Goal: Task Accomplishment & Management: Manage account settings

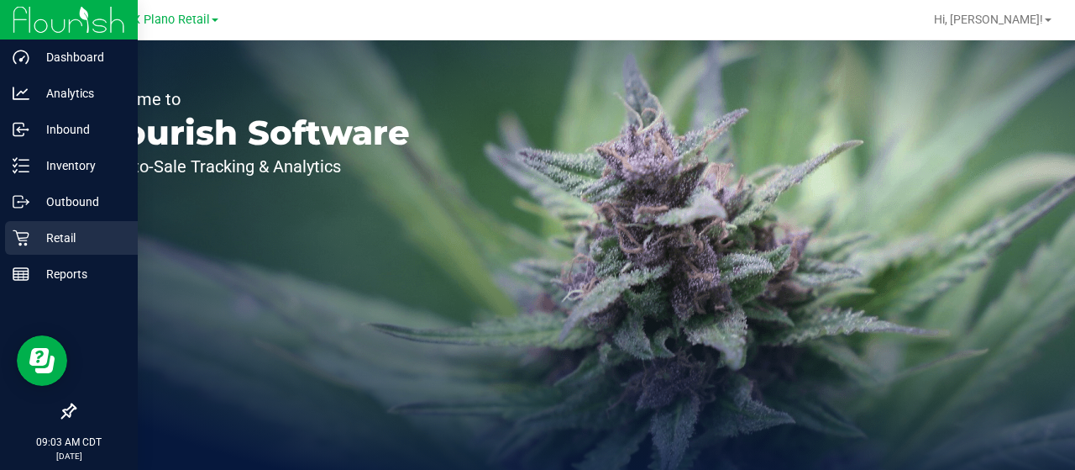
click at [34, 229] on p "Retail" at bounding box center [79, 238] width 101 height 20
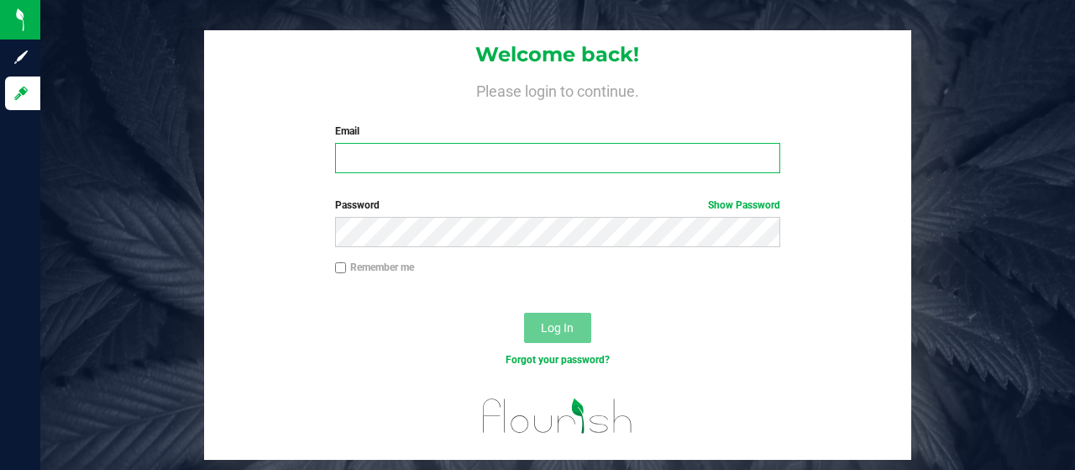
click at [422, 165] on input "Email" at bounding box center [558, 158] width 446 height 30
type input "[EMAIL_ADDRESS][DOMAIN_NAME]"
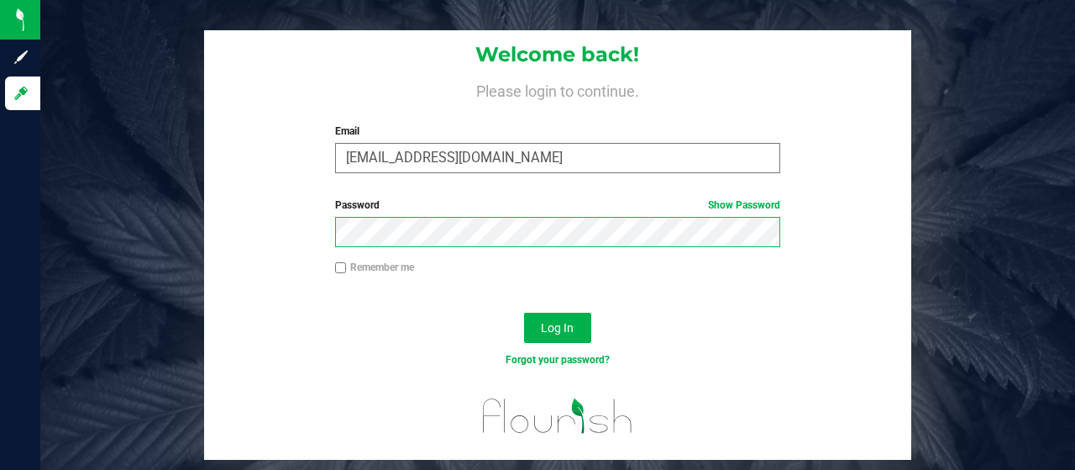
click at [524, 313] on button "Log In" at bounding box center [557, 328] width 67 height 30
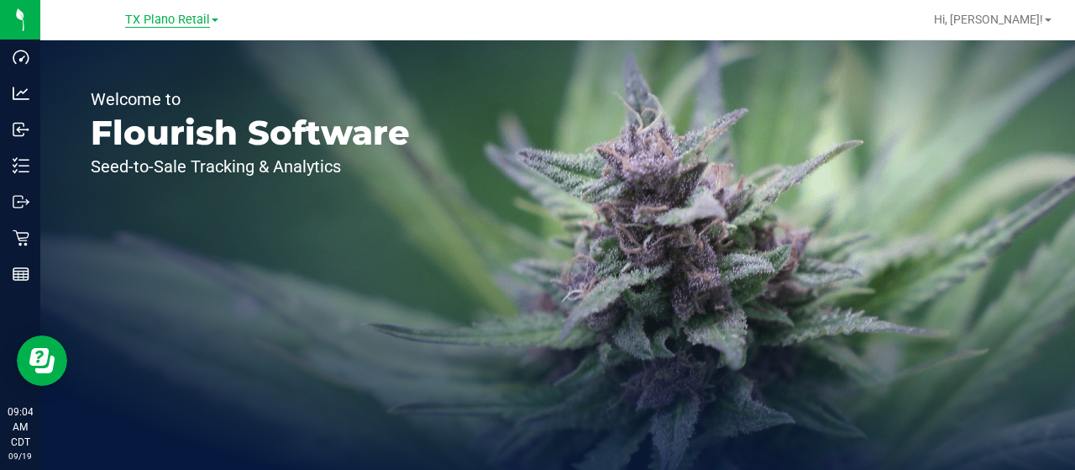
click at [189, 21] on span "TX Plano Retail" at bounding box center [167, 20] width 85 height 15
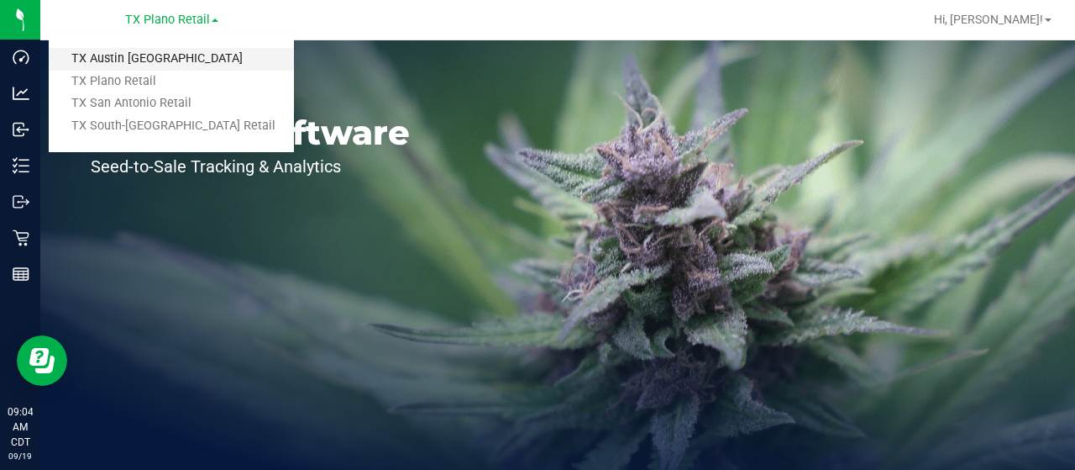
click at [173, 63] on link "TX Austin [GEOGRAPHIC_DATA]" at bounding box center [171, 59] width 245 height 23
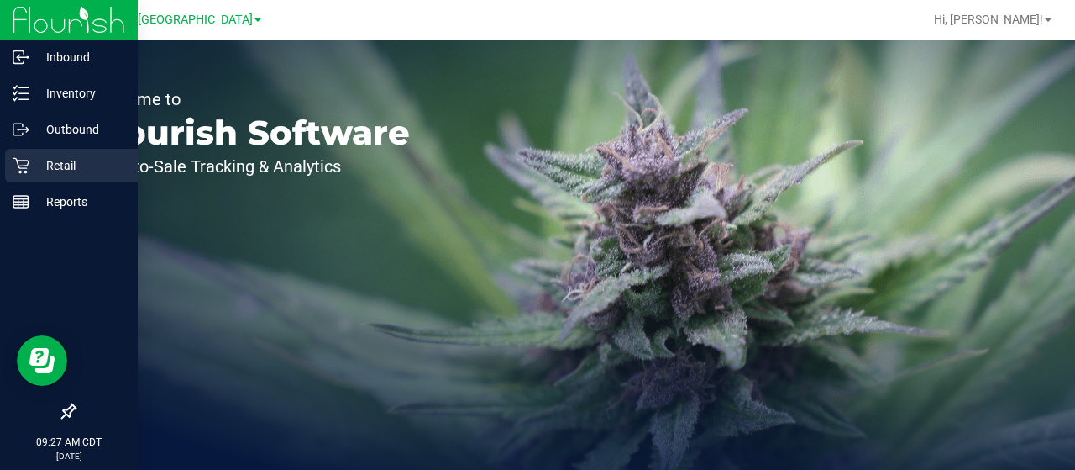
click at [18, 158] on icon at bounding box center [21, 165] width 17 height 17
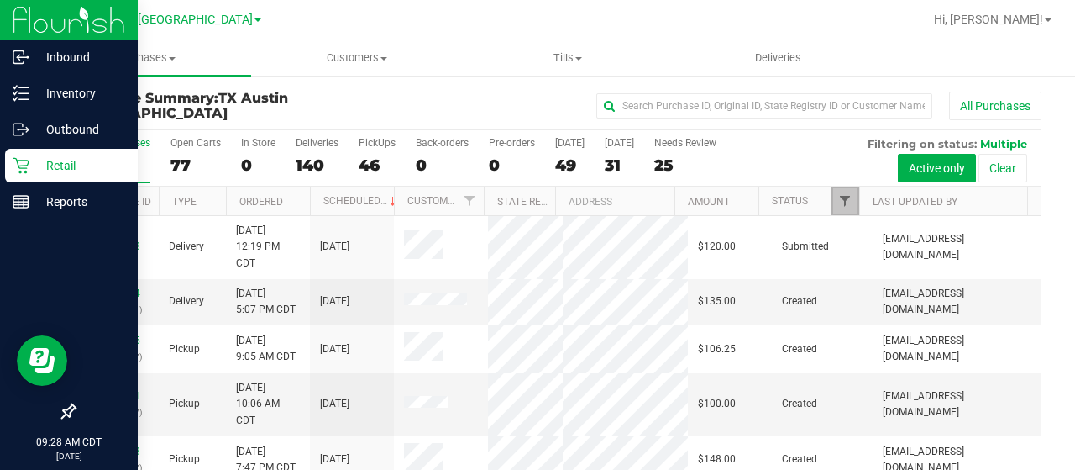
click at [838, 199] on span "Filter" at bounding box center [844, 200] width 13 height 13
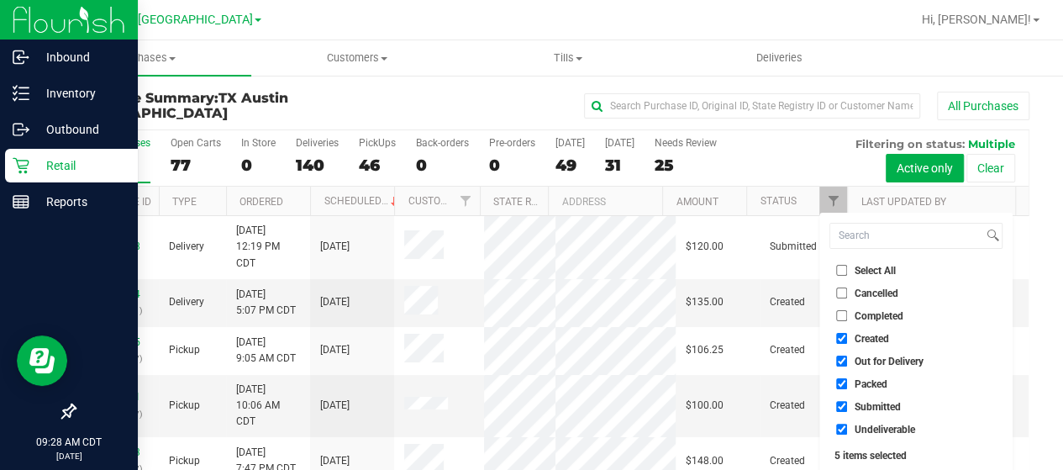
drag, startPoint x: 876, startPoint y: 360, endPoint x: 868, endPoint y: 382, distance: 24.2
click at [876, 360] on span "Out for Delivery" at bounding box center [888, 361] width 69 height 10
click at [847, 360] on input "Out for Delivery" at bounding box center [841, 360] width 11 height 11
checkbox input "false"
click at [867, 384] on span "Packed" at bounding box center [870, 384] width 33 height 10
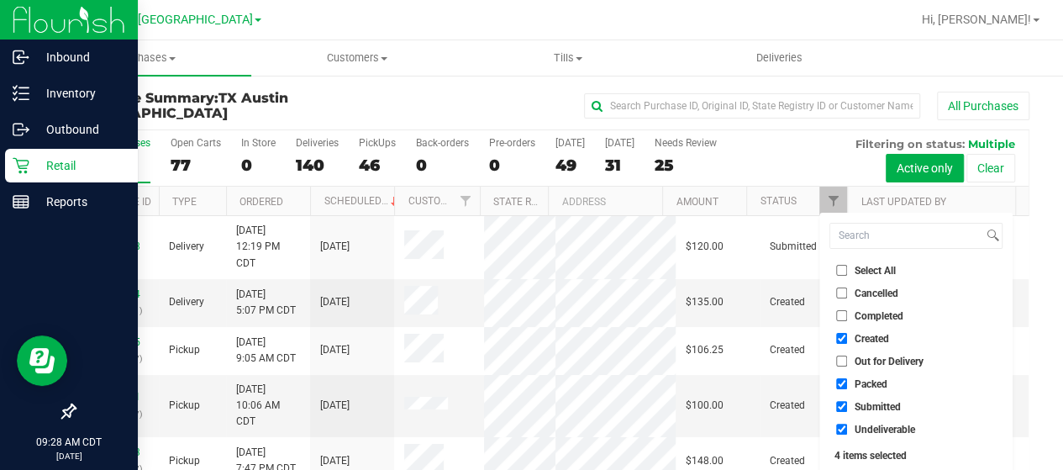
click at [847, 384] on input "Packed" at bounding box center [841, 383] width 11 height 11
checkbox input "false"
drag, startPoint x: 862, startPoint y: 402, endPoint x: 862, endPoint y: 416, distance: 13.4
click at [862, 404] on span "Submitted" at bounding box center [877, 407] width 46 height 10
click at [847, 404] on input "Submitted" at bounding box center [841, 406] width 11 height 11
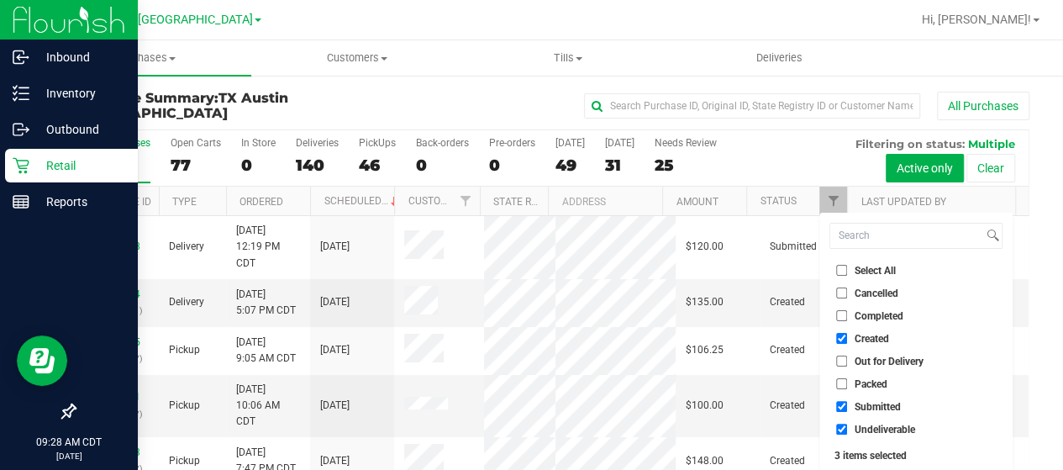
checkbox input "false"
click at [859, 426] on span "Undeliverable" at bounding box center [884, 429] width 60 height 10
click at [847, 426] on input "Undeliverable" at bounding box center [841, 428] width 11 height 11
checkbox input "false"
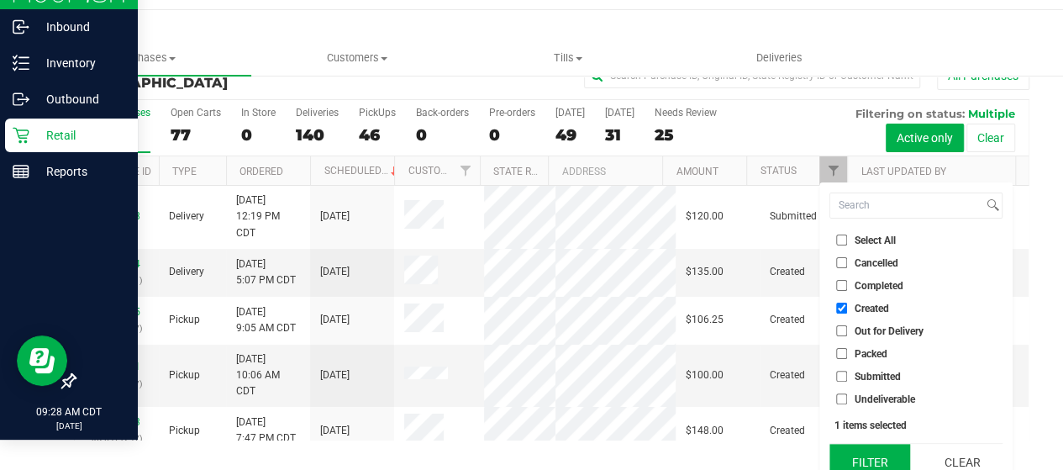
scroll to position [45, 0]
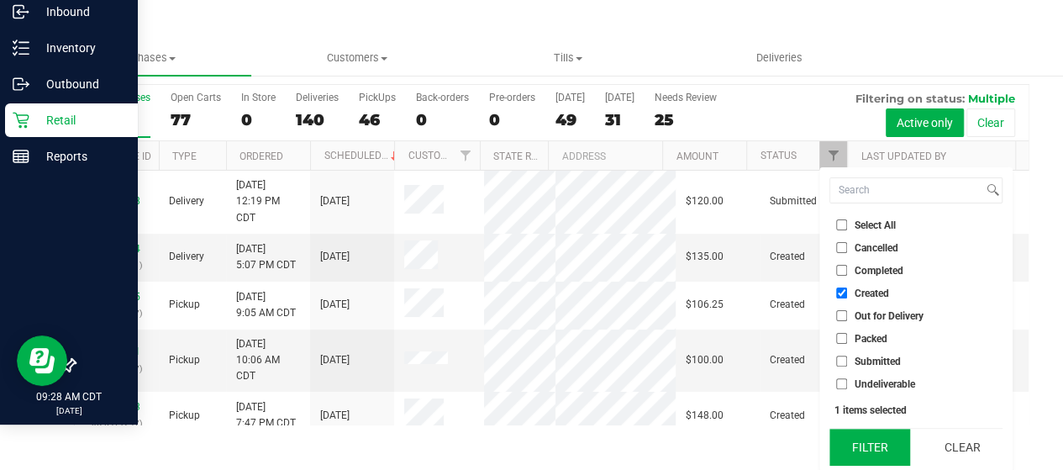
click at [862, 441] on button "Filter" at bounding box center [869, 446] width 81 height 37
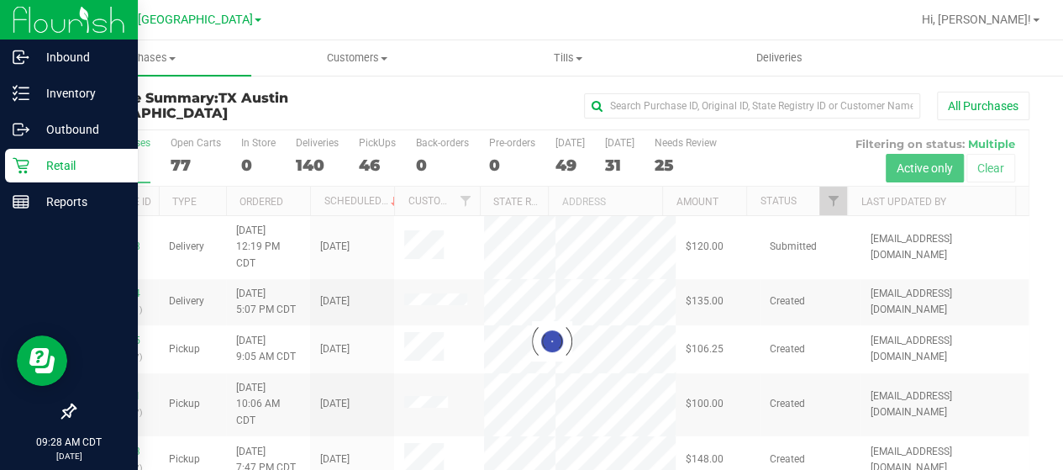
scroll to position [0, 0]
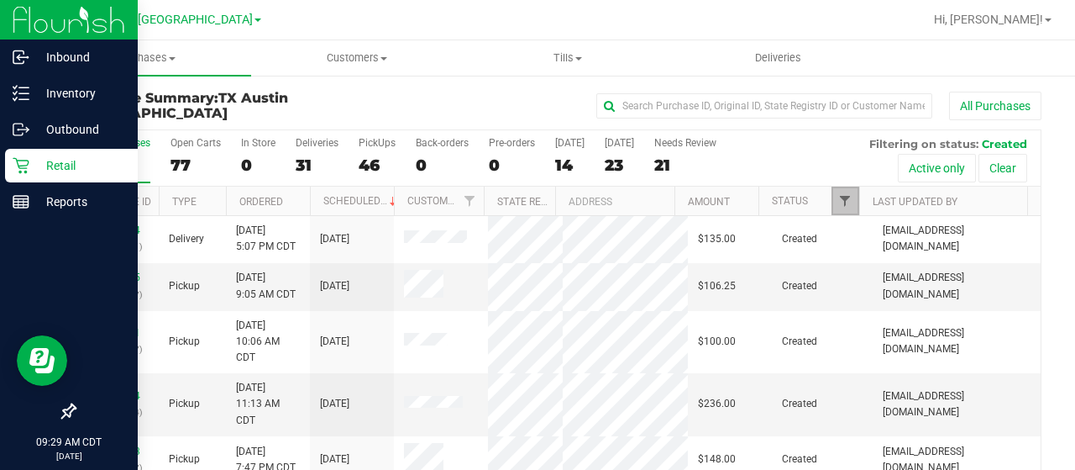
click at [838, 194] on span "Filter" at bounding box center [844, 200] width 13 height 13
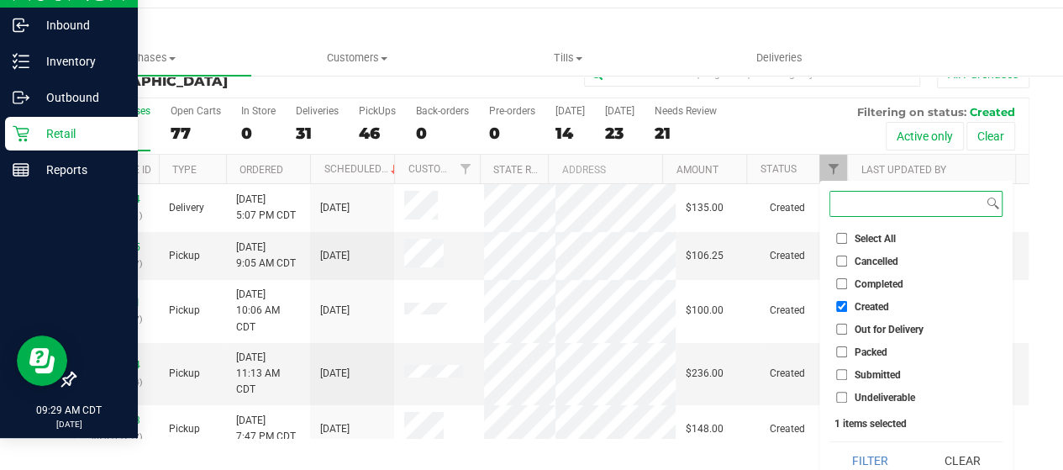
scroll to position [45, 0]
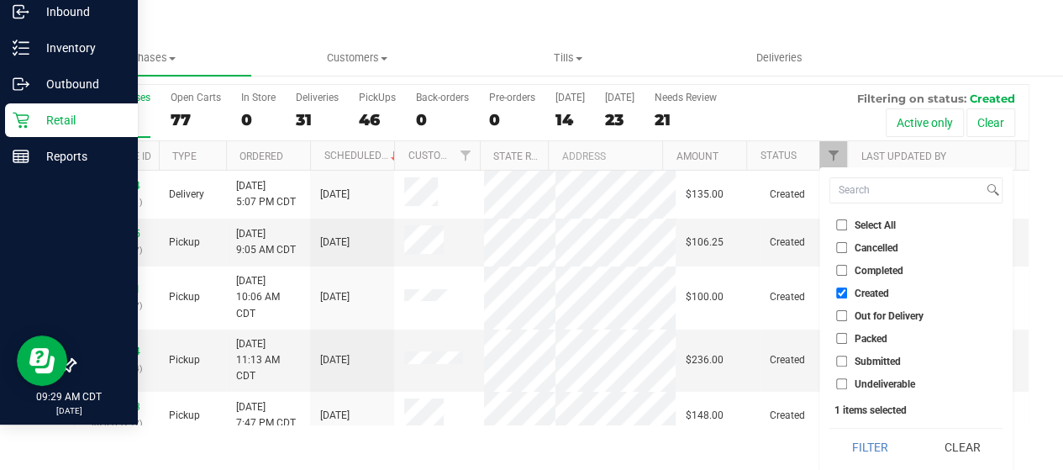
drag, startPoint x: 867, startPoint y: 436, endPoint x: 857, endPoint y: 434, distance: 10.2
click at [867, 435] on button "Filter" at bounding box center [869, 446] width 81 height 37
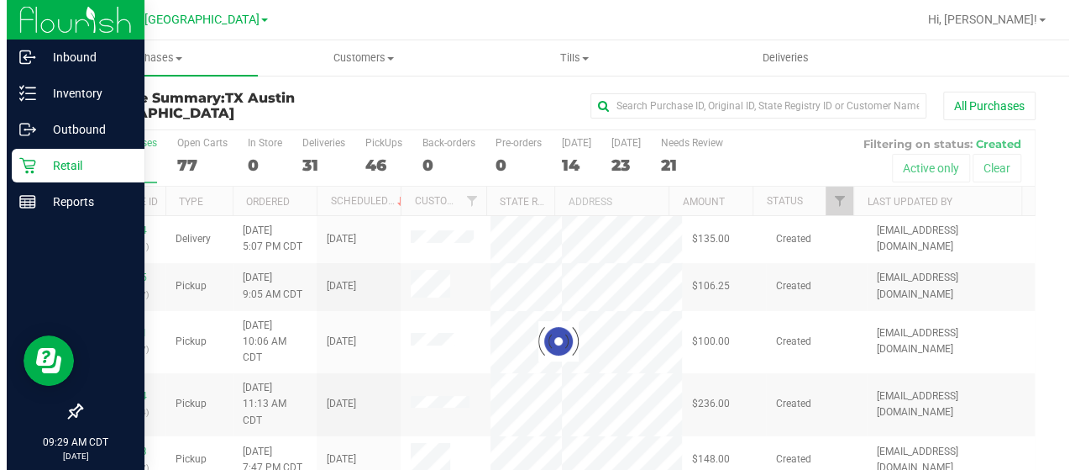
scroll to position [0, 0]
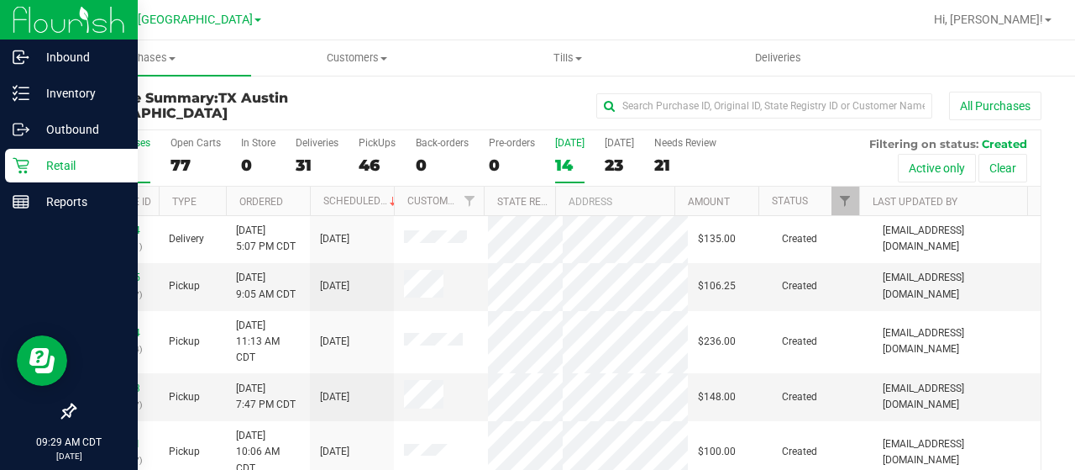
click at [566, 164] on div "14" at bounding box center [569, 164] width 29 height 19
click at [0, 0] on input "Today 14" at bounding box center [0, 0] width 0 height 0
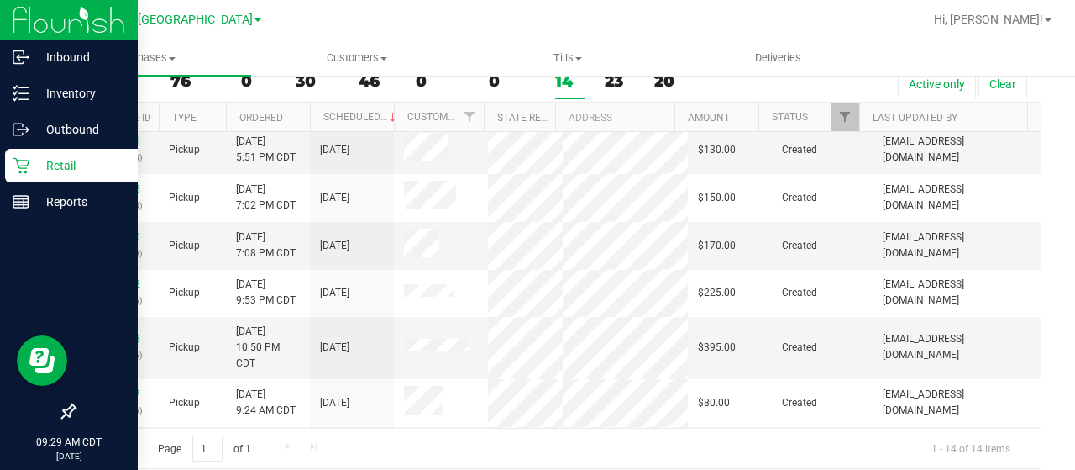
scroll to position [79, 0]
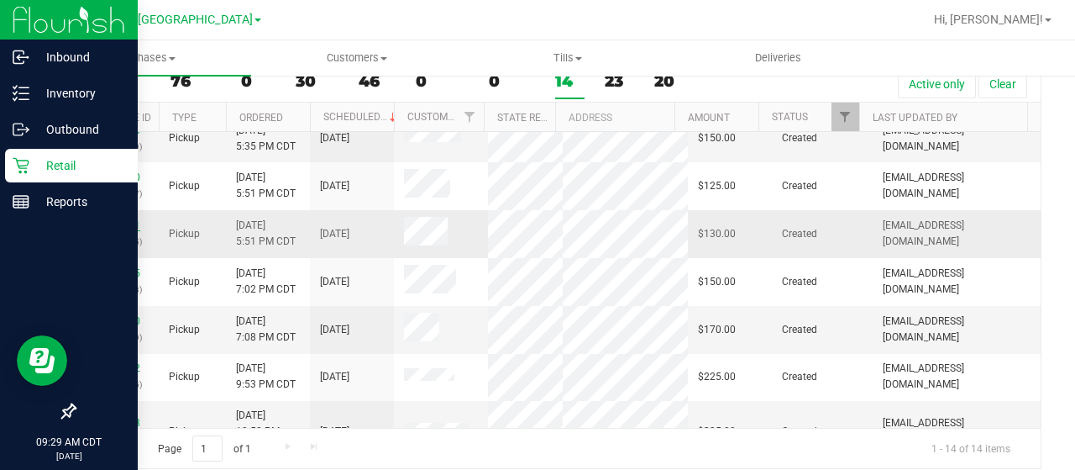
click at [116, 222] on link "11970951" at bounding box center [116, 225] width 47 height 12
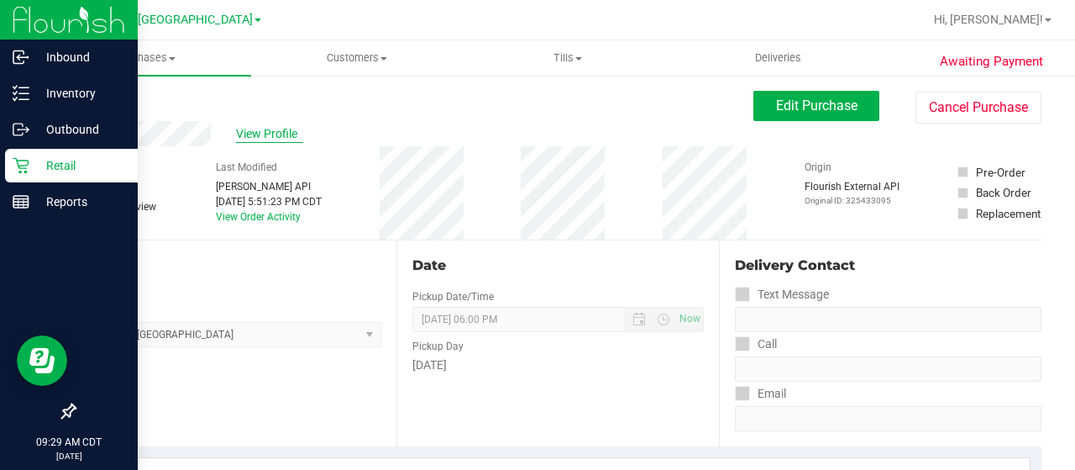
click at [244, 129] on span "View Profile" at bounding box center [269, 134] width 67 height 18
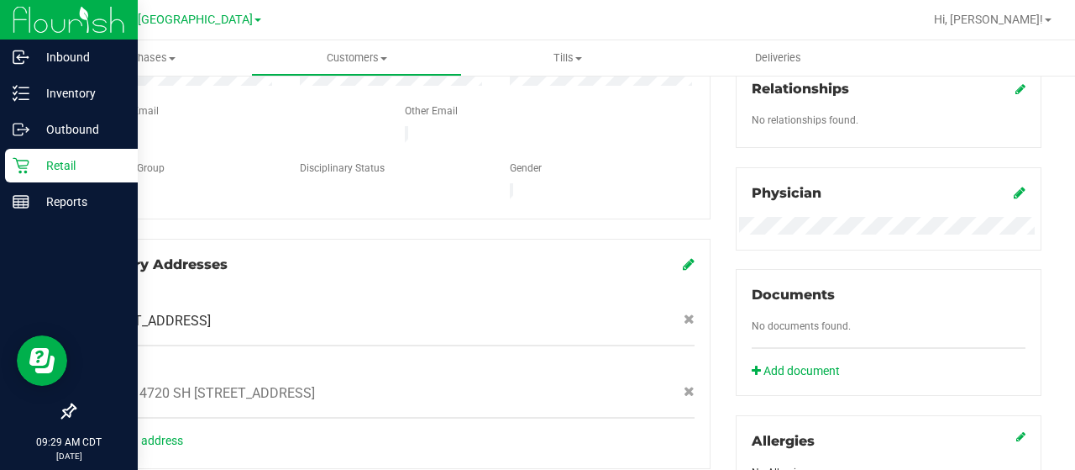
scroll to position [741, 0]
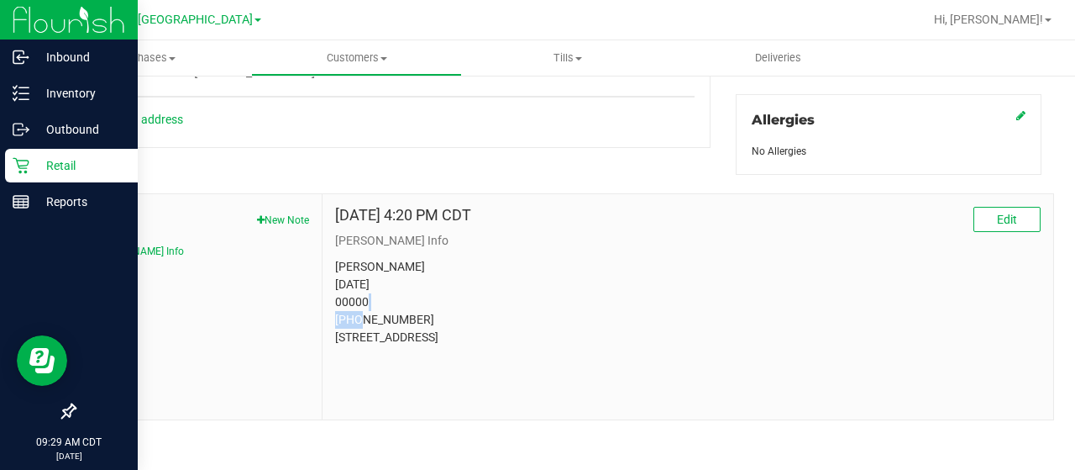
drag, startPoint x: 365, startPoint y: 295, endPoint x: 326, endPoint y: 293, distance: 38.7
click at [326, 293] on div "May 23, 2025 4:20 PM CDT Edit CURT Info Seth Weinstein 12/16/1985 00000 (310) 7…" at bounding box center [688, 306] width 731 height 225
copy p "00000"
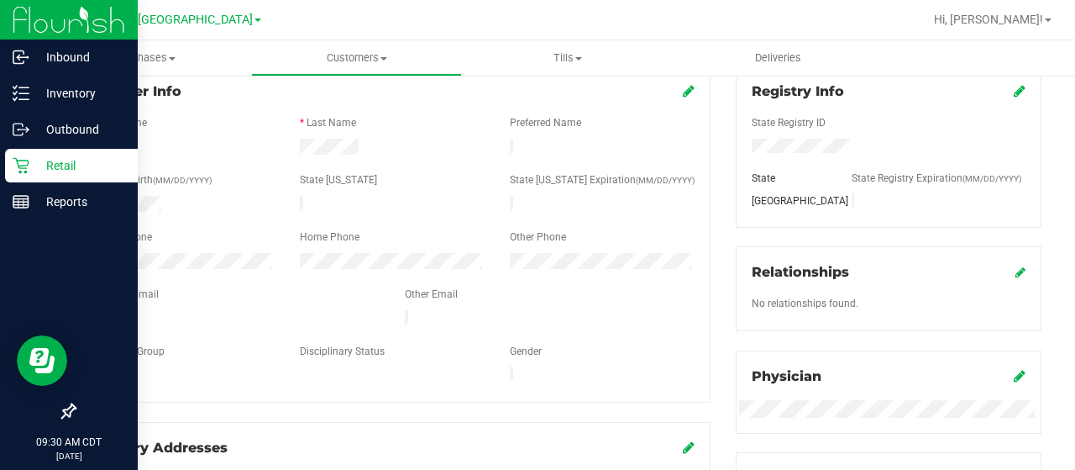
scroll to position [0, 0]
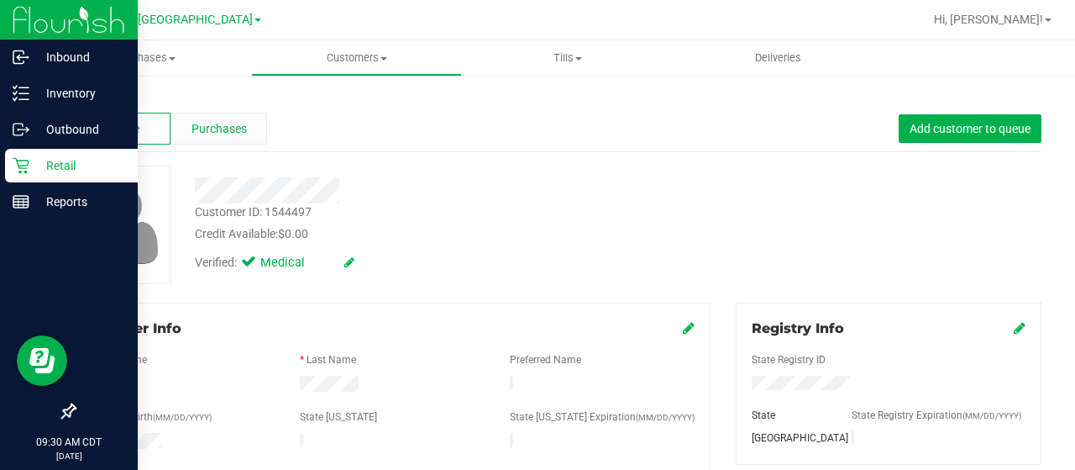
click at [244, 130] on span "Purchases" at bounding box center [219, 129] width 55 height 18
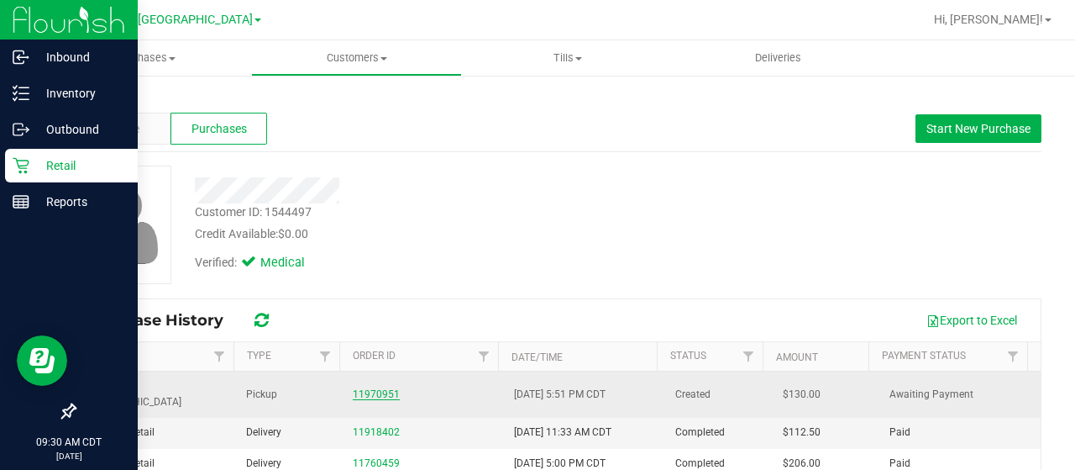
click at [375, 388] on link "11970951" at bounding box center [376, 394] width 47 height 12
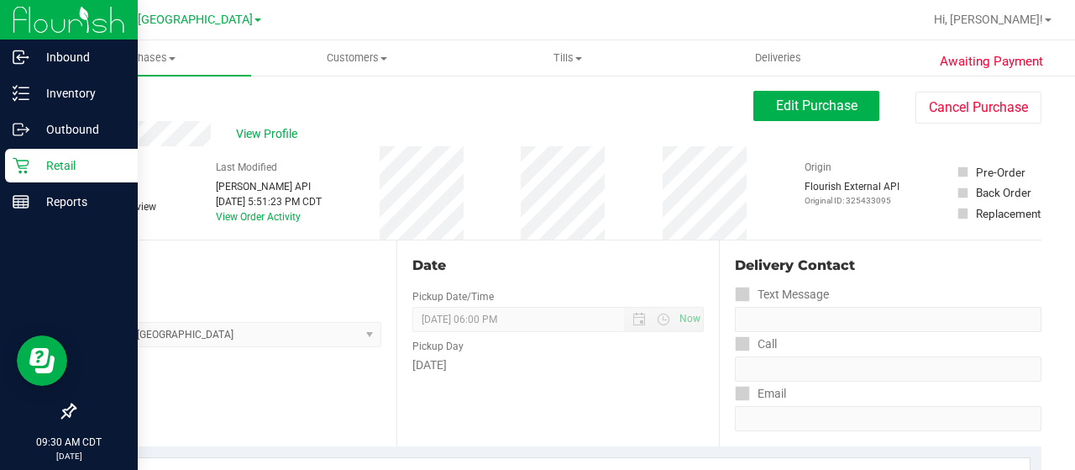
click at [76, 140] on div "View Profile" at bounding box center [414, 133] width 680 height 25
click at [257, 134] on span "View Profile" at bounding box center [269, 134] width 67 height 18
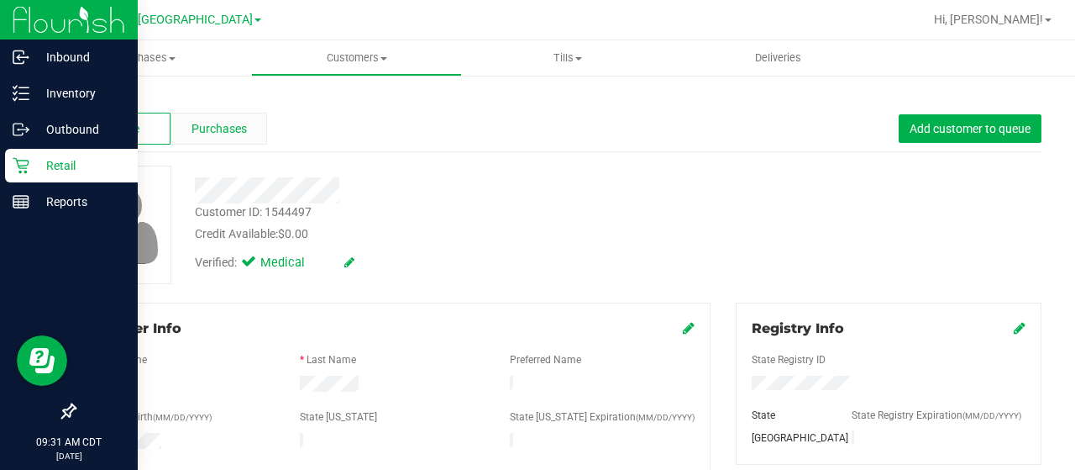
click at [239, 131] on span "Purchases" at bounding box center [219, 129] width 55 height 18
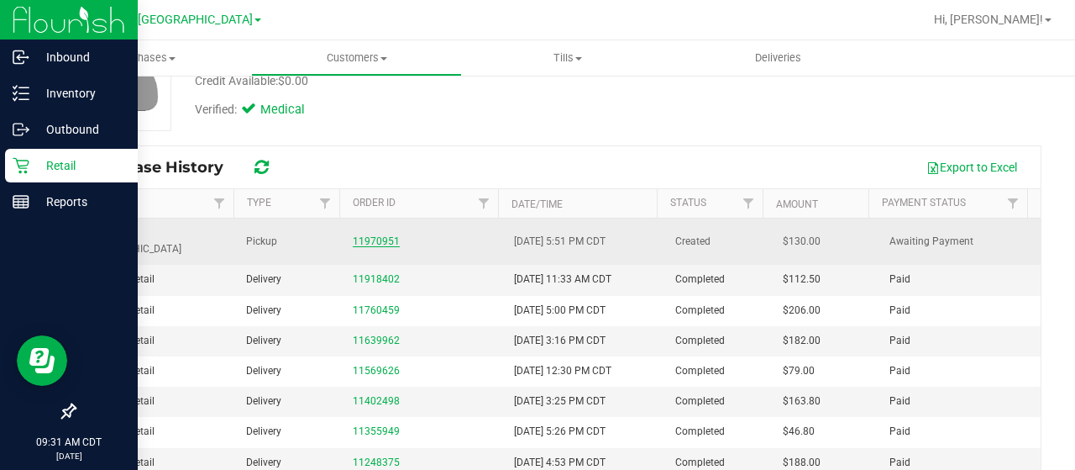
scroll to position [168, 0]
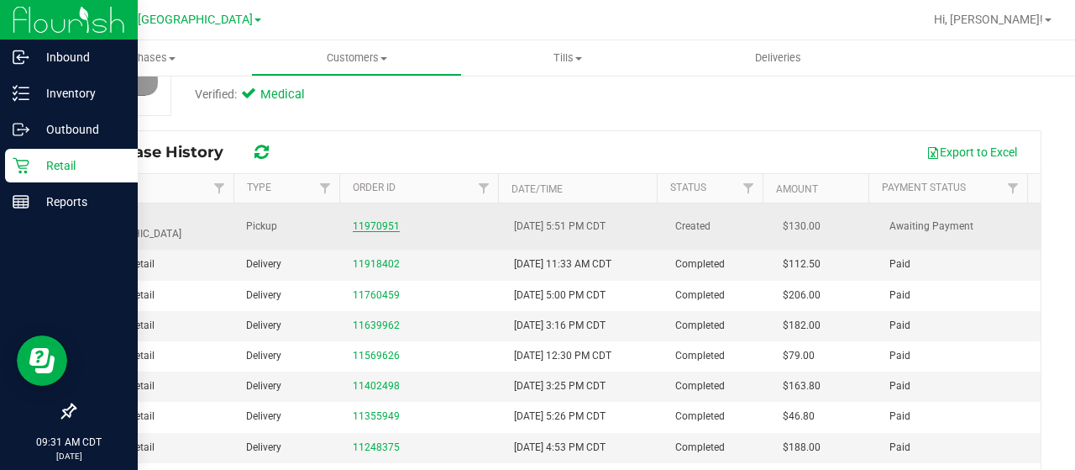
click at [370, 220] on link "11970951" at bounding box center [376, 226] width 47 height 12
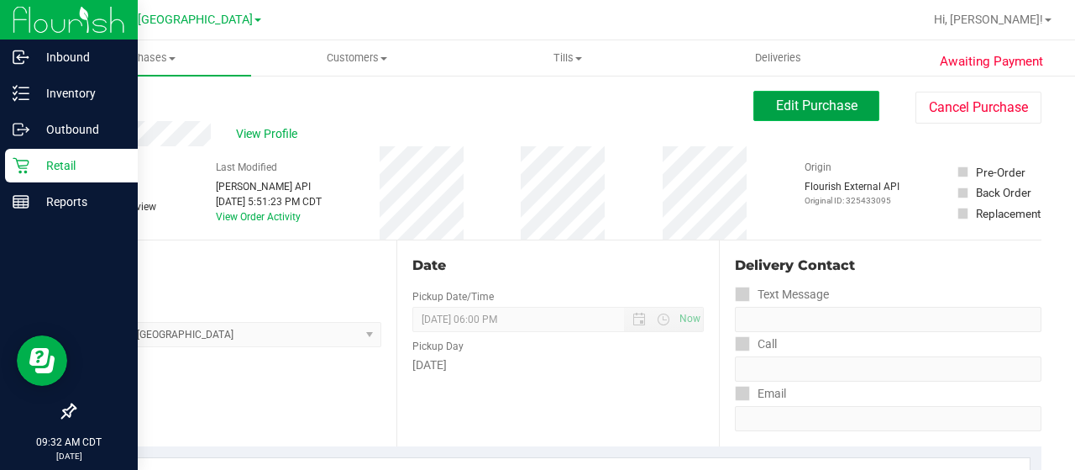
click at [815, 108] on span "Edit Purchase" at bounding box center [816, 105] width 81 height 16
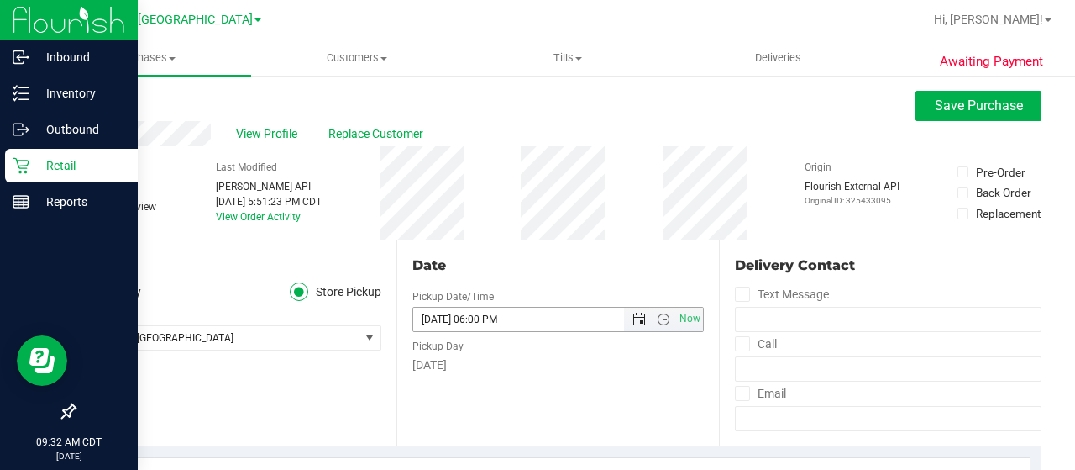
click at [633, 316] on span "Open the date view" at bounding box center [639, 319] width 13 height 13
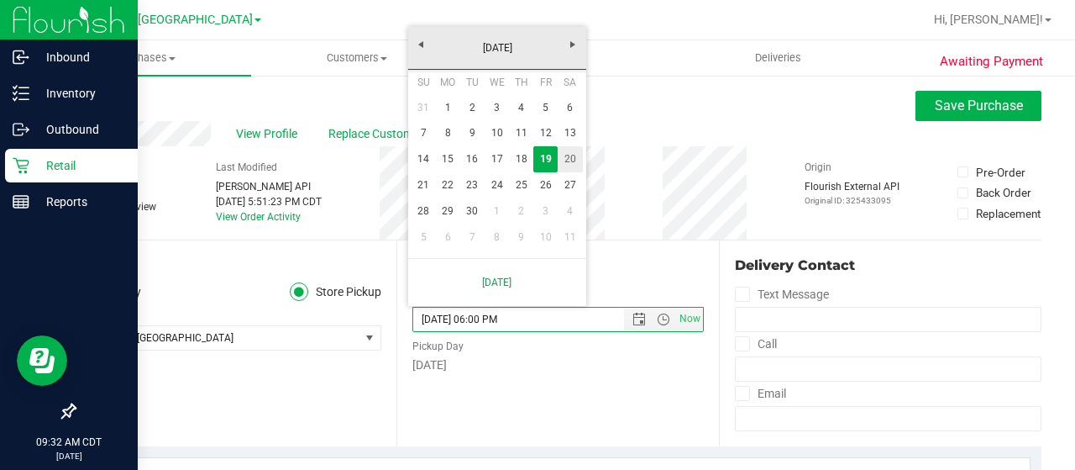
click at [565, 160] on link "20" at bounding box center [570, 159] width 24 height 26
type input "09/20/2025 06:00 PM"
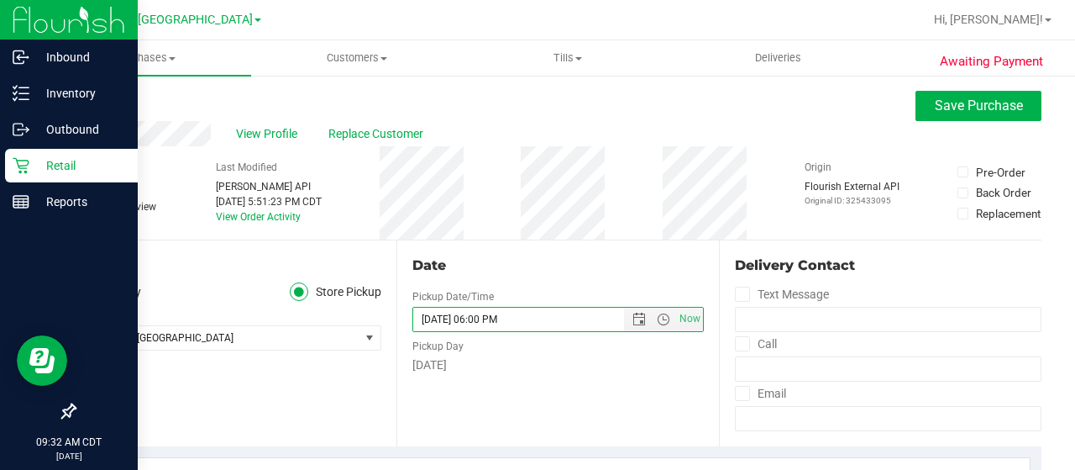
scroll to position [84, 0]
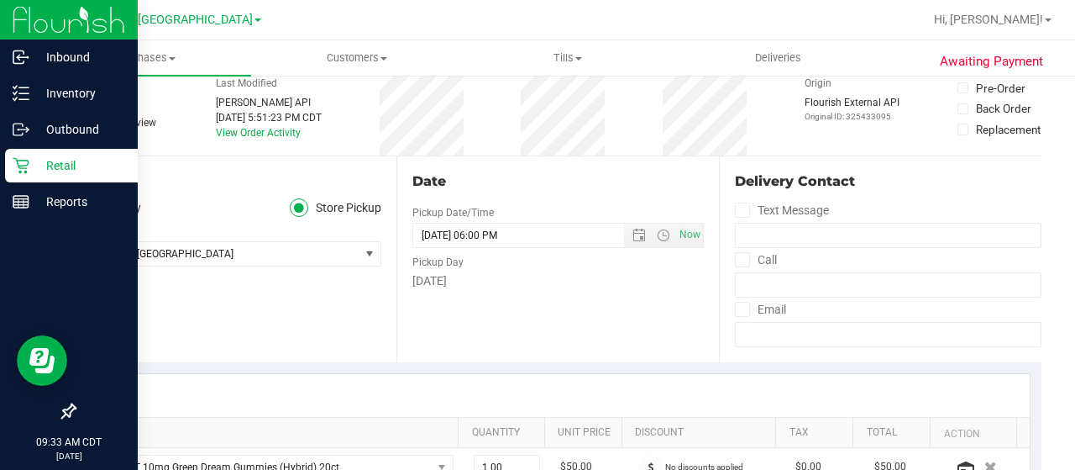
click at [128, 204] on label "Delivery" at bounding box center [107, 207] width 67 height 19
click at [0, 0] on input "Delivery" at bounding box center [0, 0] width 0 height 0
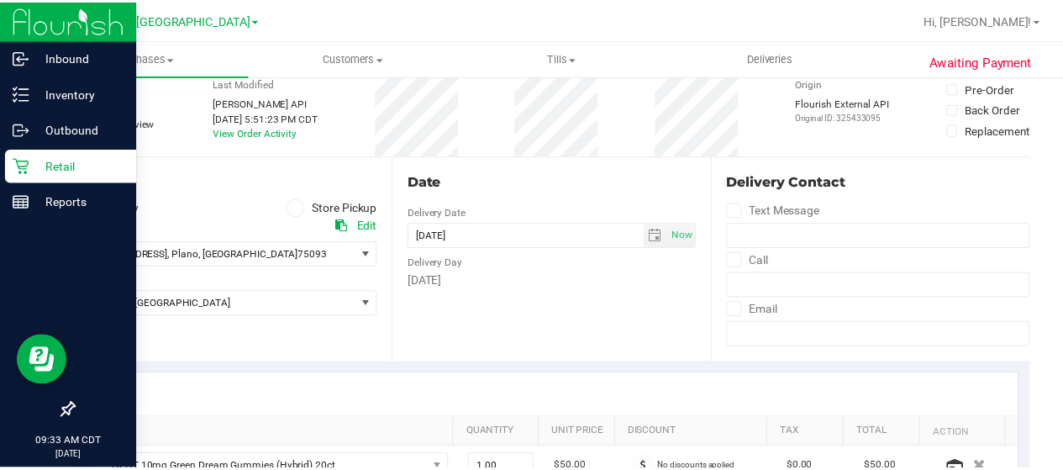
scroll to position [168, 0]
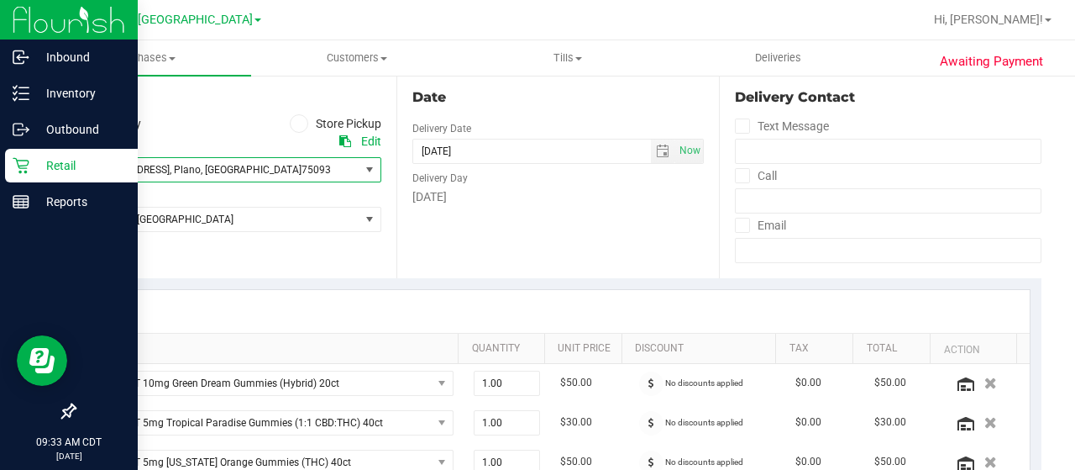
click at [187, 172] on span ", Plano" at bounding box center [185, 170] width 31 height 12
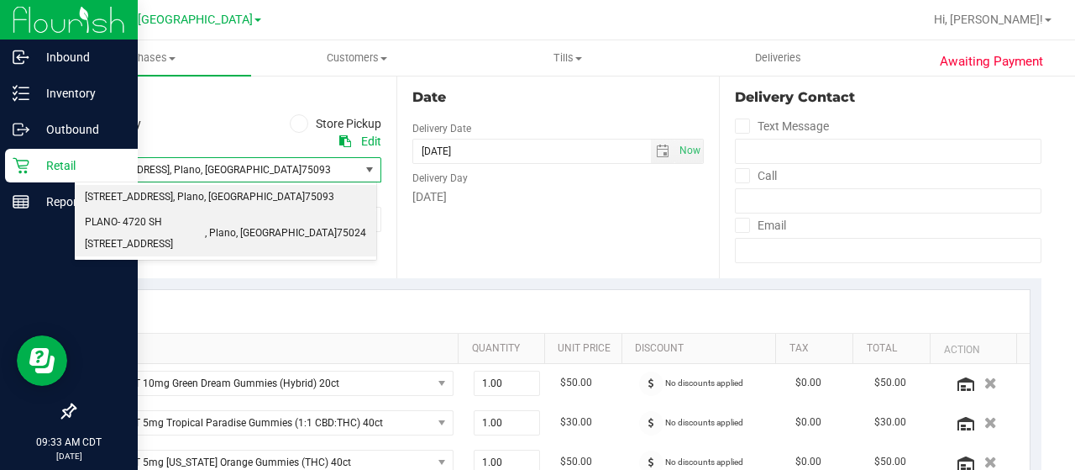
click at [170, 221] on span "PLANO- 4720 SH 121 N STE #180" at bounding box center [145, 233] width 120 height 43
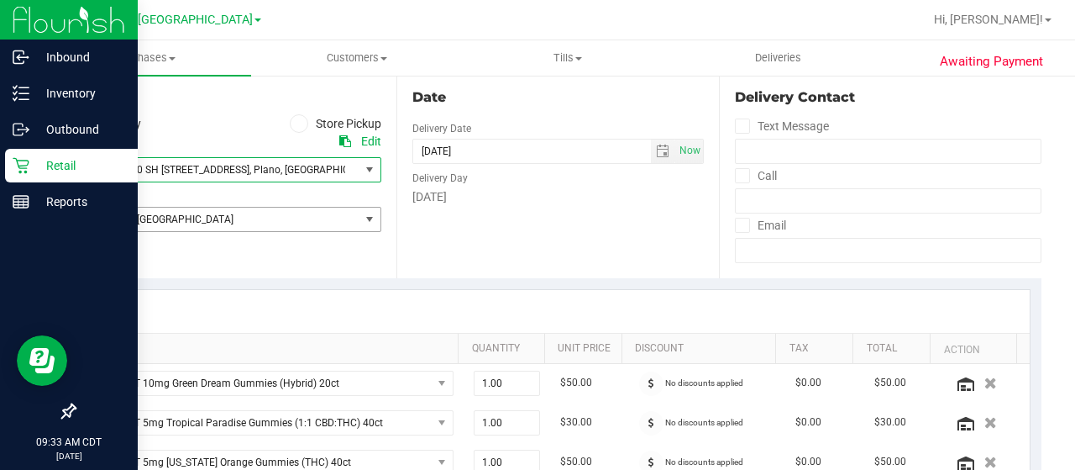
click at [181, 219] on span "TX Austin [GEOGRAPHIC_DATA]" at bounding box center [217, 219] width 285 height 24
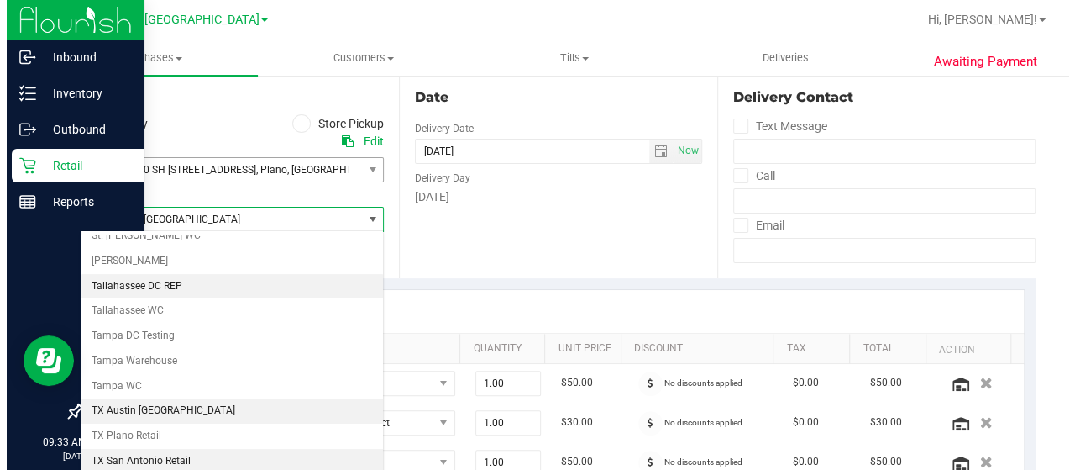
scroll to position [1185, 0]
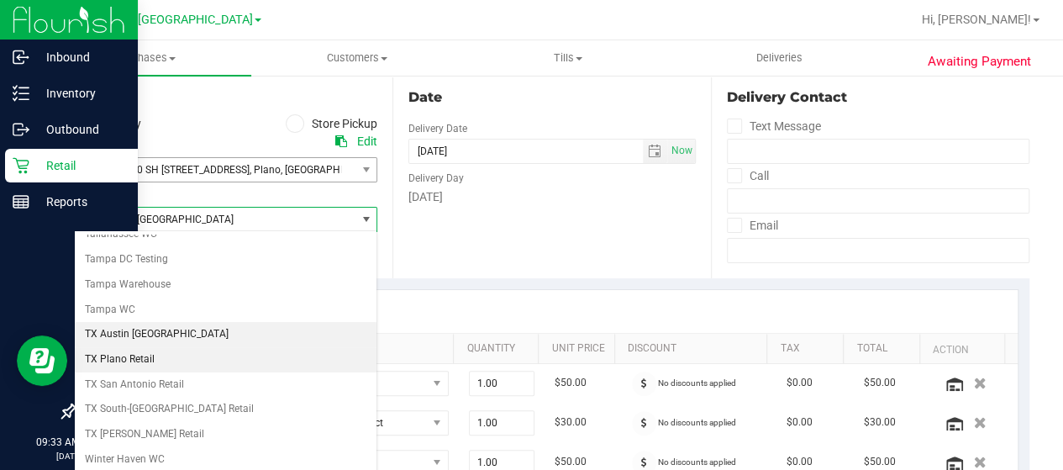
click at [166, 347] on li "TX Plano Retail" at bounding box center [226, 359] width 302 height 25
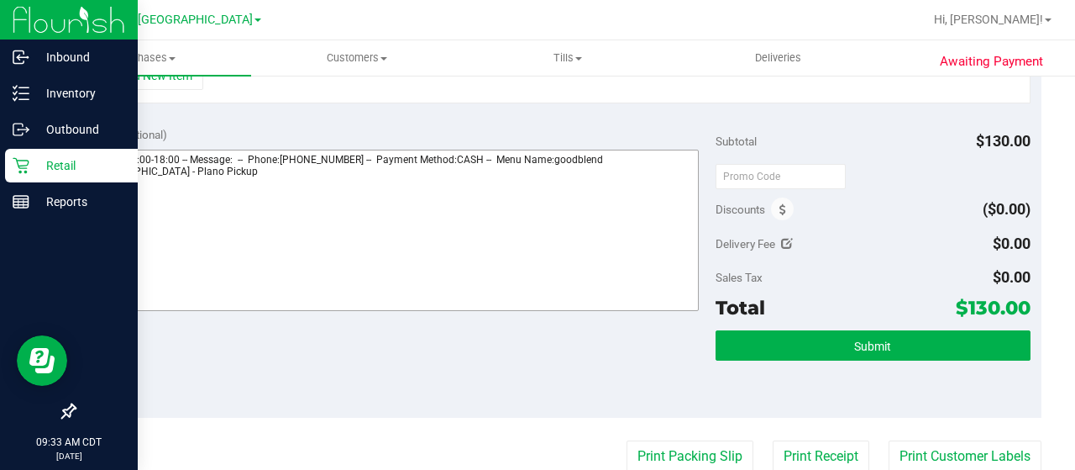
scroll to position [561, 0]
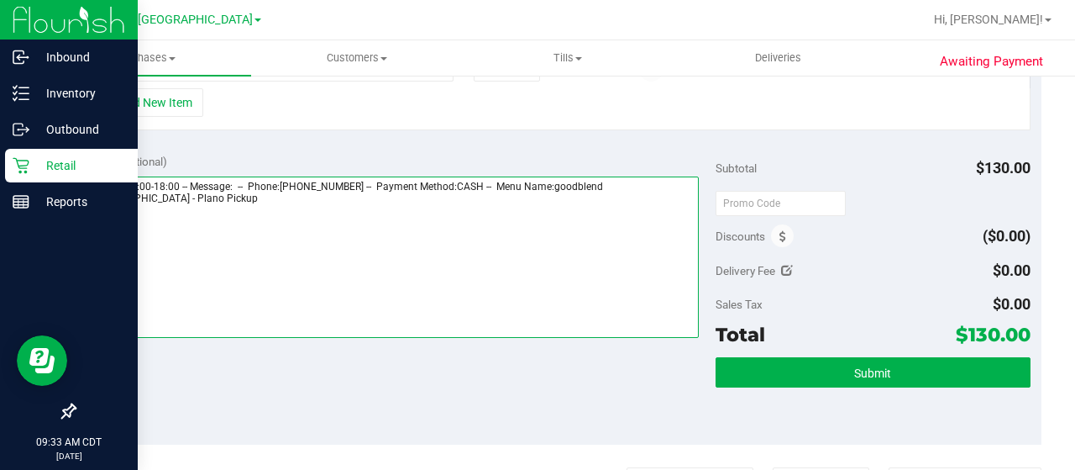
click at [207, 196] on textarea at bounding box center [392, 256] width 613 height 161
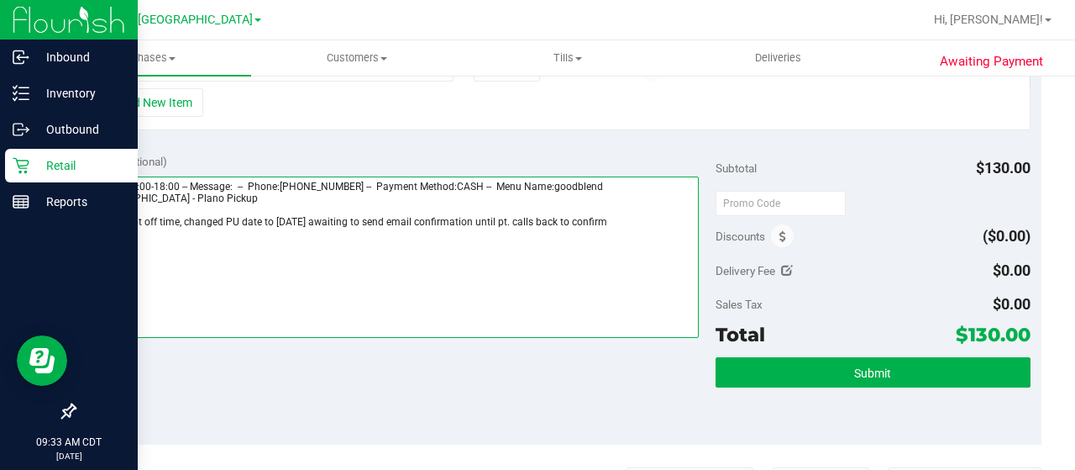
click at [613, 216] on textarea at bounding box center [392, 256] width 613 height 161
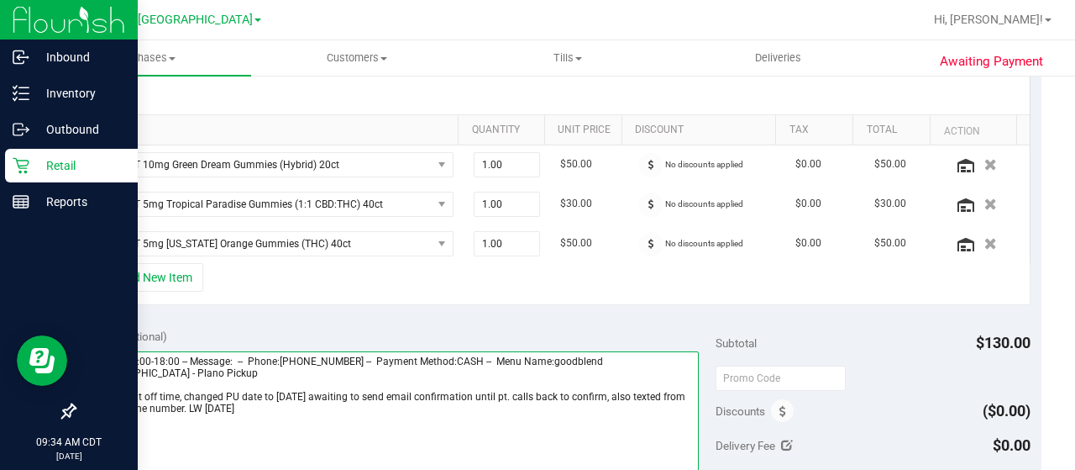
scroll to position [393, 0]
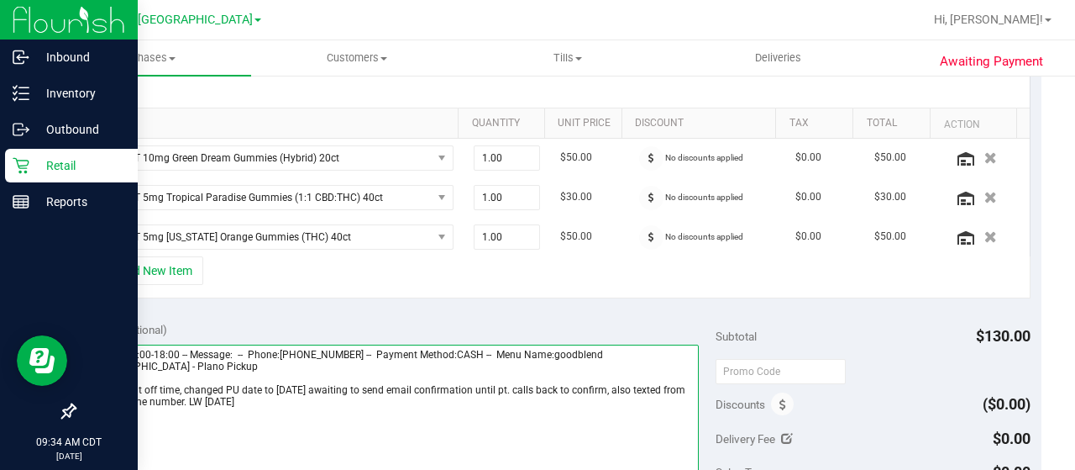
type textarea "Friday 09/19/2025 10:00-18:00 -- Message: -- Phone:3107077131 -- Payment Method…"
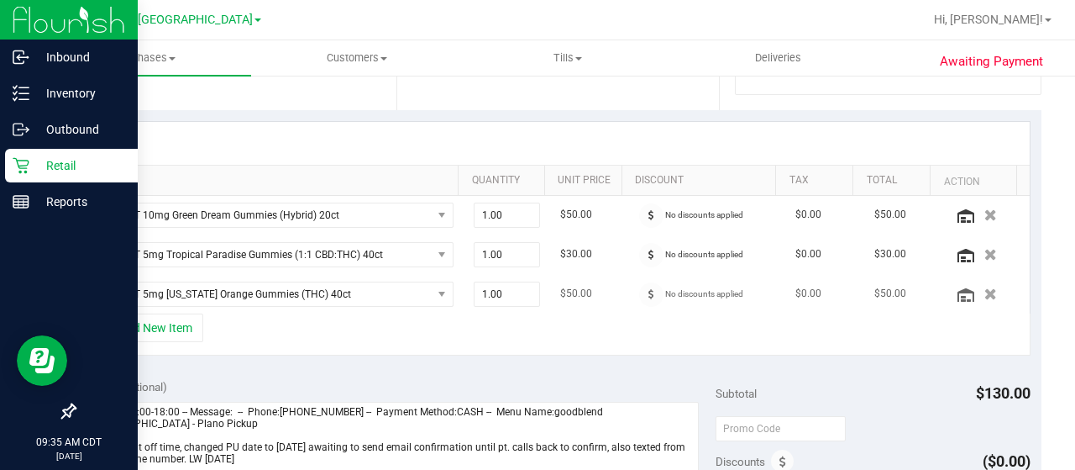
scroll to position [588, 0]
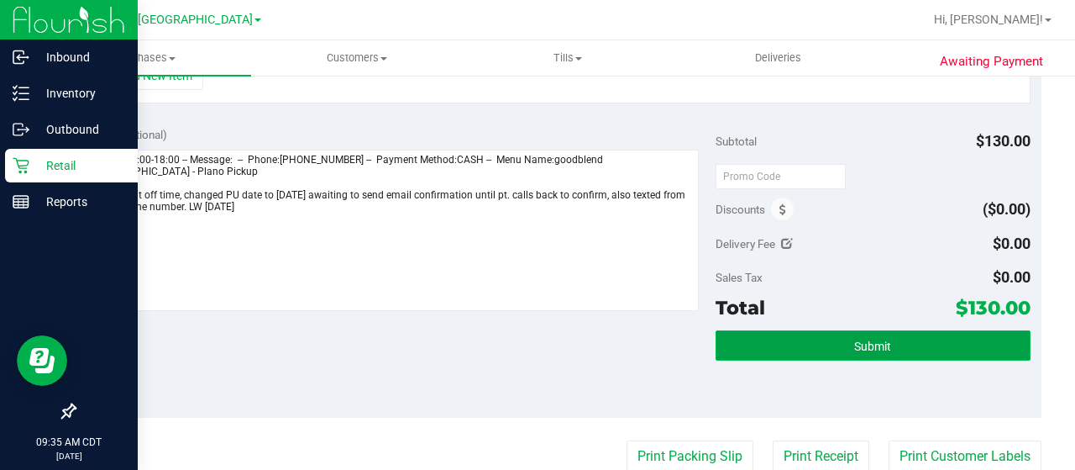
click at [859, 340] on span "Submit" at bounding box center [872, 345] width 37 height 13
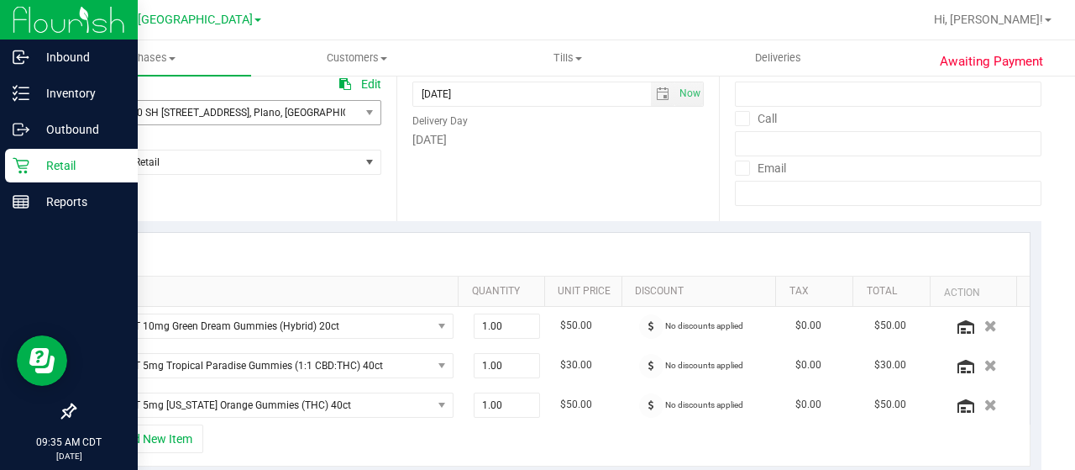
scroll to position [0, 0]
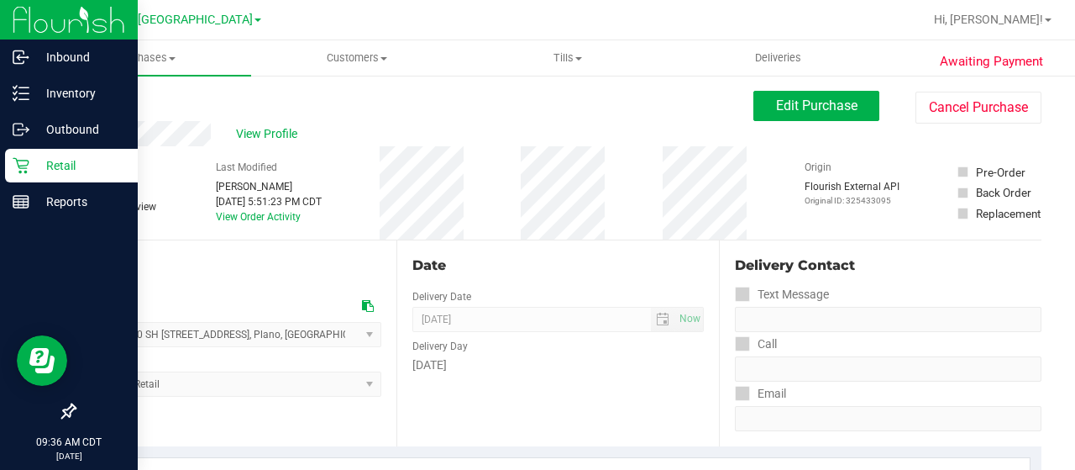
click at [29, 162] on p "Retail" at bounding box center [79, 165] width 101 height 20
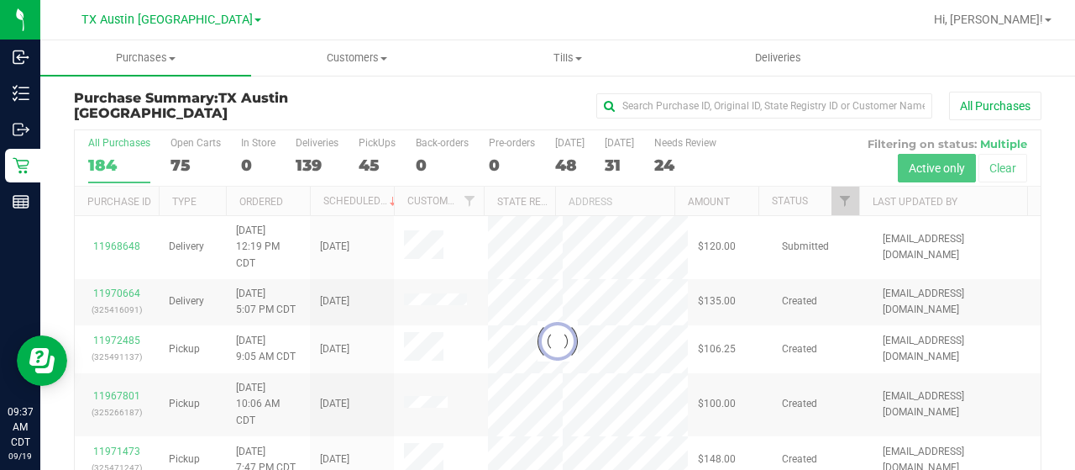
click at [833, 199] on div at bounding box center [558, 341] width 966 height 422
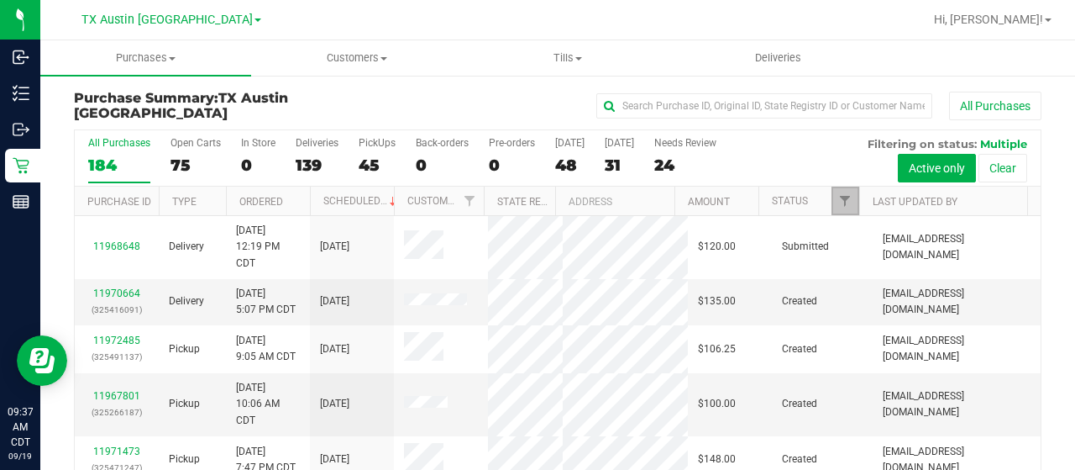
click at [832, 207] on link "Filter" at bounding box center [846, 200] width 28 height 29
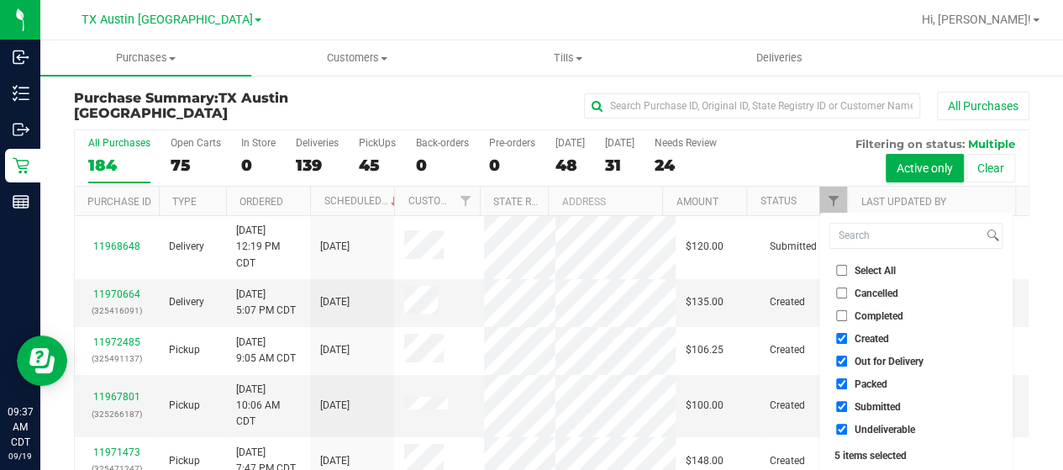
click at [876, 356] on span "Out for Delivery" at bounding box center [888, 361] width 69 height 10
click at [847, 355] on input "Out for Delivery" at bounding box center [841, 360] width 11 height 11
checkbox input "false"
click at [865, 387] on span "Packed" at bounding box center [870, 384] width 33 height 10
click at [847, 387] on input "Packed" at bounding box center [841, 383] width 11 height 11
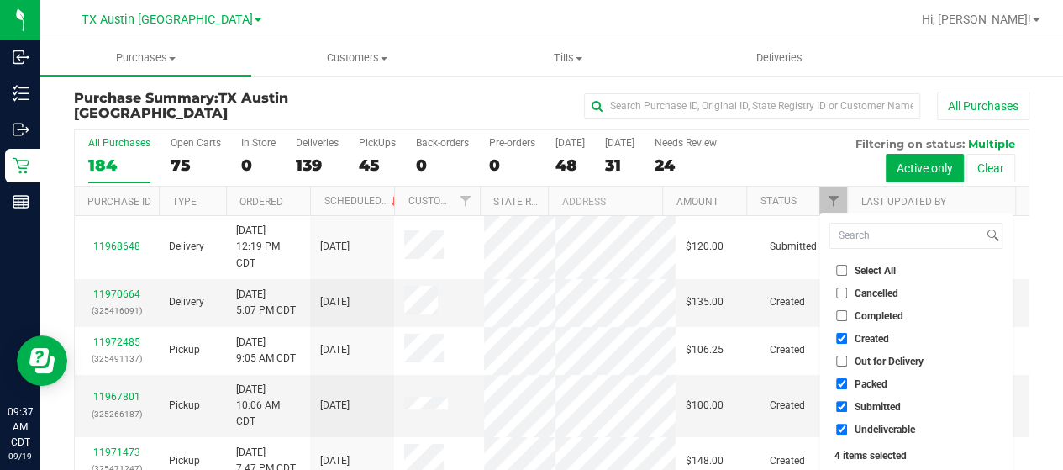
checkbox input "false"
click at [862, 406] on span "Submitted" at bounding box center [877, 407] width 46 height 10
click at [847, 406] on input "Submitted" at bounding box center [841, 406] width 11 height 11
checkbox input "false"
click at [860, 429] on span "Undeliverable" at bounding box center [884, 429] width 60 height 10
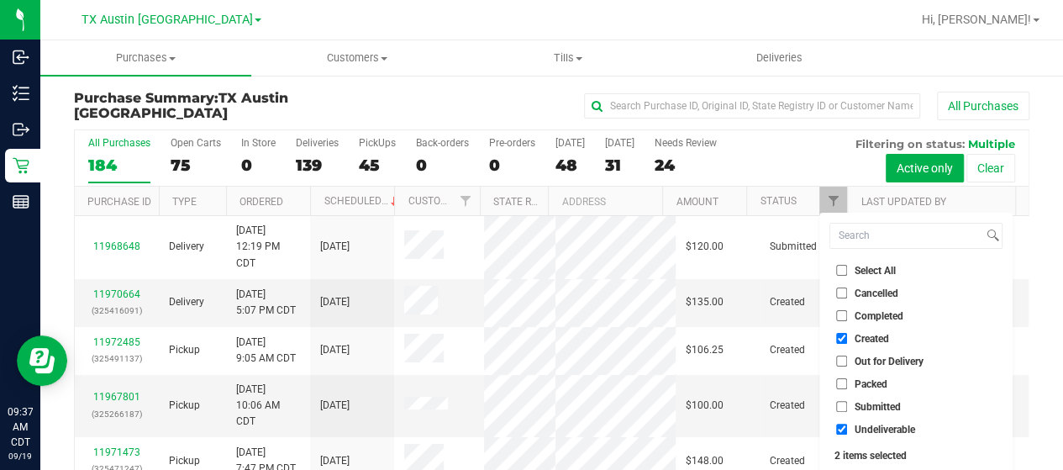
click at [847, 429] on input "Undeliverable" at bounding box center [841, 428] width 11 height 11
checkbox input "false"
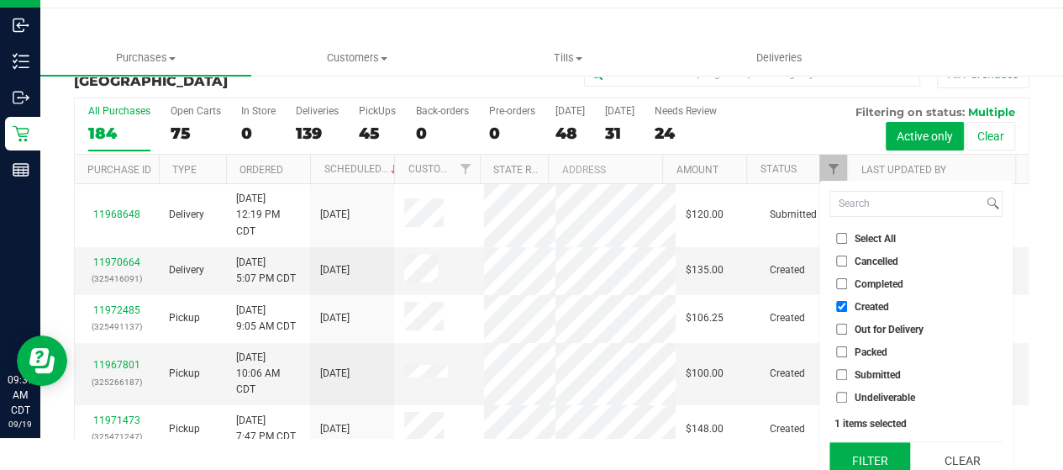
scroll to position [45, 0]
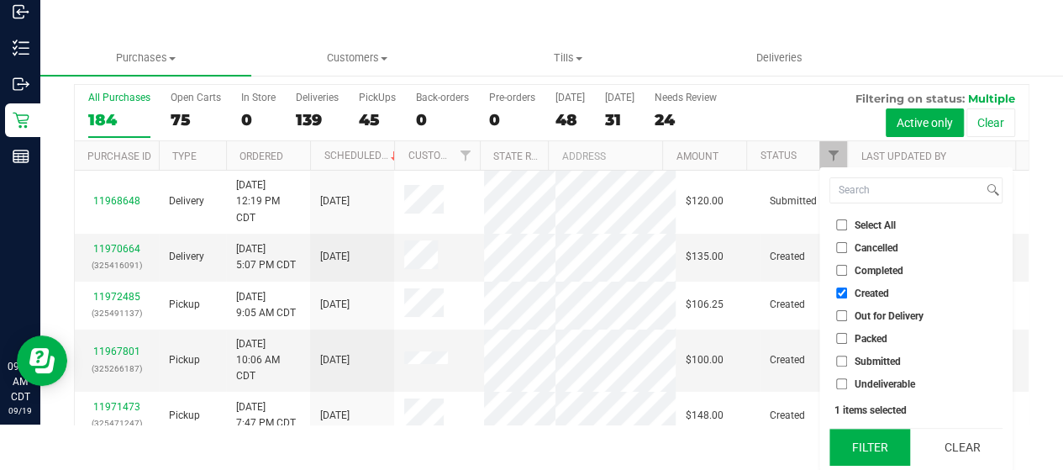
click at [858, 444] on button "Filter" at bounding box center [869, 446] width 81 height 37
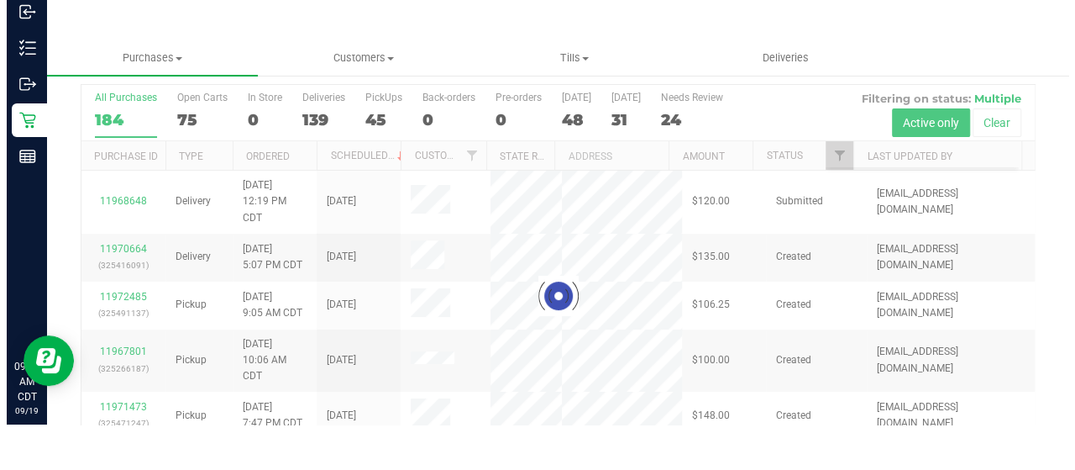
scroll to position [0, 0]
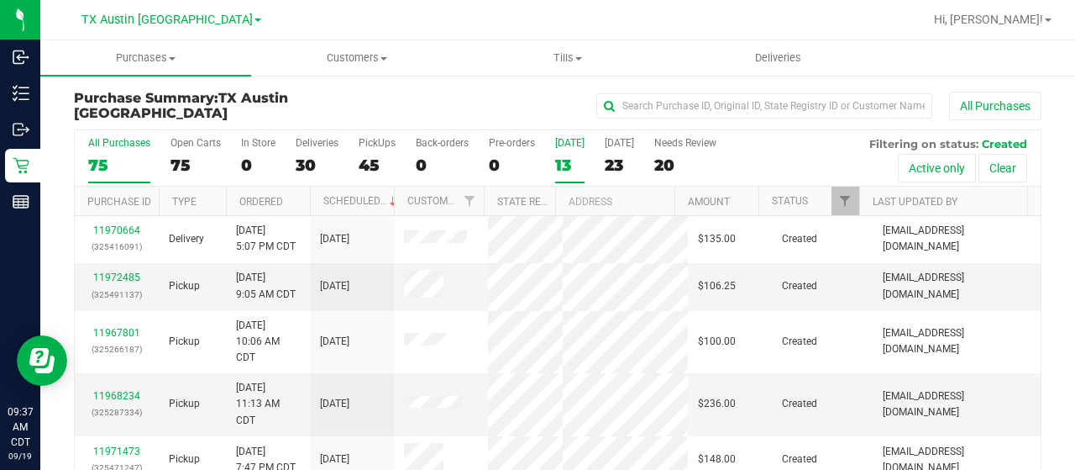
click at [570, 165] on div "13" at bounding box center [569, 164] width 29 height 19
click at [0, 0] on input "Today 13" at bounding box center [0, 0] width 0 height 0
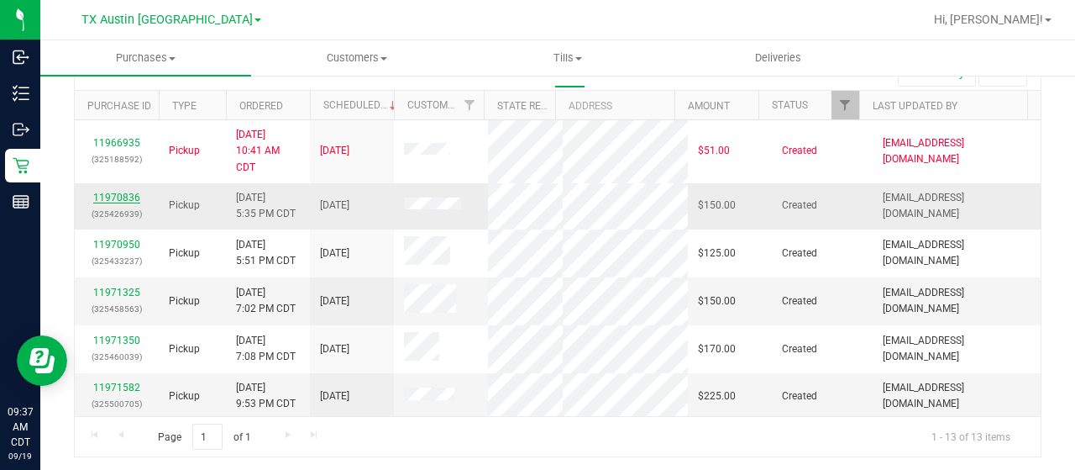
click at [113, 194] on link "11970836" at bounding box center [116, 198] width 47 height 12
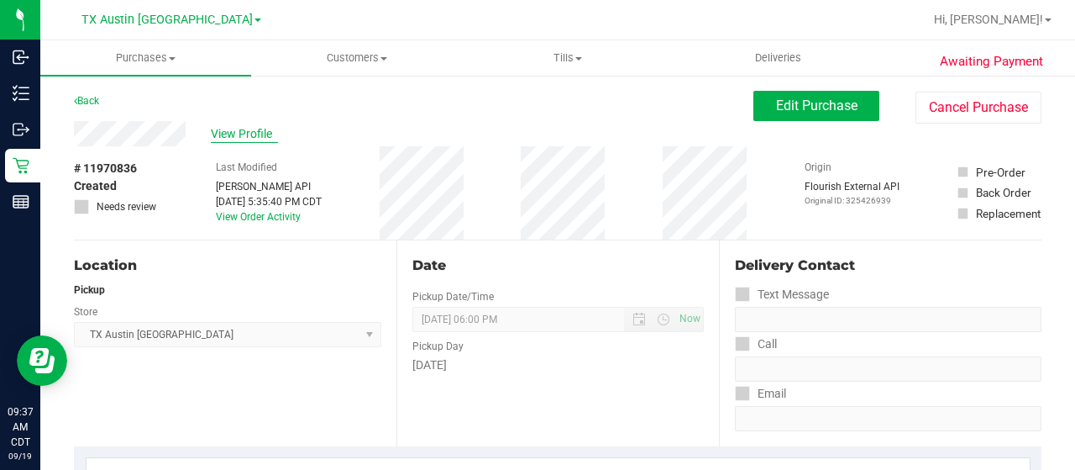
click at [253, 135] on span "View Profile" at bounding box center [244, 134] width 67 height 18
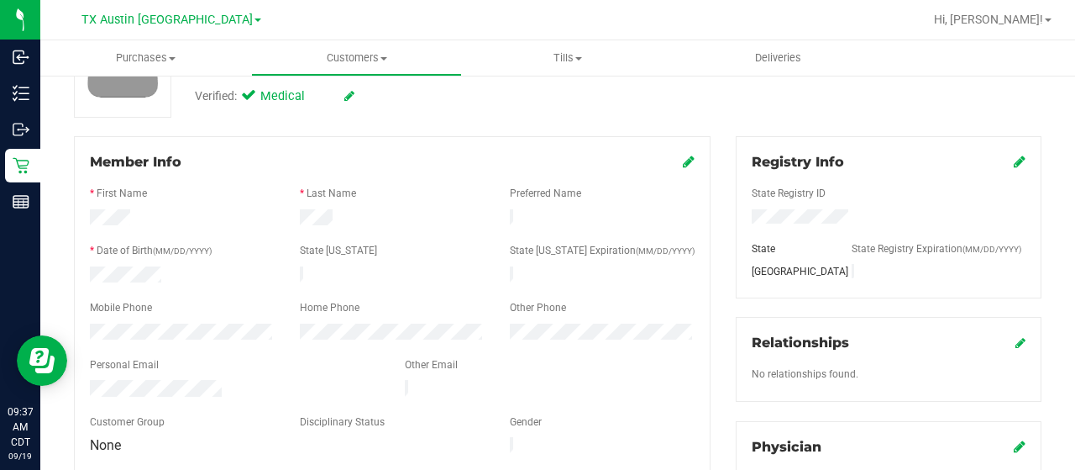
scroll to position [168, 0]
drag, startPoint x: 225, startPoint y: 377, endPoint x: 84, endPoint y: 378, distance: 141.1
click at [84, 378] on div at bounding box center [234, 388] width 315 height 20
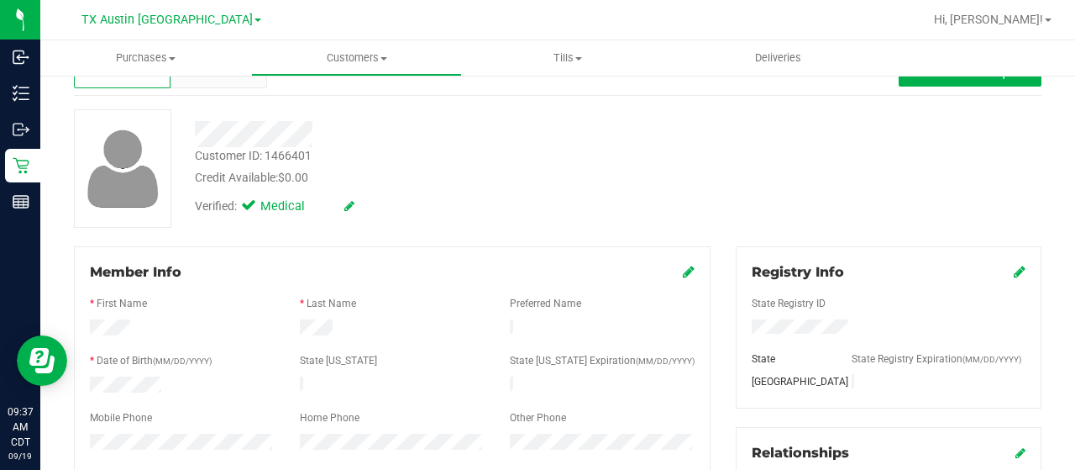
scroll to position [0, 0]
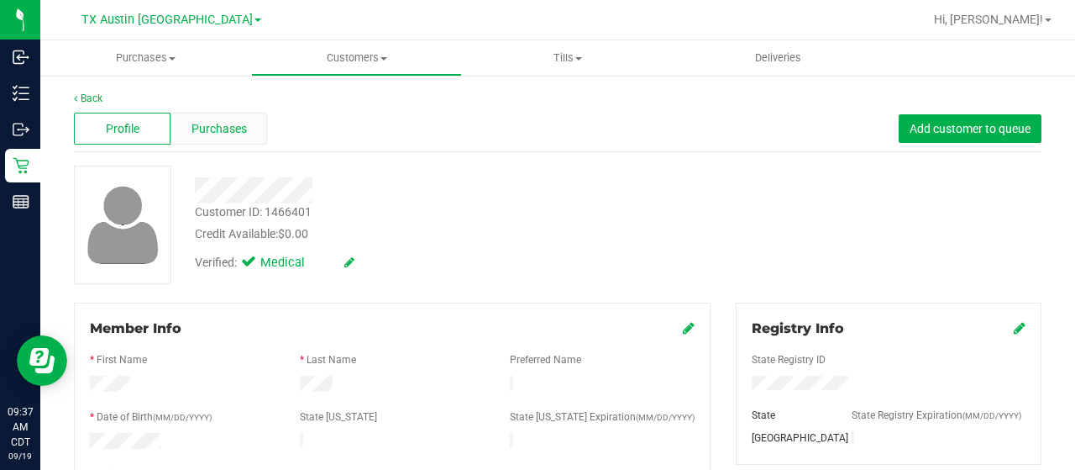
click at [243, 129] on span "Purchases" at bounding box center [219, 129] width 55 height 18
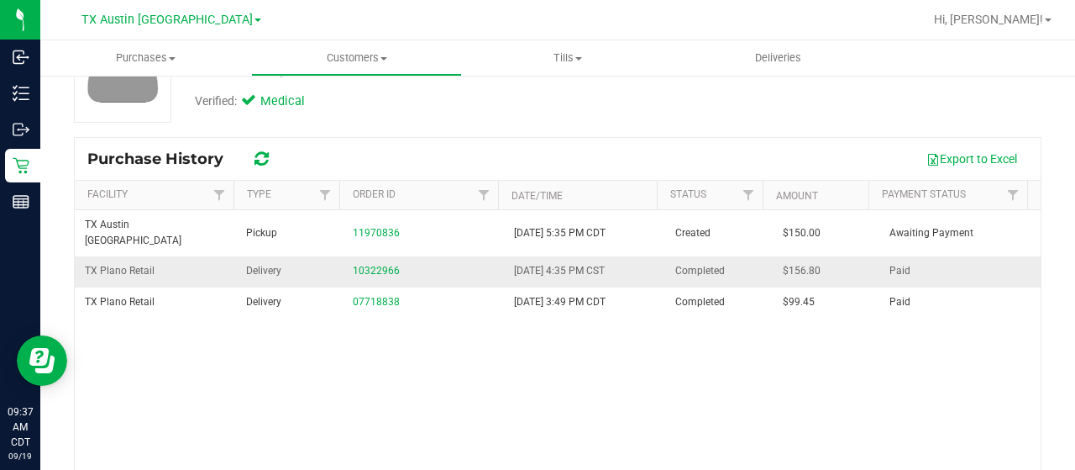
scroll to position [168, 0]
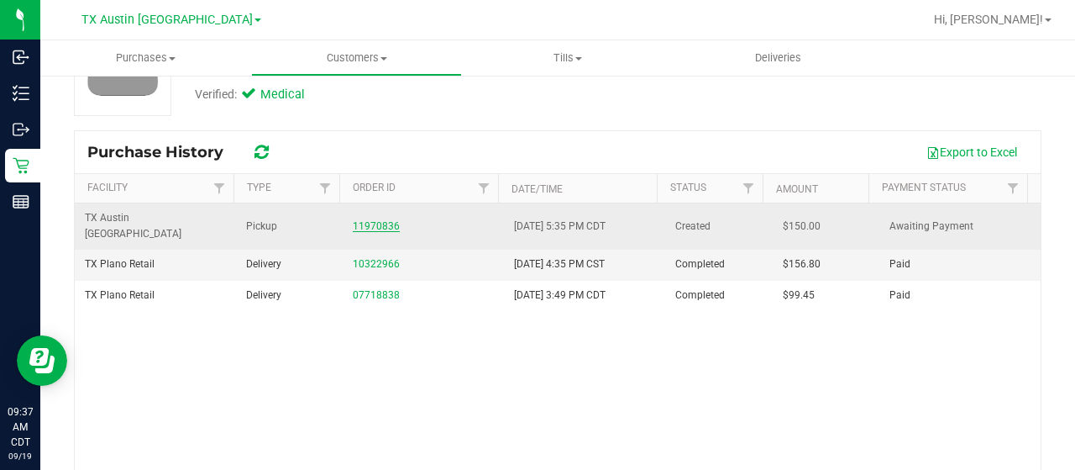
click at [376, 220] on link "11970836" at bounding box center [376, 226] width 47 height 12
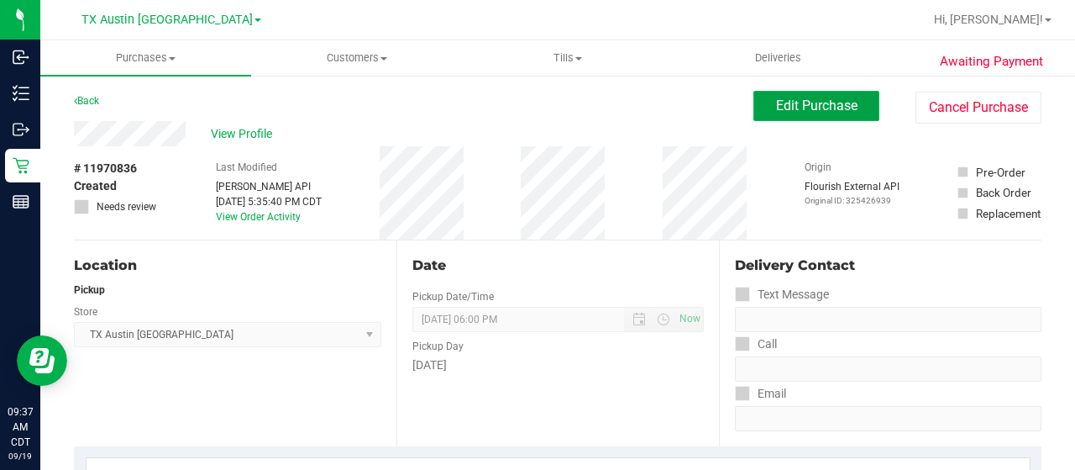
click at [817, 103] on span "Edit Purchase" at bounding box center [816, 105] width 81 height 16
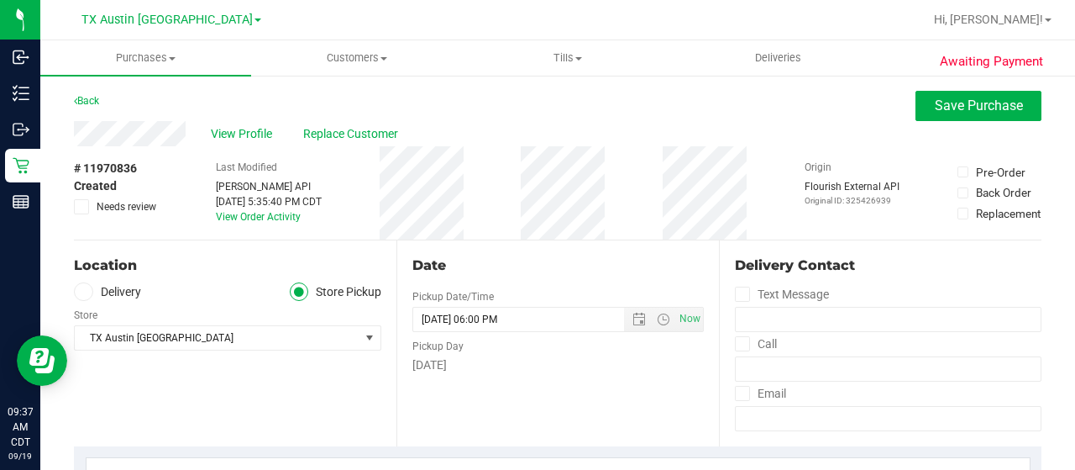
click at [119, 289] on label "Delivery" at bounding box center [107, 291] width 67 height 19
click at [0, 0] on input "Delivery" at bounding box center [0, 0] width 0 height 0
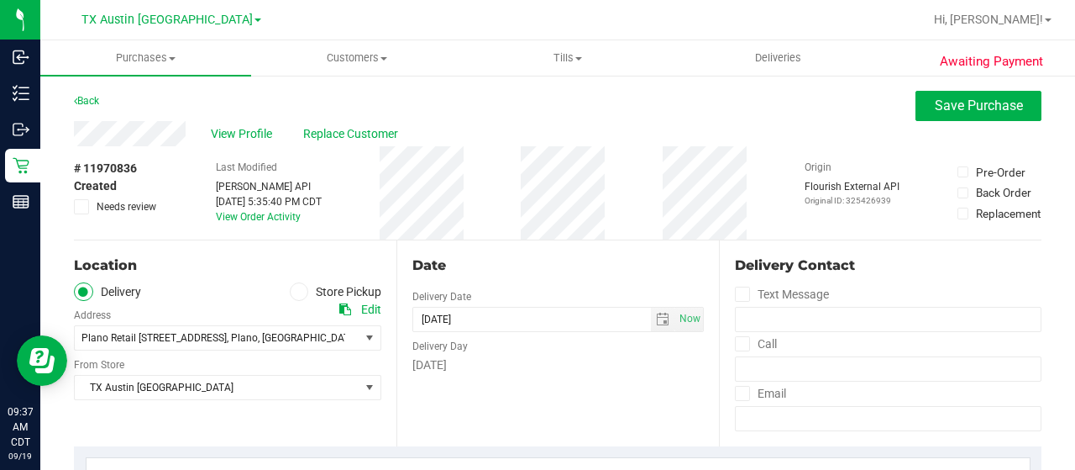
scroll to position [84, 0]
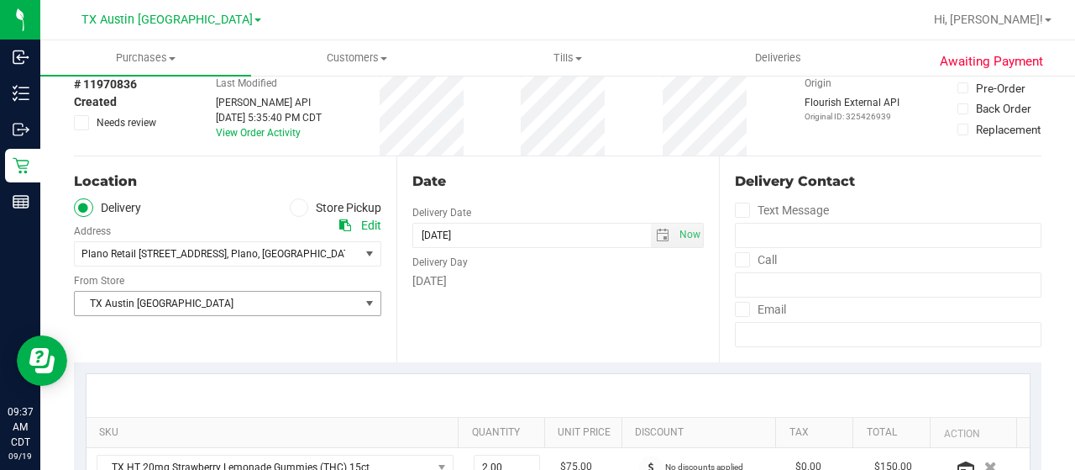
click at [155, 302] on span "TX Austin [GEOGRAPHIC_DATA]" at bounding box center [217, 304] width 285 height 24
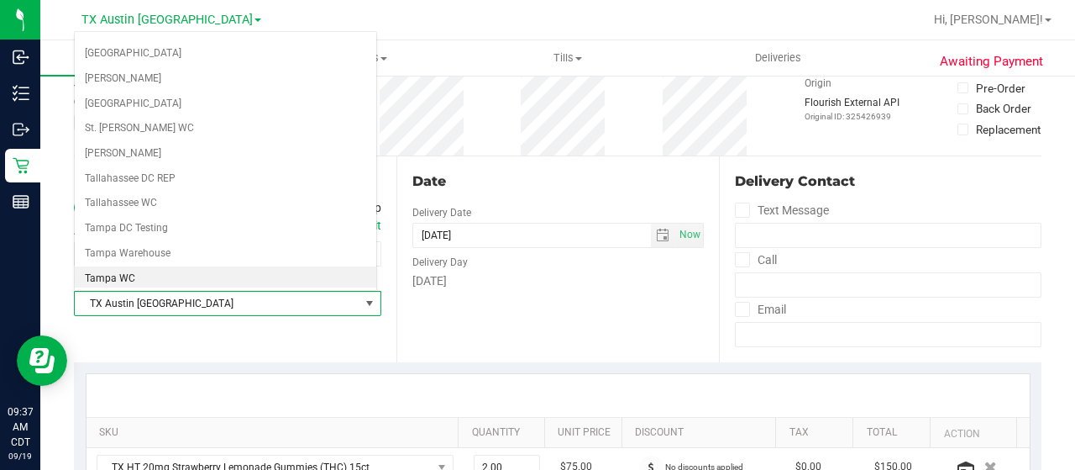
scroll to position [1101, 0]
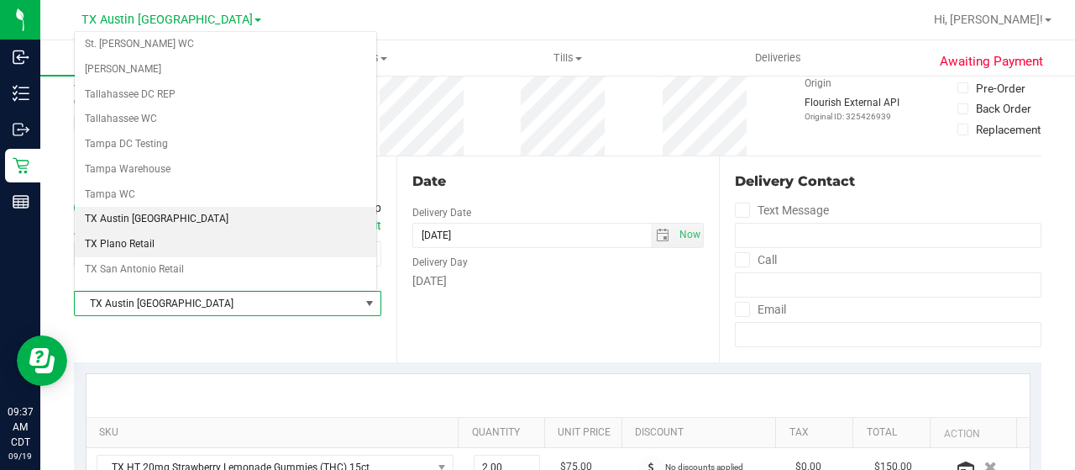
click at [161, 232] on li "TX Plano Retail" at bounding box center [226, 244] width 302 height 25
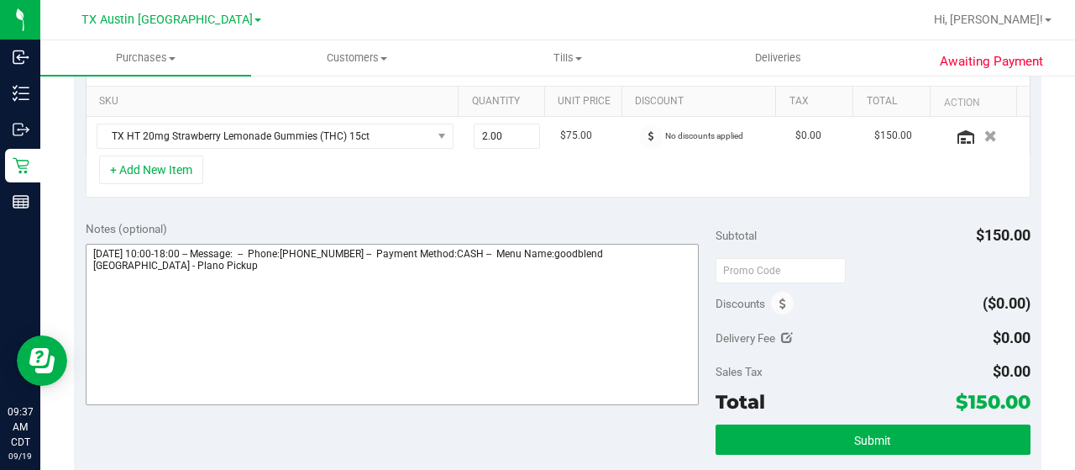
scroll to position [420, 0]
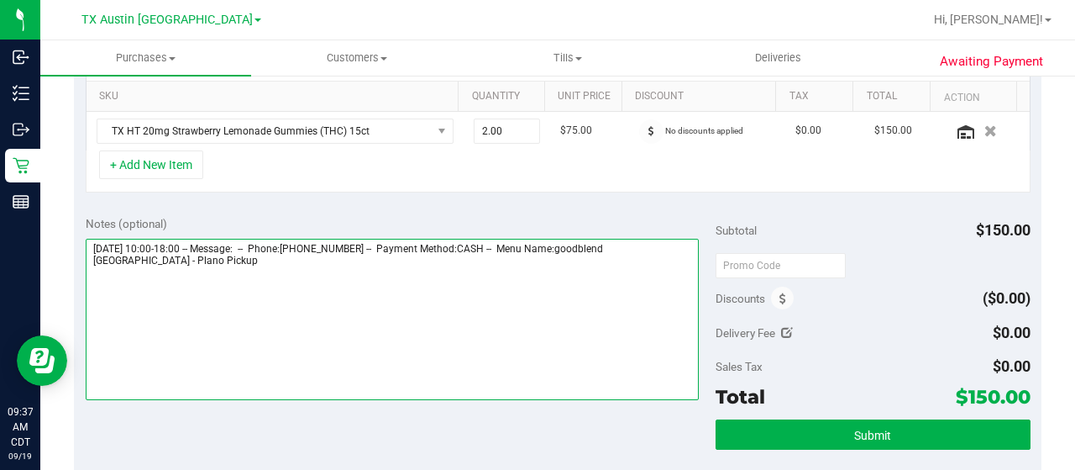
drag, startPoint x: 648, startPoint y: 244, endPoint x: 675, endPoint y: 261, distance: 32.4
click at [675, 261] on textarea at bounding box center [392, 319] width 613 height 161
click at [352, 305] on textarea at bounding box center [392, 319] width 613 height 161
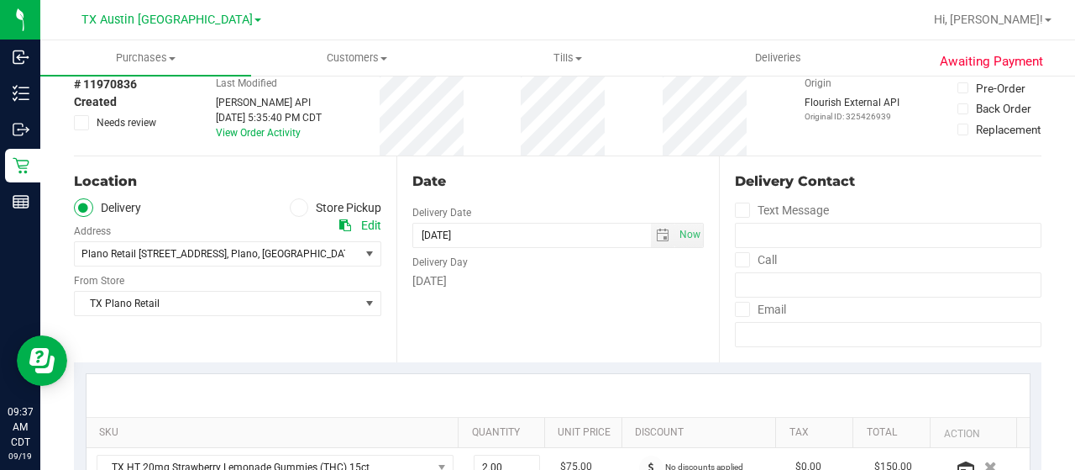
scroll to position [0, 0]
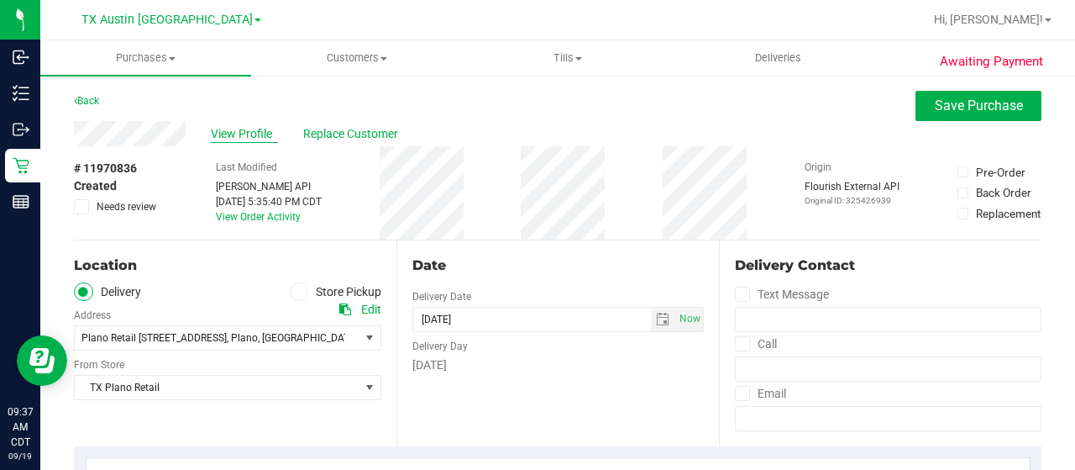
click at [246, 137] on span "View Profile" at bounding box center [244, 134] width 67 height 18
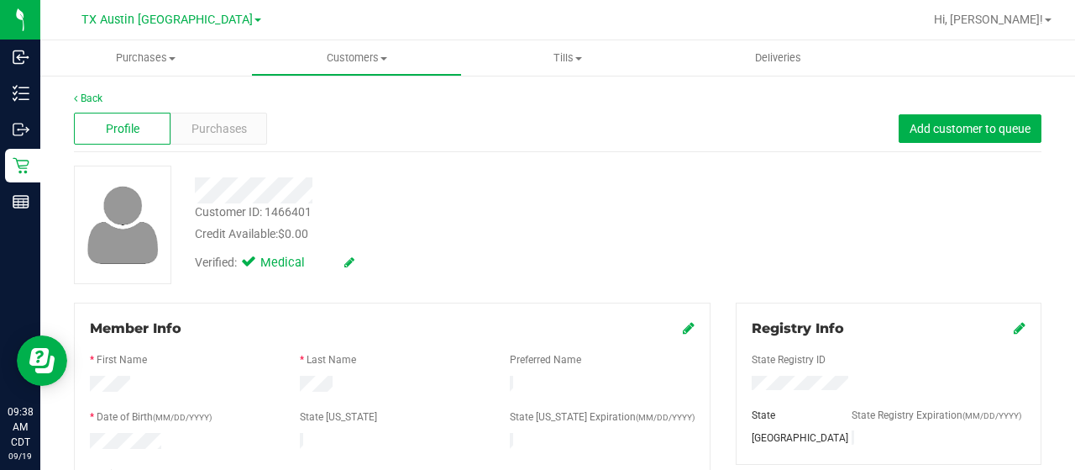
click at [196, 196] on div at bounding box center [430, 190] width 496 height 26
click at [192, 125] on span "Purchases" at bounding box center [219, 129] width 55 height 18
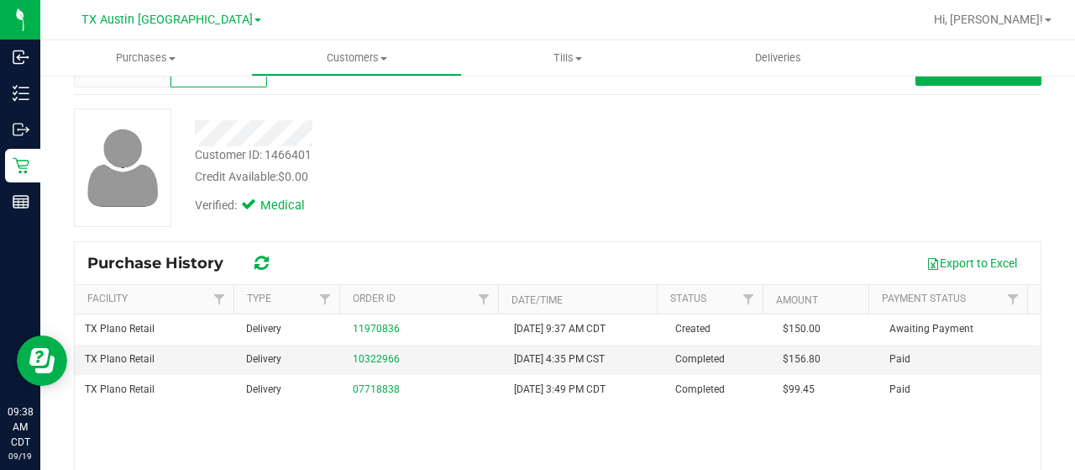
scroll to position [84, 0]
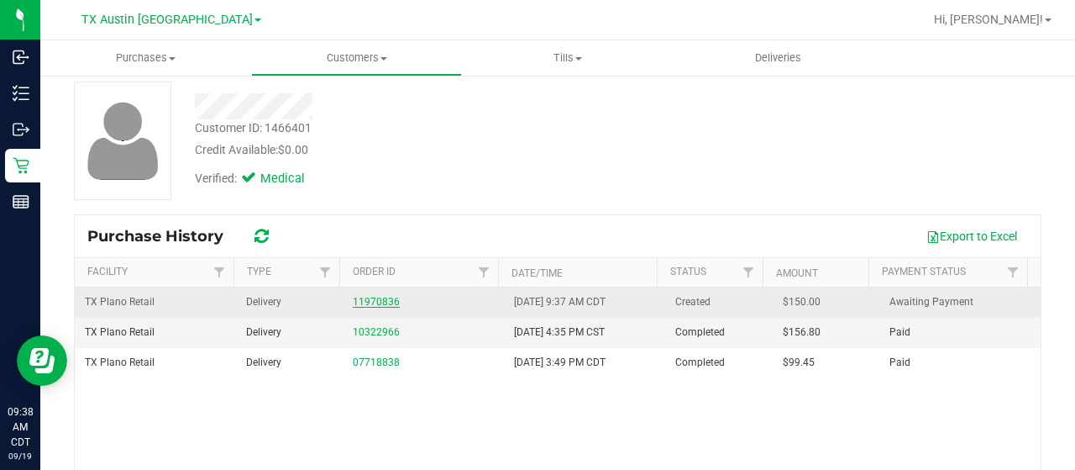
click at [368, 301] on link "11970836" at bounding box center [376, 302] width 47 height 12
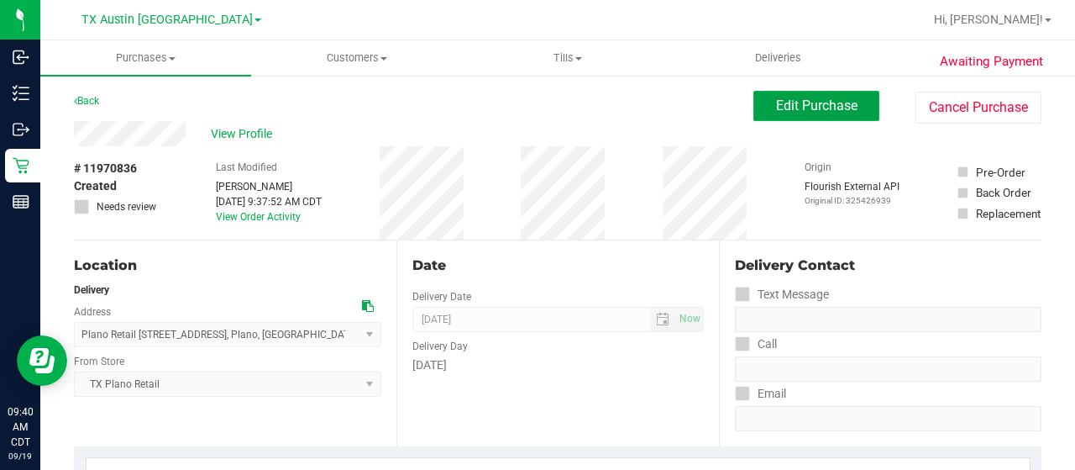
click at [786, 113] on span "Edit Purchase" at bounding box center [816, 105] width 81 height 16
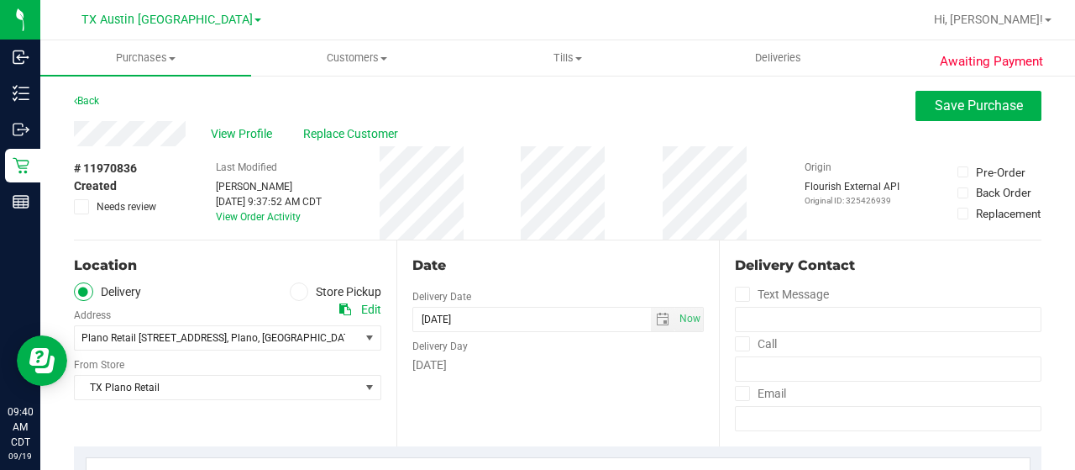
click at [100, 207] on span "Needs review" at bounding box center [127, 206] width 60 height 15
click at [0, 0] on input "Needs review" at bounding box center [0, 0] width 0 height 0
click at [101, 206] on span "Needs review" at bounding box center [127, 206] width 60 height 15
click at [0, 0] on input "Needs review" at bounding box center [0, 0] width 0 height 0
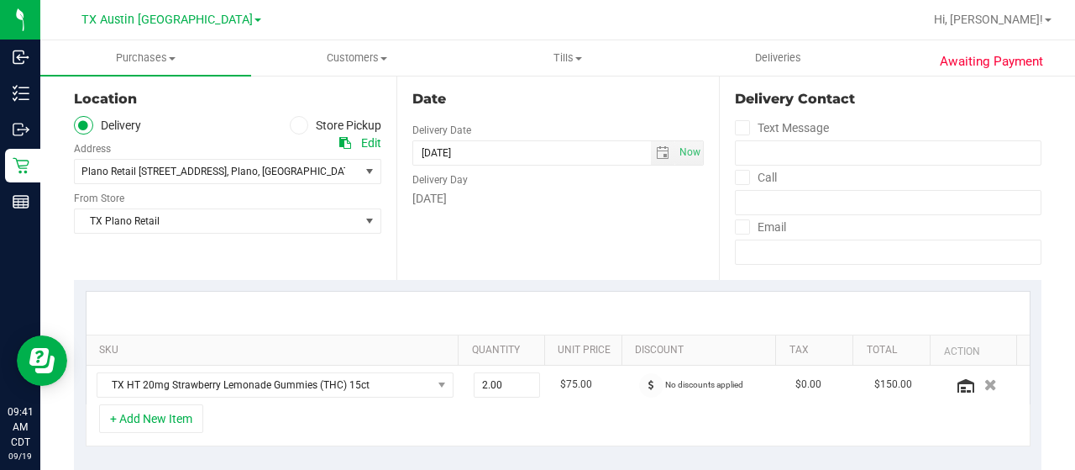
scroll to position [168, 0]
click at [656, 148] on span "select" at bounding box center [662, 150] width 13 height 13
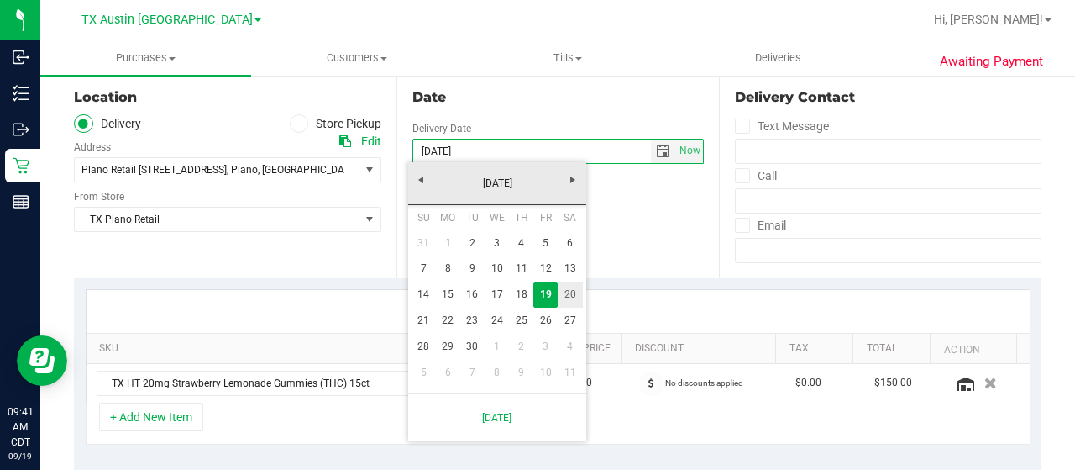
drag, startPoint x: 573, startPoint y: 293, endPoint x: 526, endPoint y: 290, distance: 47.2
click at [573, 292] on link "20" at bounding box center [570, 294] width 24 height 26
type input "[DATE]"
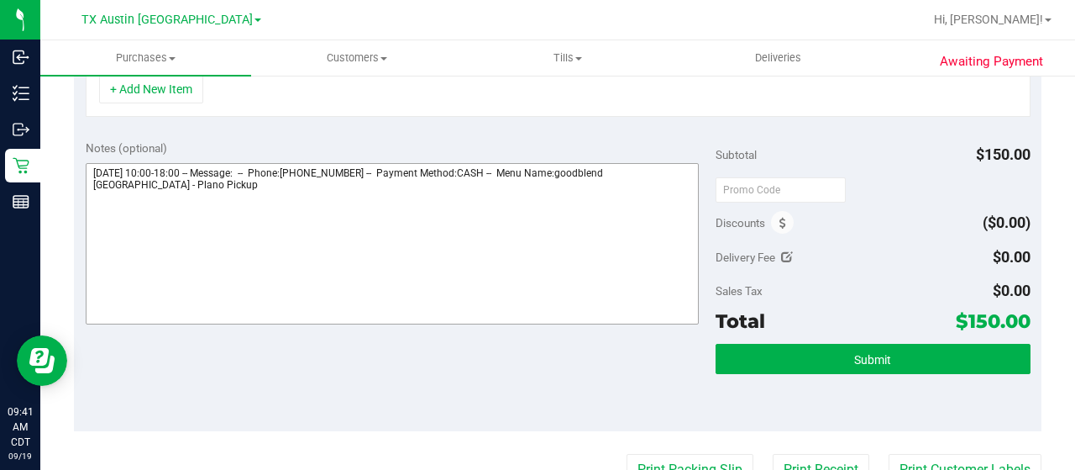
scroll to position [504, 0]
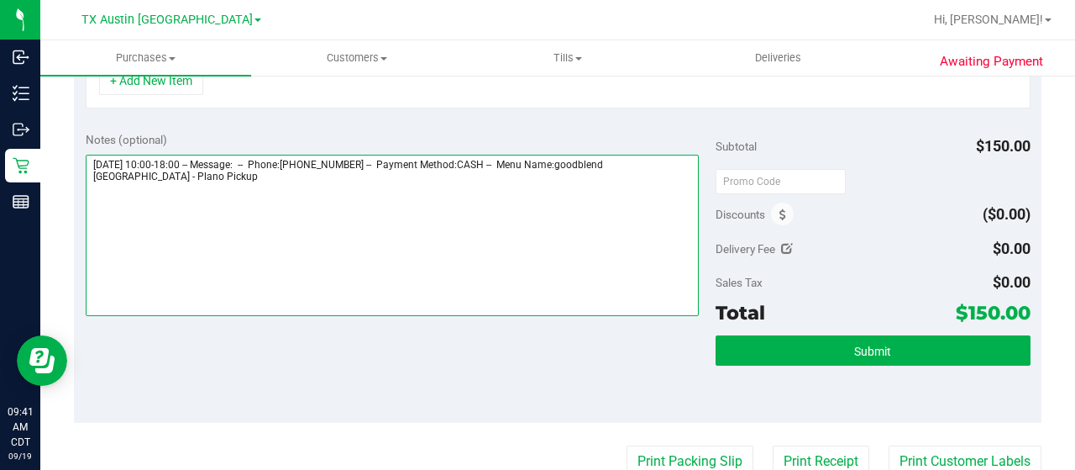
click at [186, 184] on textarea at bounding box center [392, 235] width 613 height 161
paste textarea "Missed cut off time, changed PU date to 9/19/25 awaiting to send email confirma…"
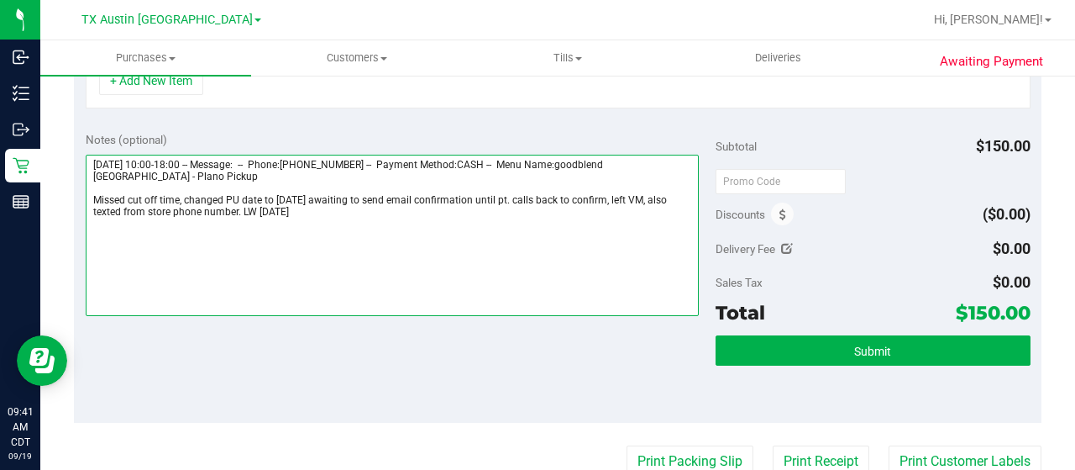
scroll to position [0, 0]
type textarea "Friday 09/19/2025 10:00-18:00 -- Message: -- Phone:4696009956 -- Payment Method…"
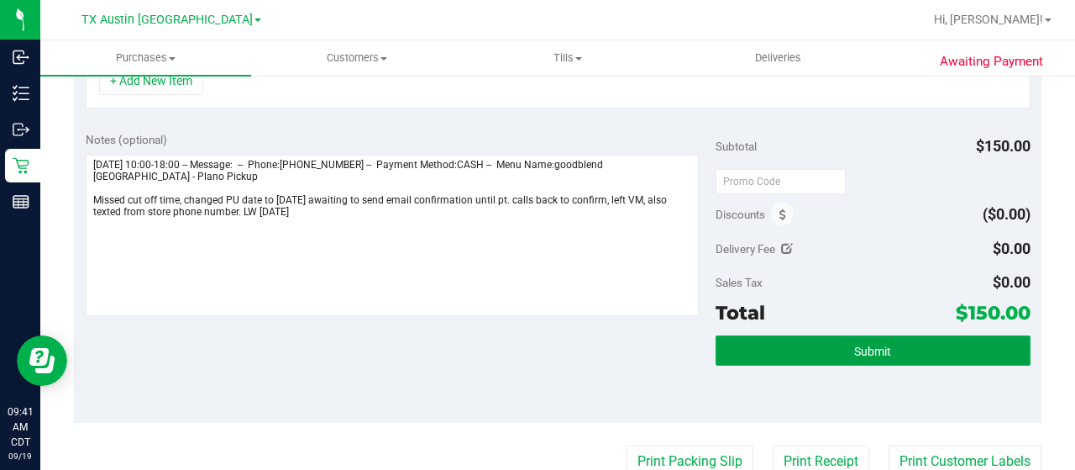
click at [872, 349] on span "Submit" at bounding box center [872, 350] width 37 height 13
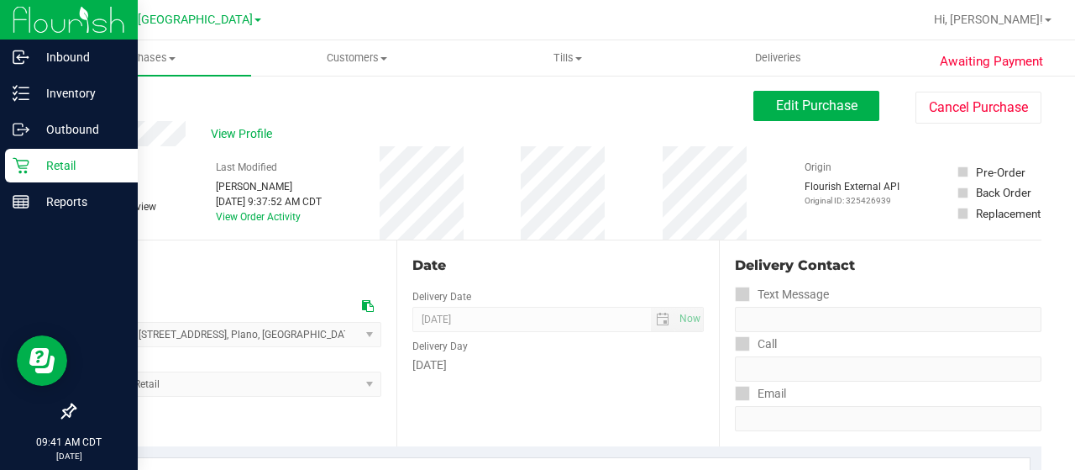
click at [19, 167] on icon at bounding box center [21, 166] width 16 height 16
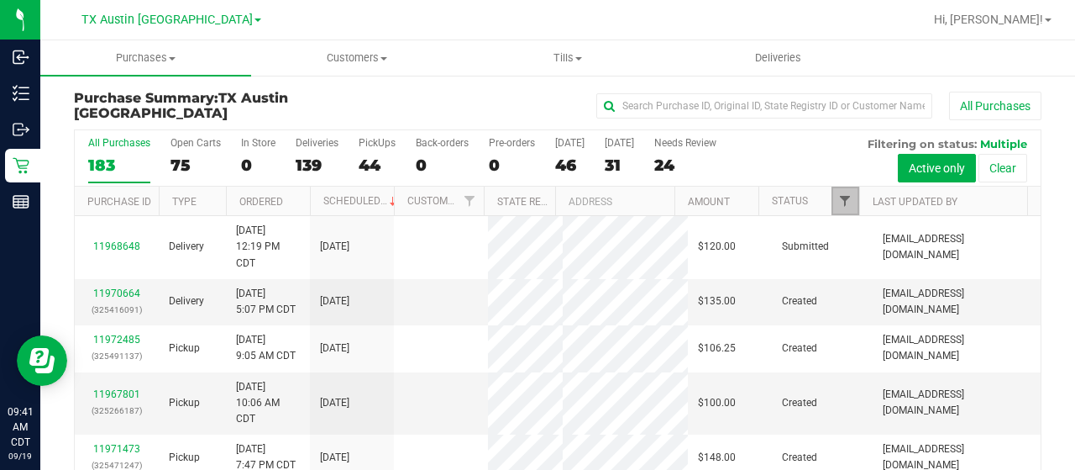
click at [838, 199] on span "Filter" at bounding box center [844, 200] width 13 height 13
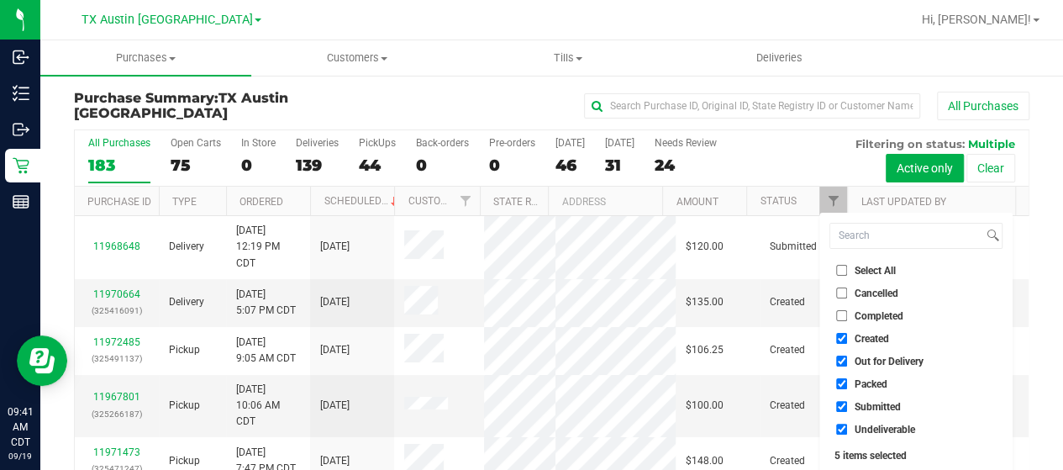
click at [880, 360] on span "Out for Delivery" at bounding box center [888, 361] width 69 height 10
click at [847, 360] on input "Out for Delivery" at bounding box center [841, 360] width 11 height 11
checkbox input "false"
click at [865, 387] on span "Packed" at bounding box center [870, 384] width 33 height 10
click at [847, 387] on input "Packed" at bounding box center [841, 383] width 11 height 11
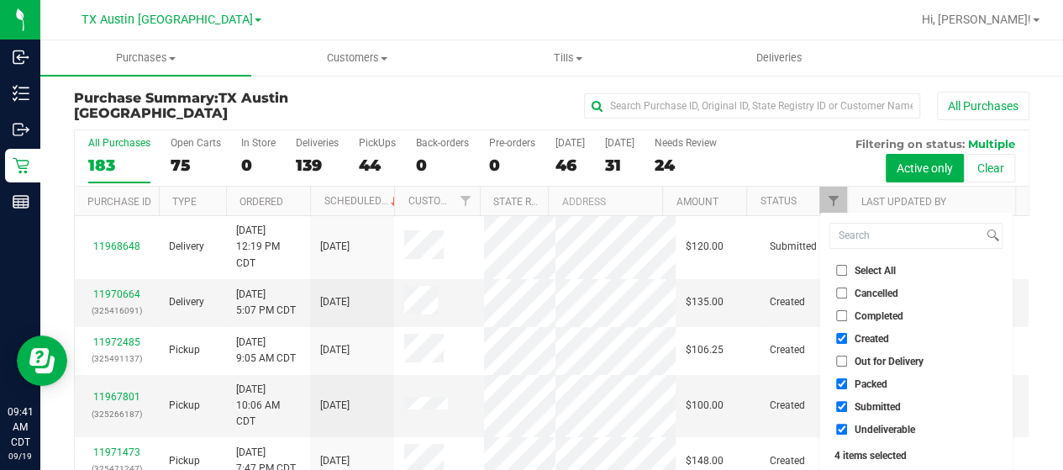
checkbox input "false"
click at [863, 404] on span "Submitted" at bounding box center [877, 407] width 46 height 10
click at [847, 404] on input "Submitted" at bounding box center [841, 406] width 11 height 11
checkbox input "false"
click at [862, 429] on span "Undeliverable" at bounding box center [884, 429] width 60 height 10
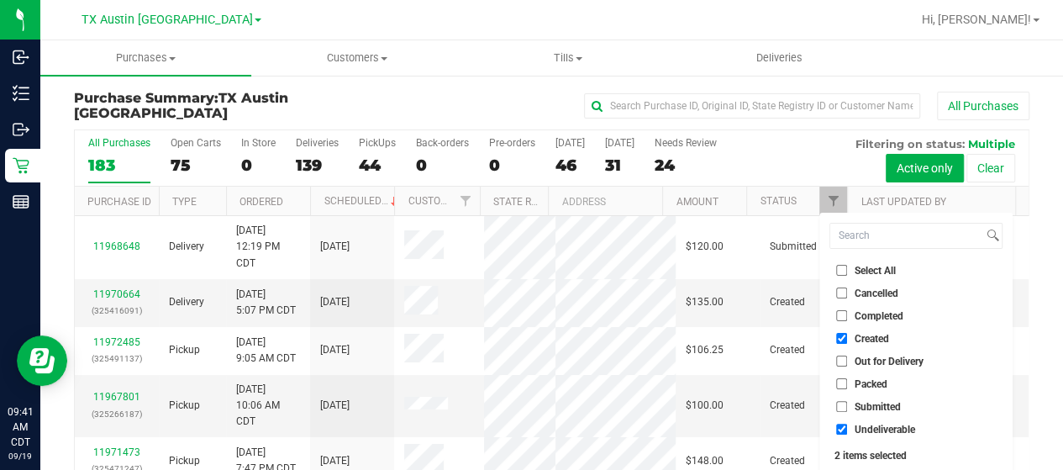
click at [847, 429] on input "Undeliverable" at bounding box center [841, 428] width 11 height 11
checkbox input "false"
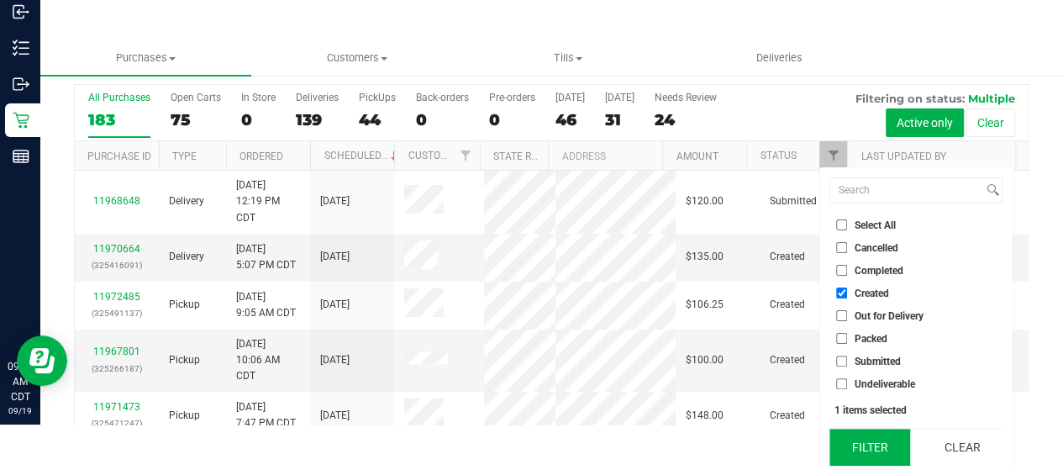
click at [862, 443] on button "Filter" at bounding box center [869, 446] width 81 height 37
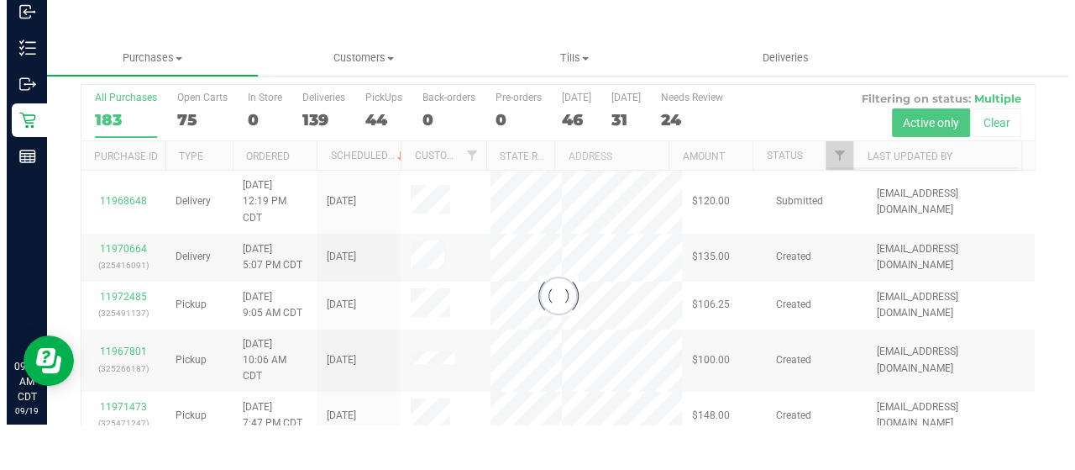
scroll to position [0, 0]
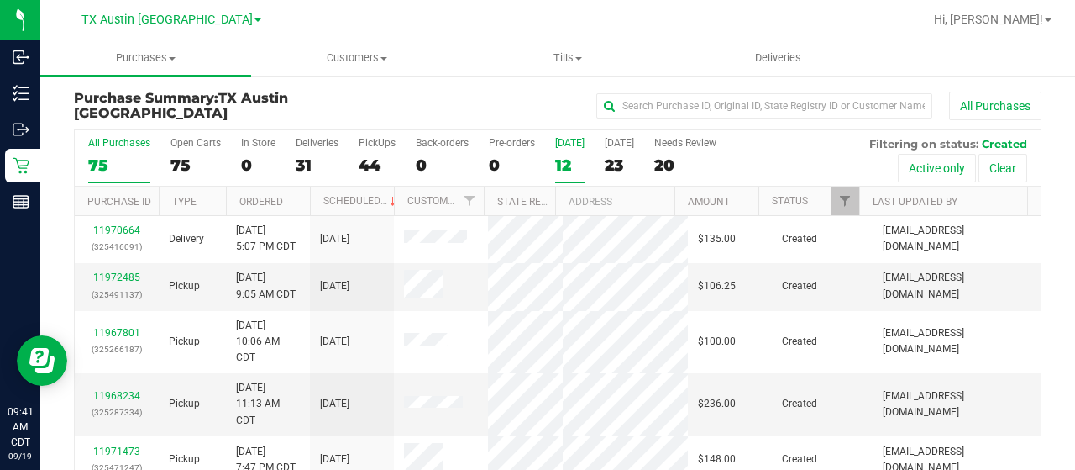
click at [563, 171] on div "12" at bounding box center [569, 164] width 29 height 19
click at [0, 0] on input "Today 12" at bounding box center [0, 0] width 0 height 0
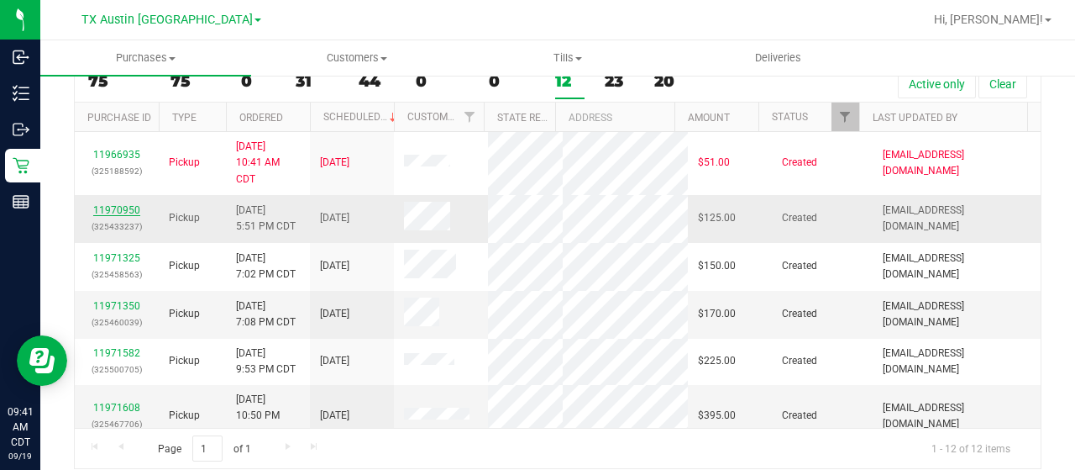
click at [127, 209] on link "11970950" at bounding box center [116, 210] width 47 height 12
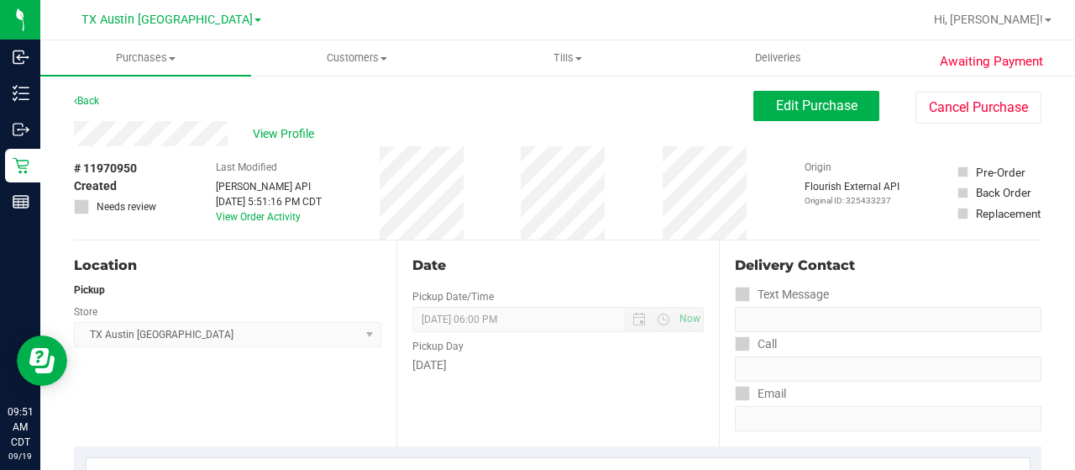
click at [229, 134] on div "View Profile" at bounding box center [414, 133] width 680 height 25
click at [190, 106] on div "Back Edit Purchase Cancel Purchase" at bounding box center [558, 106] width 968 height 30
click at [77, 137] on div "View Profile" at bounding box center [414, 133] width 680 height 25
click at [297, 129] on span "View Profile" at bounding box center [286, 134] width 67 height 18
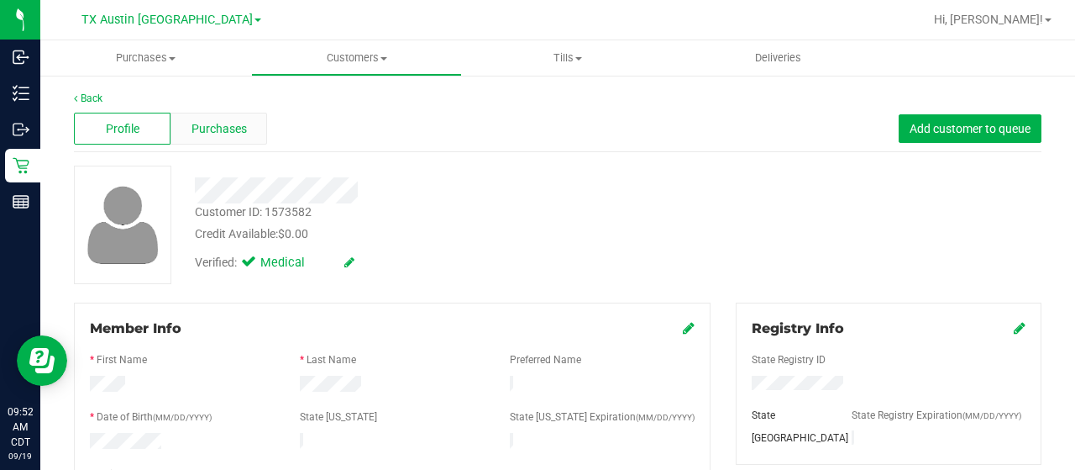
click at [245, 134] on div "Purchases" at bounding box center [219, 129] width 97 height 32
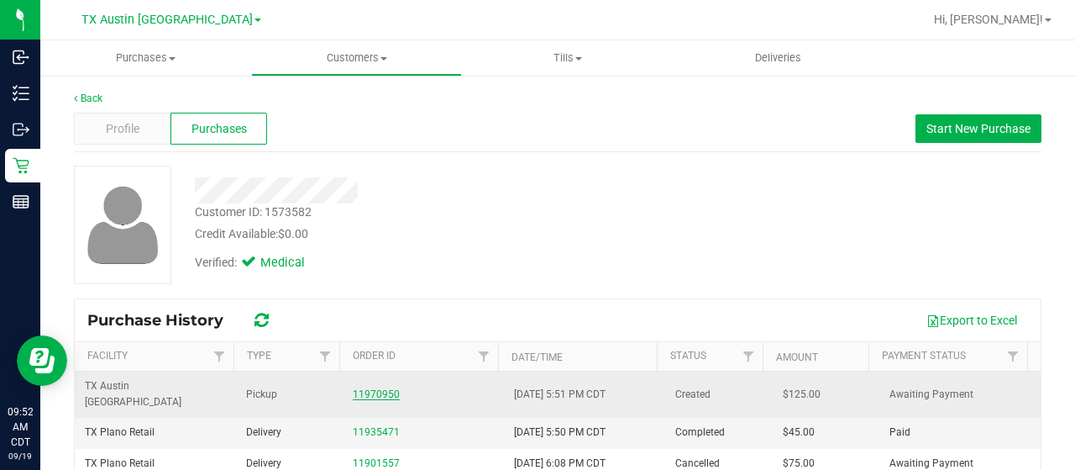
click at [373, 388] on link "11970950" at bounding box center [376, 394] width 47 height 12
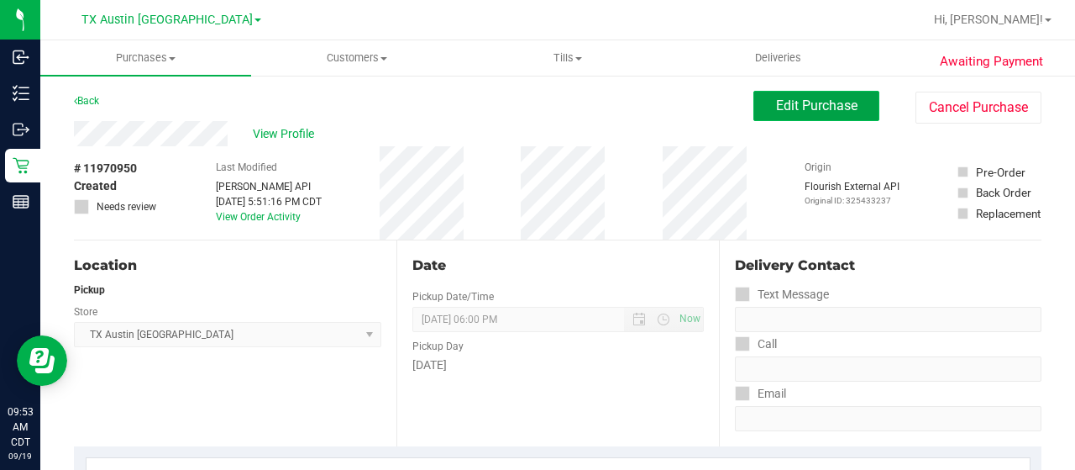
click at [792, 113] on span "Edit Purchase" at bounding box center [816, 105] width 81 height 16
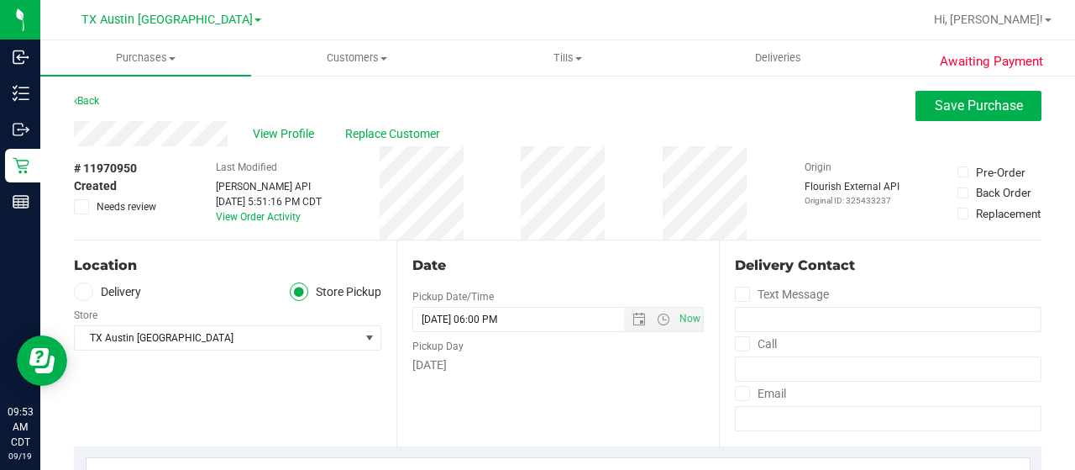
click at [132, 293] on label "Delivery" at bounding box center [107, 291] width 67 height 19
click at [0, 0] on input "Delivery" at bounding box center [0, 0] width 0 height 0
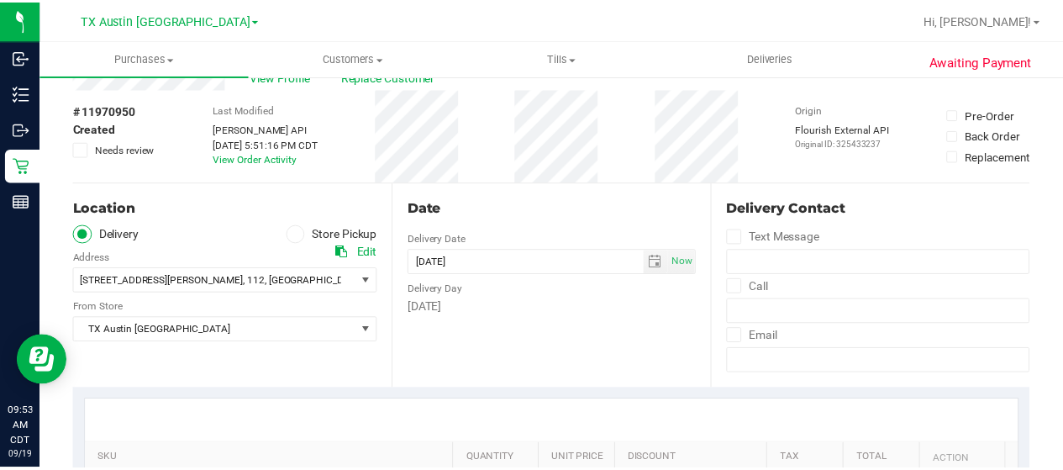
scroll to position [168, 0]
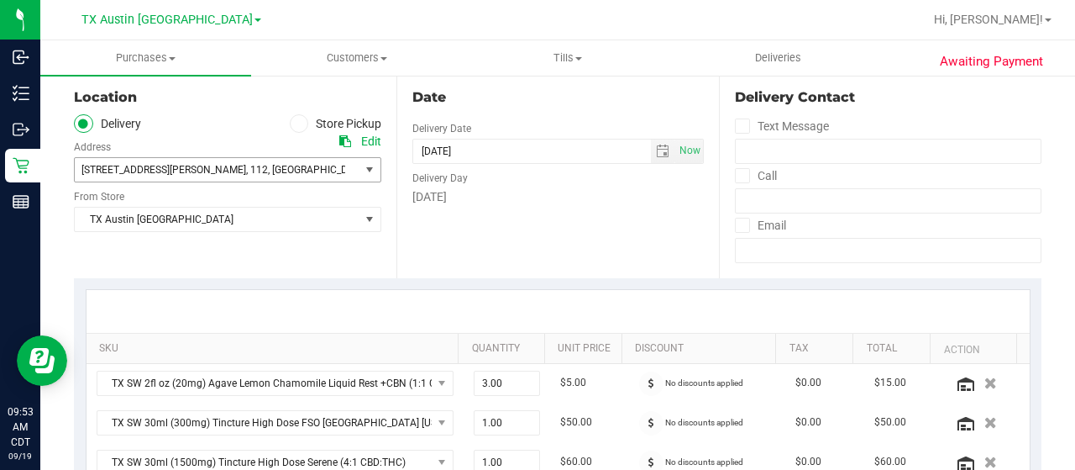
click at [470, 165] on span "76114" at bounding box center [484, 170] width 29 height 12
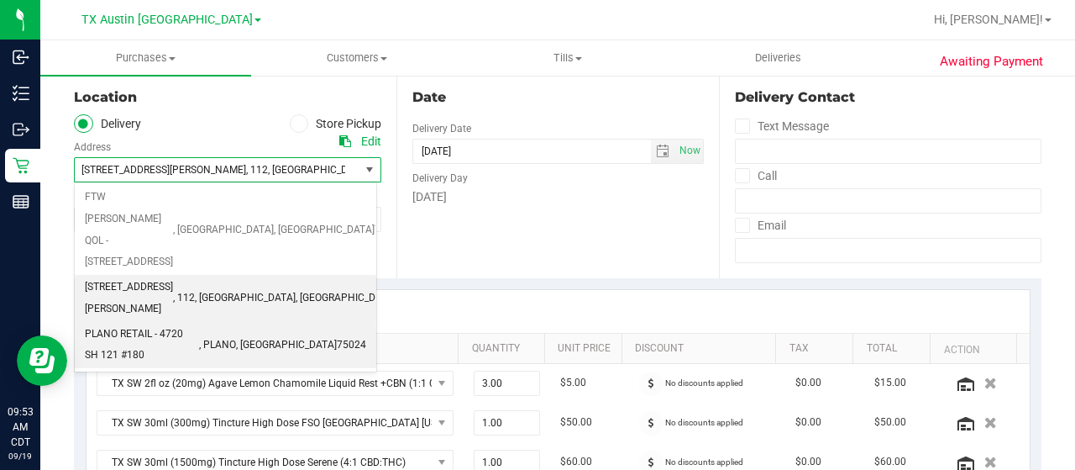
click at [199, 323] on span "PLANO RETAIL - 4720 SH 121 #180" at bounding box center [142, 344] width 114 height 43
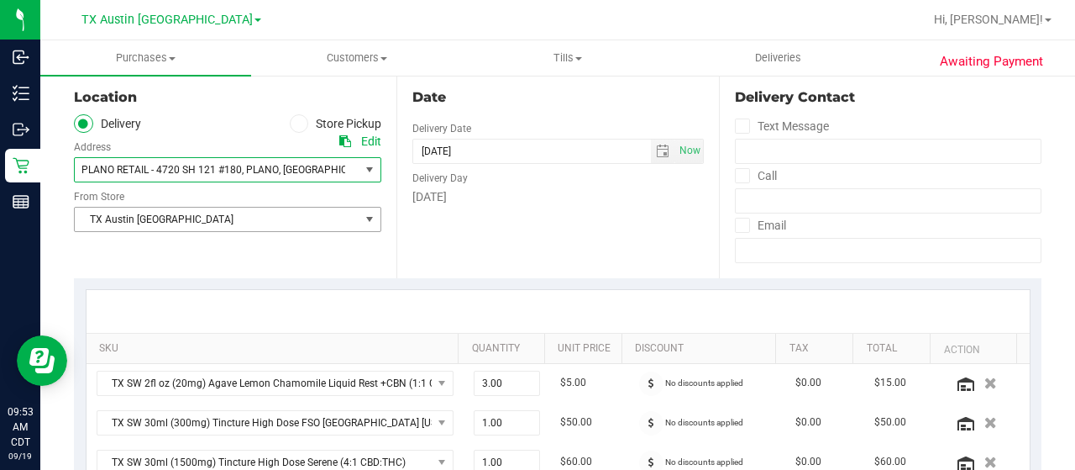
click at [265, 223] on span "TX Austin [GEOGRAPHIC_DATA]" at bounding box center [217, 219] width 285 height 24
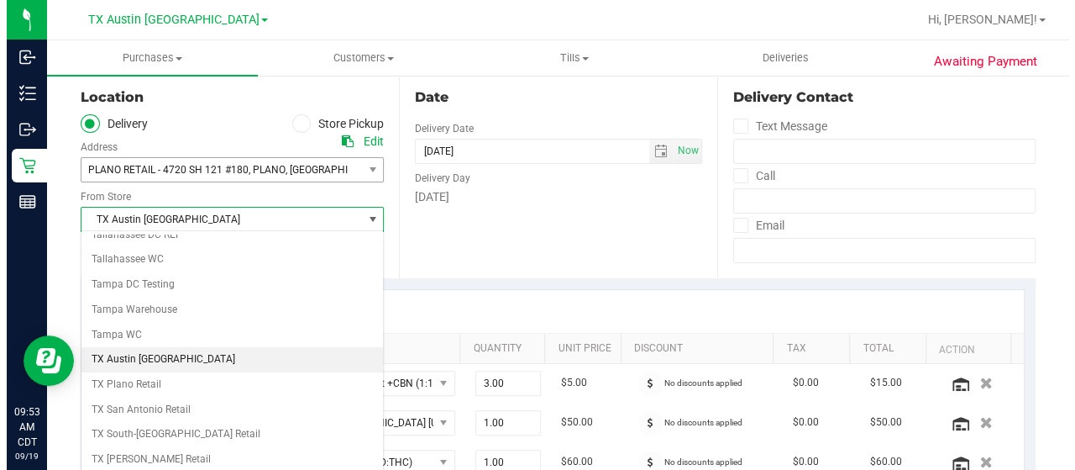
scroll to position [1185, 0]
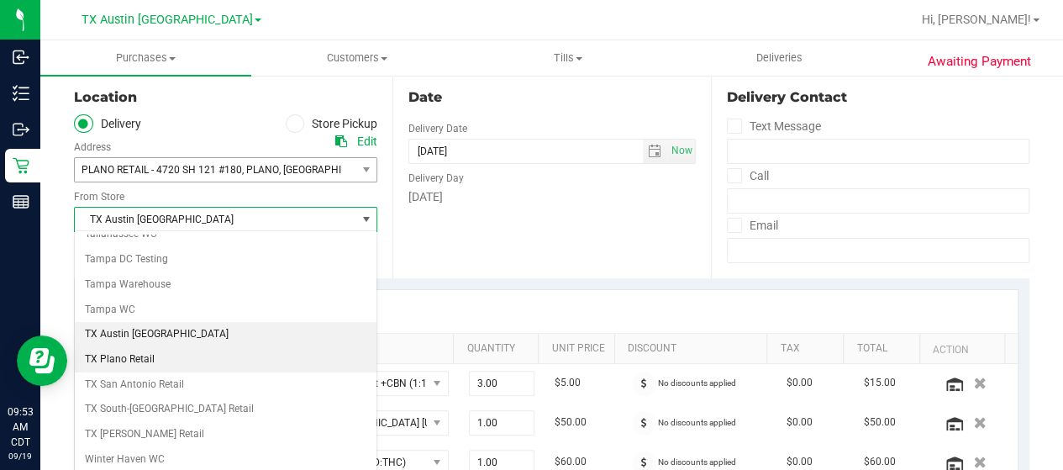
click at [175, 347] on li "TX Plano Retail" at bounding box center [226, 359] width 302 height 25
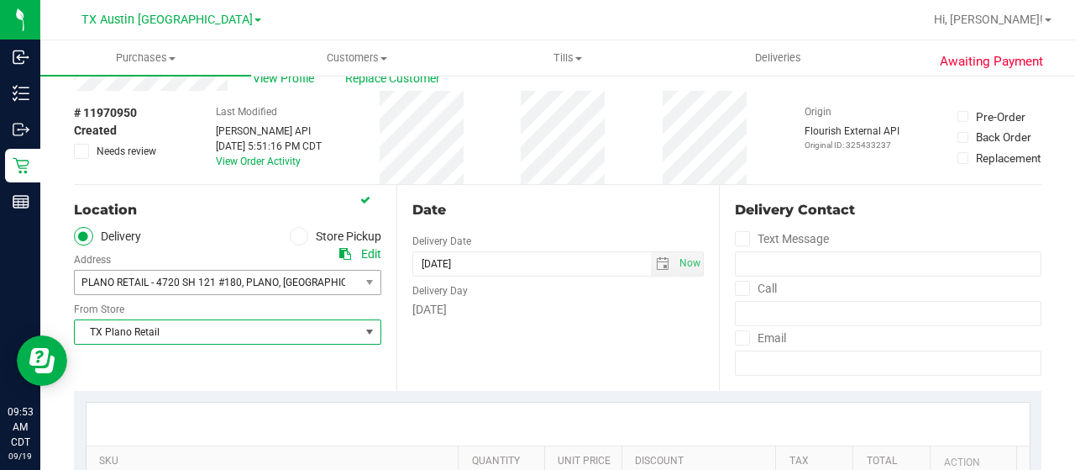
scroll to position [0, 0]
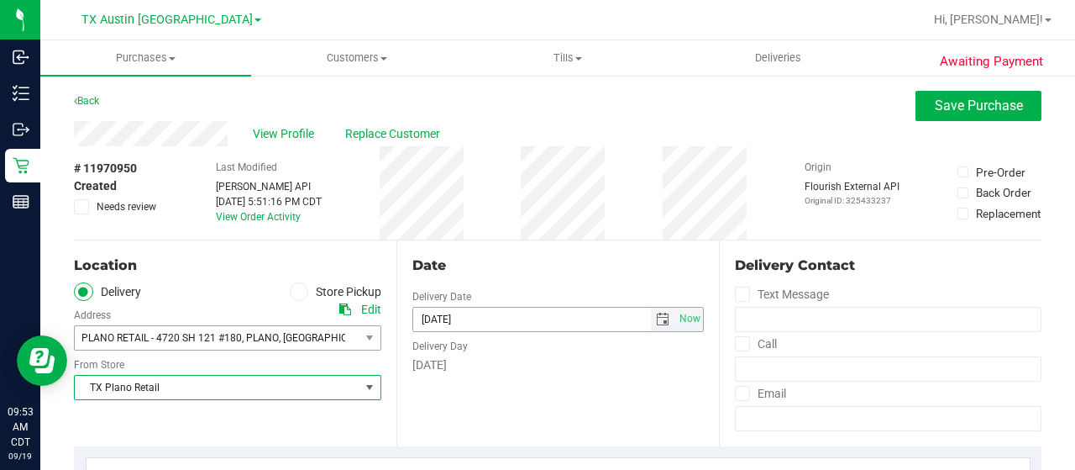
click at [656, 322] on span "select" at bounding box center [662, 319] width 13 height 13
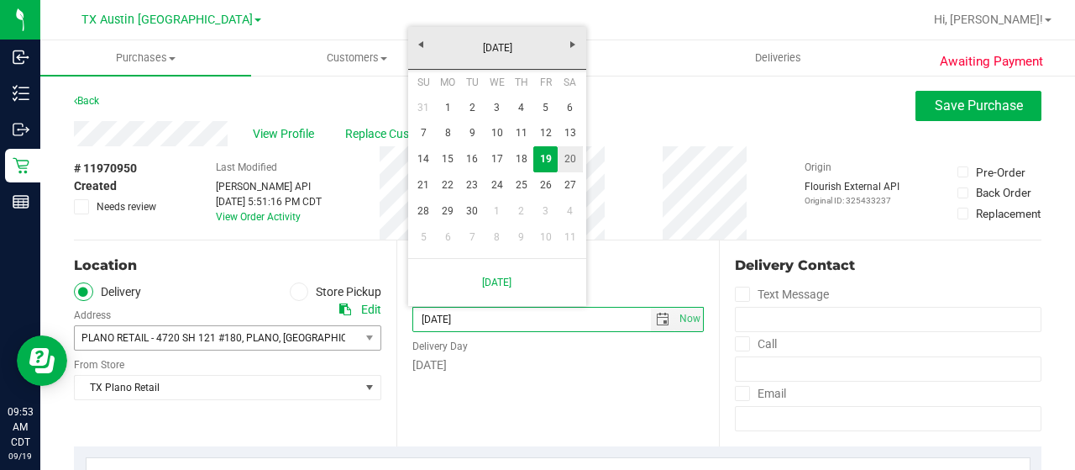
click at [565, 158] on link "20" at bounding box center [570, 159] width 24 height 26
type input "[DATE]"
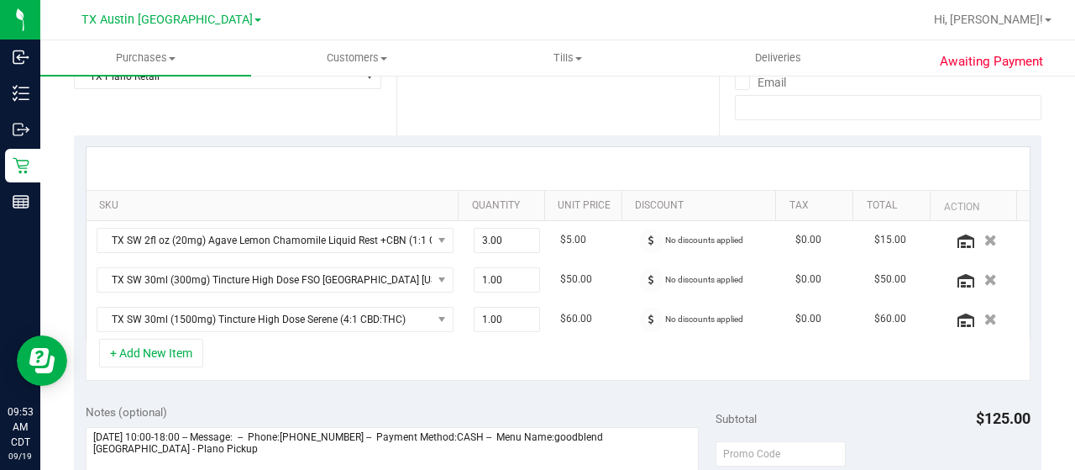
scroll to position [420, 0]
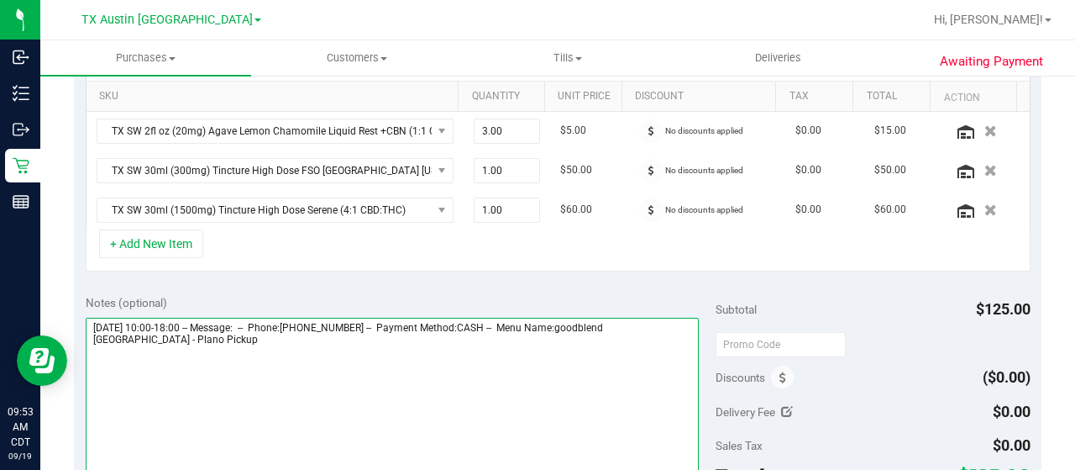
drag, startPoint x: 647, startPoint y: 322, endPoint x: 668, endPoint y: 340, distance: 28.0
click at [668, 340] on textarea at bounding box center [392, 398] width 613 height 161
click at [144, 339] on textarea at bounding box center [392, 398] width 613 height 161
click at [143, 384] on textarea at bounding box center [392, 398] width 613 height 161
paste textarea "Plano Pickup"
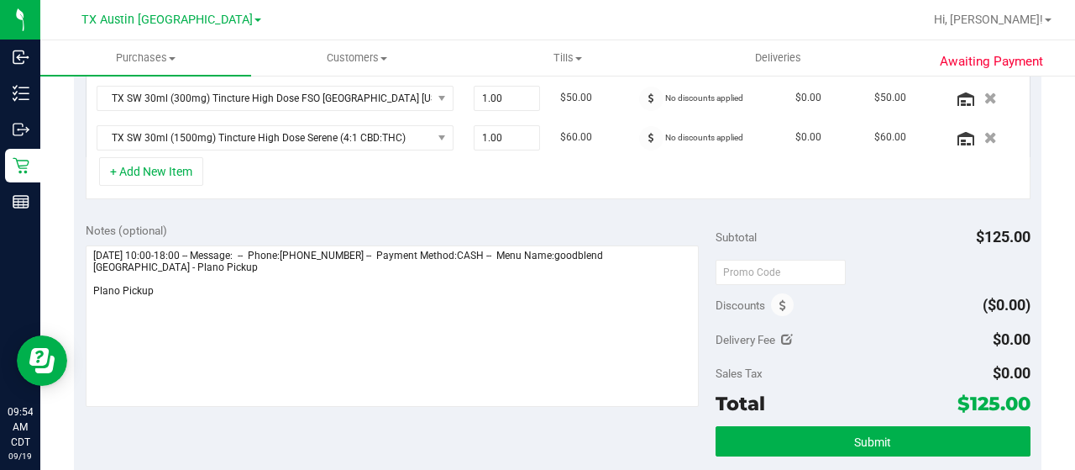
scroll to position [504, 0]
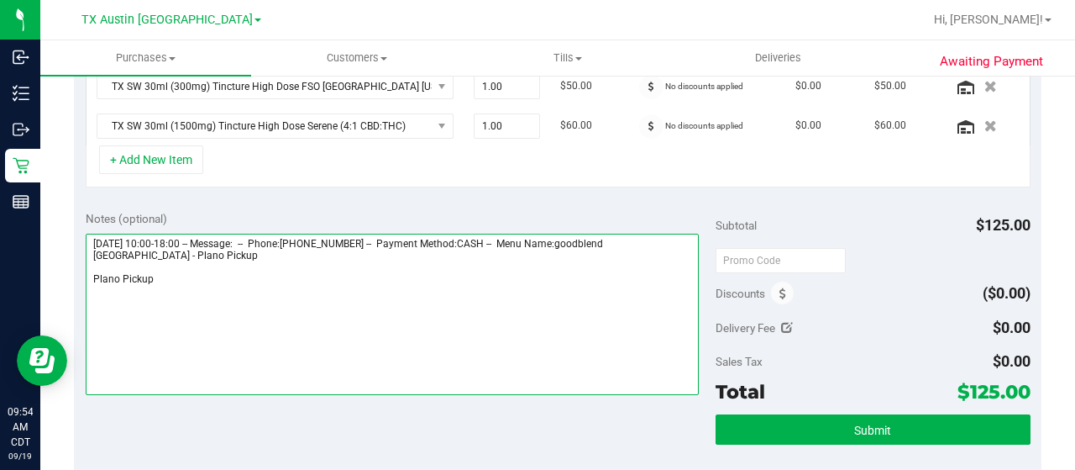
drag, startPoint x: 175, startPoint y: 278, endPoint x: 543, endPoint y: 226, distance: 371.6
click at [92, 281] on textarea at bounding box center [392, 314] width 613 height 161
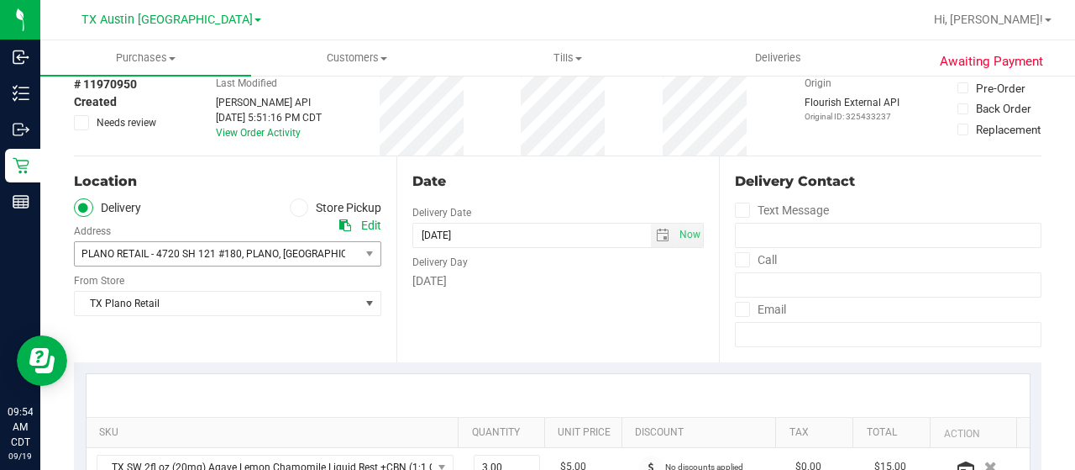
scroll to position [84, 0]
click at [656, 235] on span "select" at bounding box center [662, 235] width 13 height 13
type textarea "Friday 09/19/2025 10:00-18:00 -- Message: -- Phone:3464618076 -- Payment Method…"
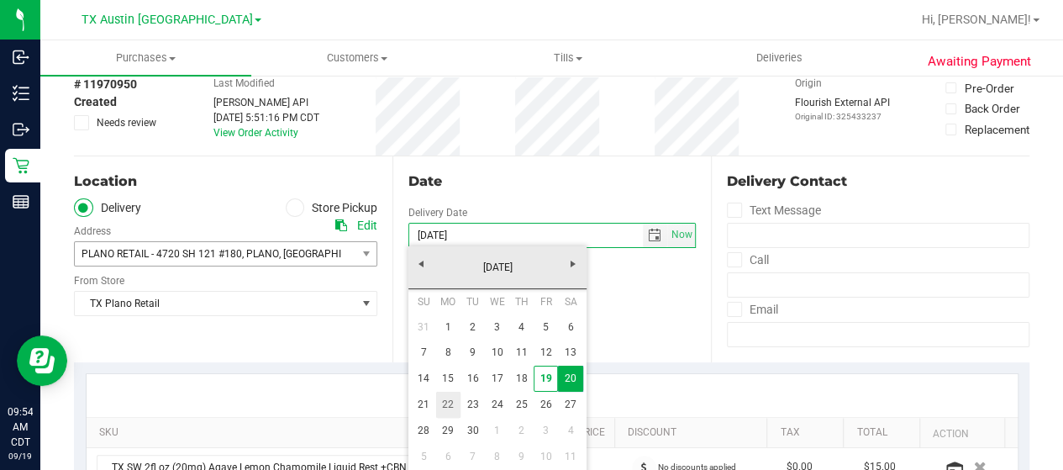
drag, startPoint x: 445, startPoint y: 409, endPoint x: 430, endPoint y: 398, distance: 18.7
click at [444, 409] on link "22" at bounding box center [448, 404] width 24 height 26
type input "09/22/2025"
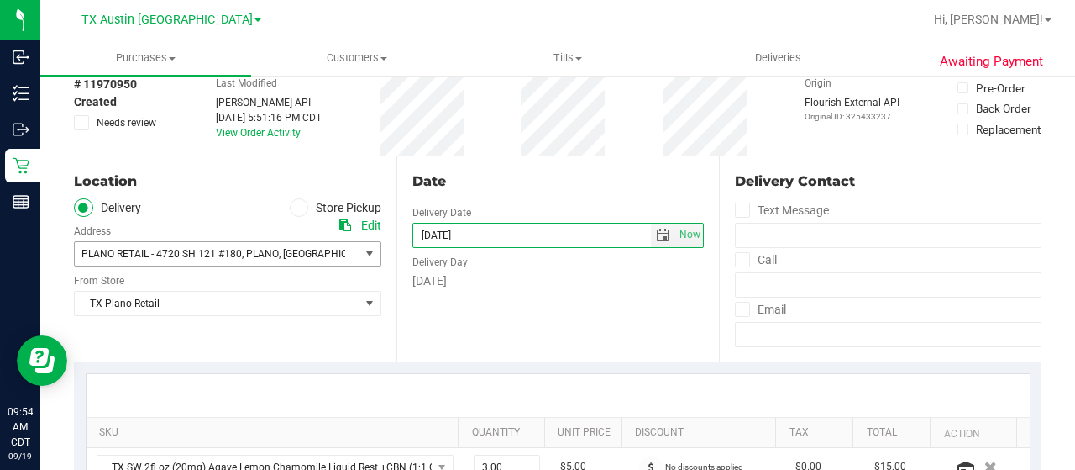
click at [360, 258] on span "select" at bounding box center [370, 254] width 21 height 24
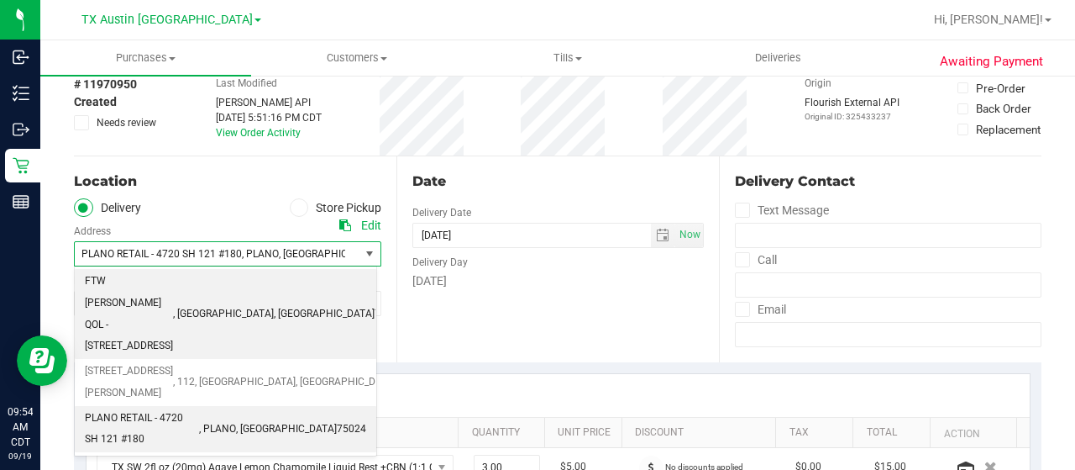
click at [331, 304] on li "FTW CLARKE QOL - 1307 8th ave Suite #603 , FORT WORTH , TX 76104" at bounding box center [226, 314] width 302 height 90
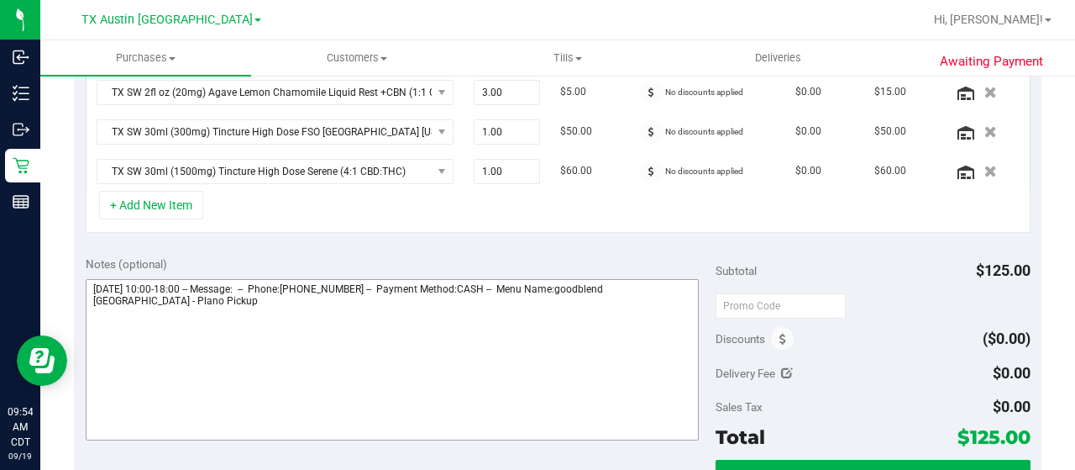
scroll to position [504, 0]
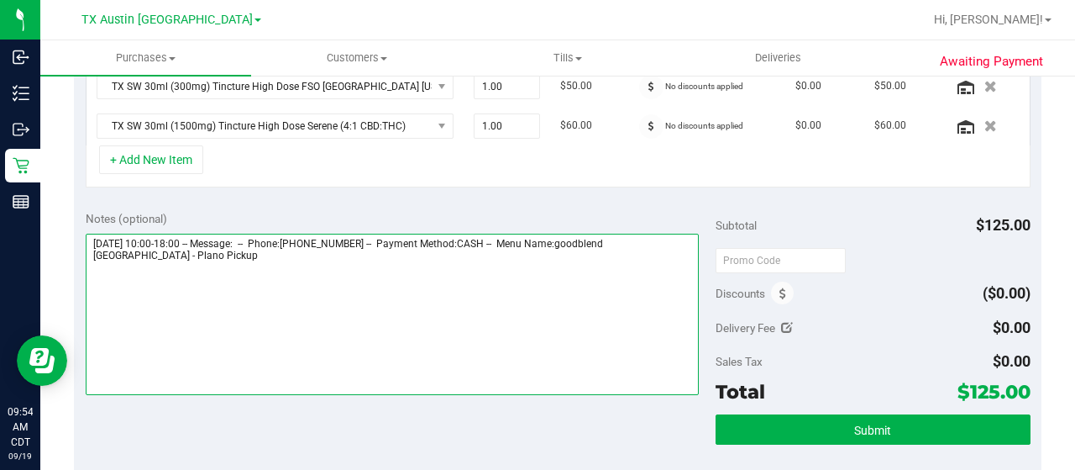
click at [162, 266] on textarea at bounding box center [392, 314] width 613 height 161
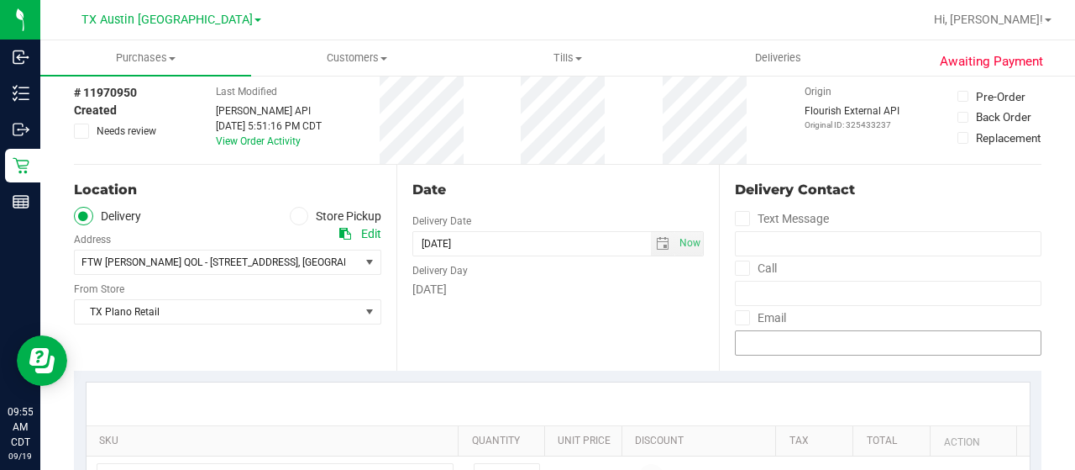
scroll to position [0, 0]
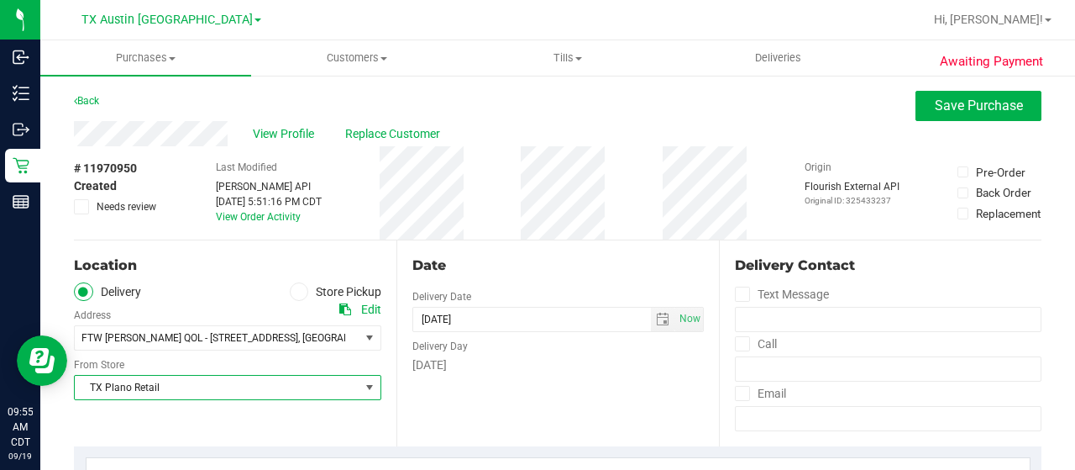
click at [193, 385] on span "TX Plano Retail" at bounding box center [217, 388] width 285 height 24
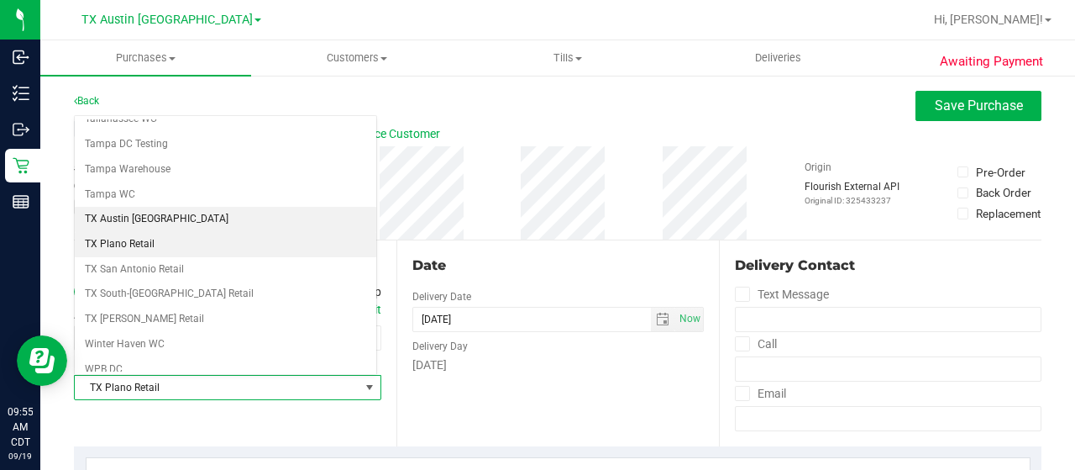
click at [190, 207] on li "TX Austin [GEOGRAPHIC_DATA]" at bounding box center [226, 219] width 302 height 25
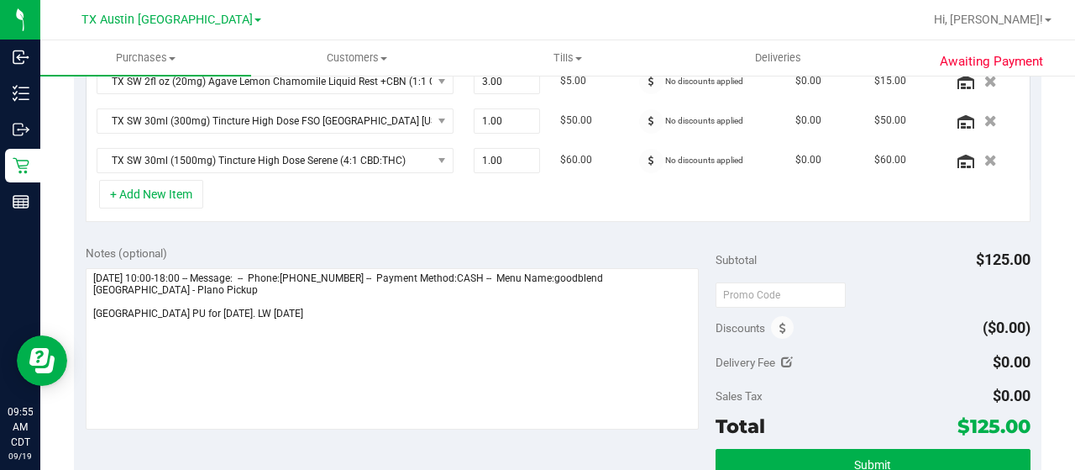
scroll to position [504, 0]
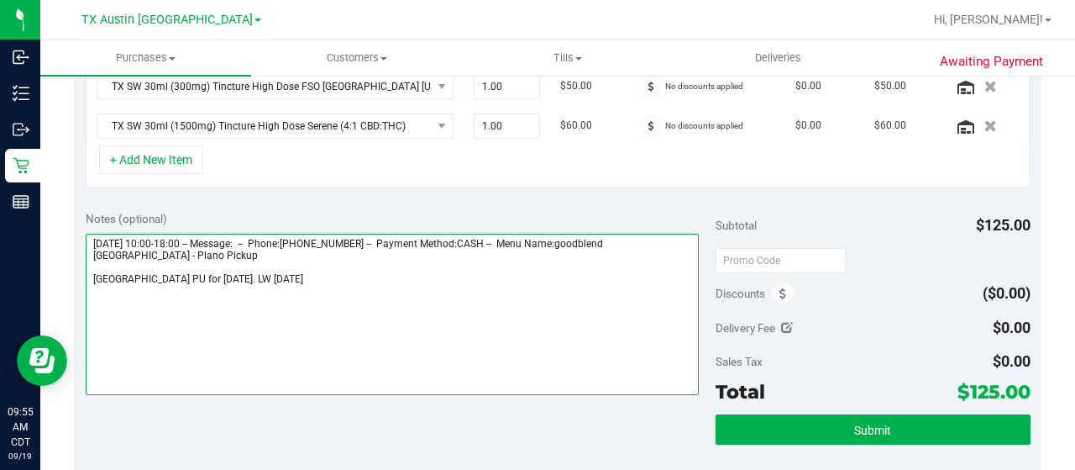
click at [92, 276] on textarea at bounding box center [392, 314] width 613 height 161
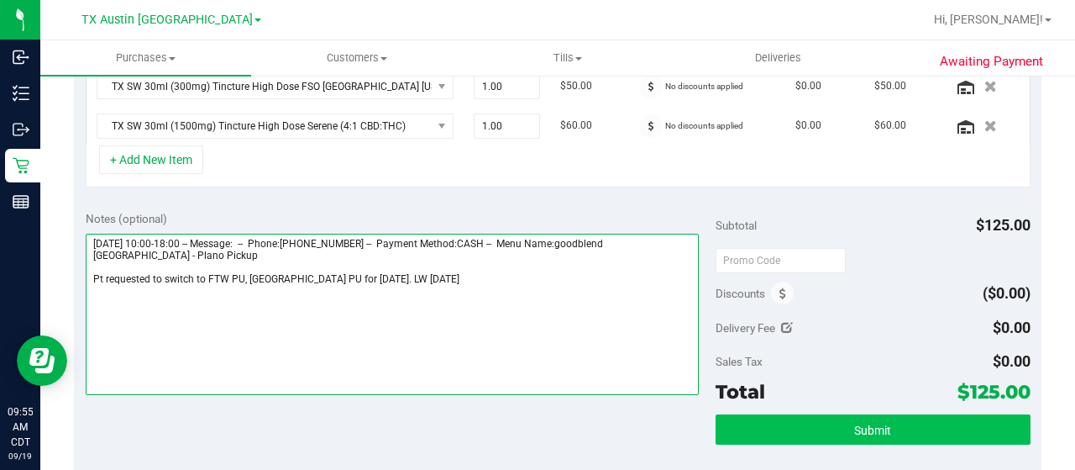
type textarea "Friday 09/19/2025 10:00-18:00 -- Message: -- Phone:3464618076 -- Payment Method…"
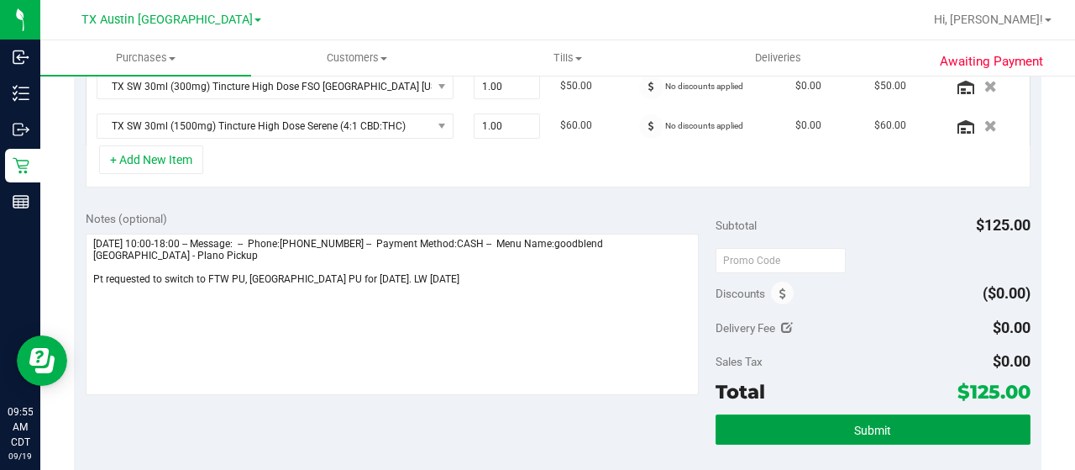
drag, startPoint x: 863, startPoint y: 419, endPoint x: 869, endPoint y: 412, distance: 8.9
click at [864, 423] on span "Submit" at bounding box center [872, 429] width 37 height 13
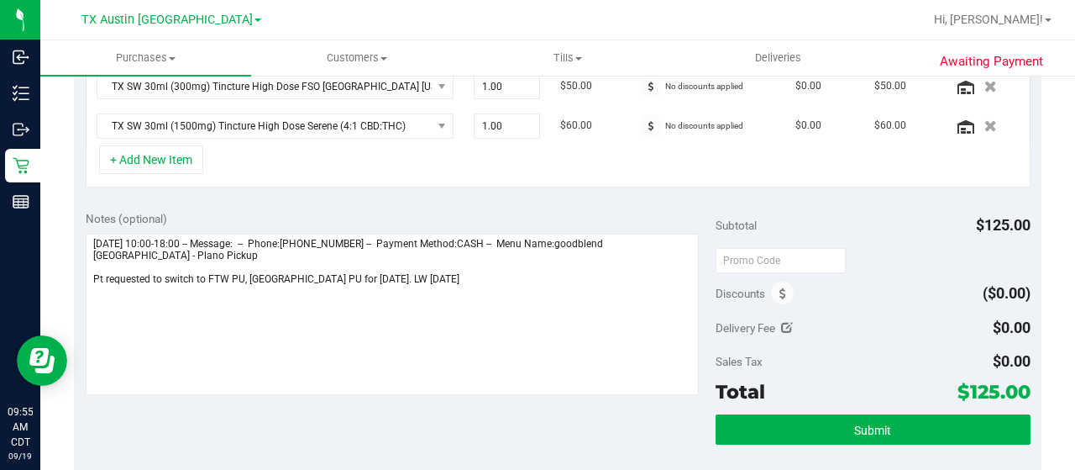
scroll to position [477, 0]
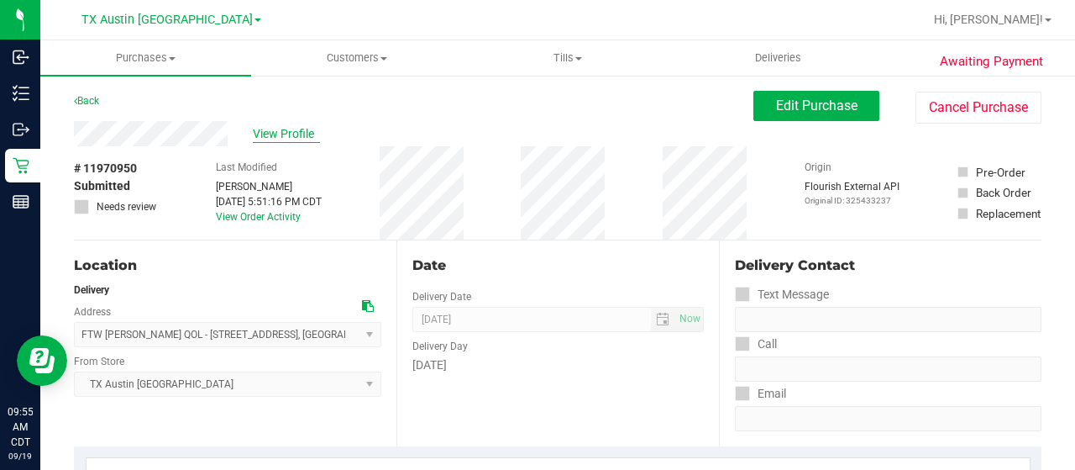
click at [305, 133] on span "View Profile" at bounding box center [286, 134] width 67 height 18
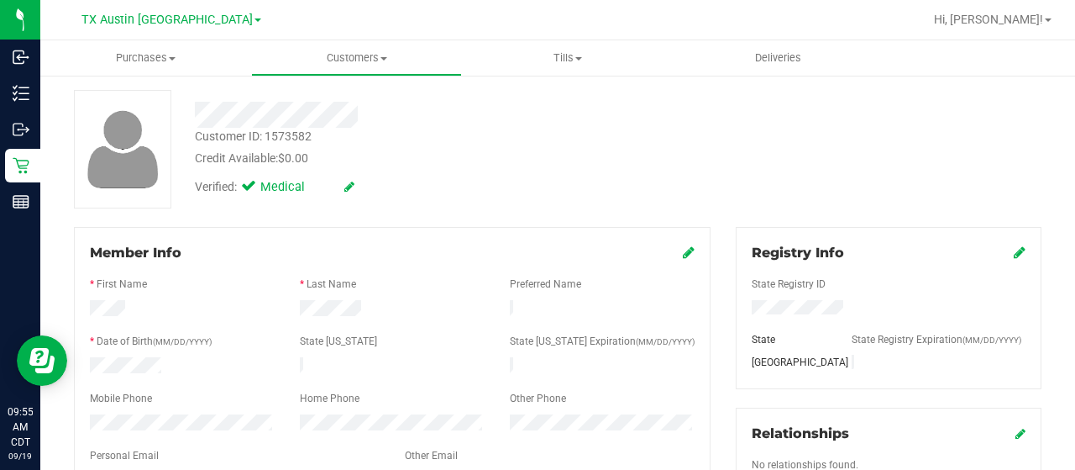
scroll to position [168, 0]
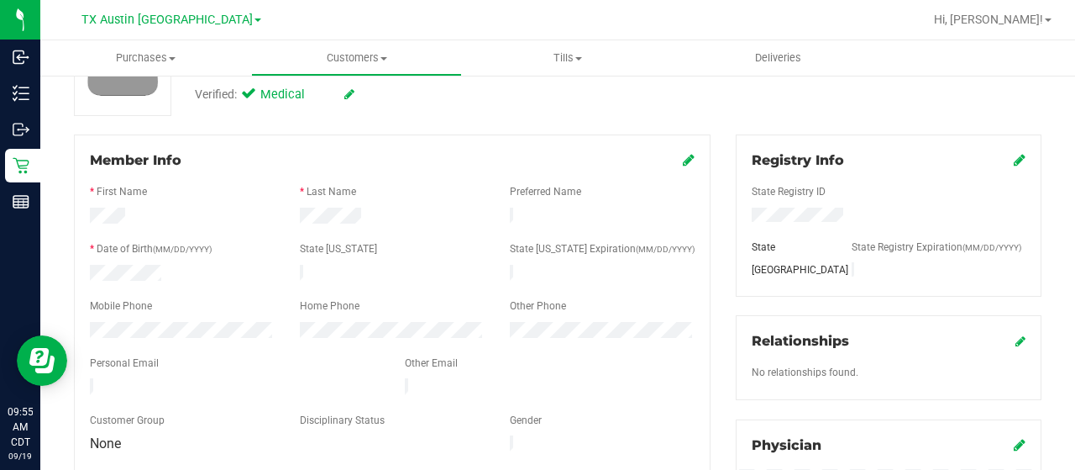
click at [91, 378] on div at bounding box center [234, 388] width 315 height 20
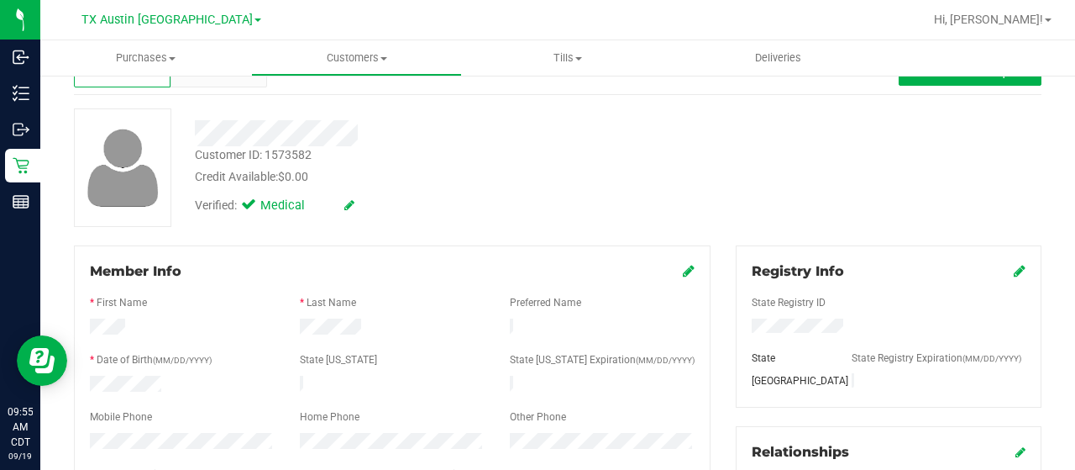
scroll to position [0, 0]
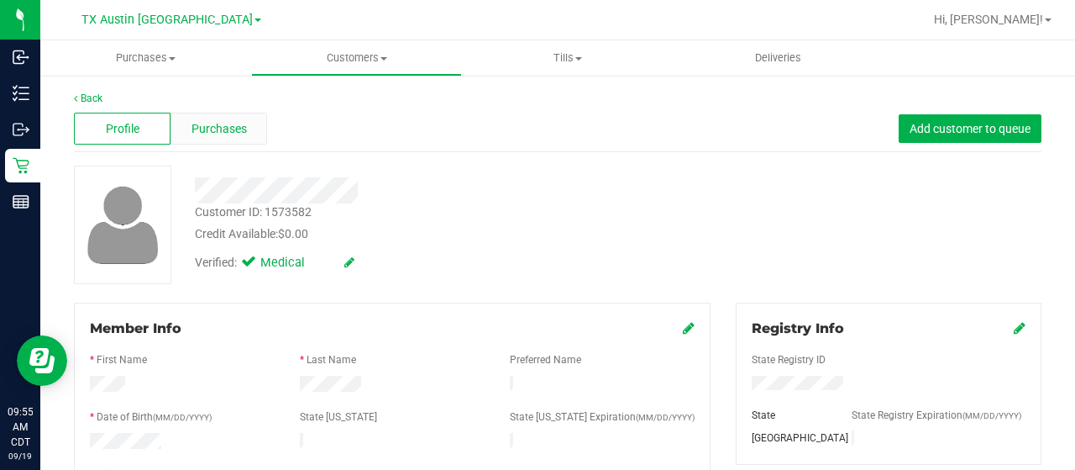
click at [247, 128] on div "Purchases" at bounding box center [219, 129] width 97 height 32
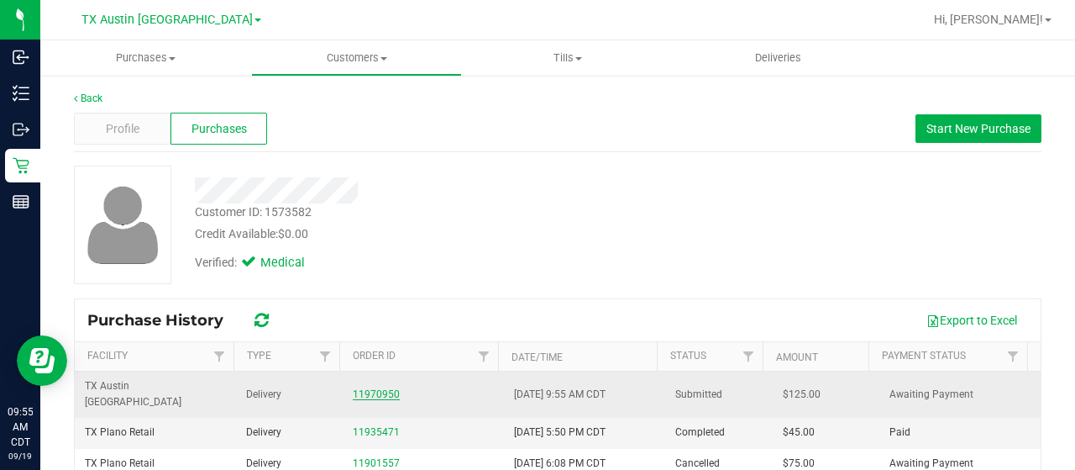
click at [362, 388] on link "11970950" at bounding box center [376, 394] width 47 height 12
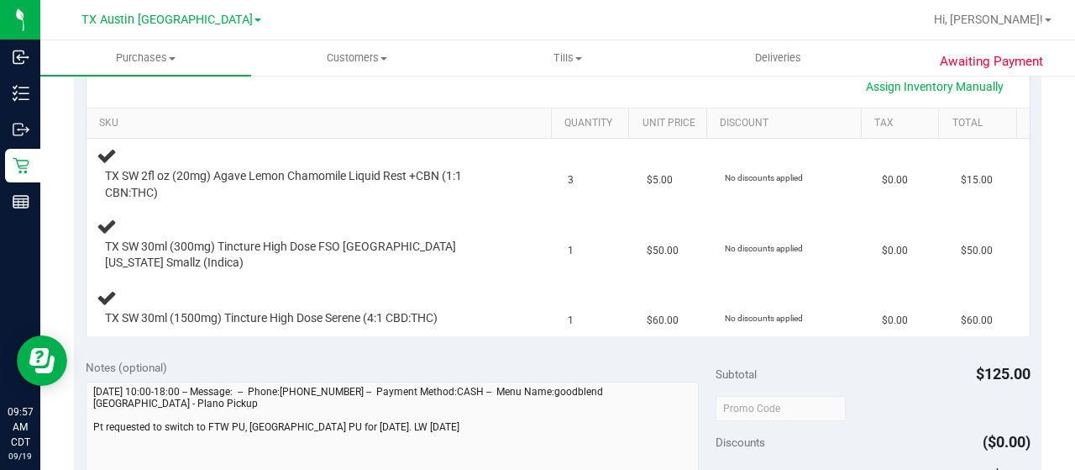
scroll to position [420, 0]
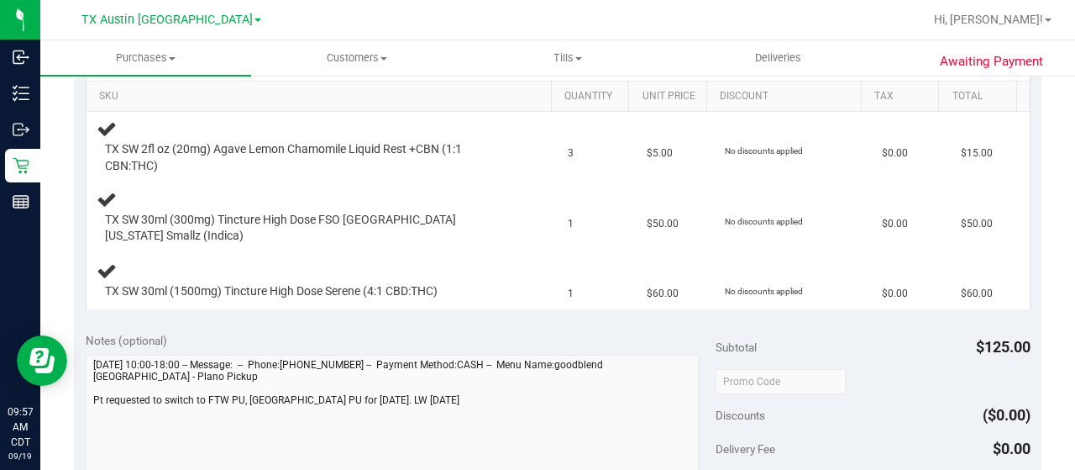
click at [1037, 365] on div "Awaiting Payment Back Edit Purchase Cancel Purchase View Profile # 11970950 Sub…" at bounding box center [557, 357] width 1035 height 1406
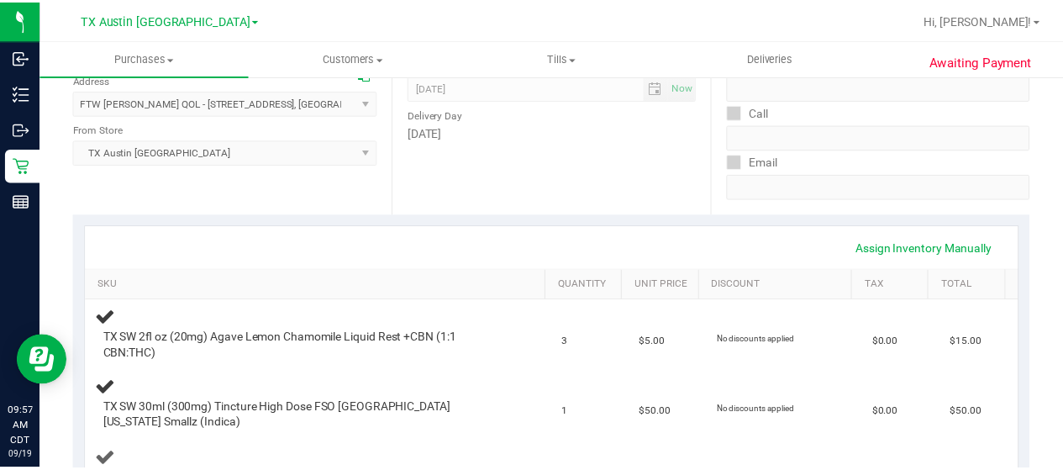
scroll to position [0, 0]
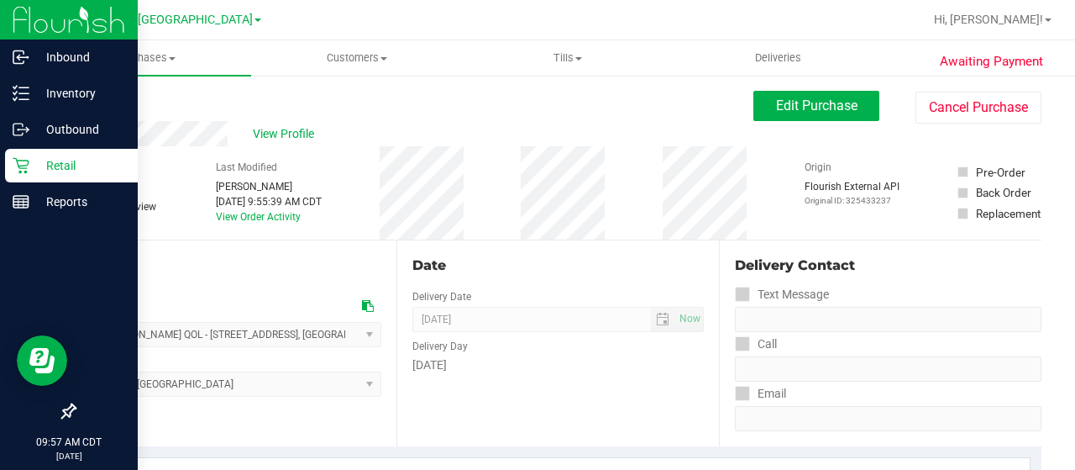
click at [17, 162] on icon at bounding box center [21, 166] width 16 height 16
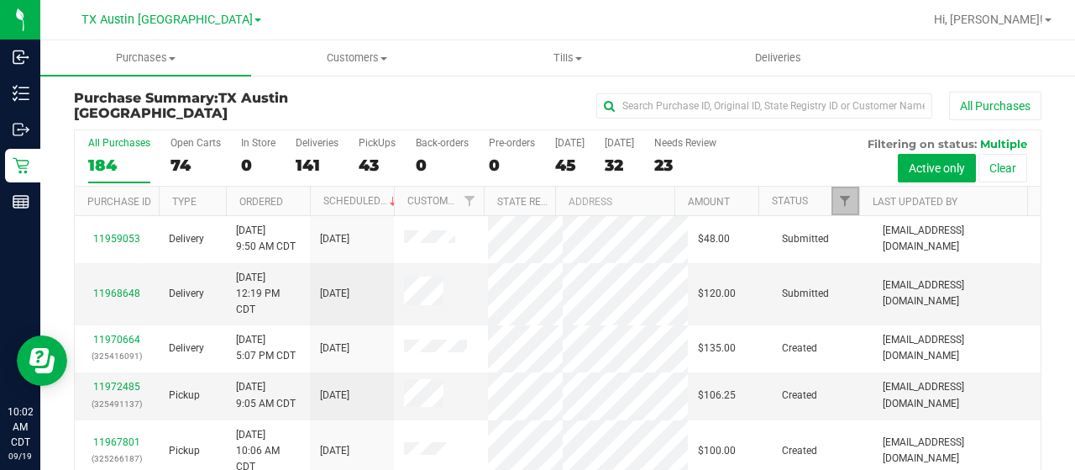
click at [838, 201] on span "Filter" at bounding box center [844, 200] width 13 height 13
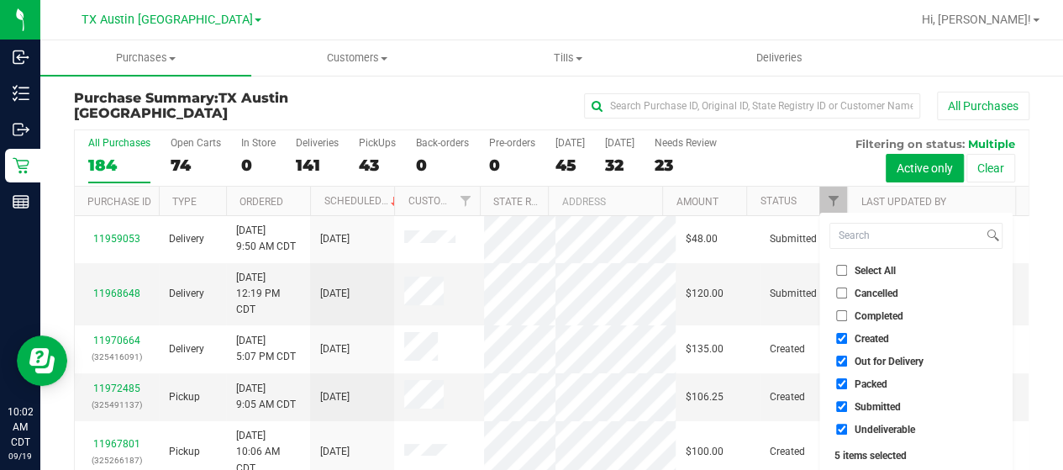
click at [871, 358] on span "Out for Delivery" at bounding box center [888, 361] width 69 height 10
click at [847, 358] on input "Out for Delivery" at bounding box center [841, 360] width 11 height 11
checkbox input "false"
click at [863, 381] on span "Packed" at bounding box center [870, 384] width 33 height 10
click at [847, 381] on input "Packed" at bounding box center [841, 383] width 11 height 11
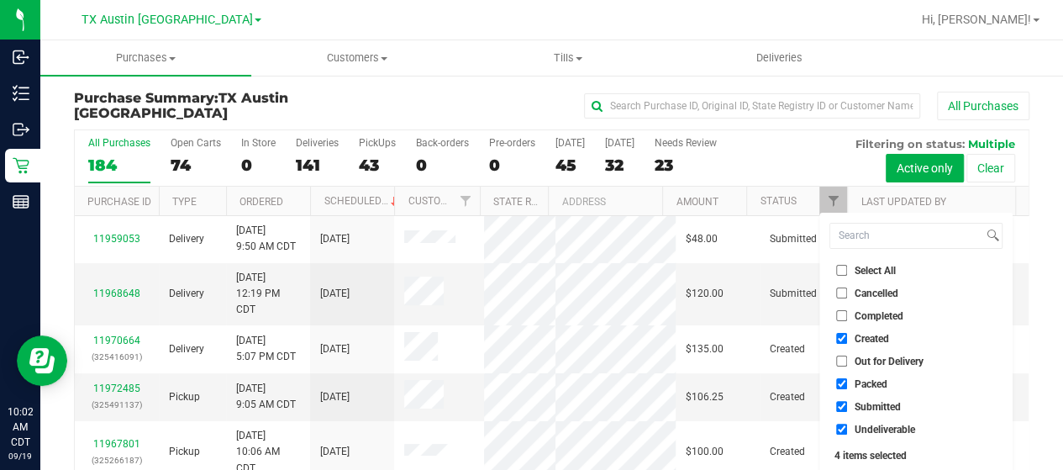
checkbox input "false"
click at [864, 407] on span "Submitted" at bounding box center [877, 407] width 46 height 10
click at [847, 407] on input "Submitted" at bounding box center [841, 406] width 11 height 11
checkbox input "false"
click at [862, 425] on span "Undeliverable" at bounding box center [884, 429] width 60 height 10
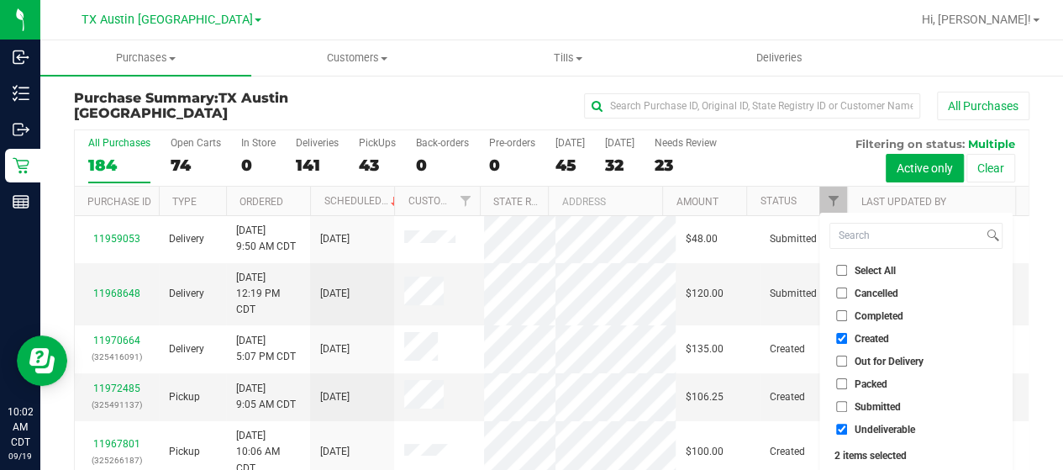
click at [847, 425] on input "Undeliverable" at bounding box center [841, 428] width 11 height 11
checkbox input "false"
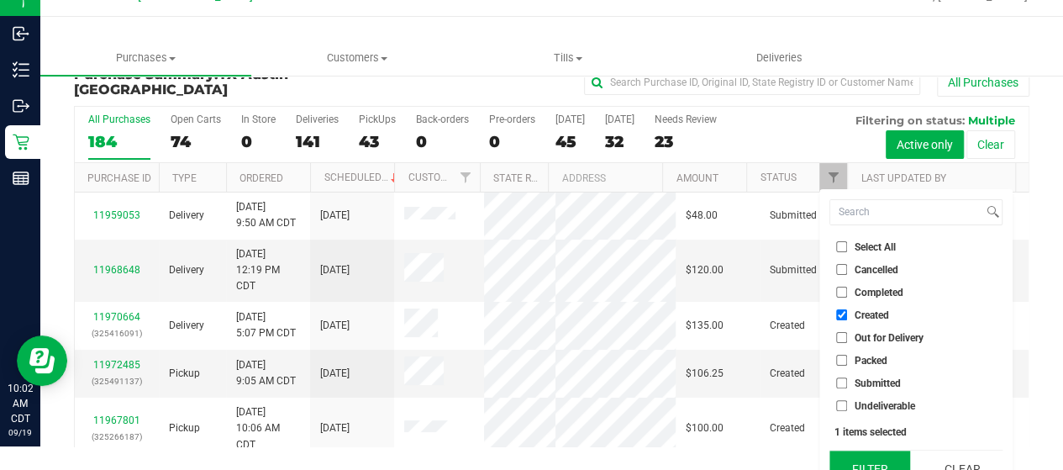
scroll to position [45, 0]
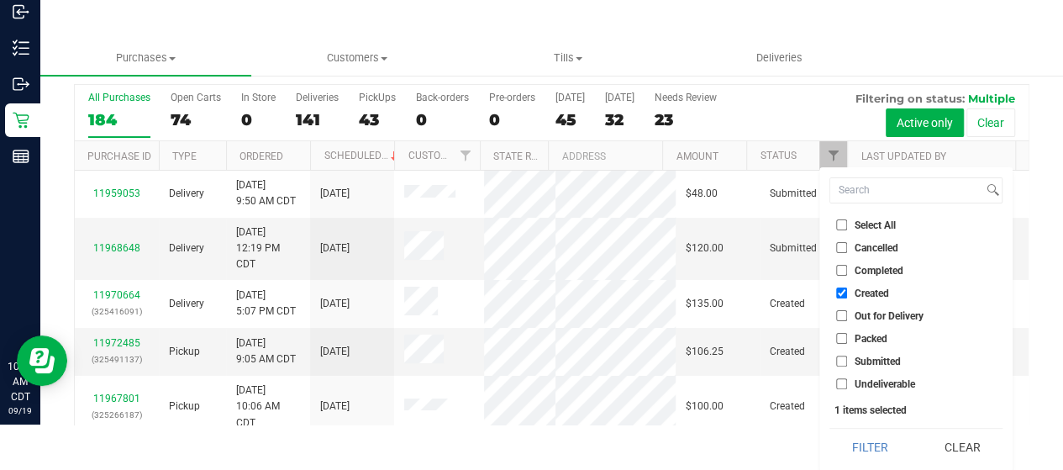
drag, startPoint x: 864, startPoint y: 435, endPoint x: 854, endPoint y: 425, distance: 14.3
click at [863, 433] on button "Filter" at bounding box center [869, 446] width 81 height 37
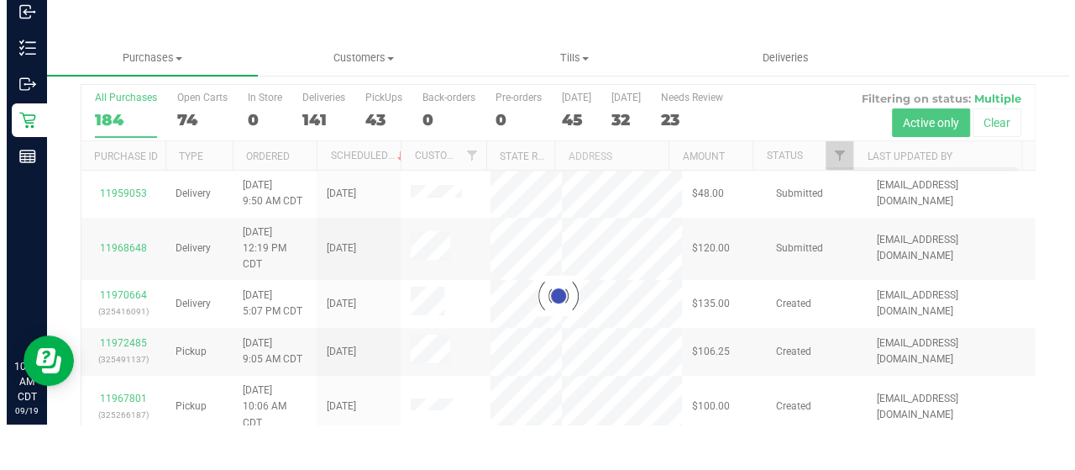
scroll to position [0, 0]
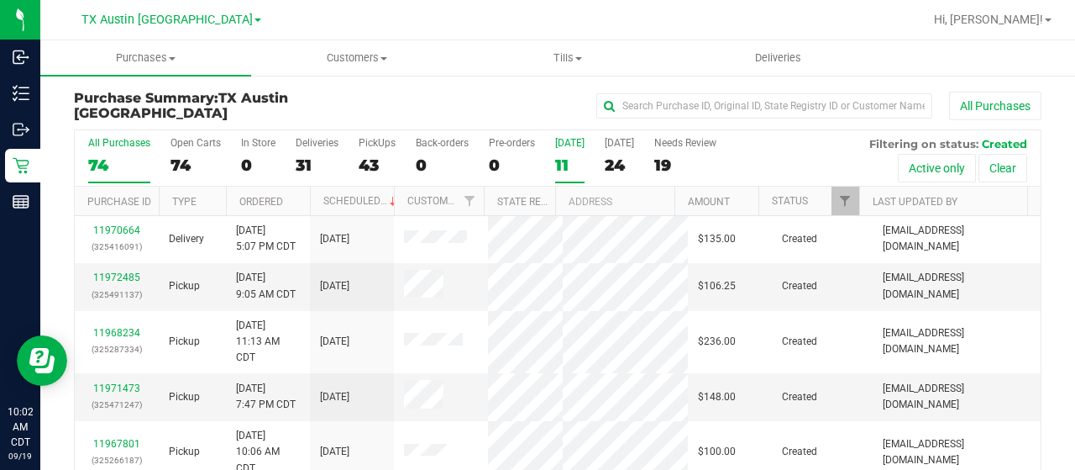
click at [560, 165] on div "11" at bounding box center [569, 164] width 29 height 19
click at [0, 0] on input "Today 11" at bounding box center [0, 0] width 0 height 0
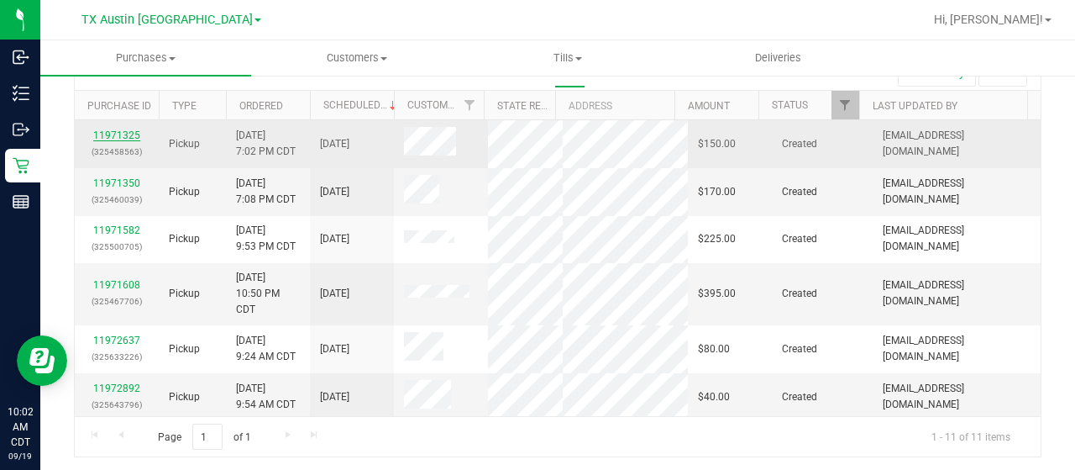
click at [120, 129] on link "11971325" at bounding box center [116, 135] width 47 height 12
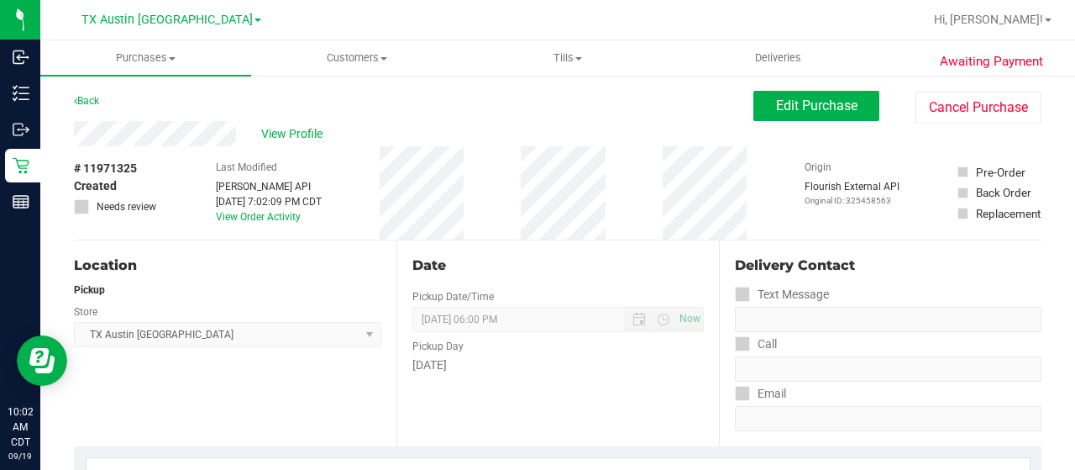
click at [237, 137] on div "View Profile" at bounding box center [414, 133] width 680 height 25
click at [166, 107] on div "Back Edit Purchase Cancel Purchase" at bounding box center [558, 106] width 968 height 30
click at [75, 134] on div "View Profile" at bounding box center [414, 133] width 680 height 25
click at [837, 108] on span "Edit Purchase" at bounding box center [816, 105] width 81 height 16
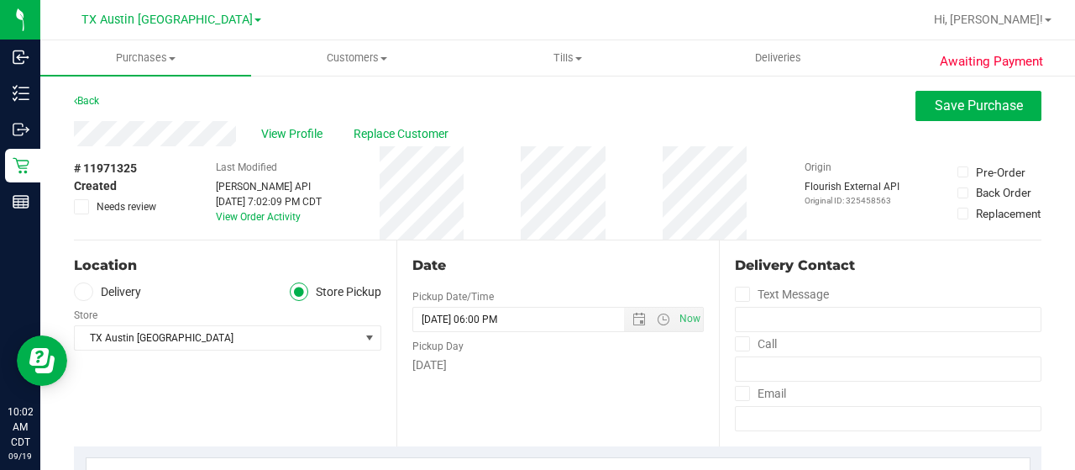
click at [128, 289] on label "Delivery" at bounding box center [107, 291] width 67 height 19
click at [0, 0] on input "Delivery" at bounding box center [0, 0] width 0 height 0
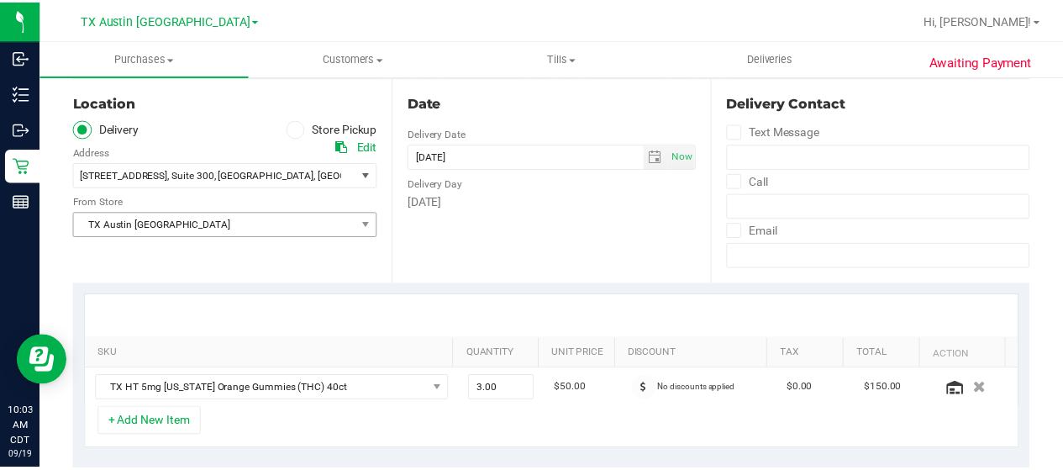
scroll to position [168, 0]
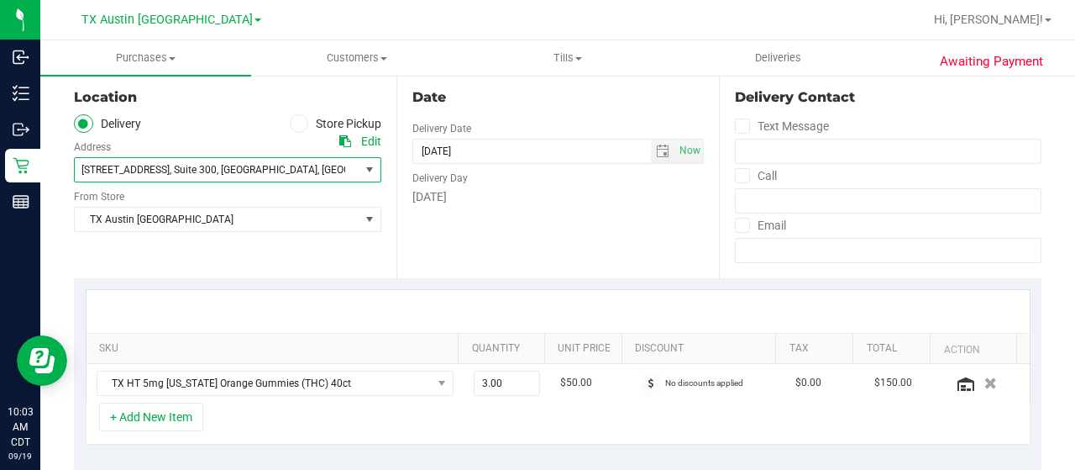
click at [241, 170] on span ", Austin" at bounding box center [267, 170] width 101 height 12
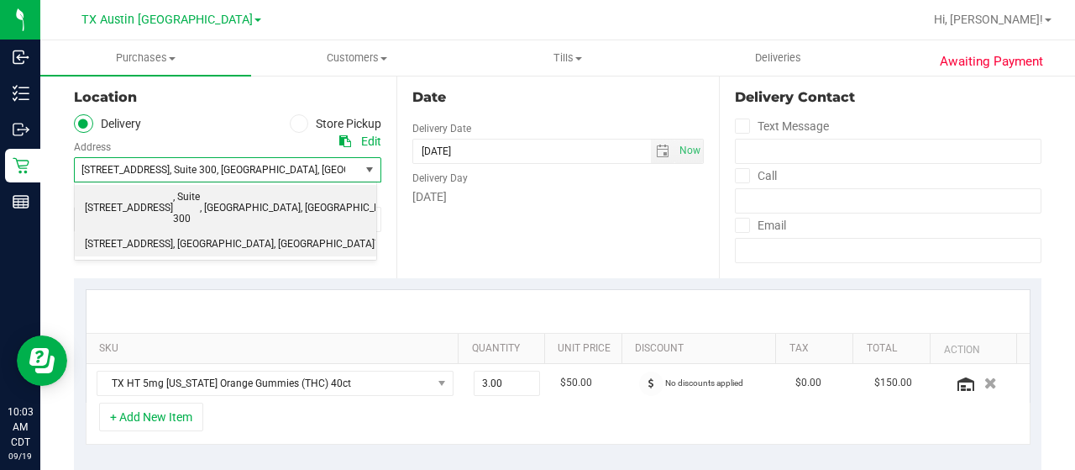
click at [375, 234] on span "78741" at bounding box center [389, 245] width 29 height 22
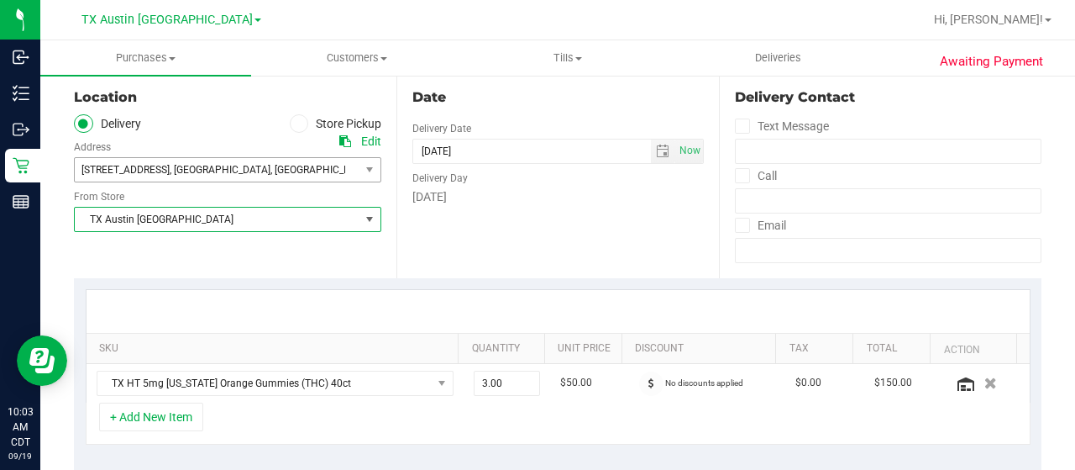
click at [215, 225] on span "TX Austin [GEOGRAPHIC_DATA]" at bounding box center [217, 219] width 285 height 24
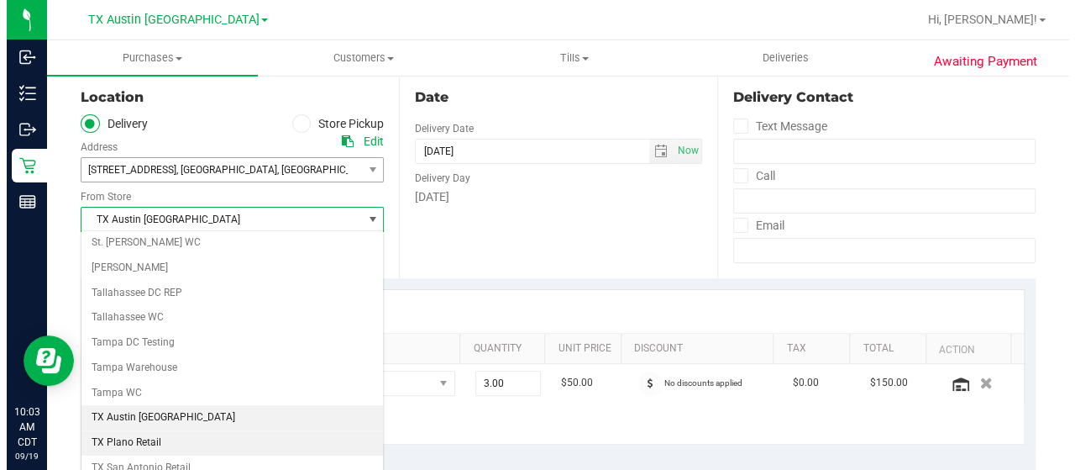
scroll to position [1185, 0]
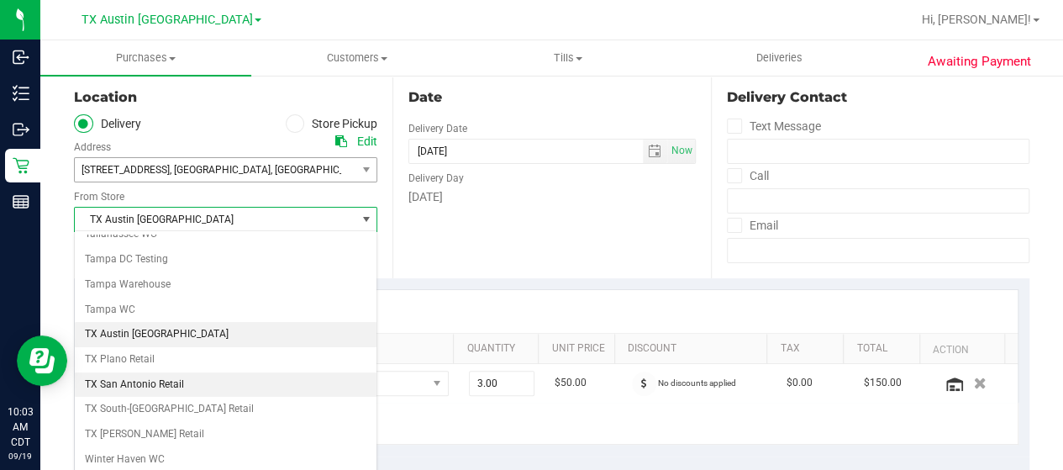
click at [160, 372] on li "TX San Antonio Retail" at bounding box center [226, 384] width 302 height 25
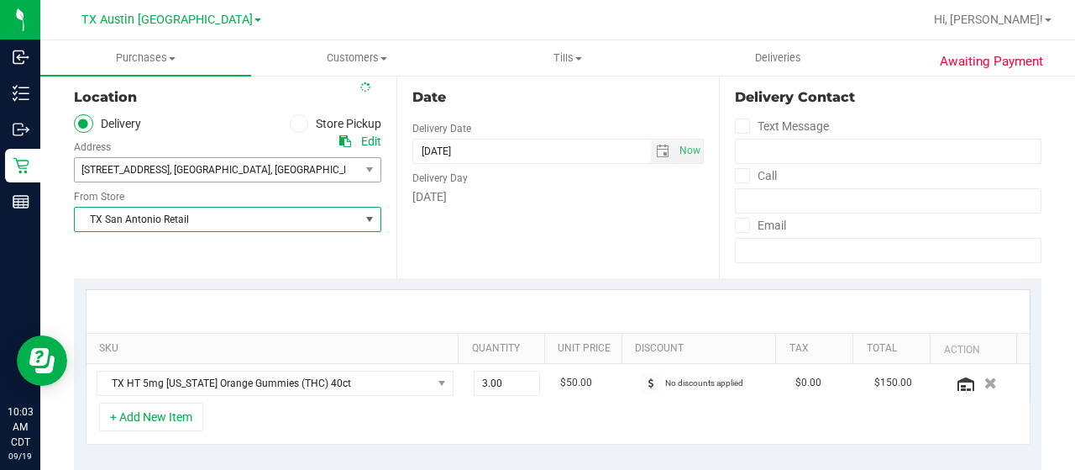
click at [181, 224] on span "TX San Antonio Retail" at bounding box center [217, 219] width 285 height 24
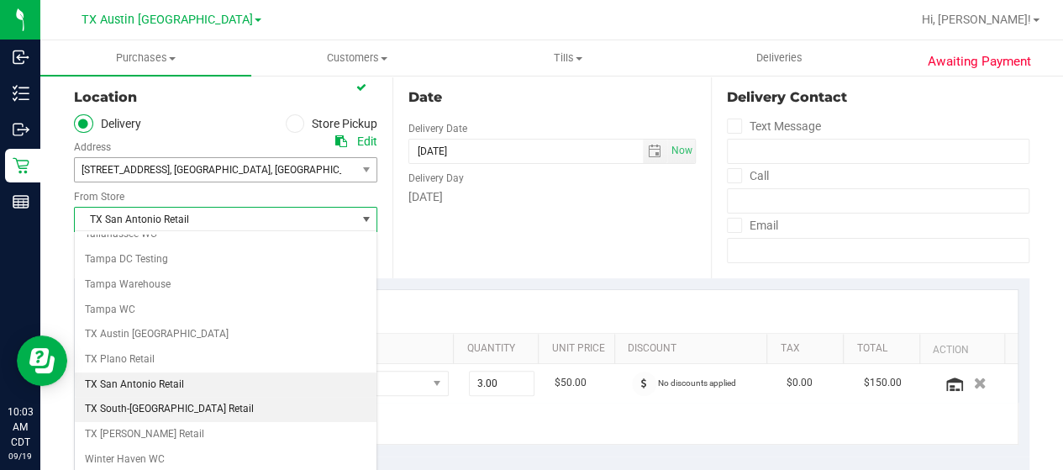
click at [160, 397] on li "TX South-[GEOGRAPHIC_DATA] Retail" at bounding box center [226, 409] width 302 height 25
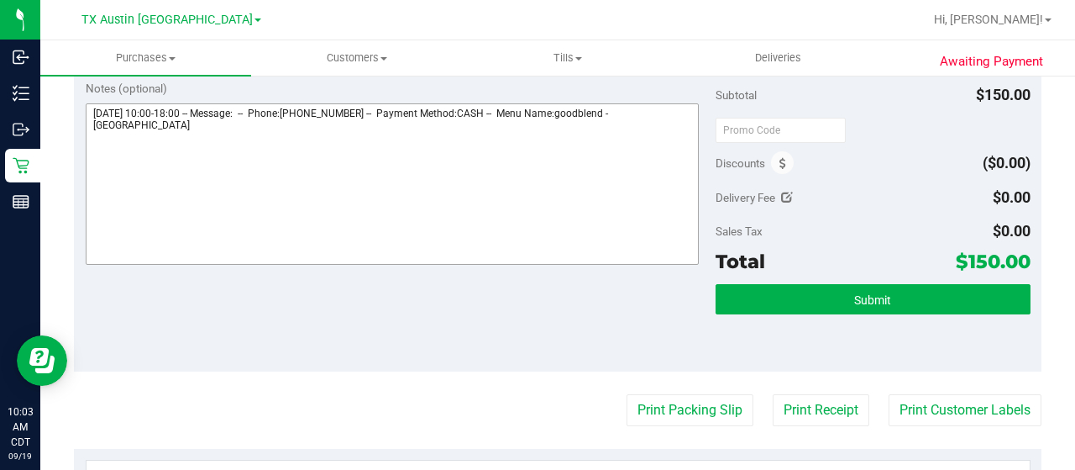
scroll to position [504, 0]
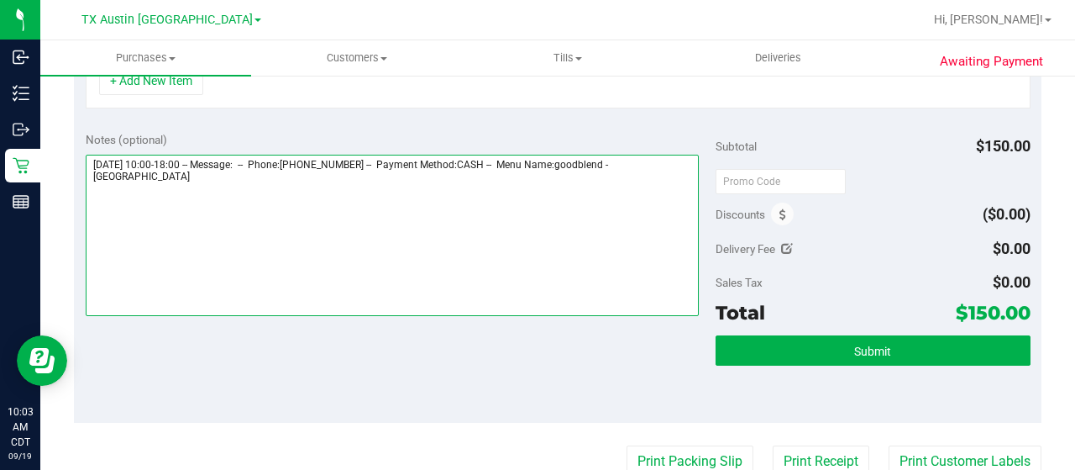
drag, startPoint x: 633, startPoint y: 160, endPoint x: 665, endPoint y: 177, distance: 35.3
click at [665, 177] on textarea at bounding box center [392, 235] width 613 height 161
click at [286, 186] on textarea at bounding box center [392, 235] width 613 height 161
paste textarea "South Austin"
drag, startPoint x: 89, startPoint y: 155, endPoint x: 176, endPoint y: 155, distance: 87.4
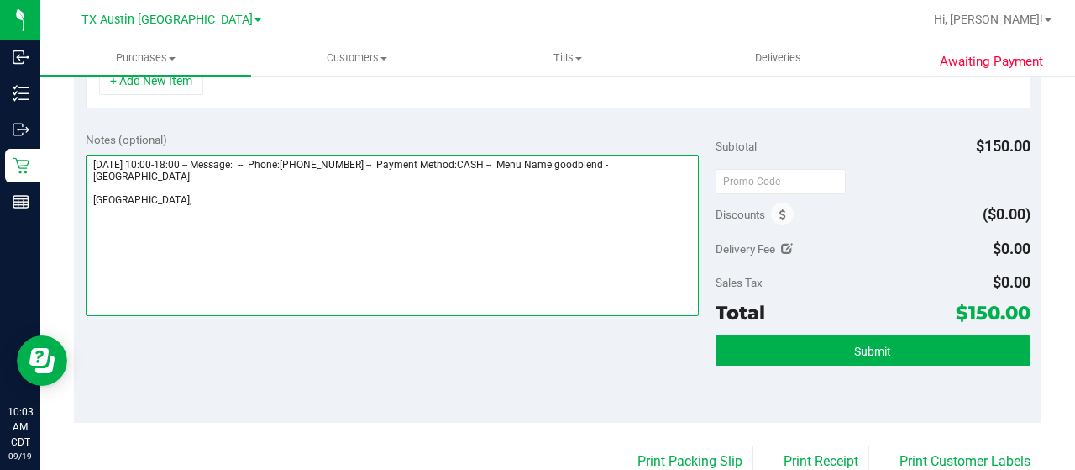
click at [176, 155] on textarea at bounding box center [392, 235] width 613 height 161
click at [186, 197] on textarea at bounding box center [392, 235] width 613 height 161
paste textarea "Friday 09/19/2025"
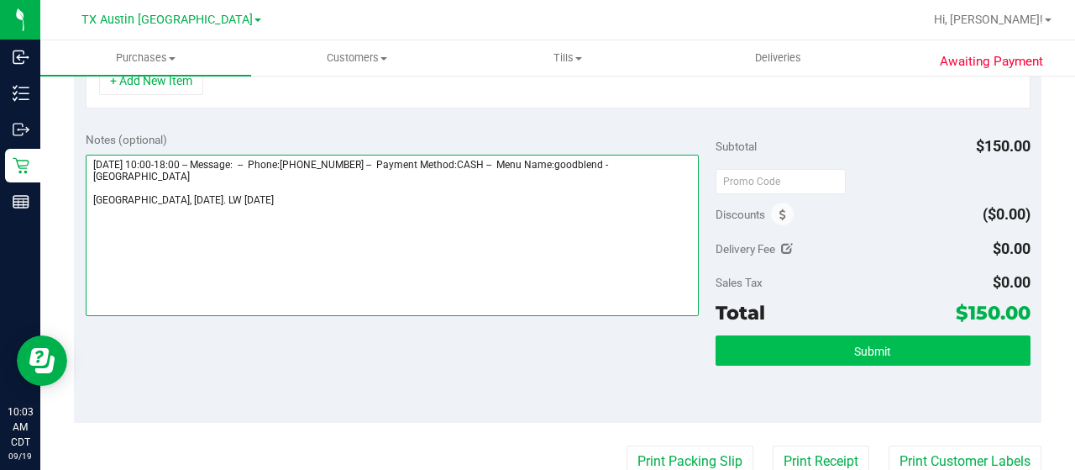
type textarea "Friday 09/19/2025 10:00-18:00 -- Message: -- Phone:5127448549 -- Payment Method…"
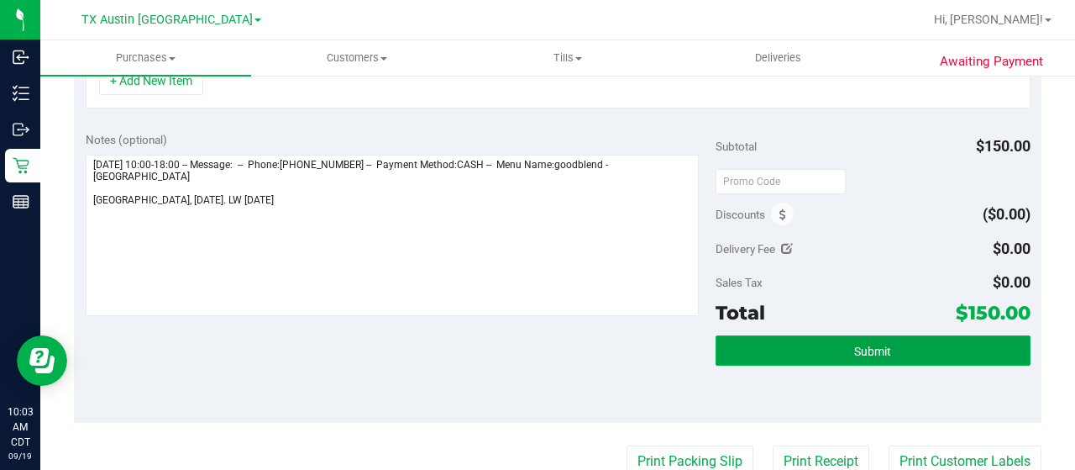
drag, startPoint x: 828, startPoint y: 344, endPoint x: 1065, endPoint y: 207, distance: 273.6
click at [828, 344] on button "Submit" at bounding box center [873, 350] width 315 height 30
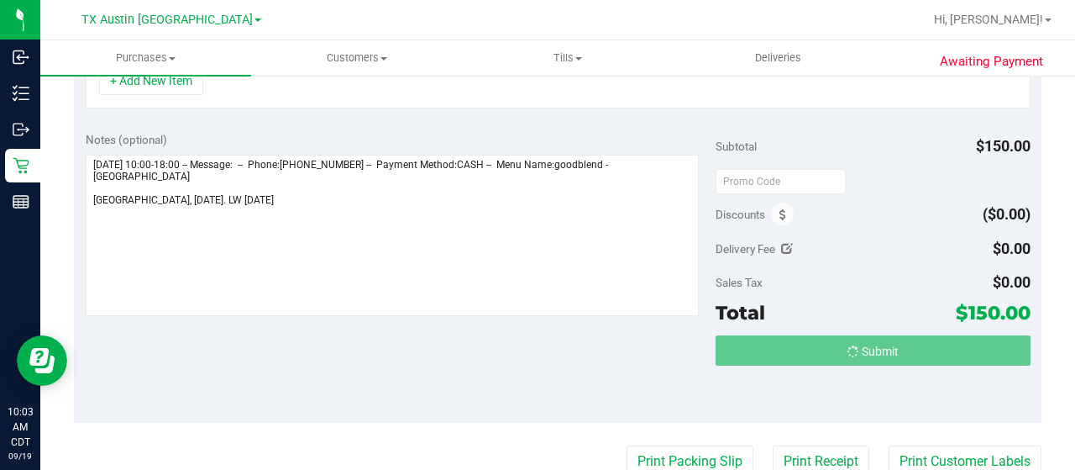
scroll to position [477, 0]
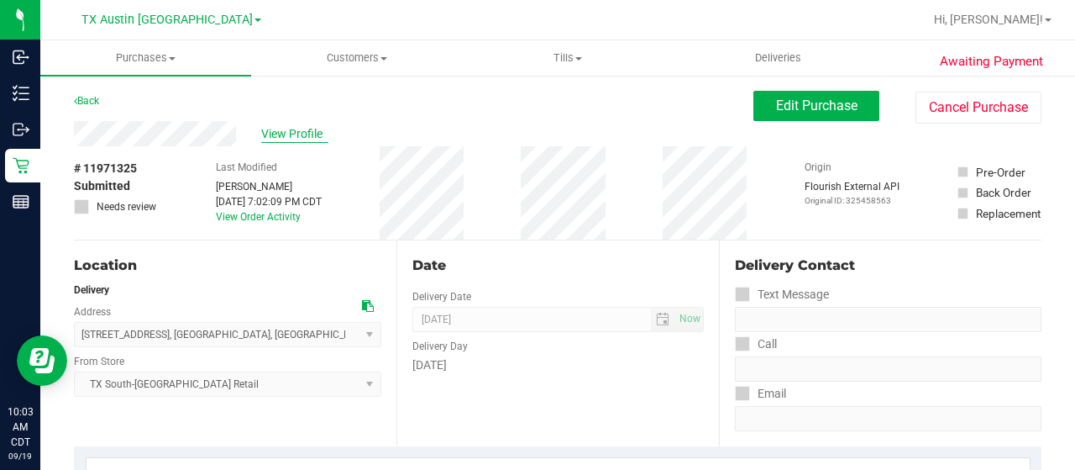
click at [287, 139] on span "View Profile" at bounding box center [294, 134] width 67 height 18
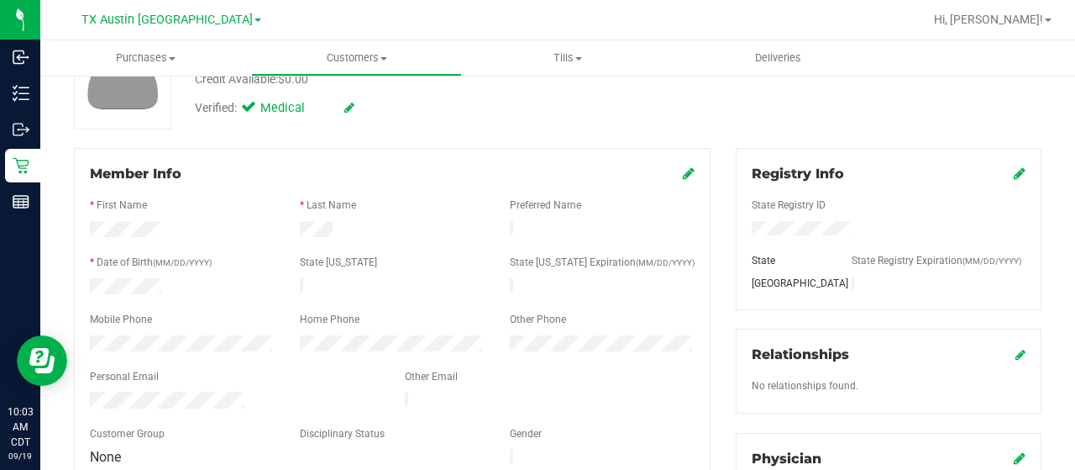
scroll to position [168, 0]
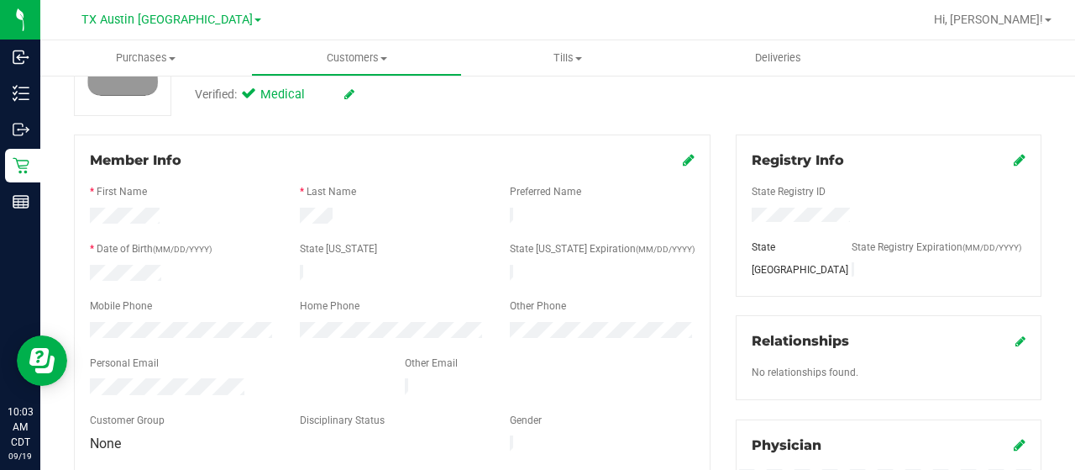
drag, startPoint x: 247, startPoint y: 374, endPoint x: 84, endPoint y: 378, distance: 163.0
click at [84, 378] on div at bounding box center [234, 388] width 315 height 20
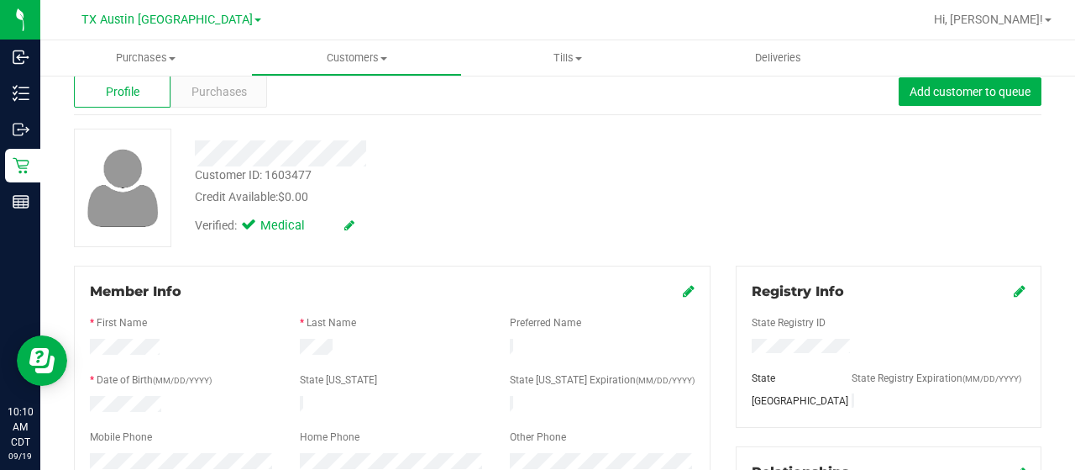
scroll to position [0, 0]
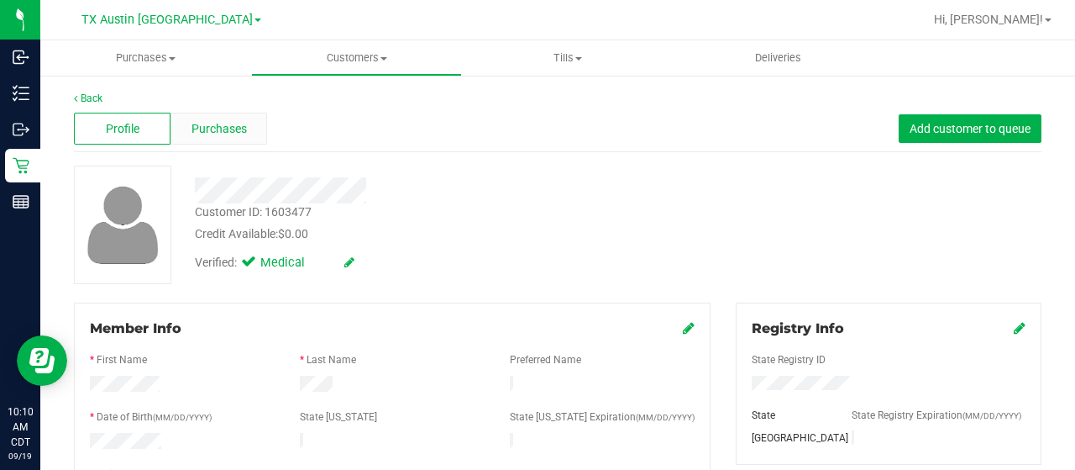
click at [222, 122] on span "Purchases" at bounding box center [219, 129] width 55 height 18
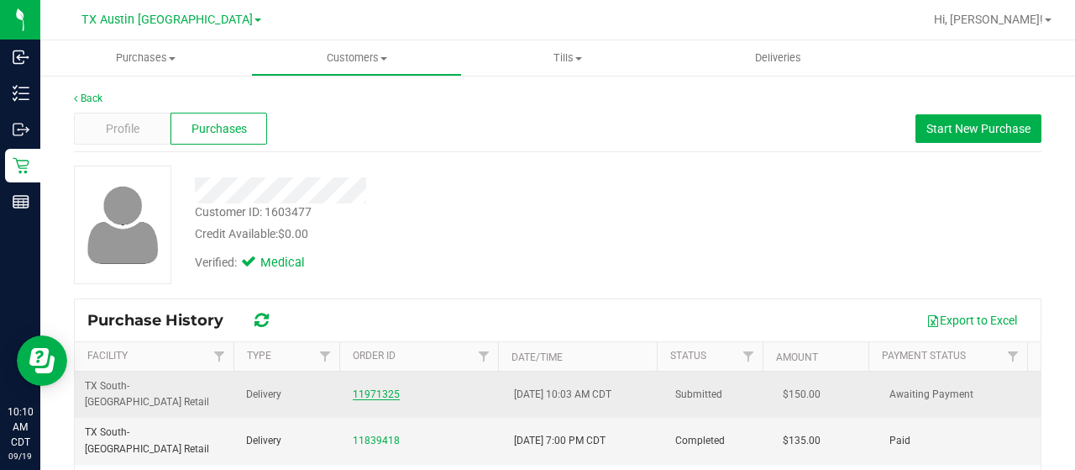
click at [378, 388] on link "11971325" at bounding box center [376, 394] width 47 height 12
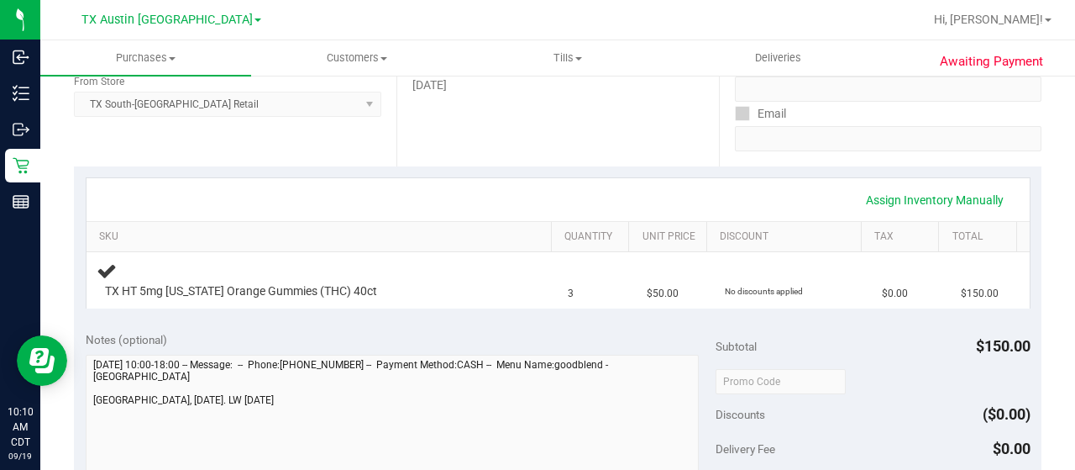
scroll to position [420, 0]
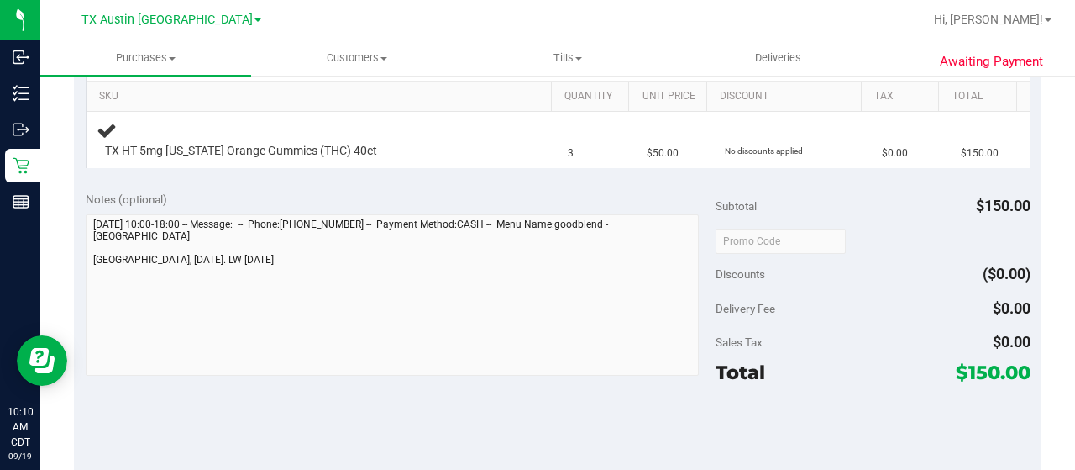
click at [77, 261] on div "Notes (optional) Subtotal $150.00 Discounts ($0.00) Delivery Fee $0.00 Sales Ta…" at bounding box center [558, 331] width 968 height 302
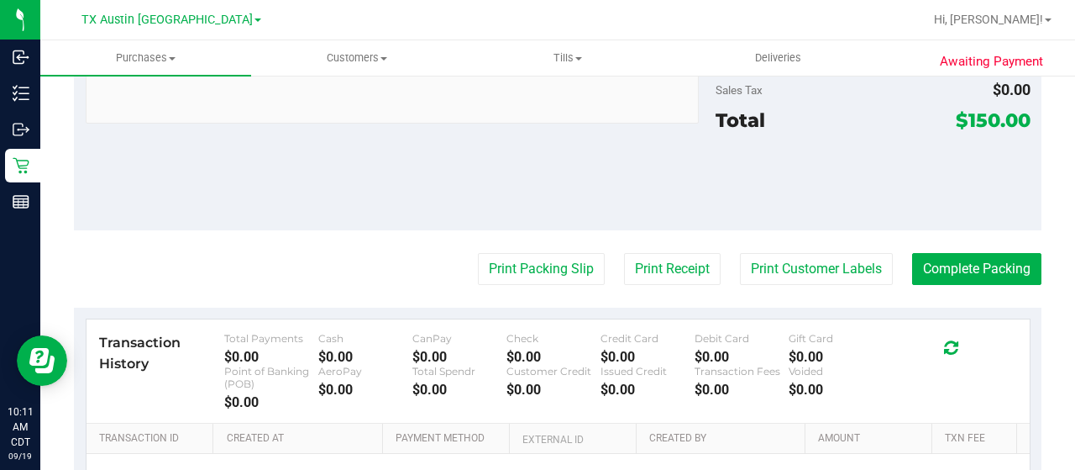
scroll to position [504, 0]
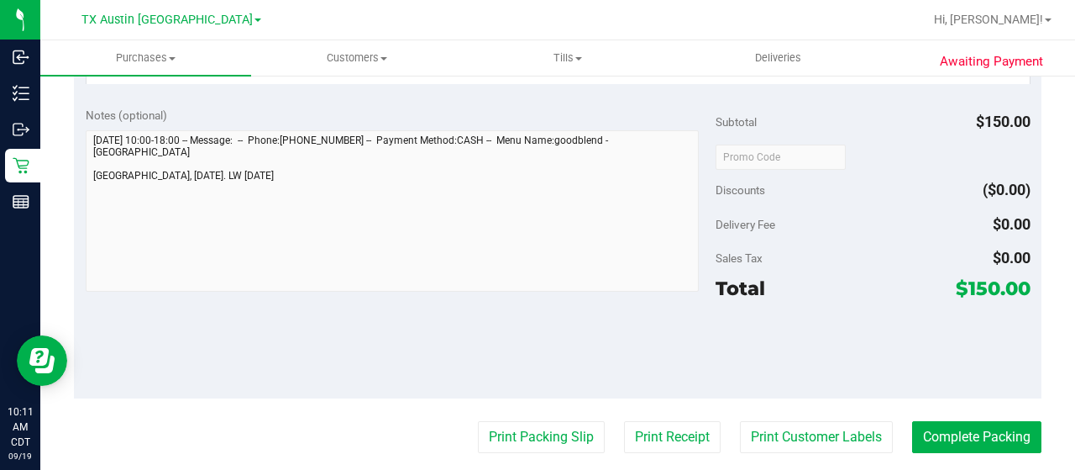
drag, startPoint x: 954, startPoint y: 287, endPoint x: 986, endPoint y: 287, distance: 31.9
click at [986, 287] on span "$150.00" at bounding box center [993, 288] width 75 height 24
copy span "150"
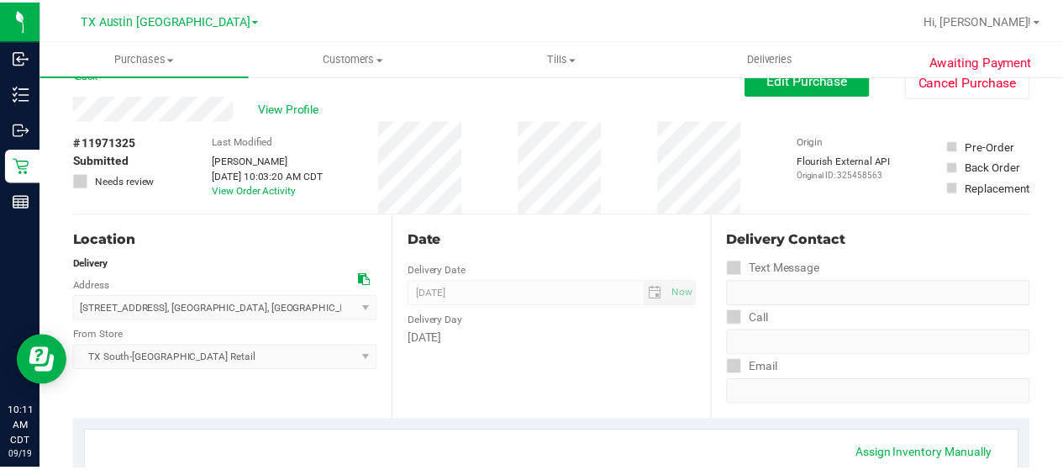
scroll to position [0, 0]
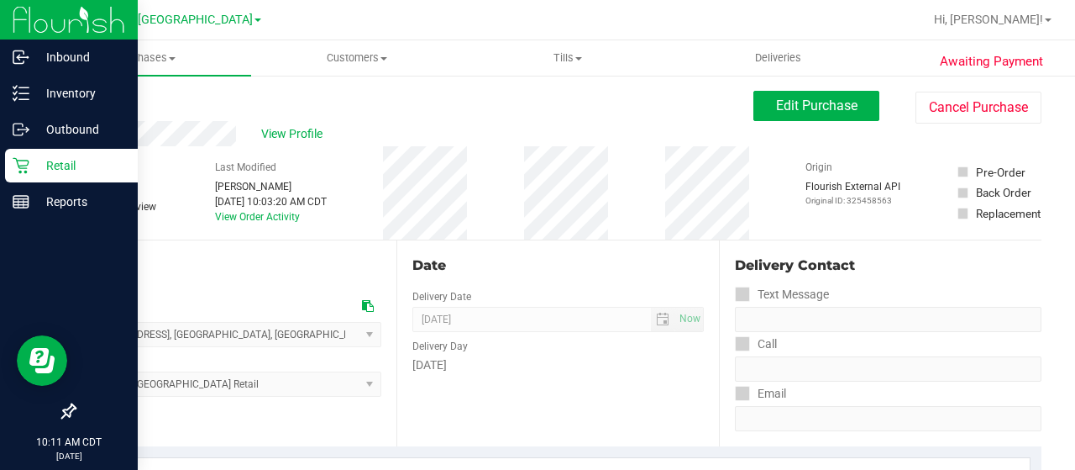
click at [34, 163] on p "Retail" at bounding box center [79, 165] width 101 height 20
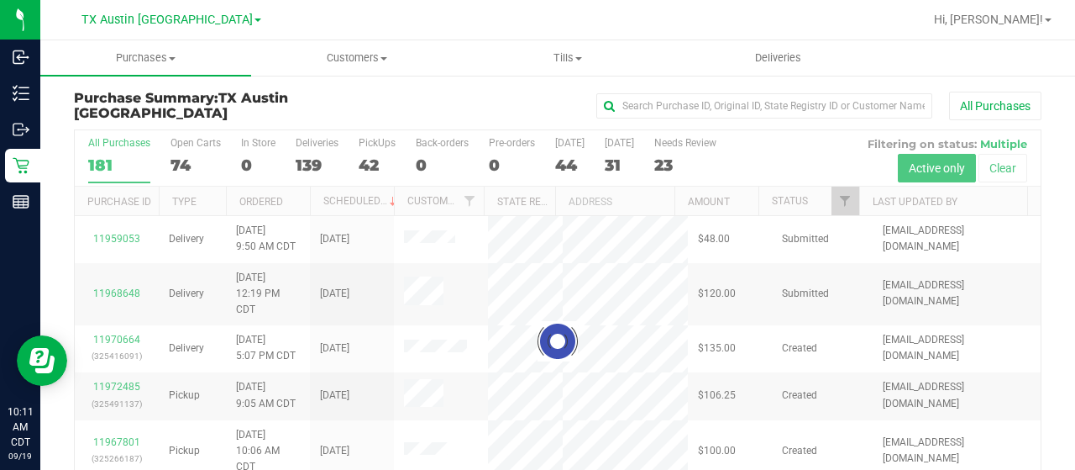
click at [838, 202] on div at bounding box center [558, 341] width 966 height 422
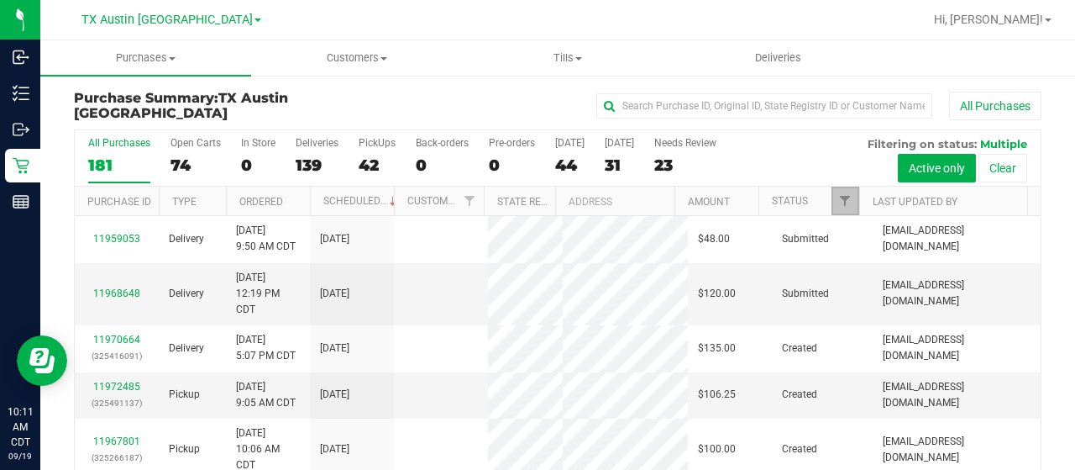
click at [838, 202] on span "Filter" at bounding box center [844, 200] width 13 height 13
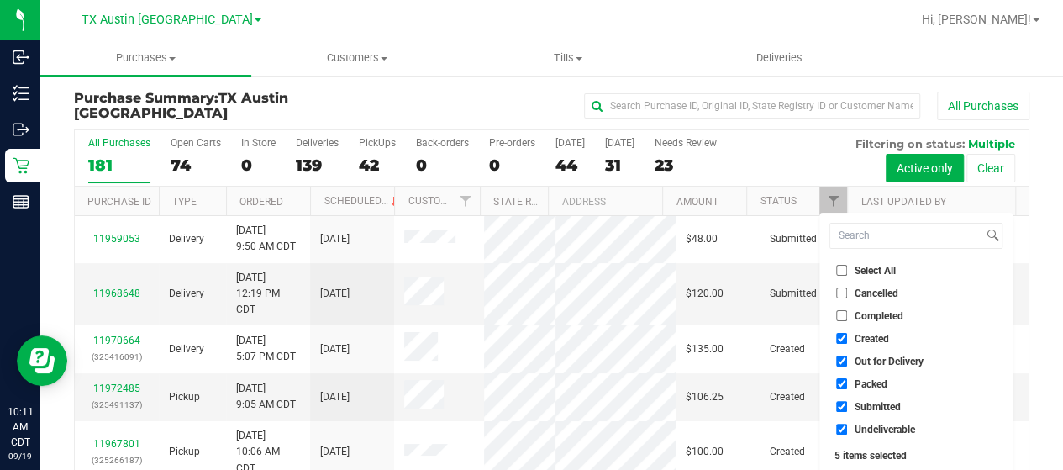
click at [880, 357] on span "Out for Delivery" at bounding box center [888, 361] width 69 height 10
click at [847, 357] on input "Out for Delivery" at bounding box center [841, 360] width 11 height 11
checkbox input "false"
drag, startPoint x: 872, startPoint y: 381, endPoint x: 864, endPoint y: 404, distance: 25.0
click at [872, 381] on span "Packed" at bounding box center [870, 384] width 33 height 10
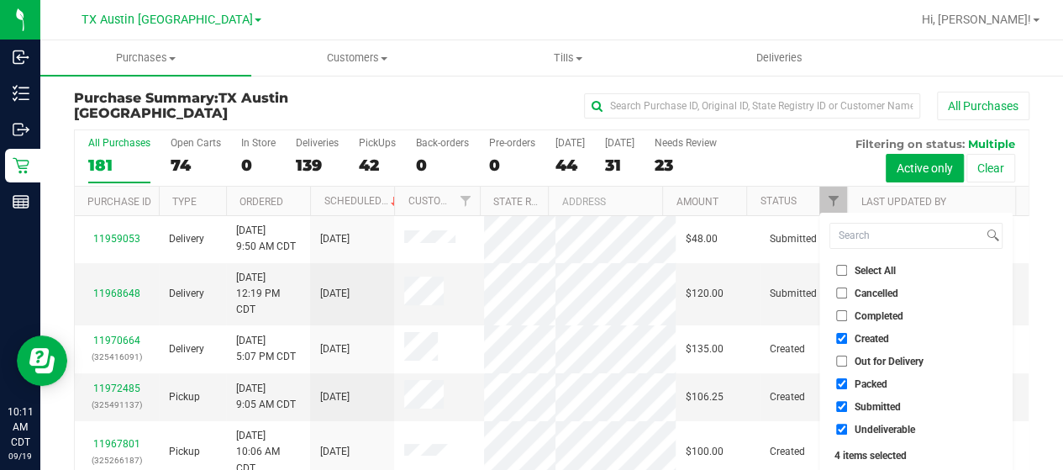
click at [847, 381] on input "Packed" at bounding box center [841, 383] width 11 height 11
checkbox input "false"
drag, startPoint x: 865, startPoint y: 406, endPoint x: 863, endPoint y: 428, distance: 22.0
click at [865, 406] on span "Submitted" at bounding box center [877, 407] width 46 height 10
click at [847, 406] on input "Submitted" at bounding box center [841, 406] width 11 height 11
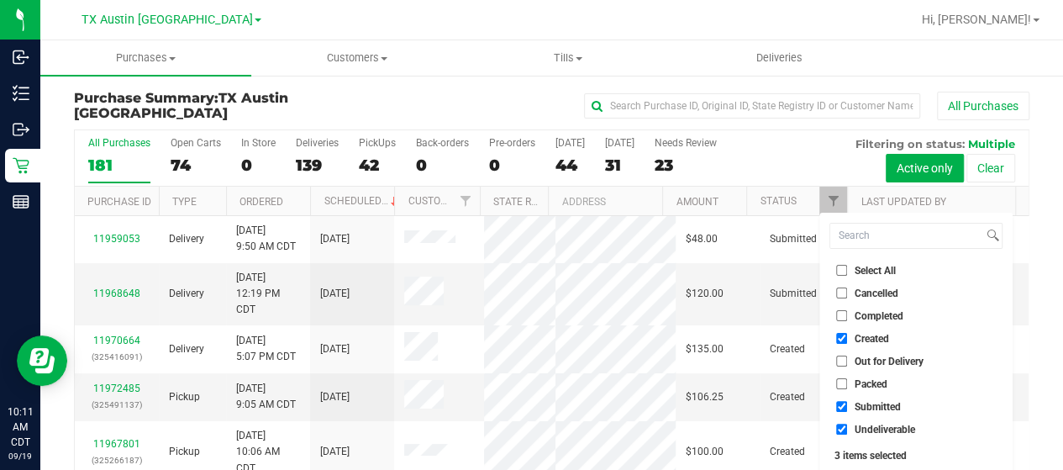
checkbox input "false"
click at [863, 429] on span "Undeliverable" at bounding box center [884, 429] width 60 height 10
click at [847, 429] on input "Undeliverable" at bounding box center [841, 428] width 11 height 11
checkbox input "false"
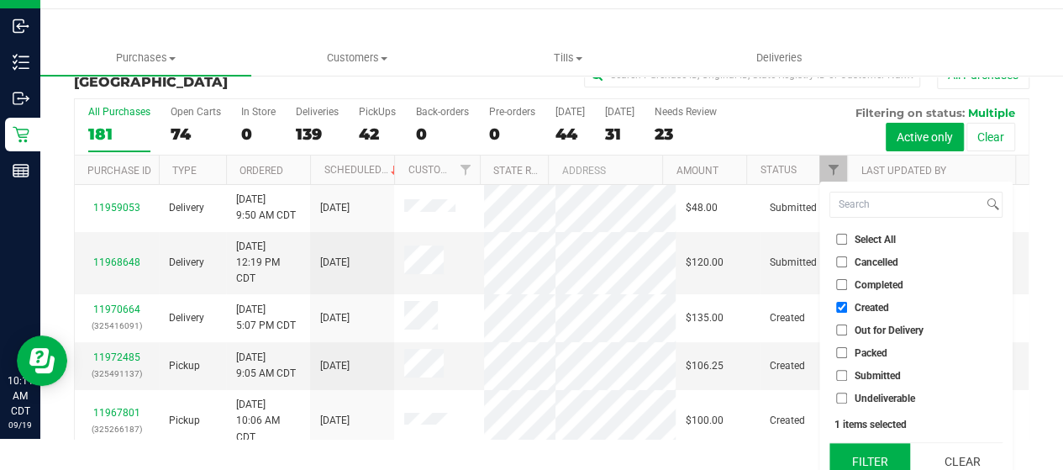
scroll to position [45, 0]
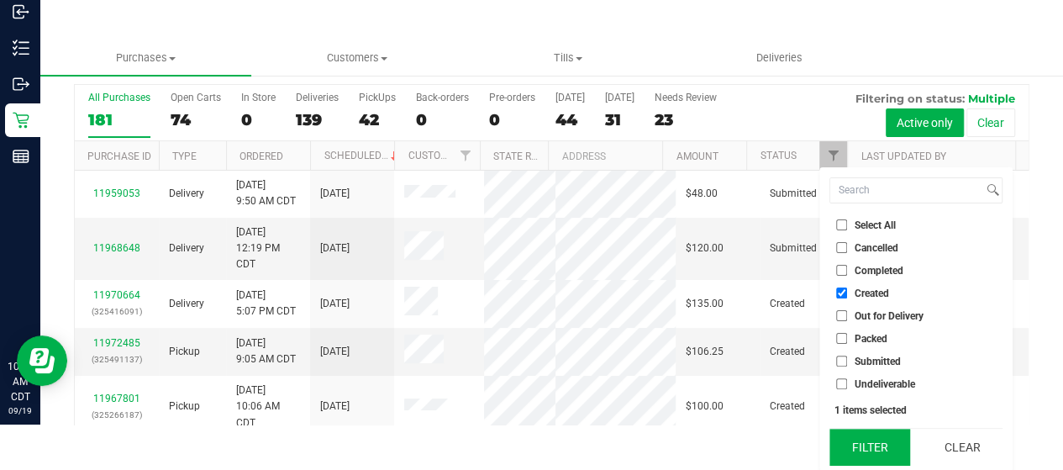
click at [863, 437] on button "Filter" at bounding box center [869, 446] width 81 height 37
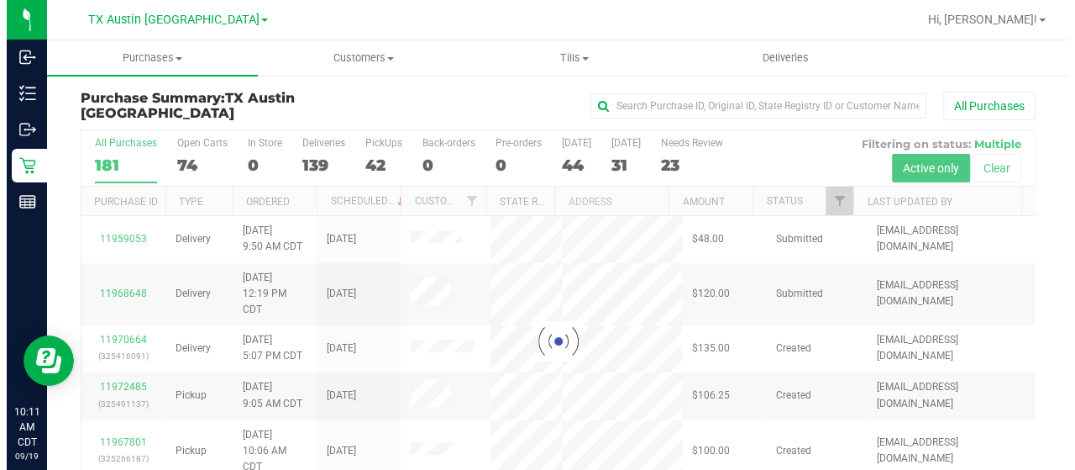
scroll to position [0, 0]
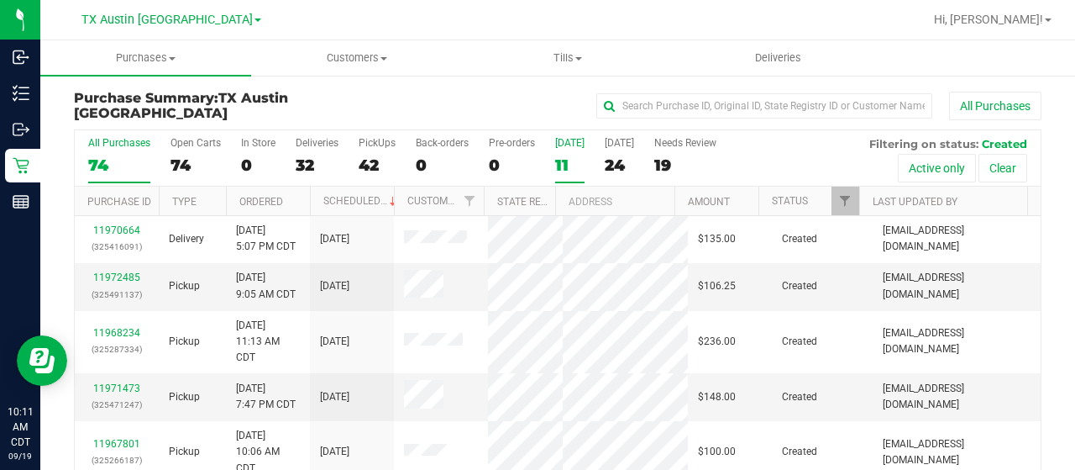
click at [569, 167] on div "11" at bounding box center [569, 164] width 29 height 19
click at [0, 0] on input "Today 11" at bounding box center [0, 0] width 0 height 0
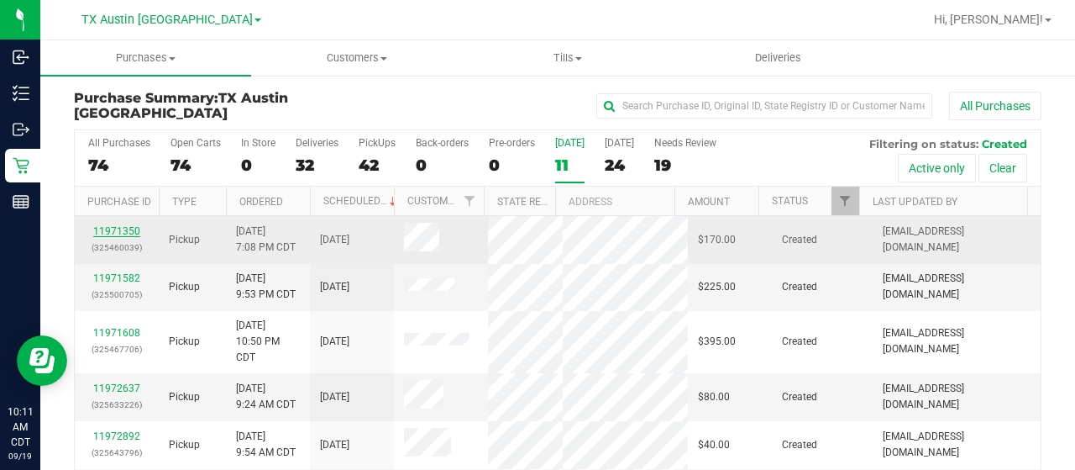
click at [131, 226] on link "11971350" at bounding box center [116, 231] width 47 height 12
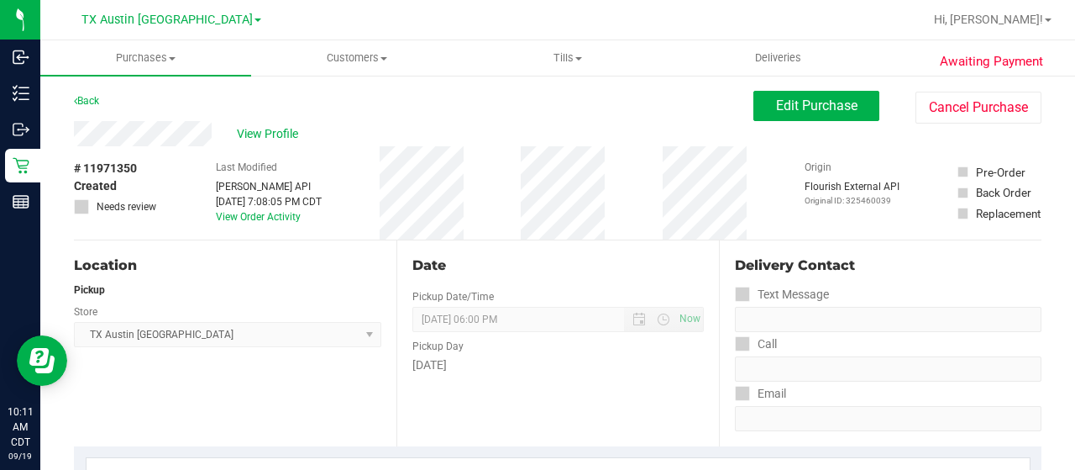
click at [212, 133] on div "View Profile" at bounding box center [414, 133] width 680 height 25
click at [276, 131] on span "View Profile" at bounding box center [270, 134] width 67 height 18
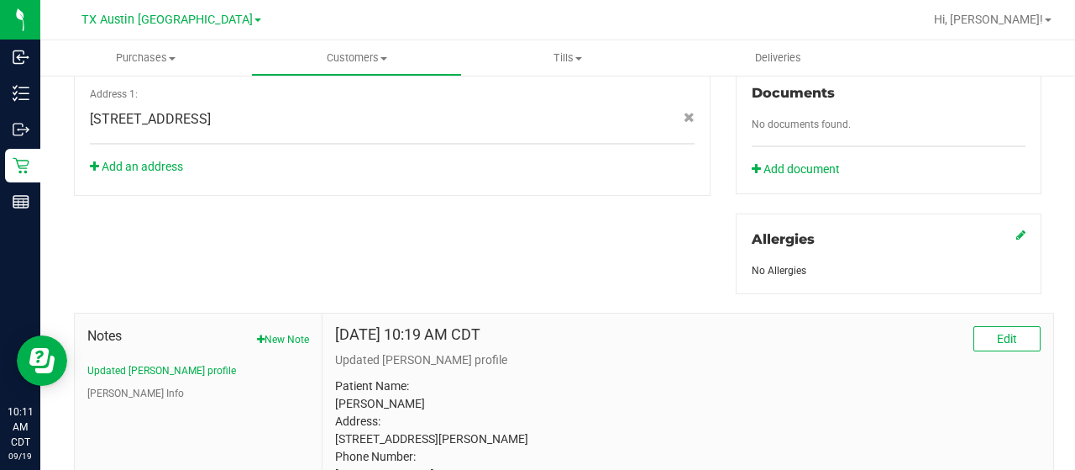
scroll to position [785, 0]
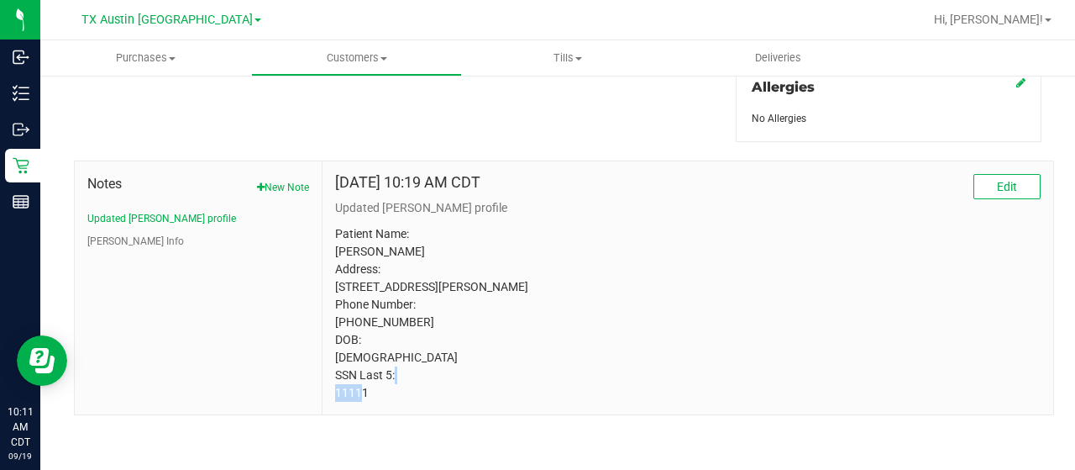
drag, startPoint x: 368, startPoint y: 398, endPoint x: 324, endPoint y: 397, distance: 43.7
click at [324, 397] on div "Aug 31, 2023 10:19 AM CDT Edit Updated curt profile Patient Name: Mahaily Roger…" at bounding box center [688, 287] width 731 height 253
copy p "11111"
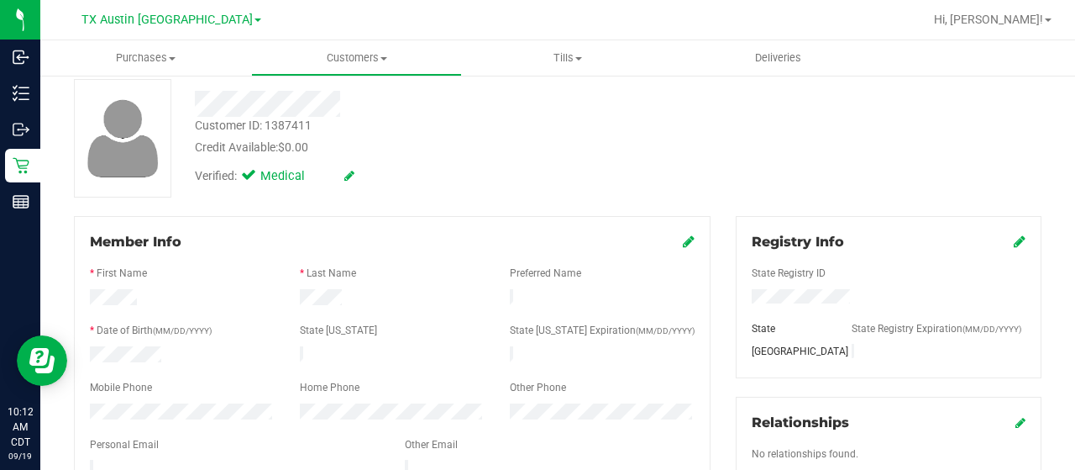
scroll to position [0, 0]
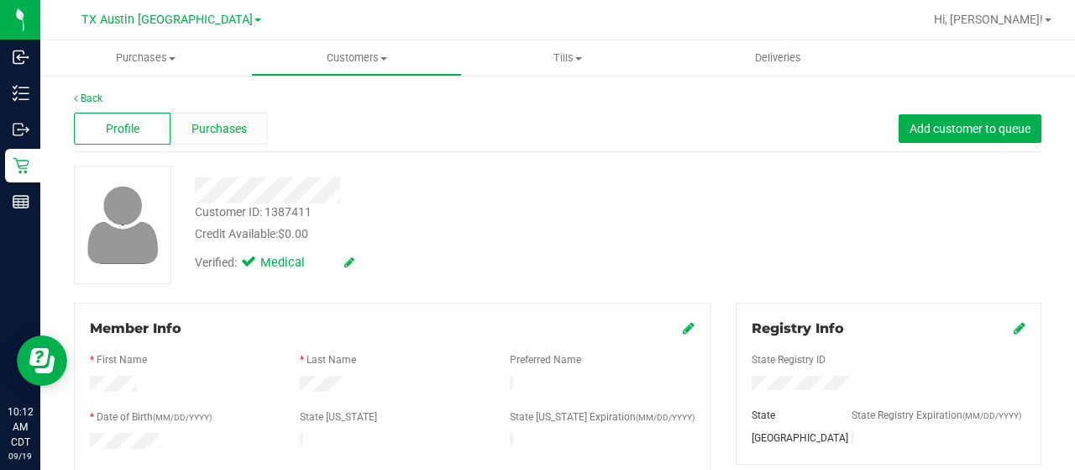
click at [240, 130] on span "Purchases" at bounding box center [219, 129] width 55 height 18
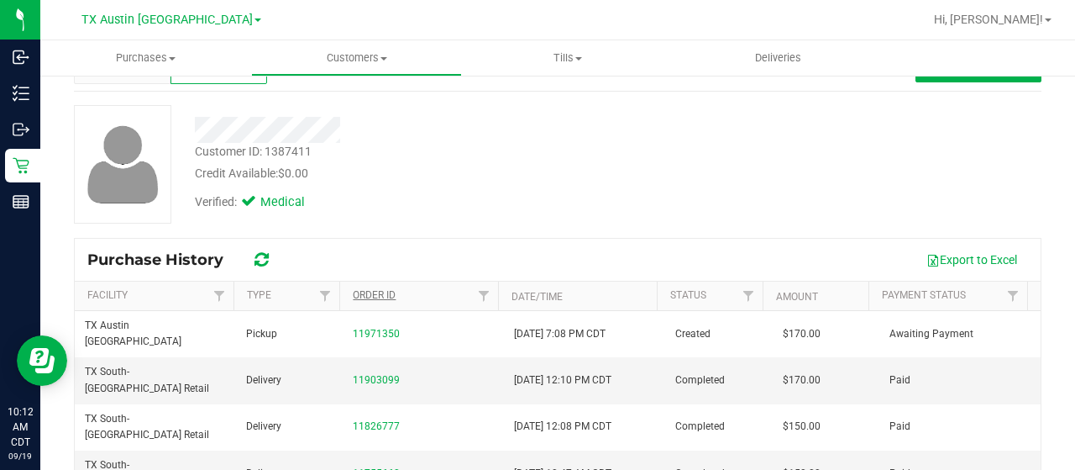
scroll to position [84, 0]
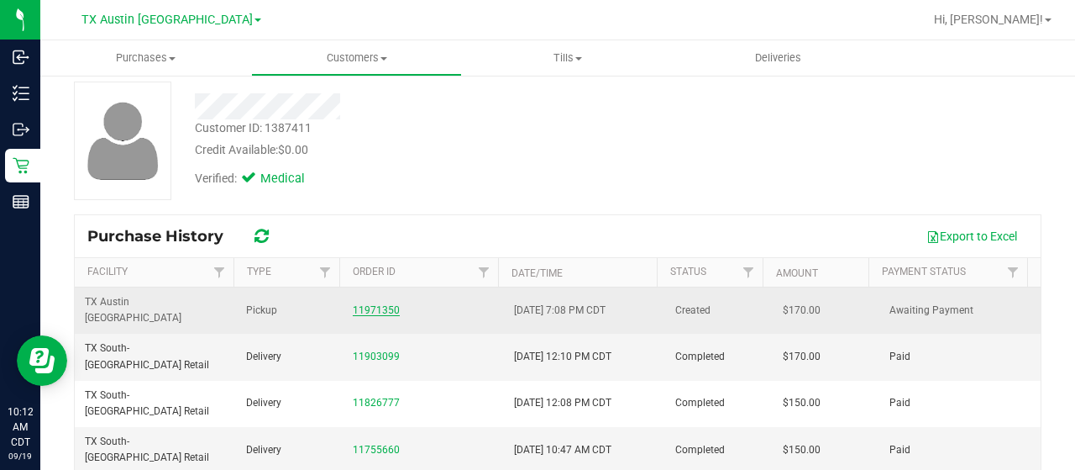
click at [378, 304] on link "11971350" at bounding box center [376, 310] width 47 height 12
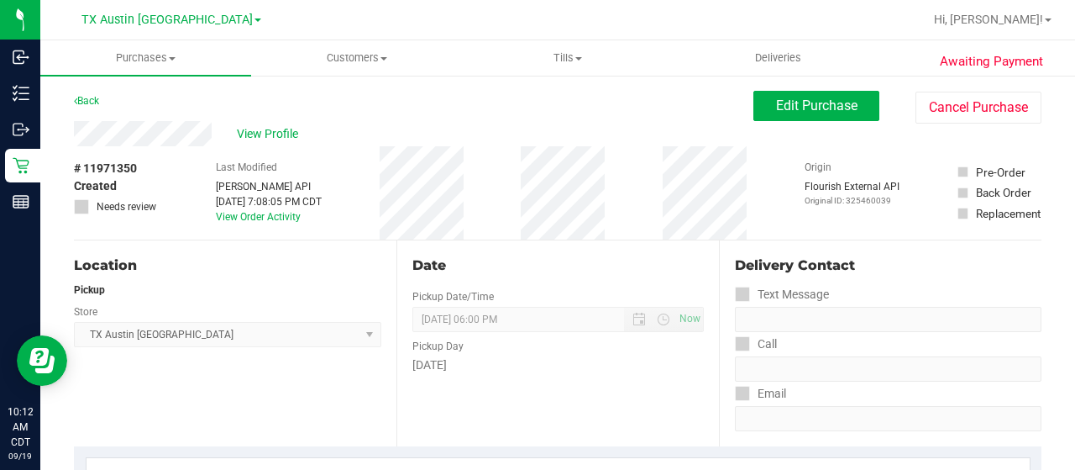
drag, startPoint x: 217, startPoint y: 134, endPoint x: 71, endPoint y: 139, distance: 146.3
click at [271, 131] on span "View Profile" at bounding box center [270, 134] width 67 height 18
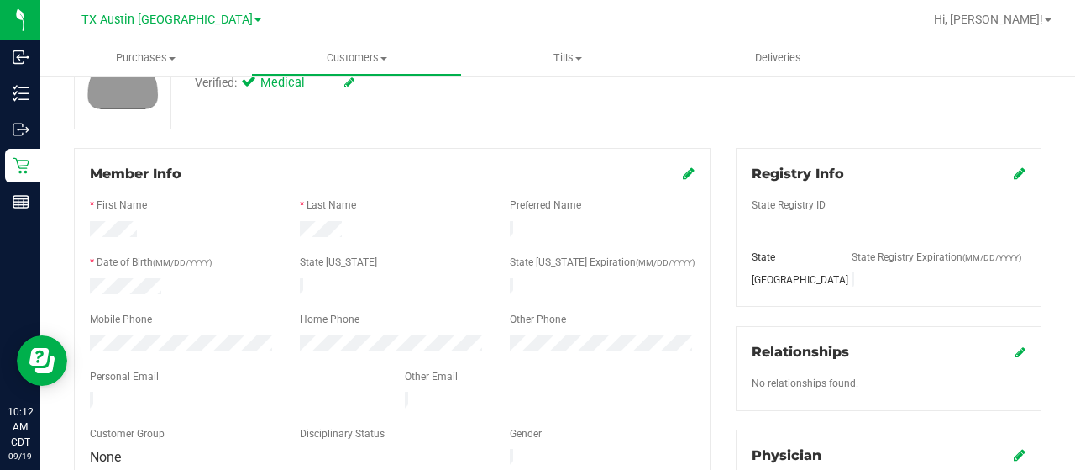
scroll to position [168, 0]
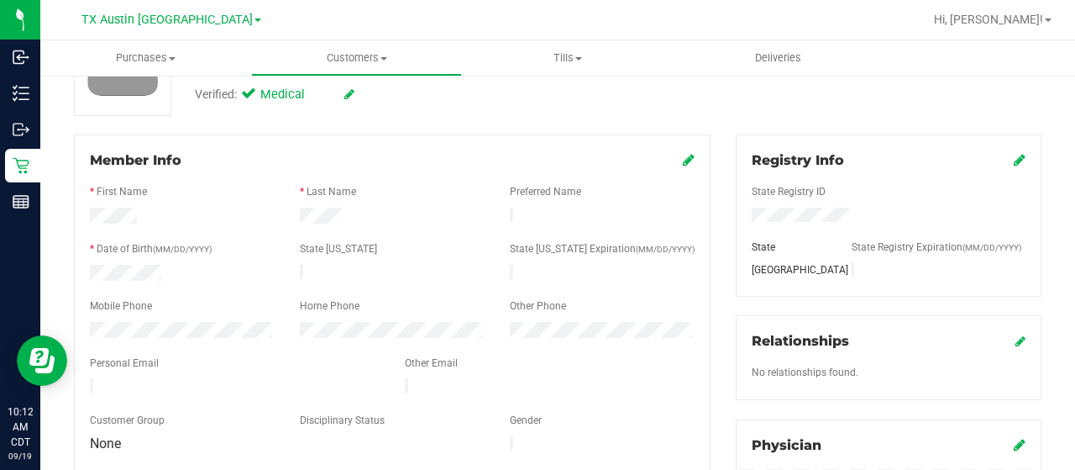
drag, startPoint x: 263, startPoint y: 377, endPoint x: 77, endPoint y: 383, distance: 185.8
click at [77, 383] on div at bounding box center [234, 388] width 315 height 20
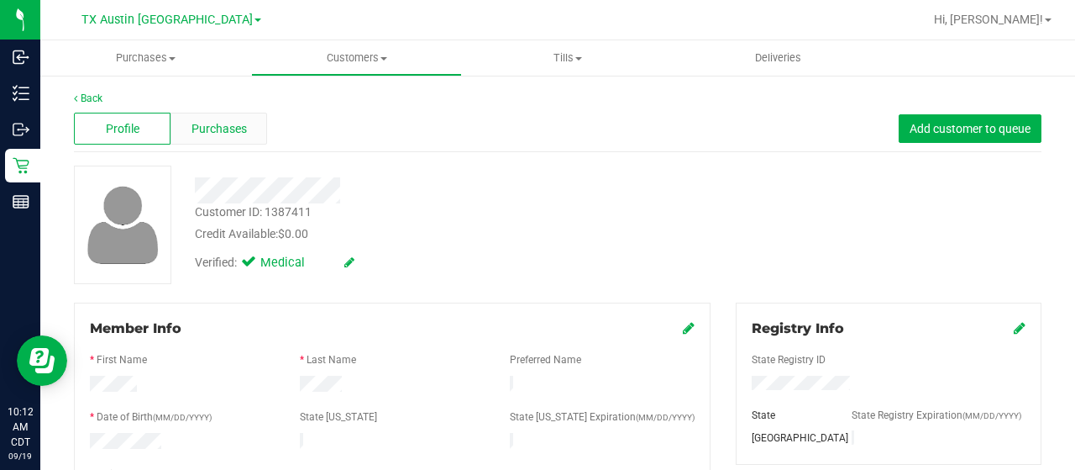
click at [220, 127] on span "Purchases" at bounding box center [219, 129] width 55 height 18
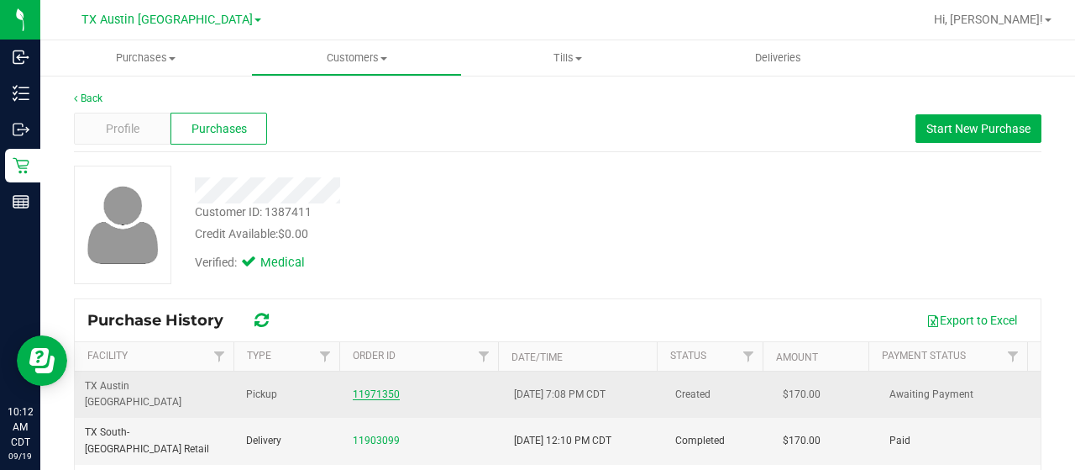
click at [365, 388] on link "11971350" at bounding box center [376, 394] width 47 height 12
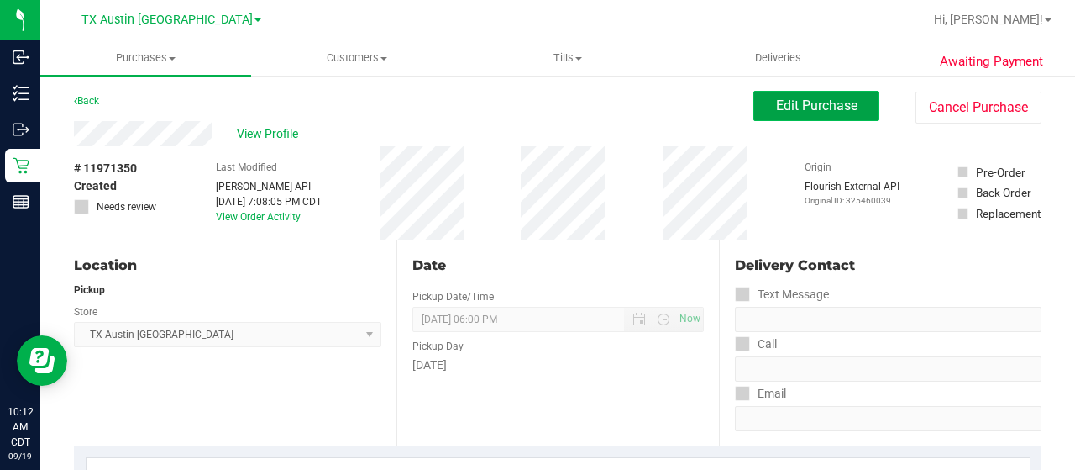
click at [796, 105] on span "Edit Purchase" at bounding box center [816, 105] width 81 height 16
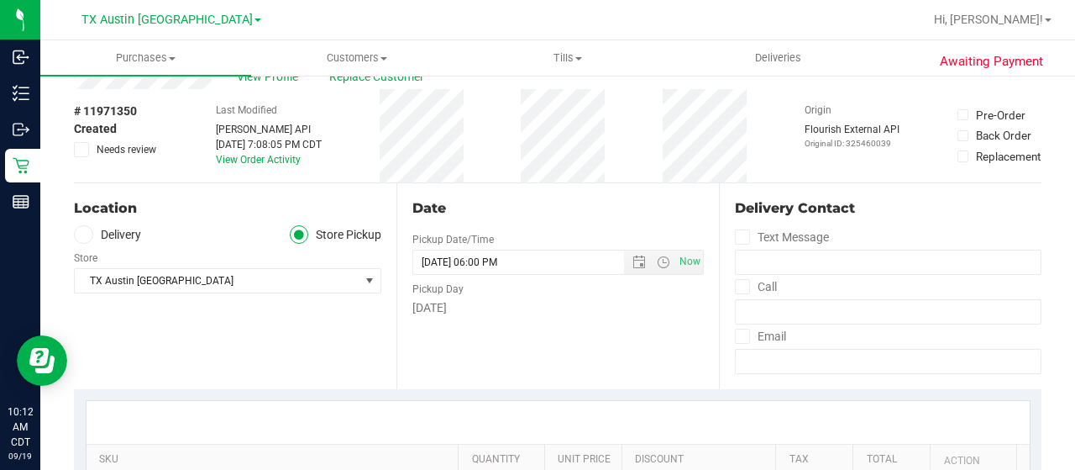
scroll to position [84, 0]
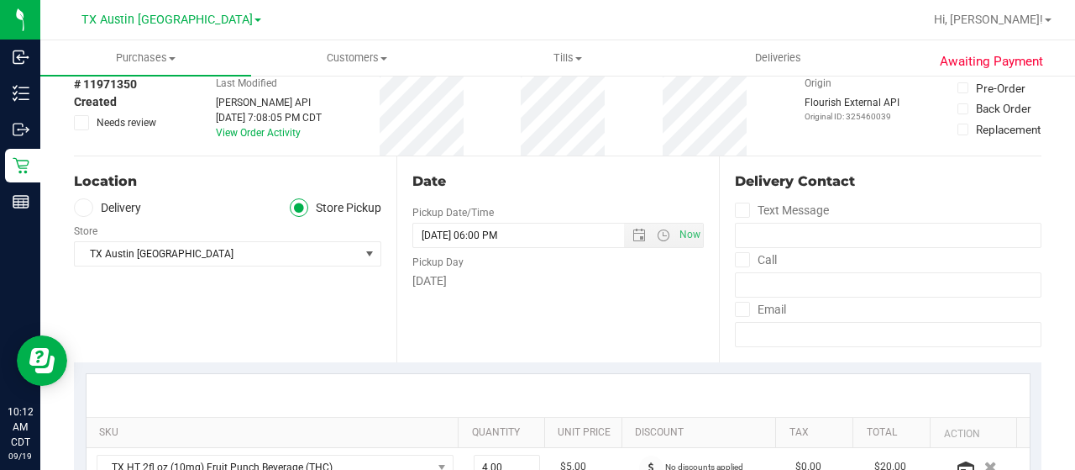
click at [113, 207] on label "Delivery" at bounding box center [107, 207] width 67 height 19
click at [0, 0] on input "Delivery" at bounding box center [0, 0] width 0 height 0
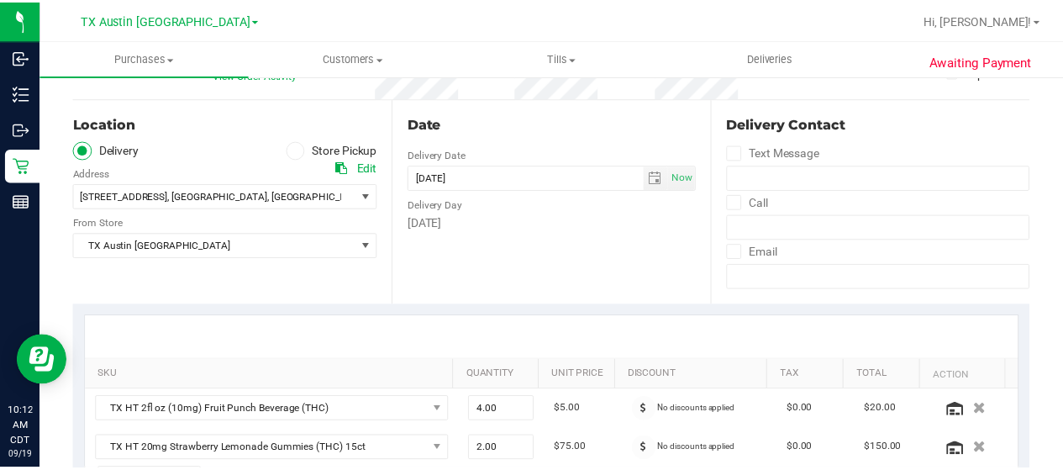
scroll to position [168, 0]
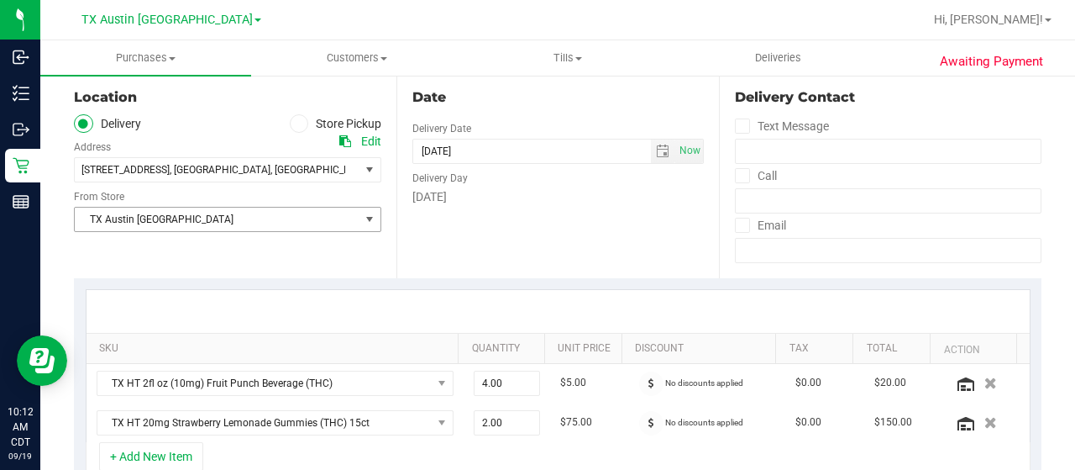
click at [189, 224] on span "TX Austin [GEOGRAPHIC_DATA]" at bounding box center [217, 219] width 285 height 24
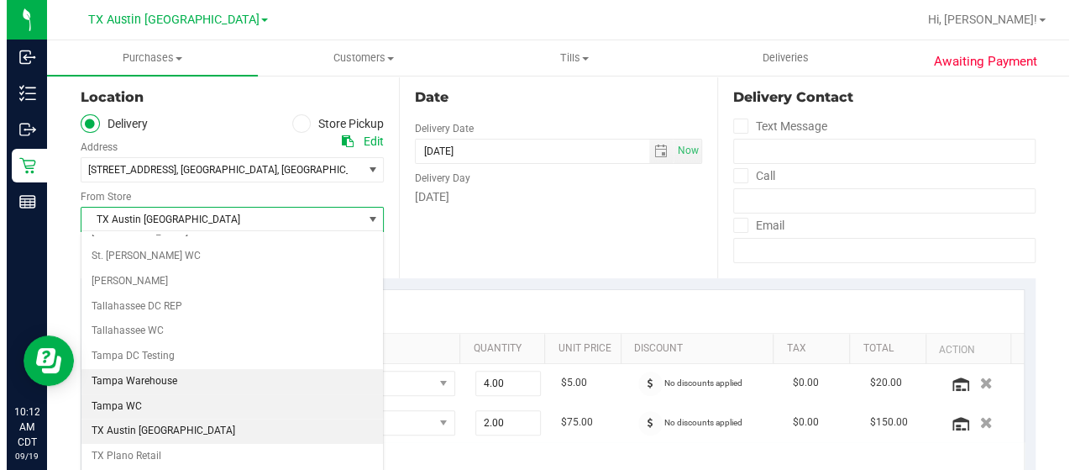
scroll to position [1101, 0]
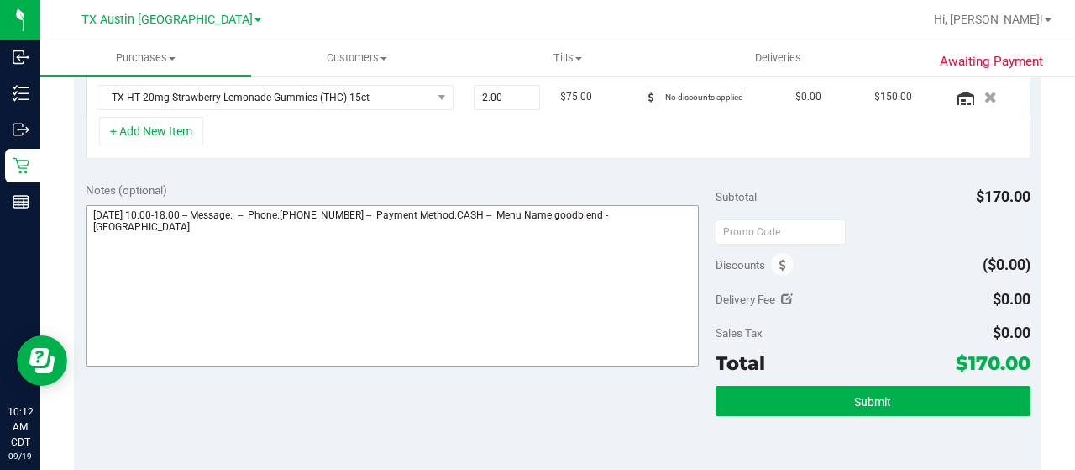
scroll to position [504, 0]
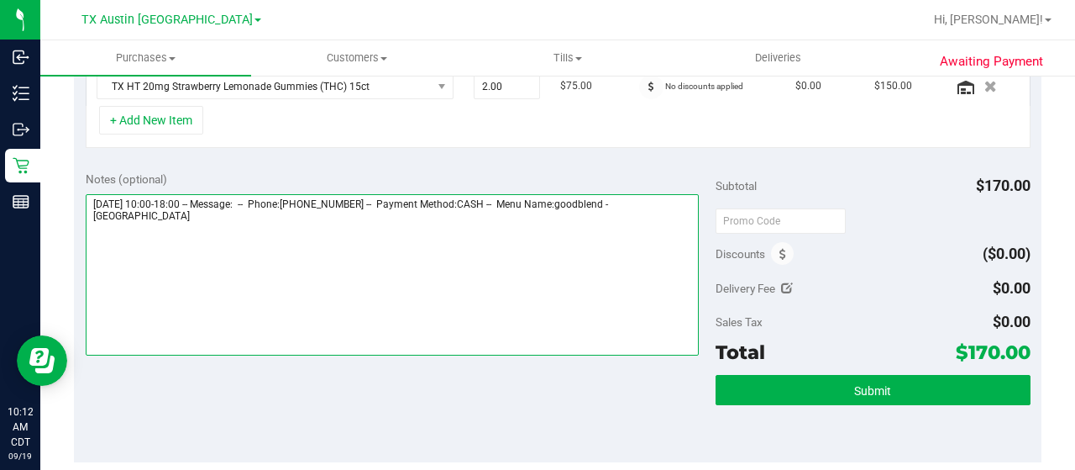
drag, startPoint x: 632, startPoint y: 201, endPoint x: 668, endPoint y: 213, distance: 38.3
click at [668, 213] on textarea at bounding box center [392, 274] width 613 height 161
click at [262, 259] on textarea at bounding box center [392, 274] width 613 height 161
paste textarea "South Austin"
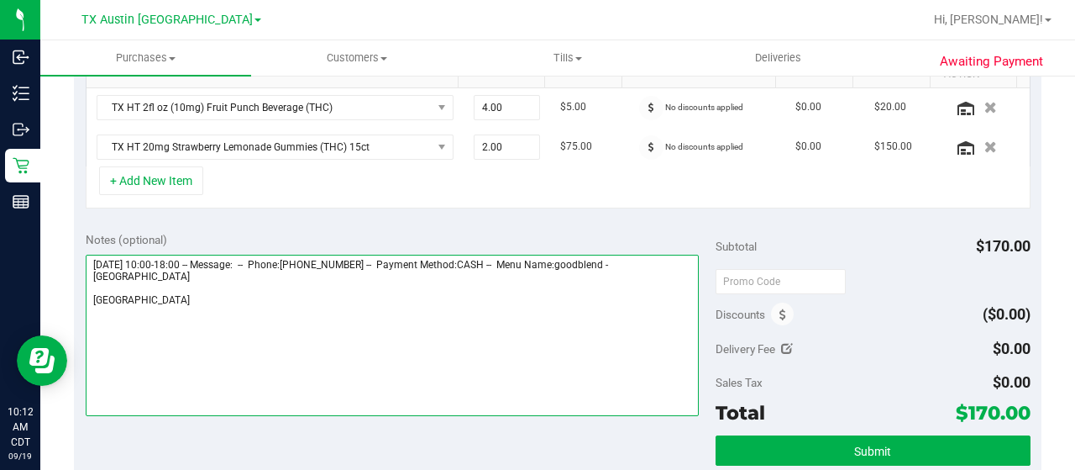
scroll to position [420, 0]
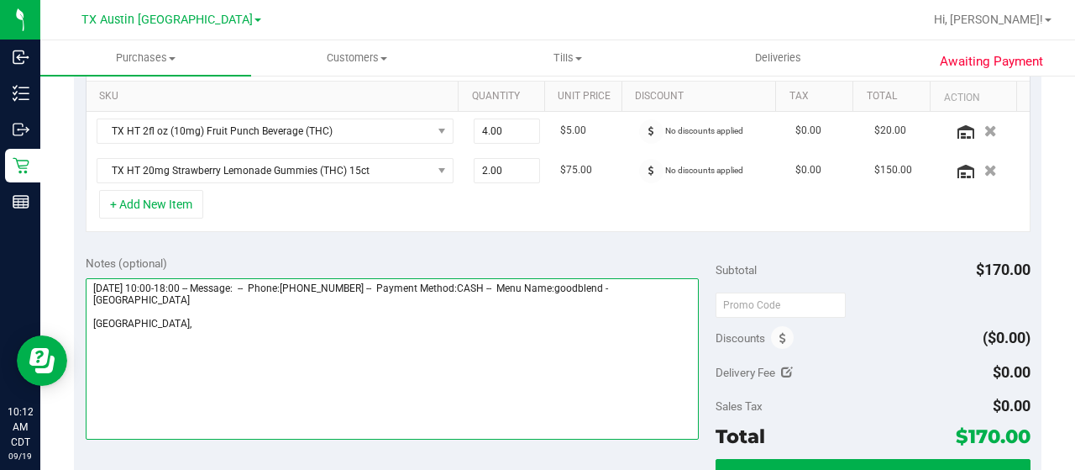
drag, startPoint x: 91, startPoint y: 283, endPoint x: 176, endPoint y: 281, distance: 85.7
click at [176, 281] on textarea at bounding box center [392, 358] width 613 height 161
click at [187, 328] on textarea at bounding box center [392, 358] width 613 height 161
paste textarea "Friday 09/19/2025"
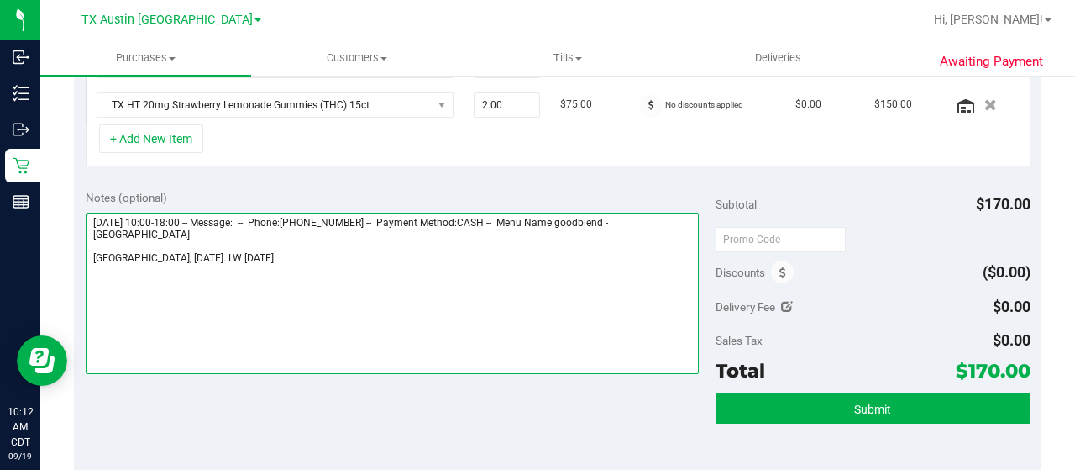
scroll to position [588, 0]
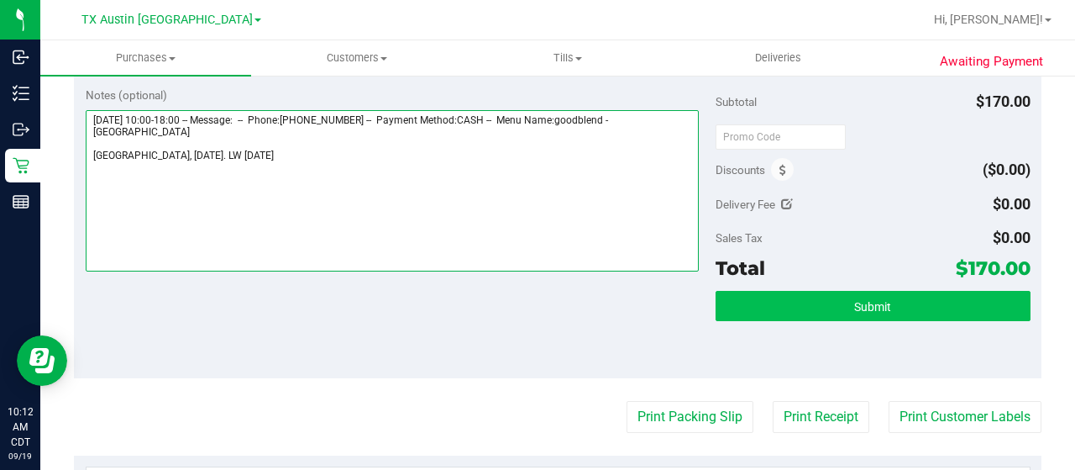
type textarea "Friday 09/19/2025 10:00-18:00 -- Message: -- Phone:4322660190 -- Payment Method…"
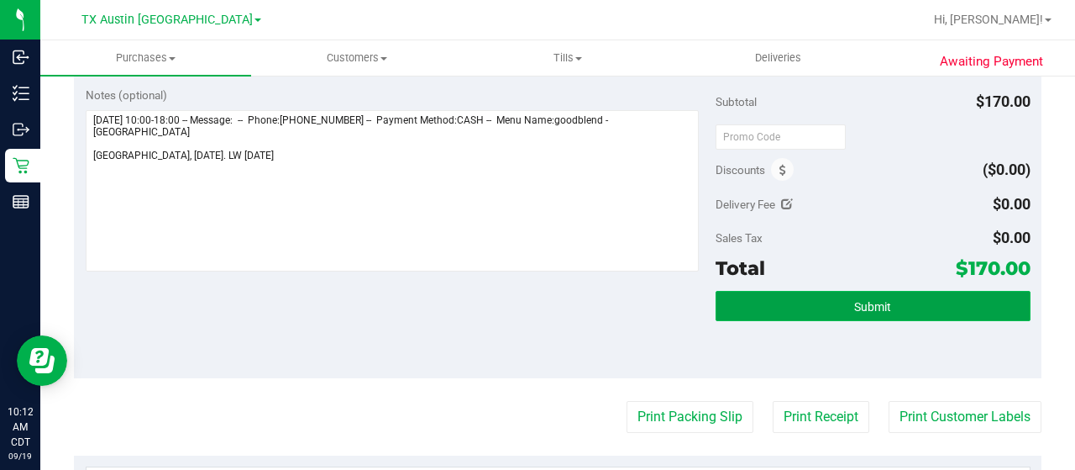
click at [813, 313] on button "Submit" at bounding box center [873, 306] width 315 height 30
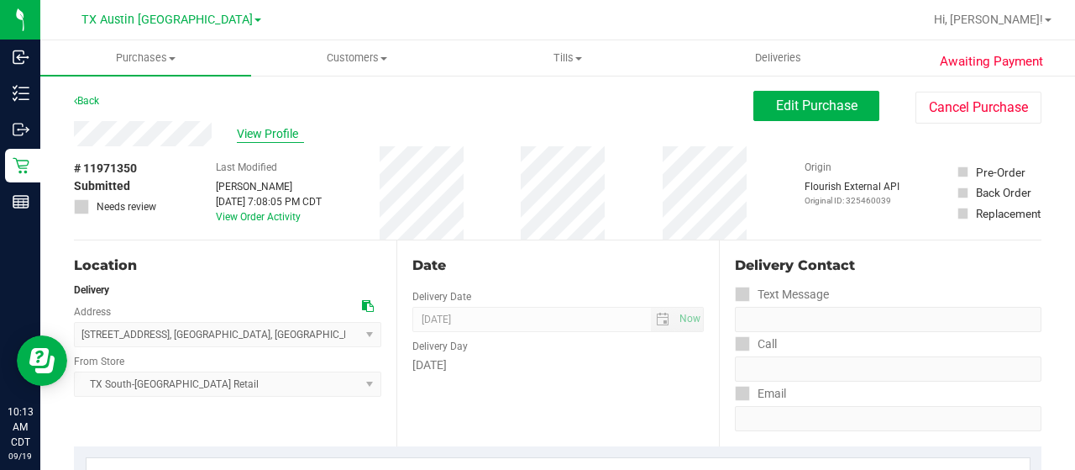
click at [274, 131] on span "View Profile" at bounding box center [270, 134] width 67 height 18
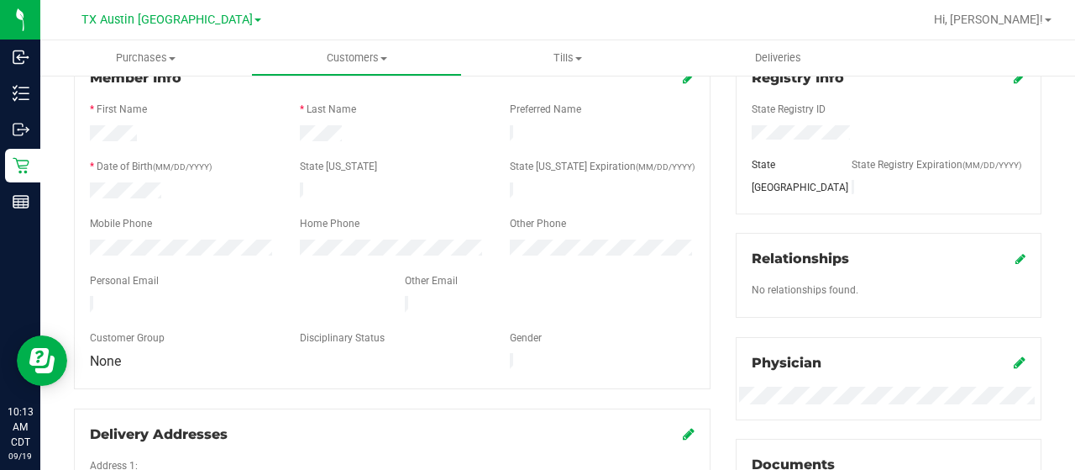
scroll to position [252, 0]
drag, startPoint x: 253, startPoint y: 296, endPoint x: 81, endPoint y: 297, distance: 171.4
click at [81, 297] on div at bounding box center [234, 304] width 315 height 20
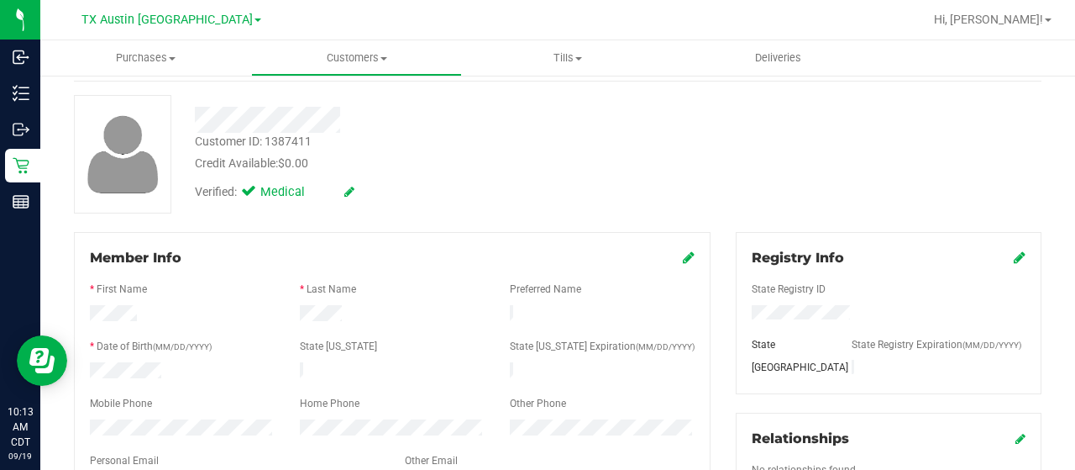
scroll to position [0, 0]
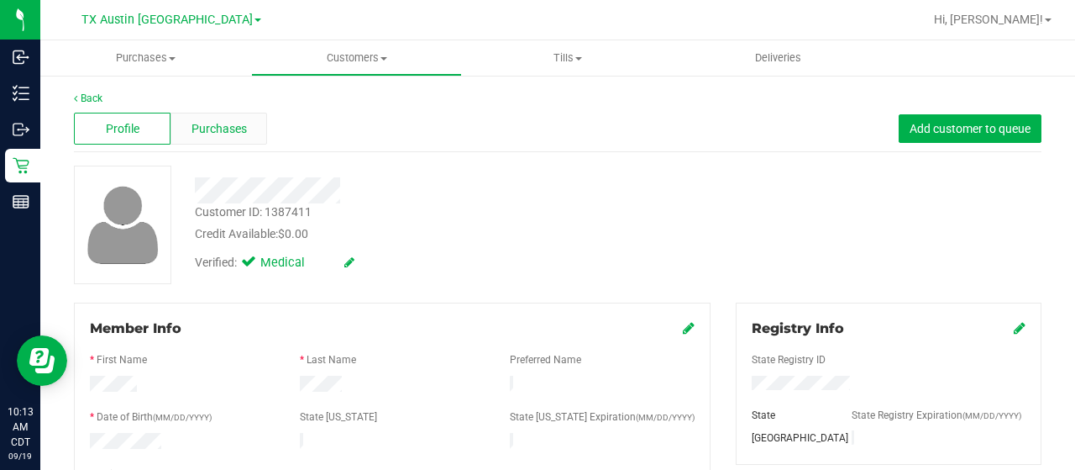
click at [193, 135] on span "Purchases" at bounding box center [219, 129] width 55 height 18
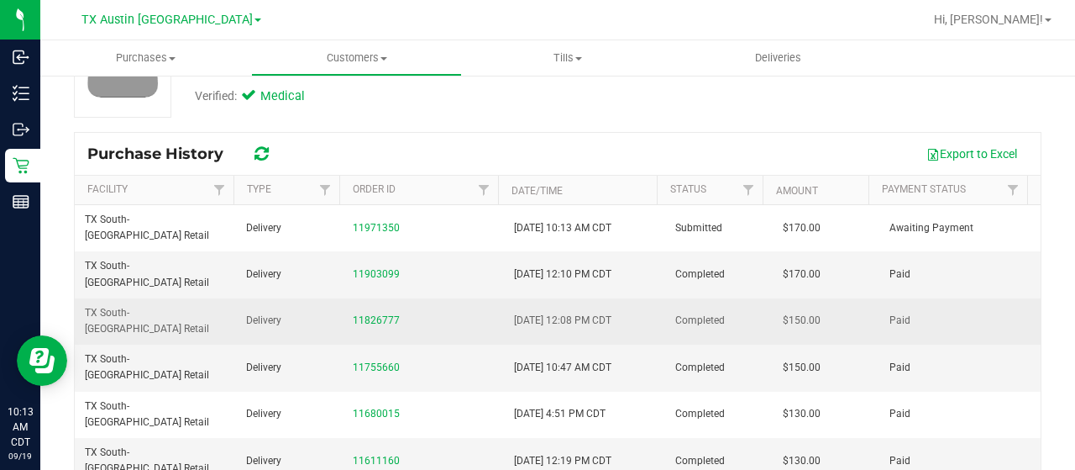
scroll to position [168, 0]
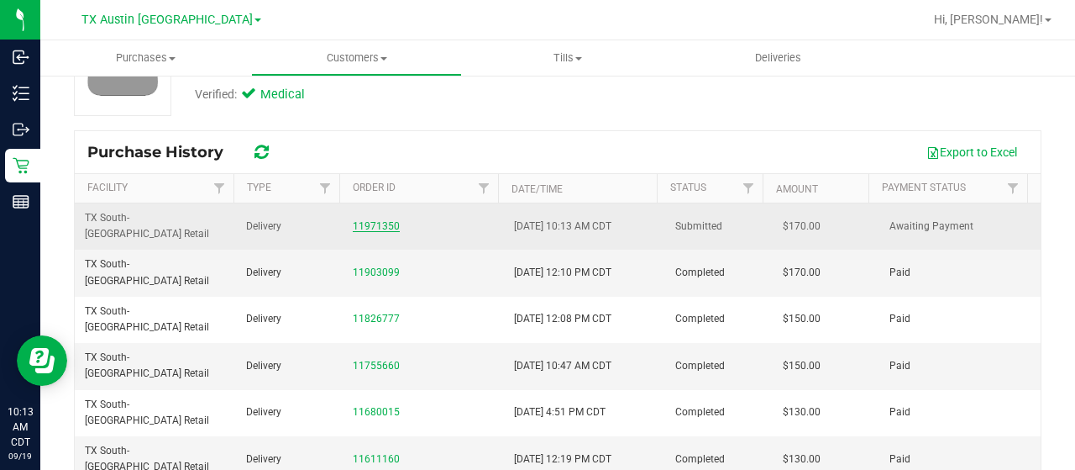
click at [358, 220] on link "11971350" at bounding box center [376, 226] width 47 height 12
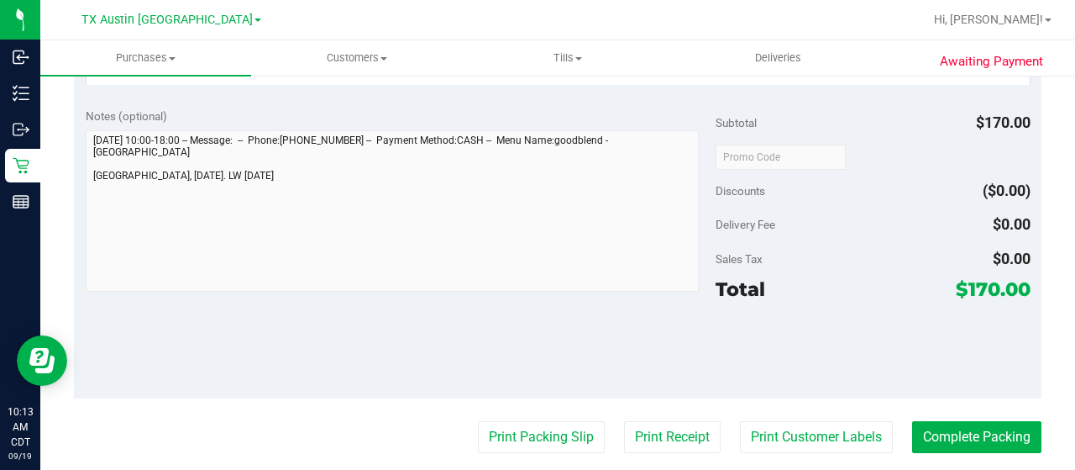
scroll to position [588, 0]
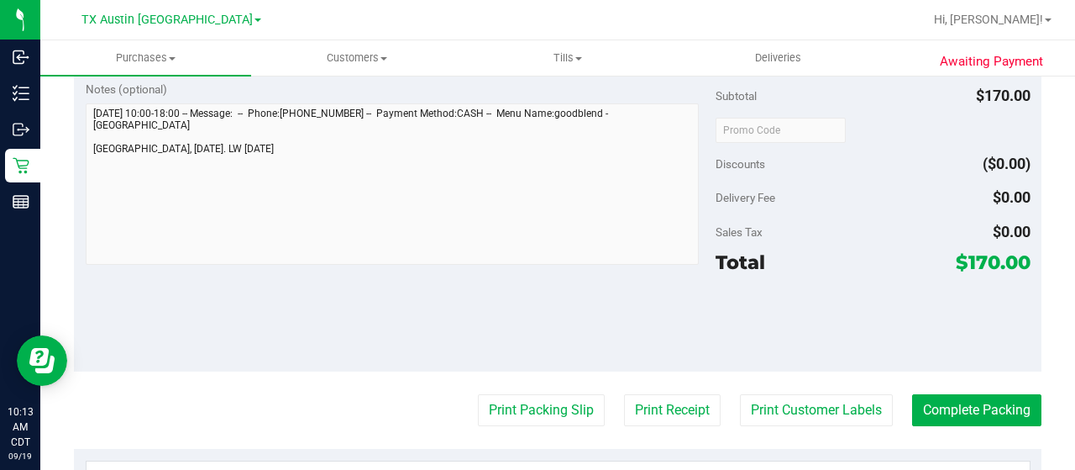
drag, startPoint x: 964, startPoint y: 258, endPoint x: 987, endPoint y: 258, distance: 22.7
click at [987, 258] on span "$170.00" at bounding box center [993, 262] width 75 height 24
copy span "170"
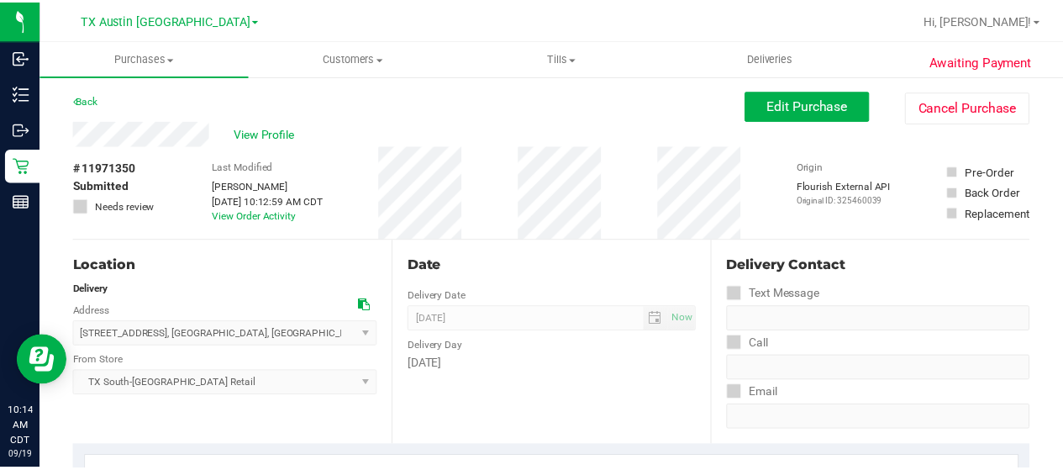
scroll to position [0, 0]
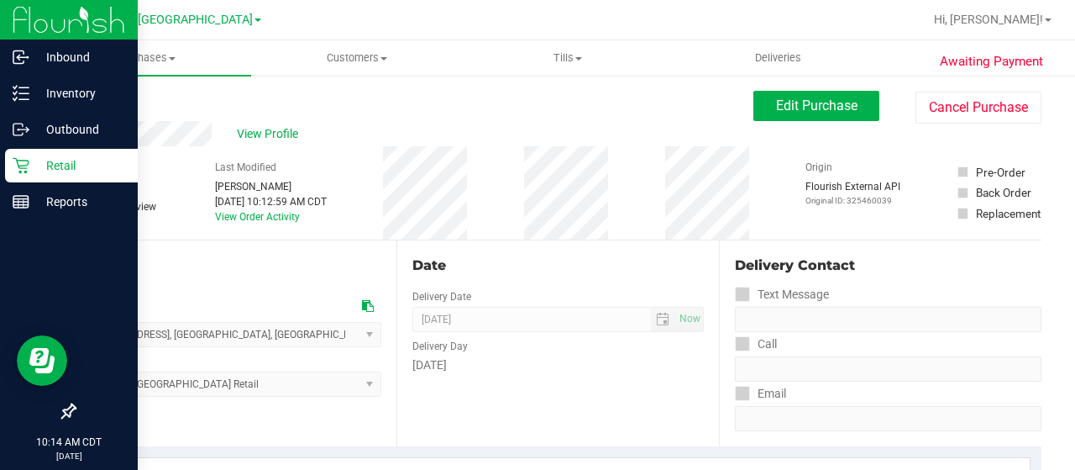
click at [33, 167] on p "Retail" at bounding box center [79, 165] width 101 height 20
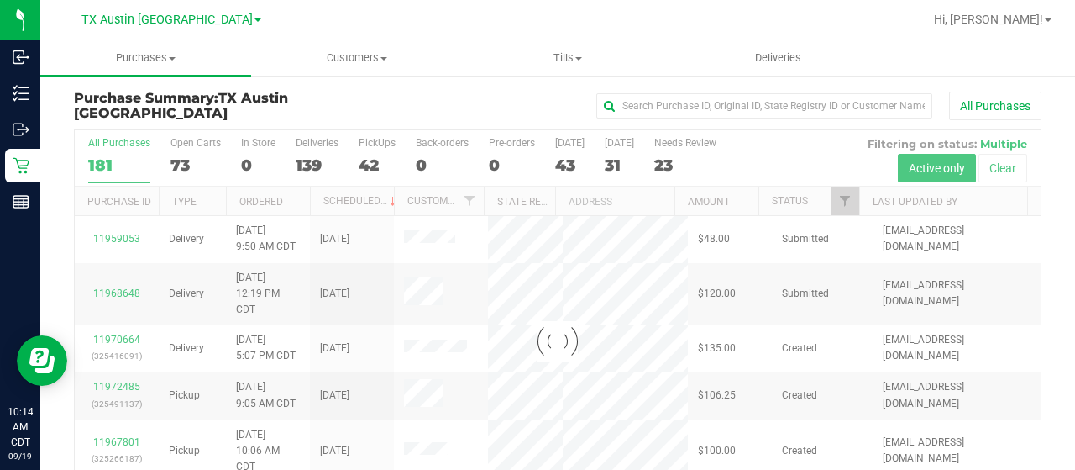
click at [830, 204] on div at bounding box center [558, 341] width 966 height 422
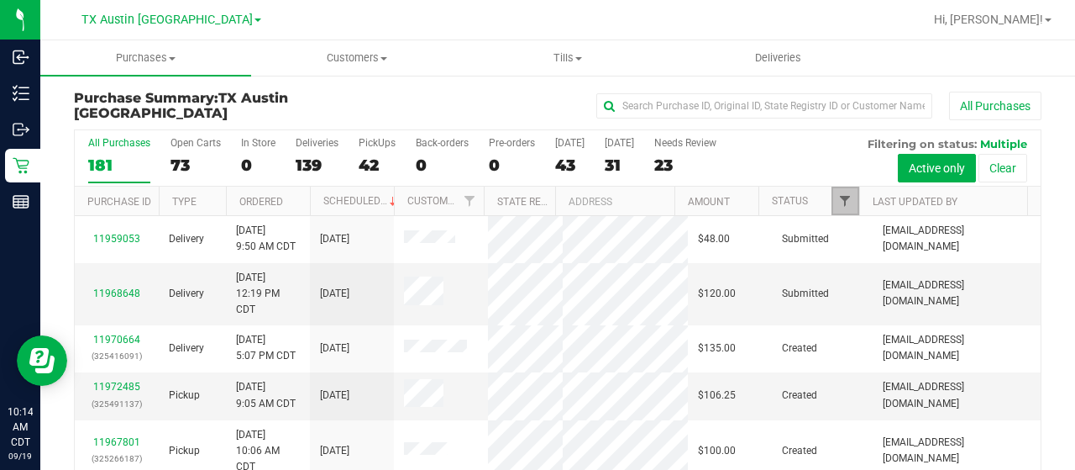
click at [839, 201] on span "Filter" at bounding box center [844, 200] width 13 height 13
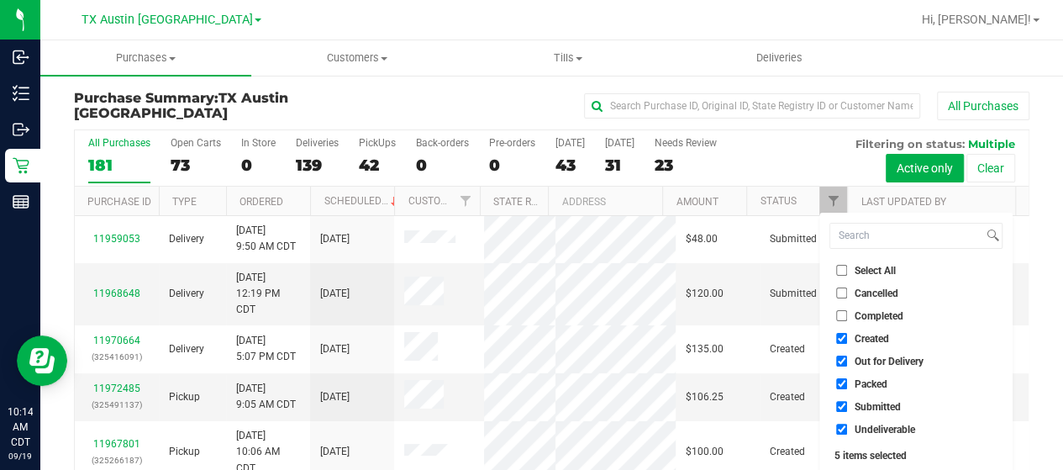
click at [882, 359] on span "Out for Delivery" at bounding box center [888, 361] width 69 height 10
click at [847, 359] on input "Out for Delivery" at bounding box center [841, 360] width 11 height 11
checkbox input "false"
click at [870, 382] on span "Packed" at bounding box center [870, 384] width 33 height 10
click at [847, 382] on input "Packed" at bounding box center [841, 383] width 11 height 11
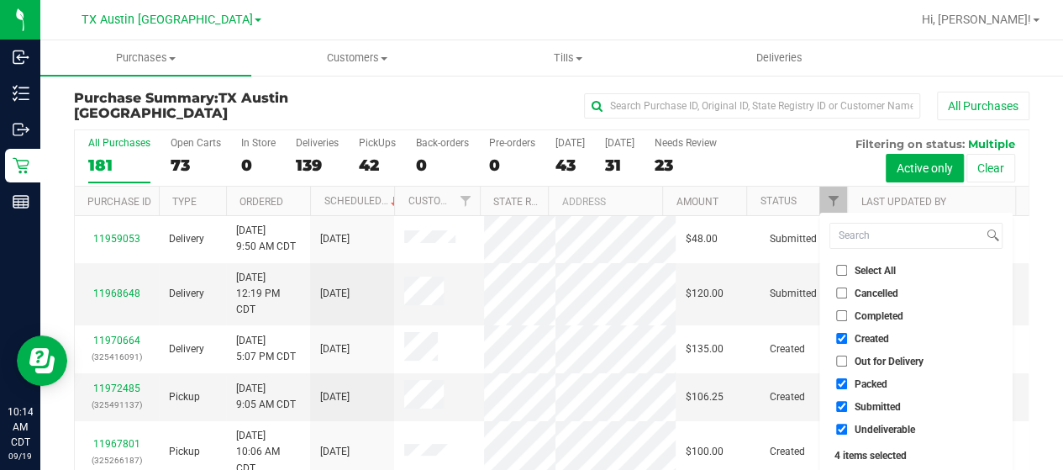
checkbox input "false"
click at [868, 404] on span "Submitted" at bounding box center [877, 407] width 46 height 10
click at [847, 404] on input "Submitted" at bounding box center [841, 406] width 11 height 11
checkbox input "false"
click at [865, 428] on span "Undeliverable" at bounding box center [884, 429] width 60 height 10
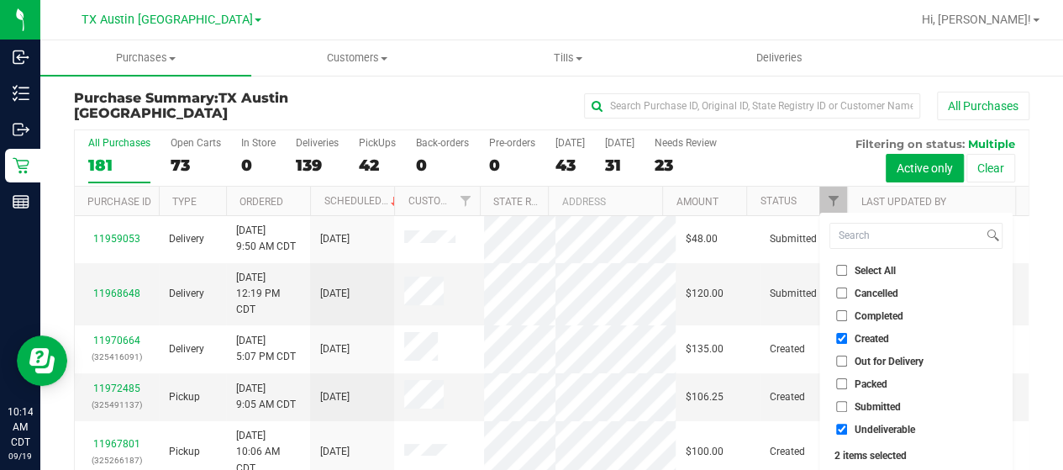
click at [847, 428] on input "Undeliverable" at bounding box center [841, 428] width 11 height 11
checkbox input "false"
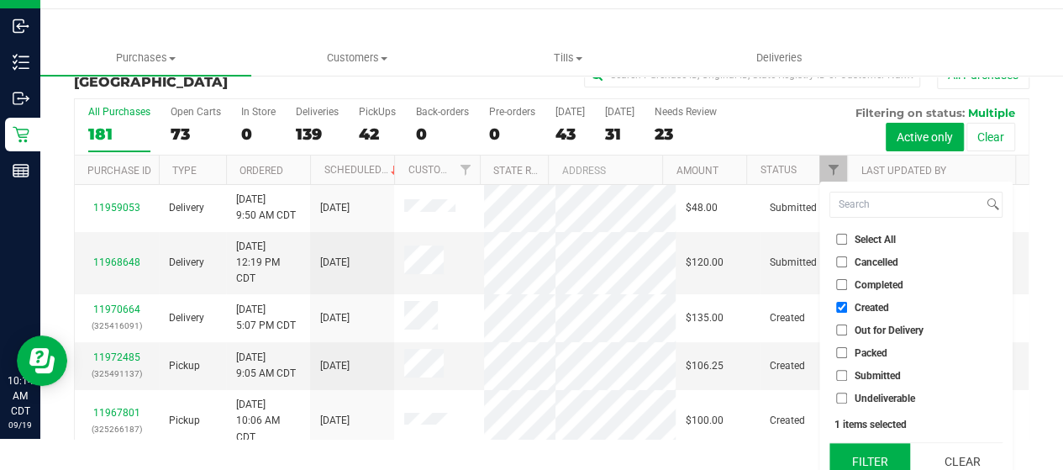
scroll to position [45, 0]
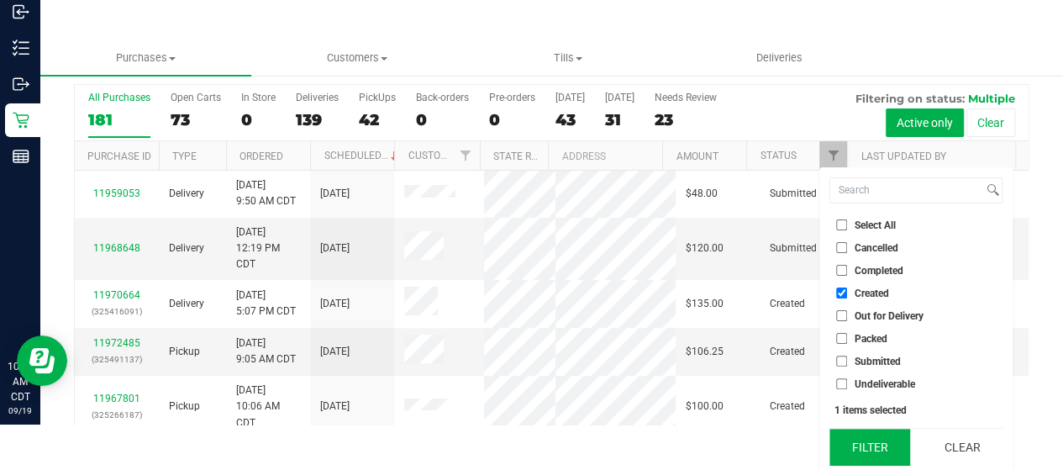
click at [869, 434] on button "Filter" at bounding box center [869, 446] width 81 height 37
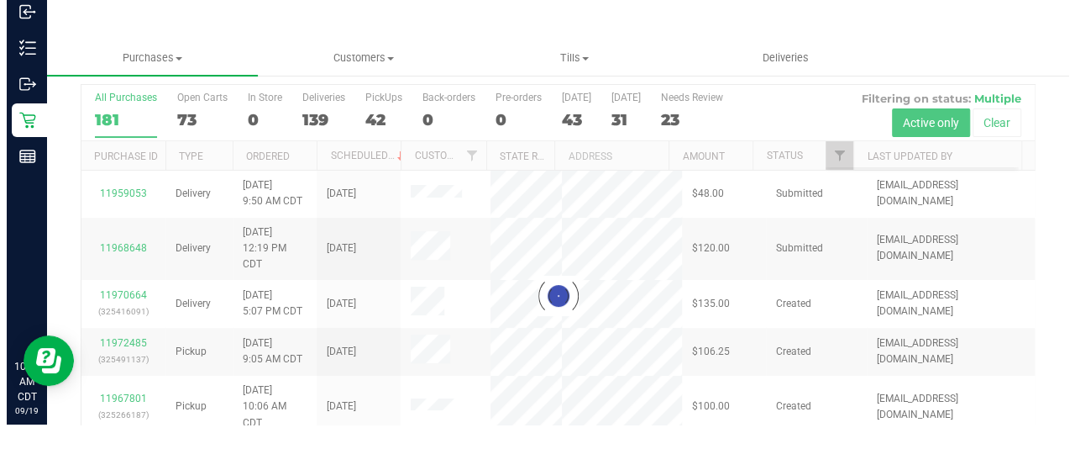
scroll to position [0, 0]
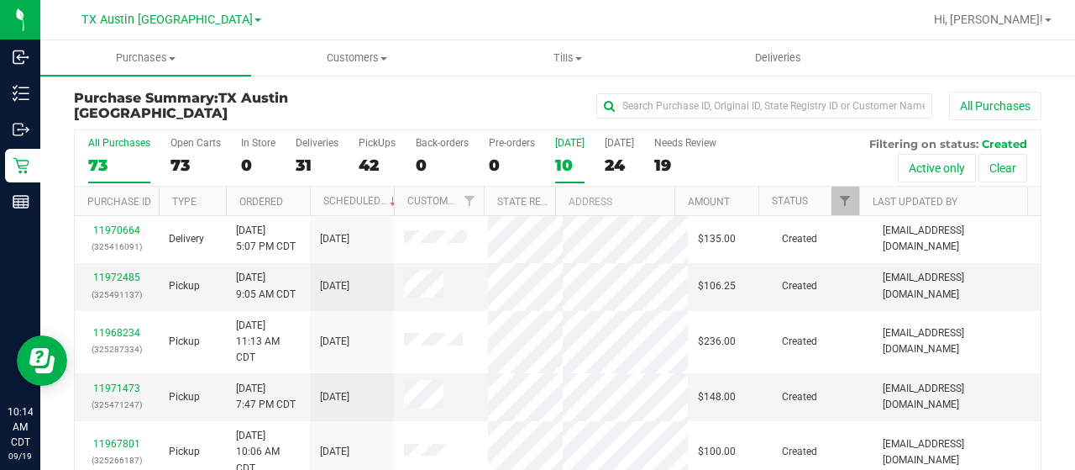
click at [569, 168] on div "10" at bounding box center [569, 164] width 29 height 19
click at [0, 0] on input "Today 10" at bounding box center [0, 0] width 0 height 0
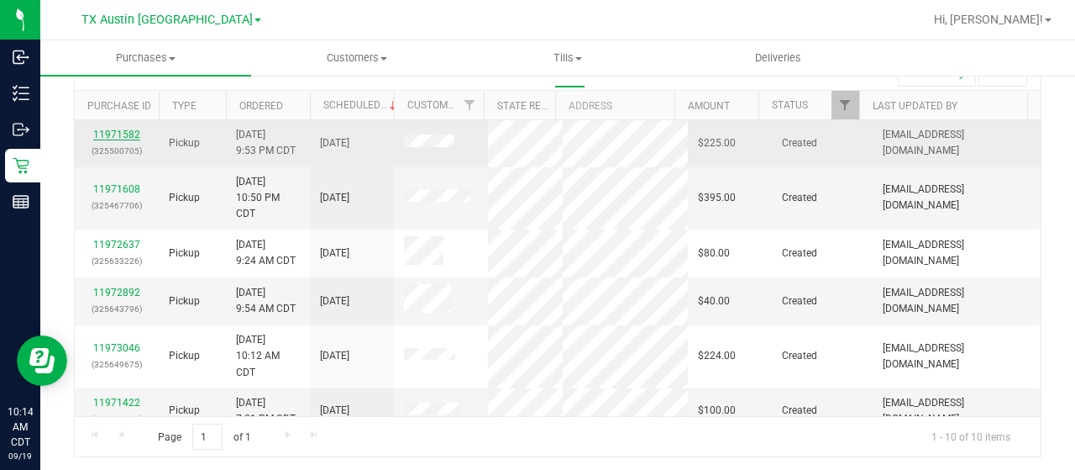
click at [124, 132] on link "11971582" at bounding box center [116, 135] width 47 height 12
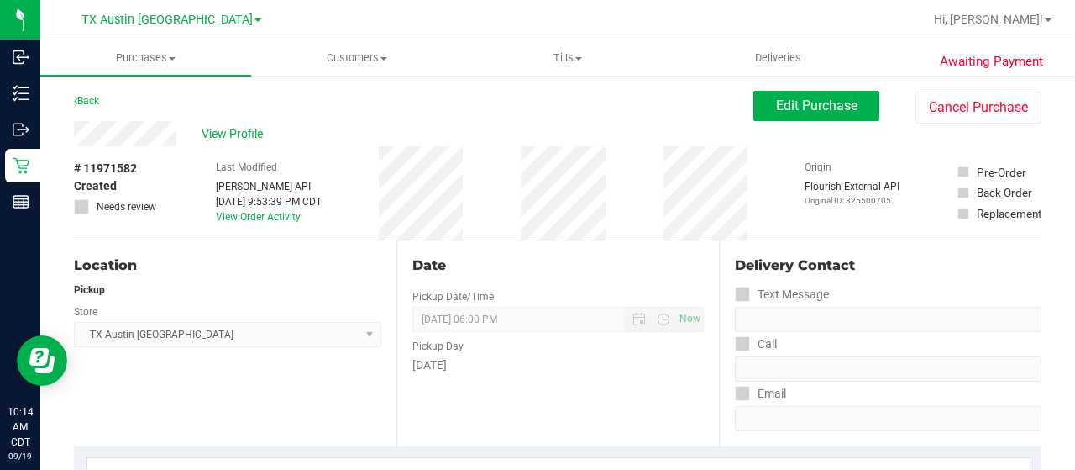
click at [181, 130] on div "View Profile" at bounding box center [414, 133] width 680 height 25
drag, startPoint x: 194, startPoint y: 105, endPoint x: 190, endPoint y: 120, distance: 15.7
click at [194, 105] on div "Back Edit Purchase Cancel Purchase" at bounding box center [558, 106] width 968 height 30
click at [74, 137] on div "View Profile" at bounding box center [414, 133] width 680 height 25
click at [787, 112] on span "Edit Purchase" at bounding box center [816, 105] width 81 height 16
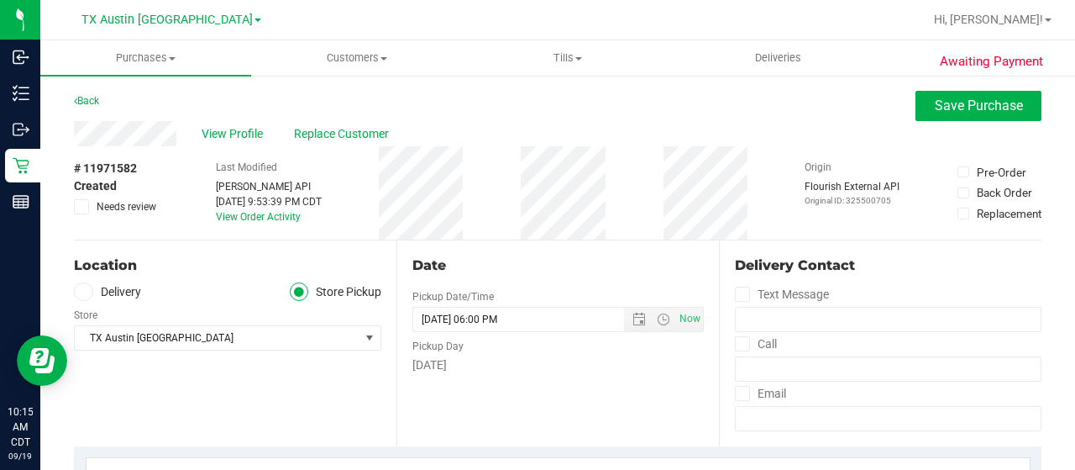
click at [129, 292] on label "Delivery" at bounding box center [107, 291] width 67 height 19
click at [0, 0] on input "Delivery" at bounding box center [0, 0] width 0 height 0
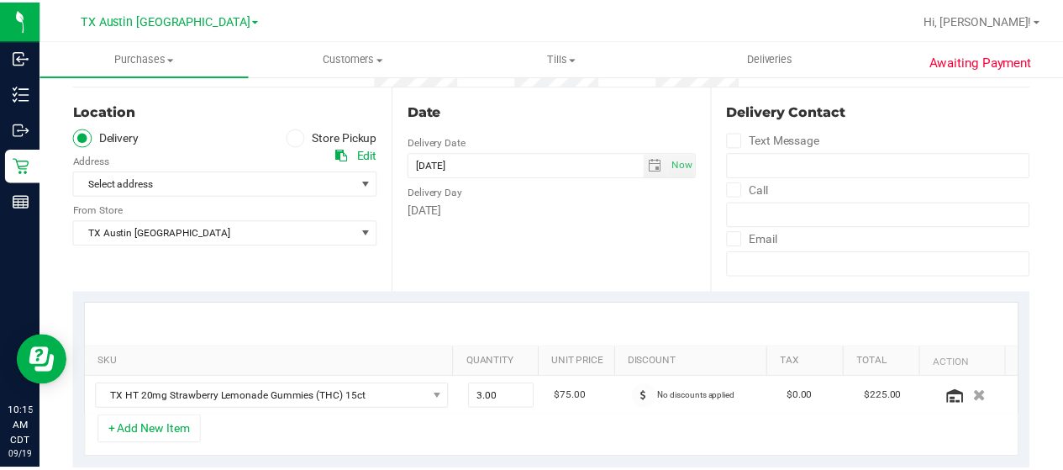
scroll to position [168, 0]
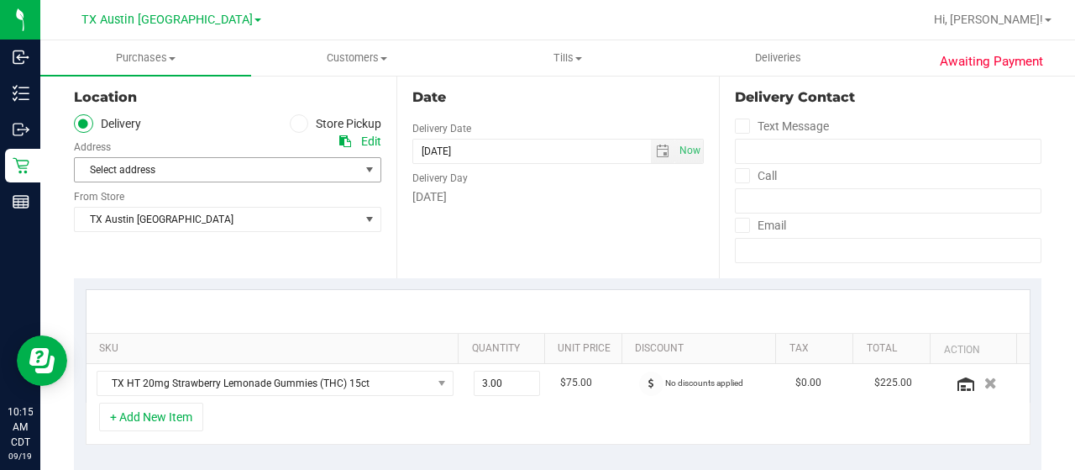
click at [216, 172] on span "Select address" at bounding box center [210, 170] width 271 height 24
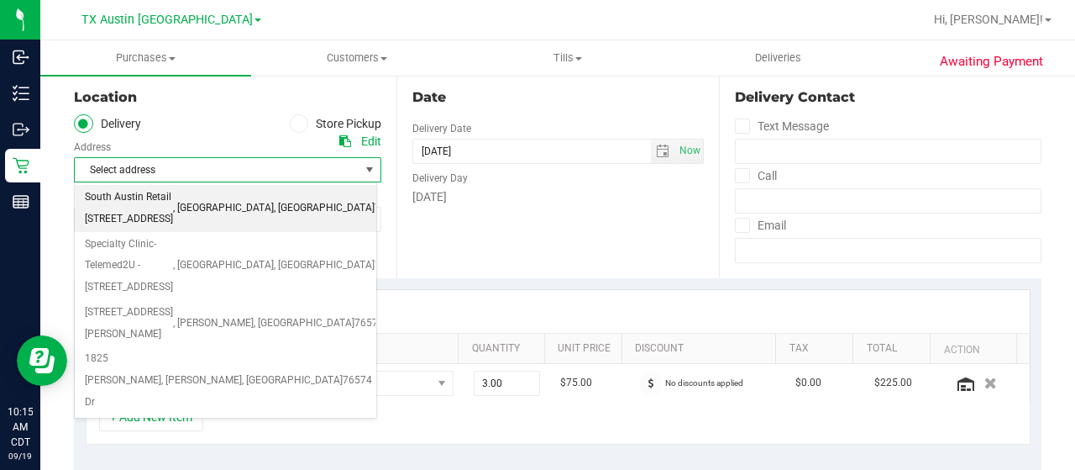
click at [173, 197] on span "South Austin Retail 7105 E Riverside Dr" at bounding box center [129, 207] width 88 height 43
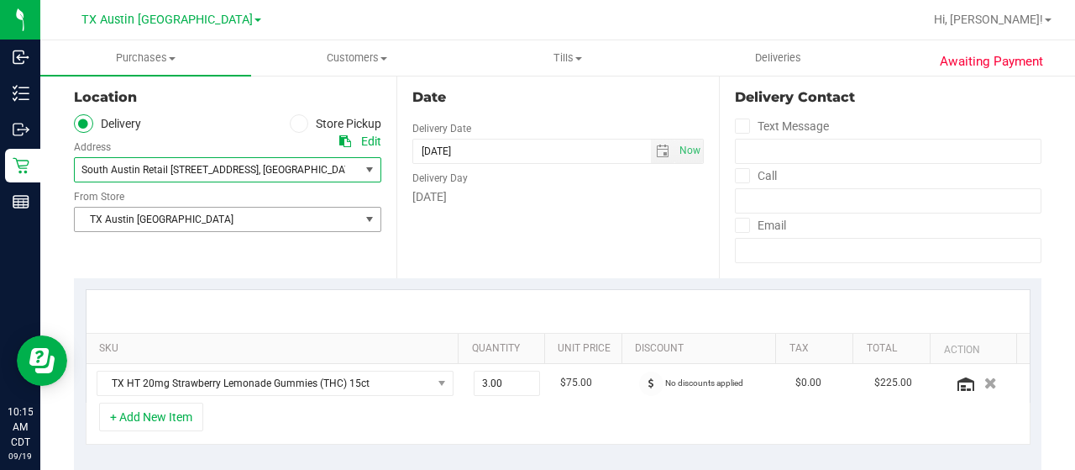
click at [219, 218] on span "TX Austin [GEOGRAPHIC_DATA]" at bounding box center [217, 219] width 285 height 24
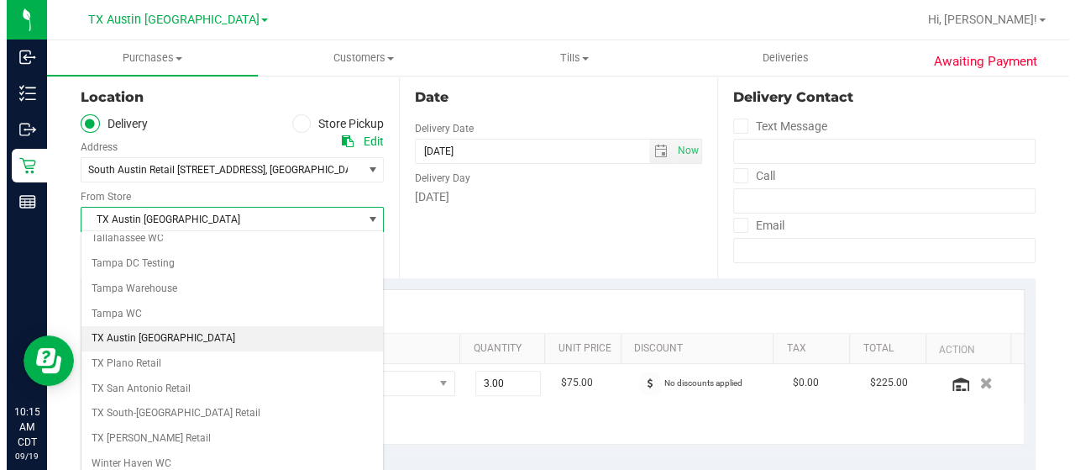
scroll to position [1185, 0]
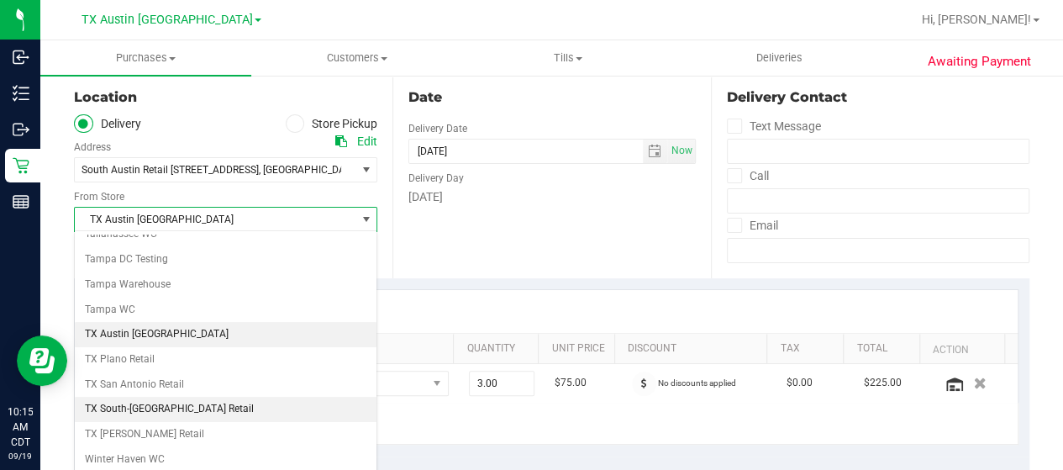
click at [189, 397] on li "TX South-[GEOGRAPHIC_DATA] Retail" at bounding box center [226, 409] width 302 height 25
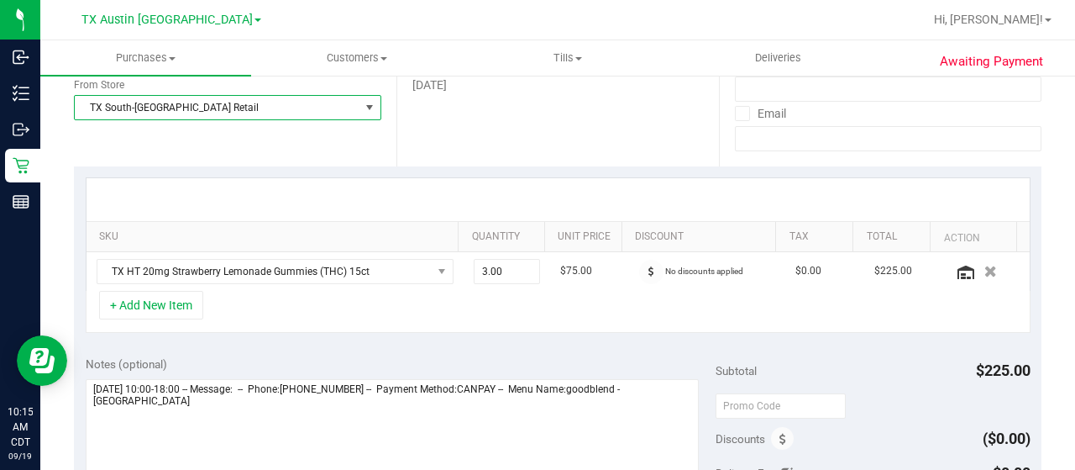
scroll to position [336, 0]
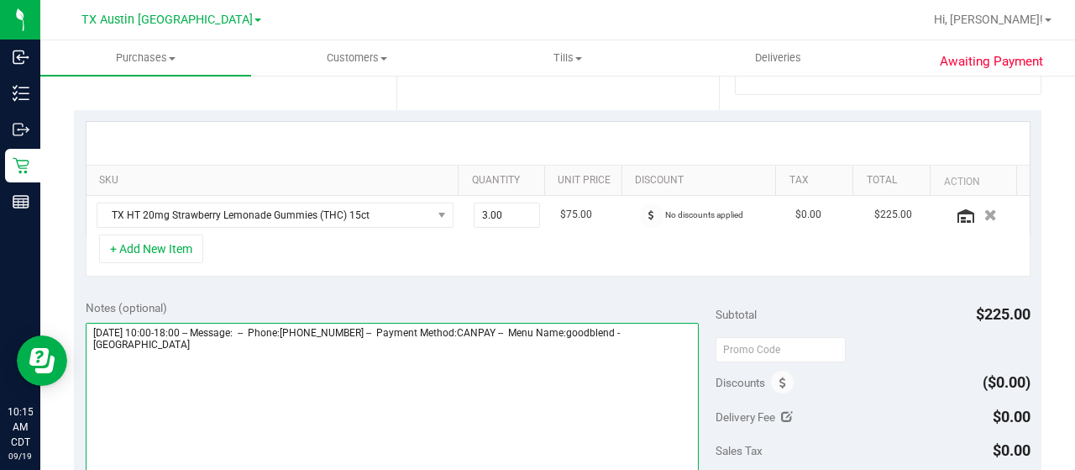
drag, startPoint x: 644, startPoint y: 331, endPoint x: 675, endPoint y: 345, distance: 34.2
click at [675, 345] on textarea at bounding box center [392, 403] width 613 height 161
click at [313, 386] on textarea at bounding box center [392, 403] width 613 height 161
paste textarea "South Austin"
drag, startPoint x: 90, startPoint y: 323, endPoint x: 176, endPoint y: 327, distance: 86.6
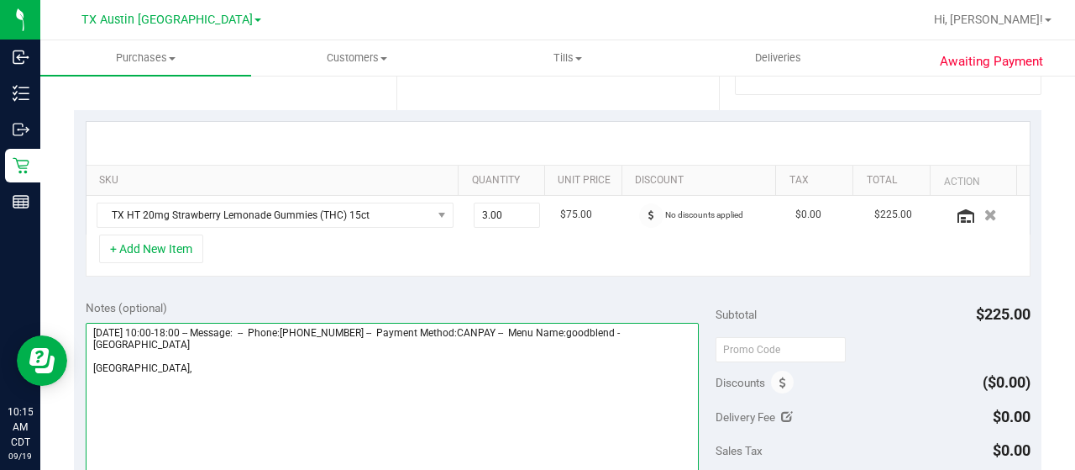
click at [176, 327] on textarea at bounding box center [392, 403] width 613 height 161
click at [231, 374] on textarea at bounding box center [392, 403] width 613 height 161
paste textarea "Friday 09/19/2025"
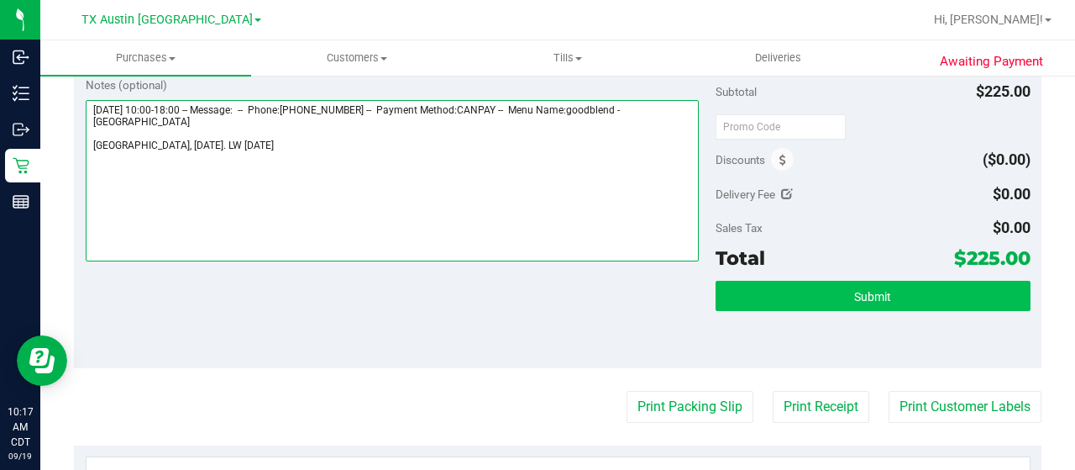
scroll to position [588, 0]
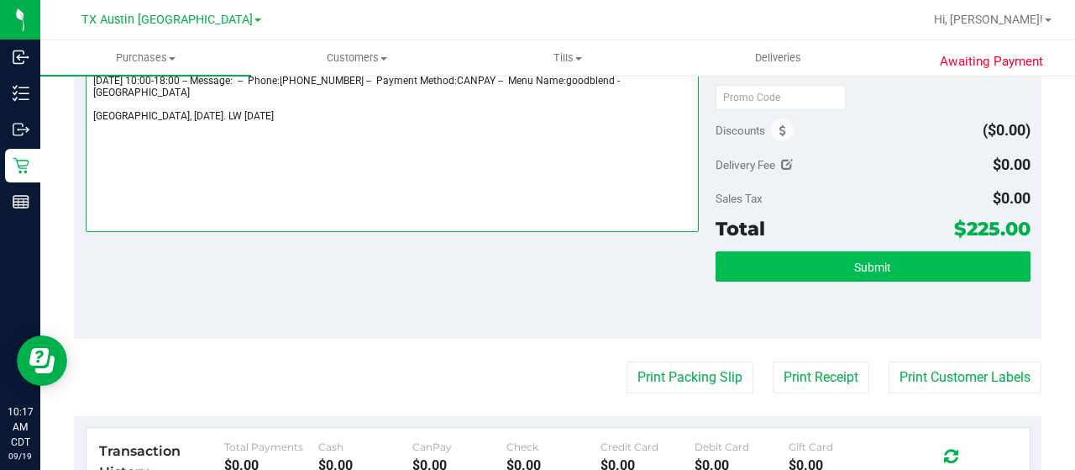
type textarea "Friday 09/19/2025 10:00-18:00 -- Message: -- Phone:5125419371 -- Payment Method…"
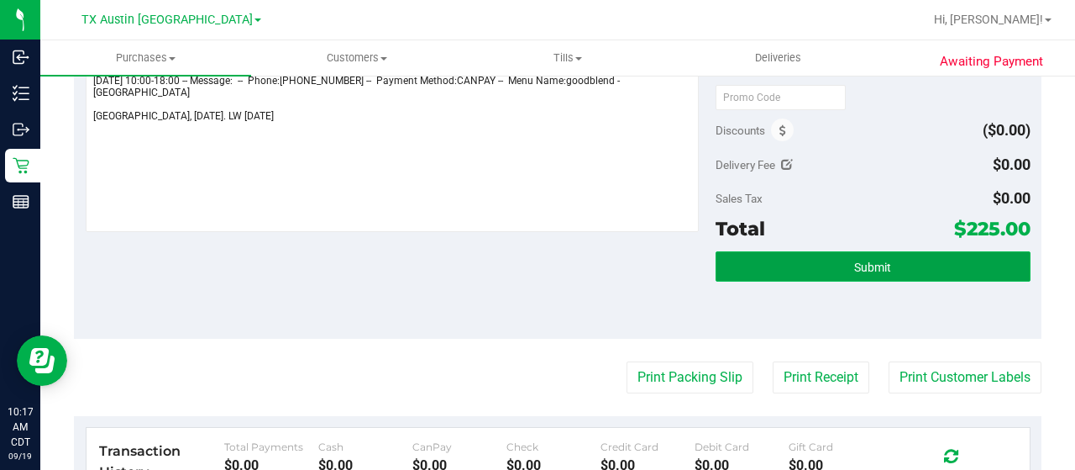
click at [854, 270] on span "Submit" at bounding box center [872, 266] width 37 height 13
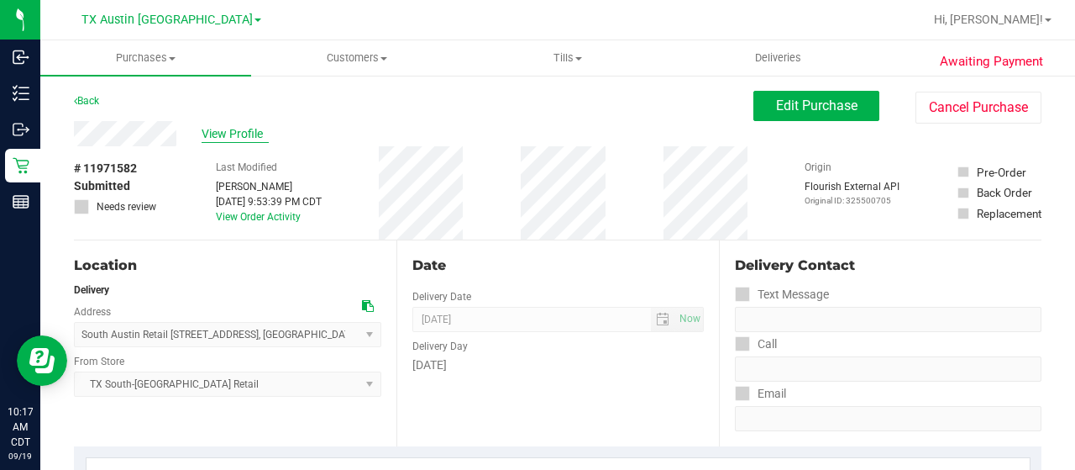
click at [221, 134] on span "View Profile" at bounding box center [235, 134] width 67 height 18
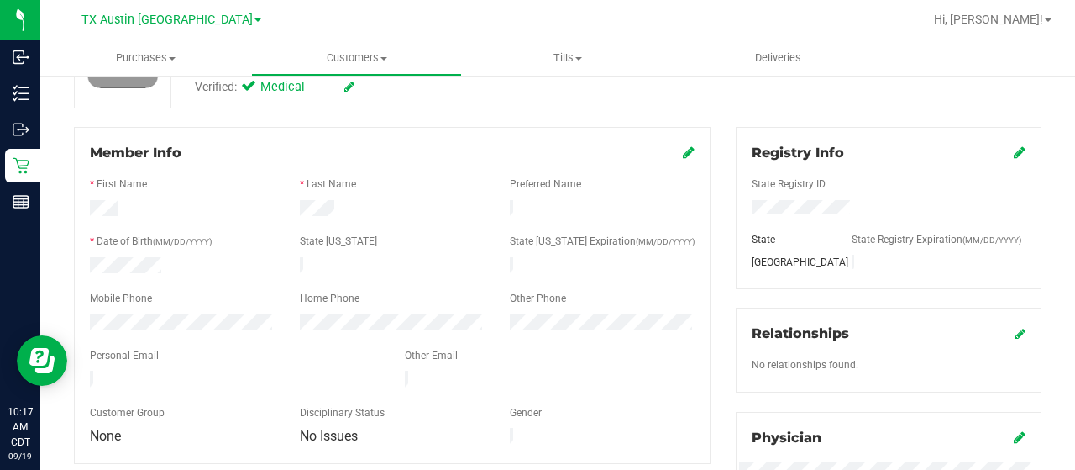
scroll to position [252, 0]
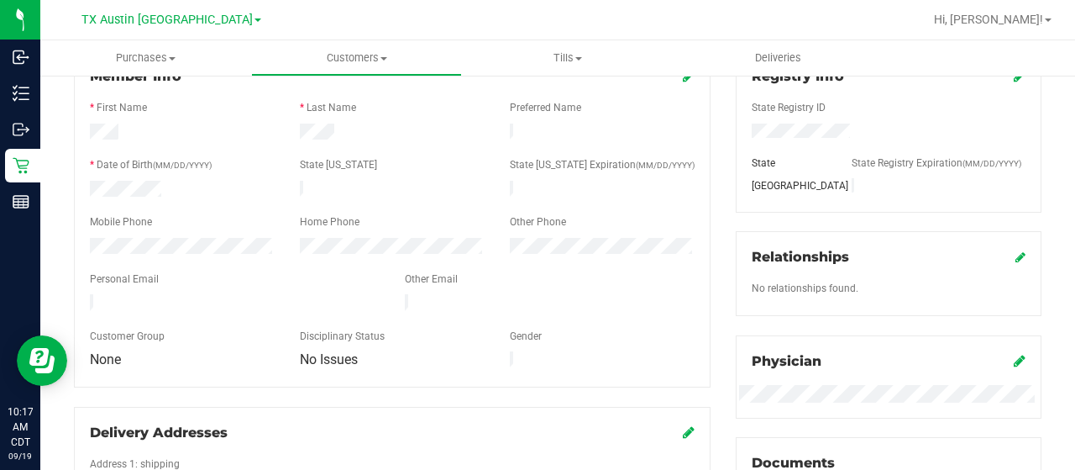
click at [89, 295] on div at bounding box center [234, 304] width 315 height 20
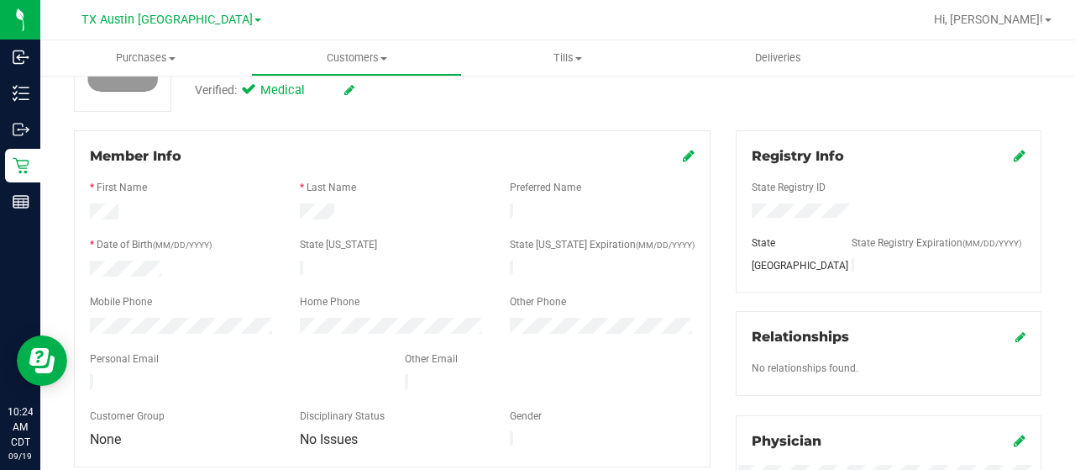
scroll to position [0, 0]
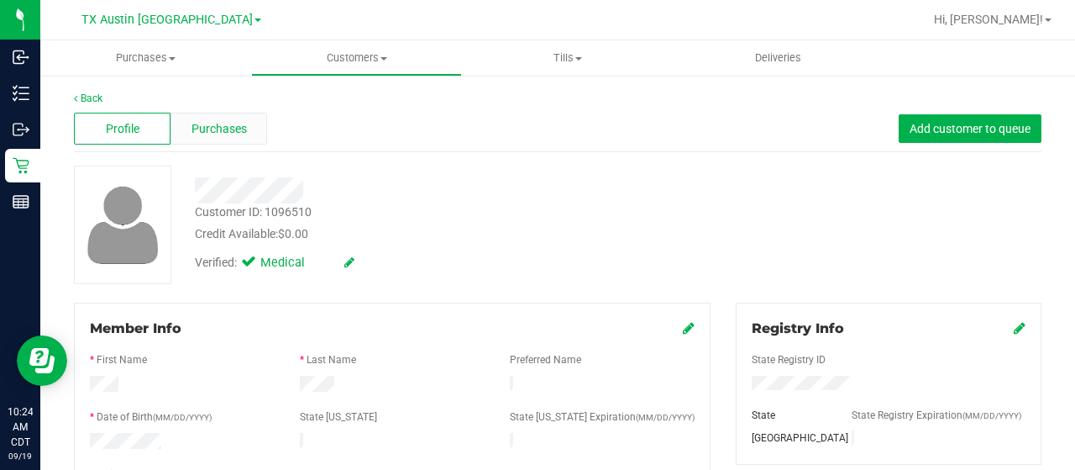
click at [239, 129] on span "Purchases" at bounding box center [219, 129] width 55 height 18
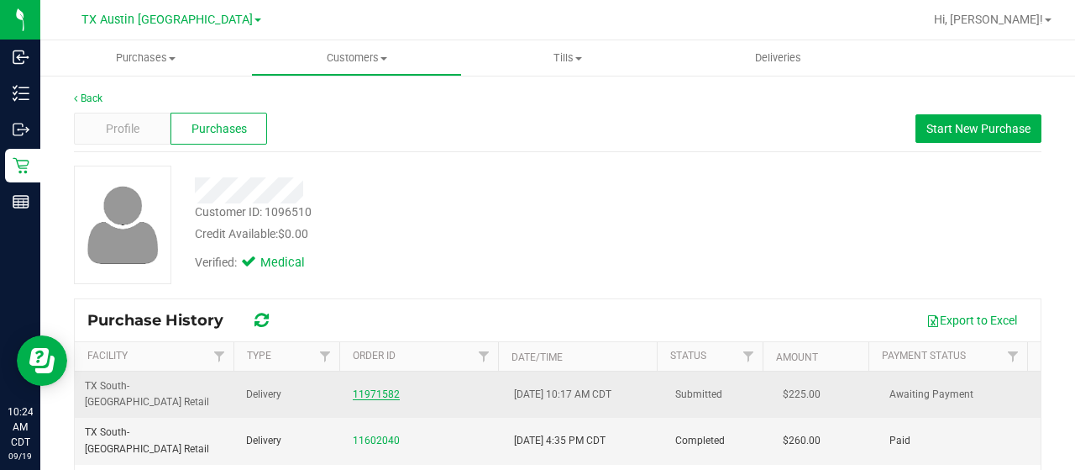
click at [365, 388] on link "11971582" at bounding box center [376, 394] width 47 height 12
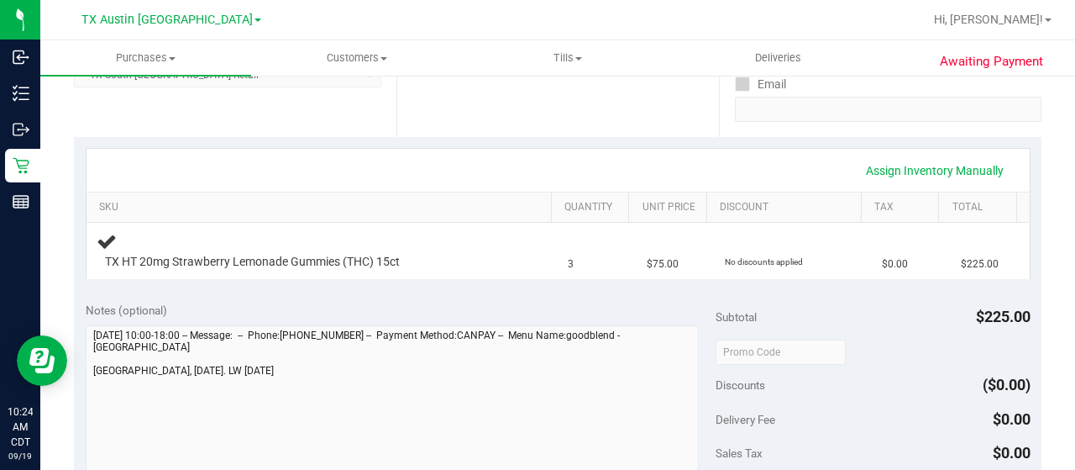
scroll to position [336, 0]
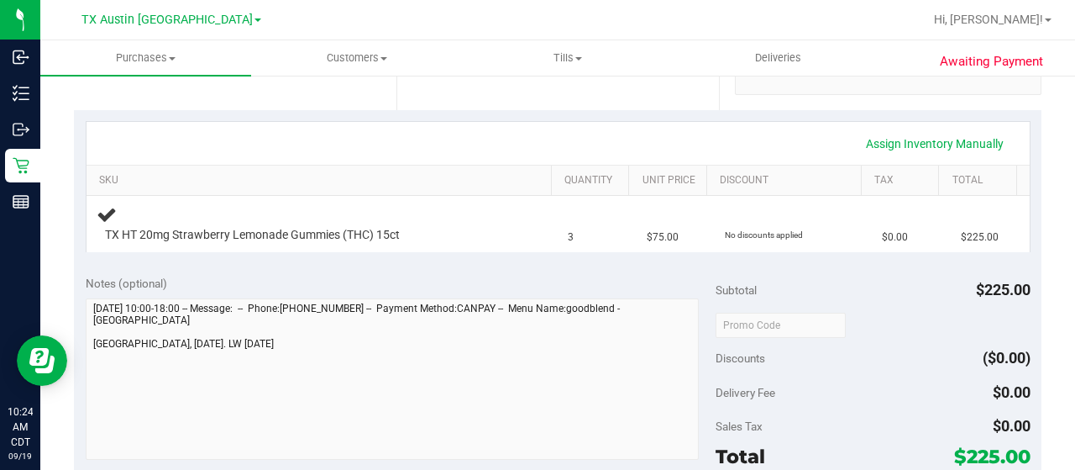
click at [81, 347] on div "Notes (optional) Subtotal $225.00 Discounts ($0.00) Delivery Fee $0.00 Sales Ta…" at bounding box center [558, 415] width 968 height 302
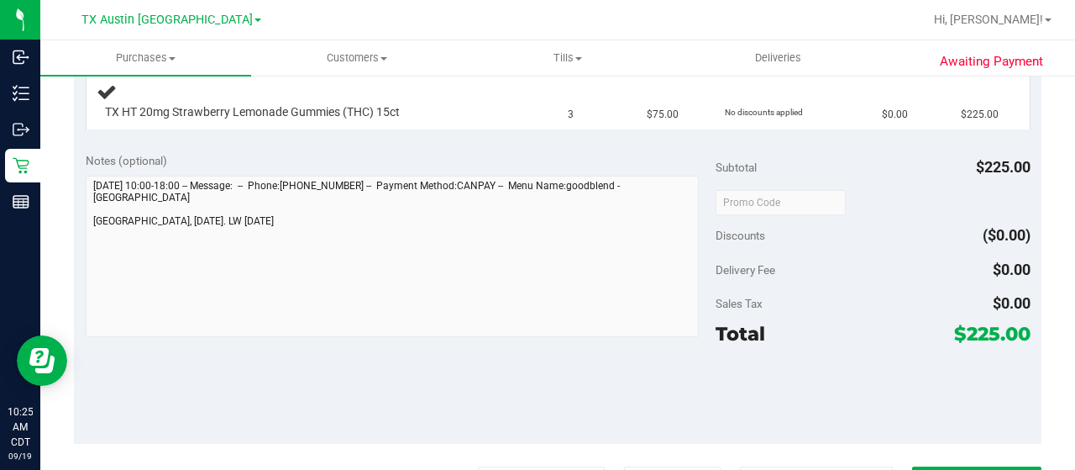
scroll to position [504, 0]
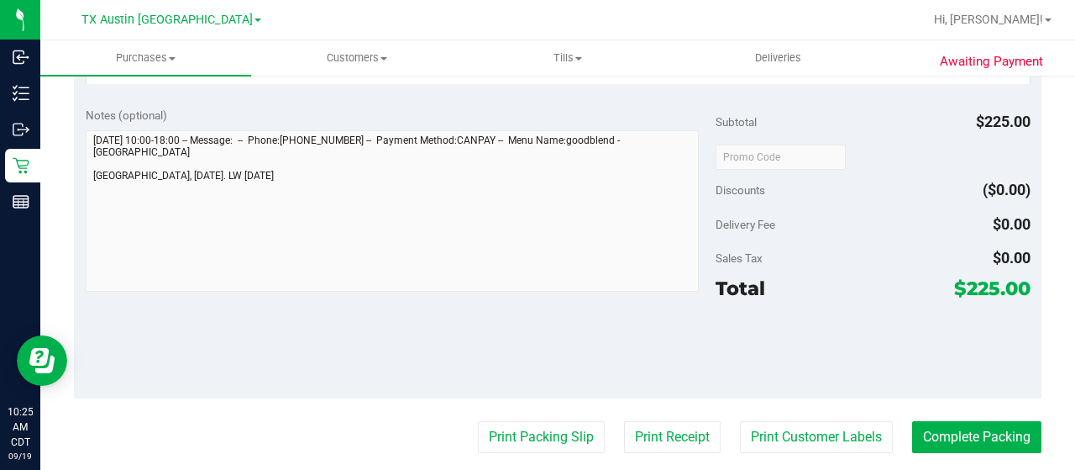
drag, startPoint x: 949, startPoint y: 286, endPoint x: 986, endPoint y: 287, distance: 37.0
click at [986, 287] on span "$225.00" at bounding box center [992, 288] width 76 height 24
copy span "225"
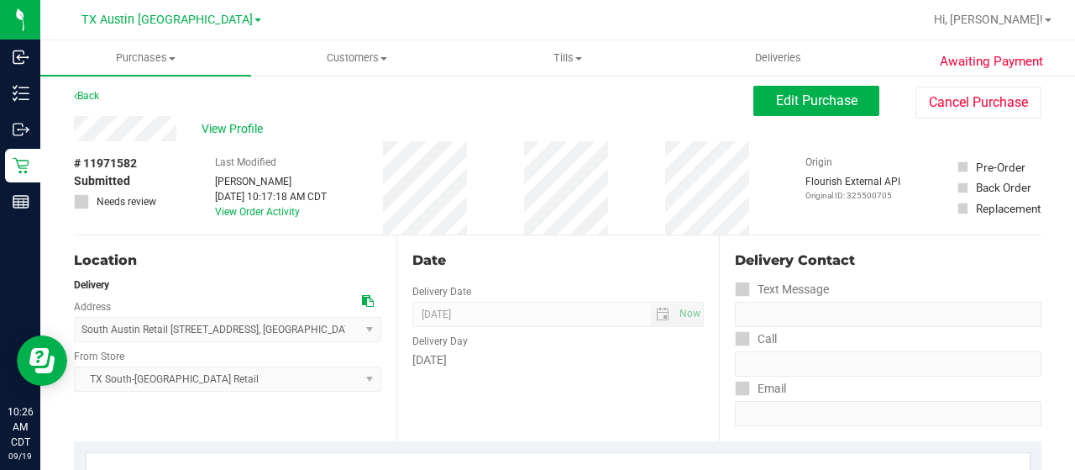
scroll to position [0, 0]
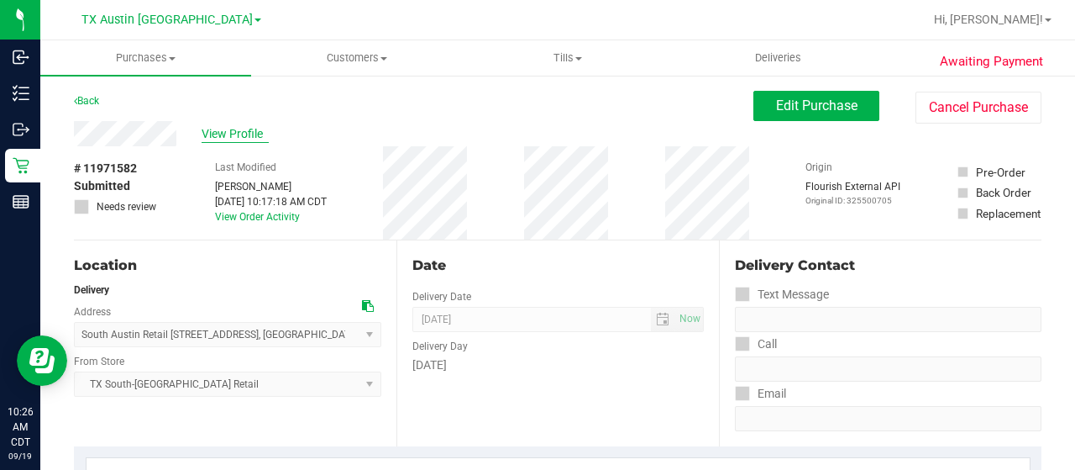
click at [233, 132] on span "View Profile" at bounding box center [235, 134] width 67 height 18
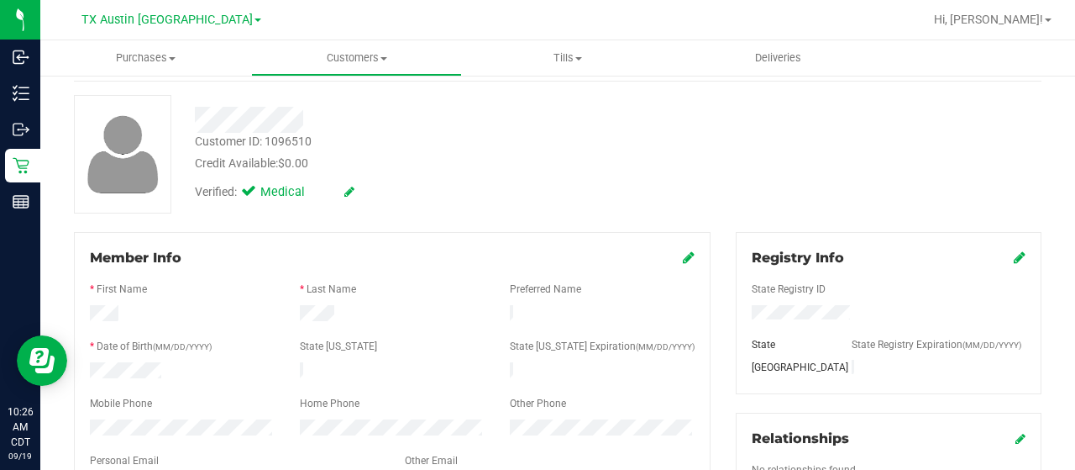
scroll to position [168, 0]
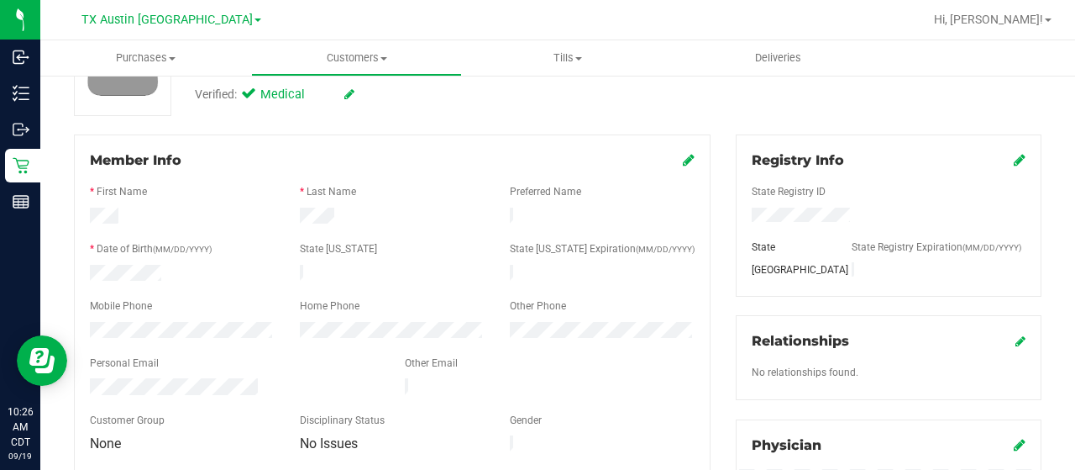
drag, startPoint x: 261, startPoint y: 377, endPoint x: 83, endPoint y: 378, distance: 178.1
click at [81, 379] on div at bounding box center [234, 388] width 315 height 20
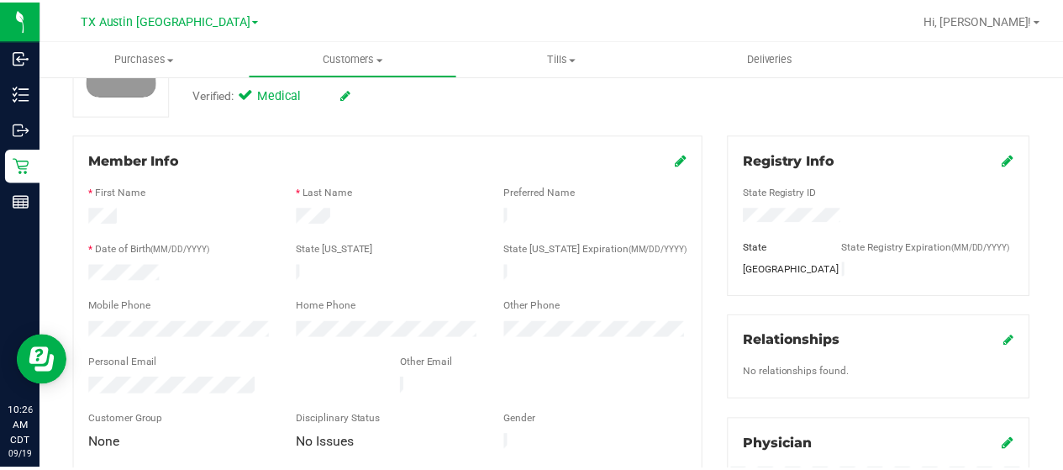
scroll to position [0, 0]
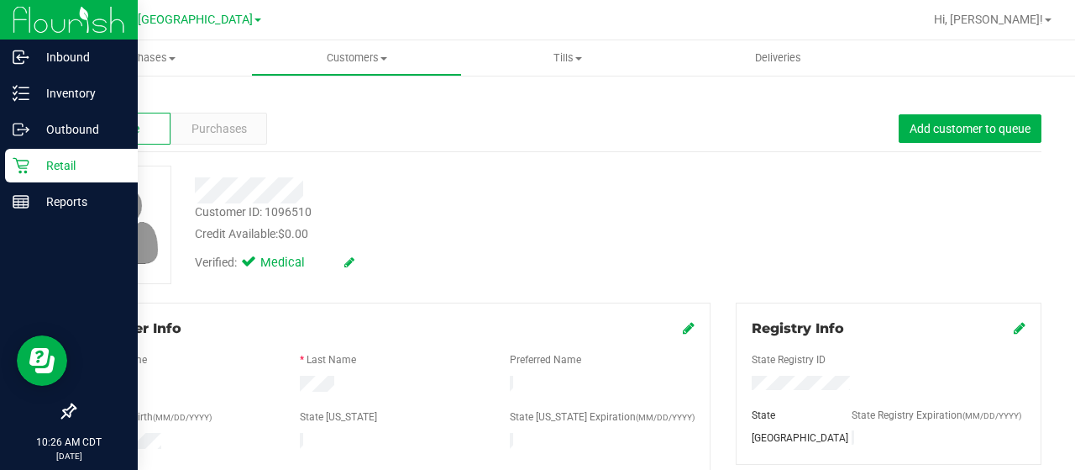
click at [20, 163] on icon at bounding box center [21, 165] width 17 height 17
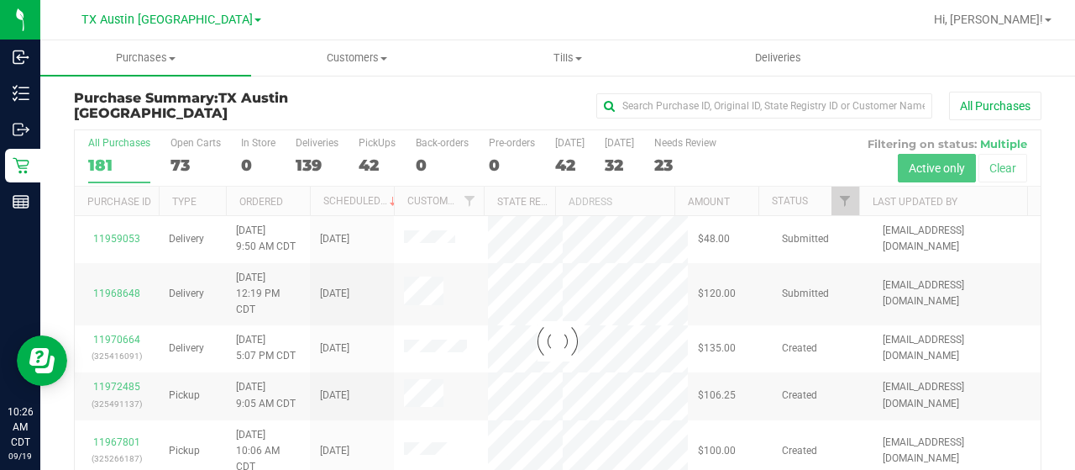
click at [837, 201] on div at bounding box center [558, 341] width 966 height 422
click at [833, 203] on div at bounding box center [558, 341] width 966 height 422
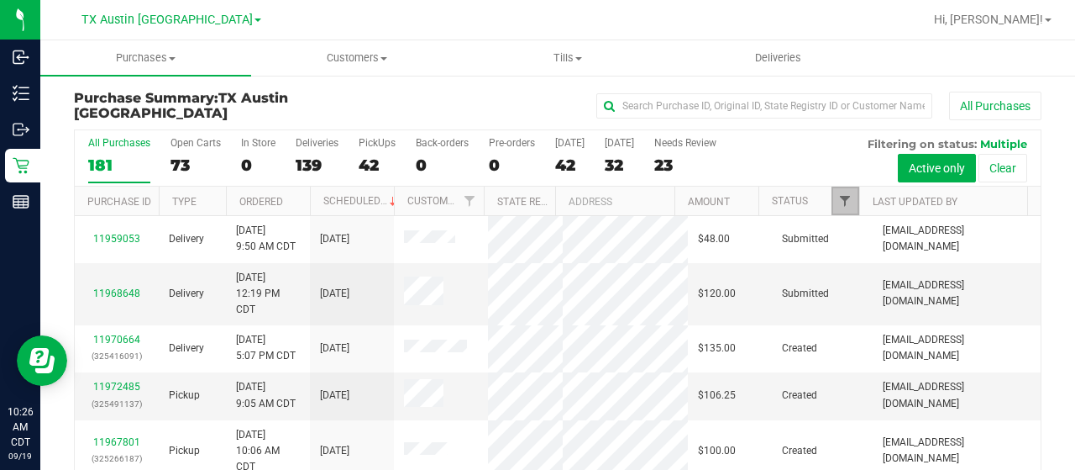
click at [838, 200] on span "Filter" at bounding box center [844, 200] width 13 height 13
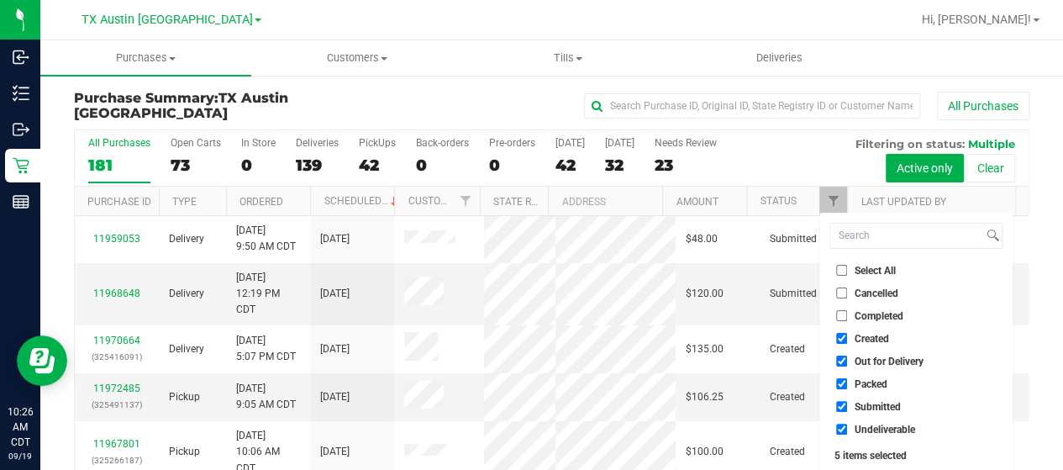
click at [877, 361] on span "Out for Delivery" at bounding box center [888, 361] width 69 height 10
click at [847, 361] on input "Out for Delivery" at bounding box center [841, 360] width 11 height 11
checkbox input "false"
click at [869, 383] on span "Packed" at bounding box center [870, 384] width 33 height 10
click at [847, 383] on input "Packed" at bounding box center [841, 383] width 11 height 11
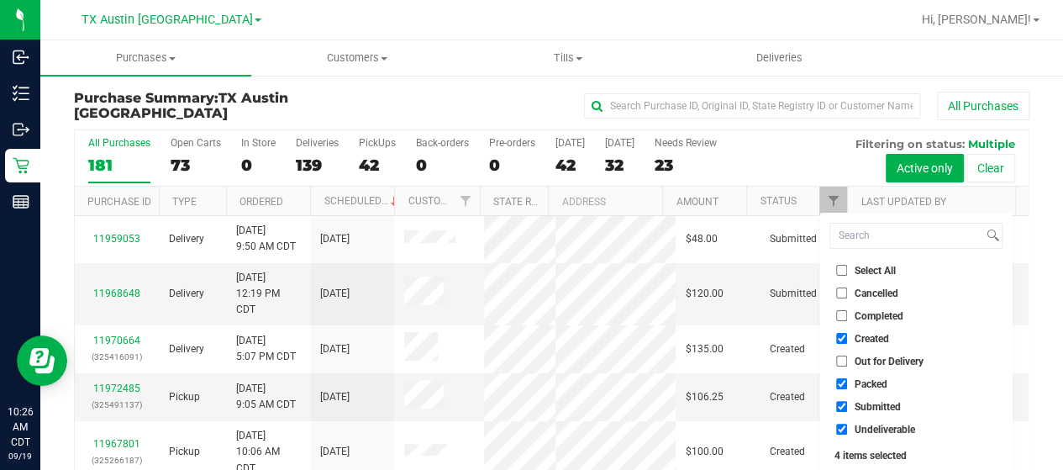
checkbox input "false"
click at [869, 407] on span "Submitted" at bounding box center [877, 407] width 46 height 10
click at [847, 407] on input "Submitted" at bounding box center [841, 406] width 11 height 11
checkbox input "false"
click at [867, 427] on span "Undeliverable" at bounding box center [884, 429] width 60 height 10
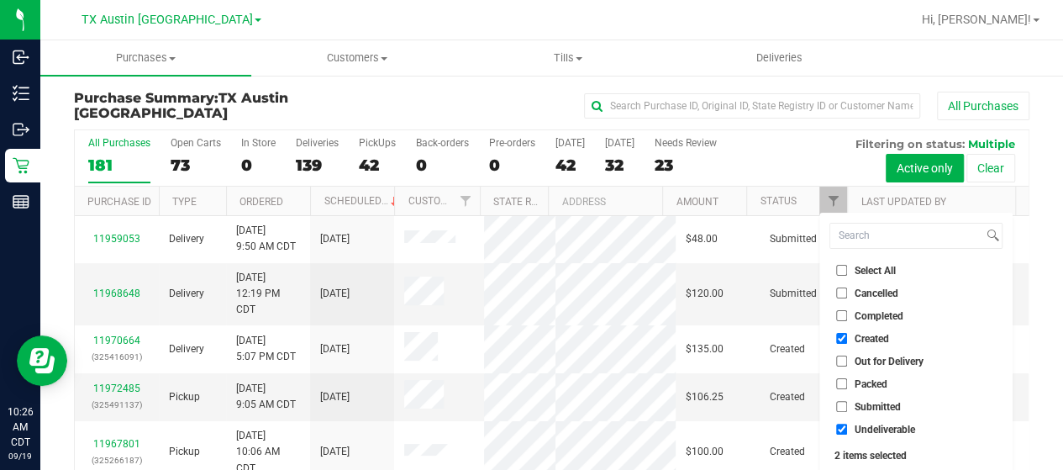
click at [847, 427] on input "Undeliverable" at bounding box center [841, 428] width 11 height 11
checkbox input "false"
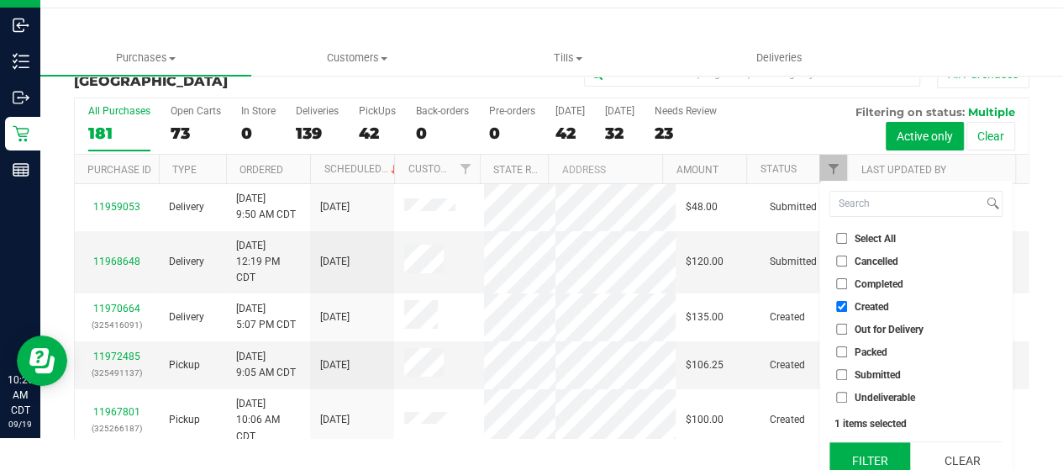
scroll to position [45, 0]
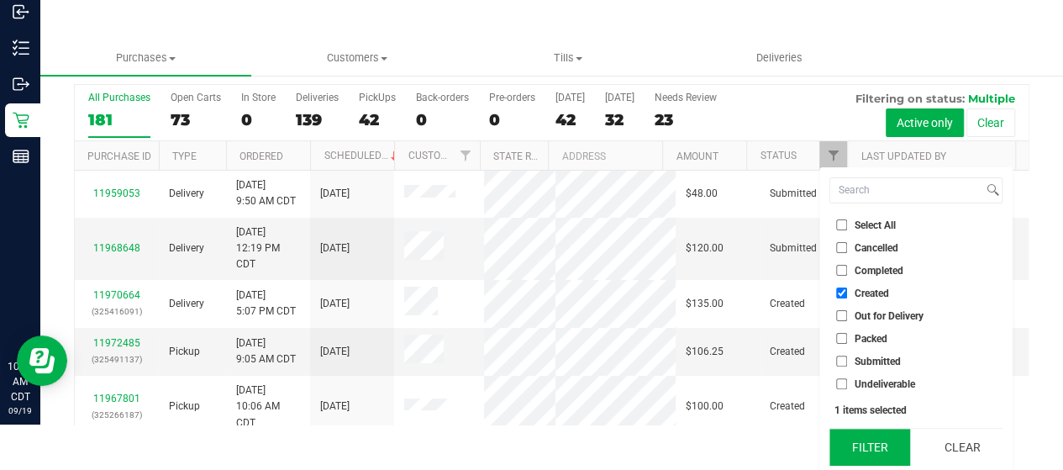
click at [866, 449] on button "Filter" at bounding box center [869, 446] width 81 height 37
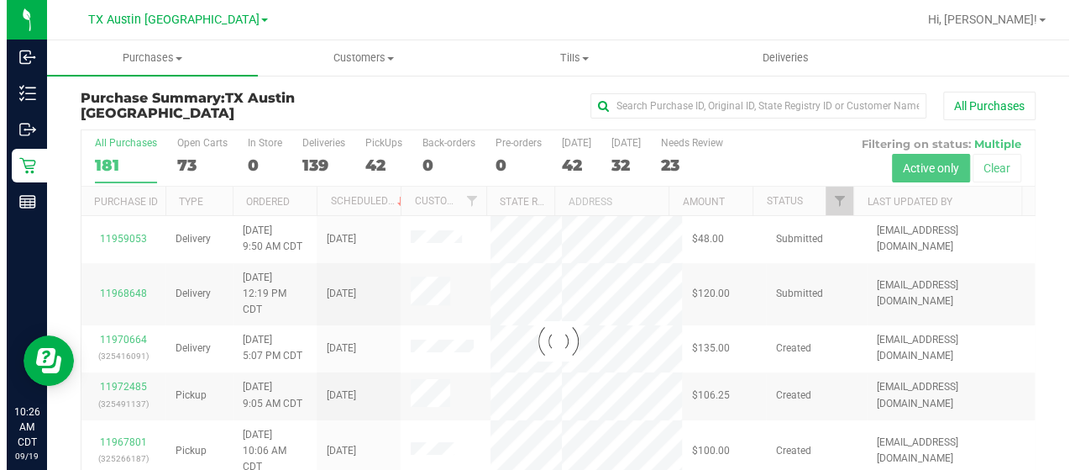
scroll to position [0, 0]
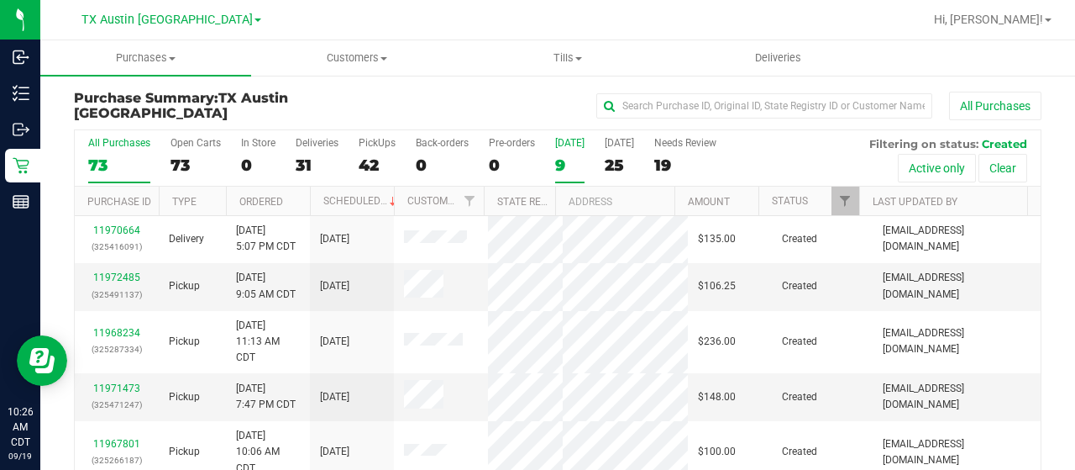
click at [565, 160] on div "9" at bounding box center [569, 164] width 29 height 19
click at [0, 0] on input "Today 9" at bounding box center [0, 0] width 0 height 0
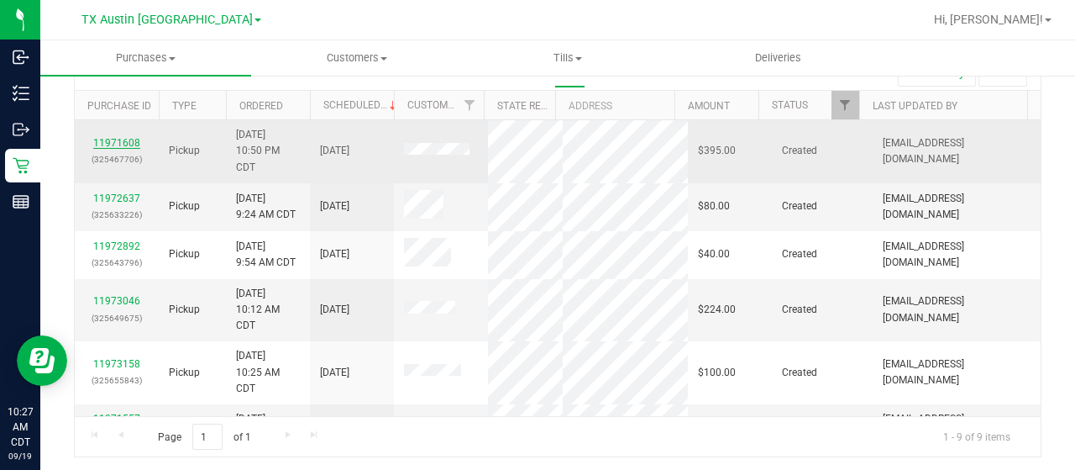
click at [118, 141] on link "11971608" at bounding box center [116, 143] width 47 height 12
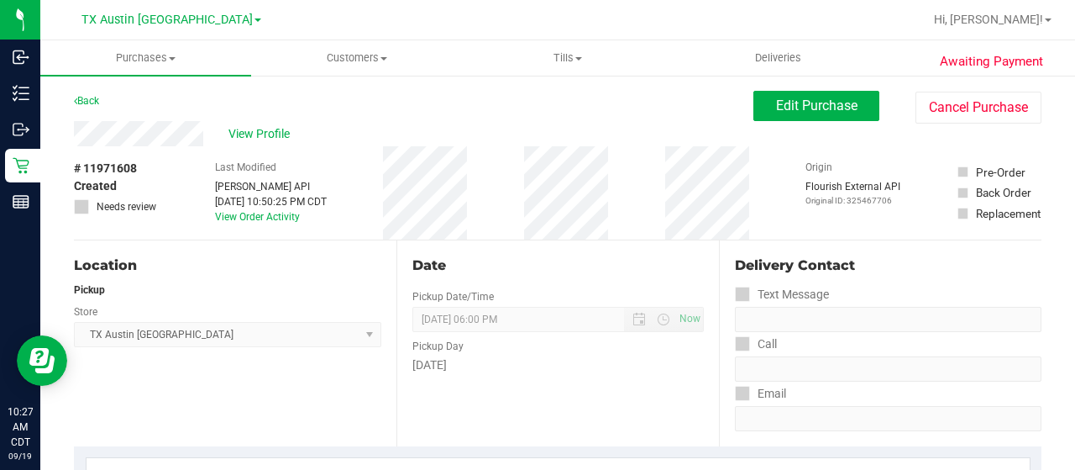
click at [203, 132] on div "View Profile" at bounding box center [414, 133] width 680 height 25
click at [155, 91] on div "Back Edit Purchase Cancel Purchase" at bounding box center [558, 106] width 968 height 30
drag, startPoint x: 205, startPoint y: 137, endPoint x: 66, endPoint y: 139, distance: 139.5
click at [245, 139] on span "View Profile" at bounding box center [262, 134] width 67 height 18
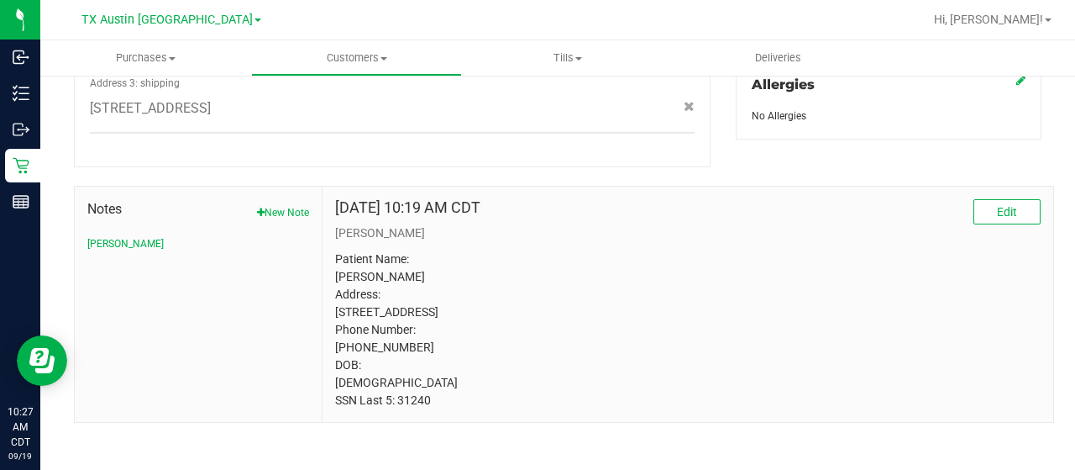
scroll to position [783, 0]
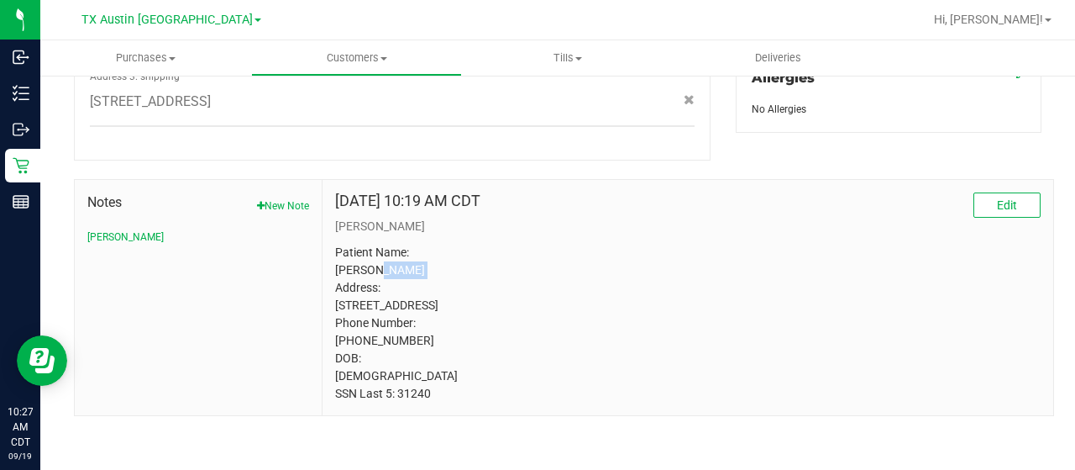
drag, startPoint x: 368, startPoint y: 250, endPoint x: 407, endPoint y: 250, distance: 38.7
click at [407, 250] on p "Patient Name: Carole Stinson Address: 3817 Evergreen St Irving, TX, 75061 Phone…" at bounding box center [688, 323] width 706 height 159
copy p "Stinson"
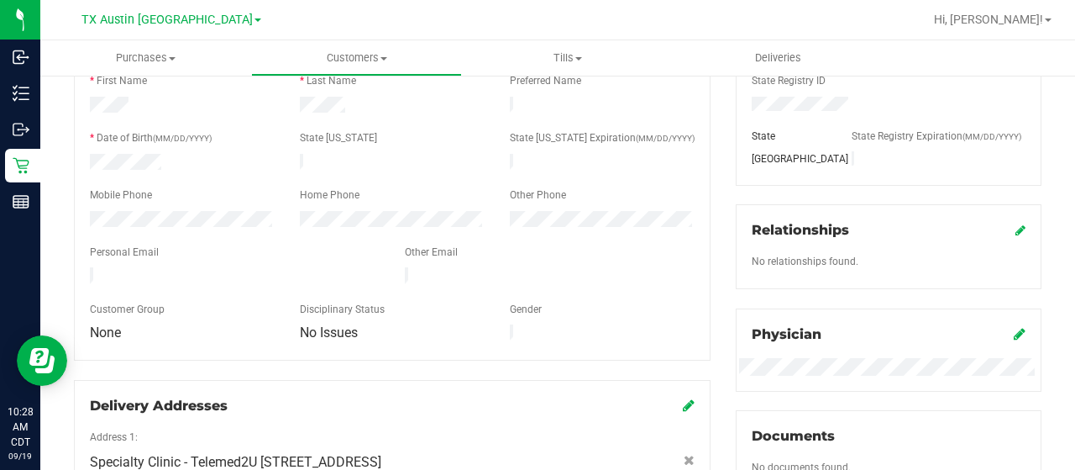
scroll to position [0, 0]
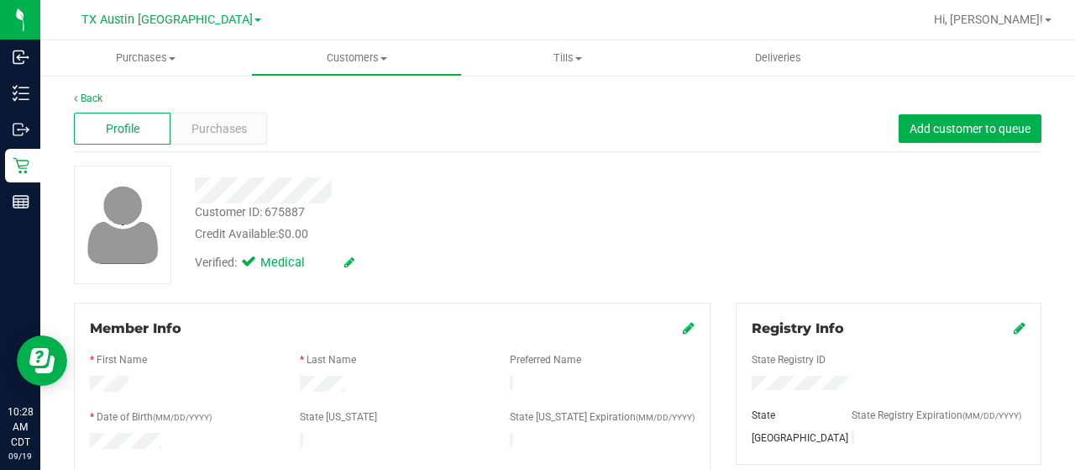
click at [211, 112] on div "Profile Purchases Add customer to queue" at bounding box center [558, 129] width 968 height 46
click at [207, 123] on span "Purchases" at bounding box center [219, 129] width 55 height 18
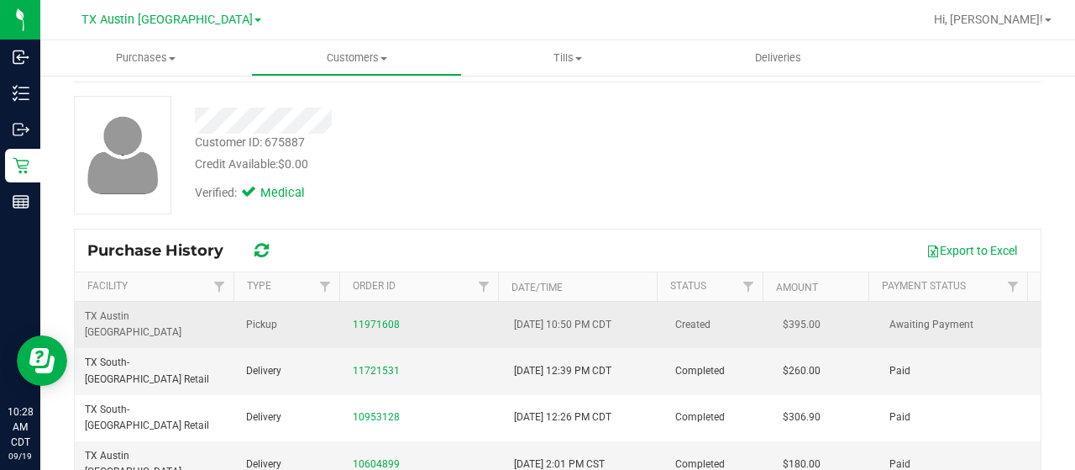
scroll to position [168, 0]
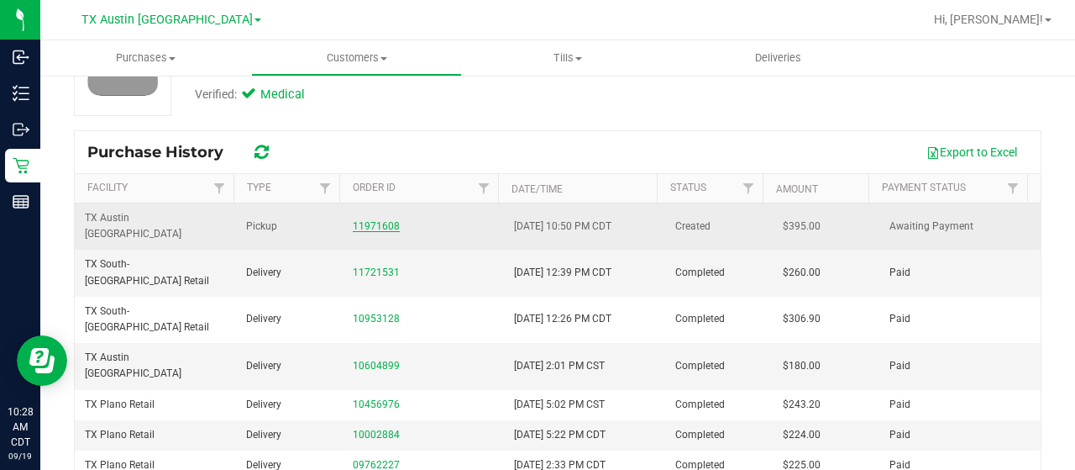
click at [365, 220] on link "11971608" at bounding box center [376, 226] width 47 height 12
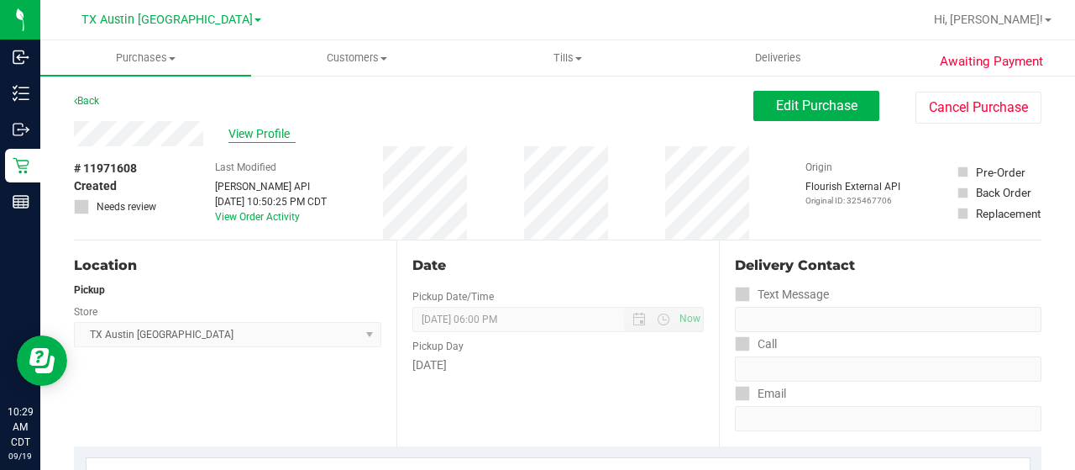
click at [262, 135] on span "View Profile" at bounding box center [262, 134] width 67 height 18
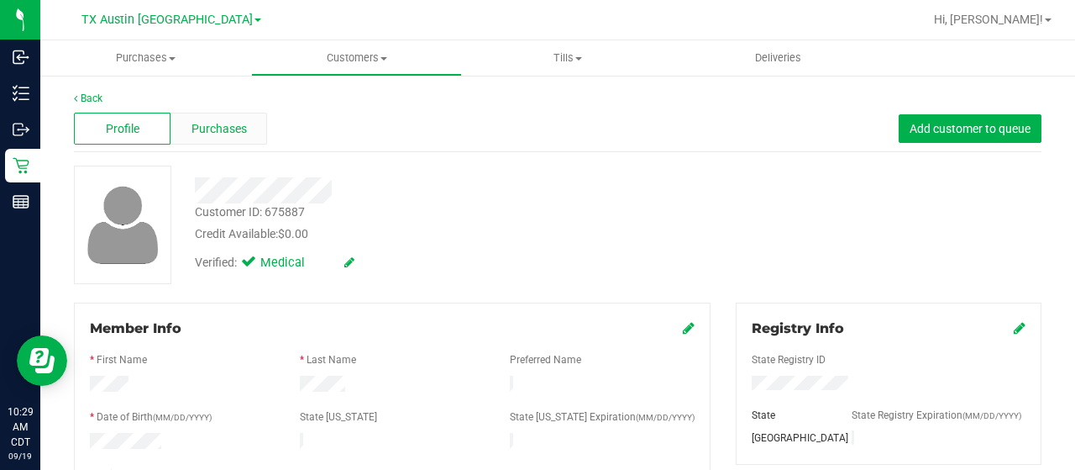
click at [208, 123] on span "Purchases" at bounding box center [219, 129] width 55 height 18
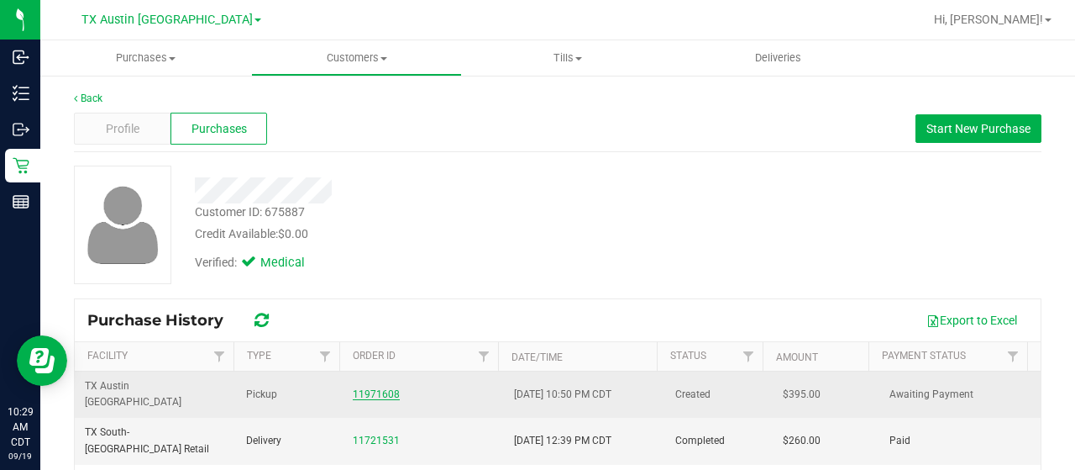
click at [362, 388] on link "11971608" at bounding box center [376, 394] width 47 height 12
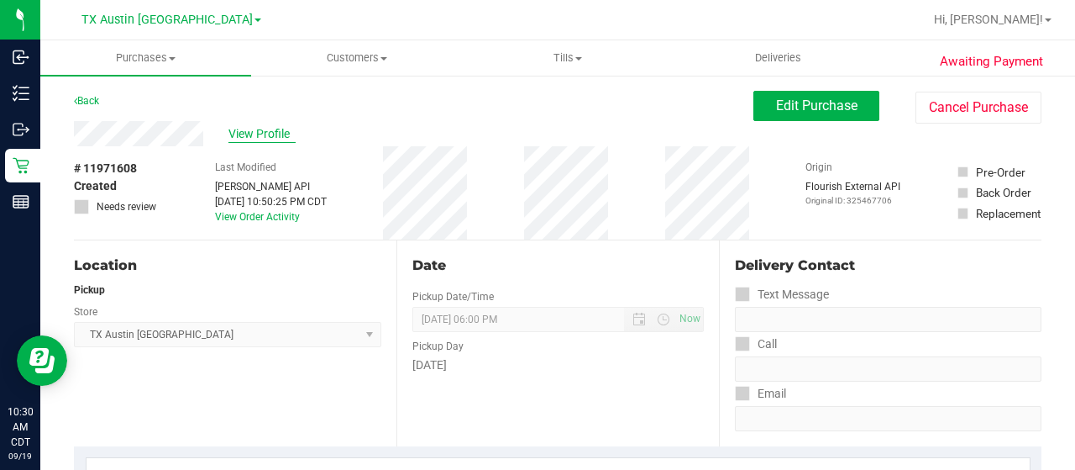
click at [276, 130] on span "View Profile" at bounding box center [262, 134] width 67 height 18
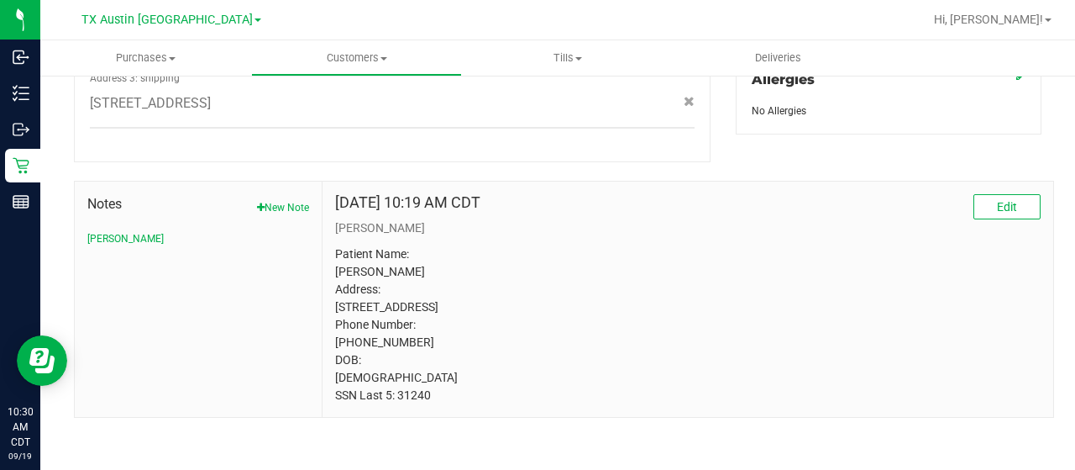
scroll to position [783, 0]
drag, startPoint x: 370, startPoint y: 251, endPoint x: 410, endPoint y: 251, distance: 40.3
click at [410, 251] on p "Patient Name: Carole Stinson Address: 3817 Evergreen St Irving, TX, 75061 Phone…" at bounding box center [688, 323] width 706 height 159
copy p "Stinson"
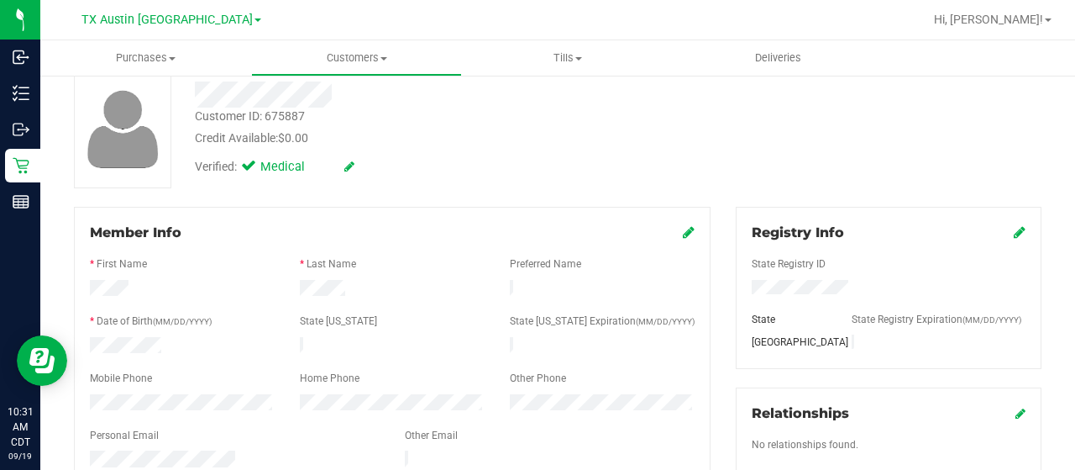
scroll to position [0, 0]
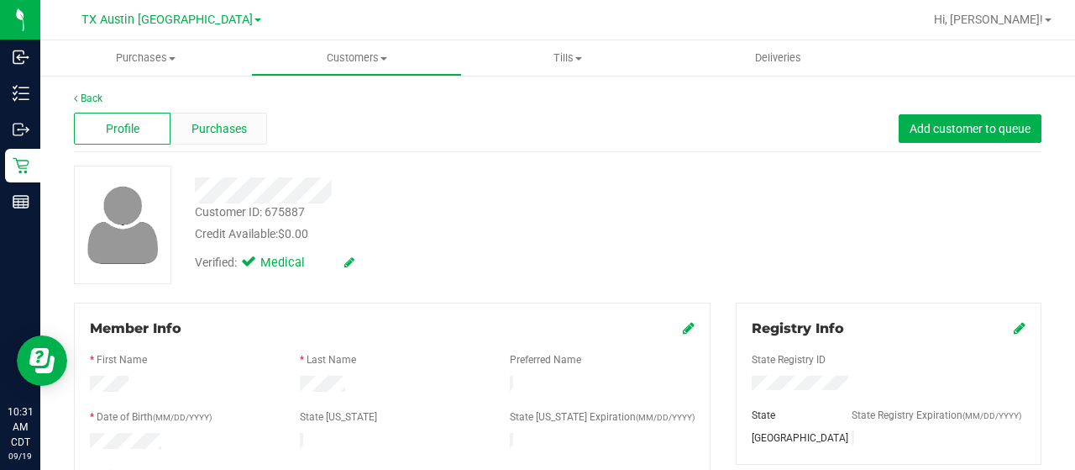
click at [208, 139] on div "Purchases" at bounding box center [219, 129] width 97 height 32
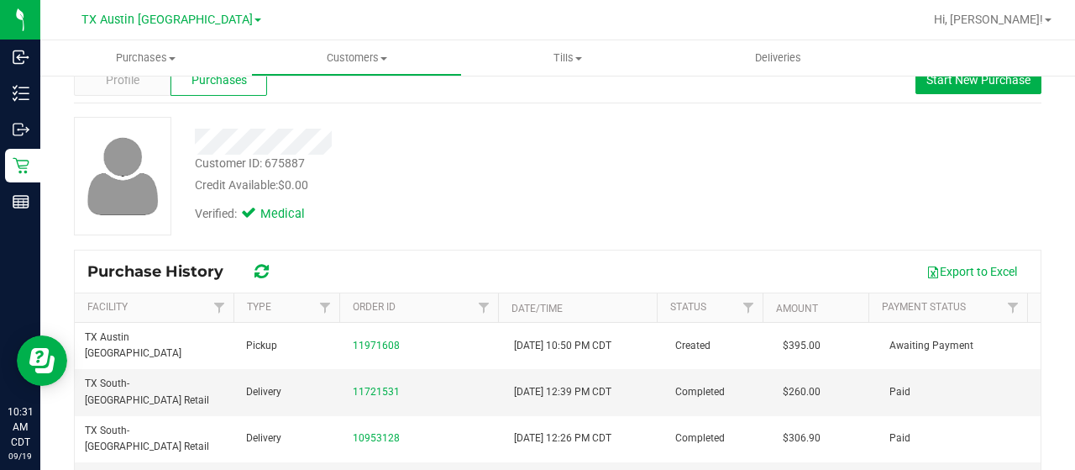
scroll to position [168, 0]
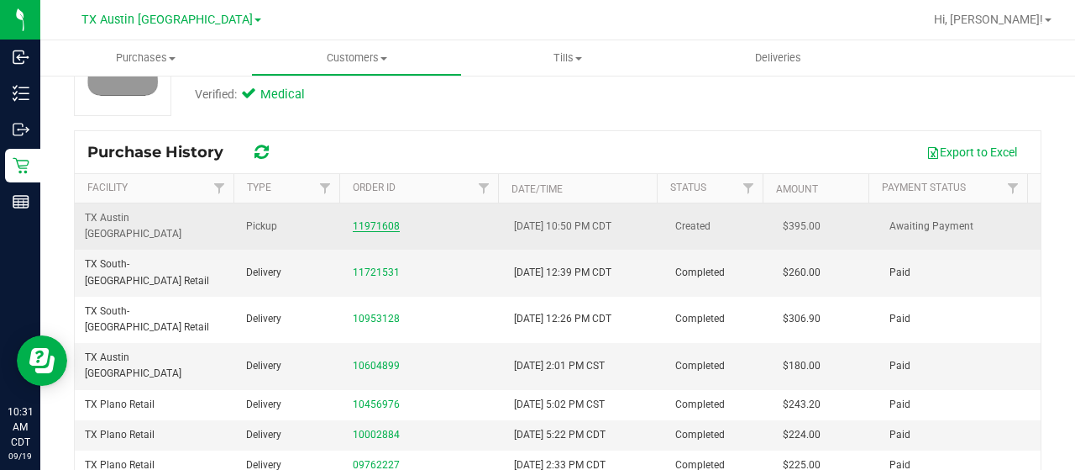
click at [382, 220] on link "11971608" at bounding box center [376, 226] width 47 height 12
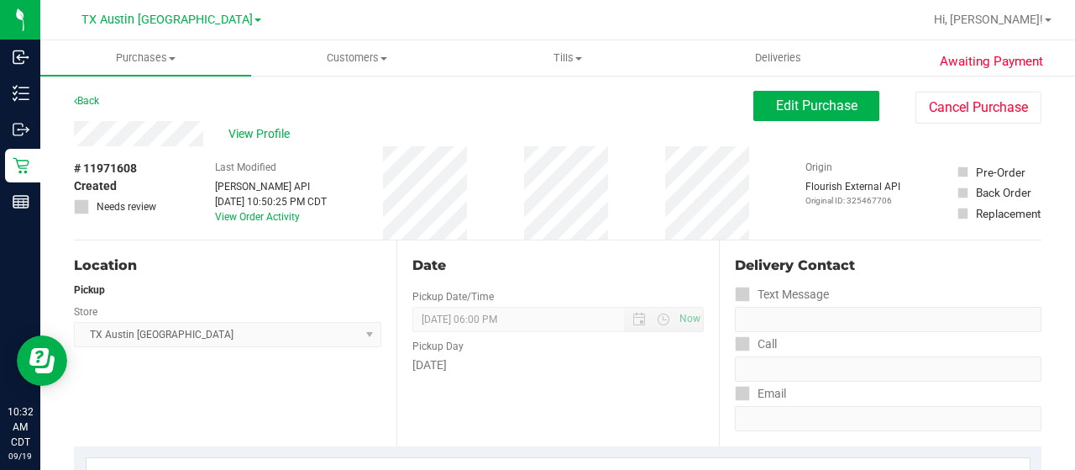
click at [207, 133] on div "View Profile" at bounding box center [414, 133] width 680 height 25
click at [259, 130] on span "View Profile" at bounding box center [262, 134] width 67 height 18
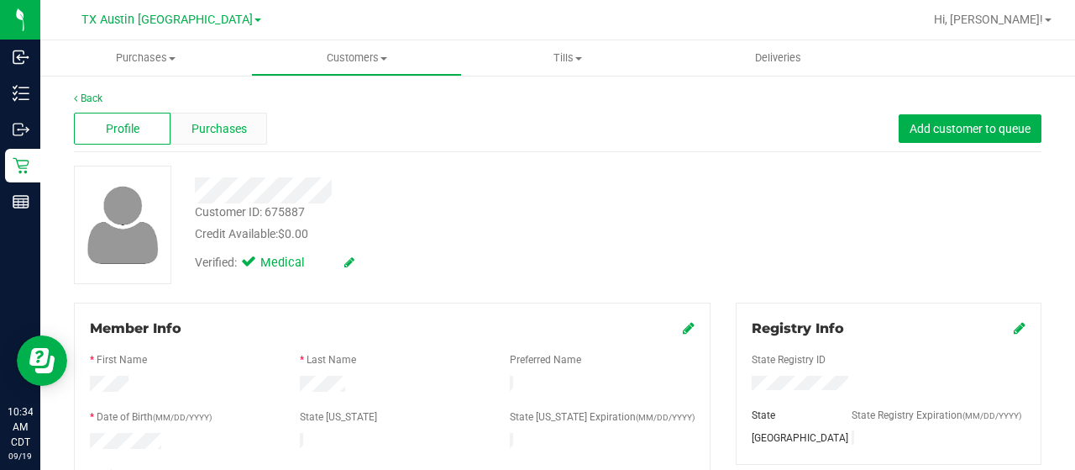
click at [229, 139] on div "Purchases" at bounding box center [219, 129] width 97 height 32
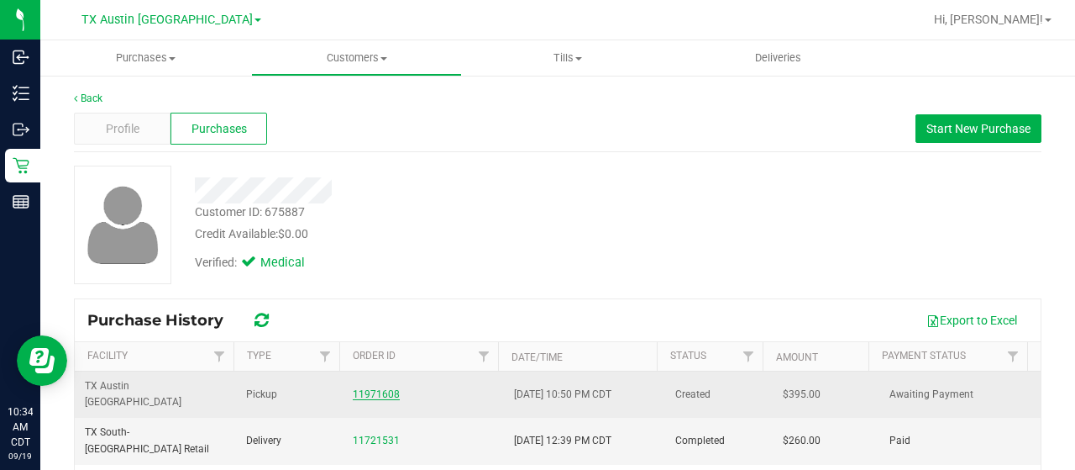
click at [363, 388] on link "11971608" at bounding box center [376, 394] width 47 height 12
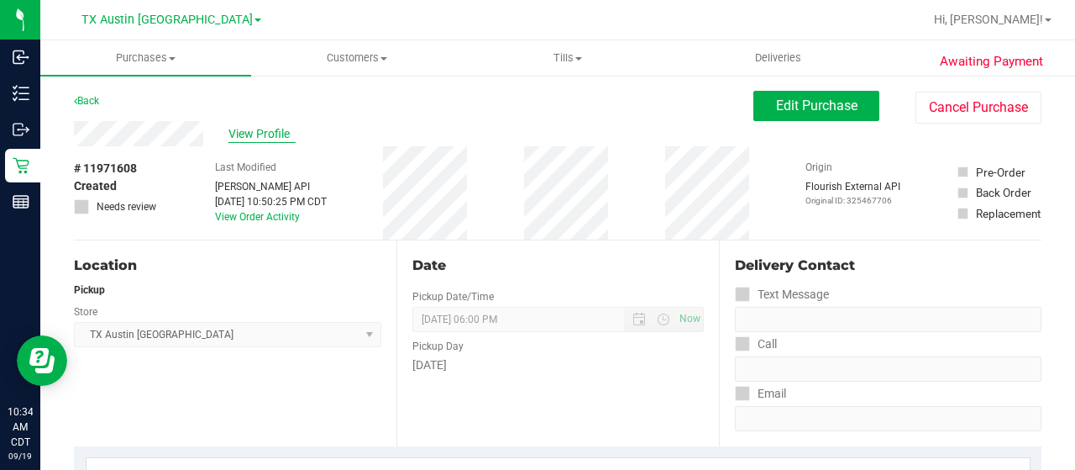
click at [255, 131] on span "View Profile" at bounding box center [262, 134] width 67 height 18
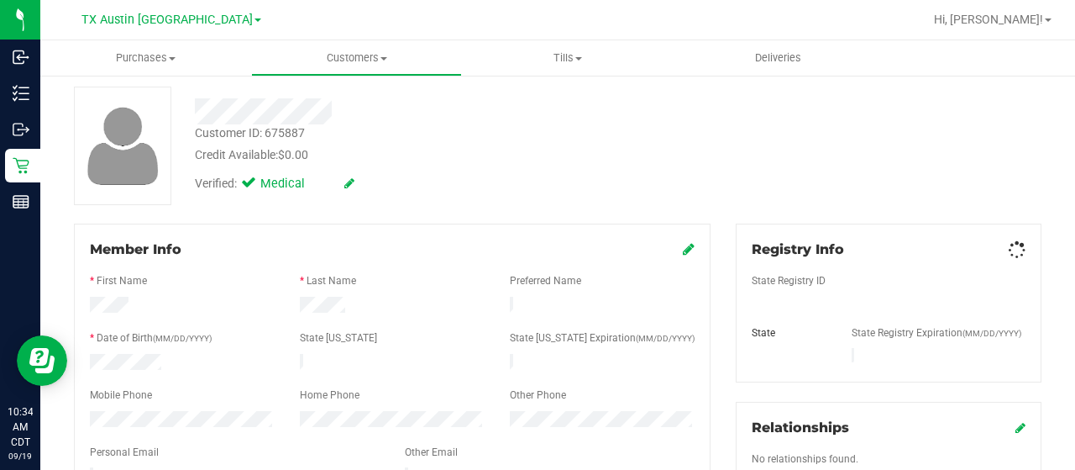
scroll to position [252, 0]
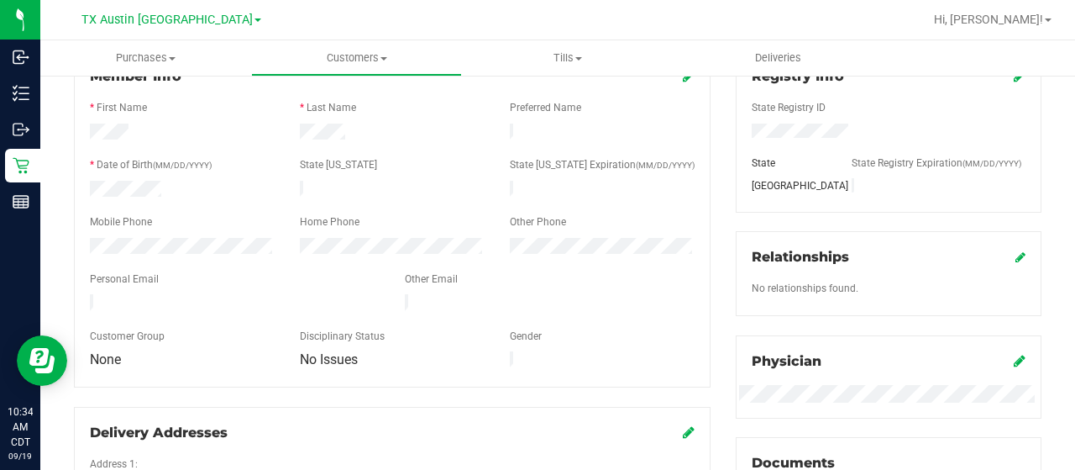
drag, startPoint x: 236, startPoint y: 298, endPoint x: 81, endPoint y: 298, distance: 155.4
click at [81, 298] on div at bounding box center [234, 304] width 315 height 20
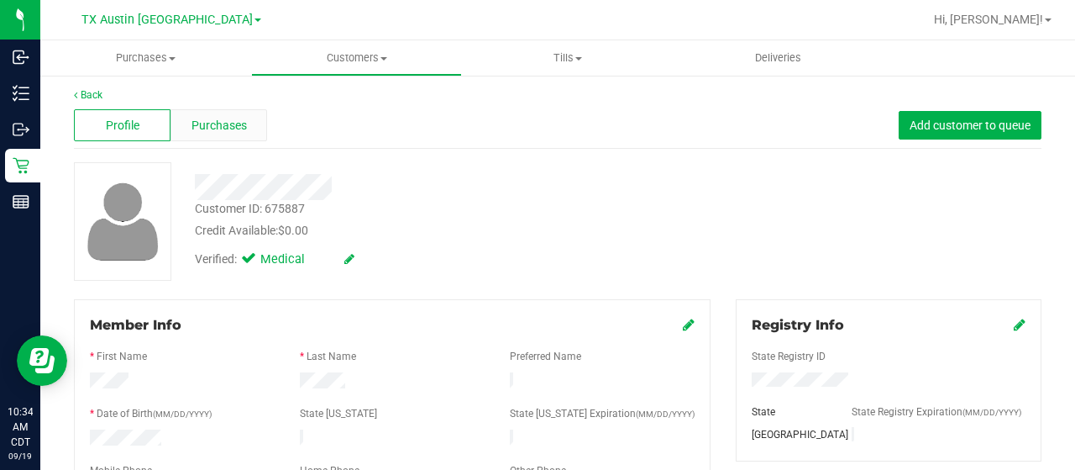
scroll to position [0, 0]
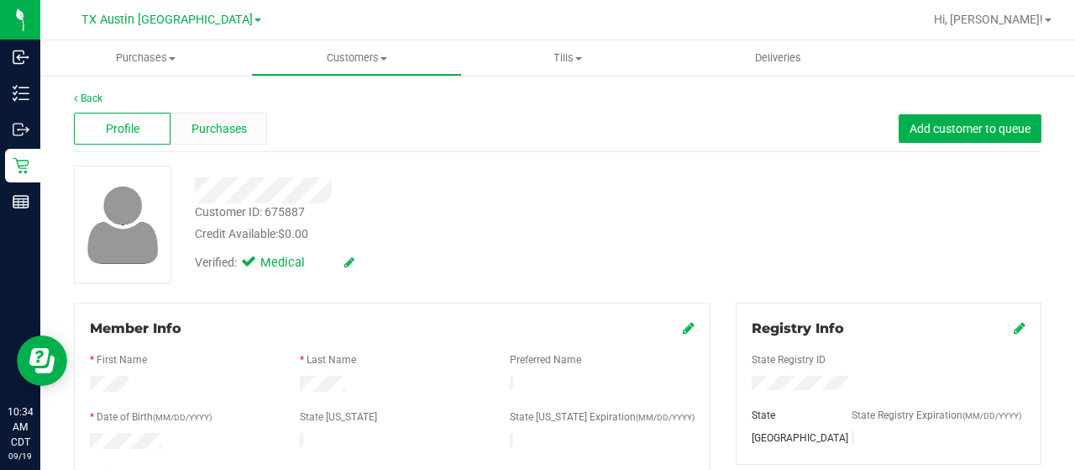
click at [196, 127] on span "Purchases" at bounding box center [219, 129] width 55 height 18
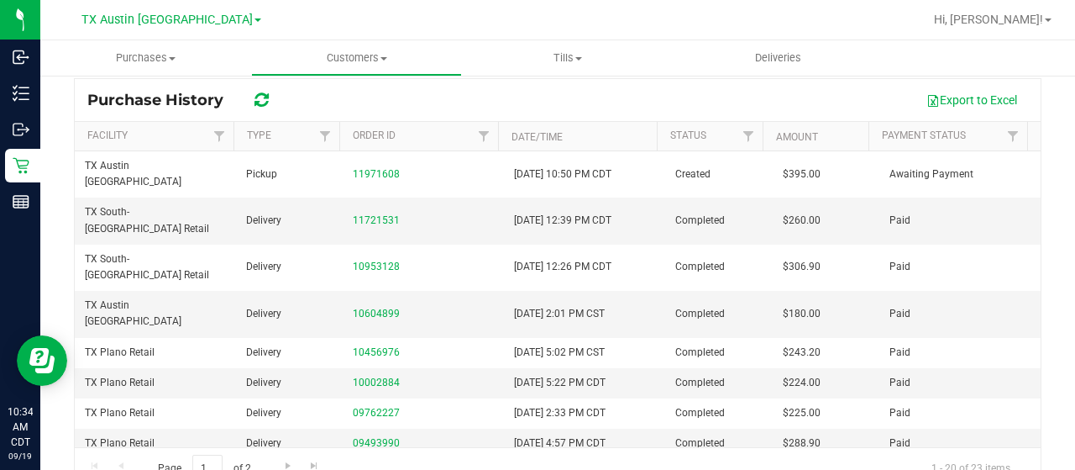
scroll to position [253, 0]
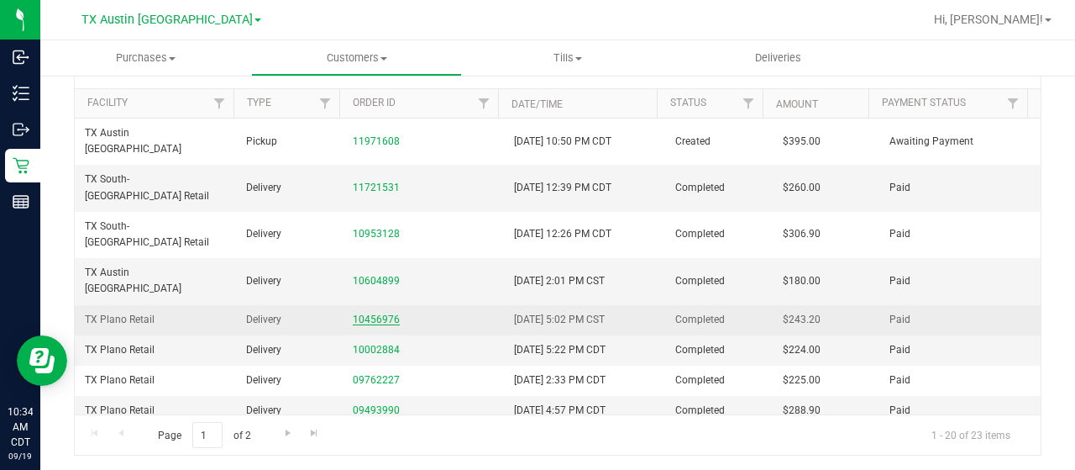
click at [360, 313] on link "10456976" at bounding box center [376, 319] width 47 height 12
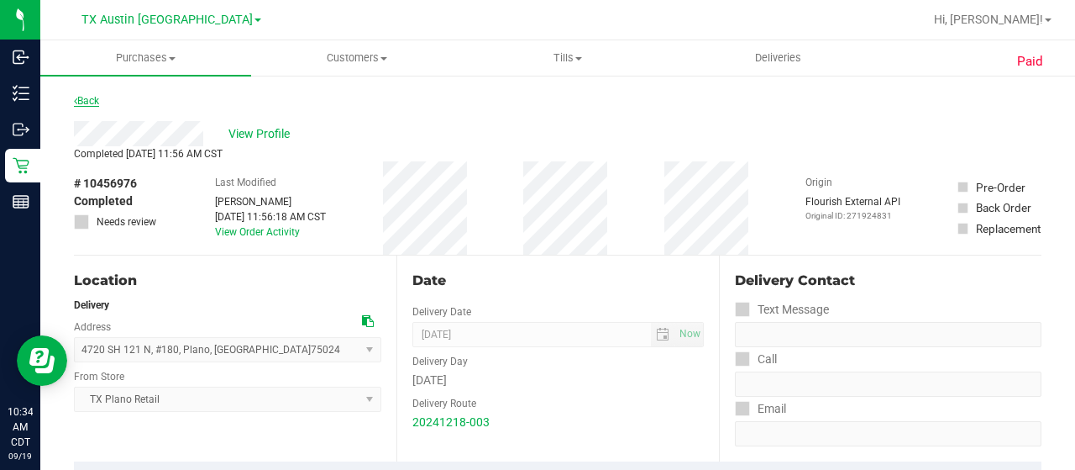
click at [87, 99] on link "Back" at bounding box center [86, 101] width 25 height 12
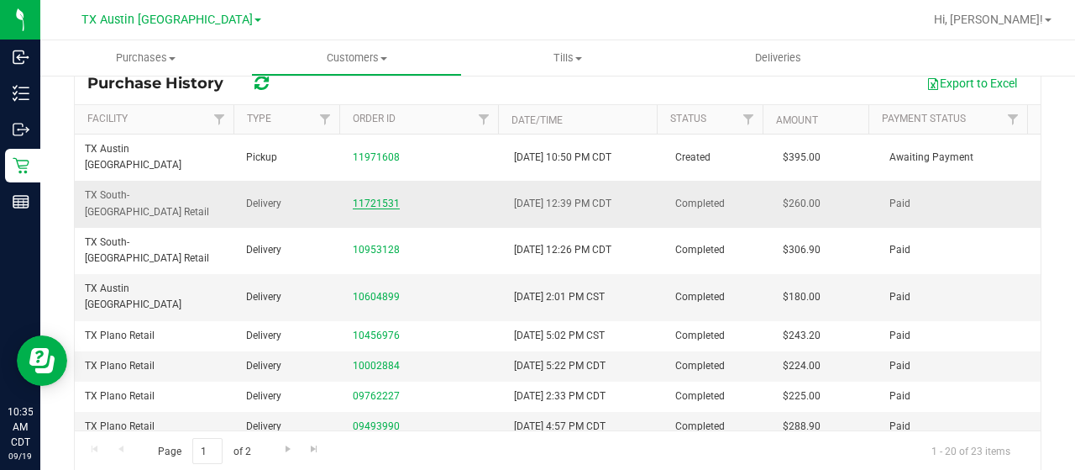
scroll to position [252, 0]
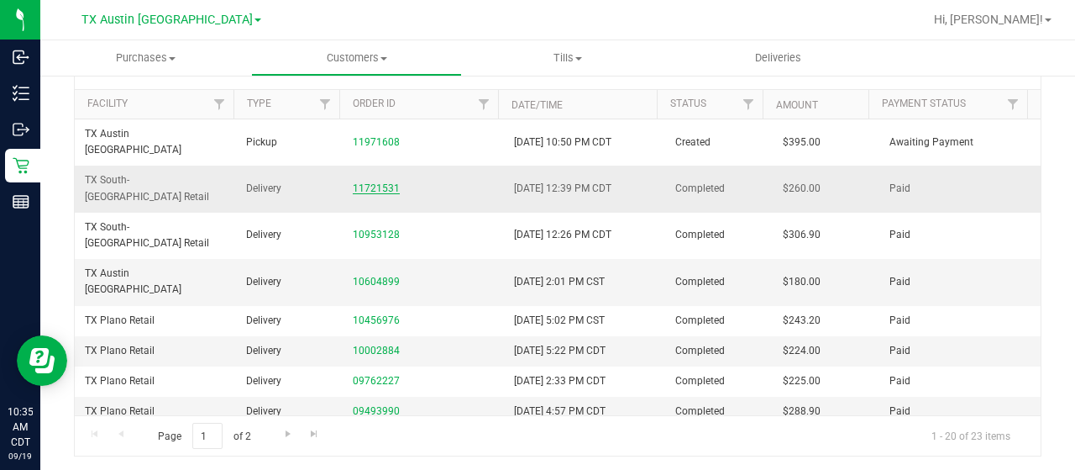
click at [360, 182] on link "11721531" at bounding box center [376, 188] width 47 height 12
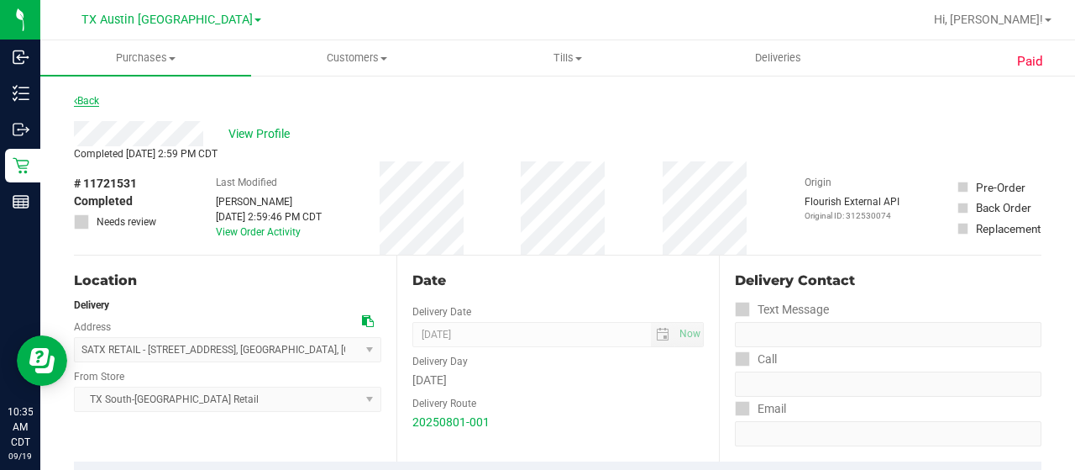
click at [96, 102] on link "Back" at bounding box center [86, 101] width 25 height 12
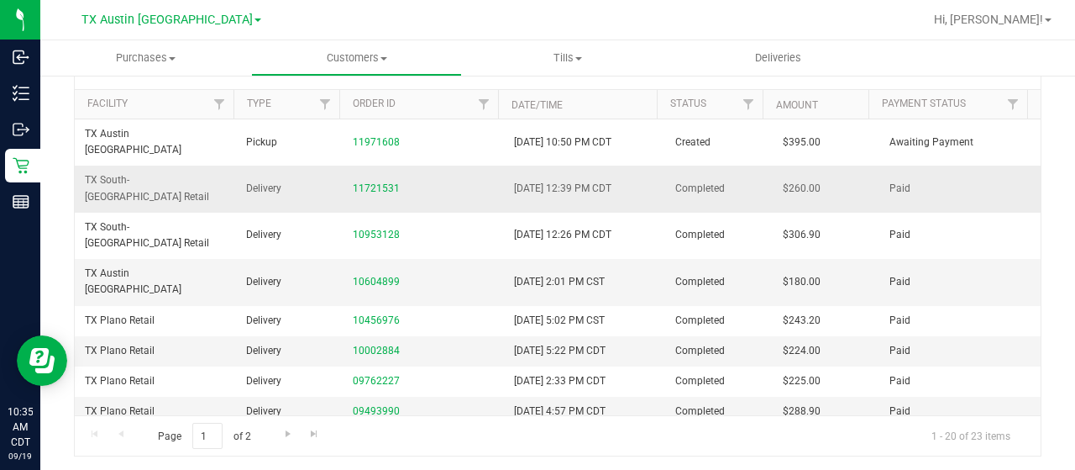
scroll to position [253, 0]
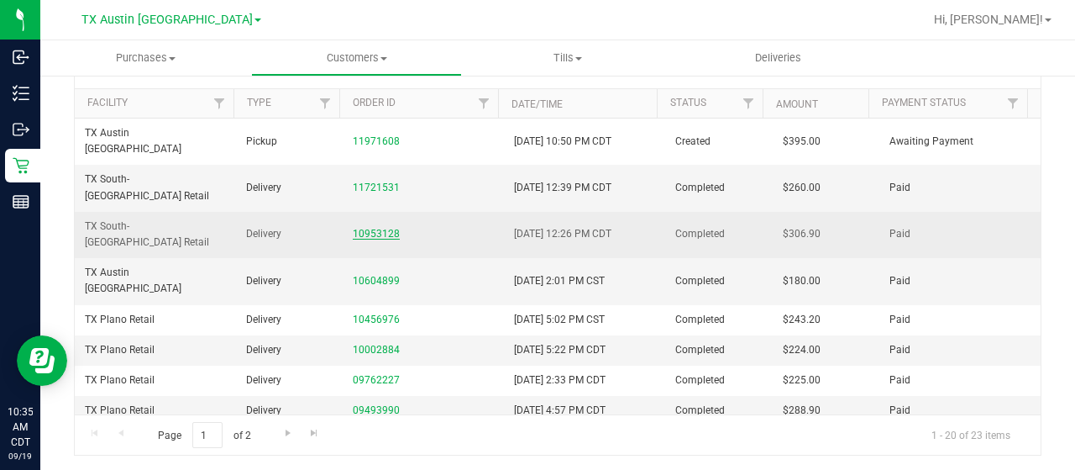
click at [371, 228] on link "10953128" at bounding box center [376, 234] width 47 height 12
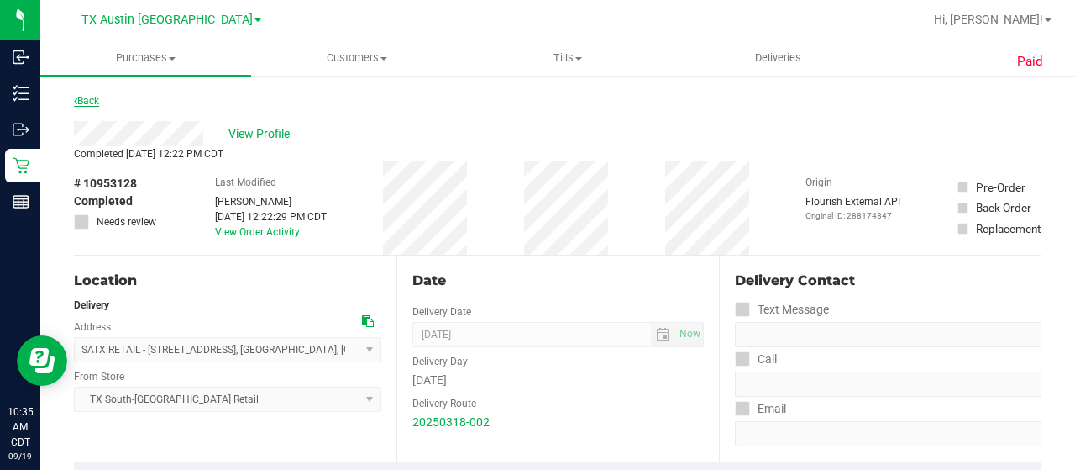
click at [98, 97] on link "Back" at bounding box center [86, 101] width 25 height 12
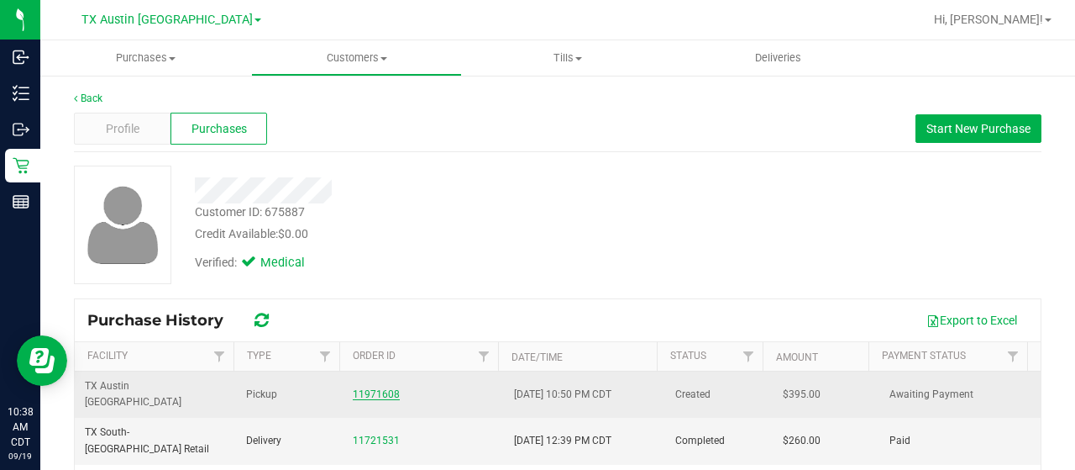
click at [378, 388] on link "11971608" at bounding box center [376, 394] width 47 height 12
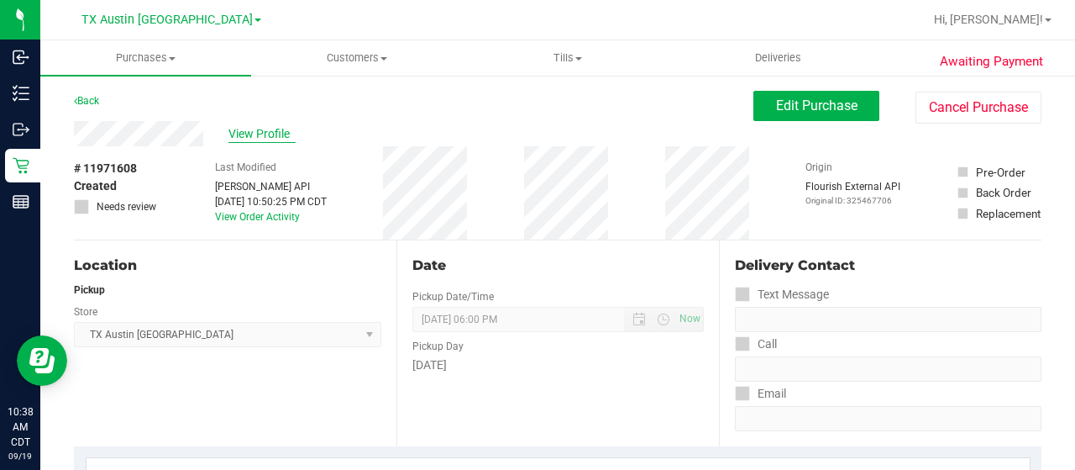
click at [265, 137] on span "View Profile" at bounding box center [262, 134] width 67 height 18
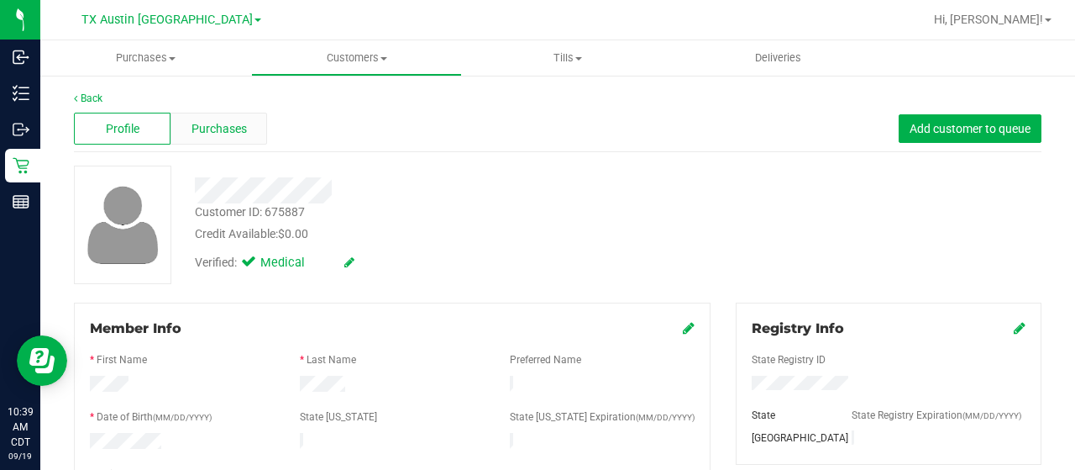
click at [213, 113] on div "Purchases" at bounding box center [219, 129] width 97 height 32
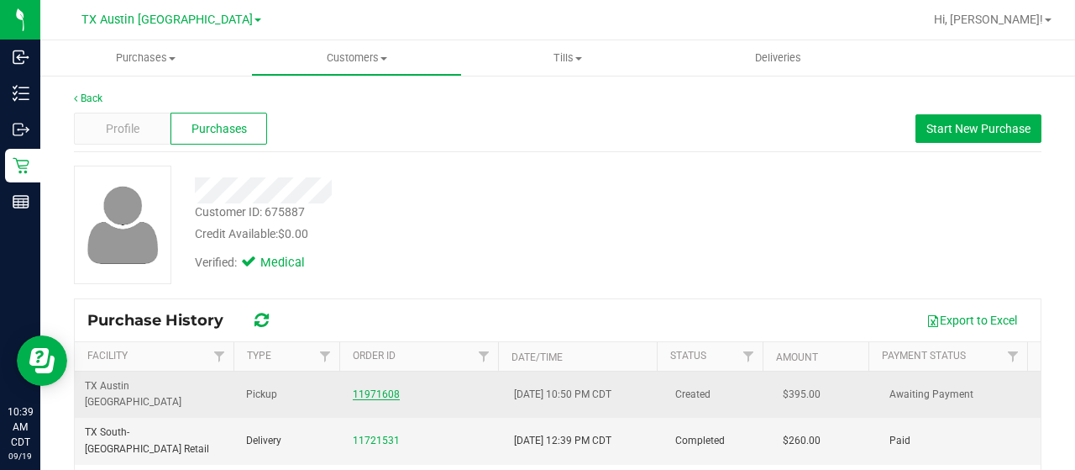
click at [356, 388] on link "11971608" at bounding box center [376, 394] width 47 height 12
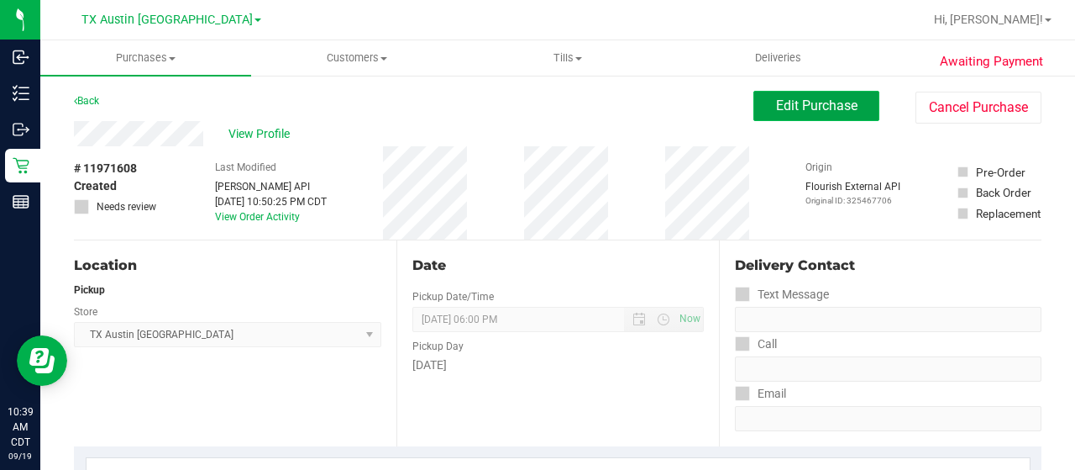
click at [754, 103] on button "Edit Purchase" at bounding box center [817, 106] width 126 height 30
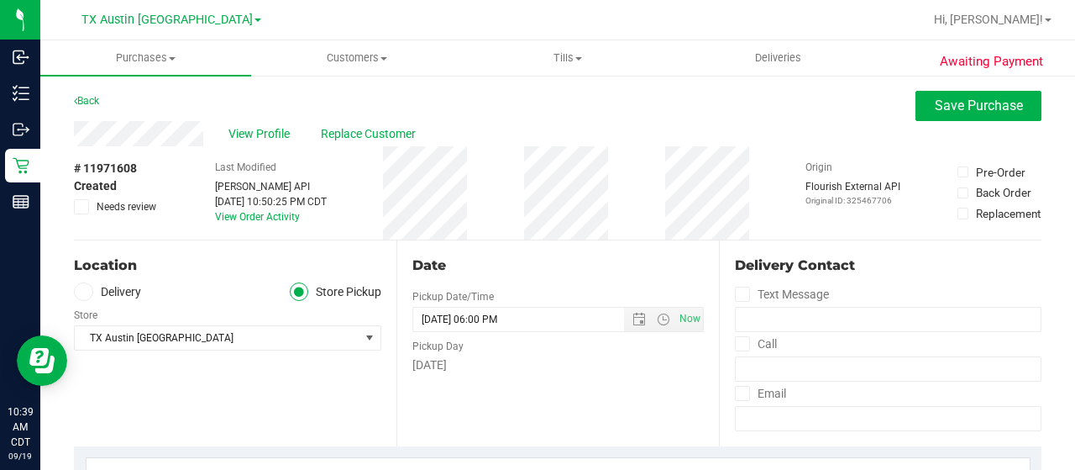
click at [134, 208] on span "Needs review" at bounding box center [127, 206] width 60 height 15
click at [0, 0] on input "Needs review" at bounding box center [0, 0] width 0 height 0
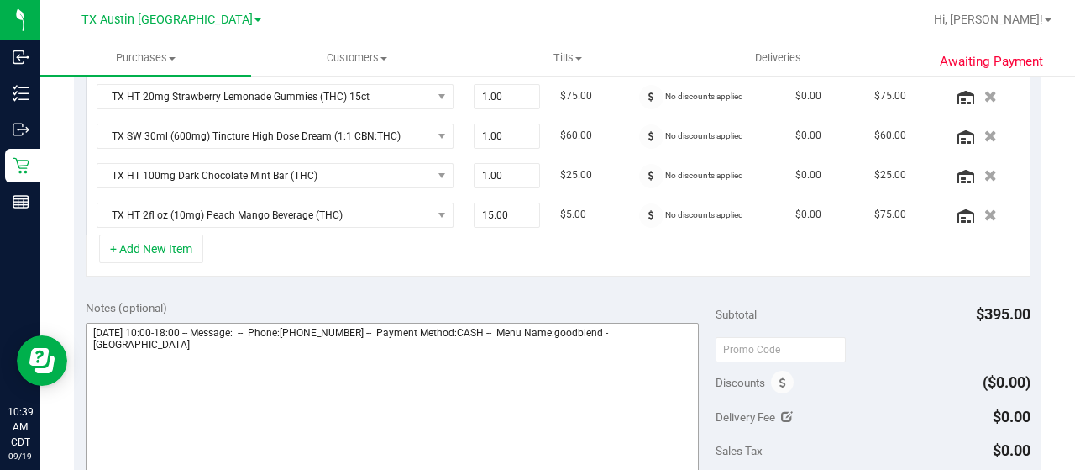
scroll to position [756, 0]
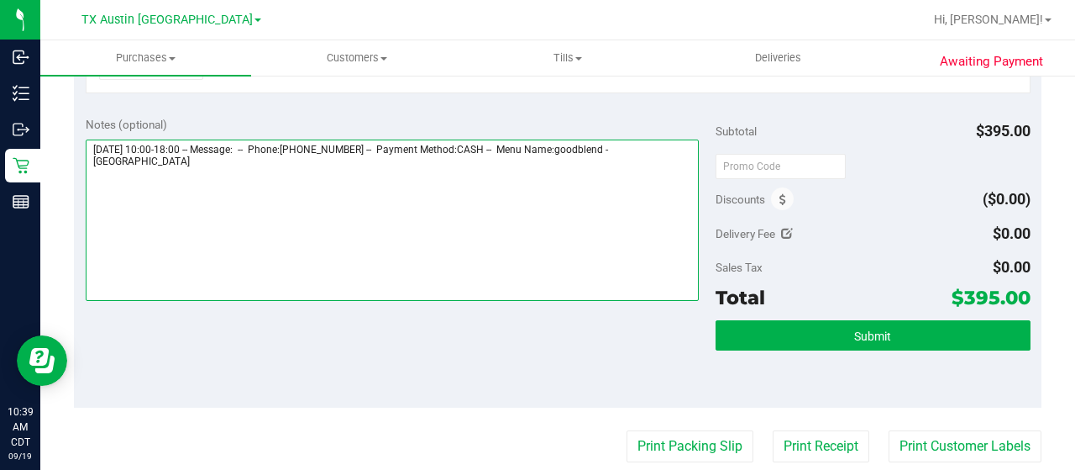
click at [188, 178] on textarea at bounding box center [392, 219] width 613 height 161
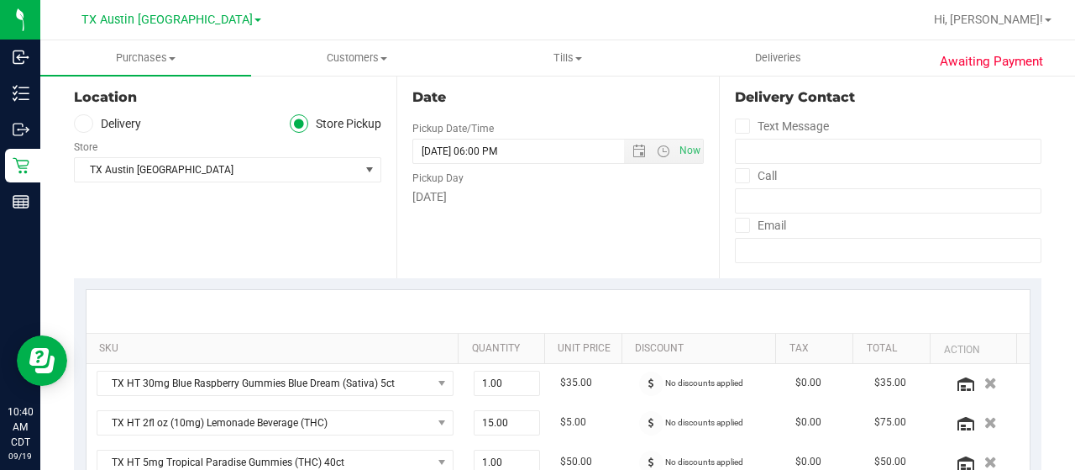
scroll to position [0, 0]
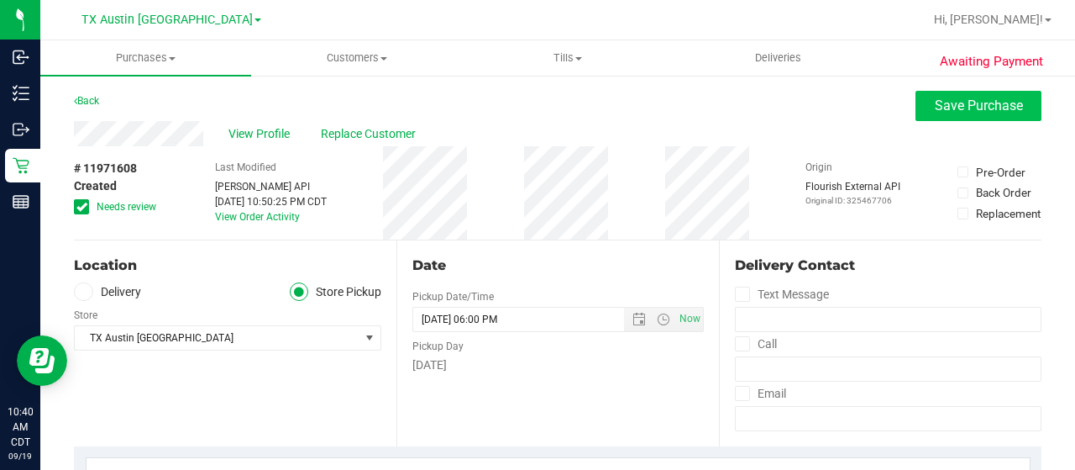
type textarea "Friday 09/19/2025 10:00-18:00 -- Message: -- Phone:9179757423 -- Payment Method…"
click at [941, 105] on span "Save Purchase" at bounding box center [979, 105] width 88 height 16
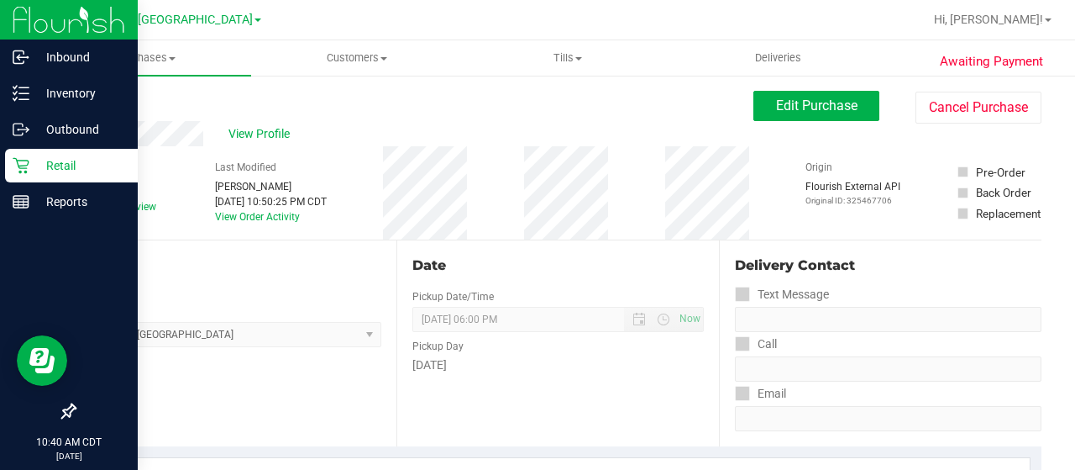
click at [83, 175] on p "Retail" at bounding box center [79, 165] width 101 height 20
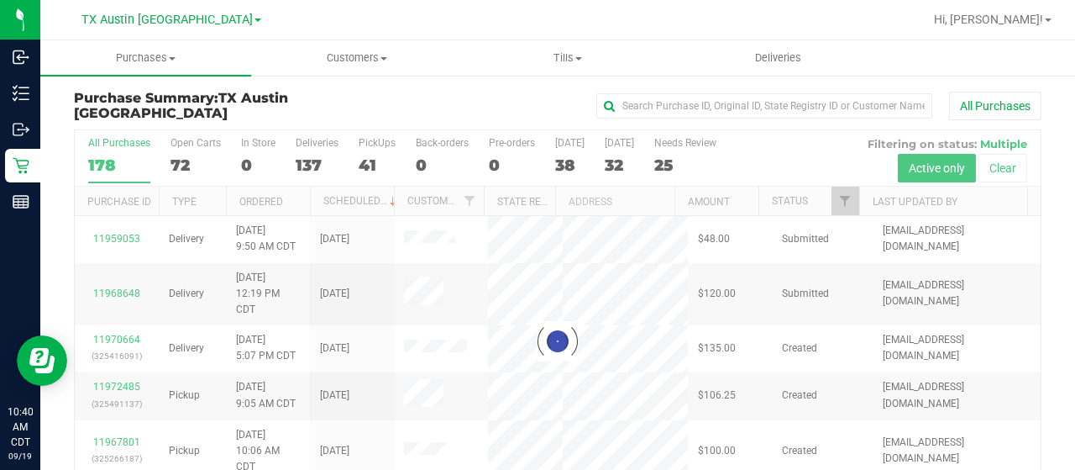
click at [833, 199] on div at bounding box center [558, 341] width 966 height 422
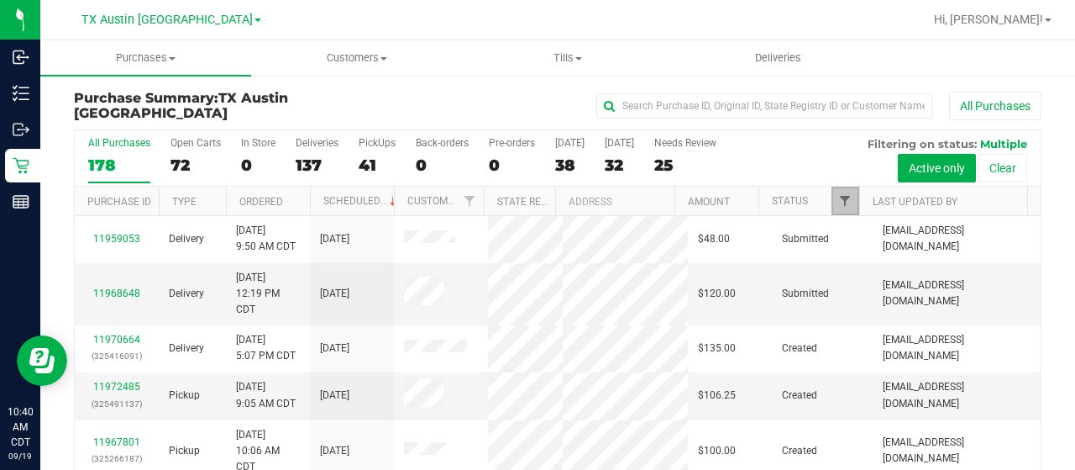
click at [838, 202] on span "Filter" at bounding box center [844, 200] width 13 height 13
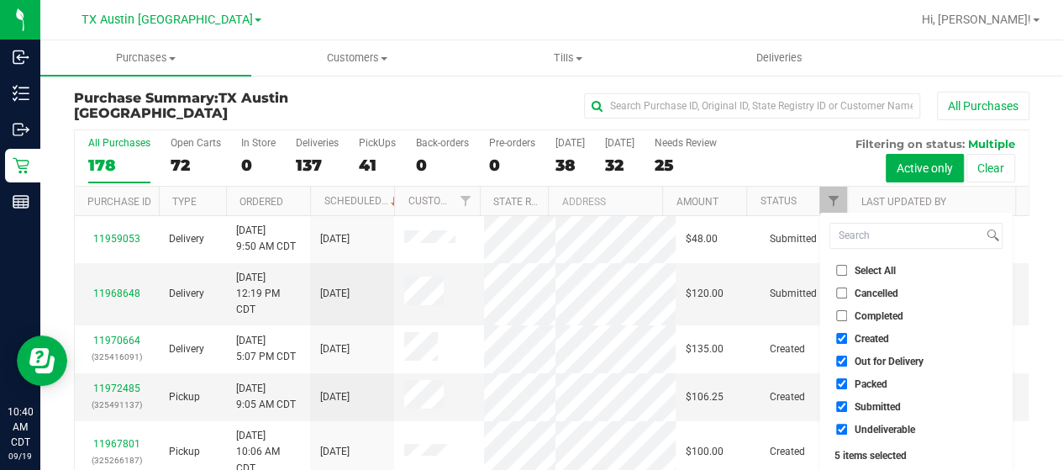
click at [896, 357] on span "Out for Delivery" at bounding box center [888, 361] width 69 height 10
click at [847, 357] on input "Out for Delivery" at bounding box center [841, 360] width 11 height 11
checkbox input "false"
click at [872, 386] on span "Packed" at bounding box center [870, 384] width 33 height 10
click at [847, 386] on input "Packed" at bounding box center [841, 383] width 11 height 11
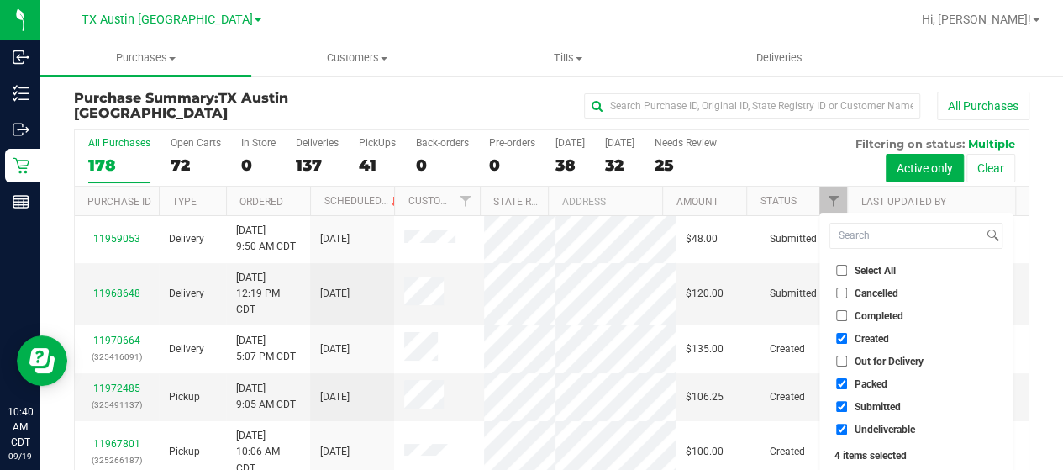
checkbox input "false"
click at [869, 406] on span "Submitted" at bounding box center [877, 407] width 46 height 10
click at [847, 406] on input "Submitted" at bounding box center [841, 406] width 11 height 11
checkbox input "false"
click at [865, 424] on span "Undeliverable" at bounding box center [884, 429] width 60 height 10
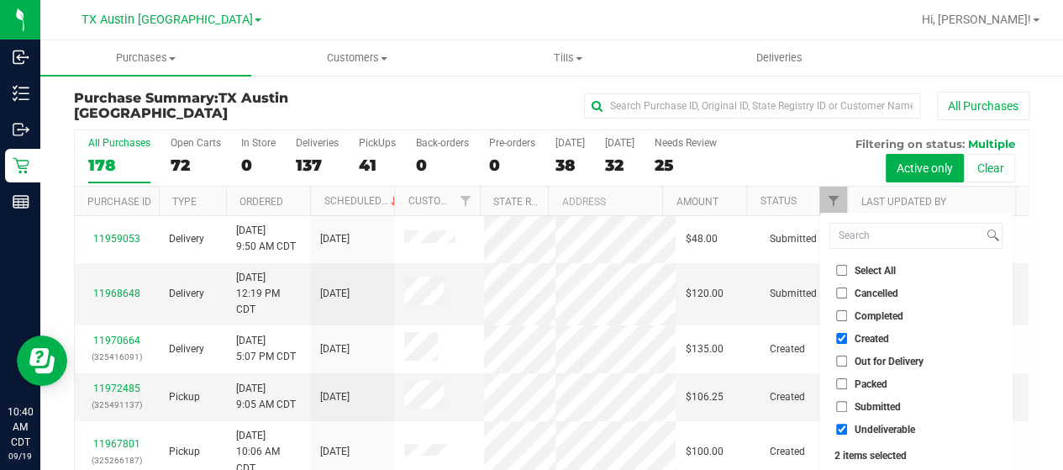
click at [847, 424] on input "Undeliverable" at bounding box center [841, 428] width 11 height 11
checkbox input "false"
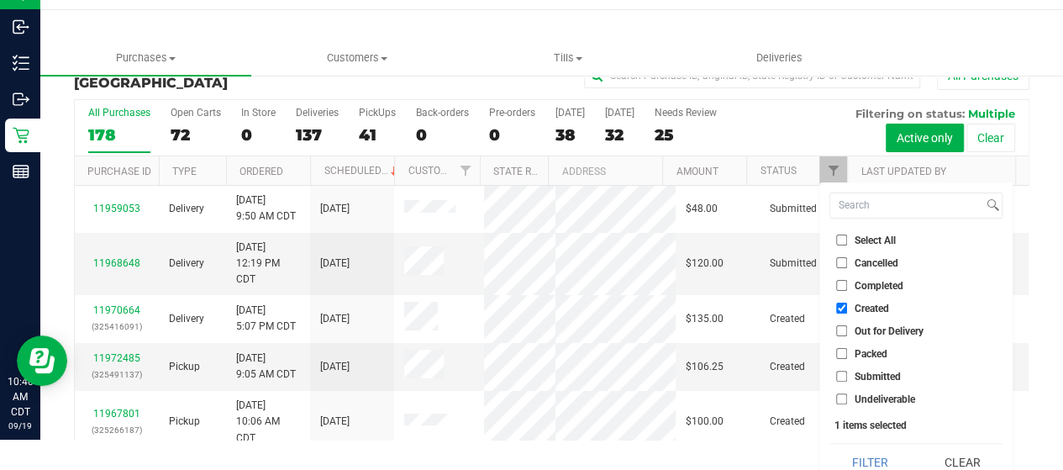
scroll to position [45, 0]
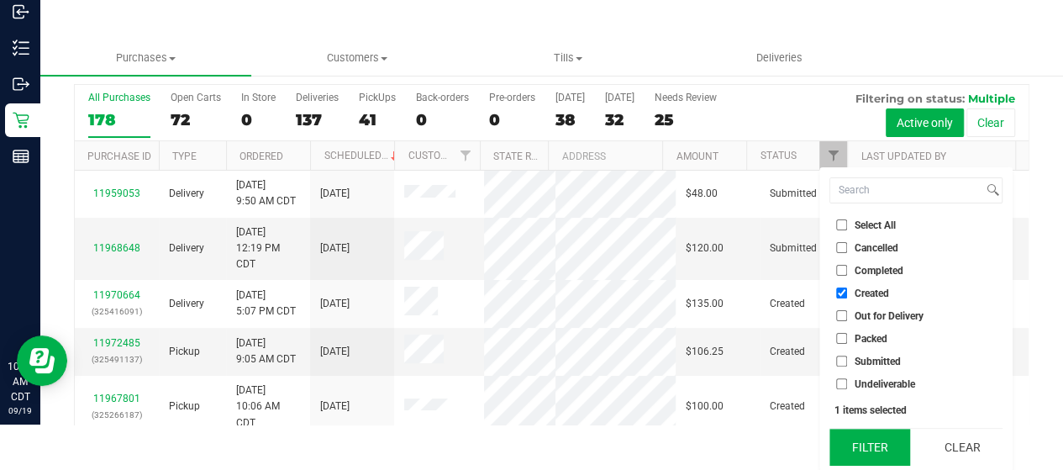
click at [868, 439] on button "Filter" at bounding box center [869, 446] width 81 height 37
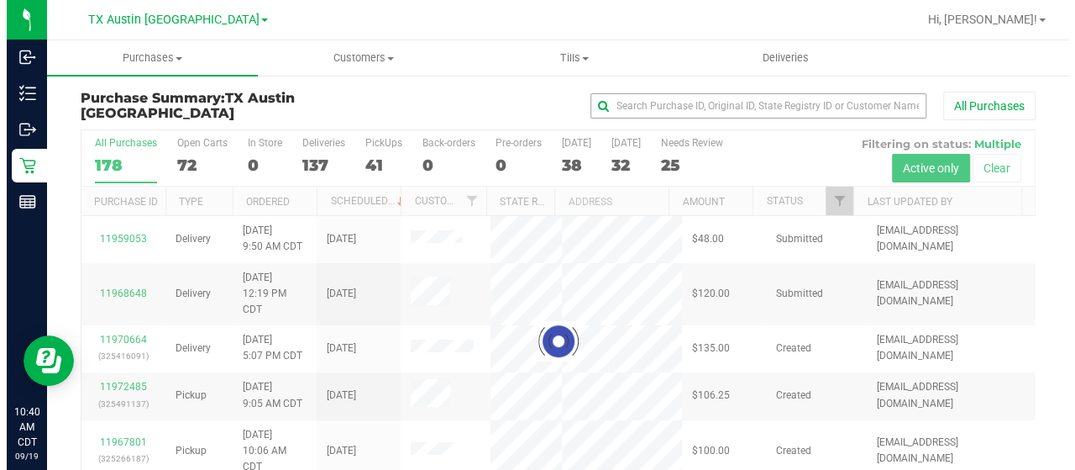
scroll to position [0, 0]
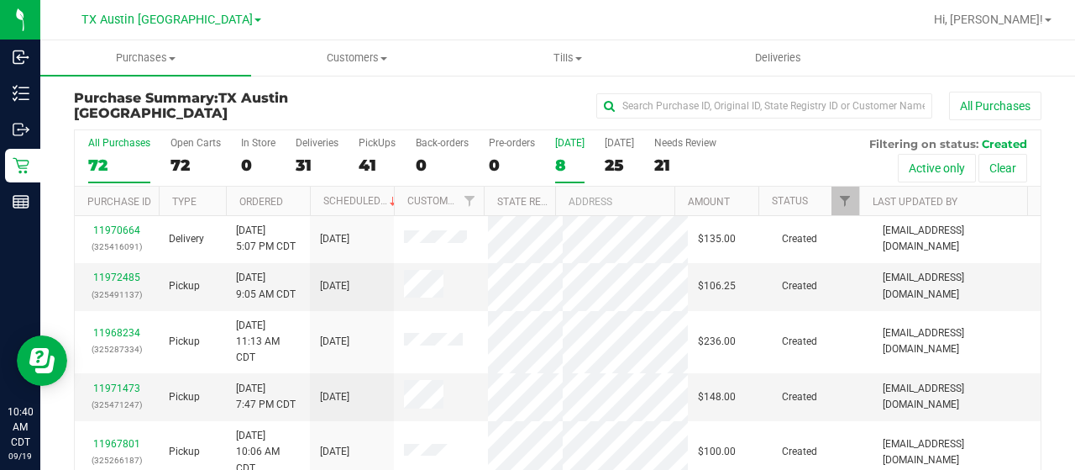
click at [565, 162] on div "8" at bounding box center [569, 164] width 29 height 19
click at [0, 0] on input "Today 8" at bounding box center [0, 0] width 0 height 0
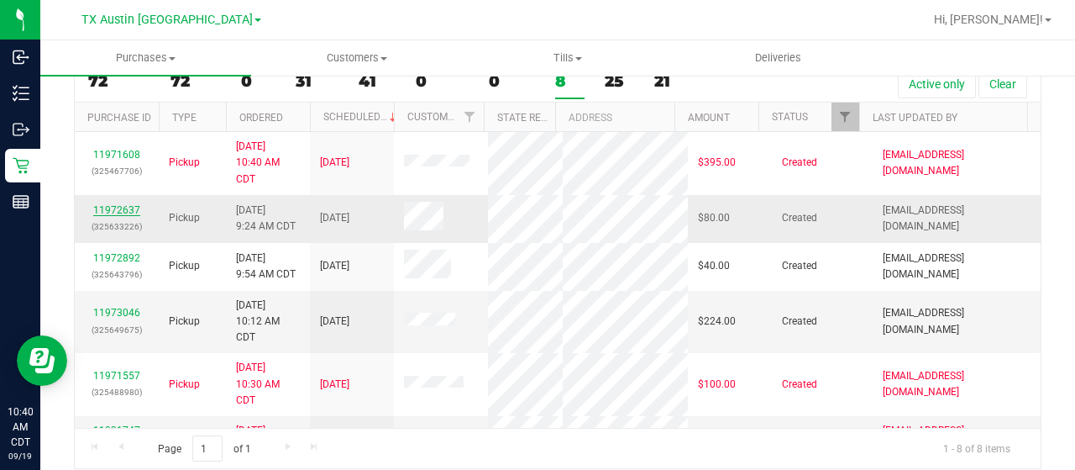
click at [123, 216] on link "11972637" at bounding box center [116, 210] width 47 height 12
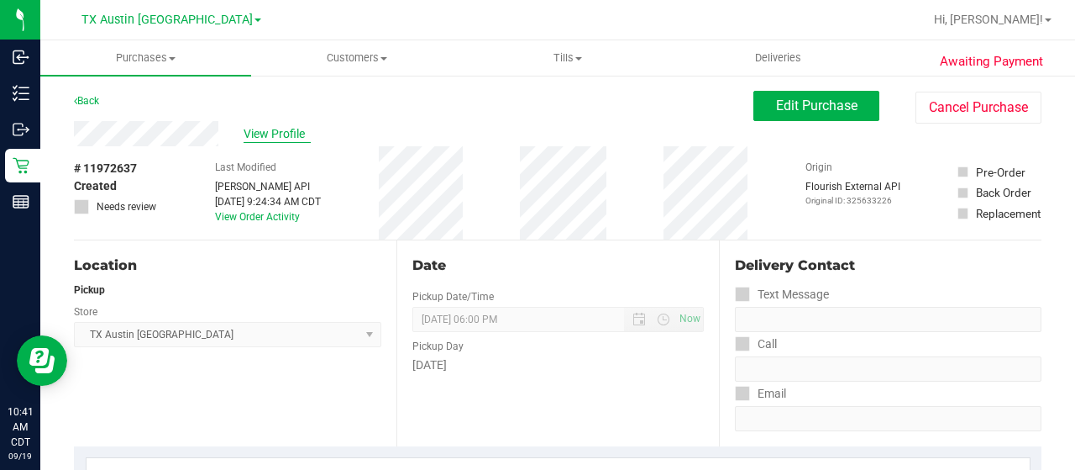
click at [281, 136] on span "View Profile" at bounding box center [277, 134] width 67 height 18
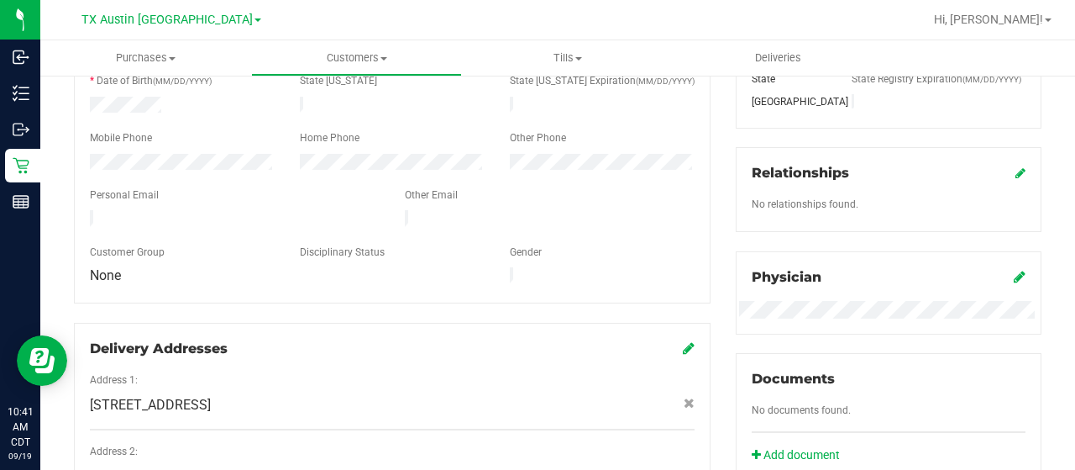
scroll to position [785, 0]
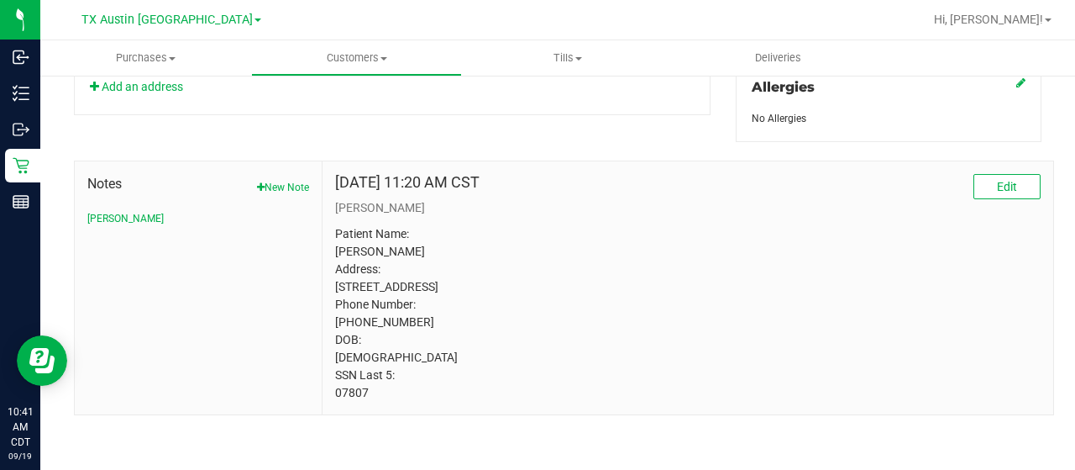
drag, startPoint x: 367, startPoint y: 391, endPoint x: 334, endPoint y: 392, distance: 32.8
click at [335, 392] on p "Patient Name: megan meadath Address: 112 Bluffview Cv Georgetown, TX, 78628 Pho…" at bounding box center [688, 313] width 706 height 176
copy p "07807"
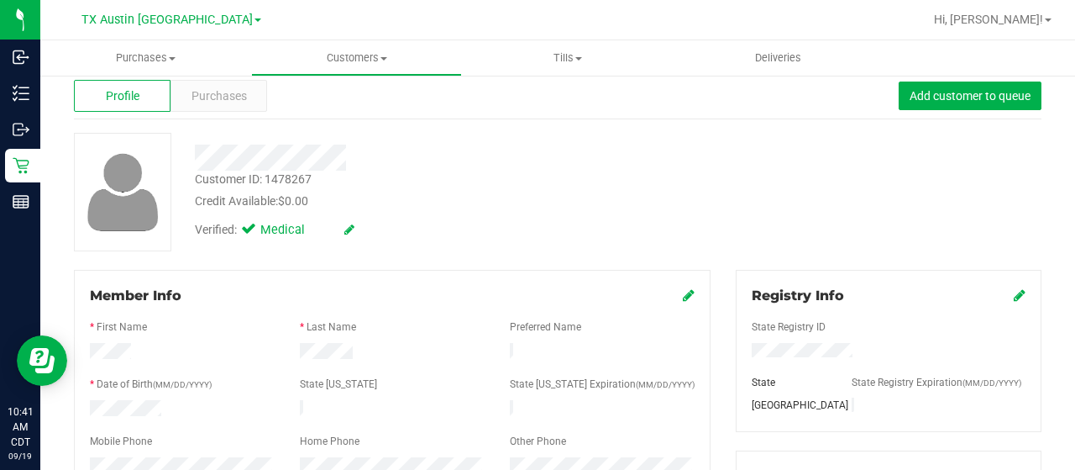
scroll to position [0, 0]
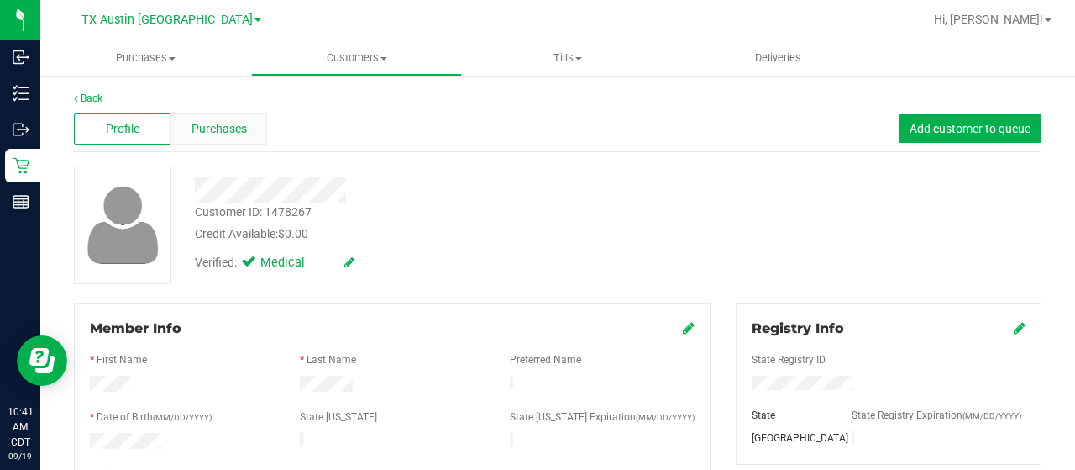
click at [213, 137] on div "Purchases" at bounding box center [219, 129] width 97 height 32
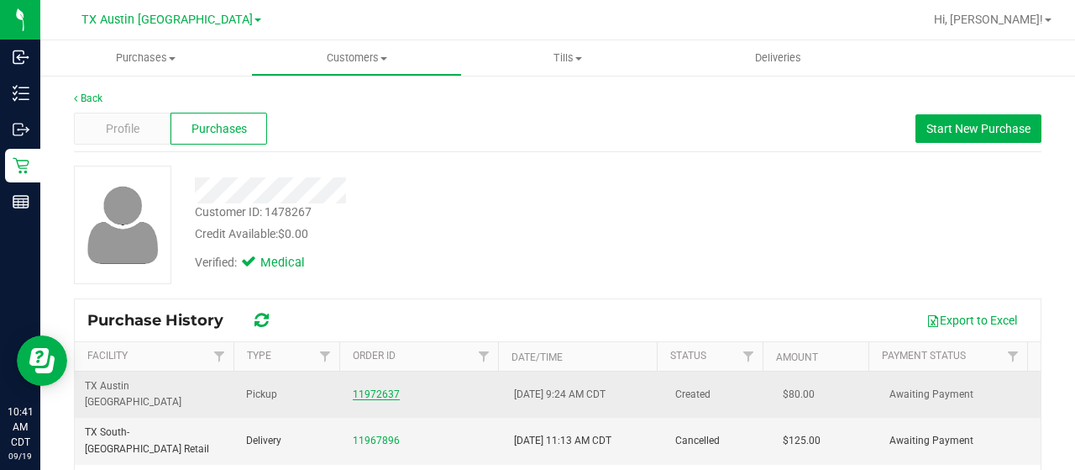
click at [360, 389] on link "11972637" at bounding box center [376, 394] width 47 height 12
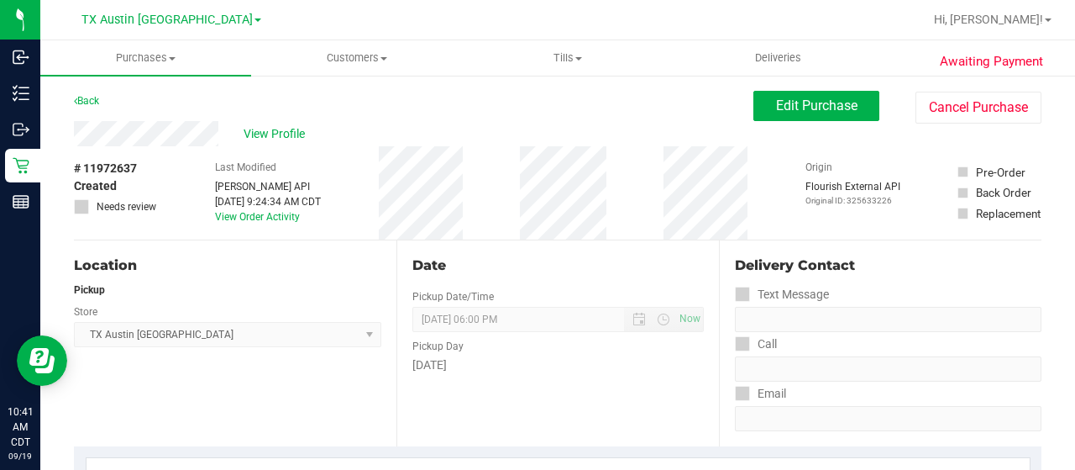
click at [76, 135] on div "View Profile" at bounding box center [414, 133] width 680 height 25
click at [812, 102] on span "Edit Purchase" at bounding box center [816, 105] width 81 height 16
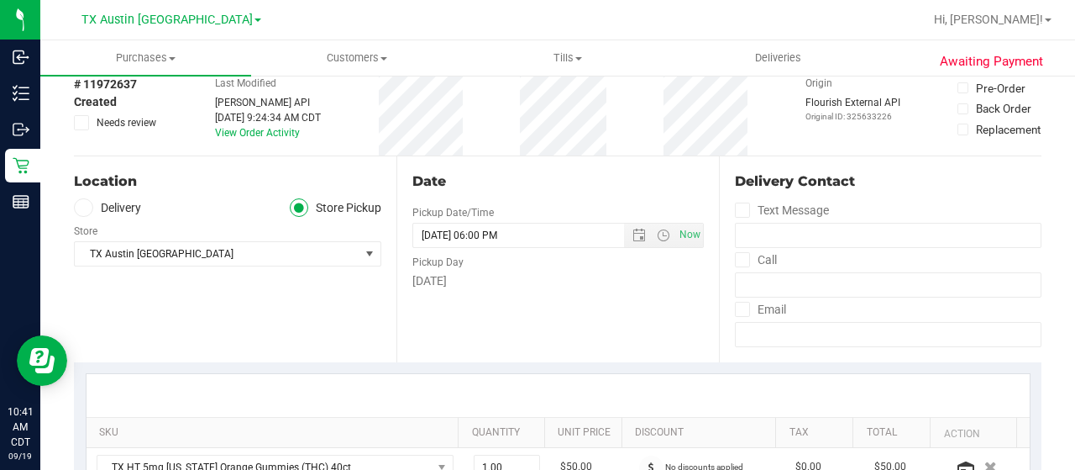
click at [129, 206] on label "Delivery" at bounding box center [107, 207] width 67 height 19
click at [0, 0] on input "Delivery" at bounding box center [0, 0] width 0 height 0
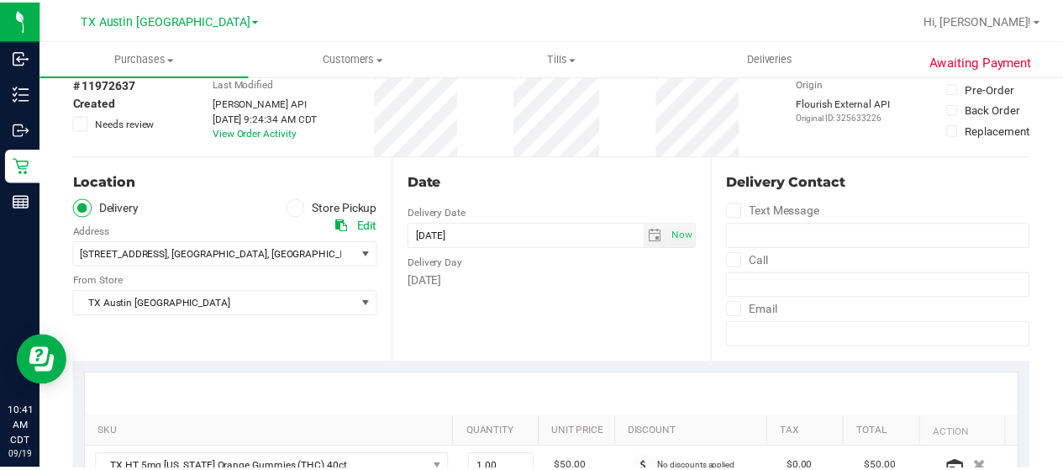
scroll to position [168, 0]
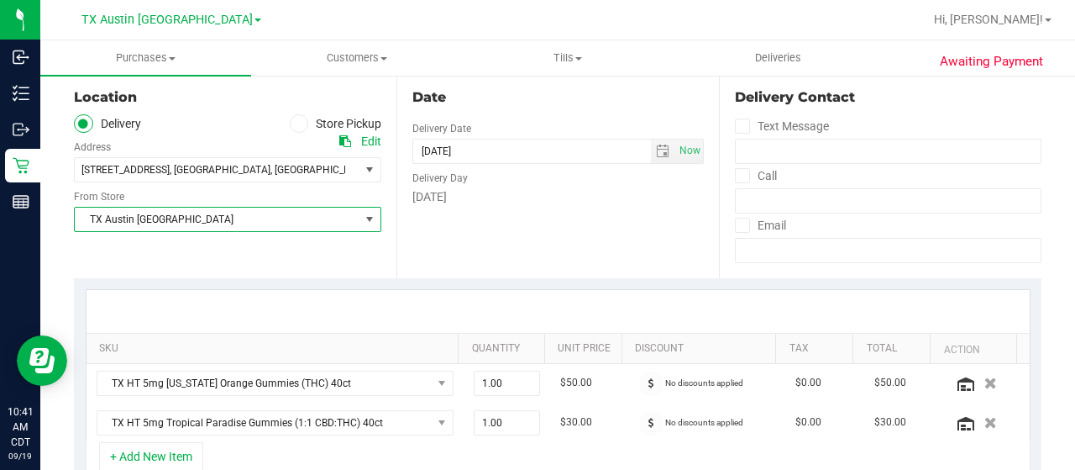
click at [208, 224] on span "TX Austin [GEOGRAPHIC_DATA]" at bounding box center [217, 219] width 285 height 24
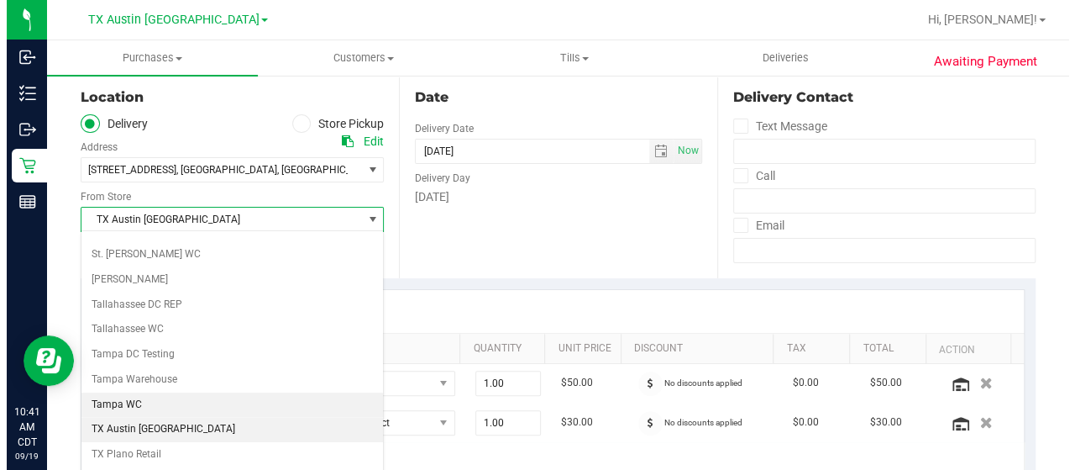
scroll to position [1101, 0]
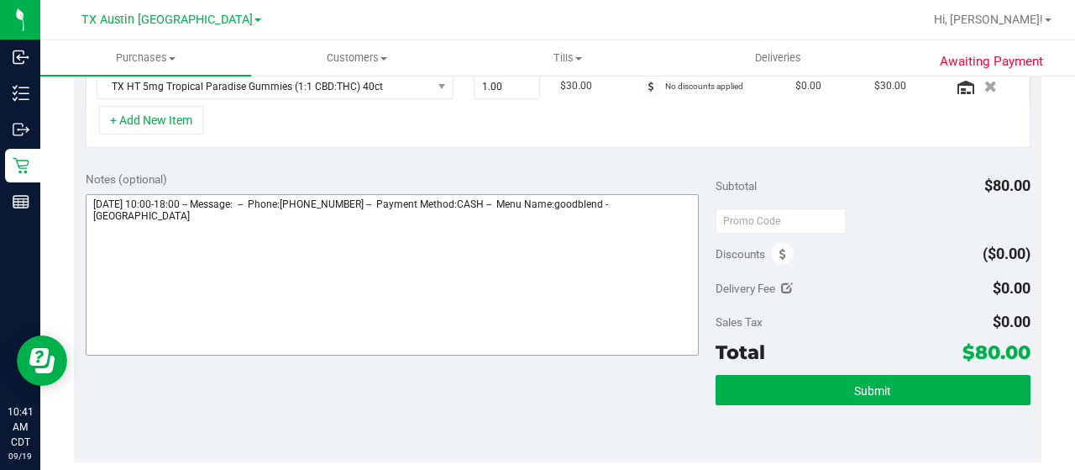
scroll to position [477, 0]
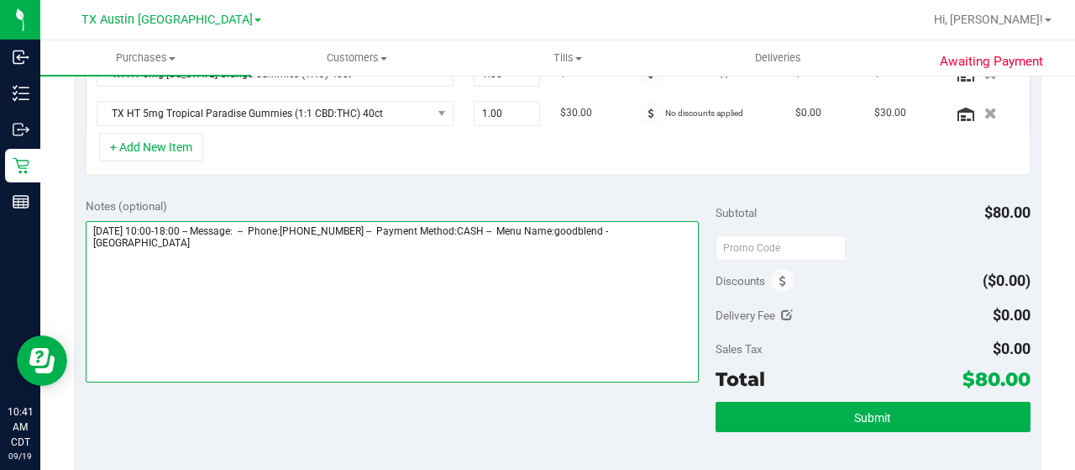
drag, startPoint x: 632, startPoint y: 224, endPoint x: 652, endPoint y: 237, distance: 23.8
click at [652, 237] on textarea at bounding box center [392, 301] width 613 height 161
click at [202, 263] on textarea at bounding box center [392, 301] width 613 height 161
click at [206, 253] on textarea at bounding box center [392, 301] width 613 height 161
paste textarea "South Austin"
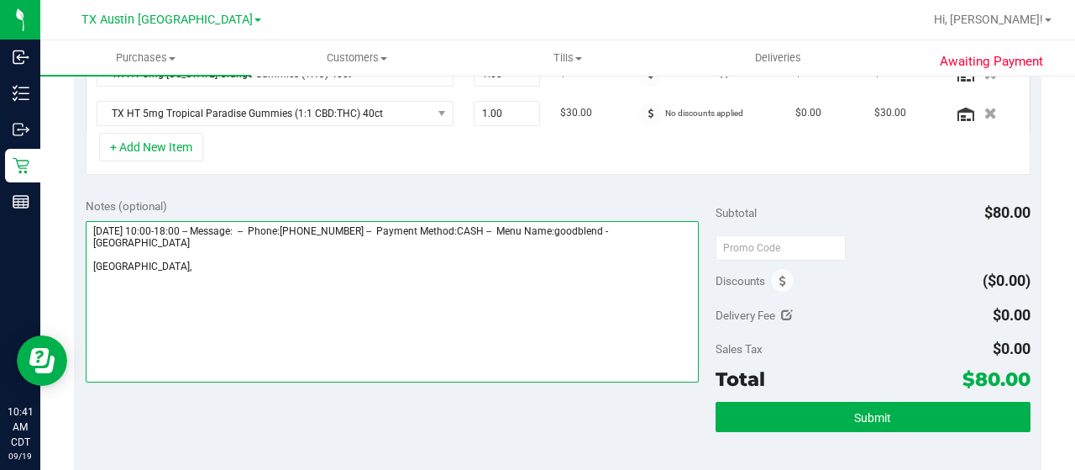
drag, startPoint x: 89, startPoint y: 225, endPoint x: 175, endPoint y: 226, distance: 85.7
click at [175, 226] on textarea at bounding box center [392, 301] width 613 height 161
click at [176, 262] on textarea at bounding box center [392, 301] width 613 height 161
paste textarea "Friday 09/19/2025"
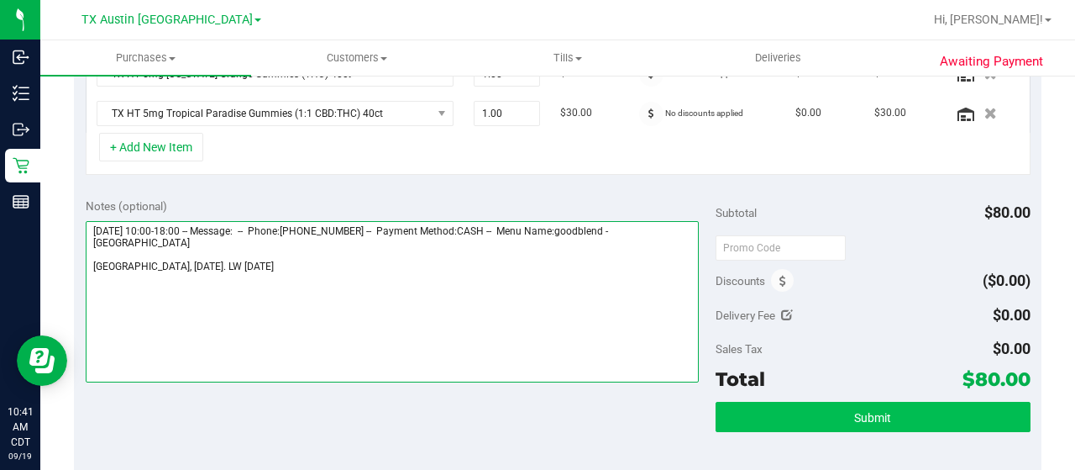
type textarea "Friday 09/19/2025 10:00-18:00 -- Message: -- Phone:5129948091 -- Payment Method…"
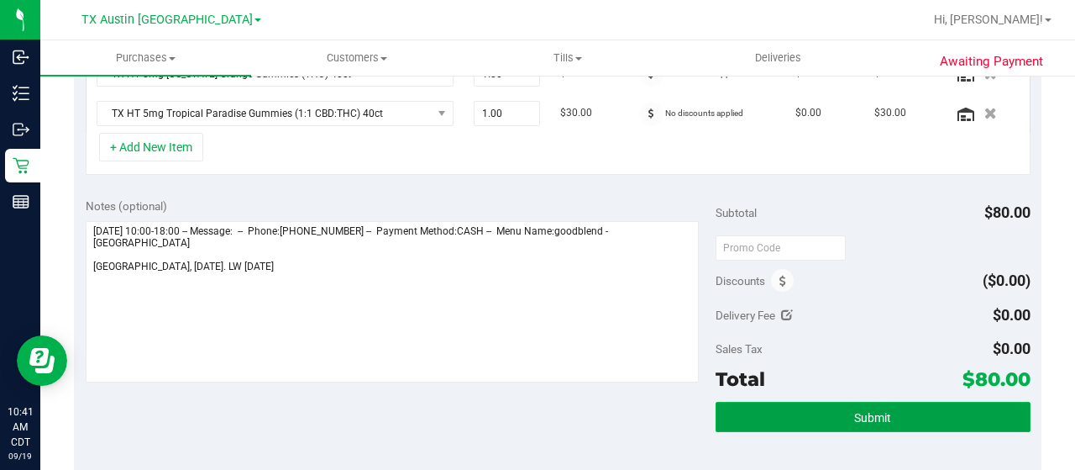
click at [789, 414] on button "Submit" at bounding box center [873, 417] width 315 height 30
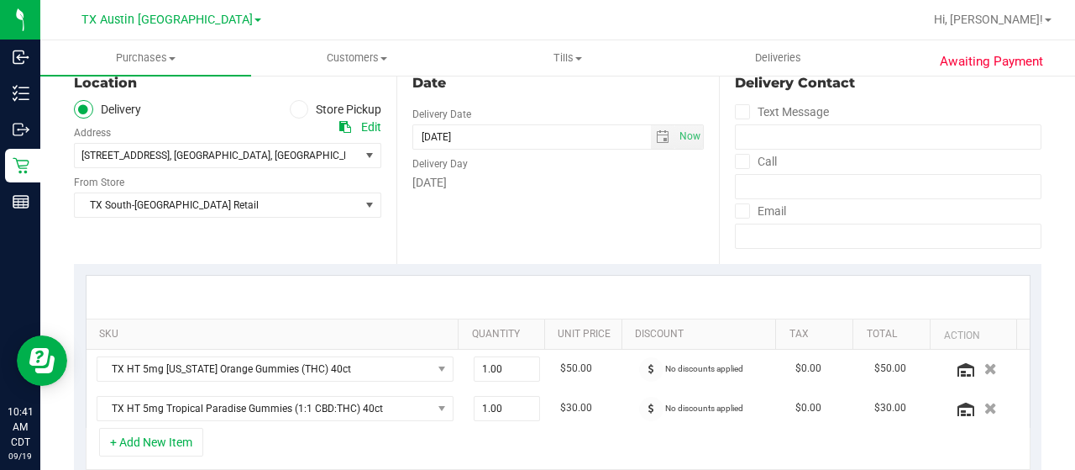
scroll to position [60, 0]
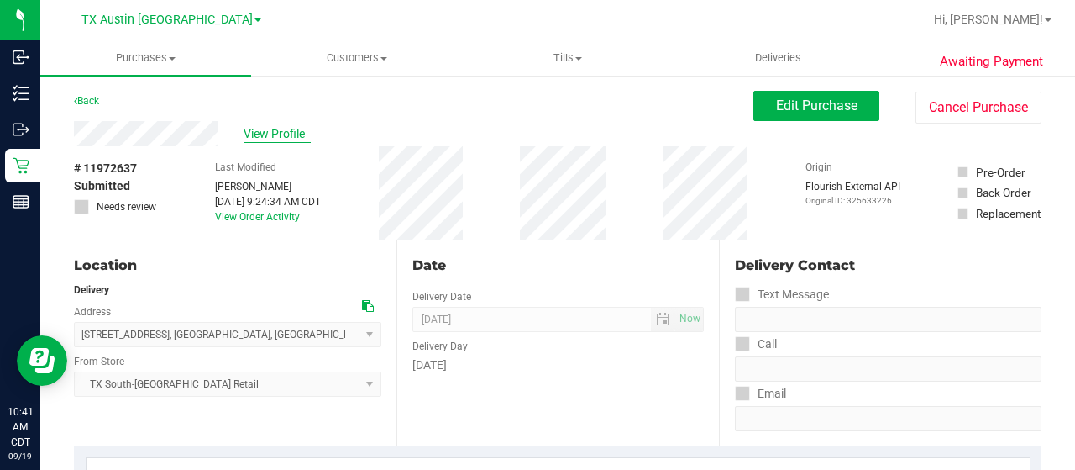
click at [271, 135] on span "View Profile" at bounding box center [277, 134] width 67 height 18
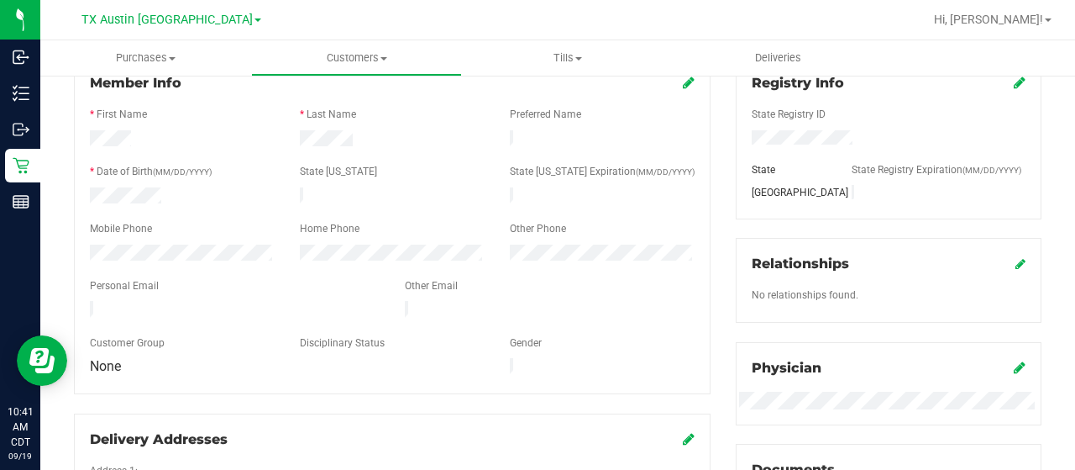
scroll to position [252, 0]
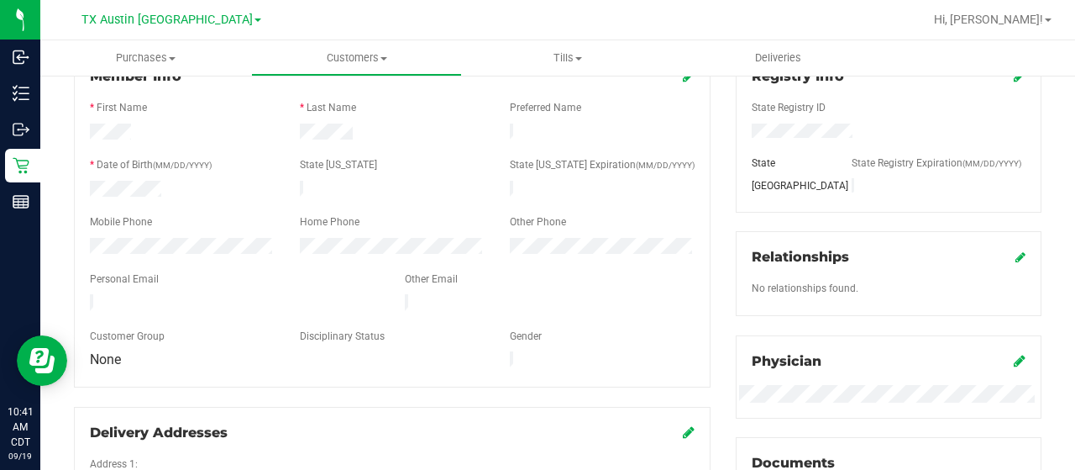
click at [89, 294] on div at bounding box center [234, 304] width 315 height 20
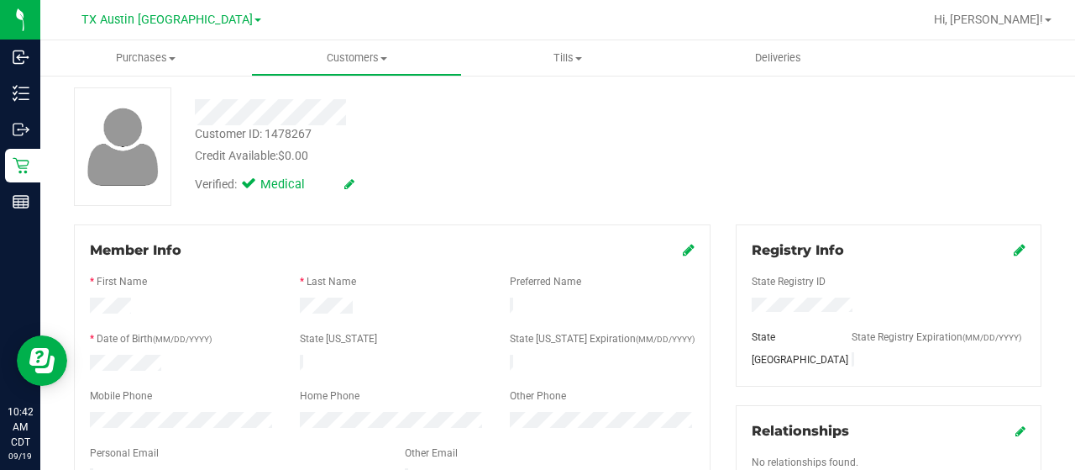
scroll to position [0, 0]
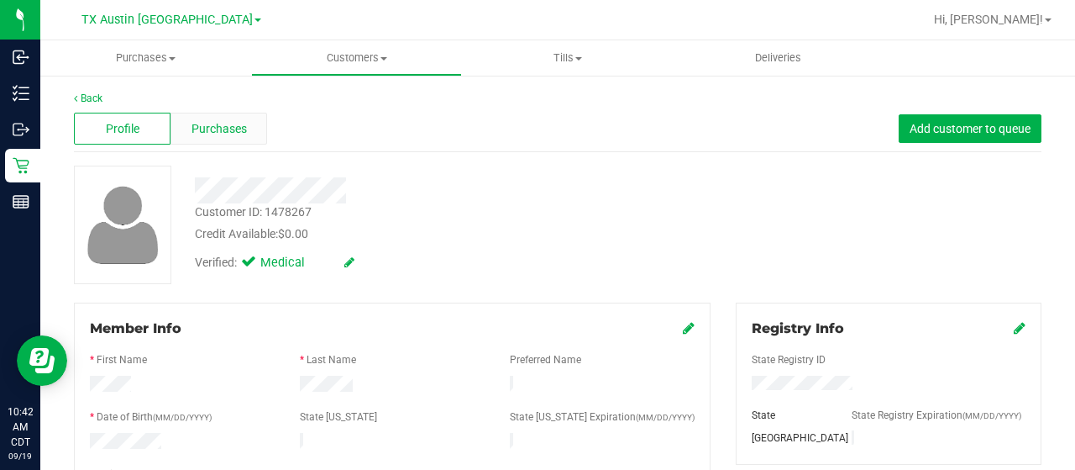
click at [222, 135] on span "Purchases" at bounding box center [219, 129] width 55 height 18
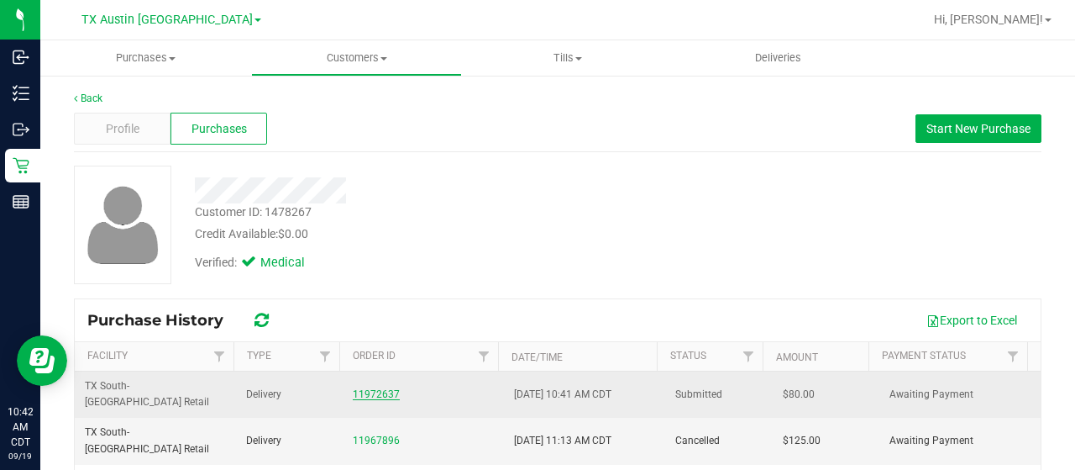
click at [363, 388] on link "11972637" at bounding box center [376, 394] width 47 height 12
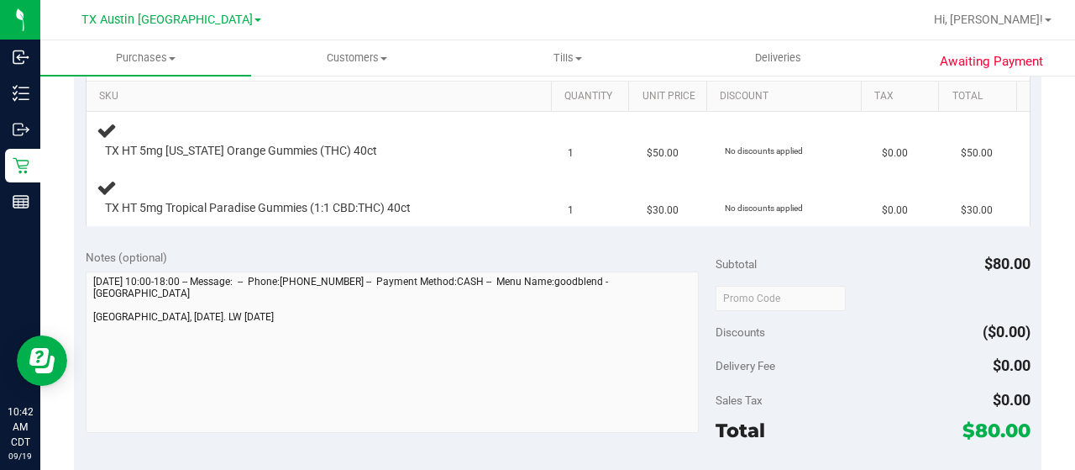
scroll to position [588, 0]
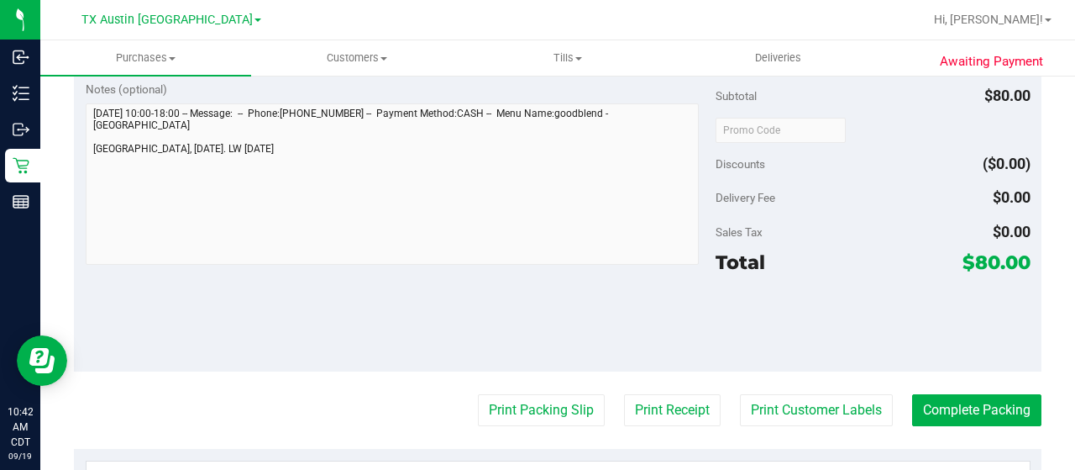
drag, startPoint x: 963, startPoint y: 260, endPoint x: 986, endPoint y: 258, distance: 23.6
click at [986, 258] on span "$80.00" at bounding box center [997, 262] width 68 height 24
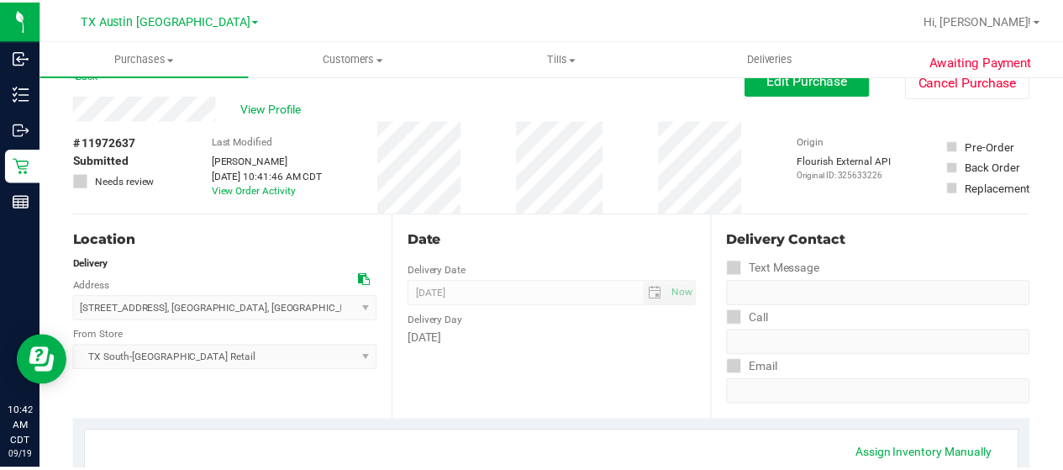
scroll to position [0, 0]
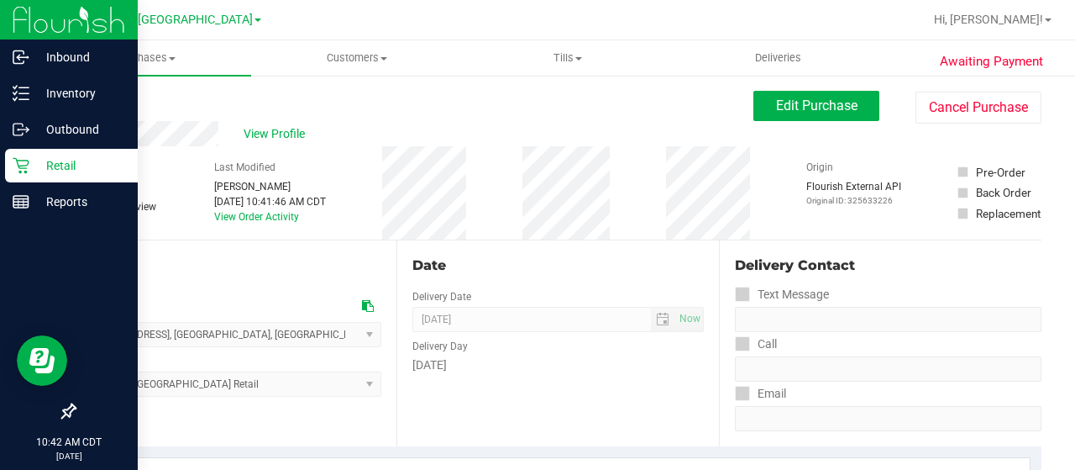
click at [92, 162] on p "Retail" at bounding box center [79, 165] width 101 height 20
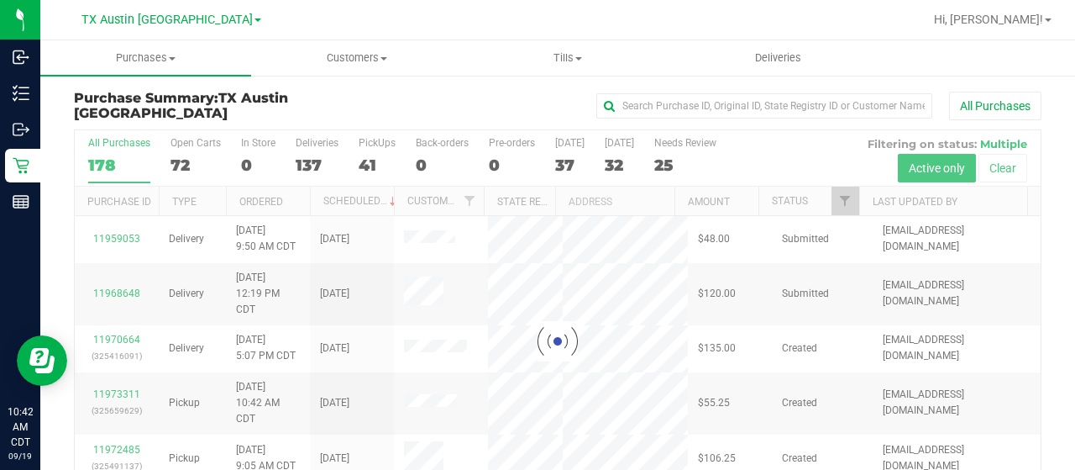
click at [833, 198] on div at bounding box center [558, 341] width 966 height 422
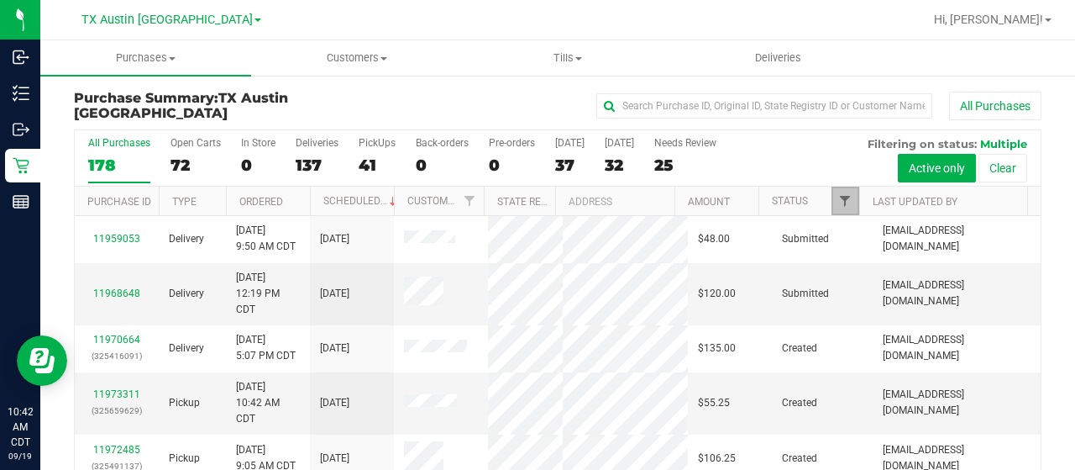
click at [838, 197] on span "Filter" at bounding box center [844, 200] width 13 height 13
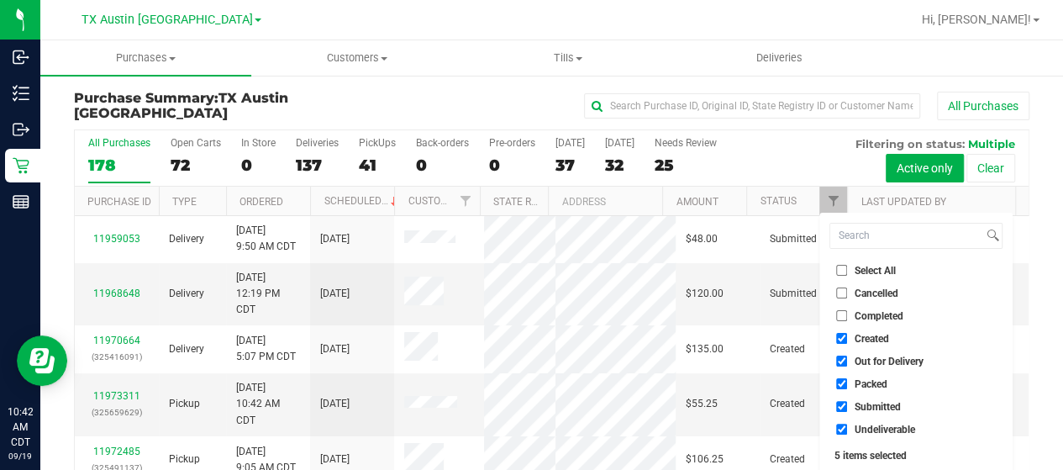
click at [907, 357] on span "Out for Delivery" at bounding box center [888, 361] width 69 height 10
click at [847, 357] on input "Out for Delivery" at bounding box center [841, 360] width 11 height 11
checkbox input "false"
click at [882, 383] on span "Packed" at bounding box center [870, 384] width 33 height 10
click at [847, 383] on input "Packed" at bounding box center [841, 383] width 11 height 11
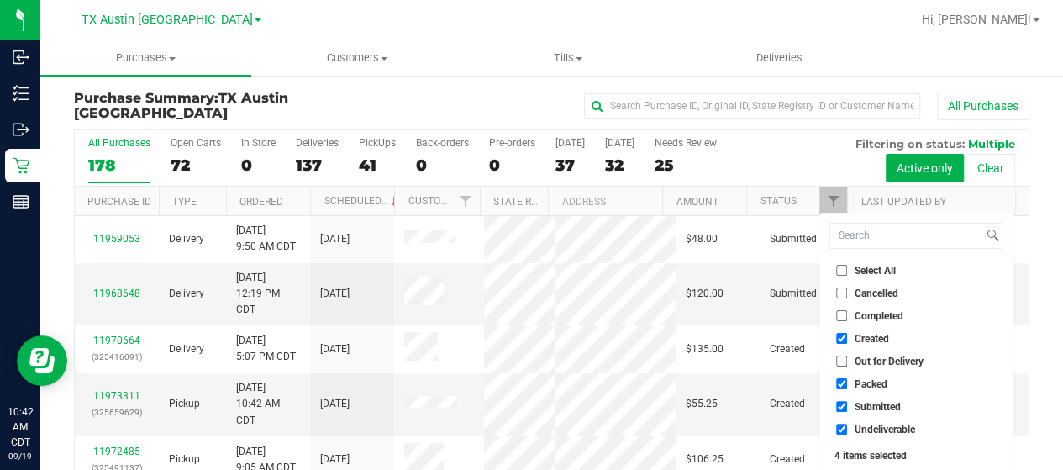
checkbox input "false"
click at [875, 411] on span "Submitted" at bounding box center [877, 407] width 46 height 10
click at [847, 411] on input "Submitted" at bounding box center [841, 406] width 11 height 11
checkbox input "false"
click at [874, 424] on span "Undeliverable" at bounding box center [884, 429] width 60 height 10
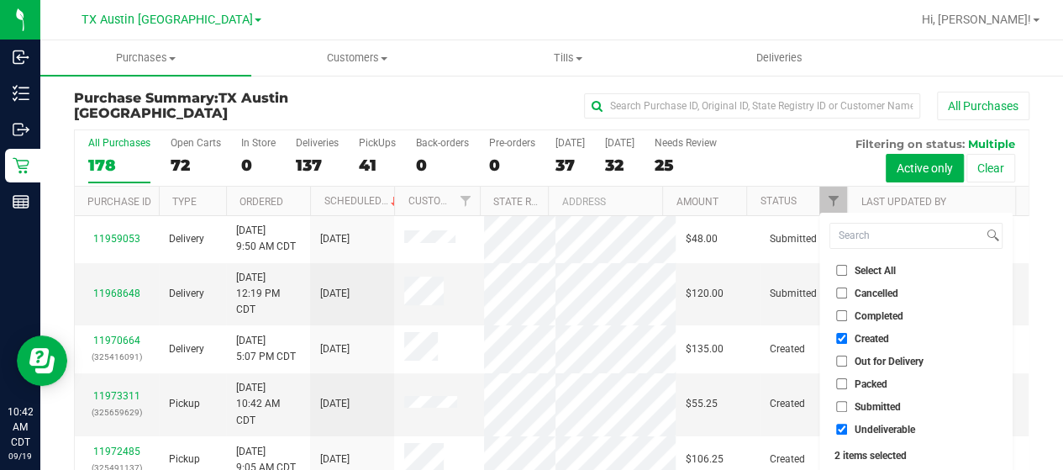
click at [847, 424] on input "Undeliverable" at bounding box center [841, 428] width 11 height 11
checkbox input "false"
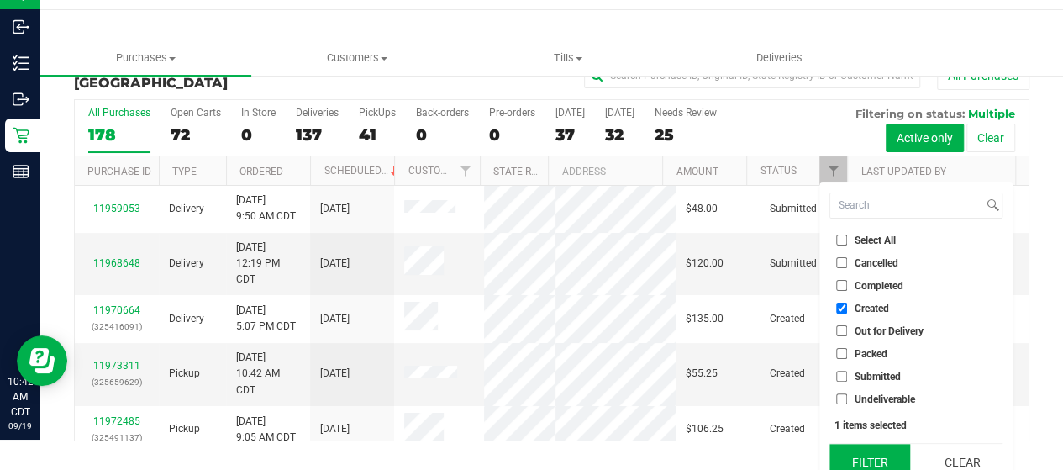
scroll to position [45, 0]
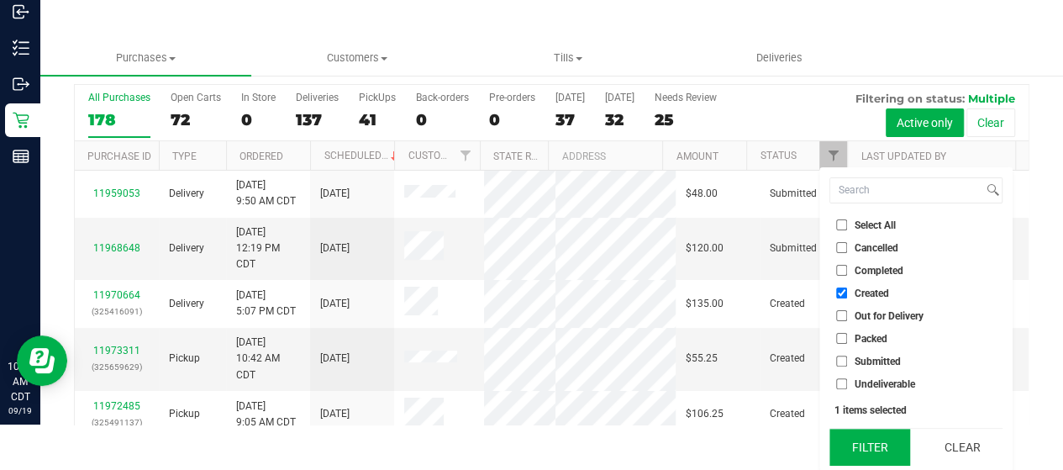
click at [872, 437] on button "Filter" at bounding box center [869, 446] width 81 height 37
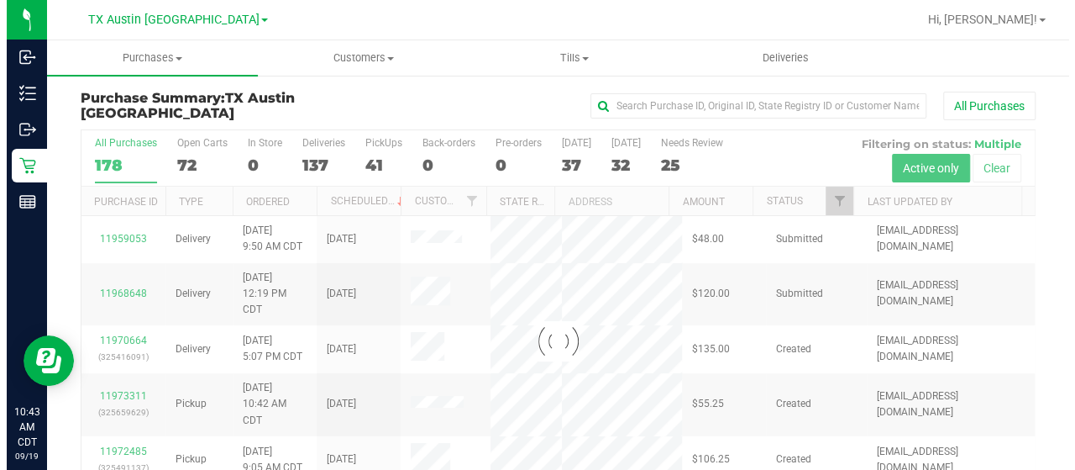
scroll to position [0, 0]
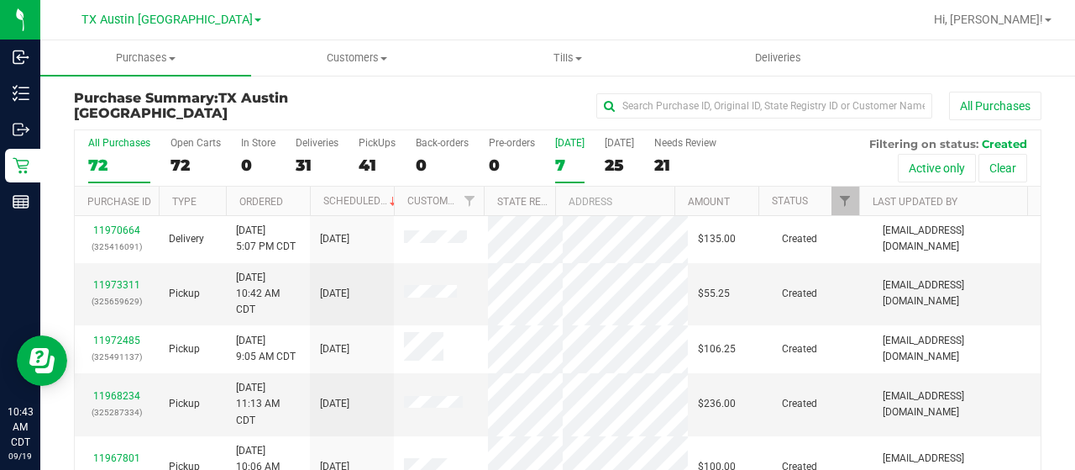
click at [569, 159] on div "7" at bounding box center [569, 164] width 29 height 19
click at [0, 0] on input "Today 7" at bounding box center [0, 0] width 0 height 0
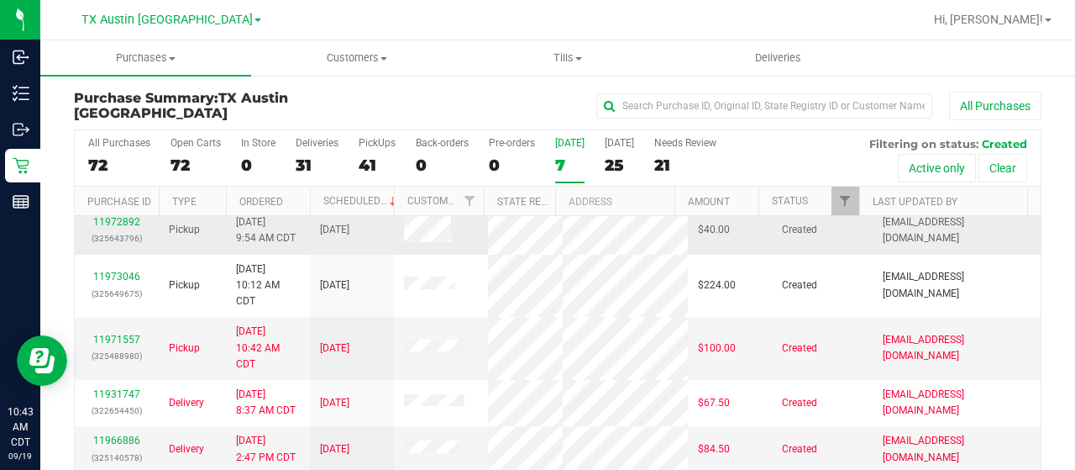
scroll to position [55, 0]
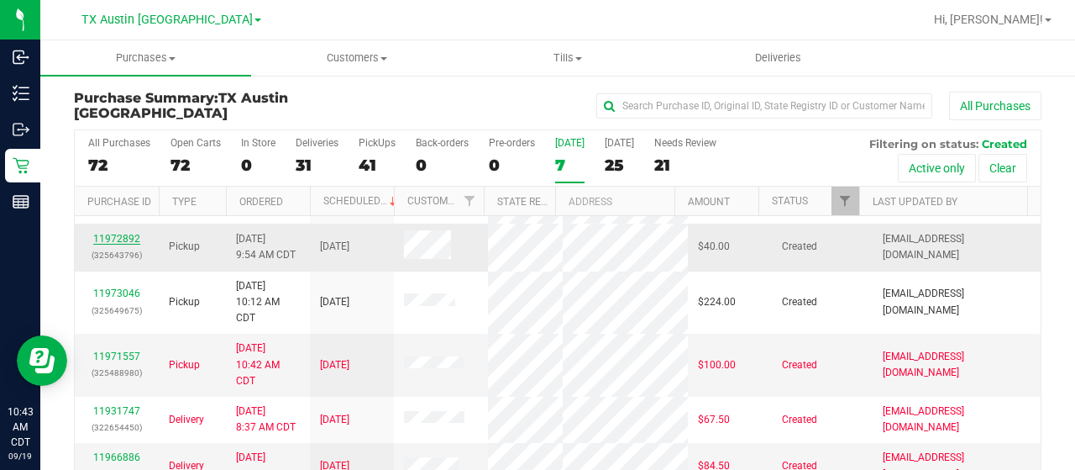
click at [122, 244] on link "11972892" at bounding box center [116, 239] width 47 height 12
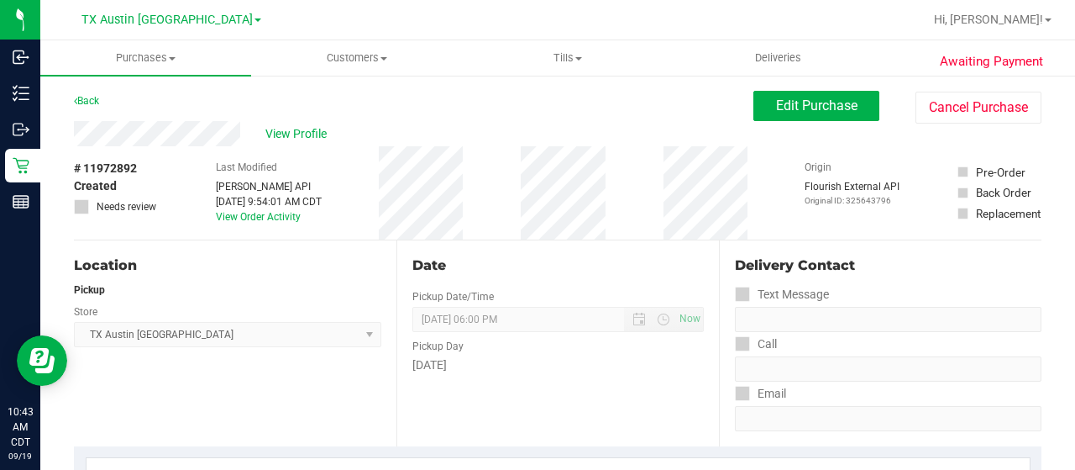
click at [244, 137] on div "View Profile" at bounding box center [414, 133] width 680 height 25
drag, startPoint x: 177, startPoint y: 107, endPoint x: 197, endPoint y: 109, distance: 19.5
click at [177, 107] on div "Back Edit Purchase Cancel Purchase" at bounding box center [558, 106] width 968 height 30
drag, startPoint x: 245, startPoint y: 130, endPoint x: 69, endPoint y: 135, distance: 176.5
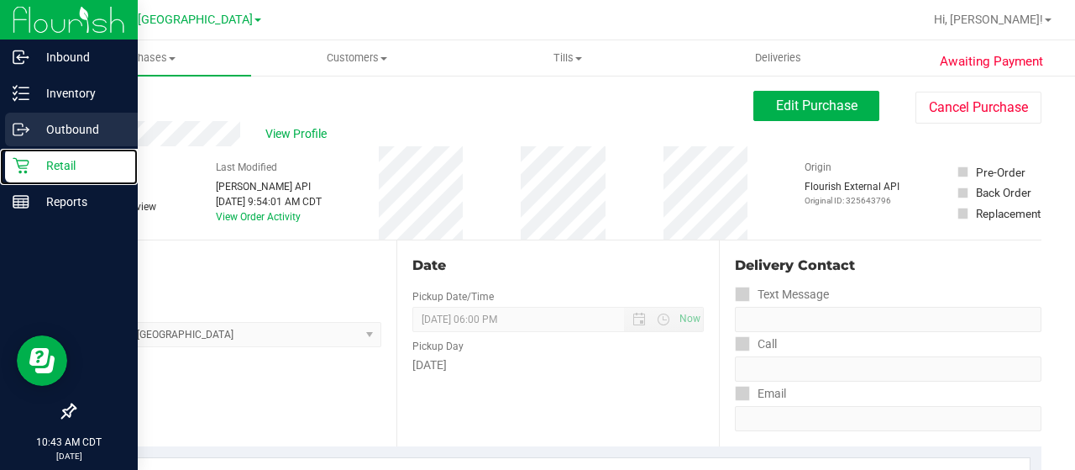
drag, startPoint x: 32, startPoint y: 173, endPoint x: 87, endPoint y: 148, distance: 60.1
click at [32, 173] on p "Retail" at bounding box center [79, 165] width 101 height 20
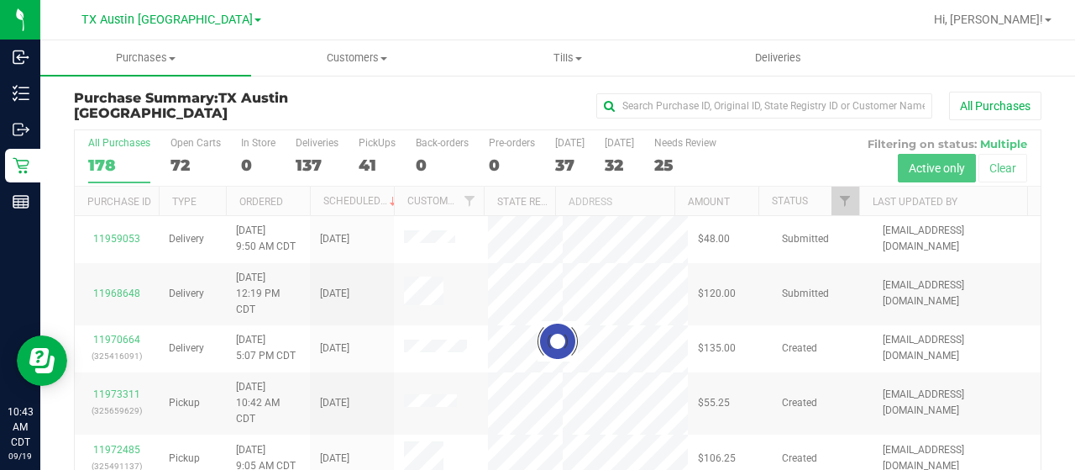
click at [829, 202] on div at bounding box center [558, 341] width 966 height 422
click at [832, 199] on div at bounding box center [558, 341] width 966 height 422
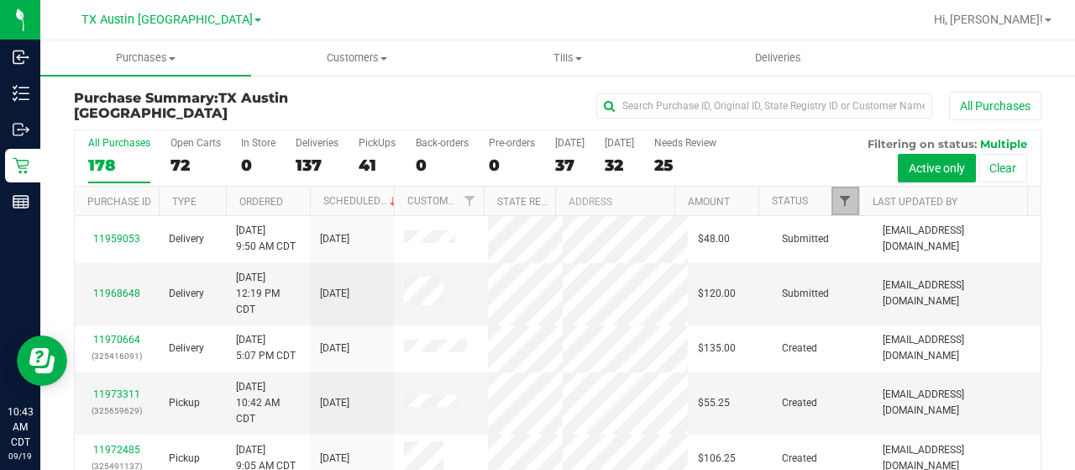
click at [838, 199] on span "Filter" at bounding box center [844, 200] width 13 height 13
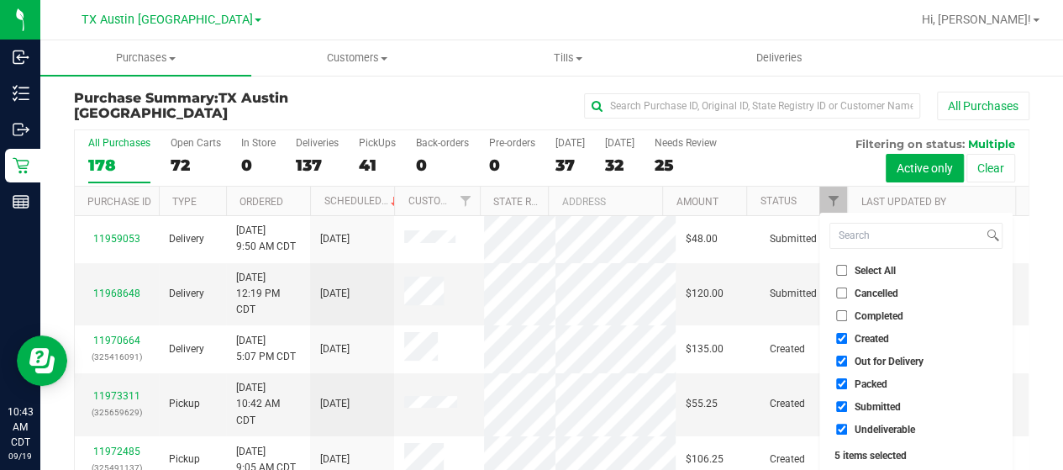
click at [881, 362] on span "Out for Delivery" at bounding box center [888, 361] width 69 height 10
click at [847, 362] on input "Out for Delivery" at bounding box center [841, 360] width 11 height 11
checkbox input "false"
click at [871, 382] on span "Packed" at bounding box center [870, 384] width 33 height 10
click at [847, 382] on input "Packed" at bounding box center [841, 383] width 11 height 11
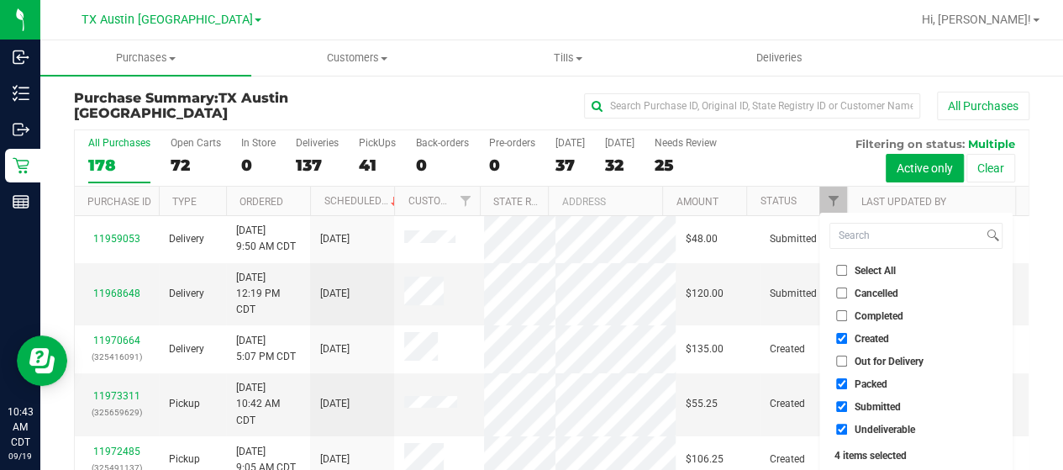
checkbox input "false"
click at [866, 405] on span "Submitted" at bounding box center [877, 407] width 46 height 10
click at [847, 405] on input "Submitted" at bounding box center [841, 406] width 11 height 11
checkbox input "false"
click at [863, 427] on span "Undeliverable" at bounding box center [884, 429] width 60 height 10
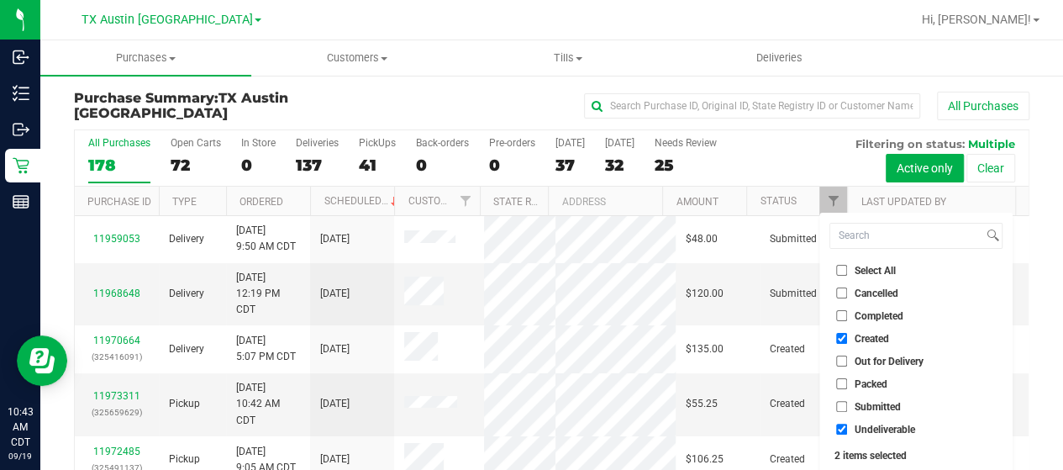
click at [847, 427] on input "Undeliverable" at bounding box center [841, 428] width 11 height 11
checkbox input "false"
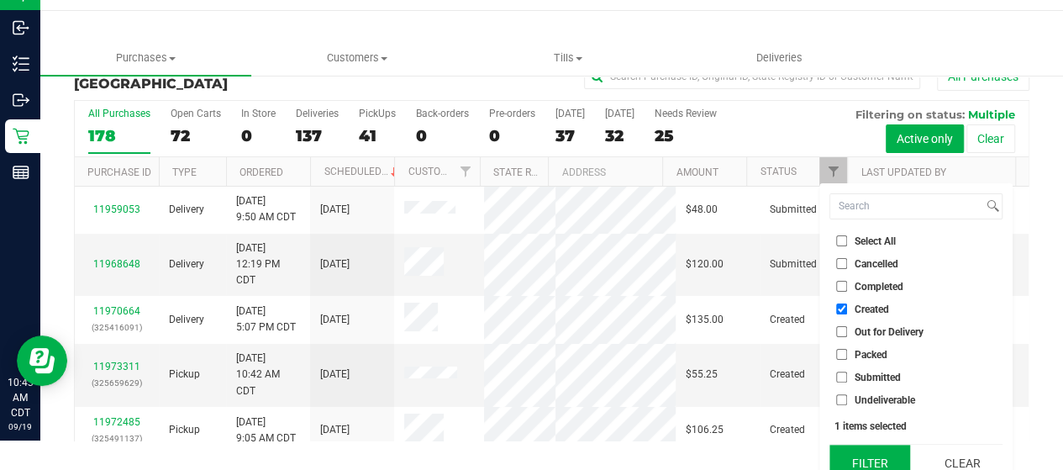
scroll to position [45, 0]
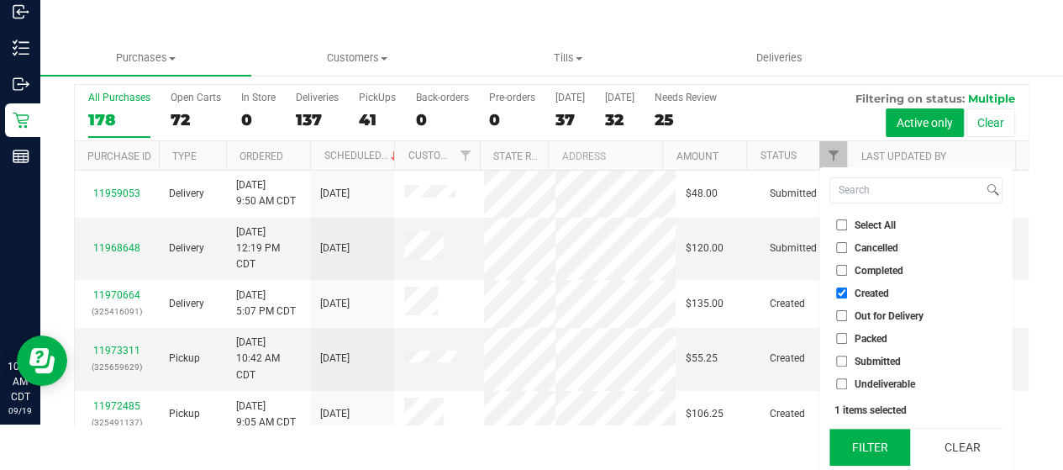
click at [870, 448] on button "Filter" at bounding box center [869, 446] width 81 height 37
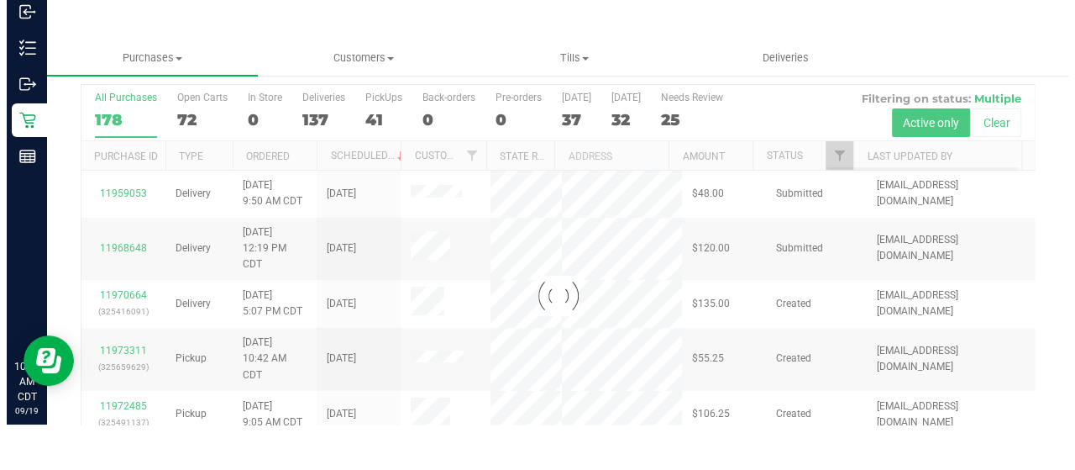
scroll to position [0, 0]
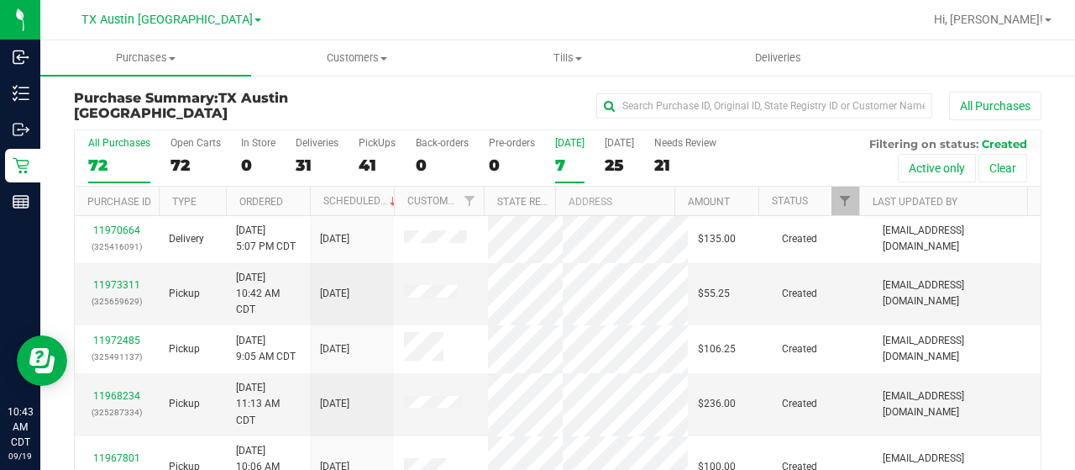
click at [566, 160] on div "7" at bounding box center [569, 164] width 29 height 19
click at [0, 0] on input "Today 7" at bounding box center [0, 0] width 0 height 0
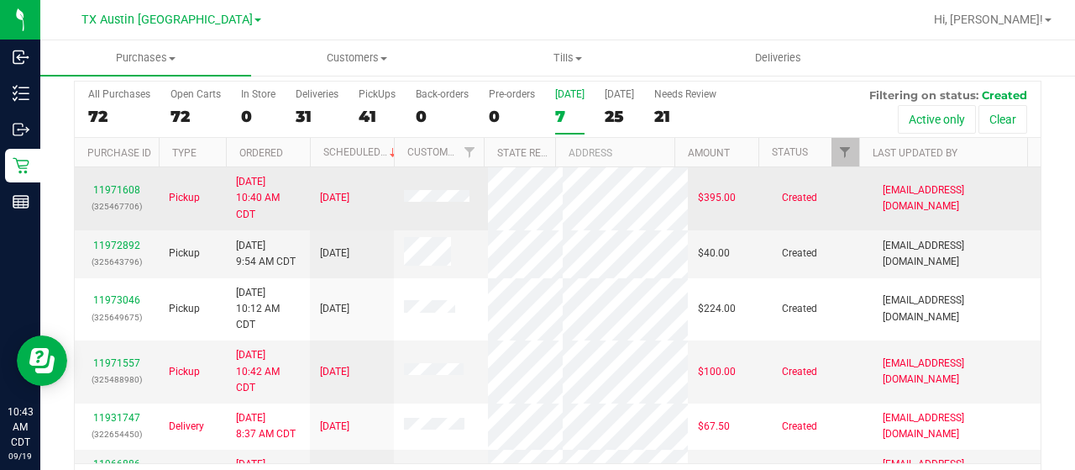
scroll to position [84, 0]
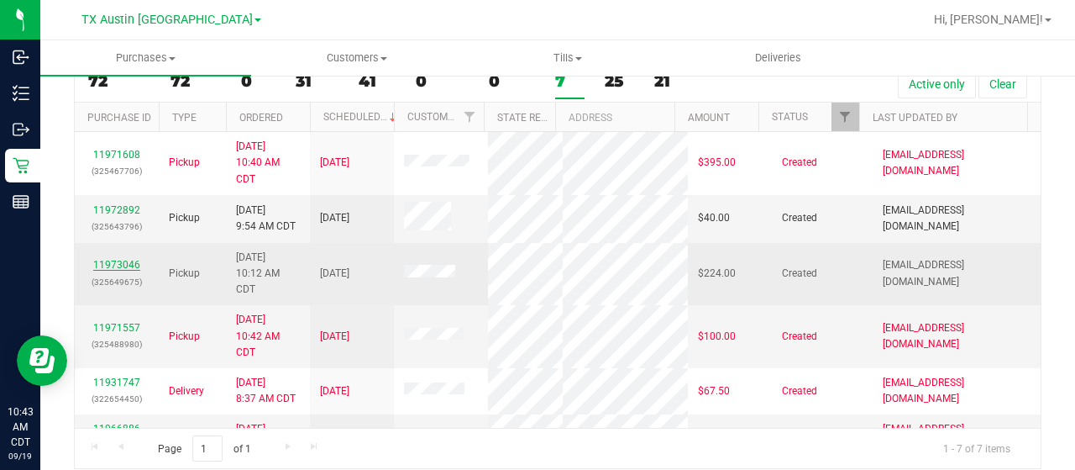
click at [102, 271] on link "11973046" at bounding box center [116, 265] width 47 height 12
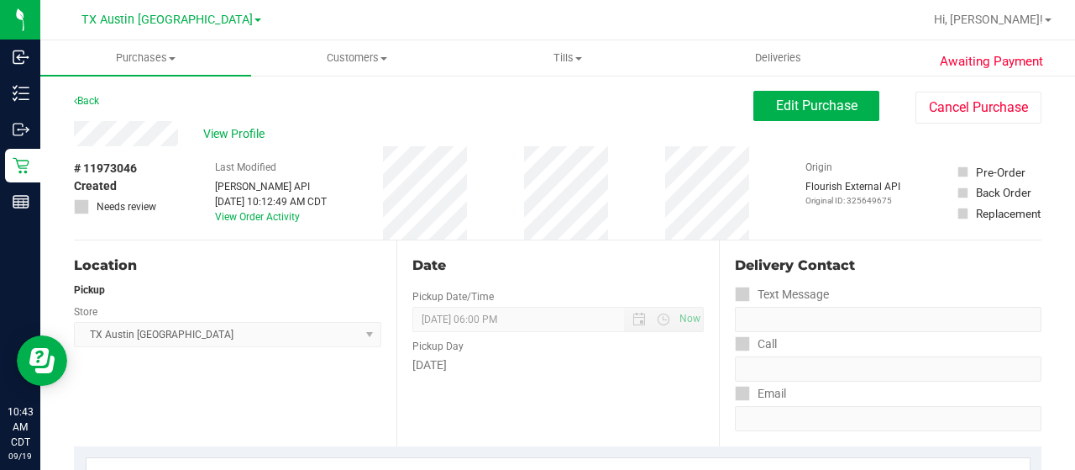
click at [185, 131] on div "View Profile" at bounding box center [414, 133] width 680 height 25
click at [245, 130] on span "View Profile" at bounding box center [236, 134] width 67 height 18
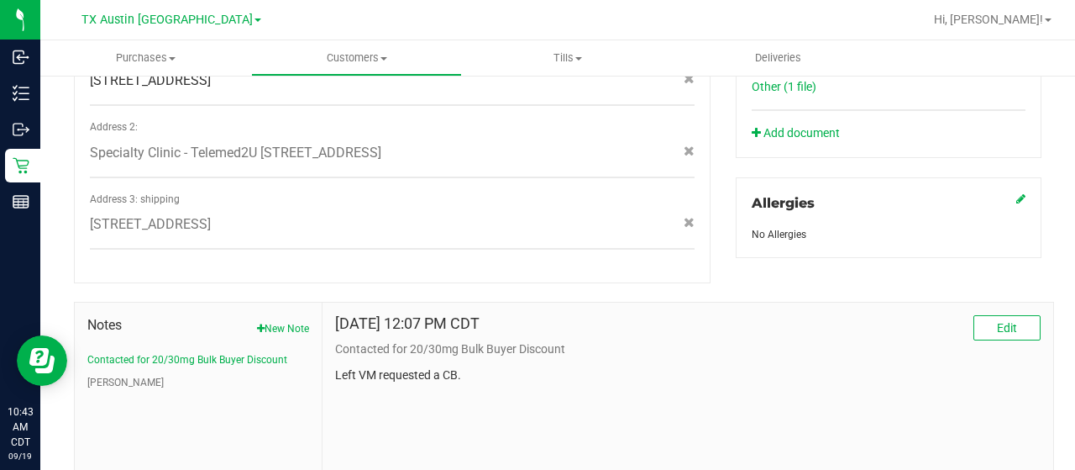
scroll to position [775, 0]
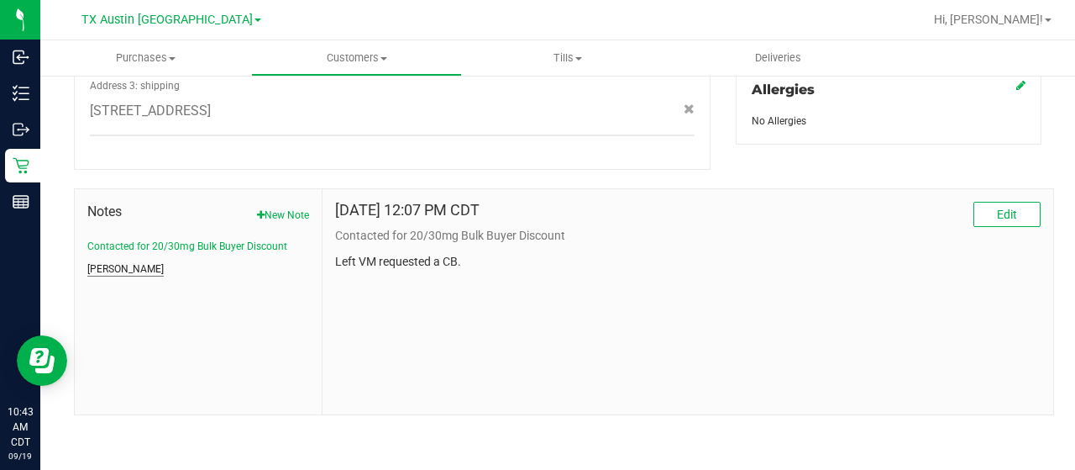
click at [102, 268] on button "CURT" at bounding box center [125, 268] width 76 height 15
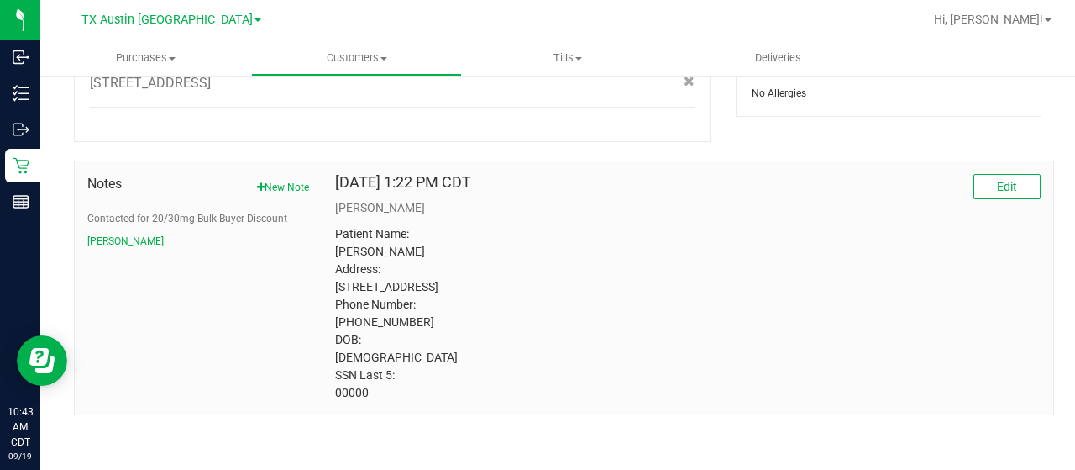
scroll to position [820, 0]
drag, startPoint x: 373, startPoint y: 395, endPoint x: 329, endPoint y: 396, distance: 43.7
click at [329, 396] on div "Jun 24, 2022 1:22 PM CDT Edit CURT Patient Name: Garrick Bell Address: 8903 Spl…" at bounding box center [688, 287] width 731 height 253
copy p "00000"
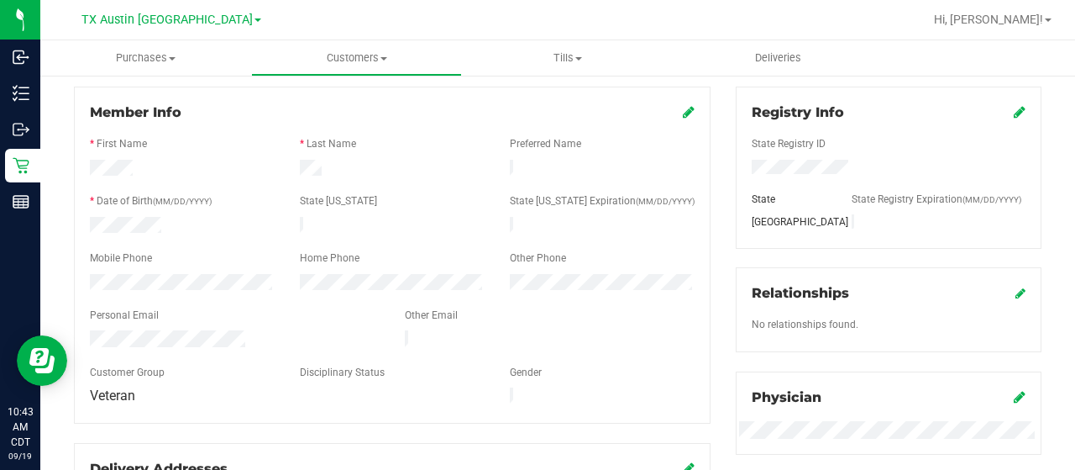
scroll to position [64, 0]
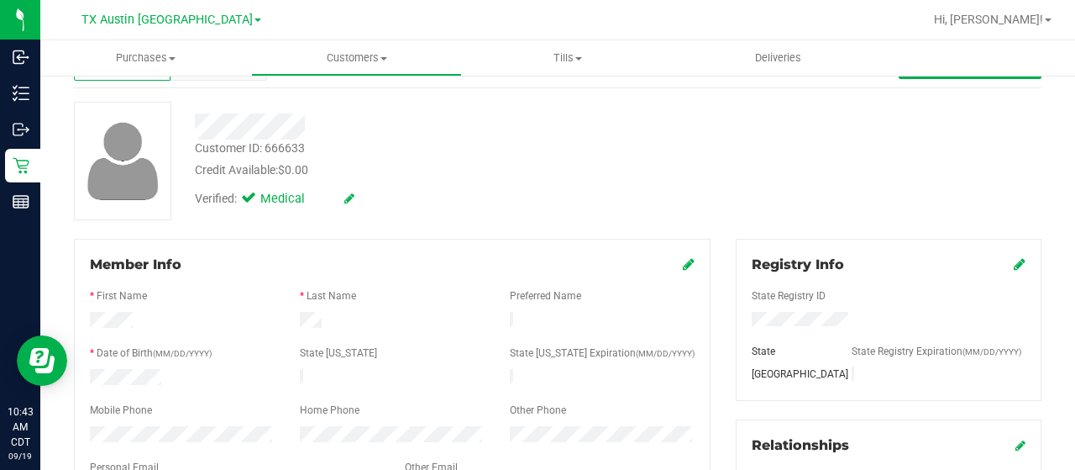
click at [195, 130] on div at bounding box center [430, 126] width 496 height 26
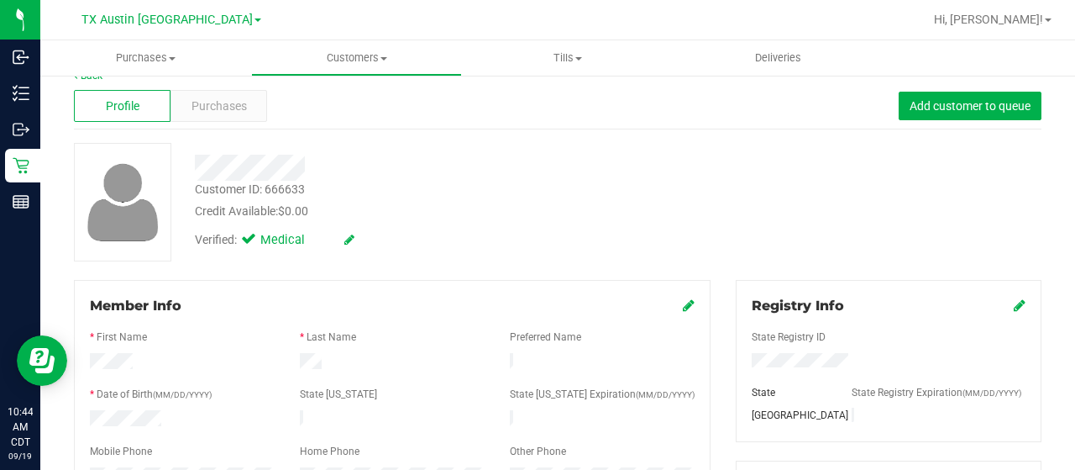
scroll to position [0, 0]
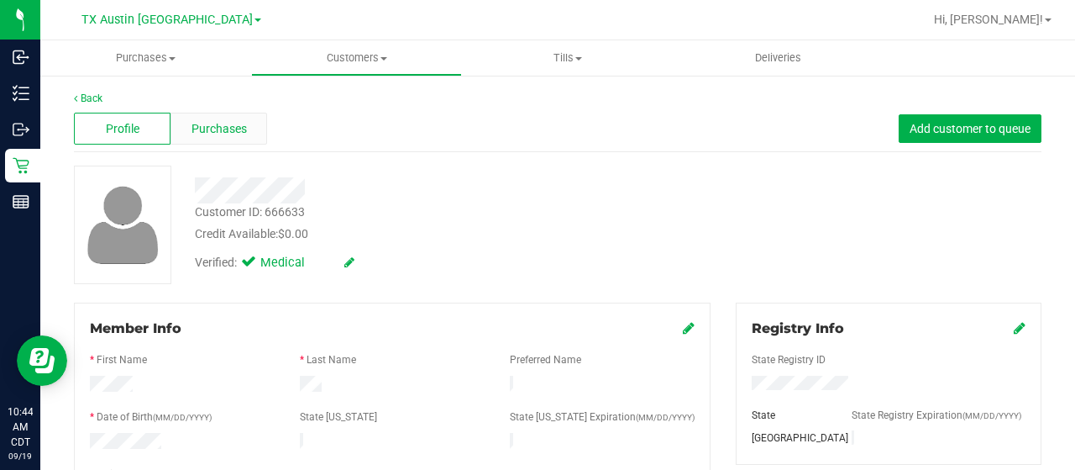
click at [236, 129] on span "Purchases" at bounding box center [219, 129] width 55 height 18
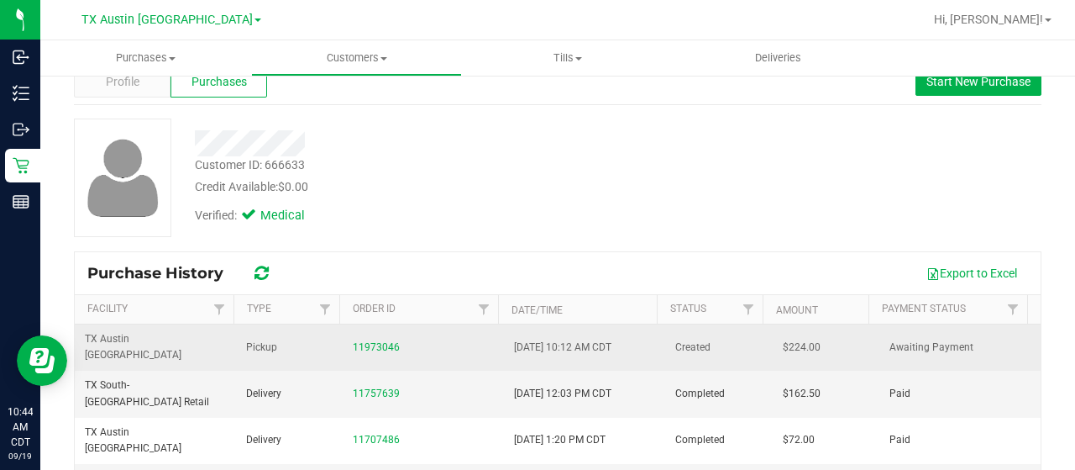
scroll to position [84, 0]
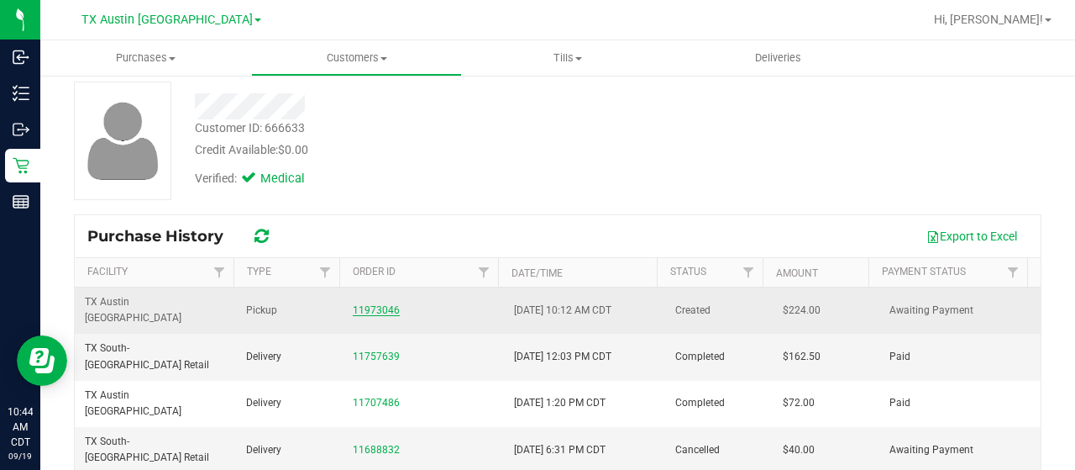
click at [381, 304] on link "11973046" at bounding box center [376, 310] width 47 height 12
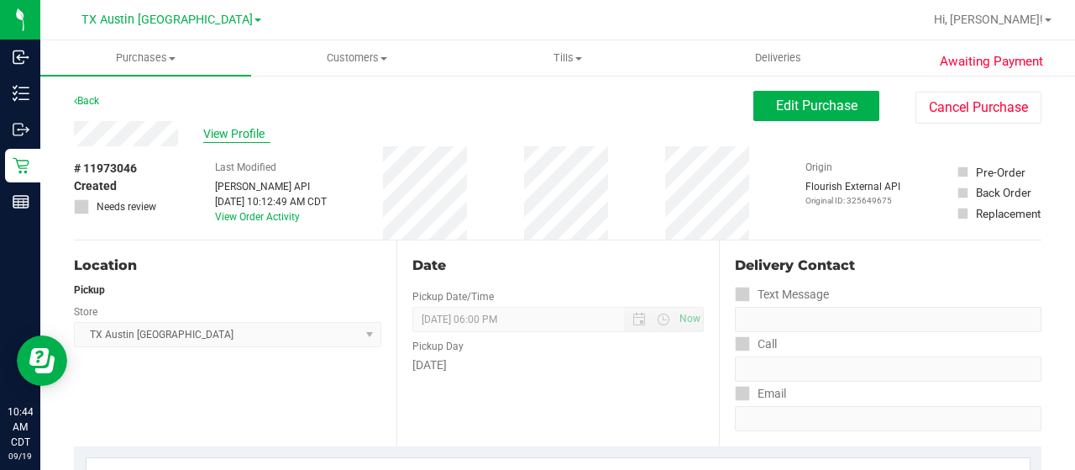
click at [222, 127] on span "View Profile" at bounding box center [236, 134] width 67 height 18
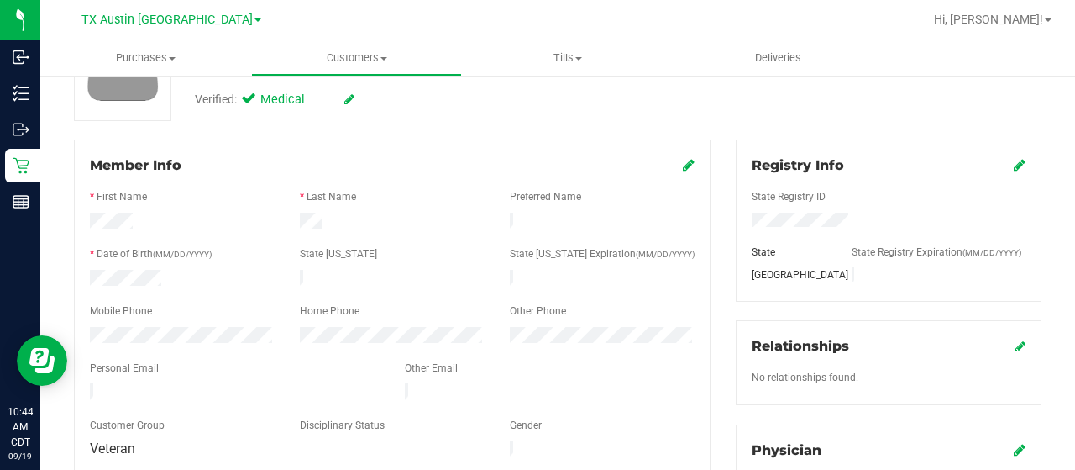
scroll to position [168, 0]
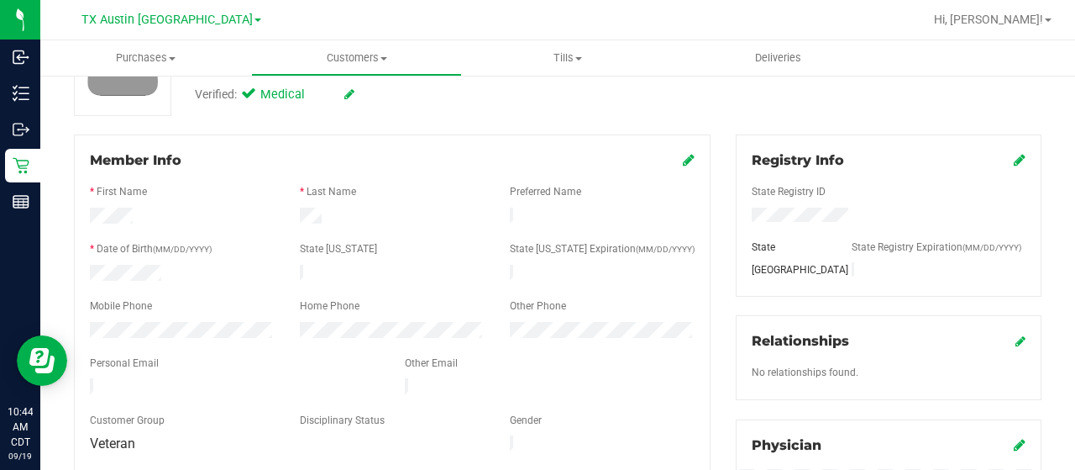
click at [90, 384] on div at bounding box center [234, 388] width 315 height 20
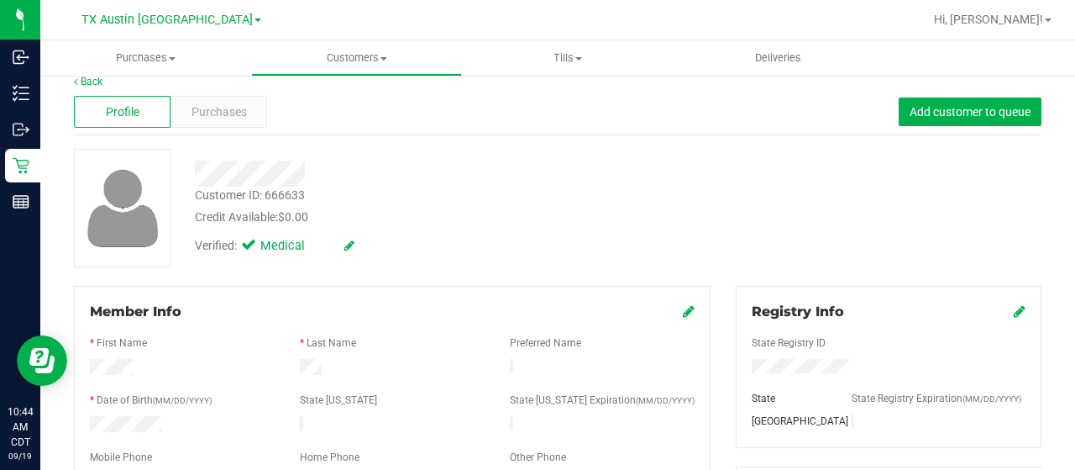
scroll to position [0, 0]
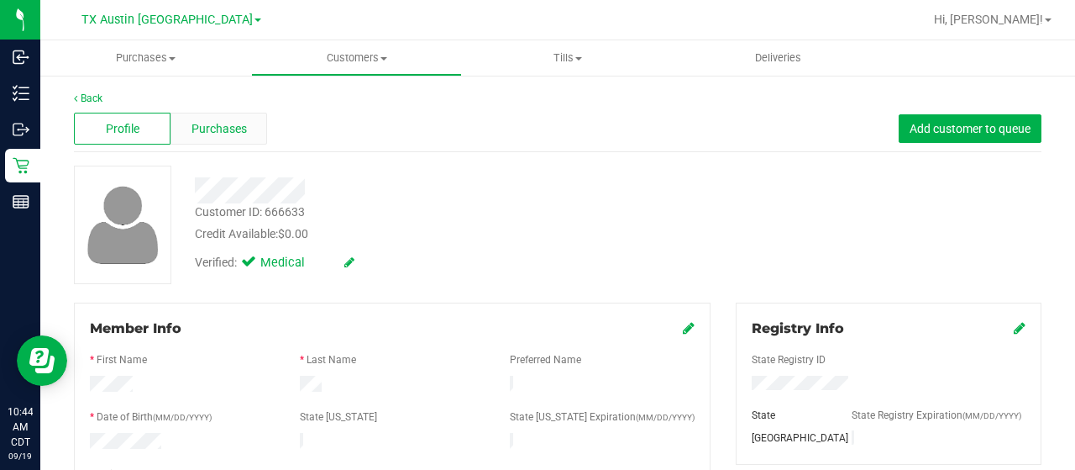
click at [228, 123] on span "Purchases" at bounding box center [219, 129] width 55 height 18
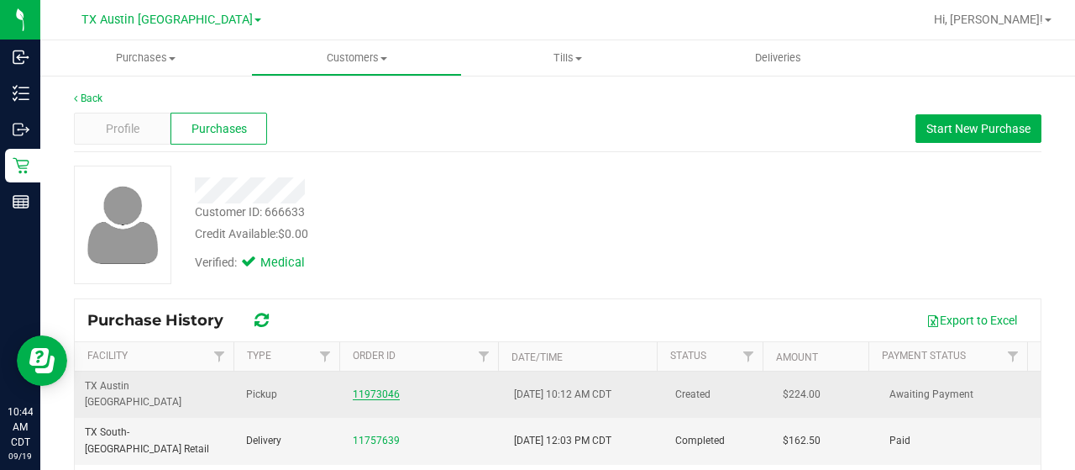
click at [376, 388] on link "11973046" at bounding box center [376, 394] width 47 height 12
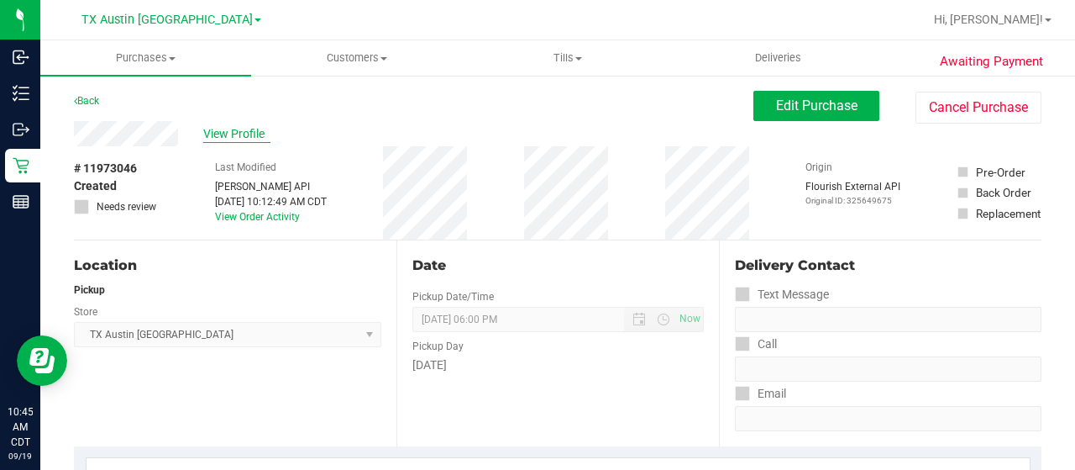
click at [253, 129] on span "View Profile" at bounding box center [236, 134] width 67 height 18
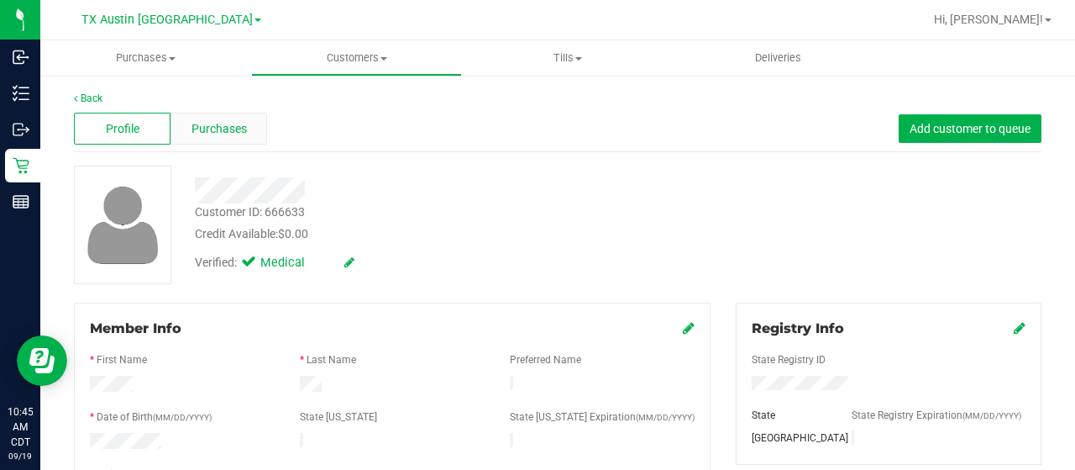
click at [228, 127] on span "Purchases" at bounding box center [219, 129] width 55 height 18
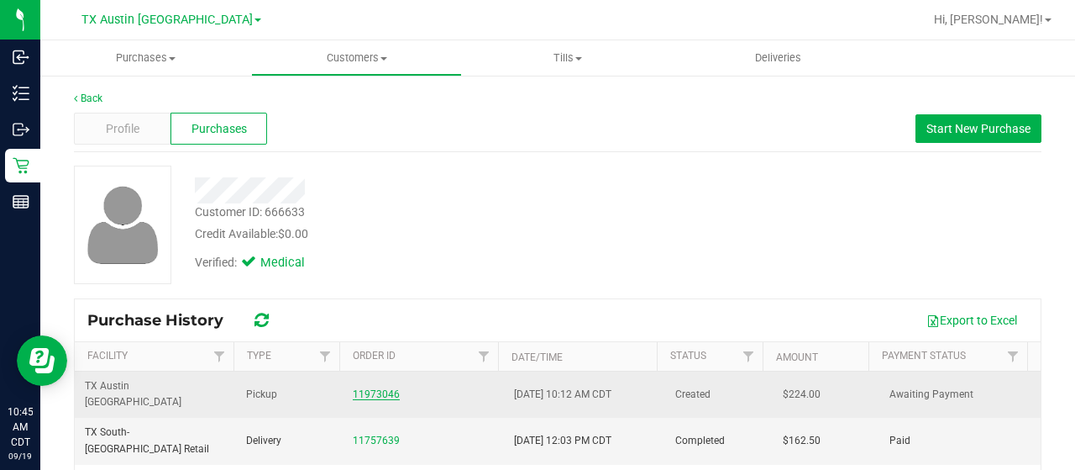
click at [385, 388] on link "11973046" at bounding box center [376, 394] width 47 height 12
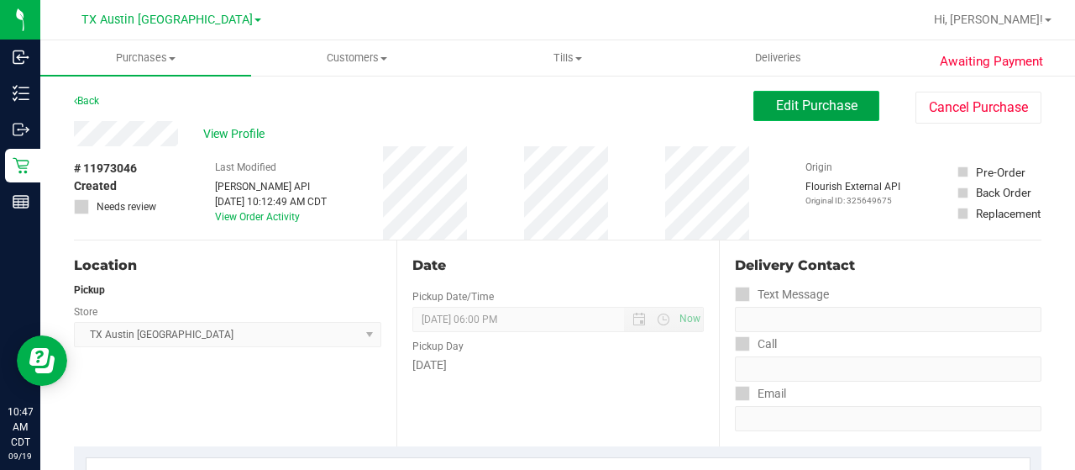
click at [820, 115] on button "Edit Purchase" at bounding box center [817, 106] width 126 height 30
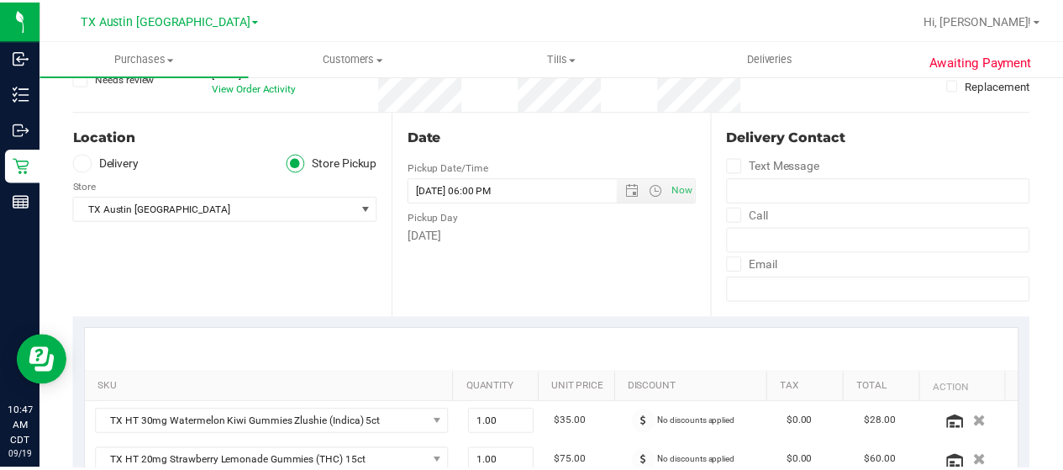
scroll to position [168, 0]
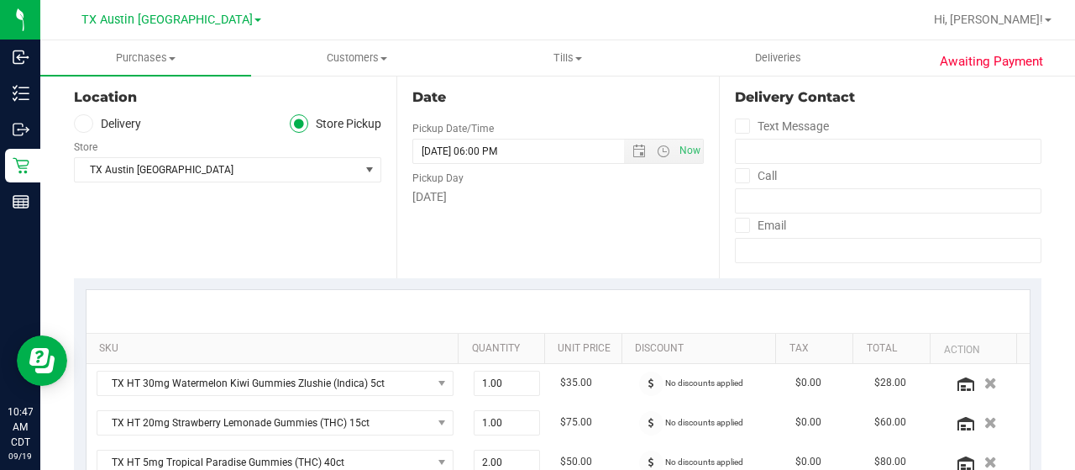
click at [109, 129] on label "Delivery" at bounding box center [107, 123] width 67 height 19
click at [0, 0] on input "Delivery" at bounding box center [0, 0] width 0 height 0
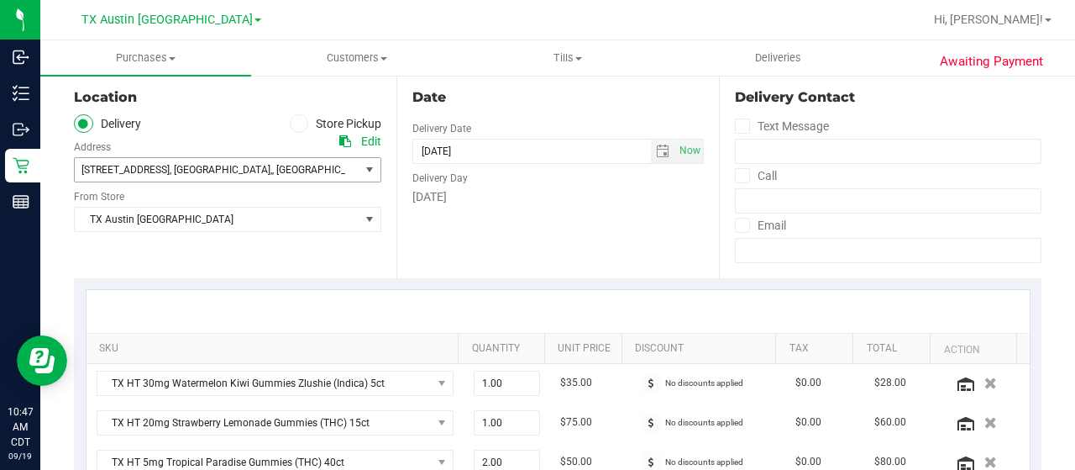
click at [272, 167] on span ", TX" at bounding box center [322, 170] width 101 height 12
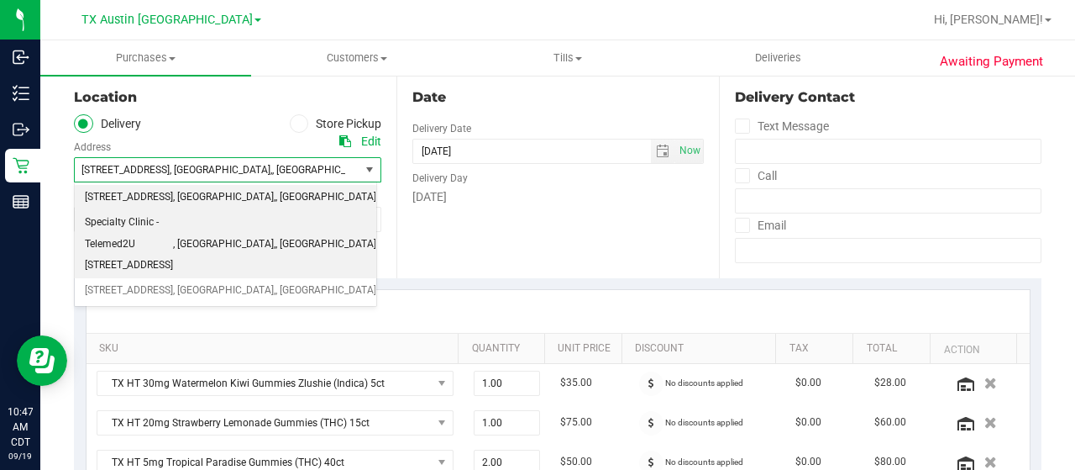
click at [173, 238] on span "Specialty Clinic - Telemed2U 2217 Park Bend Dr. #300, Austin, TX 78758" at bounding box center [129, 244] width 88 height 65
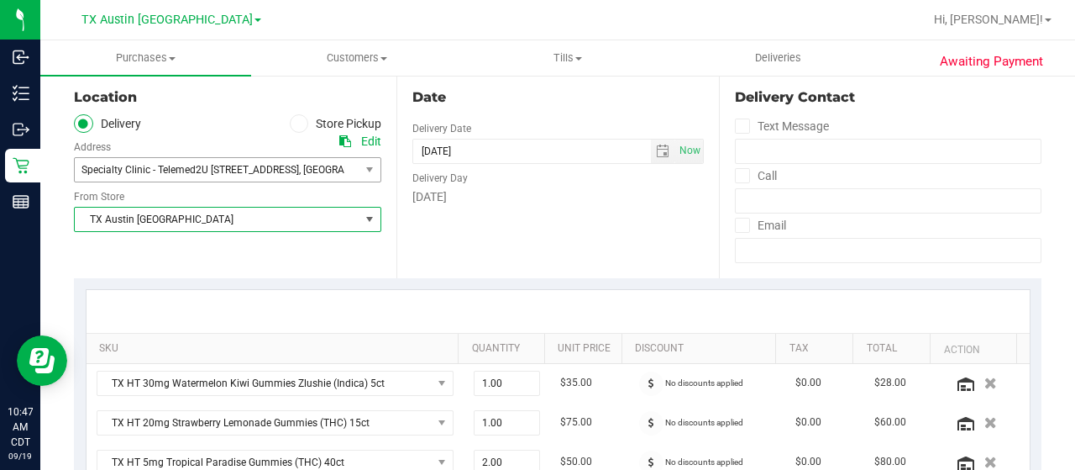
click at [244, 224] on span "TX Austin [GEOGRAPHIC_DATA]" at bounding box center [217, 219] width 285 height 24
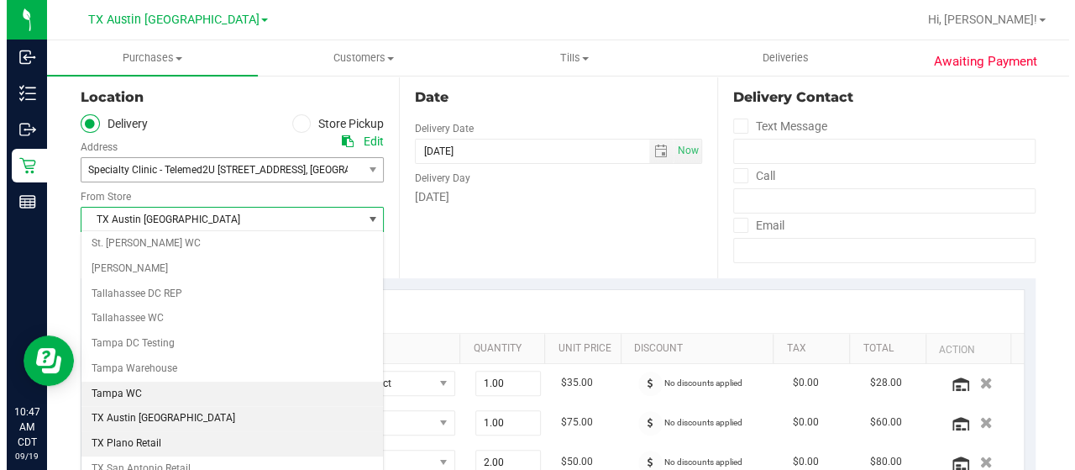
scroll to position [1188, 0]
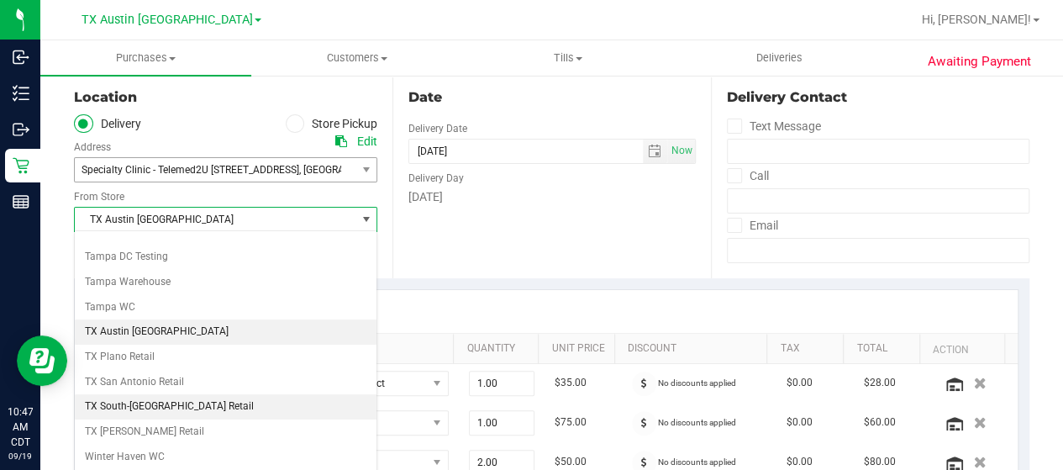
click at [176, 394] on li "TX South-[GEOGRAPHIC_DATA] Retail" at bounding box center [226, 406] width 302 height 25
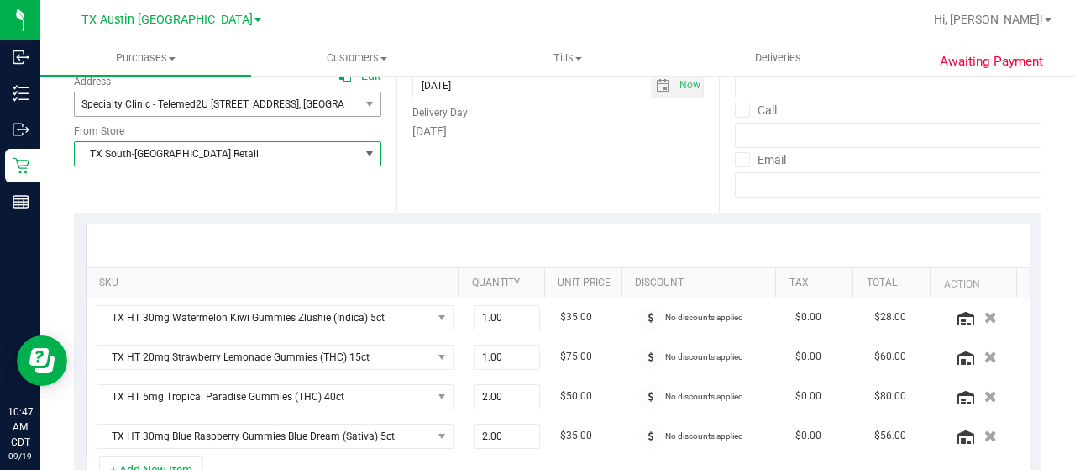
scroll to position [336, 0]
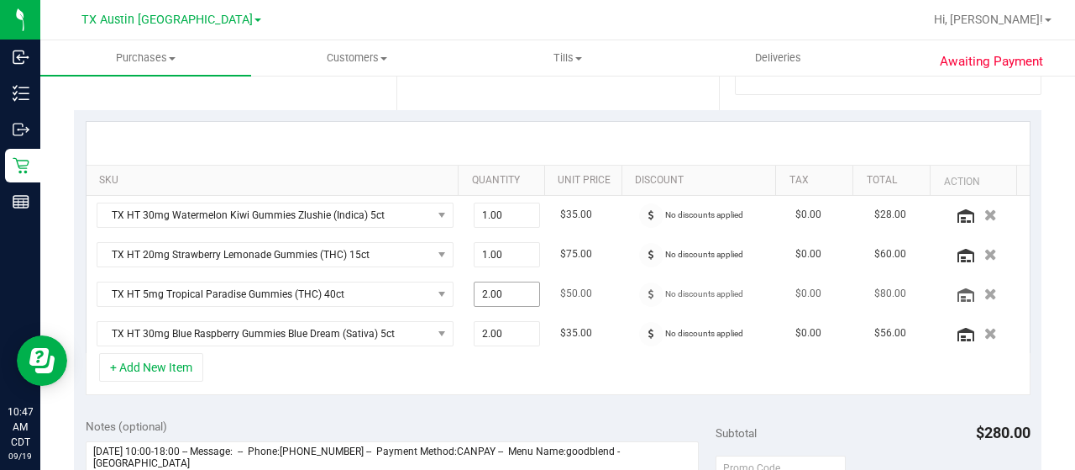
click at [481, 292] on span "2.00 2" at bounding box center [507, 293] width 67 height 25
type input "1"
type input "1.00"
click at [565, 139] on div at bounding box center [558, 143] width 943 height 43
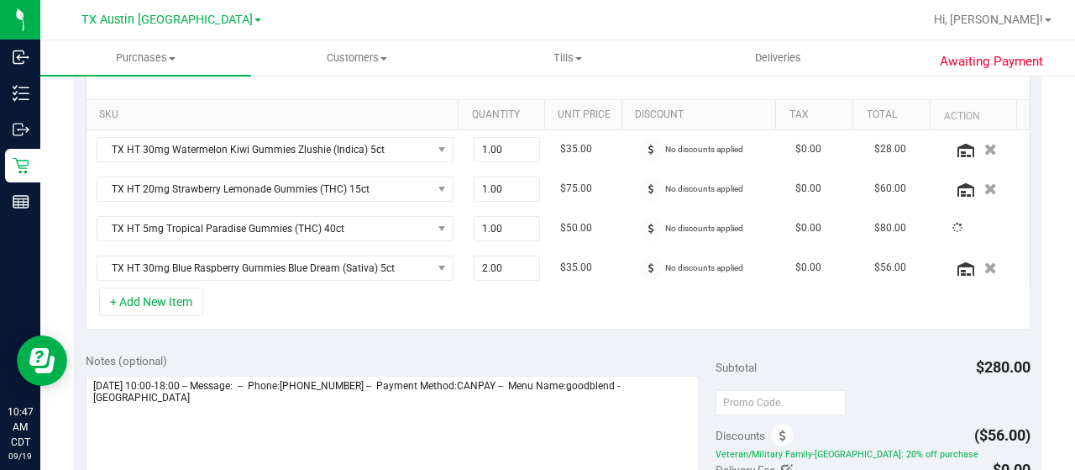
scroll to position [504, 0]
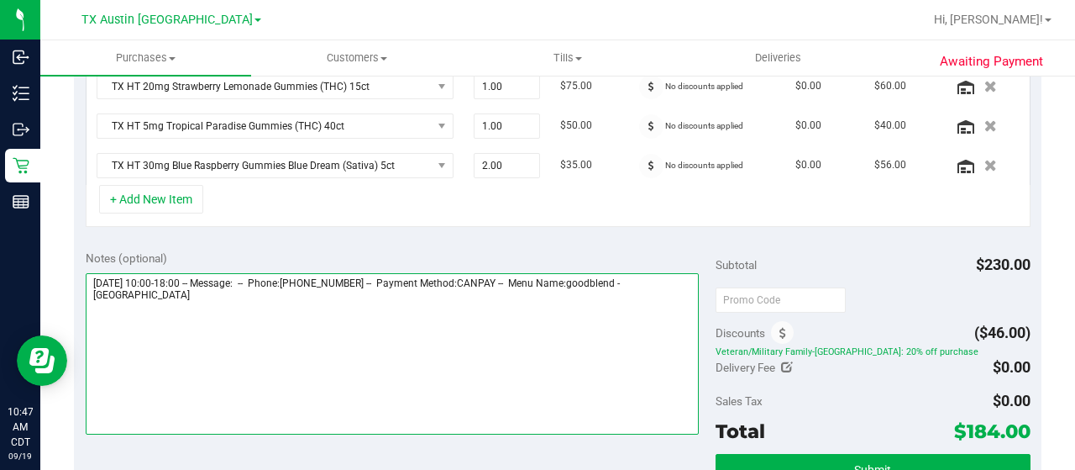
drag, startPoint x: 643, startPoint y: 278, endPoint x: 670, endPoint y: 300, distance: 35.3
click at [670, 300] on textarea at bounding box center [392, 353] width 613 height 161
click at [244, 309] on textarea at bounding box center [392, 353] width 613 height 161
paste textarea "South Austin"
drag, startPoint x: 89, startPoint y: 273, endPoint x: 174, endPoint y: 281, distance: 85.2
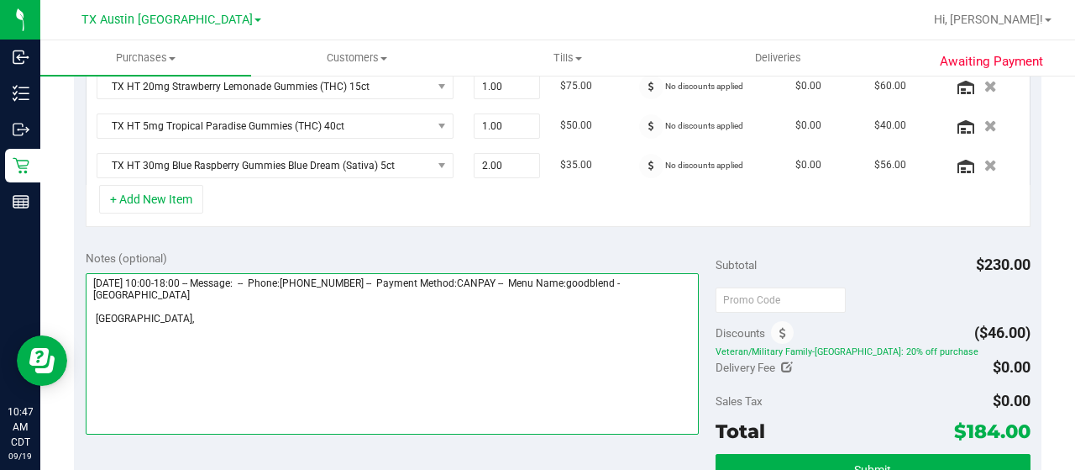
click at [174, 281] on textarea at bounding box center [392, 353] width 613 height 161
click at [196, 315] on textarea at bounding box center [392, 353] width 613 height 161
paste textarea "Friday 09/19/2025"
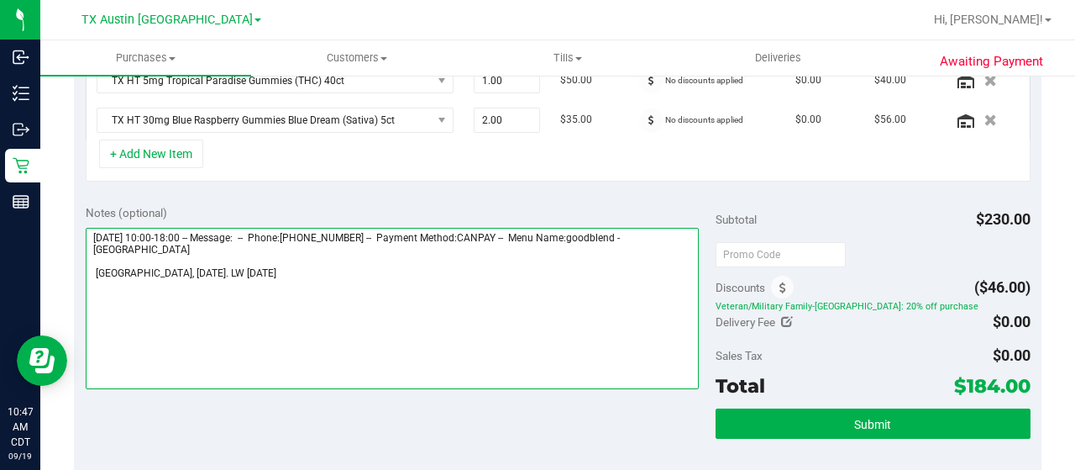
scroll to position [588, 0]
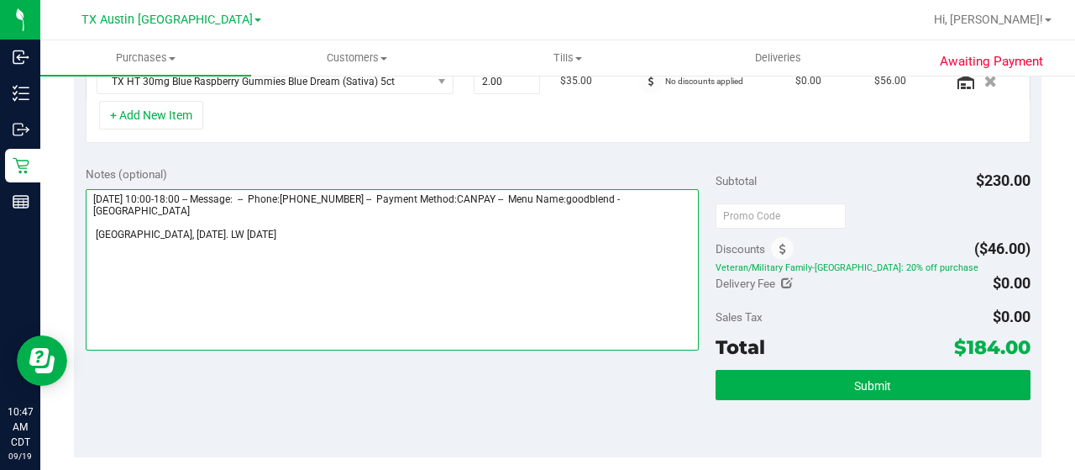
click at [96, 231] on textarea at bounding box center [392, 269] width 613 height 161
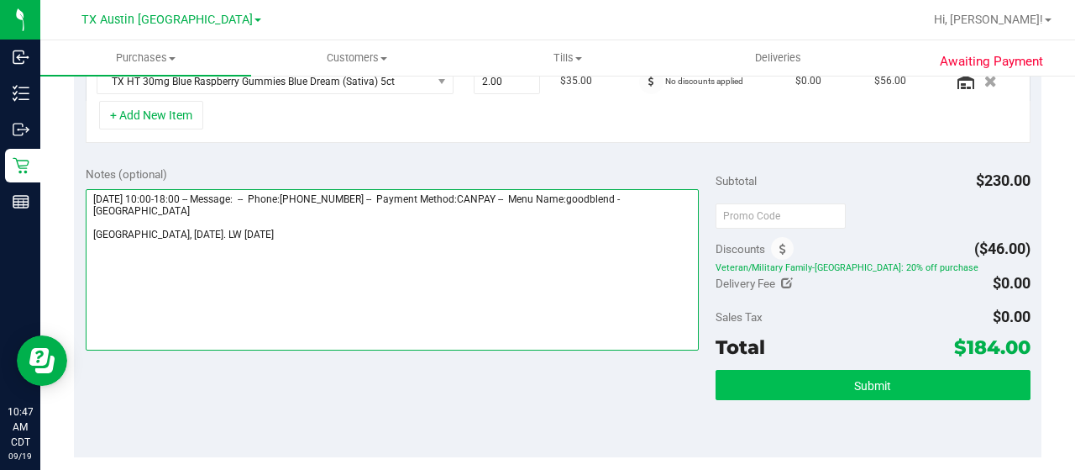
type textarea "Friday 09/19/2025 10:00-18:00 -- Message: -- Phone:4105704964 -- Payment Method…"
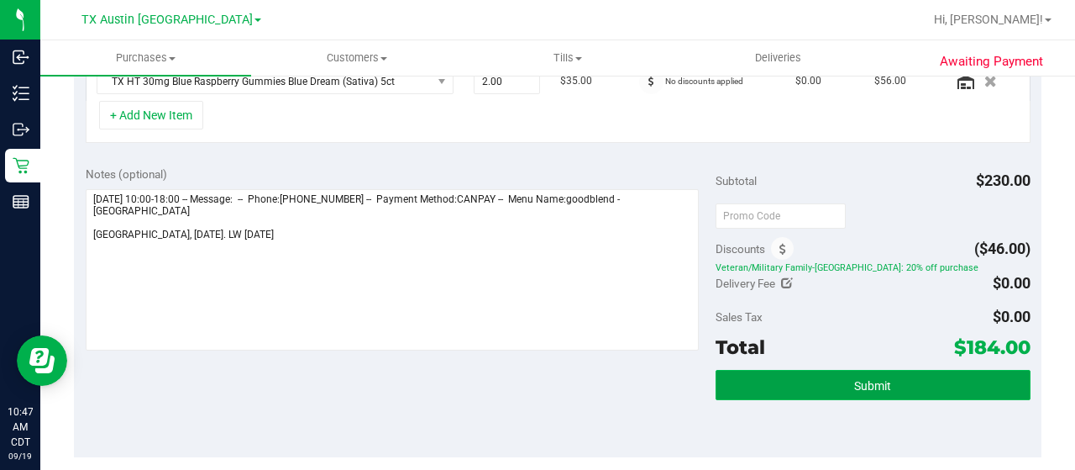
click at [879, 379] on span "Submit" at bounding box center [872, 385] width 37 height 13
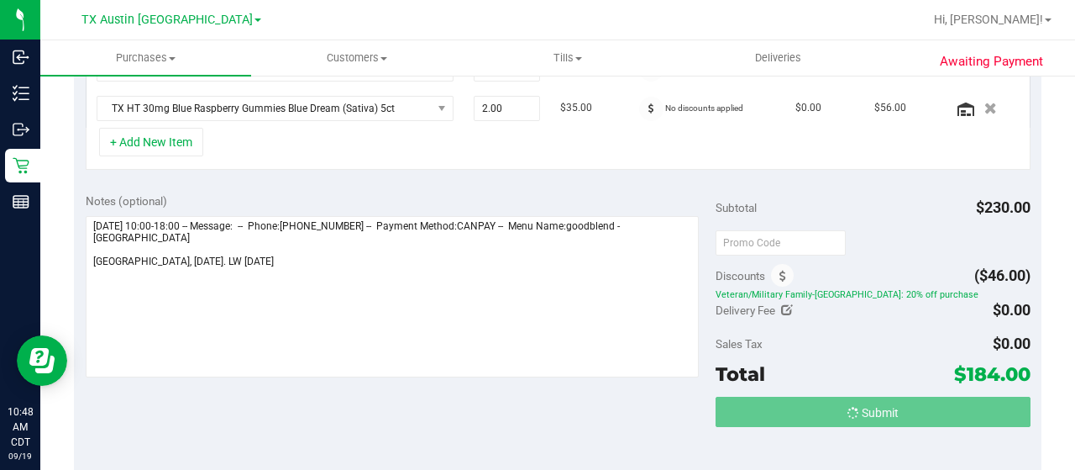
scroll to position [535, 0]
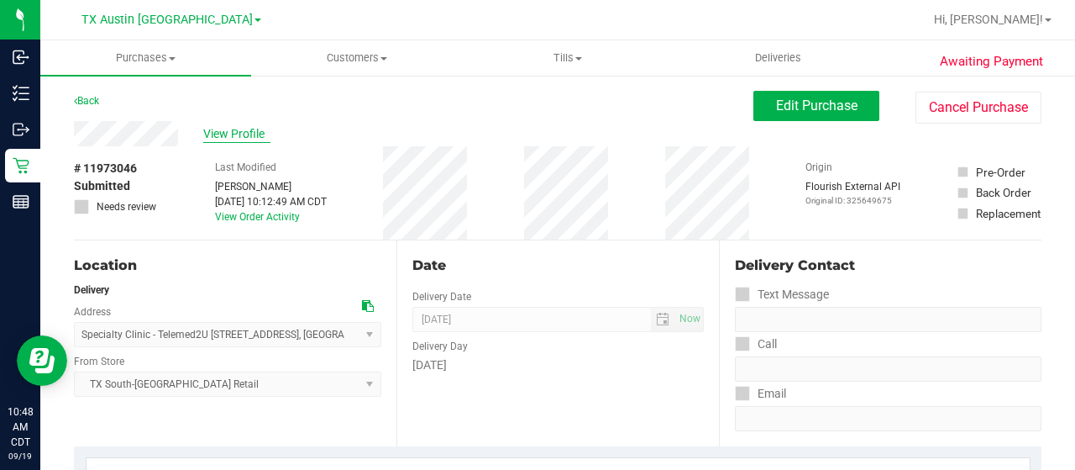
click at [242, 126] on span "View Profile" at bounding box center [236, 134] width 67 height 18
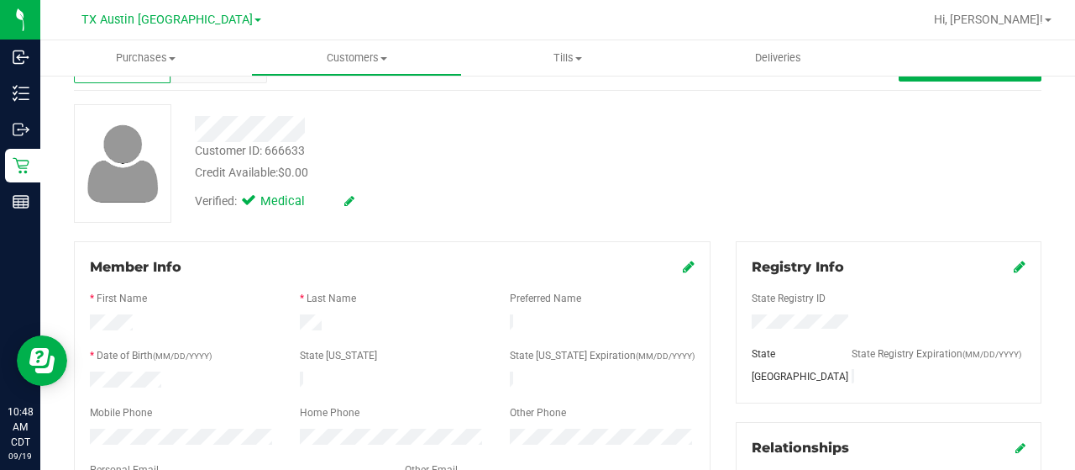
scroll to position [168, 0]
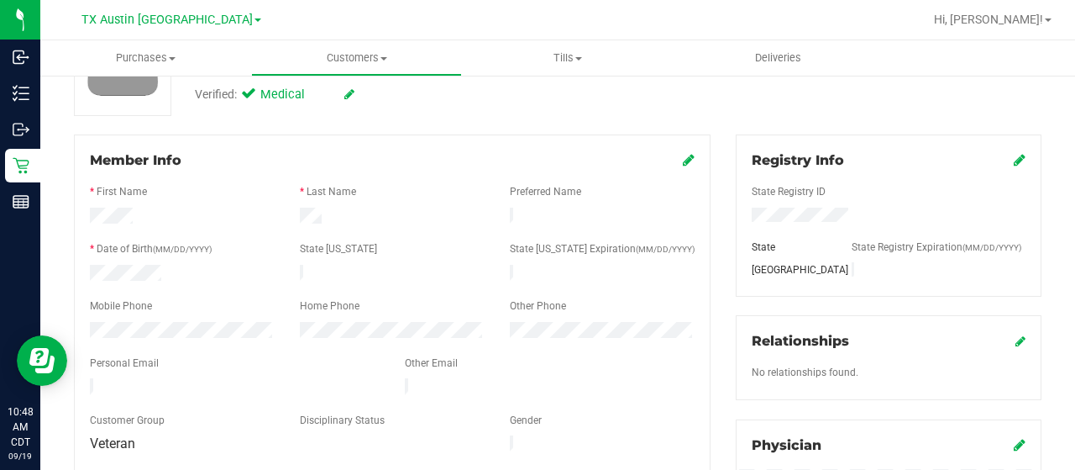
drag, startPoint x: 250, startPoint y: 379, endPoint x: 86, endPoint y: 381, distance: 164.7
click at [86, 381] on div at bounding box center [234, 388] width 315 height 20
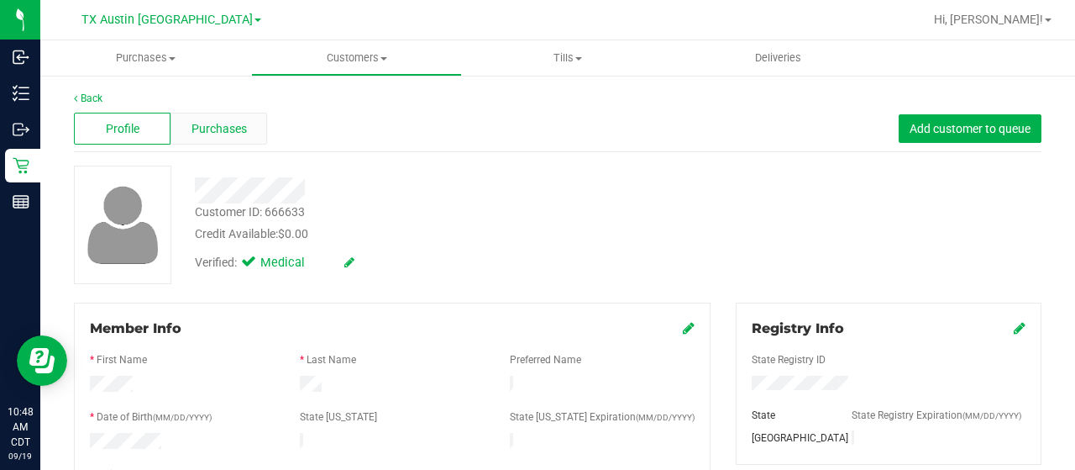
click at [220, 121] on span "Purchases" at bounding box center [219, 129] width 55 height 18
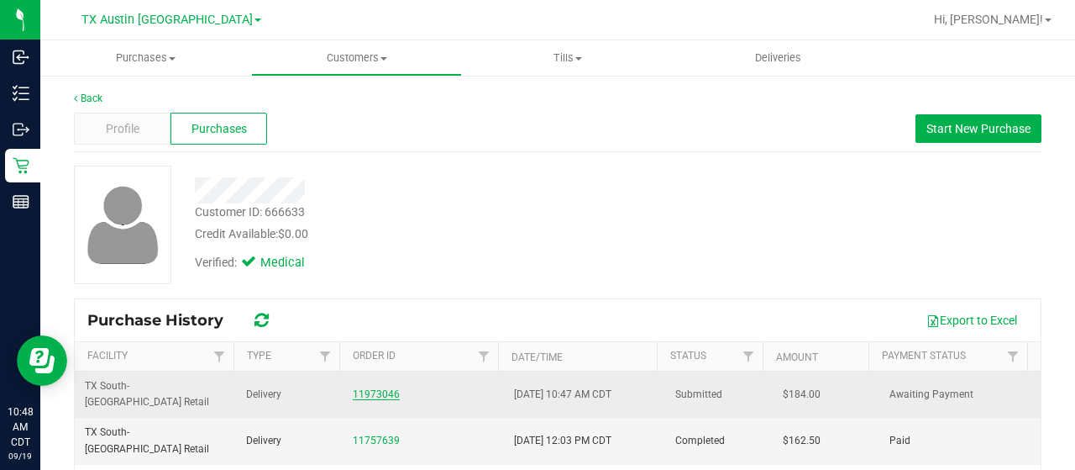
click at [373, 388] on link "11973046" at bounding box center [376, 394] width 47 height 12
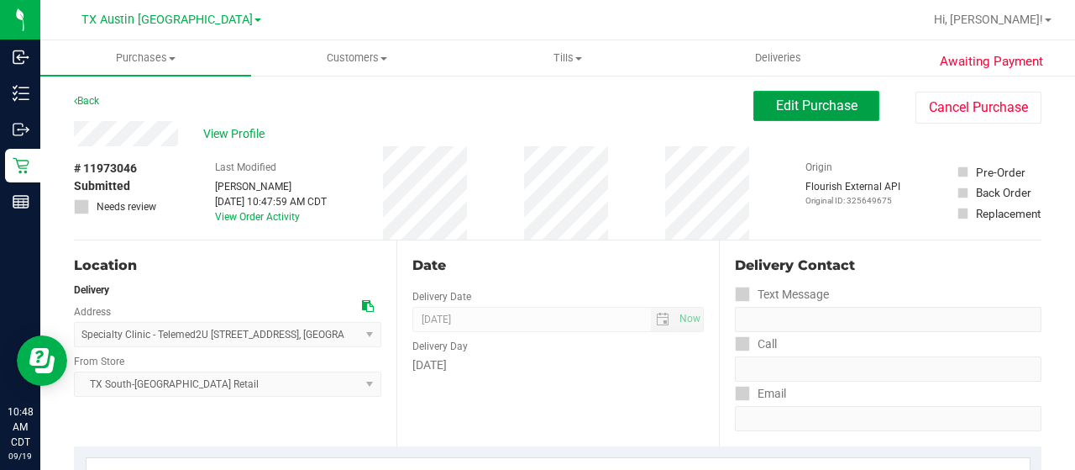
click at [812, 118] on button "Edit Purchase" at bounding box center [817, 106] width 126 height 30
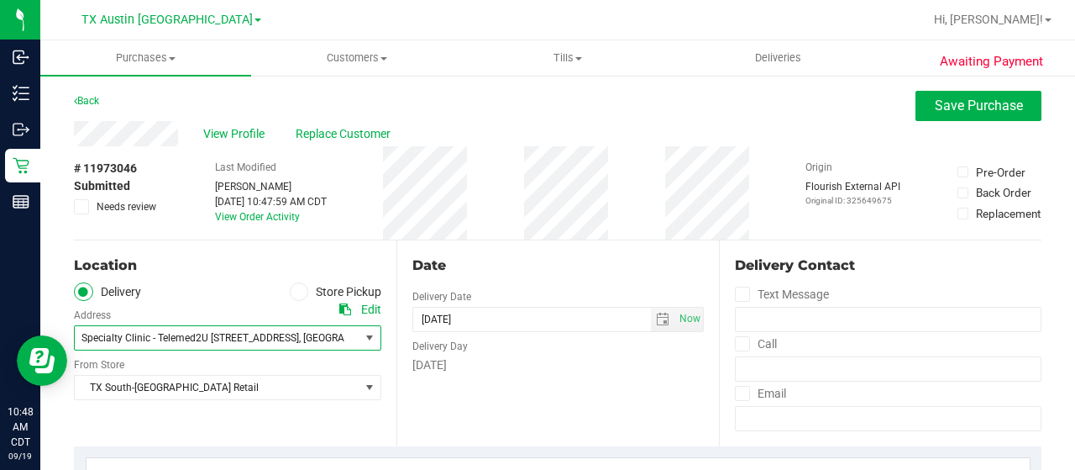
click at [251, 335] on span "Specialty Clinic - Telemed2U 2217 Park Bend Dr. #300, Austin, TX 78758" at bounding box center [190, 338] width 218 height 12
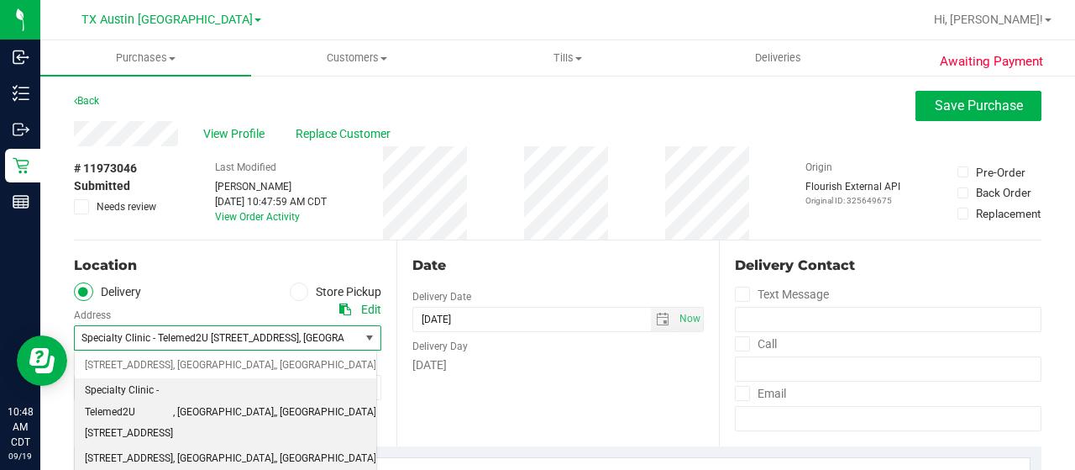
click at [276, 448] on span ", TX" at bounding box center [326, 459] width 101 height 22
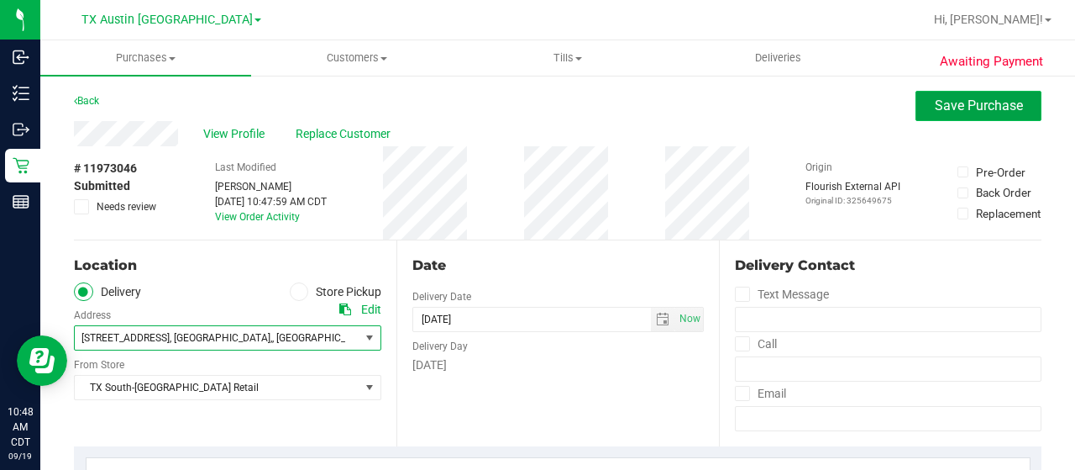
click at [1009, 106] on span "Save Purchase" at bounding box center [979, 105] width 88 height 16
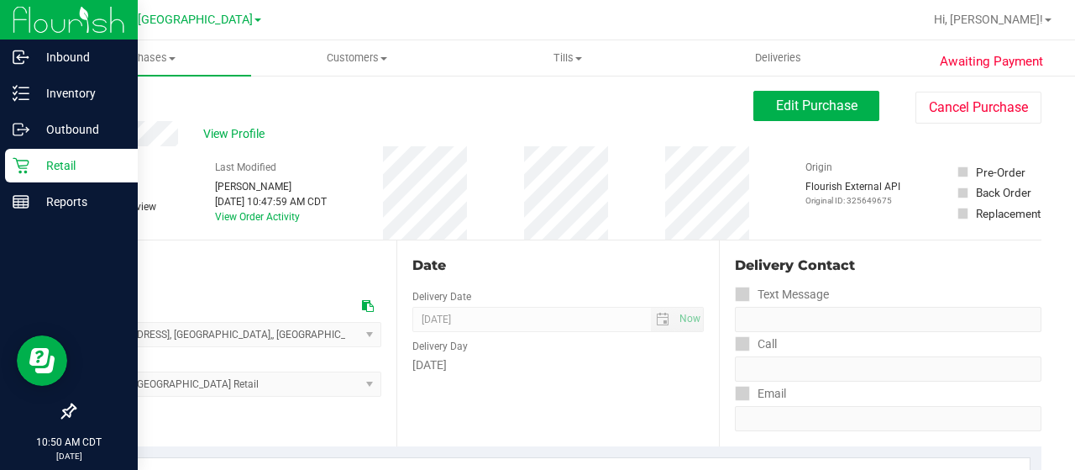
click at [36, 163] on p "Retail" at bounding box center [79, 165] width 101 height 20
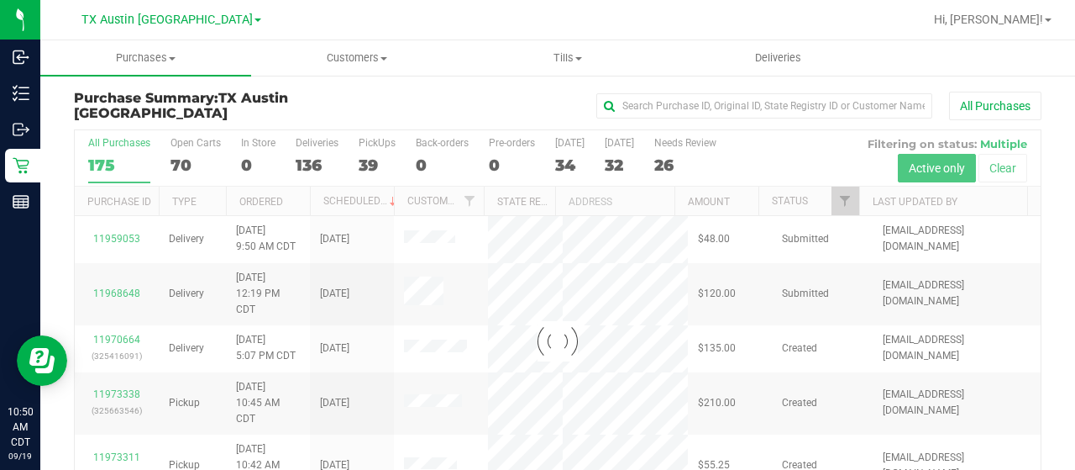
click at [832, 202] on div at bounding box center [558, 341] width 966 height 422
click at [838, 200] on span "Filter" at bounding box center [844, 200] width 13 height 13
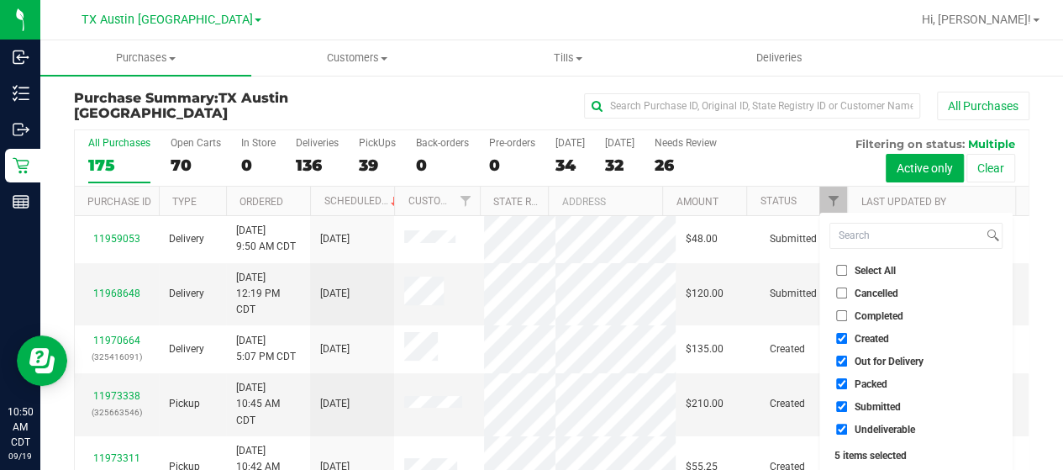
click at [887, 358] on span "Out for Delivery" at bounding box center [888, 361] width 69 height 10
click at [847, 358] on input "Out for Delivery" at bounding box center [841, 360] width 11 height 11
checkbox input "false"
drag, startPoint x: 875, startPoint y: 382, endPoint x: 875, endPoint y: 405, distance: 22.7
click at [875, 382] on span "Packed" at bounding box center [870, 384] width 33 height 10
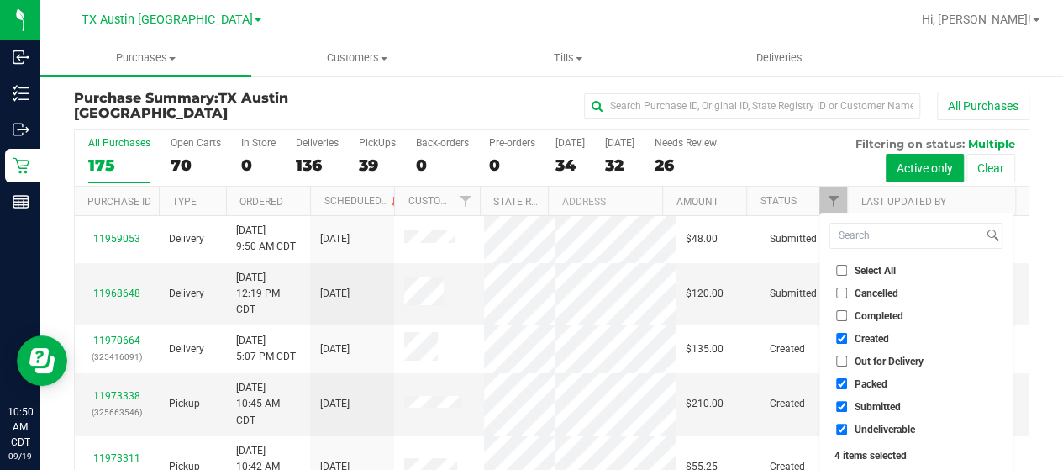
click at [847, 382] on input "Packed" at bounding box center [841, 383] width 11 height 11
checkbox input "false"
click at [875, 405] on span "Submitted" at bounding box center [877, 407] width 46 height 10
click at [847, 405] on input "Submitted" at bounding box center [841, 406] width 11 height 11
checkbox input "false"
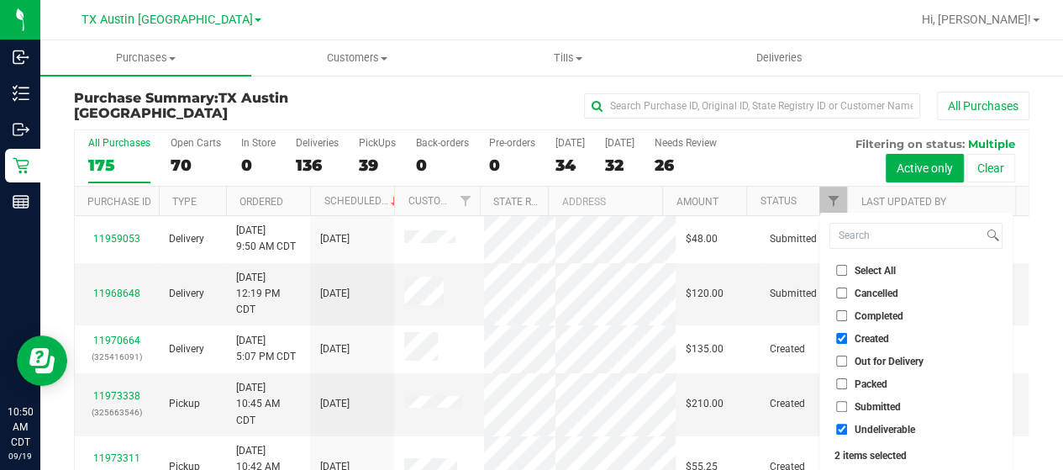
click at [869, 424] on span "Undeliverable" at bounding box center [884, 429] width 60 height 10
click at [847, 424] on input "Undeliverable" at bounding box center [841, 428] width 11 height 11
checkbox input "false"
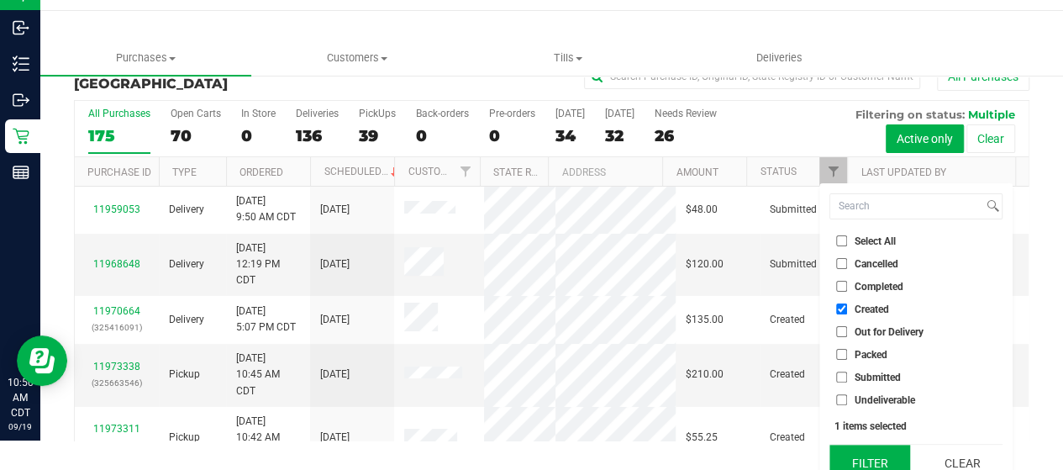
scroll to position [45, 0]
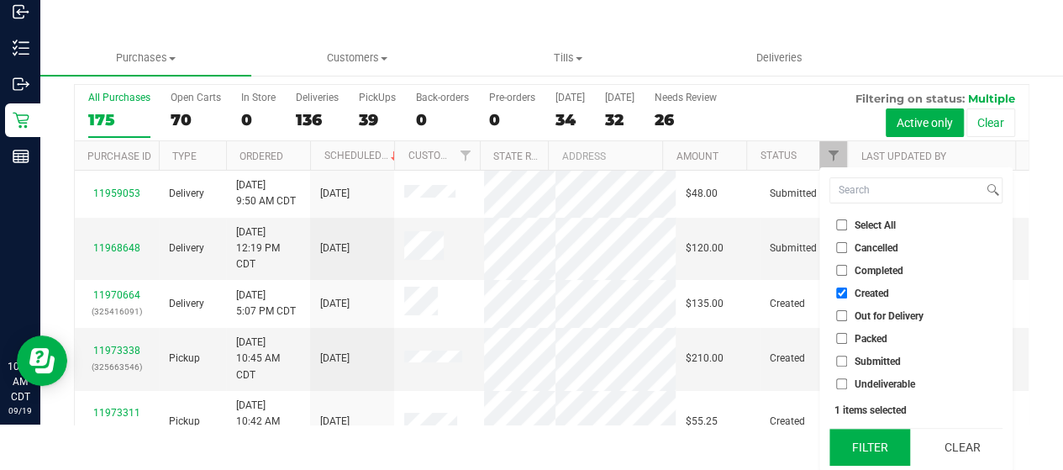
click at [871, 441] on button "Filter" at bounding box center [869, 446] width 81 height 37
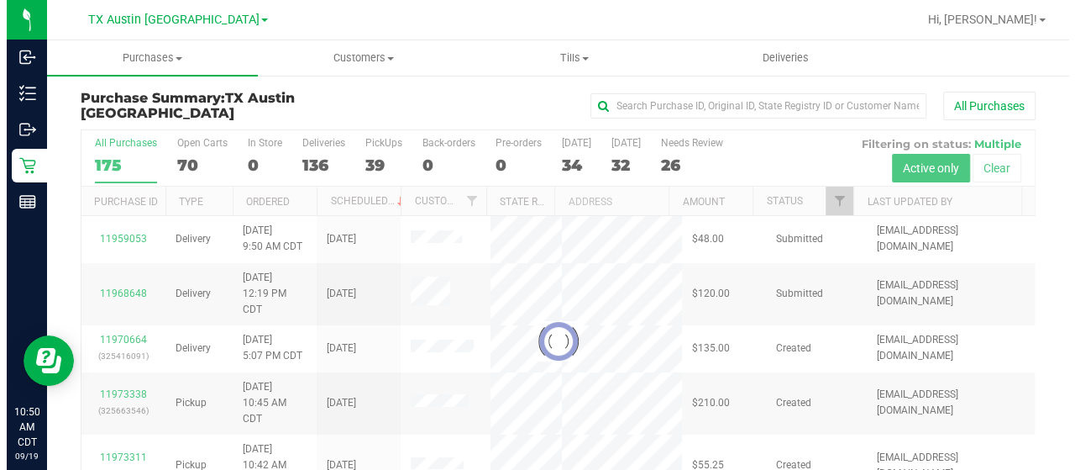
scroll to position [0, 0]
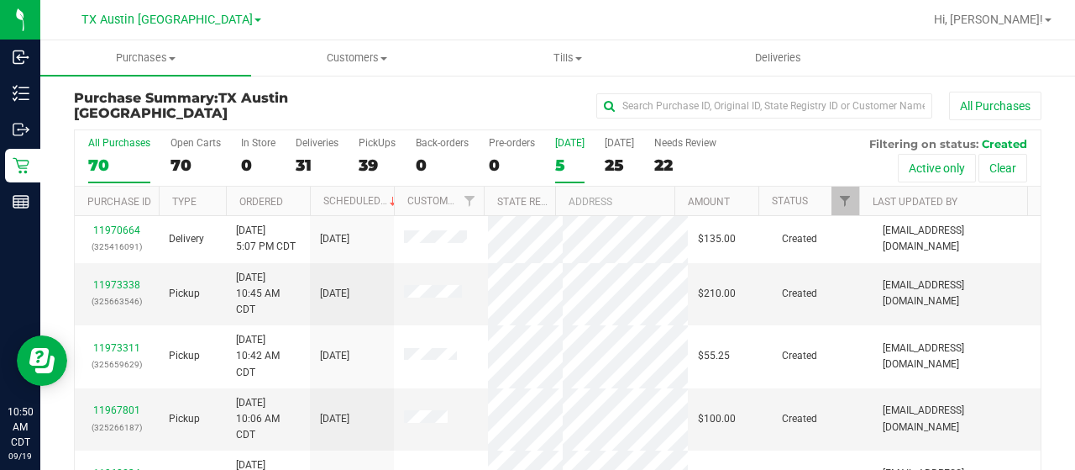
click at [566, 163] on div "5" at bounding box center [569, 164] width 29 height 19
click at [0, 0] on input "Today 5" at bounding box center [0, 0] width 0 height 0
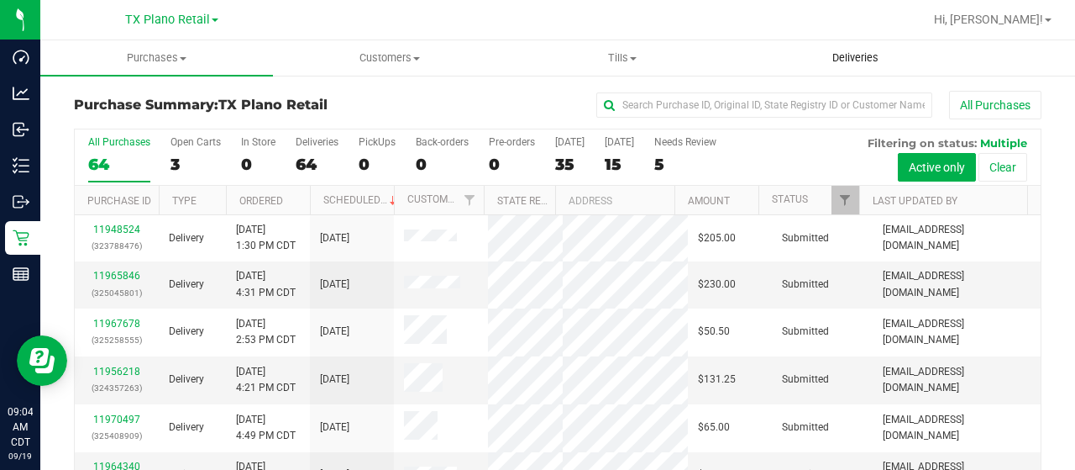
click at [854, 54] on span "Deliveries" at bounding box center [856, 57] width 92 height 15
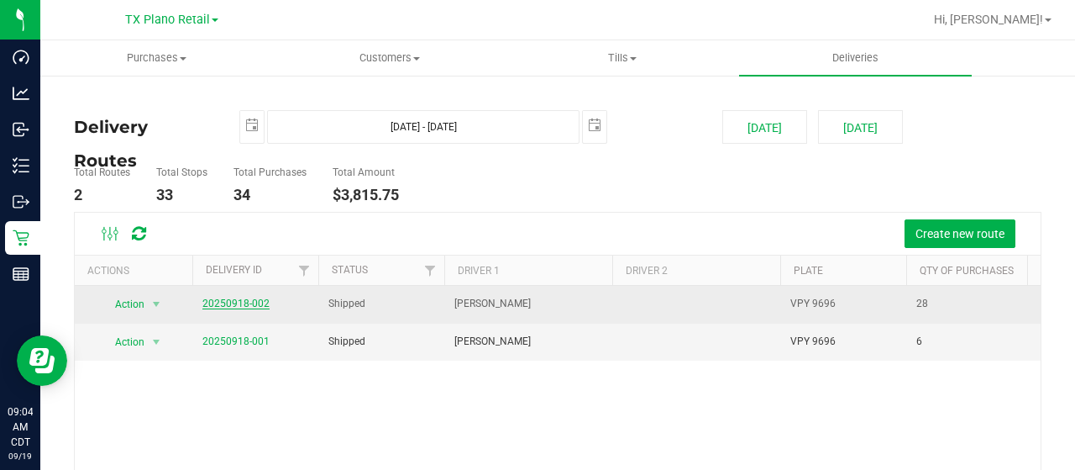
click at [230, 297] on link "20250918-002" at bounding box center [235, 303] width 67 height 12
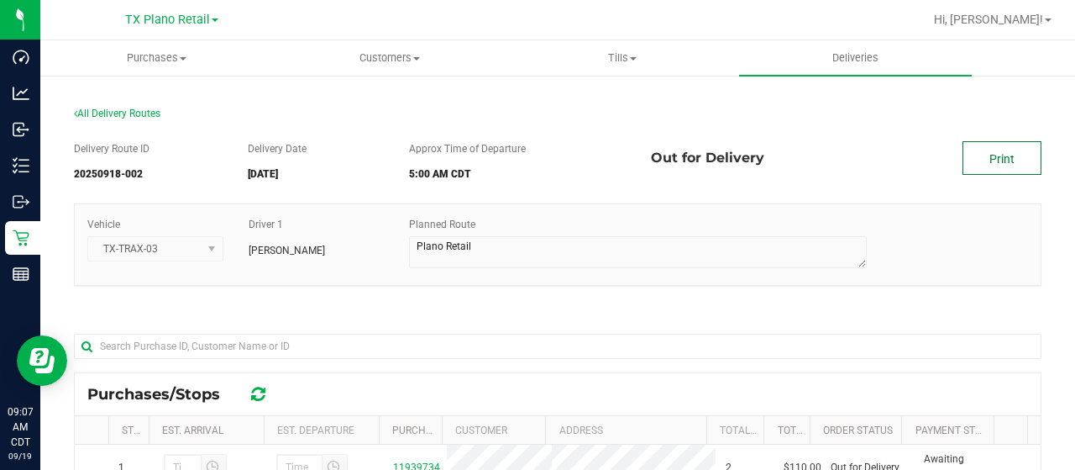
click at [971, 157] on link "Print" at bounding box center [1002, 158] width 79 height 34
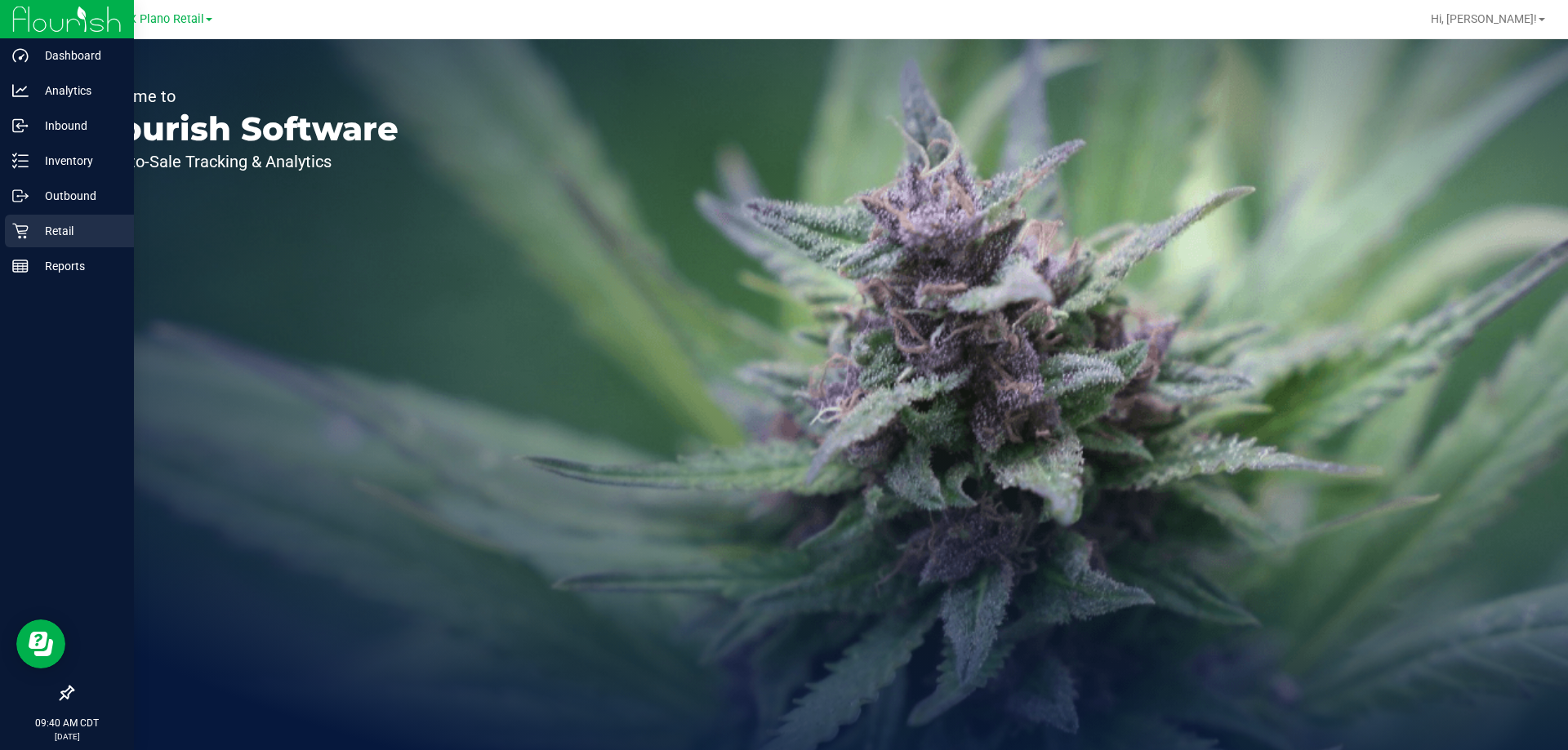
click at [16, 229] on icon at bounding box center [20, 230] width 17 height 17
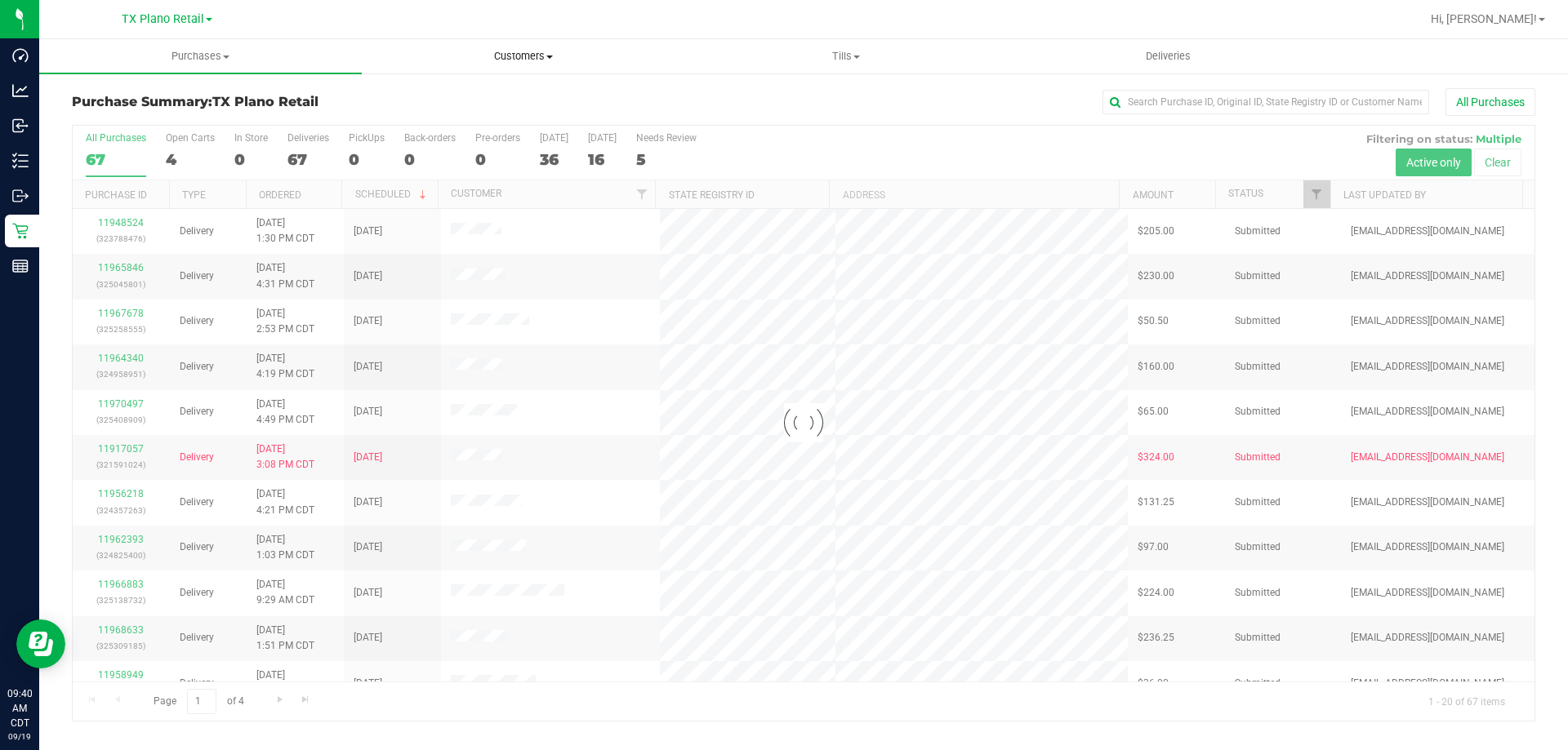
click at [523, 58] on span "Customers" at bounding box center [523, 55] width 321 height 15
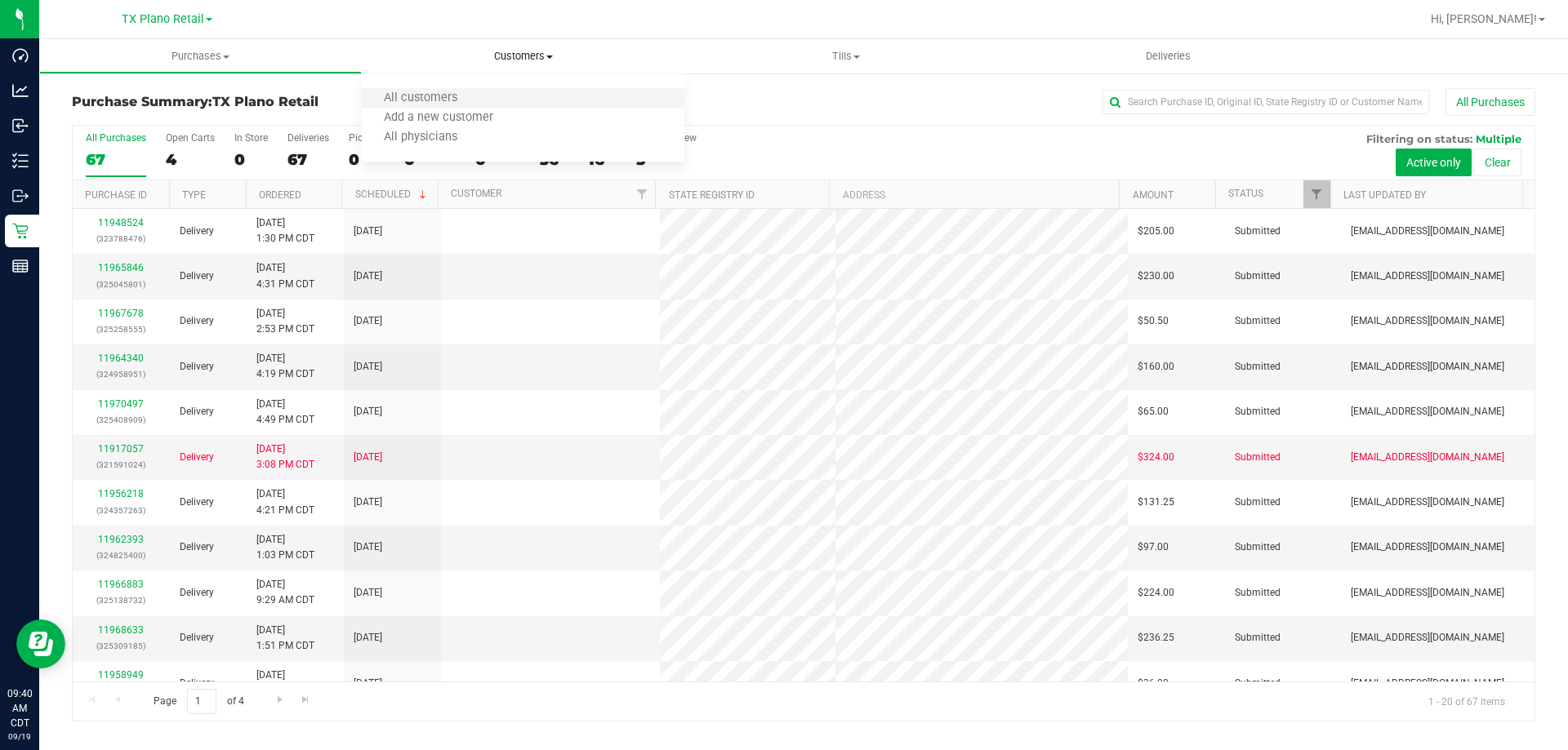
click at [507, 101] on li "All customers" at bounding box center [523, 99] width 323 height 19
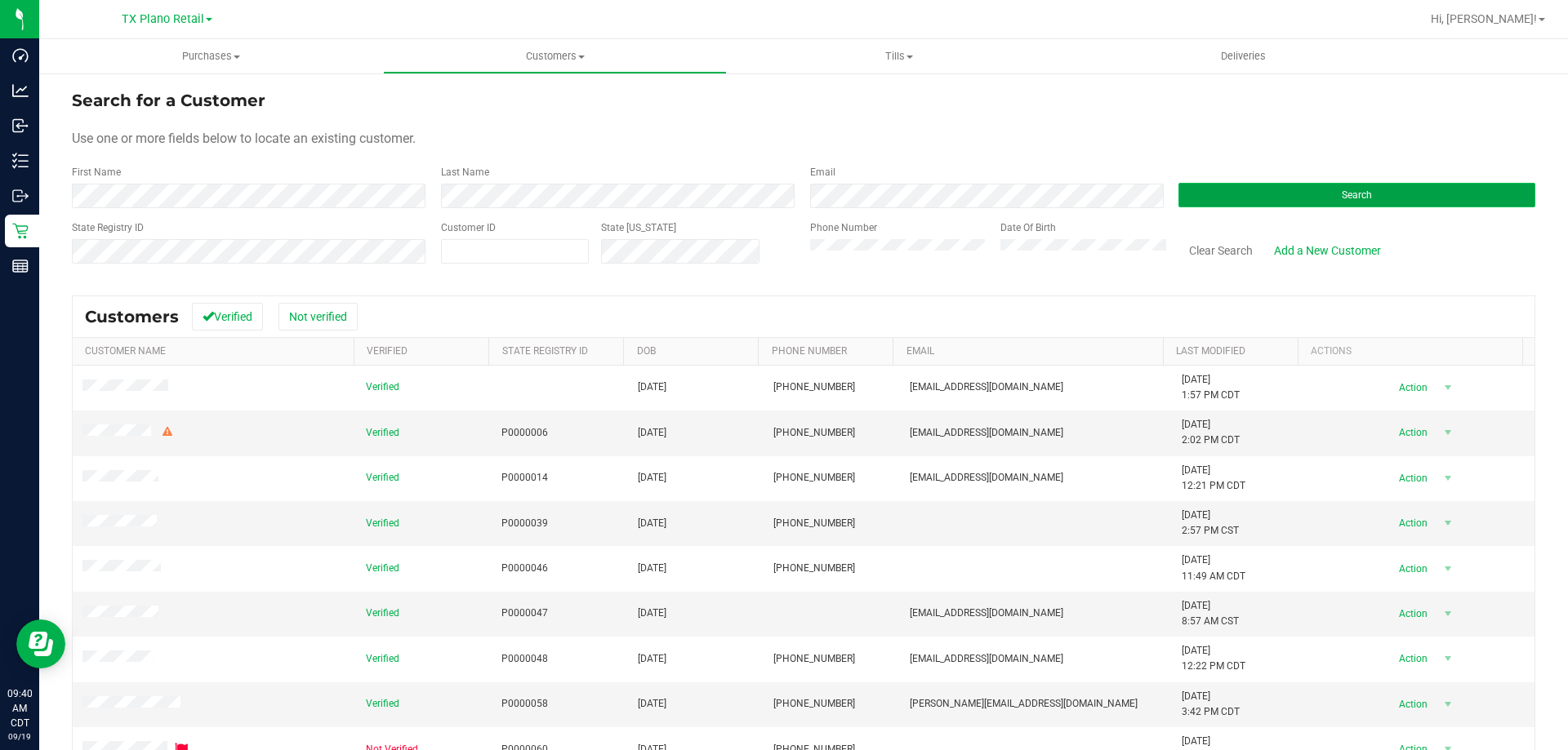
click at [1348, 196] on span "Search" at bounding box center [1356, 195] width 30 height 12
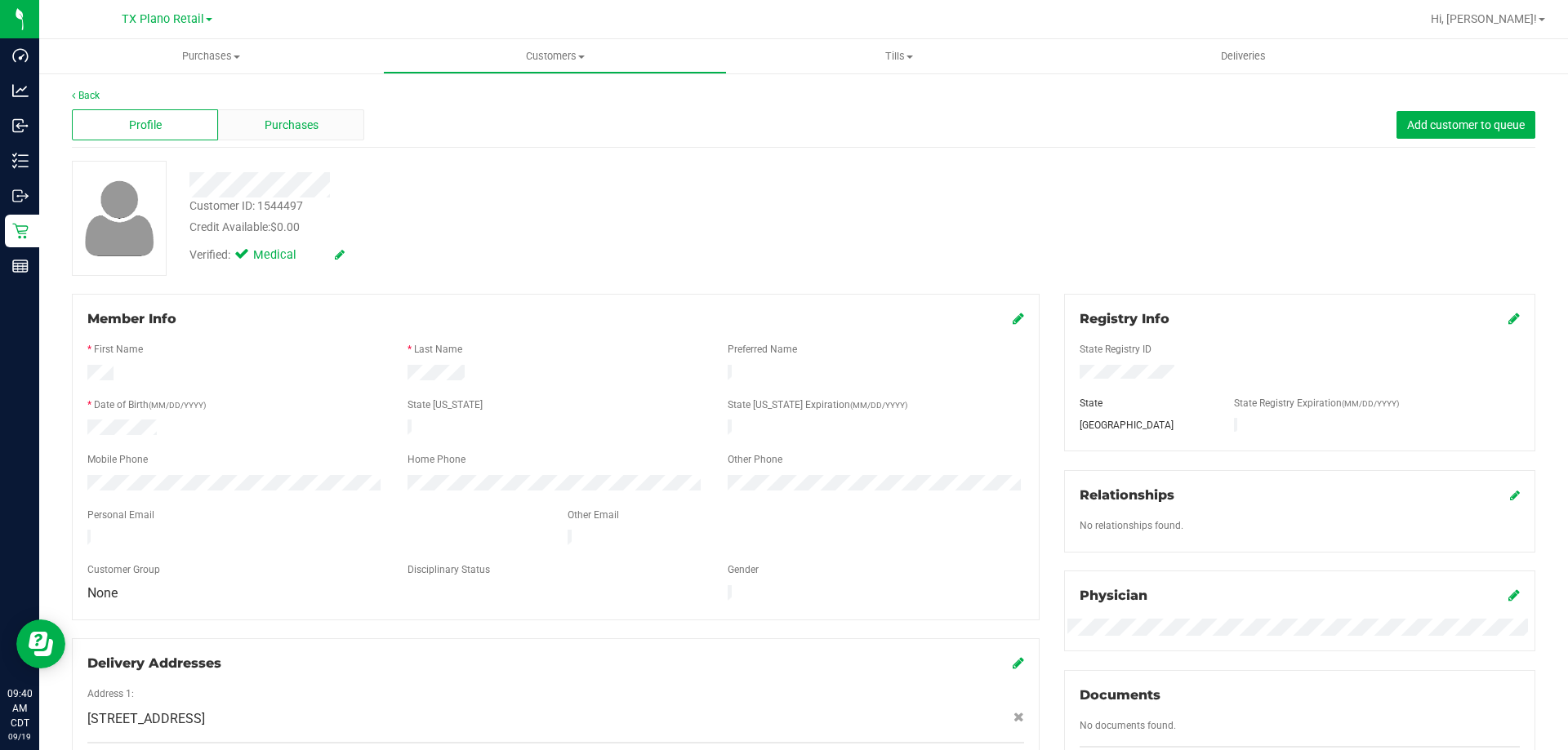
click at [278, 125] on span "Purchases" at bounding box center [291, 125] width 53 height 17
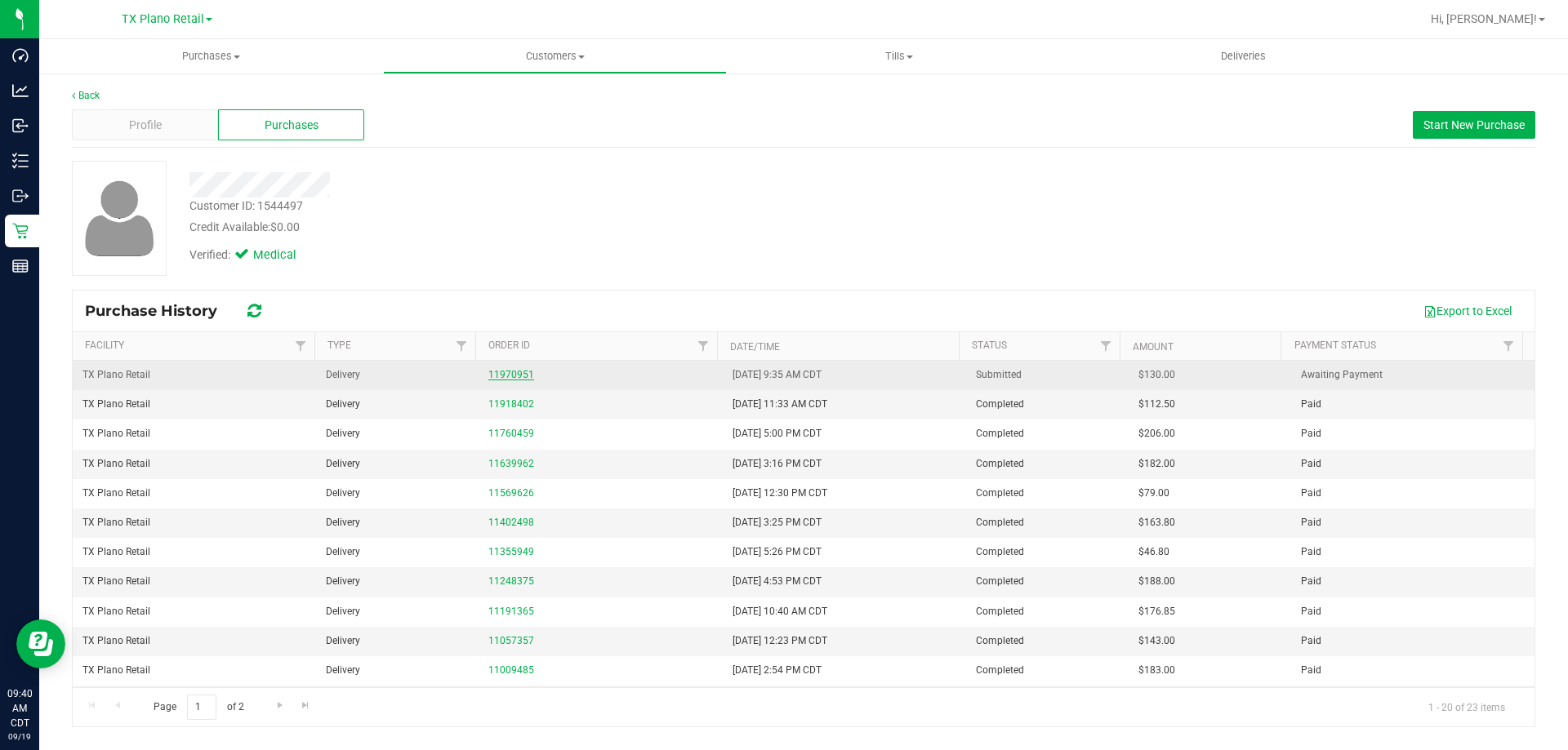
click at [508, 370] on link "11970951" at bounding box center [510, 375] width 46 height 12
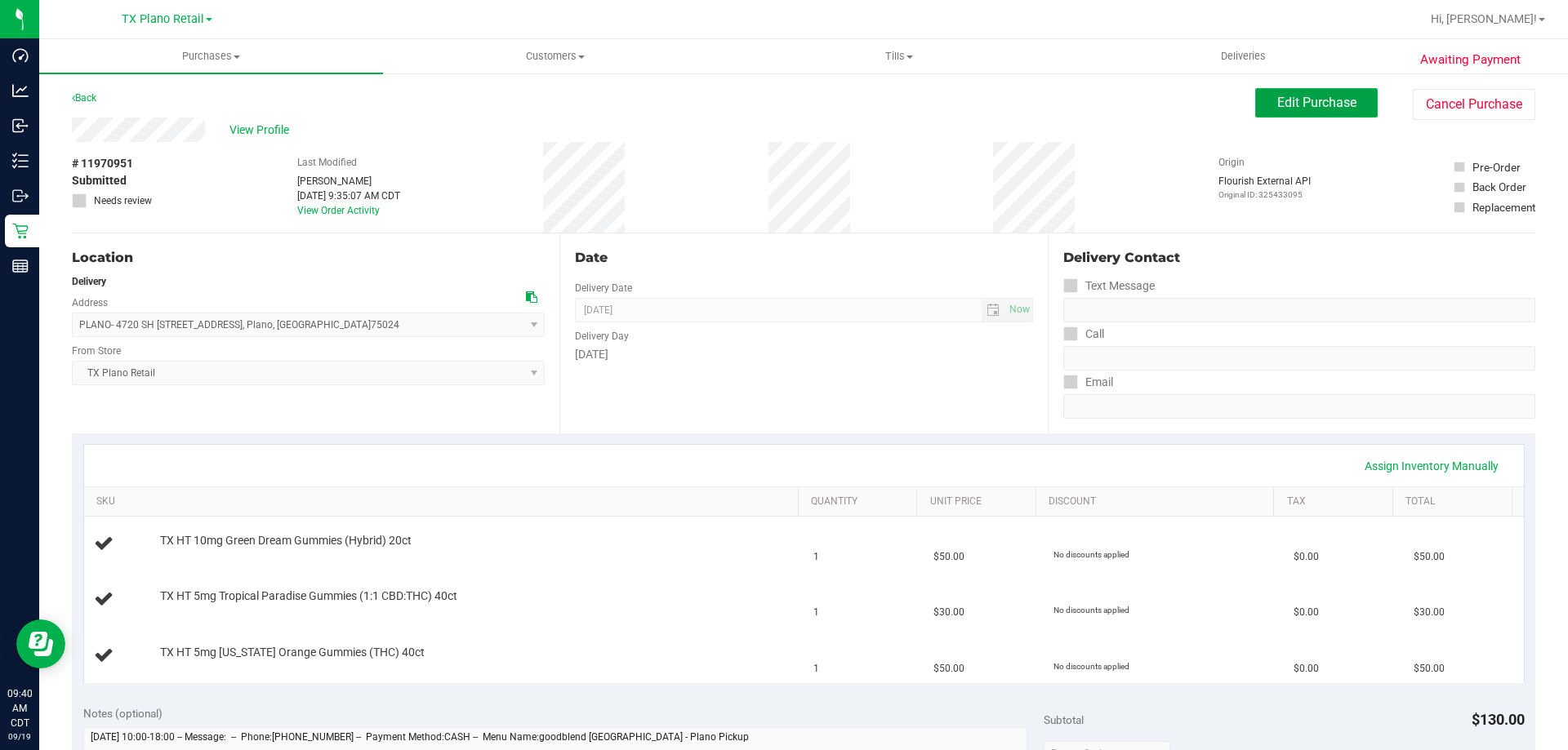
click at [1284, 90] on button "Edit Purchase" at bounding box center [1316, 103] width 122 height 29
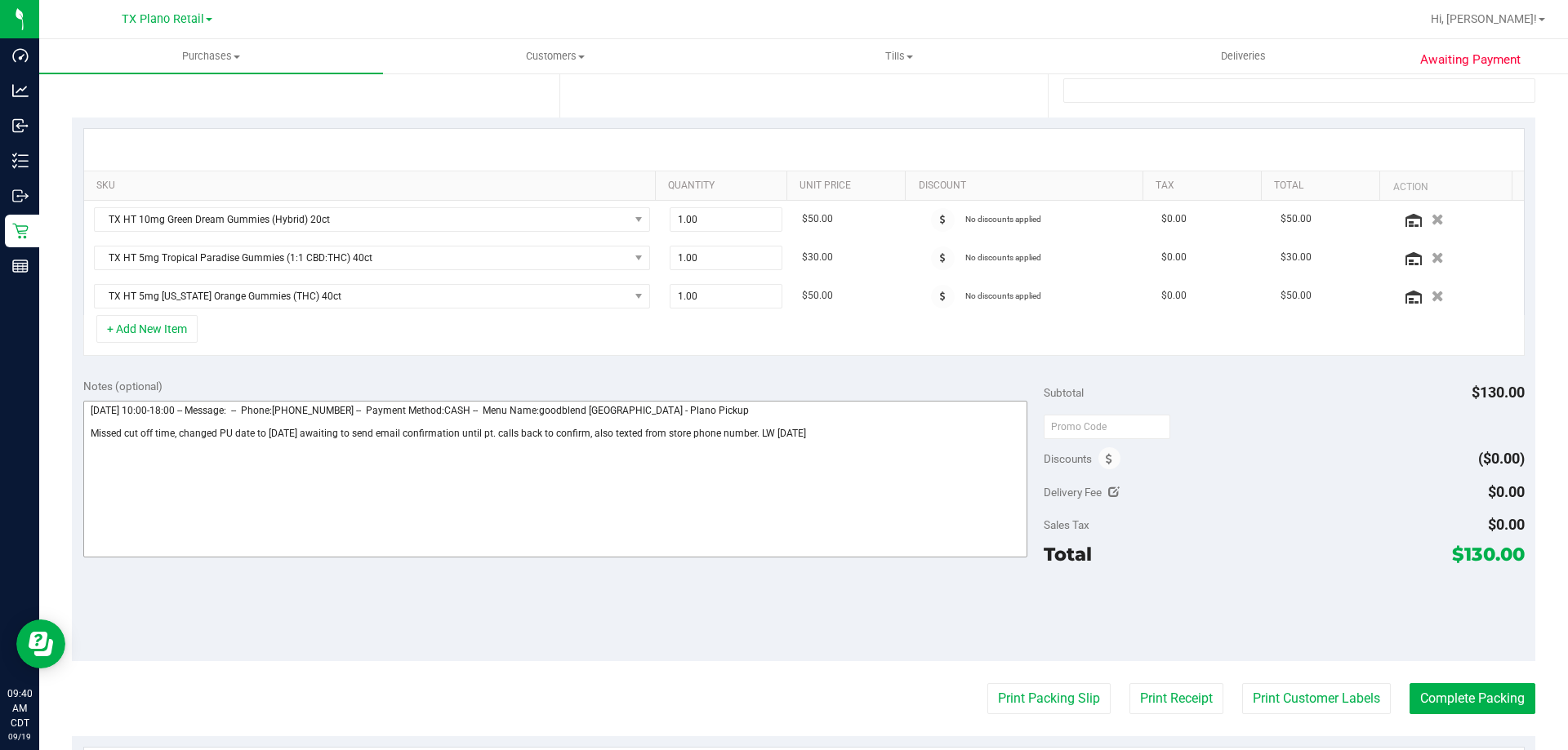
scroll to position [408, 0]
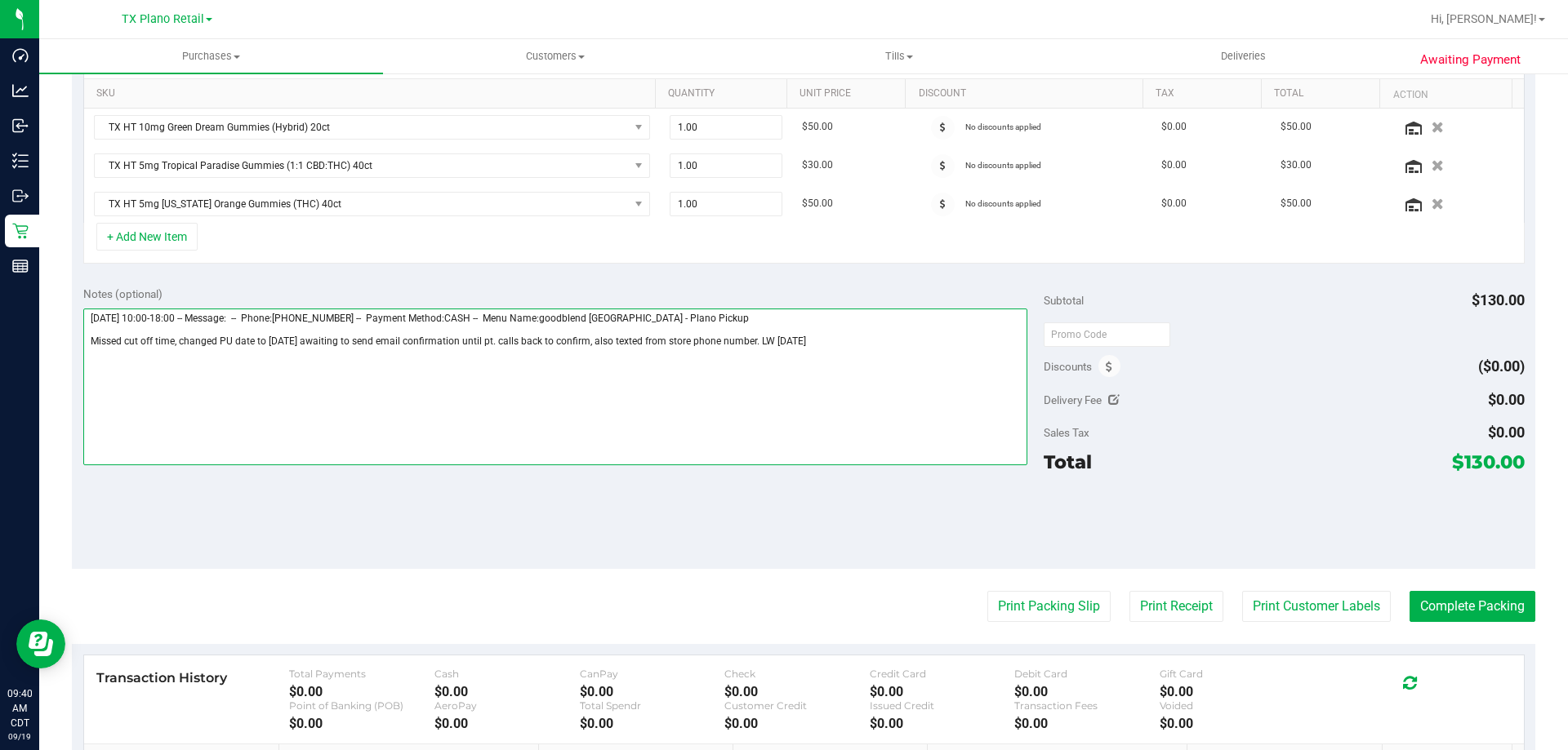
click at [461, 340] on textarea at bounding box center [556, 387] width 945 height 156
click at [586, 339] on textarea at bounding box center [556, 387] width 945 height 156
click at [593, 339] on textarea at bounding box center [556, 387] width 945 height 156
drag, startPoint x: 860, startPoint y: 343, endPoint x: 89, endPoint y: 344, distance: 771.0
click at [89, 344] on textarea at bounding box center [556, 387] width 945 height 156
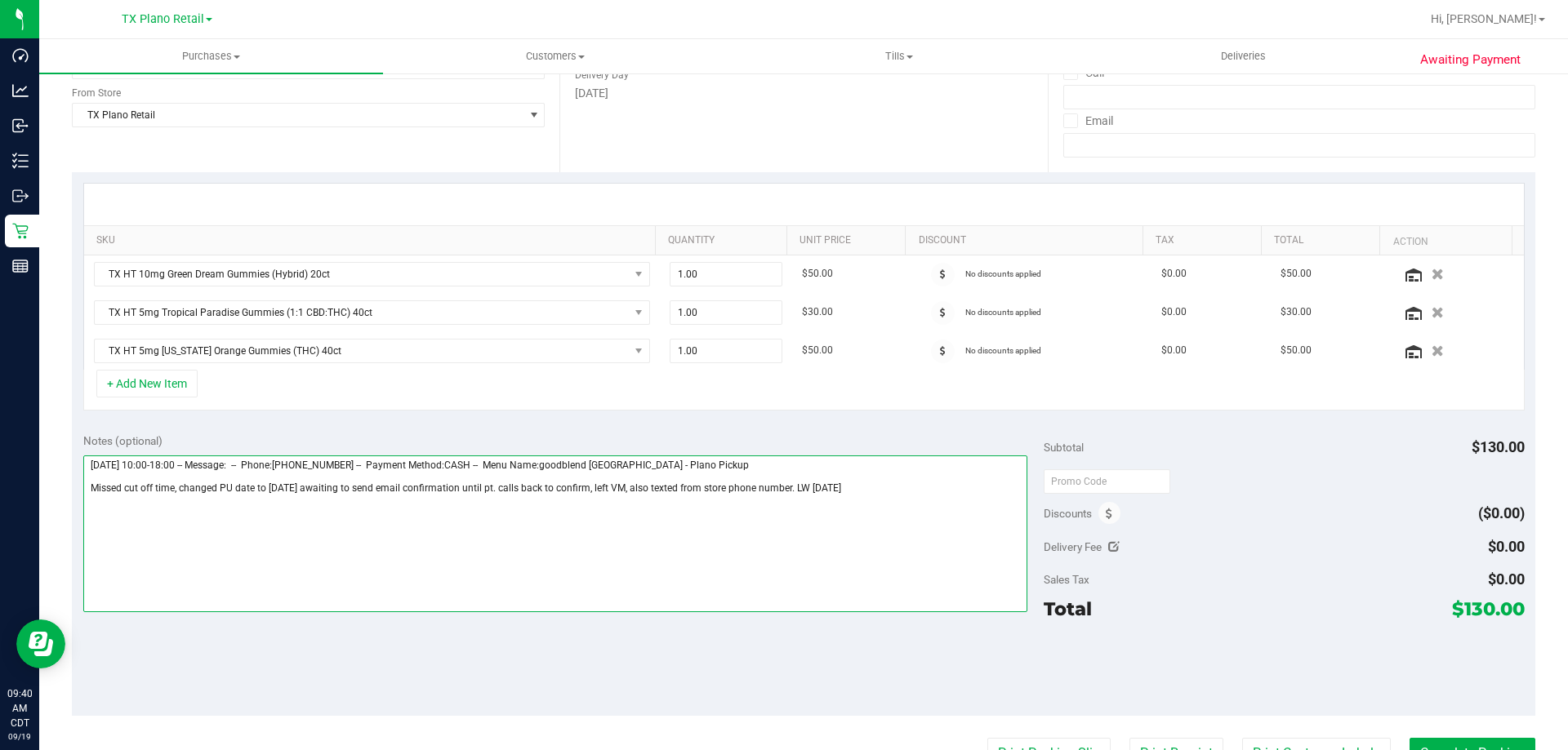
scroll to position [0, 0]
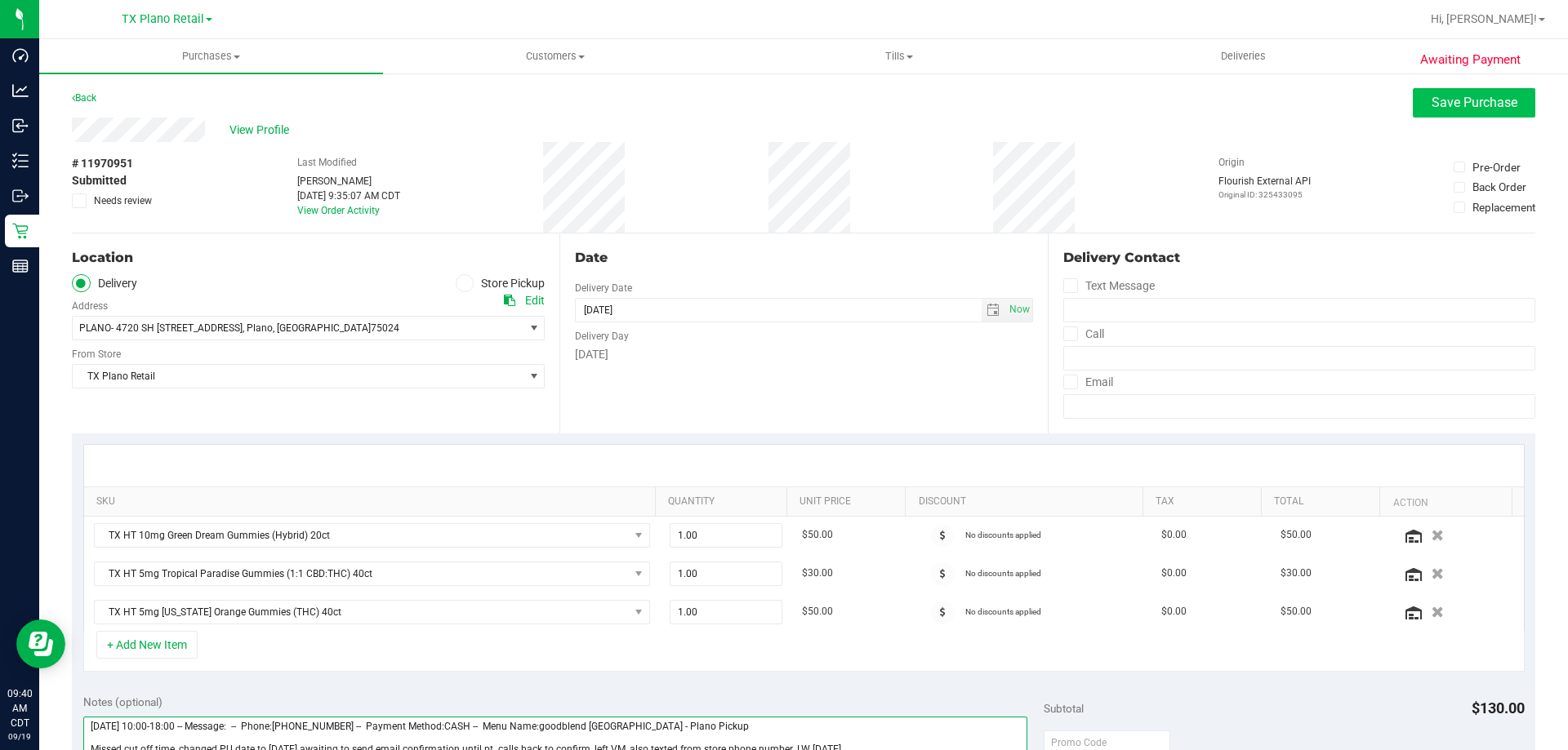
type textarea "Friday 09/19/2025 10:00-18:00 -- Message: -- Phone:3107077131 -- Payment Method…"
click at [1432, 99] on span "Save Purchase" at bounding box center [1475, 102] width 86 height 16
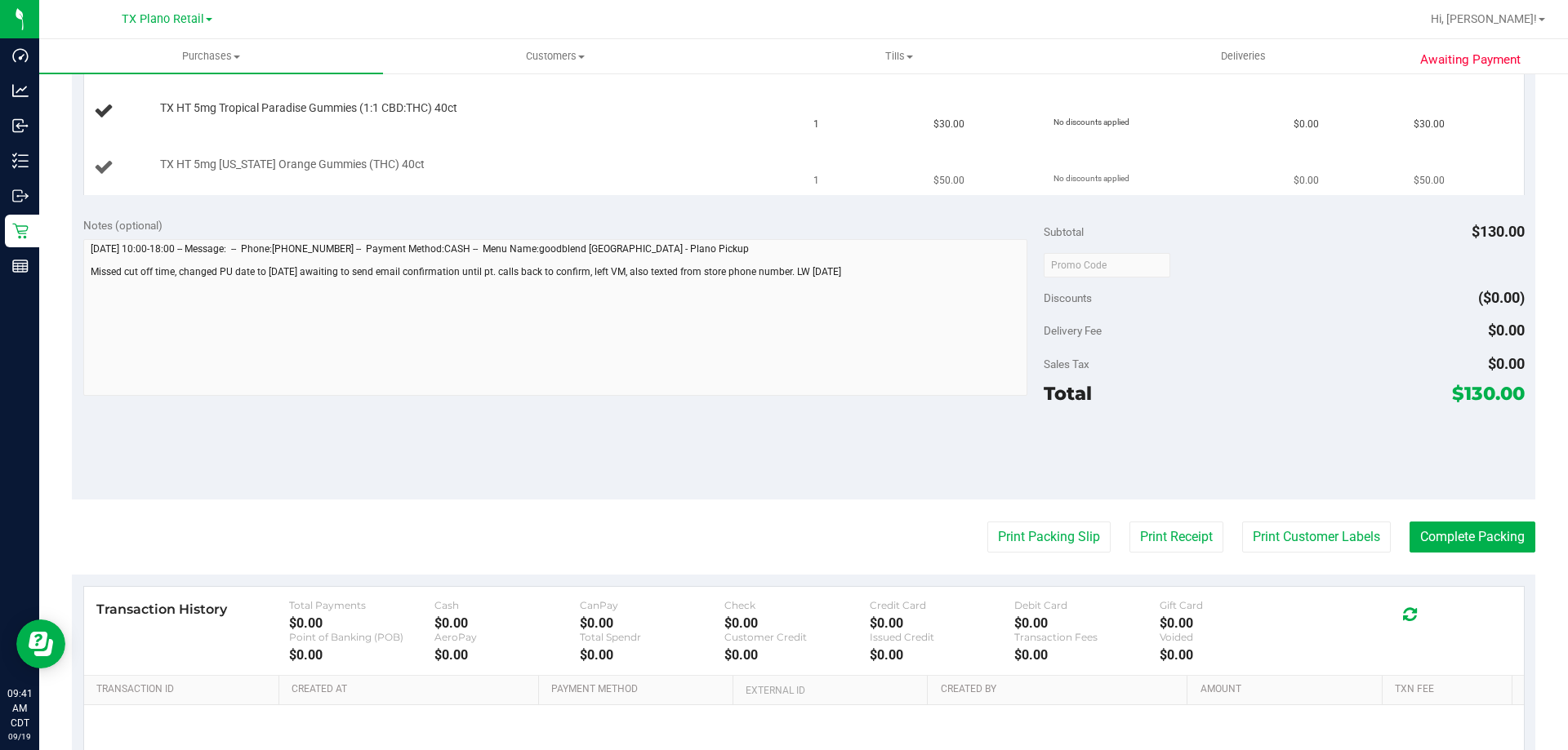
scroll to position [490, 0]
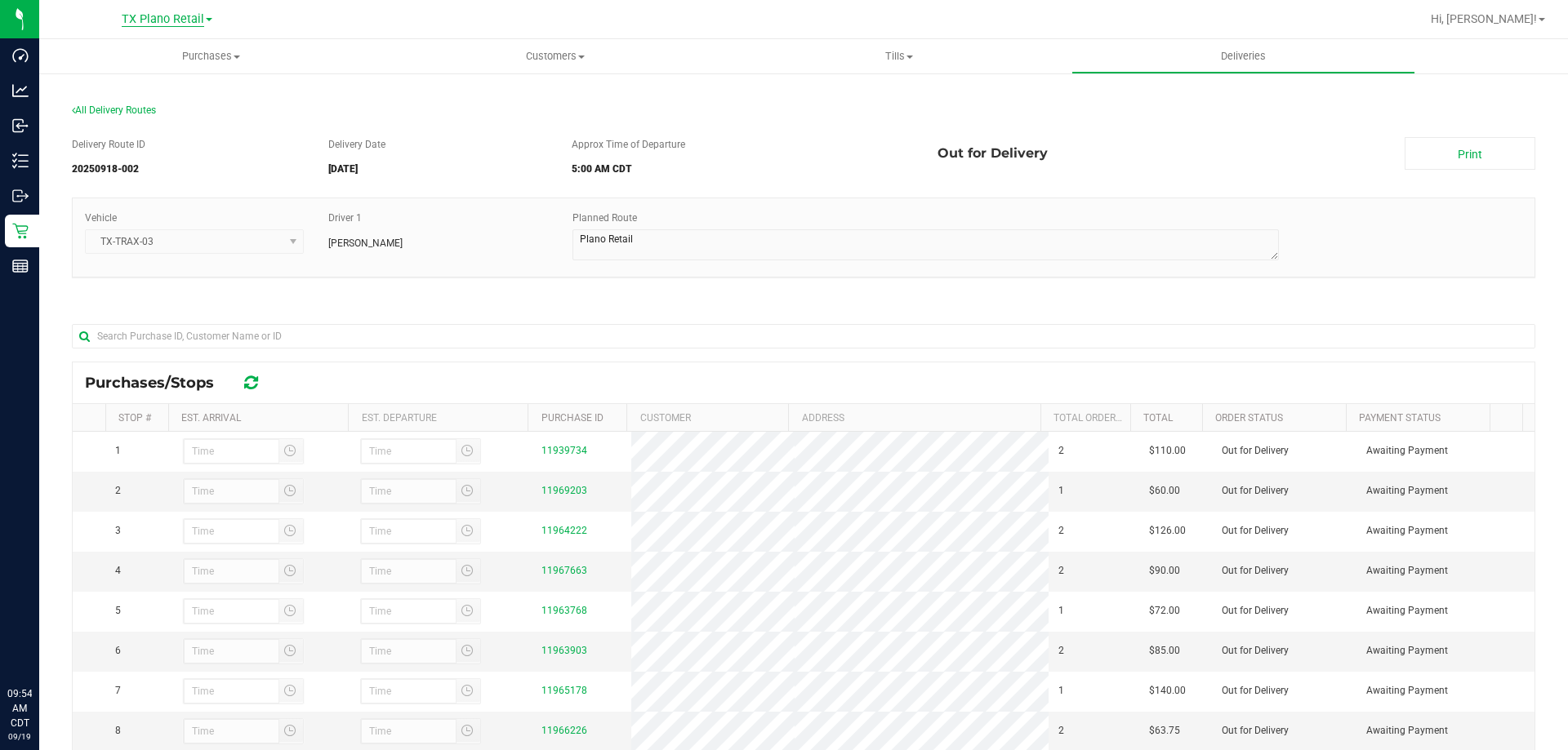
click at [175, 21] on span "TX Plano Retail" at bounding box center [162, 19] width 83 height 15
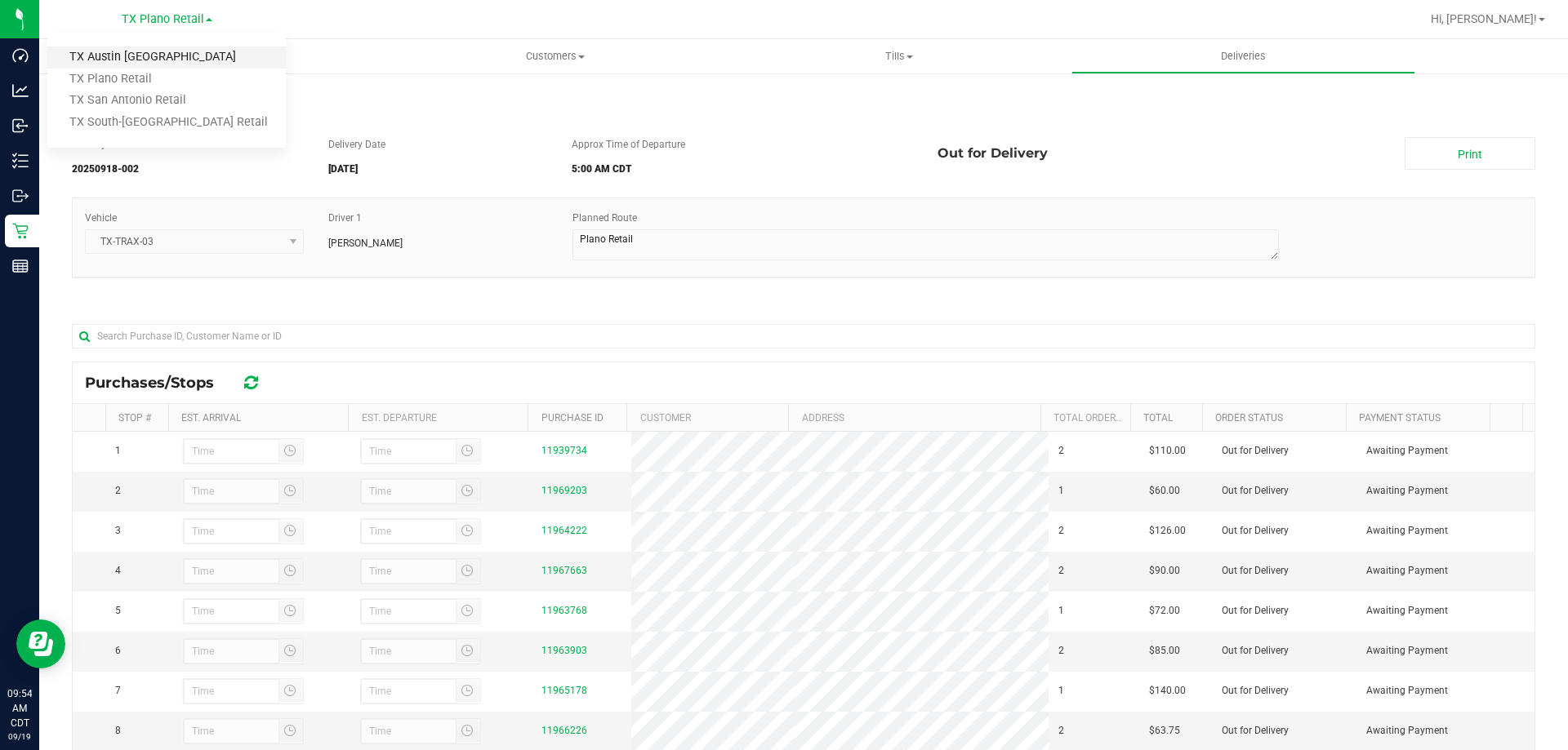
click at [169, 53] on link "TX Austin [GEOGRAPHIC_DATA]" at bounding box center [166, 57] width 238 height 22
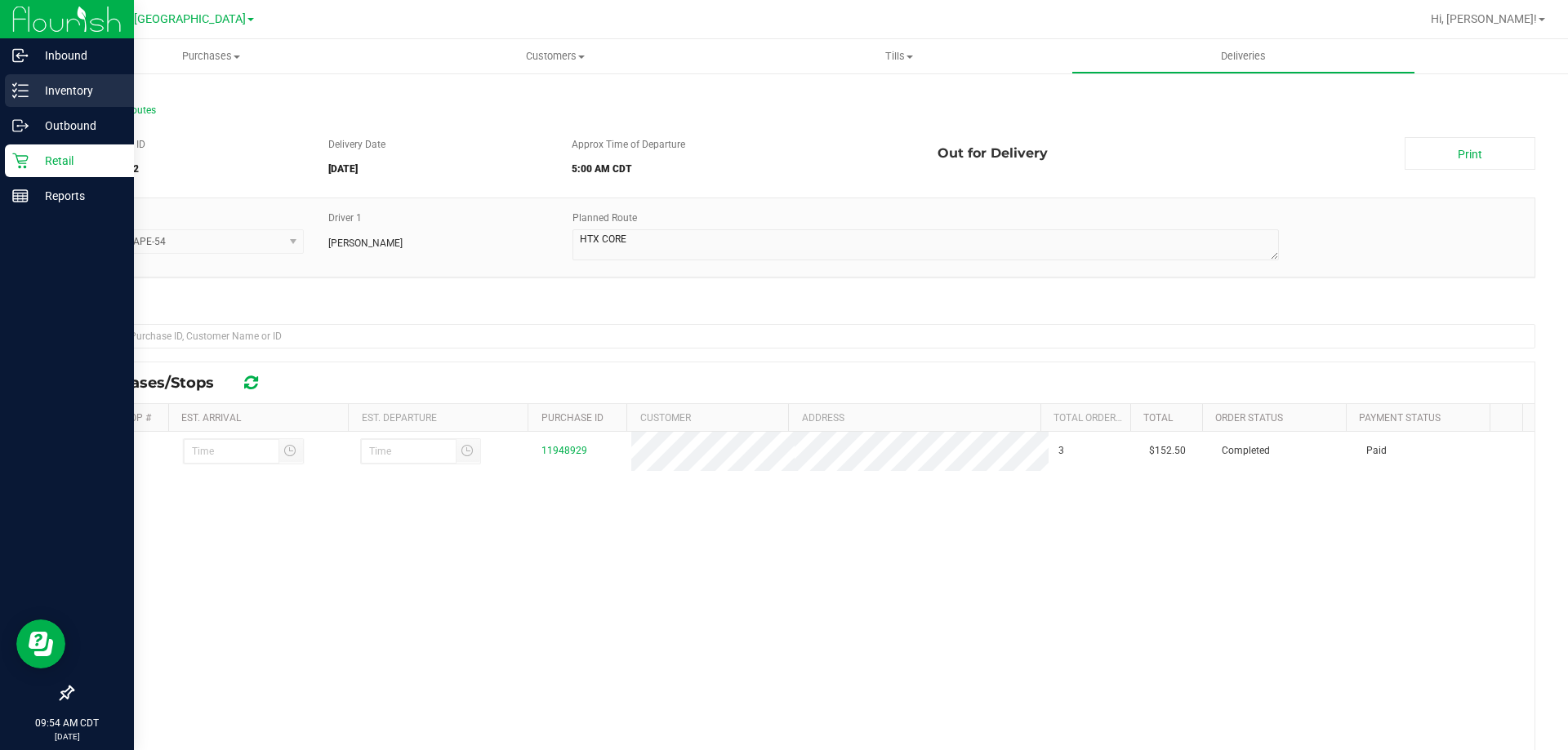
click at [75, 89] on p "Inventory" at bounding box center [77, 90] width 98 height 19
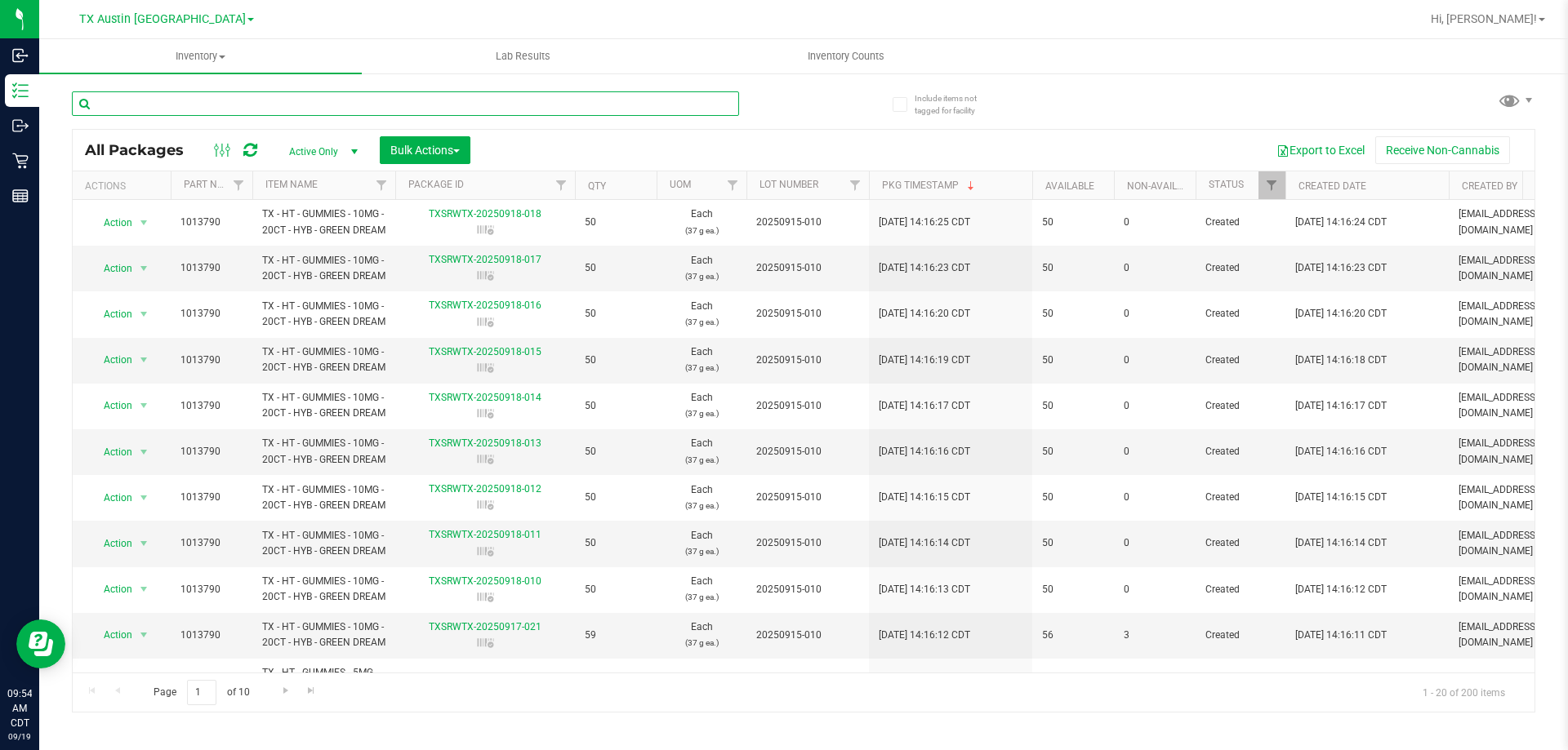
click at [328, 108] on input "text" at bounding box center [405, 103] width 667 height 24
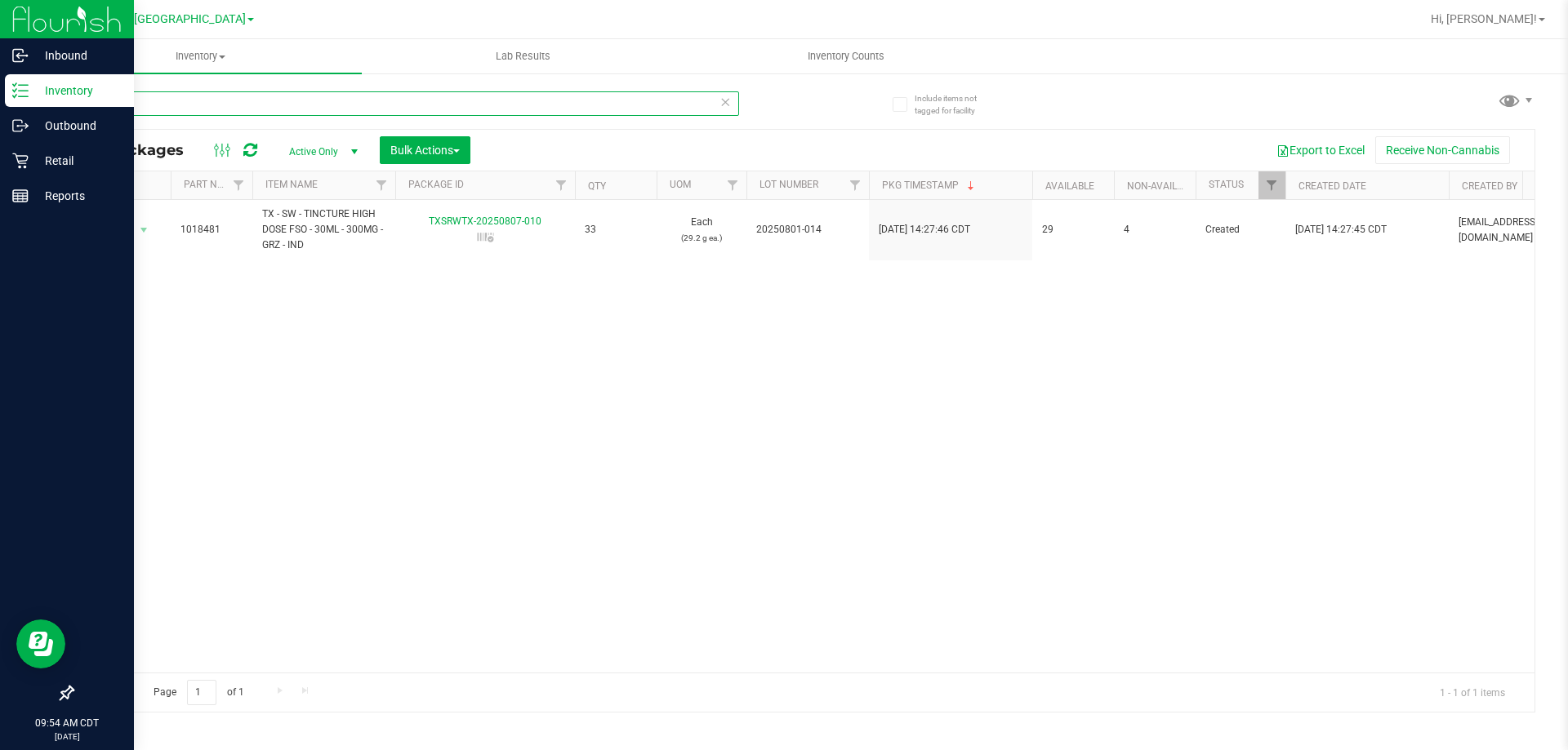
type input "geo"
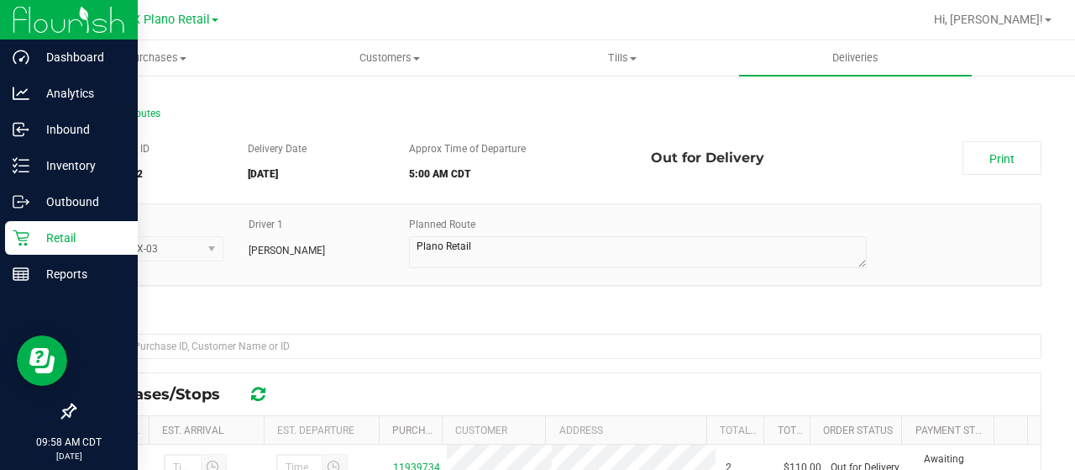
click at [10, 236] on div "Retail" at bounding box center [71, 238] width 133 height 34
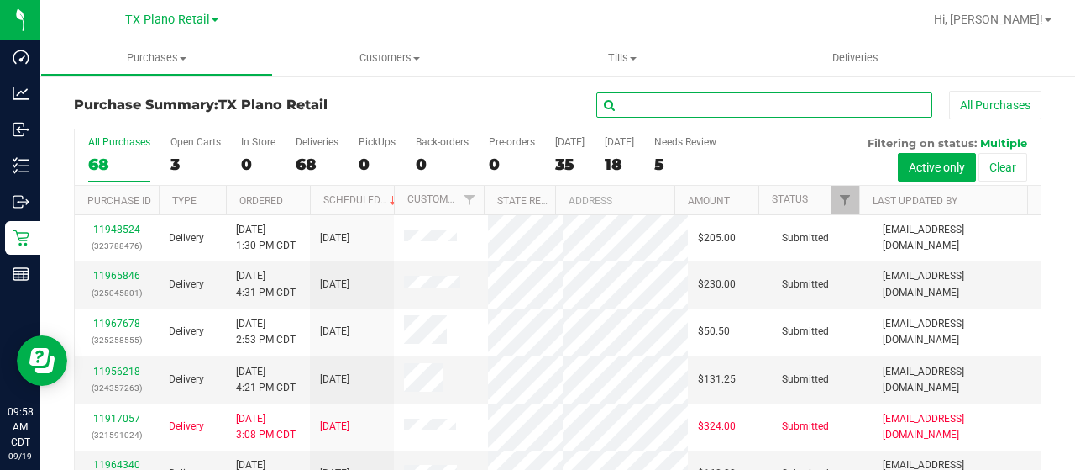
click at [627, 102] on input "text" at bounding box center [764, 104] width 336 height 25
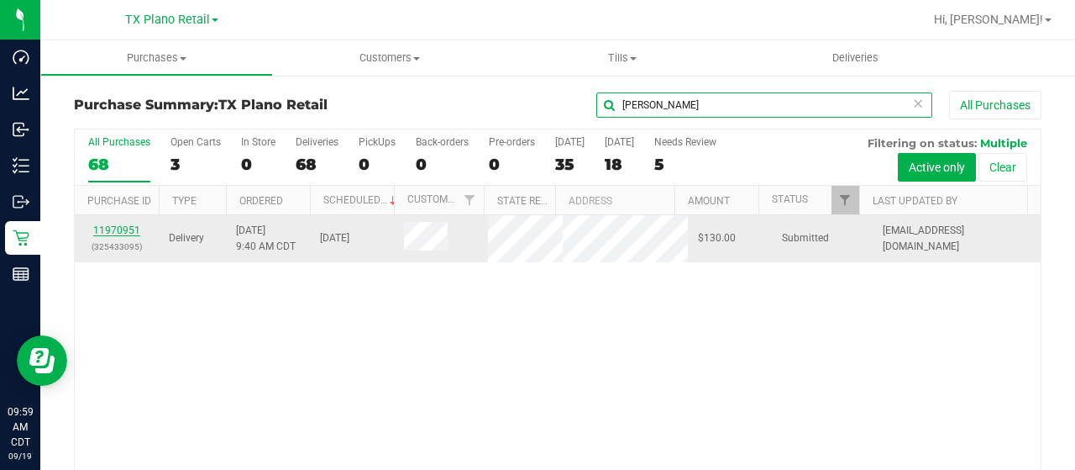
type input "seth"
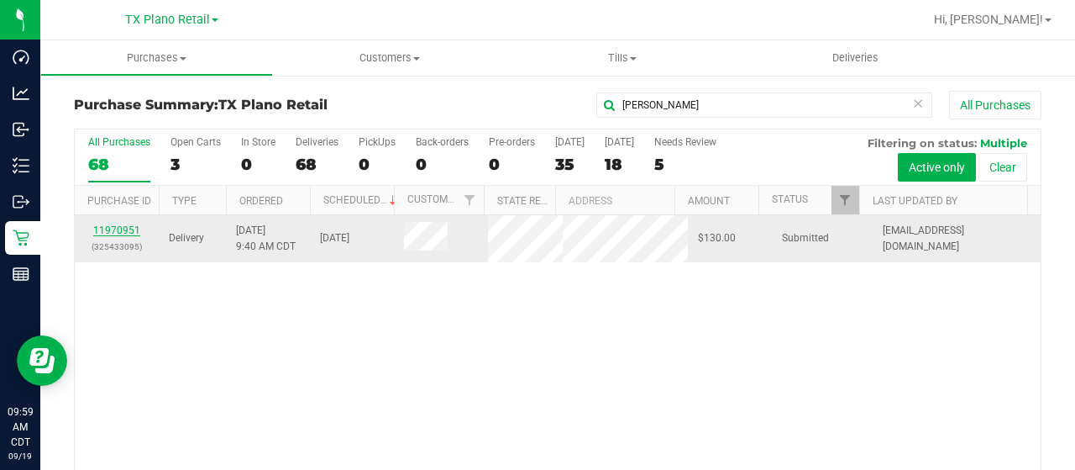
click at [123, 236] on link "11970951" at bounding box center [116, 230] width 47 height 12
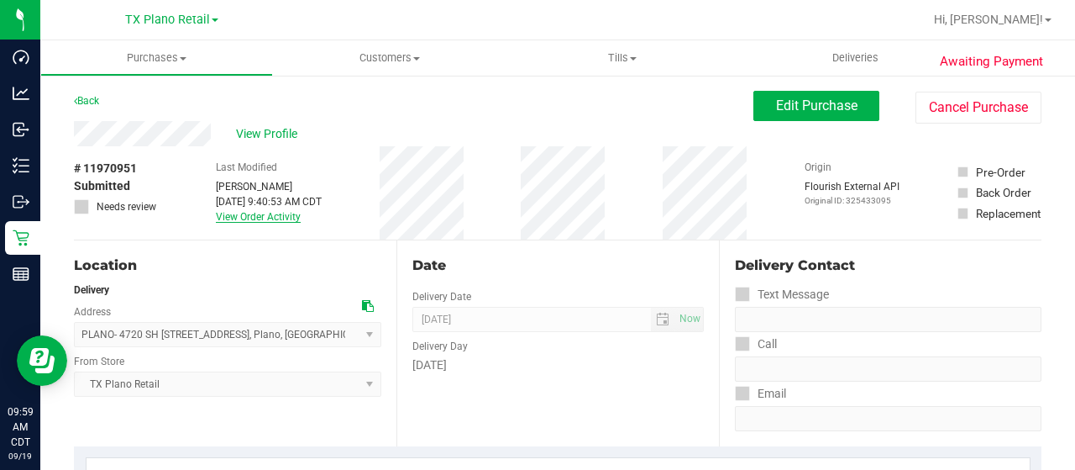
click at [276, 218] on link "View Order Activity" at bounding box center [258, 217] width 85 height 12
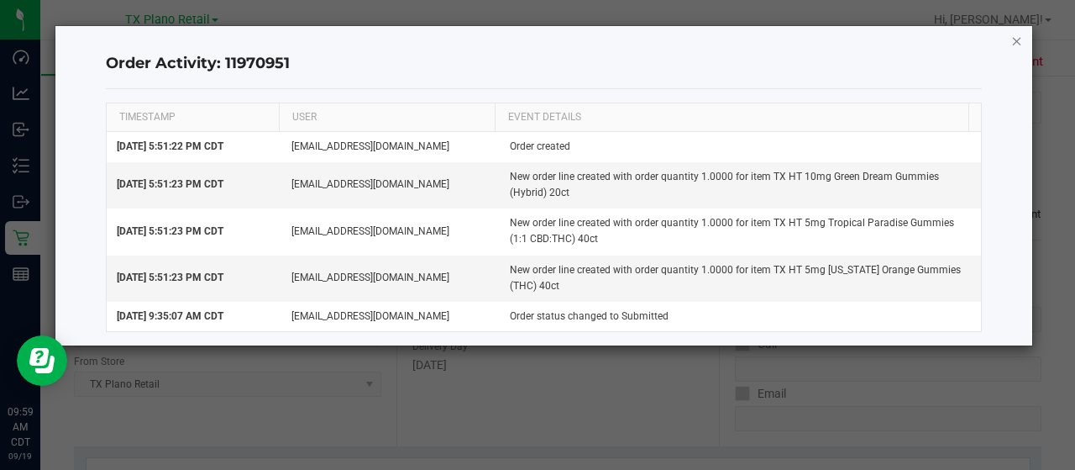
click at [1018, 41] on icon "button" at bounding box center [1017, 40] width 12 height 20
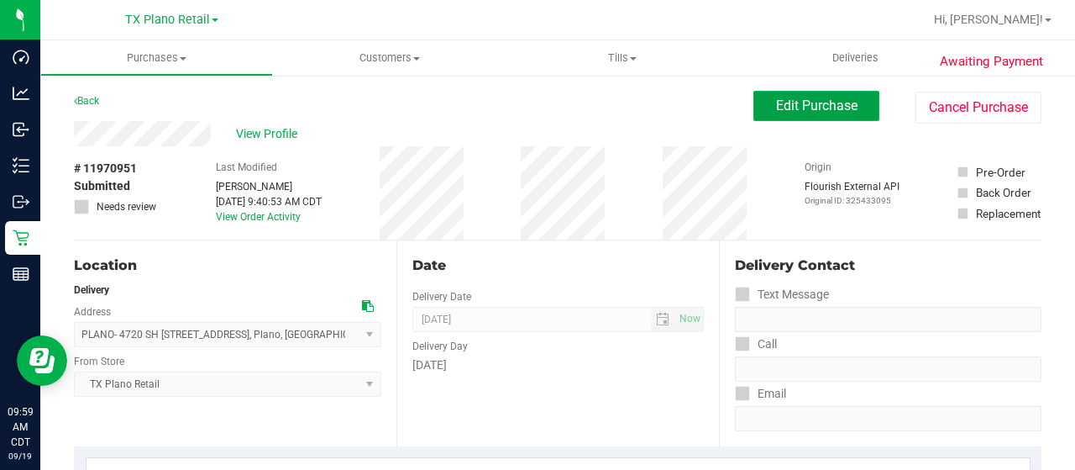
click at [833, 99] on span "Edit Purchase" at bounding box center [816, 105] width 81 height 16
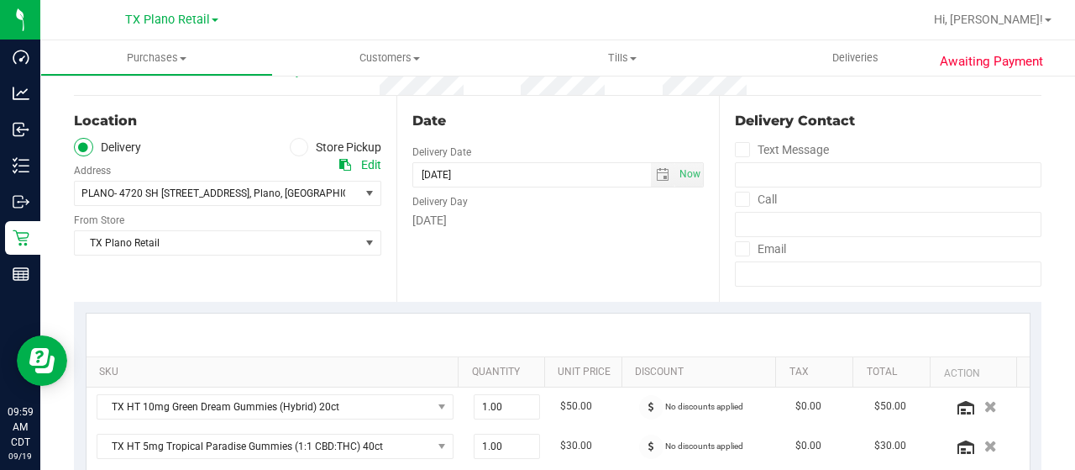
scroll to position [168, 0]
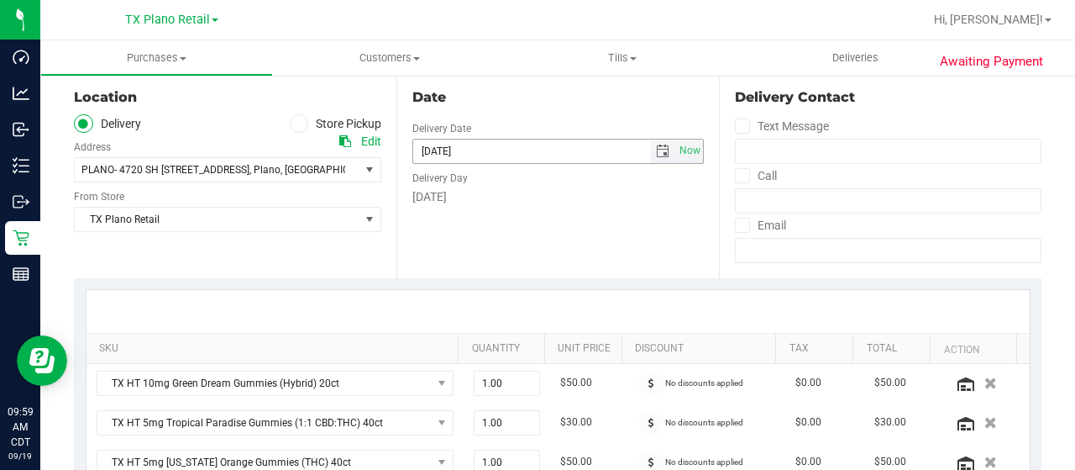
click at [656, 152] on span "select" at bounding box center [662, 150] width 13 height 13
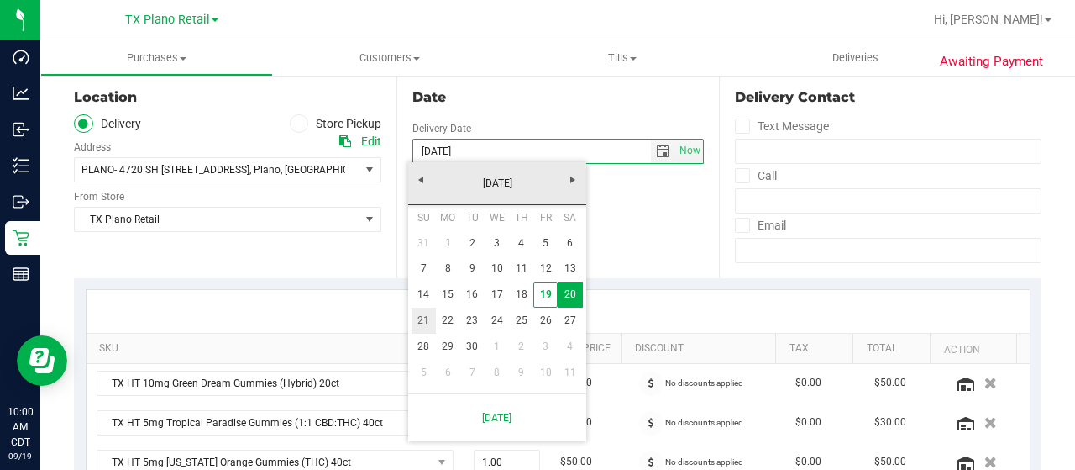
click at [428, 325] on link "21" at bounding box center [424, 320] width 24 height 26
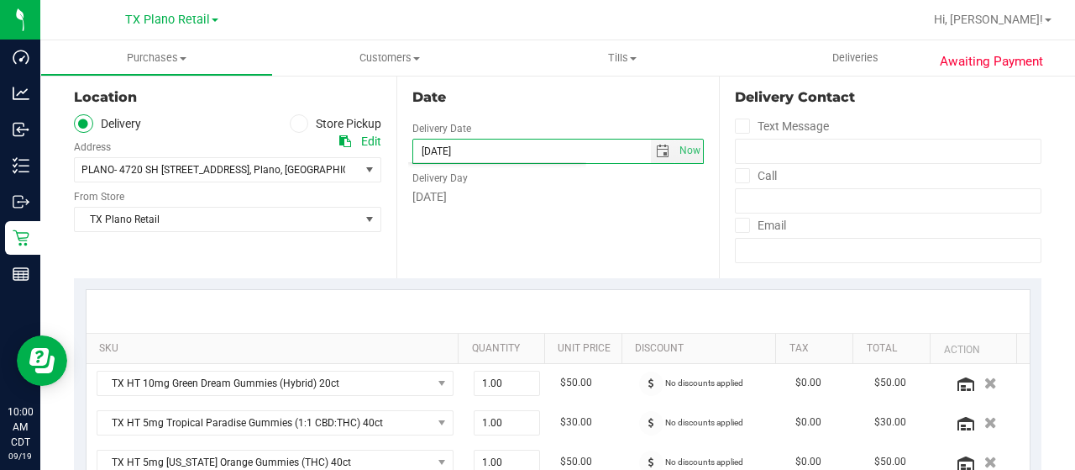
type input "09/21/2025"
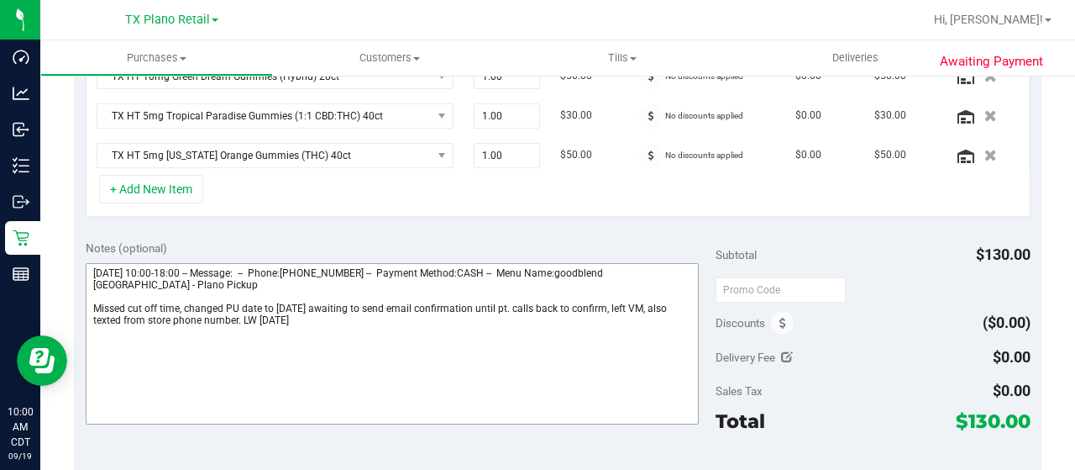
scroll to position [504, 0]
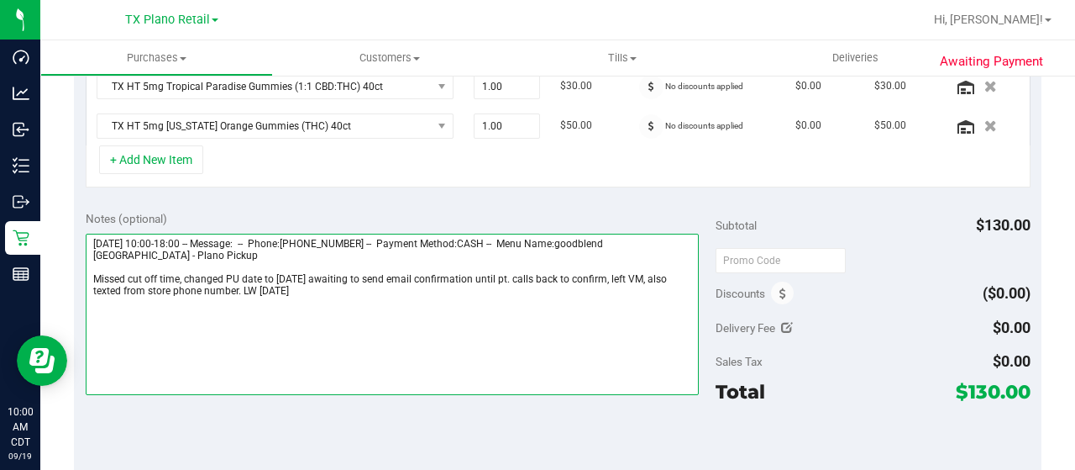
click at [385, 300] on textarea at bounding box center [392, 314] width 613 height 161
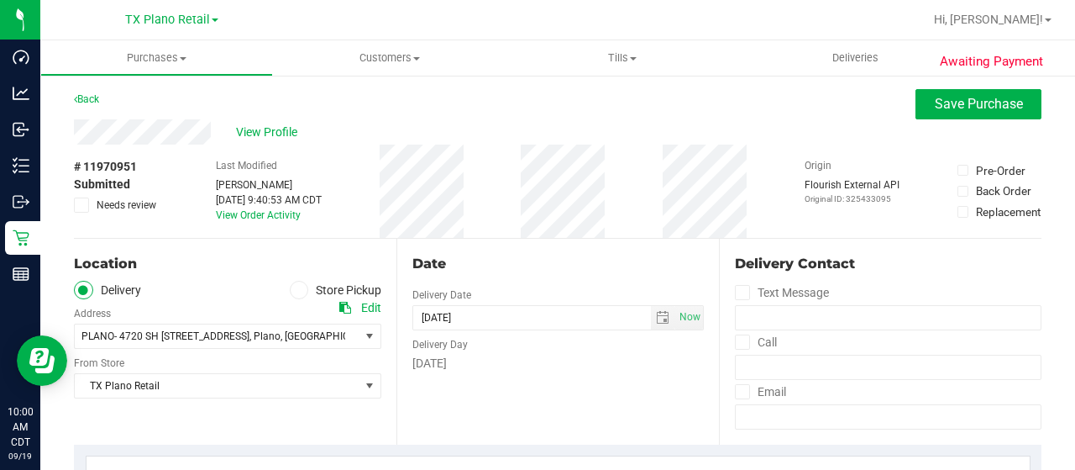
scroll to position [0, 0]
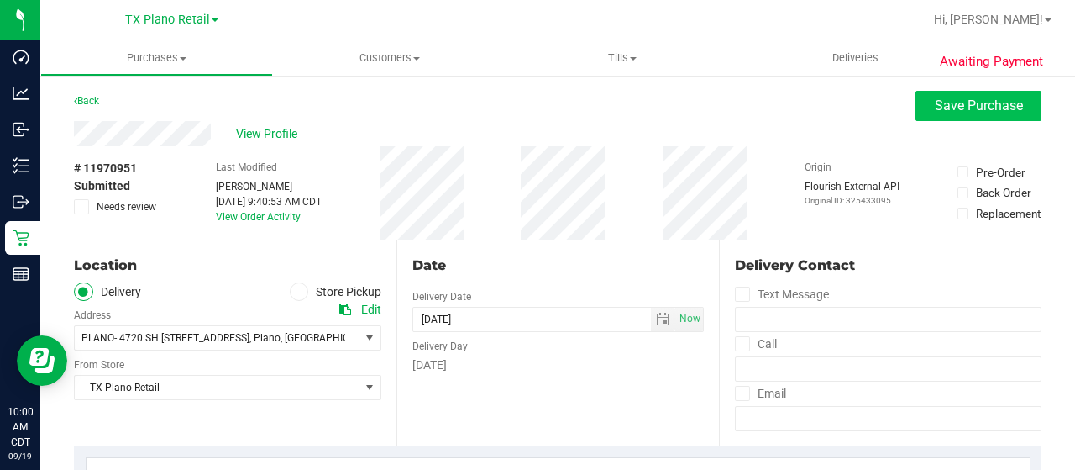
type textarea "Friday 09/19/2025 10:00-18:00 -- Message: -- Phone:3107077131 -- Payment Method…"
click at [941, 101] on span "Save Purchase" at bounding box center [979, 105] width 88 height 16
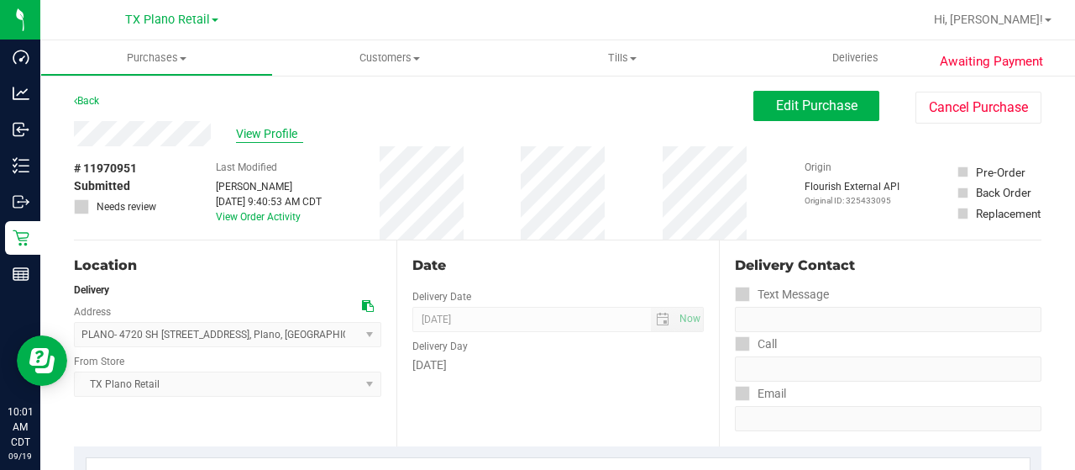
click at [255, 134] on span "View Profile" at bounding box center [269, 134] width 67 height 18
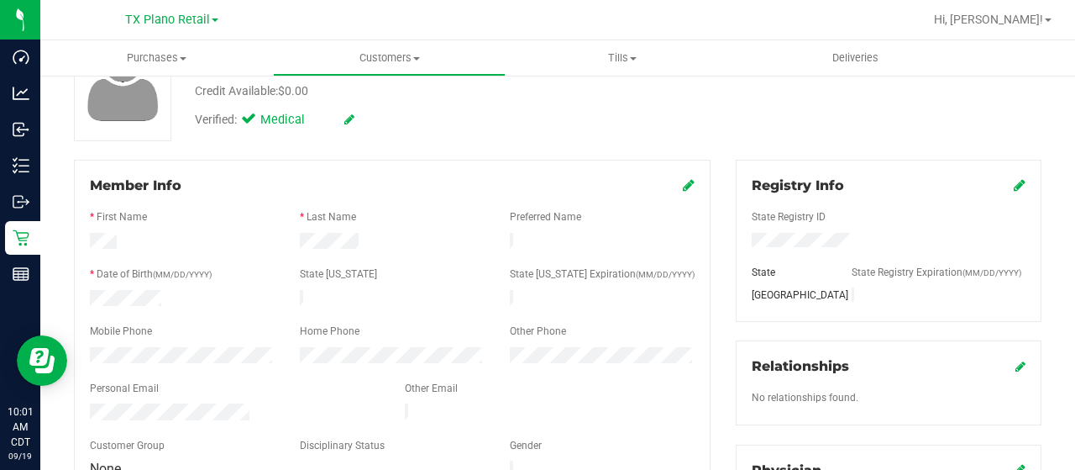
scroll to position [168, 0]
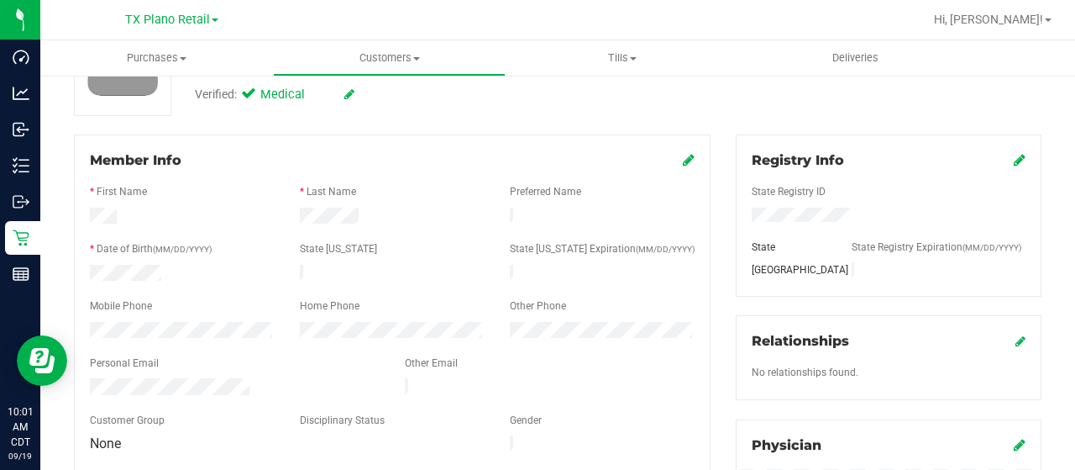
click at [91, 378] on div at bounding box center [234, 388] width 315 height 20
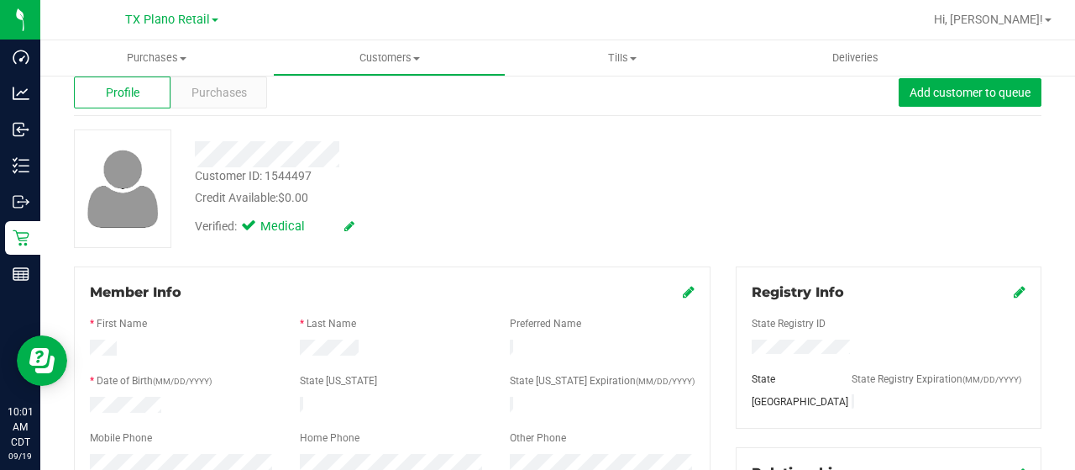
scroll to position [0, 0]
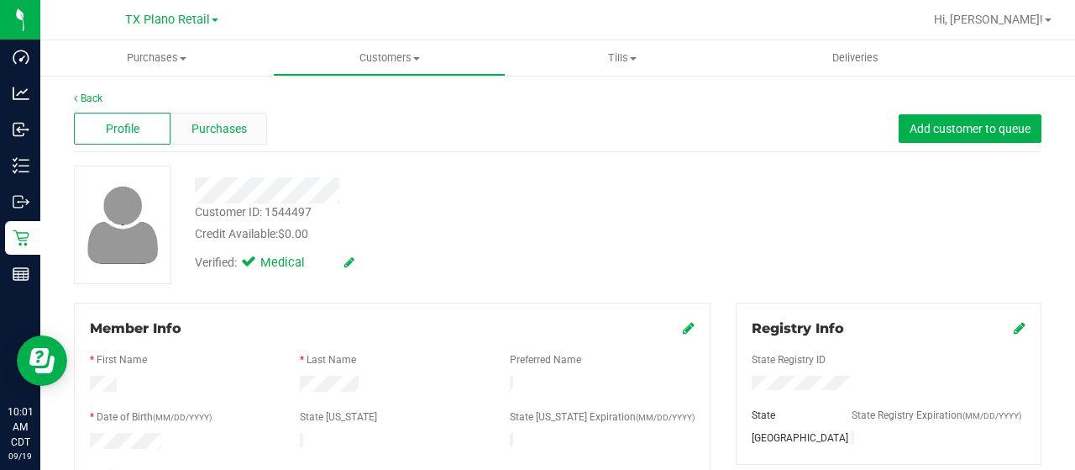
click at [231, 130] on span "Purchases" at bounding box center [219, 129] width 55 height 18
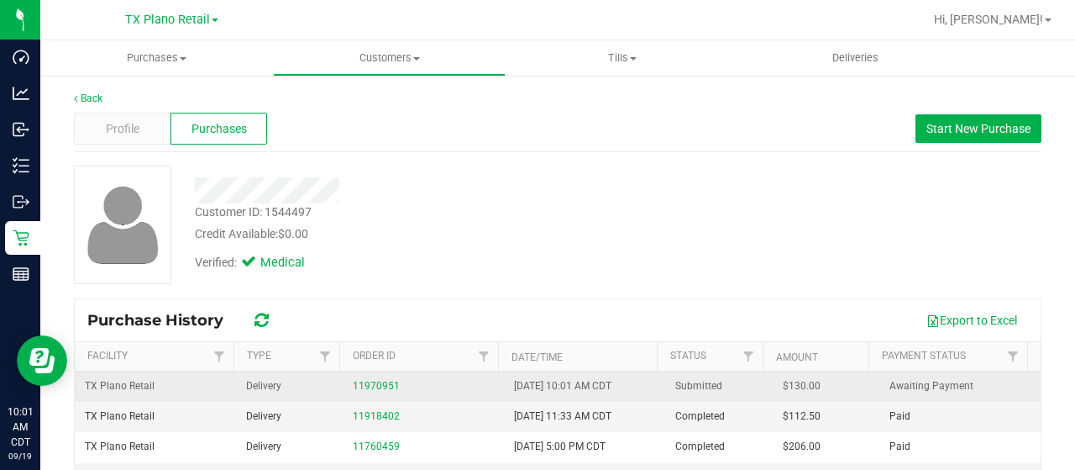
click at [365, 378] on div "11970951" at bounding box center [423, 386] width 141 height 16
click at [362, 384] on link "11970951" at bounding box center [376, 386] width 47 height 12
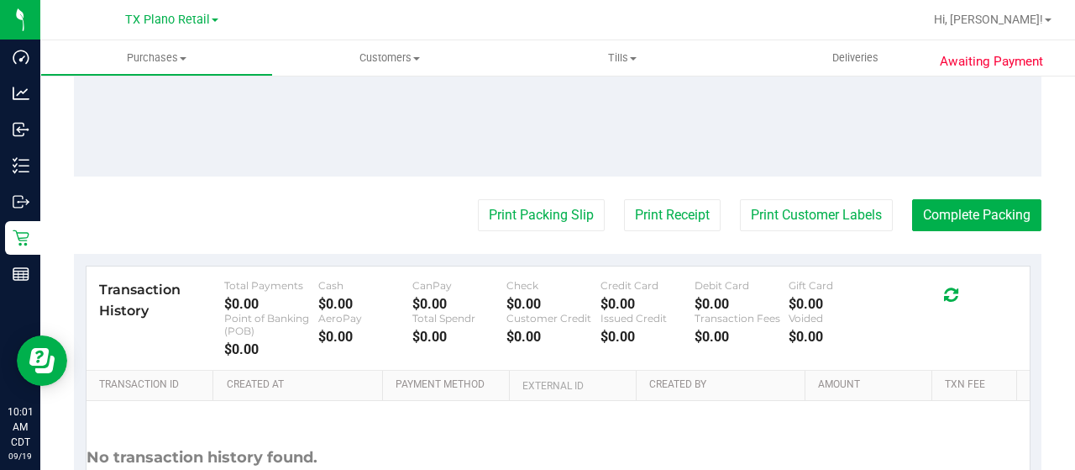
scroll to position [672, 0]
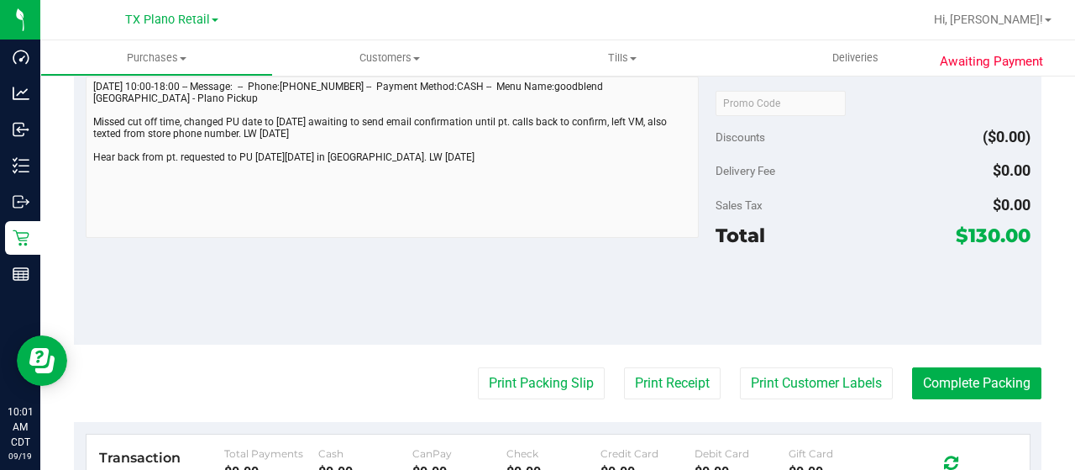
drag, startPoint x: 957, startPoint y: 234, endPoint x: 988, endPoint y: 234, distance: 31.1
click at [988, 234] on span "$130.00" at bounding box center [993, 235] width 75 height 24
copy span "130"
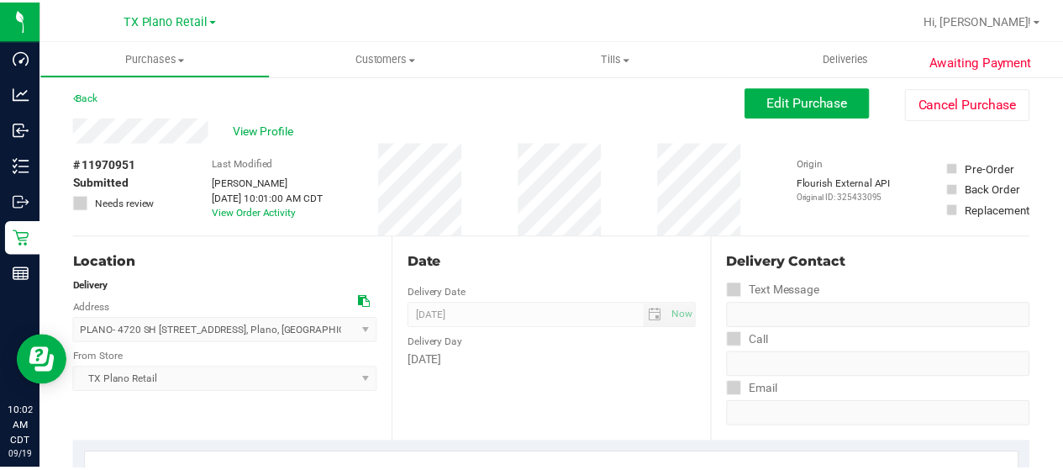
scroll to position [0, 0]
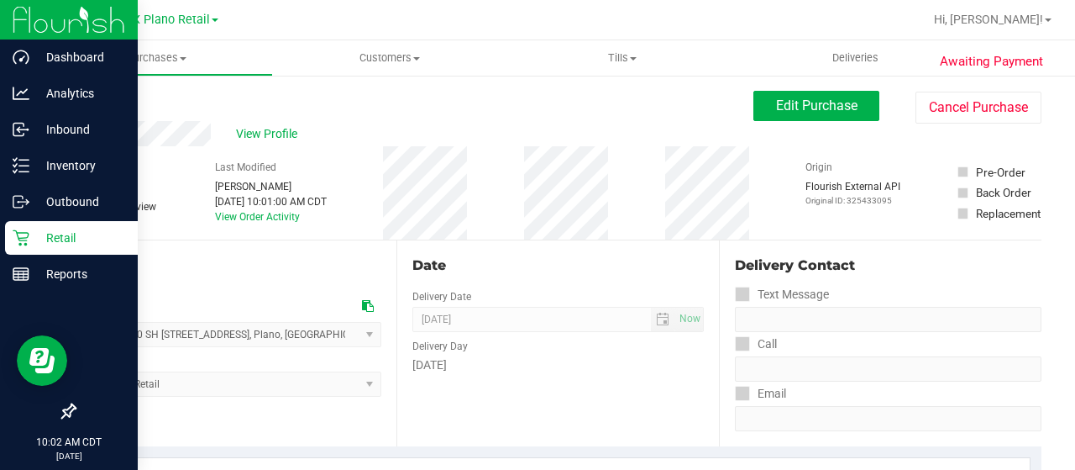
click at [24, 234] on icon at bounding box center [21, 237] width 17 height 17
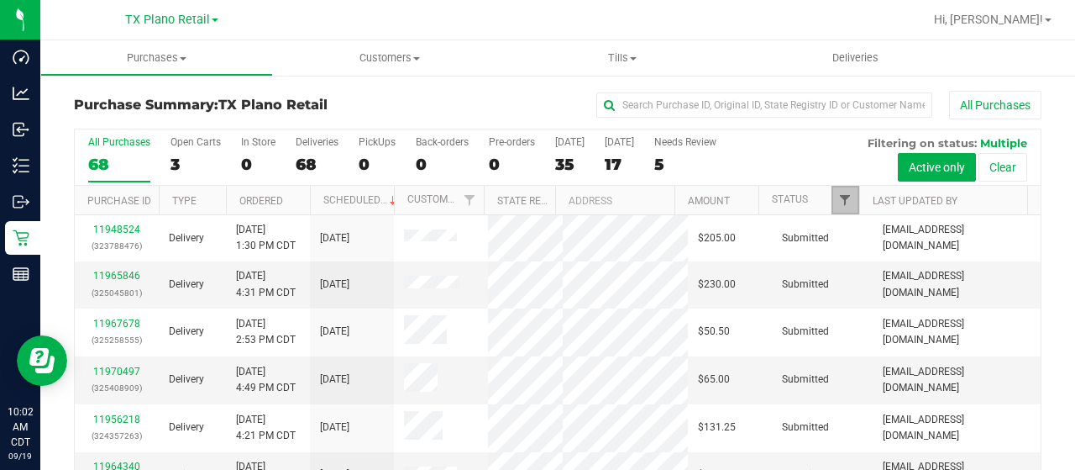
click at [838, 194] on span "Filter" at bounding box center [844, 199] width 13 height 13
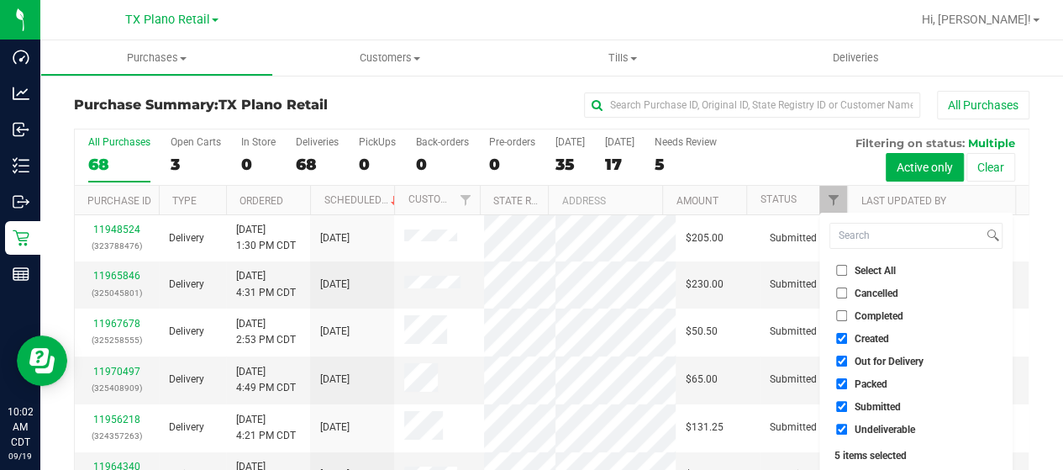
click at [890, 356] on span "Out for Delivery" at bounding box center [888, 361] width 69 height 10
click at [847, 356] on input "Out for Delivery" at bounding box center [841, 360] width 11 height 11
checkbox input "false"
drag, startPoint x: 869, startPoint y: 386, endPoint x: 862, endPoint y: 403, distance: 18.9
click at [868, 386] on span "Packed" at bounding box center [870, 384] width 33 height 10
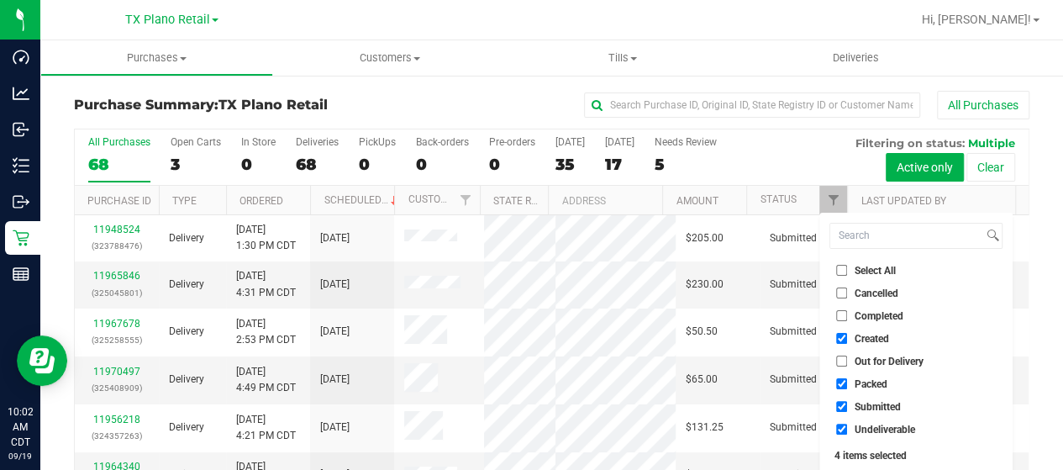
click at [847, 386] on input "Packed" at bounding box center [841, 383] width 11 height 11
checkbox input "false"
click at [862, 404] on span "Submitted" at bounding box center [877, 407] width 46 height 10
click at [847, 404] on input "Submitted" at bounding box center [841, 406] width 11 height 11
checkbox input "false"
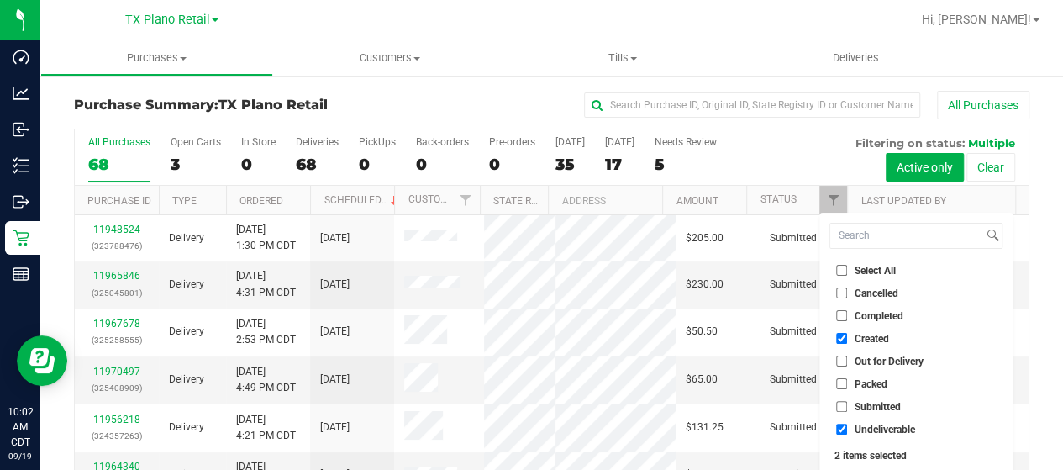
click at [862, 427] on span "Undeliverable" at bounding box center [884, 429] width 60 height 10
click at [847, 427] on input "Undeliverable" at bounding box center [841, 428] width 11 height 11
checkbox input "false"
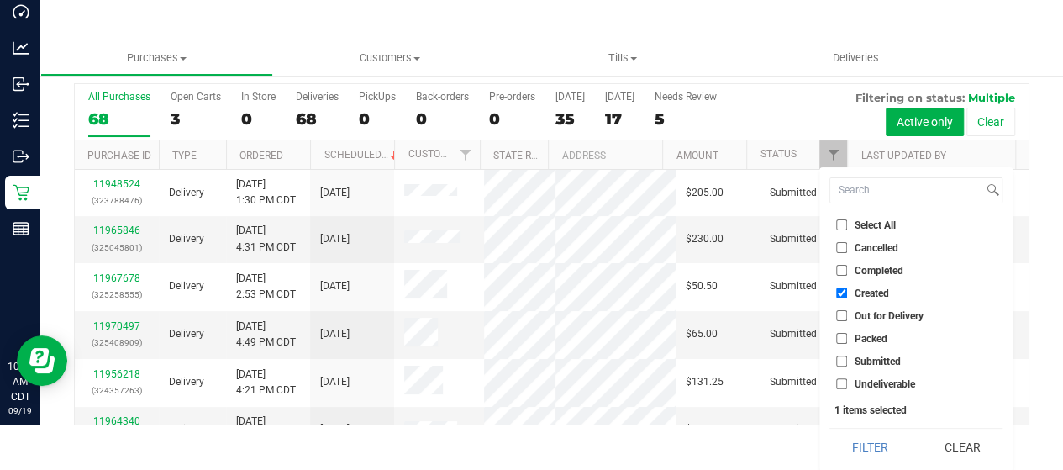
drag, startPoint x: 865, startPoint y: 438, endPoint x: 858, endPoint y: 428, distance: 11.9
click at [864, 438] on button "Filter" at bounding box center [869, 446] width 81 height 37
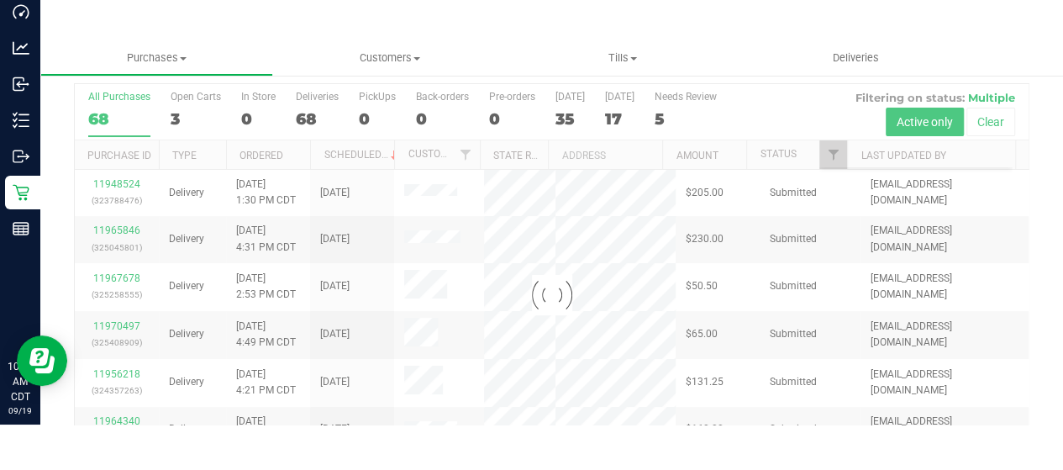
scroll to position [0, 0]
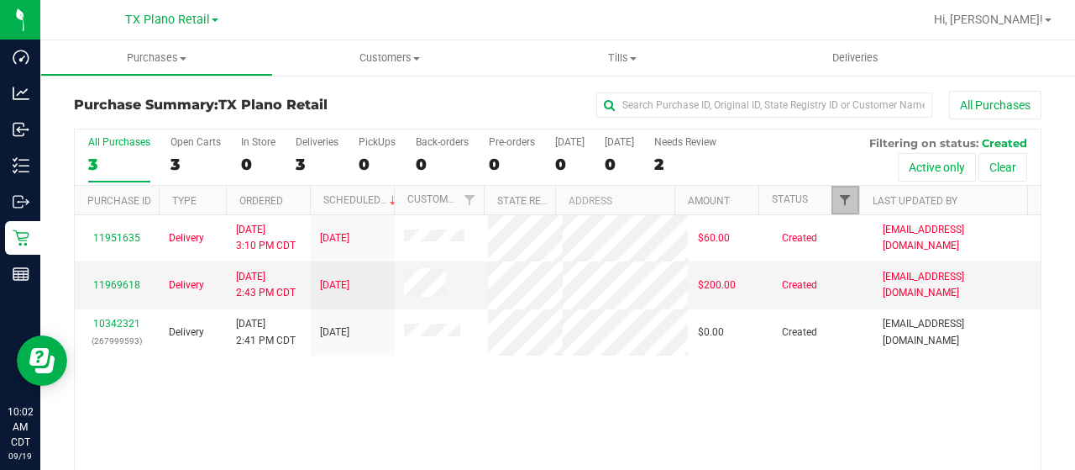
click at [838, 196] on span "Filter" at bounding box center [844, 199] width 13 height 13
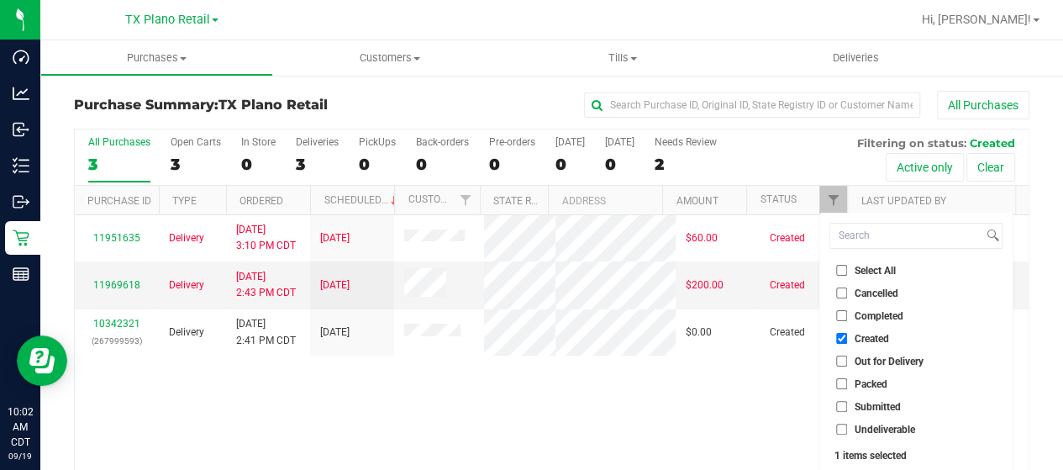
drag, startPoint x: 877, startPoint y: 360, endPoint x: 869, endPoint y: 373, distance: 15.1
click at [877, 360] on span "Out for Delivery" at bounding box center [888, 361] width 69 height 10
click at [847, 360] on input "Out for Delivery" at bounding box center [841, 360] width 11 height 11
checkbox input "true"
click at [867, 379] on span "Packed" at bounding box center [870, 384] width 33 height 10
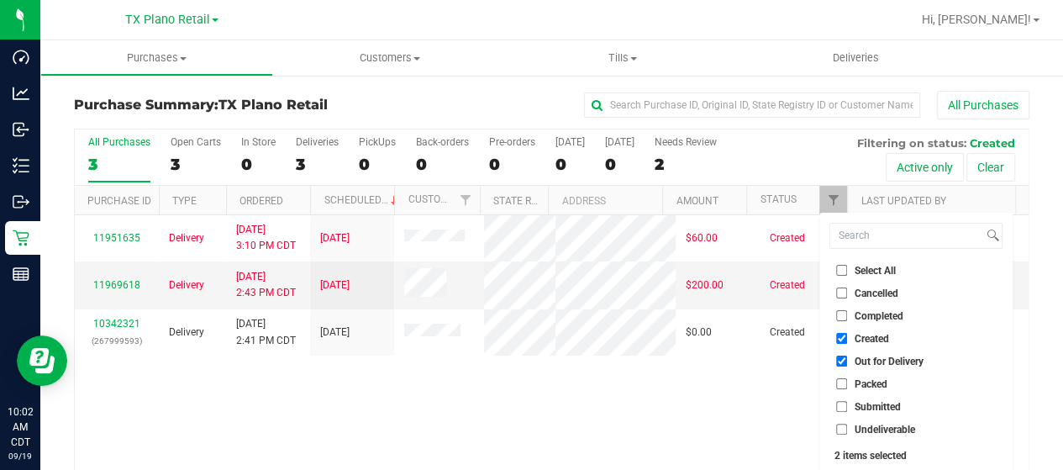
click at [847, 379] on input "Packed" at bounding box center [841, 383] width 11 height 11
checkbox input "true"
click at [864, 402] on span "Submitted" at bounding box center [877, 407] width 46 height 10
click at [847, 402] on input "Submitted" at bounding box center [841, 406] width 11 height 11
checkbox input "true"
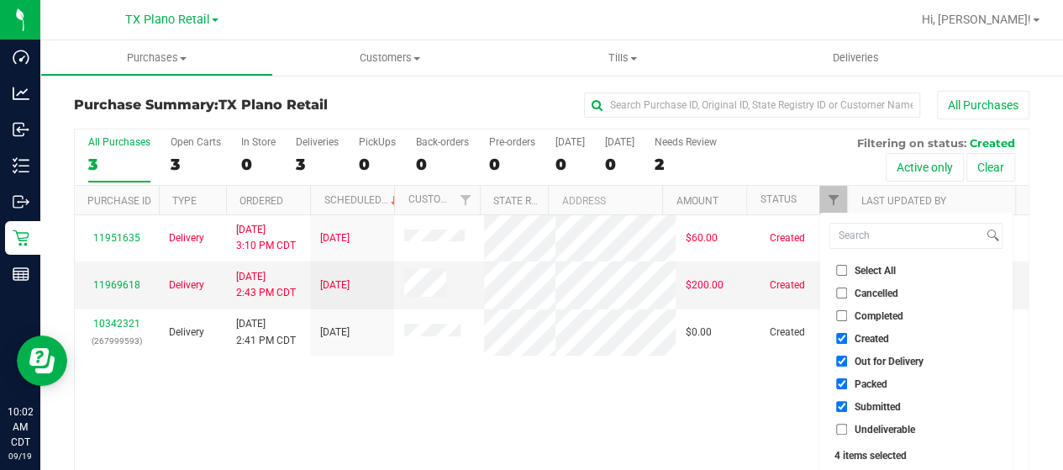
click at [863, 425] on span "Undeliverable" at bounding box center [884, 429] width 60 height 10
click at [847, 425] on input "Undeliverable" at bounding box center [841, 428] width 11 height 11
checkbox input "true"
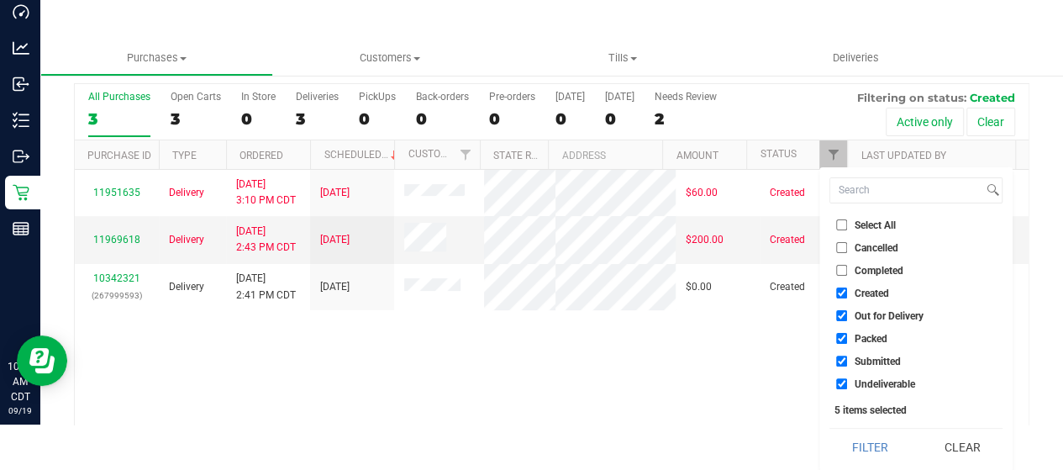
drag, startPoint x: 855, startPoint y: 441, endPoint x: 818, endPoint y: 409, distance: 48.8
click at [854, 440] on button "Filter" at bounding box center [869, 446] width 81 height 37
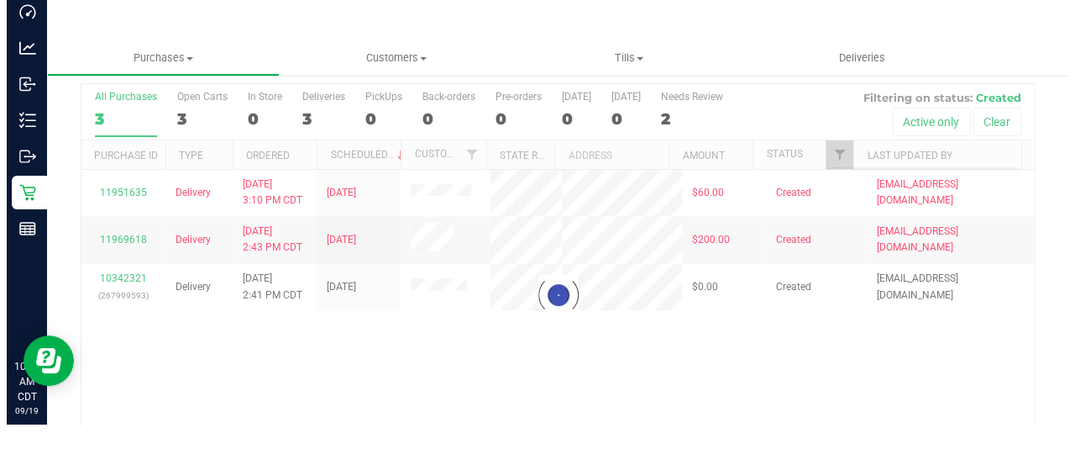
scroll to position [0, 0]
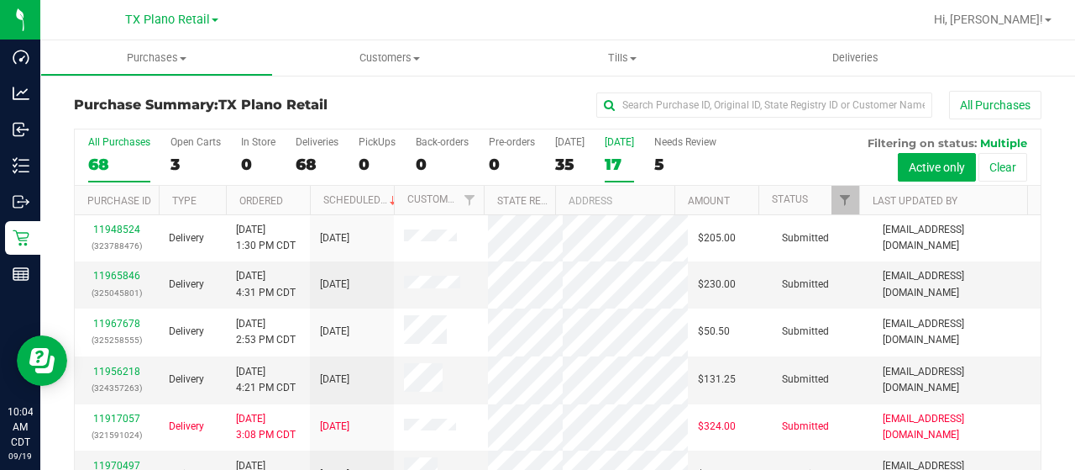
click at [611, 159] on div "17" at bounding box center [619, 164] width 29 height 19
click at [0, 0] on input "Tomorrow 17" at bounding box center [0, 0] width 0 height 0
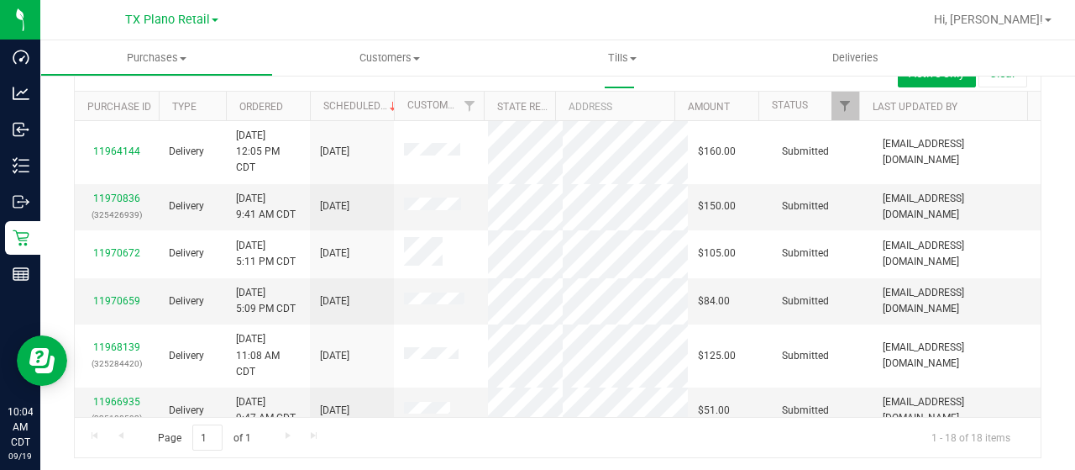
scroll to position [96, 0]
click at [126, 202] on link "11970836" at bounding box center [116, 197] width 47 height 12
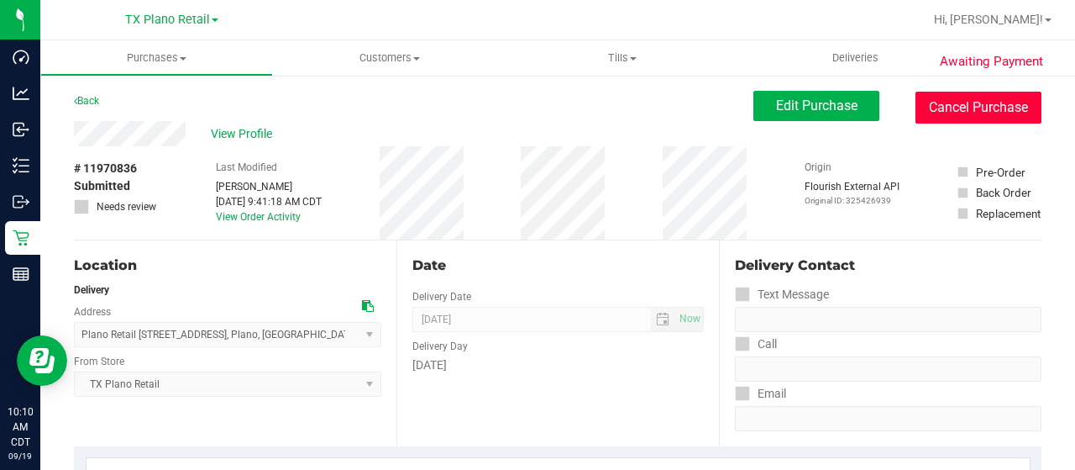
click at [961, 110] on button "Cancel Purchase" at bounding box center [979, 108] width 126 height 32
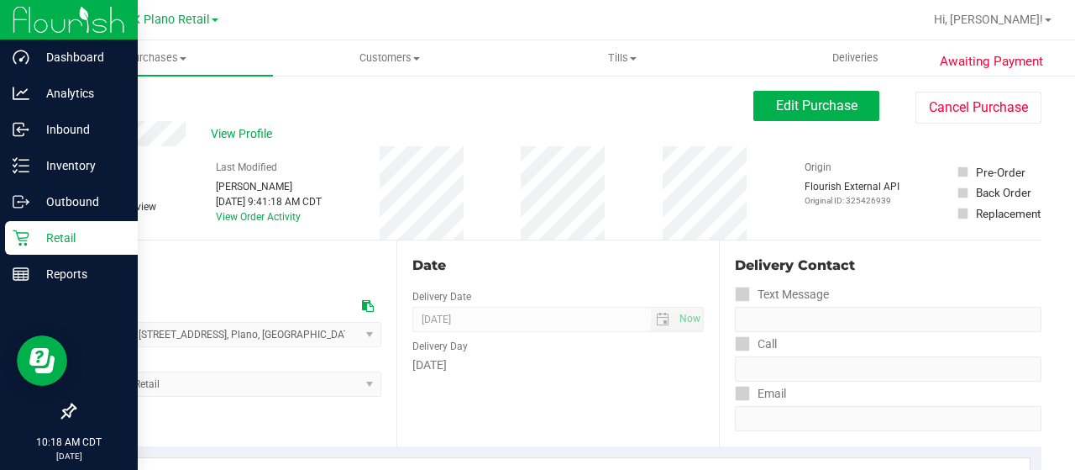
click at [37, 233] on p "Retail" at bounding box center [79, 238] width 101 height 20
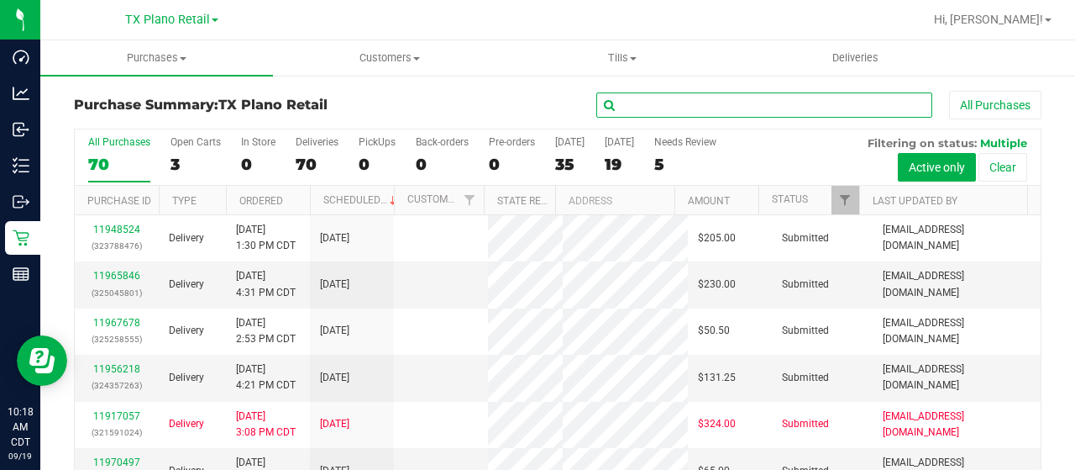
click at [637, 115] on input "text" at bounding box center [764, 104] width 336 height 25
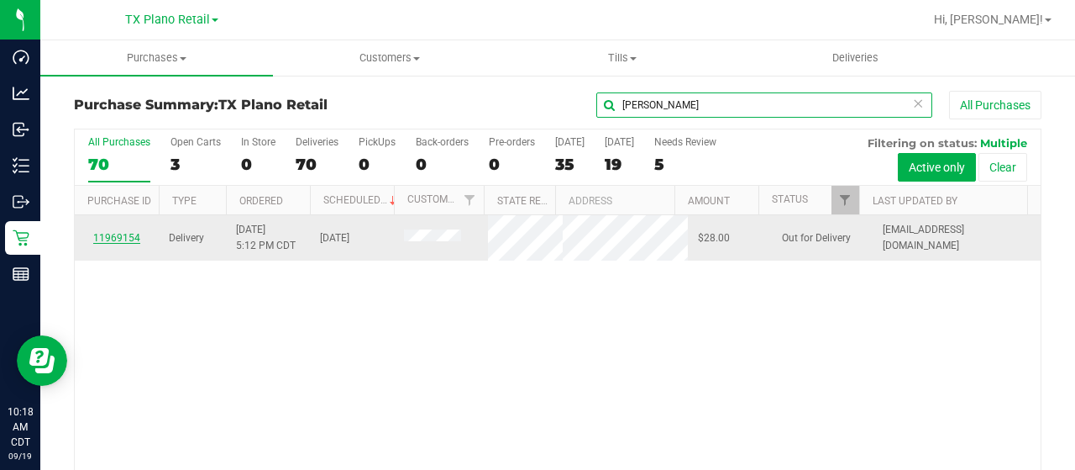
type input "[PERSON_NAME]"
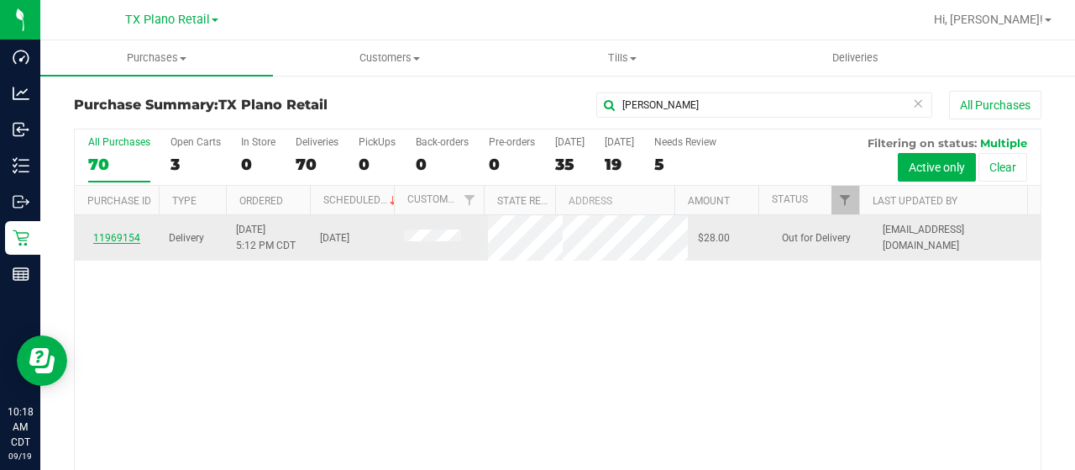
click at [134, 244] on link "11969154" at bounding box center [116, 238] width 47 height 12
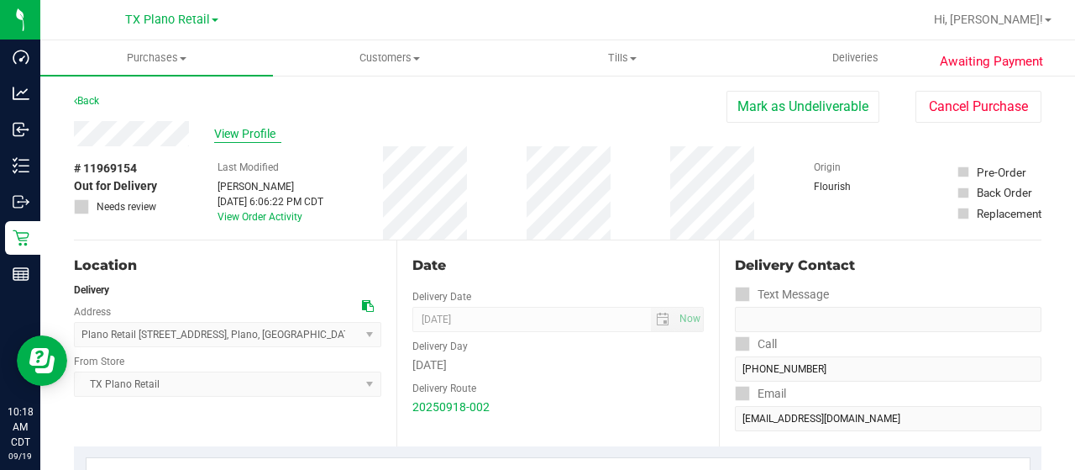
click at [241, 134] on span "View Profile" at bounding box center [247, 134] width 67 height 18
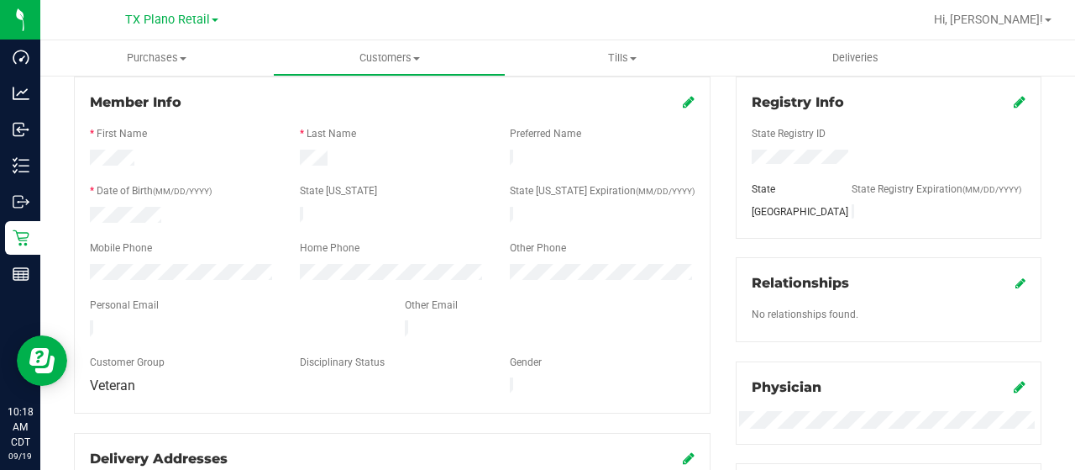
scroll to position [252, 0]
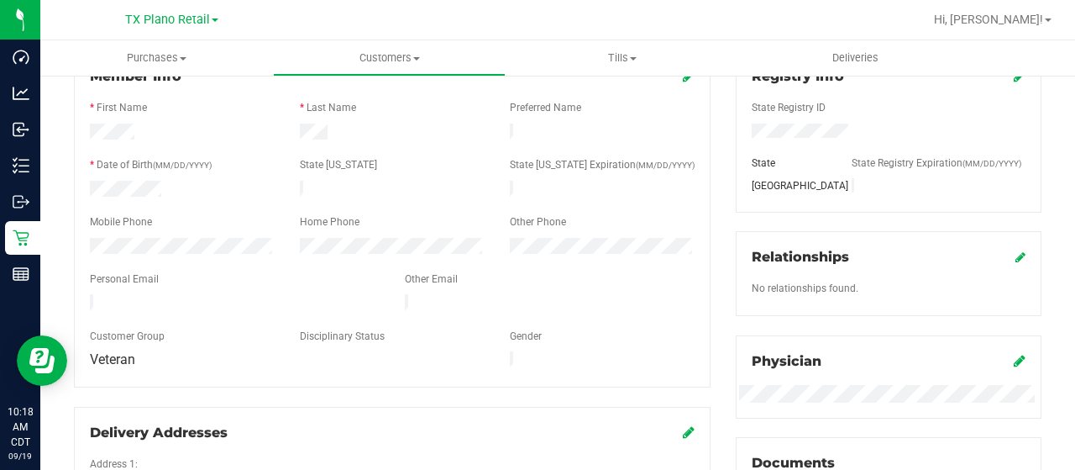
drag, startPoint x: 242, startPoint y: 298, endPoint x: 86, endPoint y: 292, distance: 156.4
click at [86, 294] on div at bounding box center [234, 304] width 315 height 20
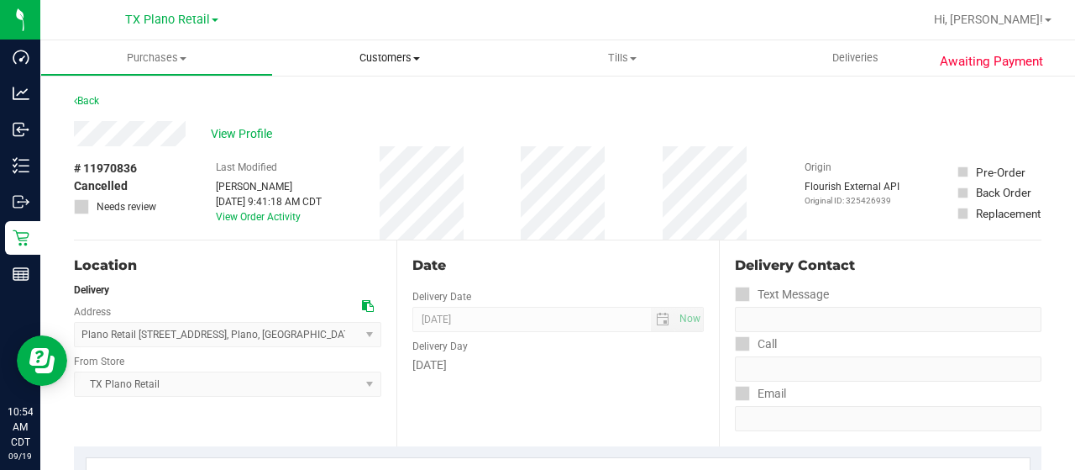
click at [370, 63] on span "Customers" at bounding box center [389, 57] width 231 height 15
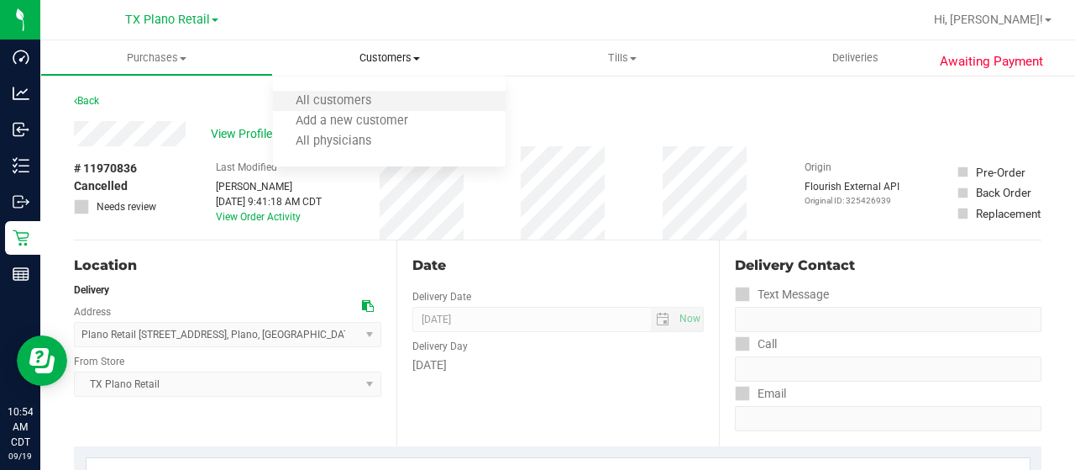
click at [393, 95] on li "All customers" at bounding box center [389, 102] width 233 height 20
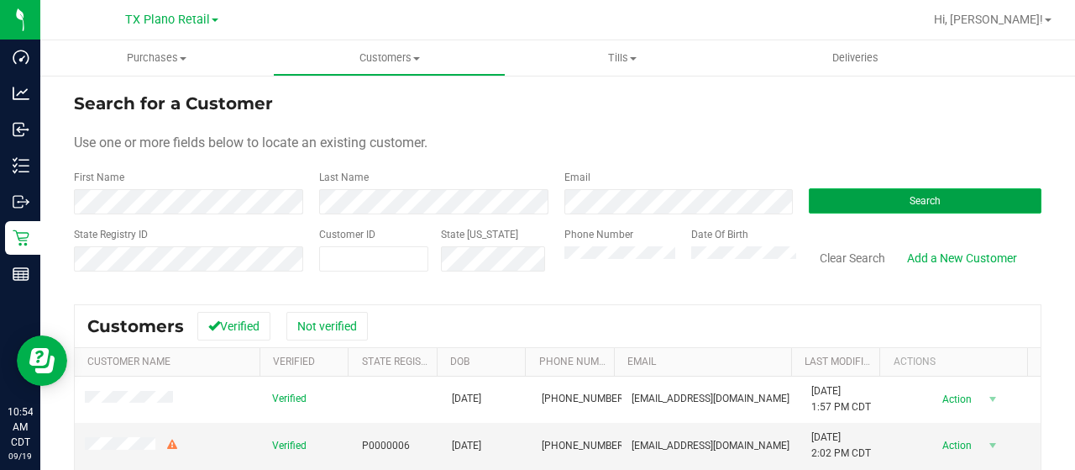
click at [882, 202] on button "Search" at bounding box center [925, 200] width 233 height 25
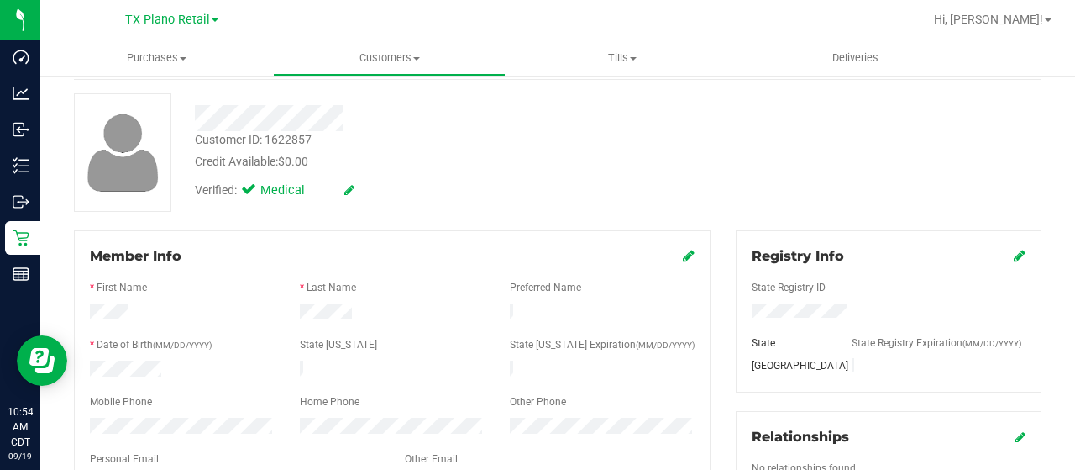
scroll to position [252, 0]
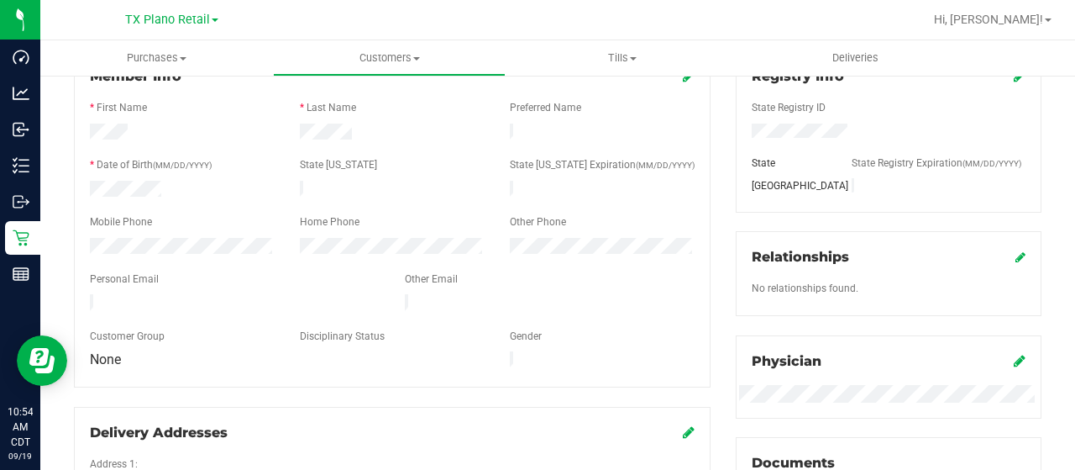
drag, startPoint x: 260, startPoint y: 297, endPoint x: 87, endPoint y: 292, distance: 172.3
click at [87, 294] on div at bounding box center [234, 304] width 315 height 20
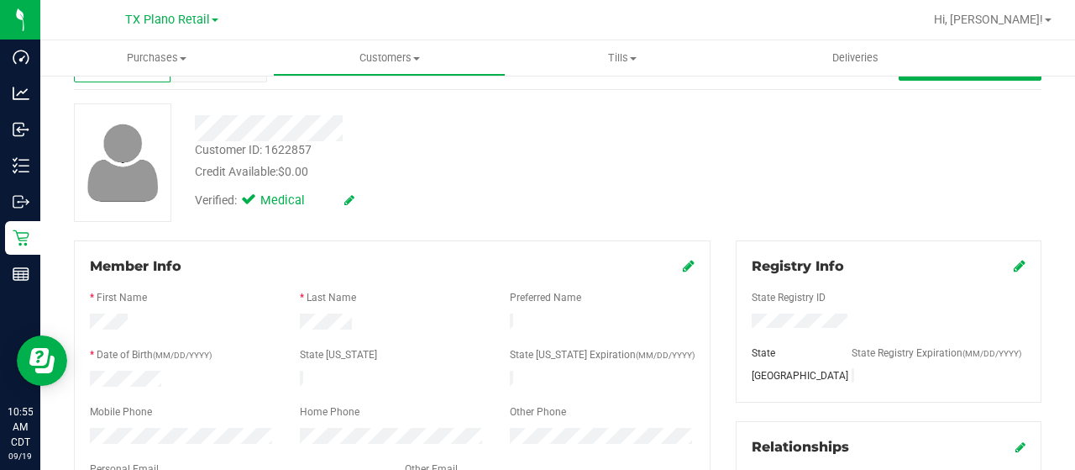
scroll to position [0, 0]
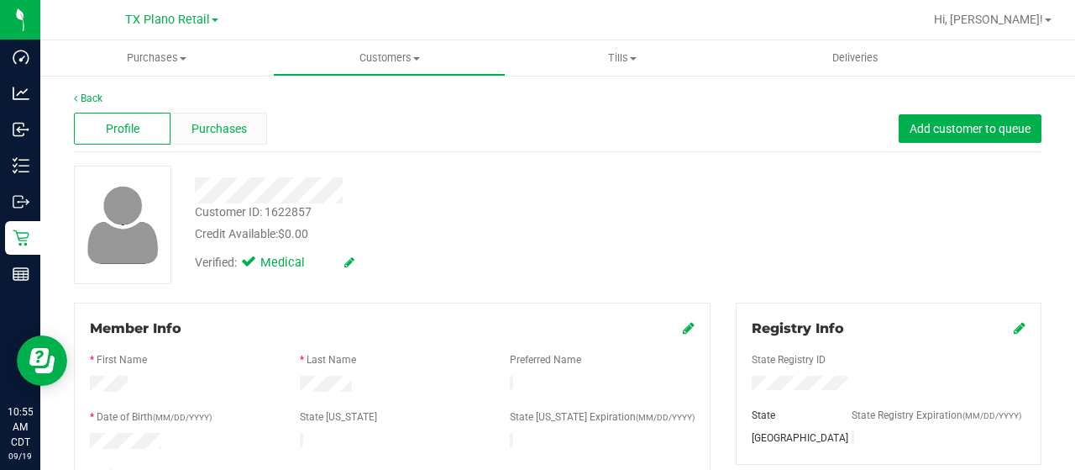
click at [222, 118] on div "Purchases" at bounding box center [219, 129] width 97 height 32
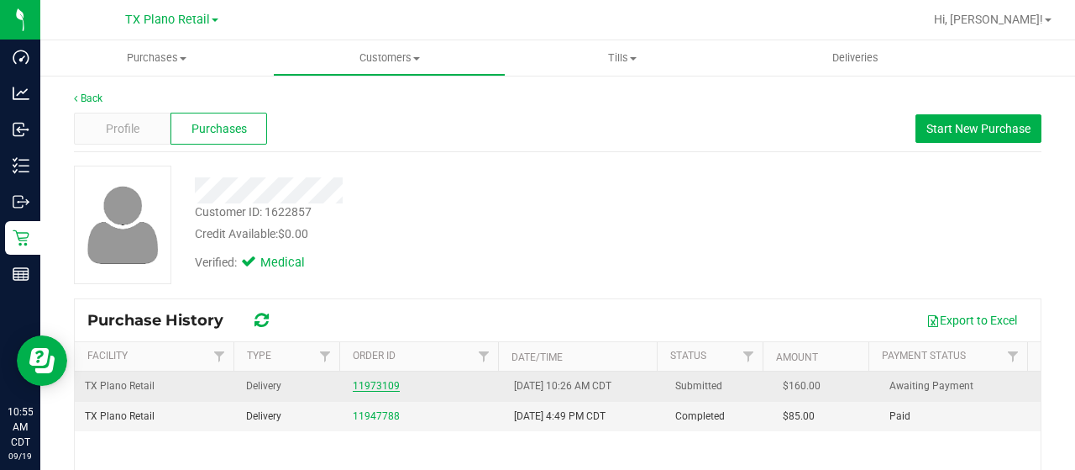
click at [363, 390] on link "11973109" at bounding box center [376, 386] width 47 height 12
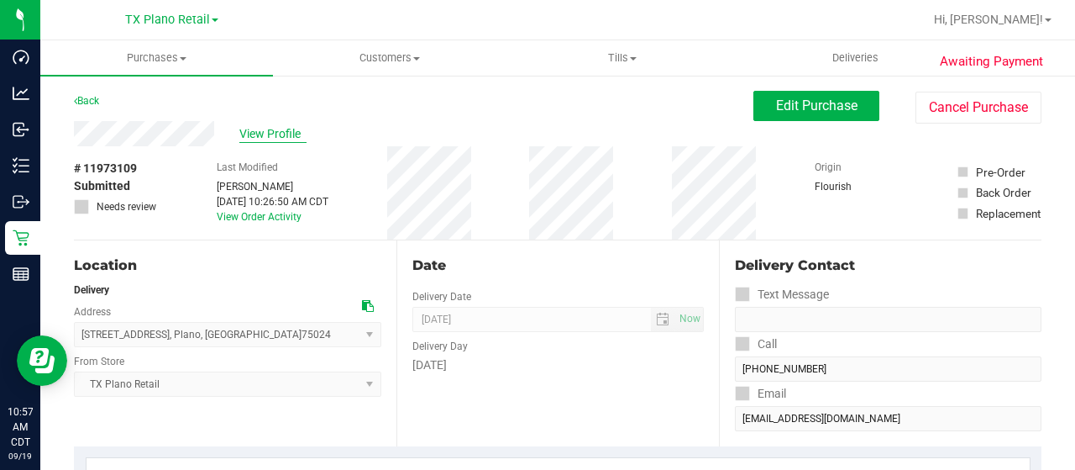
click at [272, 135] on span "View Profile" at bounding box center [272, 134] width 67 height 18
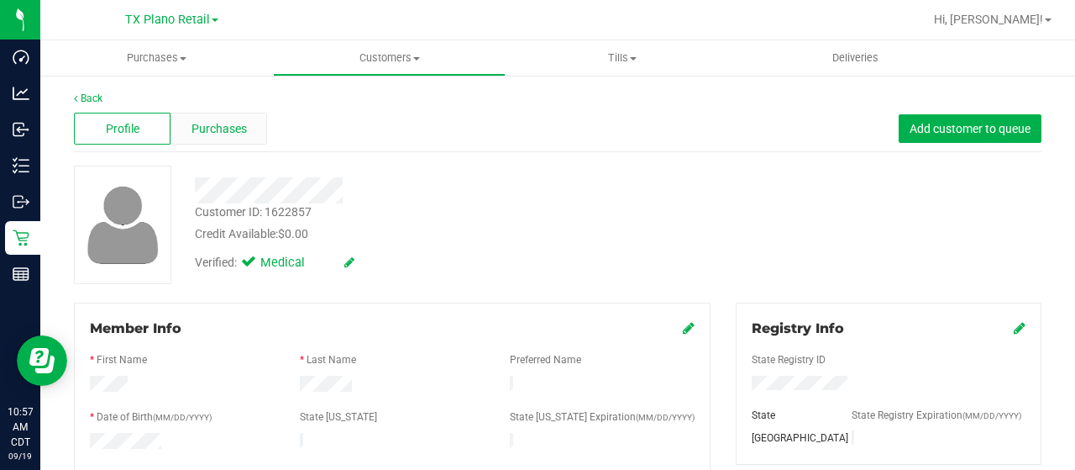
click at [236, 132] on span "Purchases" at bounding box center [219, 129] width 55 height 18
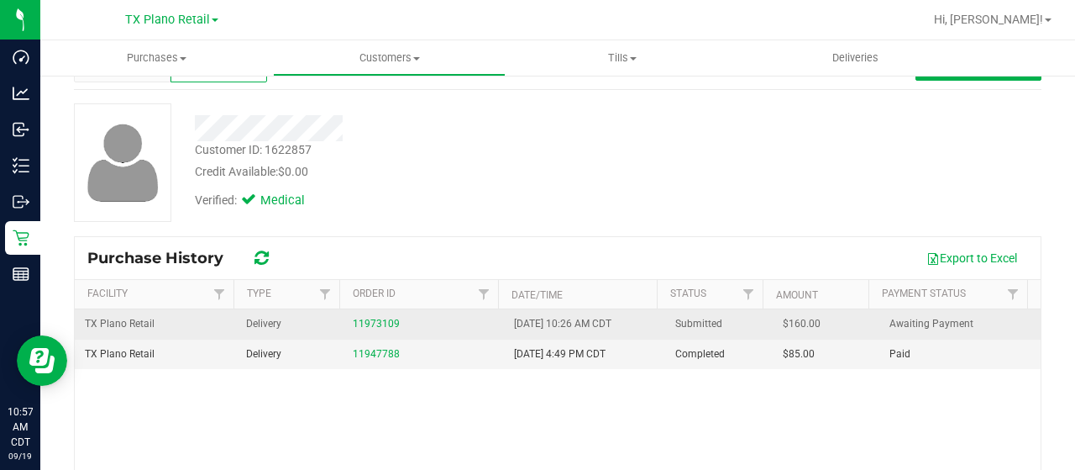
scroll to position [84, 0]
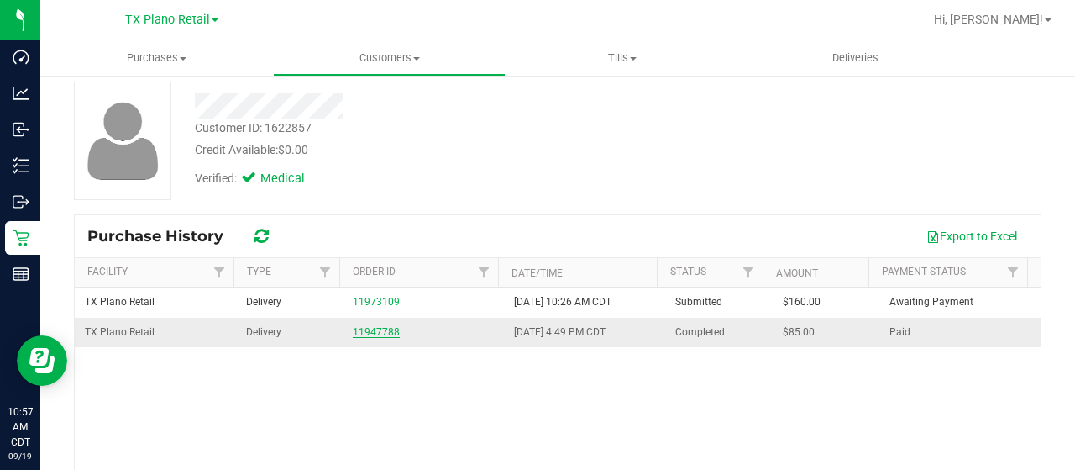
click at [360, 333] on link "11947788" at bounding box center [376, 332] width 47 height 12
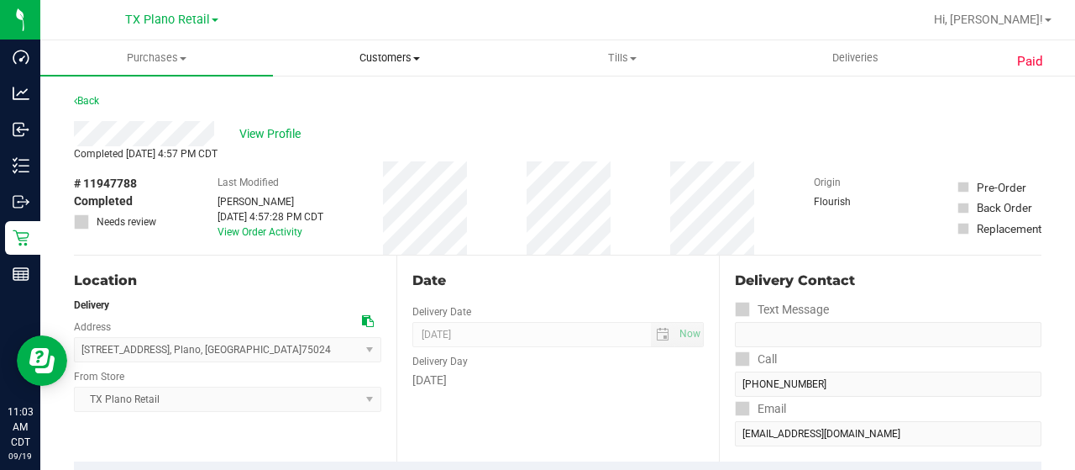
click at [390, 55] on span "Customers" at bounding box center [389, 57] width 231 height 15
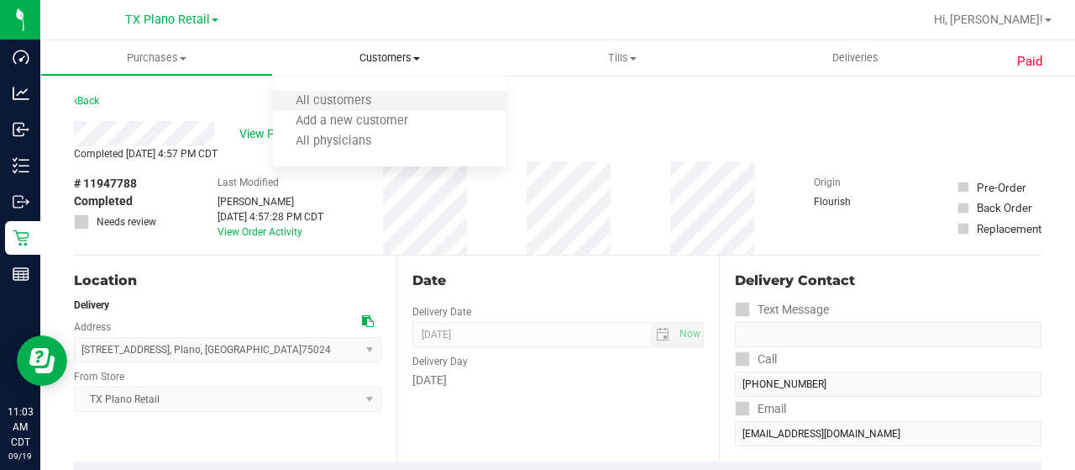
click at [394, 92] on li "All customers" at bounding box center [389, 102] width 233 height 20
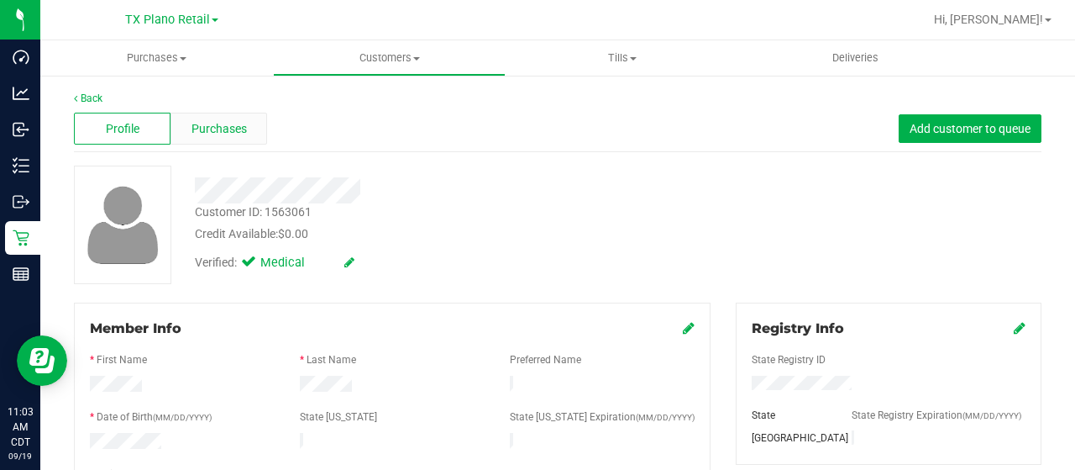
click at [248, 133] on div "Purchases" at bounding box center [219, 129] width 97 height 32
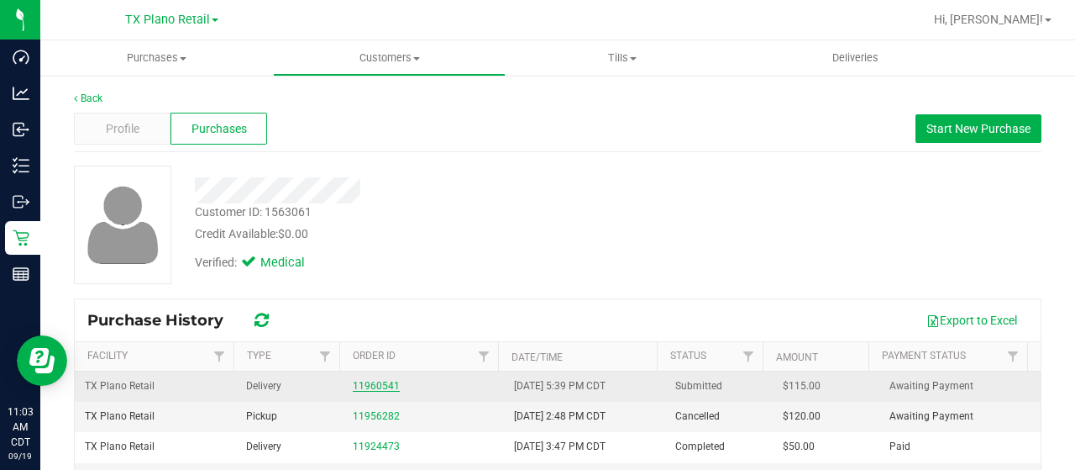
click at [375, 384] on link "11960541" at bounding box center [376, 386] width 47 height 12
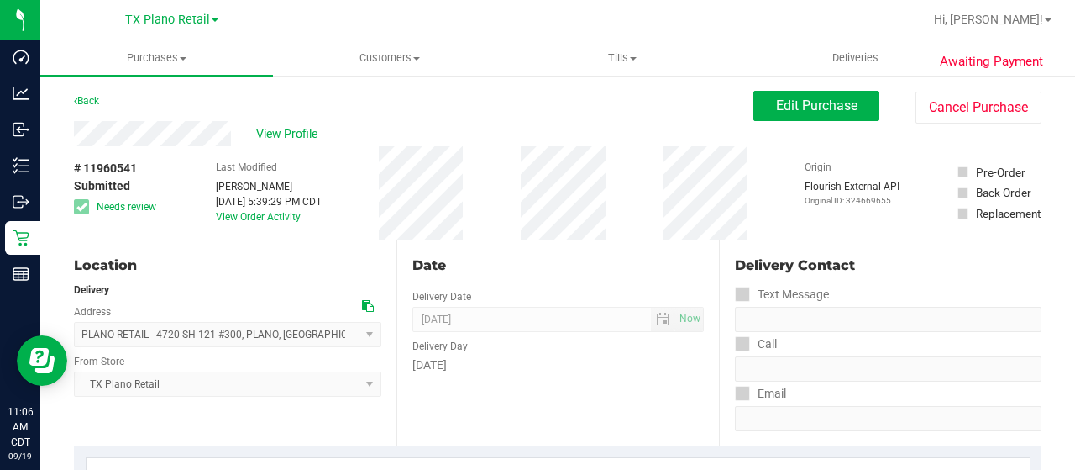
click at [237, 132] on div "View Profile" at bounding box center [414, 133] width 680 height 25
click at [299, 138] on span "View Profile" at bounding box center [289, 134] width 67 height 18
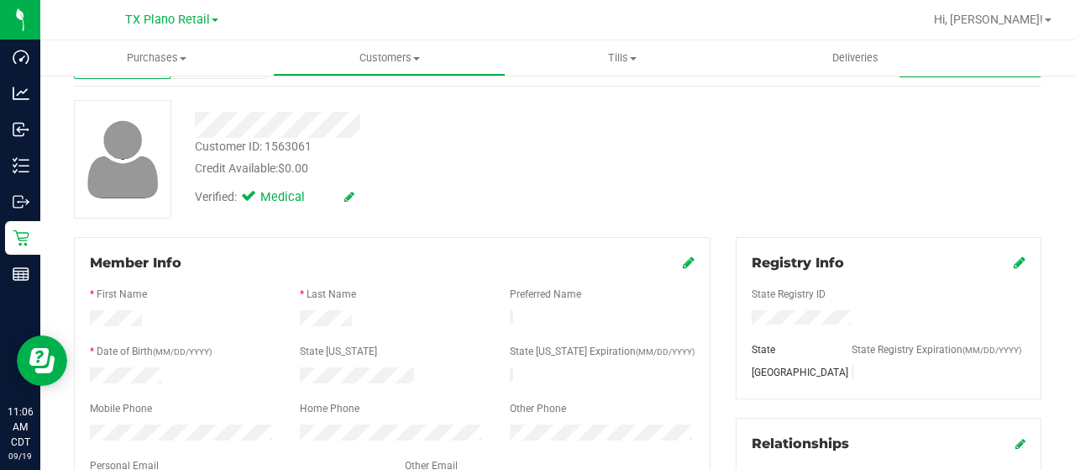
scroll to position [168, 0]
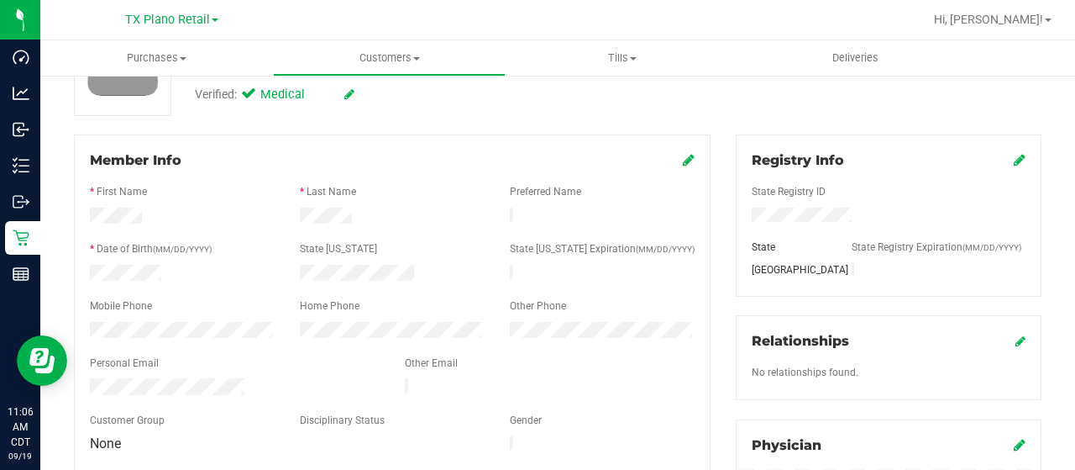
click at [89, 382] on div at bounding box center [234, 388] width 315 height 20
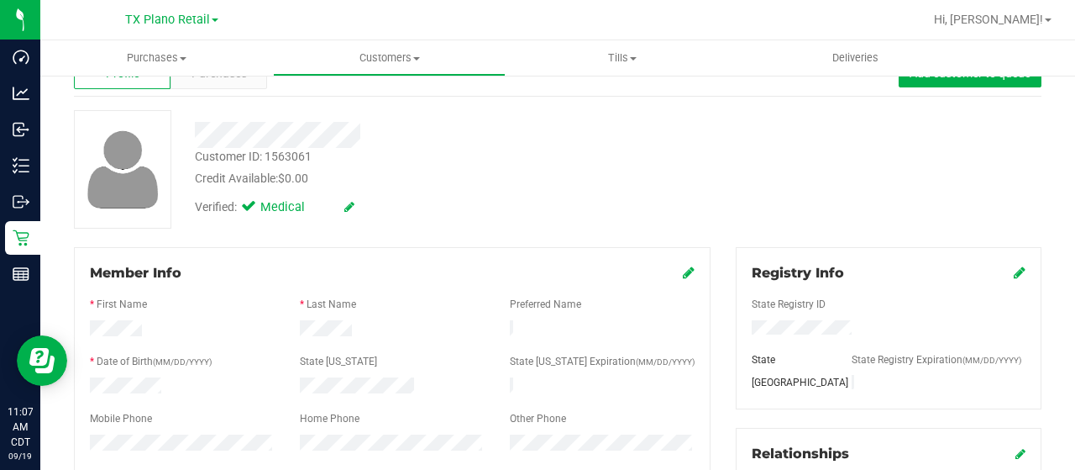
scroll to position [0, 0]
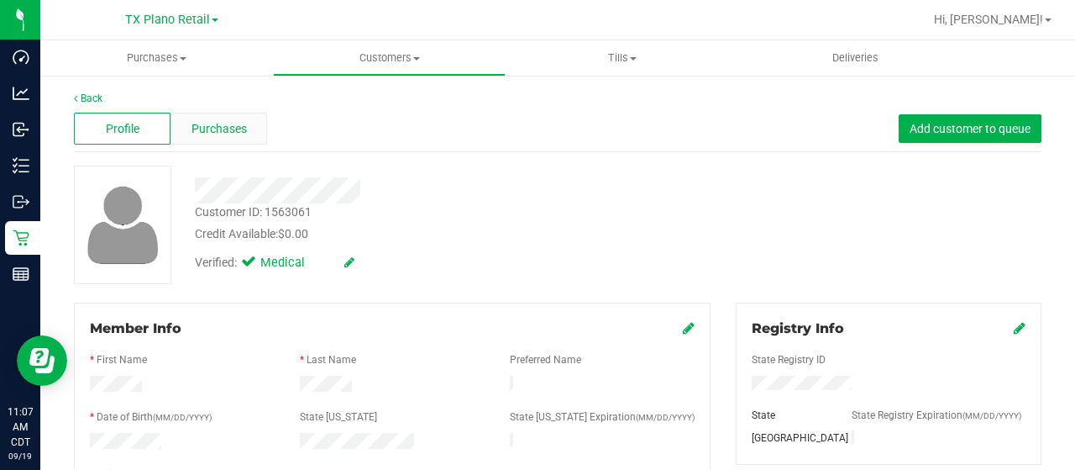
click at [232, 123] on span "Purchases" at bounding box center [219, 129] width 55 height 18
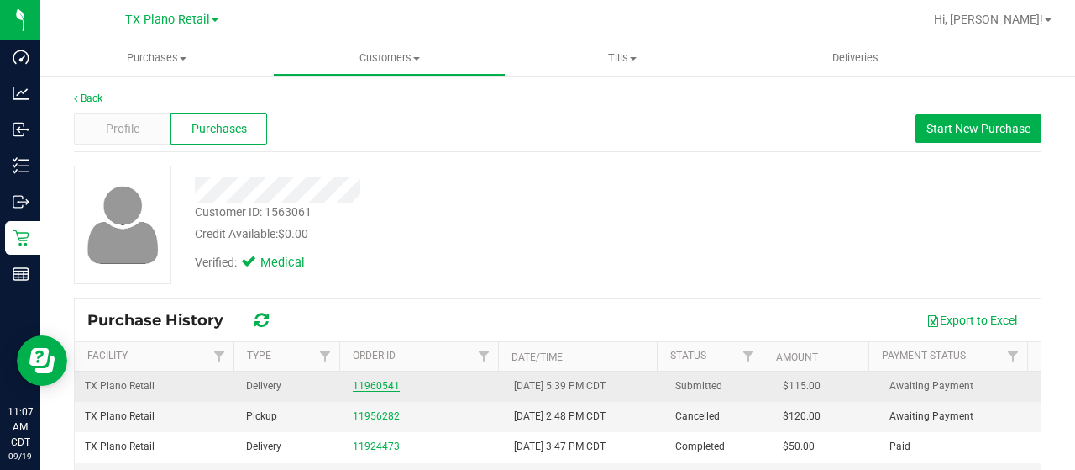
click at [359, 380] on link "11960541" at bounding box center [376, 386] width 47 height 12
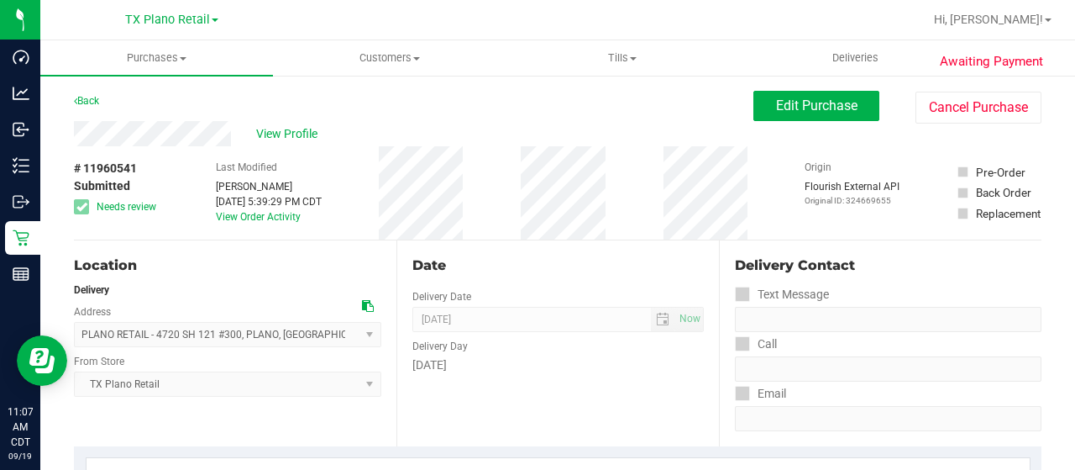
click at [231, 130] on div "View Profile" at bounding box center [414, 133] width 680 height 25
click at [780, 106] on span "Edit Purchase" at bounding box center [816, 105] width 81 height 16
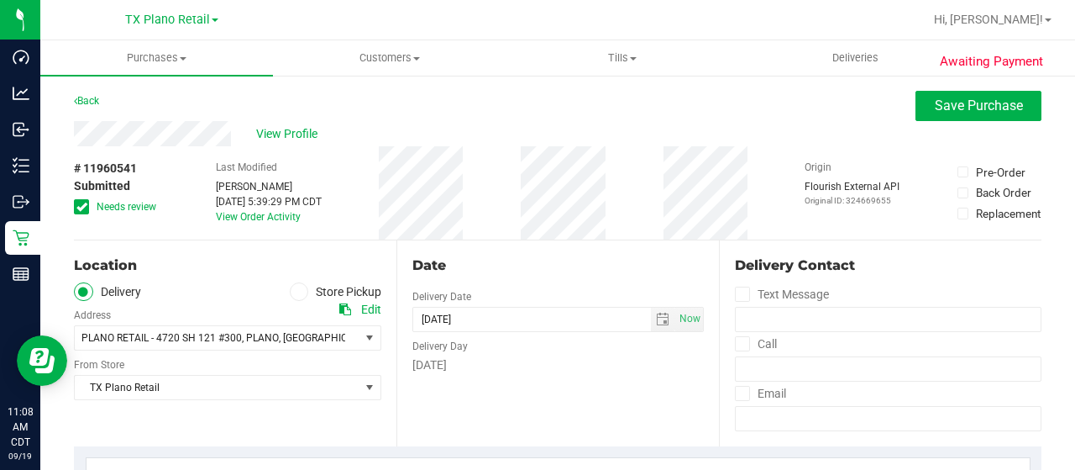
click at [119, 209] on span "Needs review" at bounding box center [127, 206] width 60 height 15
click at [0, 0] on input "Needs review" at bounding box center [0, 0] width 0 height 0
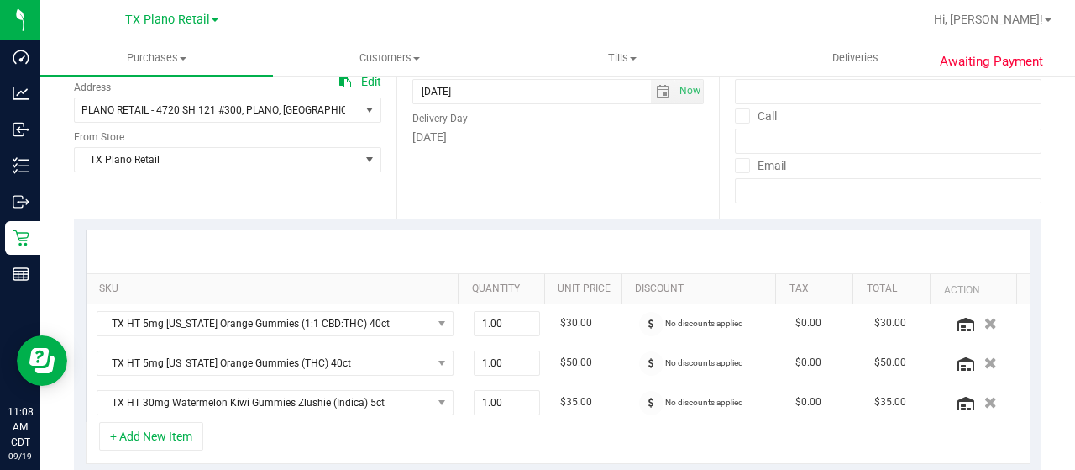
scroll to position [84, 0]
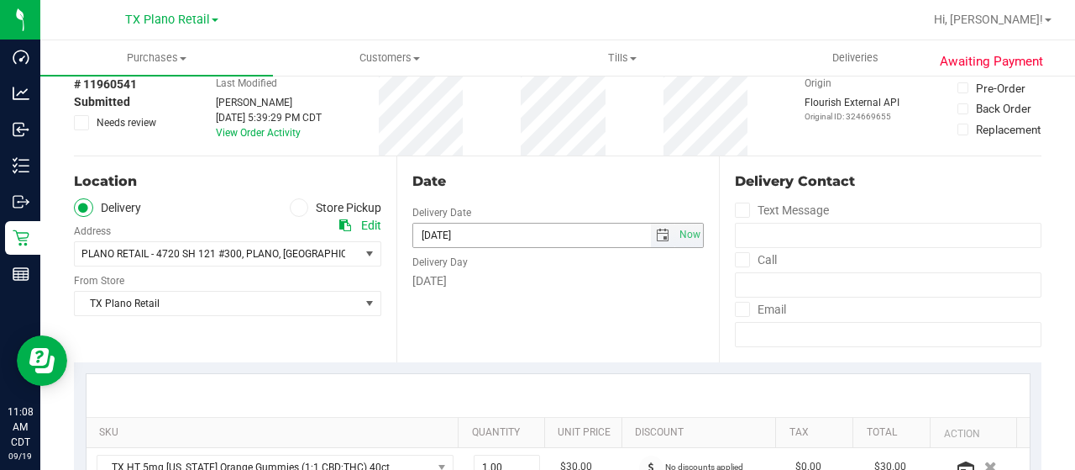
click at [656, 232] on span "select" at bounding box center [662, 235] width 13 height 13
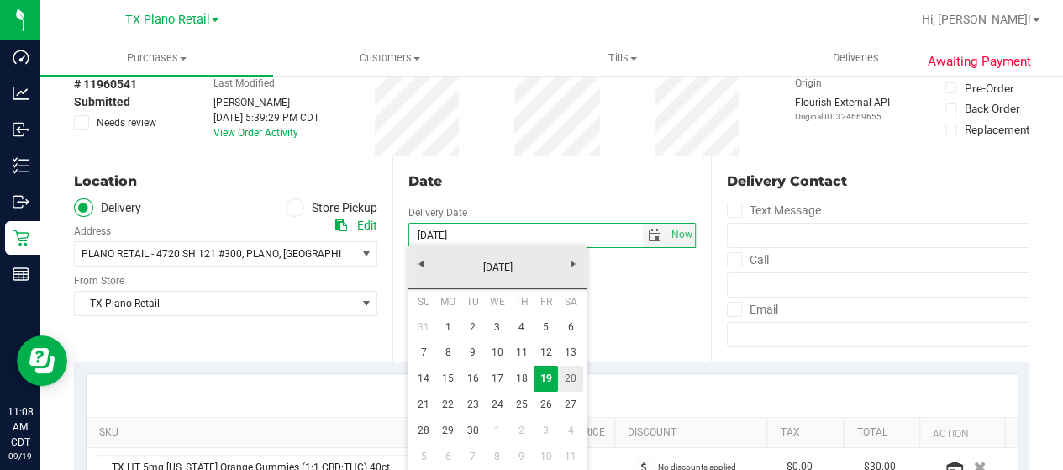
drag, startPoint x: 561, startPoint y: 377, endPoint x: 526, endPoint y: 345, distance: 47.6
click at [561, 376] on link "20" at bounding box center [570, 378] width 24 height 26
type input "[DATE]"
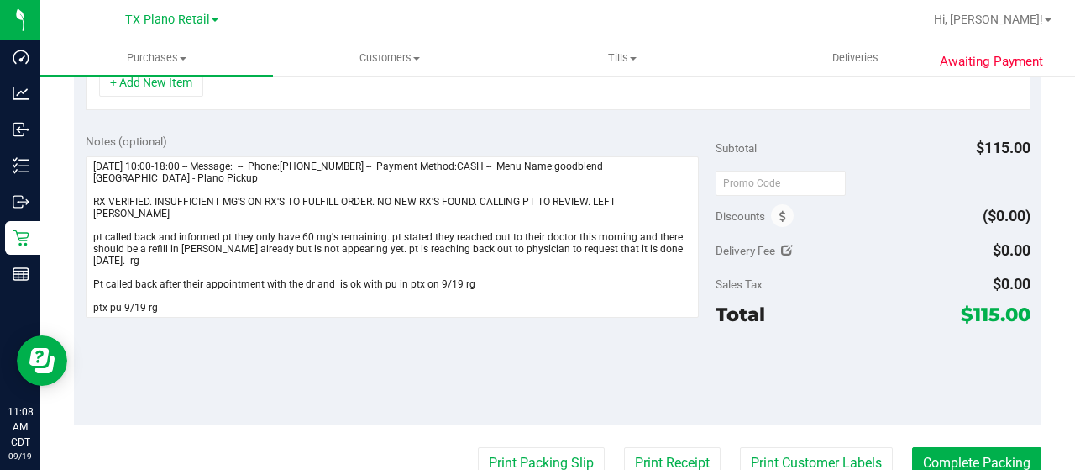
scroll to position [588, 0]
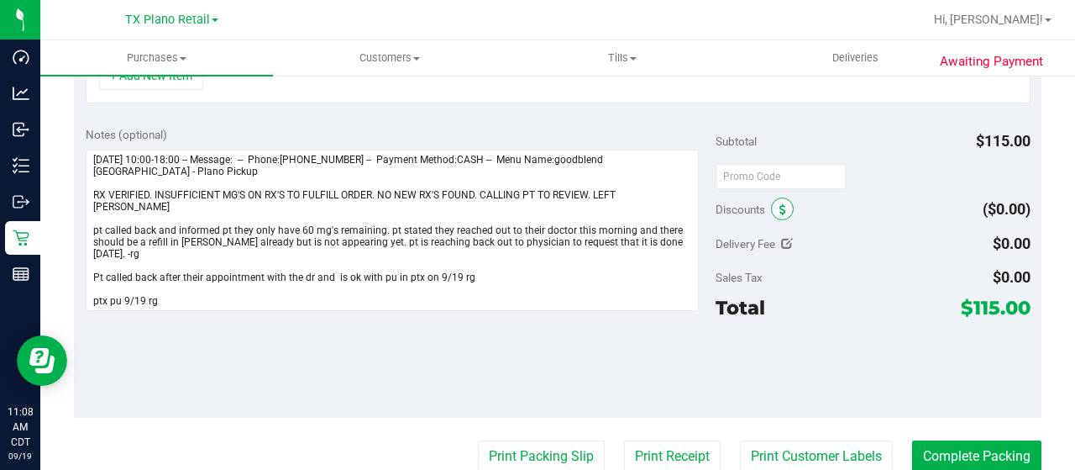
click at [780, 204] on icon at bounding box center [783, 210] width 7 height 12
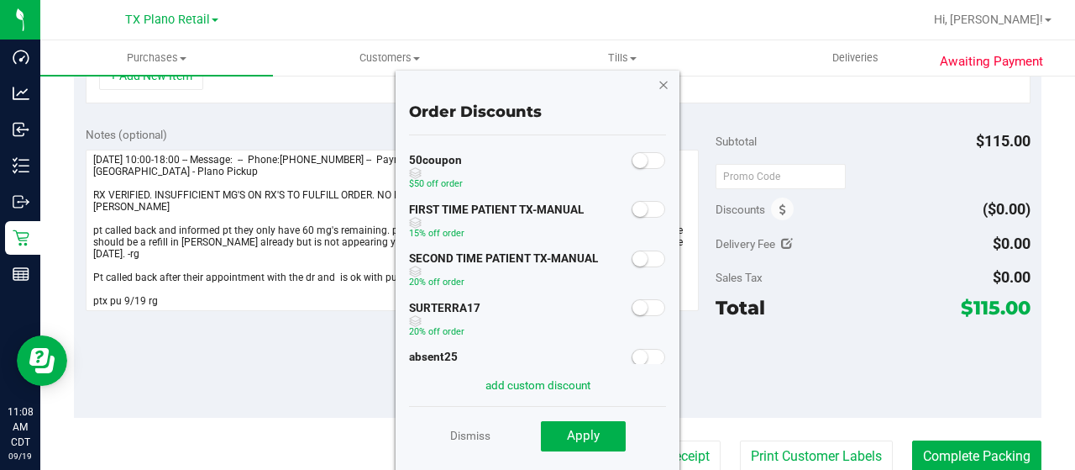
click at [661, 85] on icon "button" at bounding box center [664, 84] width 12 height 20
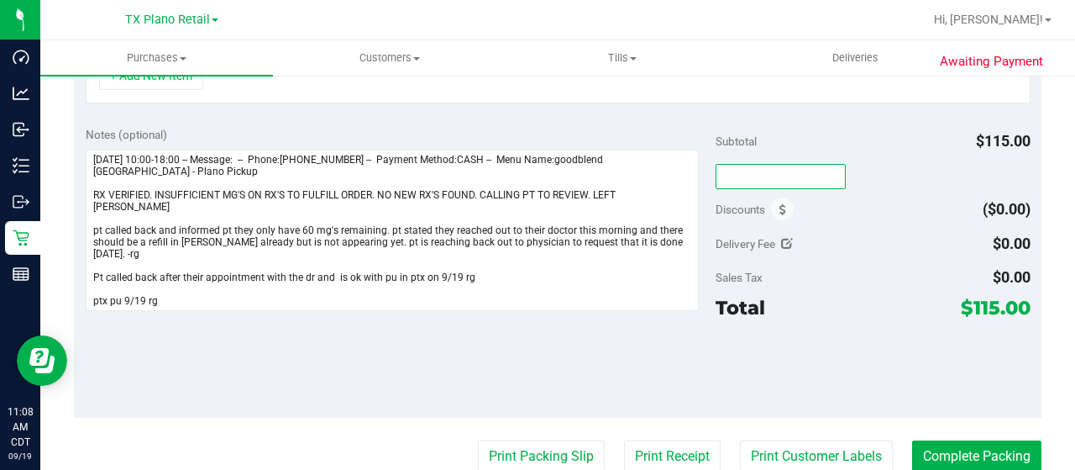
click at [752, 166] on input "text" at bounding box center [781, 176] width 130 height 25
type input "TXAIQ10"
click at [823, 150] on div "Subtotal $115.00" at bounding box center [873, 141] width 315 height 30
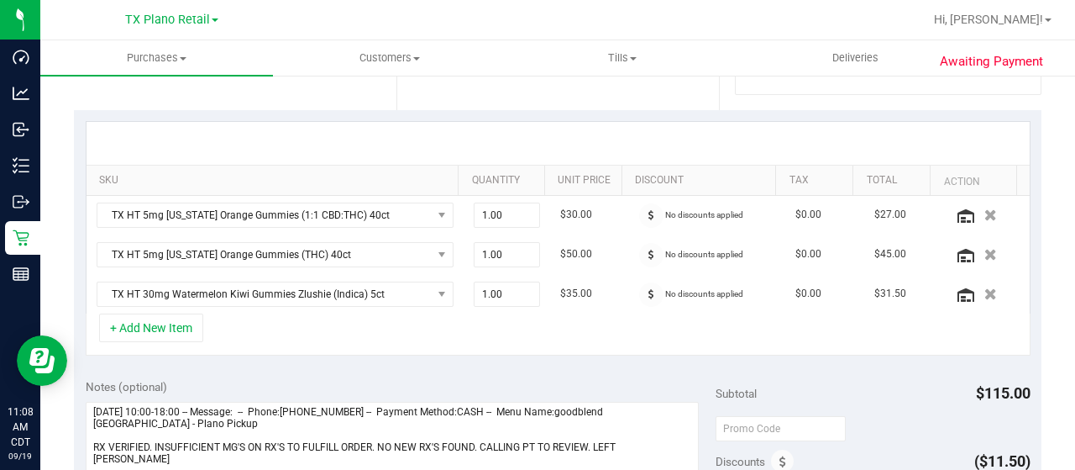
scroll to position [0, 0]
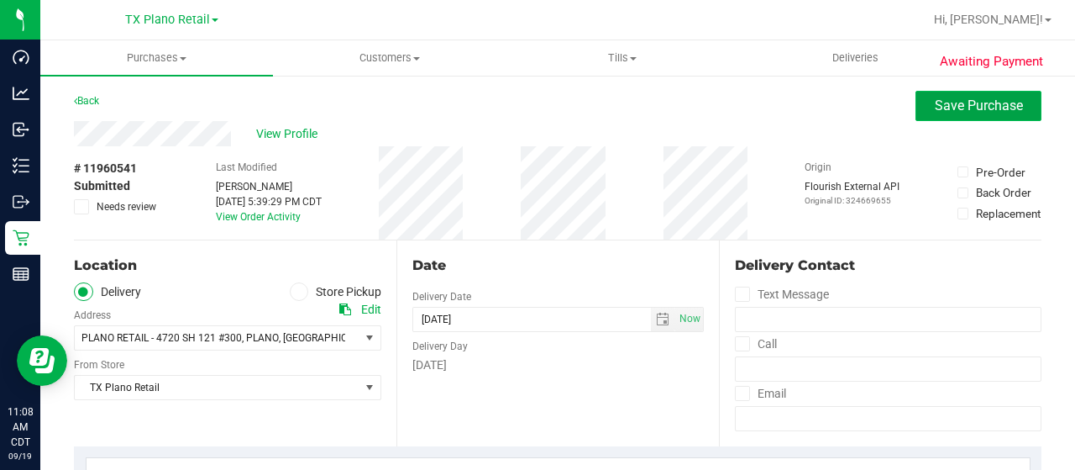
click at [935, 110] on span "Save Purchase" at bounding box center [979, 105] width 88 height 16
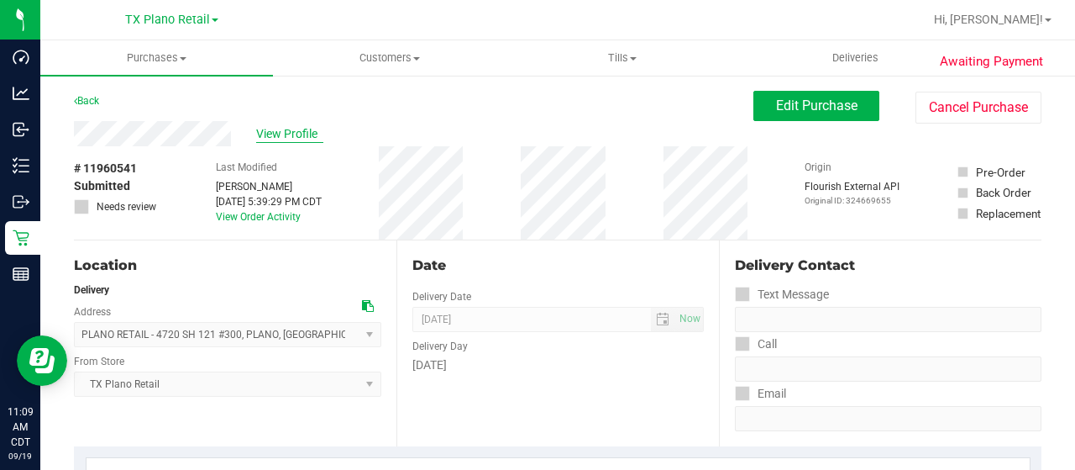
click at [285, 130] on span "View Profile" at bounding box center [289, 134] width 67 height 18
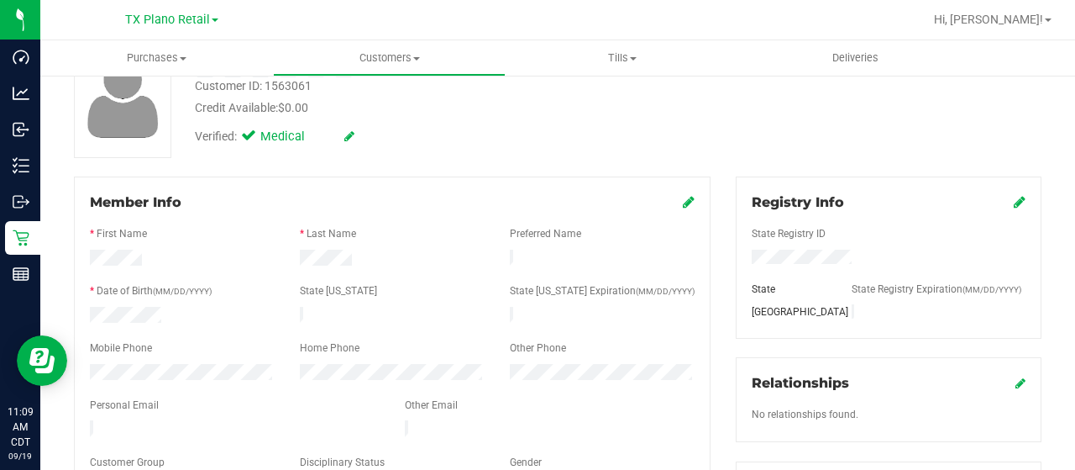
scroll to position [168, 0]
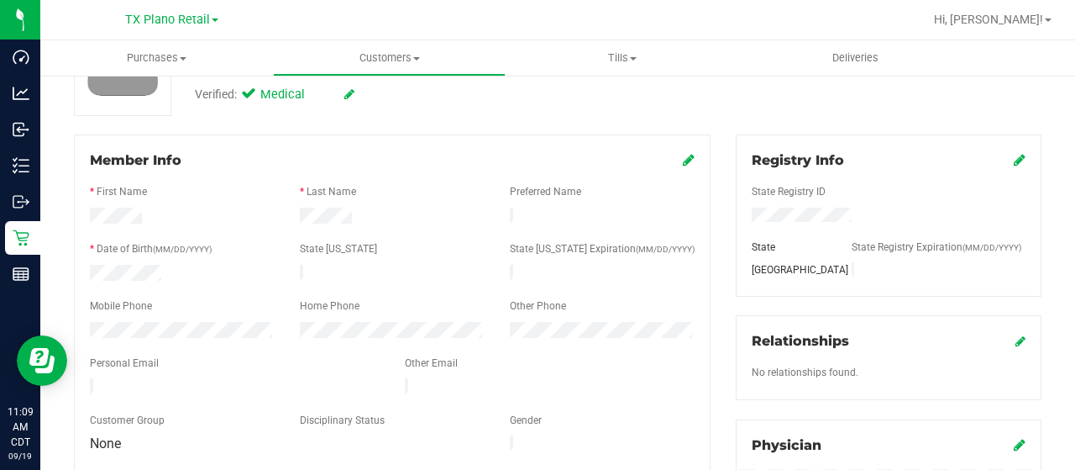
drag, startPoint x: 247, startPoint y: 377, endPoint x: 81, endPoint y: 379, distance: 165.5
click at [81, 379] on div at bounding box center [234, 388] width 315 height 20
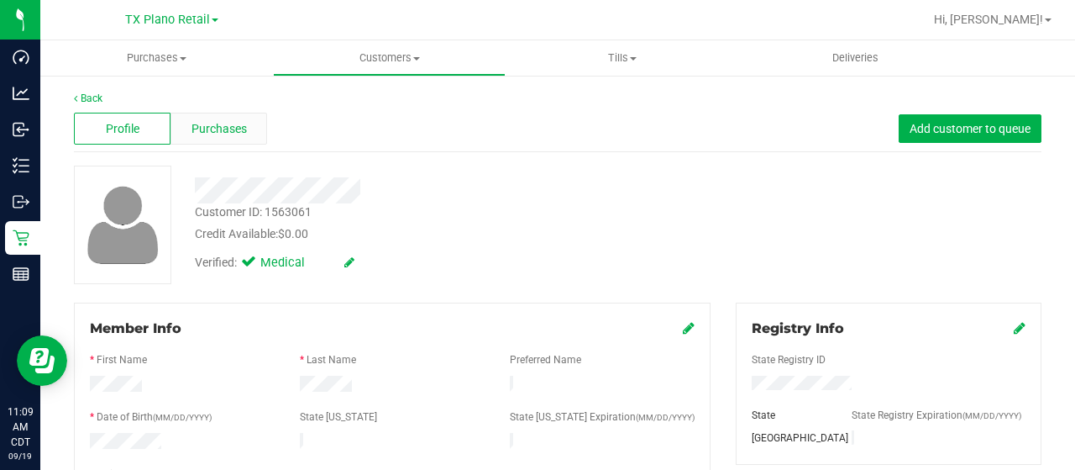
click at [234, 128] on span "Purchases" at bounding box center [219, 129] width 55 height 18
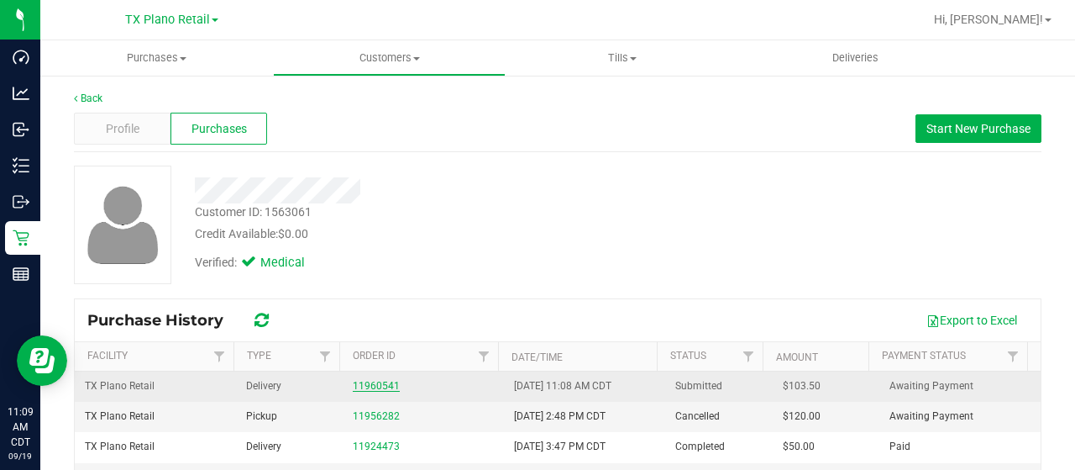
click at [373, 382] on link "11960541" at bounding box center [376, 386] width 47 height 12
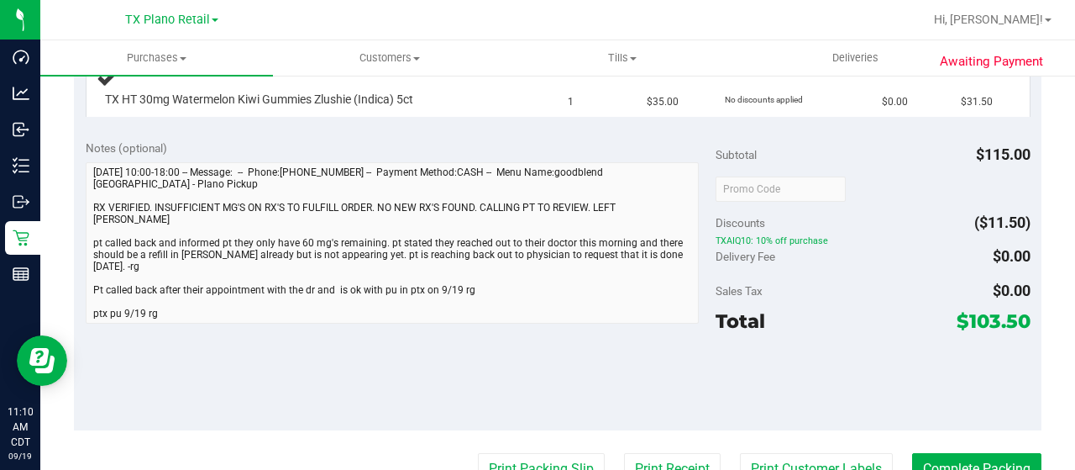
scroll to position [588, 0]
drag, startPoint x: 953, startPoint y: 319, endPoint x: 1015, endPoint y: 325, distance: 61.6
click at [1015, 325] on span "$103.50" at bounding box center [994, 319] width 74 height 24
copy span "103.50"
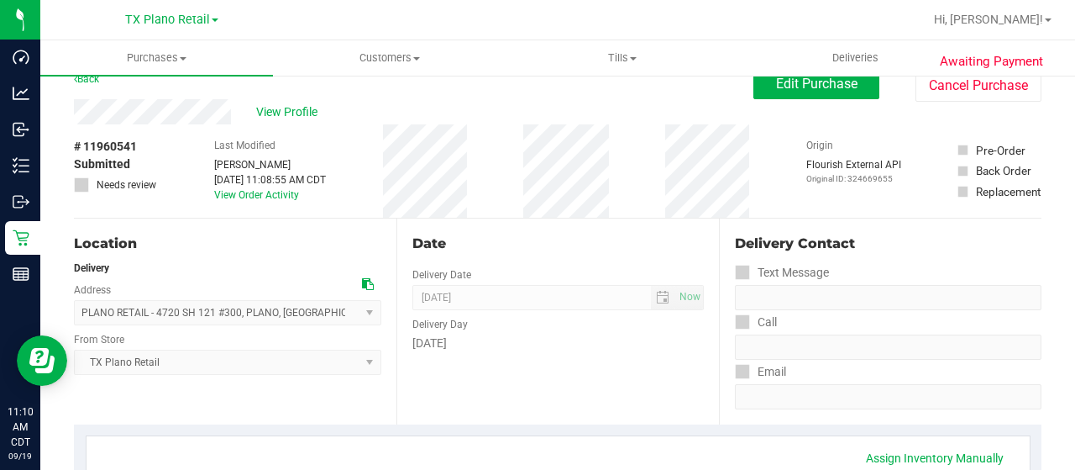
scroll to position [0, 0]
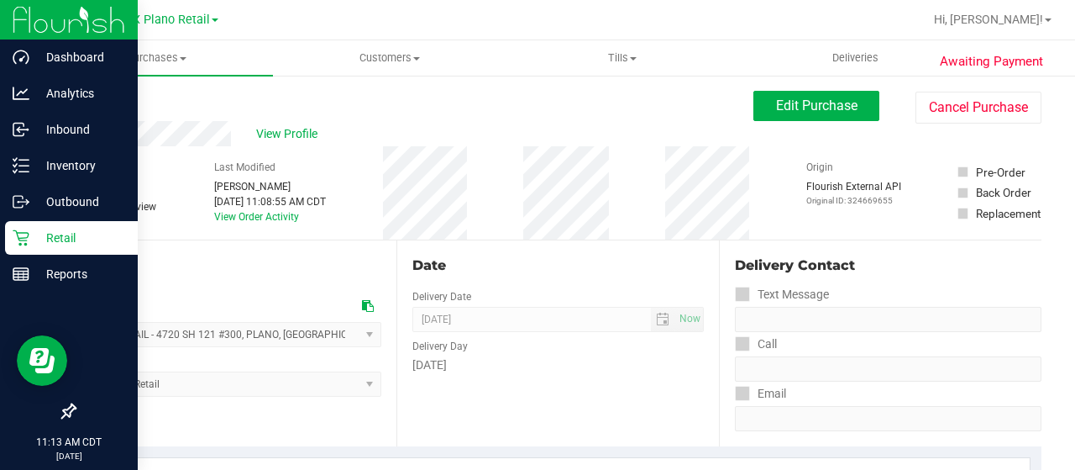
click at [34, 244] on p "Retail" at bounding box center [79, 238] width 101 height 20
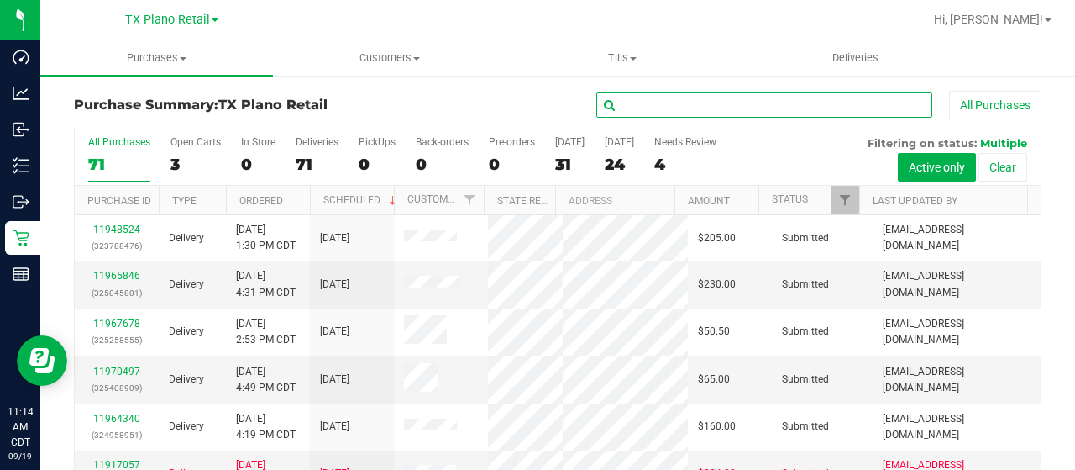
click at [795, 107] on input "text" at bounding box center [764, 104] width 336 height 25
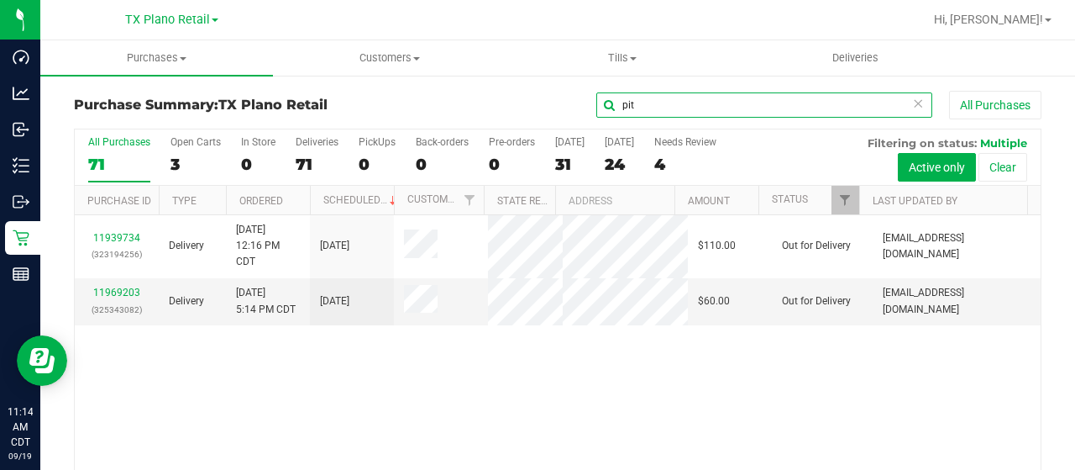
type input "pit"
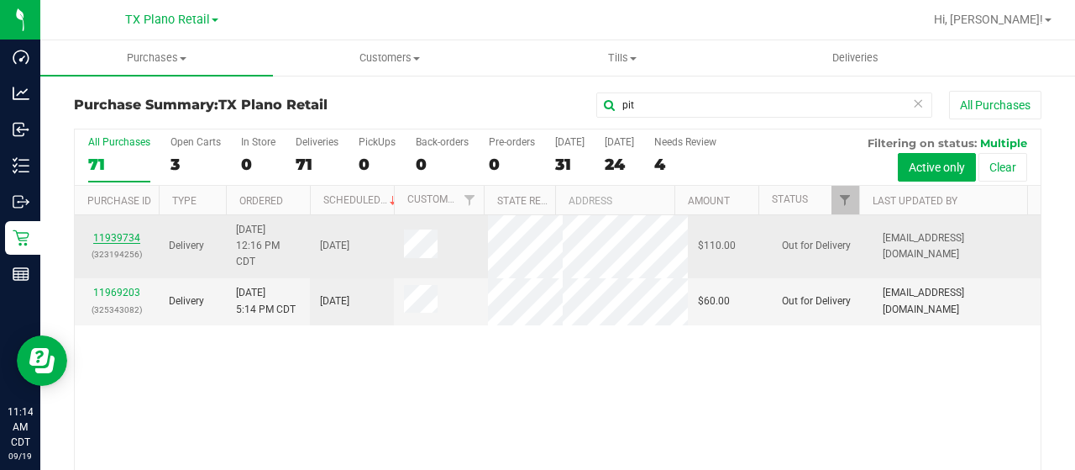
click at [116, 238] on link "11939734" at bounding box center [116, 238] width 47 height 12
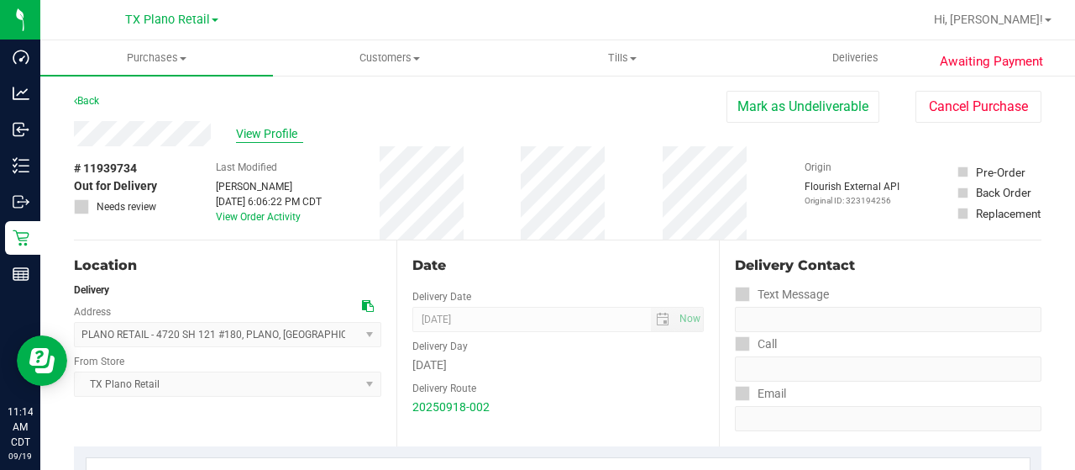
click at [245, 135] on span "View Profile" at bounding box center [269, 134] width 67 height 18
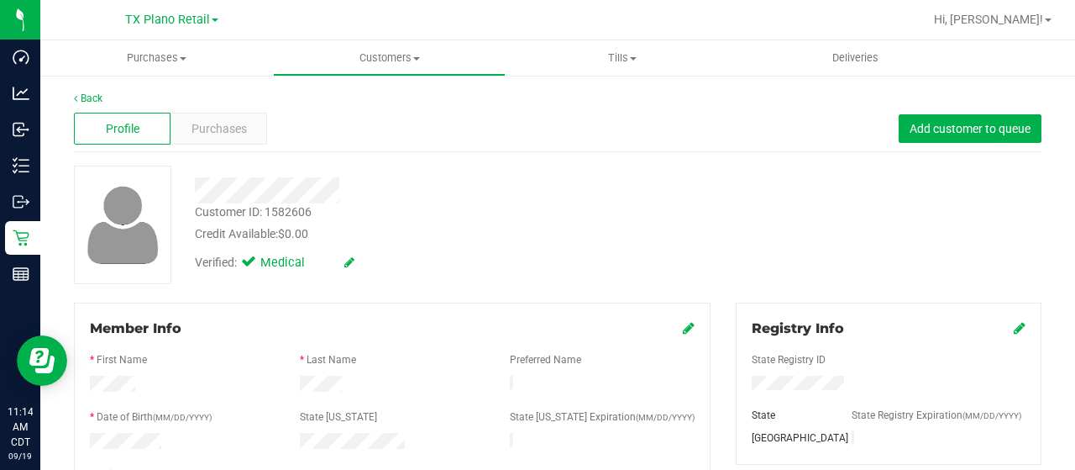
scroll to position [168, 0]
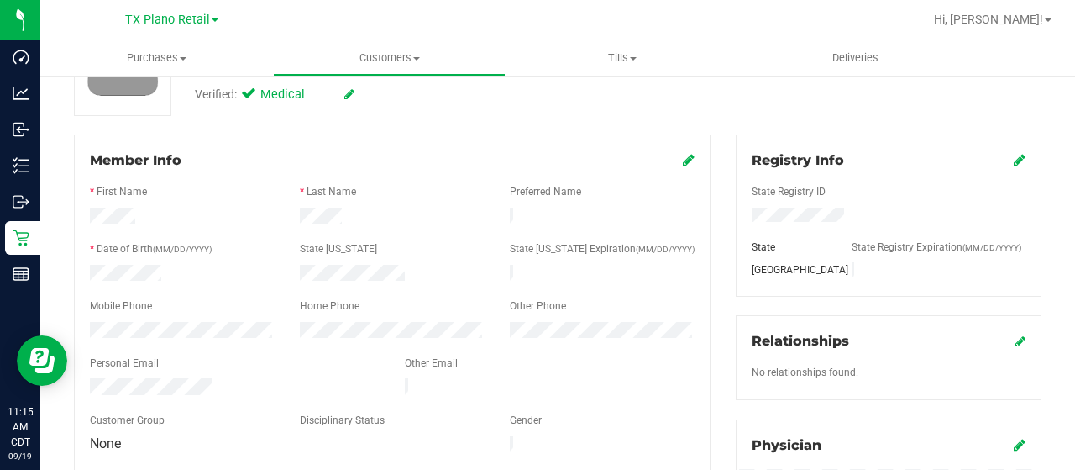
drag, startPoint x: 221, startPoint y: 377, endPoint x: 86, endPoint y: 376, distance: 135.3
click at [82, 378] on div at bounding box center [234, 388] width 315 height 20
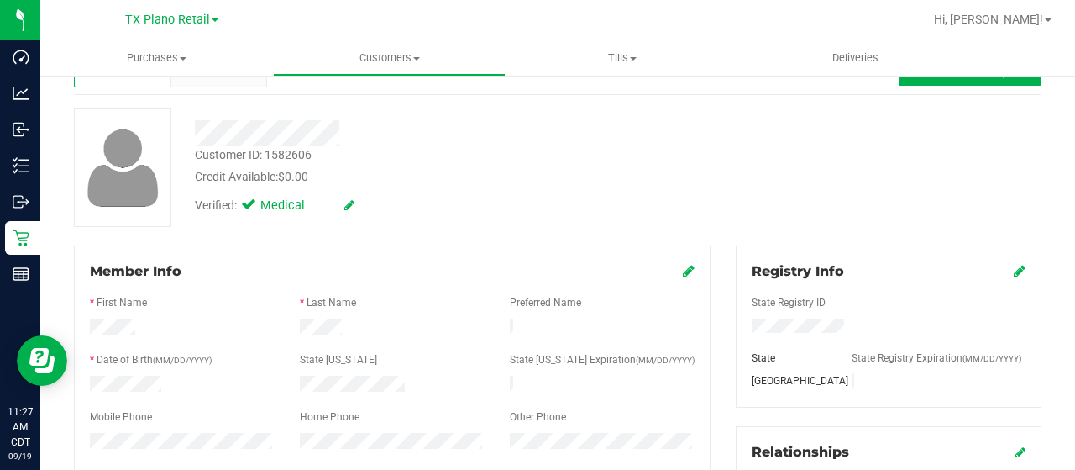
scroll to position [0, 0]
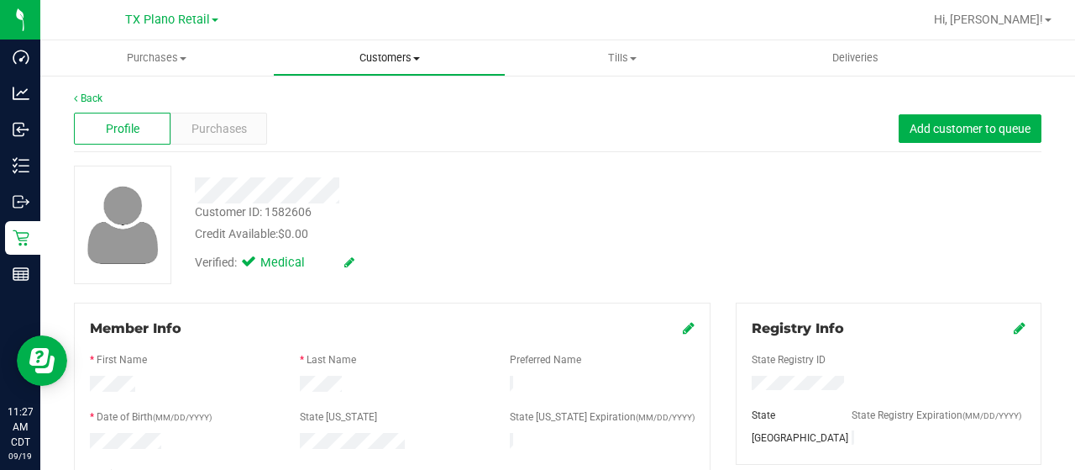
click at [403, 57] on span "Customers" at bounding box center [389, 57] width 231 height 15
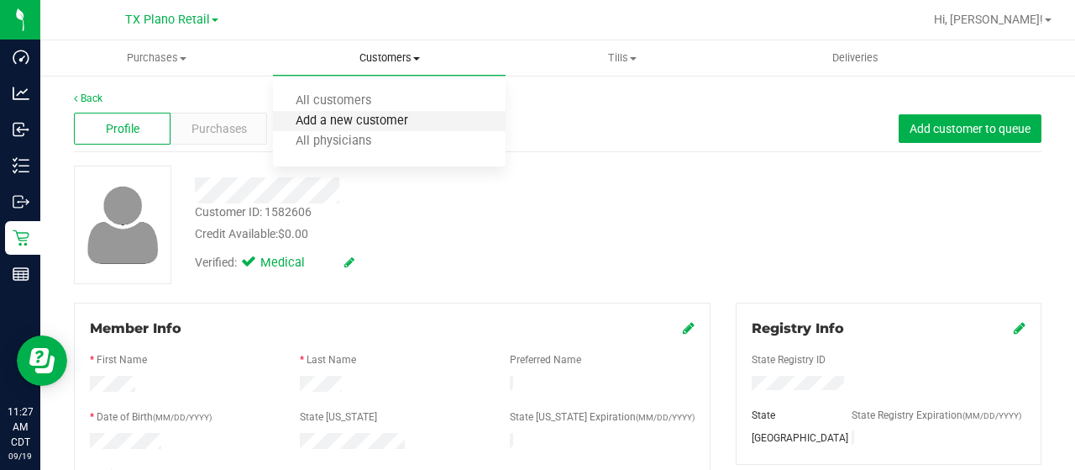
click at [403, 123] on span "Add a new customer" at bounding box center [352, 121] width 158 height 14
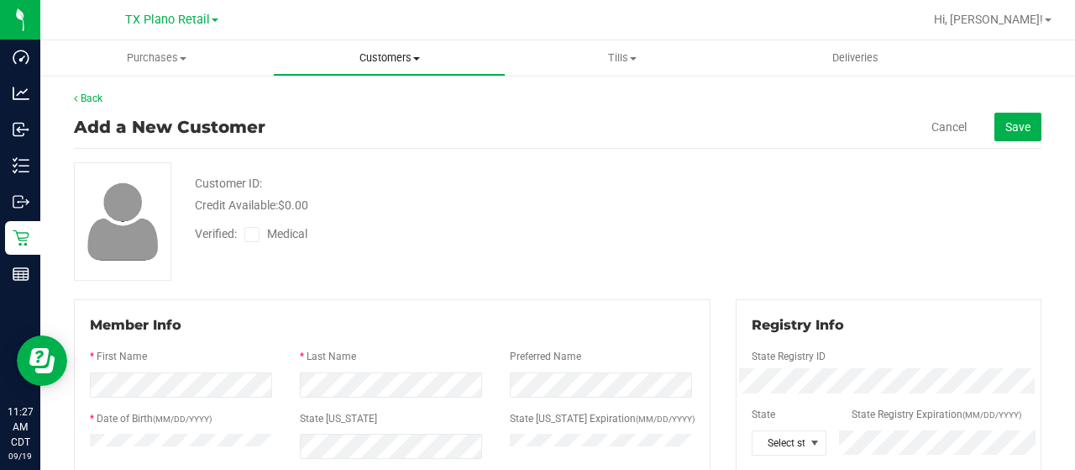
click at [407, 56] on span "Customers" at bounding box center [389, 57] width 231 height 15
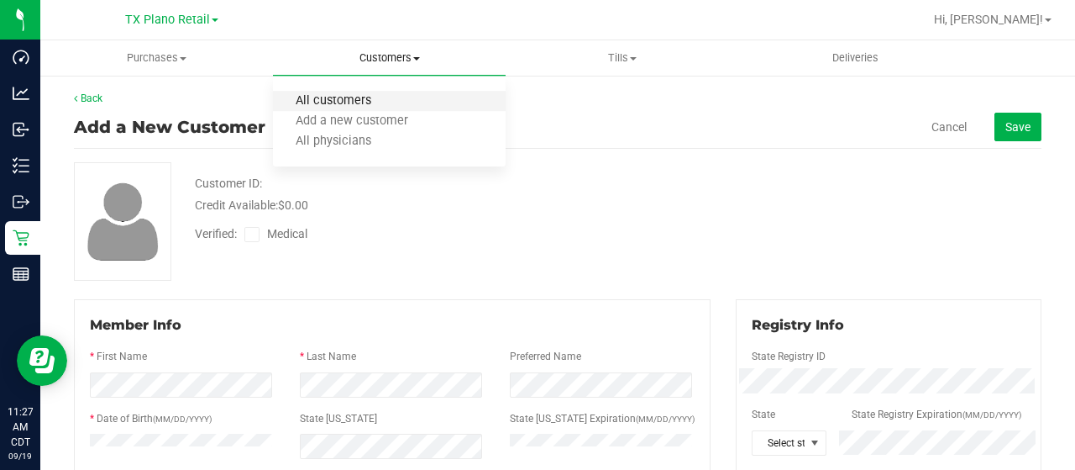
click at [386, 97] on span "All customers" at bounding box center [333, 101] width 121 height 14
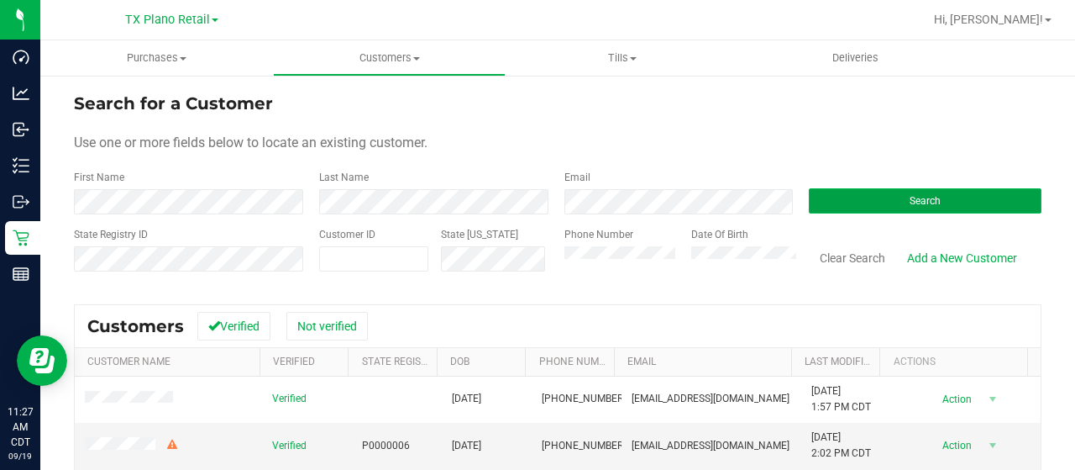
click at [917, 201] on span "Search" at bounding box center [925, 201] width 31 height 12
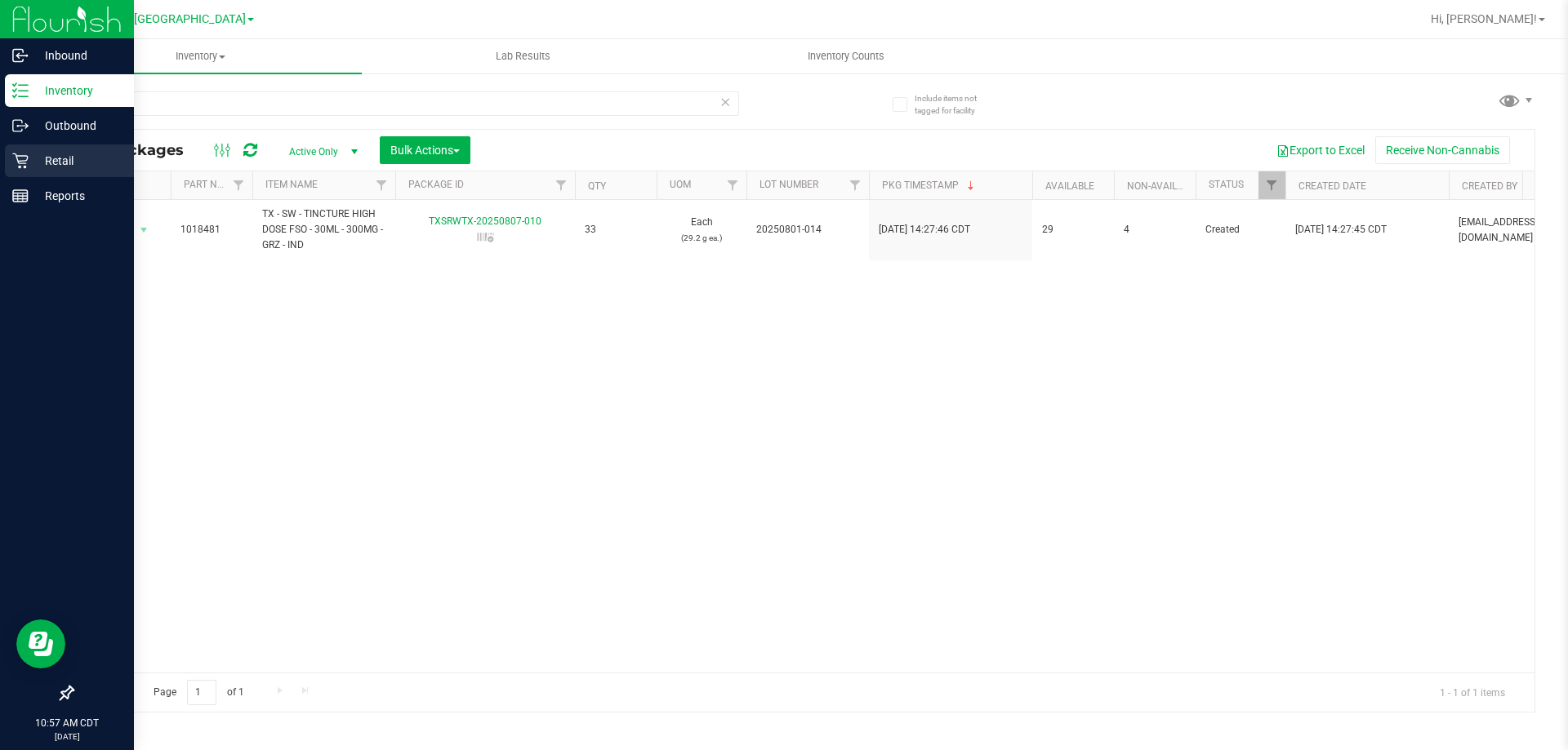
click at [29, 159] on p "Retail" at bounding box center [77, 160] width 98 height 19
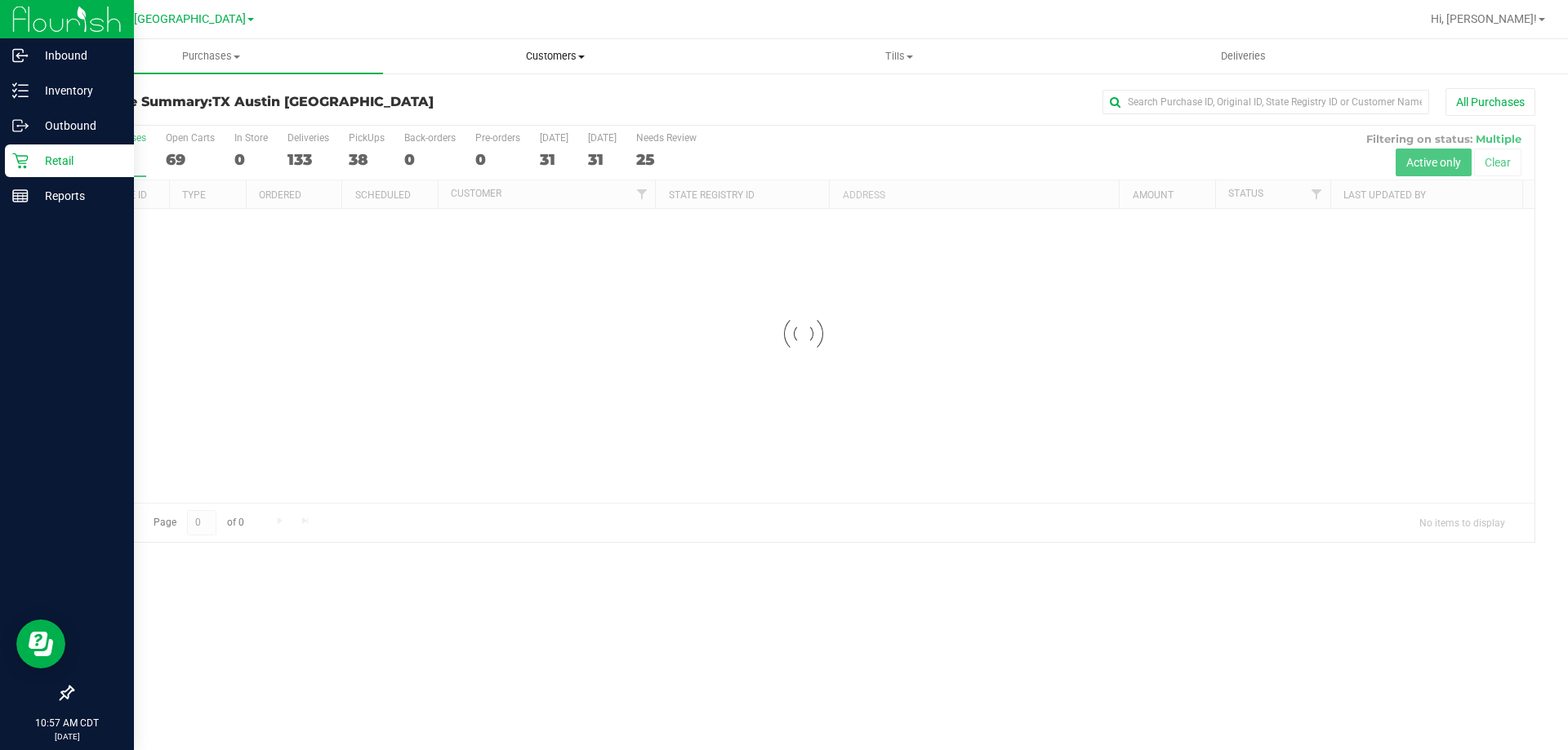
click at [553, 61] on span "Customers" at bounding box center [555, 55] width 342 height 15
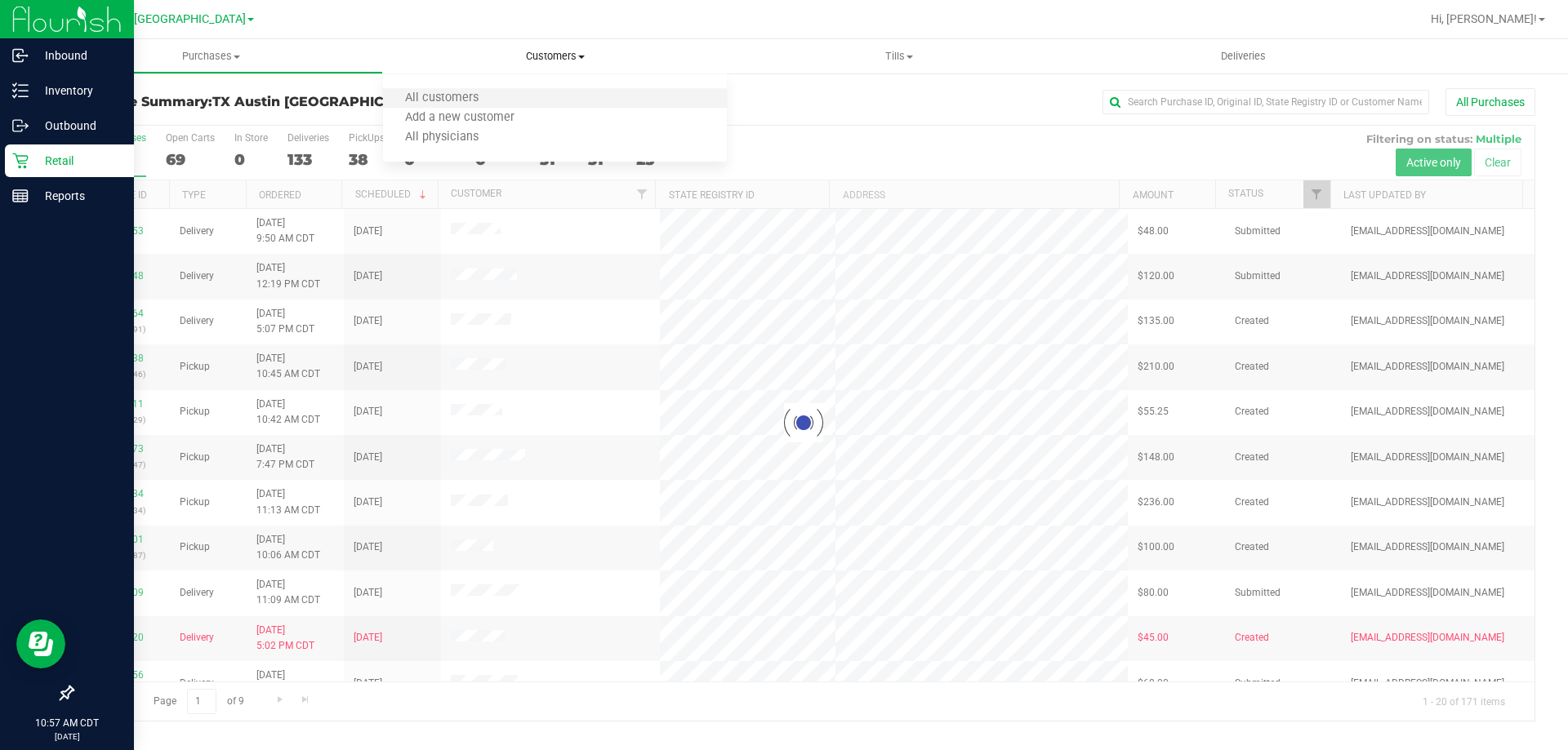
click at [548, 96] on li "All customers" at bounding box center [555, 99] width 344 height 19
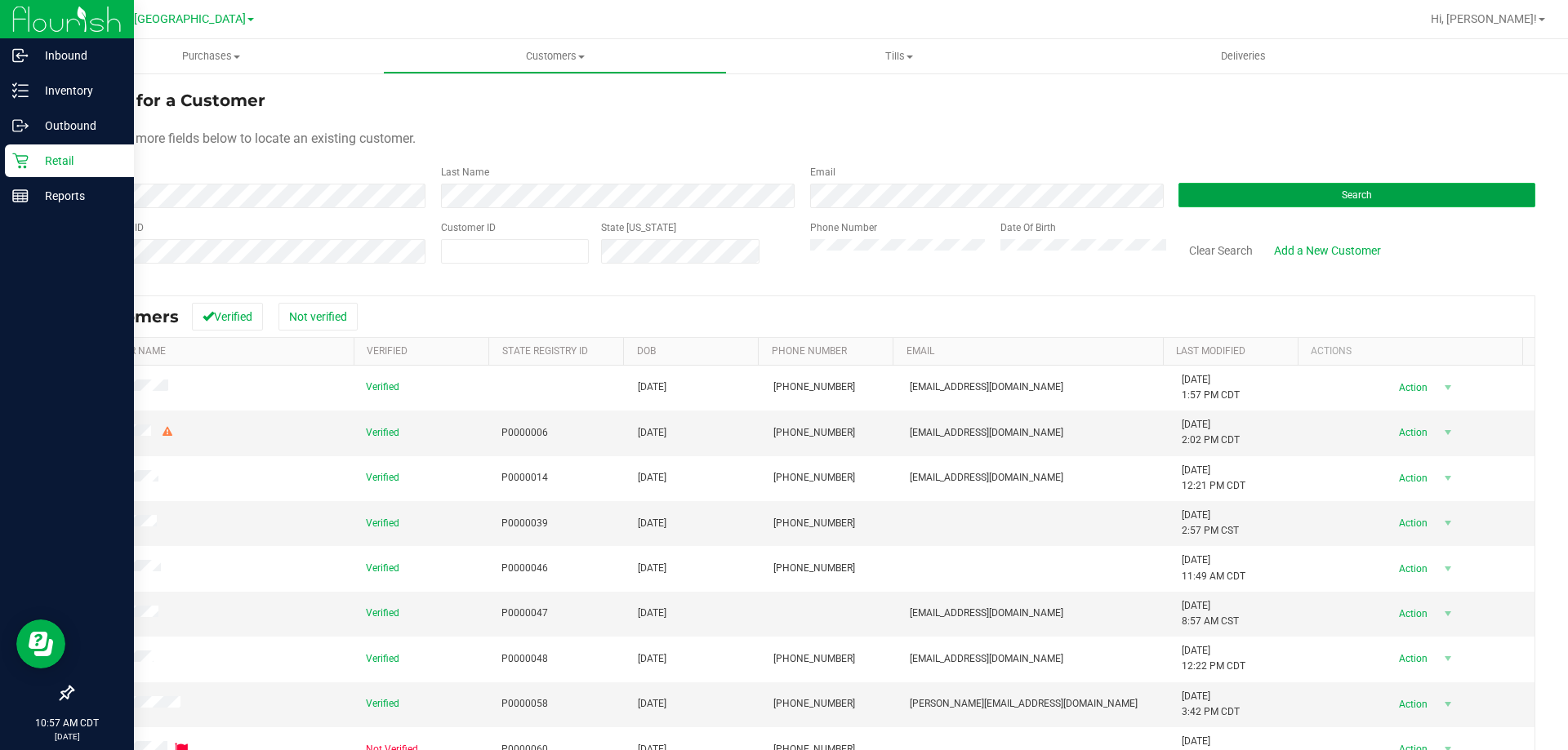
click at [1281, 204] on button "Search" at bounding box center [1356, 194] width 357 height 24
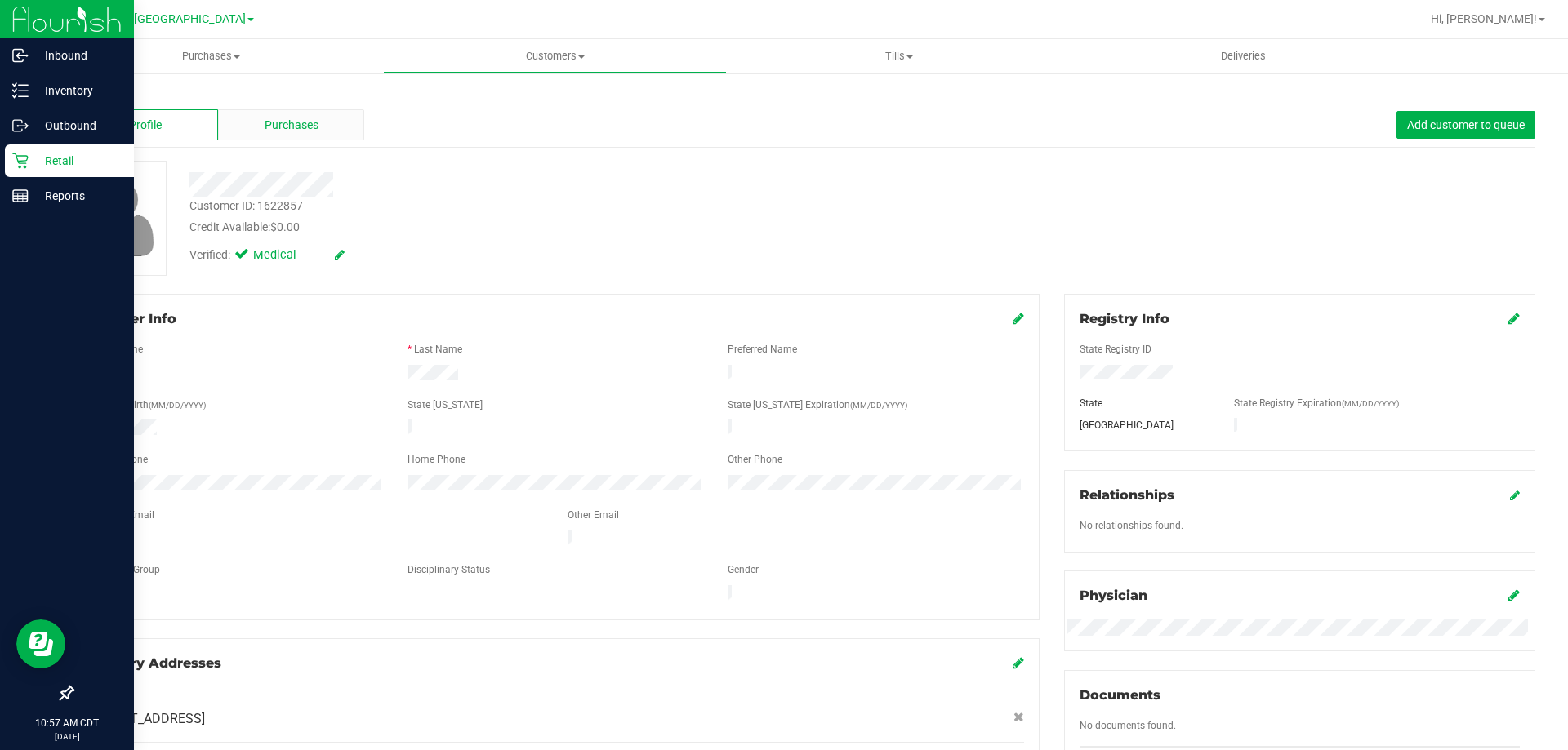
click at [264, 128] on span "Purchases" at bounding box center [291, 125] width 53 height 17
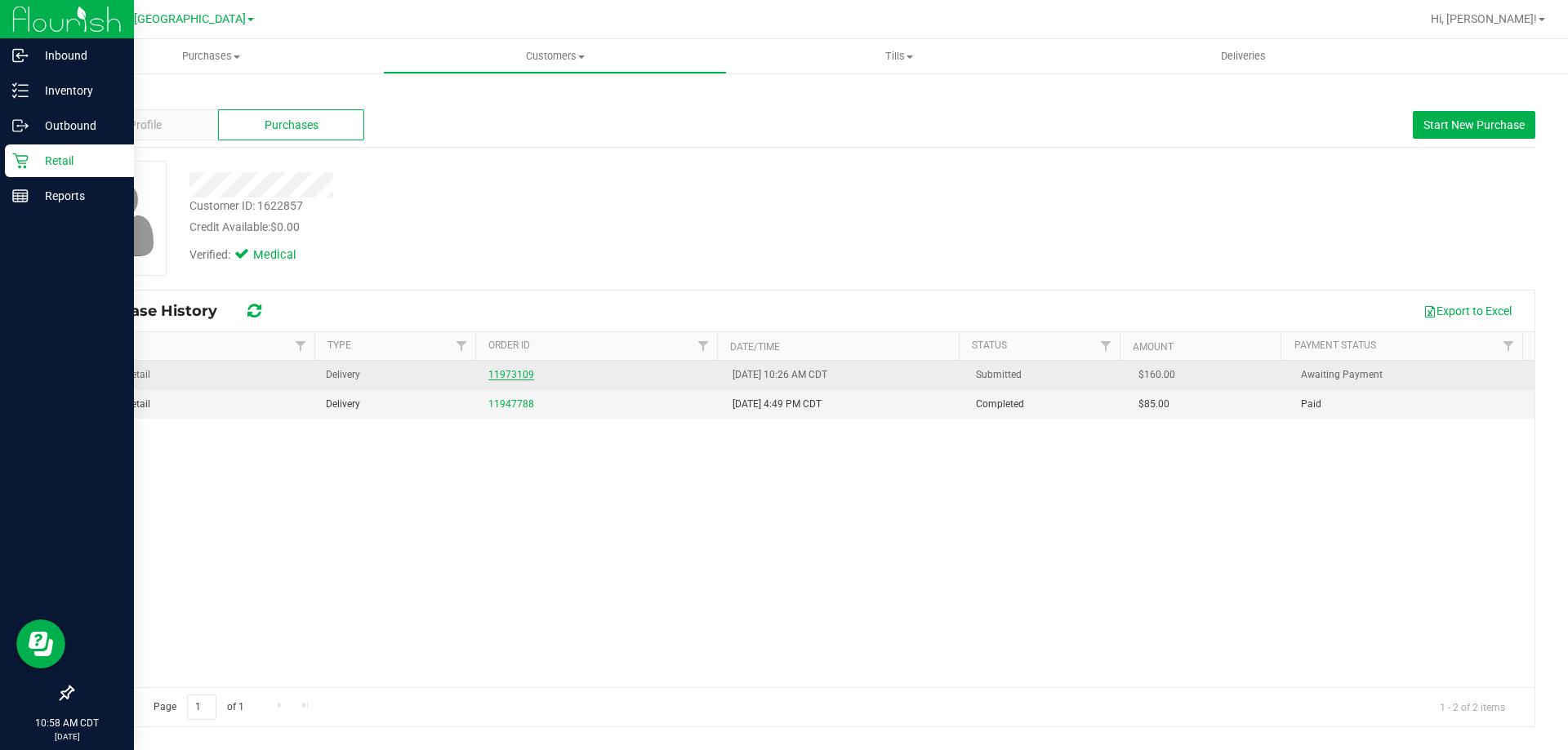
click at [507, 374] on link "11973109" at bounding box center [510, 375] width 46 height 12
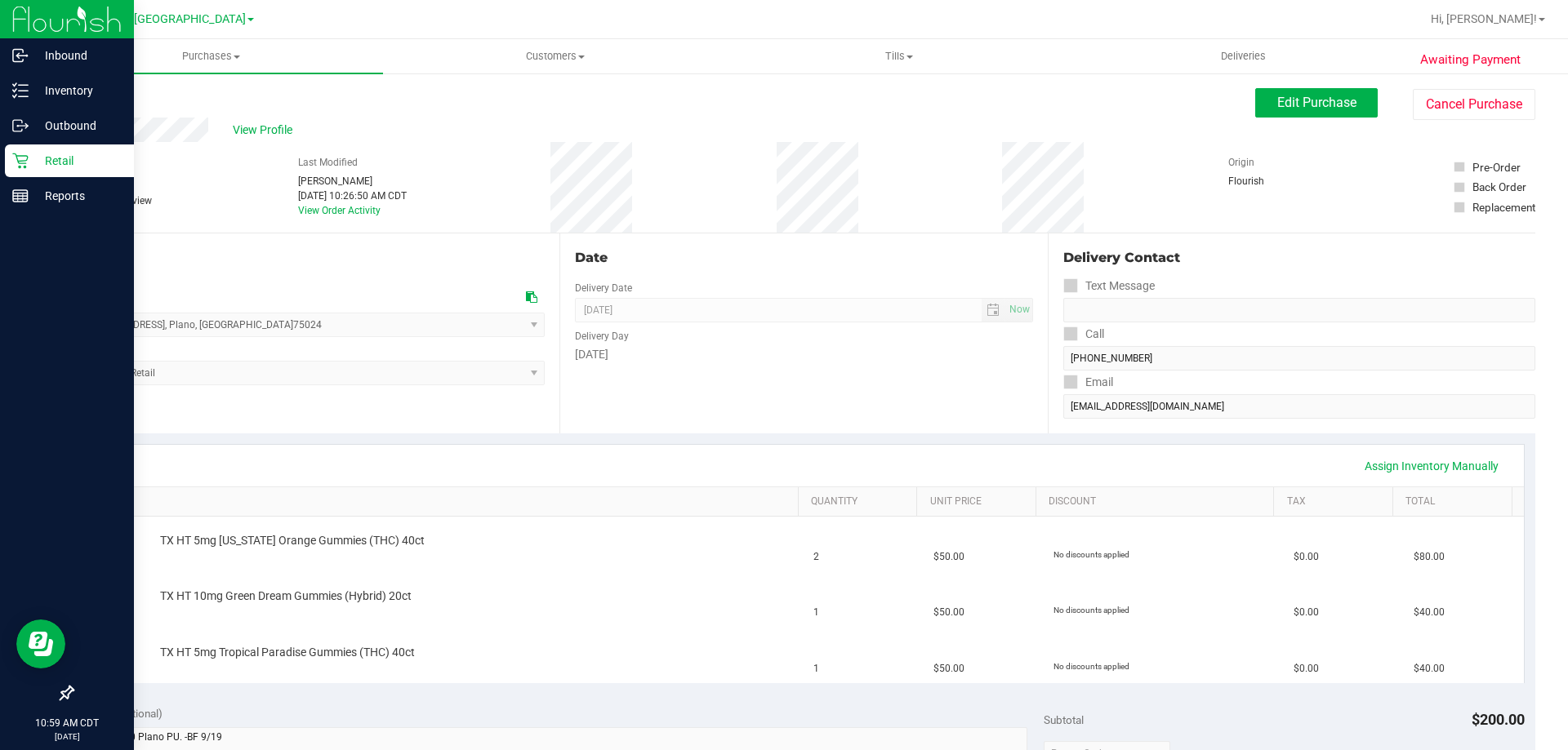
click at [26, 159] on icon at bounding box center [20, 160] width 17 height 17
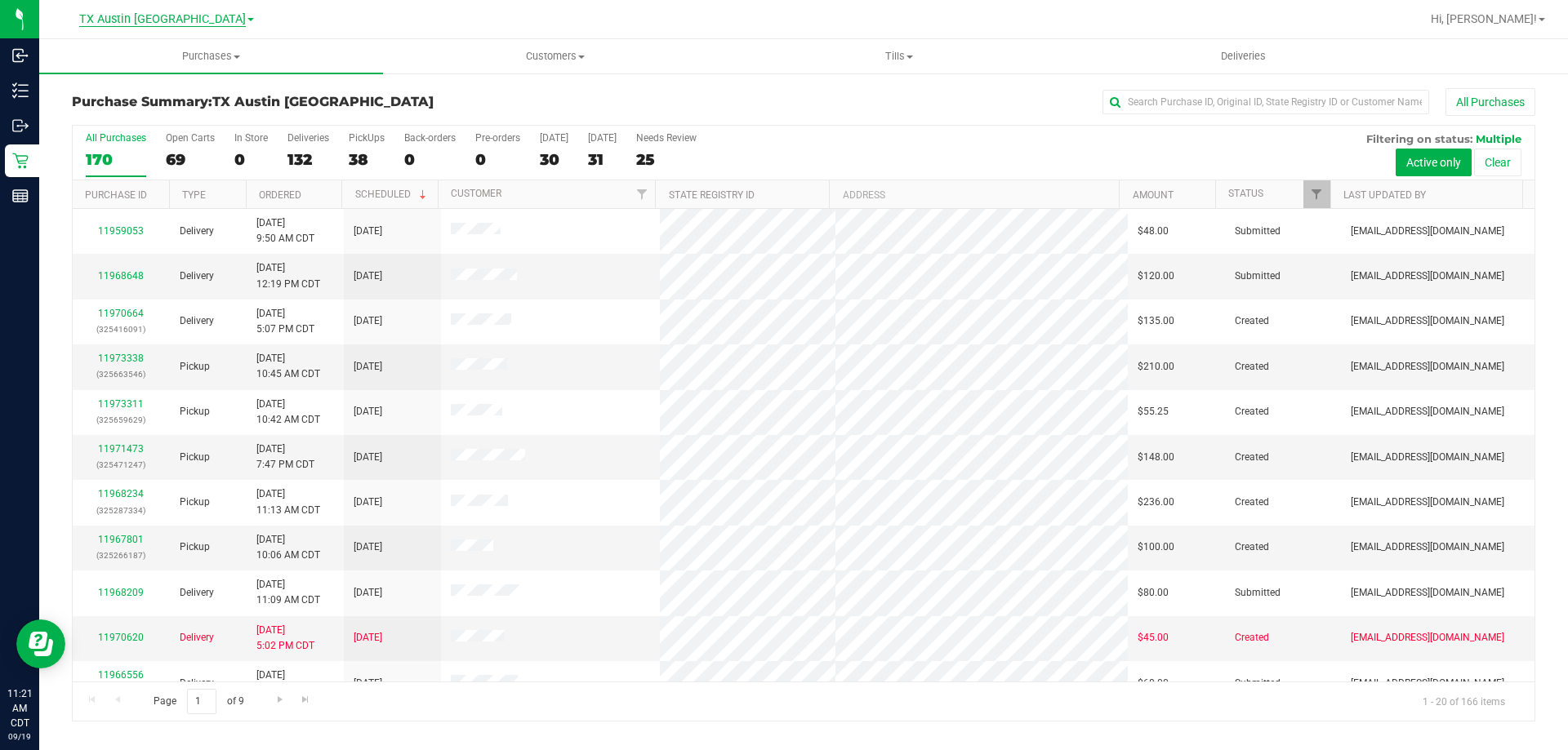
click at [194, 21] on span "TX Austin [GEOGRAPHIC_DATA]" at bounding box center [161, 19] width 166 height 15
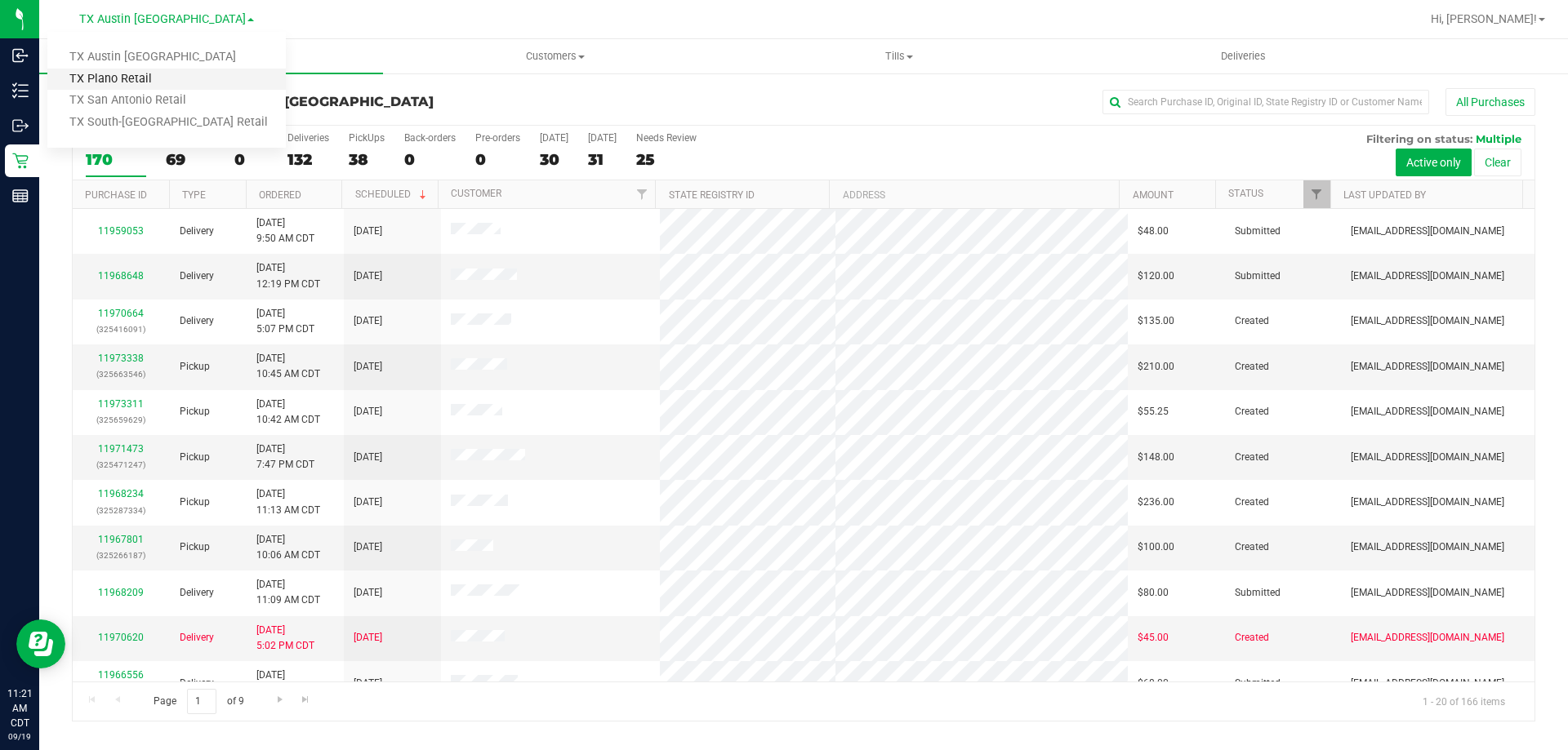
click at [180, 85] on link "TX Plano Retail" at bounding box center [166, 80] width 238 height 22
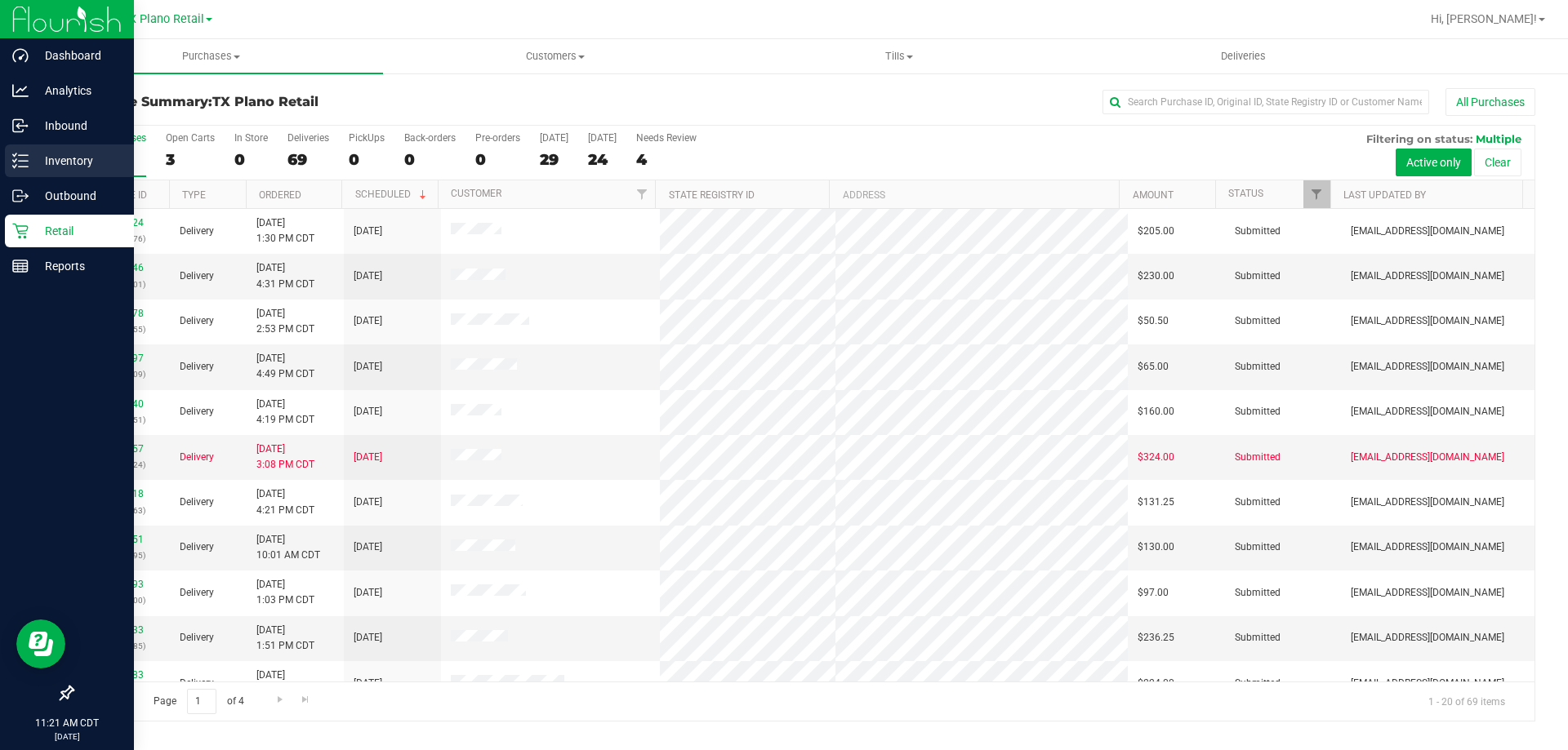
click at [74, 149] on div "Inventory" at bounding box center [69, 161] width 129 height 33
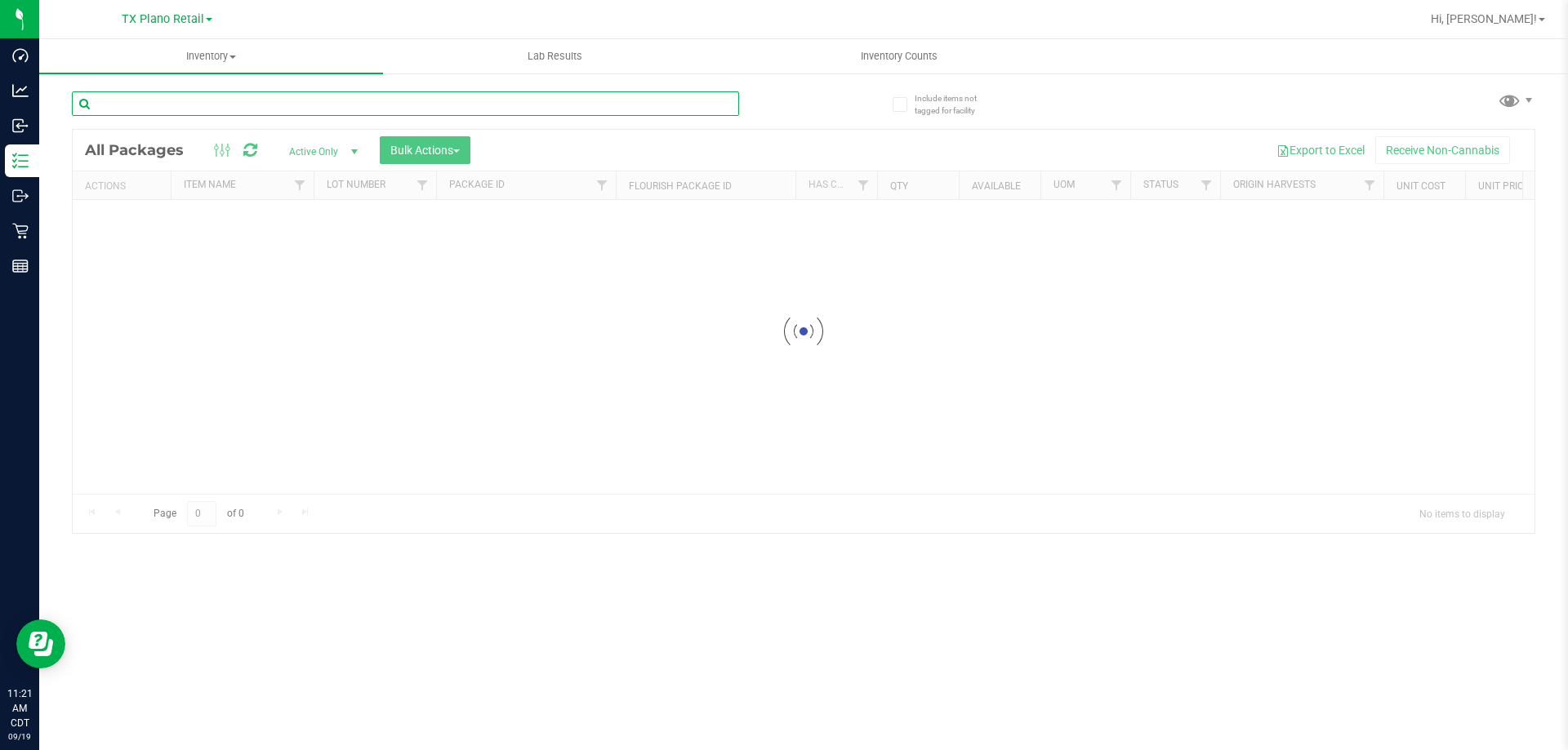
click at [348, 105] on div "Inventory All packages All inventory Waste log Create inventory Lab Results Inv…" at bounding box center [803, 394] width 1529 height 711
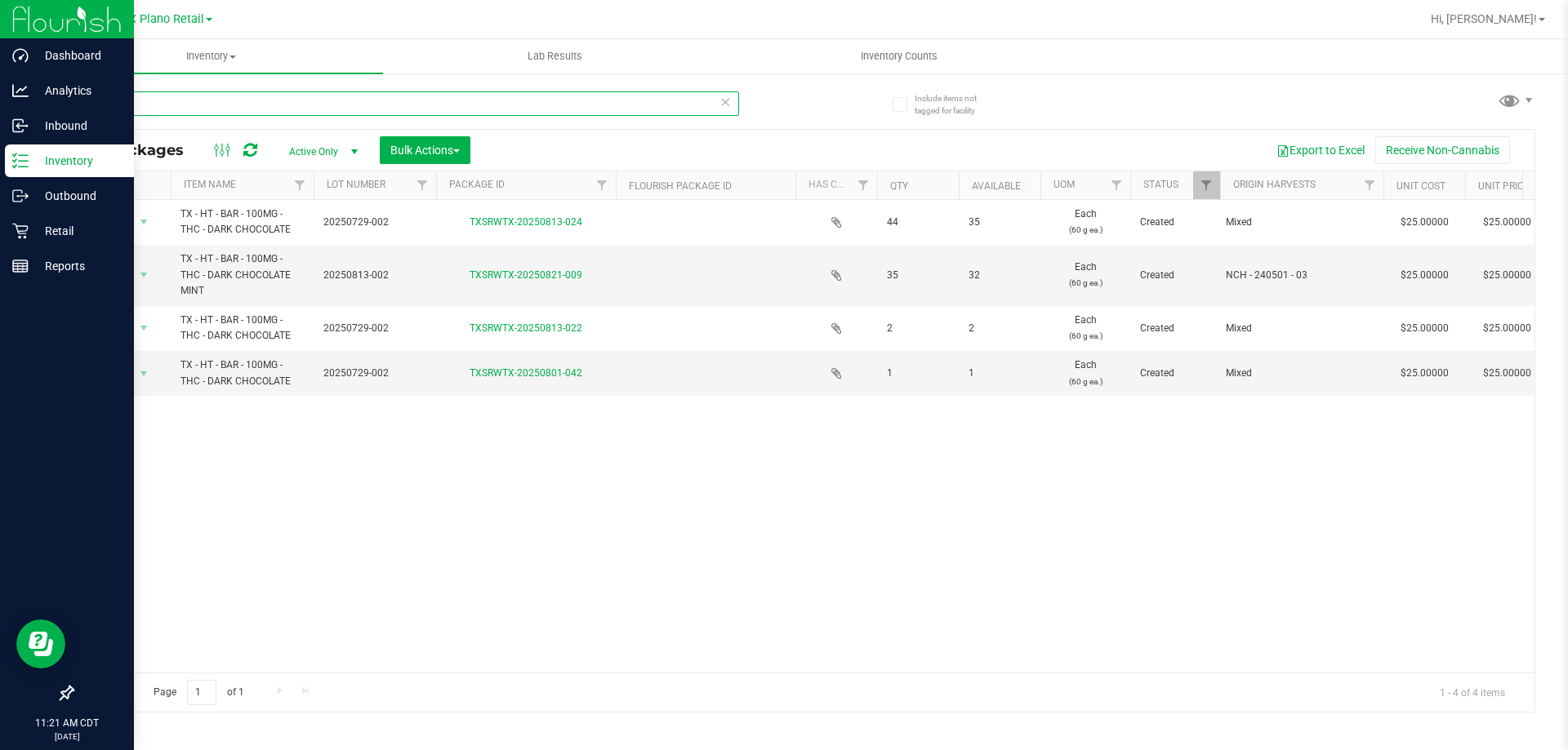
type input "choco"
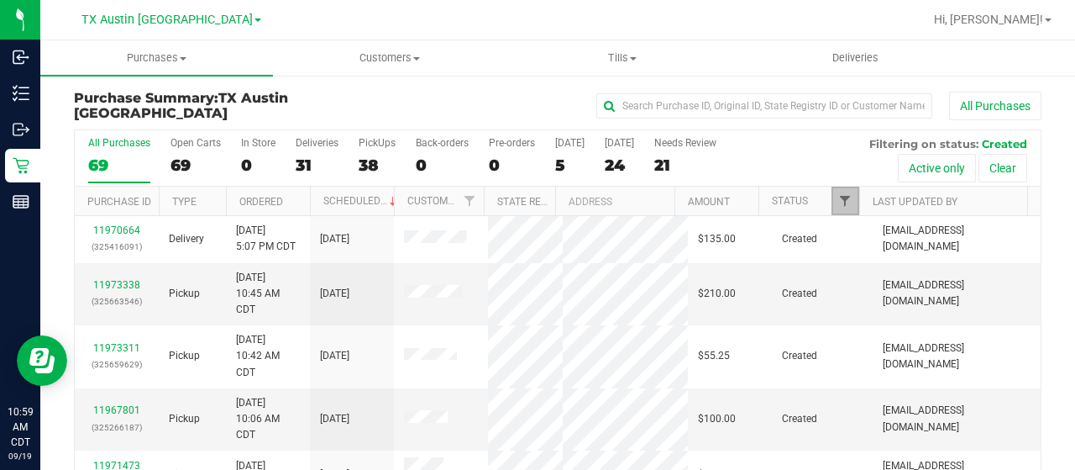
click at [838, 197] on span "Filter" at bounding box center [844, 200] width 13 height 13
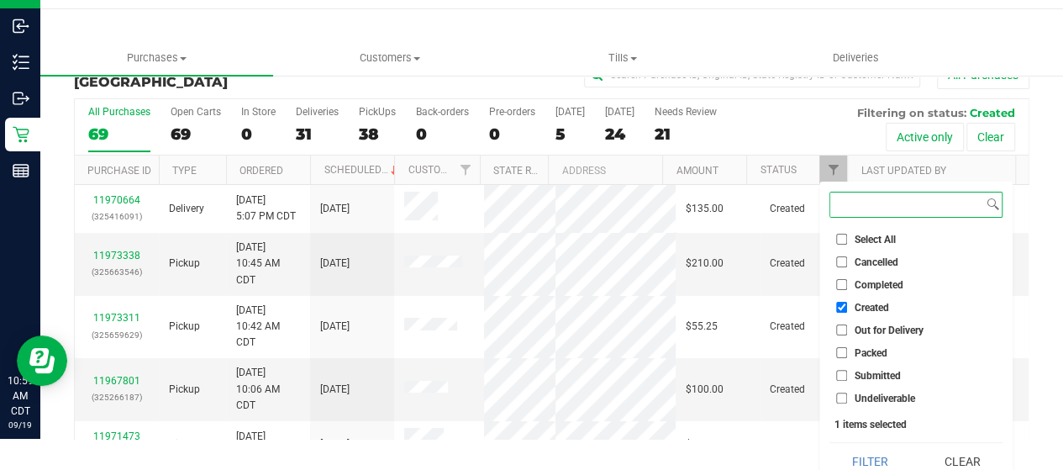
scroll to position [45, 0]
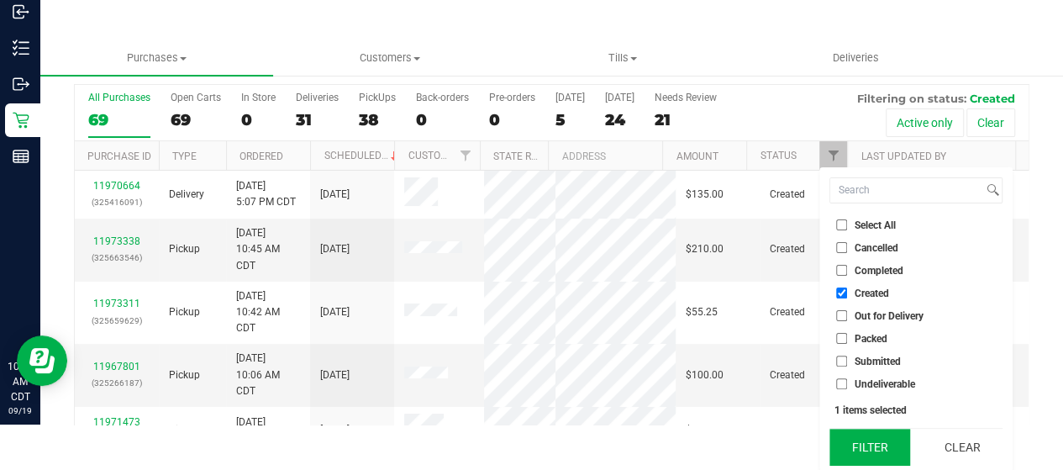
click at [863, 433] on button "Filter" at bounding box center [869, 446] width 81 height 37
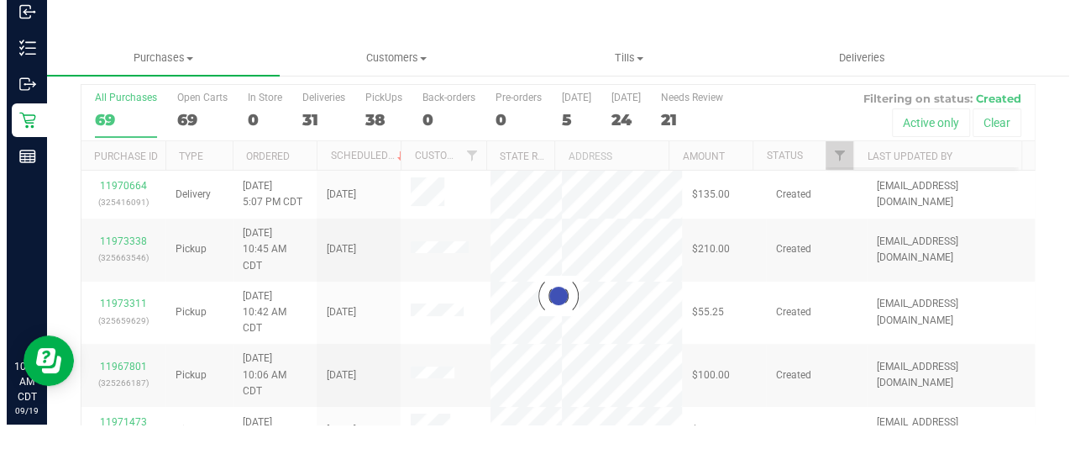
scroll to position [0, 0]
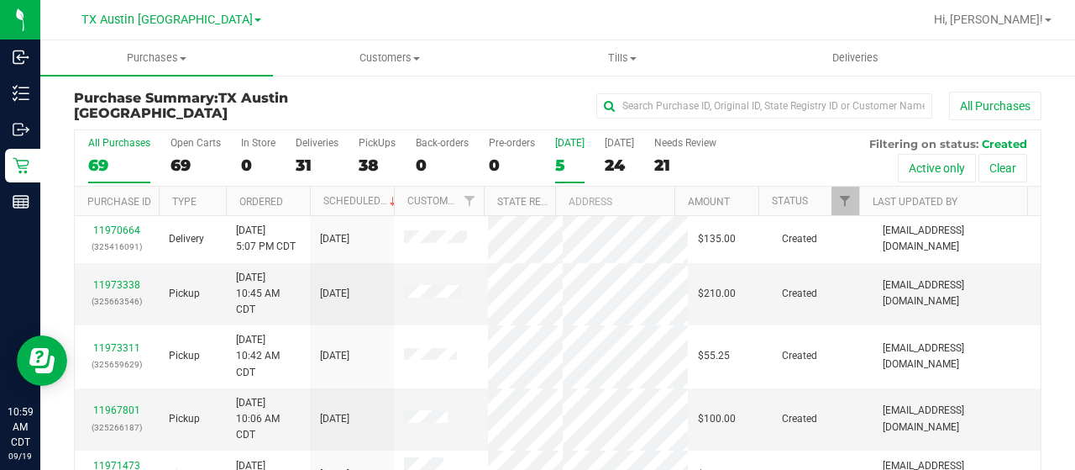
click at [566, 159] on div "5" at bounding box center [569, 164] width 29 height 19
click at [0, 0] on input "[DATE] 5" at bounding box center [0, 0] width 0 height 0
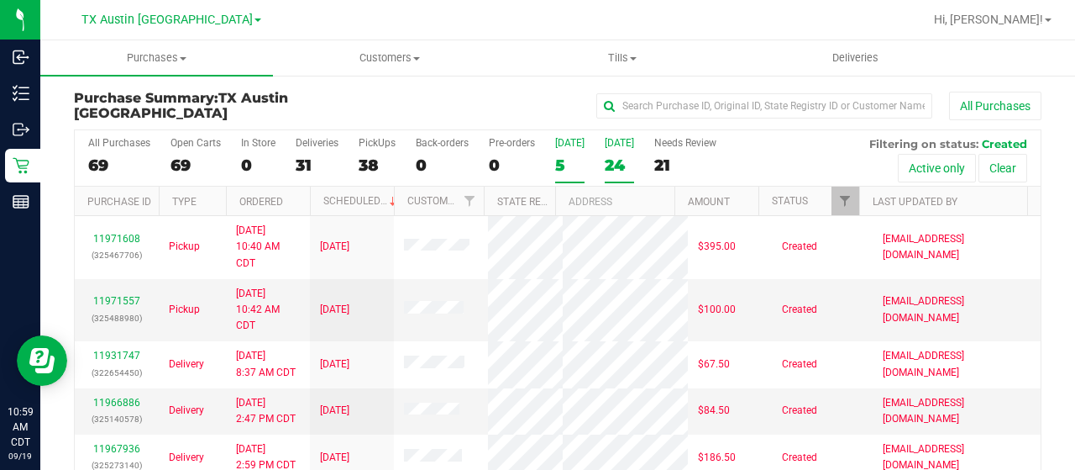
click at [622, 161] on div "24" at bounding box center [619, 164] width 29 height 19
click at [0, 0] on input "[DATE] 24" at bounding box center [0, 0] width 0 height 0
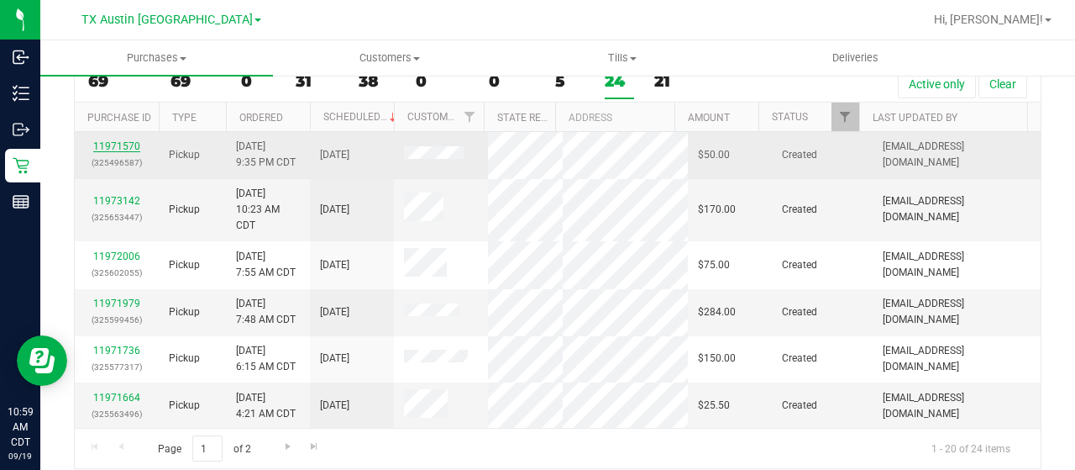
click at [121, 140] on link "11971570" at bounding box center [116, 146] width 47 height 12
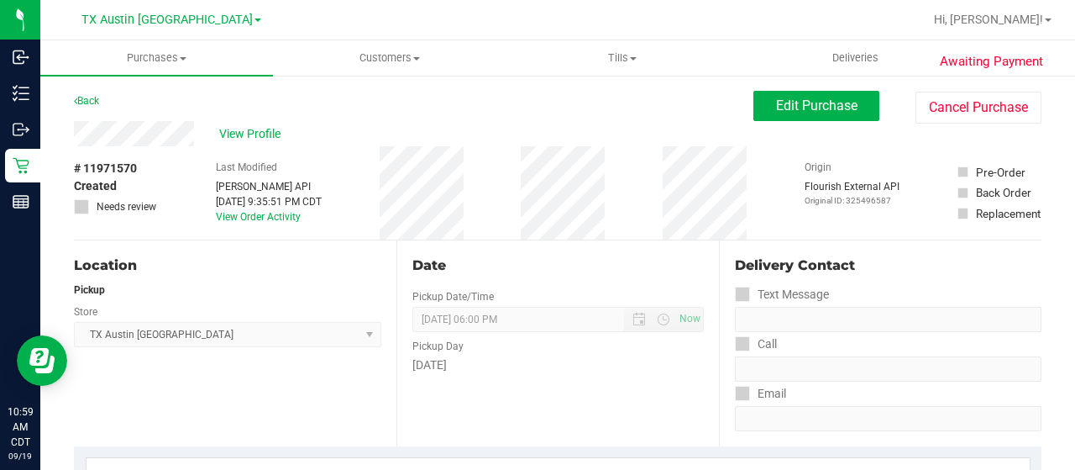
click at [202, 130] on div "View Profile" at bounding box center [414, 133] width 680 height 25
click at [183, 100] on div "Back Edit Purchase Cancel Purchase" at bounding box center [558, 106] width 968 height 30
click at [76, 137] on div "View Profile" at bounding box center [414, 133] width 680 height 25
click at [786, 104] on span "Edit Purchase" at bounding box center [816, 105] width 81 height 16
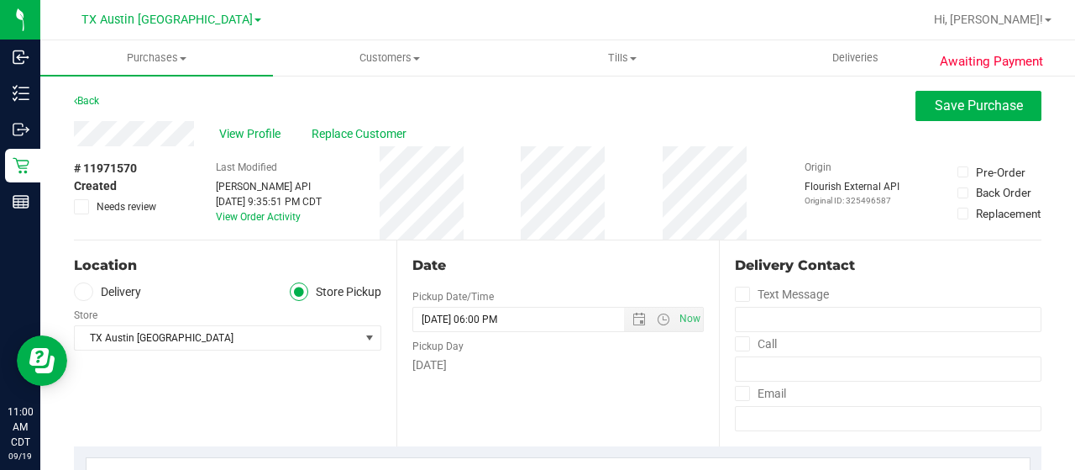
click at [121, 293] on label "Delivery" at bounding box center [107, 291] width 67 height 19
click at [0, 0] on input "Delivery" at bounding box center [0, 0] width 0 height 0
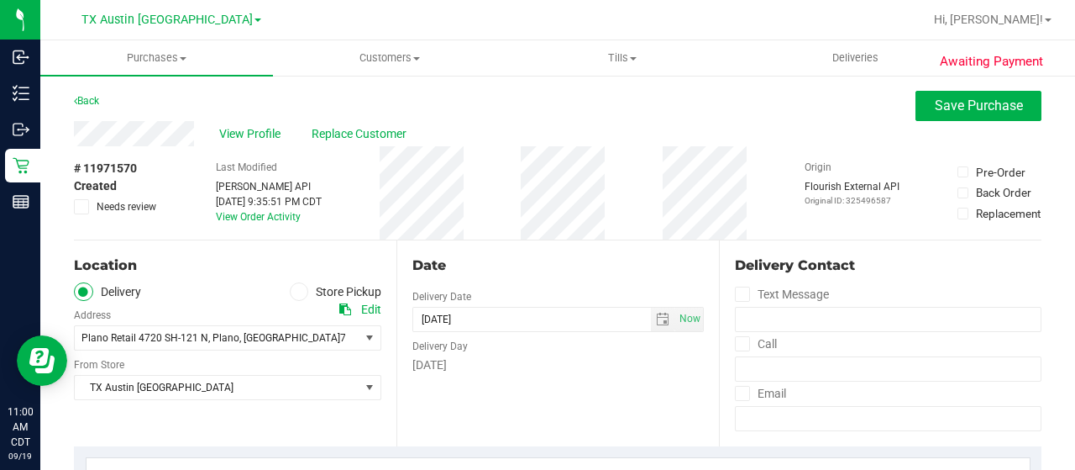
scroll to position [84, 0]
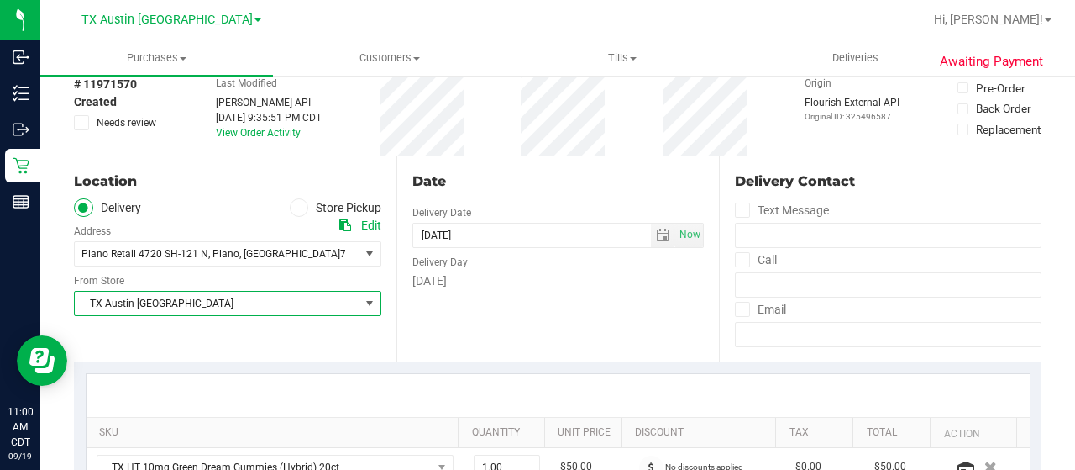
click at [203, 307] on span "TX Austin [GEOGRAPHIC_DATA]" at bounding box center [217, 304] width 285 height 24
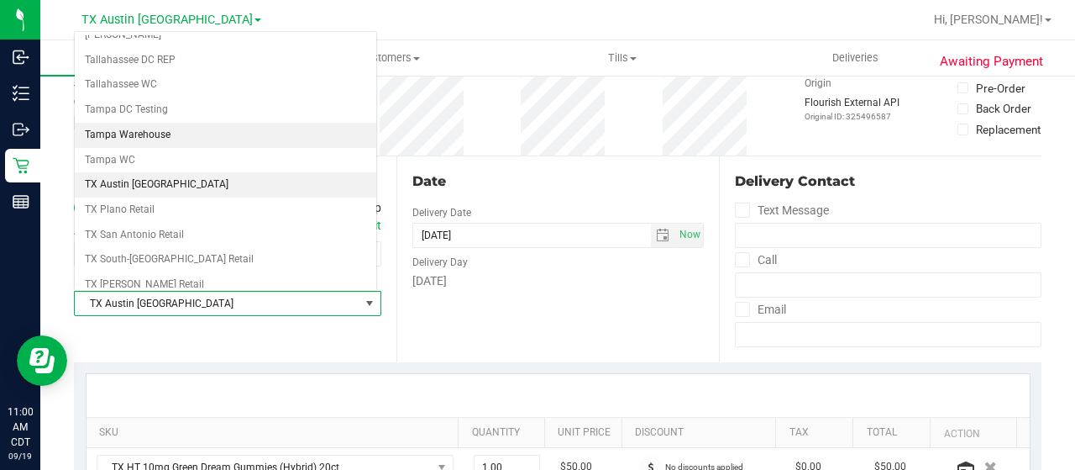
scroll to position [1185, 0]
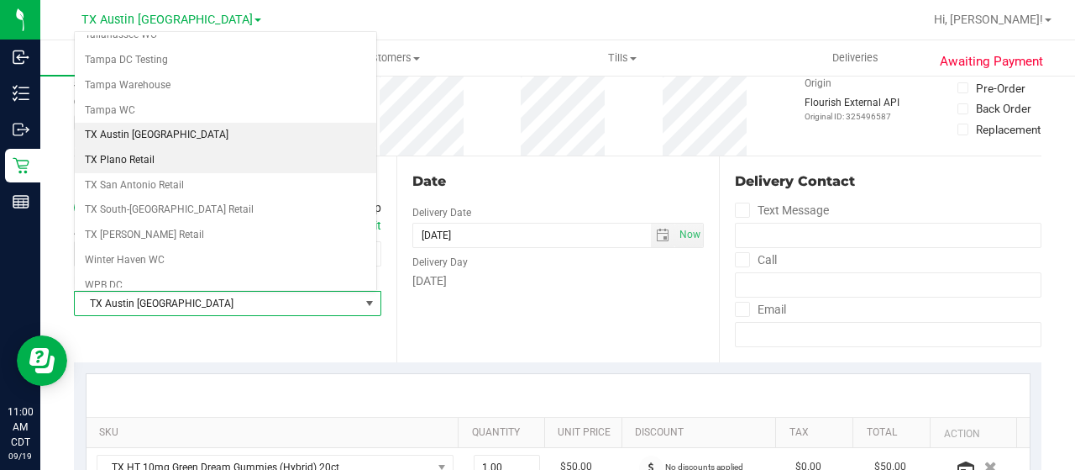
click at [172, 148] on li "TX Plano Retail" at bounding box center [226, 160] width 302 height 25
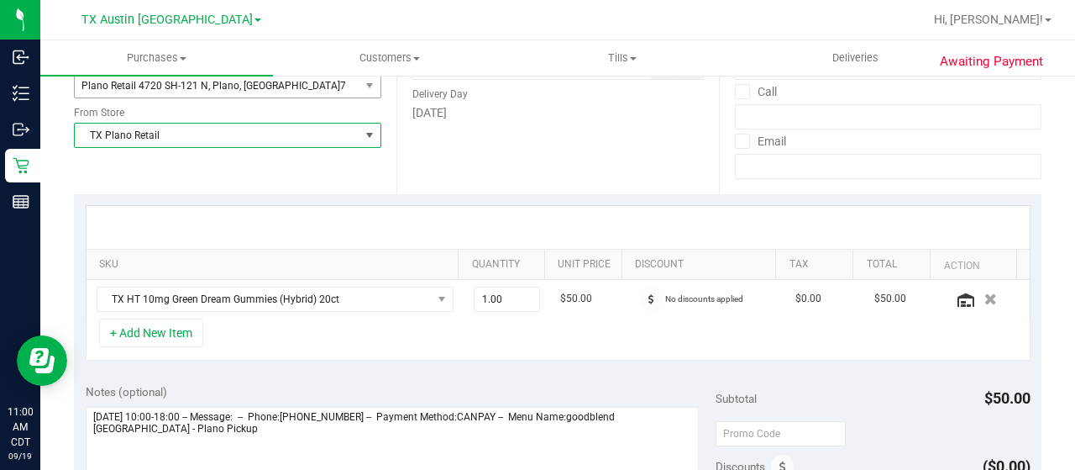
scroll to position [336, 0]
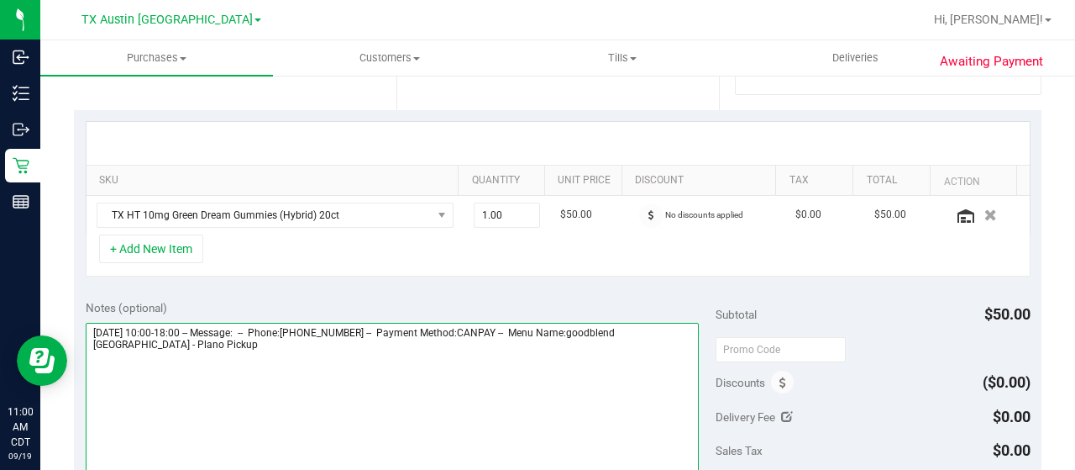
drag, startPoint x: 173, startPoint y: 342, endPoint x: 80, endPoint y: 342, distance: 93.2
click at [80, 342] on div "Notes (optional) Subtotal $50.00 Discounts ($0.00) Delivery Fee $0.00 Sales Tax…" at bounding box center [558, 439] width 968 height 302
click at [292, 366] on textarea at bounding box center [392, 403] width 613 height 161
click at [240, 398] on textarea at bounding box center [392, 403] width 613 height 161
paste textarea "Plano Pickup"
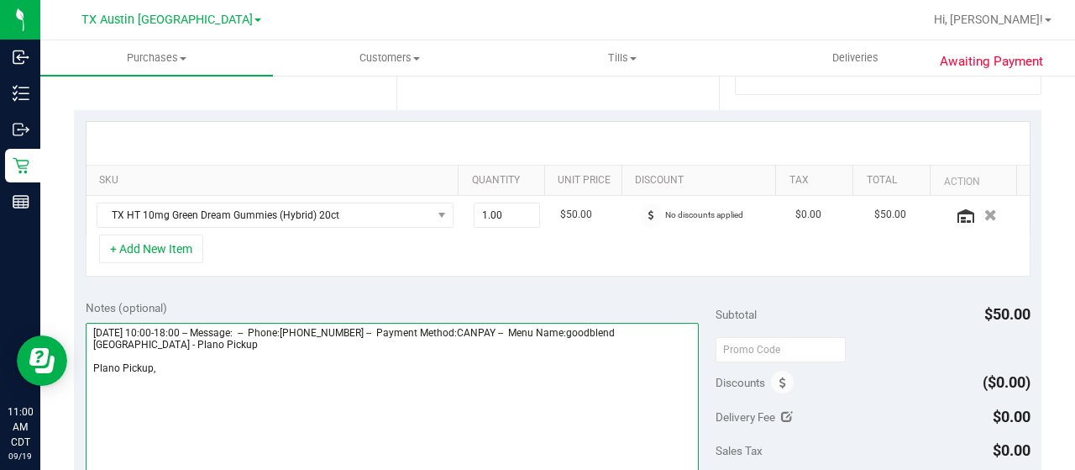
drag, startPoint x: 87, startPoint y: 325, endPoint x: 186, endPoint y: 330, distance: 99.3
click at [186, 330] on textarea at bounding box center [392, 403] width 613 height 161
click at [261, 376] on textarea at bounding box center [392, 403] width 613 height 161
paste textarea "[DATE]"
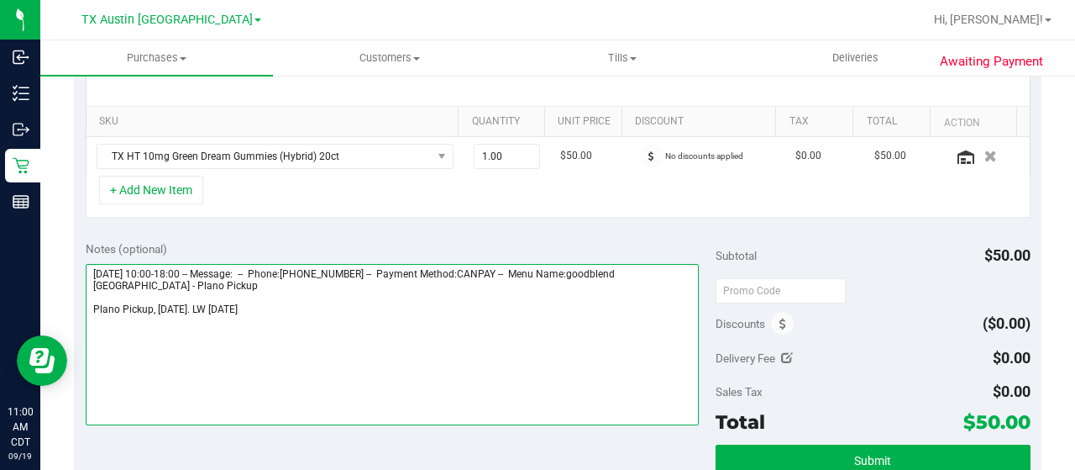
scroll to position [420, 0]
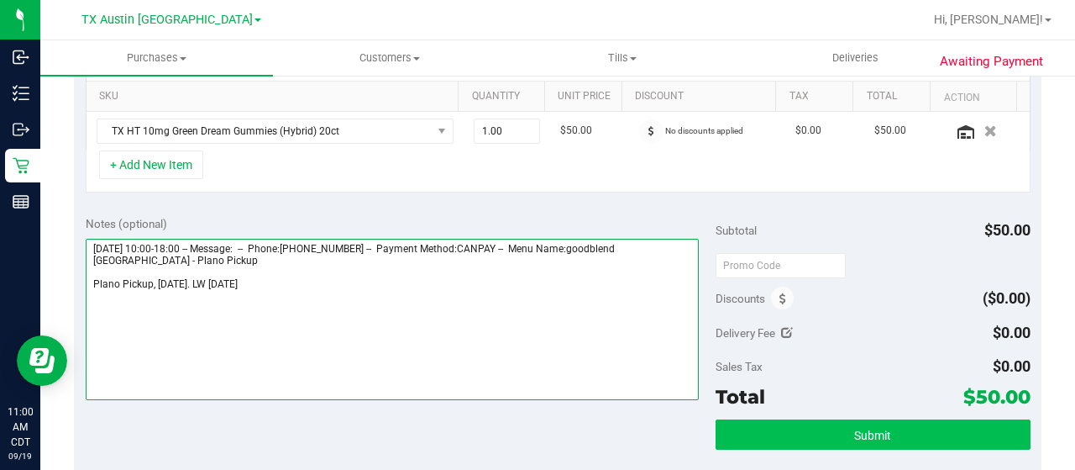
type textarea "Saturday 09/20/2025 10:00-18:00 -- Message: -- Phone:9728325782 -- Payment Meth…"
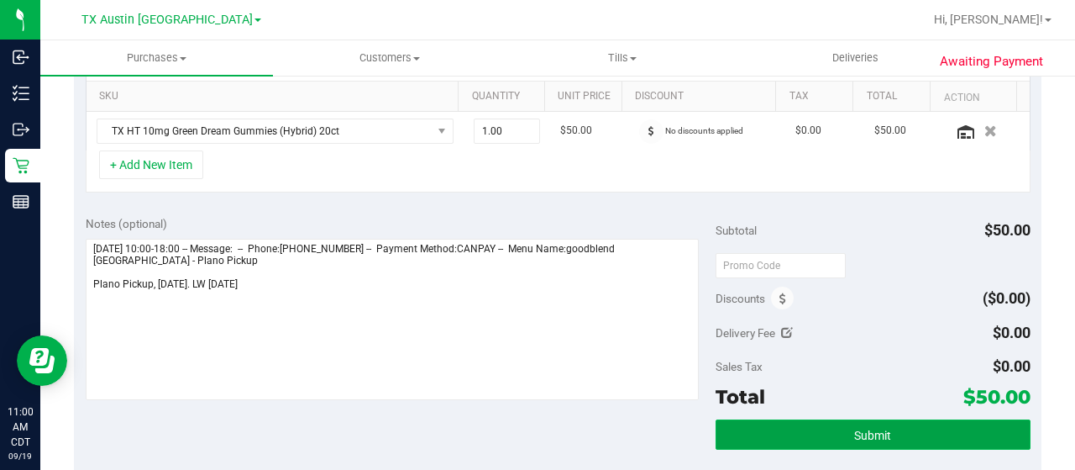
click at [801, 441] on button "Submit" at bounding box center [873, 434] width 315 height 30
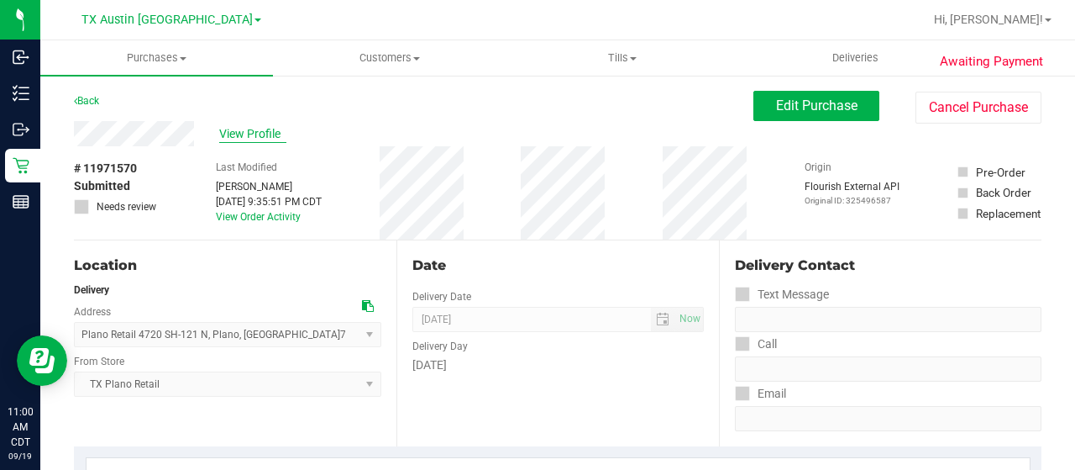
click at [254, 129] on span "View Profile" at bounding box center [252, 134] width 67 height 18
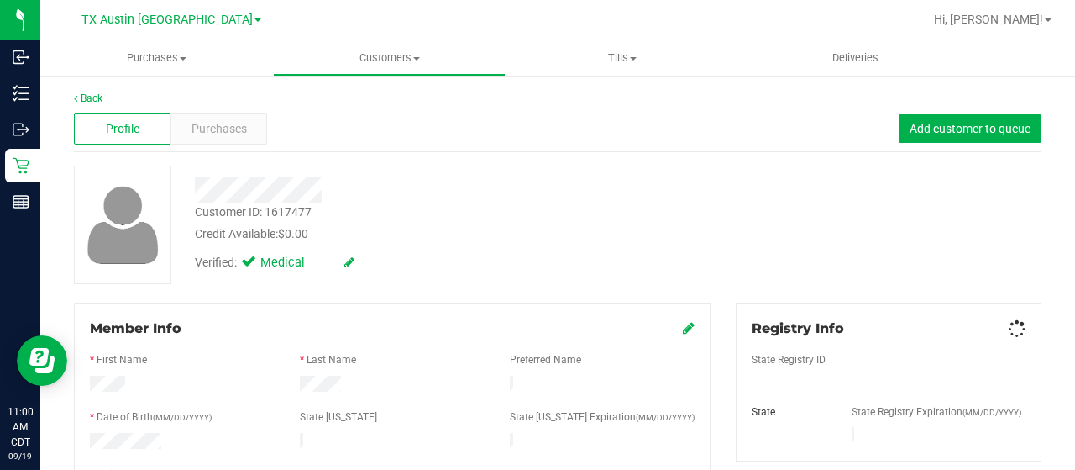
scroll to position [252, 0]
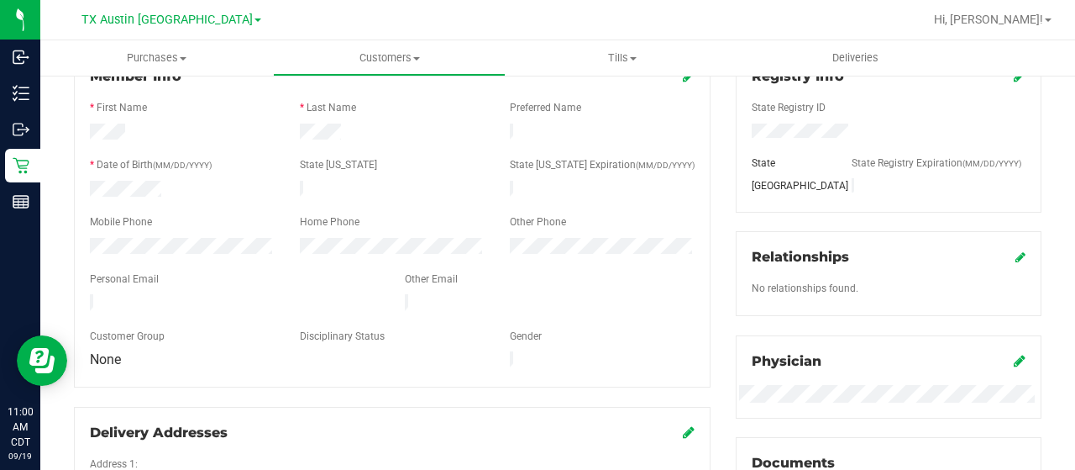
drag, startPoint x: 259, startPoint y: 298, endPoint x: 85, endPoint y: 301, distance: 173.9
click at [85, 301] on div at bounding box center [234, 304] width 315 height 20
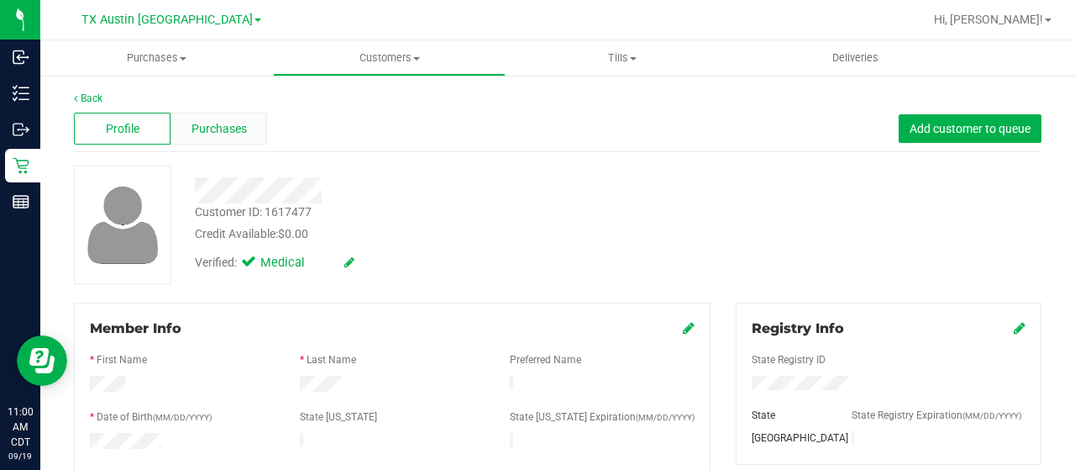
click at [219, 129] on span "Purchases" at bounding box center [219, 129] width 55 height 18
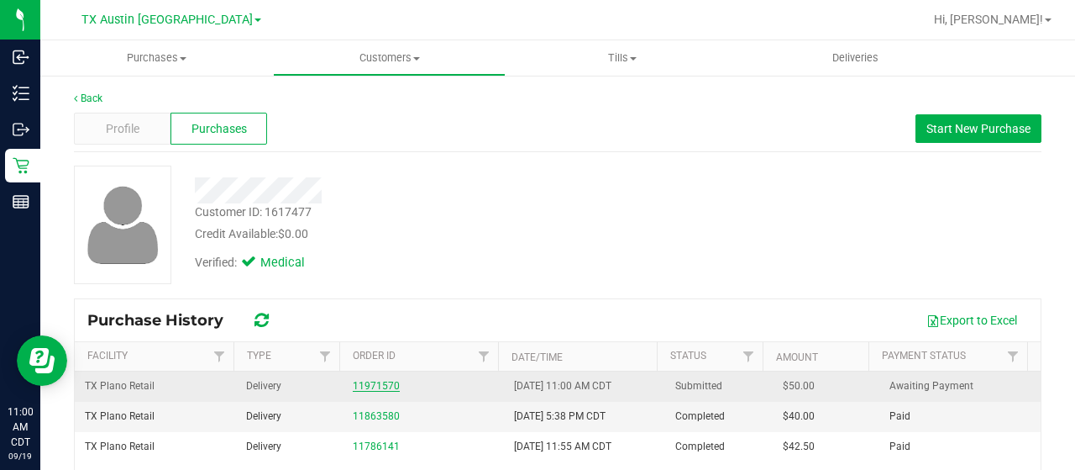
click at [365, 382] on link "11971570" at bounding box center [376, 386] width 47 height 12
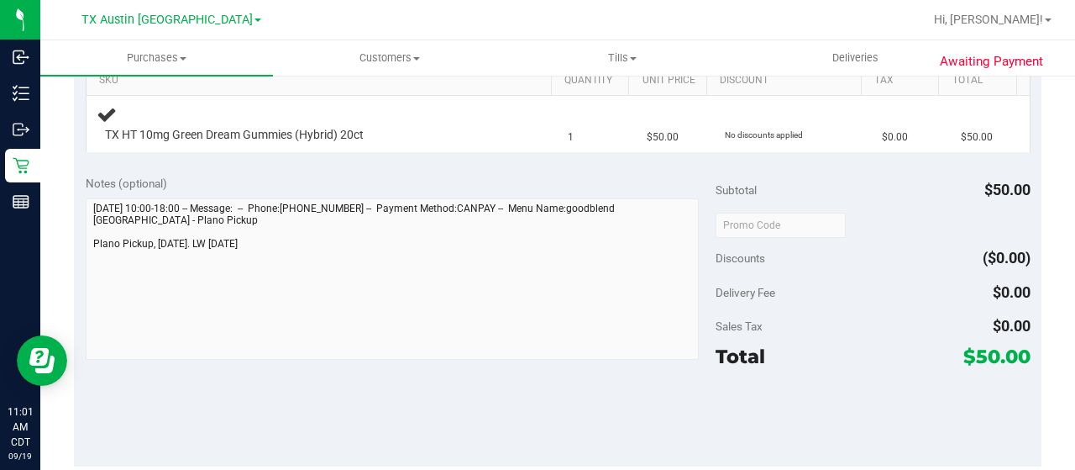
scroll to position [504, 0]
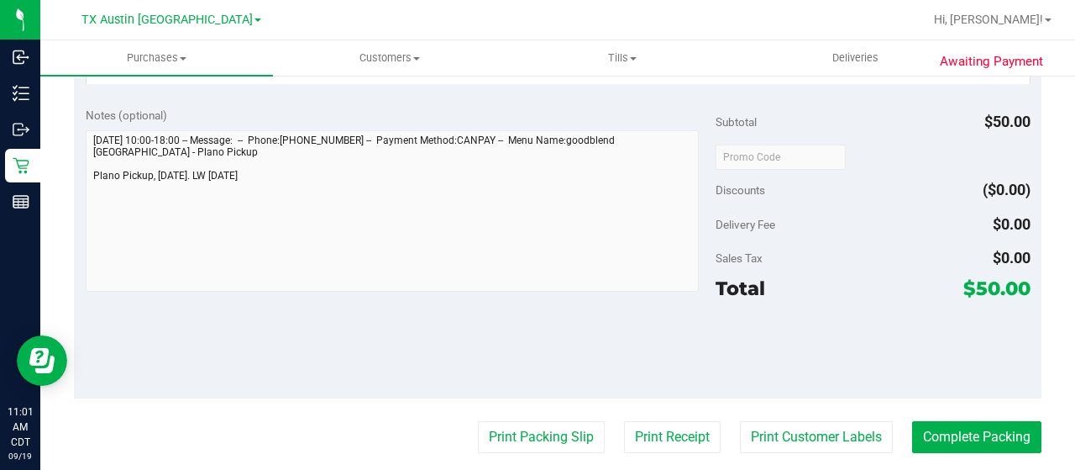
drag, startPoint x: 964, startPoint y: 287, endPoint x: 986, endPoint y: 292, distance: 22.2
click at [986, 292] on span "$50.00" at bounding box center [997, 288] width 67 height 24
copy span "50"
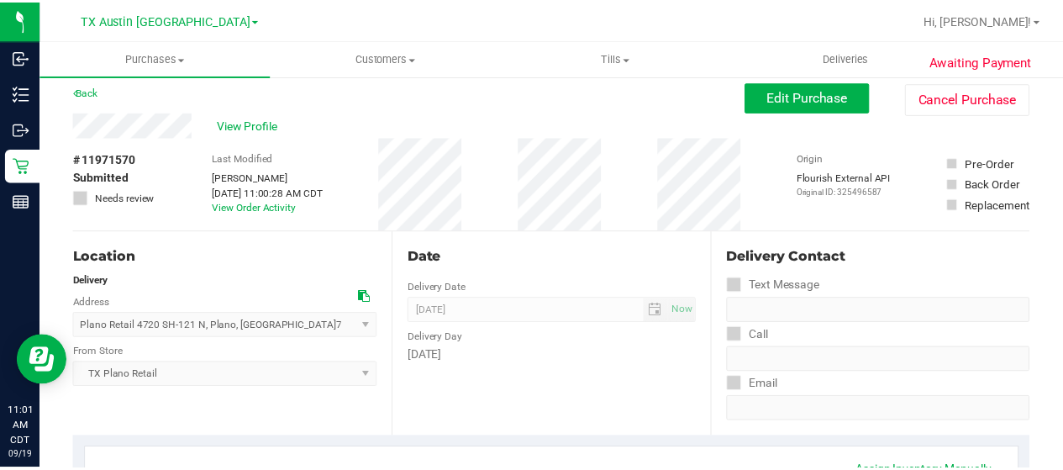
scroll to position [0, 0]
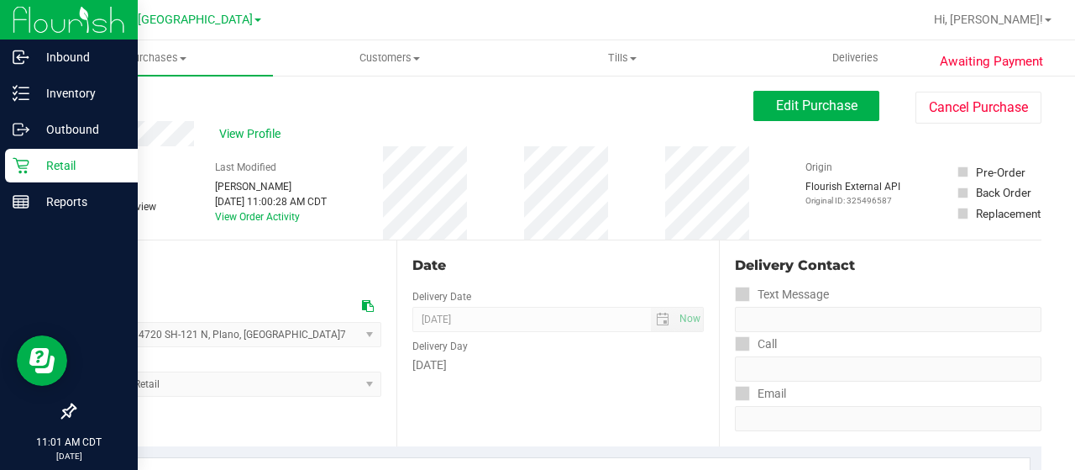
click at [55, 159] on p "Retail" at bounding box center [79, 165] width 101 height 20
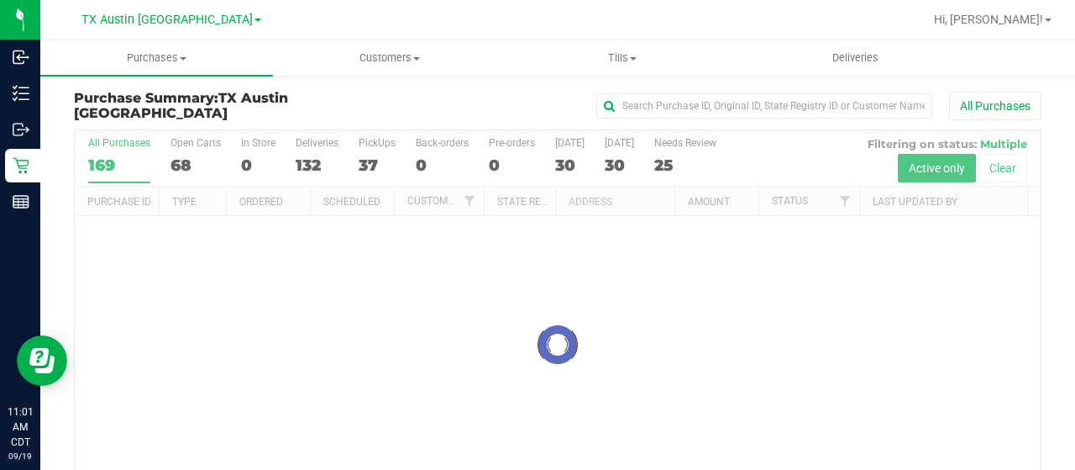
click at [833, 201] on div at bounding box center [558, 344] width 966 height 428
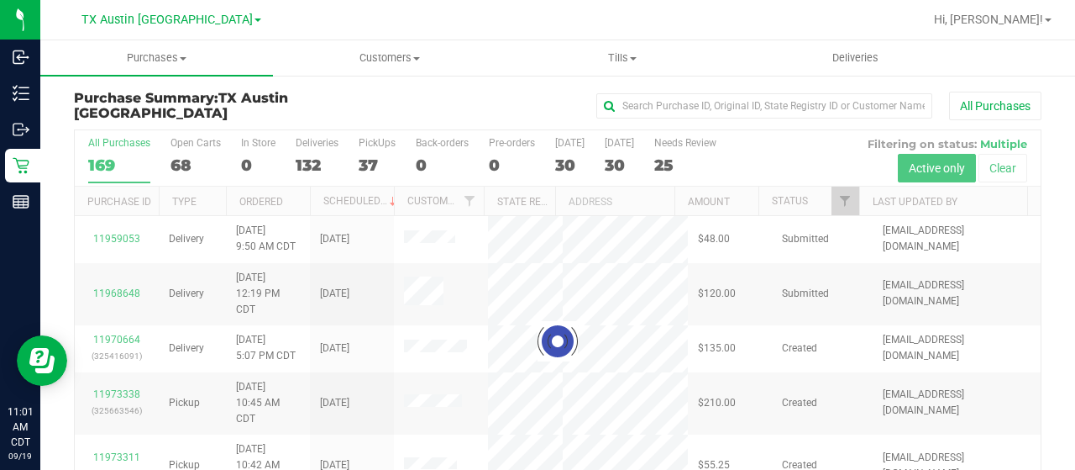
click at [837, 203] on div at bounding box center [558, 341] width 966 height 422
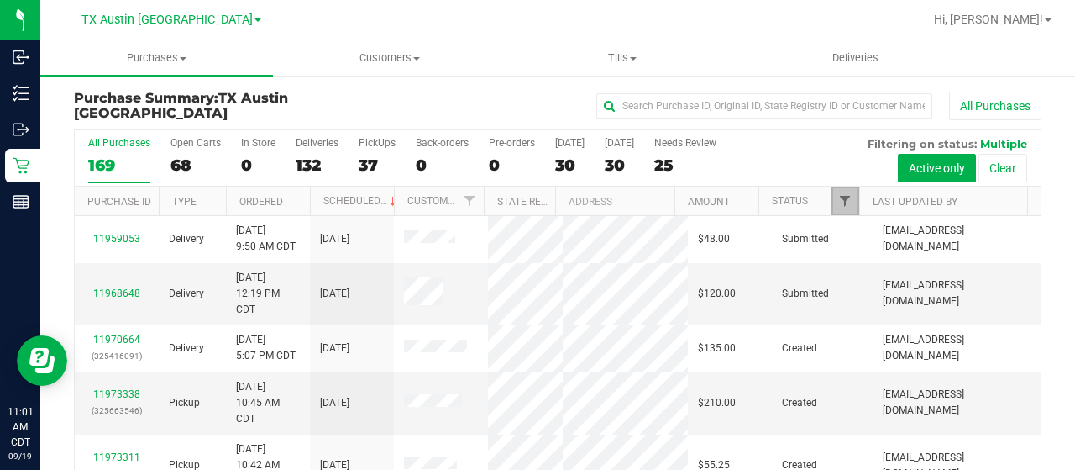
click at [838, 201] on span "Filter" at bounding box center [844, 200] width 13 height 13
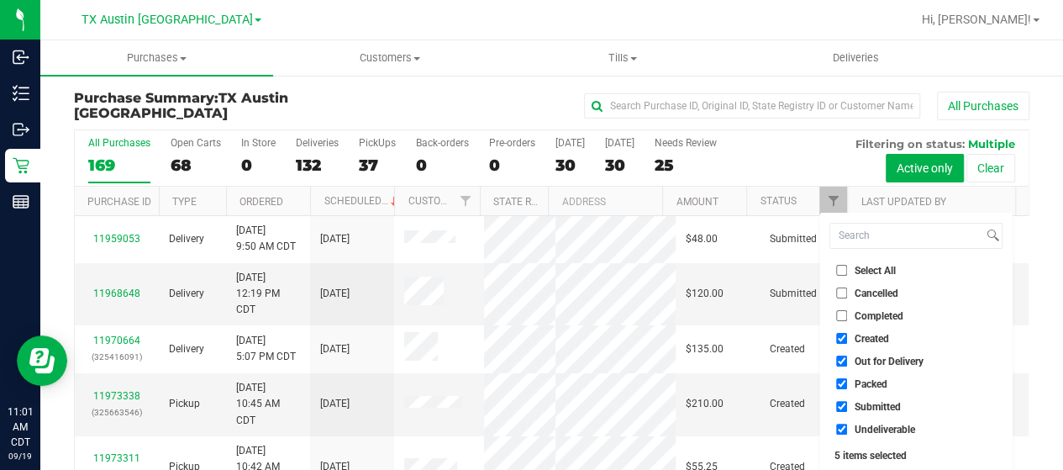
click at [880, 360] on span "Out for Delivery" at bounding box center [888, 361] width 69 height 10
click at [847, 360] on input "Out for Delivery" at bounding box center [841, 360] width 11 height 11
checkbox input "false"
click at [869, 380] on span "Packed" at bounding box center [870, 384] width 33 height 10
click at [847, 380] on input "Packed" at bounding box center [841, 383] width 11 height 11
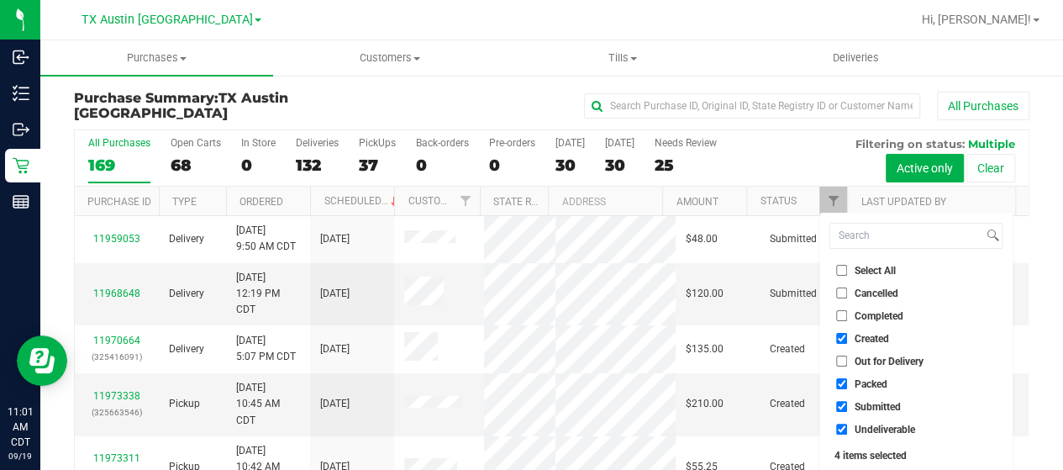
checkbox input "false"
click at [867, 402] on span "Submitted" at bounding box center [877, 407] width 46 height 10
click at [847, 402] on input "Submitted" at bounding box center [841, 406] width 11 height 11
checkbox input "false"
click at [863, 428] on span "Undeliverable" at bounding box center [884, 429] width 60 height 10
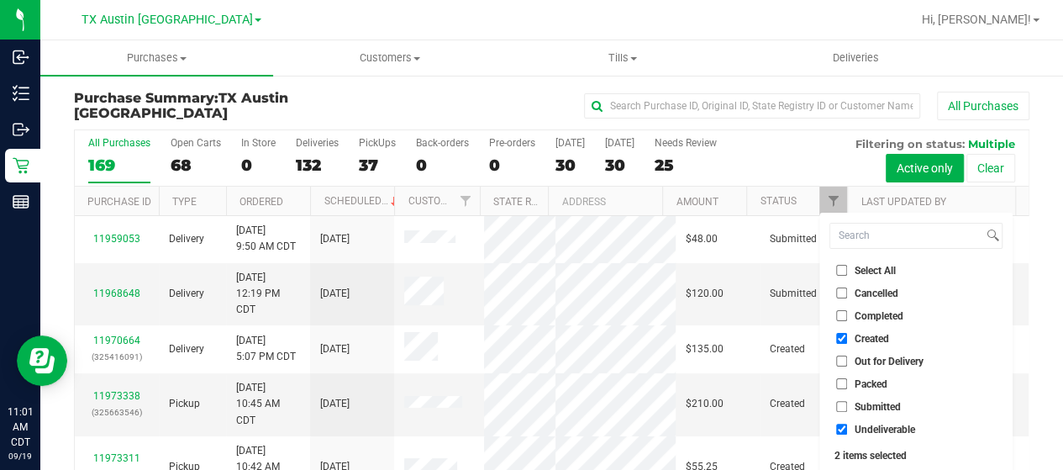
click at [847, 428] on input "Undeliverable" at bounding box center [841, 428] width 11 height 11
checkbox input "false"
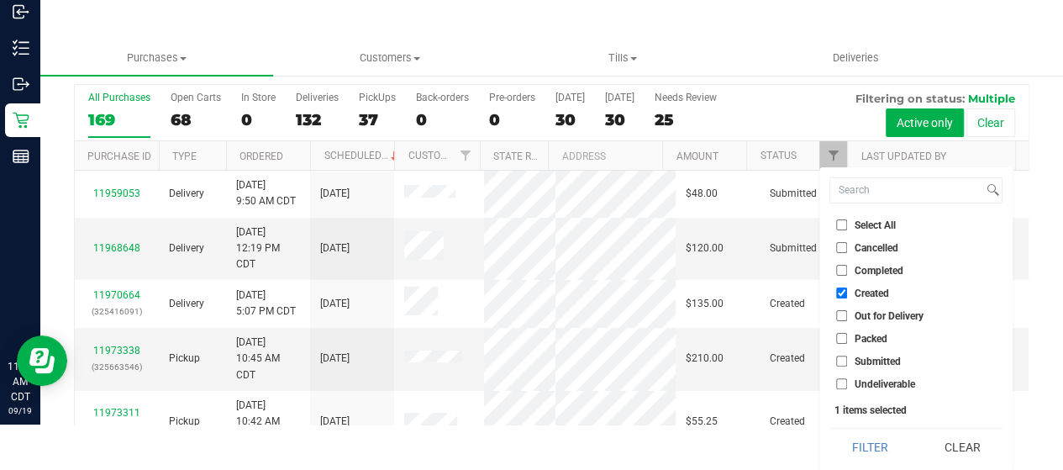
click at [857, 442] on button "Filter" at bounding box center [869, 446] width 81 height 37
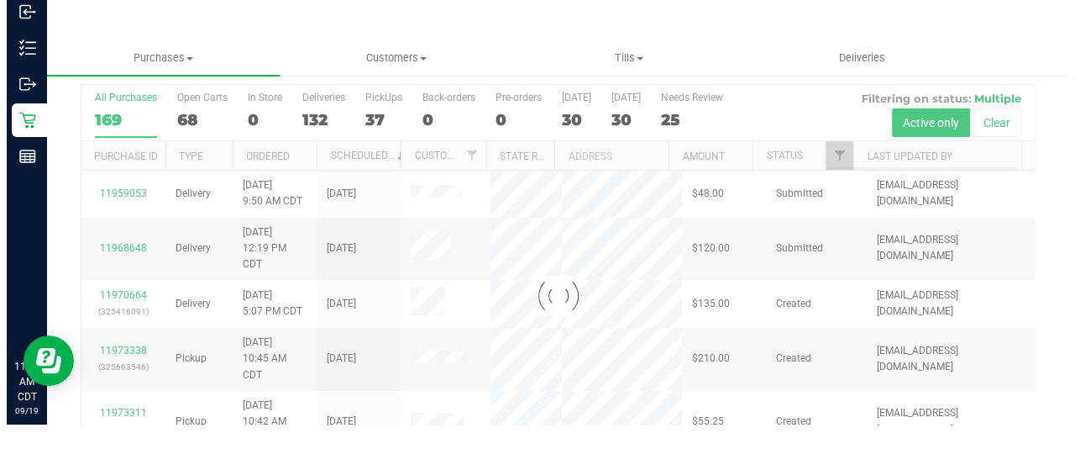
scroll to position [0, 0]
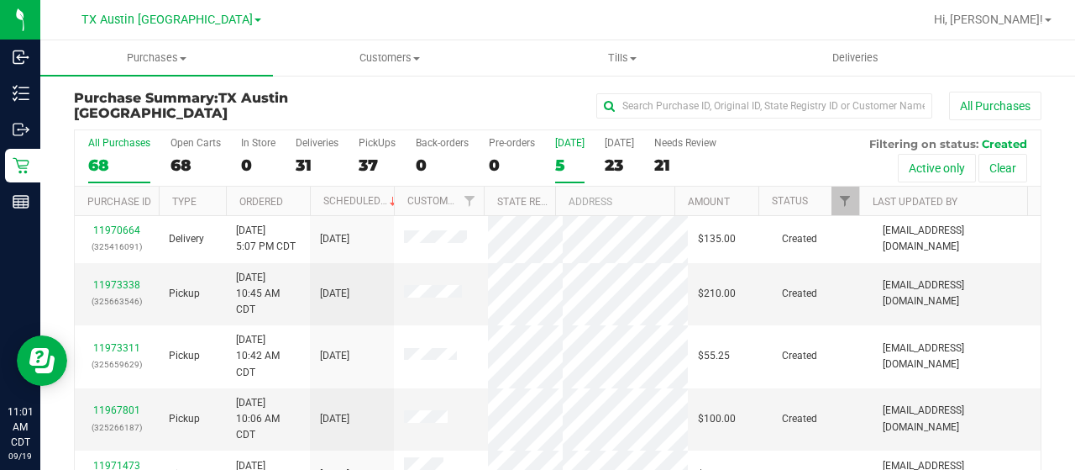
click at [565, 164] on div "5" at bounding box center [569, 164] width 29 height 19
click at [0, 0] on input "Today 5" at bounding box center [0, 0] width 0 height 0
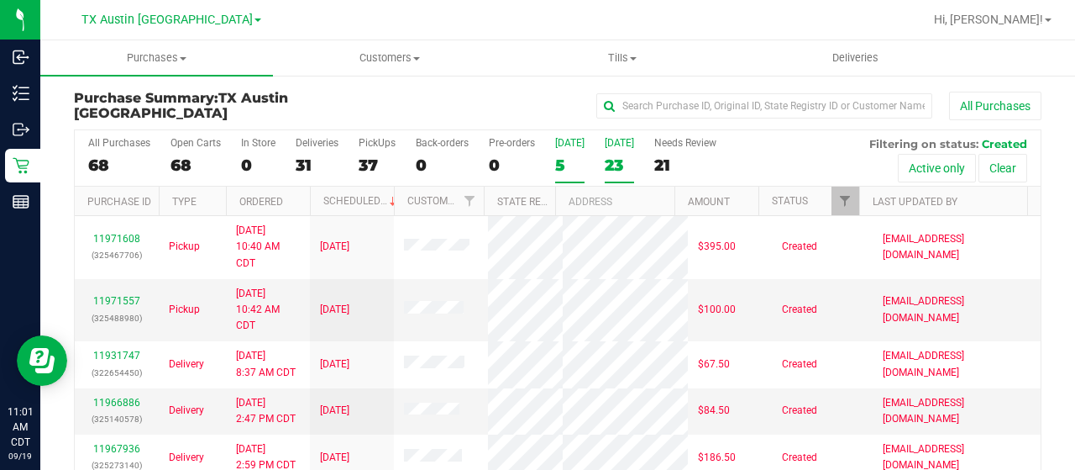
click at [621, 168] on div "23" at bounding box center [619, 164] width 29 height 19
click at [0, 0] on input "Tomorrow 23" at bounding box center [0, 0] width 0 height 0
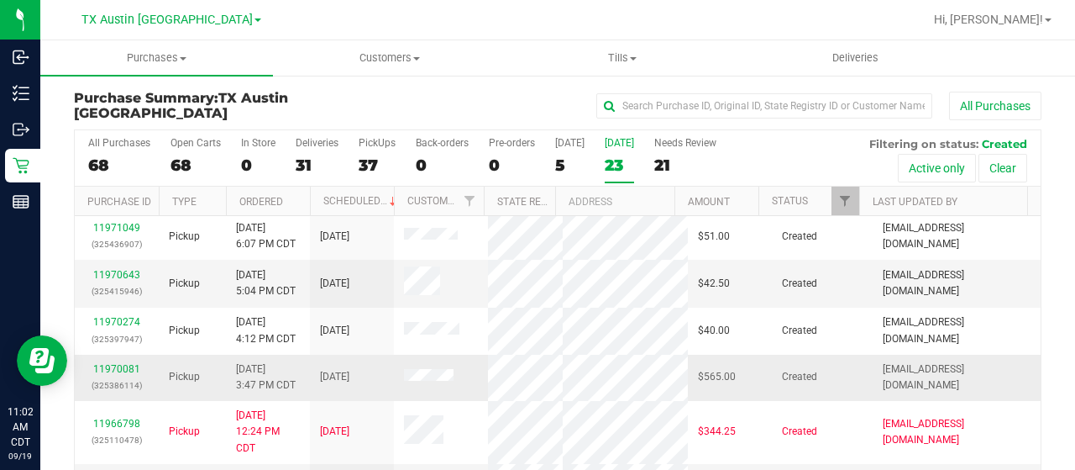
scroll to position [420, 0]
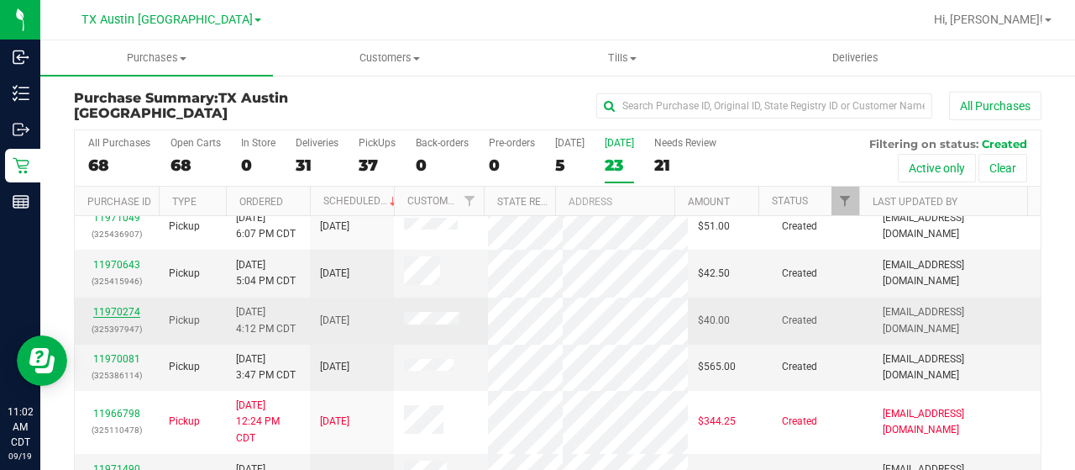
click at [121, 306] on link "11970274" at bounding box center [116, 312] width 47 height 12
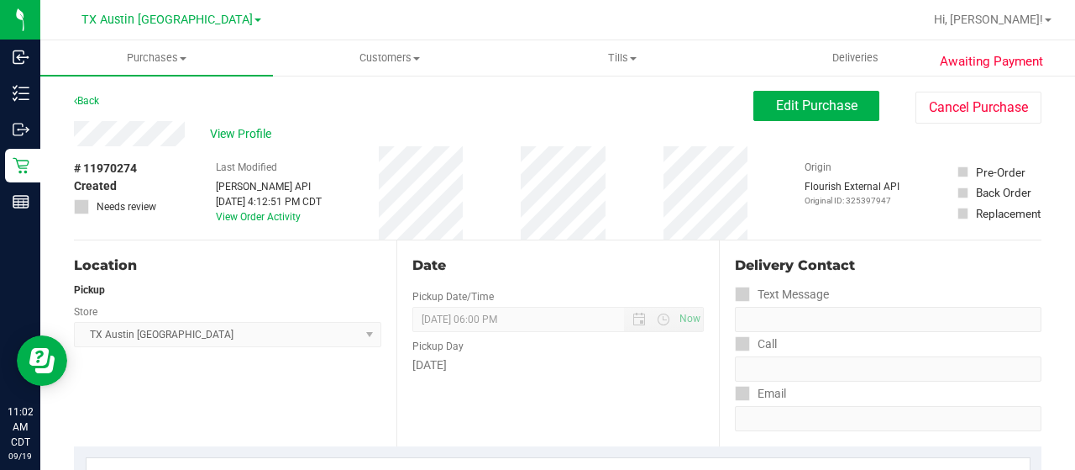
click at [188, 132] on div "View Profile" at bounding box center [414, 133] width 680 height 25
drag, startPoint x: 152, startPoint y: 107, endPoint x: 160, endPoint y: 113, distance: 9.6
click at [152, 107] on div "Back Edit Purchase Cancel Purchase" at bounding box center [558, 106] width 968 height 30
drag, startPoint x: 187, startPoint y: 135, endPoint x: 66, endPoint y: 139, distance: 121.9
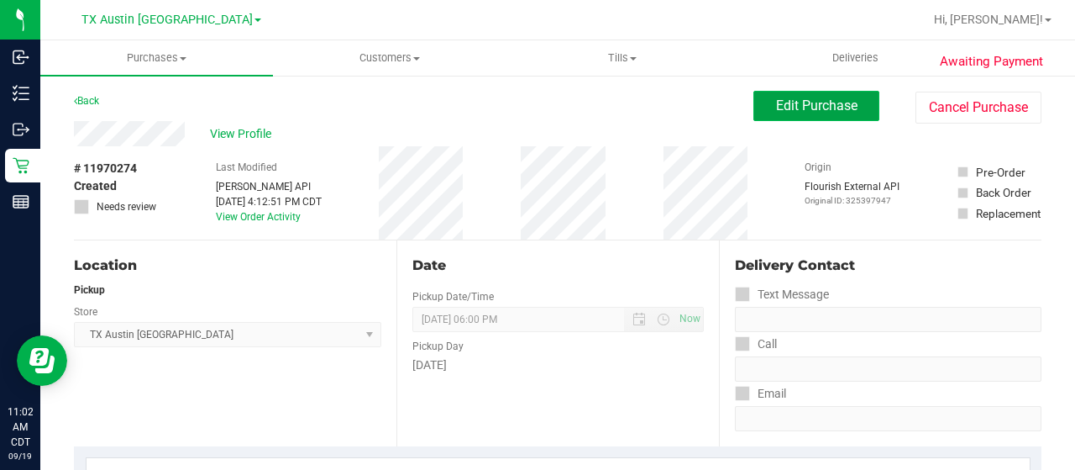
click at [776, 101] on span "Edit Purchase" at bounding box center [816, 105] width 81 height 16
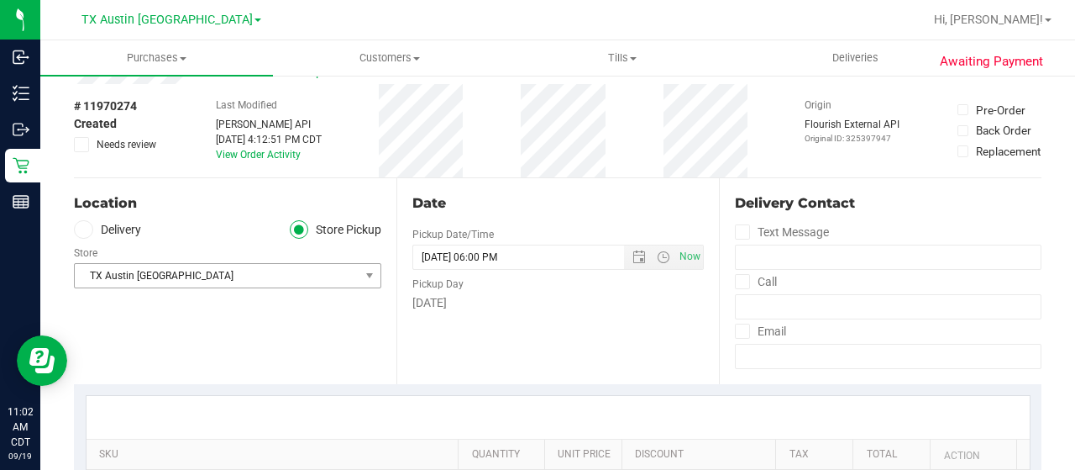
scroll to position [84, 0]
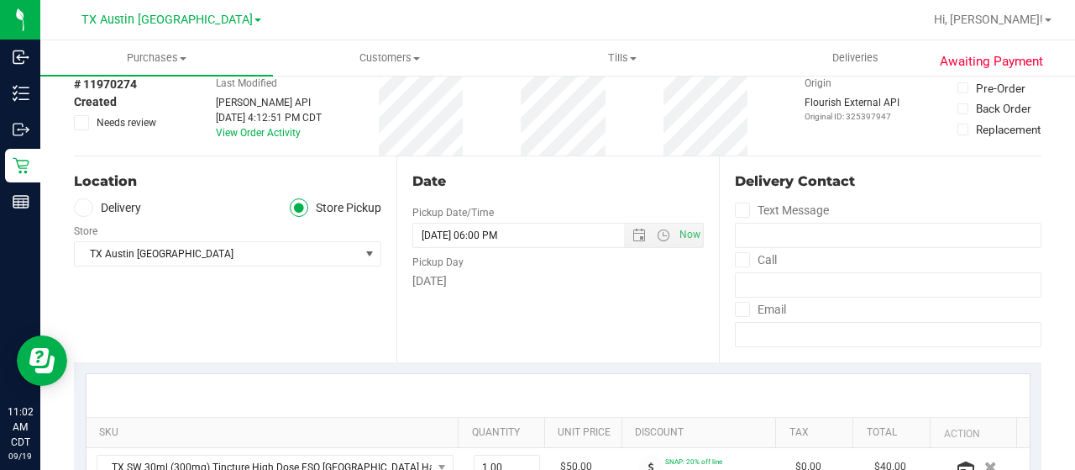
click at [105, 201] on label "Delivery" at bounding box center [107, 207] width 67 height 19
click at [0, 0] on input "Delivery" at bounding box center [0, 0] width 0 height 0
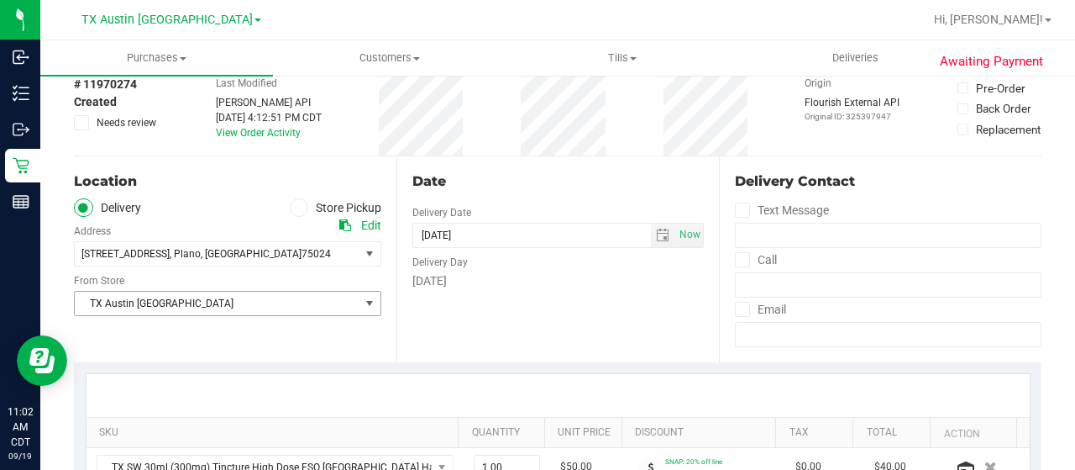
click at [186, 302] on span "TX Austin [GEOGRAPHIC_DATA]" at bounding box center [217, 304] width 285 height 24
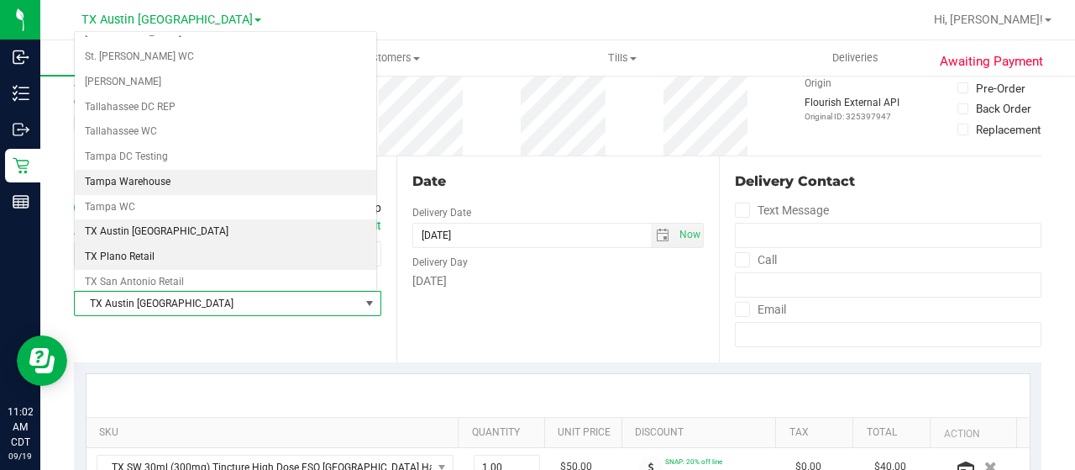
scroll to position [1101, 0]
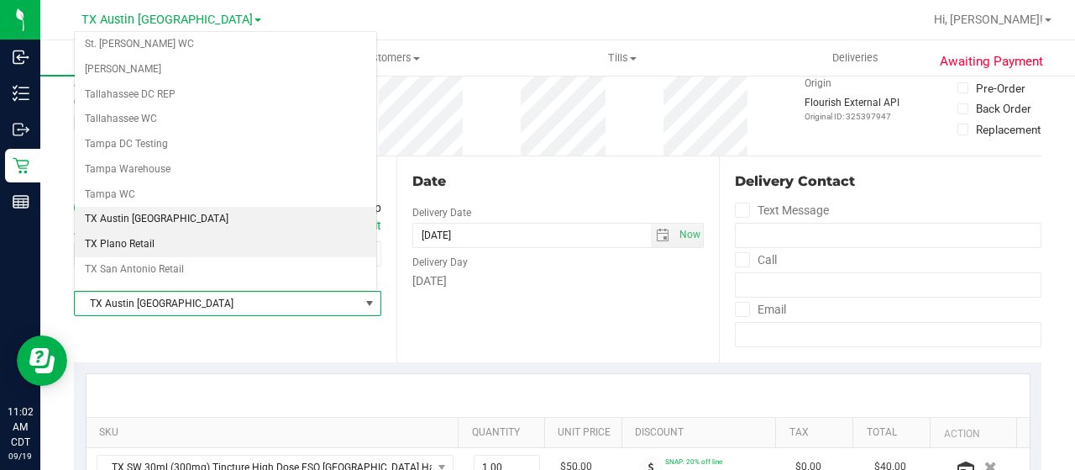
click at [160, 232] on li "TX Plano Retail" at bounding box center [226, 244] width 302 height 25
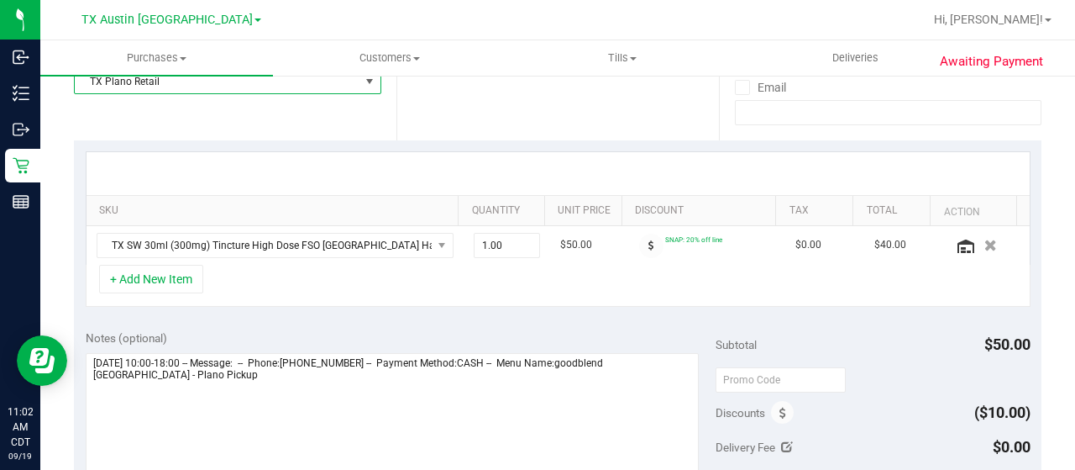
scroll to position [336, 0]
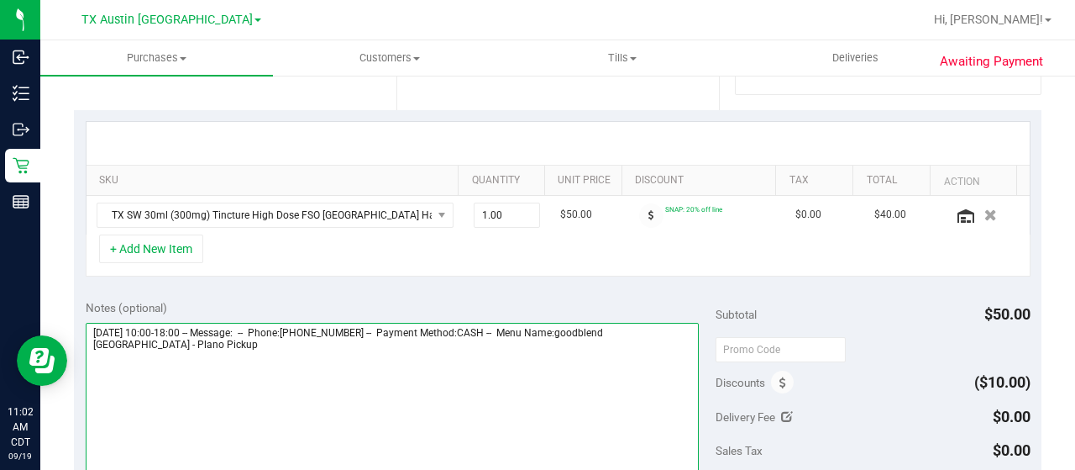
drag, startPoint x: 158, startPoint y: 345, endPoint x: 80, endPoint y: 342, distance: 78.2
click at [80, 342] on div "Notes (optional) Subtotal $50.00 Discounts ($10.00) Delivery Fee $0.00 Sales Ta…" at bounding box center [558, 439] width 968 height 302
click at [194, 351] on textarea at bounding box center [392, 403] width 613 height 161
click at [133, 365] on textarea at bounding box center [392, 403] width 613 height 161
click at [175, 349] on textarea at bounding box center [392, 403] width 613 height 161
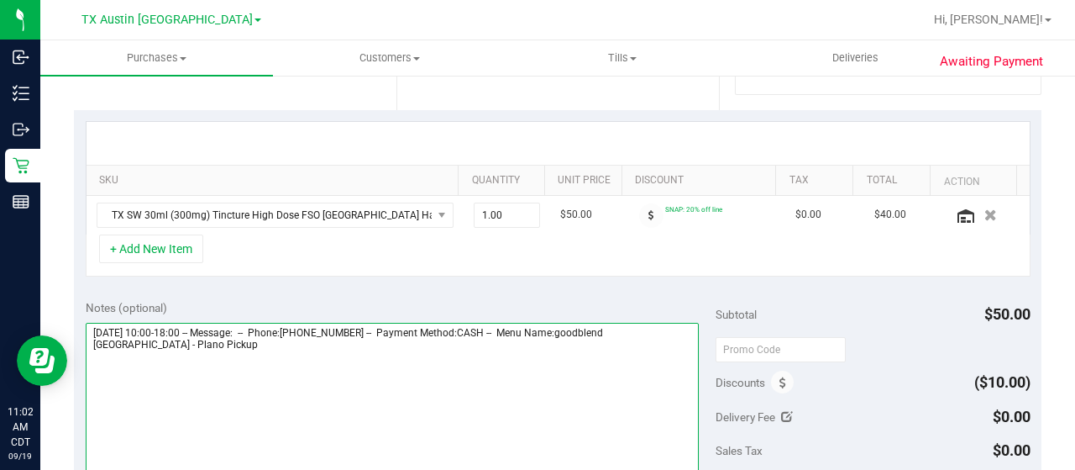
paste textarea "Plano Pickup"
drag, startPoint x: 86, startPoint y: 328, endPoint x: 186, endPoint y: 327, distance: 100.8
click at [186, 327] on textarea at bounding box center [392, 403] width 613 height 161
click at [265, 377] on textarea at bounding box center [392, 403] width 613 height 161
paste textarea "[DATE]"
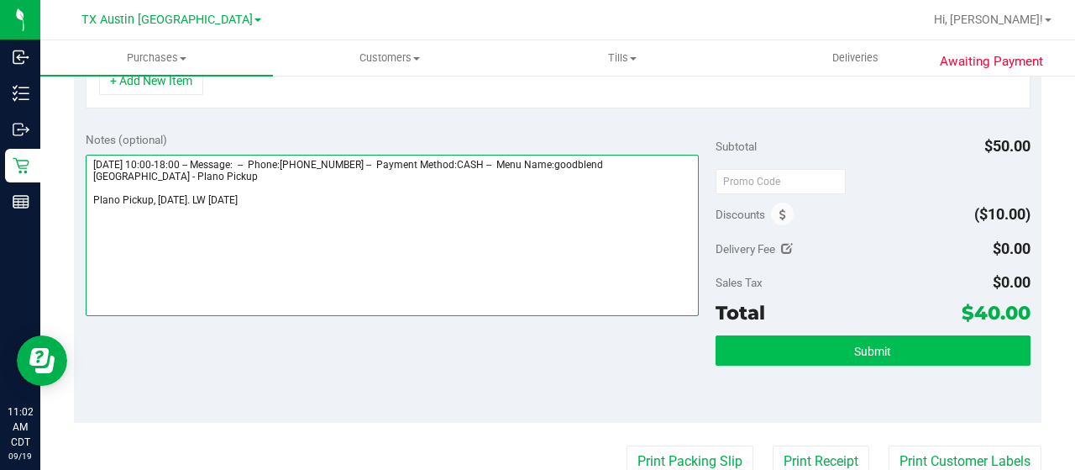
type textarea "Saturday 09/20/2025 10:00-18:00 -- Message: -- Phone:4695918643 -- Payment Meth…"
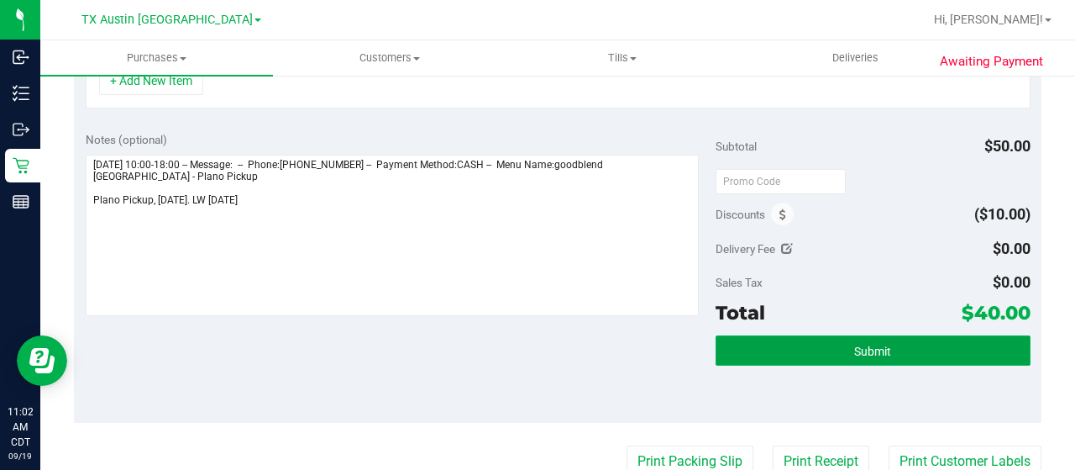
click at [833, 355] on button "Submit" at bounding box center [873, 350] width 315 height 30
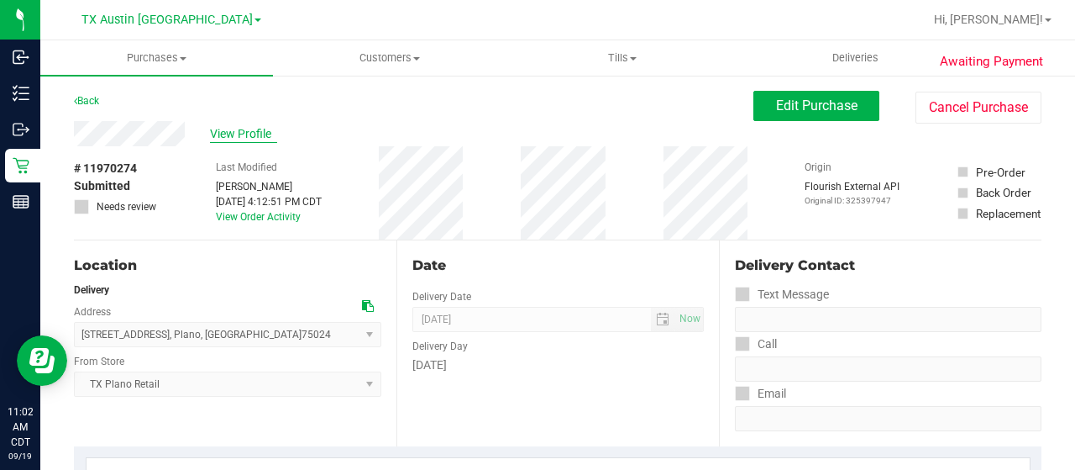
click at [250, 129] on span "View Profile" at bounding box center [243, 134] width 67 height 18
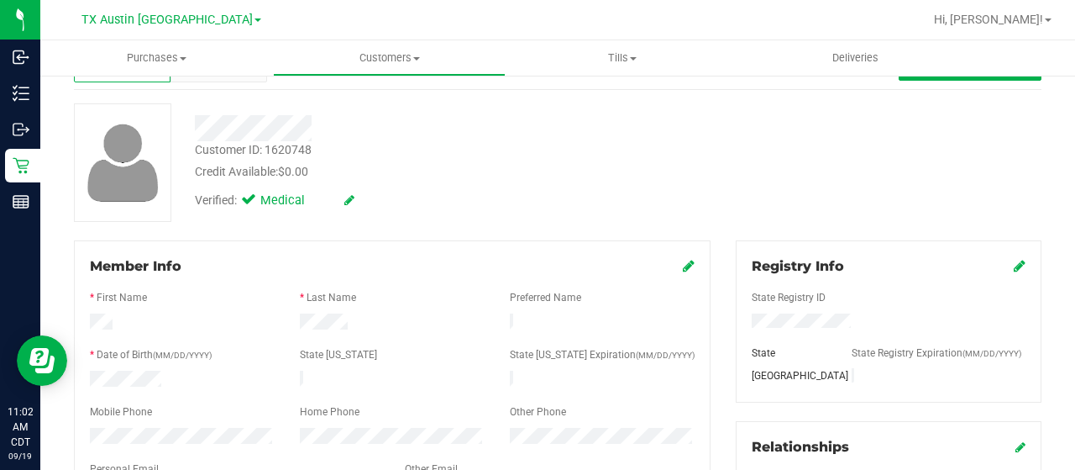
scroll to position [168, 0]
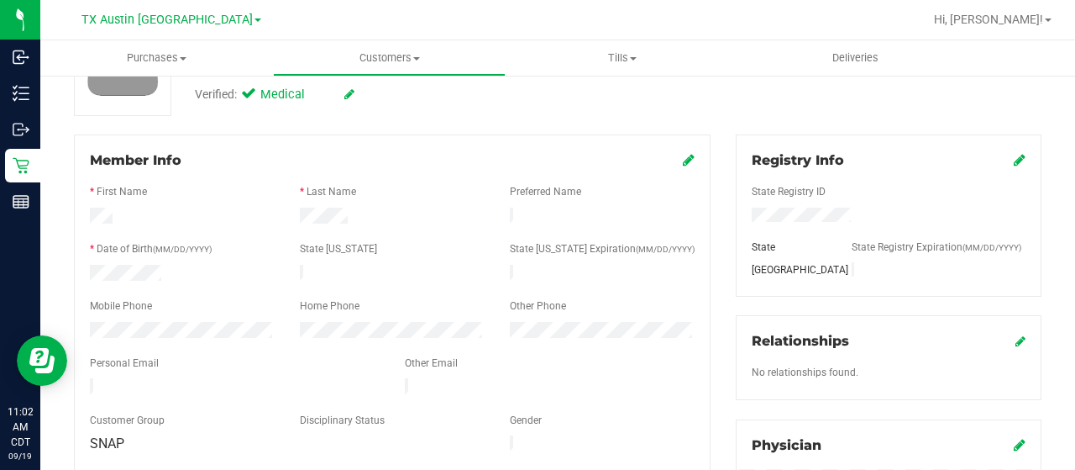
drag, startPoint x: 239, startPoint y: 379, endPoint x: 135, endPoint y: 355, distance: 106.0
click at [88, 378] on div at bounding box center [234, 388] width 315 height 20
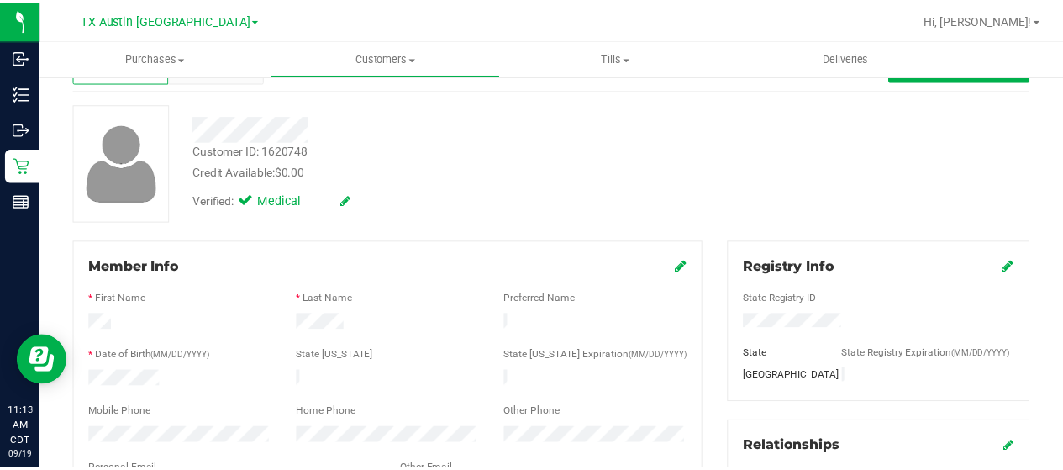
scroll to position [0, 0]
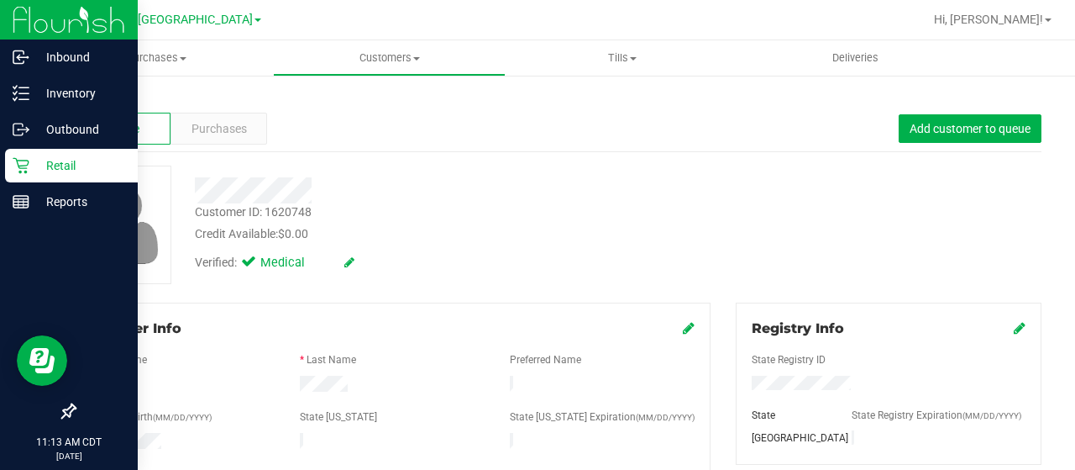
click at [9, 171] on div "Retail" at bounding box center [71, 166] width 133 height 34
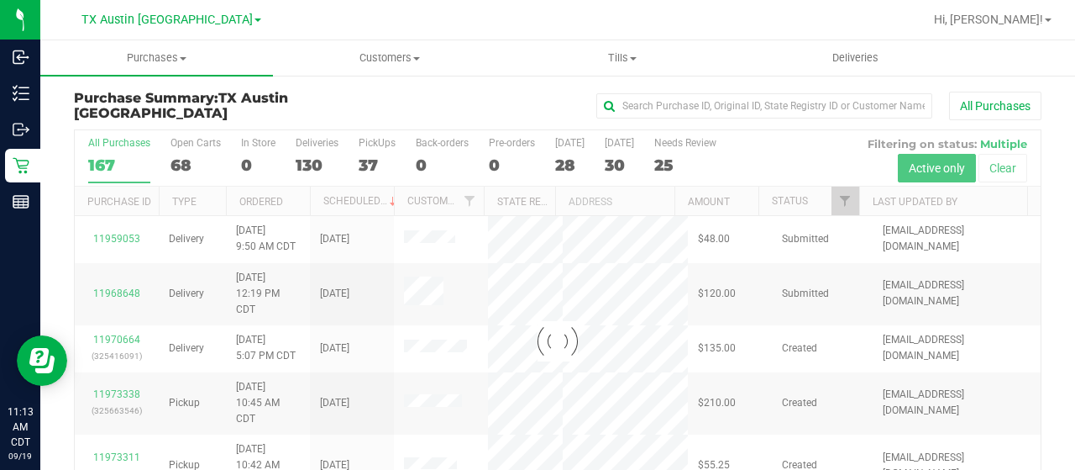
click at [835, 204] on div at bounding box center [558, 341] width 966 height 422
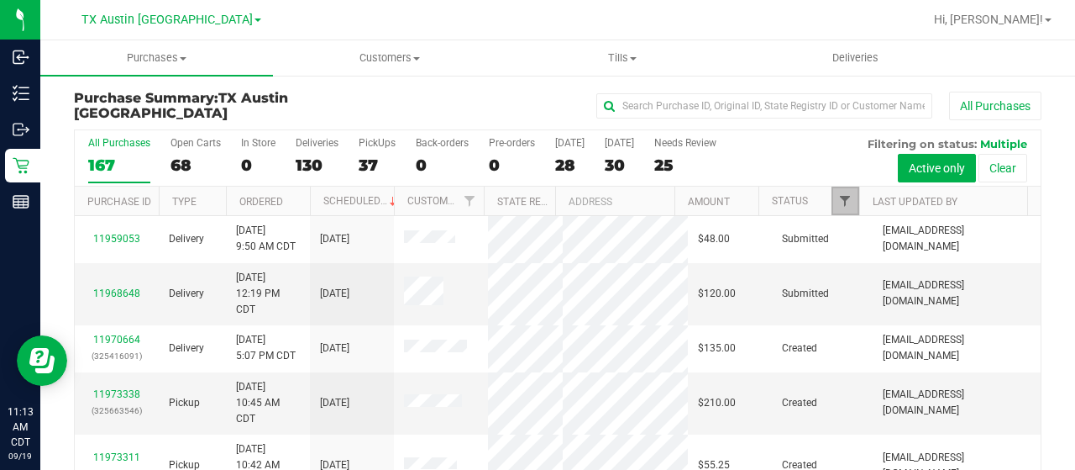
click at [838, 202] on span "Filter" at bounding box center [844, 200] width 13 height 13
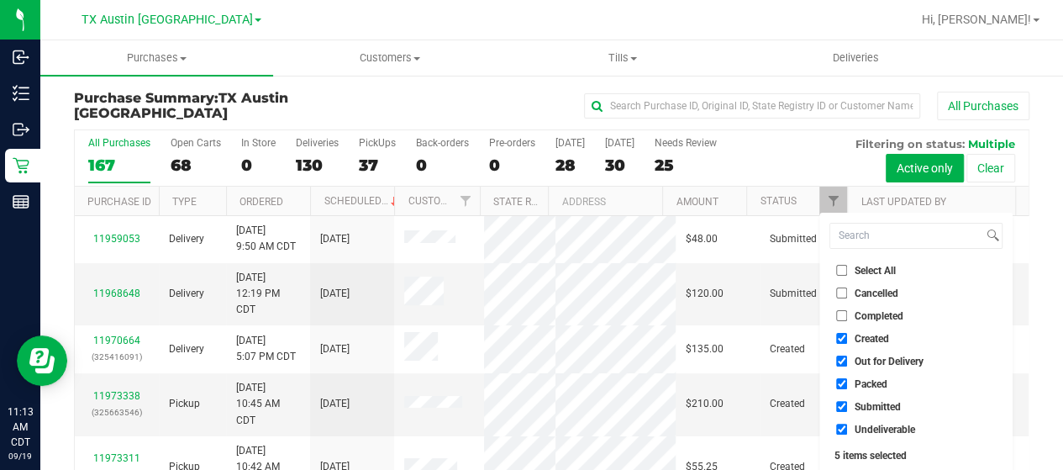
click at [904, 362] on span "Out for Delivery" at bounding box center [888, 361] width 69 height 10
click at [847, 362] on input "Out for Delivery" at bounding box center [841, 360] width 11 height 11
checkbox input "false"
click at [875, 382] on span "Packed" at bounding box center [870, 384] width 33 height 10
click at [847, 382] on input "Packed" at bounding box center [841, 383] width 11 height 11
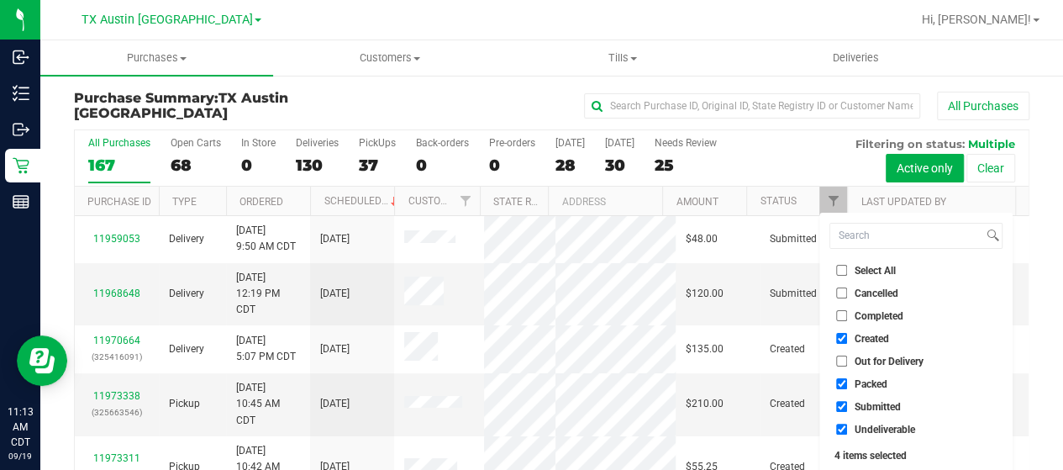
checkbox input "false"
drag, startPoint x: 865, startPoint y: 407, endPoint x: 860, endPoint y: 424, distance: 18.3
click at [865, 407] on span "Submitted" at bounding box center [877, 407] width 46 height 10
click at [847, 407] on input "Submitted" at bounding box center [841, 406] width 11 height 11
checkbox input "false"
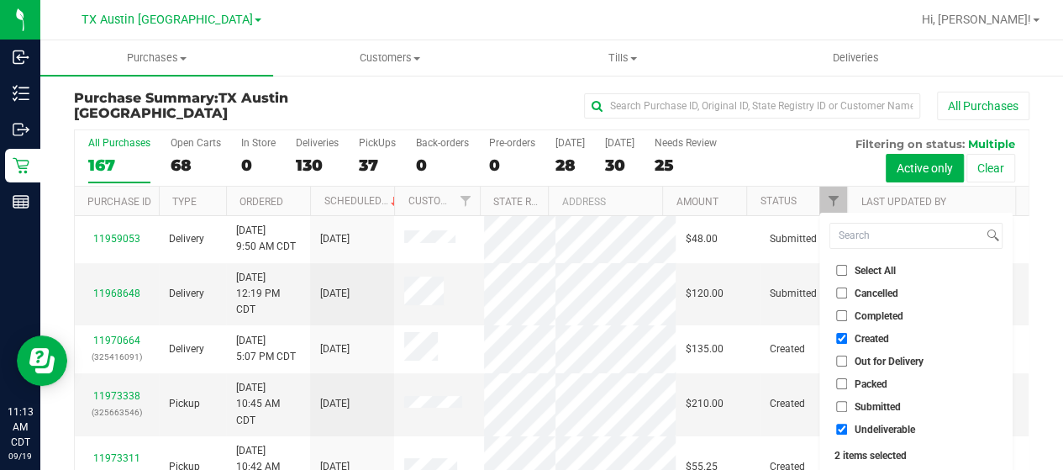
click at [861, 429] on span "Undeliverable" at bounding box center [884, 429] width 60 height 10
click at [847, 429] on input "Undeliverable" at bounding box center [841, 428] width 11 height 11
checkbox input "false"
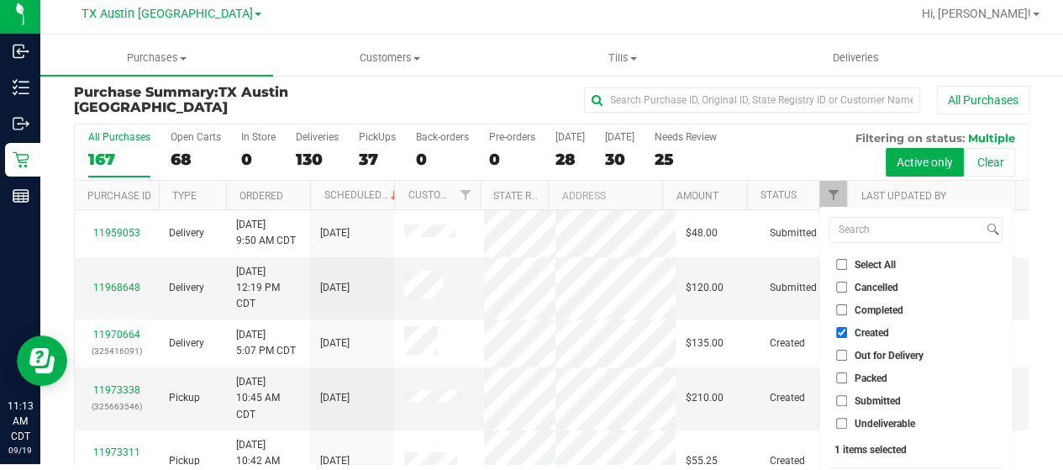
scroll to position [45, 0]
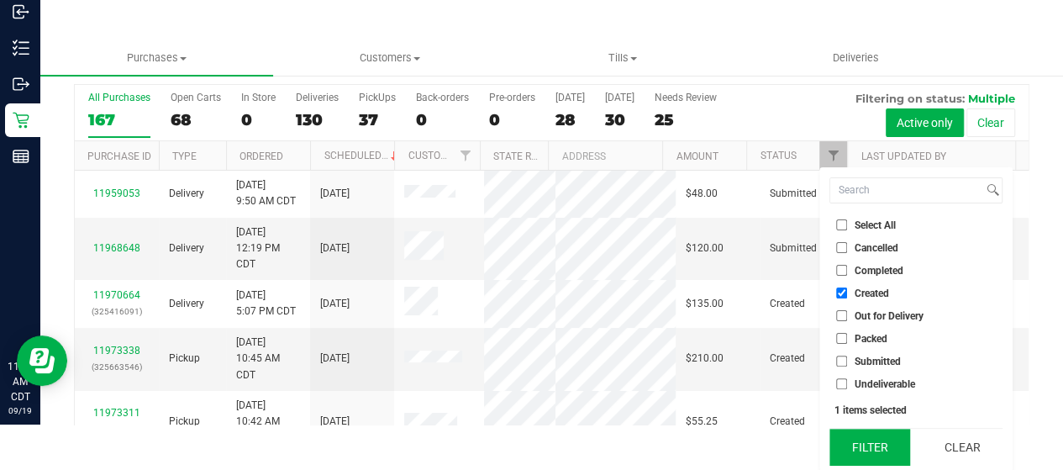
drag, startPoint x: 865, startPoint y: 433, endPoint x: 821, endPoint y: 407, distance: 52.0
click at [864, 433] on button "Filter" at bounding box center [869, 446] width 81 height 37
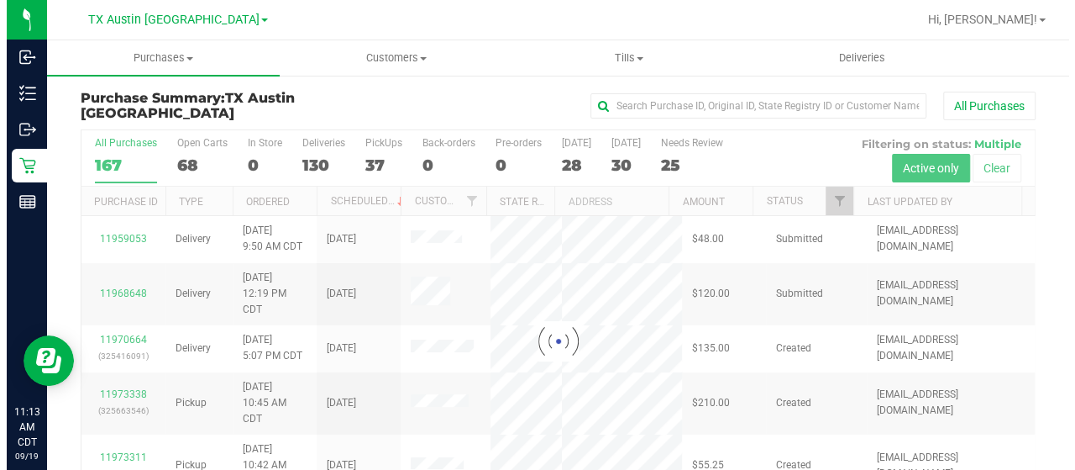
scroll to position [0, 0]
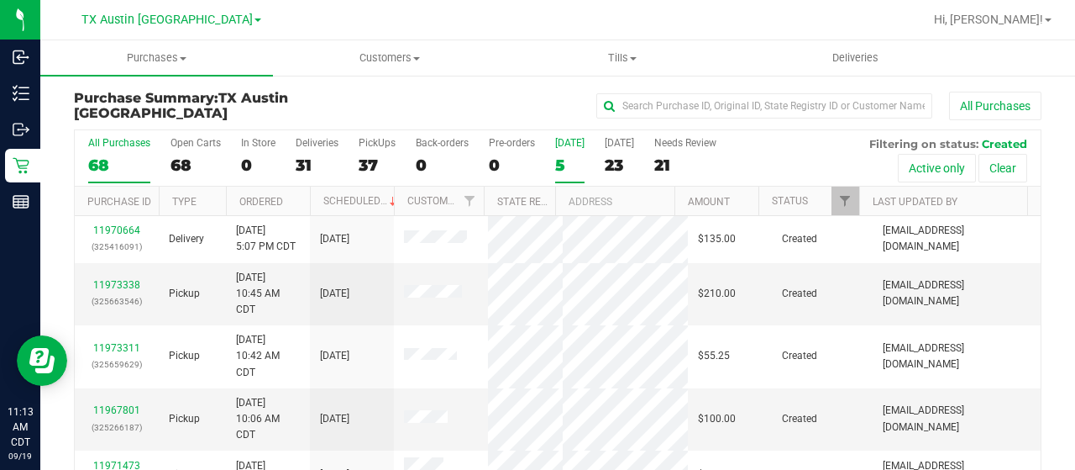
click at [568, 167] on div "5" at bounding box center [569, 164] width 29 height 19
click at [0, 0] on input "Today 5" at bounding box center [0, 0] width 0 height 0
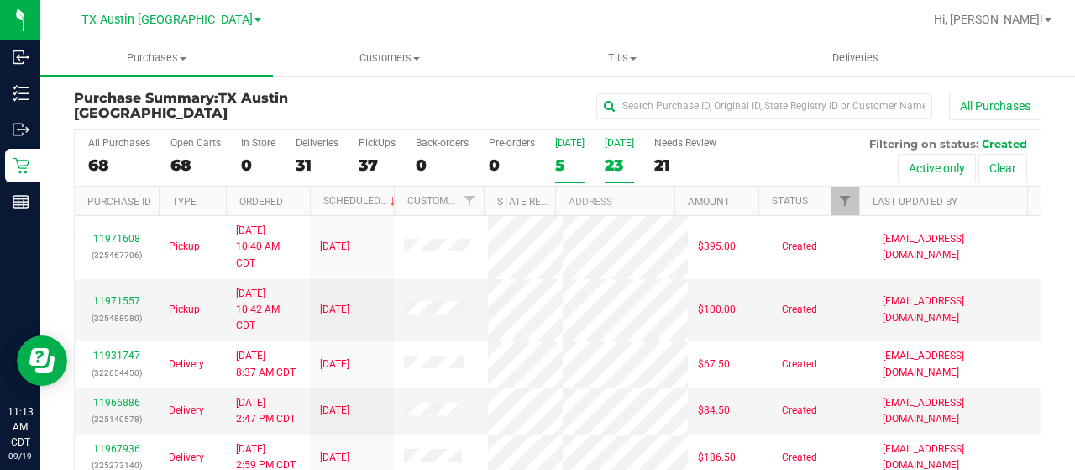
click at [612, 162] on div "23" at bounding box center [619, 164] width 29 height 19
click at [0, 0] on input "Tomorrow 23" at bounding box center [0, 0] width 0 height 0
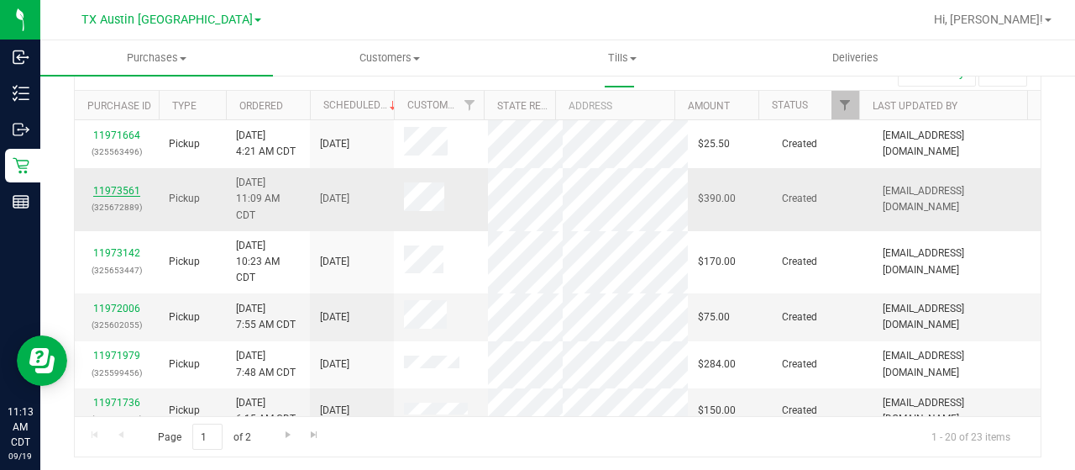
click at [129, 185] on link "11973561" at bounding box center [116, 191] width 47 height 12
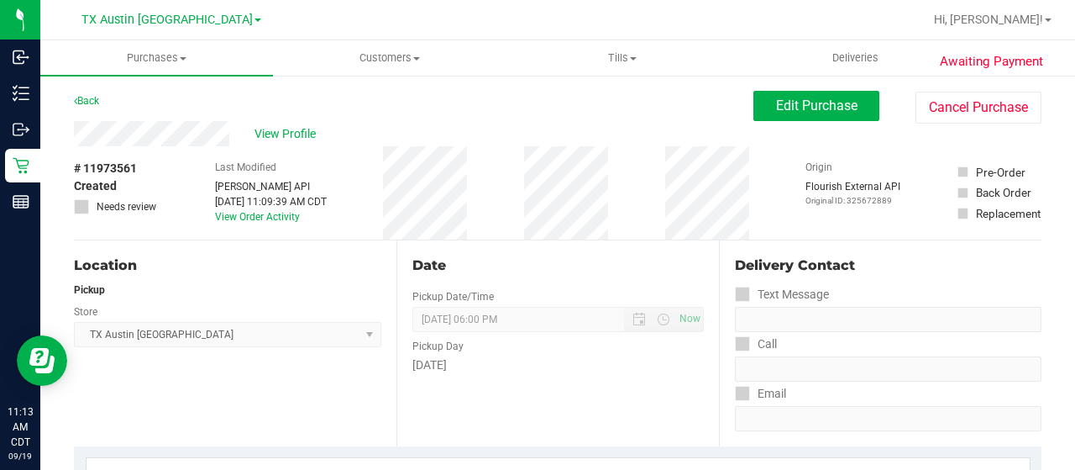
click at [237, 127] on div "View Profile" at bounding box center [414, 133] width 680 height 25
drag, startPoint x: 210, startPoint y: 105, endPoint x: 221, endPoint y: 120, distance: 18.7
click at [210, 105] on div "Back Edit Purchase Cancel Purchase" at bounding box center [558, 106] width 968 height 30
click at [76, 134] on div "View Profile" at bounding box center [414, 133] width 680 height 25
click at [778, 95] on button "Edit Purchase" at bounding box center [817, 106] width 126 height 30
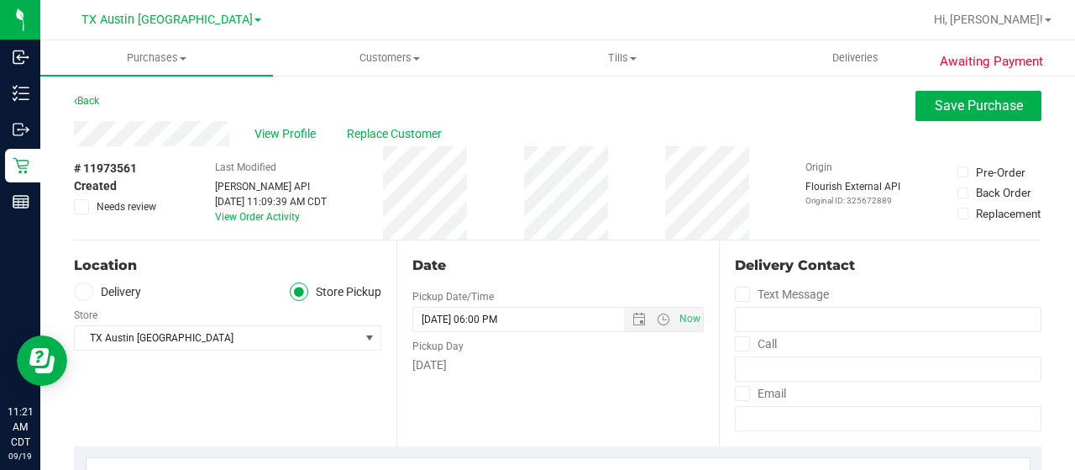
click at [123, 297] on label "Delivery" at bounding box center [107, 291] width 67 height 19
click at [0, 0] on input "Delivery" at bounding box center [0, 0] width 0 height 0
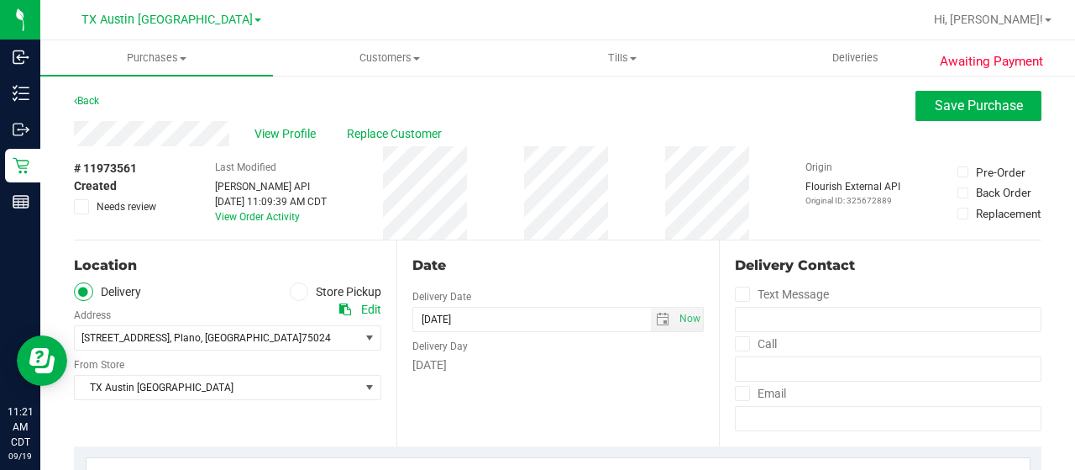
scroll to position [84, 0]
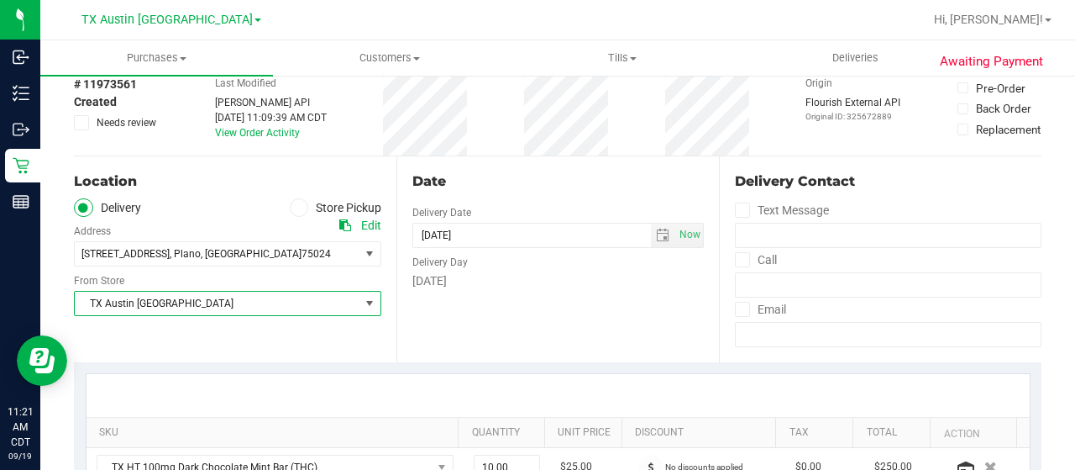
click at [144, 306] on span "TX Austin [GEOGRAPHIC_DATA]" at bounding box center [217, 304] width 285 height 24
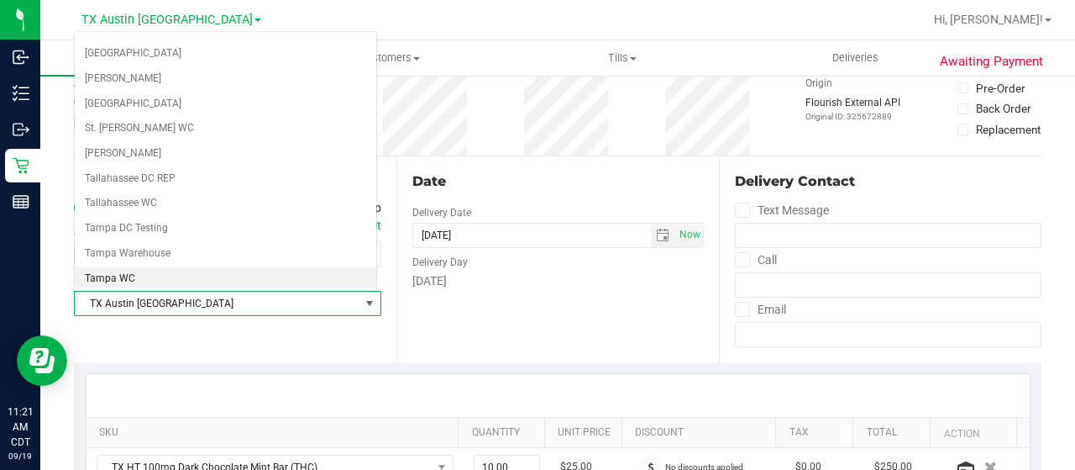
scroll to position [1101, 0]
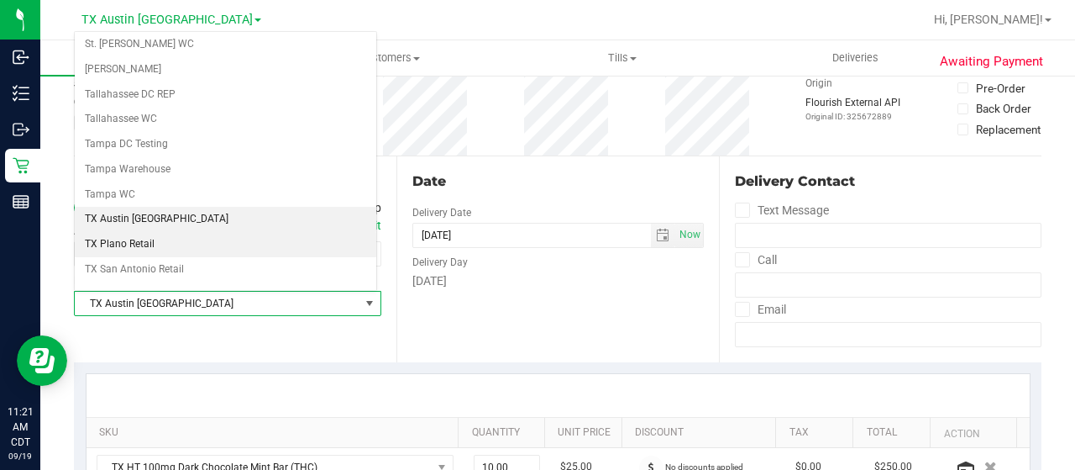
click at [165, 232] on li "TX Plano Retail" at bounding box center [226, 244] width 302 height 25
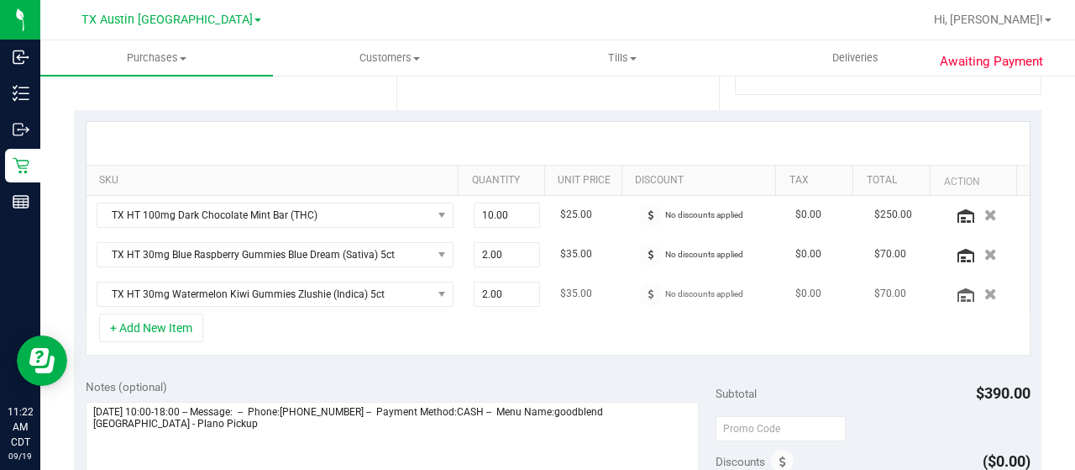
scroll to position [420, 0]
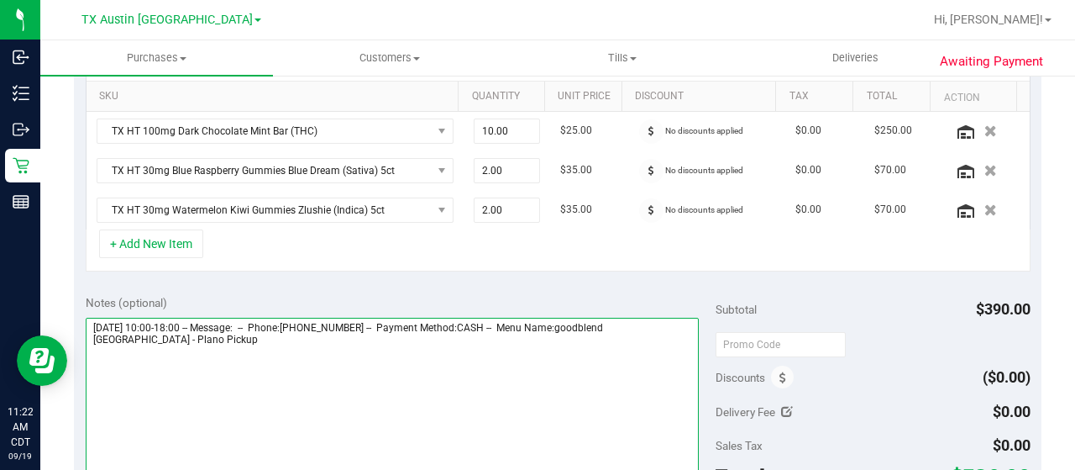
drag, startPoint x: 127, startPoint y: 339, endPoint x: 87, endPoint y: 337, distance: 40.4
click at [87, 337] on textarea at bounding box center [392, 398] width 613 height 161
click at [243, 339] on textarea at bounding box center [392, 398] width 613 height 161
paste textarea "Plano Pickup"
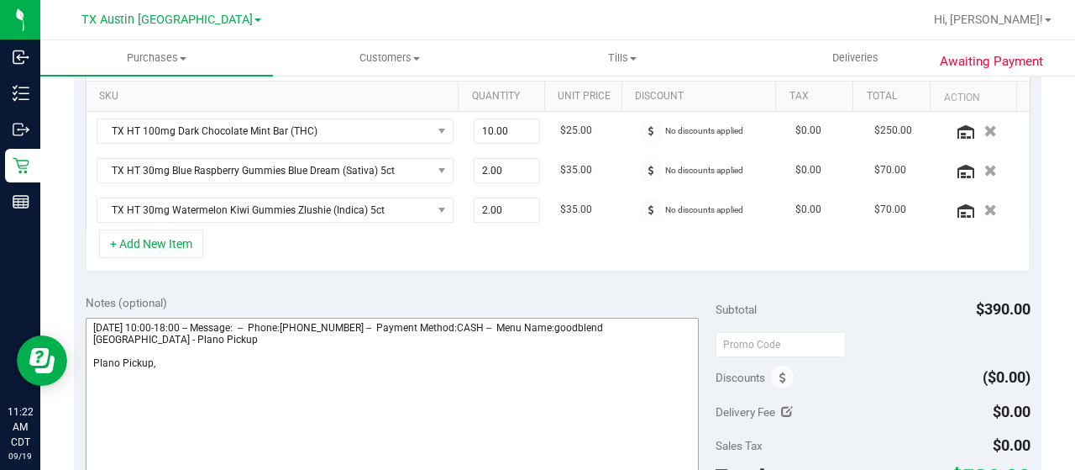
drag, startPoint x: 84, startPoint y: 319, endPoint x: 138, endPoint y: 318, distance: 53.8
click at [140, 317] on div "Notes (optional) Subtotal $390.00 Discounts ($0.00) Delivery Fee $0.00 Sales Ta…" at bounding box center [558, 434] width 968 height 302
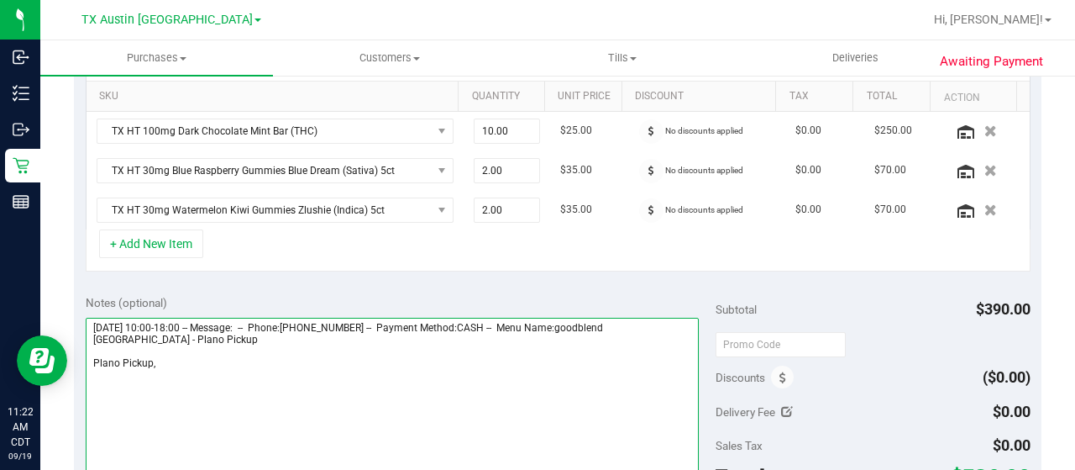
drag, startPoint x: 92, startPoint y: 317, endPoint x: 187, endPoint y: 316, distance: 95.8
click at [187, 318] on textarea at bounding box center [392, 398] width 613 height 161
click at [182, 358] on textarea at bounding box center [392, 398] width 613 height 161
paste textarea "[DATE]"
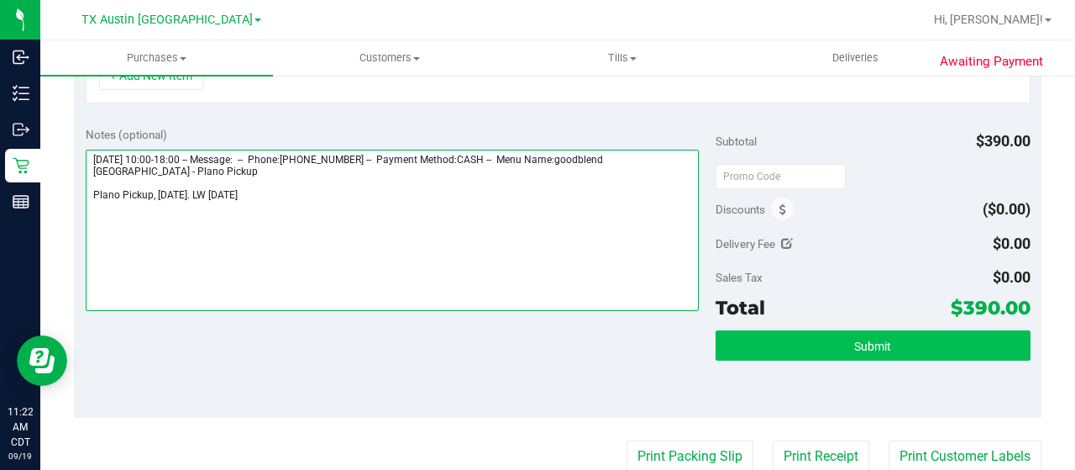
type textarea "Saturday 09/20/2025 10:00-18:00 -- Message: -- Phone:2148036453 -- Payment Meth…"
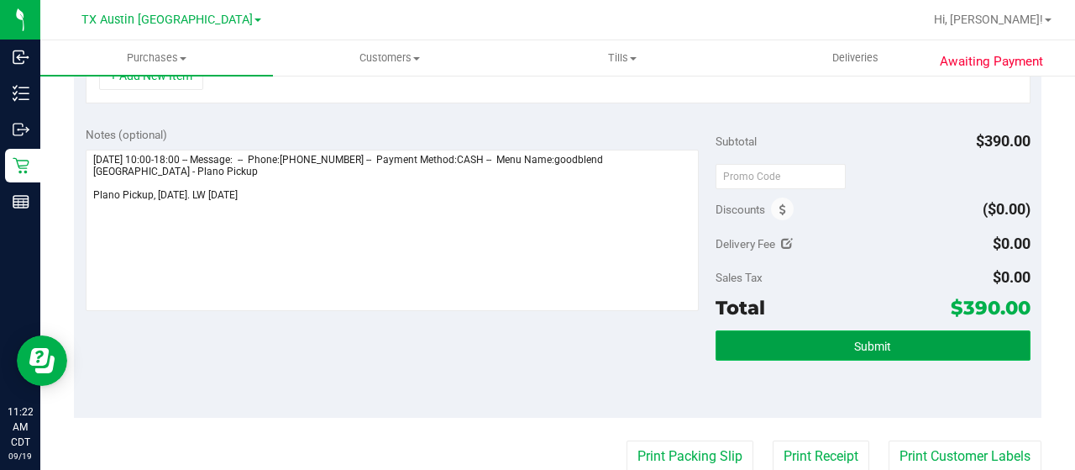
click at [855, 340] on span "Submit" at bounding box center [872, 345] width 37 height 13
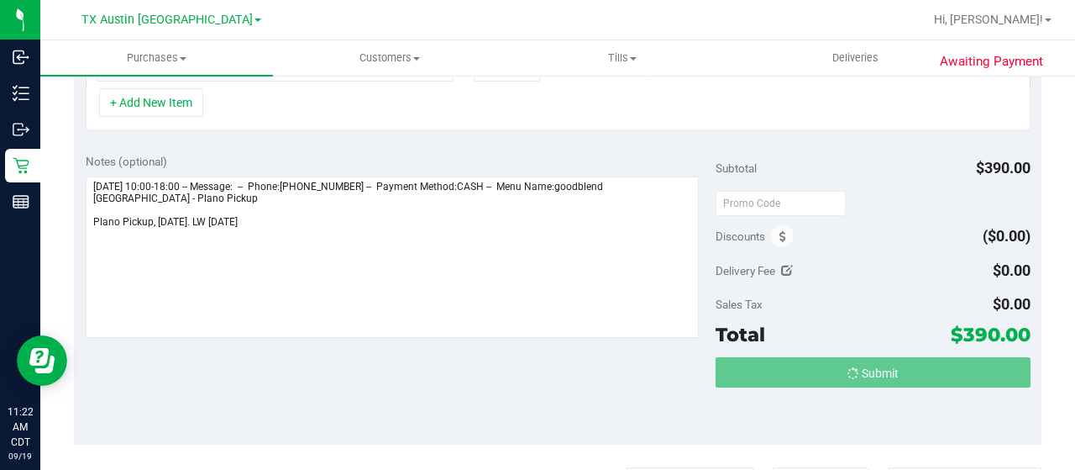
scroll to position [535, 0]
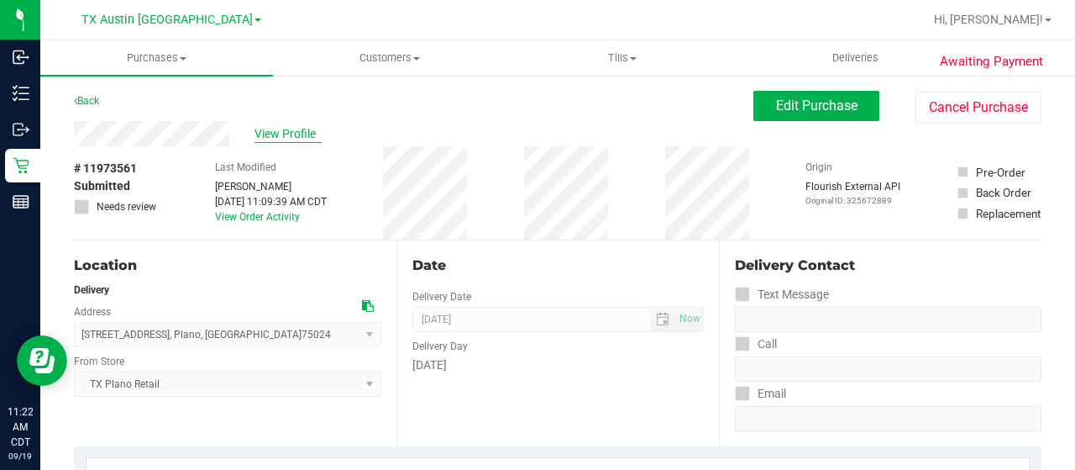
click at [275, 131] on span "View Profile" at bounding box center [288, 134] width 67 height 18
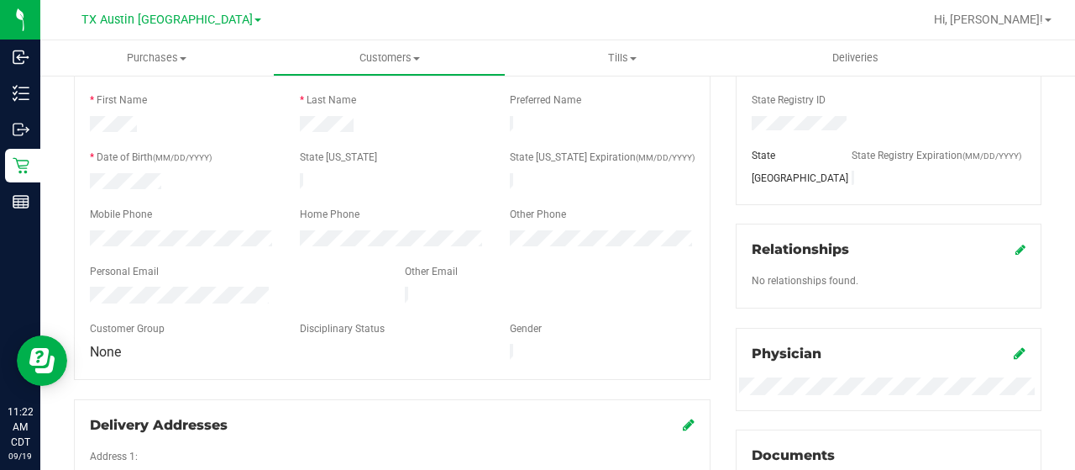
scroll to position [336, 0]
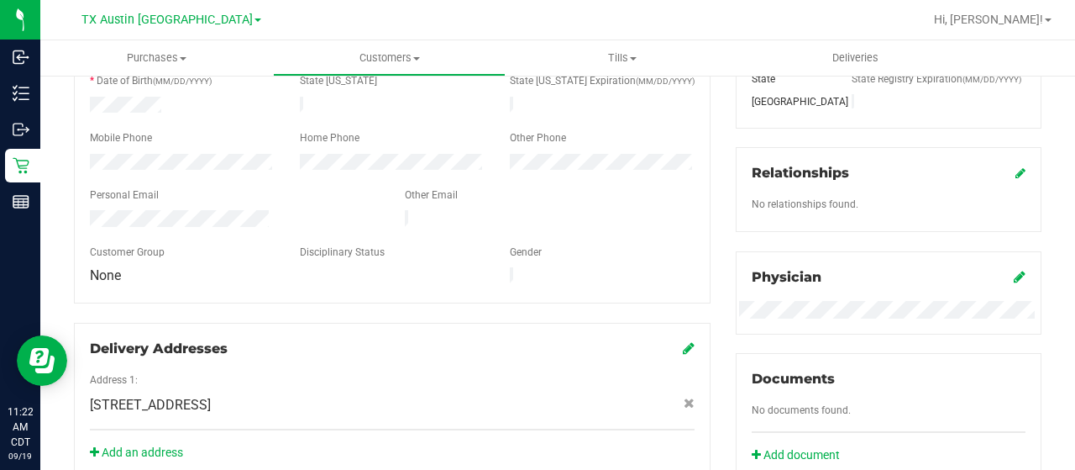
drag, startPoint x: 274, startPoint y: 211, endPoint x: 87, endPoint y: 213, distance: 187.3
click at [87, 213] on div at bounding box center [234, 220] width 315 height 20
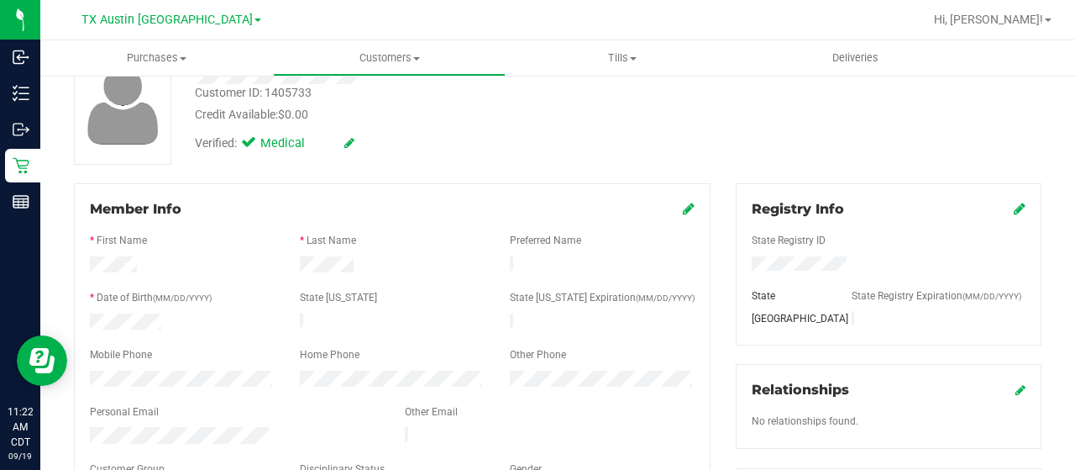
scroll to position [0, 0]
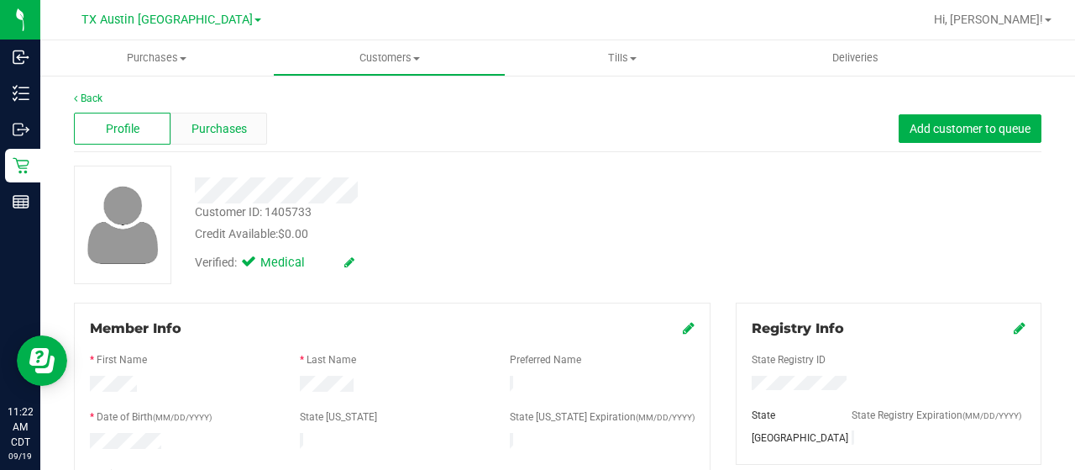
click at [220, 123] on span "Purchases" at bounding box center [219, 129] width 55 height 18
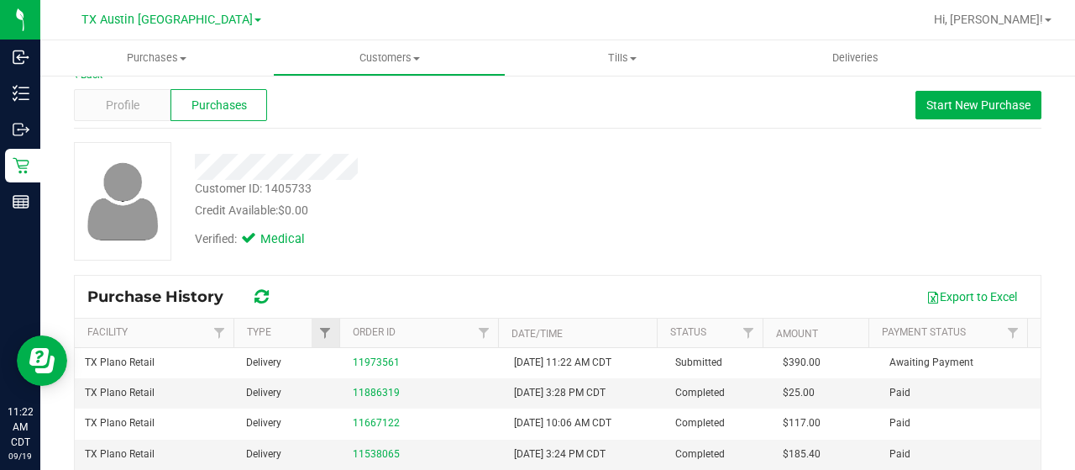
scroll to position [84, 0]
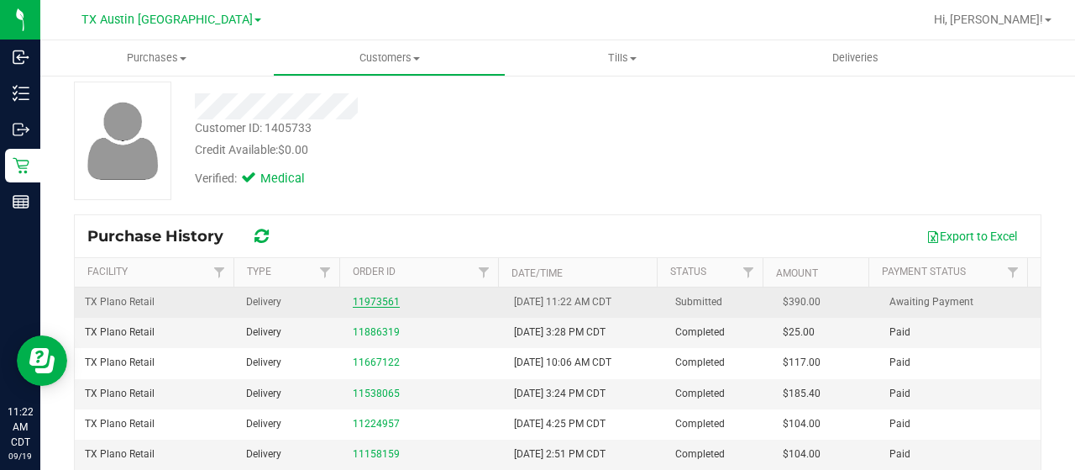
click at [368, 298] on link "11973561" at bounding box center [376, 302] width 47 height 12
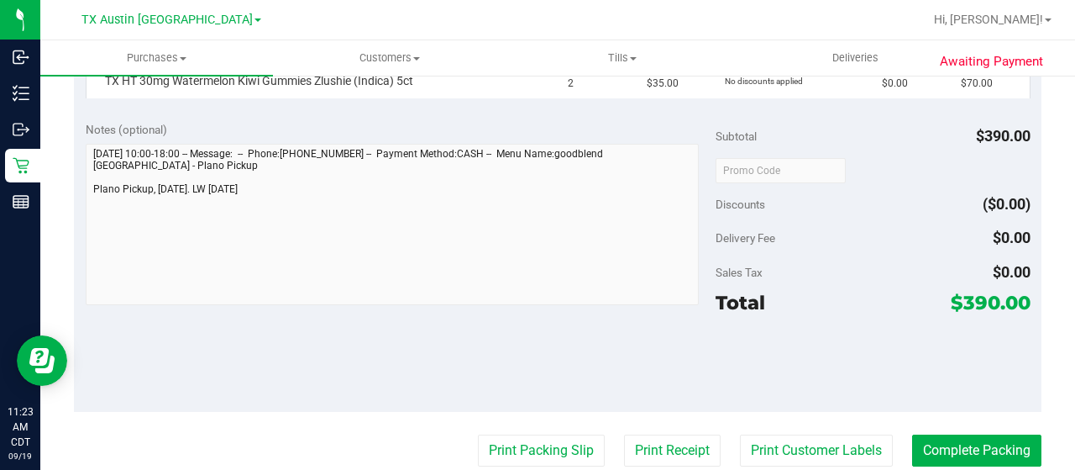
scroll to position [672, 0]
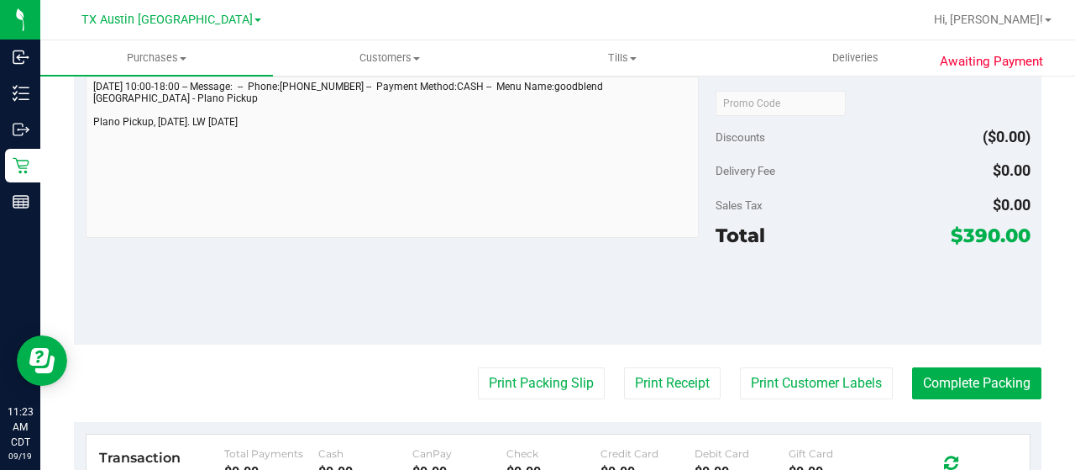
drag, startPoint x: 952, startPoint y: 236, endPoint x: 986, endPoint y: 238, distance: 34.5
click at [986, 238] on span "$390.00" at bounding box center [991, 235] width 80 height 24
copy span "390"
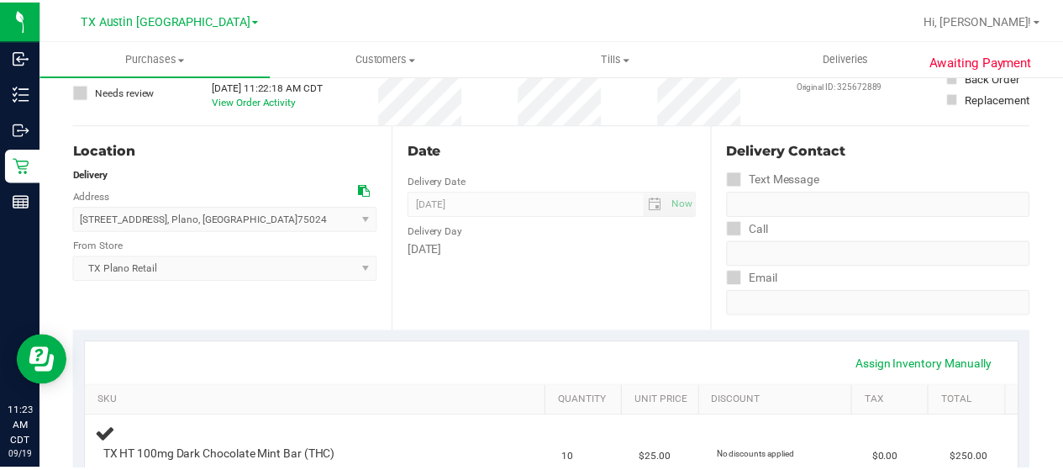
scroll to position [0, 0]
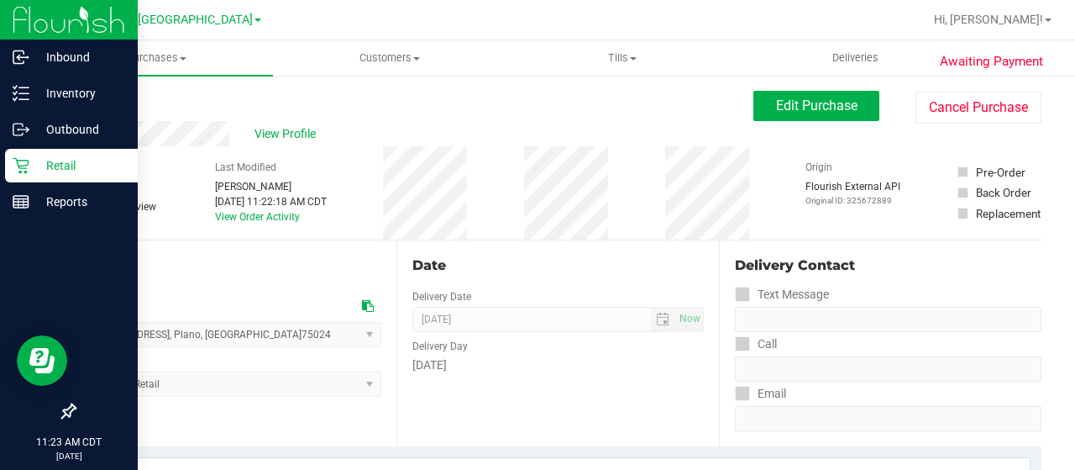
click at [39, 153] on div "Retail" at bounding box center [71, 166] width 133 height 34
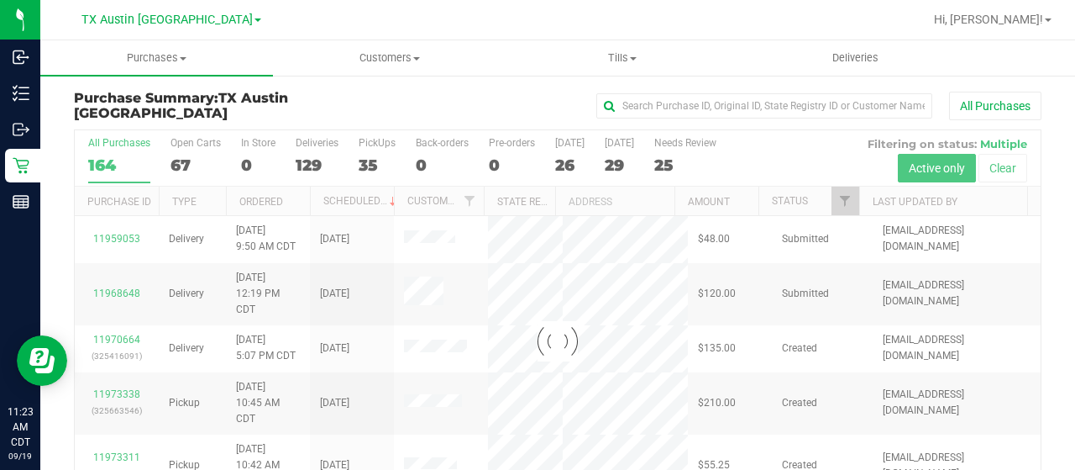
click at [830, 202] on div at bounding box center [558, 341] width 966 height 422
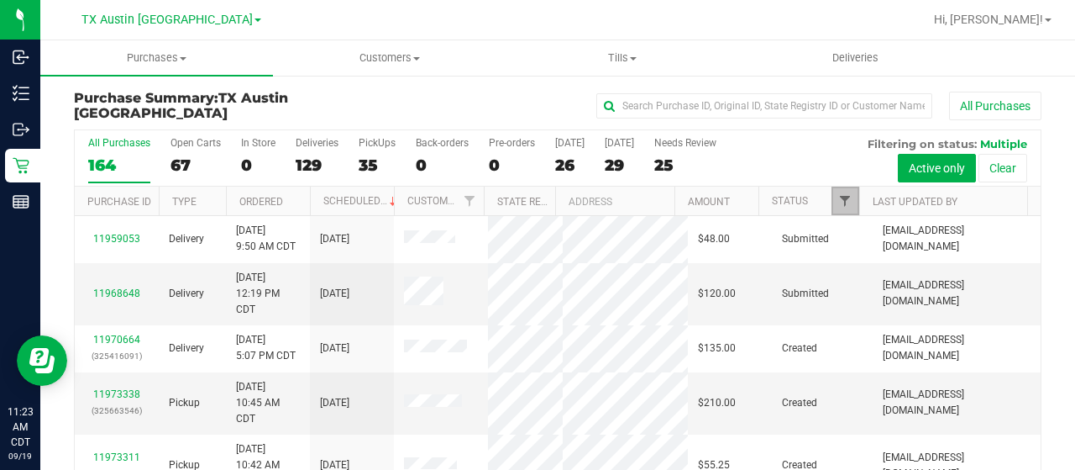
click at [838, 204] on span "Filter" at bounding box center [844, 200] width 13 height 13
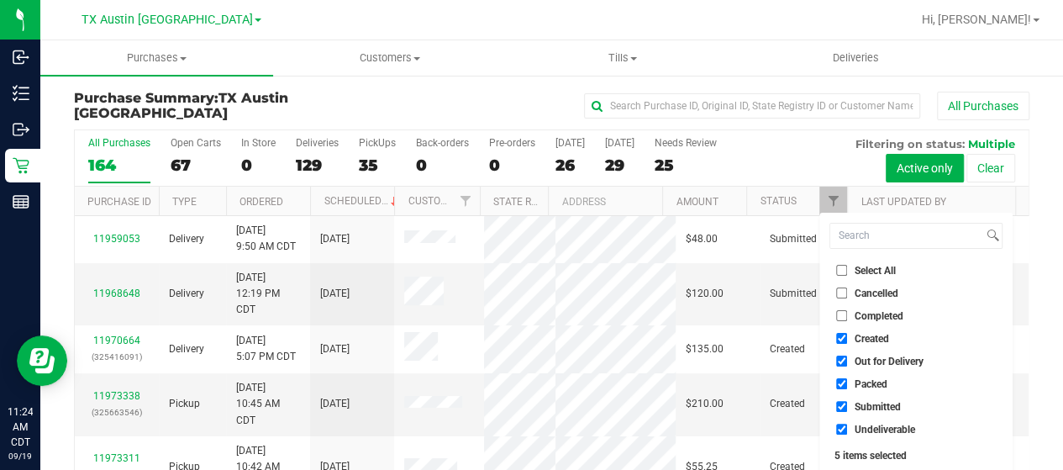
click at [860, 362] on span "Out for Delivery" at bounding box center [888, 361] width 69 height 10
click at [847, 362] on input "Out for Delivery" at bounding box center [841, 360] width 11 height 11
checkbox input "false"
click at [857, 382] on span "Packed" at bounding box center [870, 384] width 33 height 10
click at [847, 382] on input "Packed" at bounding box center [841, 383] width 11 height 11
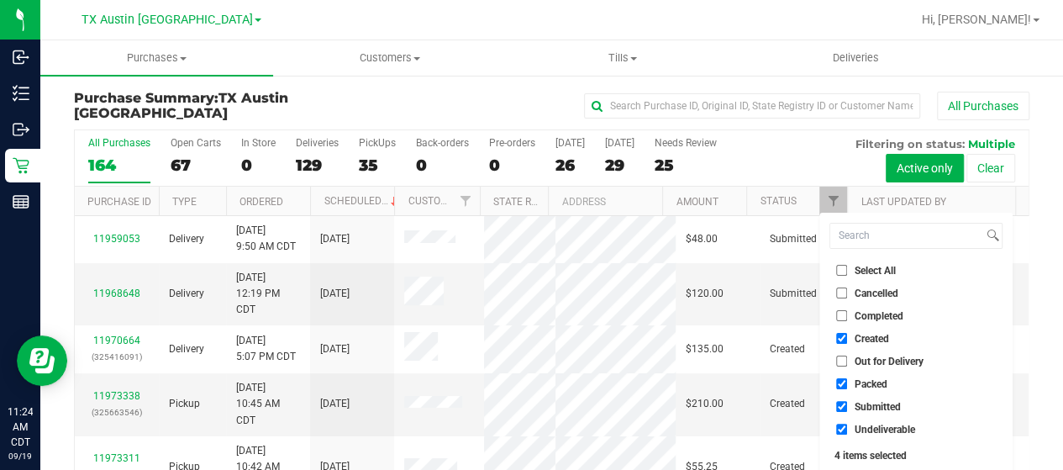
checkbox input "false"
click at [857, 407] on span "Submitted" at bounding box center [877, 407] width 46 height 10
click at [847, 407] on input "Submitted" at bounding box center [841, 406] width 11 height 11
checkbox input "false"
click at [857, 427] on span "Undeliverable" at bounding box center [884, 429] width 60 height 10
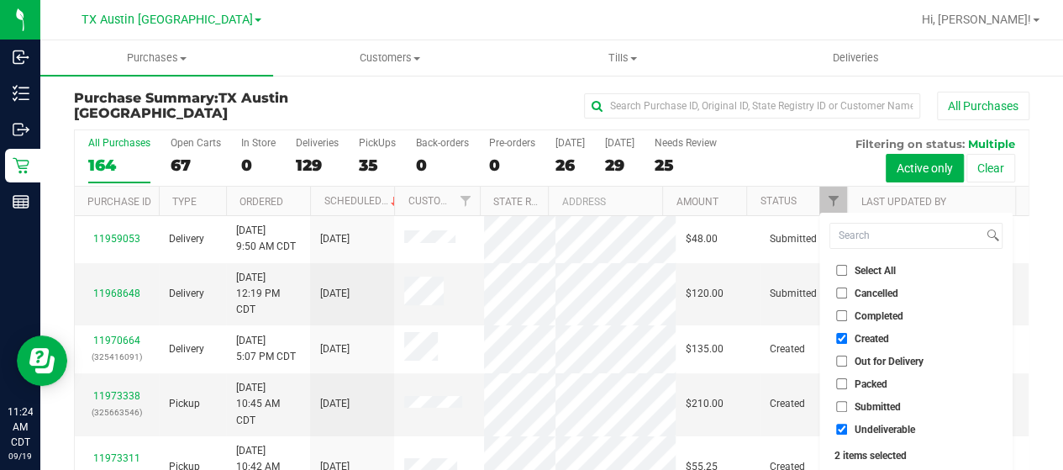
click at [847, 427] on input "Undeliverable" at bounding box center [841, 428] width 11 height 11
checkbox input "false"
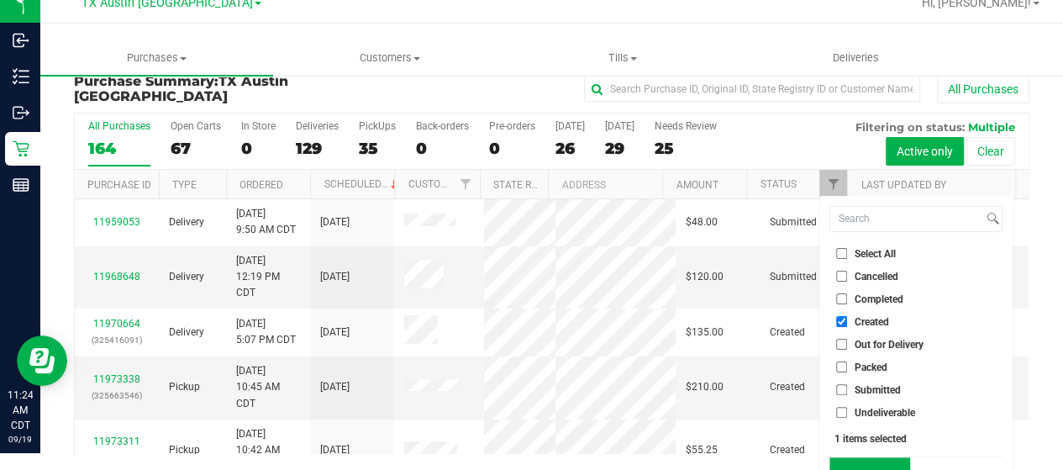
scroll to position [45, 0]
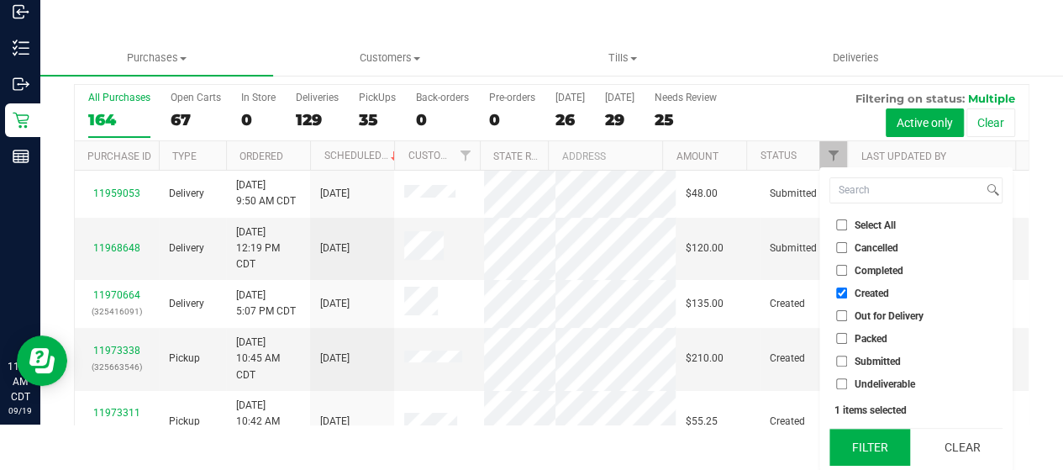
click at [859, 452] on button "Filter" at bounding box center [869, 446] width 81 height 37
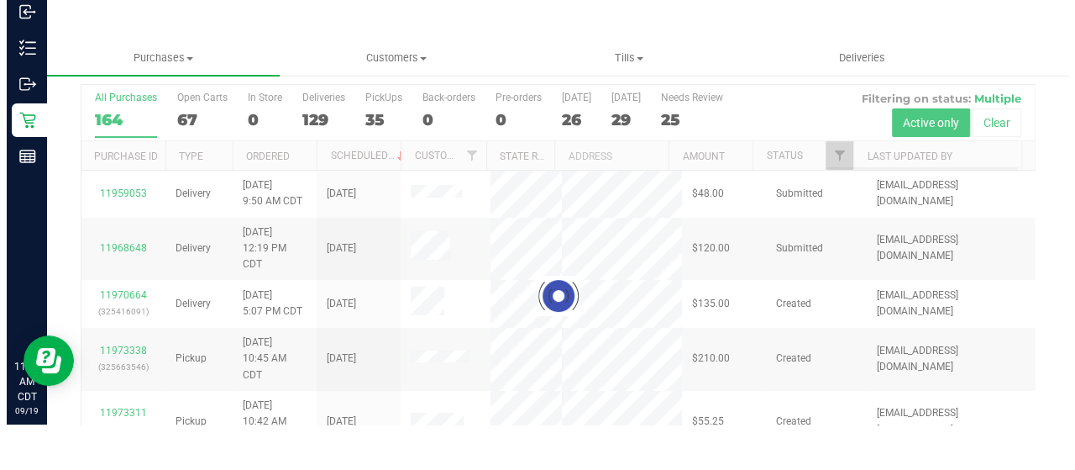
scroll to position [0, 0]
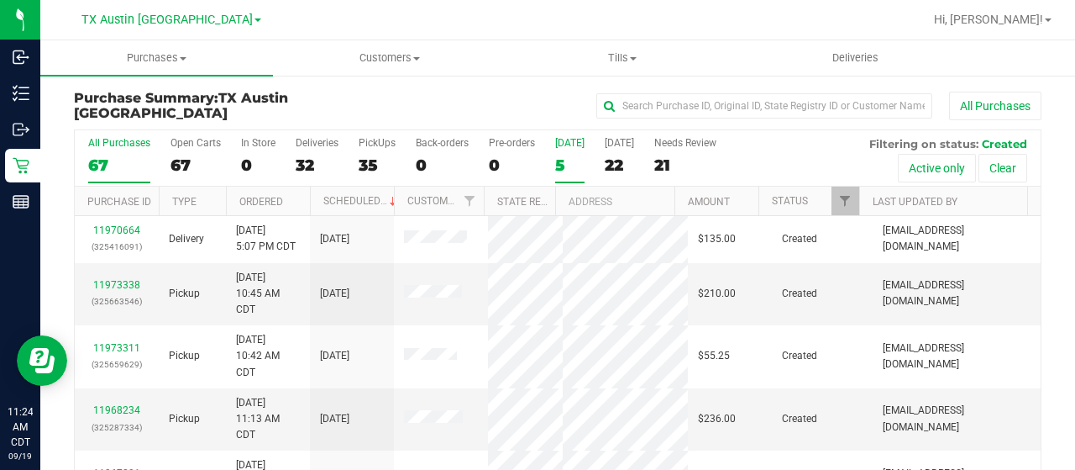
click at [566, 165] on div "5" at bounding box center [569, 164] width 29 height 19
click at [0, 0] on input "Today 5" at bounding box center [0, 0] width 0 height 0
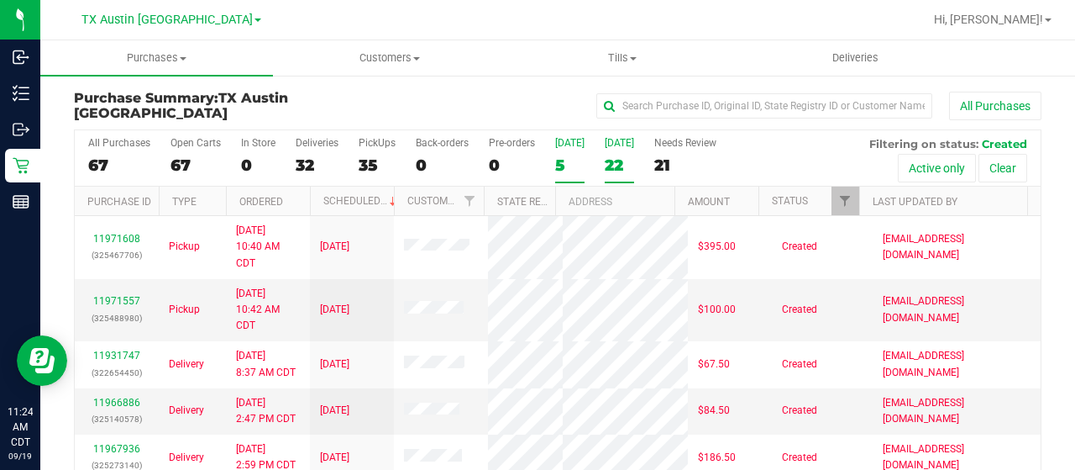
click at [610, 160] on div "22" at bounding box center [619, 164] width 29 height 19
click at [0, 0] on input "Tomorrow 22" at bounding box center [0, 0] width 0 height 0
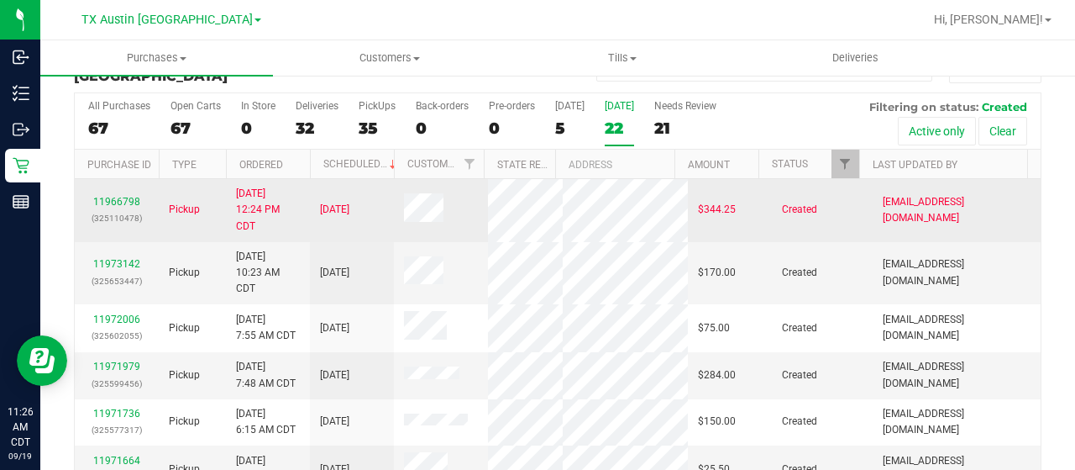
scroll to position [12, 0]
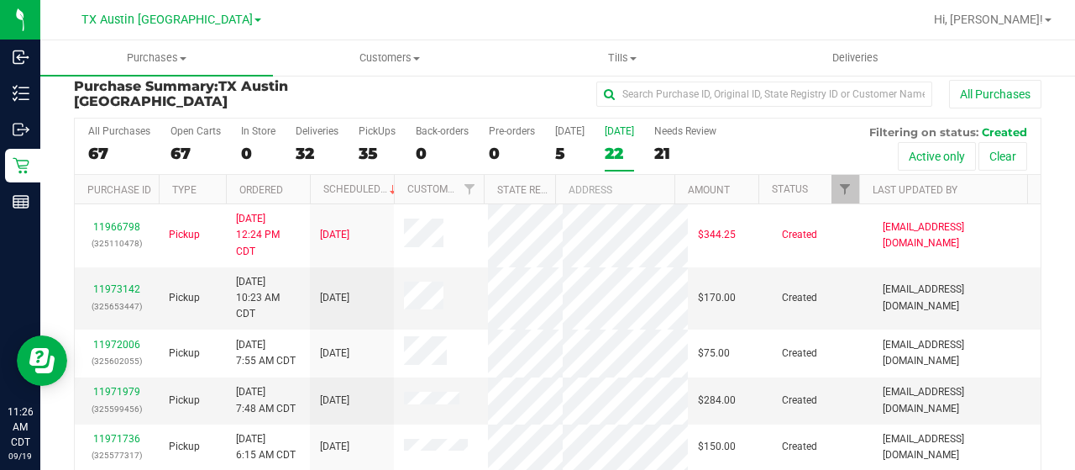
click at [551, 147] on div "All Purchases 67 Open Carts 67 In Store 0 Deliveries 32 PickUps 35 Back-orders …" at bounding box center [558, 146] width 966 height 56
click at [557, 148] on div "5" at bounding box center [569, 153] width 29 height 19
click at [0, 0] on input "Today 5" at bounding box center [0, 0] width 0 height 0
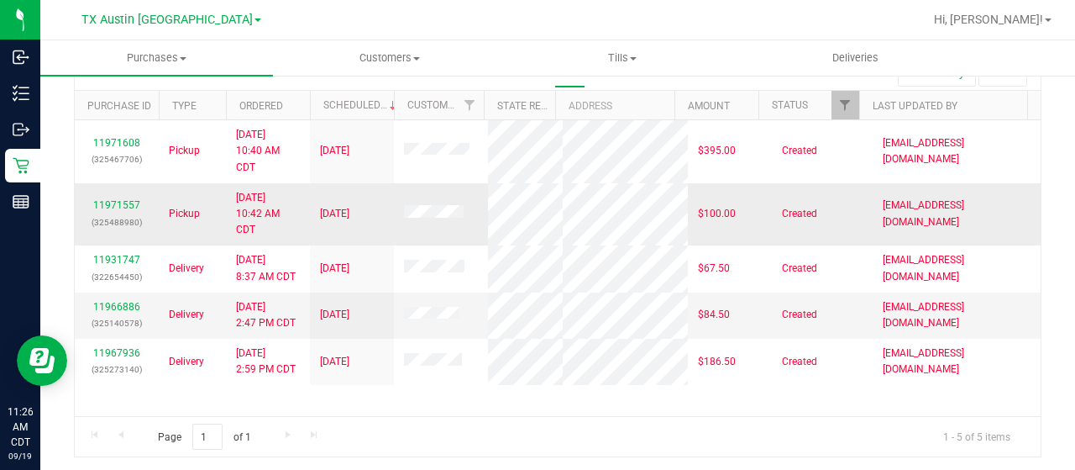
scroll to position [0, 0]
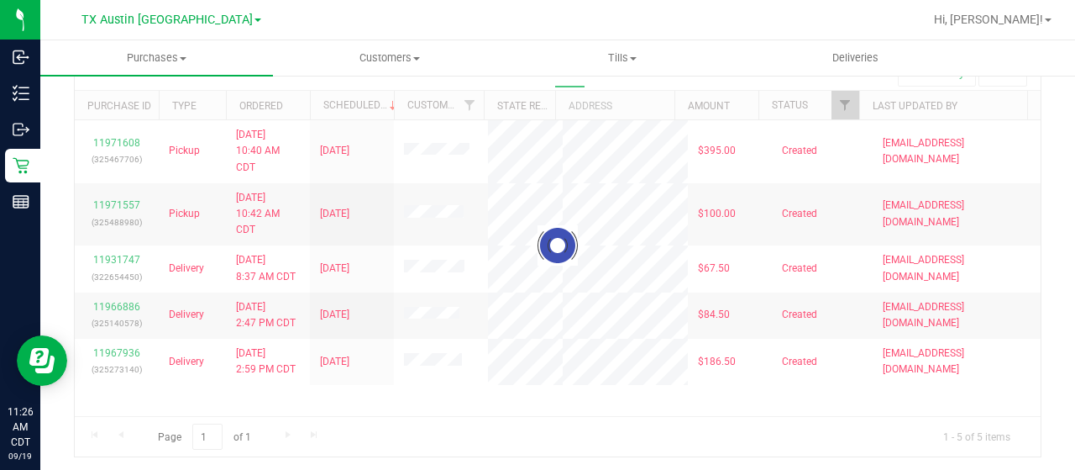
checkbox input "true"
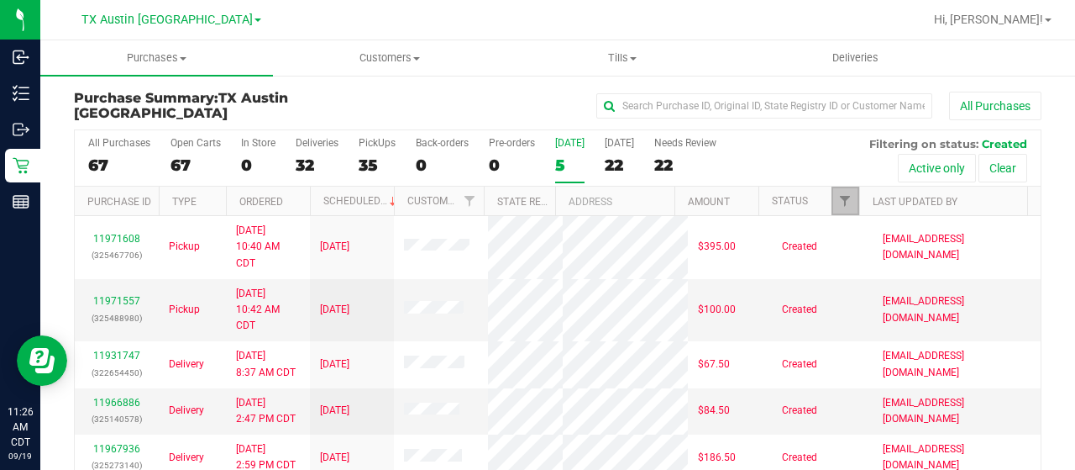
click at [841, 201] on link "Filter" at bounding box center [846, 200] width 28 height 29
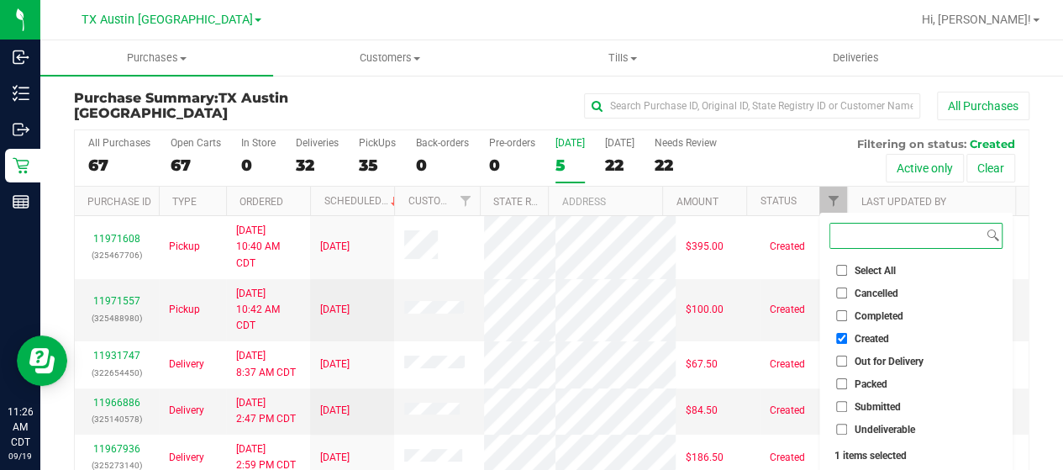
scroll to position [45, 0]
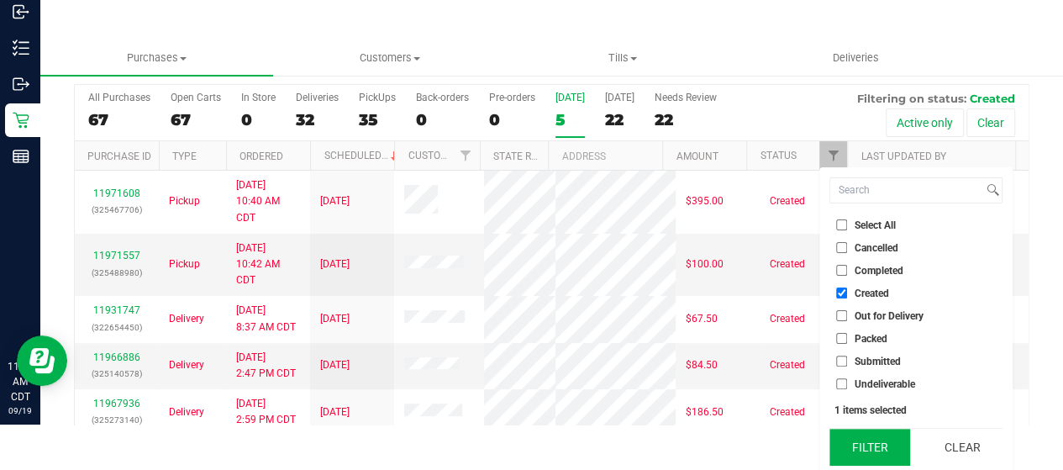
click at [869, 436] on button "Filter" at bounding box center [869, 446] width 81 height 37
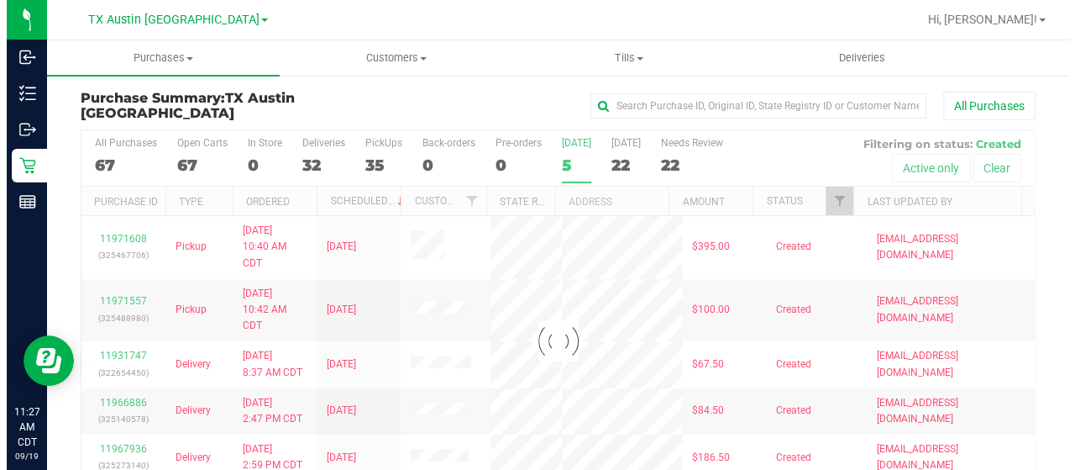
scroll to position [0, 0]
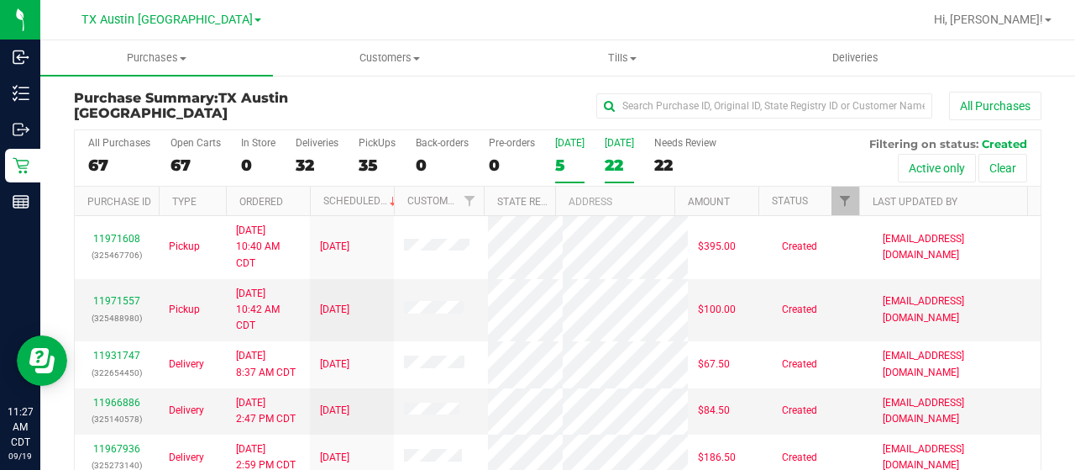
click at [623, 165] on div "22" at bounding box center [619, 164] width 29 height 19
click at [0, 0] on input "Tomorrow 22" at bounding box center [0, 0] width 0 height 0
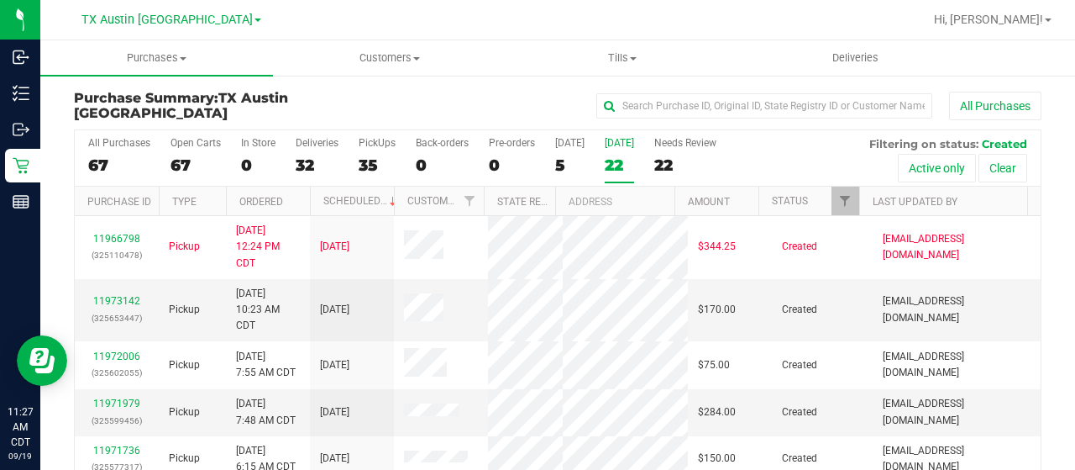
scroll to position [96, 0]
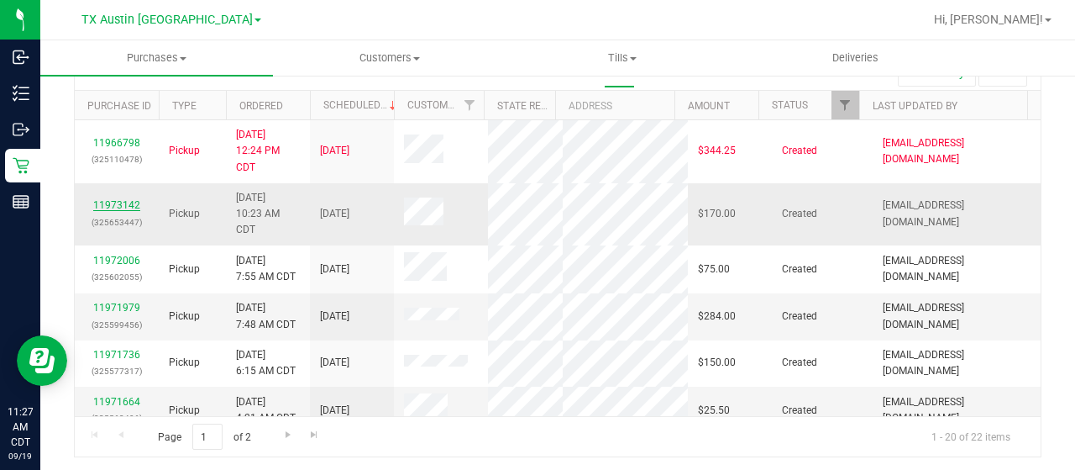
click at [108, 199] on link "11973142" at bounding box center [116, 205] width 47 height 12
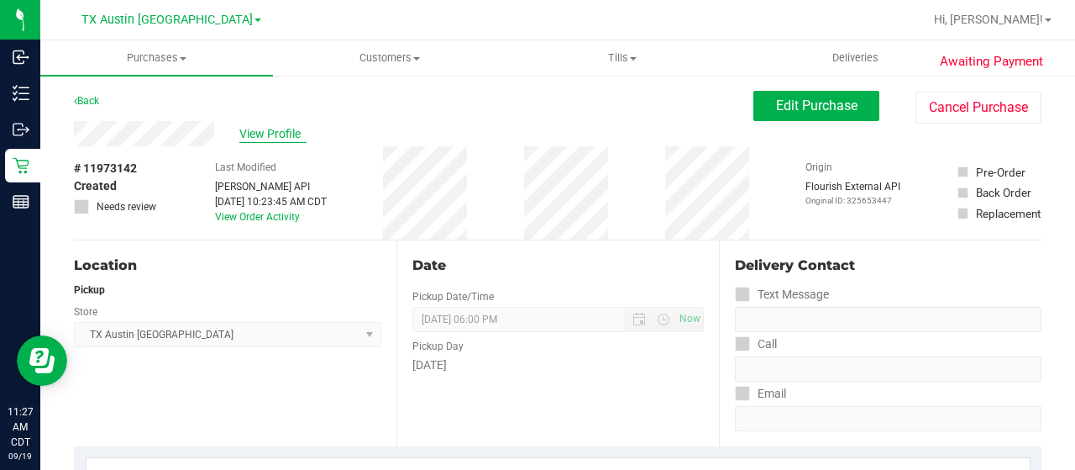
click at [292, 134] on span "View Profile" at bounding box center [272, 134] width 67 height 18
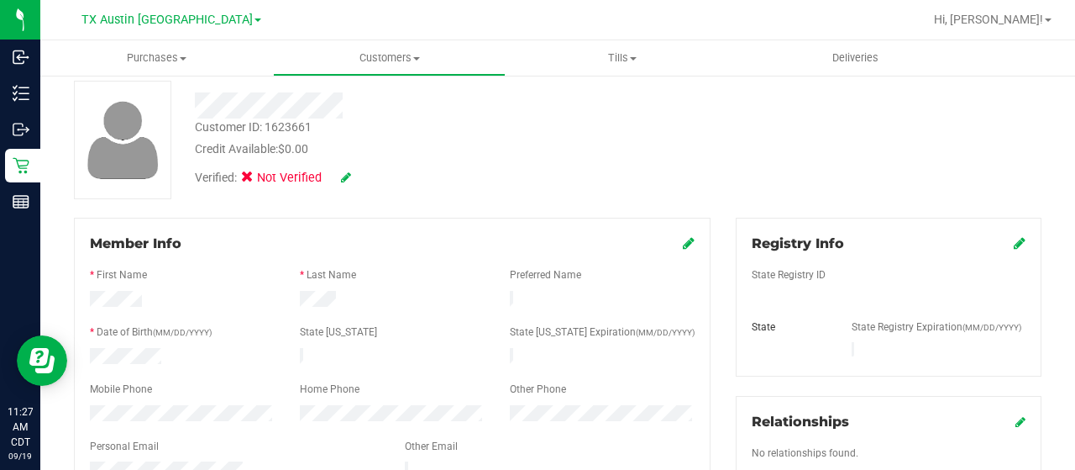
scroll to position [168, 0]
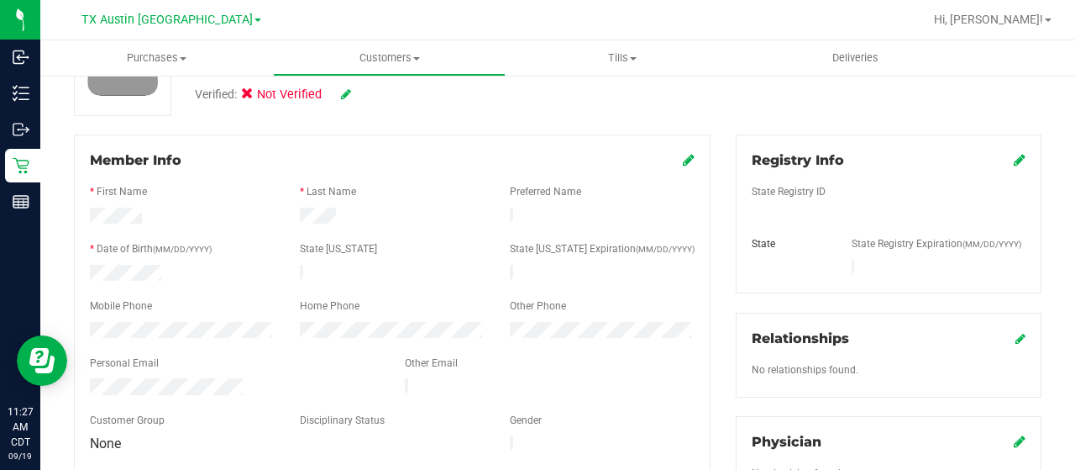
click at [92, 378] on div at bounding box center [234, 388] width 315 height 20
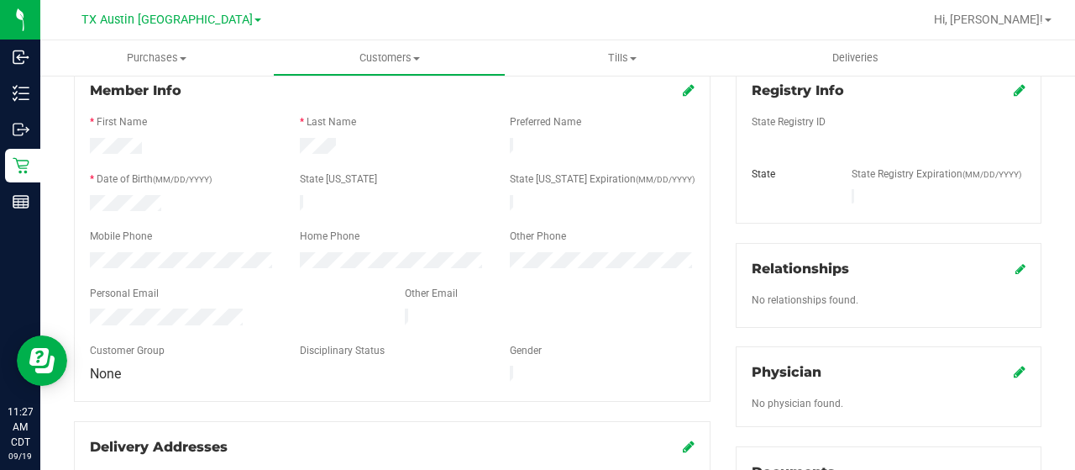
scroll to position [336, 0]
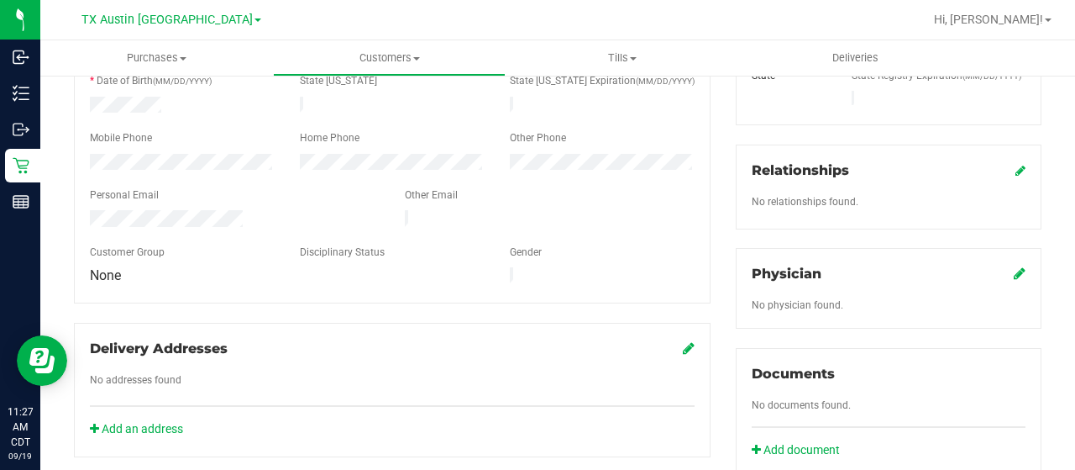
click at [1014, 266] on icon at bounding box center [1020, 272] width 12 height 13
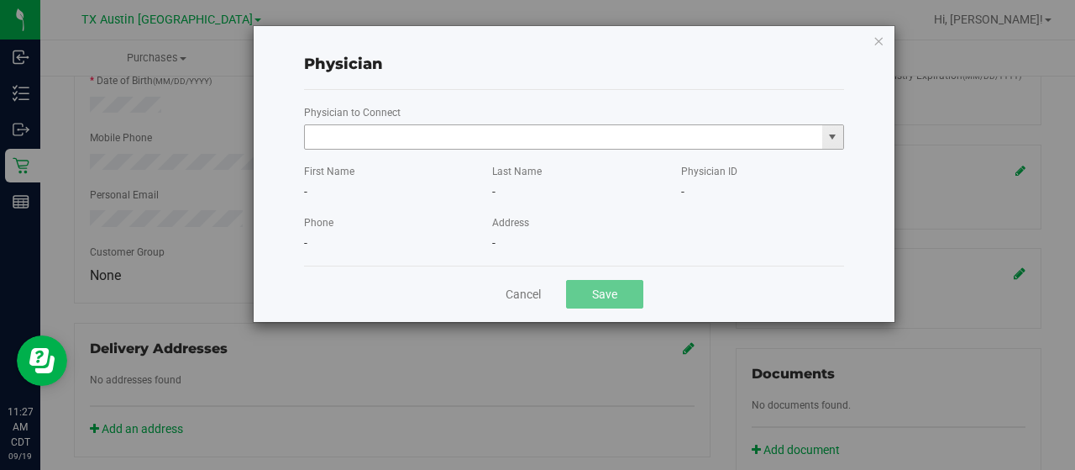
click at [393, 136] on input "text" at bounding box center [563, 137] width 517 height 24
paste input "Brimberry"
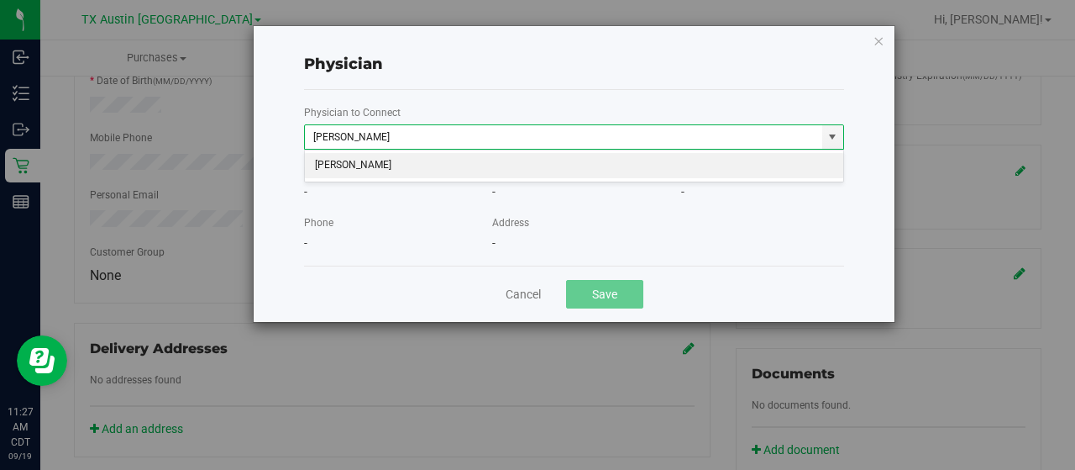
click at [459, 165] on li "Matthew Brimberry" at bounding box center [574, 165] width 539 height 25
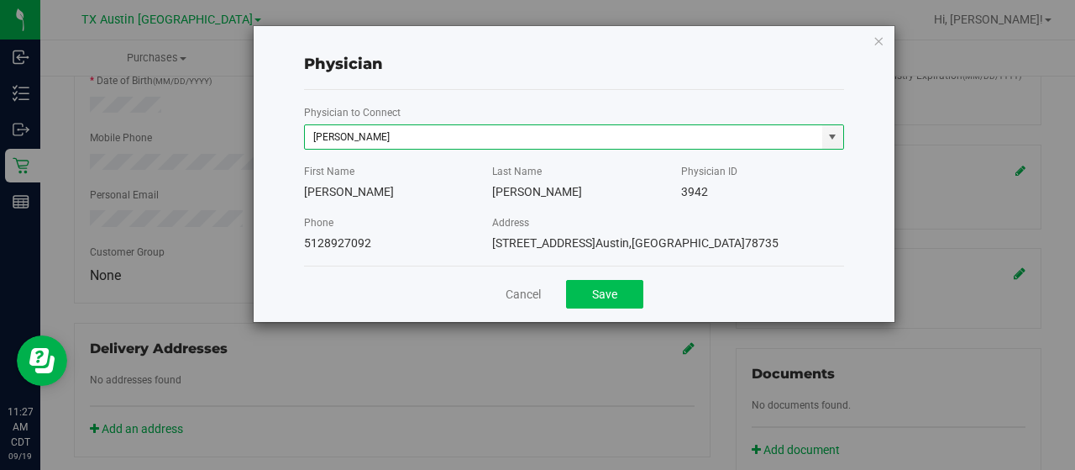
type input "Matthew Brimberry"
click at [619, 298] on button "Save" at bounding box center [604, 294] width 77 height 29
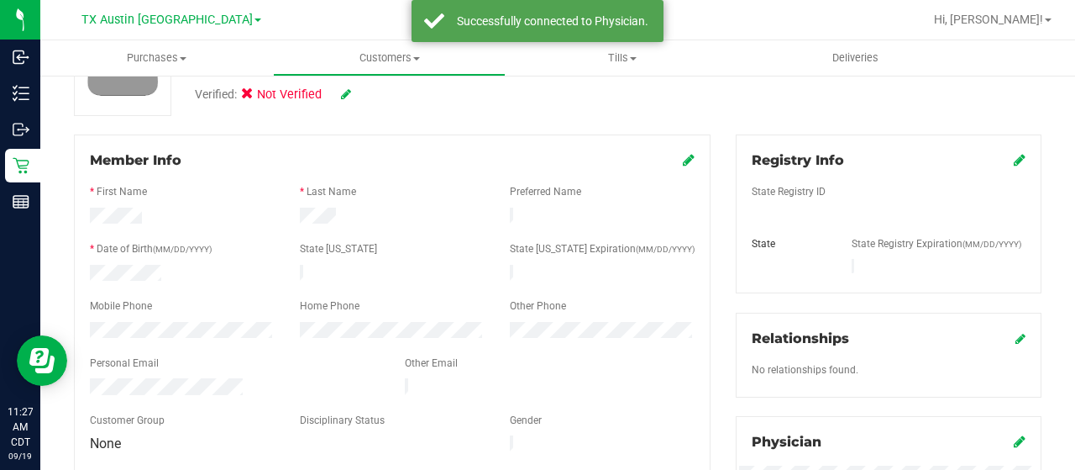
scroll to position [168, 0]
click at [1014, 161] on icon at bounding box center [1020, 159] width 12 height 13
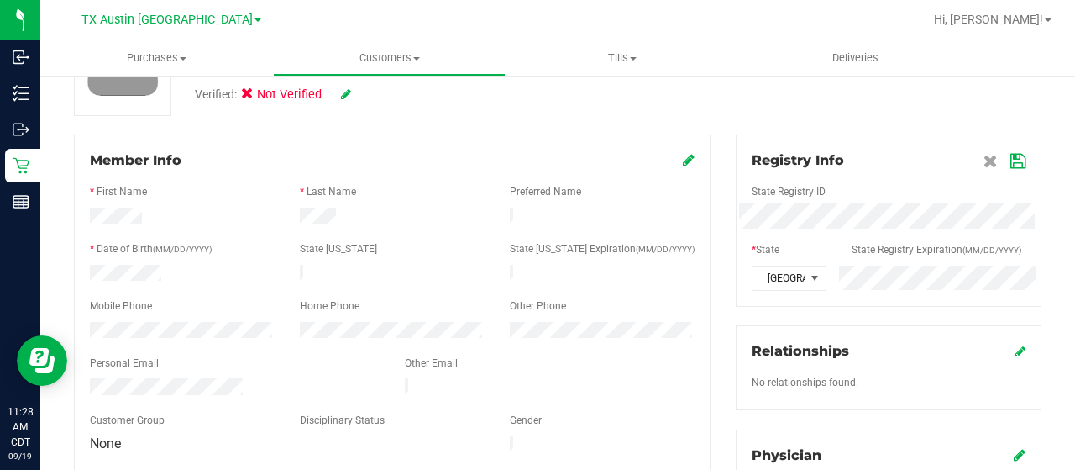
click at [1011, 165] on icon at bounding box center [1018, 161] width 15 height 13
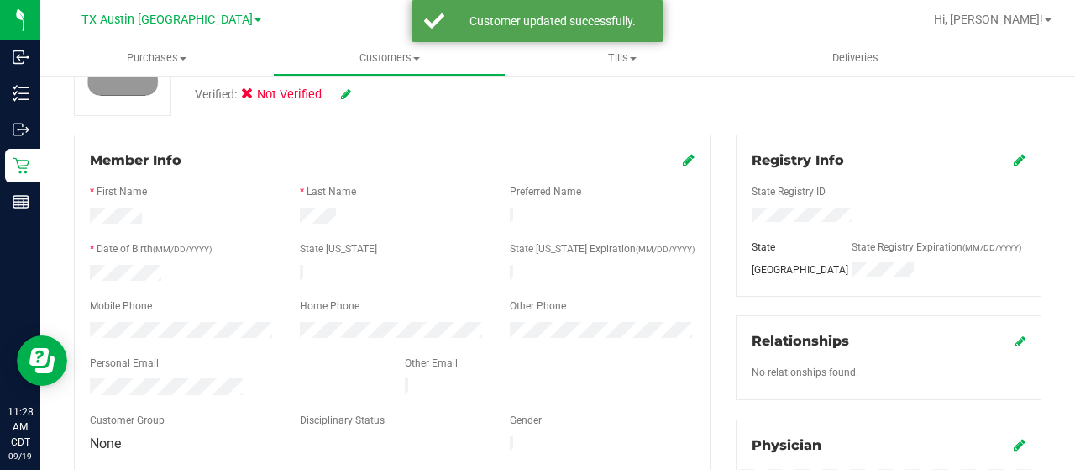
click at [346, 96] on icon at bounding box center [346, 94] width 10 height 12
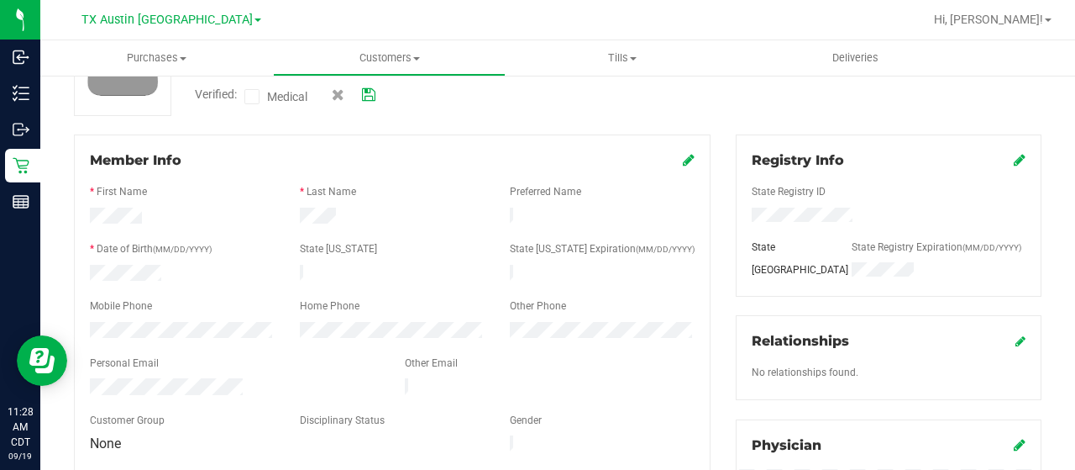
drag, startPoint x: 255, startPoint y: 98, endPoint x: 270, endPoint y: 92, distance: 16.5
click at [255, 97] on icon at bounding box center [252, 97] width 11 height 0
click at [0, 0] on input "Medical" at bounding box center [0, 0] width 0 height 0
click at [367, 92] on icon at bounding box center [368, 95] width 13 height 12
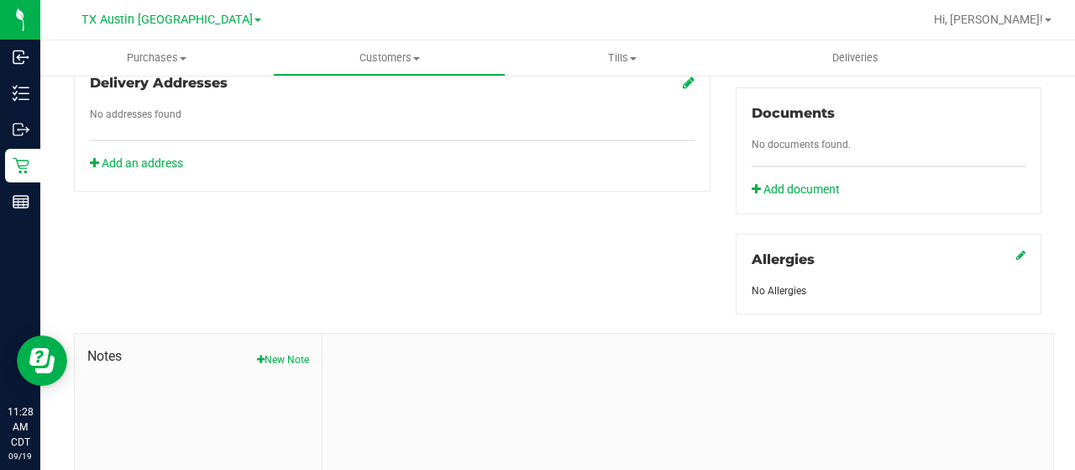
scroll to position [672, 0]
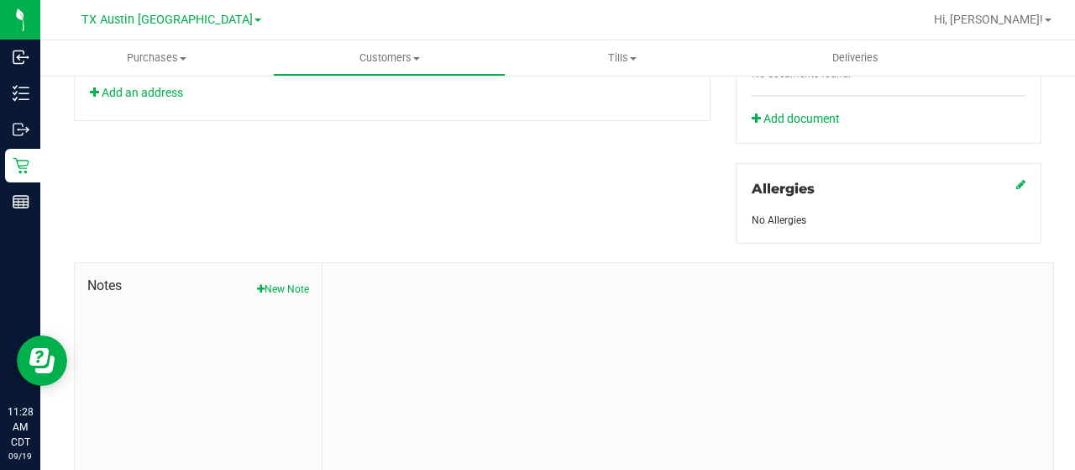
click at [266, 285] on button "New Note" at bounding box center [283, 288] width 52 height 15
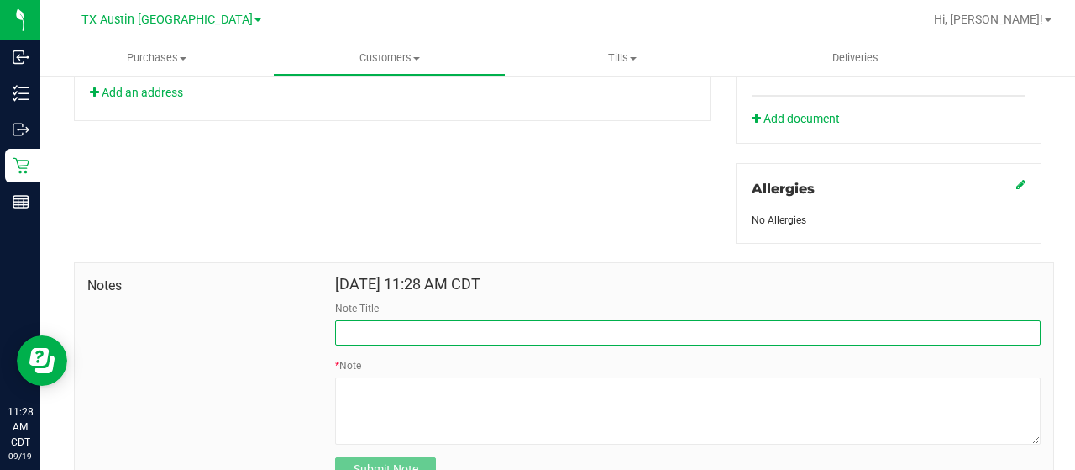
click at [398, 323] on input "Note Title" at bounding box center [688, 332] width 706 height 25
type input "curt"
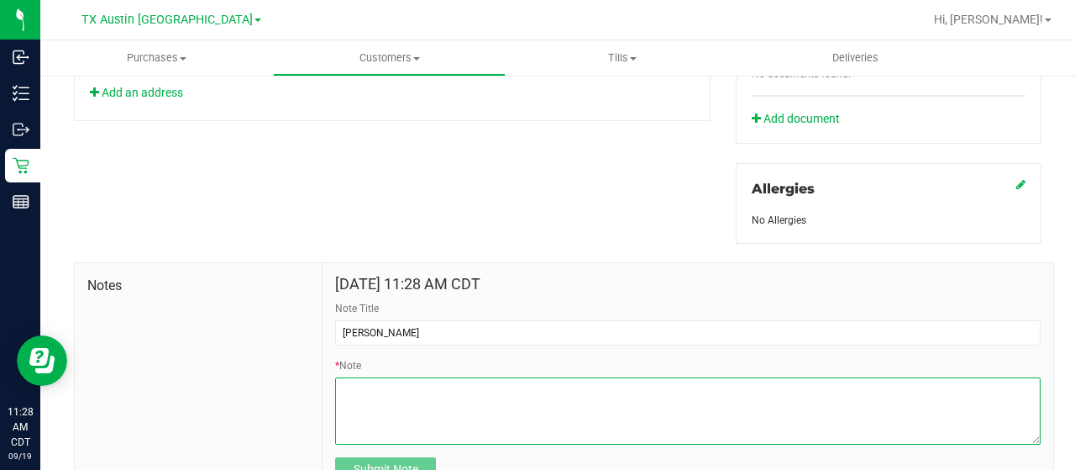
paste textarea "Patient Name: Matthew Ginter Address: 7005 Kenswick Dr Plano, TX, 75024 Phone N…"
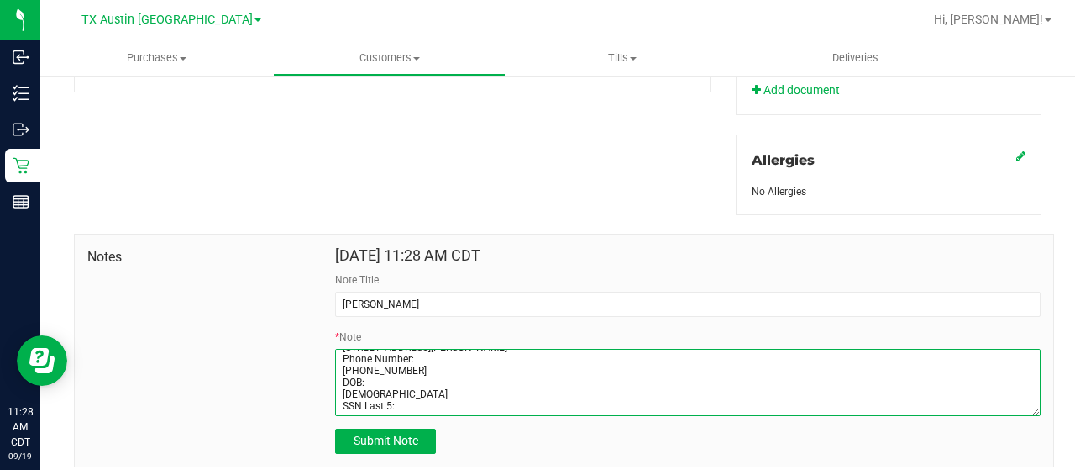
scroll to position [749, 0]
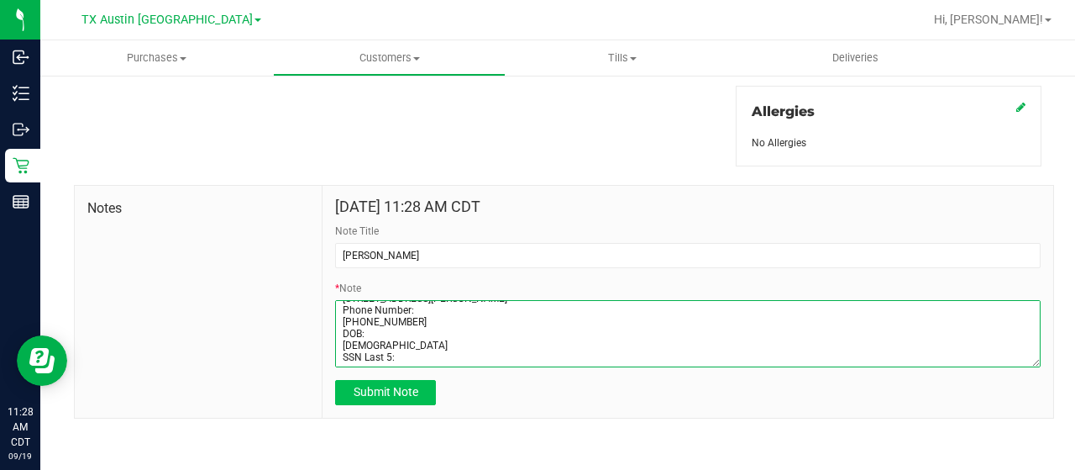
type textarea "Patient Name: Matthew Ginter Address: 7005 Kenswick Dr Plano, TX, 75024 Phone N…"
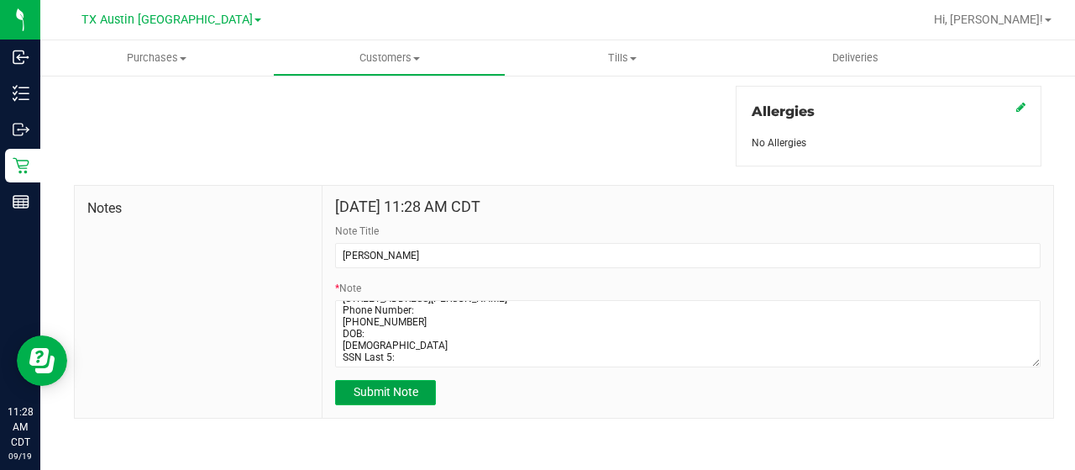
click at [354, 386] on span "Submit Note" at bounding box center [386, 391] width 65 height 13
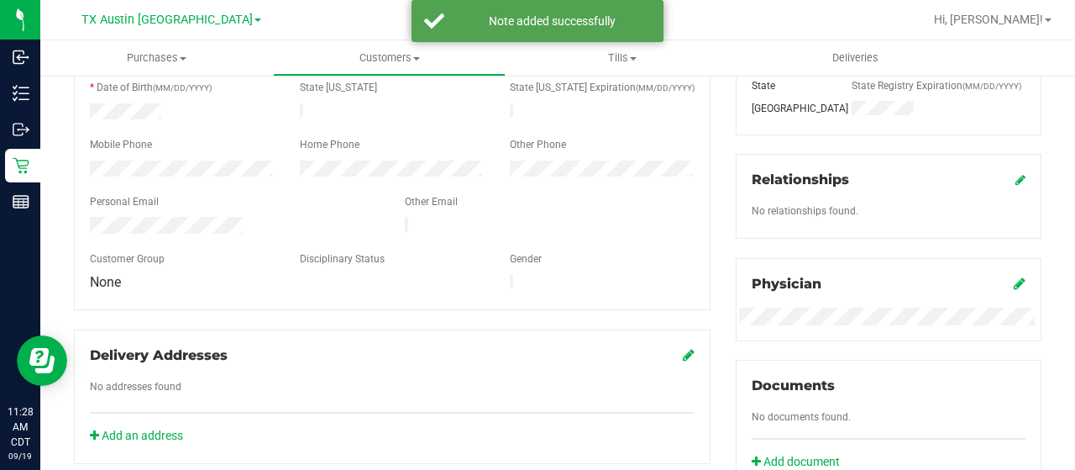
scroll to position [0, 0]
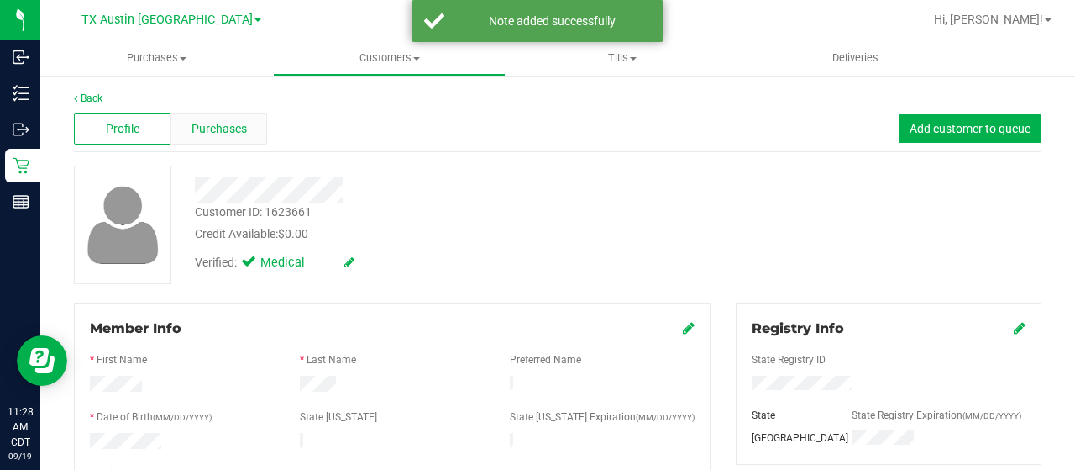
click at [246, 122] on div "Purchases" at bounding box center [219, 129] width 97 height 32
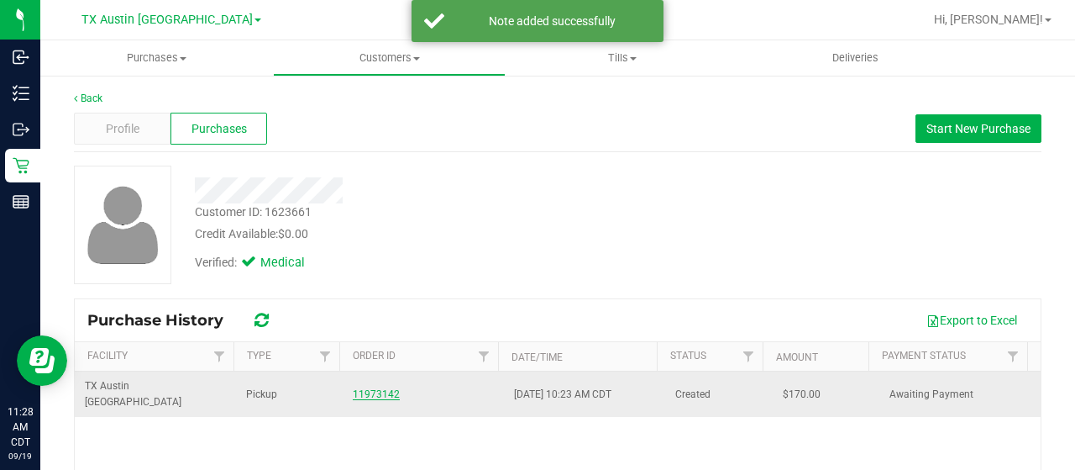
click at [378, 388] on link "11973142" at bounding box center [376, 394] width 47 height 12
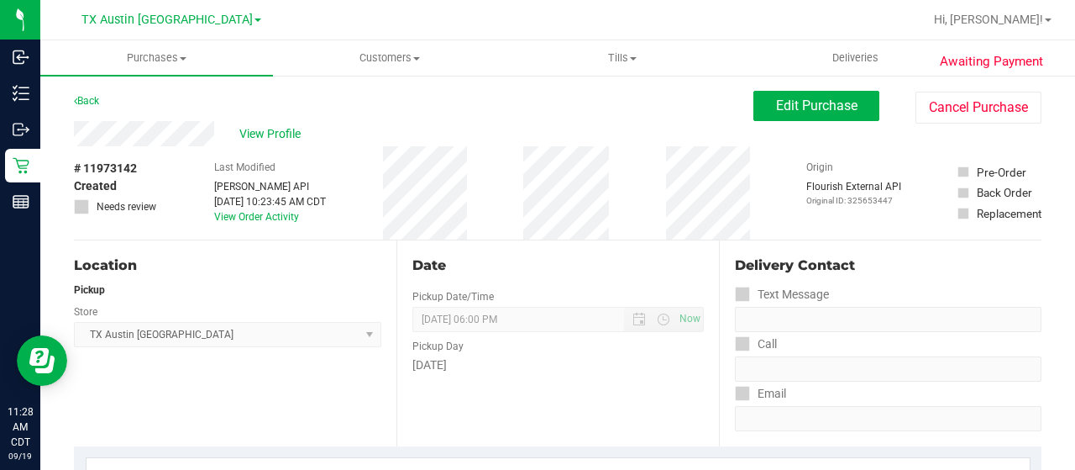
drag, startPoint x: 215, startPoint y: 135, endPoint x: 70, endPoint y: 140, distance: 145.4
click at [843, 108] on span "Edit Purchase" at bounding box center [816, 105] width 81 height 16
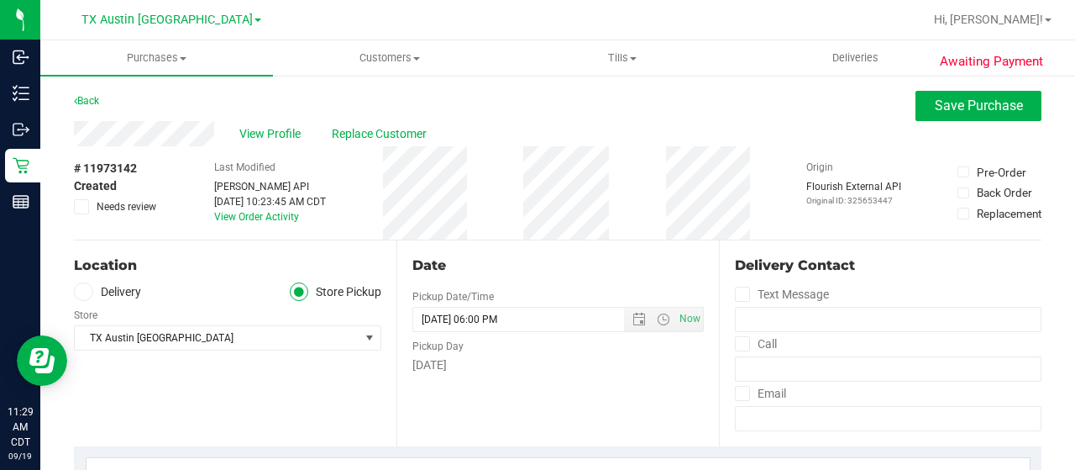
scroll to position [84, 0]
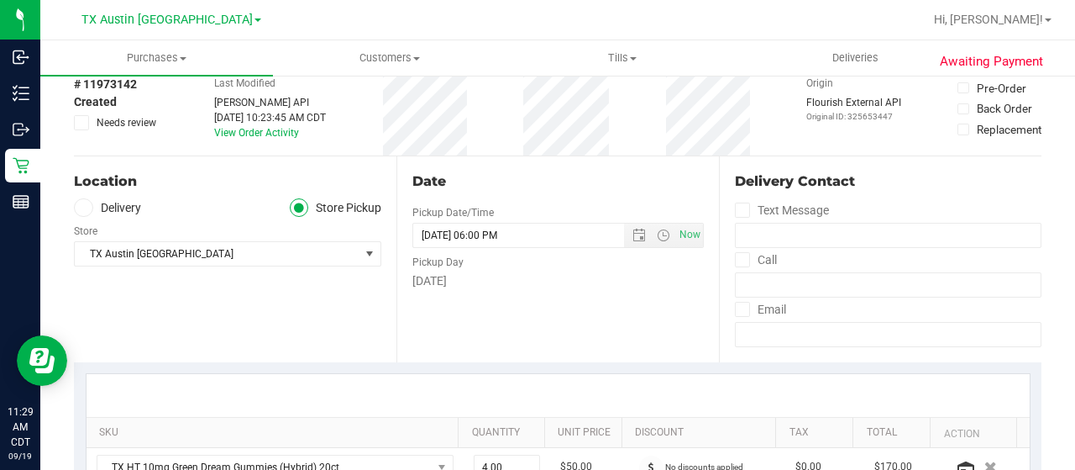
click at [128, 206] on label "Delivery" at bounding box center [107, 207] width 67 height 19
click at [0, 0] on input "Delivery" at bounding box center [0, 0] width 0 height 0
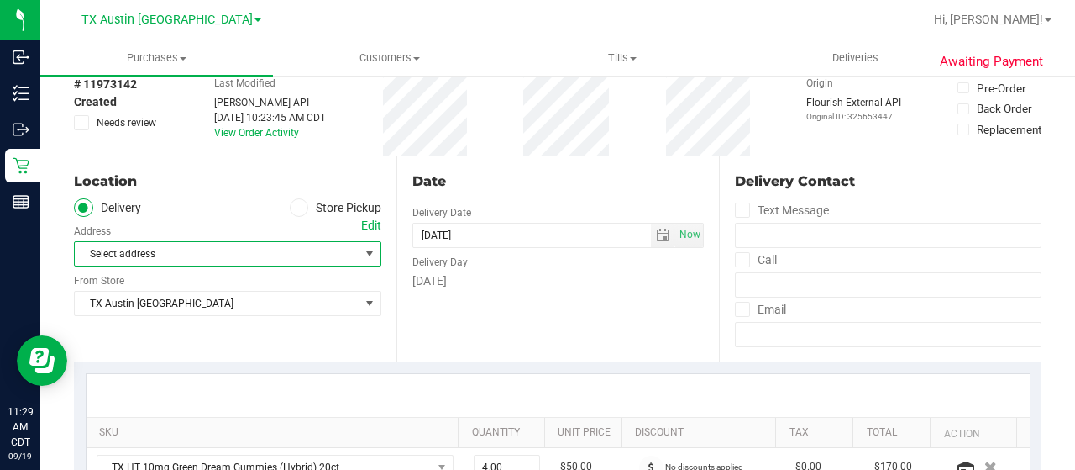
click at [241, 254] on span "Select address" at bounding box center [210, 254] width 271 height 24
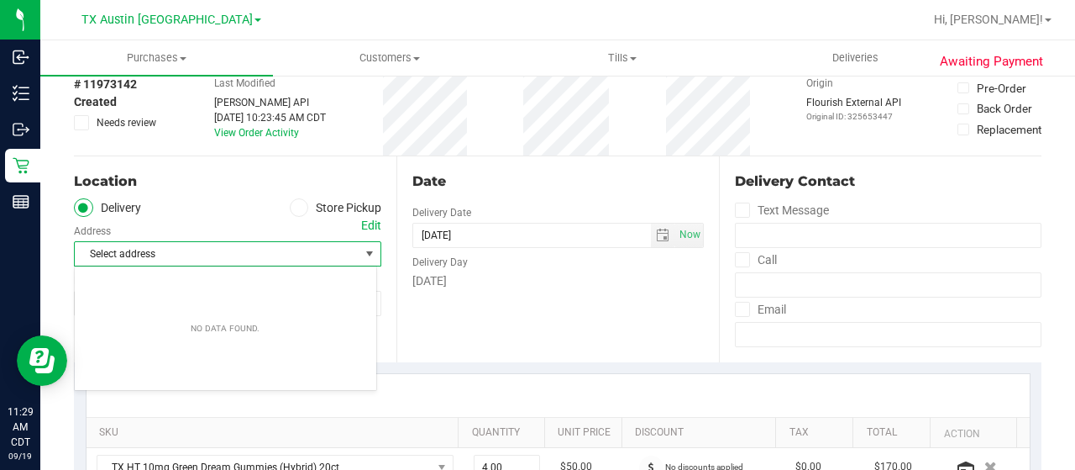
click at [361, 226] on div "Edit" at bounding box center [371, 226] width 20 height 18
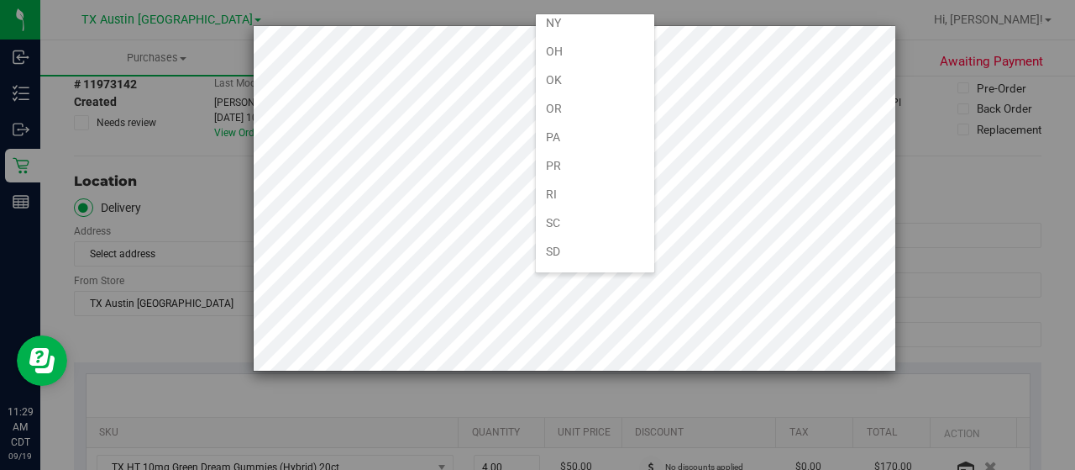
scroll to position [1008, 0]
click at [559, 265] on li "TX" at bounding box center [595, 279] width 118 height 29
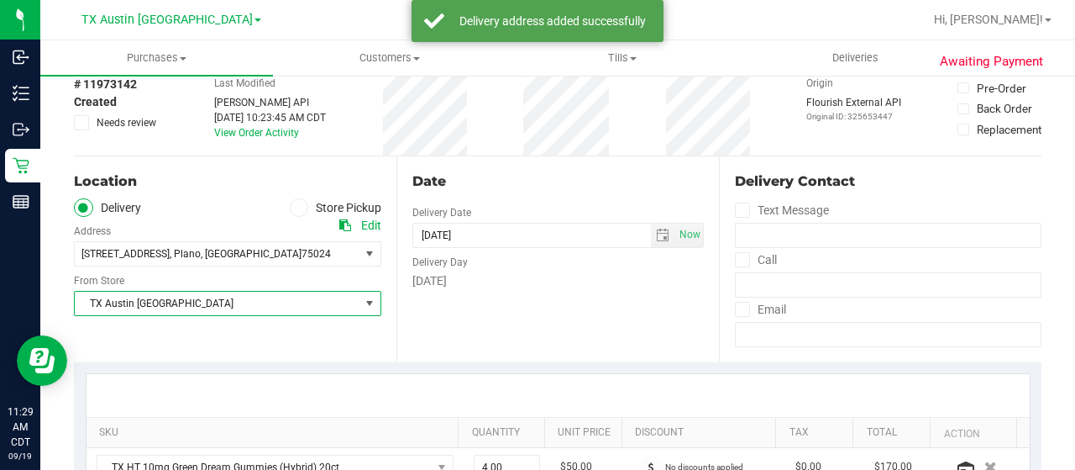
click at [261, 302] on span "TX Austin [GEOGRAPHIC_DATA]" at bounding box center [217, 304] width 285 height 24
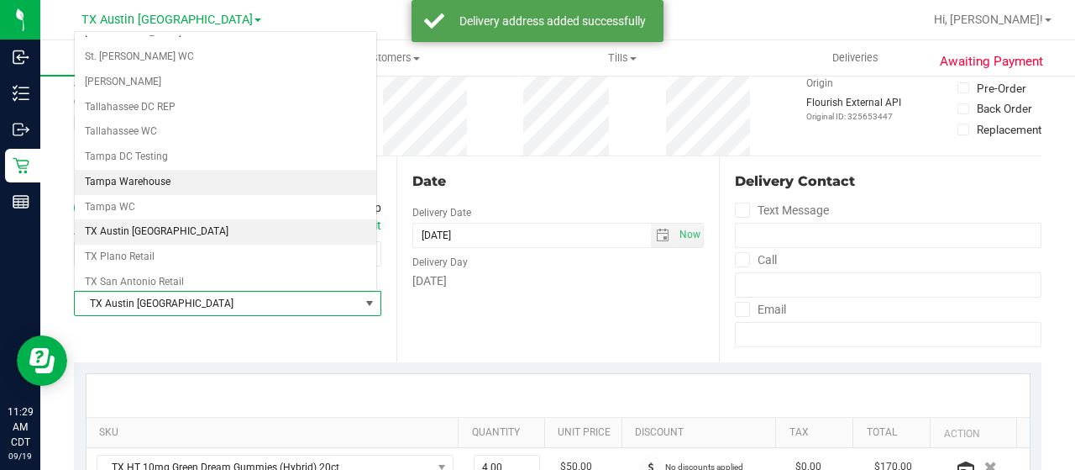
scroll to position [1101, 0]
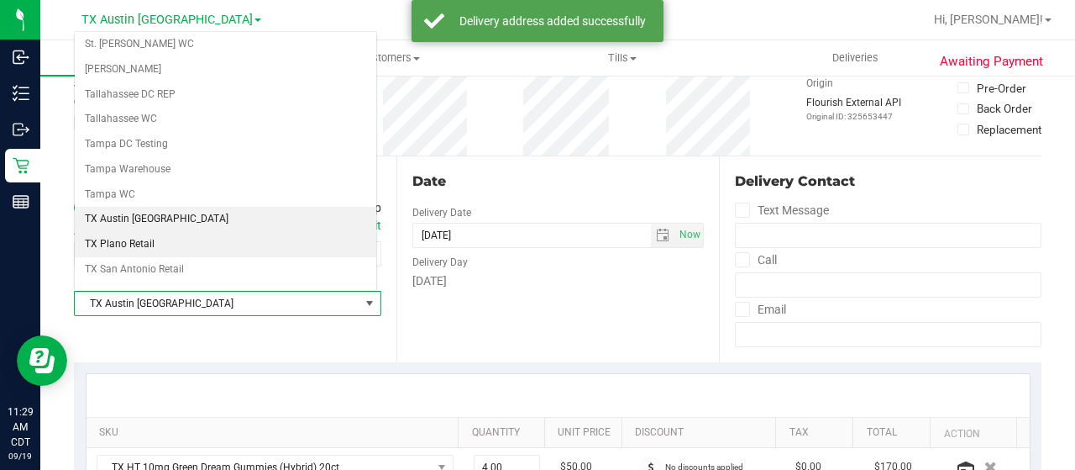
click at [203, 232] on li "TX Plano Retail" at bounding box center [226, 244] width 302 height 25
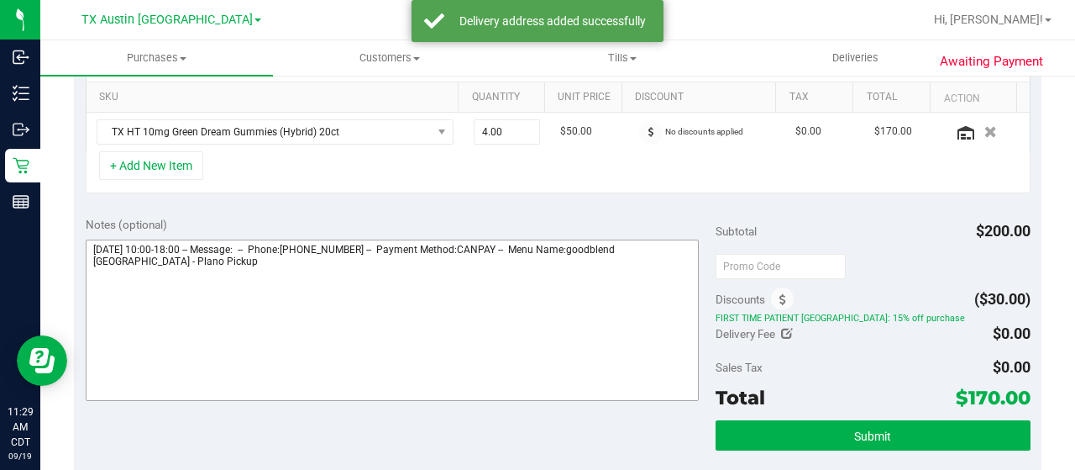
scroll to position [420, 0]
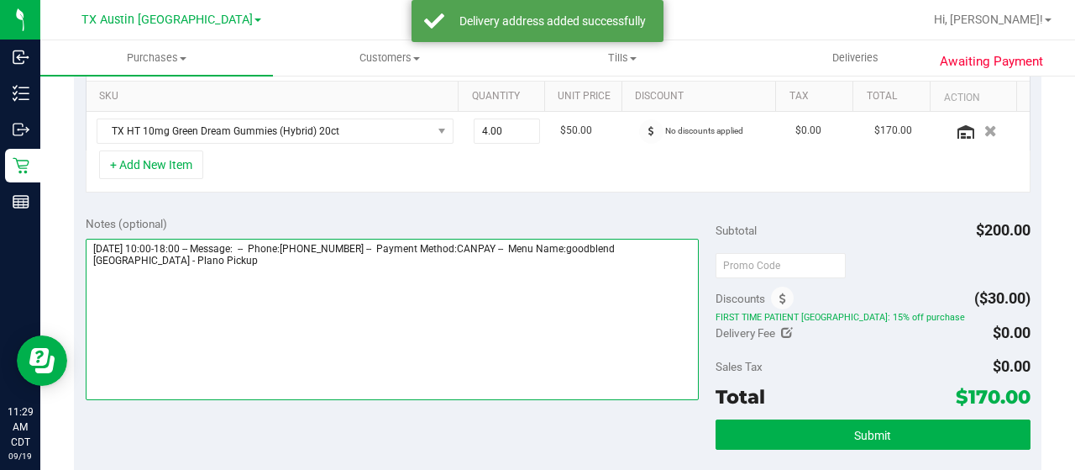
drag, startPoint x: 163, startPoint y: 261, endPoint x: 85, endPoint y: 260, distance: 78.1
click at [86, 260] on textarea at bounding box center [392, 319] width 613 height 161
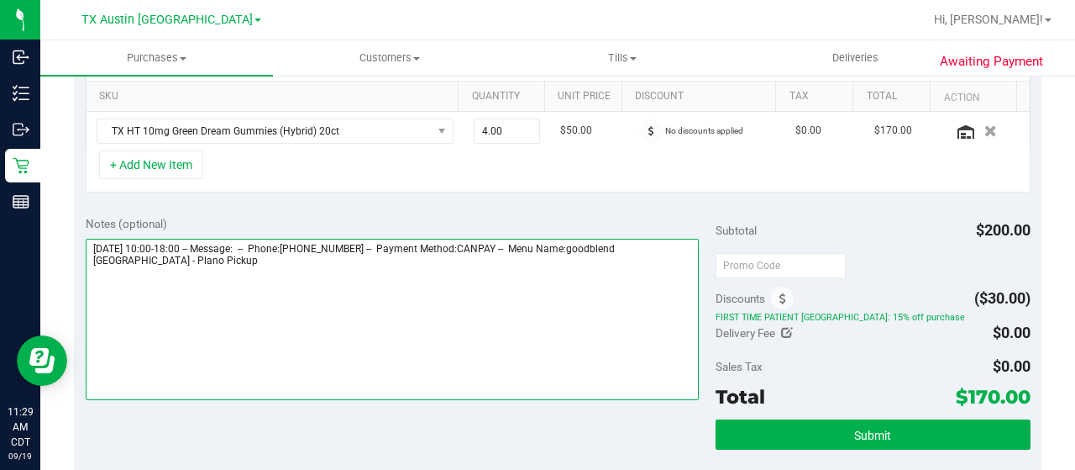
click at [208, 264] on textarea at bounding box center [392, 319] width 613 height 161
paste textarea "Plano Pickup"
drag, startPoint x: 92, startPoint y: 244, endPoint x: 185, endPoint y: 243, distance: 93.3
click at [185, 243] on textarea at bounding box center [392, 319] width 613 height 161
click at [193, 284] on textarea at bounding box center [392, 319] width 613 height 161
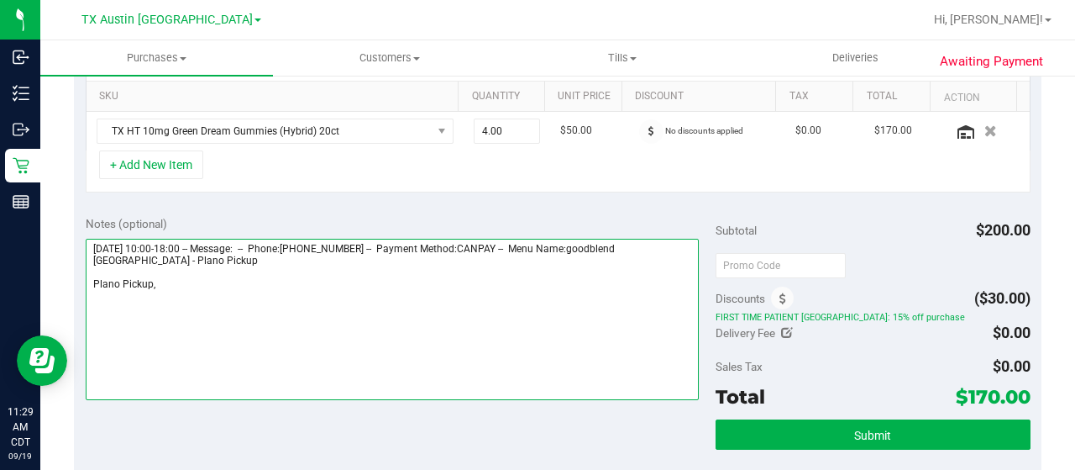
paste textarea "Saturday 09/20/2025"
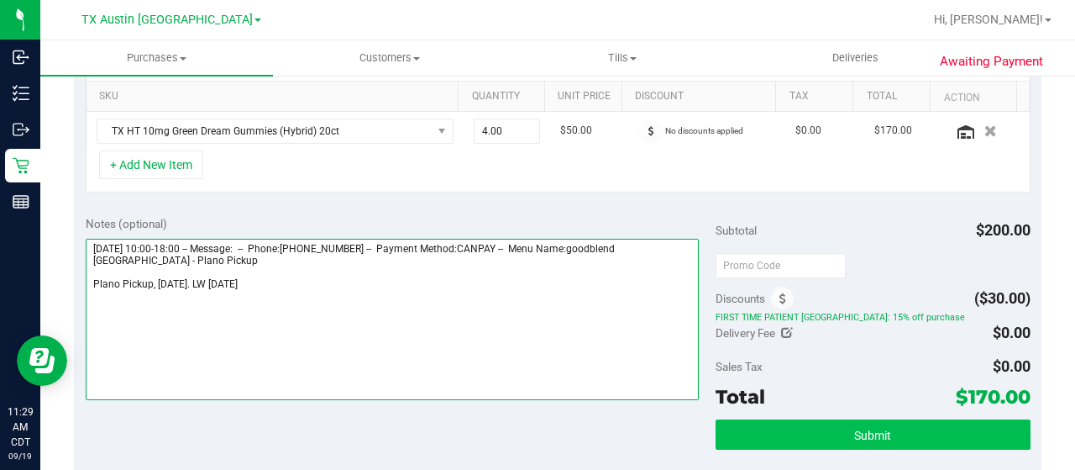
type textarea "Saturday 09/20/2025 10:00-18:00 -- Message: -- Phone:7065059436 -- Payment Meth…"
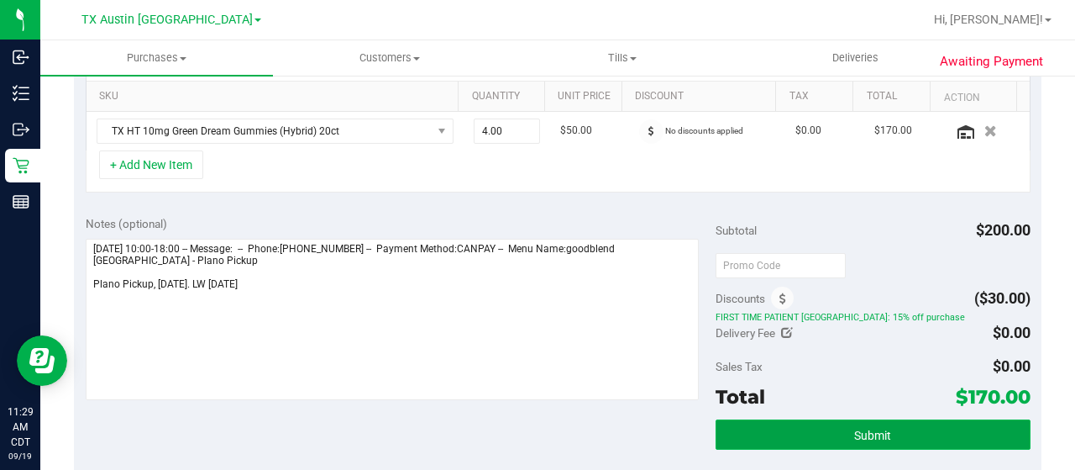
click at [787, 424] on button "Submit" at bounding box center [873, 434] width 315 height 30
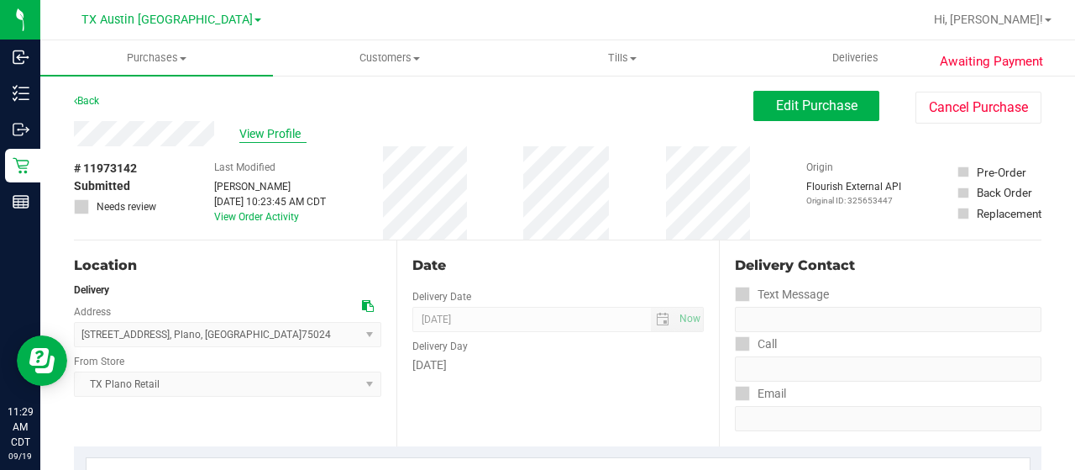
click at [303, 139] on span "View Profile" at bounding box center [272, 134] width 67 height 18
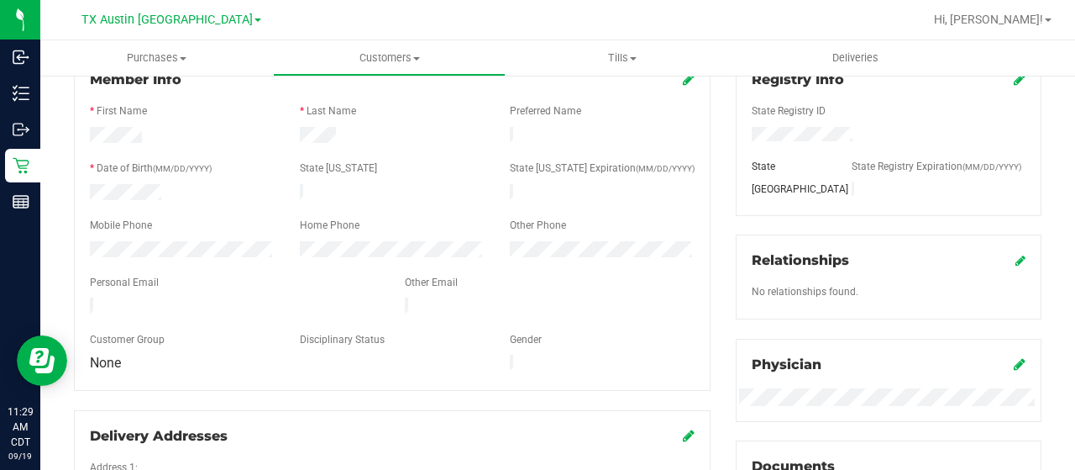
scroll to position [252, 0]
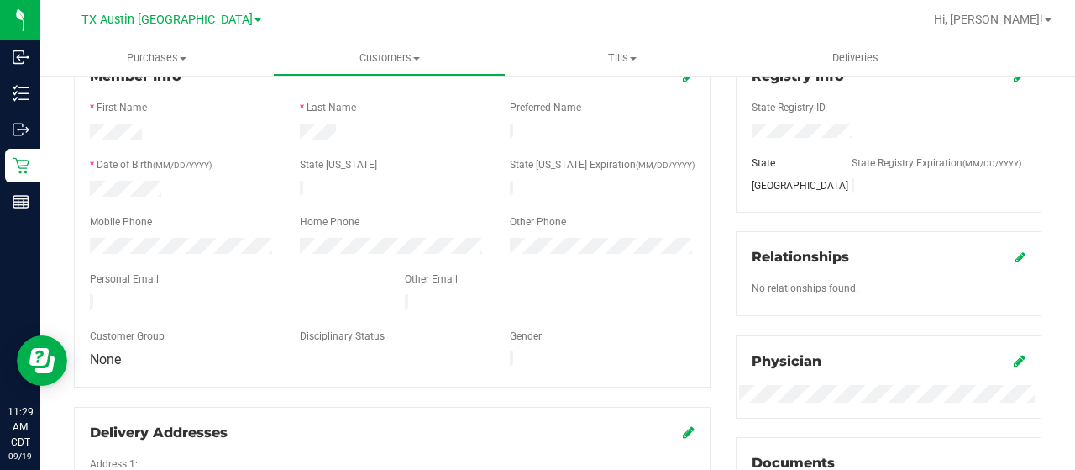
click at [91, 294] on div at bounding box center [234, 304] width 315 height 20
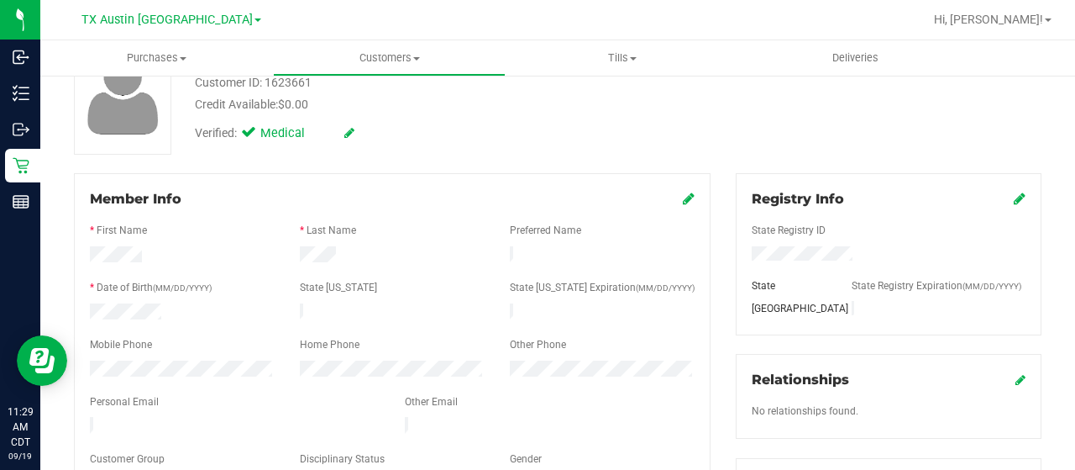
scroll to position [0, 0]
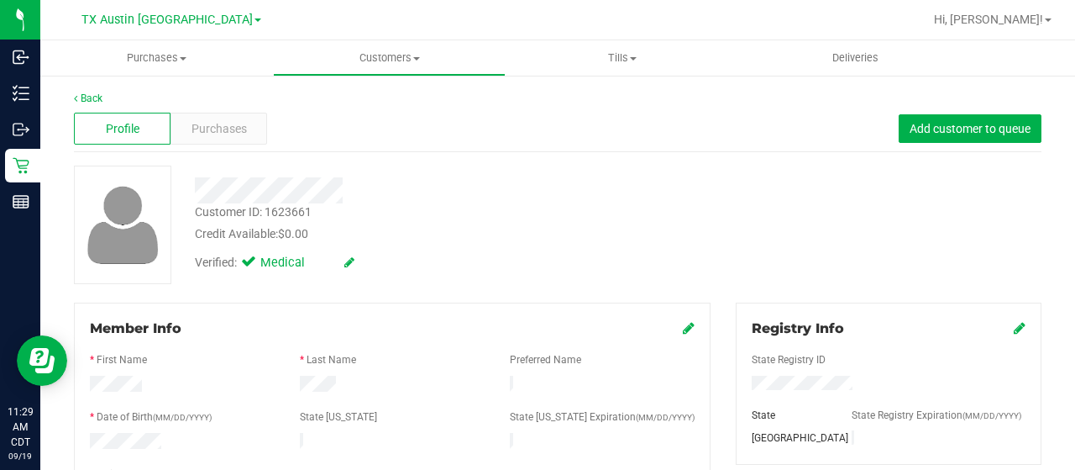
drag, startPoint x: 344, startPoint y: 190, endPoint x: 193, endPoint y: 186, distance: 151.3
click at [193, 186] on div at bounding box center [430, 190] width 496 height 26
drag, startPoint x: 344, startPoint y: 192, endPoint x: 192, endPoint y: 191, distance: 151.2
click at [192, 191] on div at bounding box center [430, 190] width 496 height 26
click at [247, 137] on div "Purchases" at bounding box center [219, 129] width 97 height 32
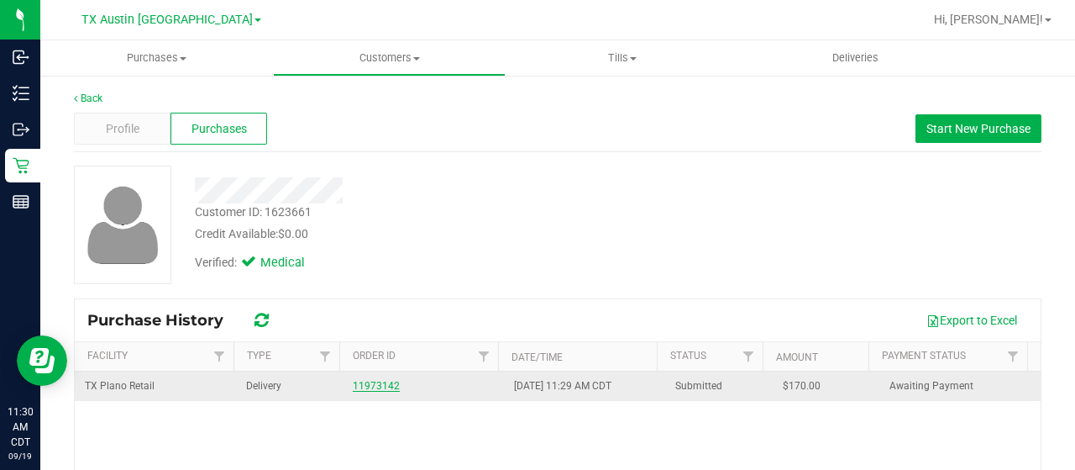
click at [369, 383] on link "11973142" at bounding box center [376, 386] width 47 height 12
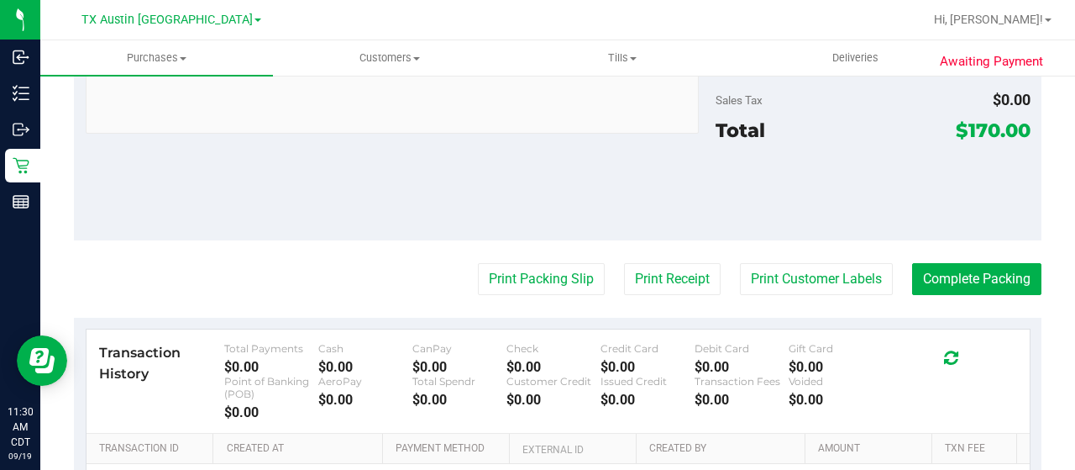
scroll to position [672, 0]
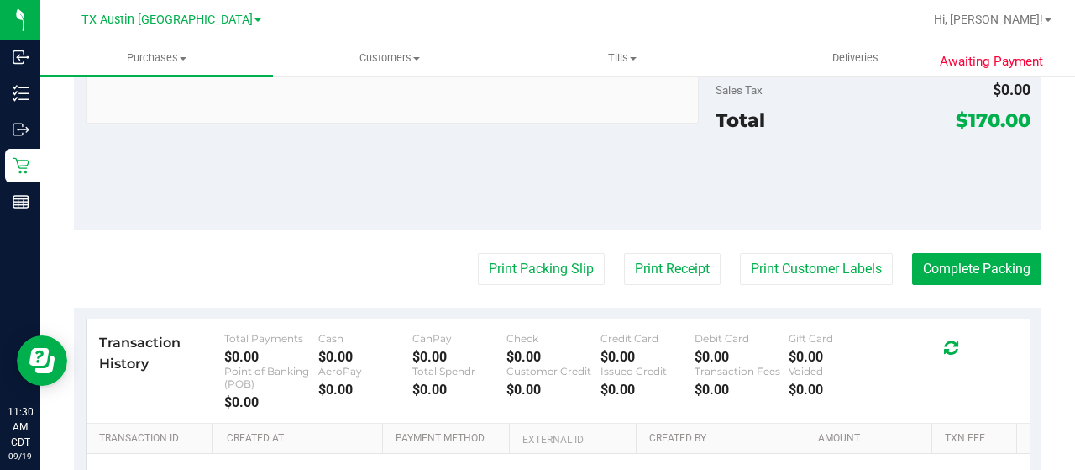
drag, startPoint x: 985, startPoint y: 113, endPoint x: 951, endPoint y: 115, distance: 33.6
click at [956, 115] on span "$170.00" at bounding box center [993, 120] width 75 height 24
copy span "170"
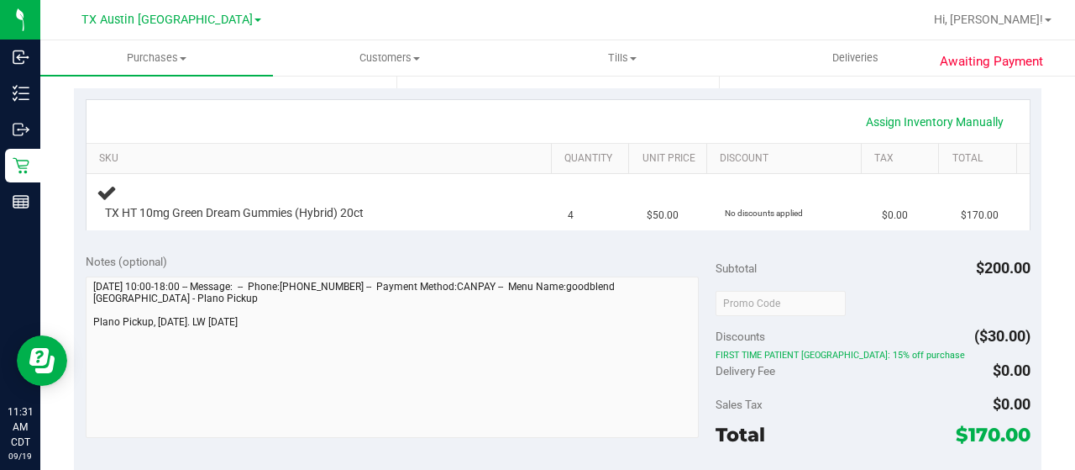
scroll to position [336, 0]
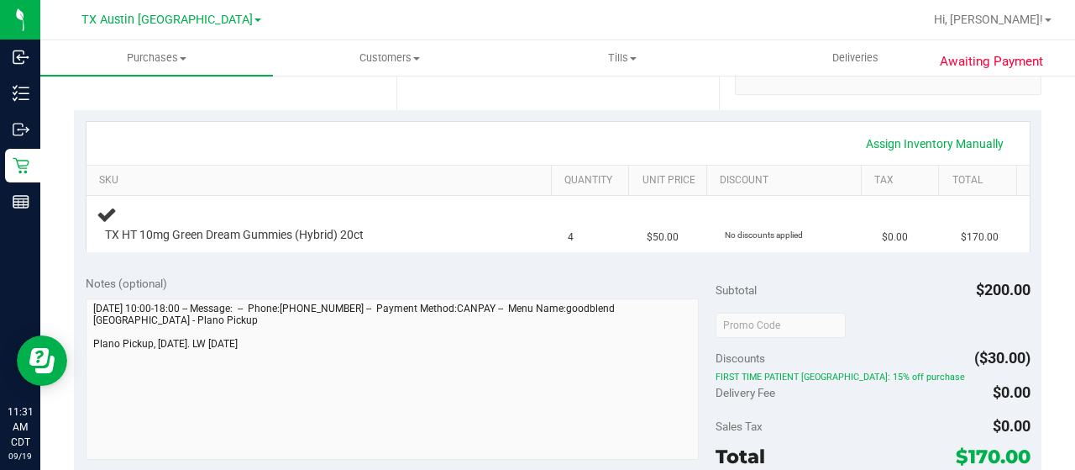
click at [82, 367] on div "Notes (optional) Subtotal $200.00 Discounts ($30.00) FIRST TIME PATIENT TX: 15%…" at bounding box center [558, 415] width 968 height 302
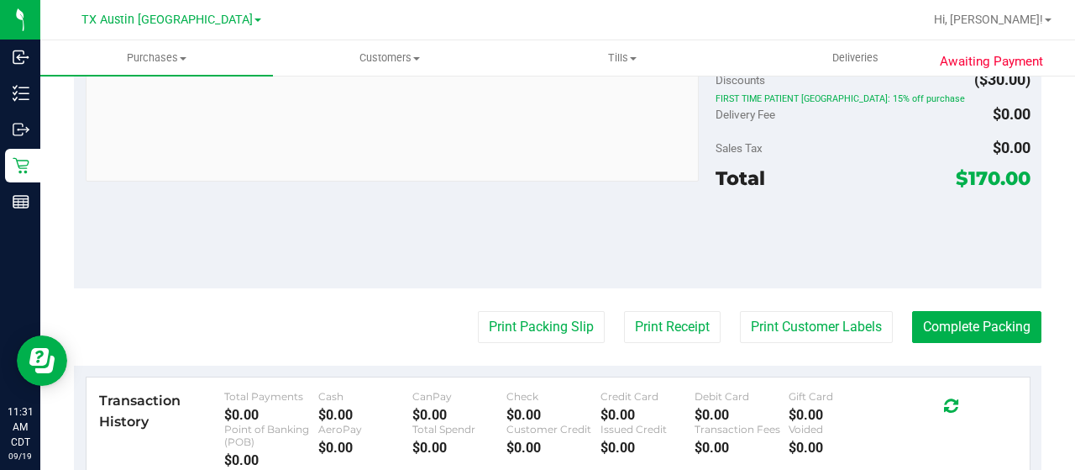
scroll to position [588, 0]
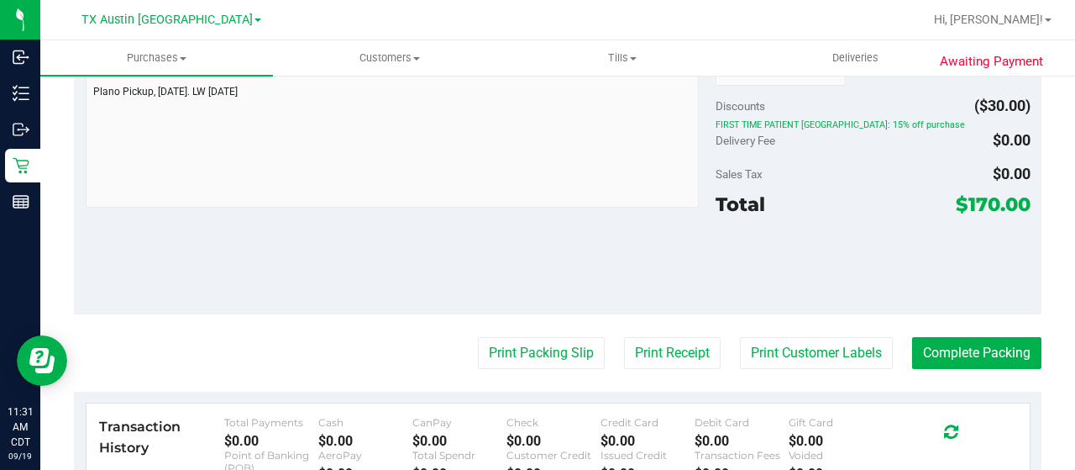
drag, startPoint x: 985, startPoint y: 204, endPoint x: 949, endPoint y: 202, distance: 35.4
click at [956, 202] on span "$170.00" at bounding box center [993, 204] width 75 height 24
copy span "170"
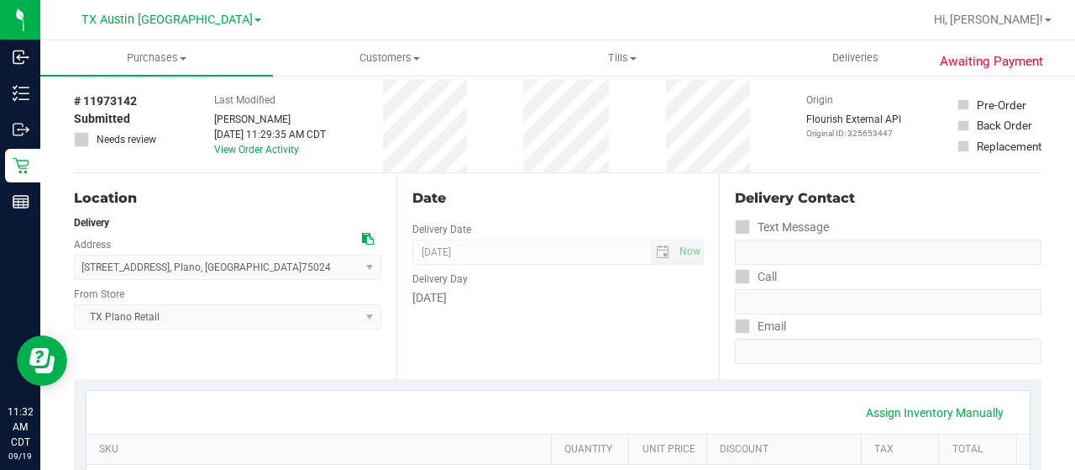
scroll to position [420, 0]
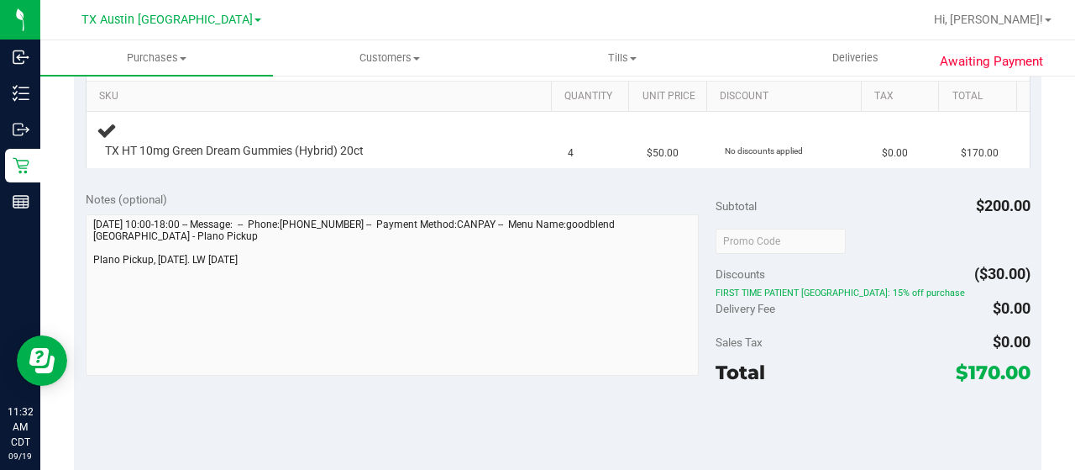
click at [76, 274] on div "Notes (optional) Subtotal $200.00 Discounts ($30.00) FIRST TIME PATIENT TX: 15%…" at bounding box center [558, 331] width 968 height 302
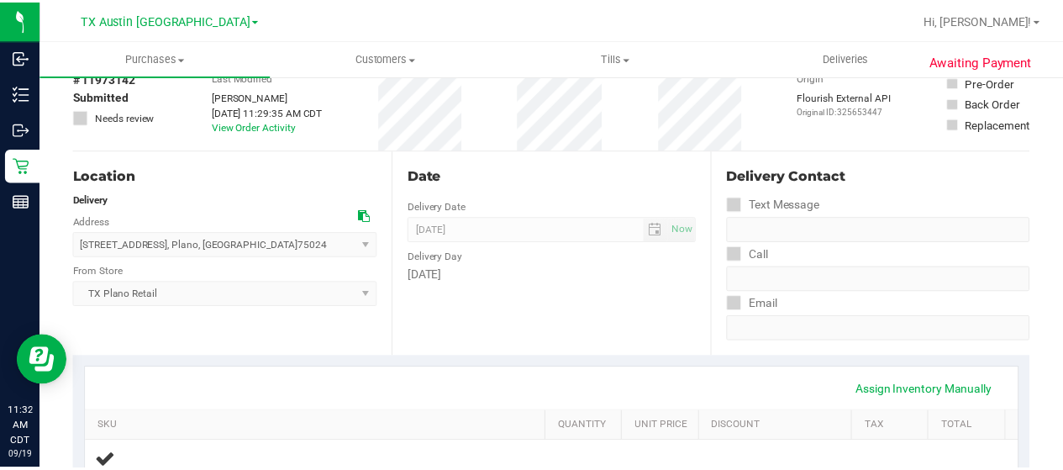
scroll to position [0, 0]
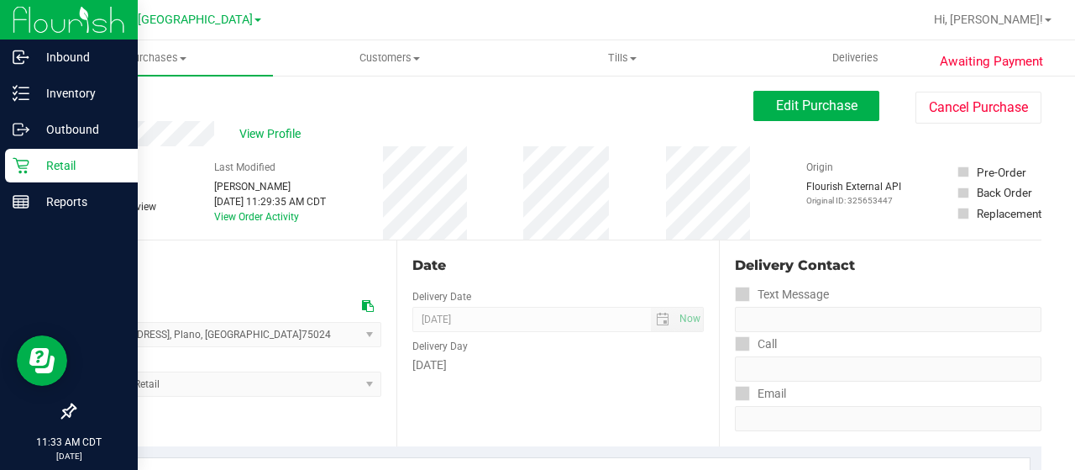
drag, startPoint x: 36, startPoint y: 167, endPoint x: 46, endPoint y: 164, distance: 10.6
click at [37, 167] on p "Retail" at bounding box center [79, 165] width 101 height 20
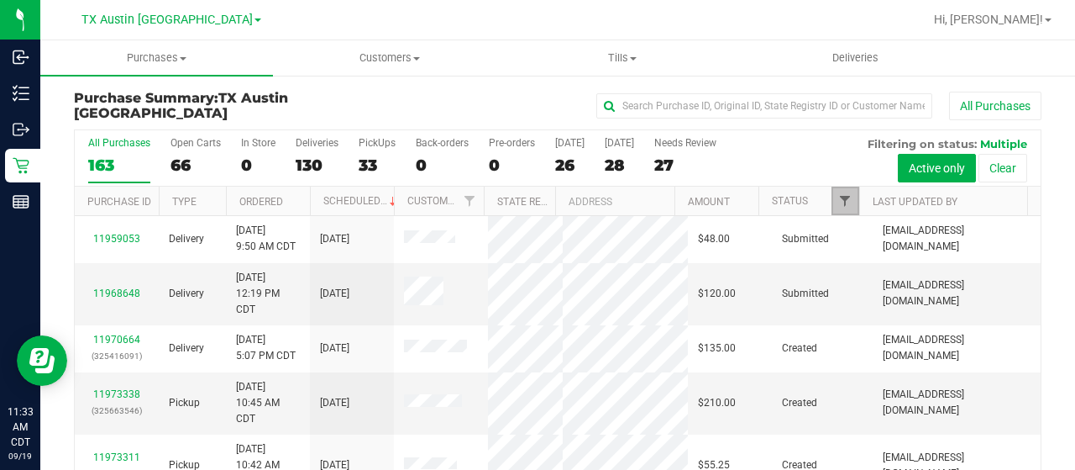
click at [838, 204] on span "Filter" at bounding box center [844, 200] width 13 height 13
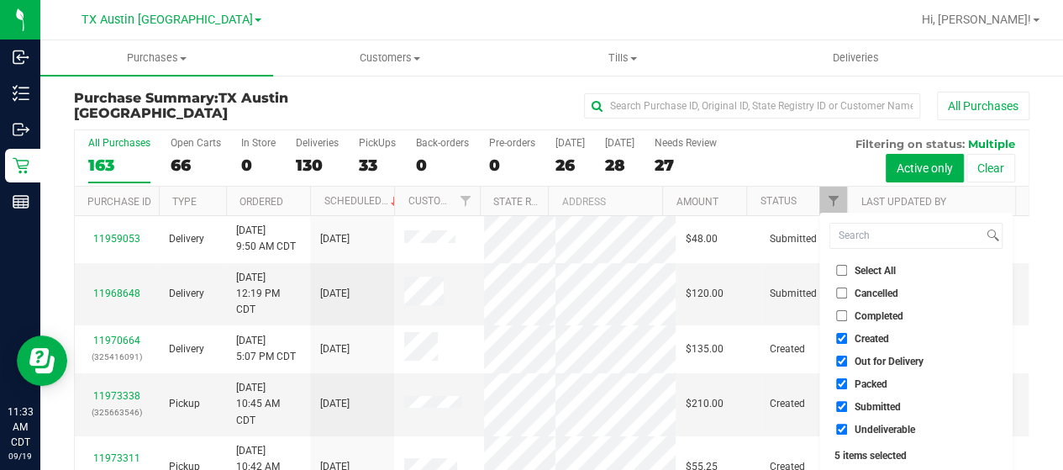
click at [882, 364] on span "Out for Delivery" at bounding box center [888, 361] width 69 height 10
click at [847, 364] on input "Out for Delivery" at bounding box center [841, 360] width 11 height 11
checkbox input "false"
click at [867, 386] on span "Packed" at bounding box center [870, 384] width 33 height 10
click at [847, 386] on input "Packed" at bounding box center [841, 383] width 11 height 11
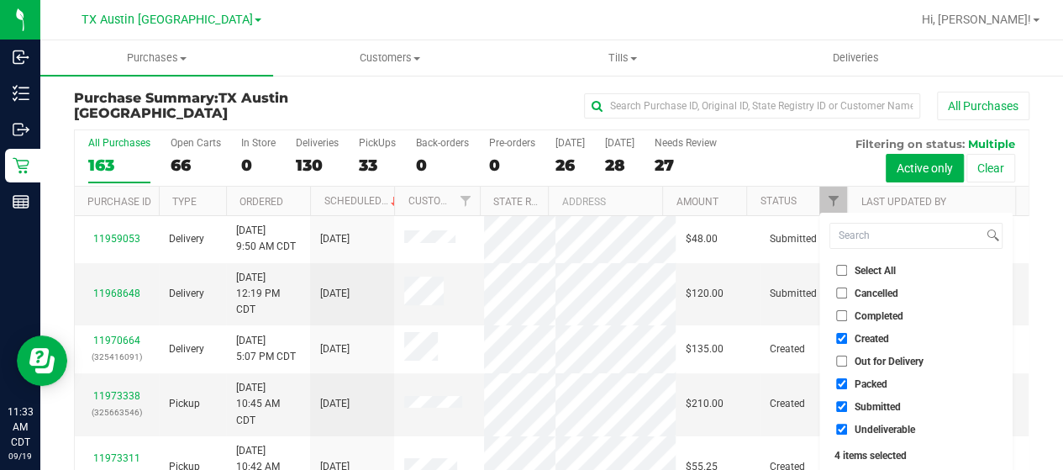
checkbox input "false"
click at [868, 402] on span "Submitted" at bounding box center [877, 407] width 46 height 10
click at [847, 401] on input "Submitted" at bounding box center [841, 406] width 11 height 11
checkbox input "false"
click at [864, 420] on li "Undeliverable" at bounding box center [915, 429] width 173 height 18
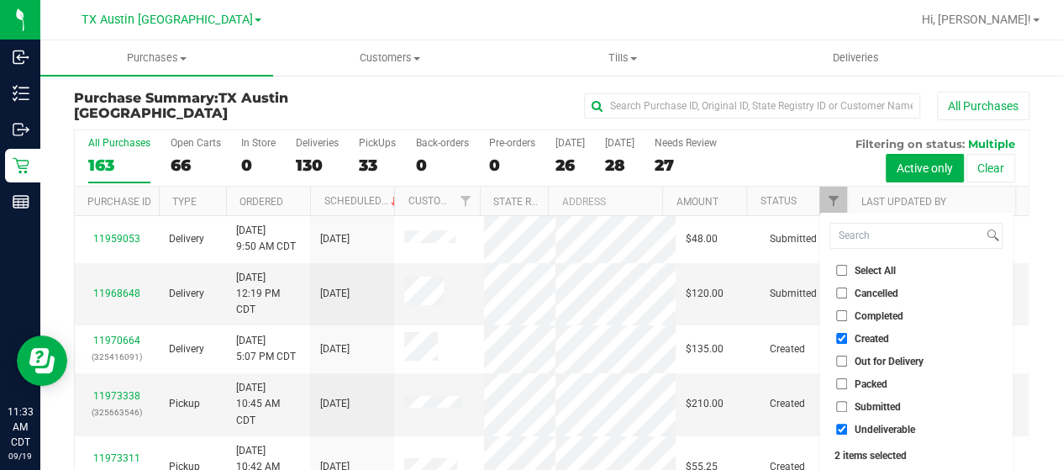
click at [867, 427] on span "Undeliverable" at bounding box center [884, 429] width 60 height 10
click at [847, 427] on input "Undeliverable" at bounding box center [841, 428] width 11 height 11
checkbox input "false"
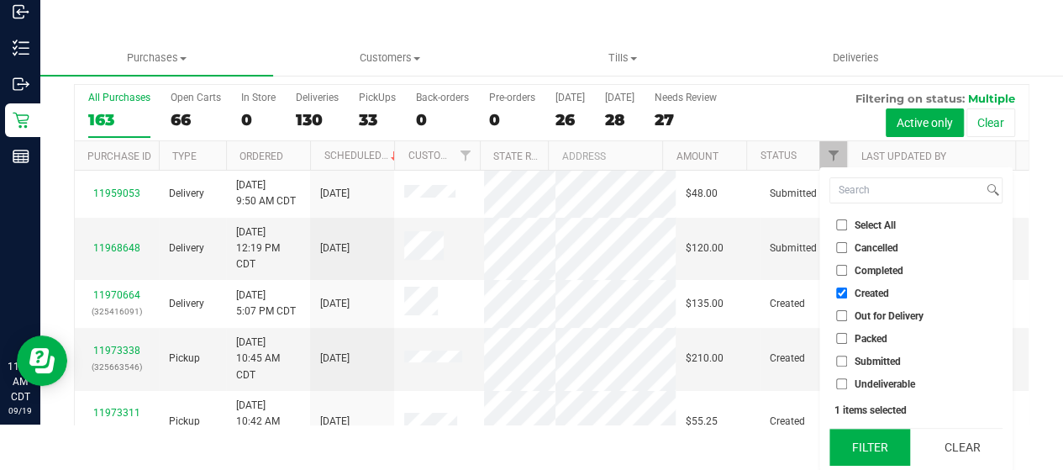
scroll to position [45, 0]
drag, startPoint x: 855, startPoint y: 446, endPoint x: 714, endPoint y: 444, distance: 141.1
click at [855, 446] on button "Filter" at bounding box center [869, 446] width 81 height 37
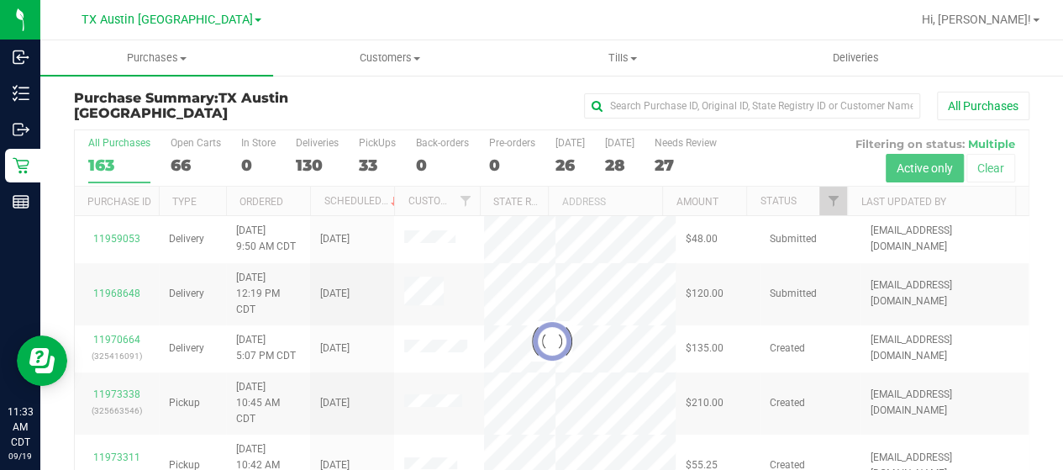
scroll to position [0, 0]
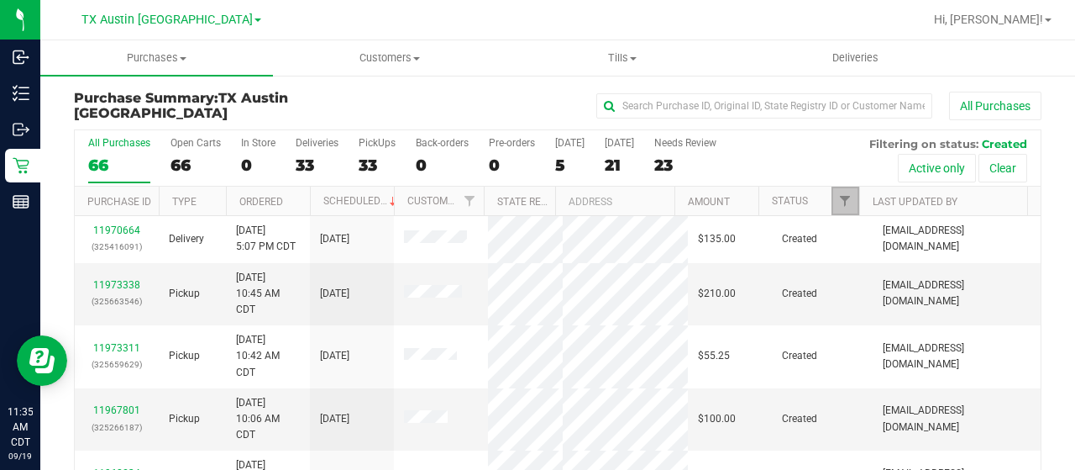
click at [832, 192] on link "Filter" at bounding box center [846, 200] width 28 height 29
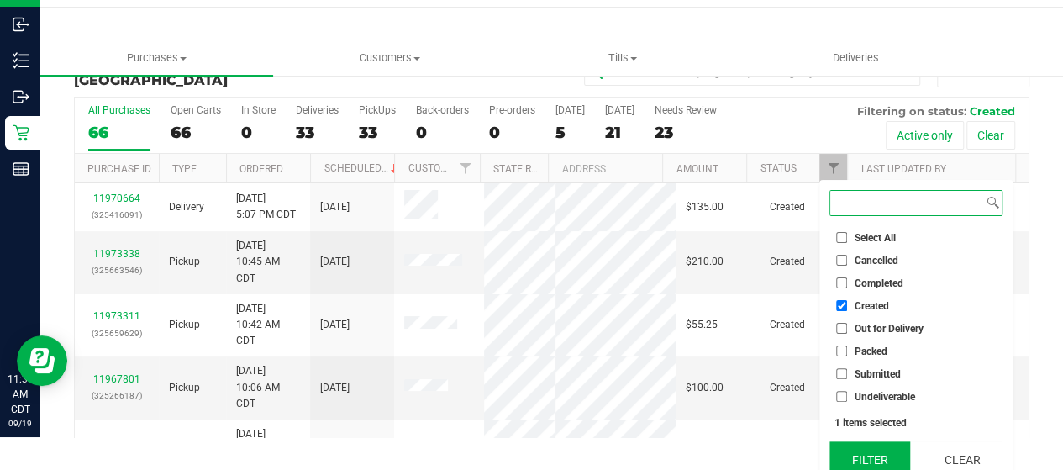
scroll to position [45, 0]
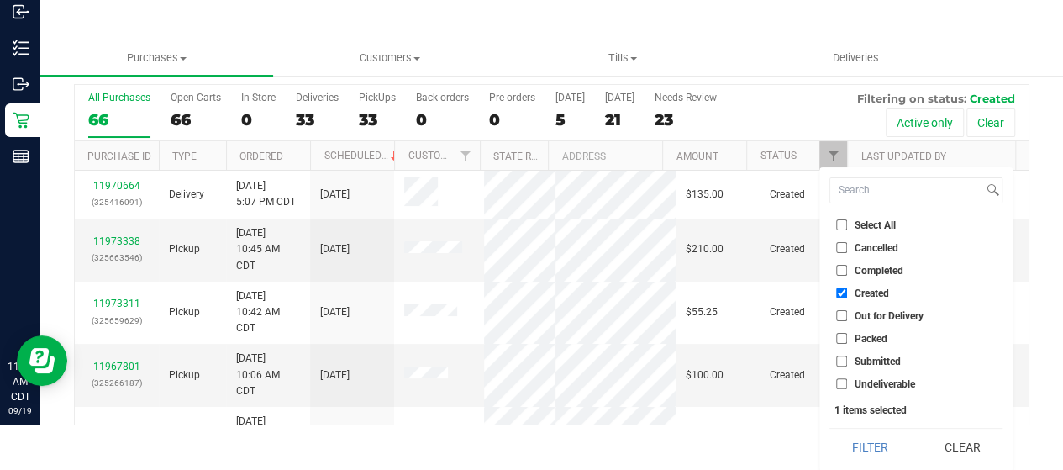
drag, startPoint x: 873, startPoint y: 441, endPoint x: 848, endPoint y: 436, distance: 24.9
click at [872, 441] on button "Filter" at bounding box center [869, 446] width 81 height 37
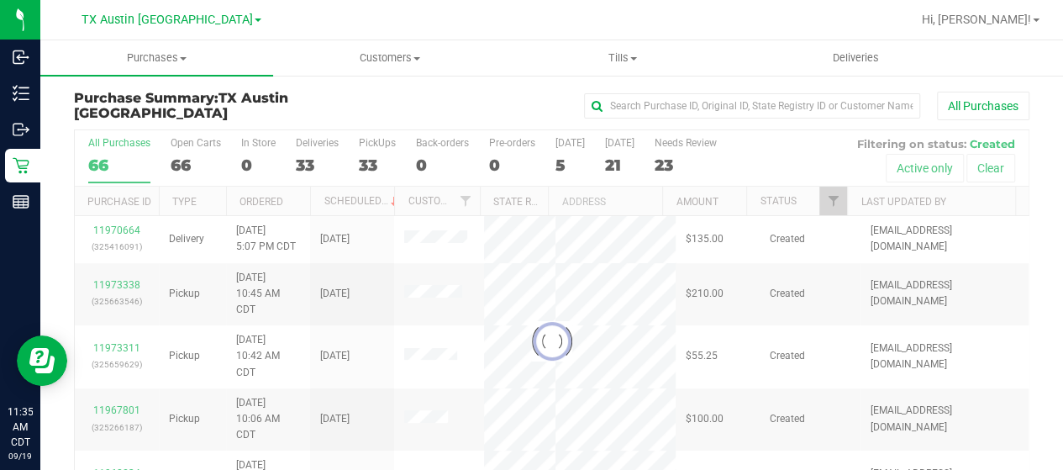
scroll to position [0, 0]
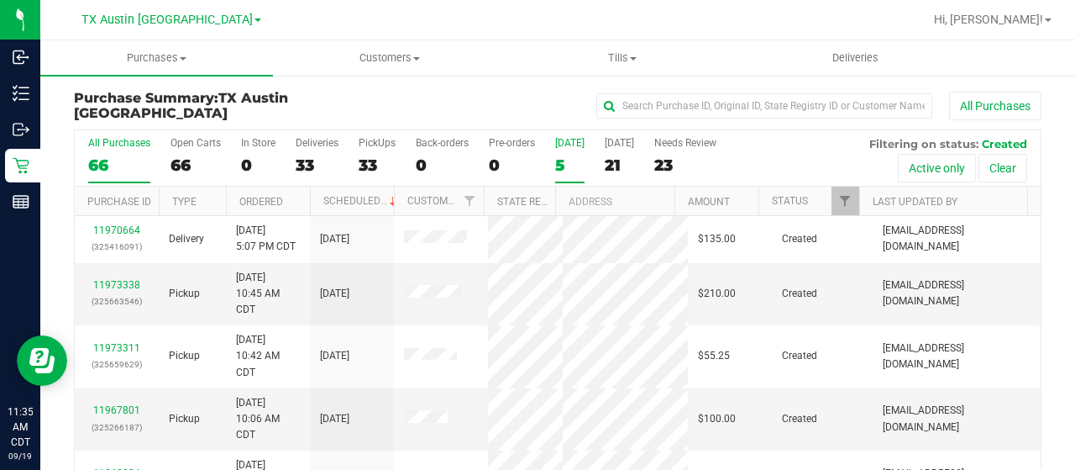
click at [565, 160] on div "5" at bounding box center [569, 164] width 29 height 19
click at [0, 0] on input "Today 5" at bounding box center [0, 0] width 0 height 0
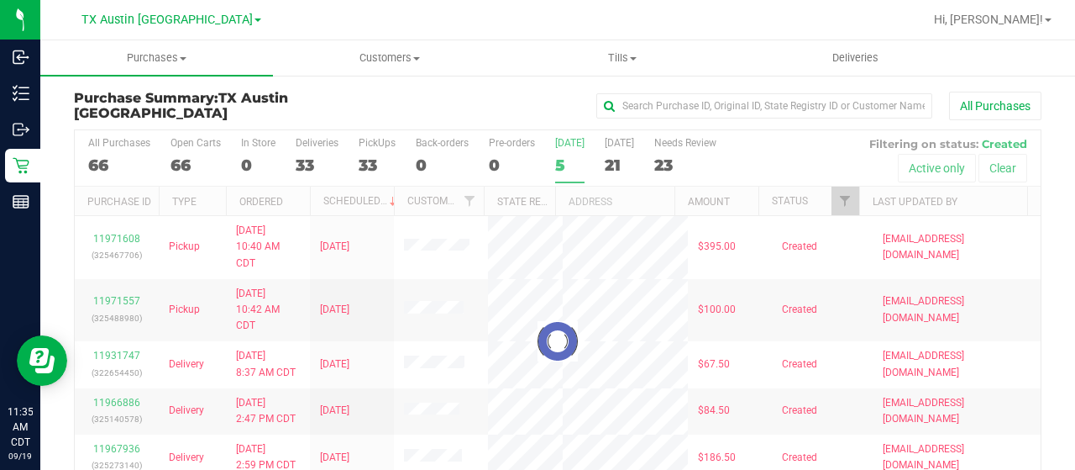
checkbox input "true"
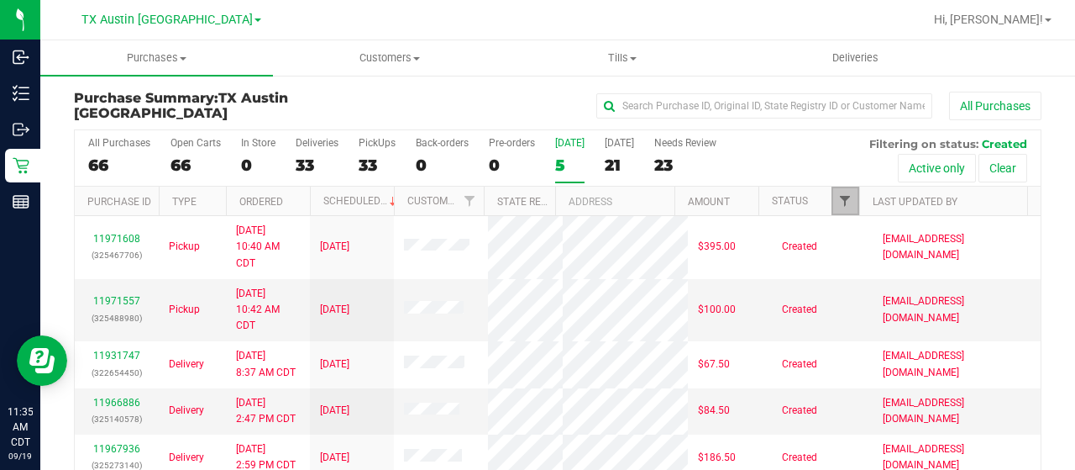
click at [838, 201] on span "Filter" at bounding box center [844, 200] width 13 height 13
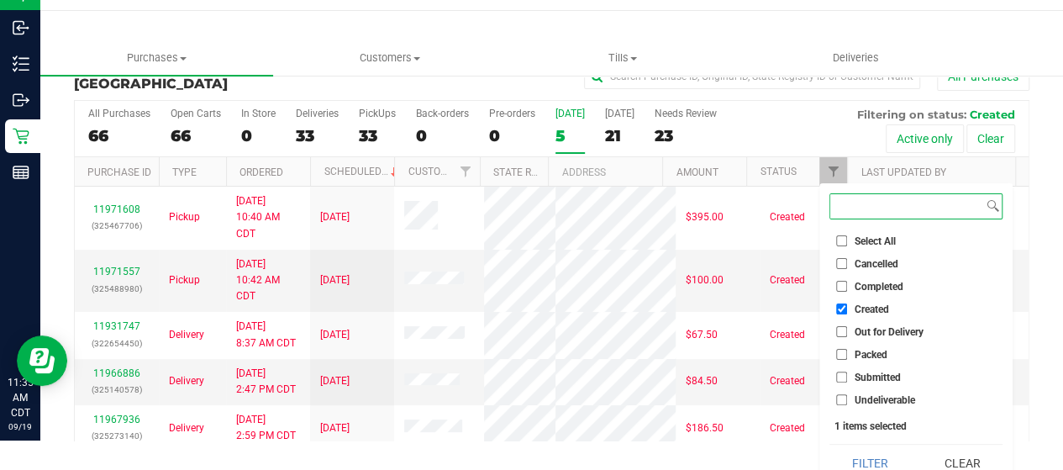
scroll to position [45, 0]
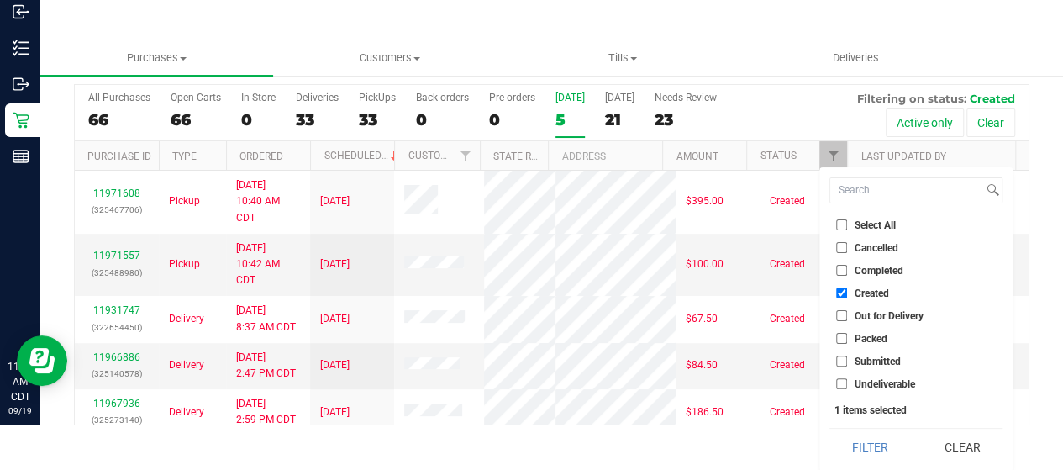
drag, startPoint x: 873, startPoint y: 441, endPoint x: 835, endPoint y: 397, distance: 57.8
click at [874, 441] on button "Filter" at bounding box center [869, 446] width 81 height 37
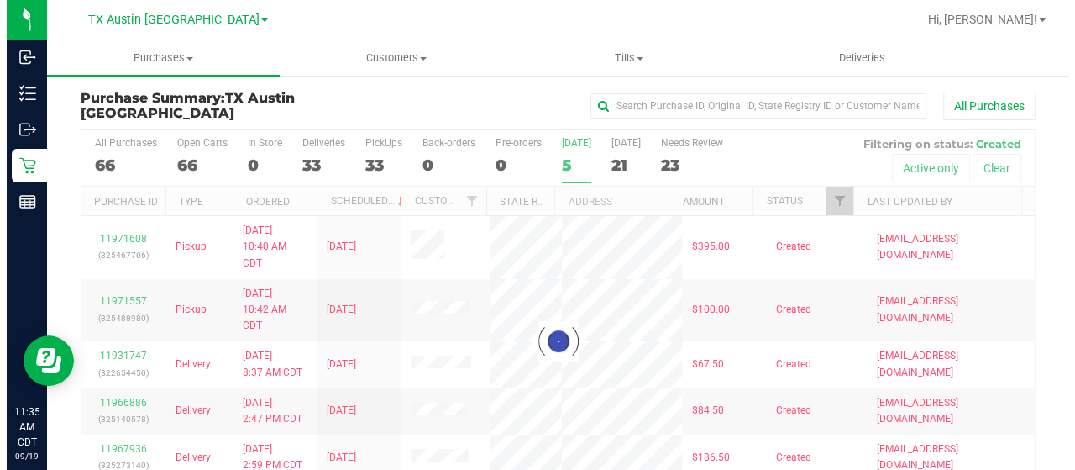
scroll to position [0, 0]
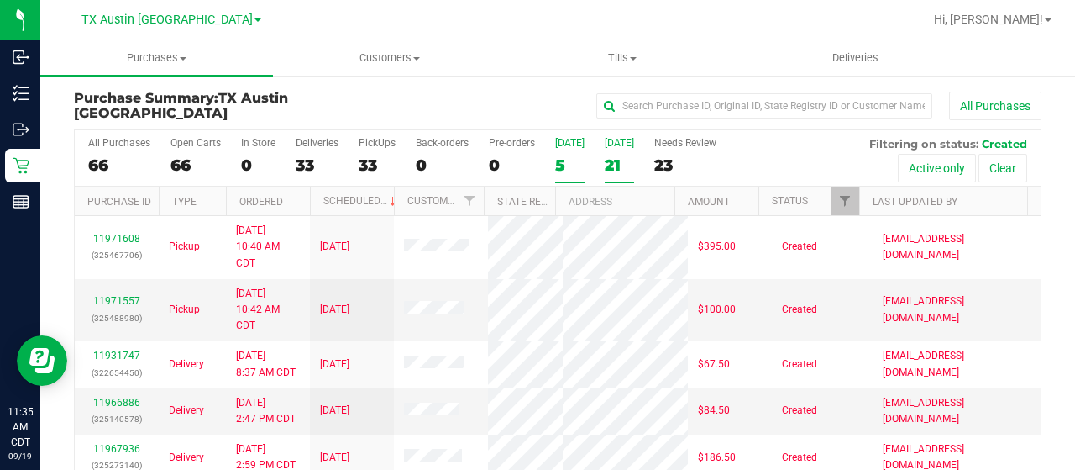
click at [617, 161] on div "21" at bounding box center [619, 164] width 29 height 19
click at [0, 0] on input "Tomorrow 21" at bounding box center [0, 0] width 0 height 0
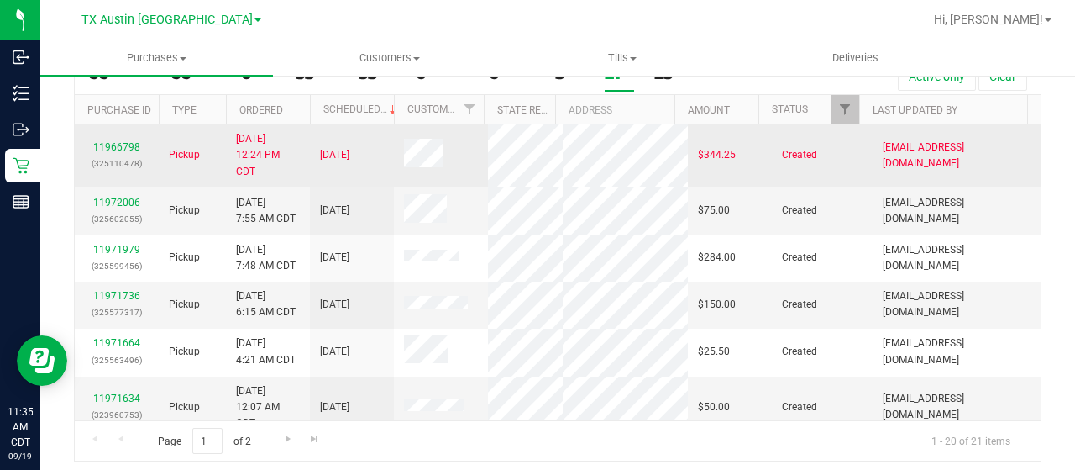
scroll to position [96, 0]
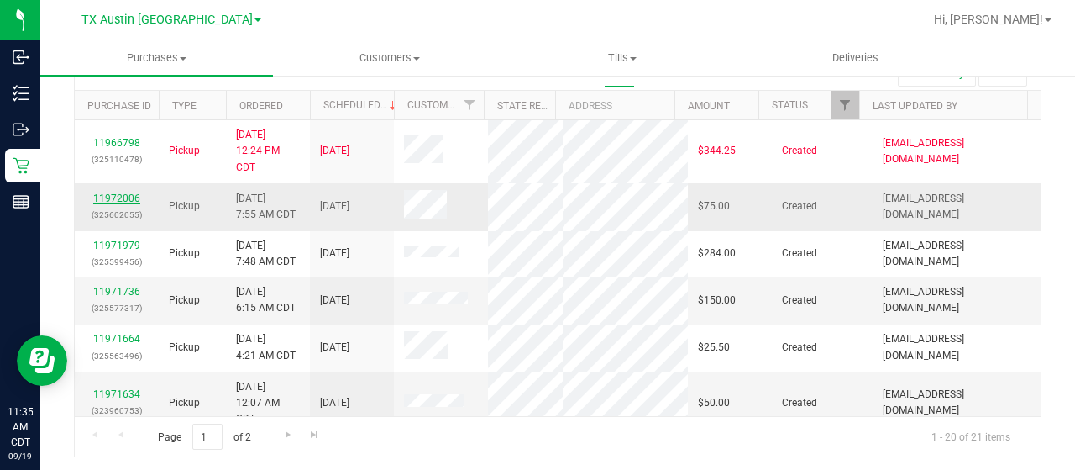
click at [113, 192] on link "11972006" at bounding box center [116, 198] width 47 height 12
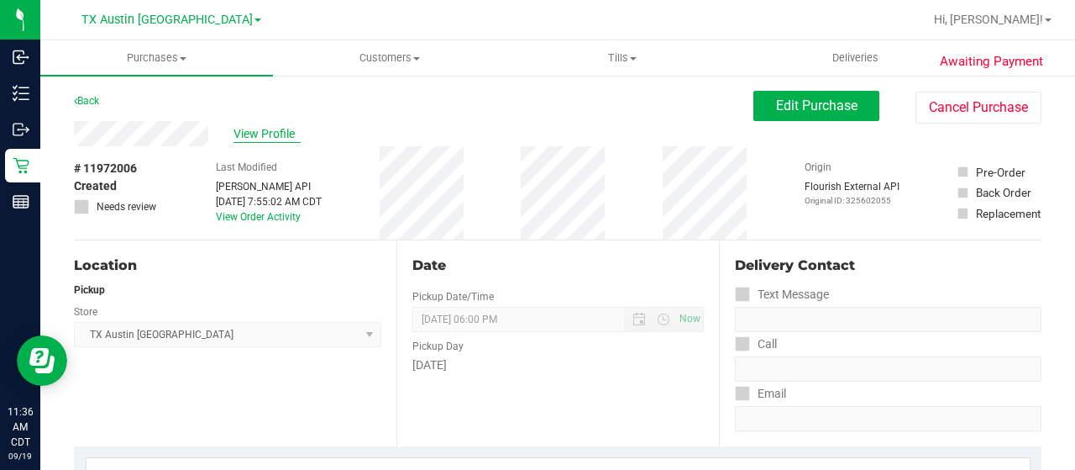
click at [272, 138] on span "View Profile" at bounding box center [267, 134] width 67 height 18
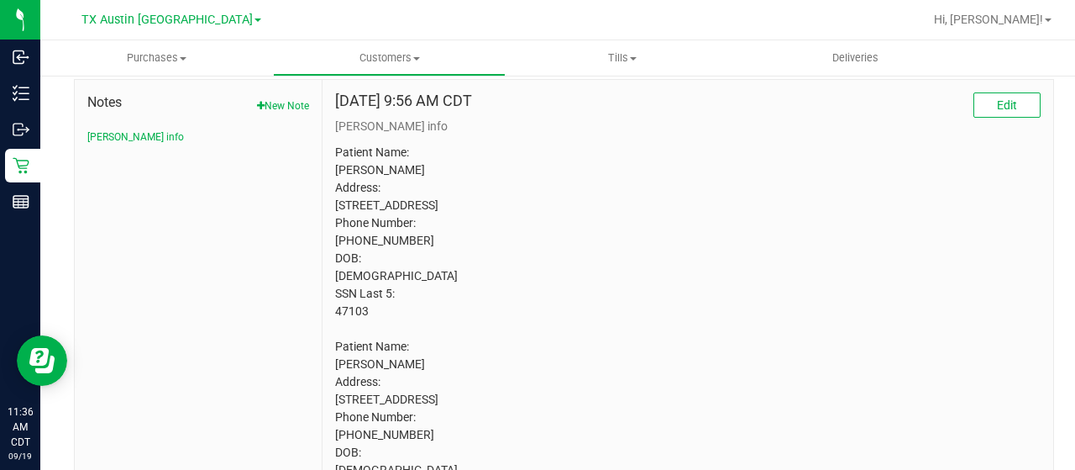
scroll to position [829, 0]
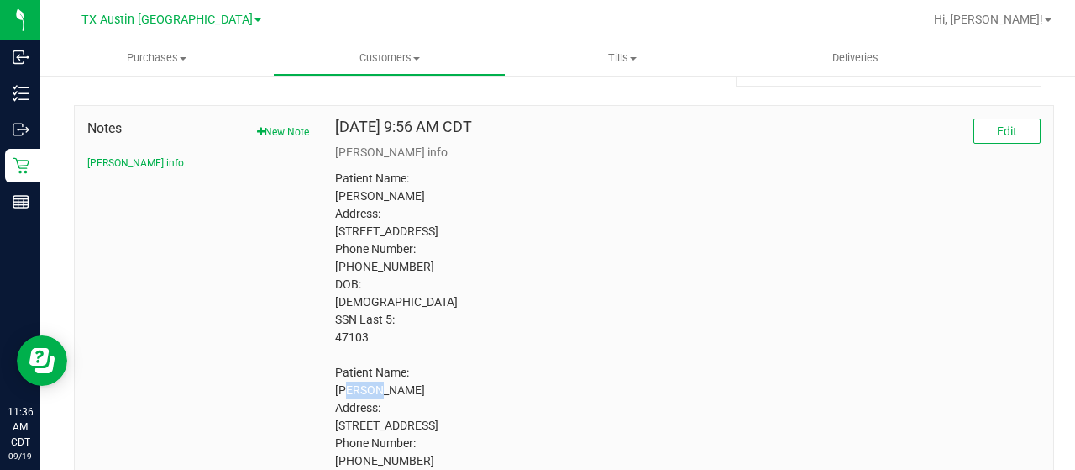
drag, startPoint x: 370, startPoint y: 350, endPoint x: 332, endPoint y: 347, distance: 38.0
click at [335, 347] on p "Patient Name: Julie Anderson Address: 12735 State Highway 78N Blue Ridge , TX, …" at bounding box center [688, 355] width 706 height 370
copy p "47103"
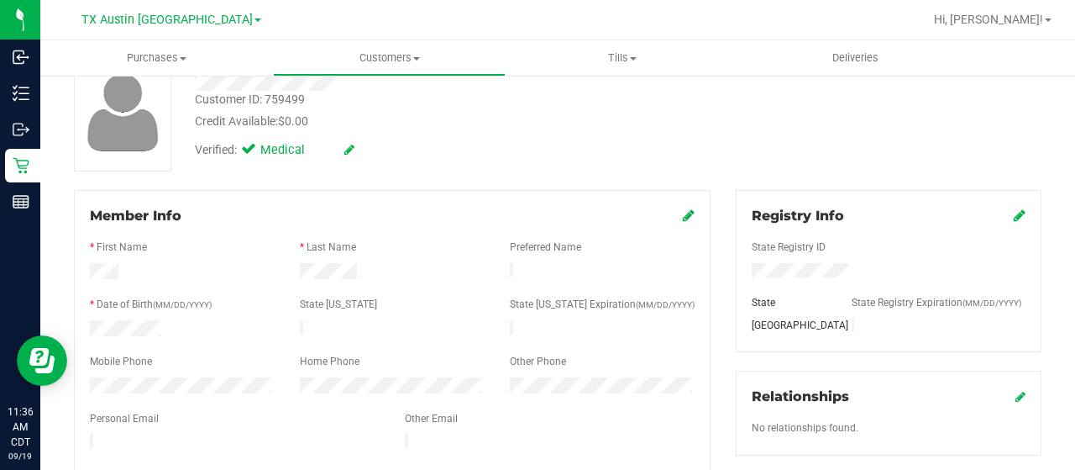
scroll to position [0, 0]
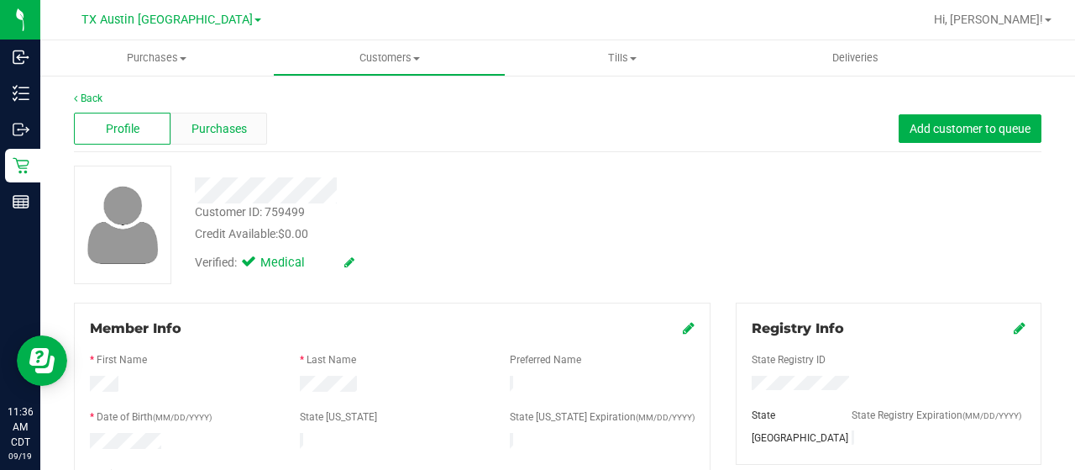
click at [221, 120] on span "Purchases" at bounding box center [219, 129] width 55 height 18
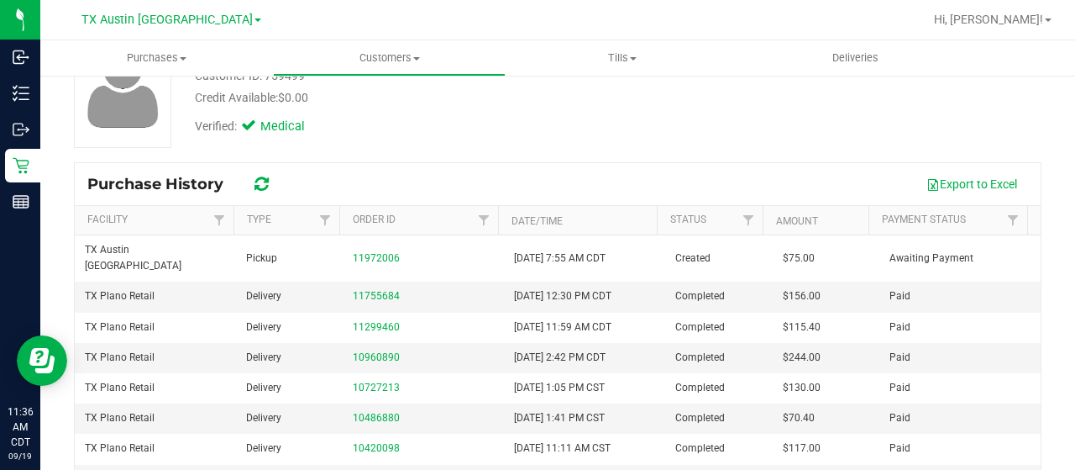
scroll to position [168, 0]
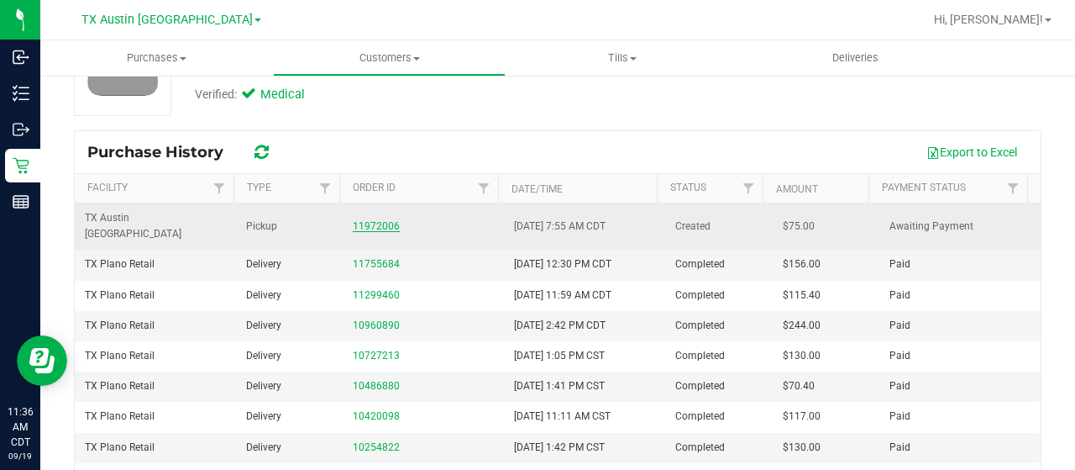
click at [379, 220] on link "11972006" at bounding box center [376, 226] width 47 height 12
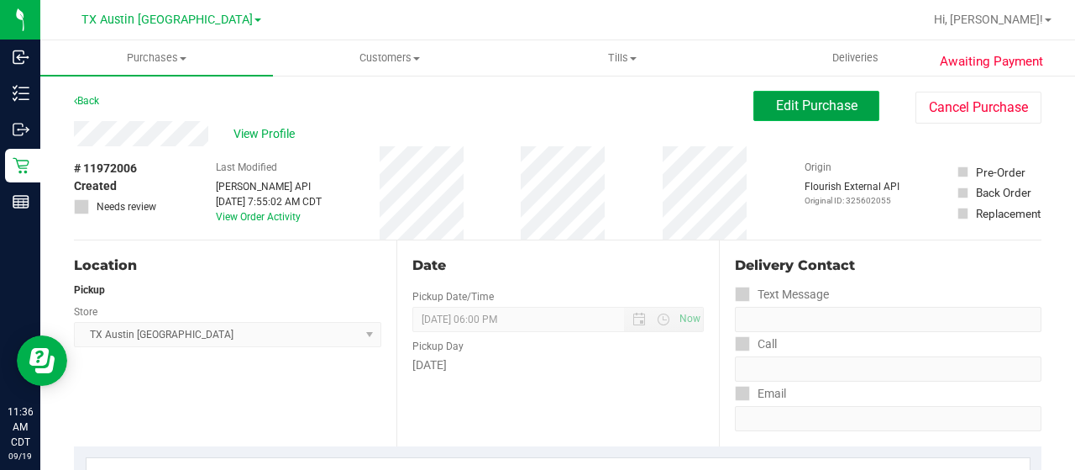
click at [785, 107] on span "Edit Purchase" at bounding box center [816, 105] width 81 height 16
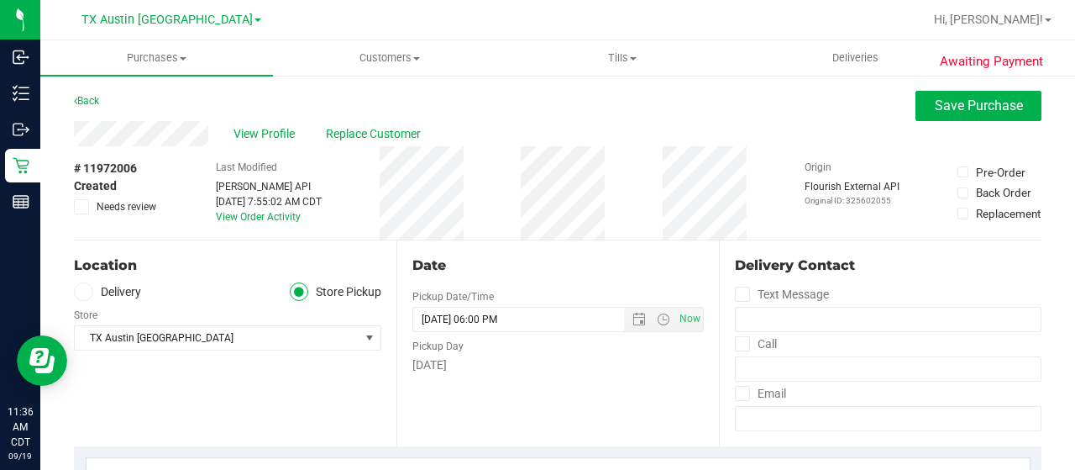
drag, startPoint x: 214, startPoint y: 132, endPoint x: 71, endPoint y: 131, distance: 143.7
click at [121, 289] on label "Delivery" at bounding box center [107, 291] width 67 height 19
click at [0, 0] on input "Delivery" at bounding box center [0, 0] width 0 height 0
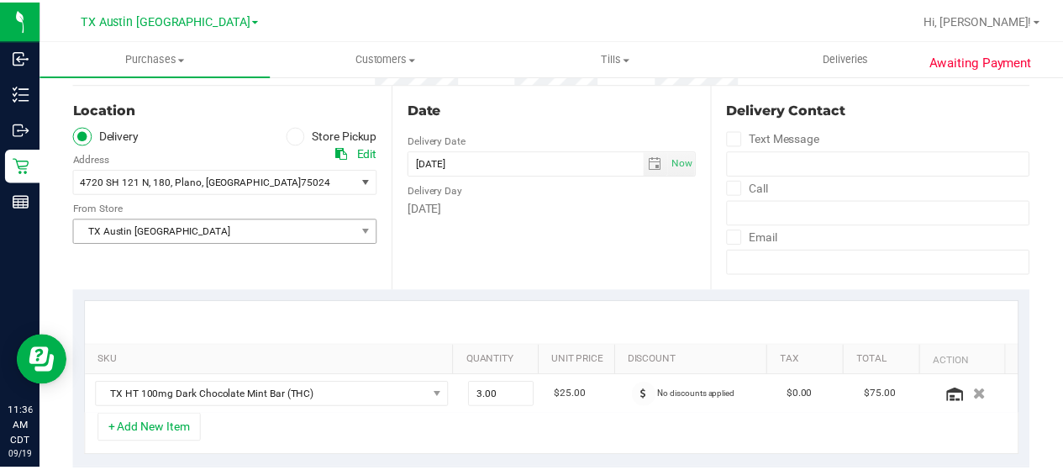
scroll to position [168, 0]
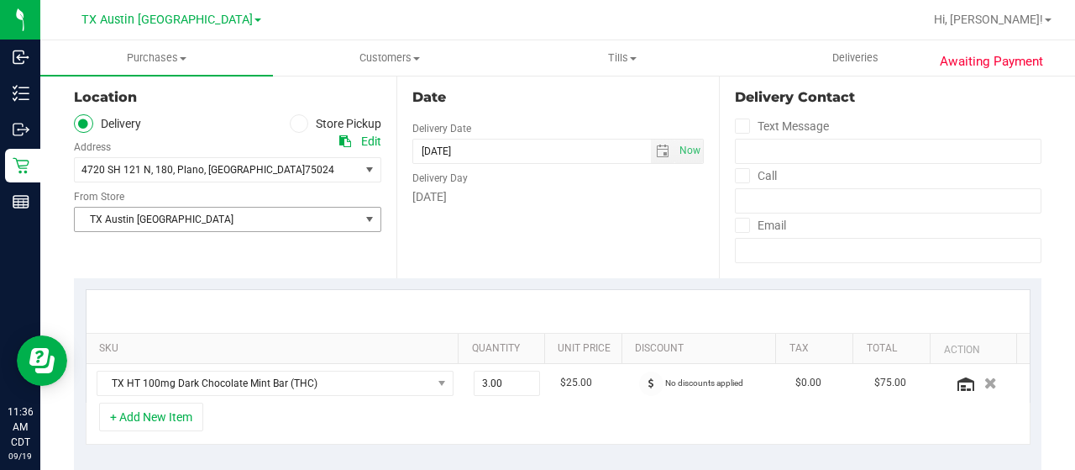
click at [170, 226] on span "TX Austin [GEOGRAPHIC_DATA]" at bounding box center [217, 219] width 285 height 24
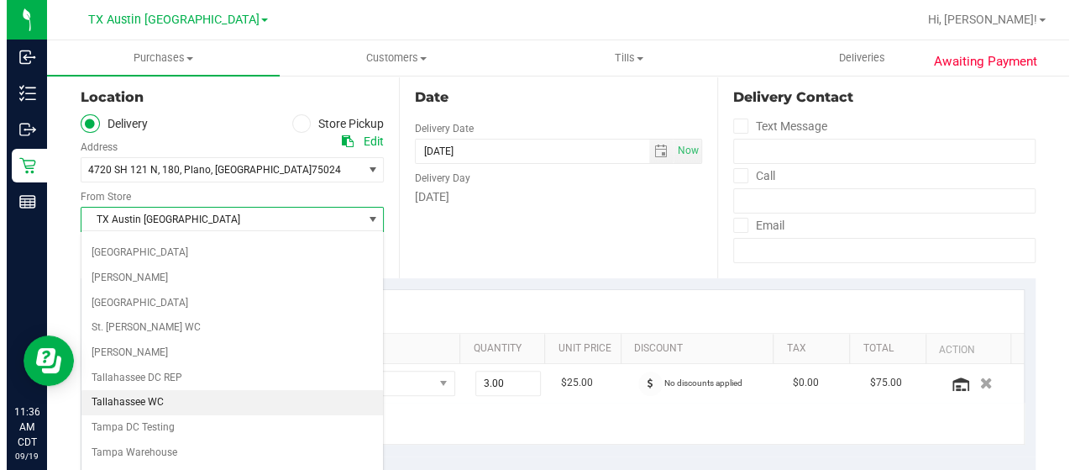
scroll to position [1101, 0]
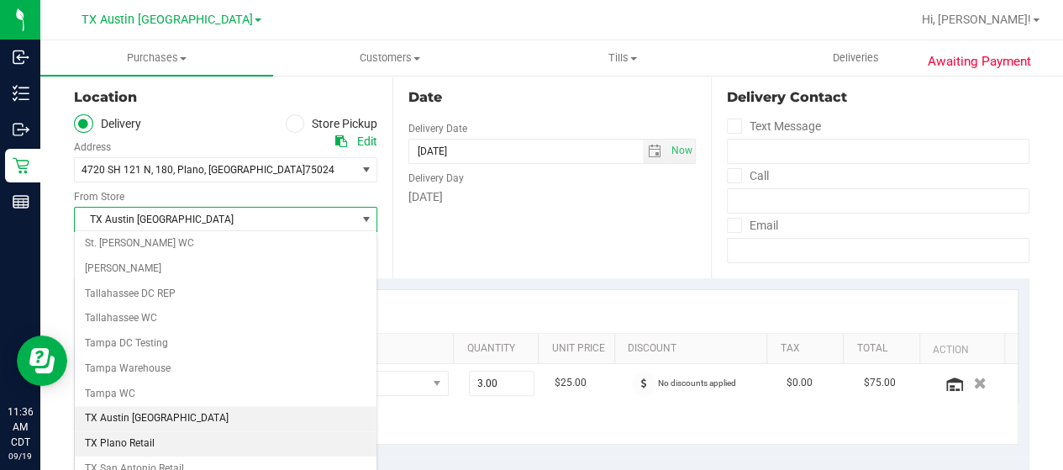
click at [146, 431] on li "TX Plano Retail" at bounding box center [226, 443] width 302 height 25
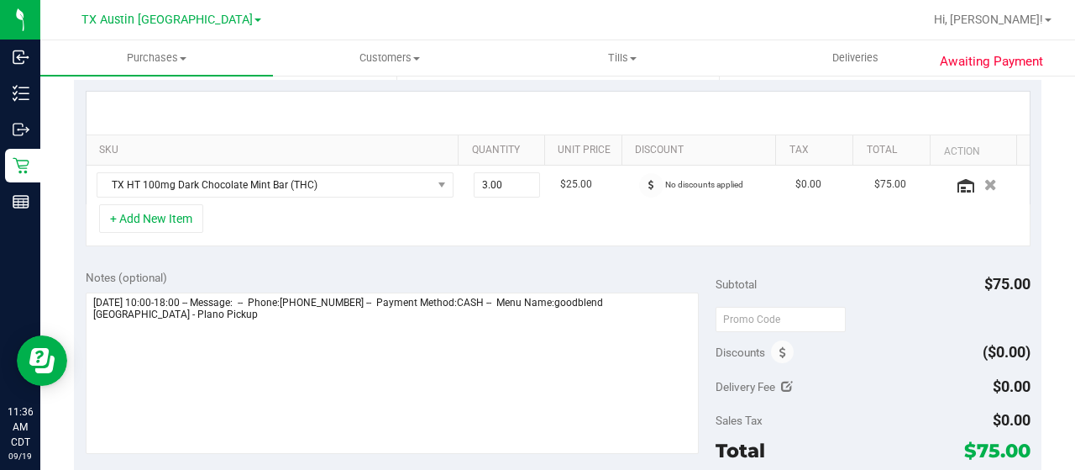
scroll to position [420, 0]
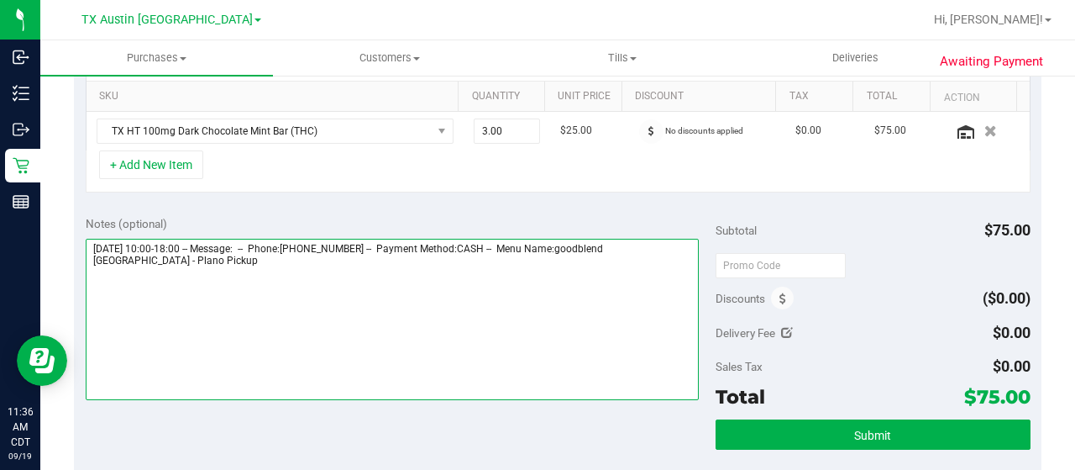
drag, startPoint x: 134, startPoint y: 260, endPoint x: 87, endPoint y: 260, distance: 46.2
click at [87, 260] on textarea at bounding box center [392, 319] width 613 height 161
click at [271, 278] on textarea at bounding box center [392, 319] width 613 height 161
paste textarea "Plano Pickup"
drag, startPoint x: 89, startPoint y: 242, endPoint x: 186, endPoint y: 243, distance: 97.5
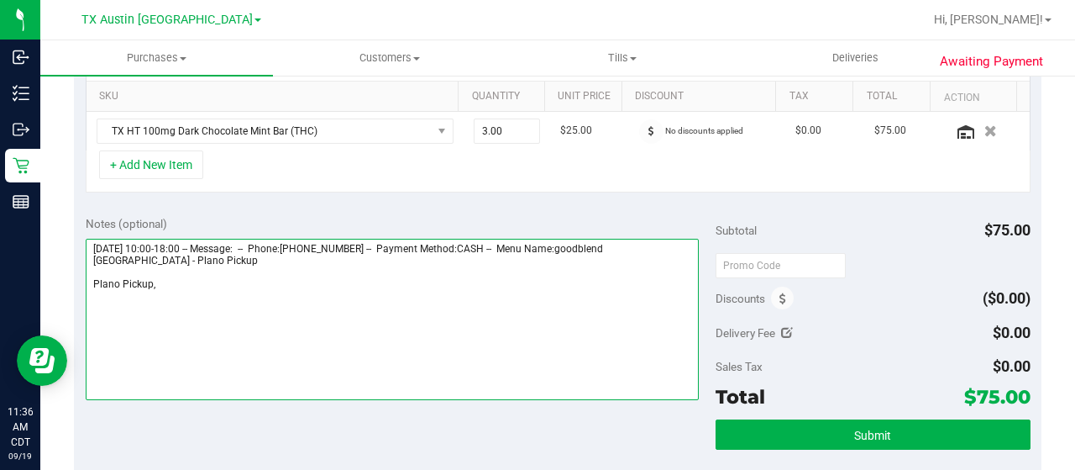
click at [186, 243] on textarea at bounding box center [392, 319] width 613 height 161
click at [260, 289] on textarea at bounding box center [392, 319] width 613 height 161
paste textarea "Saturday 09/20/2025"
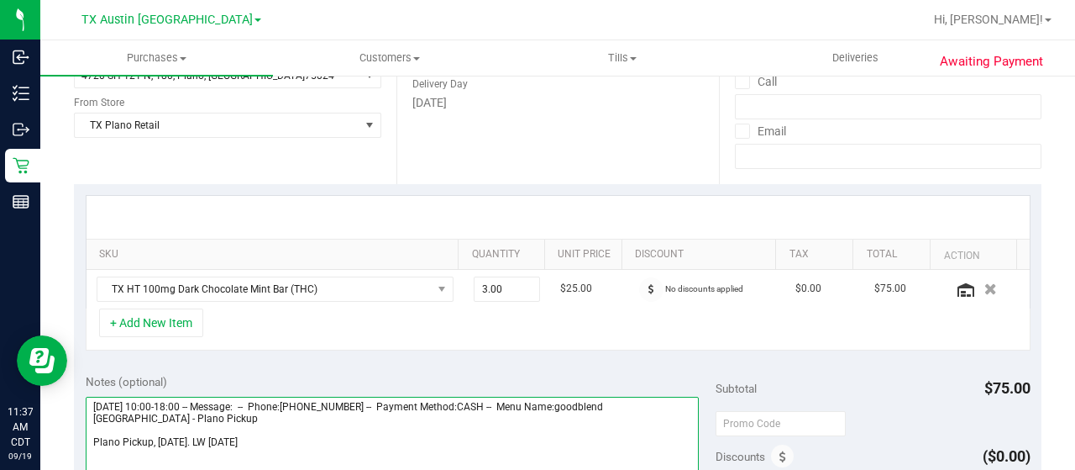
scroll to position [504, 0]
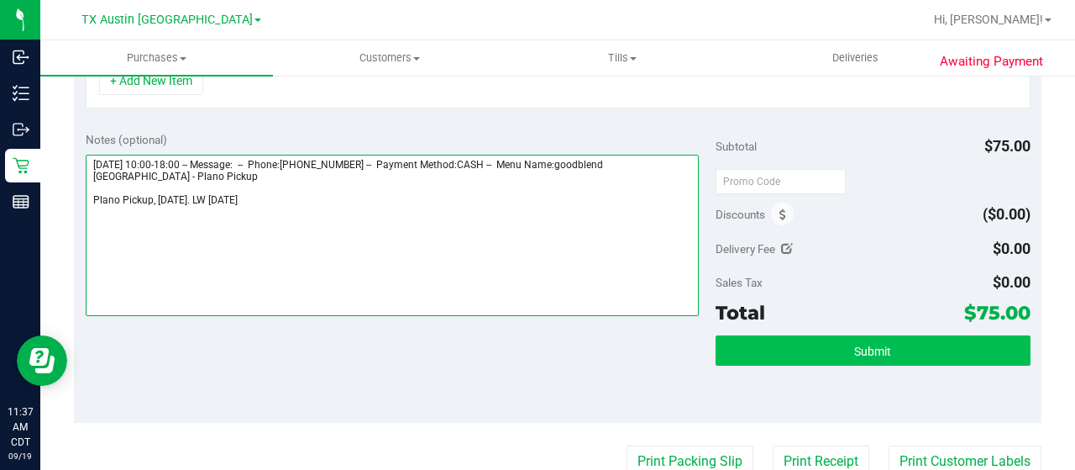
type textarea "Saturday 09/20/2025 10:00-18:00 -- Message: -- Phone:4024191450 -- Payment Meth…"
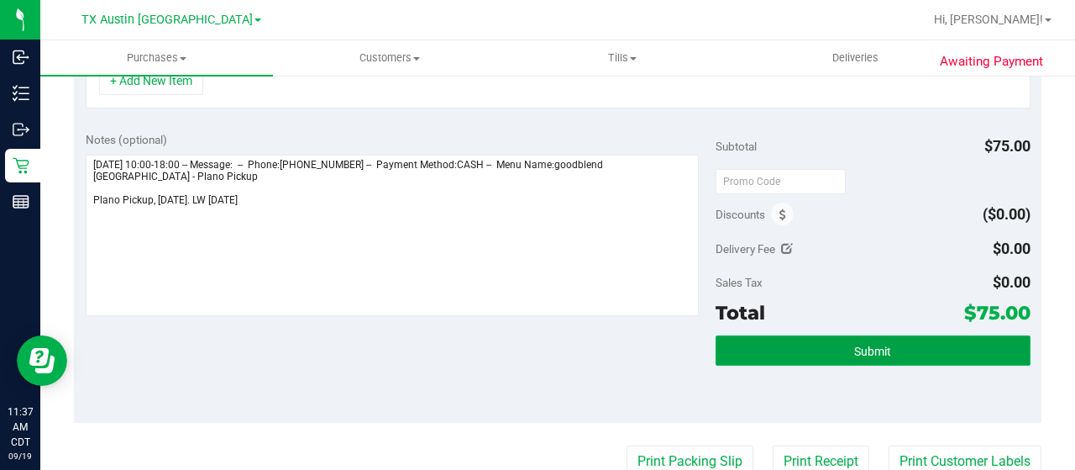
click at [854, 353] on span "Submit" at bounding box center [872, 350] width 37 height 13
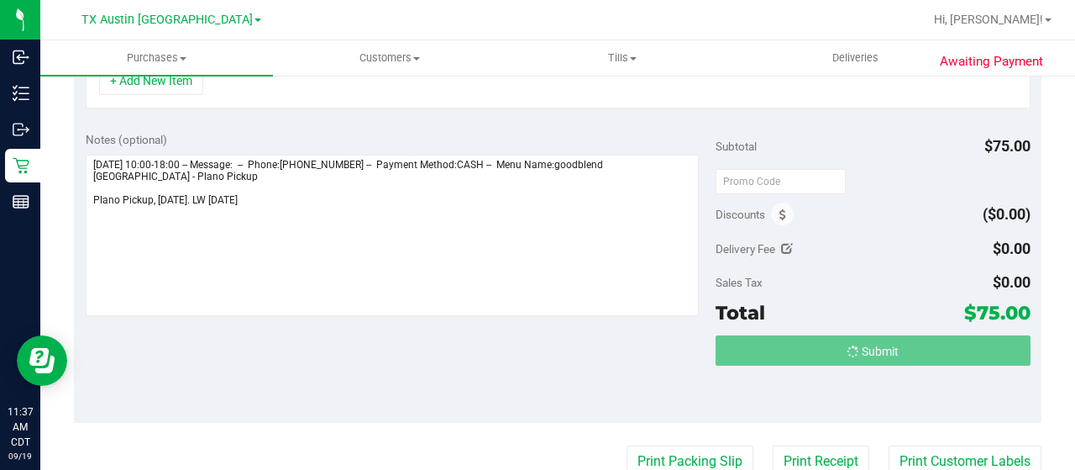
scroll to position [477, 0]
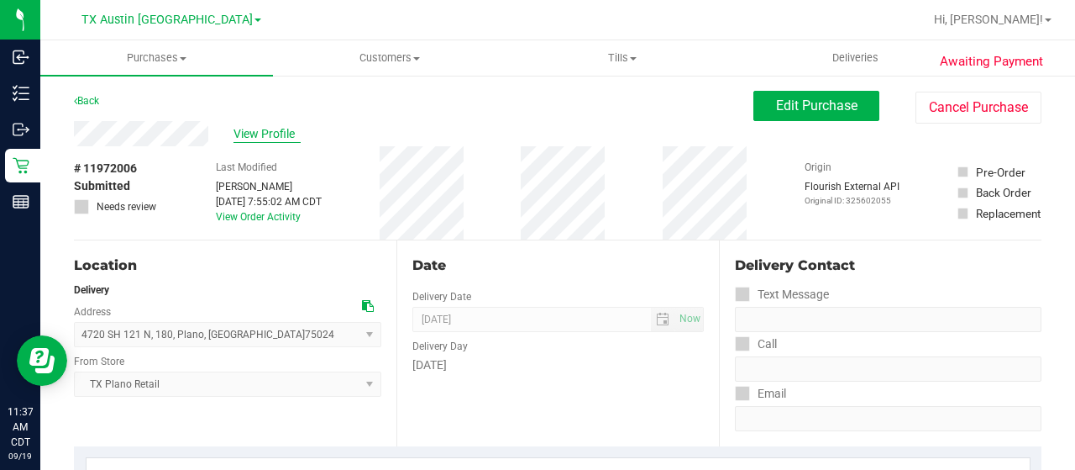
click at [281, 132] on span "View Profile" at bounding box center [267, 134] width 67 height 18
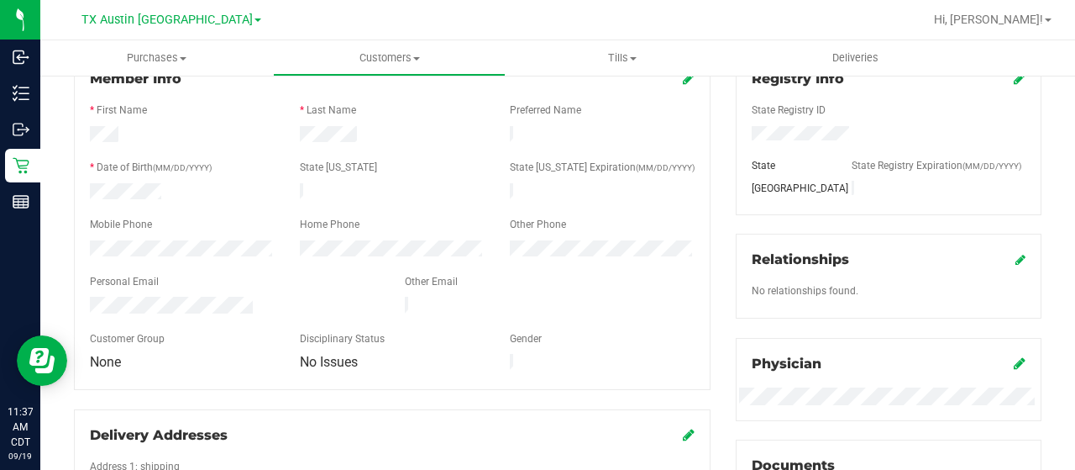
scroll to position [252, 0]
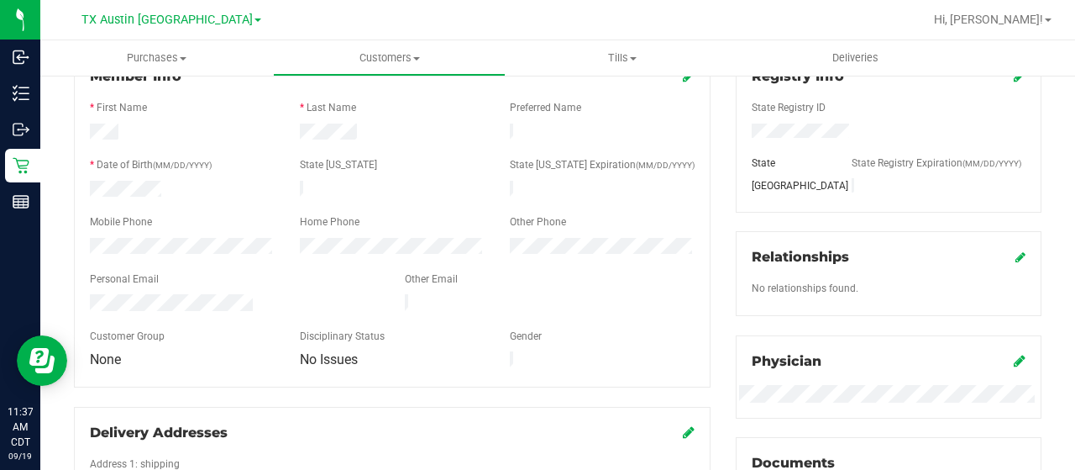
drag, startPoint x: 258, startPoint y: 295, endPoint x: 86, endPoint y: 301, distance: 172.3
click at [86, 301] on div at bounding box center [234, 304] width 315 height 20
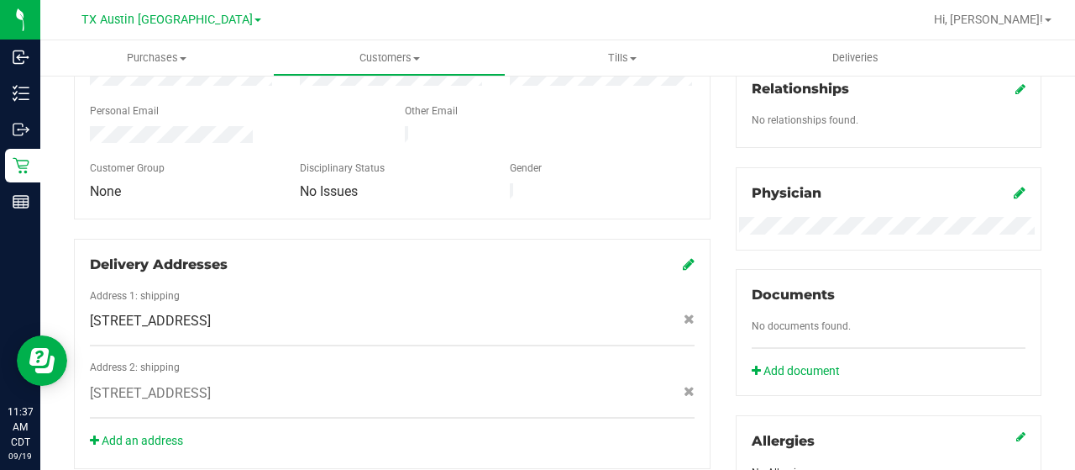
scroll to position [0, 0]
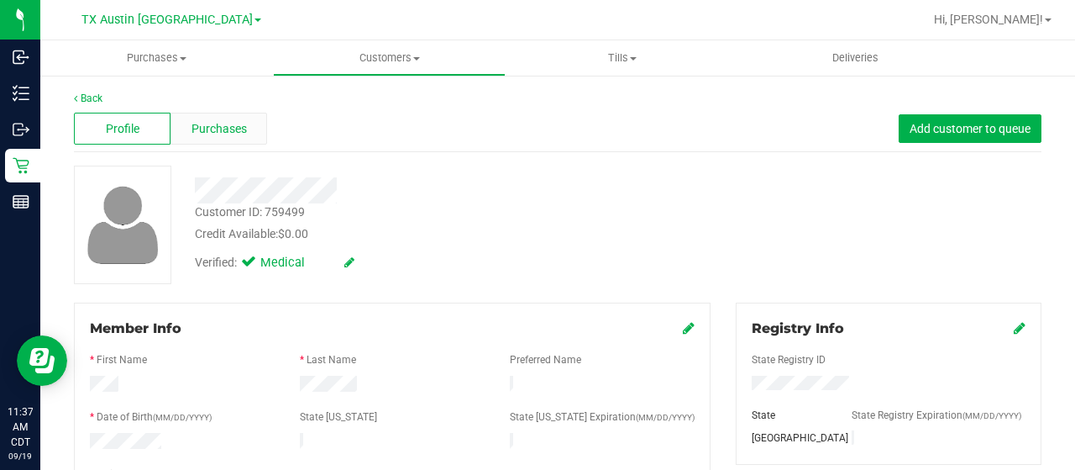
click at [223, 135] on span "Purchases" at bounding box center [219, 129] width 55 height 18
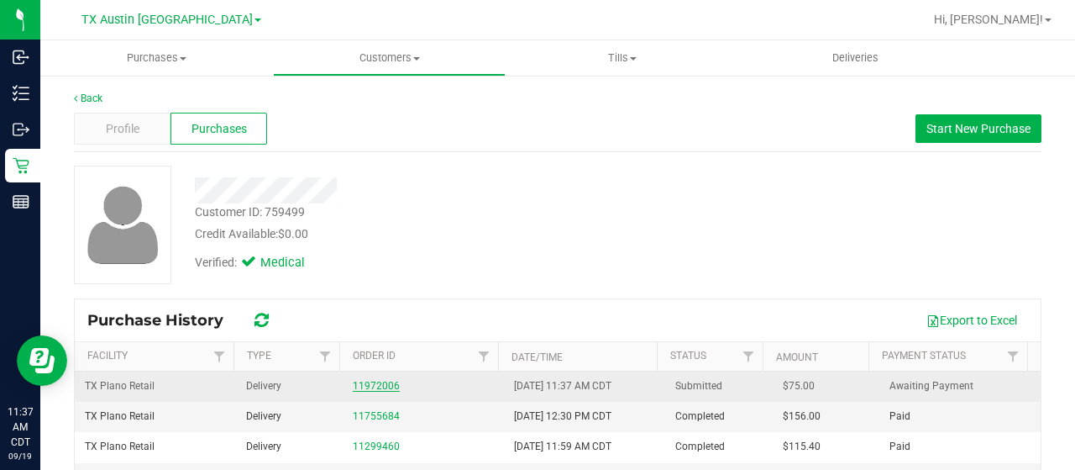
click at [381, 380] on link "11972006" at bounding box center [376, 386] width 47 height 12
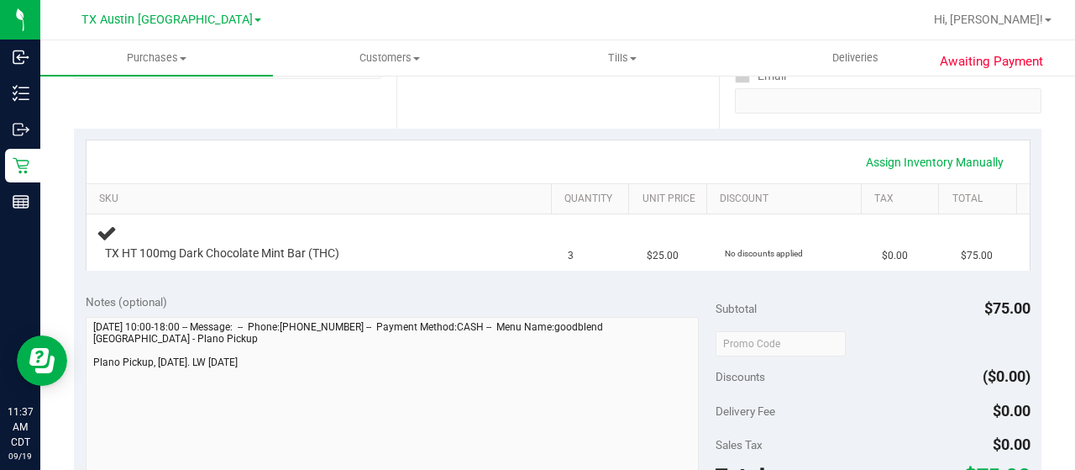
scroll to position [420, 0]
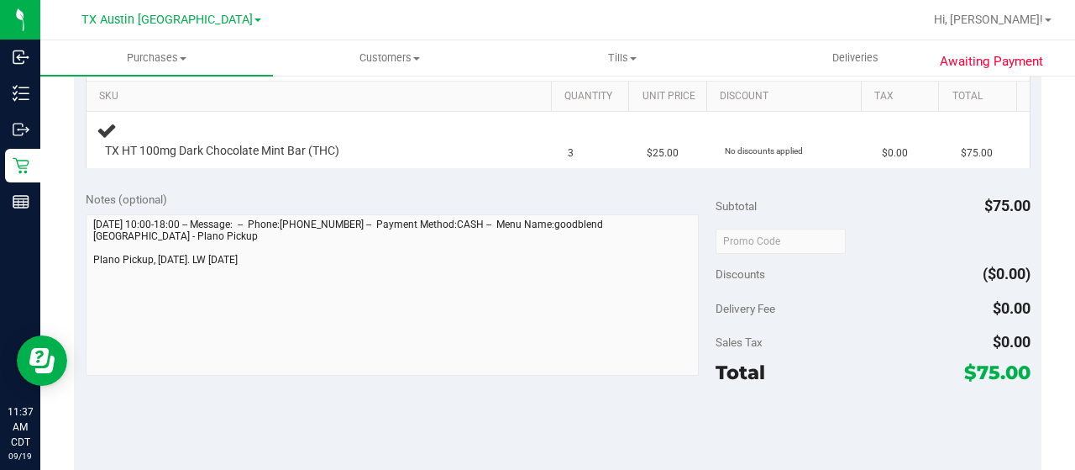
click at [84, 269] on div "Notes (optional) Subtotal $75.00 Discounts ($0.00) Delivery Fee $0.00 Sales Tax…" at bounding box center [558, 331] width 968 height 302
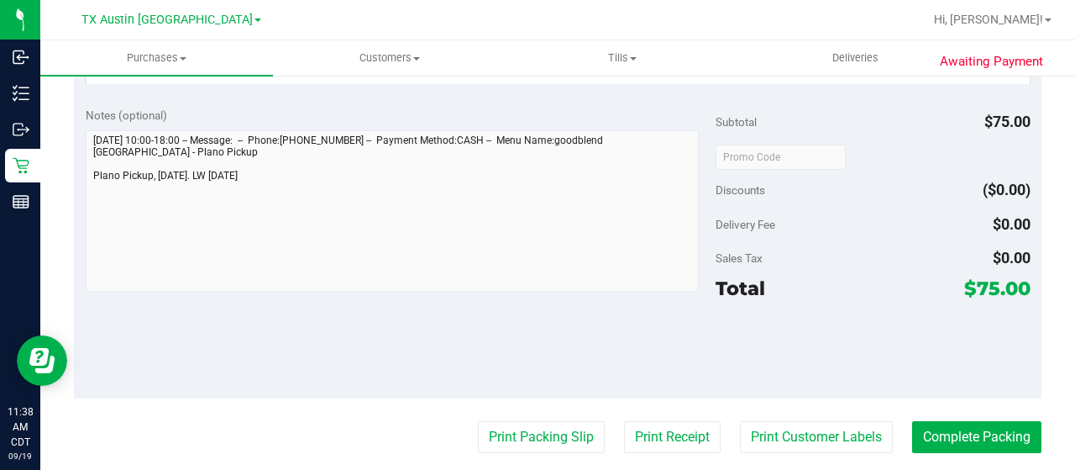
drag, startPoint x: 964, startPoint y: 289, endPoint x: 986, endPoint y: 288, distance: 21.9
click at [987, 288] on span "$75.00" at bounding box center [997, 288] width 66 height 24
copy span "75"
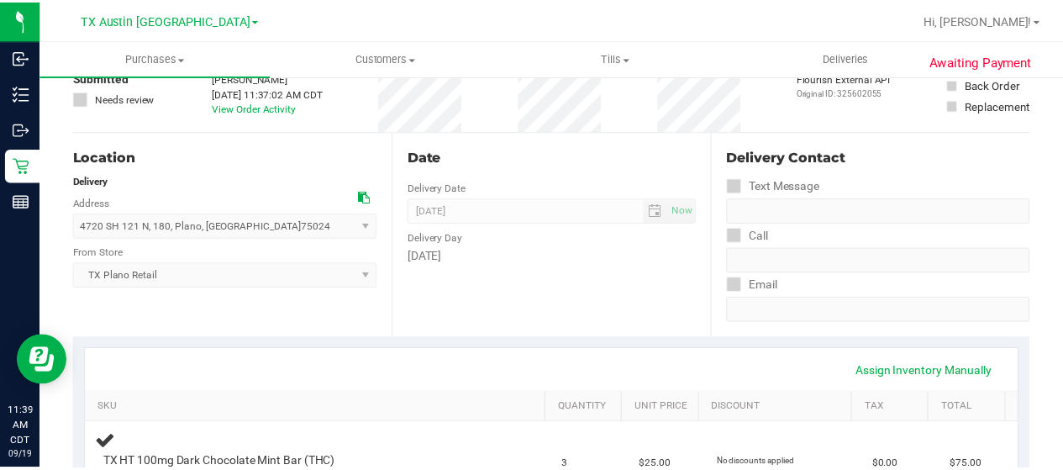
scroll to position [0, 0]
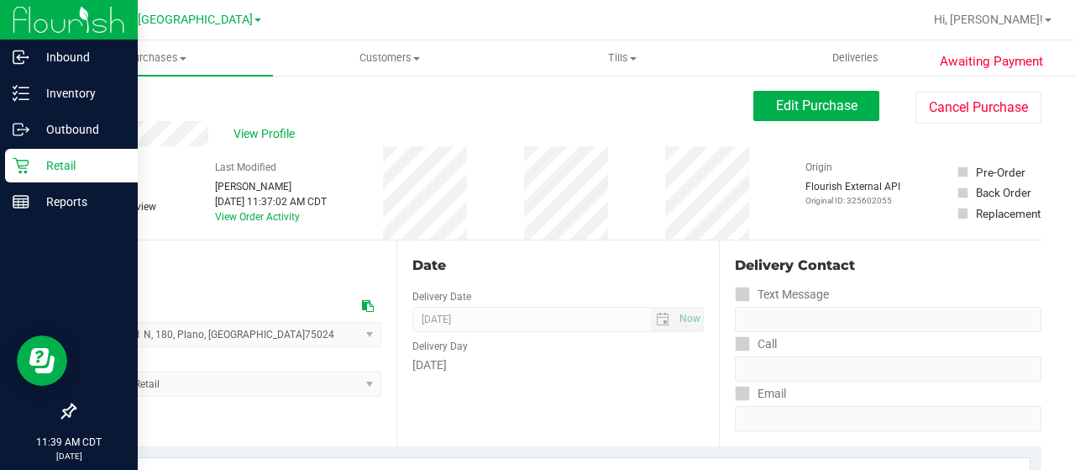
click at [32, 167] on p "Retail" at bounding box center [79, 165] width 101 height 20
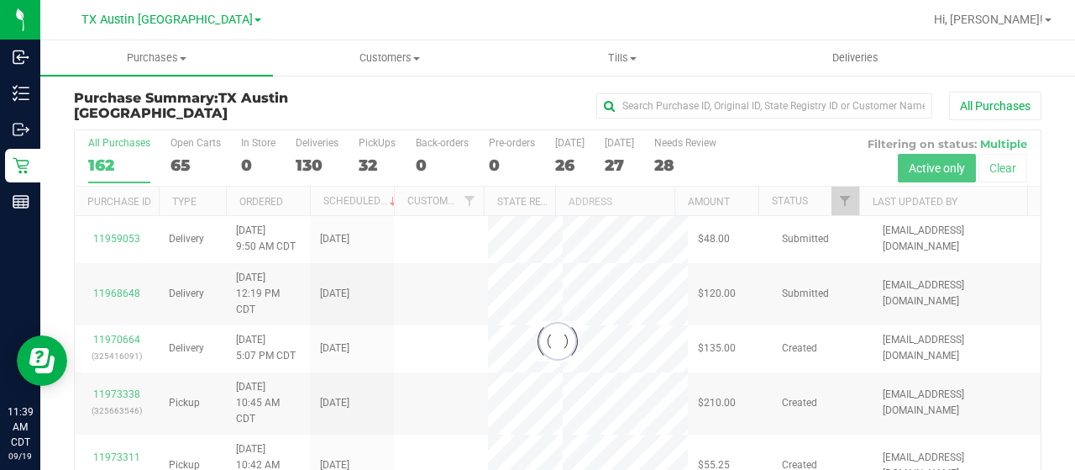
click at [833, 202] on div at bounding box center [558, 341] width 966 height 422
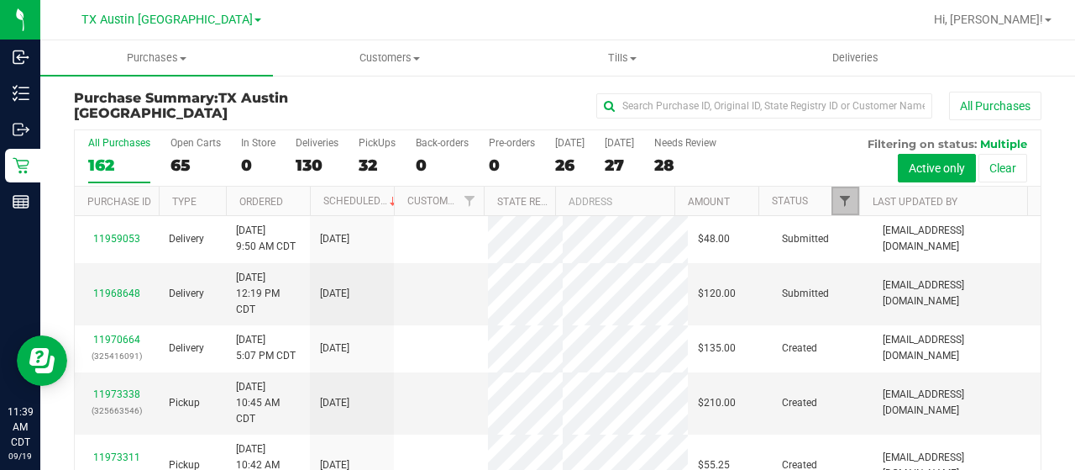
click at [838, 200] on span "Filter" at bounding box center [844, 200] width 13 height 13
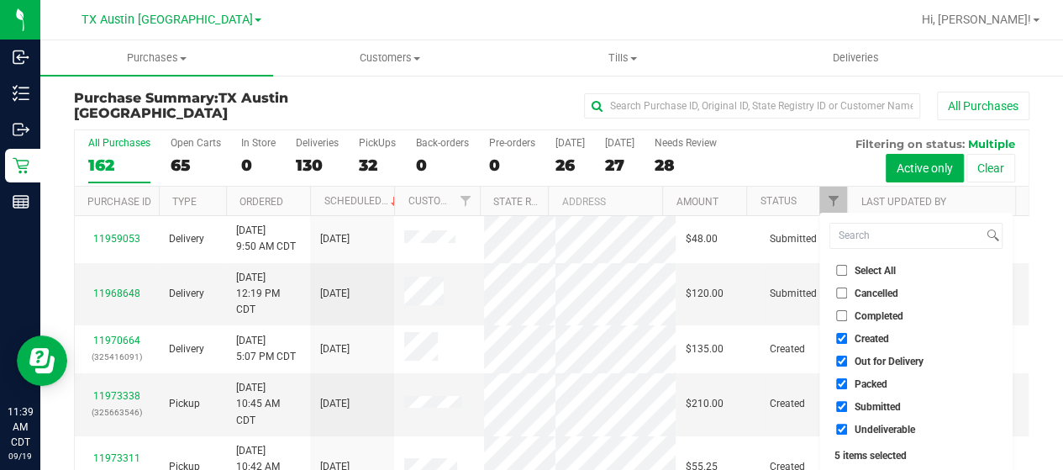
click at [892, 364] on span "Out for Delivery" at bounding box center [888, 361] width 69 height 10
click at [847, 364] on input "Out for Delivery" at bounding box center [841, 360] width 11 height 11
checkbox input "false"
click at [879, 381] on span "Packed" at bounding box center [870, 384] width 33 height 10
click at [847, 381] on input "Packed" at bounding box center [841, 383] width 11 height 11
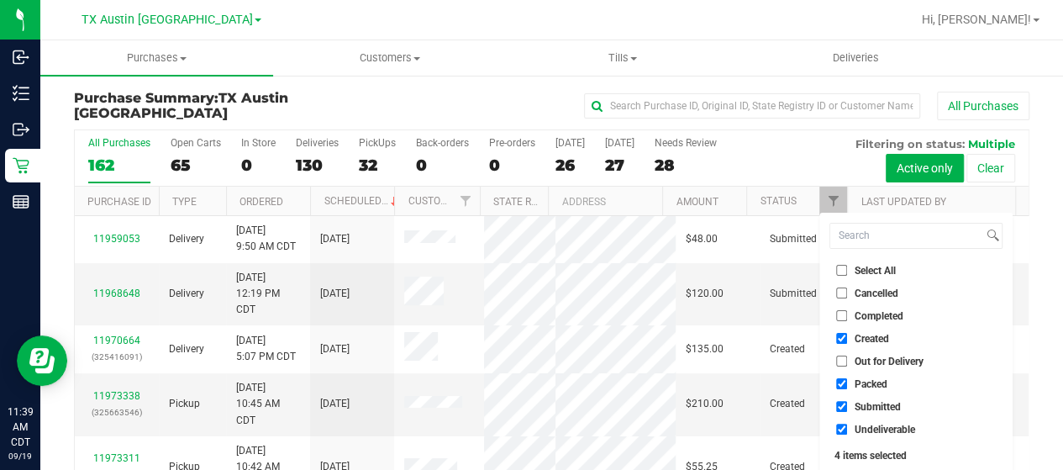
checkbox input "false"
click at [869, 409] on span "Submitted" at bounding box center [877, 407] width 46 height 10
click at [847, 409] on input "Submitted" at bounding box center [841, 406] width 11 height 11
checkbox input "false"
click at [865, 429] on span "Undeliverable" at bounding box center [884, 429] width 60 height 10
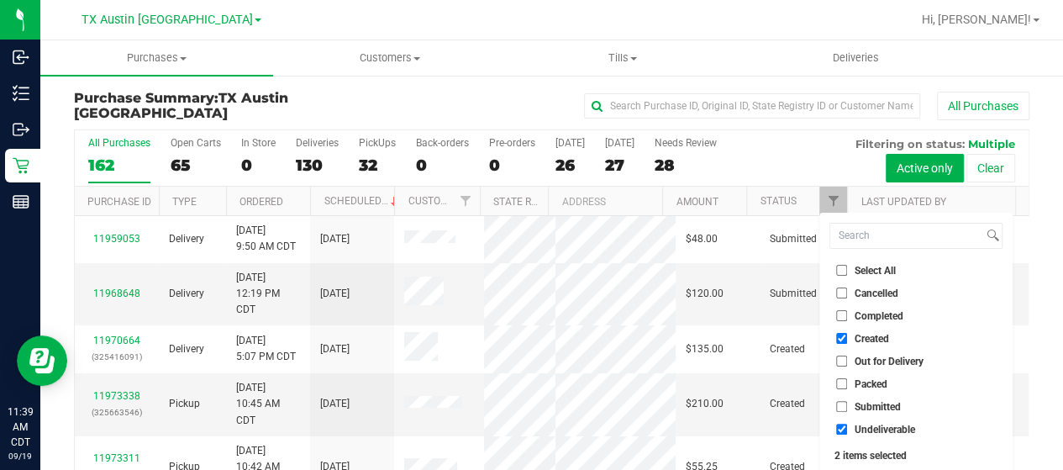
click at [847, 429] on input "Undeliverable" at bounding box center [841, 428] width 11 height 11
checkbox input "false"
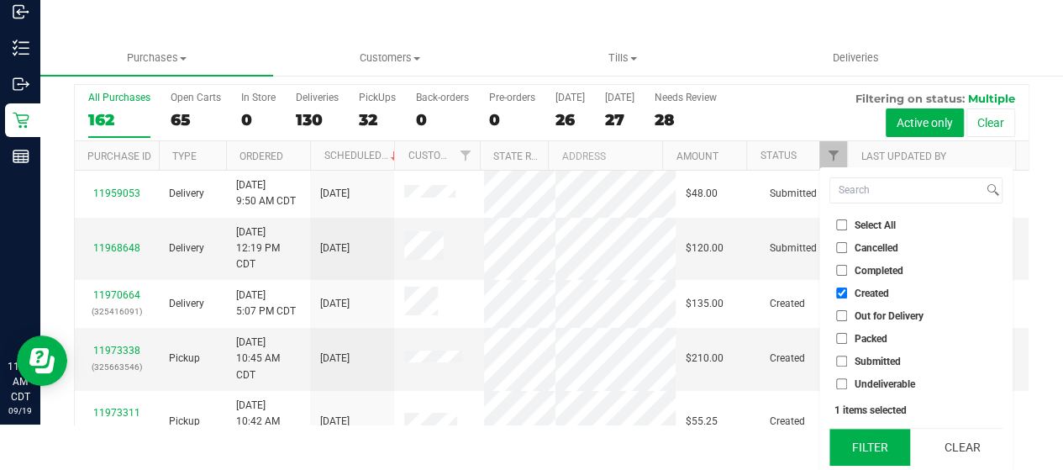
click at [872, 444] on button "Filter" at bounding box center [869, 446] width 81 height 37
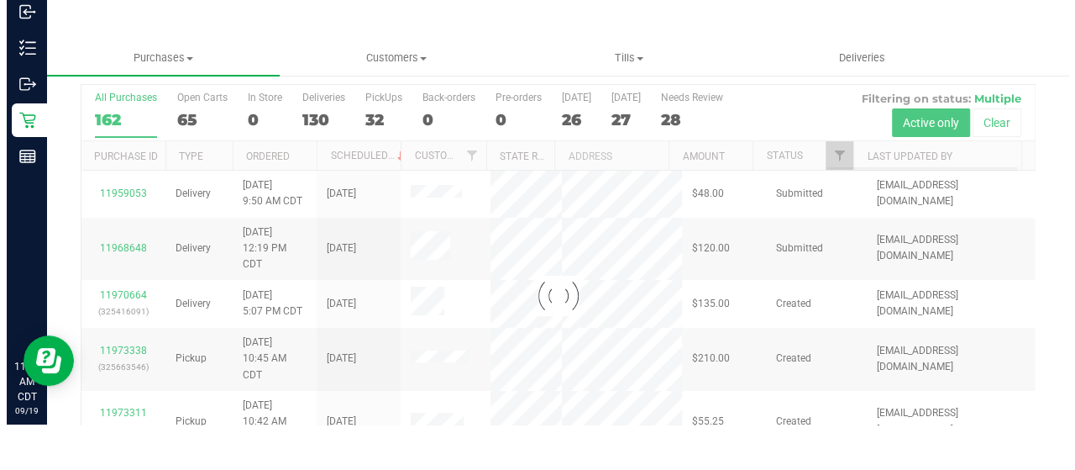
scroll to position [0, 0]
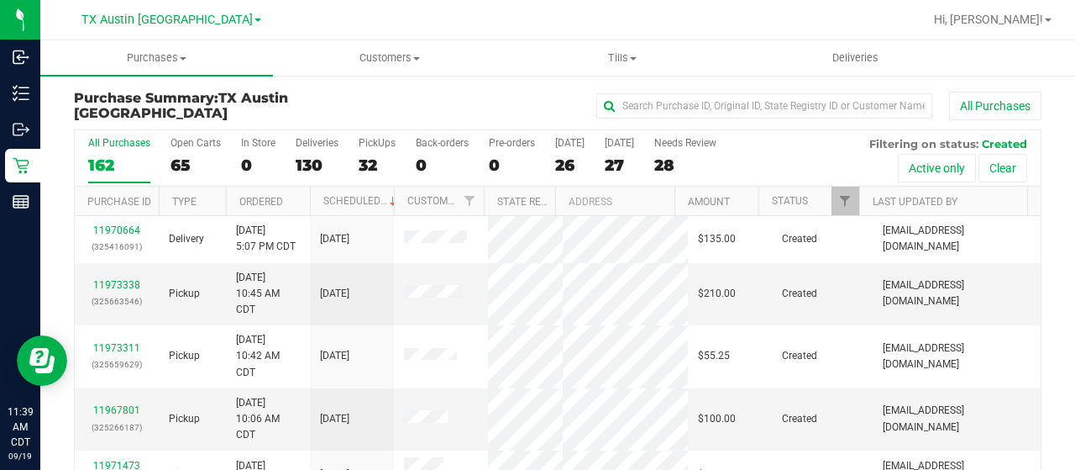
click at [566, 165] on div "26" at bounding box center [569, 164] width 29 height 19
click at [0, 0] on input "Today 26" at bounding box center [0, 0] width 0 height 0
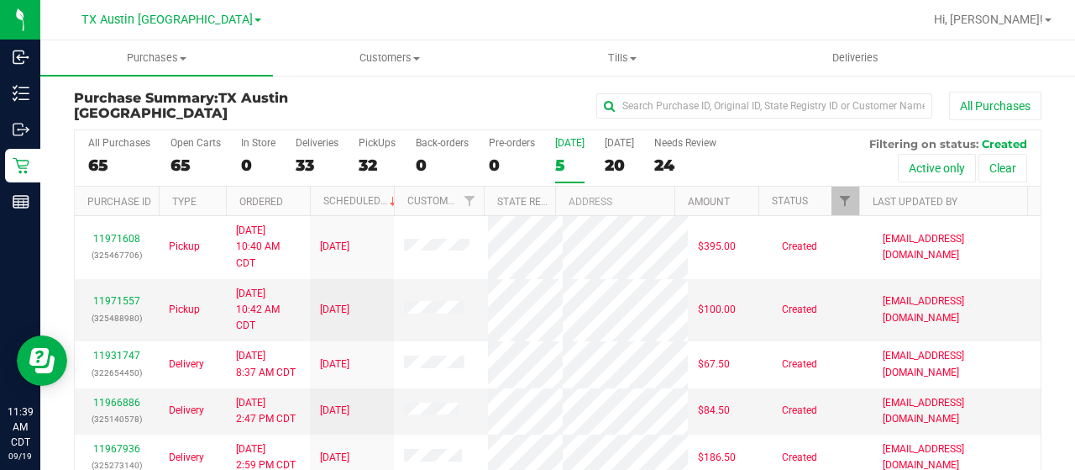
scroll to position [84, 0]
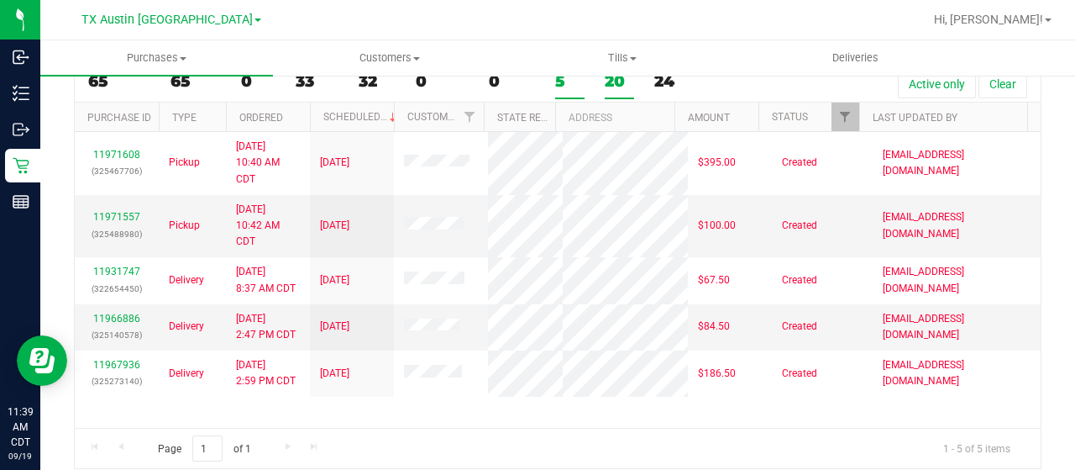
click at [614, 86] on div "20" at bounding box center [619, 80] width 29 height 19
click at [0, 0] on input "Tomorrow 20" at bounding box center [0, 0] width 0 height 0
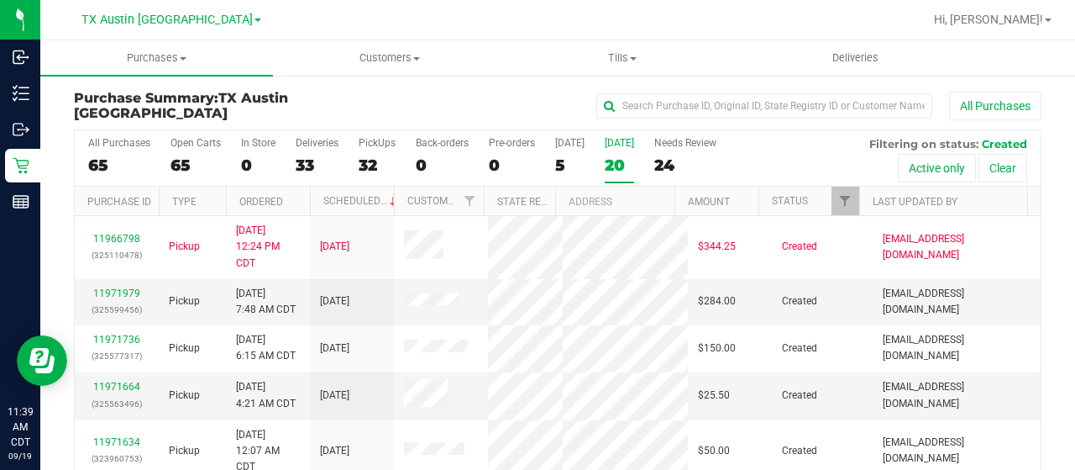
scroll to position [96, 0]
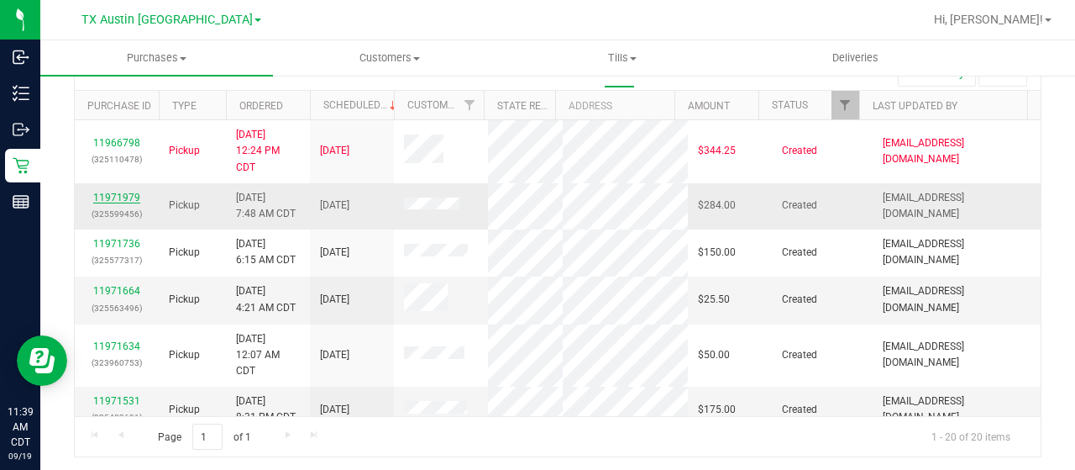
click at [129, 194] on link "11971979" at bounding box center [116, 198] width 47 height 12
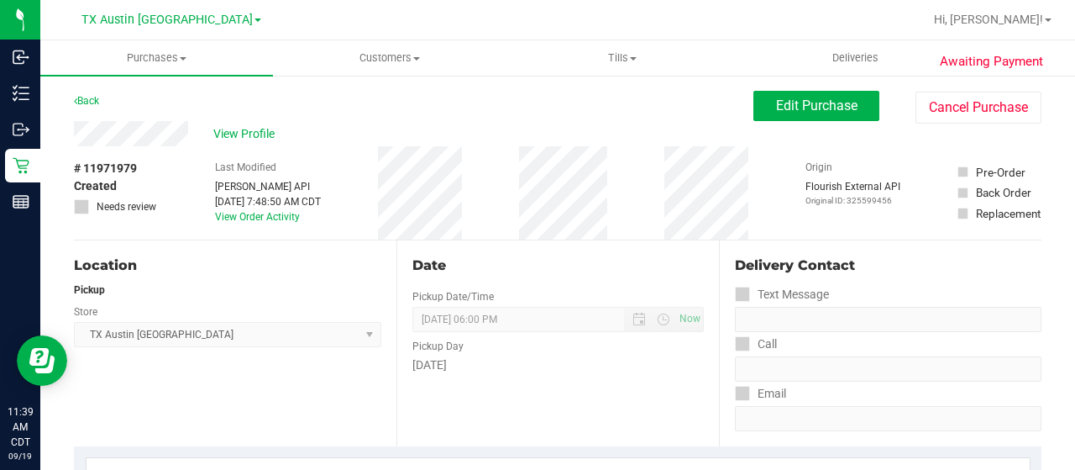
click at [185, 101] on div "Back Edit Purchase Cancel Purchase" at bounding box center [558, 106] width 968 height 30
click at [260, 134] on span "View Profile" at bounding box center [246, 134] width 67 height 18
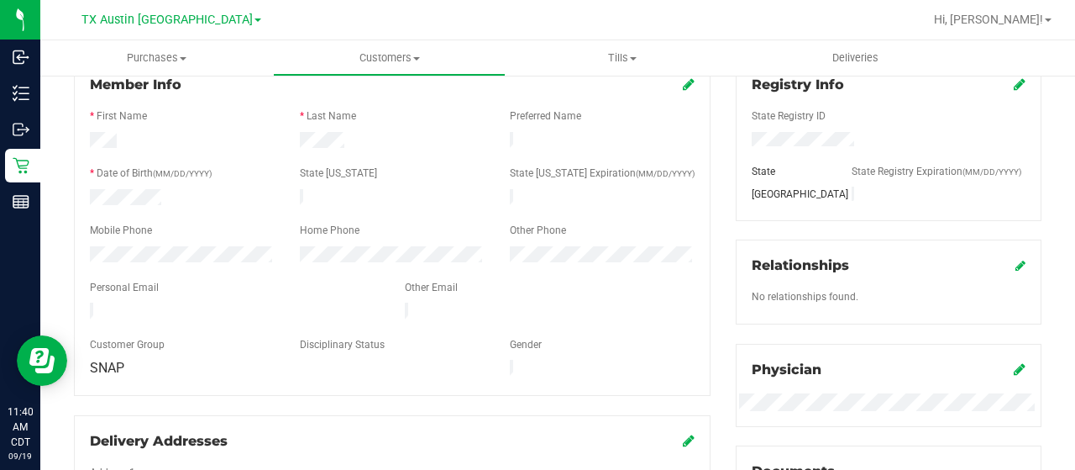
scroll to position [252, 0]
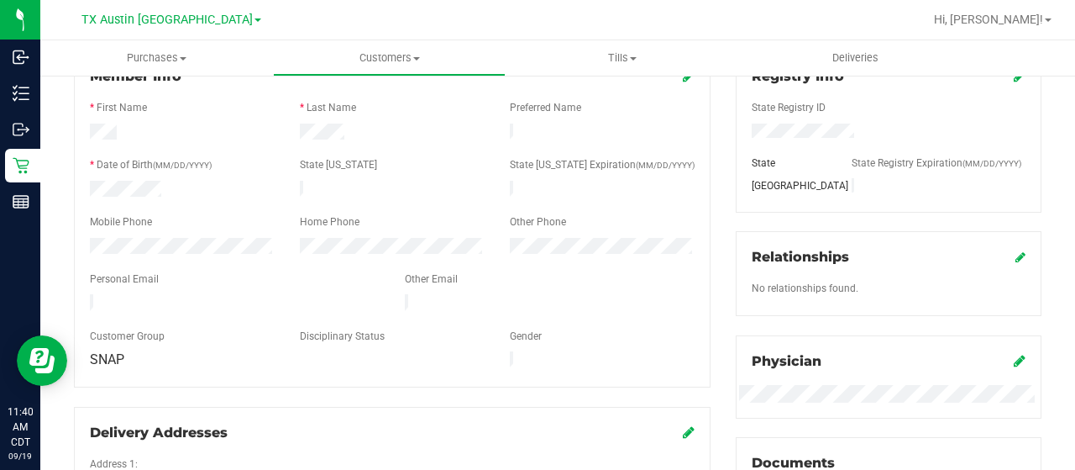
click at [1014, 361] on icon at bounding box center [1020, 360] width 12 height 13
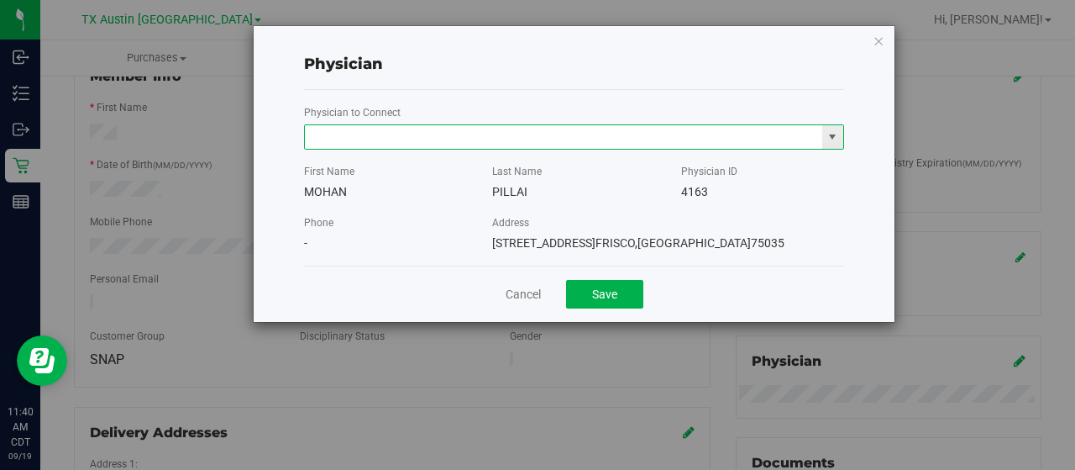
click at [428, 144] on input "text" at bounding box center [563, 137] width 517 height 24
paste input "Rice-McKenzie"
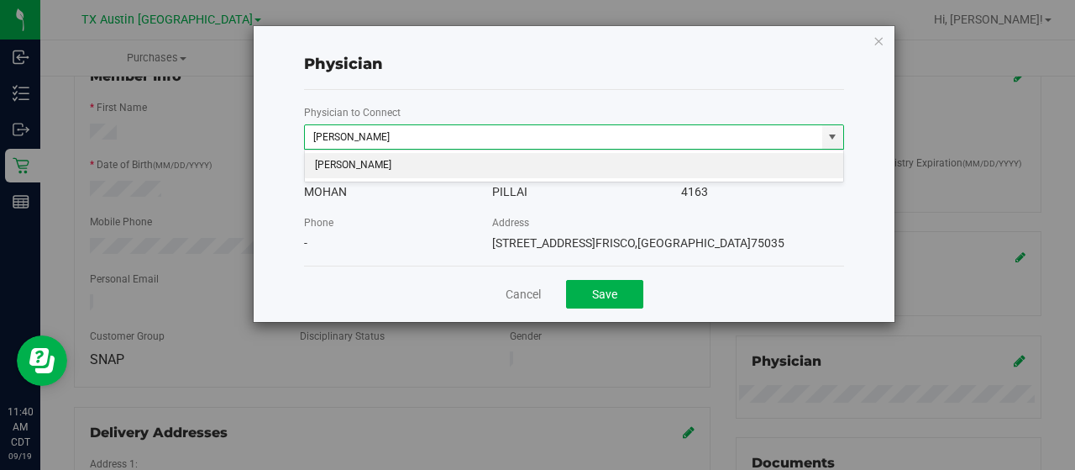
click at [460, 164] on li "JACQUELINE NICOLE RICE-MCKENZIE" at bounding box center [574, 165] width 539 height 25
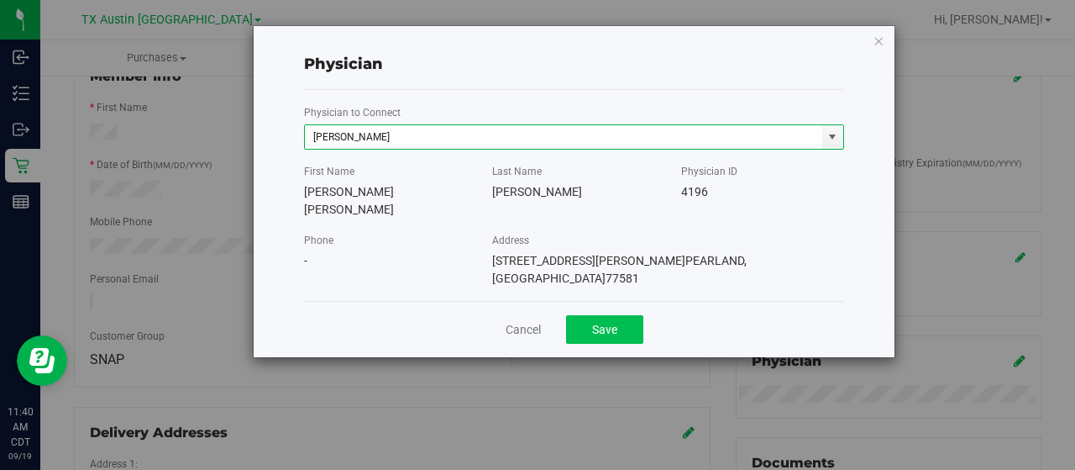
type input "JACQUELINE NICOLE RICE-MCKENZIE"
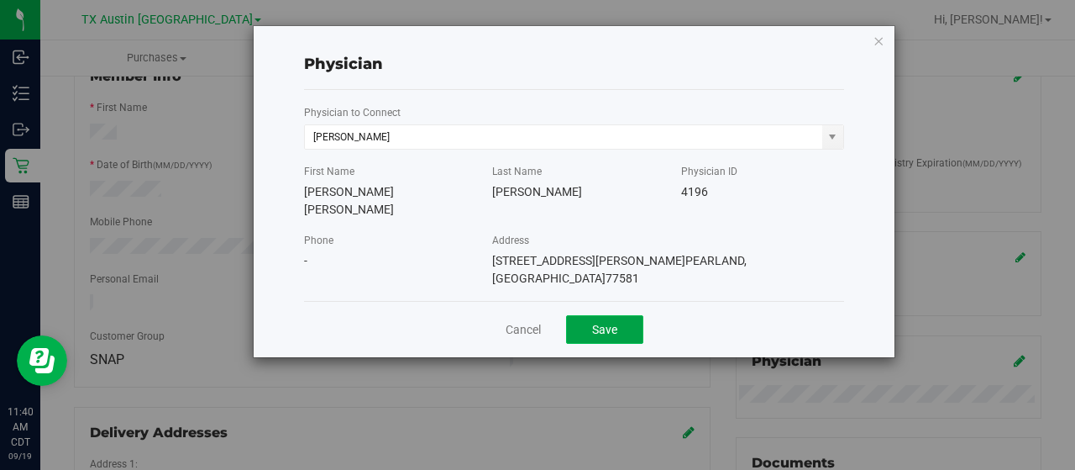
click at [587, 315] on button "Save" at bounding box center [604, 329] width 77 height 29
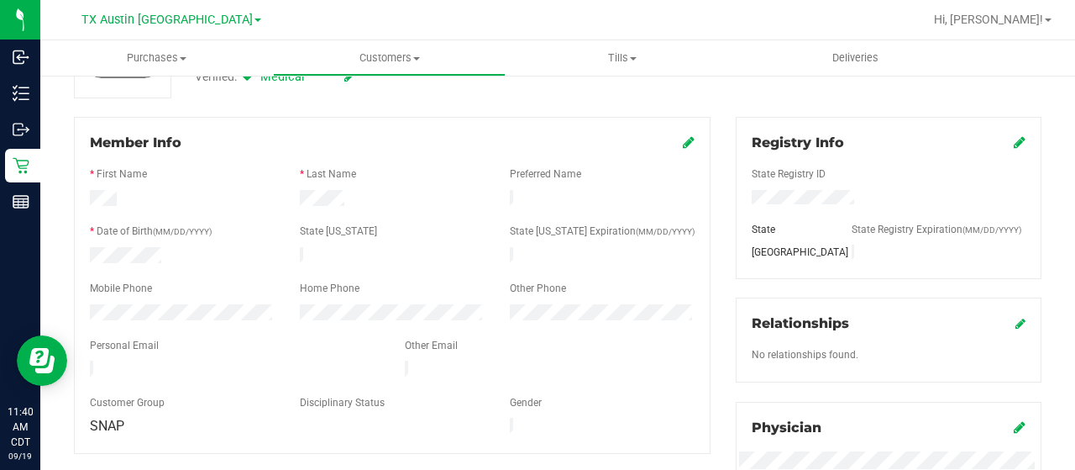
scroll to position [0, 0]
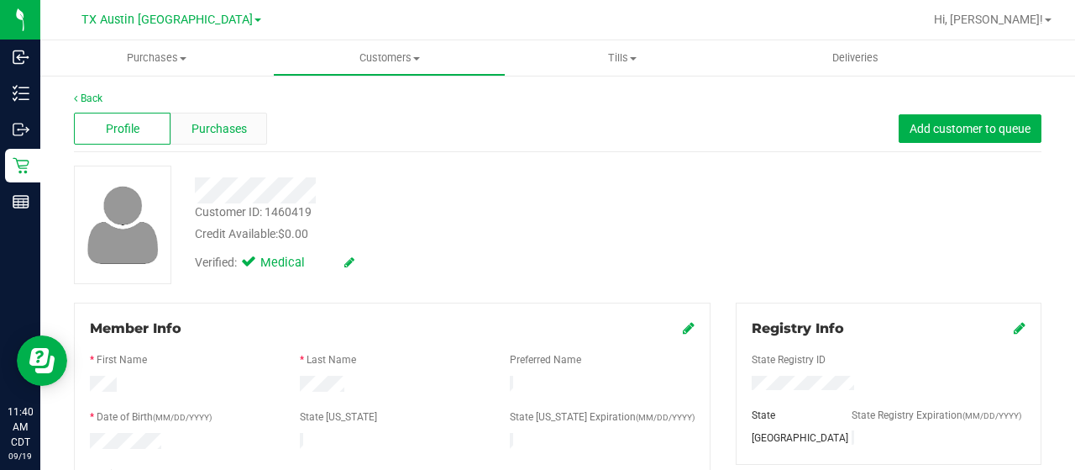
click at [208, 129] on span "Purchases" at bounding box center [219, 129] width 55 height 18
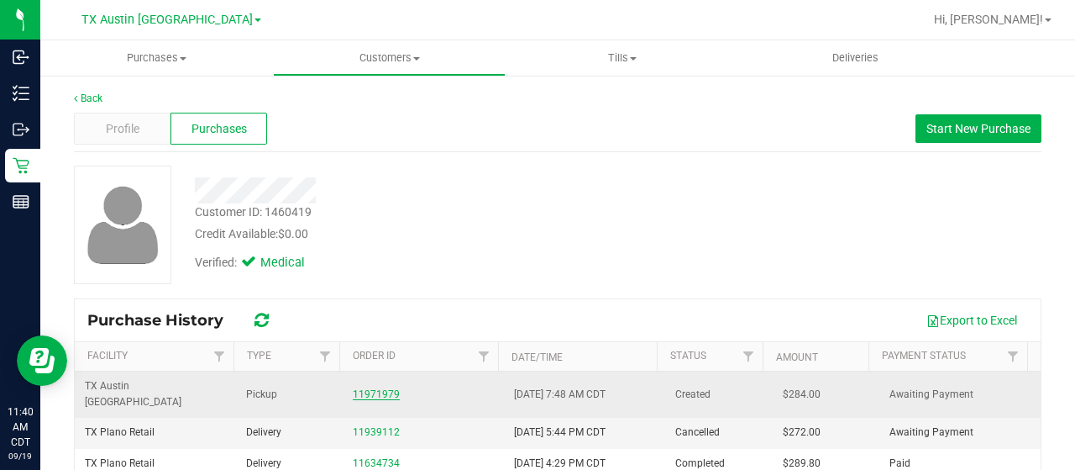
click at [381, 388] on link "11971979" at bounding box center [376, 394] width 47 height 12
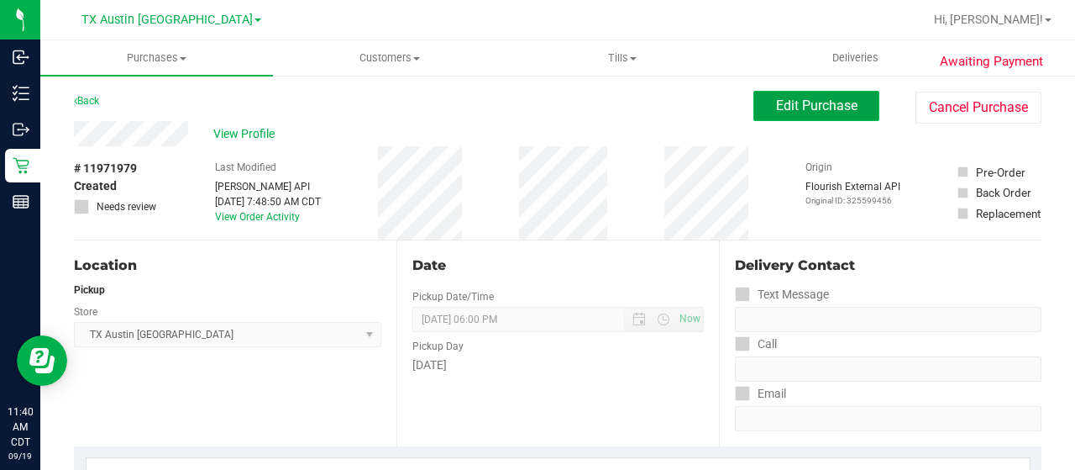
click at [794, 102] on span "Edit Purchase" at bounding box center [816, 105] width 81 height 16
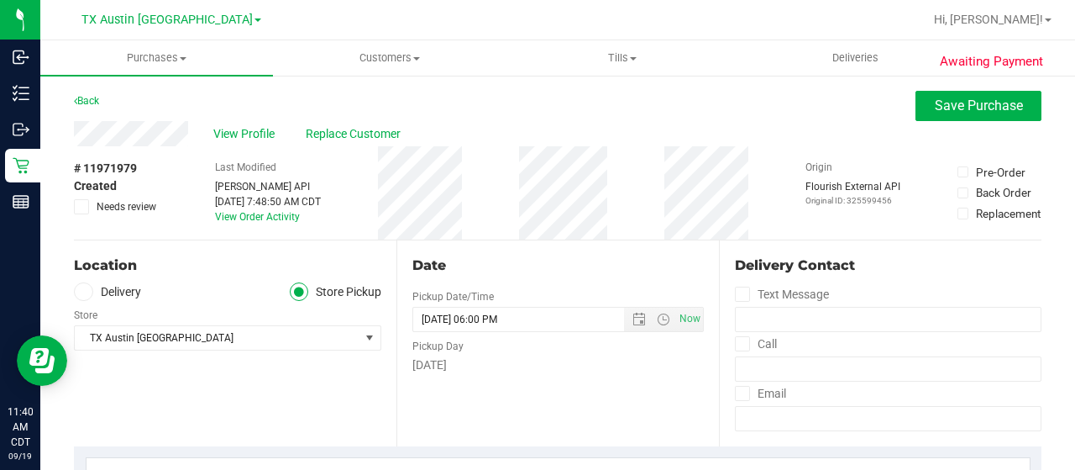
click at [134, 295] on label "Delivery" at bounding box center [107, 291] width 67 height 19
click at [0, 0] on input "Delivery" at bounding box center [0, 0] width 0 height 0
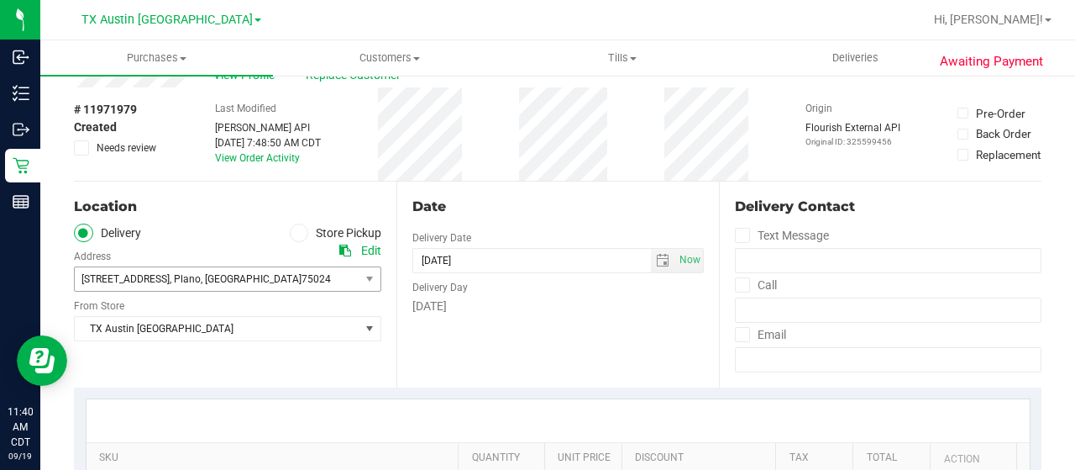
scroll to position [84, 0]
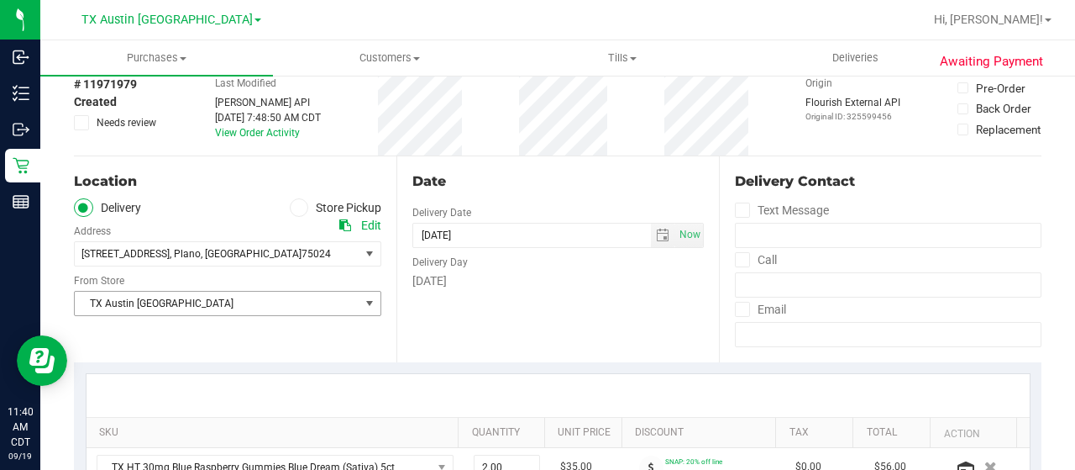
click at [163, 306] on span "TX Austin [GEOGRAPHIC_DATA]" at bounding box center [217, 304] width 285 height 24
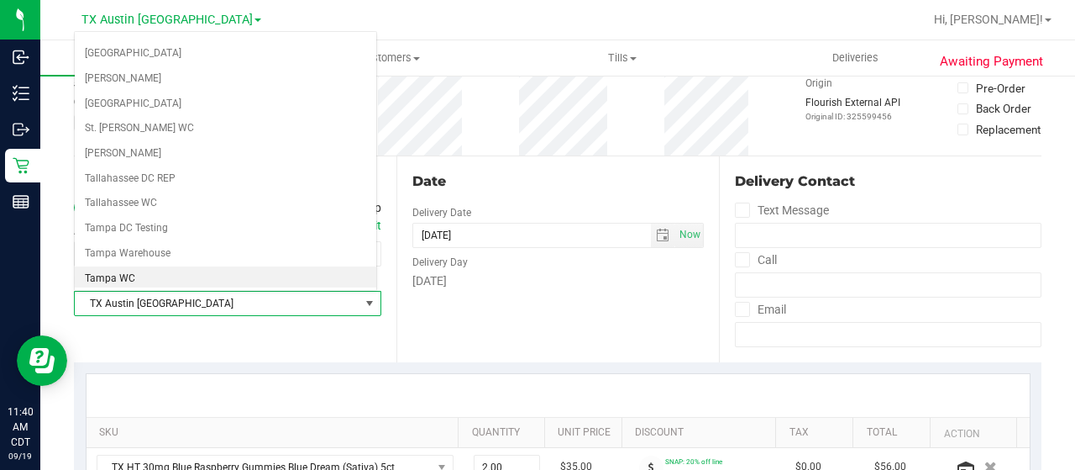
scroll to position [1101, 0]
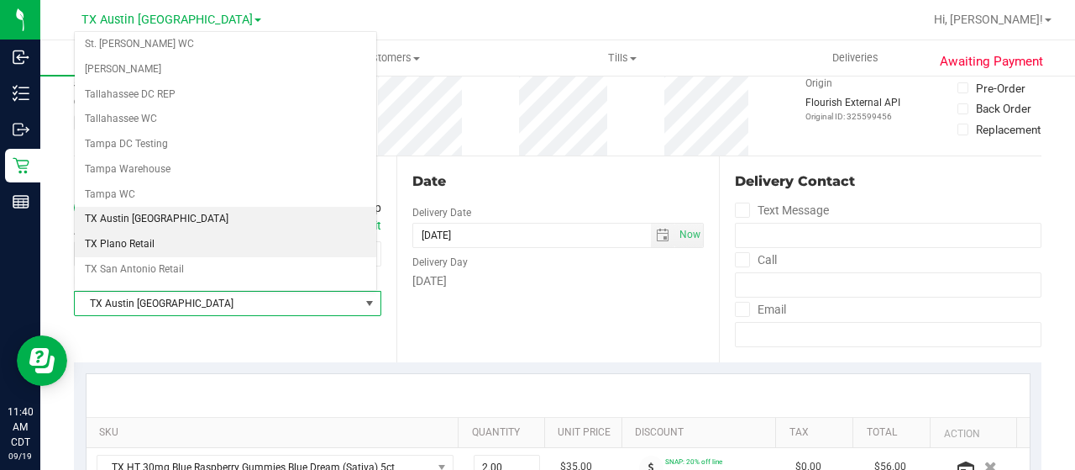
click at [212, 232] on li "TX Plano Retail" at bounding box center [226, 244] width 302 height 25
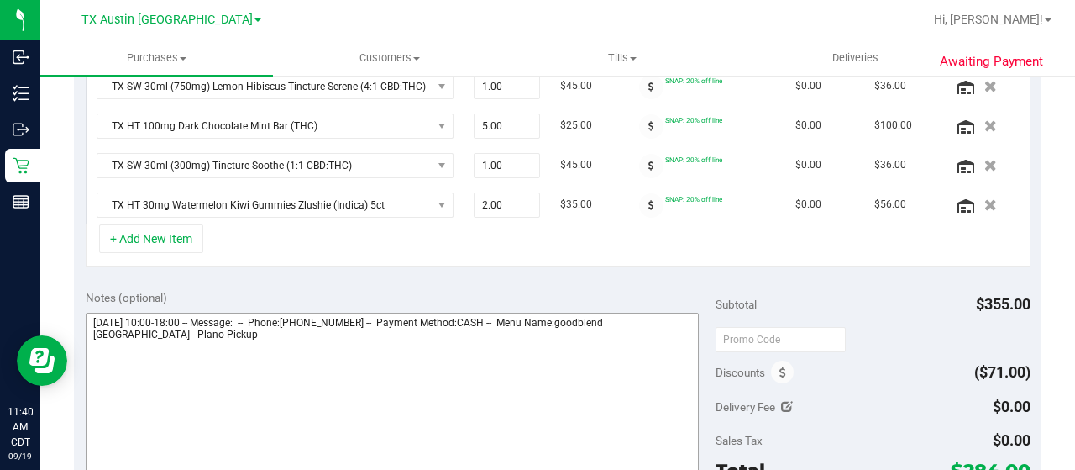
scroll to position [477, 0]
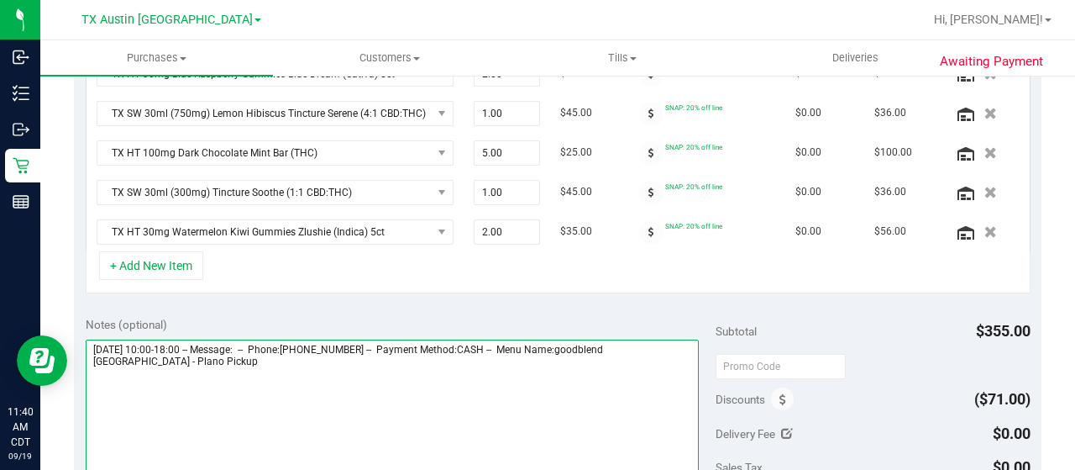
drag, startPoint x: 156, startPoint y: 359, endPoint x: 89, endPoint y: 355, distance: 67.3
click at [89, 355] on textarea at bounding box center [392, 419] width 613 height 161
click at [276, 386] on textarea at bounding box center [392, 419] width 613 height 161
click at [287, 370] on textarea at bounding box center [392, 419] width 613 height 161
paste textarea "Plano Pickup"
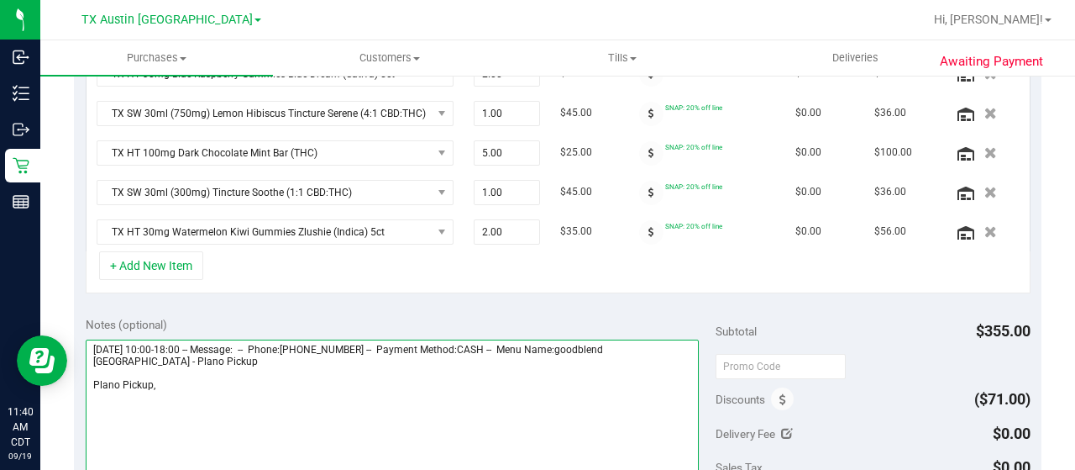
drag, startPoint x: 91, startPoint y: 334, endPoint x: 185, endPoint y: 329, distance: 94.2
click at [185, 329] on div "Notes (optional)" at bounding box center [401, 410] width 630 height 188
drag, startPoint x: 189, startPoint y: 337, endPoint x: 111, endPoint y: 341, distance: 78.2
click at [91, 344] on textarea at bounding box center [392, 419] width 613 height 161
click at [254, 389] on textarea at bounding box center [392, 419] width 613 height 161
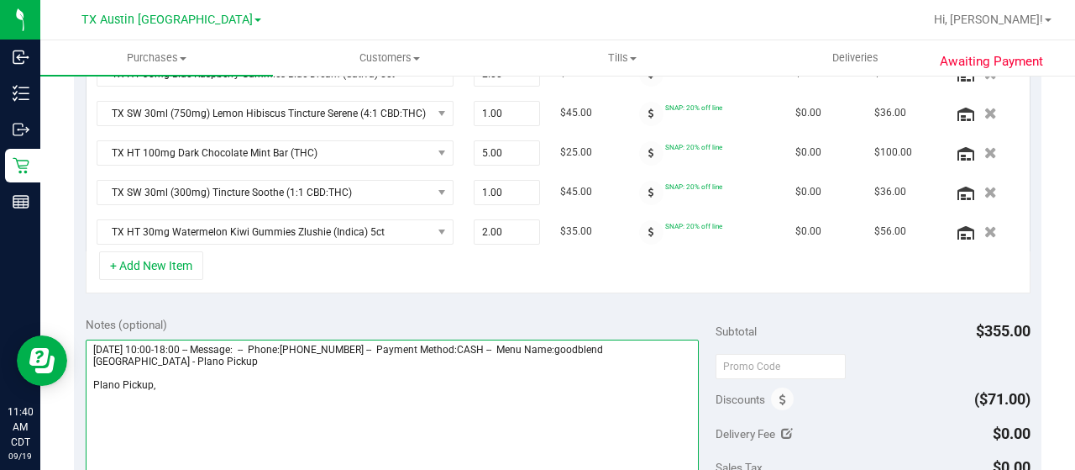
paste textarea "Saturday 09/20/2025"
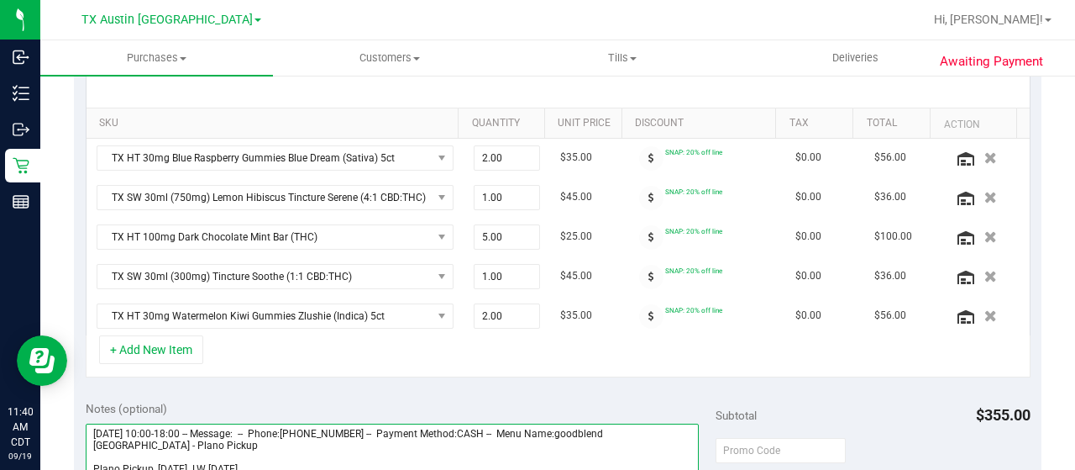
type textarea "Saturday 09/20/2025 10:00-18:00 -- Message: -- Phone:9402307108 -- Payment Meth…"
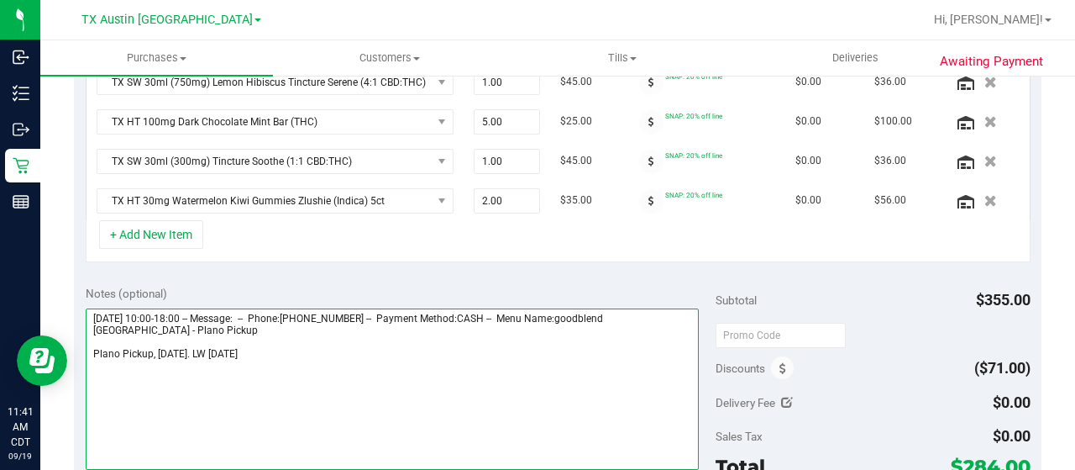
scroll to position [561, 0]
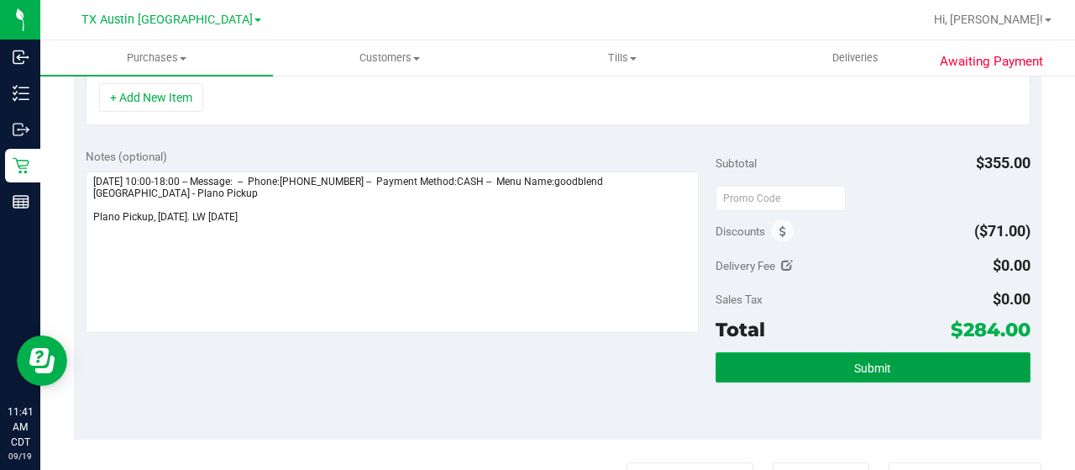
click at [816, 365] on button "Submit" at bounding box center [873, 367] width 315 height 30
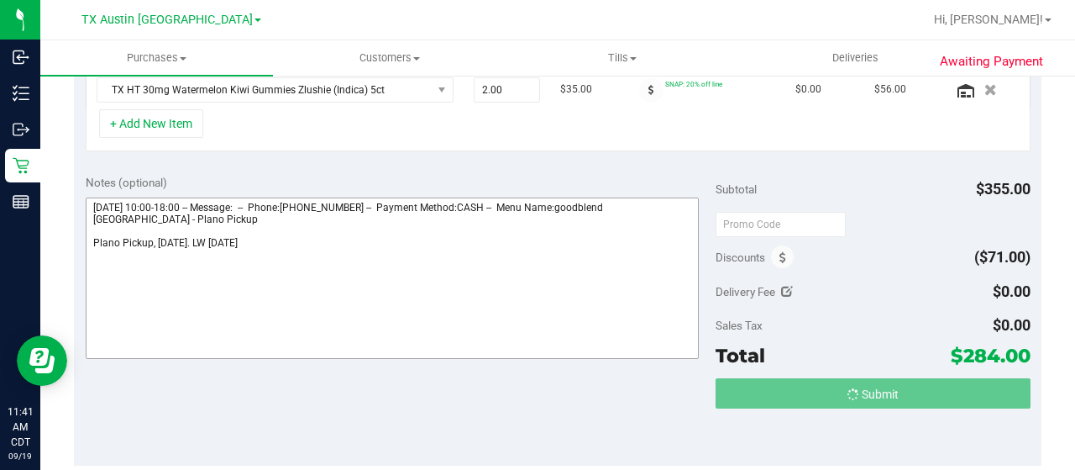
scroll to position [593, 0]
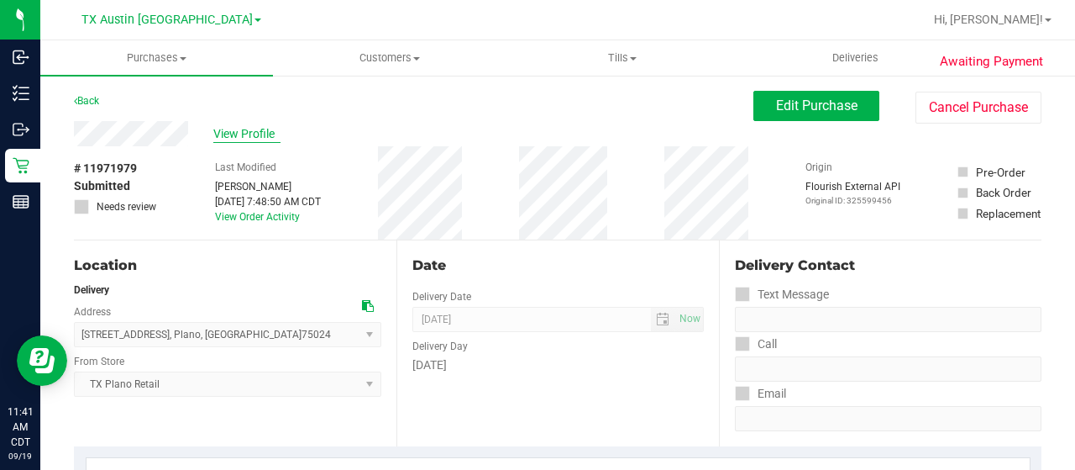
click at [235, 129] on span "View Profile" at bounding box center [246, 134] width 67 height 18
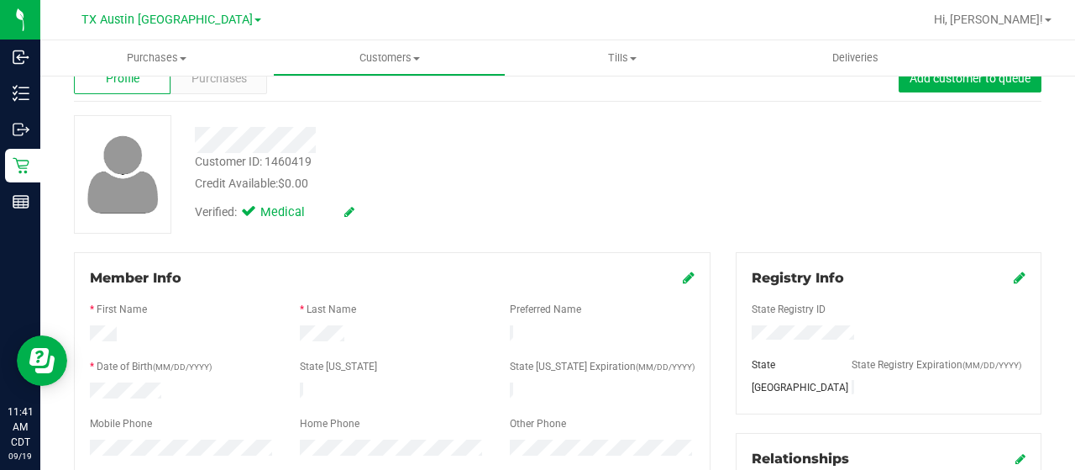
scroll to position [168, 0]
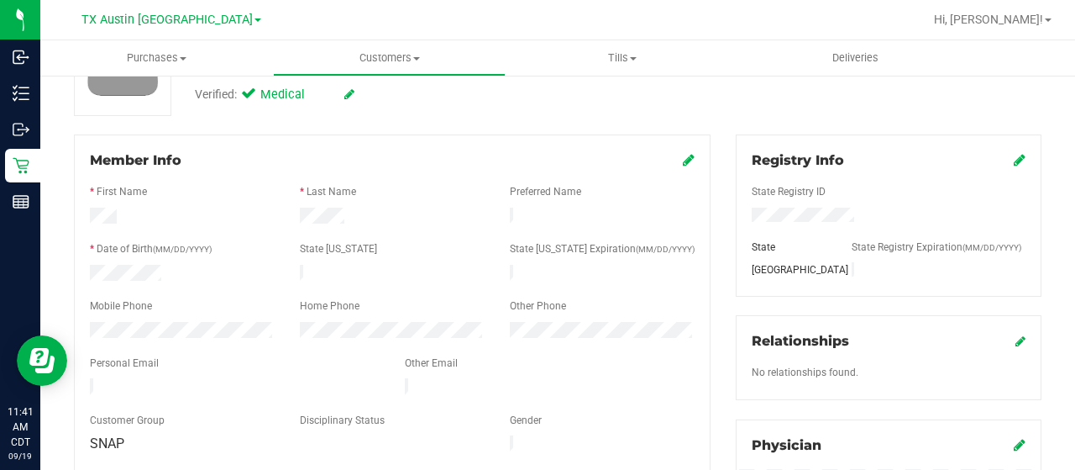
click at [88, 378] on div at bounding box center [234, 388] width 315 height 20
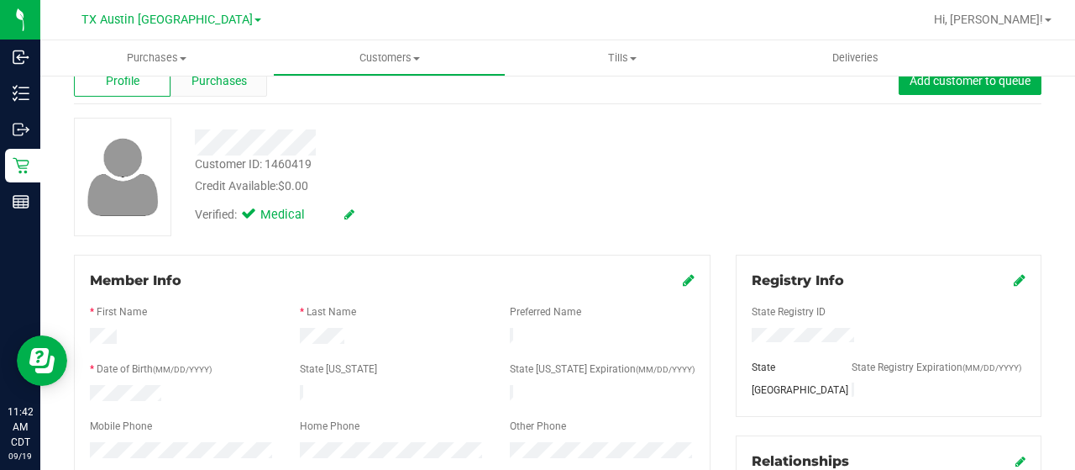
scroll to position [0, 0]
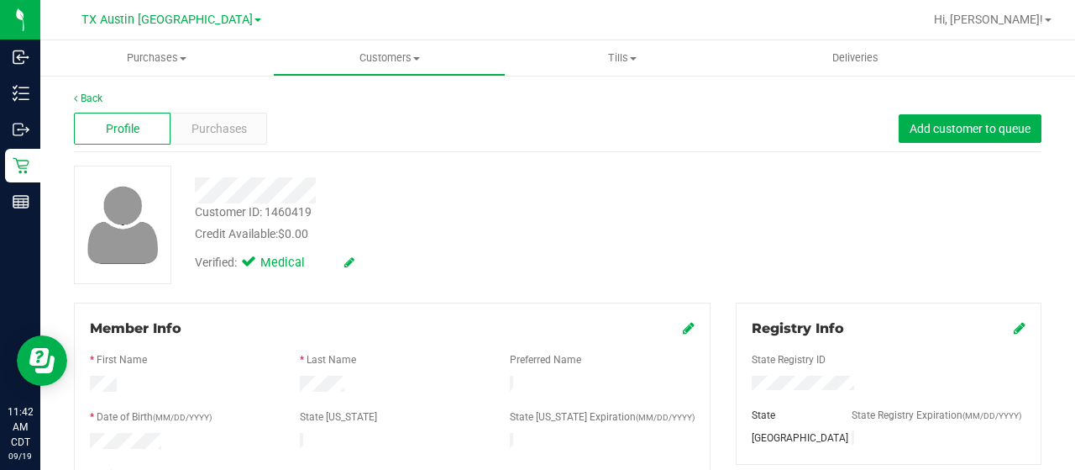
click at [215, 110] on div "Profile Purchases Add customer to queue" at bounding box center [558, 129] width 968 height 46
click at [222, 140] on div "Purchases" at bounding box center [219, 129] width 97 height 32
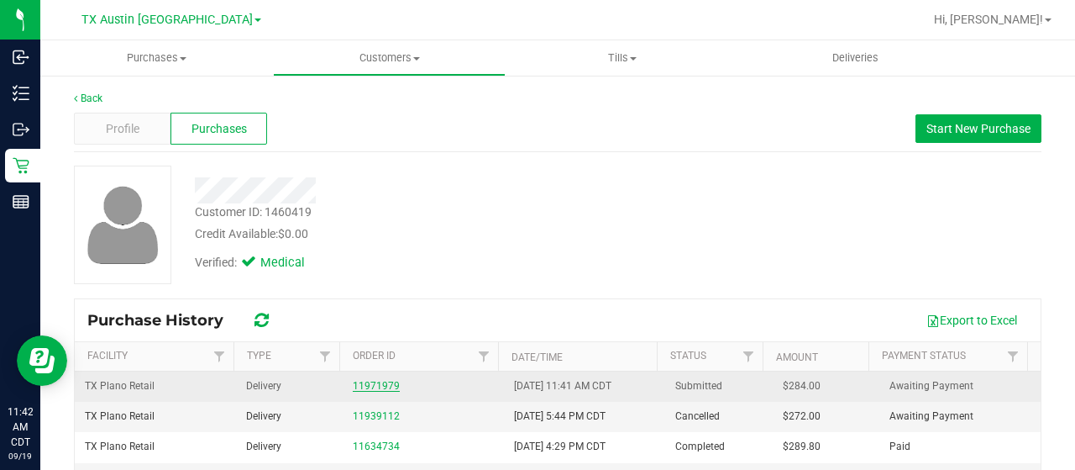
click at [355, 382] on link "11971979" at bounding box center [376, 386] width 47 height 12
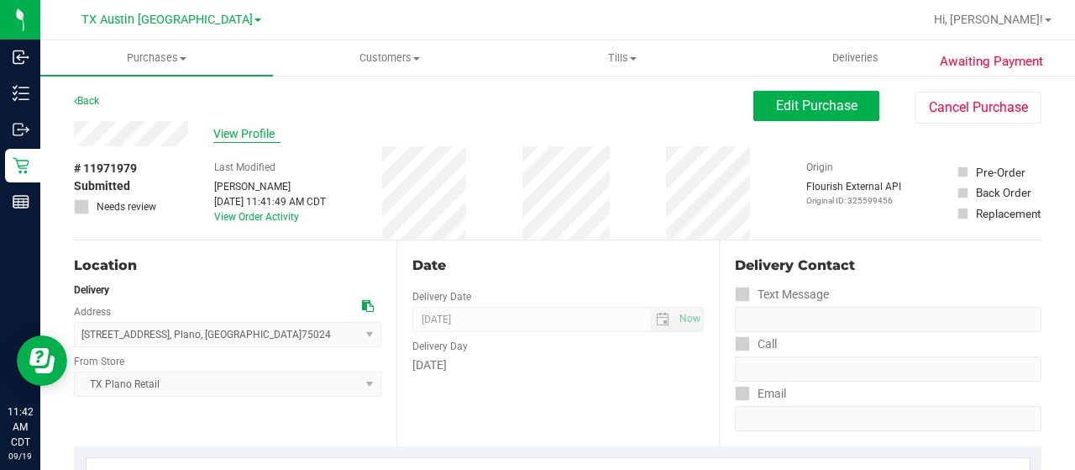
click at [247, 132] on span "View Profile" at bounding box center [246, 134] width 67 height 18
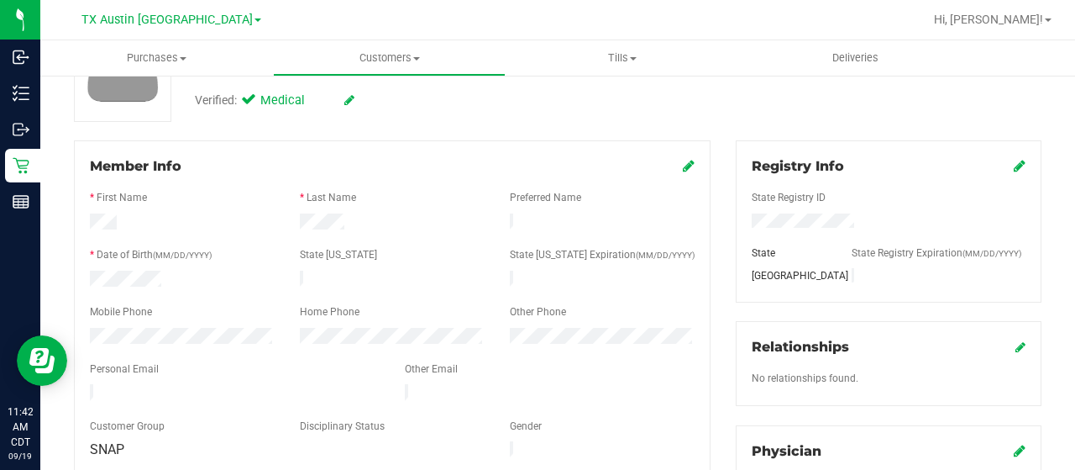
scroll to position [168, 0]
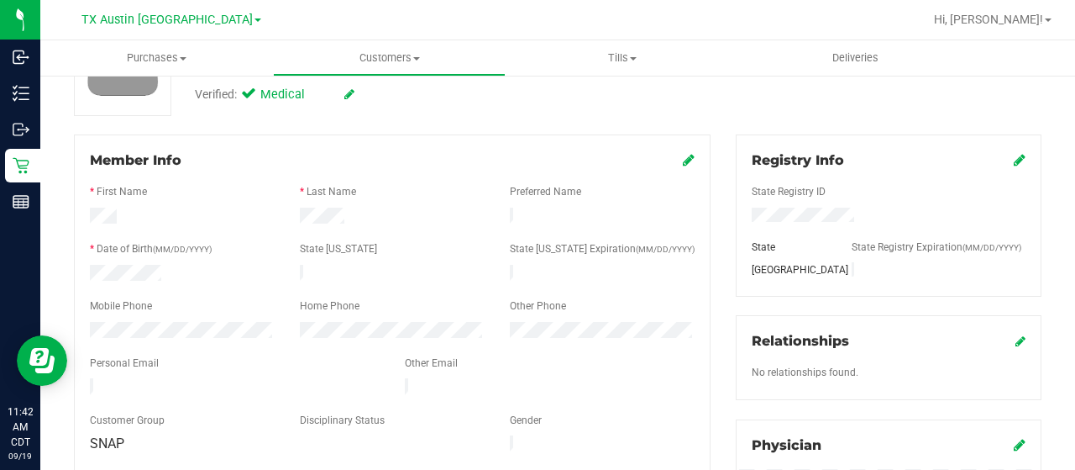
drag, startPoint x: 250, startPoint y: 374, endPoint x: 87, endPoint y: 376, distance: 163.0
click at [85, 378] on div at bounding box center [234, 388] width 315 height 20
click at [86, 323] on div at bounding box center [182, 332] width 210 height 20
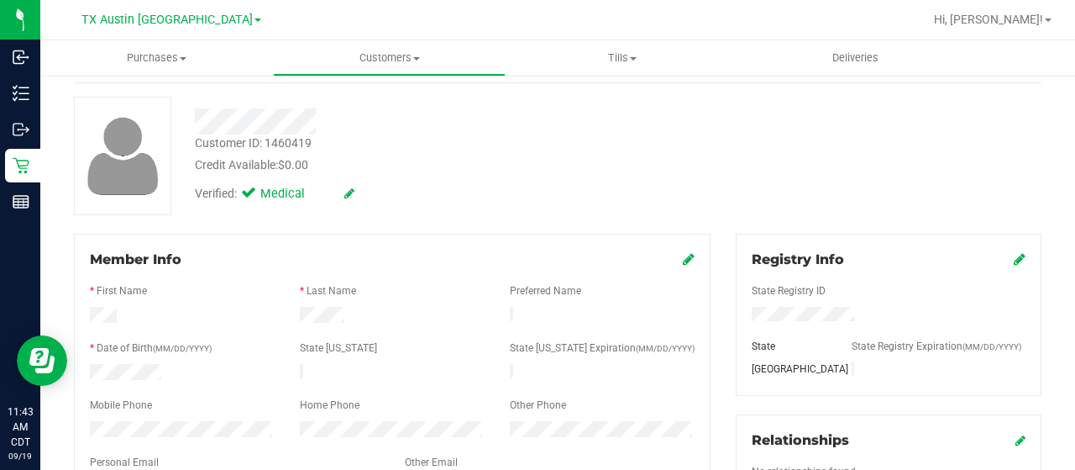
scroll to position [0, 0]
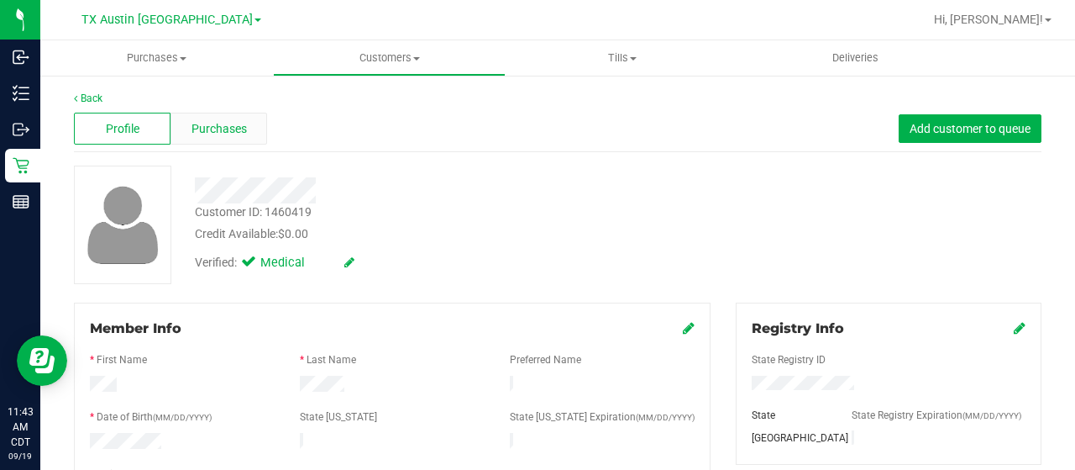
click at [206, 130] on span "Purchases" at bounding box center [219, 129] width 55 height 18
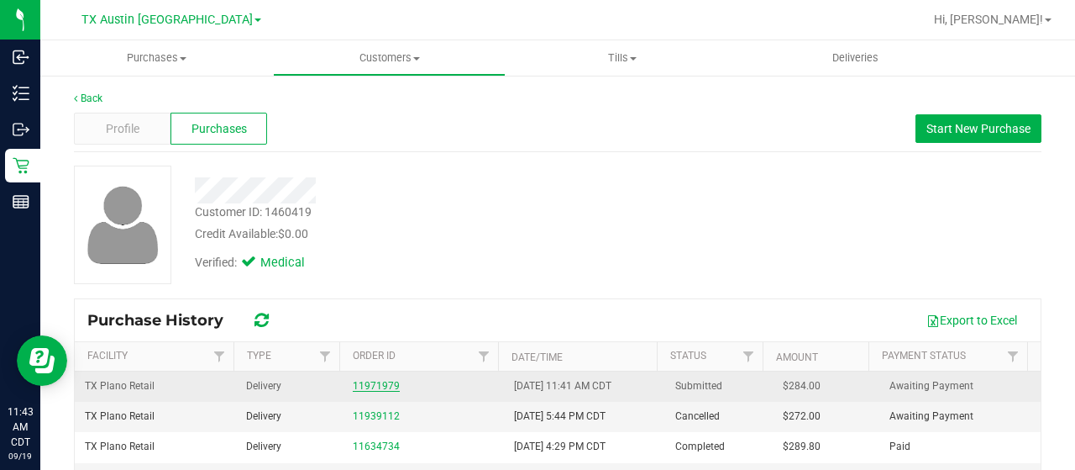
click at [381, 384] on link "11971979" at bounding box center [376, 386] width 47 height 12
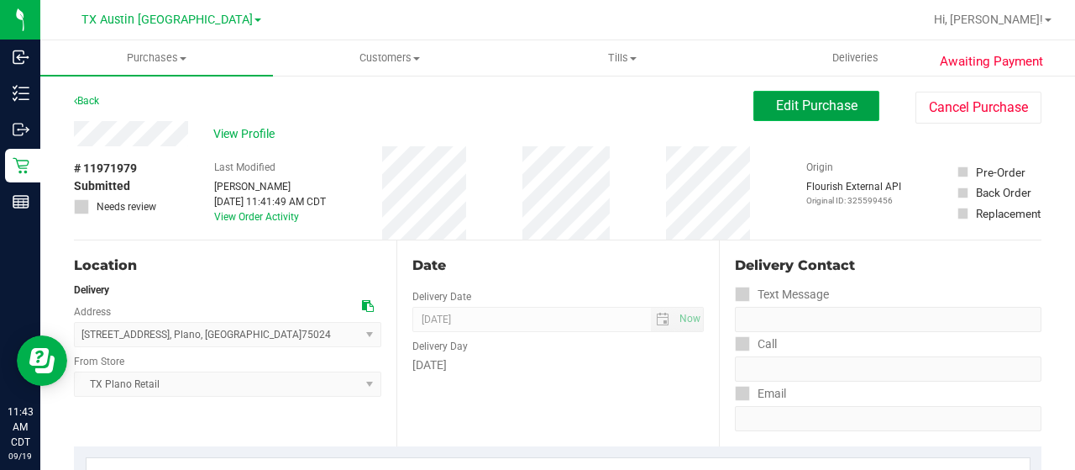
click at [780, 102] on span "Edit Purchase" at bounding box center [816, 105] width 81 height 16
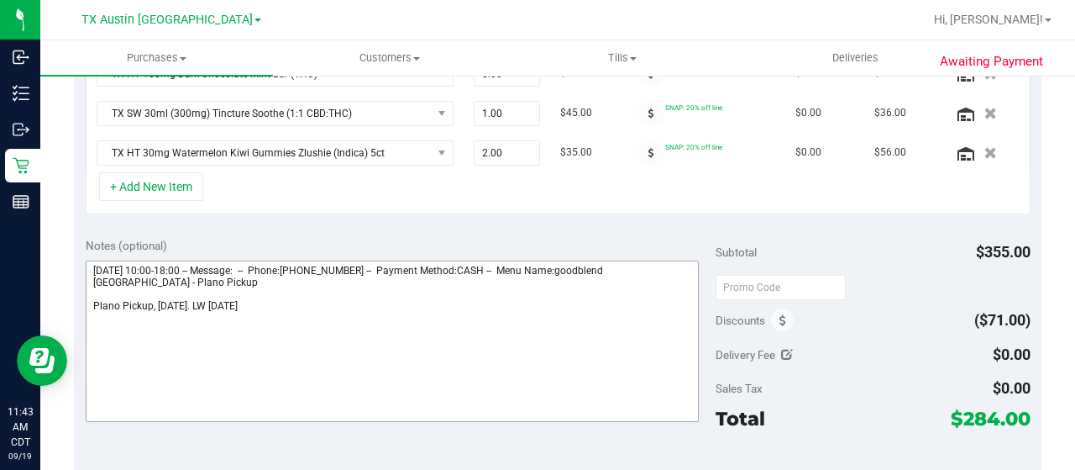
scroll to position [672, 0]
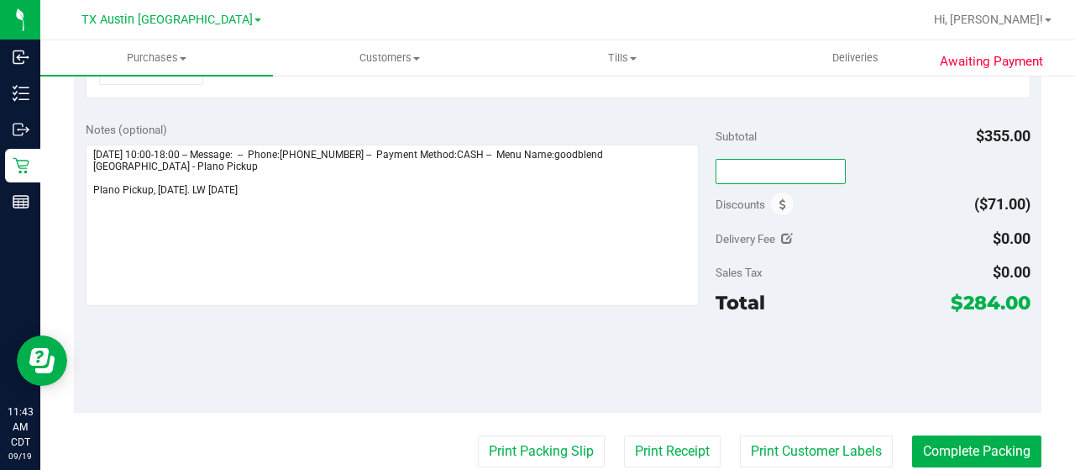
click at [768, 167] on input "text" at bounding box center [781, 171] width 130 height 25
type input "TXAIQ10"
click at [832, 139] on div "Subtotal $355.00" at bounding box center [873, 136] width 315 height 30
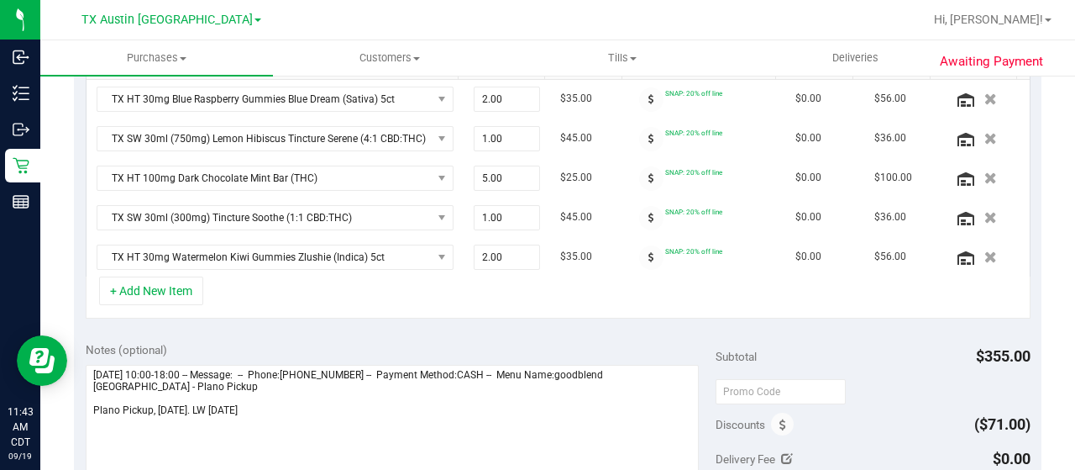
scroll to position [451, 0]
click at [639, 93] on span at bounding box center [651, 100] width 24 height 24
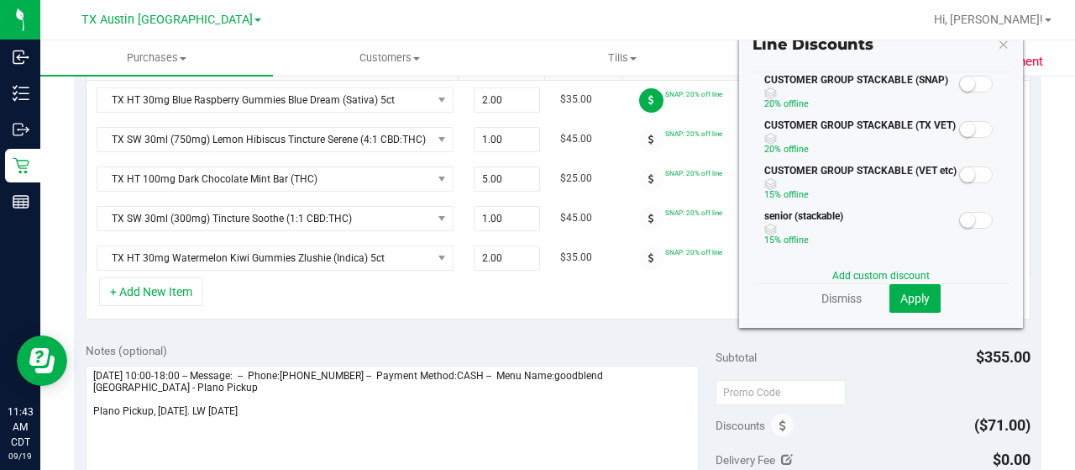
click at [965, 77] on span at bounding box center [976, 84] width 34 height 17
click at [909, 297] on span "Apply" at bounding box center [915, 298] width 29 height 13
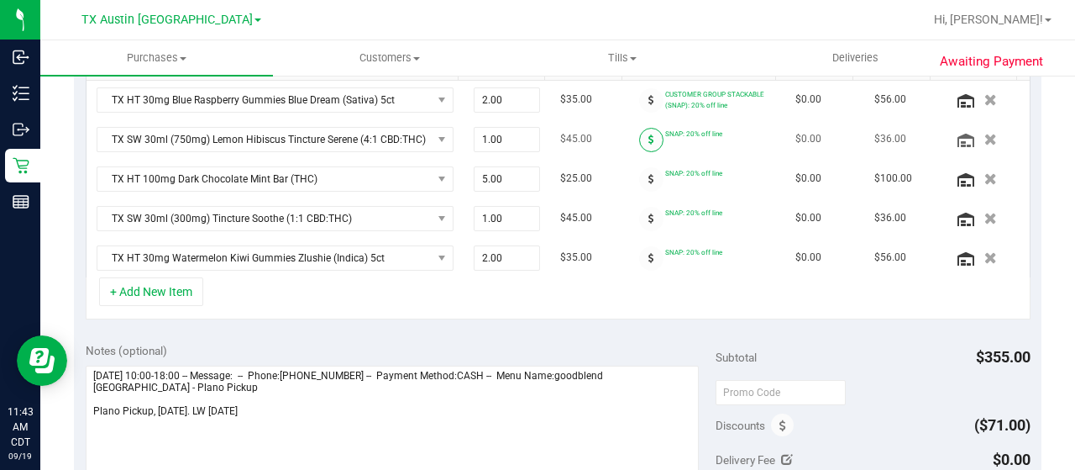
click at [641, 129] on span at bounding box center [651, 140] width 24 height 24
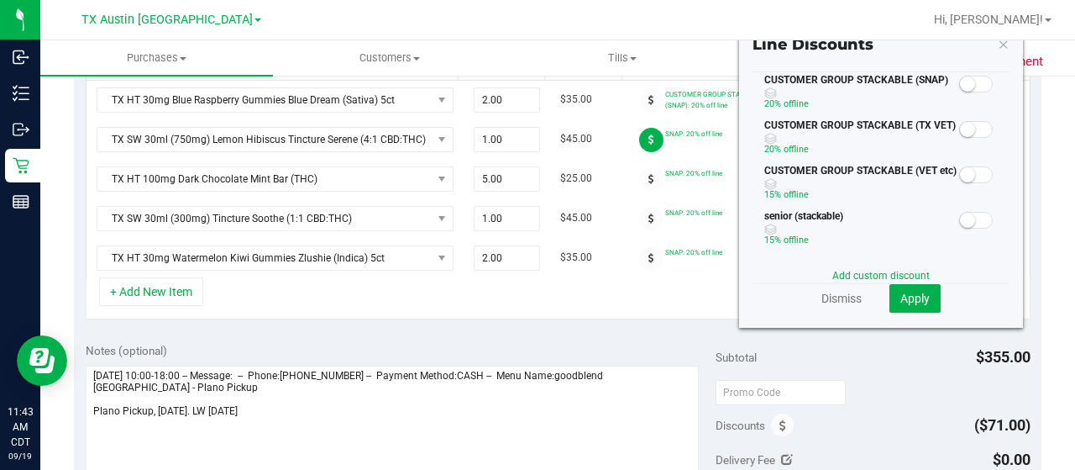
click at [960, 83] on small at bounding box center [967, 83] width 15 height 15
click at [909, 305] on button "Apply" at bounding box center [915, 298] width 51 height 29
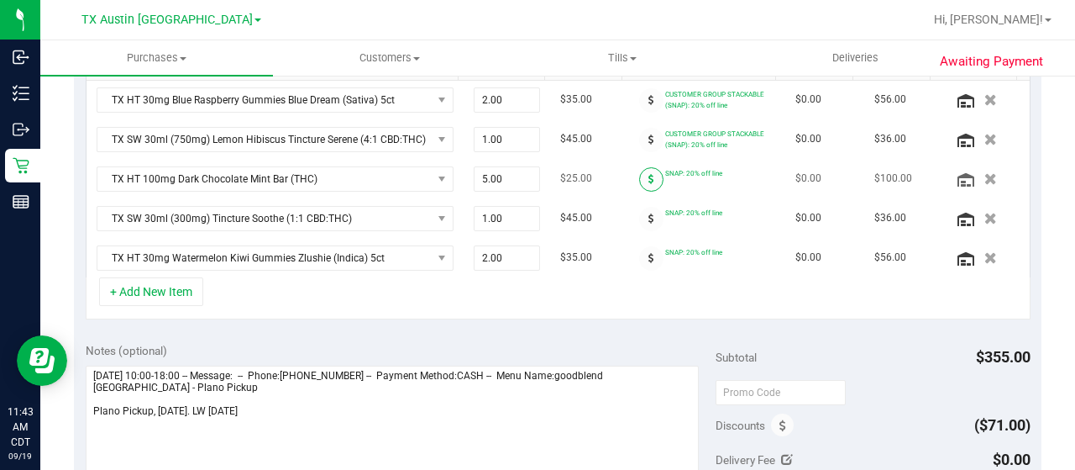
click at [639, 179] on span at bounding box center [651, 179] width 24 height 24
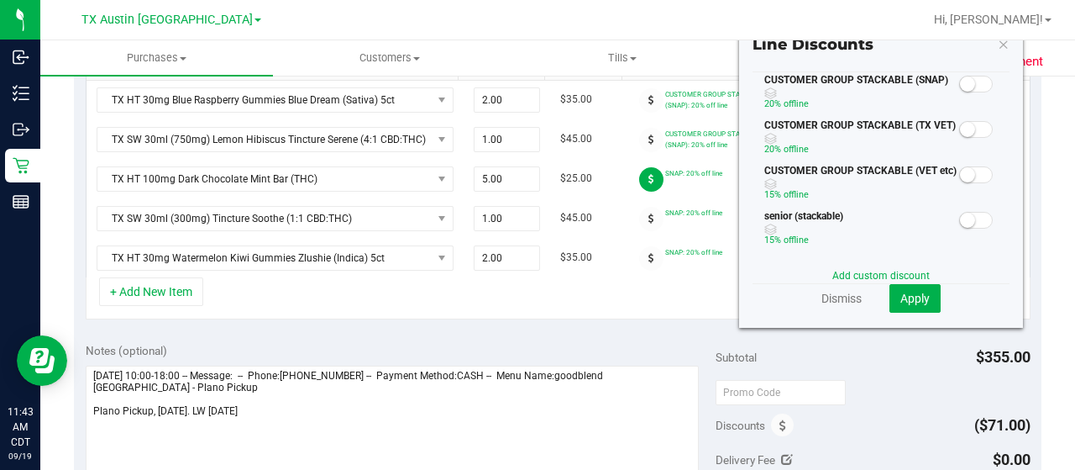
click at [960, 81] on small at bounding box center [967, 83] width 15 height 15
click at [911, 300] on span "Apply" at bounding box center [915, 298] width 29 height 13
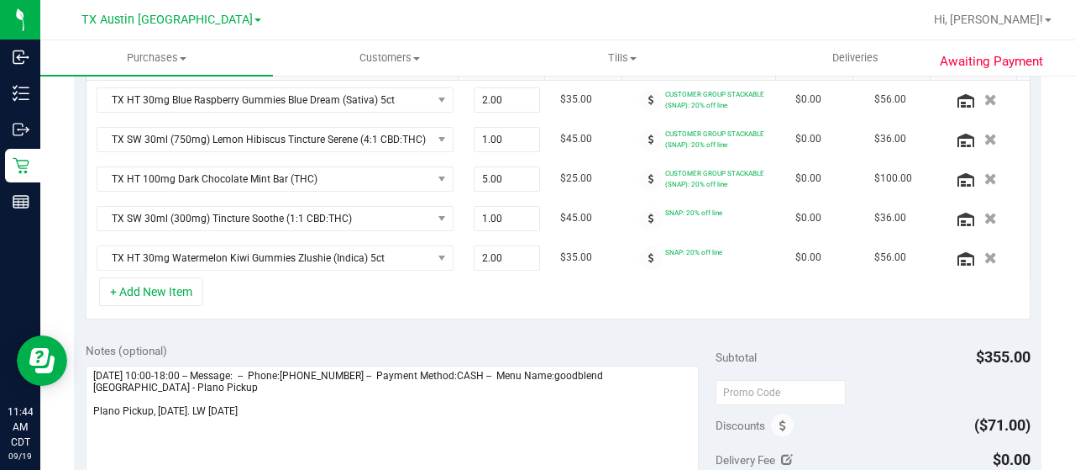
click at [649, 218] on icon at bounding box center [652, 218] width 6 height 10
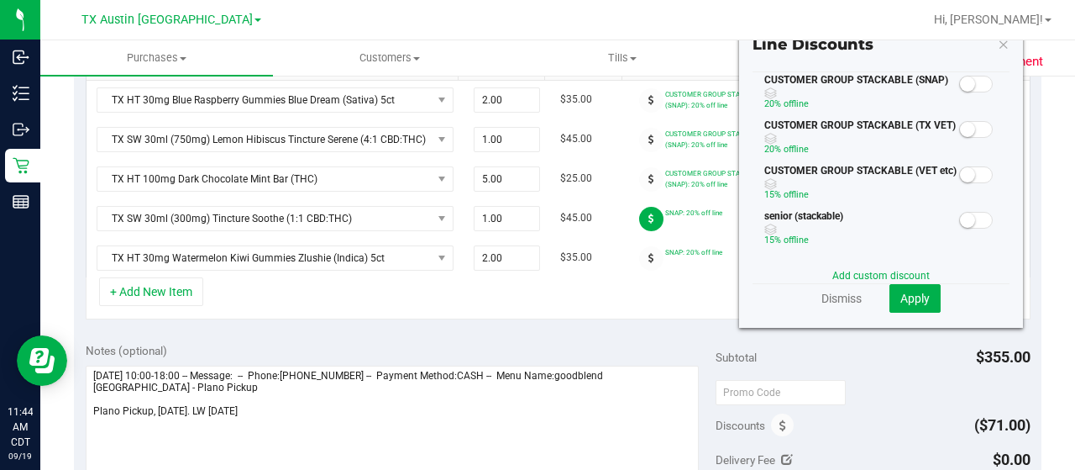
click at [963, 81] on span at bounding box center [976, 84] width 34 height 17
click at [907, 292] on span "Apply" at bounding box center [915, 298] width 29 height 13
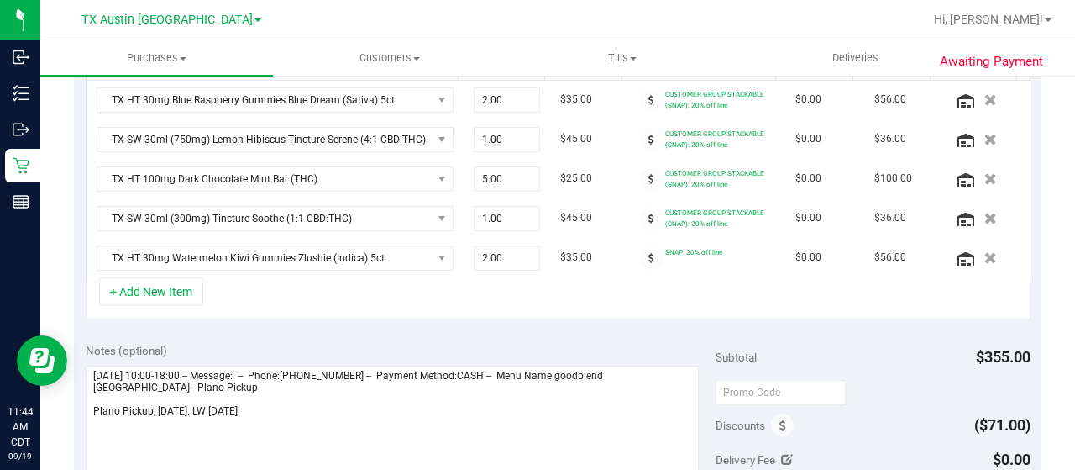
click at [639, 256] on span at bounding box center [651, 258] width 24 height 24
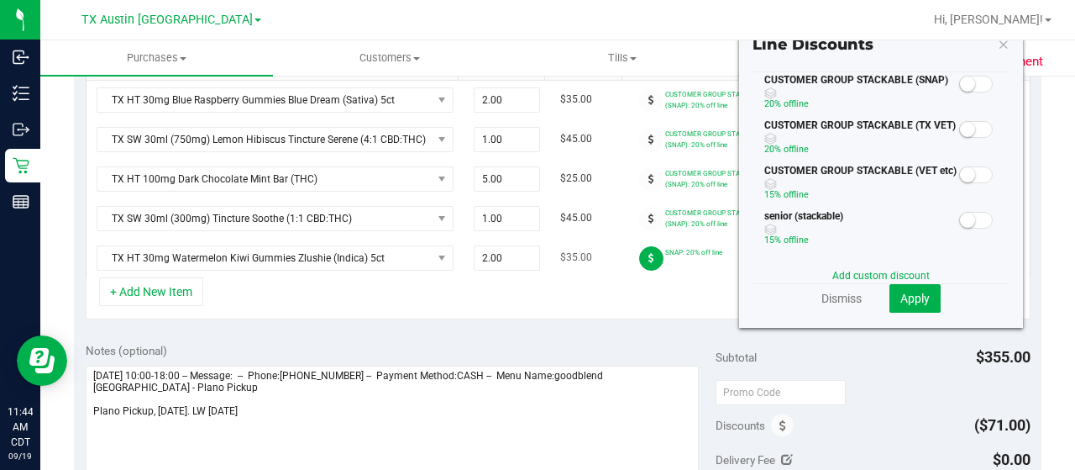
click at [649, 255] on icon at bounding box center [652, 258] width 6 height 10
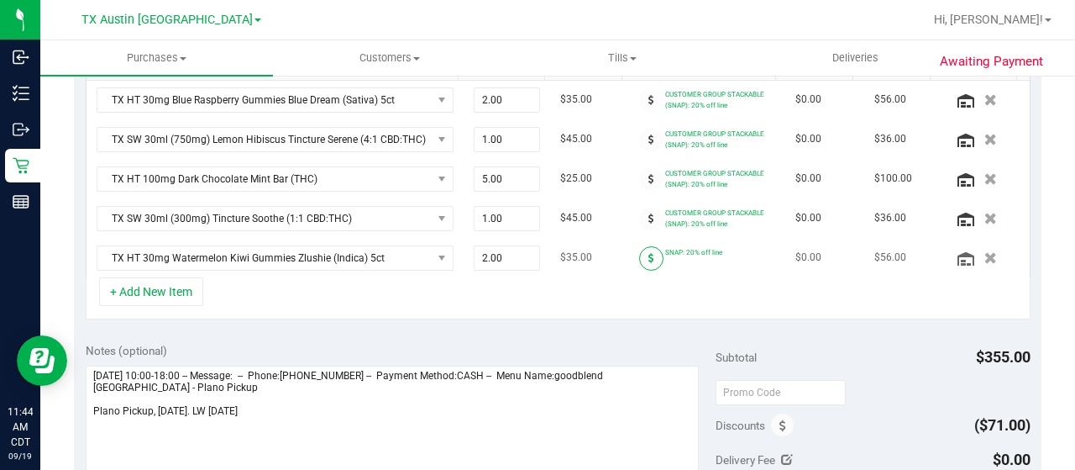
click at [641, 255] on span at bounding box center [651, 258] width 24 height 24
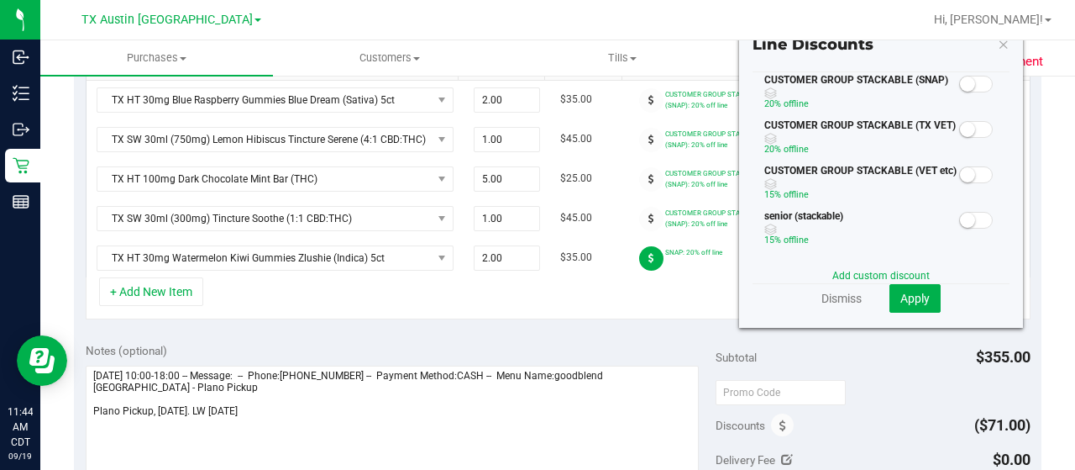
click at [960, 87] on small at bounding box center [967, 83] width 15 height 15
click at [917, 300] on button "Apply" at bounding box center [915, 298] width 51 height 29
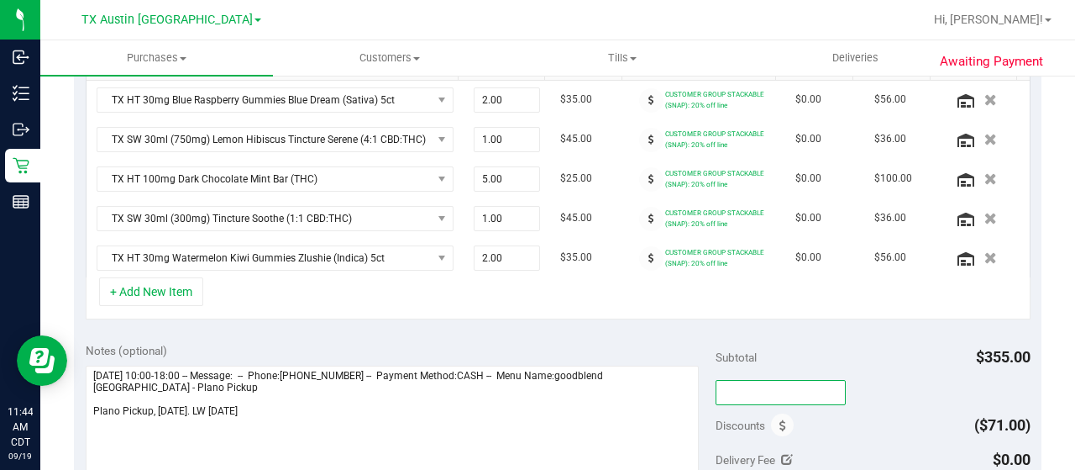
click at [786, 388] on input "text" at bounding box center [781, 392] width 130 height 25
type input "TXAIQ10"
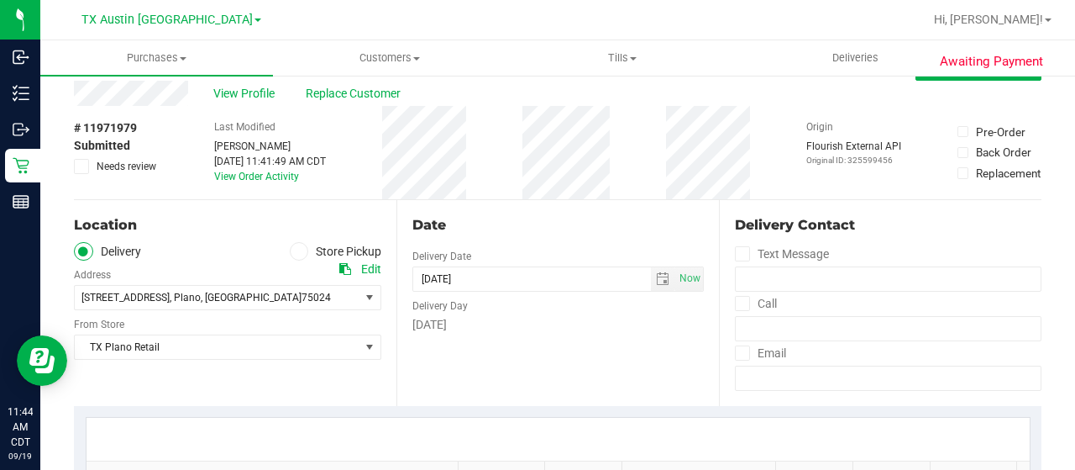
scroll to position [0, 0]
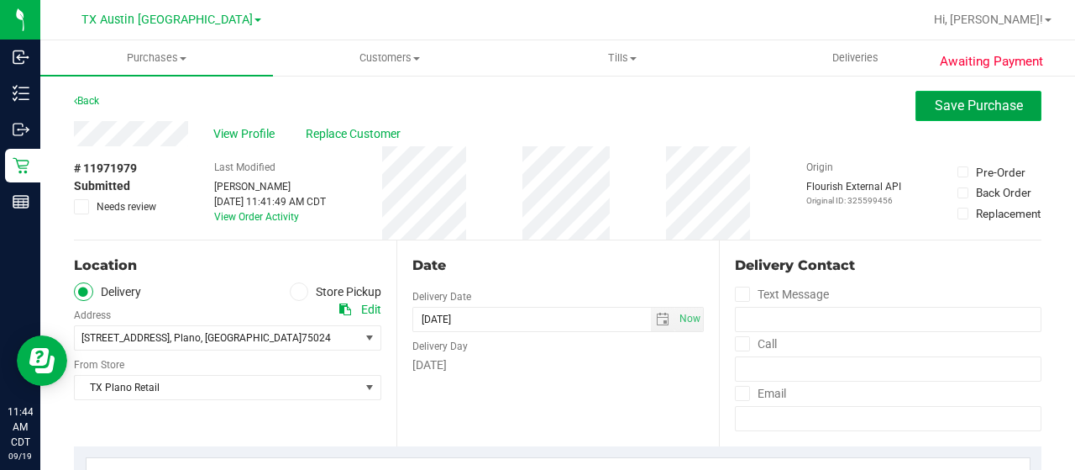
click at [1007, 100] on span "Save Purchase" at bounding box center [979, 105] width 88 height 16
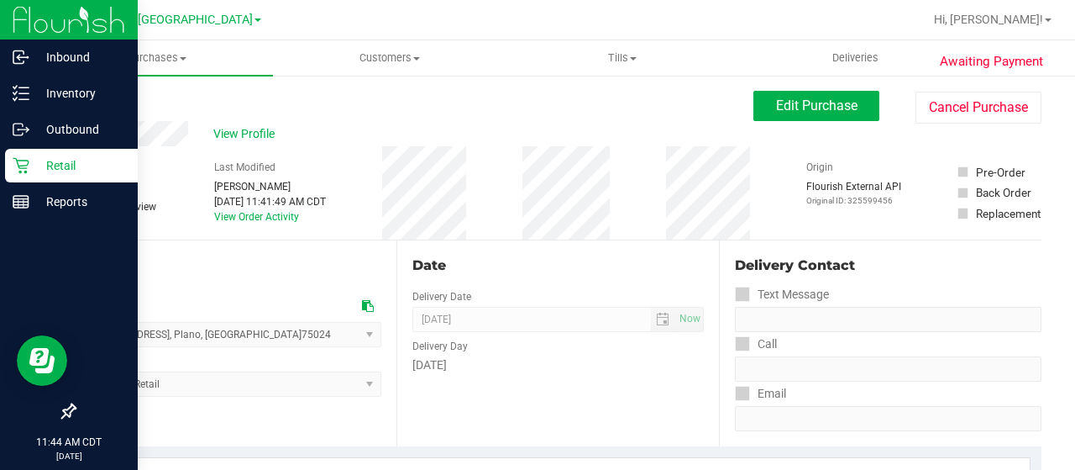
click at [35, 164] on p "Retail" at bounding box center [79, 165] width 101 height 20
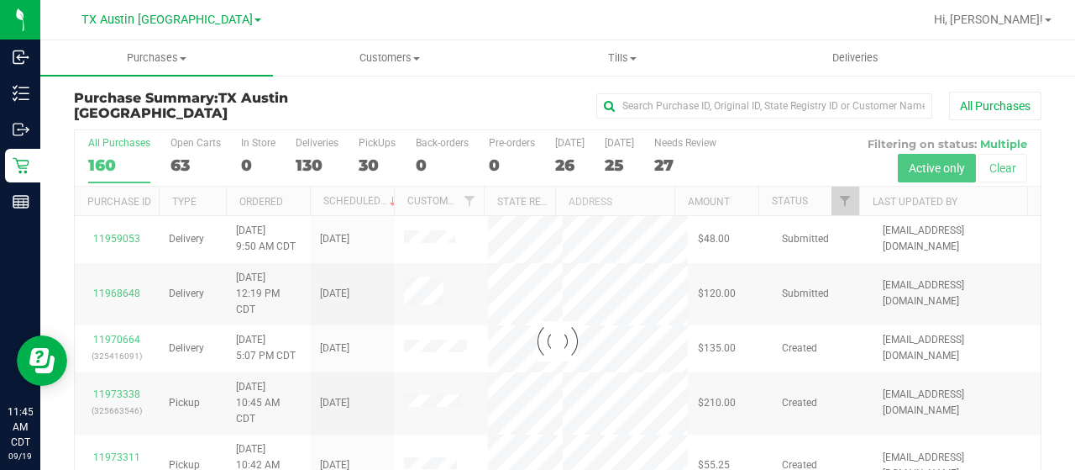
click at [833, 197] on div at bounding box center [558, 341] width 966 height 422
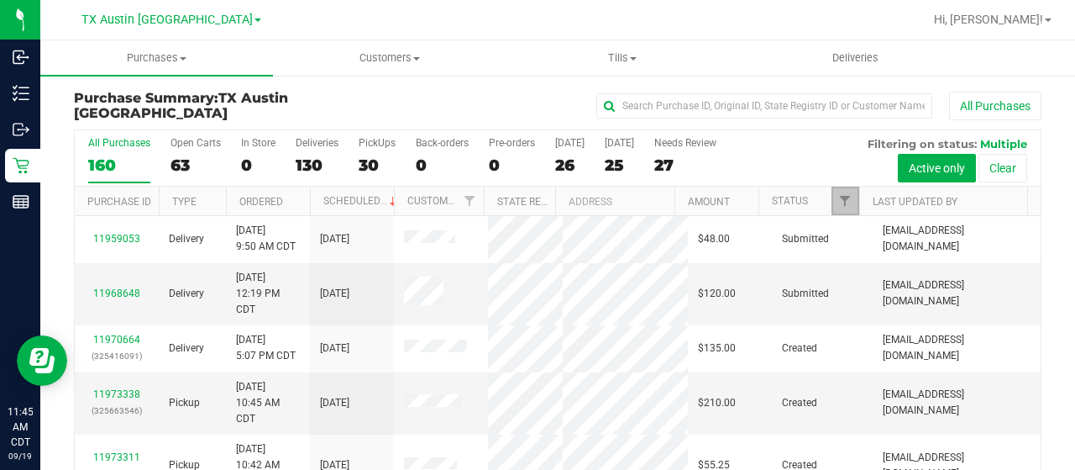
click at [838, 204] on span "Filter" at bounding box center [844, 200] width 13 height 13
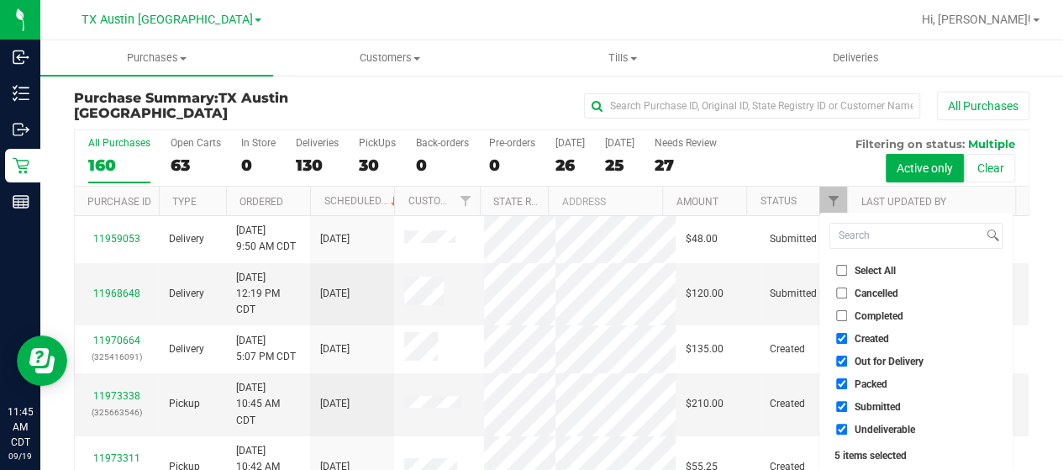
click at [884, 362] on span "Out for Delivery" at bounding box center [888, 361] width 69 height 10
click at [847, 362] on input "Out for Delivery" at bounding box center [841, 360] width 11 height 11
checkbox input "false"
click at [867, 386] on span "Packed" at bounding box center [870, 384] width 33 height 10
click at [847, 386] on input "Packed" at bounding box center [841, 383] width 11 height 11
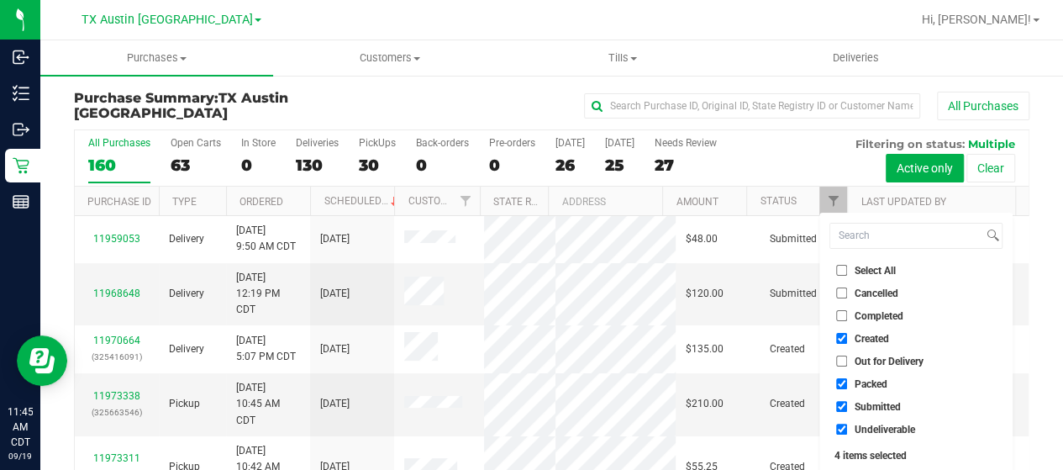
checkbox input "false"
click at [867, 408] on span "Submitted" at bounding box center [877, 407] width 46 height 10
click at [847, 408] on input "Submitted" at bounding box center [841, 406] width 11 height 11
checkbox input "false"
click at [863, 429] on span "Undeliverable" at bounding box center [884, 429] width 60 height 10
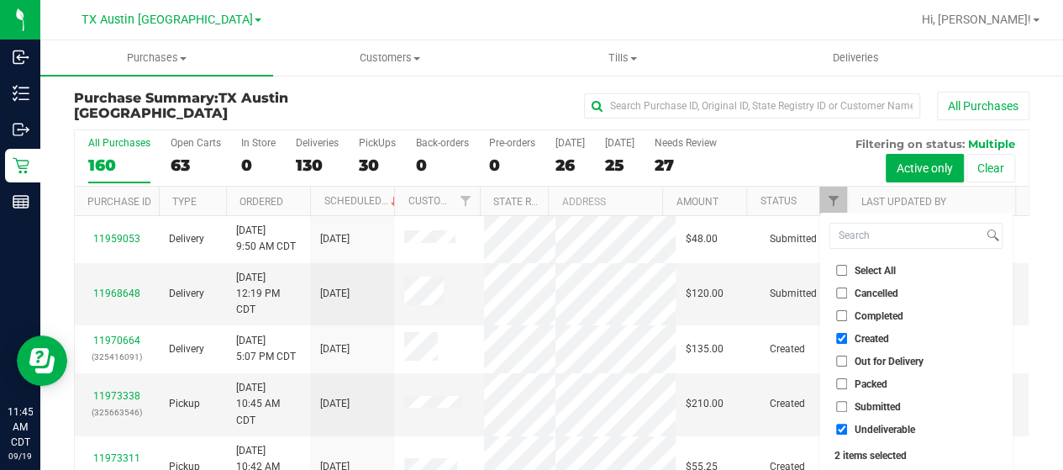
click at [847, 429] on input "Undeliverable" at bounding box center [841, 428] width 11 height 11
checkbox input "false"
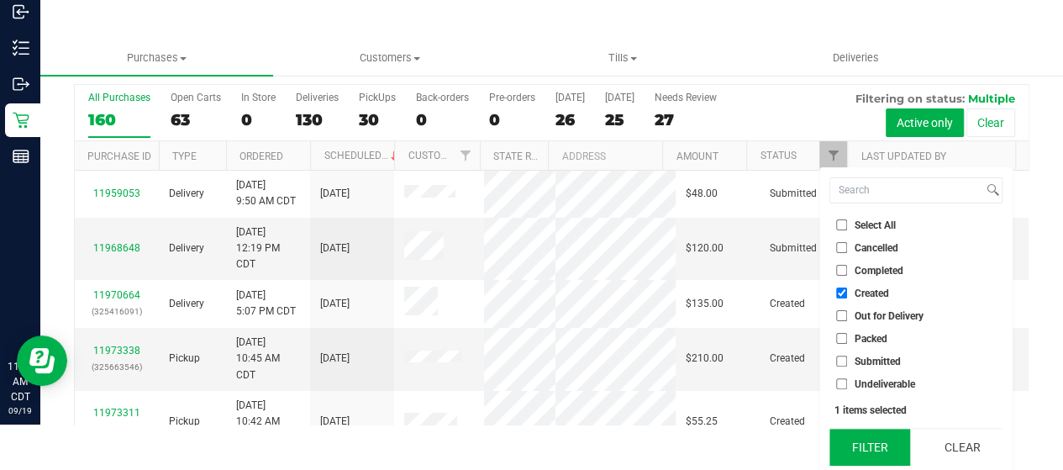
scroll to position [45, 0]
click at [869, 449] on button "Filter" at bounding box center [869, 446] width 81 height 37
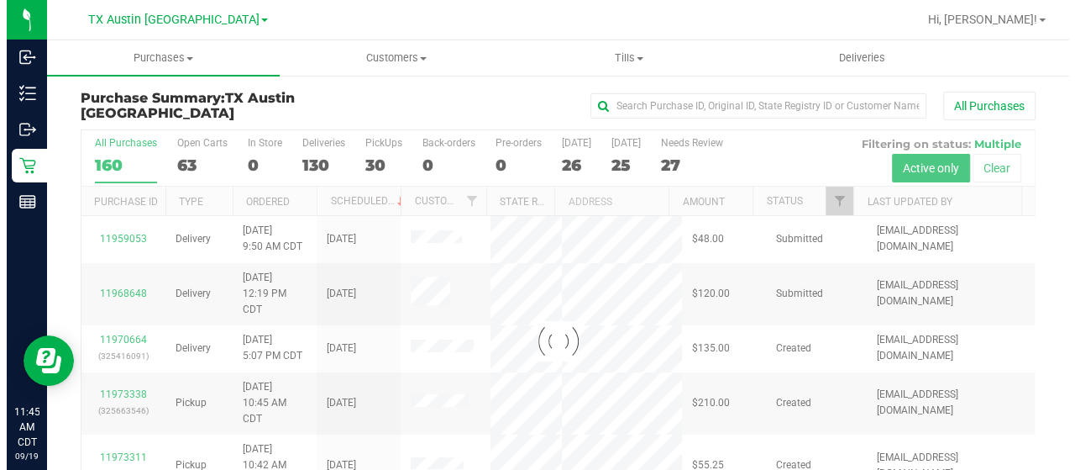
scroll to position [0, 0]
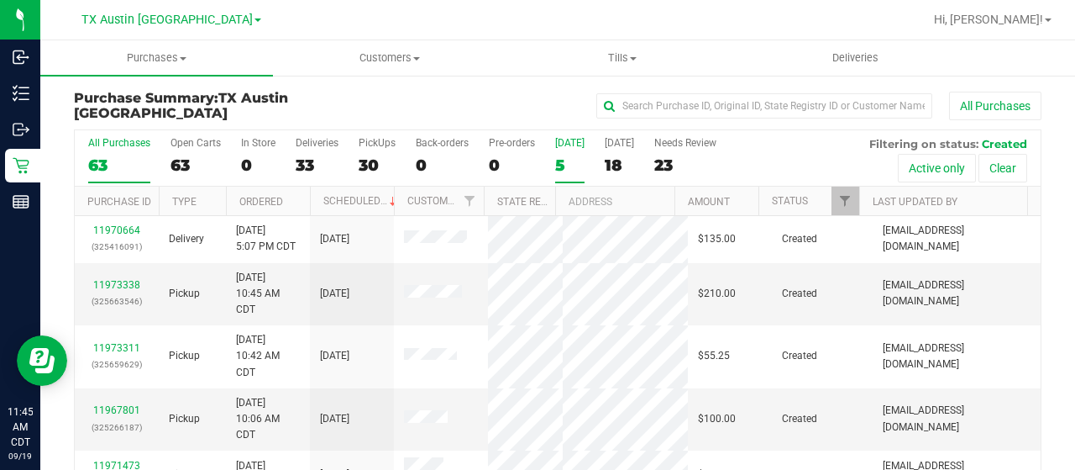
click at [570, 160] on div "5" at bounding box center [569, 164] width 29 height 19
click at [0, 0] on input "Today 5" at bounding box center [0, 0] width 0 height 0
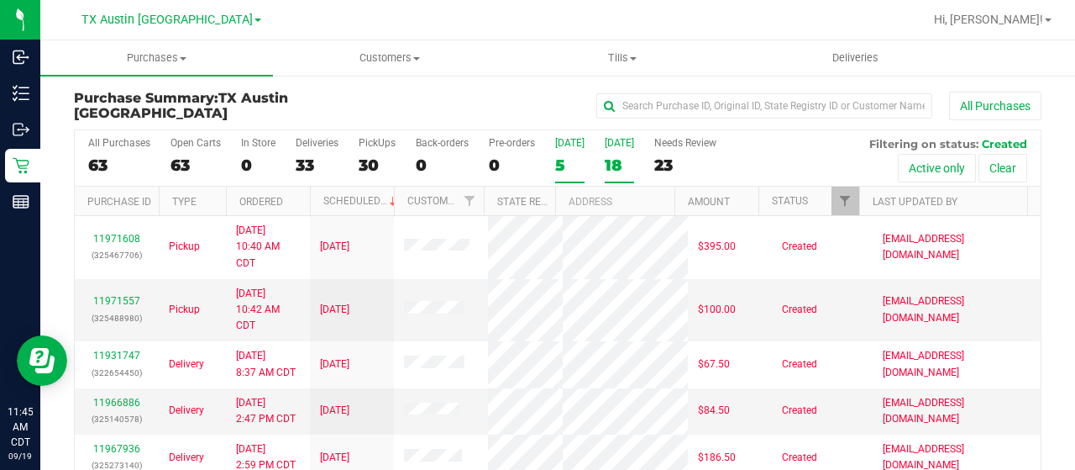
click at [617, 170] on div "18" at bounding box center [619, 164] width 29 height 19
click at [0, 0] on input "Tomorrow 18" at bounding box center [0, 0] width 0 height 0
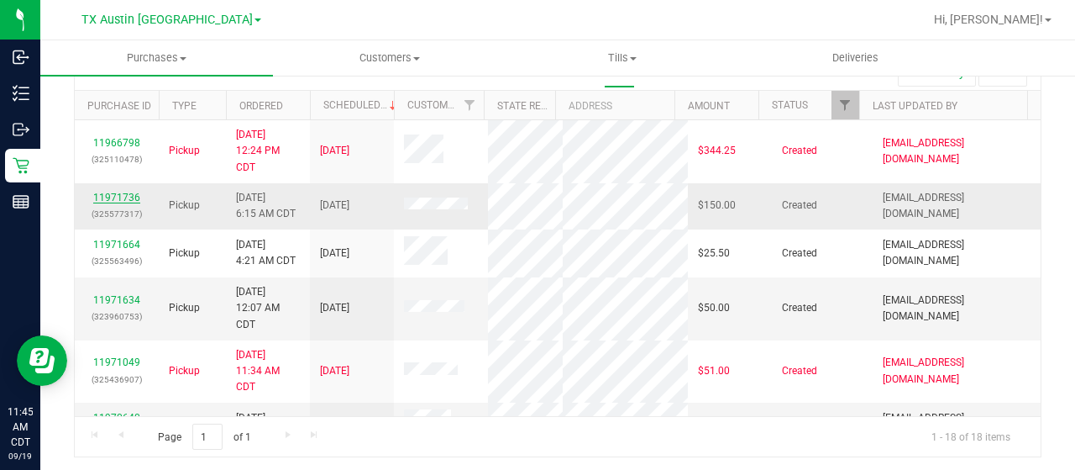
click at [117, 193] on link "11971736" at bounding box center [116, 198] width 47 height 12
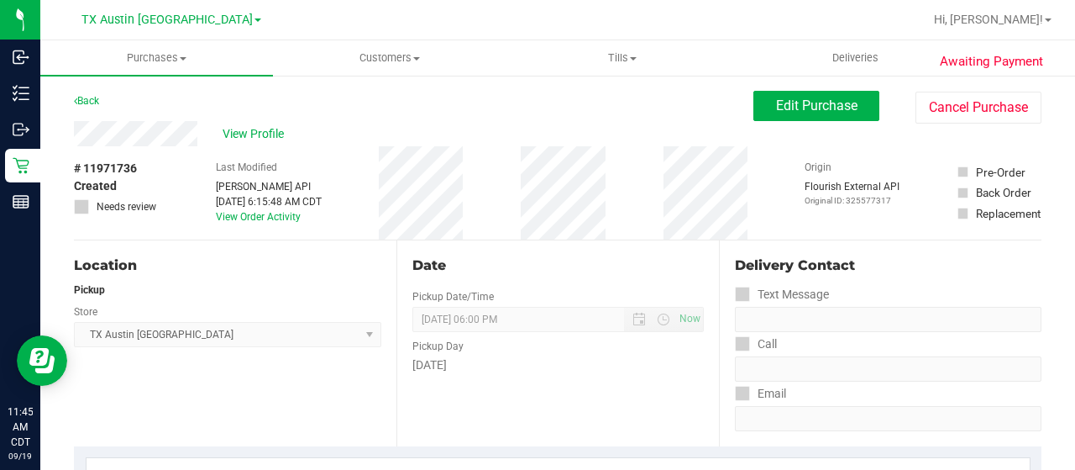
click at [198, 134] on div "View Profile" at bounding box center [414, 133] width 680 height 25
click at [135, 115] on div "Back Edit Purchase Cancel Purchase" at bounding box center [558, 106] width 968 height 30
drag, startPoint x: 199, startPoint y: 134, endPoint x: 71, endPoint y: 132, distance: 127.7
click at [781, 105] on span "Edit Purchase" at bounding box center [816, 105] width 81 height 16
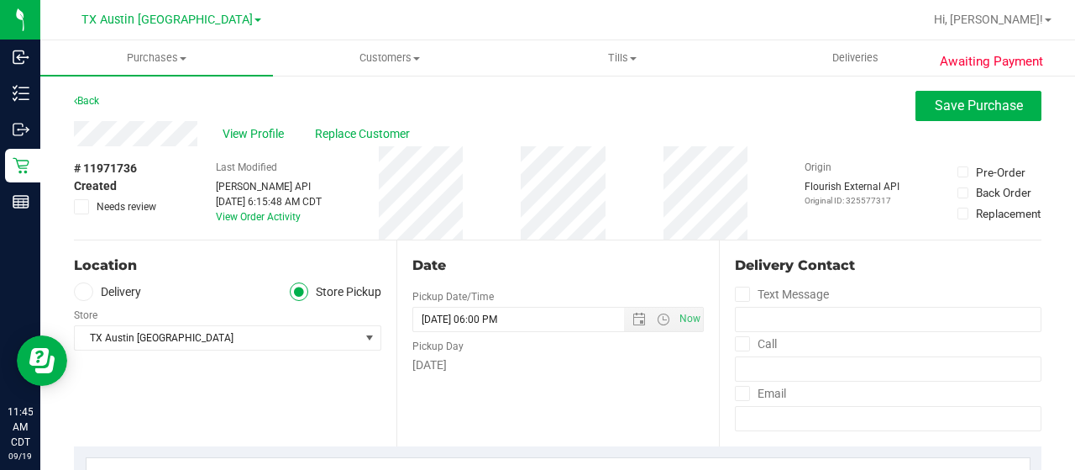
click at [118, 295] on label "Delivery" at bounding box center [107, 291] width 67 height 19
click at [0, 0] on input "Delivery" at bounding box center [0, 0] width 0 height 0
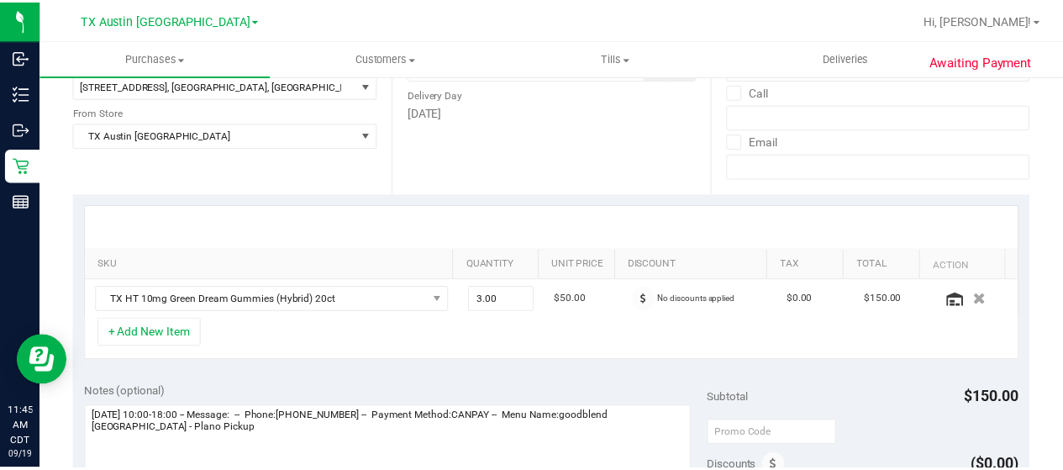
scroll to position [168, 0]
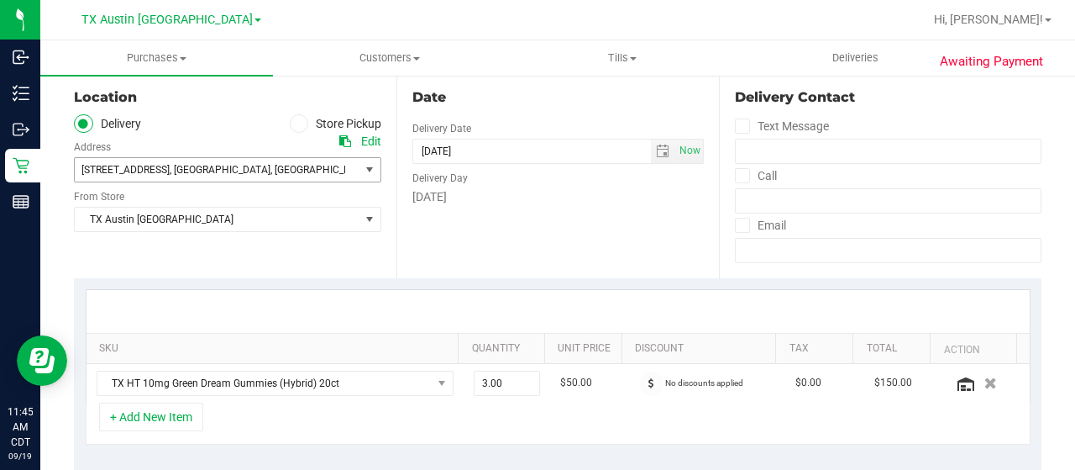
click at [250, 172] on span "615 Jagera Way , Arlington , TX 76002" at bounding box center [210, 170] width 271 height 24
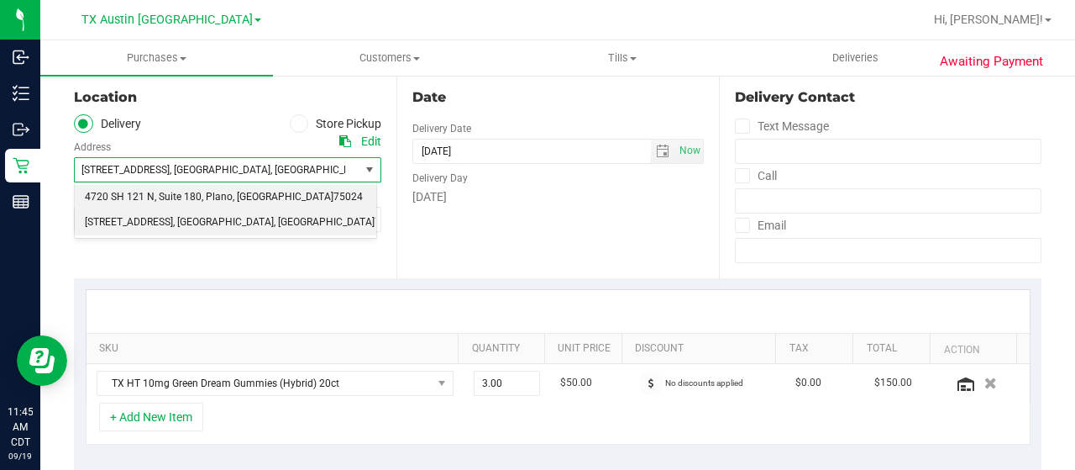
click at [237, 201] on span ", TX" at bounding box center [283, 197] width 101 height 22
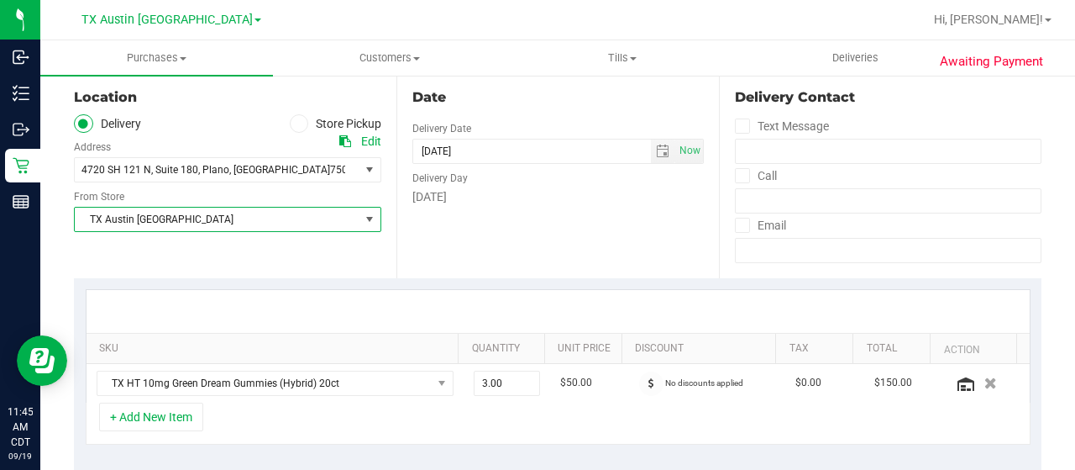
click at [218, 222] on span "TX Austin [GEOGRAPHIC_DATA]" at bounding box center [217, 219] width 285 height 24
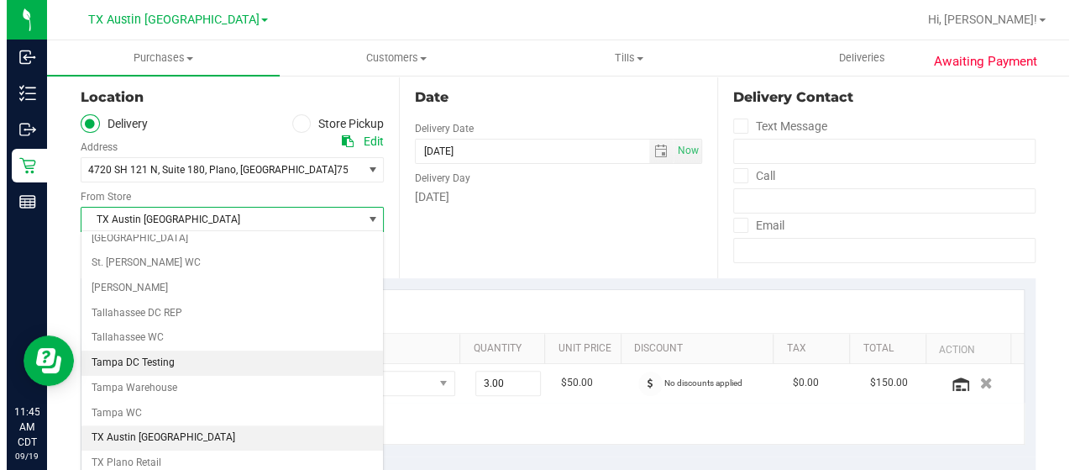
scroll to position [1101, 0]
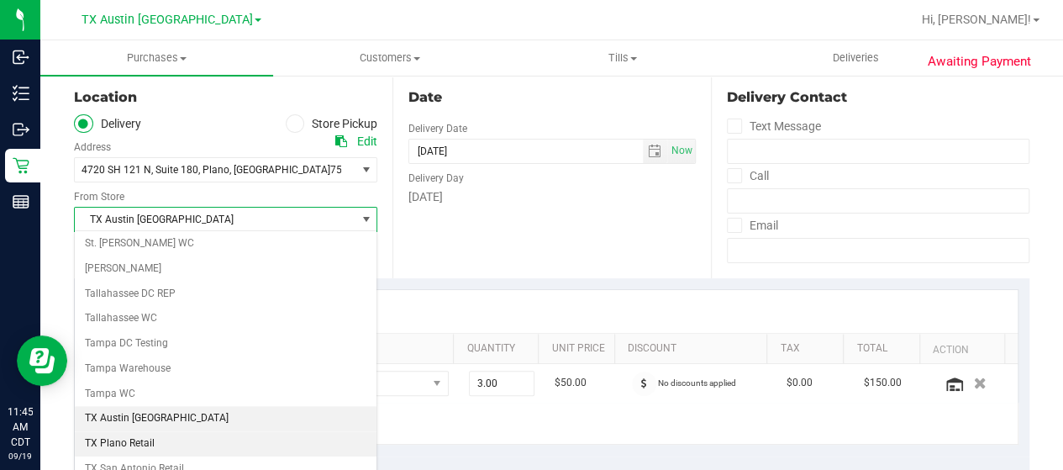
click at [165, 431] on li "TX Plano Retail" at bounding box center [226, 443] width 302 height 25
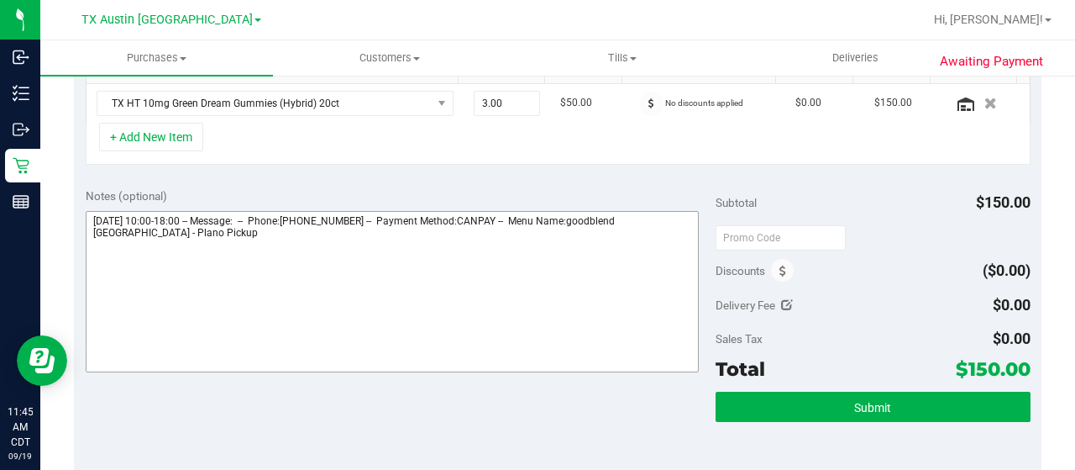
scroll to position [507, 0]
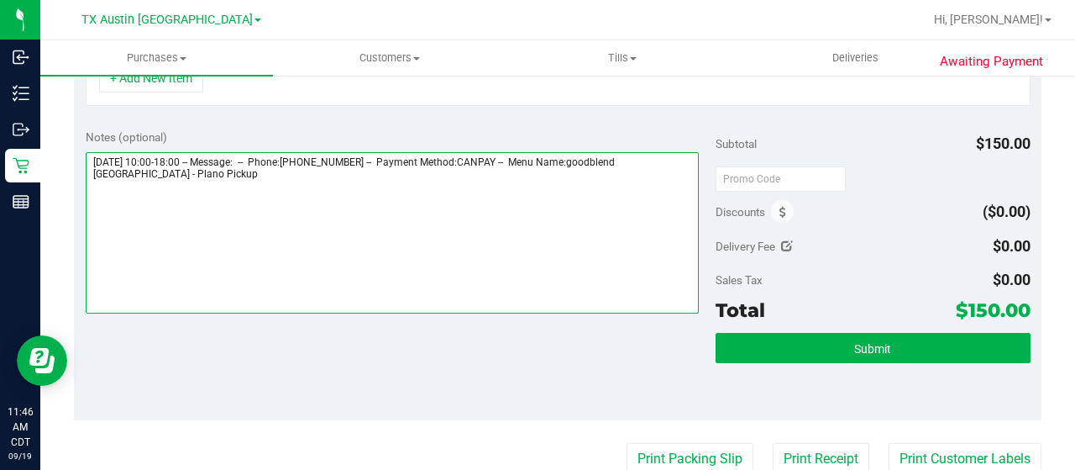
drag, startPoint x: 165, startPoint y: 177, endPoint x: 87, endPoint y: 171, distance: 79.3
click at [87, 171] on textarea at bounding box center [392, 232] width 613 height 161
click at [252, 192] on textarea at bounding box center [392, 232] width 613 height 161
paste textarea "Plano Pickup"
drag, startPoint x: 91, startPoint y: 154, endPoint x: 188, endPoint y: 160, distance: 97.7
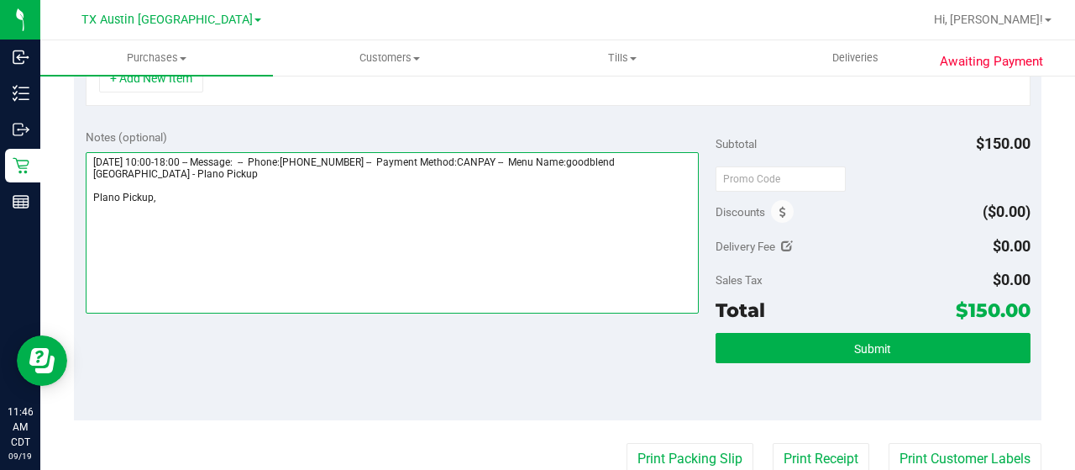
click at [188, 160] on textarea at bounding box center [392, 232] width 613 height 161
click at [250, 199] on textarea at bounding box center [392, 232] width 613 height 161
paste textarea "Saturday 09/20/2025"
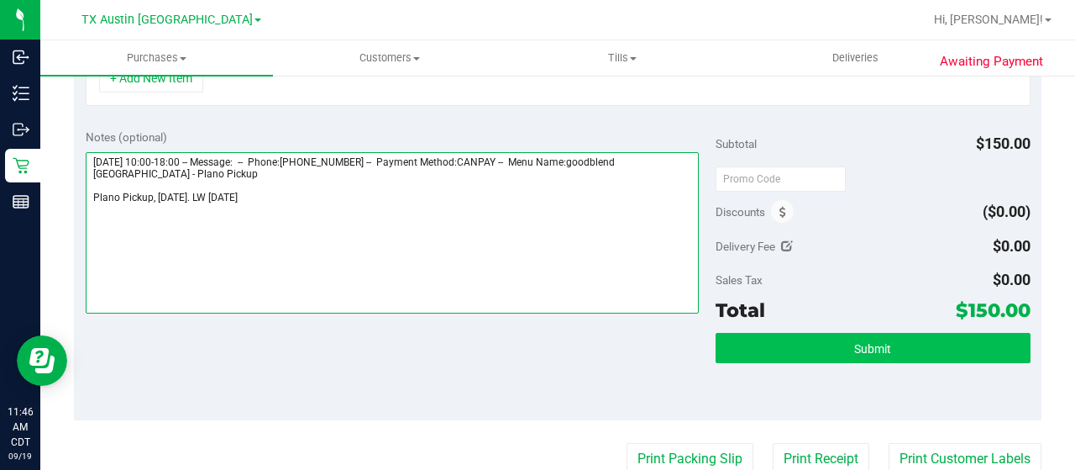
type textarea "Saturday 09/20/2025 10:00-18:00 -- Message: -- Phone:8178212590 -- Payment Meth…"
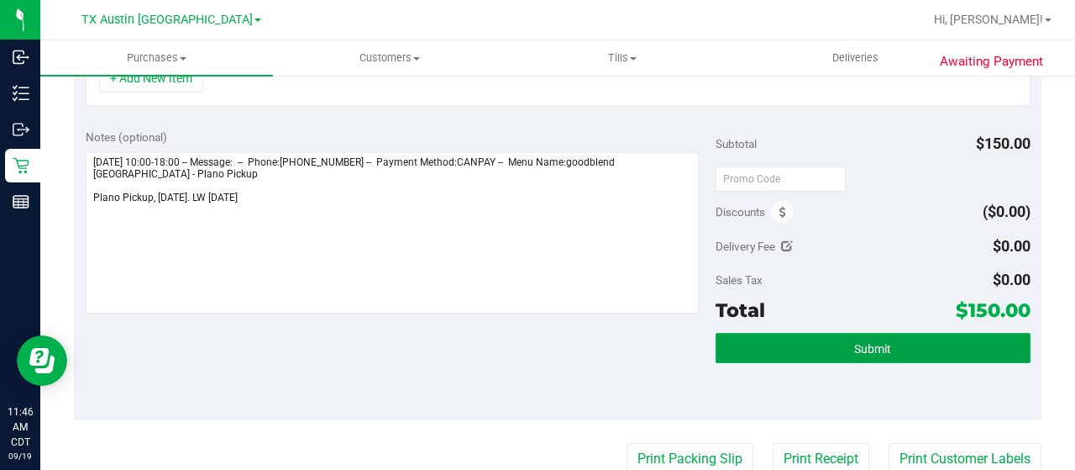
click at [839, 334] on button "Submit" at bounding box center [873, 348] width 315 height 30
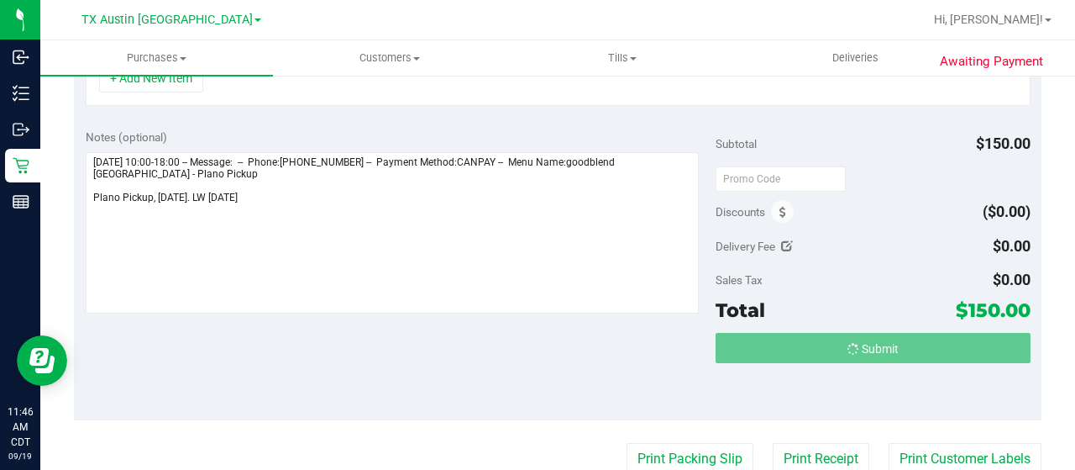
scroll to position [481, 0]
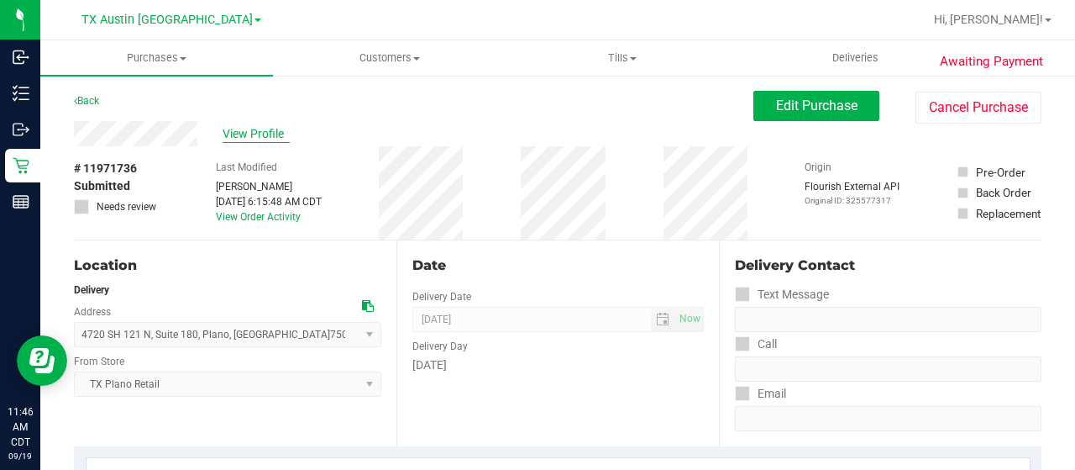
click at [265, 134] on span "View Profile" at bounding box center [256, 134] width 67 height 18
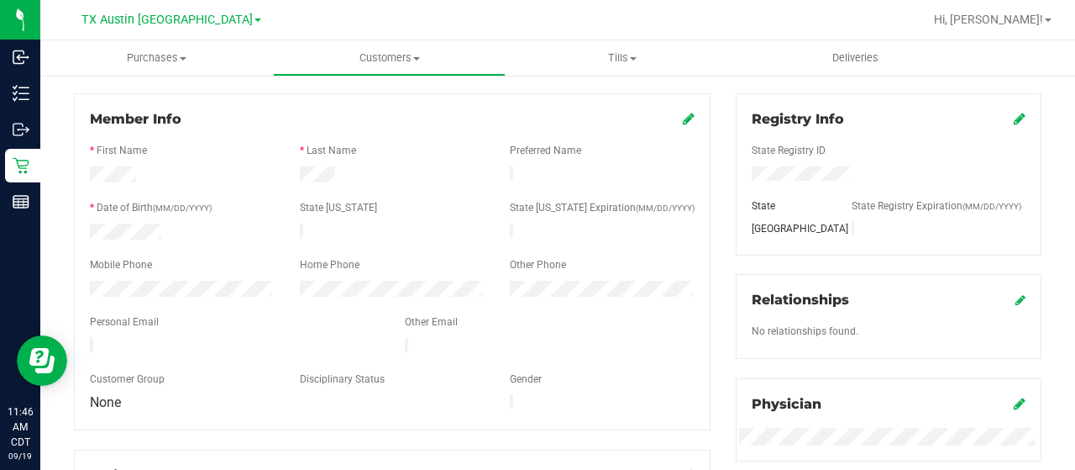
scroll to position [252, 0]
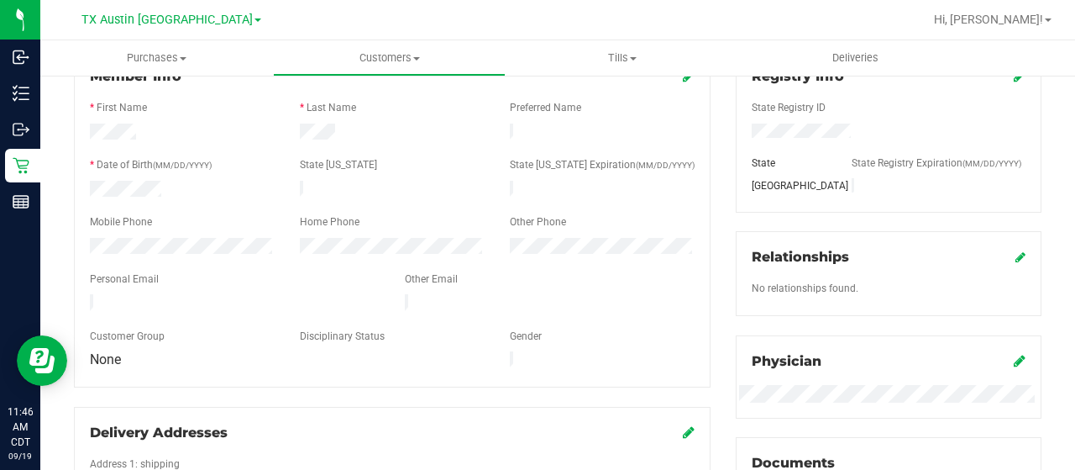
click at [89, 294] on div at bounding box center [234, 304] width 315 height 20
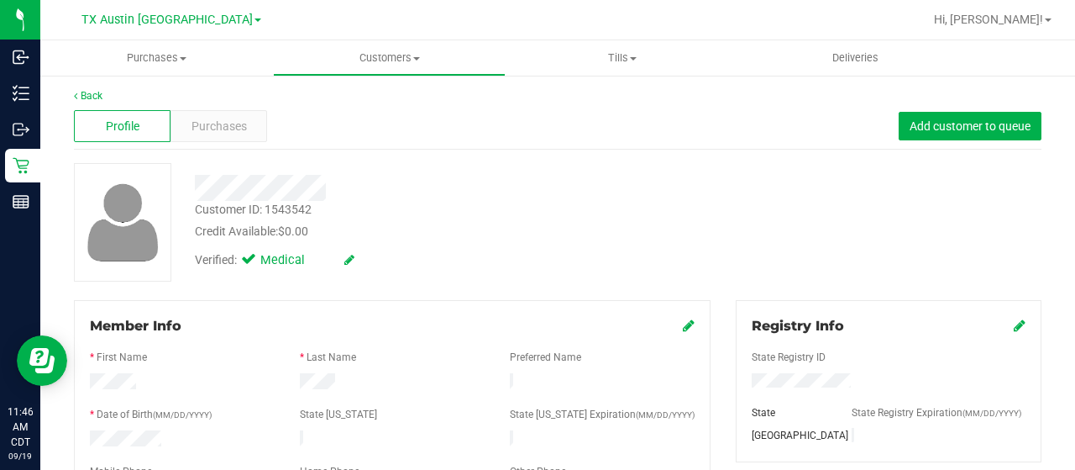
scroll to position [0, 0]
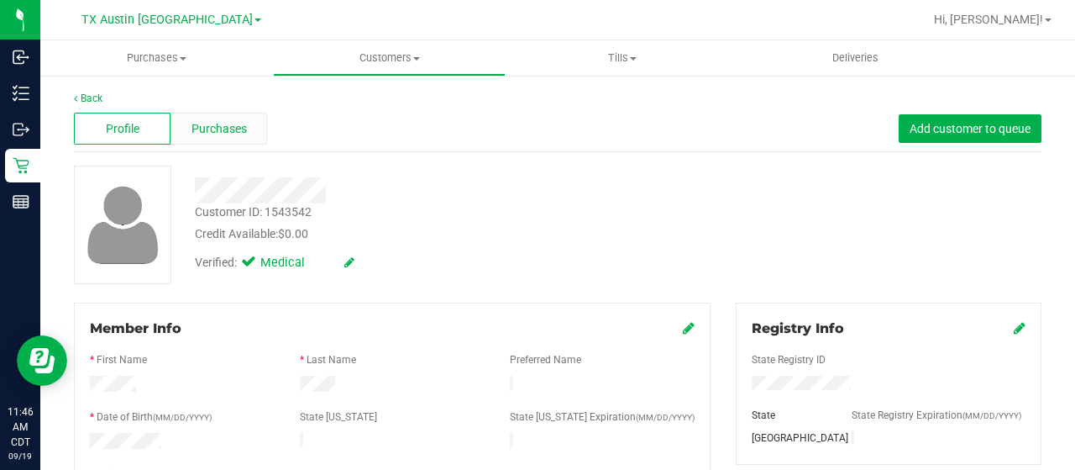
click at [229, 125] on span "Purchases" at bounding box center [219, 129] width 55 height 18
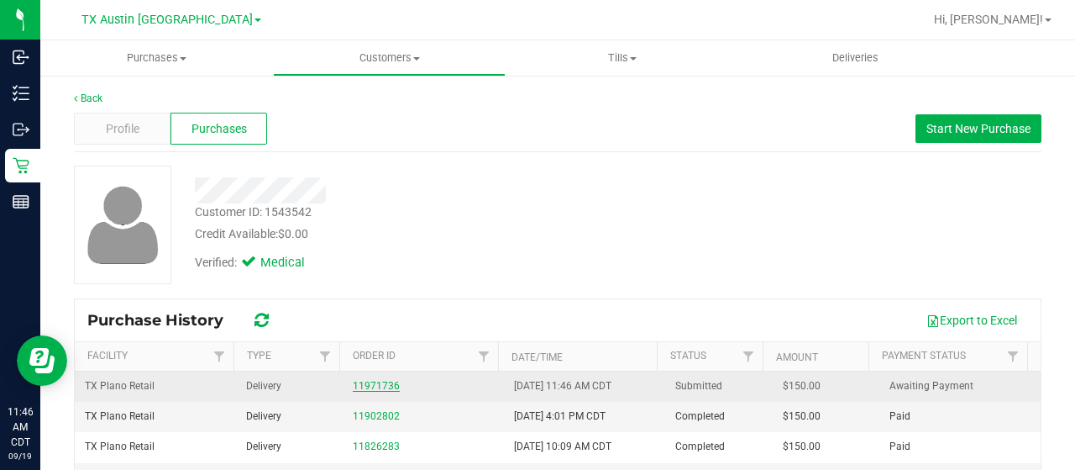
click at [368, 381] on link "11971736" at bounding box center [376, 386] width 47 height 12
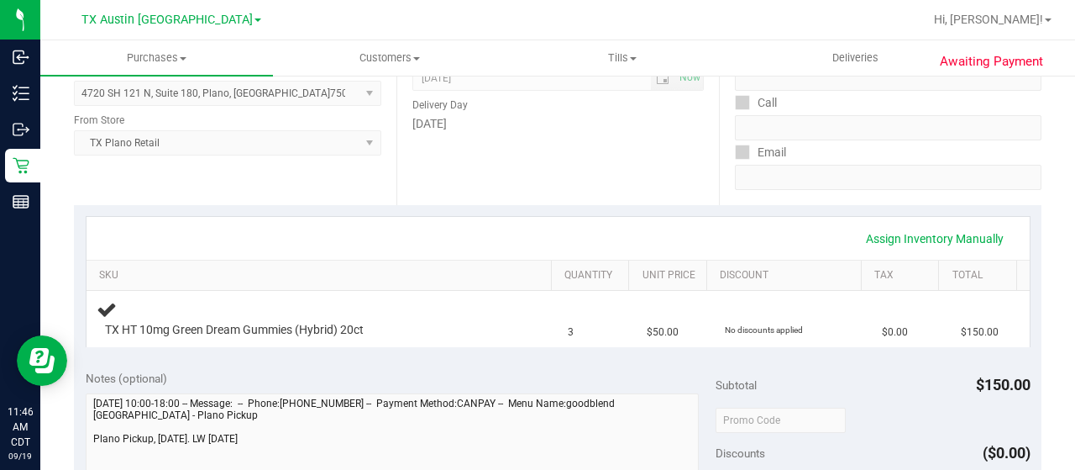
scroll to position [336, 0]
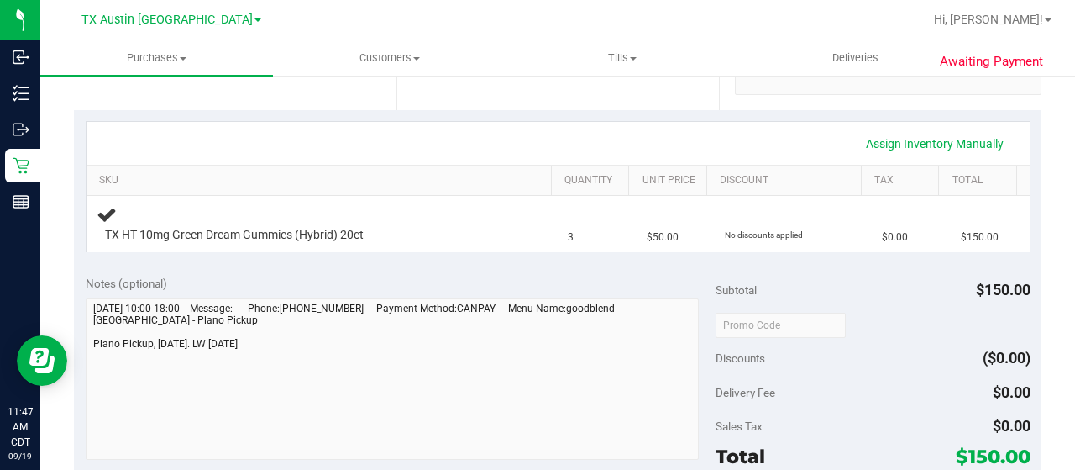
click at [82, 352] on div "Notes (optional) Subtotal $150.00 Discounts ($0.00) Delivery Fee $0.00 Sales Ta…" at bounding box center [558, 415] width 968 height 302
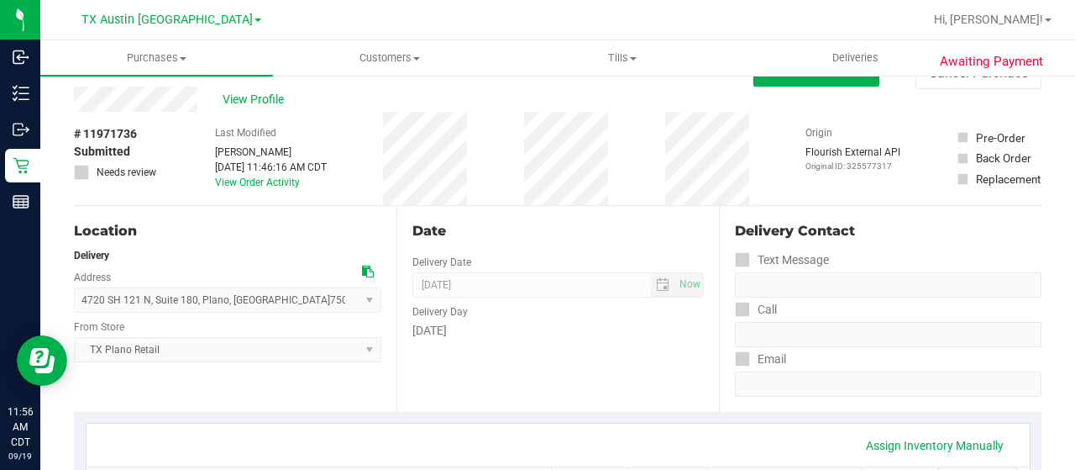
scroll to position [0, 0]
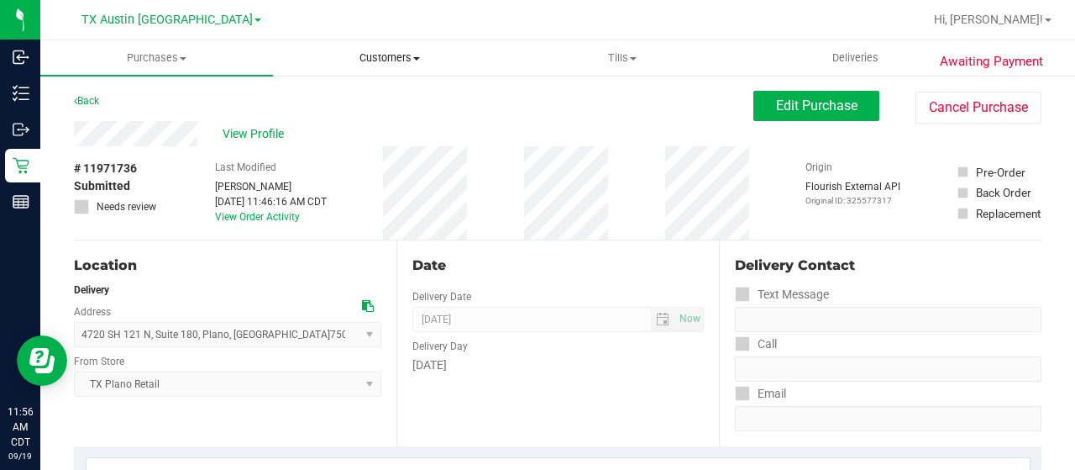
click at [393, 56] on span "Customers" at bounding box center [389, 57] width 231 height 15
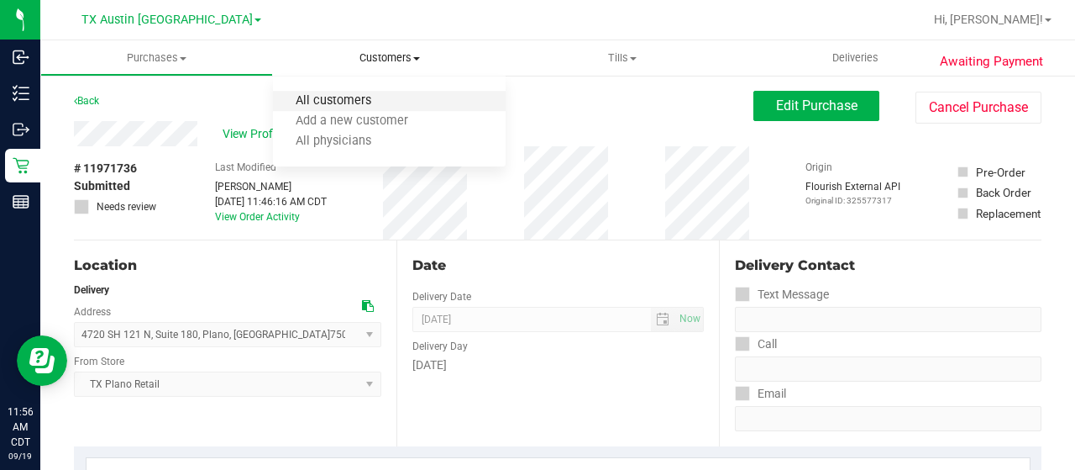
click at [388, 102] on span "All customers" at bounding box center [333, 101] width 121 height 14
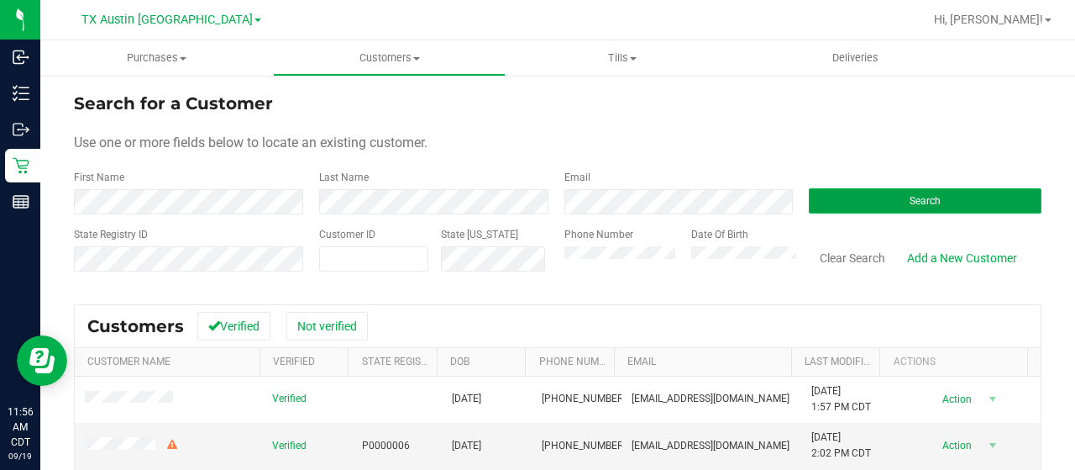
click at [832, 202] on button "Search" at bounding box center [925, 200] width 233 height 25
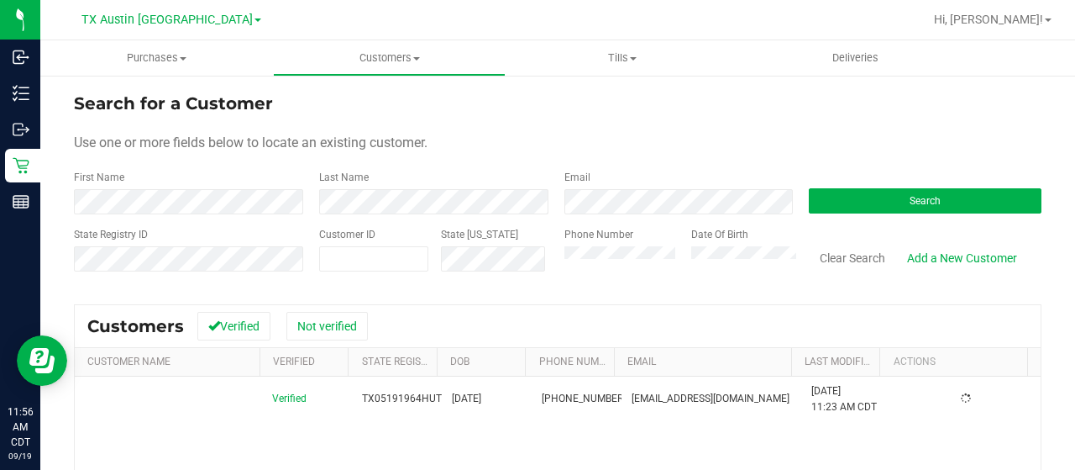
scroll to position [84, 0]
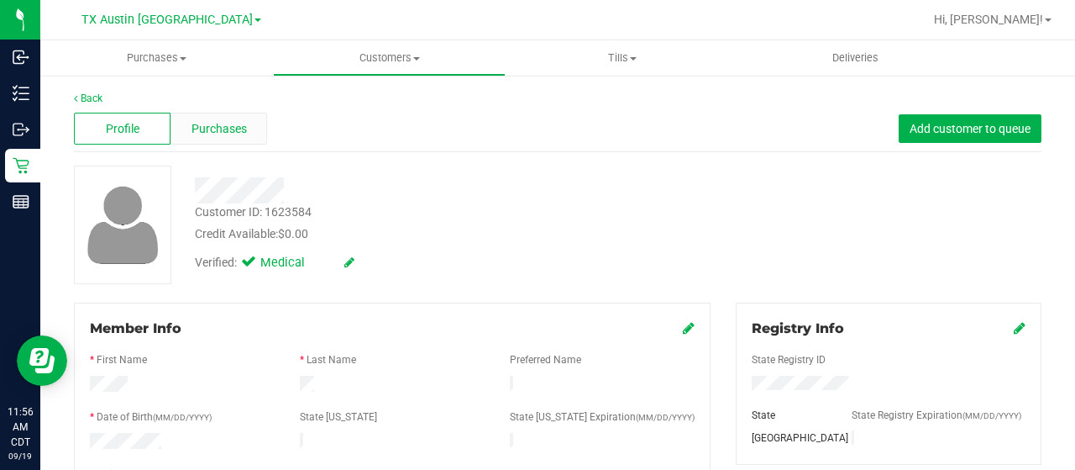
click at [227, 142] on div "Purchases" at bounding box center [219, 129] width 97 height 32
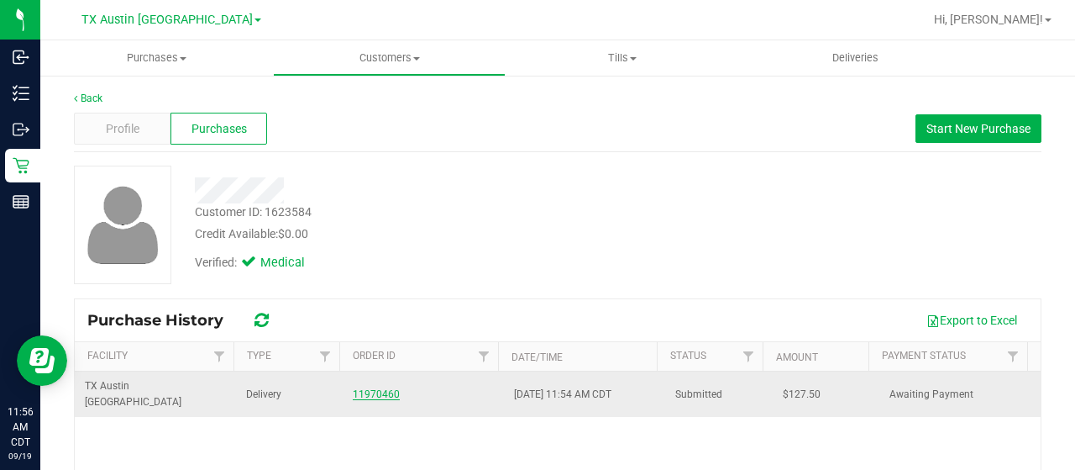
click at [370, 388] on link "11970460" at bounding box center [376, 394] width 47 height 12
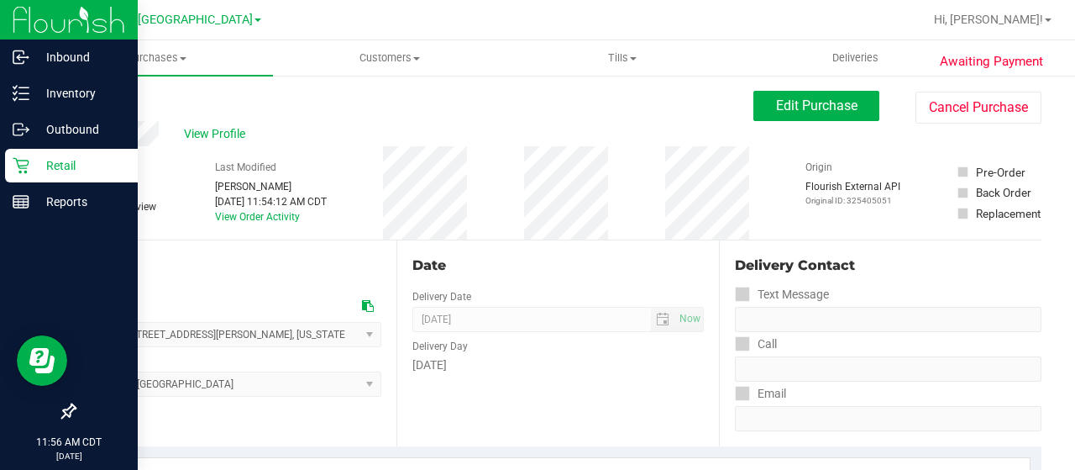
click at [13, 166] on icon at bounding box center [21, 165] width 17 height 17
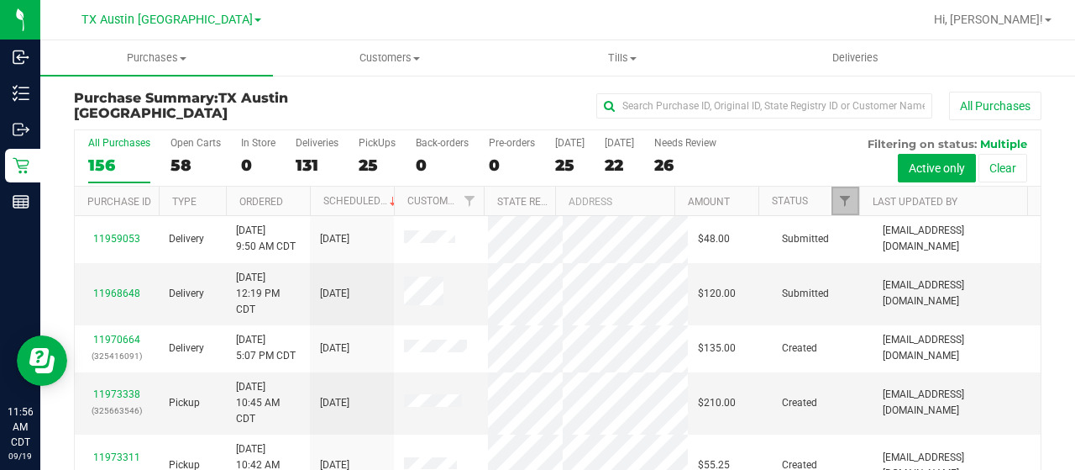
click at [838, 201] on span "Filter" at bounding box center [844, 200] width 13 height 13
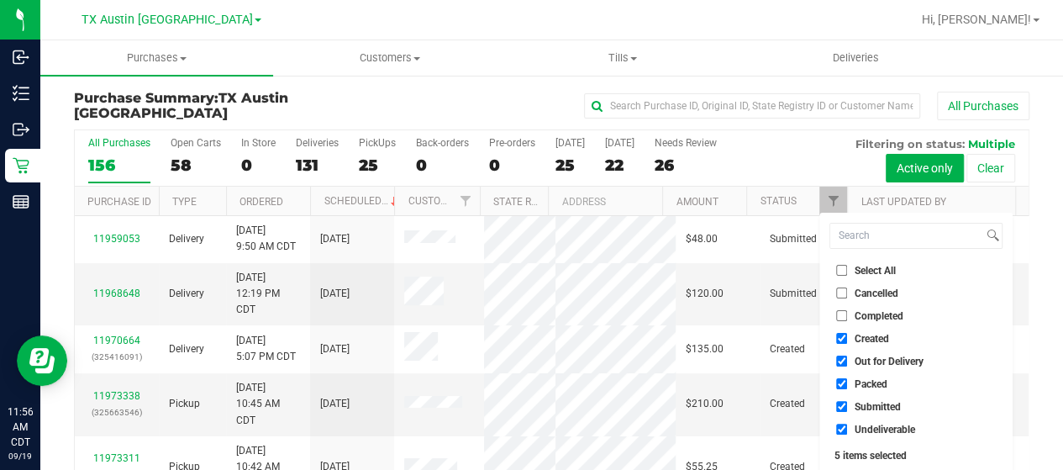
click at [901, 360] on span "Out for Delivery" at bounding box center [888, 361] width 69 height 10
click at [847, 360] on input "Out for Delivery" at bounding box center [841, 360] width 11 height 11
checkbox input "false"
click at [872, 381] on span "Packed" at bounding box center [870, 384] width 33 height 10
click at [847, 381] on input "Packed" at bounding box center [841, 383] width 11 height 11
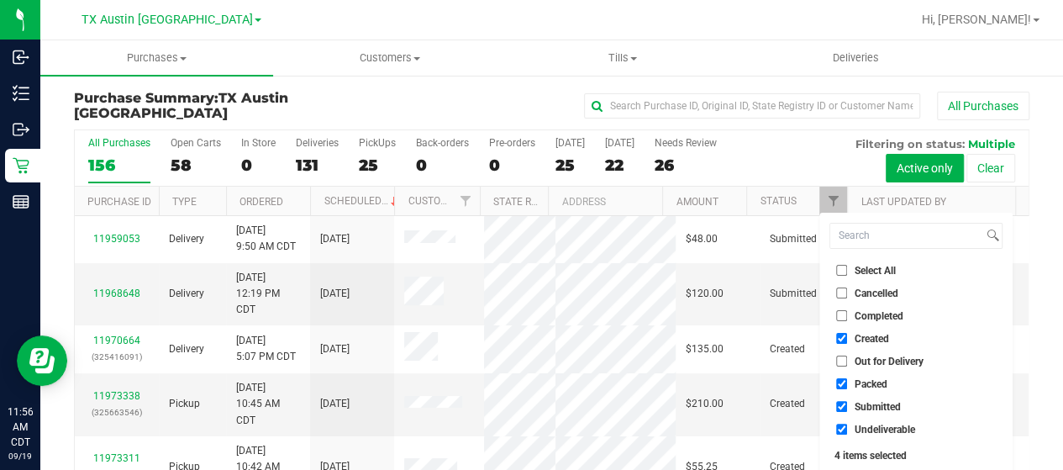
checkbox input "false"
click at [868, 402] on span "Submitted" at bounding box center [877, 407] width 46 height 10
click at [847, 402] on input "Submitted" at bounding box center [841, 406] width 11 height 11
checkbox input "false"
click at [870, 434] on li "Undeliverable" at bounding box center [915, 429] width 173 height 18
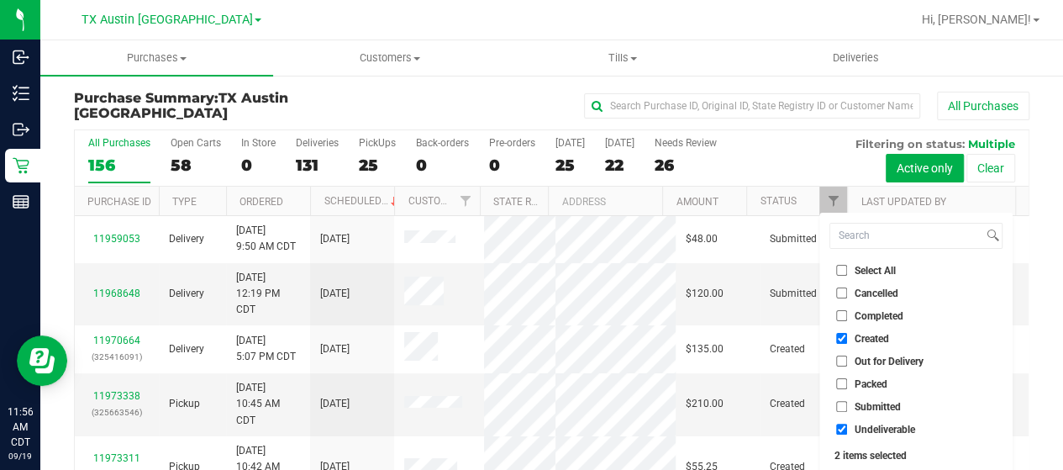
click at [875, 428] on span "Undeliverable" at bounding box center [884, 429] width 60 height 10
click at [847, 428] on input "Undeliverable" at bounding box center [841, 428] width 11 height 11
checkbox input "false"
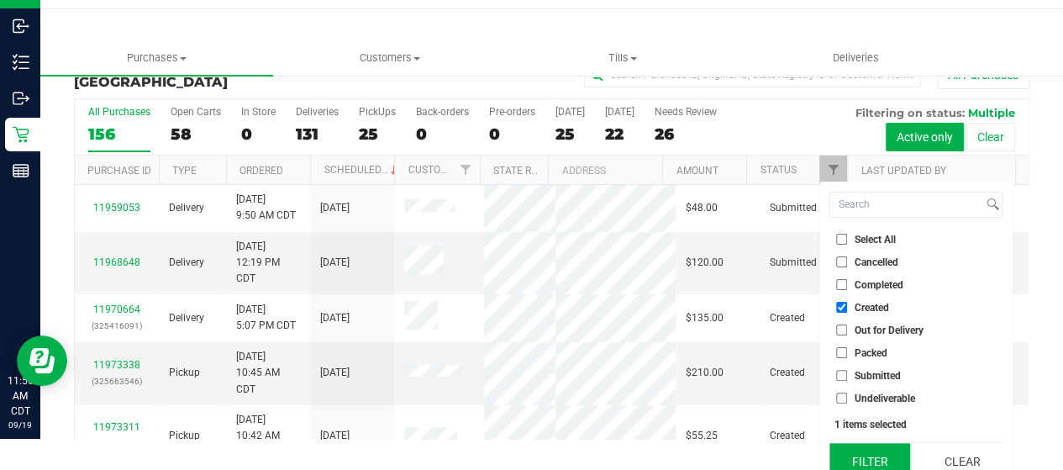
scroll to position [45, 0]
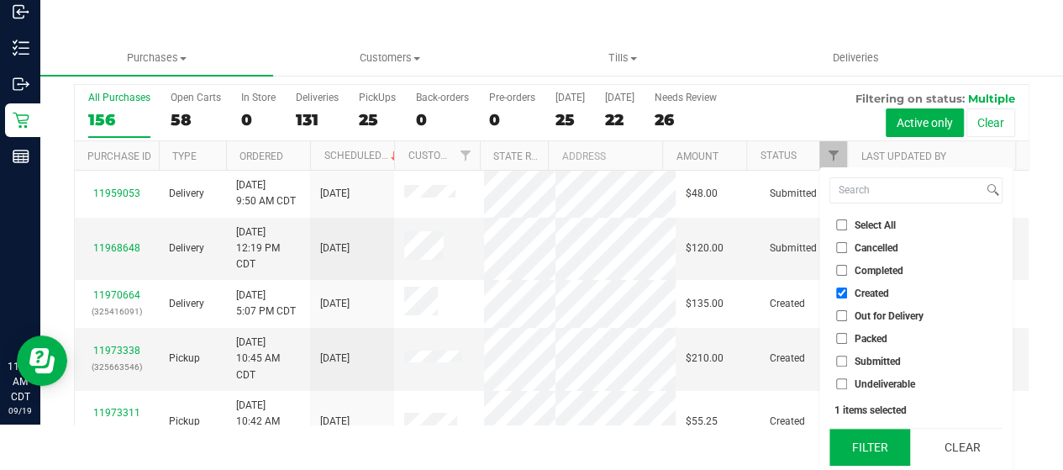
click at [869, 439] on button "Filter" at bounding box center [869, 446] width 81 height 37
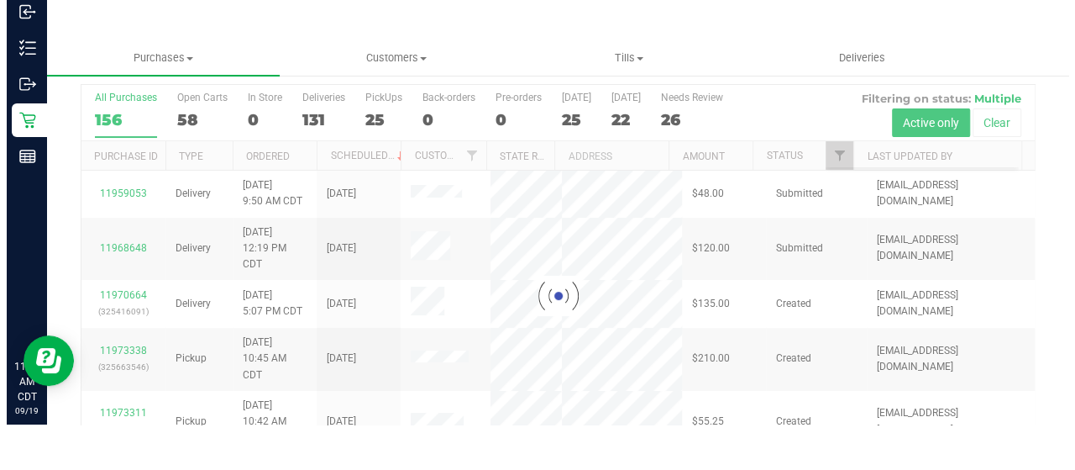
scroll to position [0, 0]
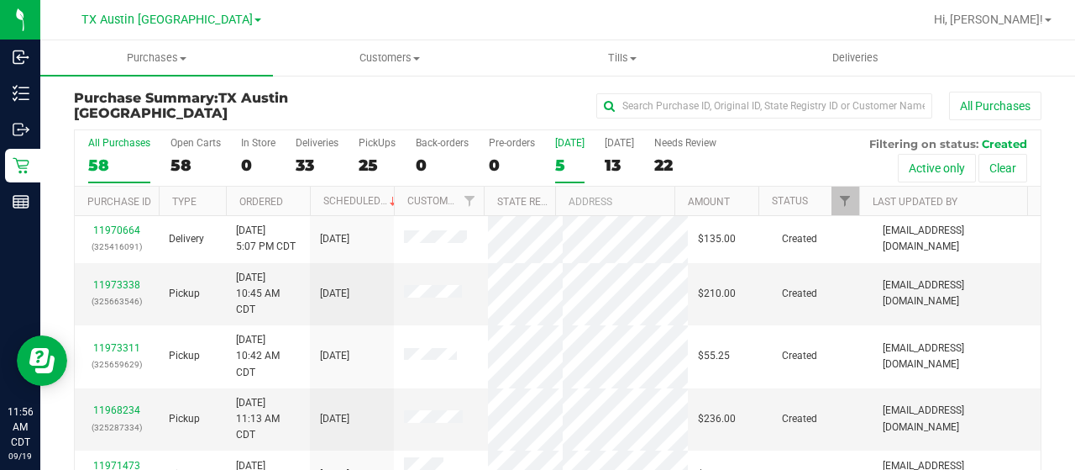
click at [571, 159] on div "5" at bounding box center [569, 164] width 29 height 19
click at [0, 0] on input "Today 5" at bounding box center [0, 0] width 0 height 0
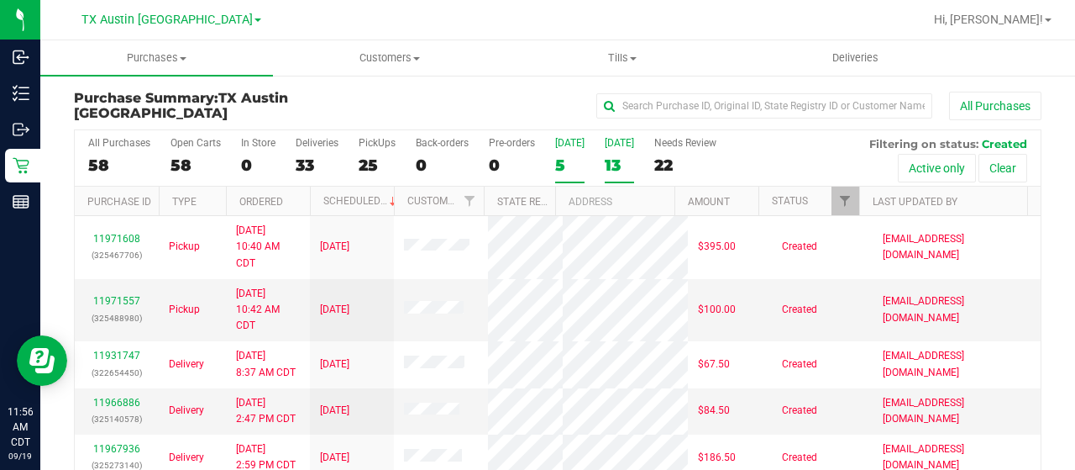
click at [620, 166] on div "13" at bounding box center [619, 164] width 29 height 19
click at [0, 0] on input "Tomorrow 13" at bounding box center [0, 0] width 0 height 0
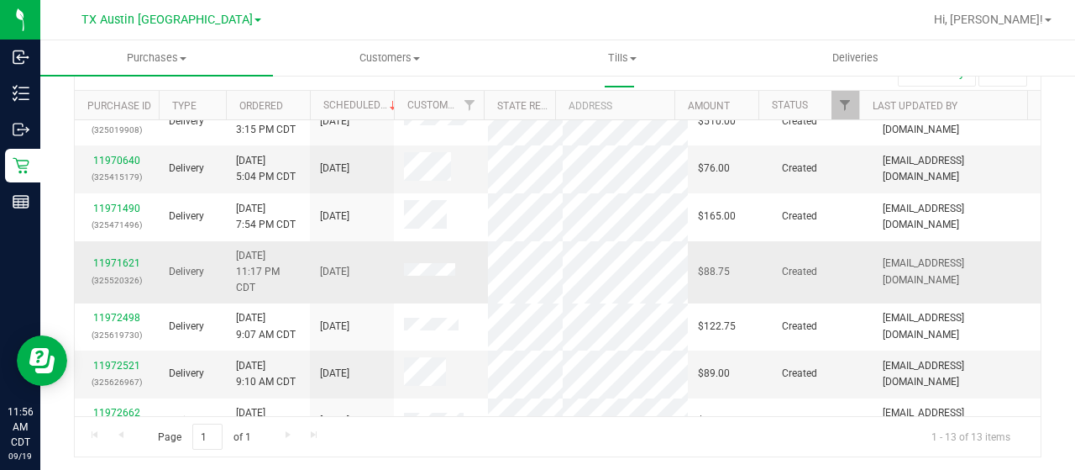
scroll to position [97, 0]
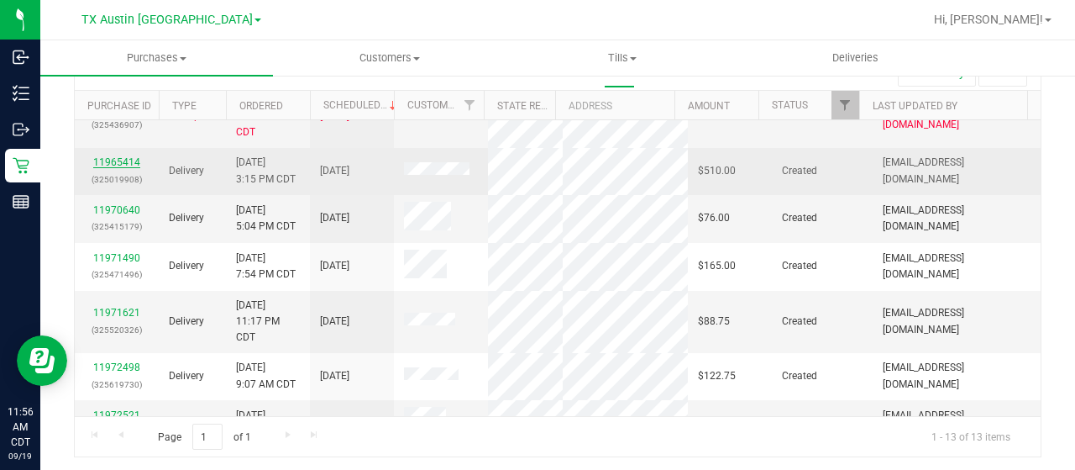
click at [124, 156] on link "11965414" at bounding box center [116, 162] width 47 height 12
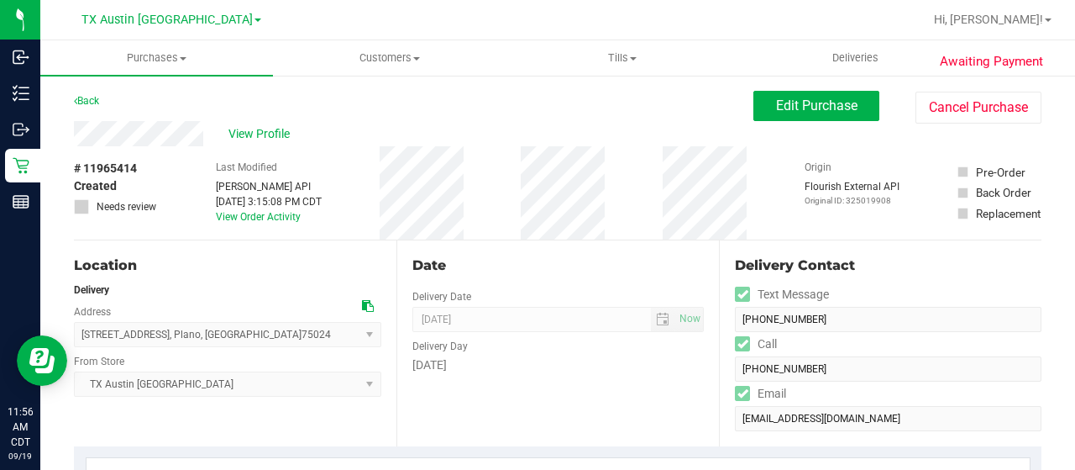
drag, startPoint x: 205, startPoint y: 132, endPoint x: 68, endPoint y: 138, distance: 137.1
click at [175, 100] on div "Back Edit Purchase Cancel Purchase" at bounding box center [558, 106] width 968 height 30
click at [259, 137] on span "View Profile" at bounding box center [262, 134] width 67 height 18
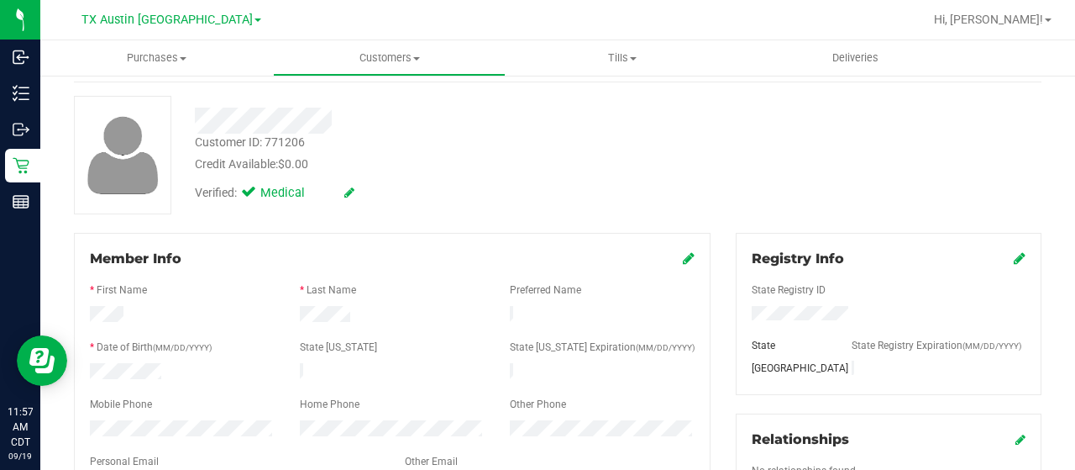
scroll to position [168, 0]
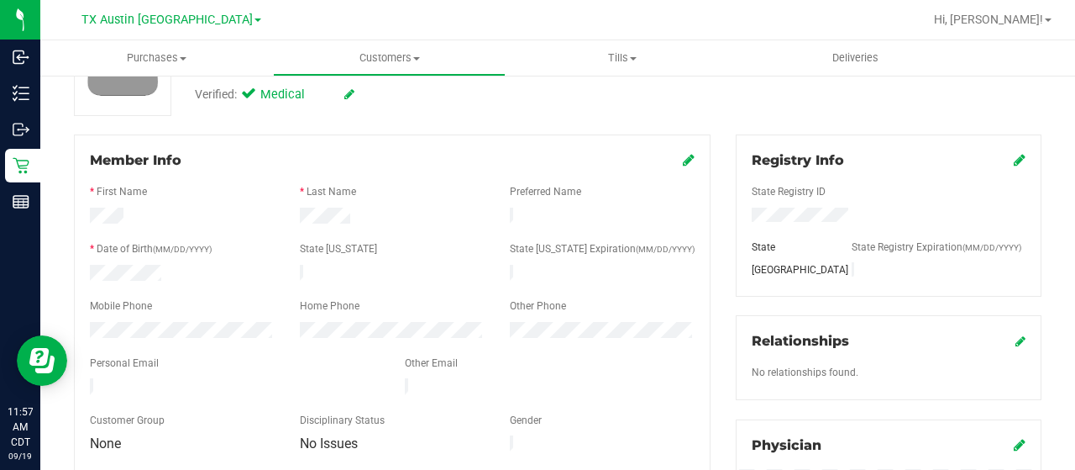
drag, startPoint x: 259, startPoint y: 381, endPoint x: 88, endPoint y: 379, distance: 170.6
click at [88, 379] on div at bounding box center [234, 388] width 315 height 20
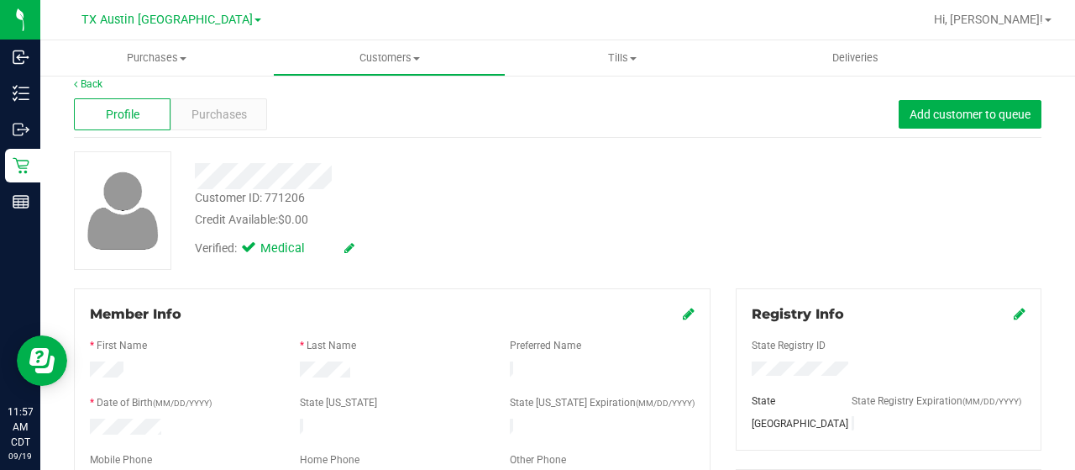
scroll to position [0, 0]
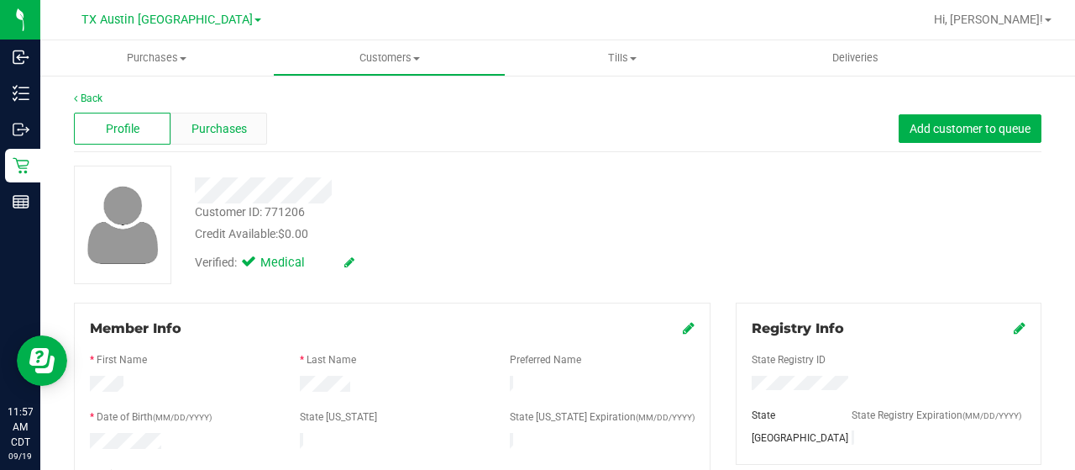
click at [212, 124] on span "Purchases" at bounding box center [219, 129] width 55 height 18
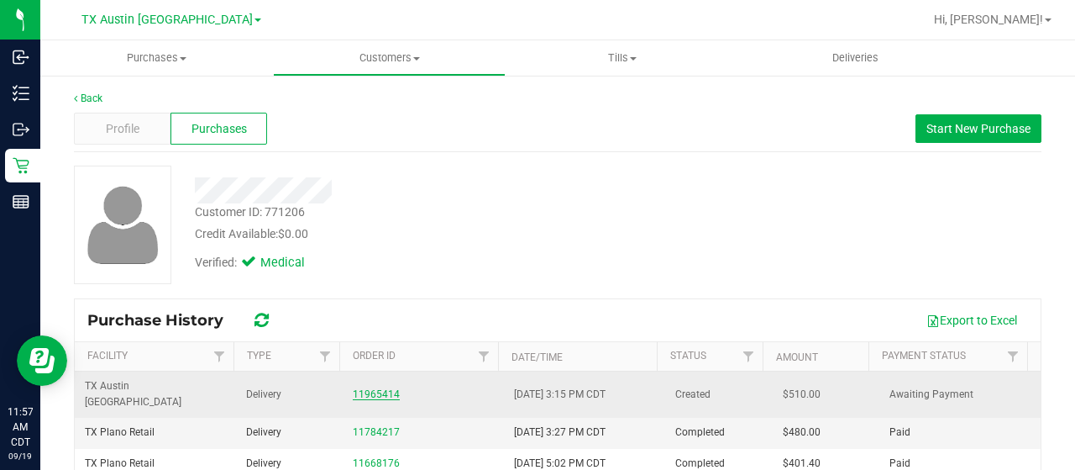
click at [375, 388] on link "11965414" at bounding box center [376, 394] width 47 height 12
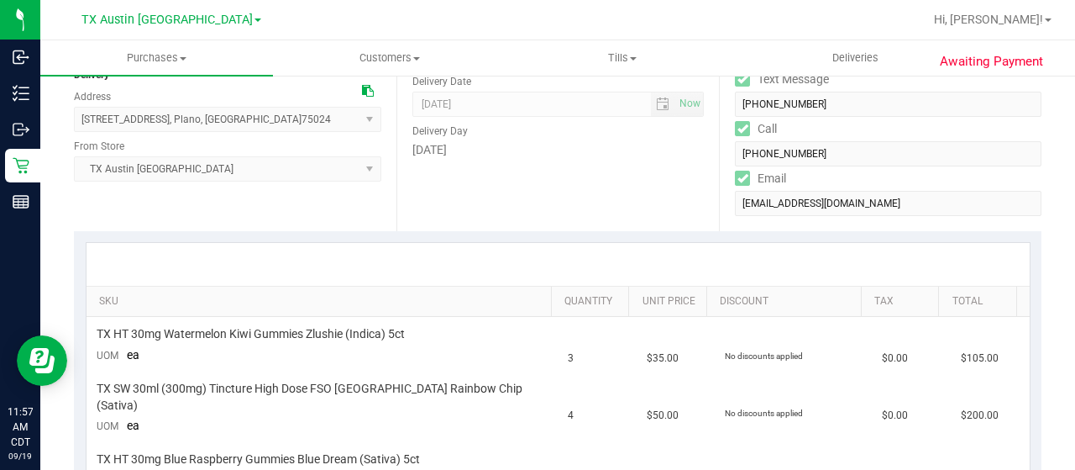
scroll to position [168, 0]
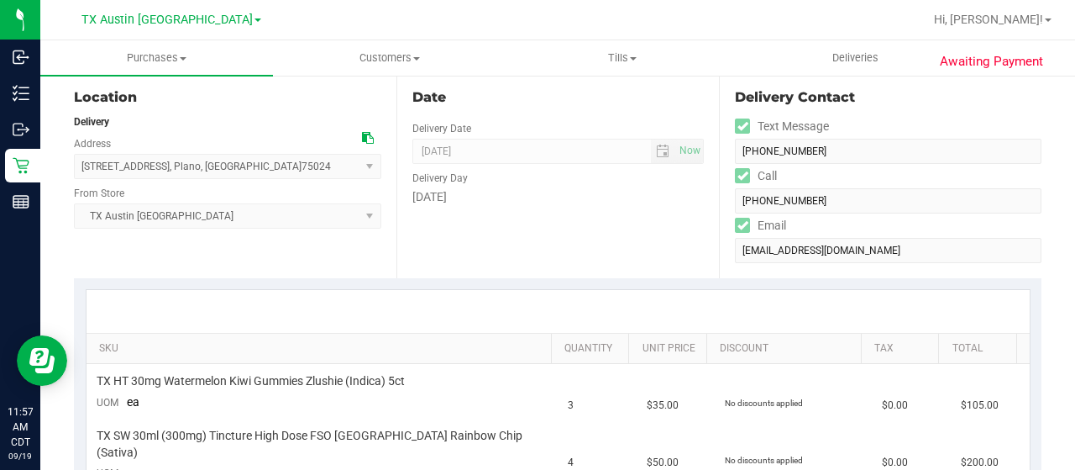
click at [364, 137] on icon at bounding box center [368, 138] width 12 height 12
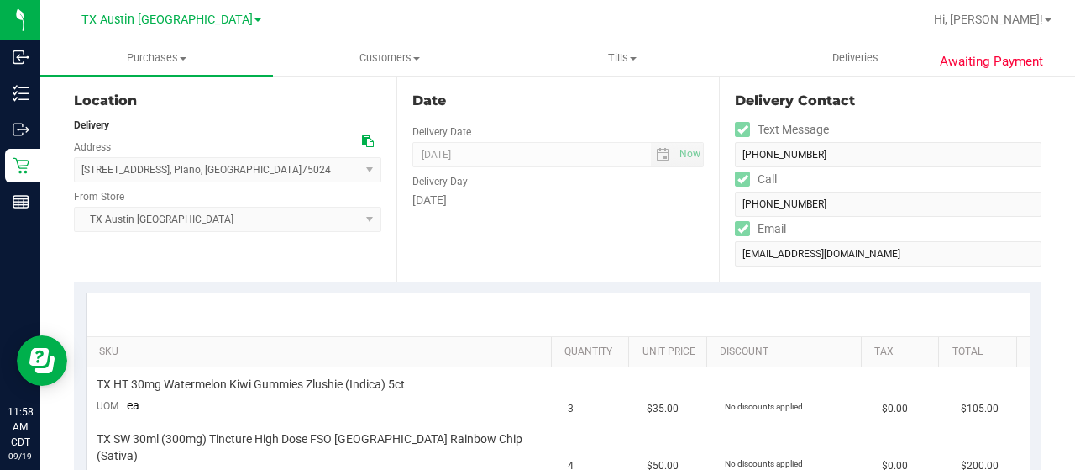
scroll to position [84, 0]
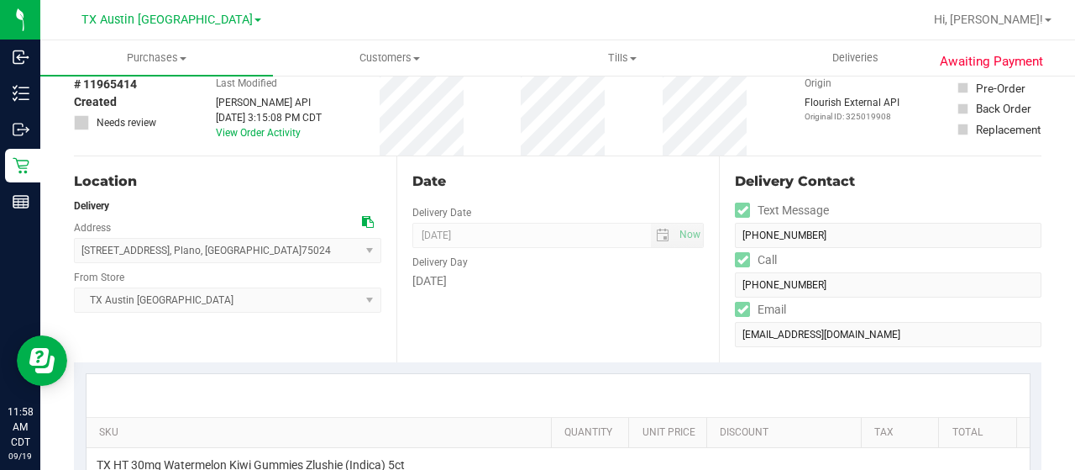
click at [365, 219] on icon at bounding box center [368, 222] width 12 height 12
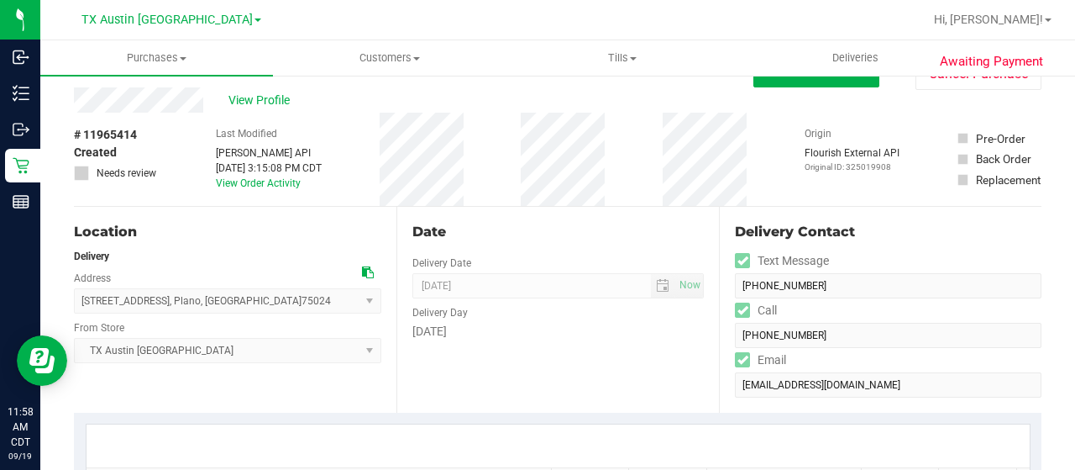
scroll to position [0, 0]
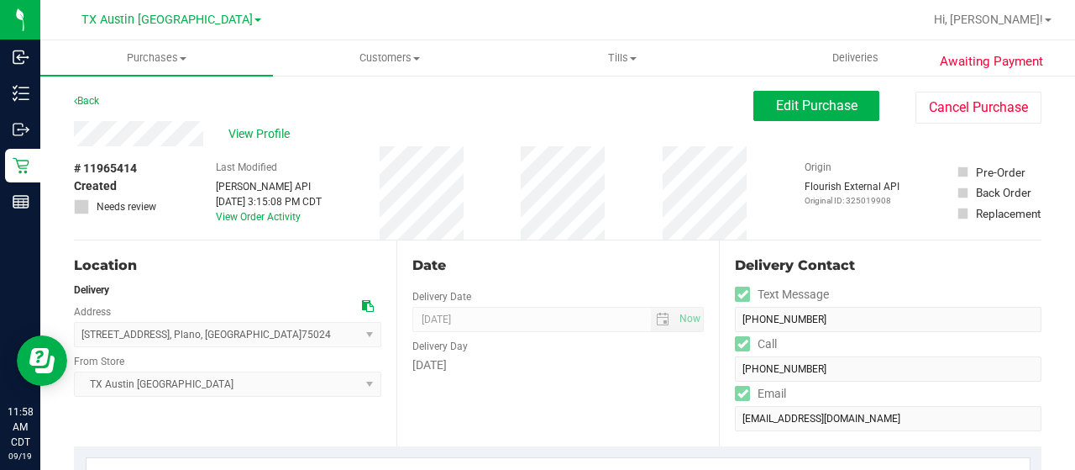
click at [132, 131] on div "View Profile" at bounding box center [414, 133] width 680 height 25
click at [349, 121] on div "View Profile" at bounding box center [414, 133] width 680 height 25
click at [759, 107] on button "Edit Purchase" at bounding box center [817, 106] width 126 height 30
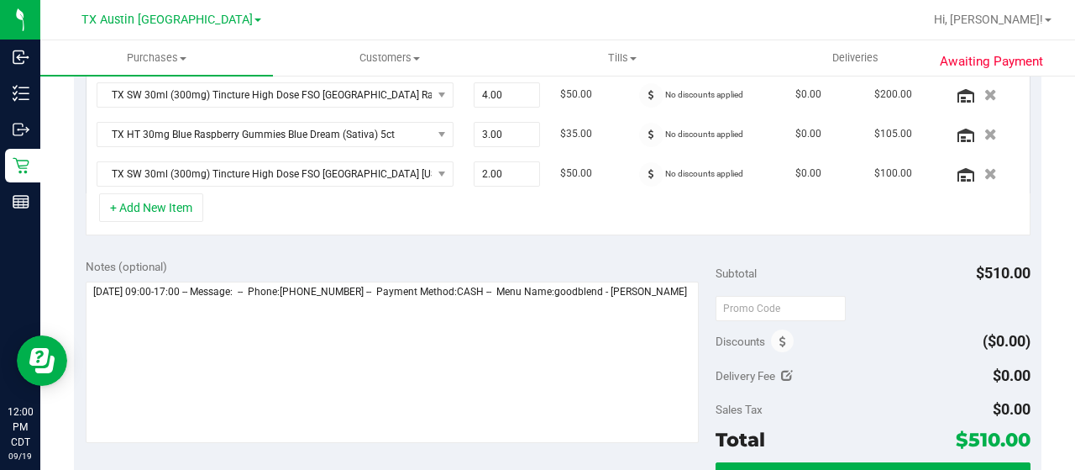
scroll to position [504, 0]
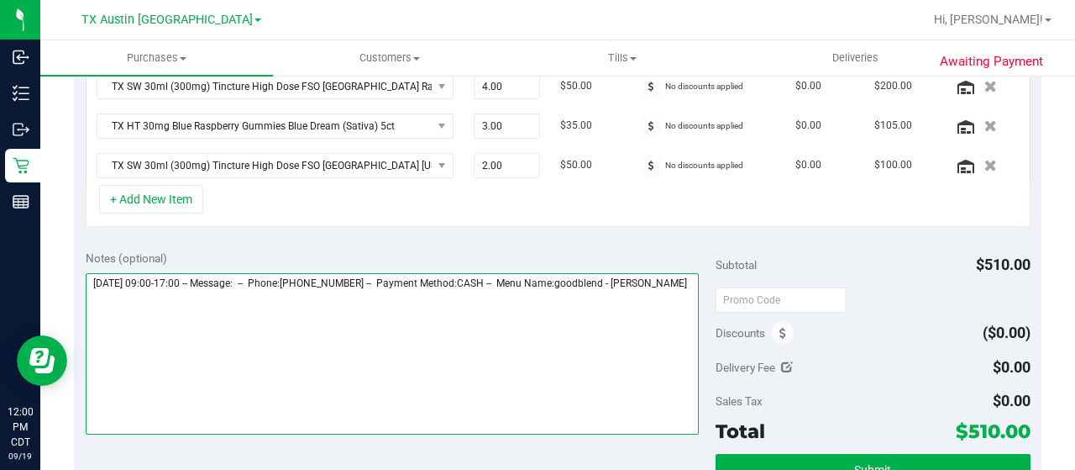
click at [191, 309] on textarea at bounding box center [392, 353] width 613 height 161
paste textarea "Dallas Core"
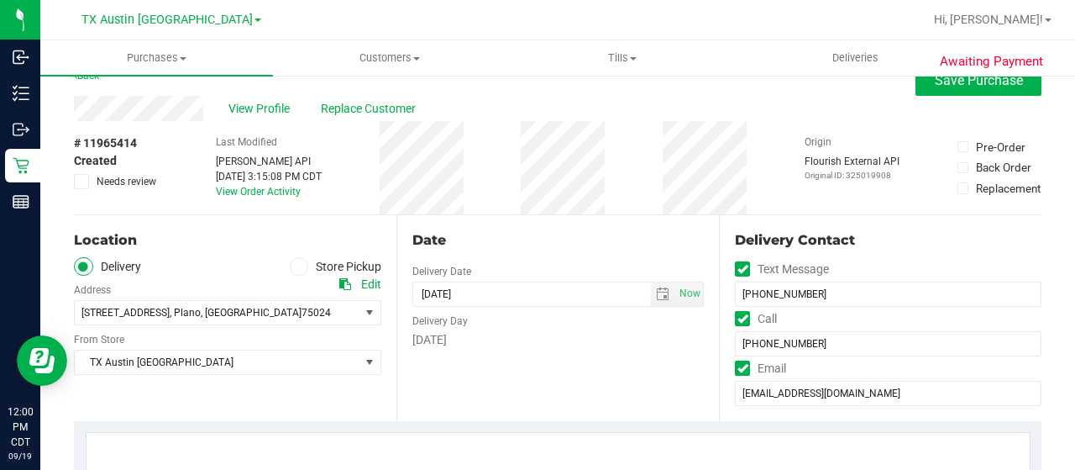
scroll to position [0, 0]
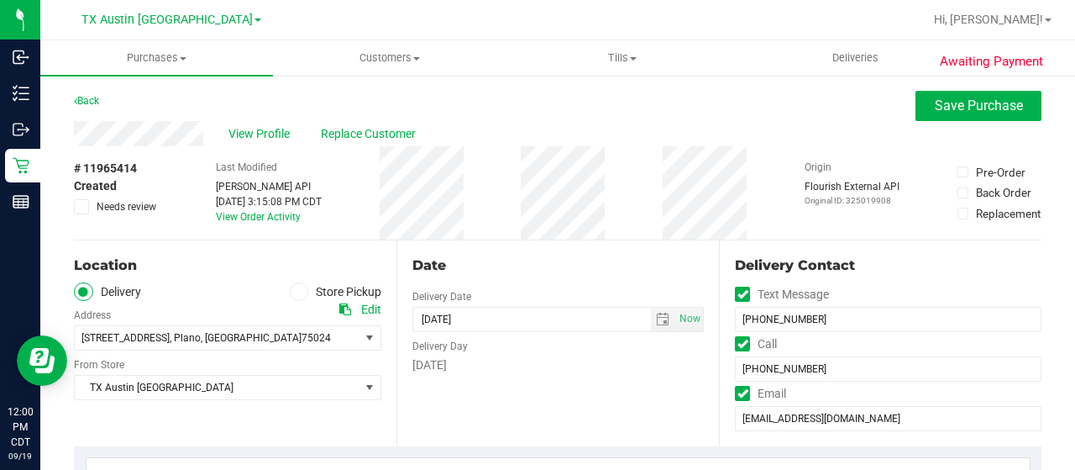
type textarea "Saturday 09/20/2025 09:00-17:00 -- Message: -- Phone:9038162861 -- Payment Meth…"
click at [656, 323] on span "select" at bounding box center [662, 319] width 13 height 13
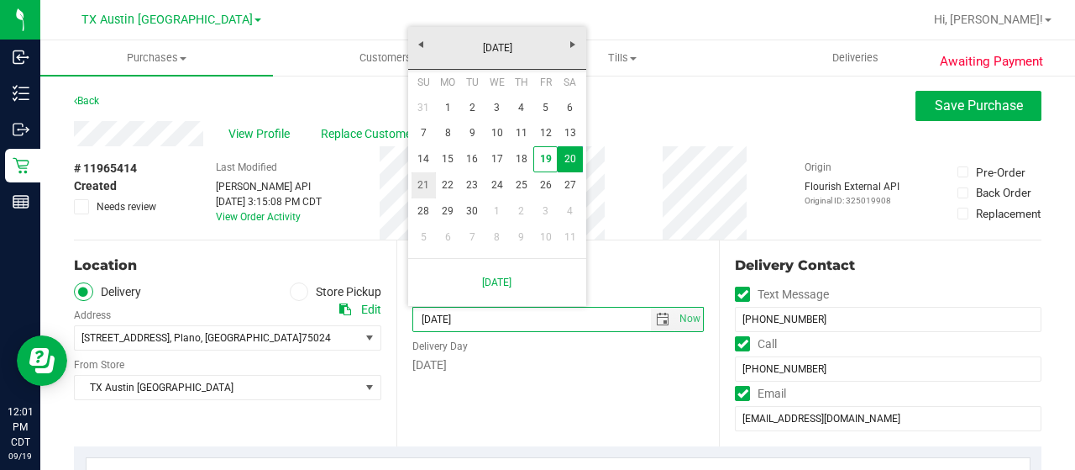
click at [418, 184] on link "21" at bounding box center [424, 185] width 24 height 26
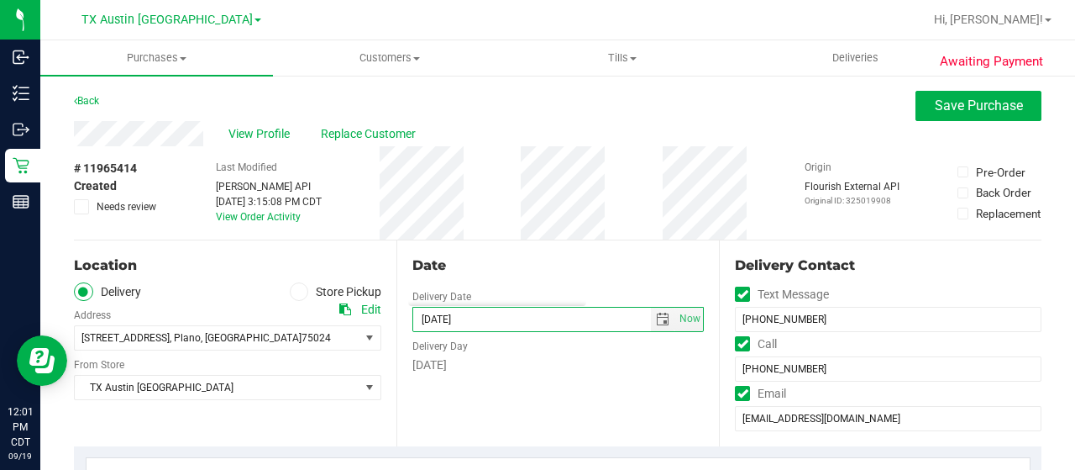
type input "09/21/2025"
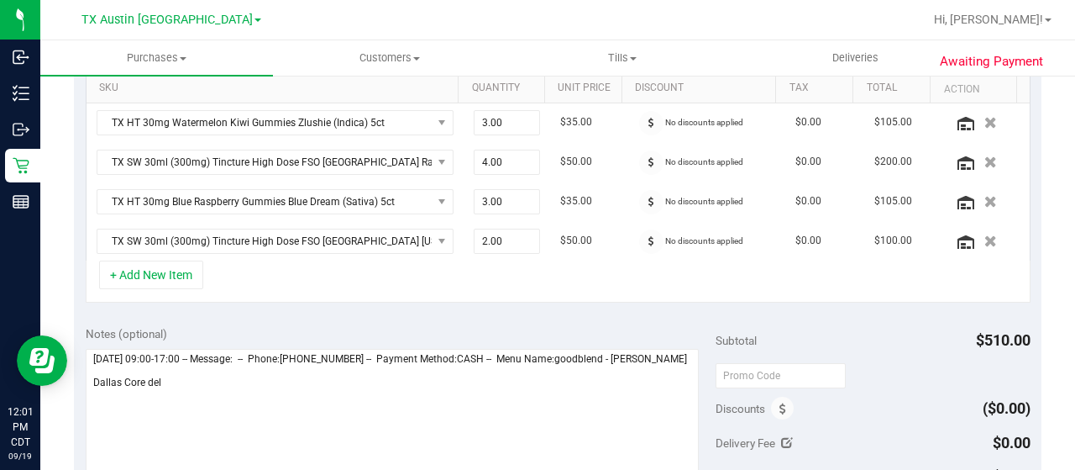
scroll to position [504, 0]
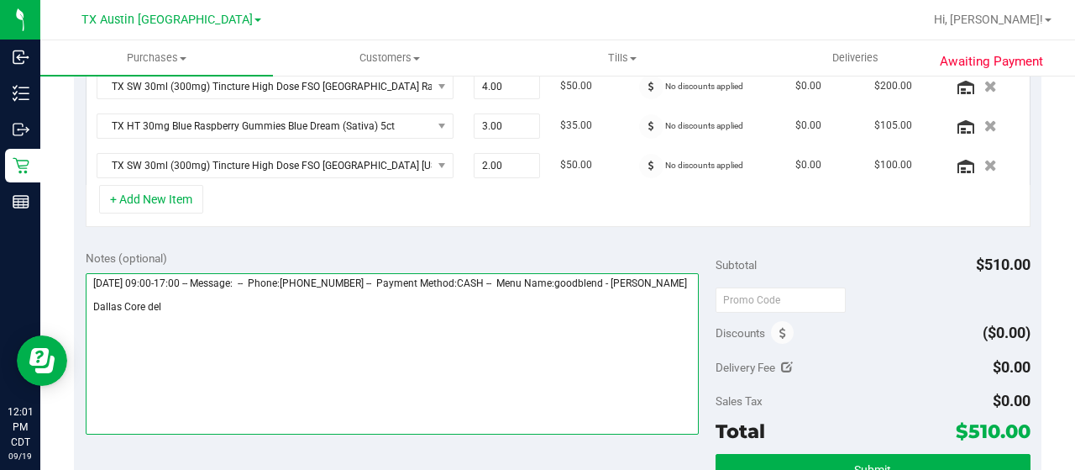
click at [193, 312] on textarea at bounding box center [392, 353] width 613 height 161
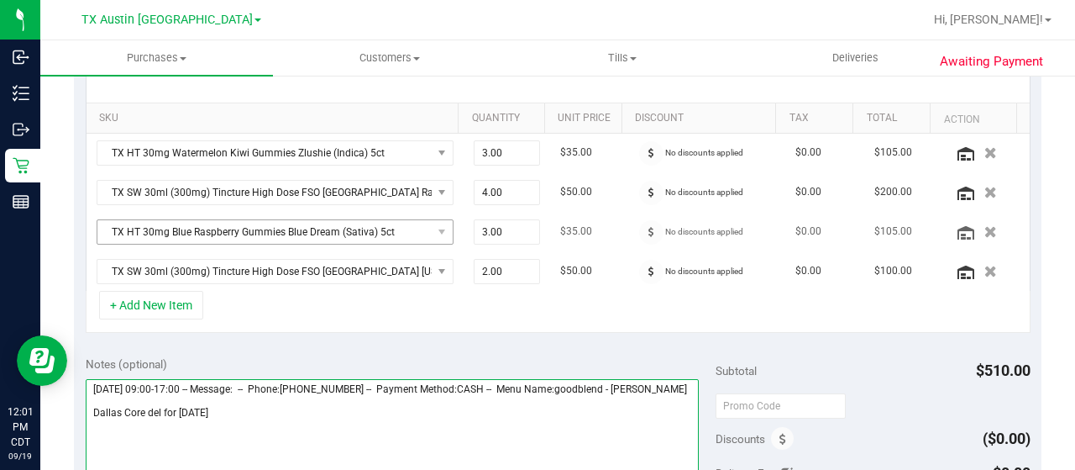
scroll to position [252, 0]
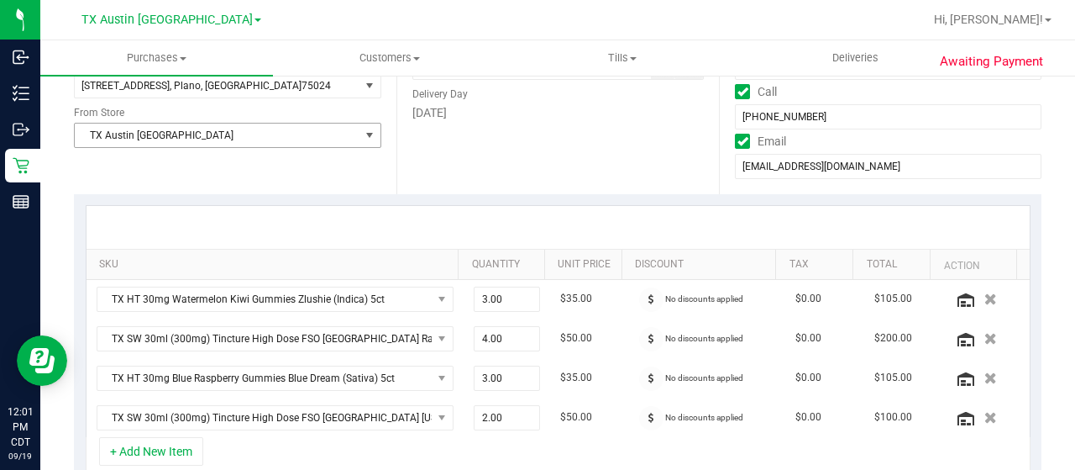
click at [165, 130] on span "TX Austin [GEOGRAPHIC_DATA]" at bounding box center [217, 135] width 285 height 24
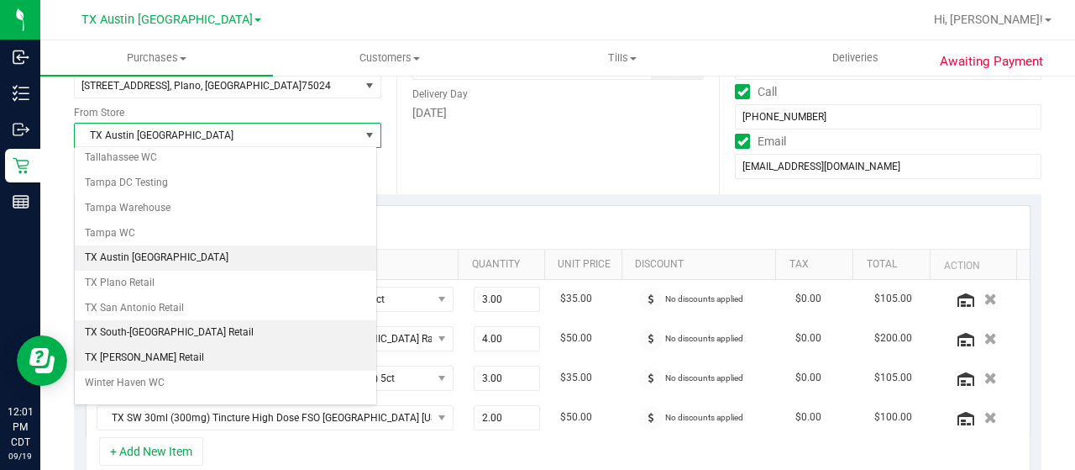
scroll to position [1185, 0]
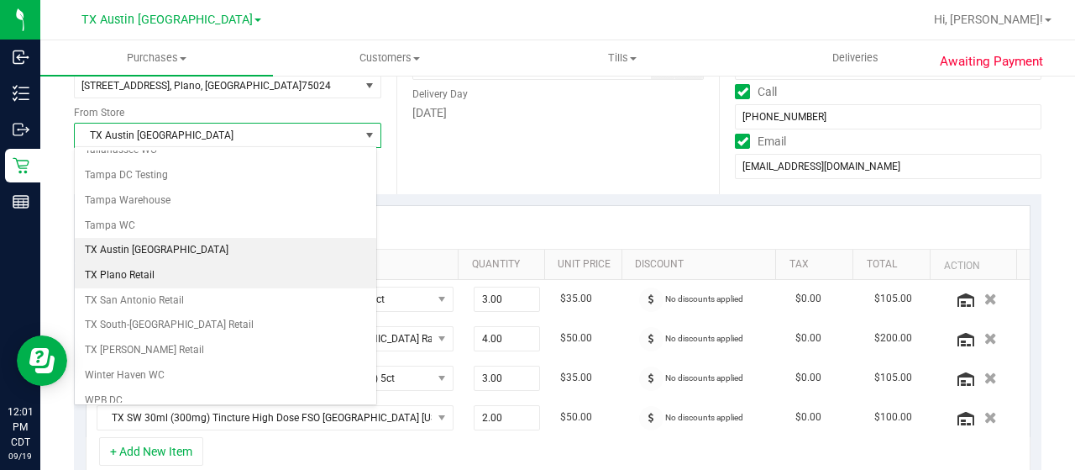
click at [155, 263] on li "TX Plano Retail" at bounding box center [226, 275] width 302 height 25
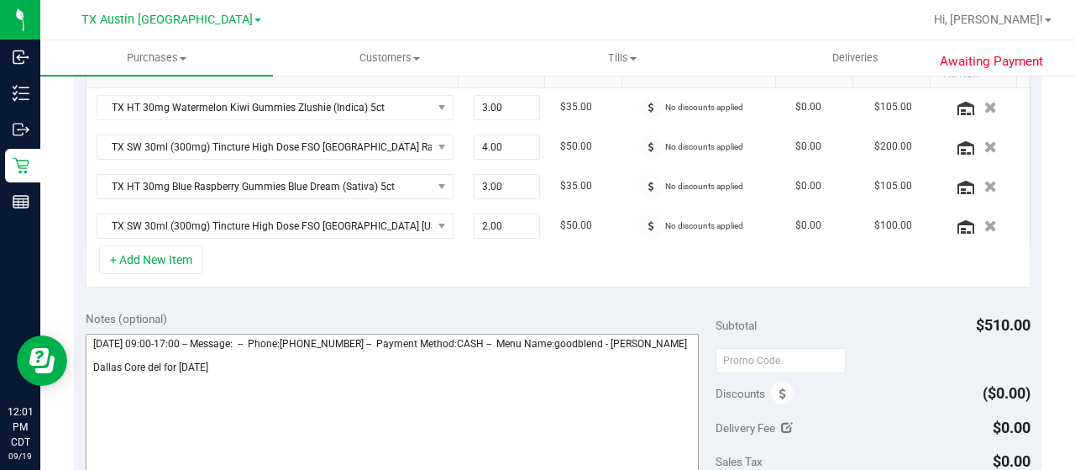
scroll to position [504, 0]
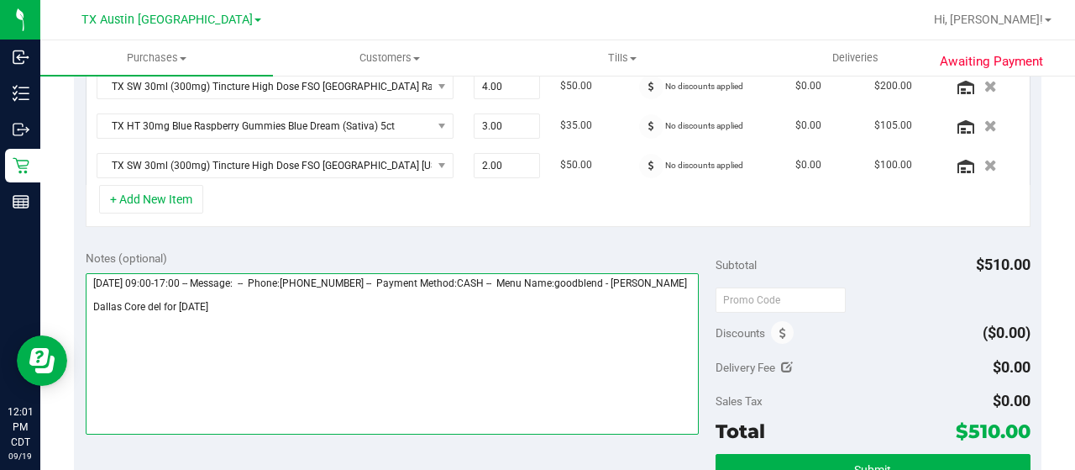
click at [278, 314] on textarea at bounding box center [392, 353] width 613 height 161
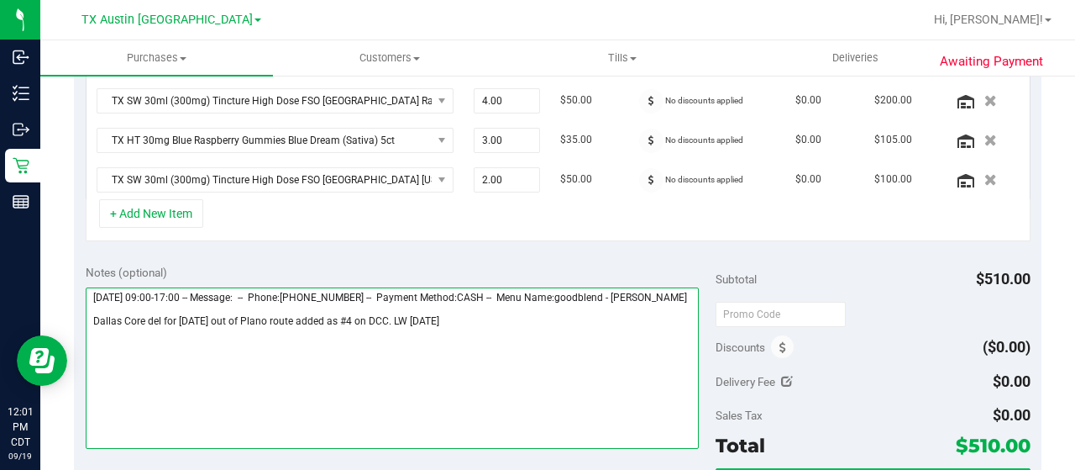
scroll to position [672, 0]
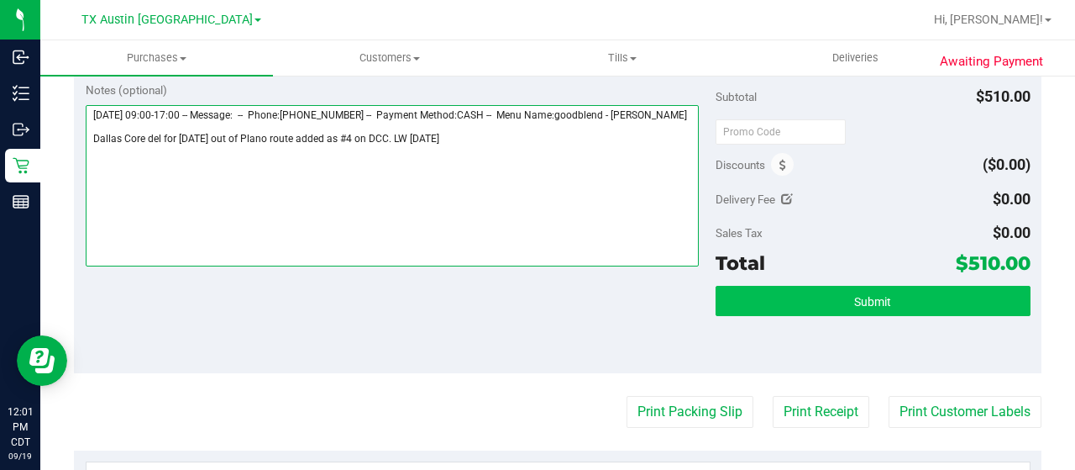
type textarea "Saturday 09/20/2025 09:00-17:00 -- Message: -- Phone:9038162861 -- Payment Meth…"
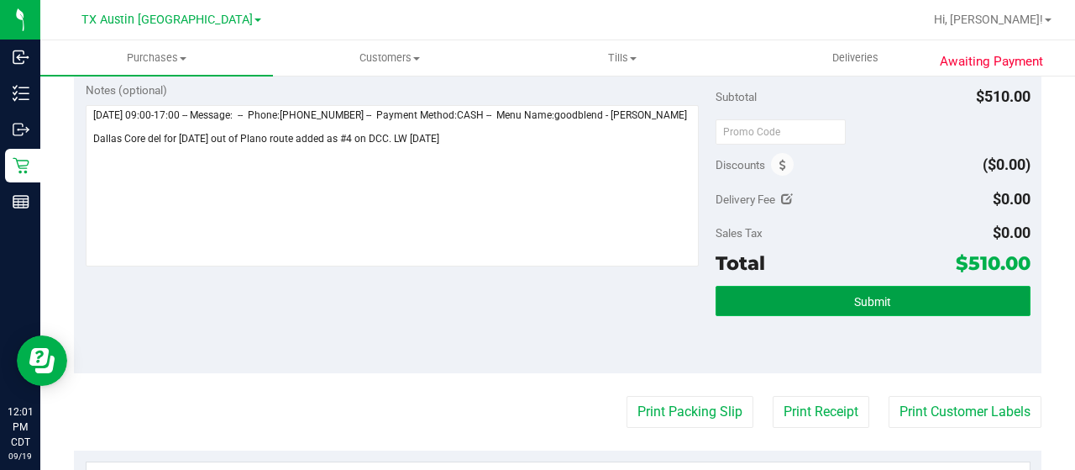
click at [831, 298] on button "Submit" at bounding box center [873, 301] width 315 height 30
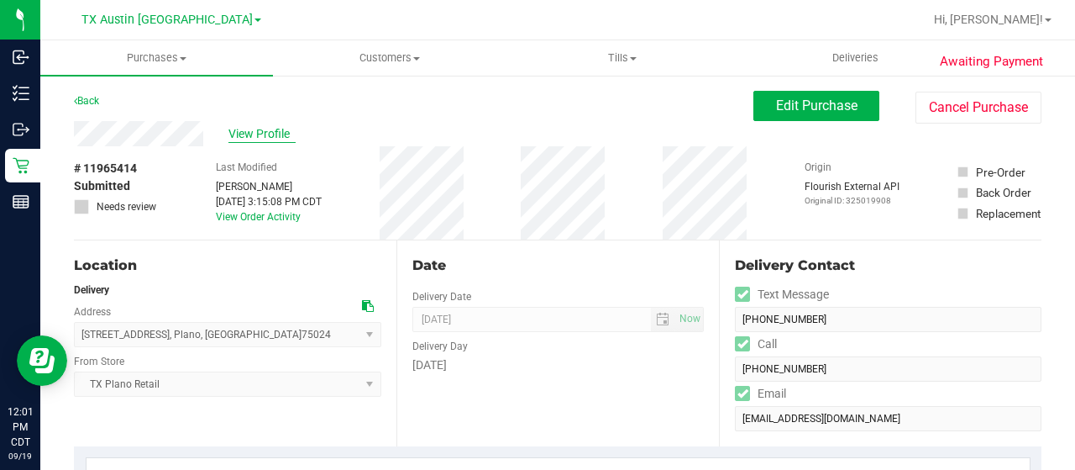
click at [264, 129] on span "View Profile" at bounding box center [262, 134] width 67 height 18
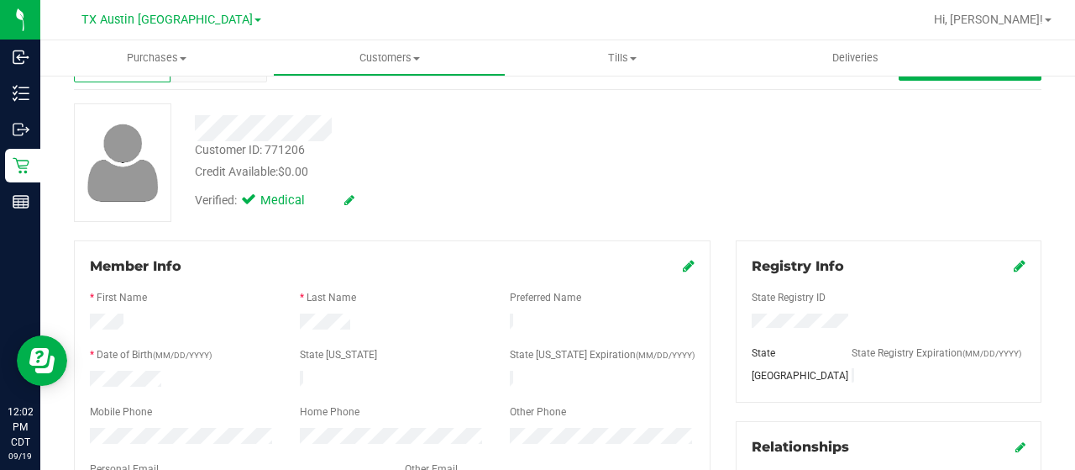
scroll to position [168, 0]
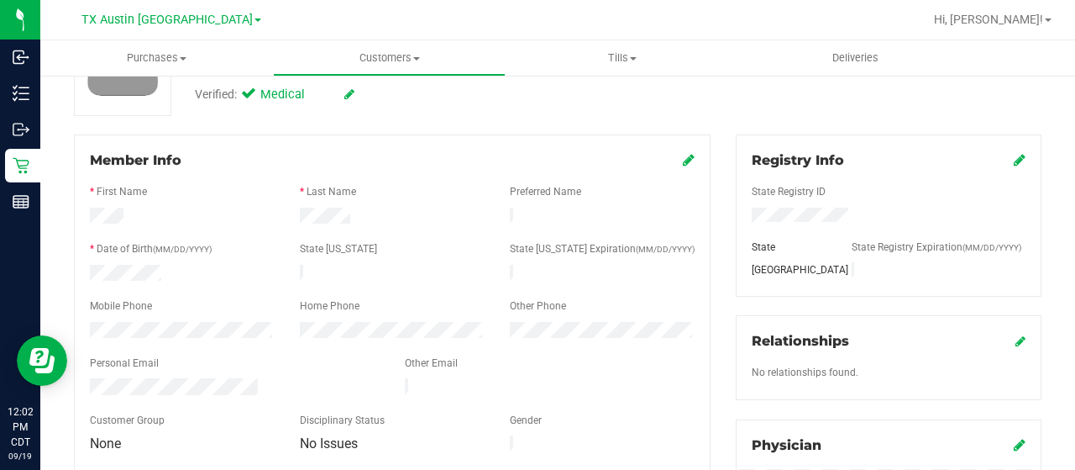
click at [89, 378] on div at bounding box center [234, 388] width 315 height 20
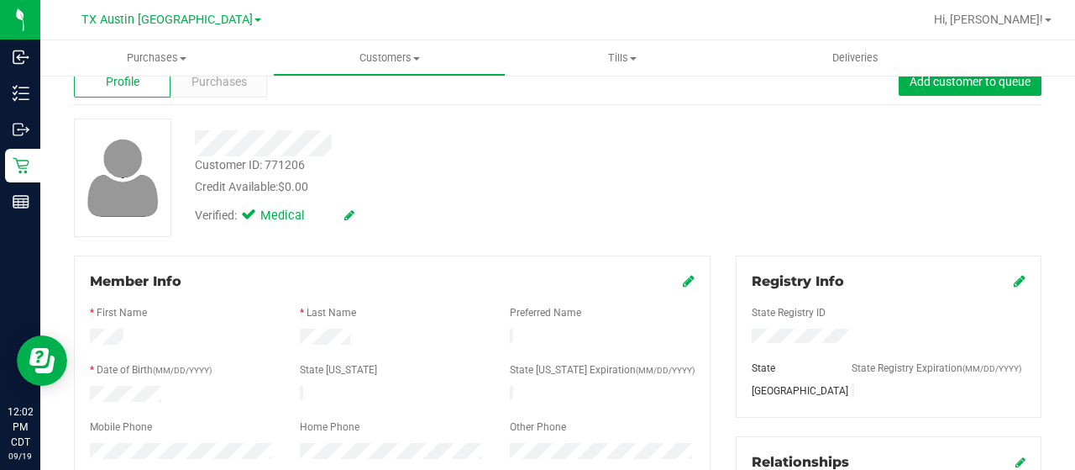
scroll to position [0, 0]
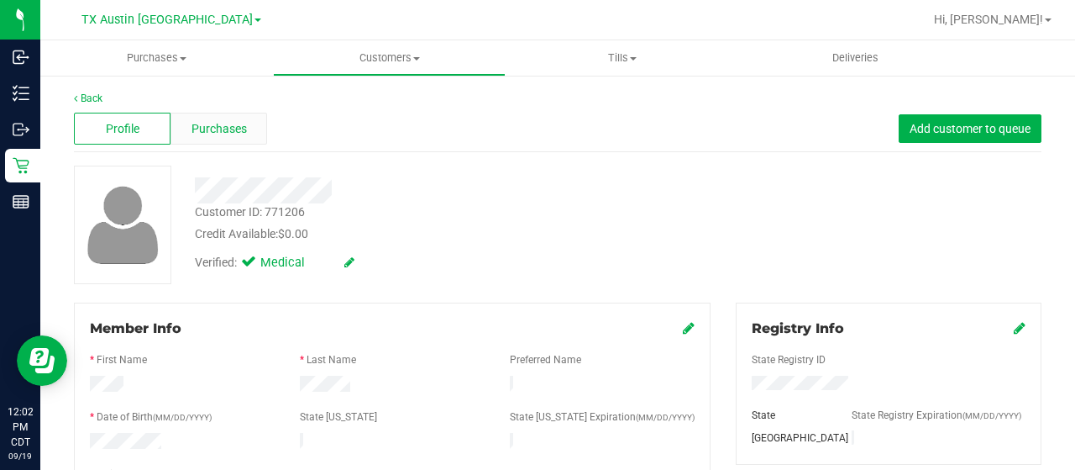
click at [235, 129] on span "Purchases" at bounding box center [219, 129] width 55 height 18
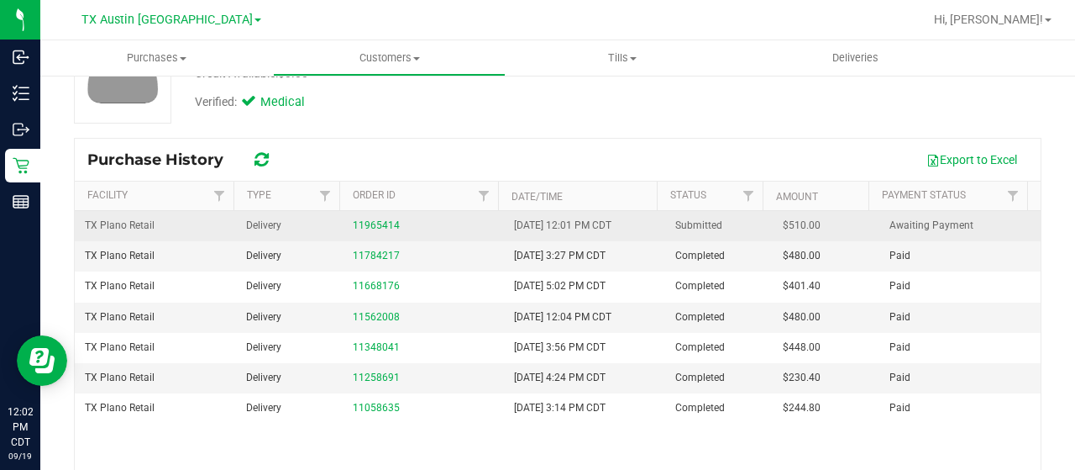
scroll to position [168, 0]
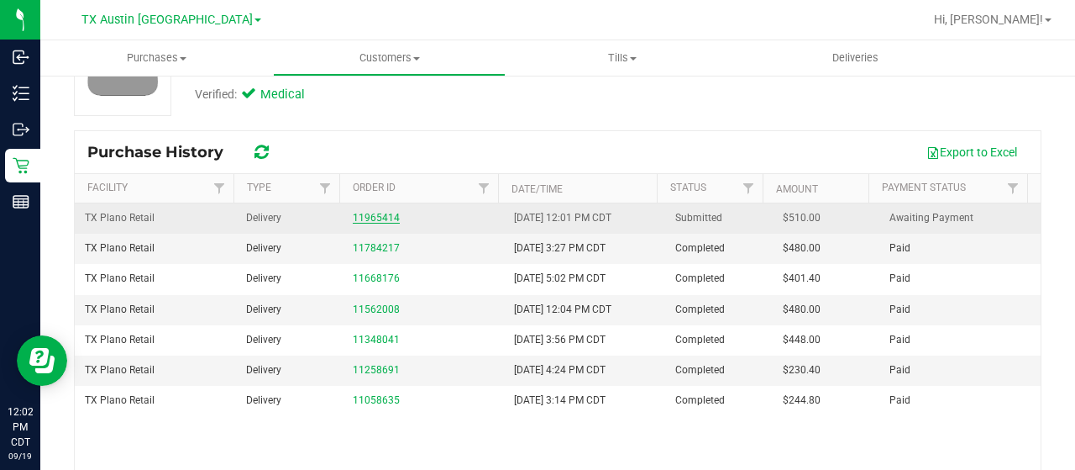
click at [366, 214] on link "11965414" at bounding box center [376, 218] width 47 height 12
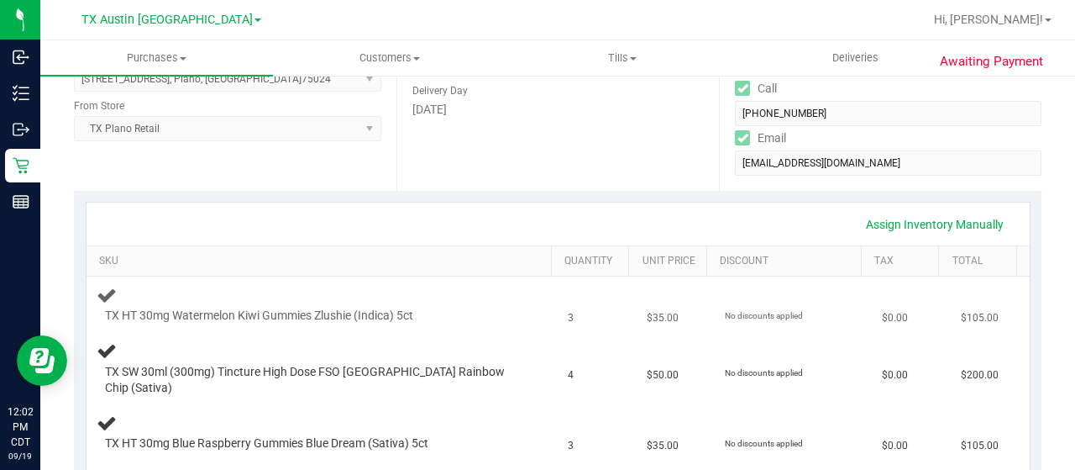
scroll to position [588, 0]
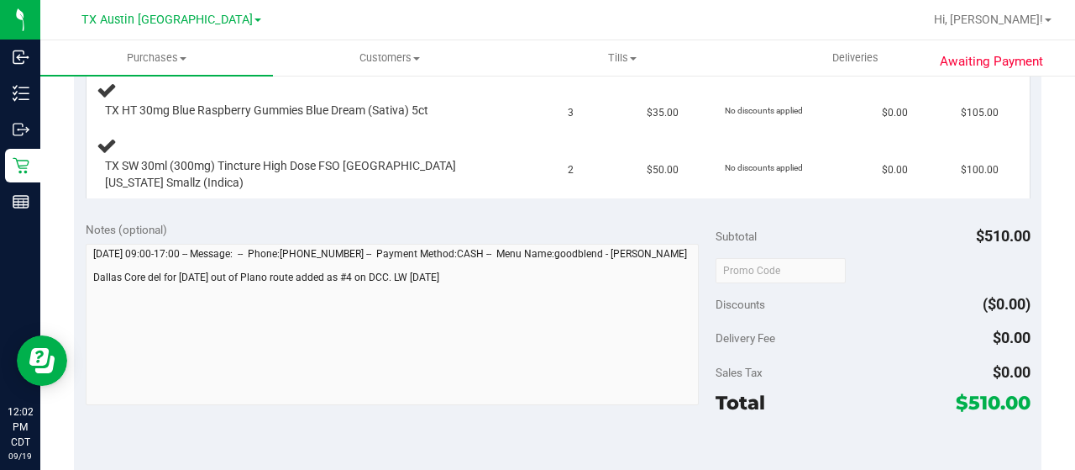
drag, startPoint x: 955, startPoint y: 366, endPoint x: 983, endPoint y: 370, distance: 28.0
click at [983, 391] on span "$510.00" at bounding box center [993, 403] width 75 height 24
copy span "510"
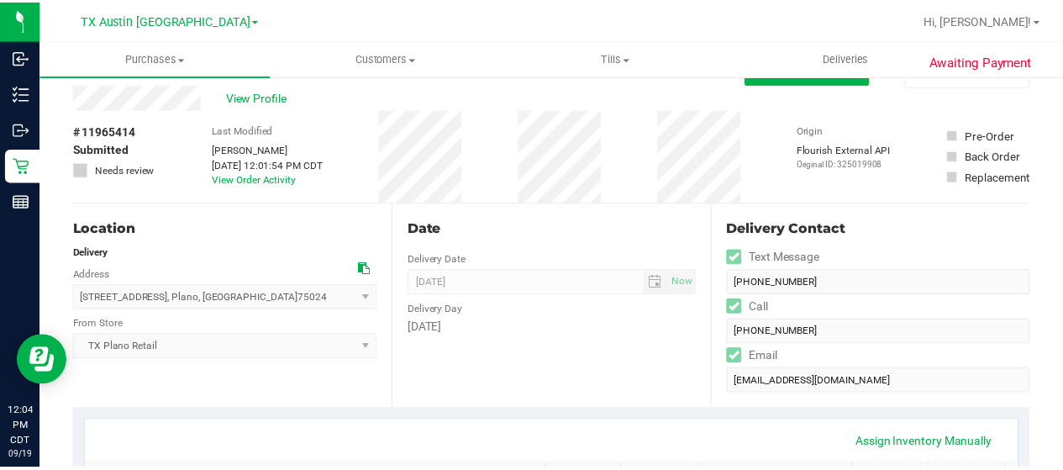
scroll to position [0, 0]
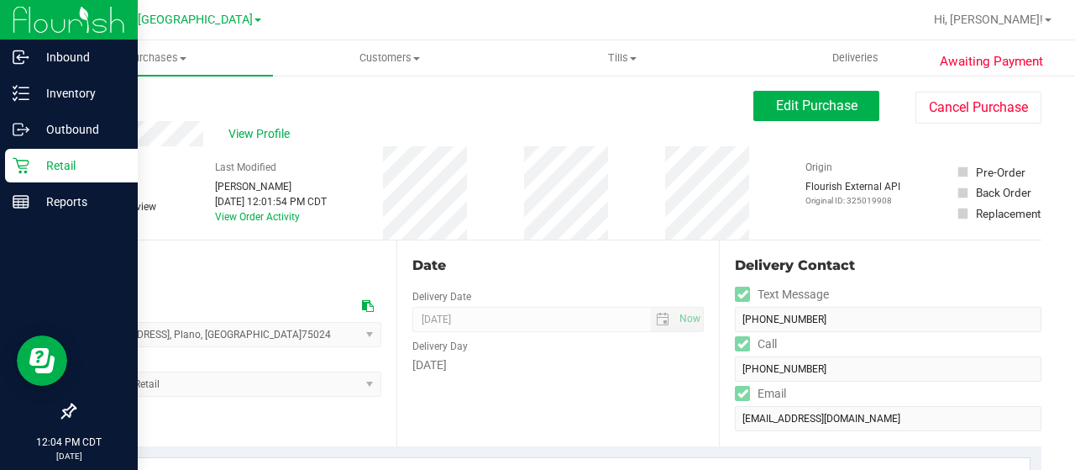
click at [32, 169] on p "Retail" at bounding box center [79, 165] width 101 height 20
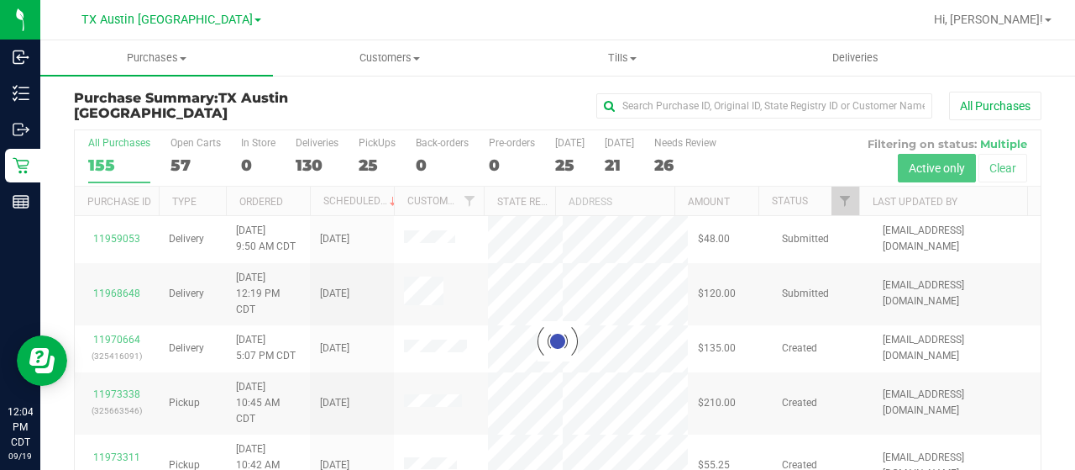
click at [835, 197] on div at bounding box center [558, 341] width 966 height 422
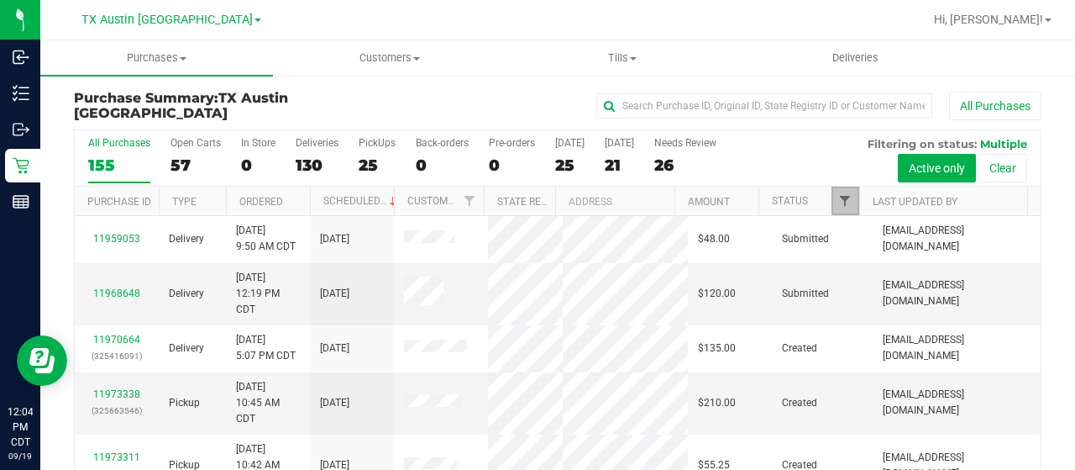
click at [838, 199] on span "Filter" at bounding box center [844, 200] width 13 height 13
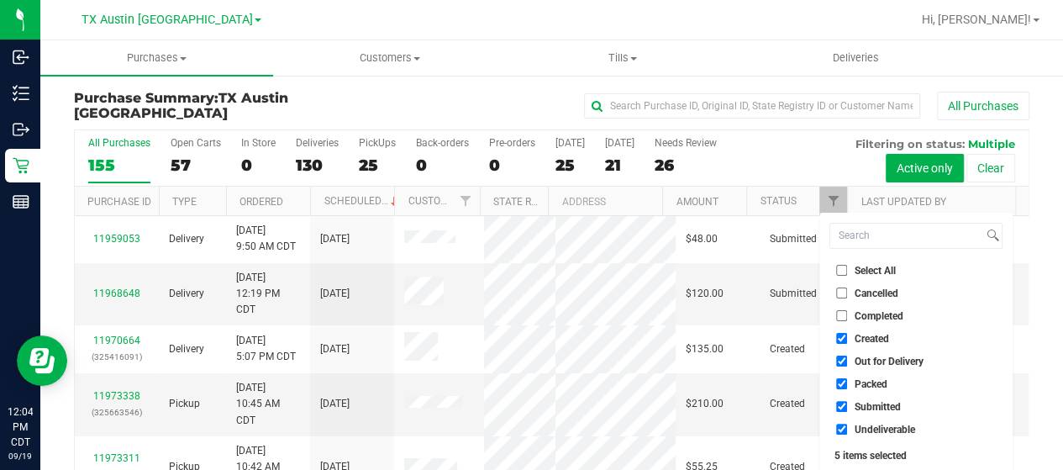
click at [880, 360] on span "Out for Delivery" at bounding box center [888, 361] width 69 height 10
click at [847, 360] on input "Out for Delivery" at bounding box center [841, 360] width 11 height 11
checkbox input "false"
click at [870, 386] on span "Packed" at bounding box center [870, 384] width 33 height 10
click at [847, 386] on input "Packed" at bounding box center [841, 383] width 11 height 11
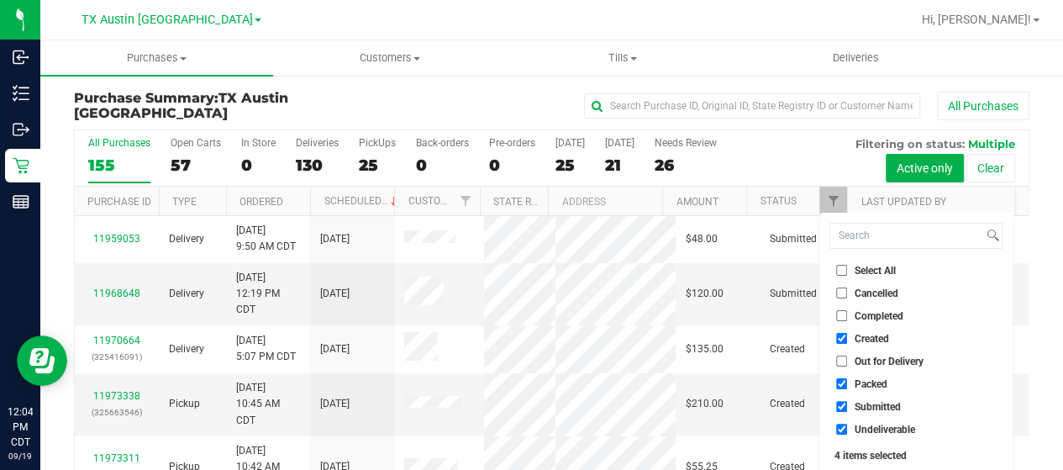
checkbox input "false"
click at [870, 404] on span "Submitted" at bounding box center [877, 407] width 46 height 10
click at [847, 404] on input "Submitted" at bounding box center [841, 406] width 11 height 11
checkbox input "false"
click at [867, 426] on span "Undeliverable" at bounding box center [884, 429] width 60 height 10
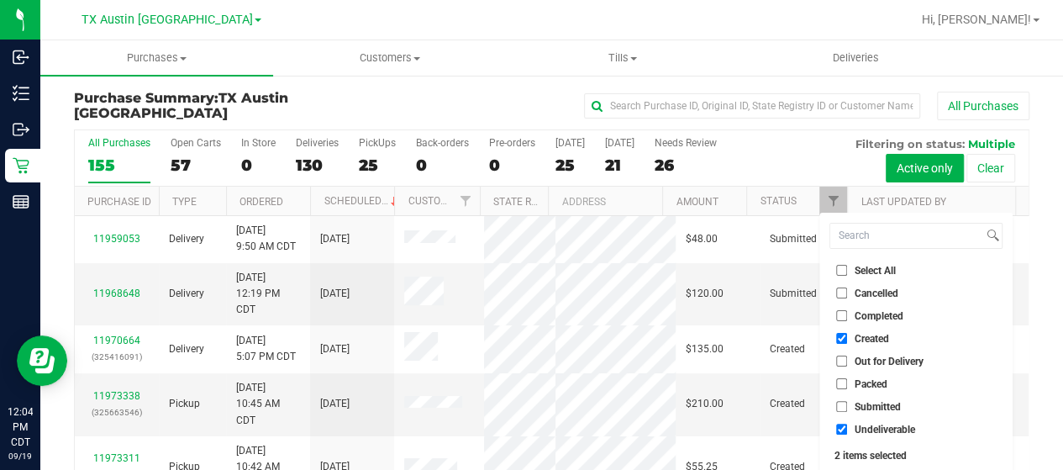
click at [847, 426] on input "Undeliverable" at bounding box center [841, 428] width 11 height 11
checkbox input "false"
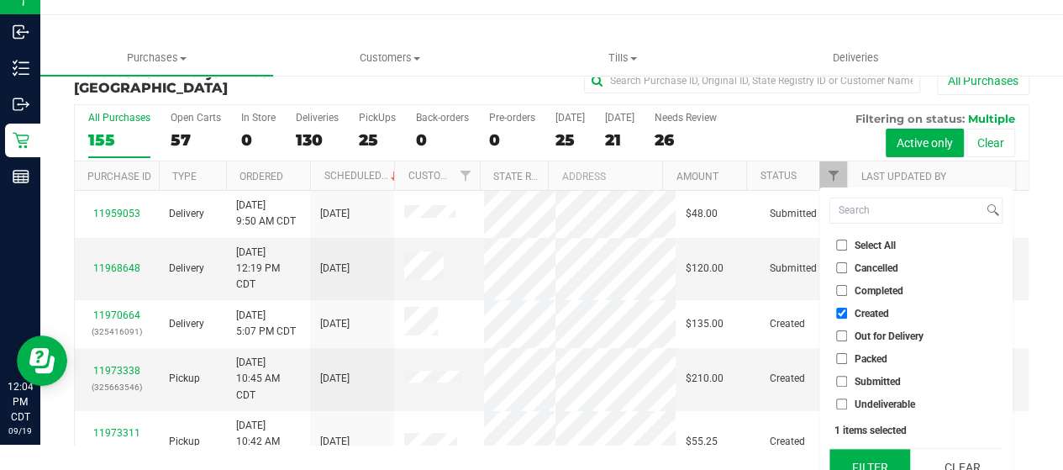
scroll to position [45, 0]
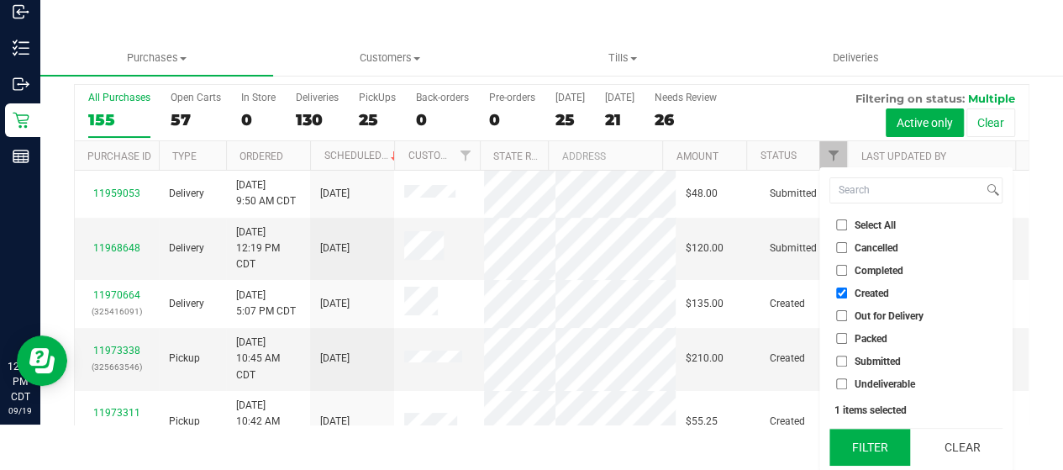
click at [867, 444] on button "Filter" at bounding box center [869, 446] width 81 height 37
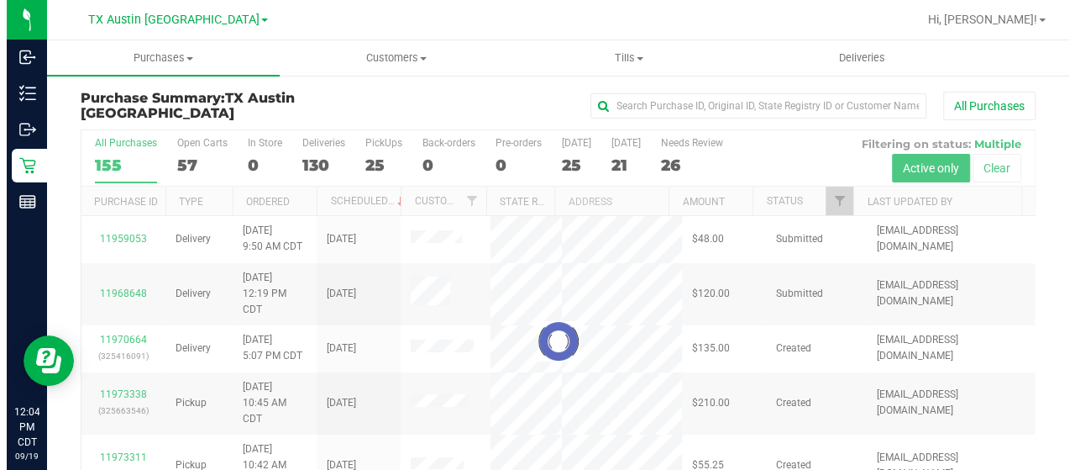
scroll to position [0, 0]
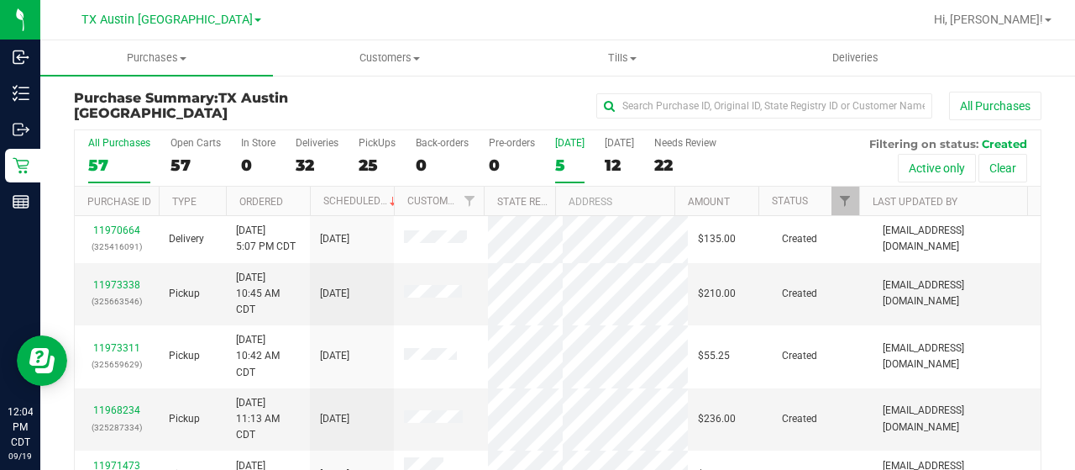
click at [565, 163] on div "5" at bounding box center [569, 164] width 29 height 19
click at [0, 0] on input "Today 5" at bounding box center [0, 0] width 0 height 0
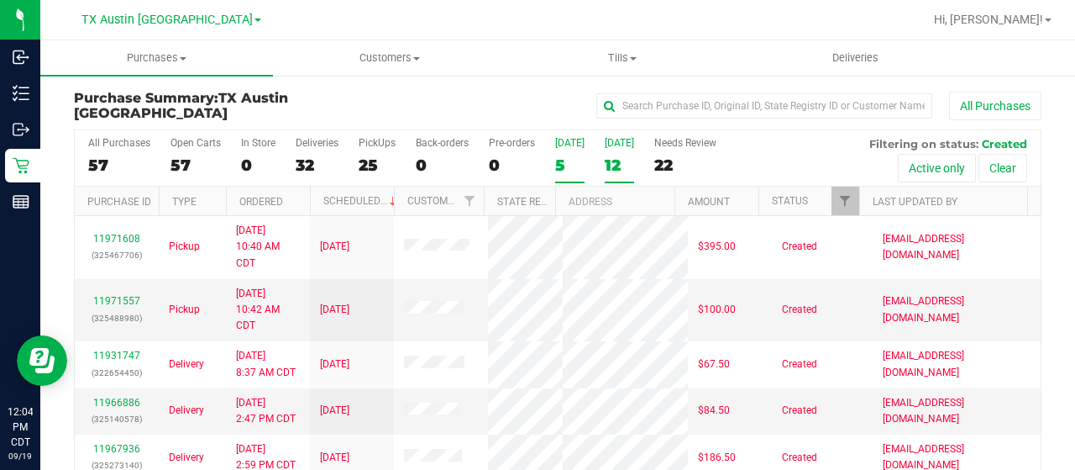
click at [613, 156] on div "12" at bounding box center [619, 164] width 29 height 19
click at [0, 0] on input "Tomorrow 12" at bounding box center [0, 0] width 0 height 0
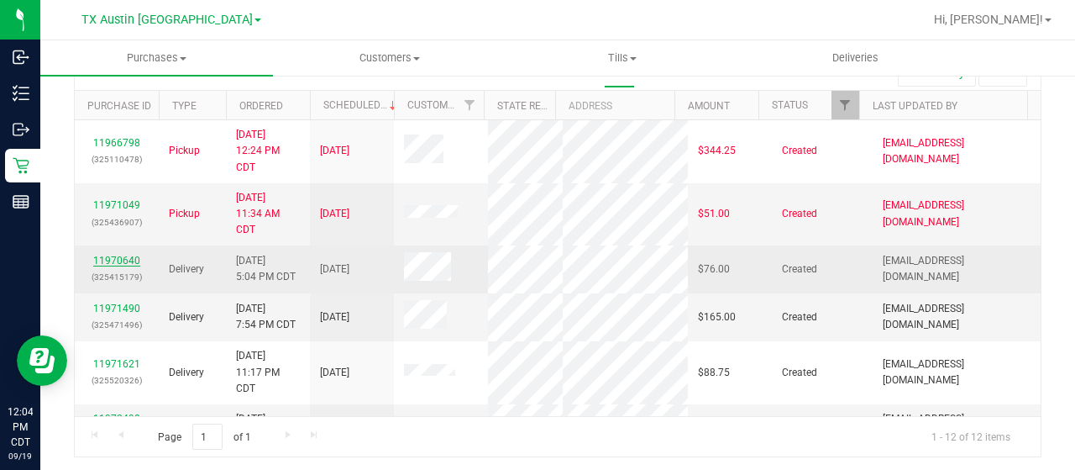
click at [128, 257] on link "11970640" at bounding box center [116, 261] width 47 height 12
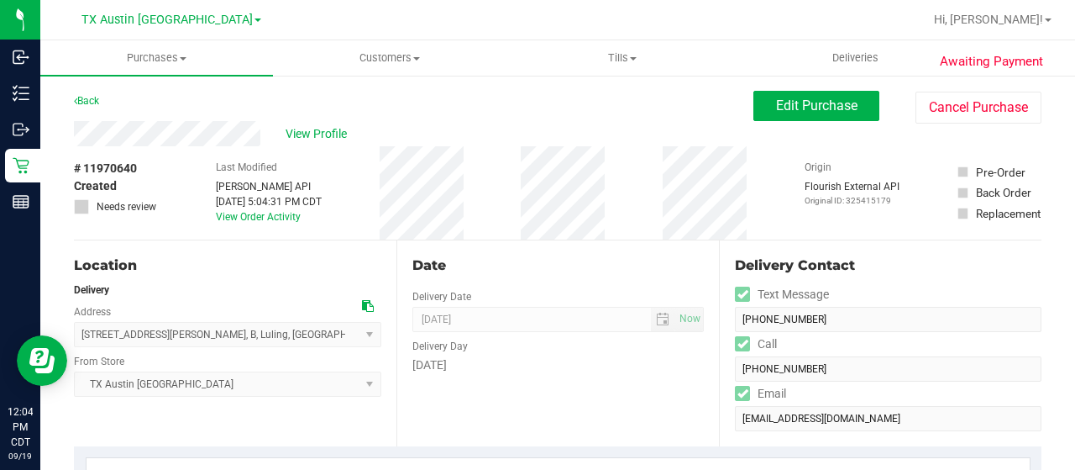
click at [276, 139] on div "View Profile" at bounding box center [414, 133] width 680 height 25
click at [336, 132] on span "View Profile" at bounding box center [319, 134] width 67 height 18
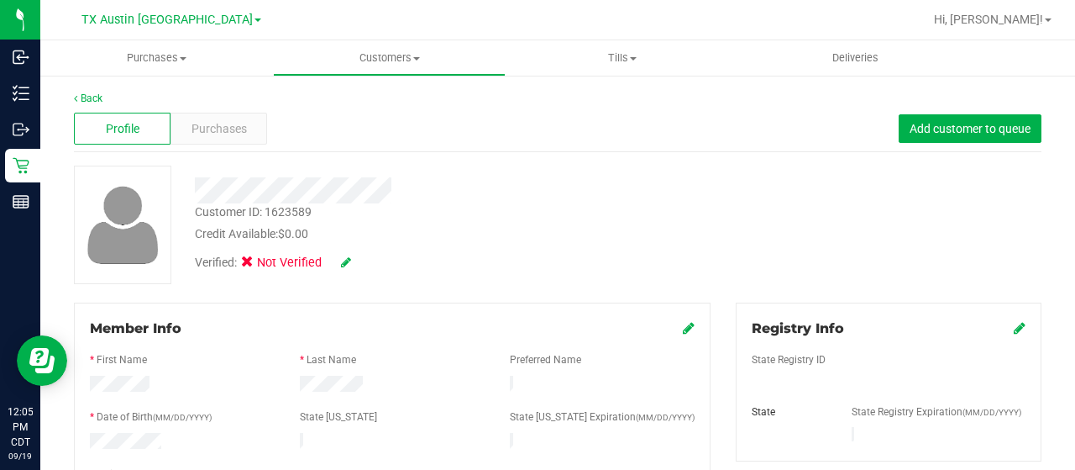
drag, startPoint x: 393, startPoint y: 193, endPoint x: 193, endPoint y: 195, distance: 199.9
click at [193, 195] on div at bounding box center [430, 190] width 496 height 26
click at [477, 171] on div at bounding box center [430, 184] width 496 height 38
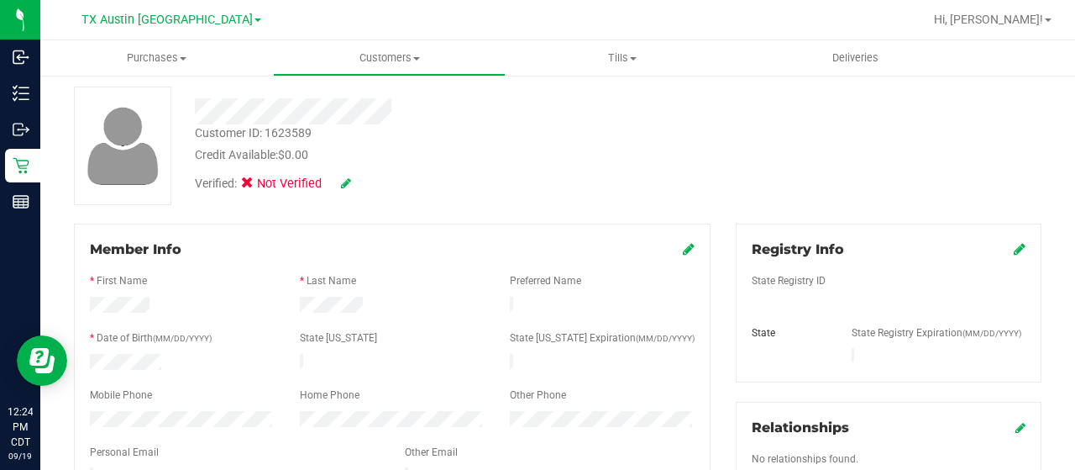
scroll to position [420, 0]
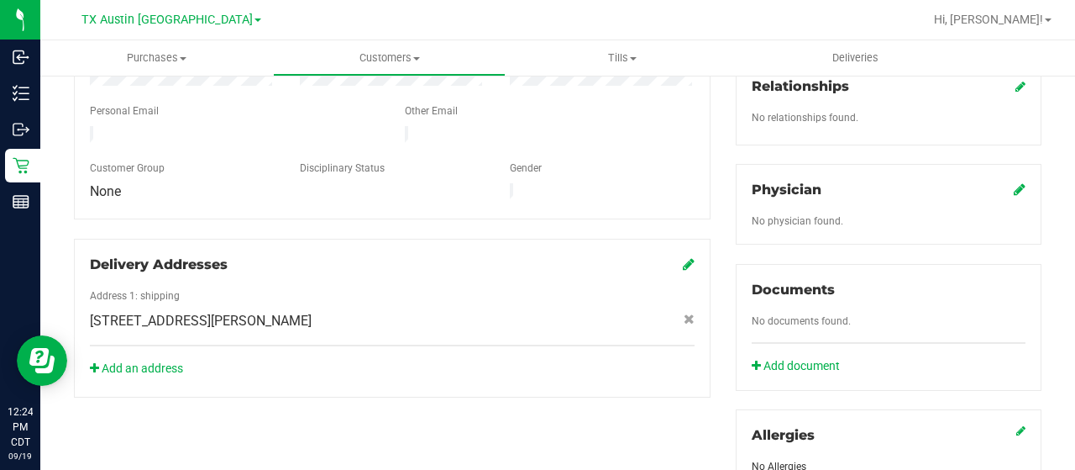
click at [1014, 182] on icon at bounding box center [1020, 188] width 12 height 13
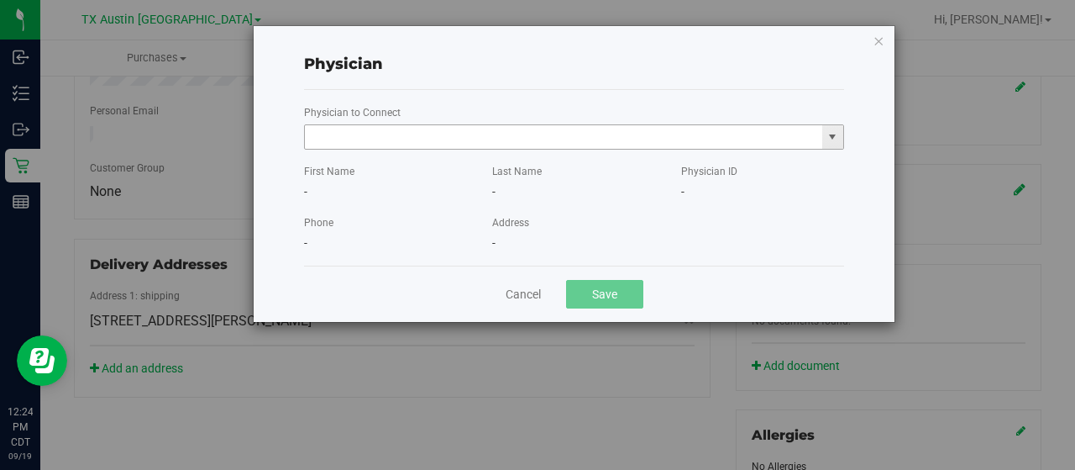
click at [486, 132] on input "text" at bounding box center [563, 137] width 517 height 24
paste input "Forbes"
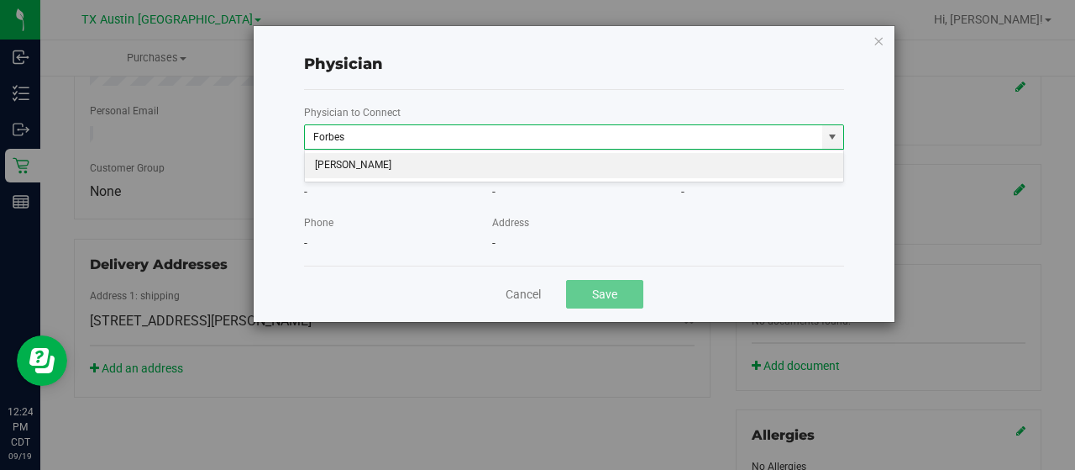
click at [513, 161] on li "Tiffanni Forbes" at bounding box center [574, 165] width 539 height 25
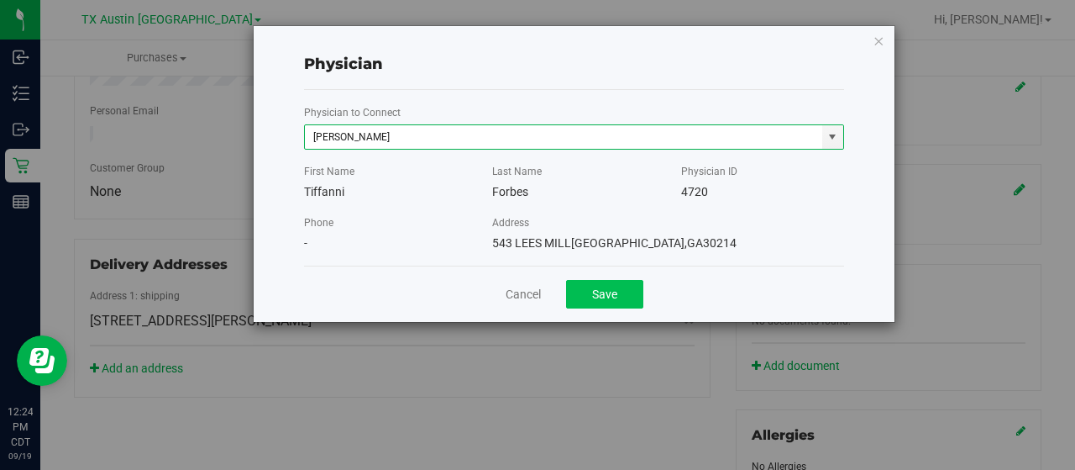
type input "Tiffanni Forbes"
click at [597, 292] on button "Save" at bounding box center [604, 294] width 77 height 29
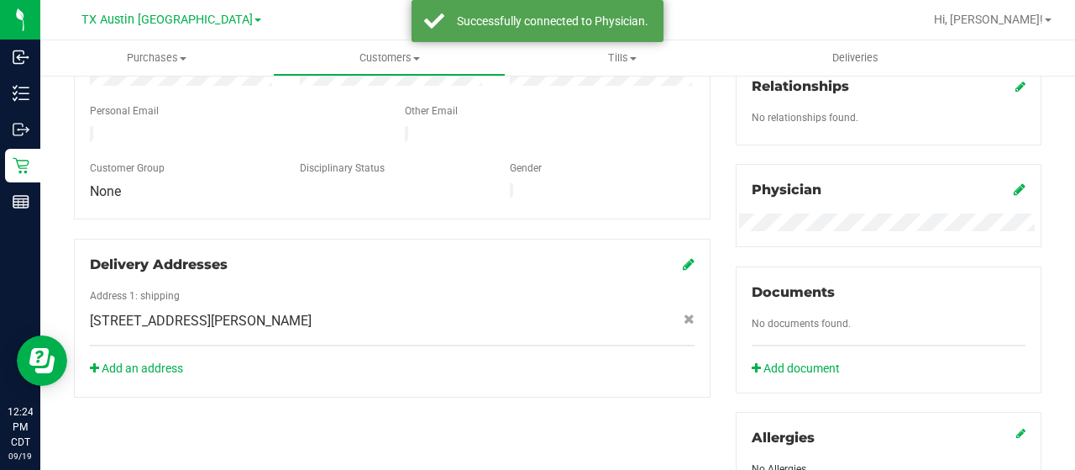
scroll to position [168, 0]
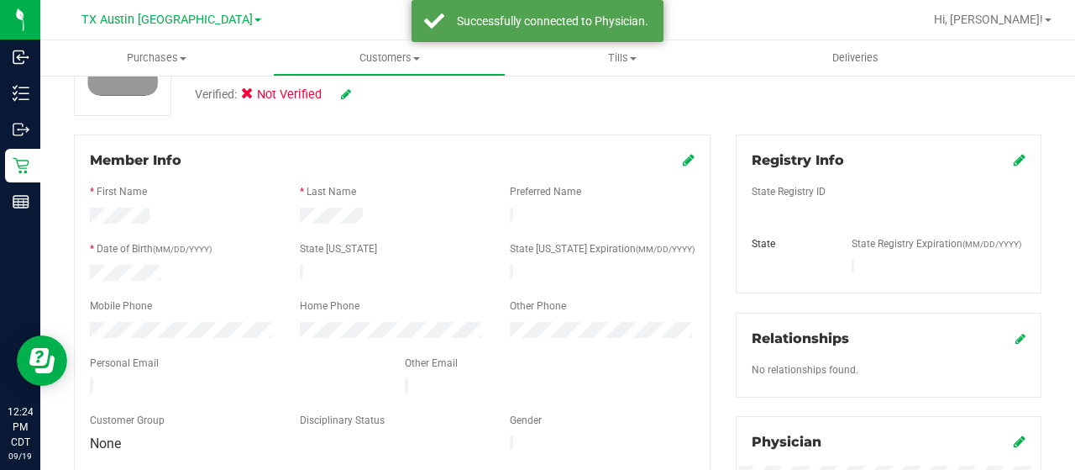
click at [1014, 164] on icon at bounding box center [1020, 159] width 12 height 13
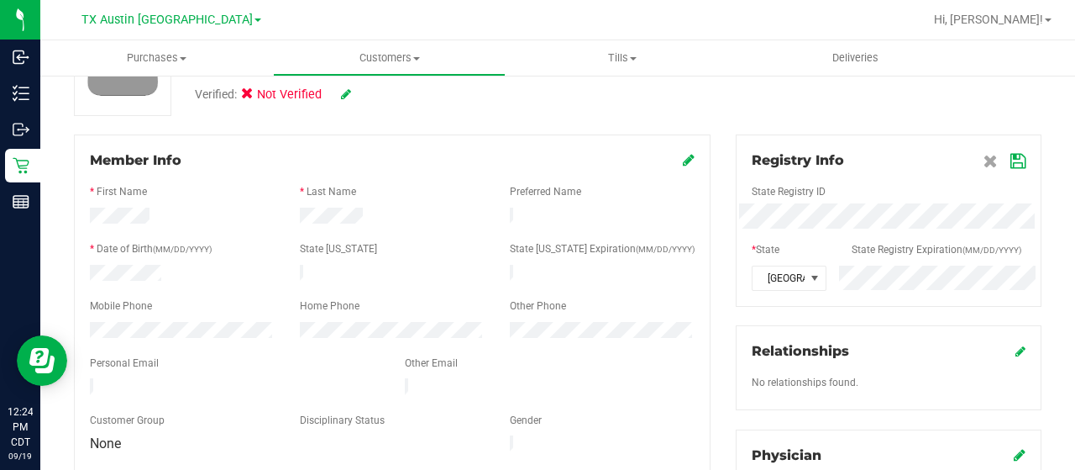
click at [1011, 157] on icon at bounding box center [1018, 161] width 15 height 13
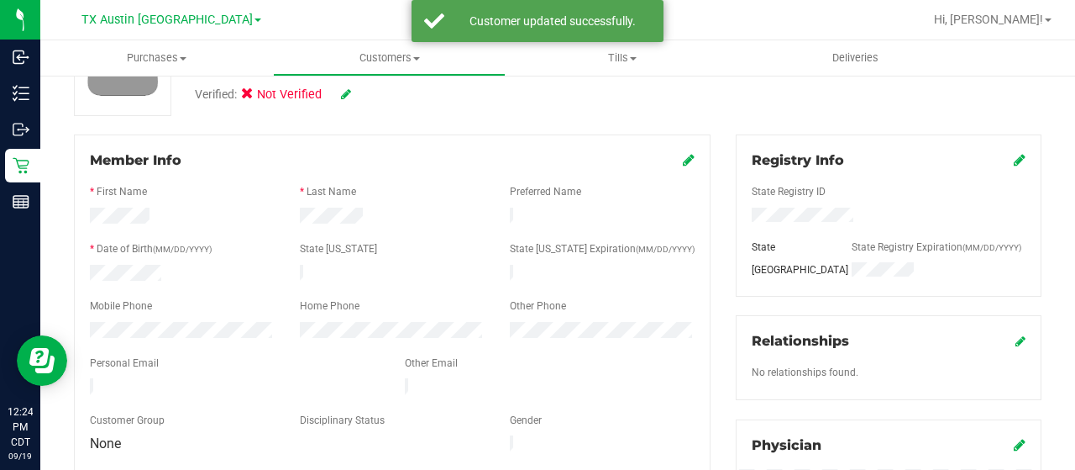
click at [343, 98] on icon at bounding box center [346, 94] width 10 height 12
click at [251, 97] on icon at bounding box center [252, 97] width 11 height 0
click at [0, 0] on input "Medical" at bounding box center [0, 0] width 0 height 0
click at [368, 97] on icon at bounding box center [368, 95] width 13 height 12
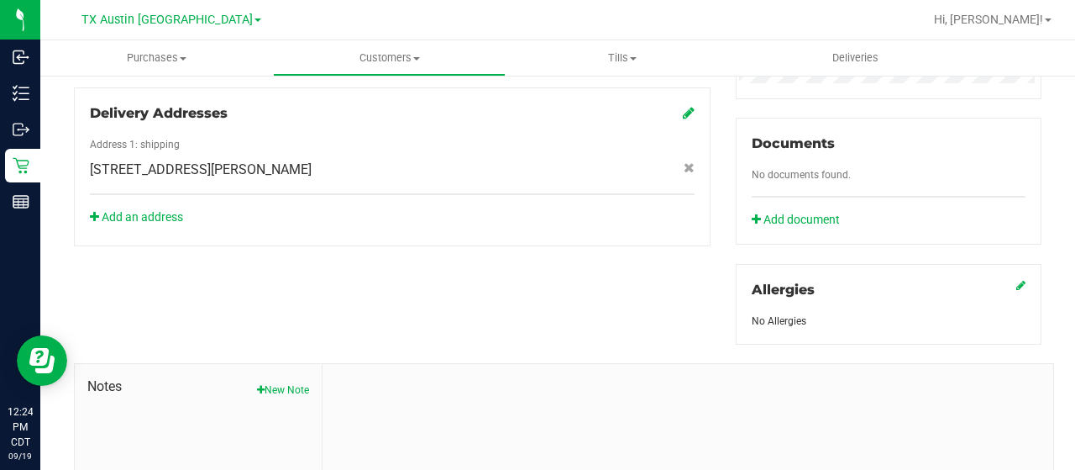
scroll to position [741, 0]
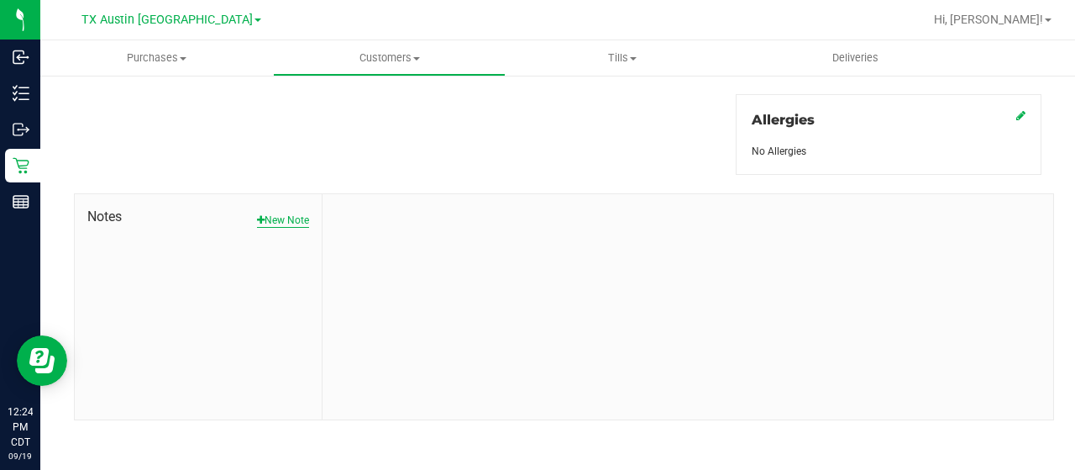
click at [292, 219] on button "New Note" at bounding box center [283, 220] width 52 height 15
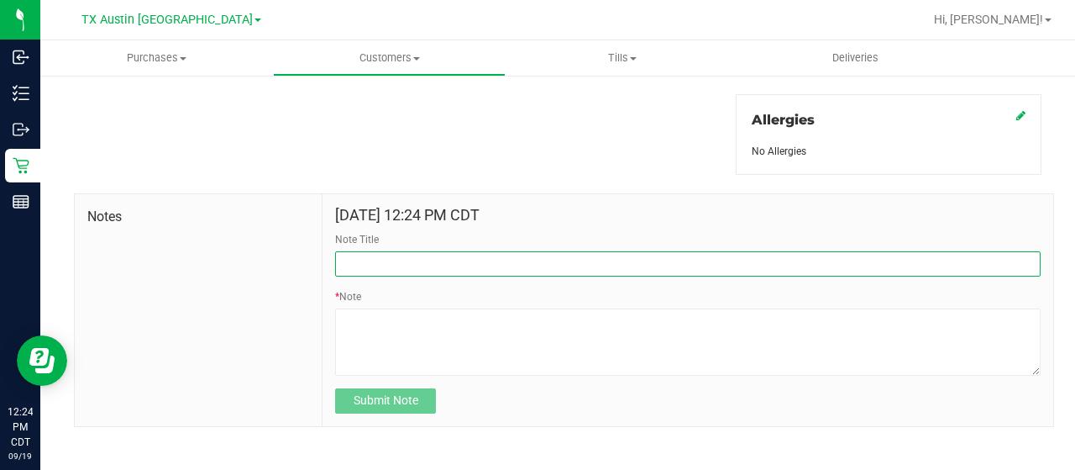
click at [373, 263] on input "Note Title" at bounding box center [688, 263] width 706 height 25
type input "curt"
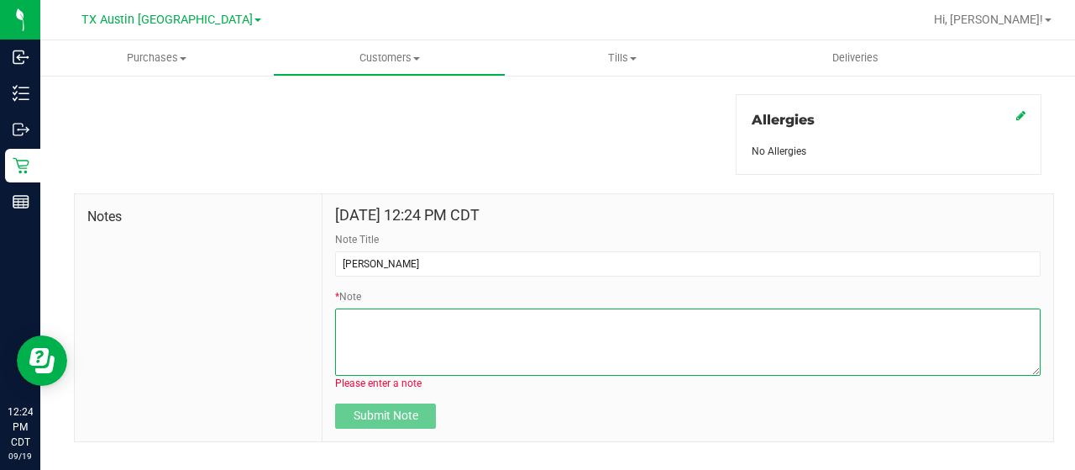
click at [412, 313] on textarea "* Note" at bounding box center [688, 341] width 706 height 67
paste textarea "Patient Name: Anatasia Montealvo Address: 100 East Pierce Street Luling , TX, 7…"
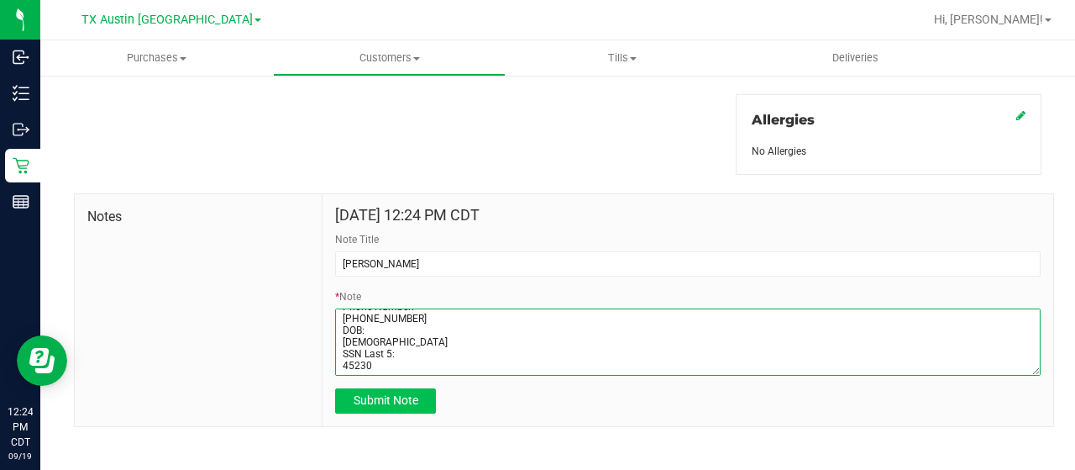
type textarea "Patient Name: Anatasia Montealvo Address: 100 East Pierce Street Luling , TX, 7…"
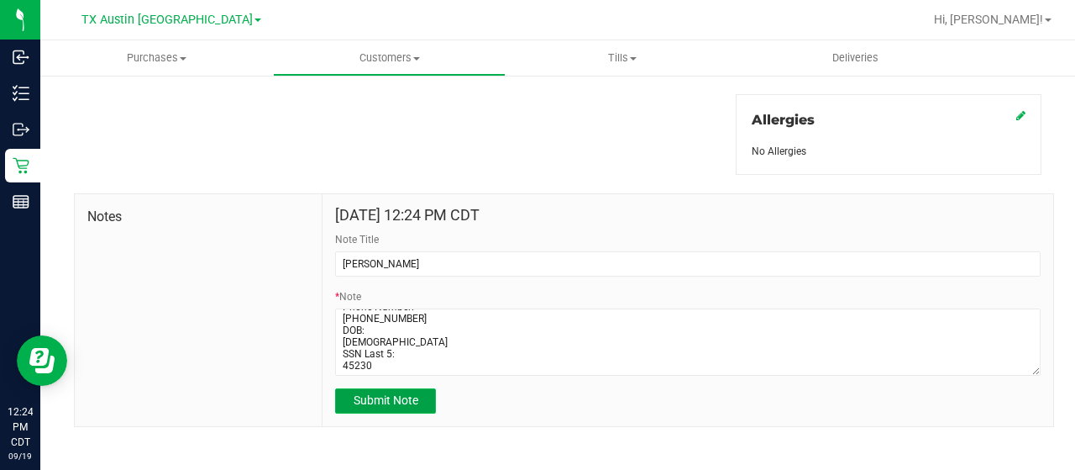
click at [404, 396] on span "Submit Note" at bounding box center [386, 399] width 65 height 13
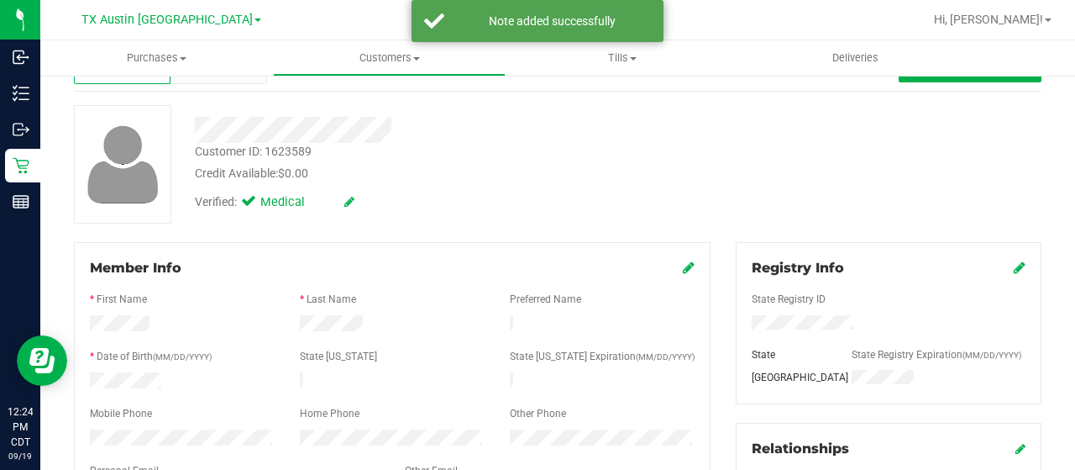
scroll to position [0, 0]
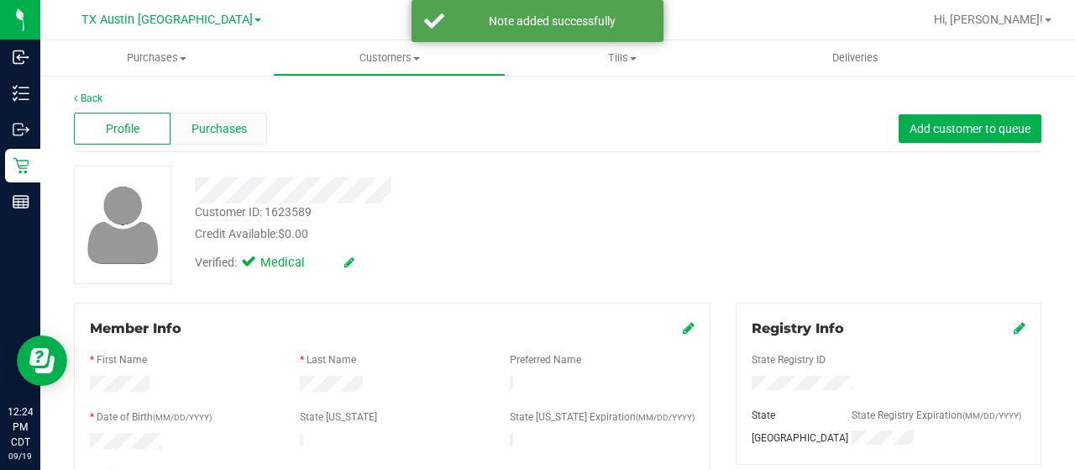
click at [213, 127] on span "Purchases" at bounding box center [219, 129] width 55 height 18
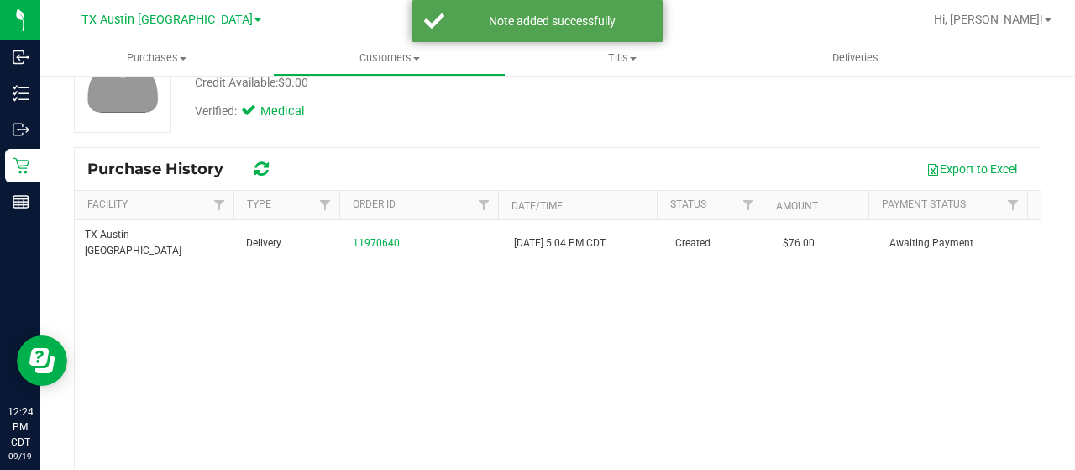
scroll to position [168, 0]
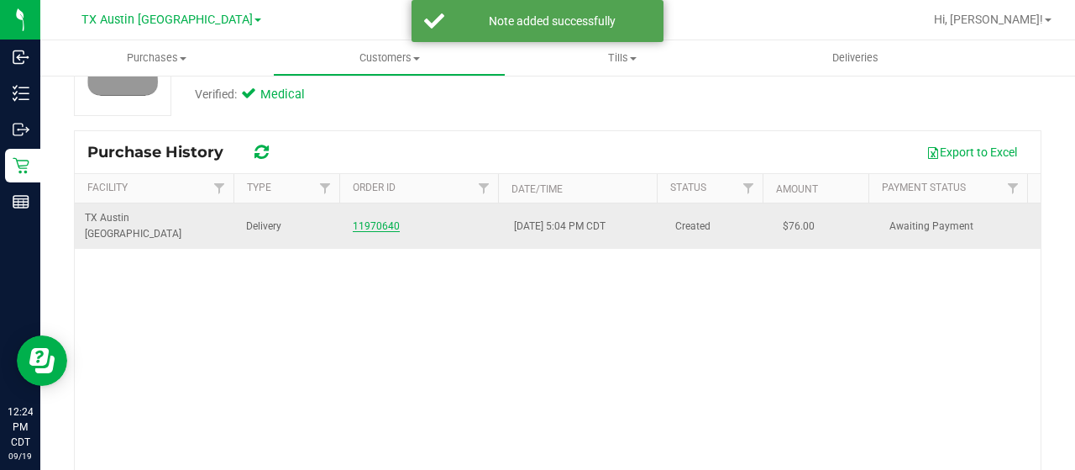
click at [374, 221] on link "11970640" at bounding box center [376, 226] width 47 height 12
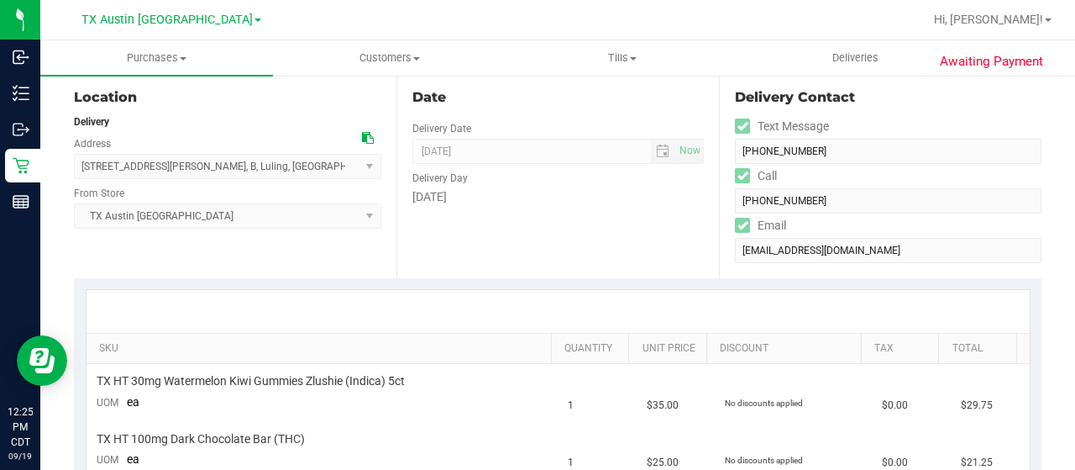
click at [365, 138] on icon at bounding box center [368, 138] width 12 height 12
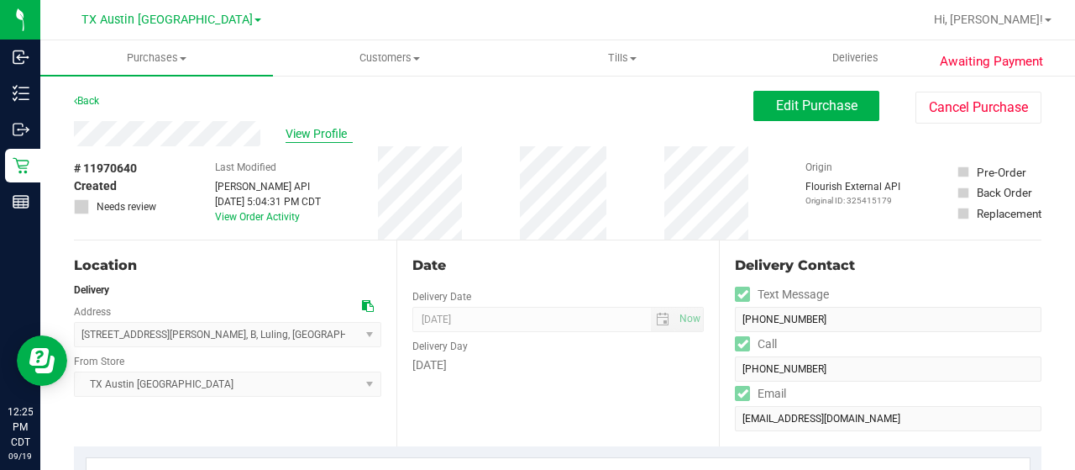
click at [318, 137] on span "View Profile" at bounding box center [319, 134] width 67 height 18
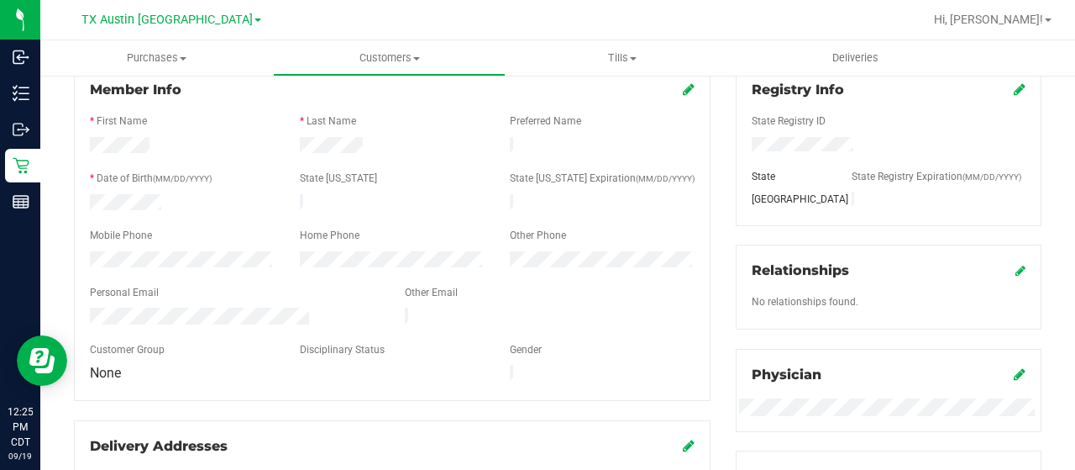
scroll to position [252, 0]
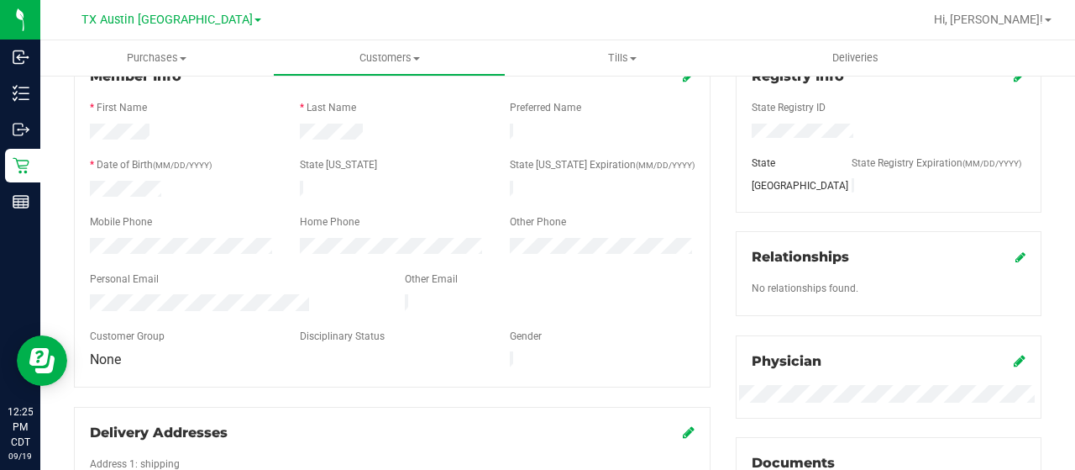
click at [89, 294] on div at bounding box center [234, 304] width 315 height 20
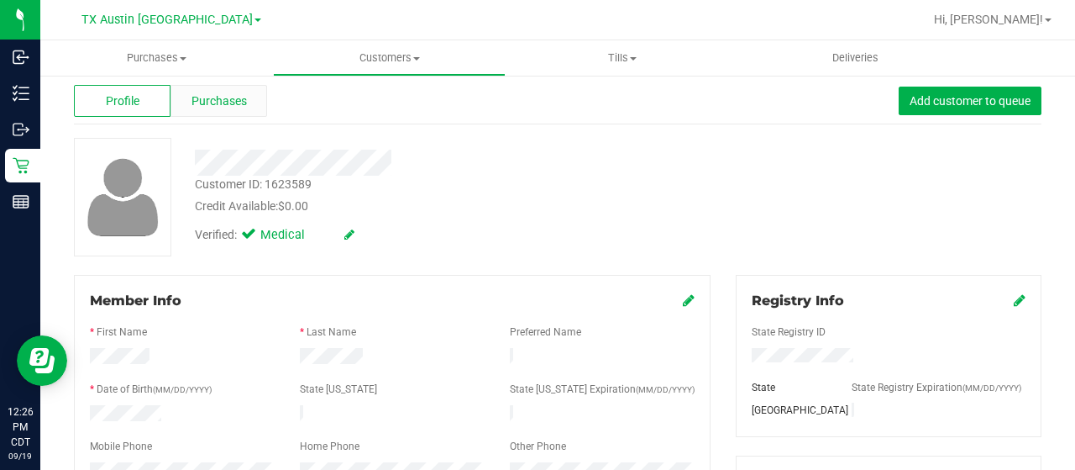
scroll to position [0, 0]
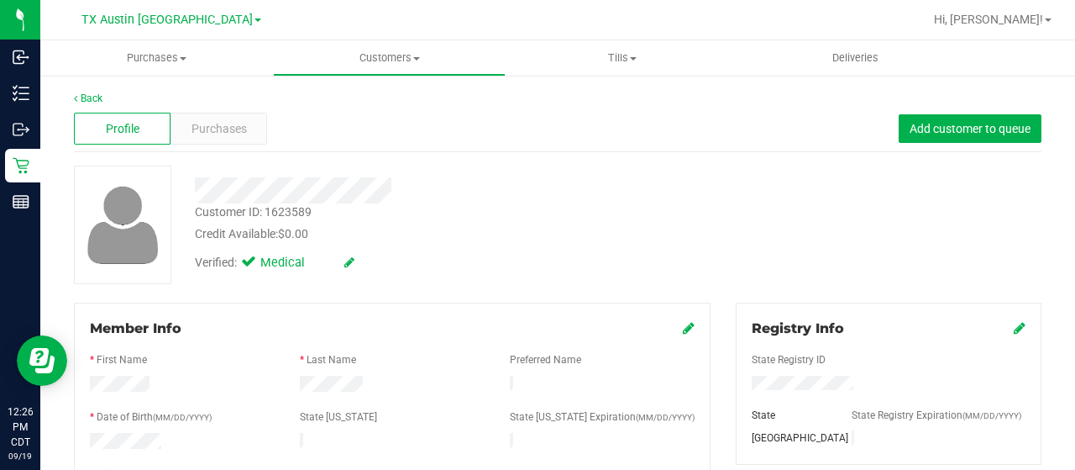
click at [193, 112] on div "Profile Purchases Add customer to queue" at bounding box center [558, 129] width 968 height 46
click at [193, 136] on span "Purchases" at bounding box center [219, 129] width 55 height 18
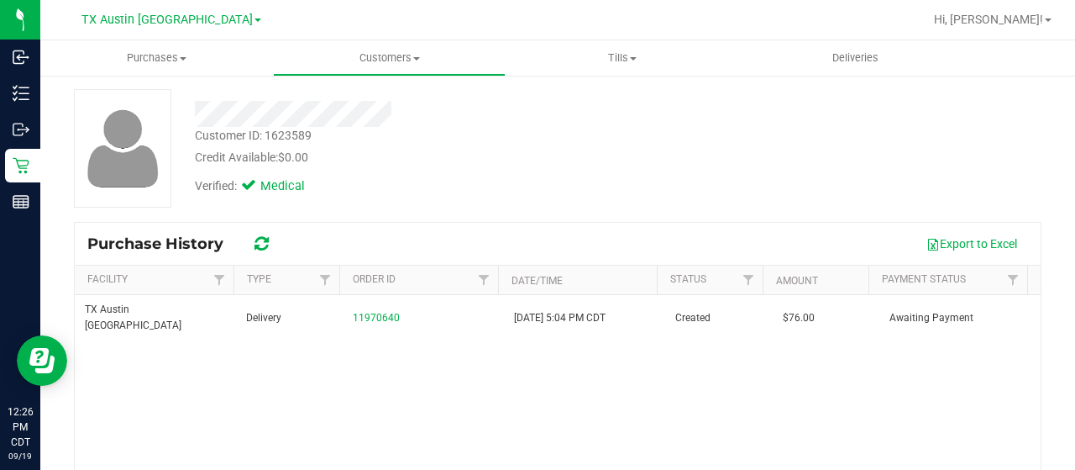
scroll to position [168, 0]
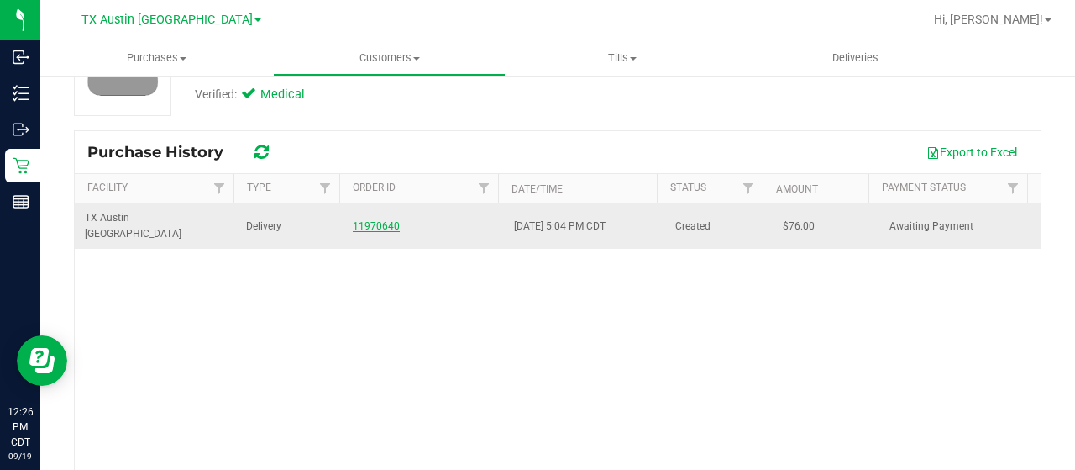
click at [375, 220] on link "11970640" at bounding box center [376, 226] width 47 height 12
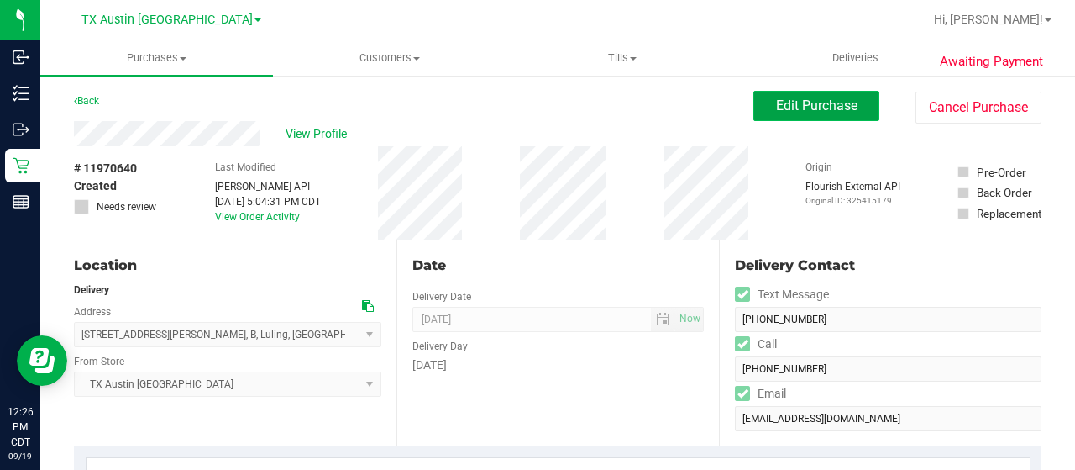
click at [817, 110] on span "Edit Purchase" at bounding box center [816, 105] width 81 height 16
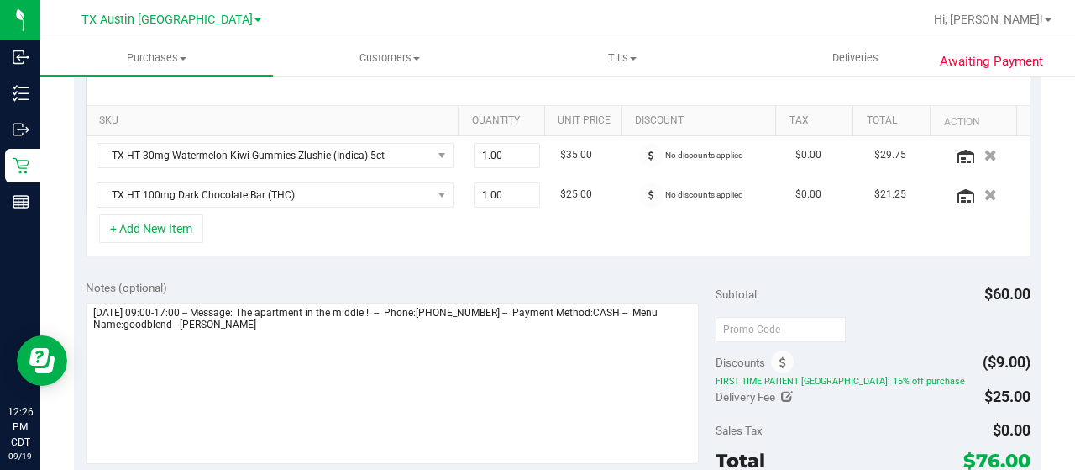
scroll to position [420, 0]
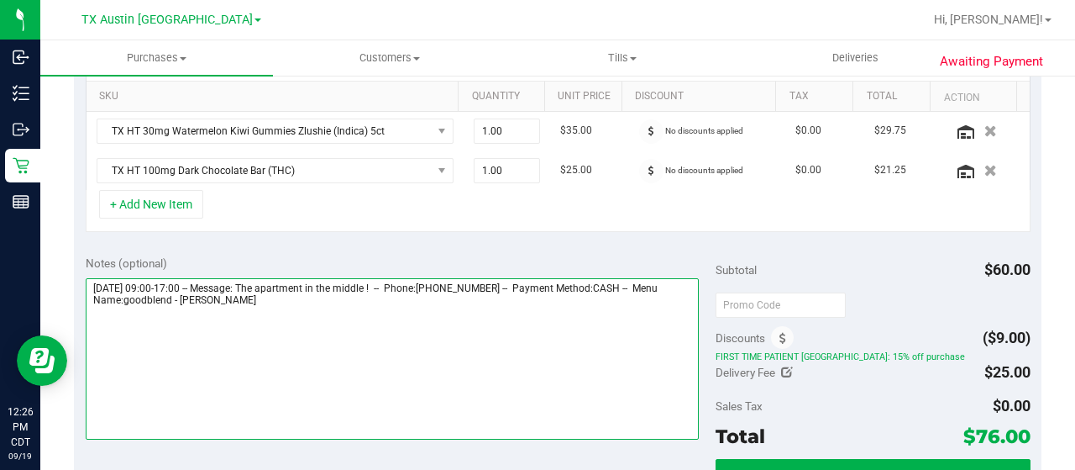
click at [302, 302] on textarea at bounding box center [392, 358] width 613 height 161
paste textarea "San Antonio Core"
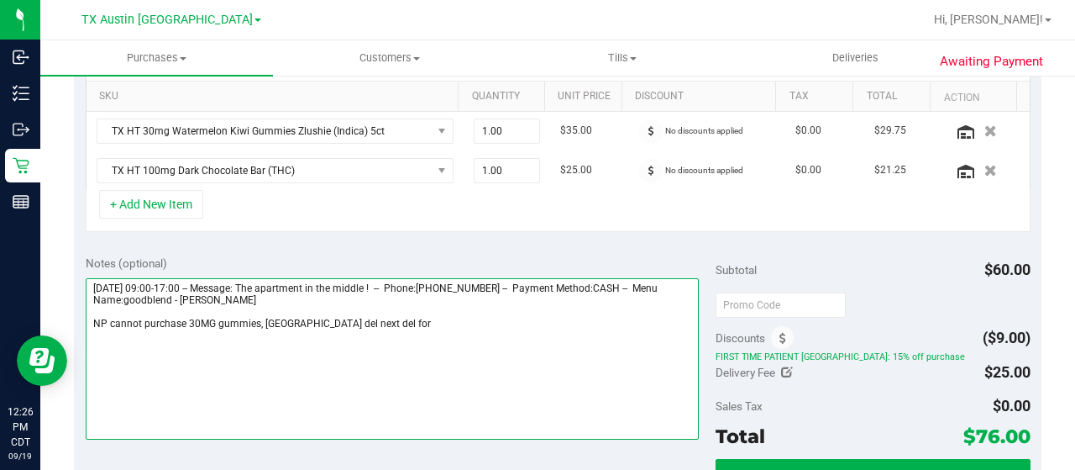
click at [444, 322] on textarea at bounding box center [392, 358] width 613 height 161
click at [600, 325] on textarea at bounding box center [392, 358] width 613 height 161
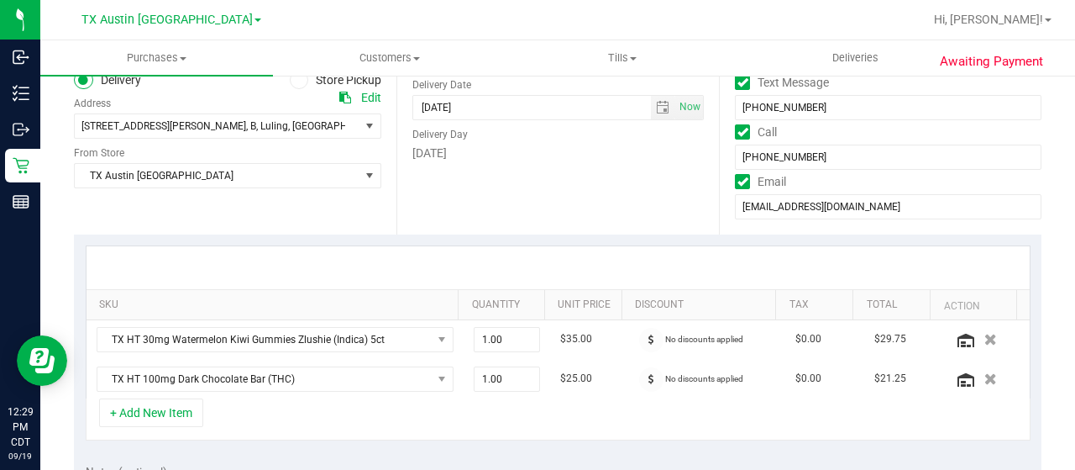
scroll to position [0, 0]
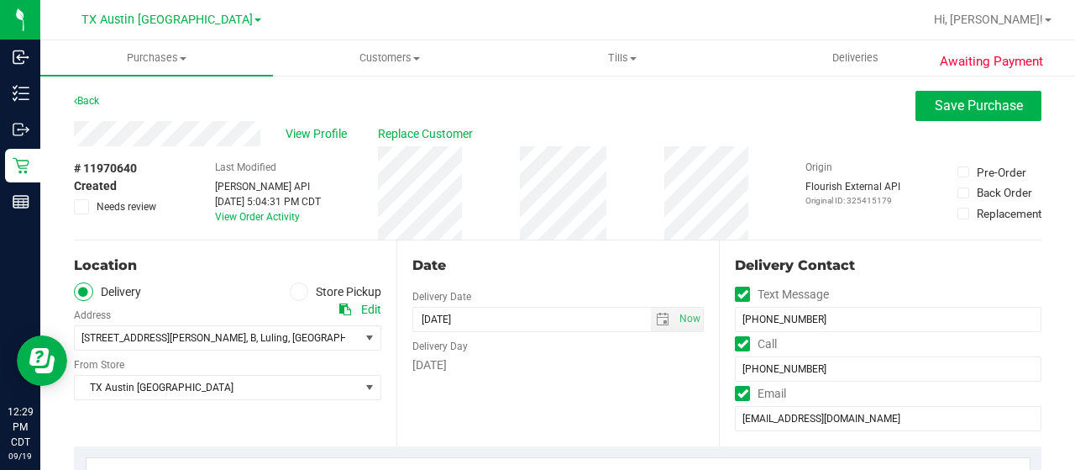
type textarea "Saturday 09/20/2025 09:00-17:00 -- Message: The apartment in the middle ! -- Ph…"
click at [134, 204] on span "Needs review" at bounding box center [127, 206] width 60 height 15
click at [0, 0] on input "Needs review" at bounding box center [0, 0] width 0 height 0
click at [998, 98] on span "Save Purchase" at bounding box center [979, 105] width 88 height 16
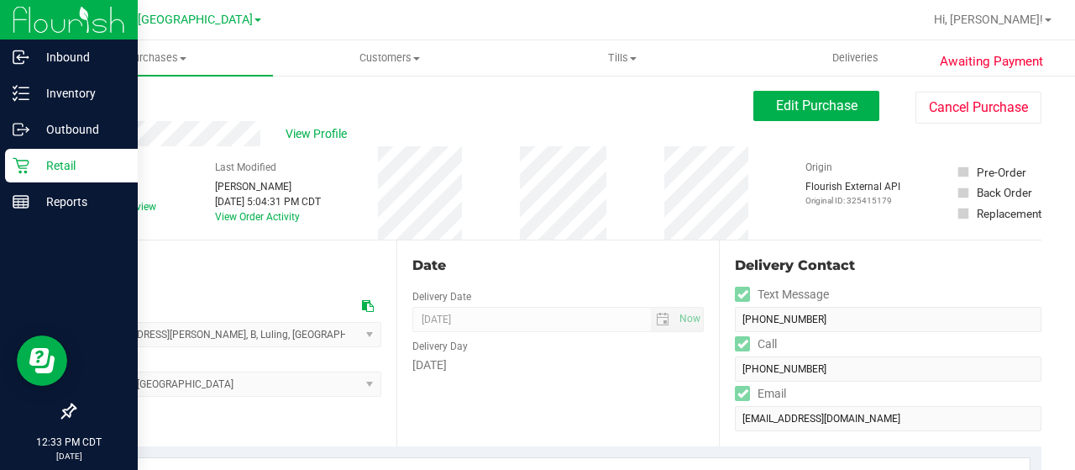
click at [35, 165] on p "Retail" at bounding box center [79, 165] width 101 height 20
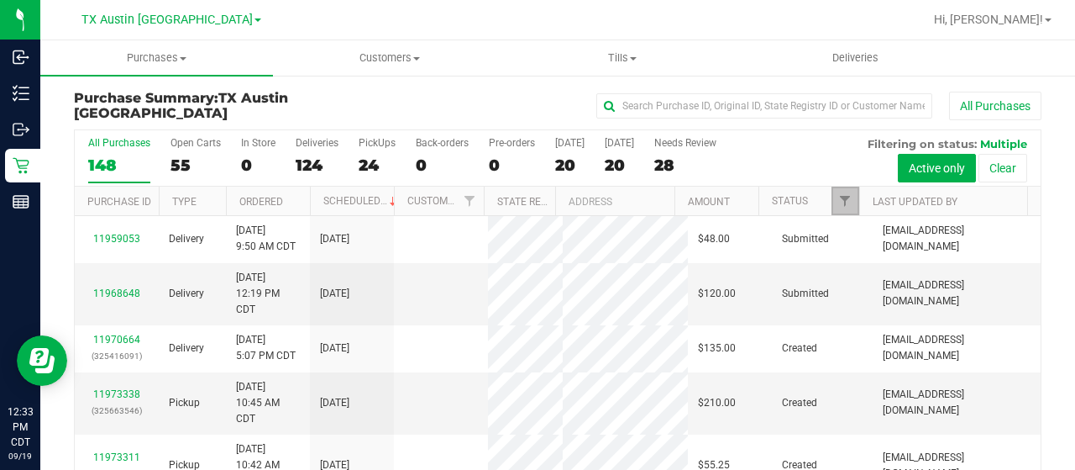
click at [838, 201] on span "Filter" at bounding box center [844, 200] width 13 height 13
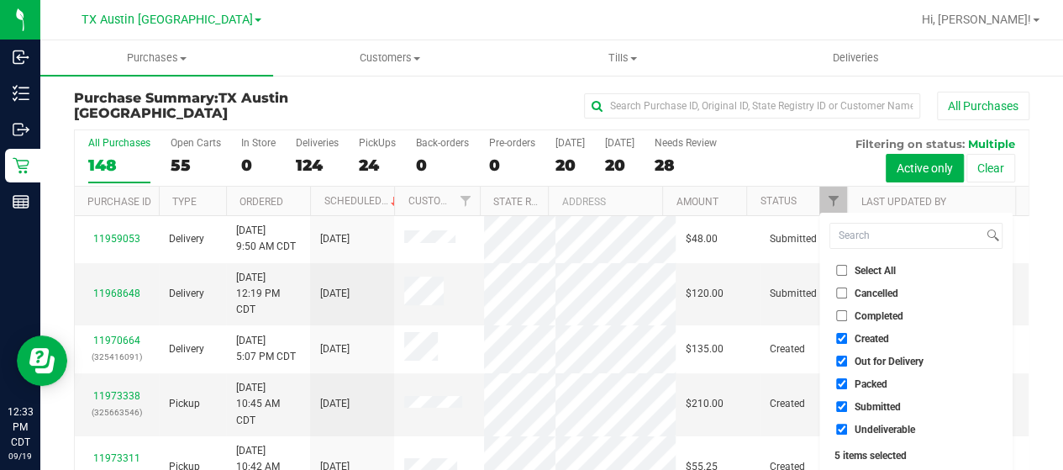
click at [890, 356] on span "Out for Delivery" at bounding box center [888, 361] width 69 height 10
click at [847, 355] on input "Out for Delivery" at bounding box center [841, 360] width 11 height 11
checkbox input "false"
click at [865, 388] on span "Packed" at bounding box center [870, 384] width 33 height 10
click at [847, 388] on input "Packed" at bounding box center [841, 383] width 11 height 11
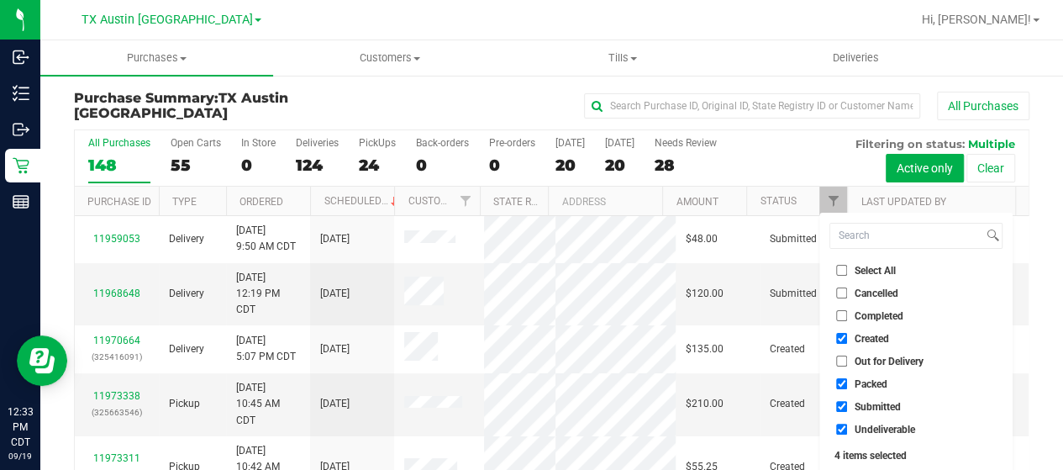
checkbox input "false"
click at [863, 406] on span "Submitted" at bounding box center [877, 407] width 46 height 10
click at [847, 406] on input "Submitted" at bounding box center [841, 406] width 11 height 11
checkbox input "false"
click at [864, 428] on span "Undeliverable" at bounding box center [884, 429] width 60 height 10
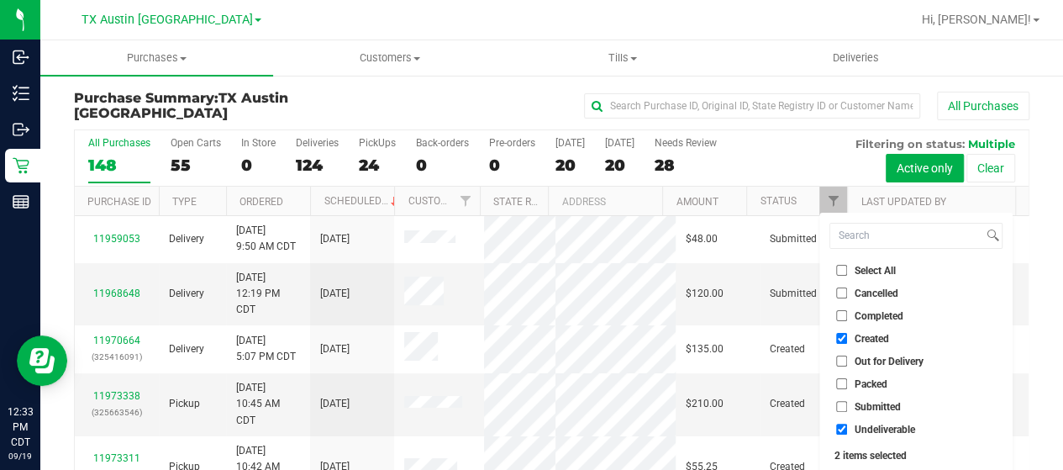
click at [847, 428] on input "Undeliverable" at bounding box center [841, 428] width 11 height 11
checkbox input "false"
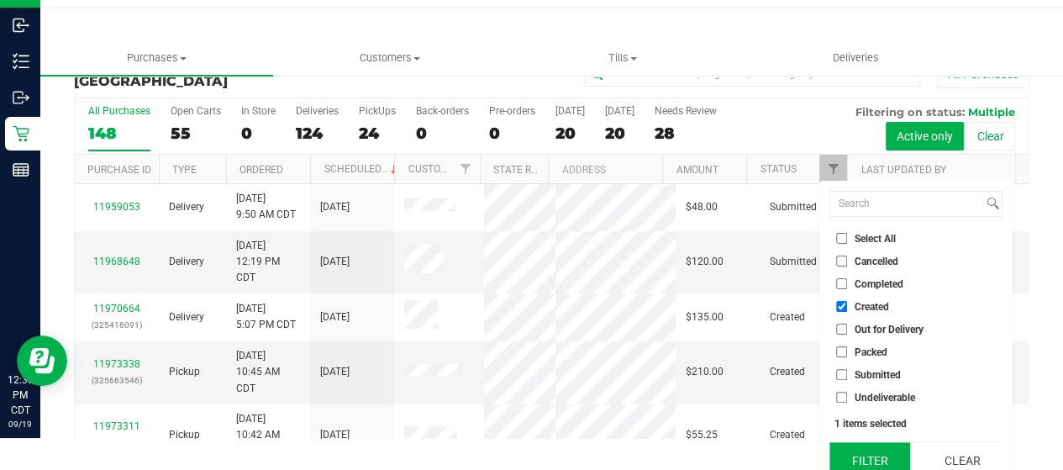
scroll to position [45, 0]
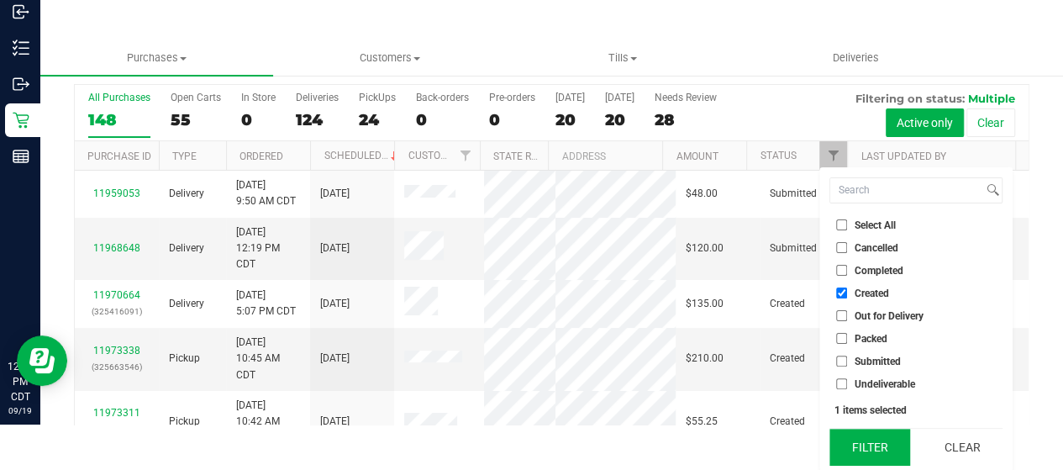
click at [868, 441] on button "Filter" at bounding box center [869, 446] width 81 height 37
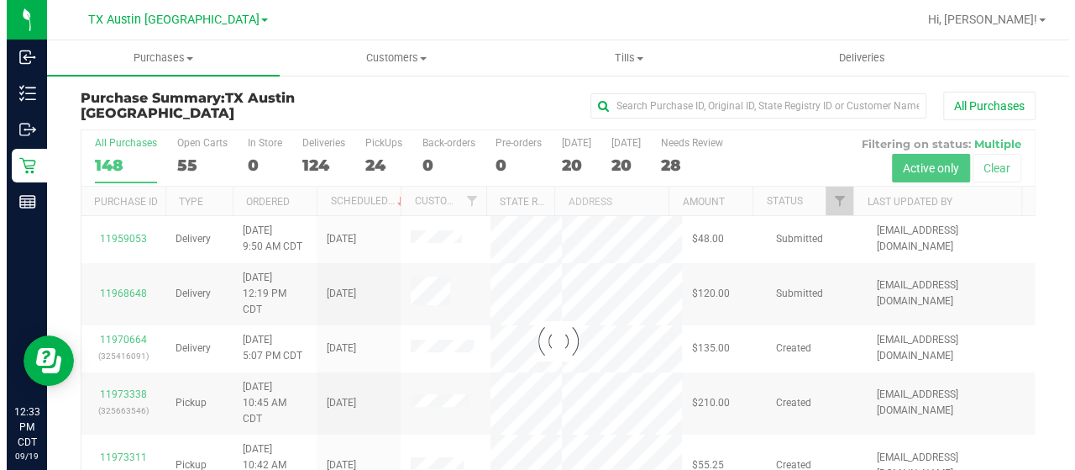
scroll to position [0, 0]
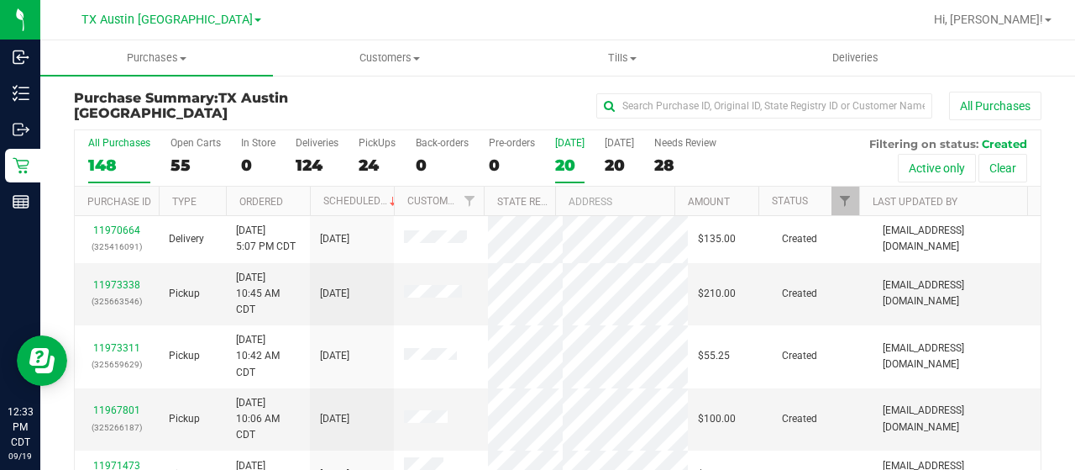
click at [564, 159] on div "20" at bounding box center [569, 164] width 29 height 19
click at [0, 0] on input "Today 20" at bounding box center [0, 0] width 0 height 0
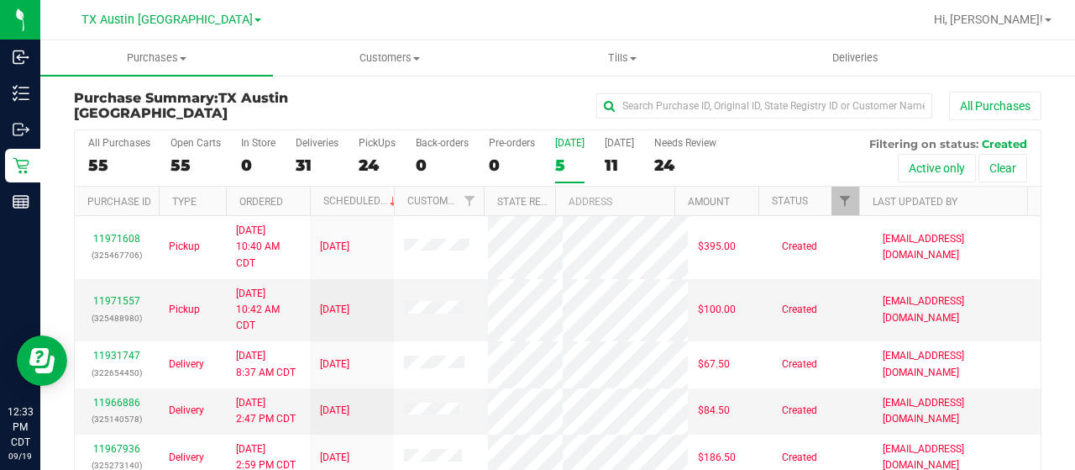
click at [567, 168] on div "5" at bounding box center [569, 164] width 29 height 19
click at [0, 0] on input "Today 5" at bounding box center [0, 0] width 0 height 0
click at [613, 160] on div "11" at bounding box center [619, 164] width 29 height 19
click at [0, 0] on input "Tomorrow 11" at bounding box center [0, 0] width 0 height 0
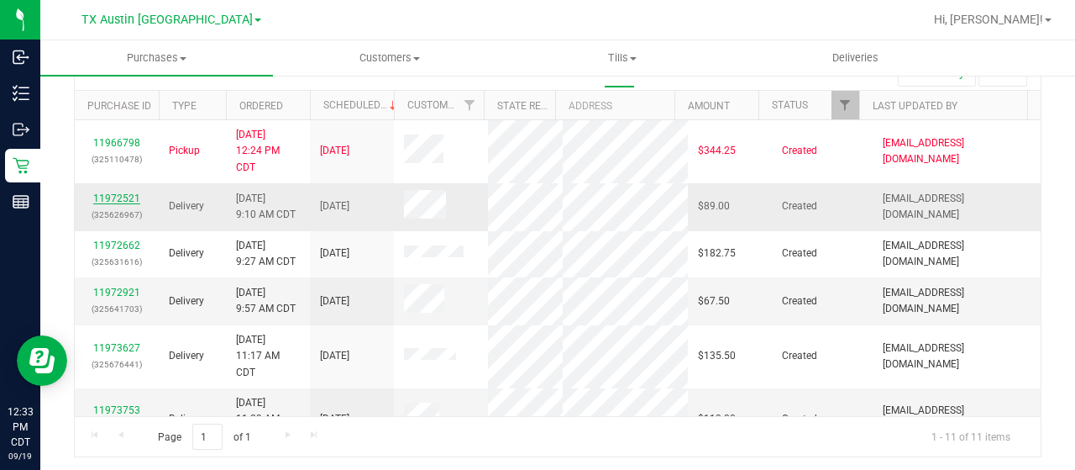
click at [123, 202] on link "11972521" at bounding box center [116, 198] width 47 height 12
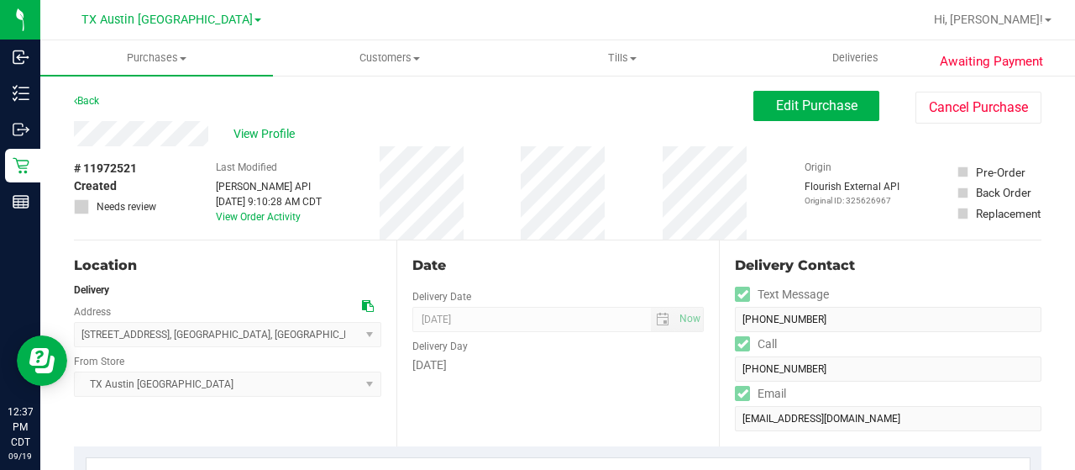
drag, startPoint x: 212, startPoint y: 130, endPoint x: 47, endPoint y: 134, distance: 164.7
click at [160, 102] on div "Back Edit Purchase Cancel Purchase" at bounding box center [558, 106] width 968 height 30
click at [244, 130] on div "View Profile" at bounding box center [414, 133] width 680 height 25
click at [213, 113] on div "Back Edit Purchase Cancel Purchase" at bounding box center [558, 106] width 968 height 30
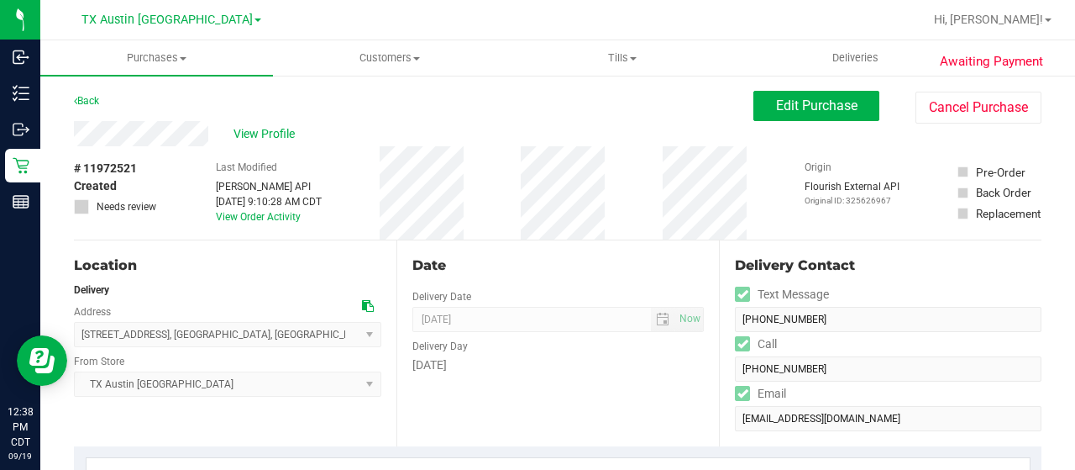
click at [128, 132] on div "View Profile" at bounding box center [414, 133] width 680 height 25
click at [362, 309] on icon at bounding box center [368, 306] width 12 height 12
click at [805, 102] on span "Edit Purchase" at bounding box center [816, 105] width 81 height 16
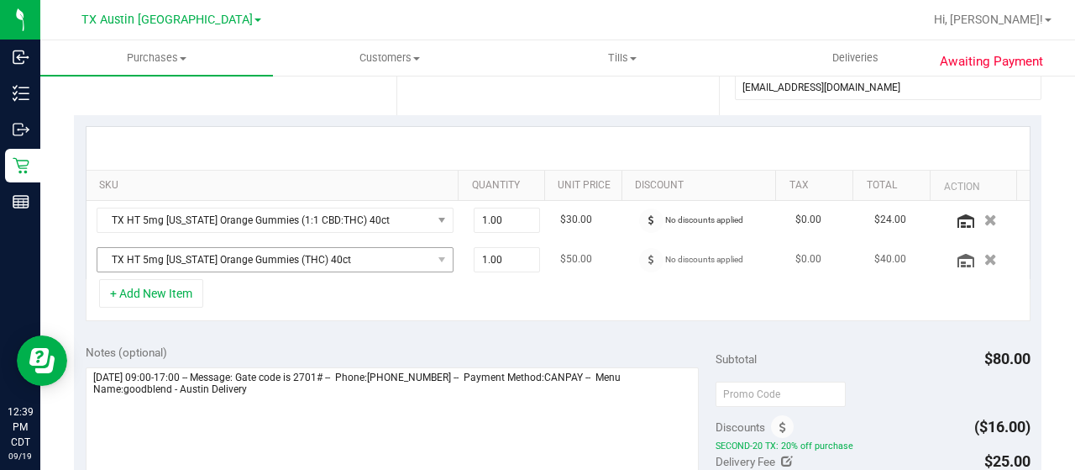
scroll to position [336, 0]
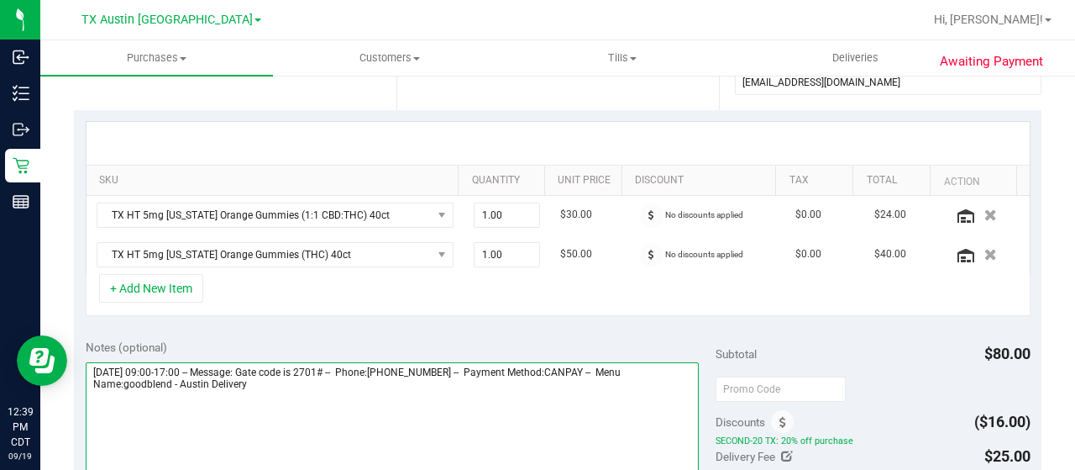
click at [267, 379] on textarea at bounding box center [392, 442] width 613 height 161
paste textarea "Fort Worth Core"
click at [351, 407] on textarea at bounding box center [392, 442] width 613 height 161
click at [408, 409] on textarea at bounding box center [392, 442] width 613 height 161
type textarea "Saturday 09/20/2025 09:00-17:00 -- Message: Gate code is 2701# -- Phone:8175011…"
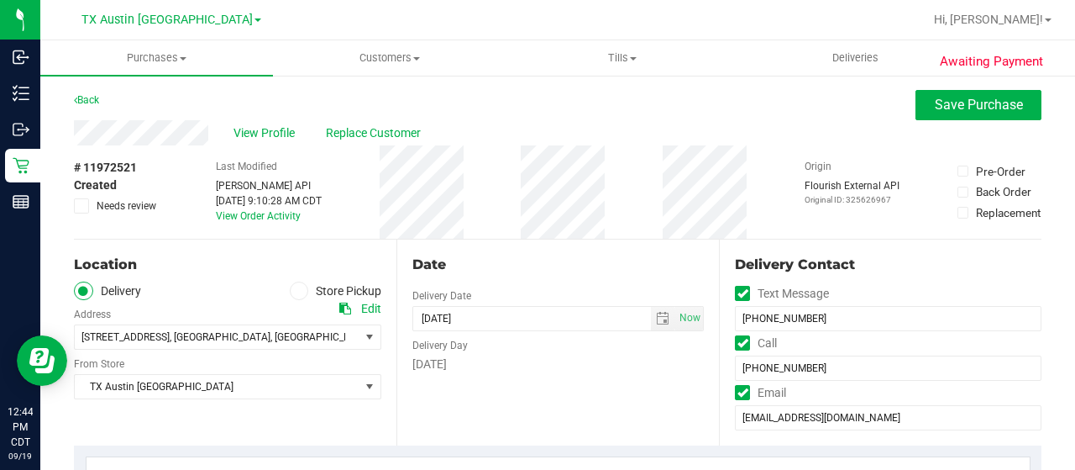
scroll to position [0, 0]
click at [656, 322] on span "select" at bounding box center [662, 319] width 13 height 13
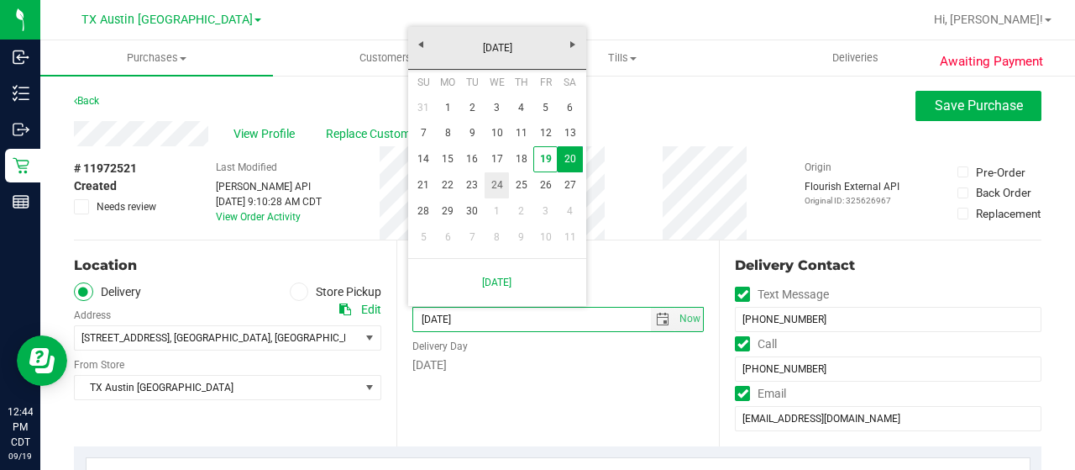
click at [503, 190] on link "24" at bounding box center [497, 185] width 24 height 26
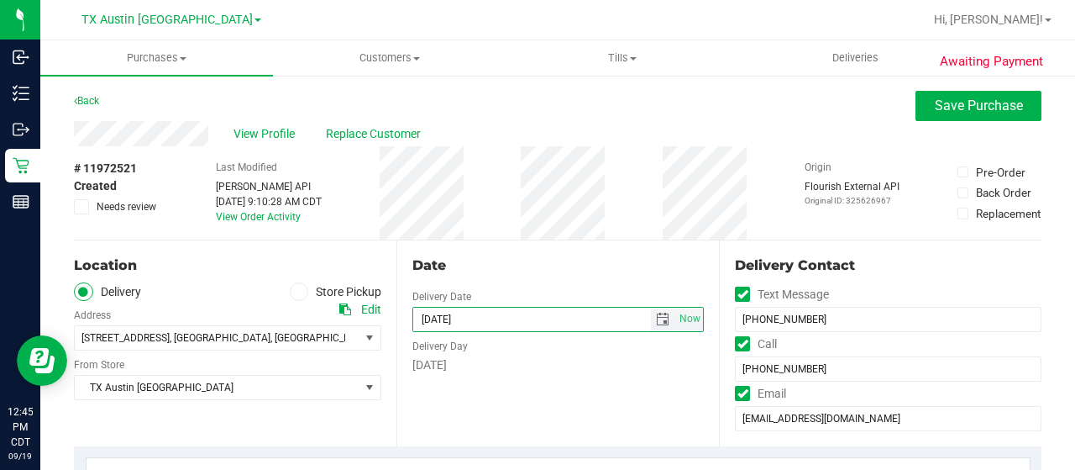
click at [656, 318] on span "select" at bounding box center [662, 319] width 13 height 13
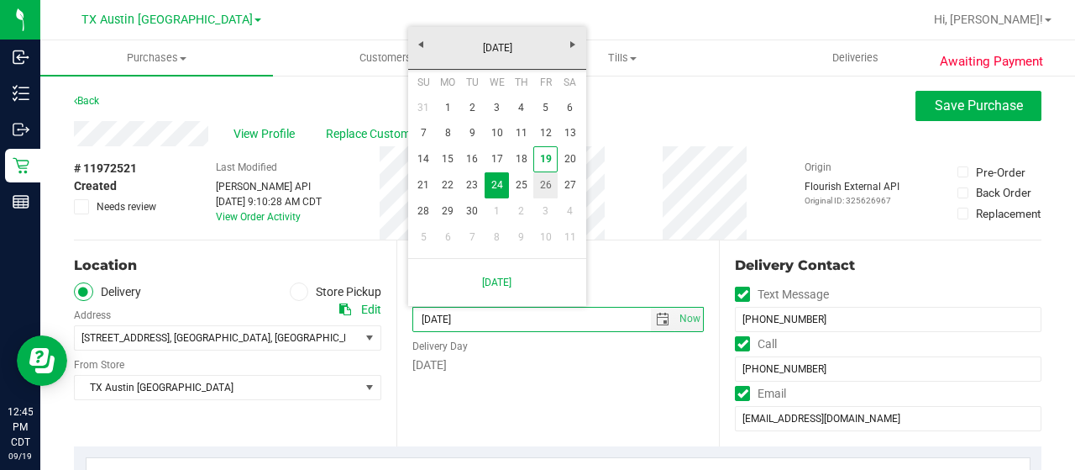
click at [544, 186] on link "26" at bounding box center [545, 185] width 24 height 26
type input "09/26/2025"
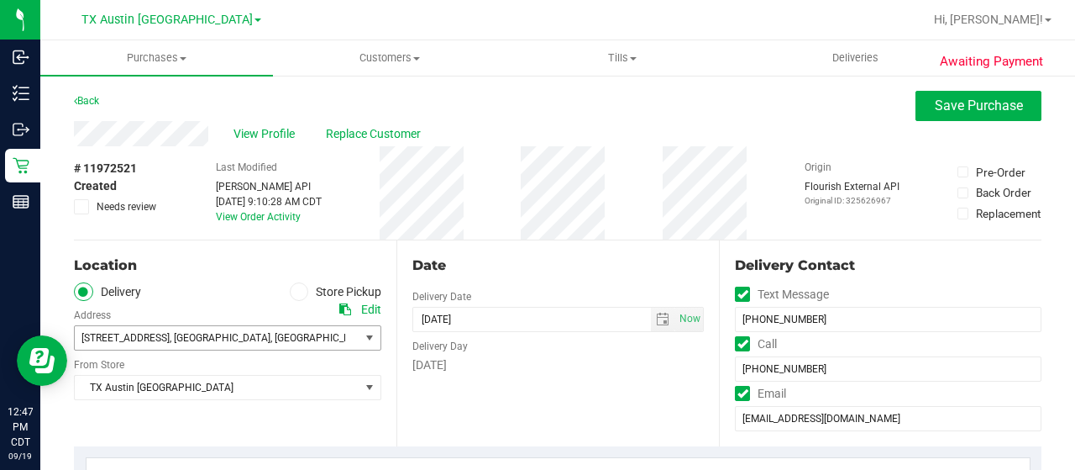
click at [303, 344] on span "3104 Stornoway Trail , Arlington , TX 76012" at bounding box center [210, 338] width 271 height 24
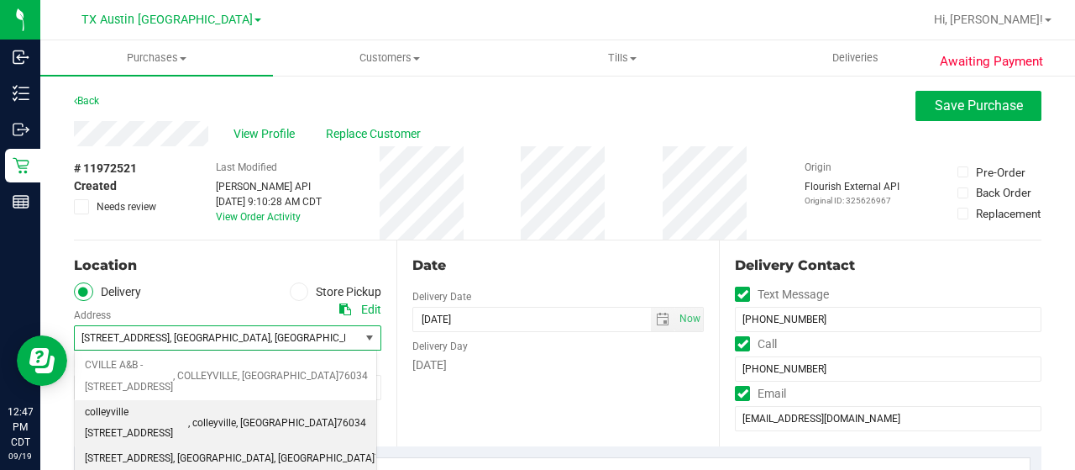
click at [236, 412] on span ", colleyville" at bounding box center [212, 423] width 48 height 22
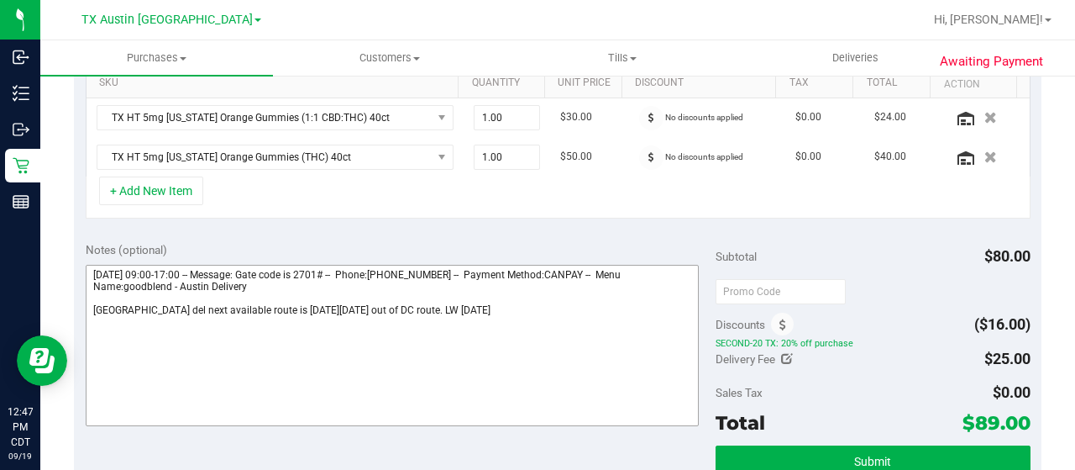
scroll to position [504, 0]
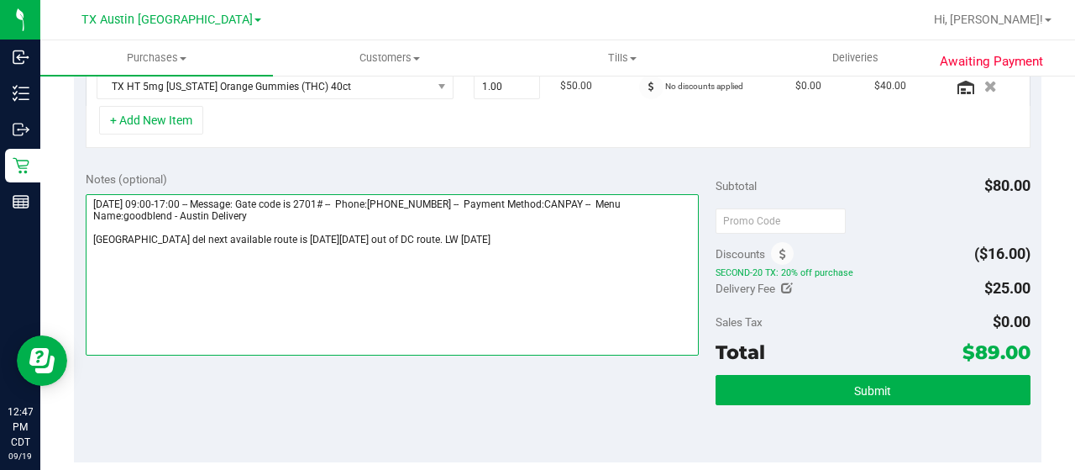
drag, startPoint x: 536, startPoint y: 235, endPoint x: 477, endPoint y: 241, distance: 59.1
click at [477, 241] on textarea at bounding box center [392, 274] width 613 height 161
click at [458, 265] on textarea at bounding box center [392, 274] width 613 height 161
drag, startPoint x: 460, startPoint y: 236, endPoint x: 92, endPoint y: 238, distance: 368.0
click at [92, 238] on textarea at bounding box center [392, 274] width 613 height 161
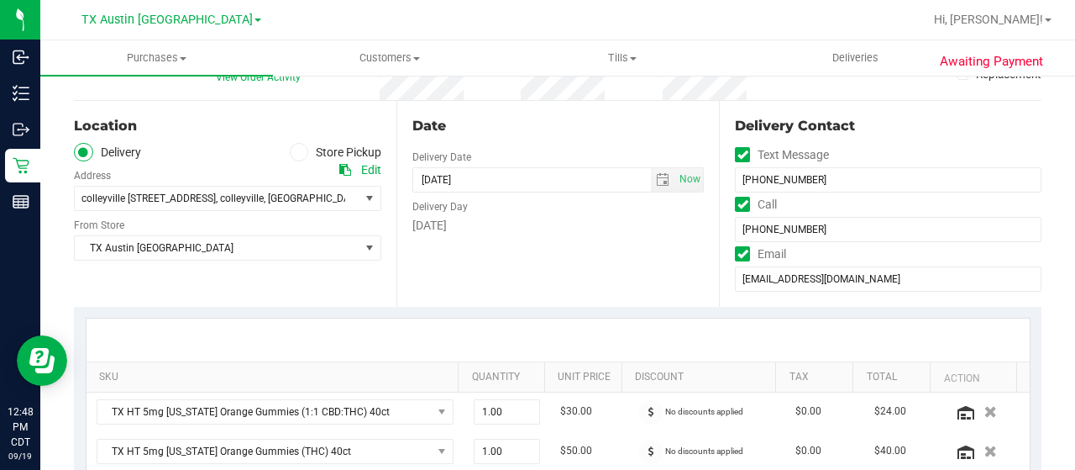
scroll to position [84, 0]
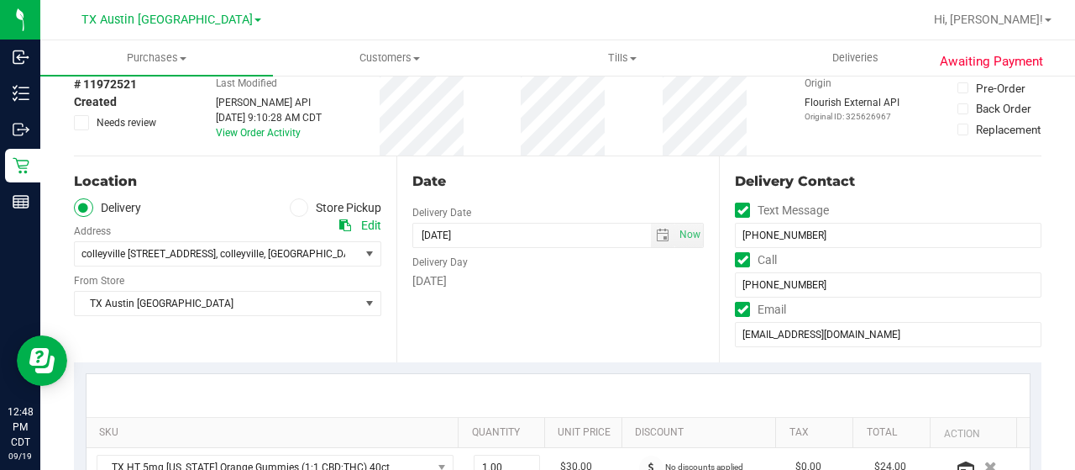
type textarea "Saturday 09/20/2025 09:00-17:00 -- Message: Gate code is 2701# -- Phone:8175011…"
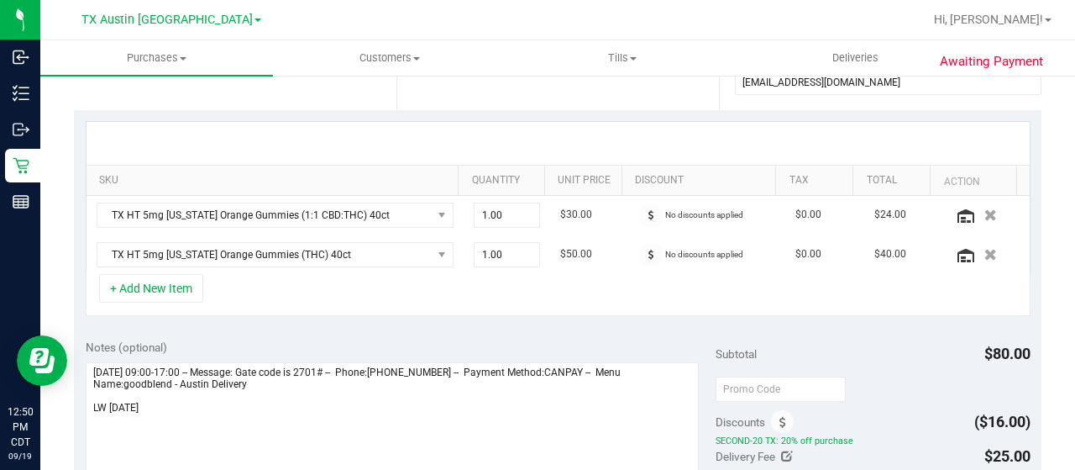
scroll to position [0, 0]
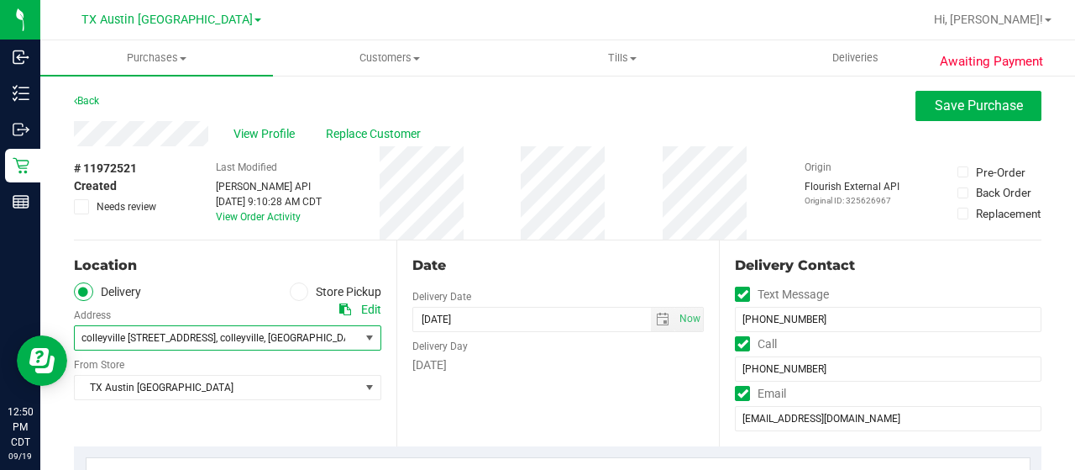
click at [186, 340] on span "colleyville 6213 colleyville blvd suite 100" at bounding box center [148, 338] width 134 height 12
click at [202, 306] on div "colleyville 6213 colleyville blvd suite 100 , colleyville , TX 76034 Select add…" at bounding box center [227, 326] width 307 height 50
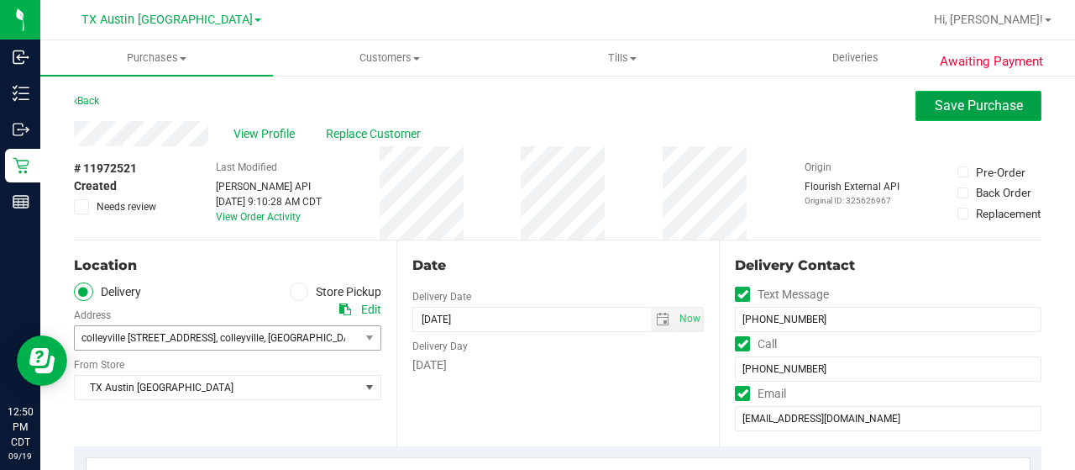
click at [973, 107] on span "Save Purchase" at bounding box center [979, 105] width 88 height 16
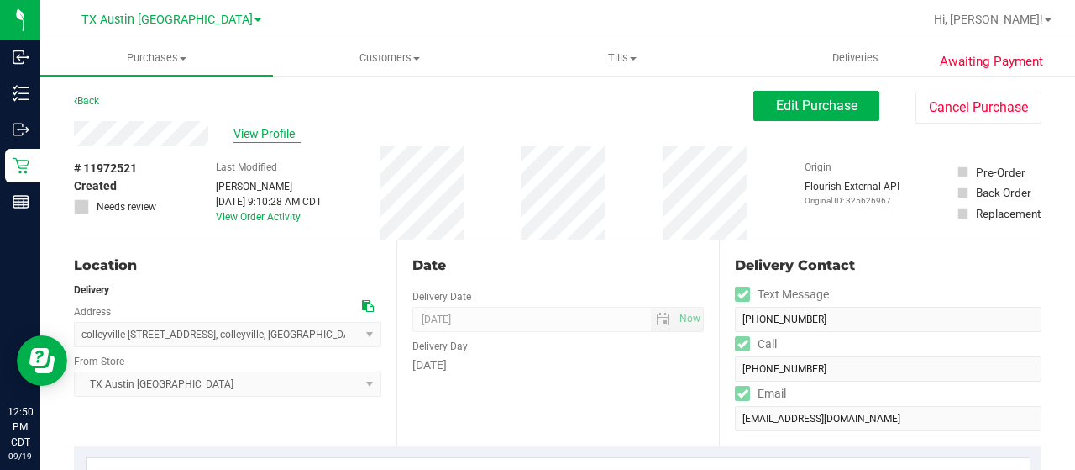
click at [280, 135] on span "View Profile" at bounding box center [267, 134] width 67 height 18
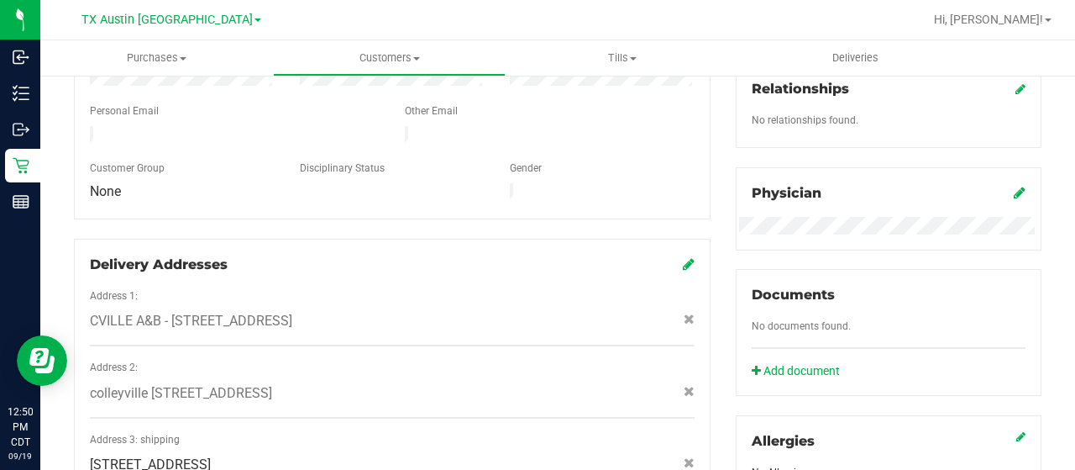
scroll to position [504, 0]
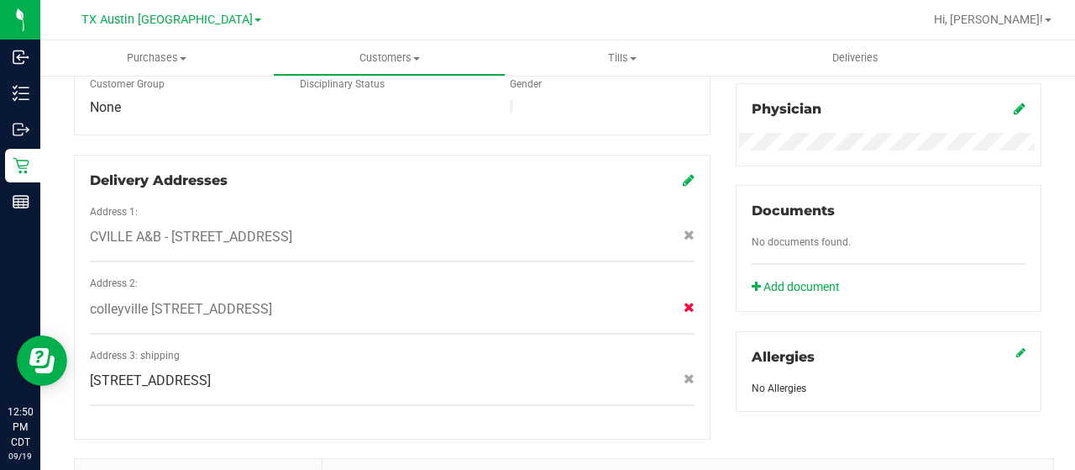
click at [684, 302] on icon at bounding box center [689, 307] width 11 height 10
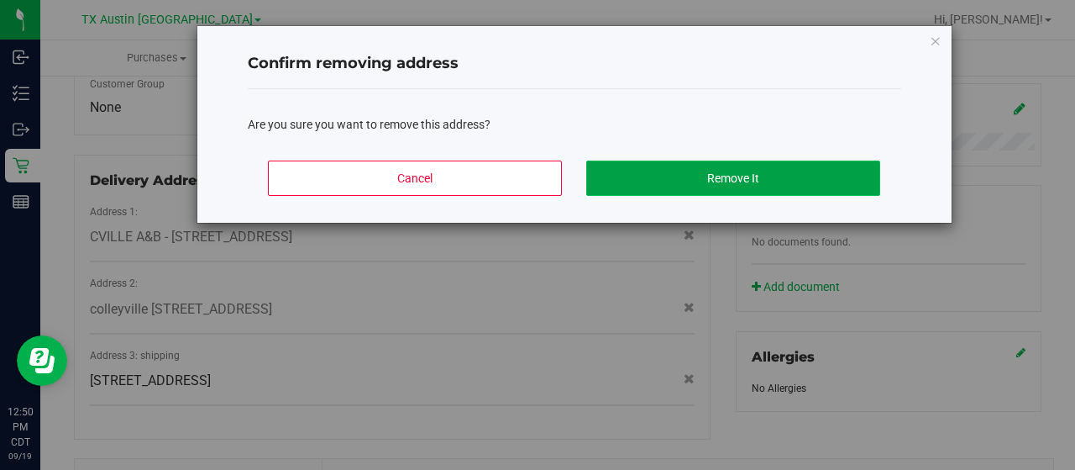
click at [710, 170] on button "Remove It" at bounding box center [733, 177] width 294 height 35
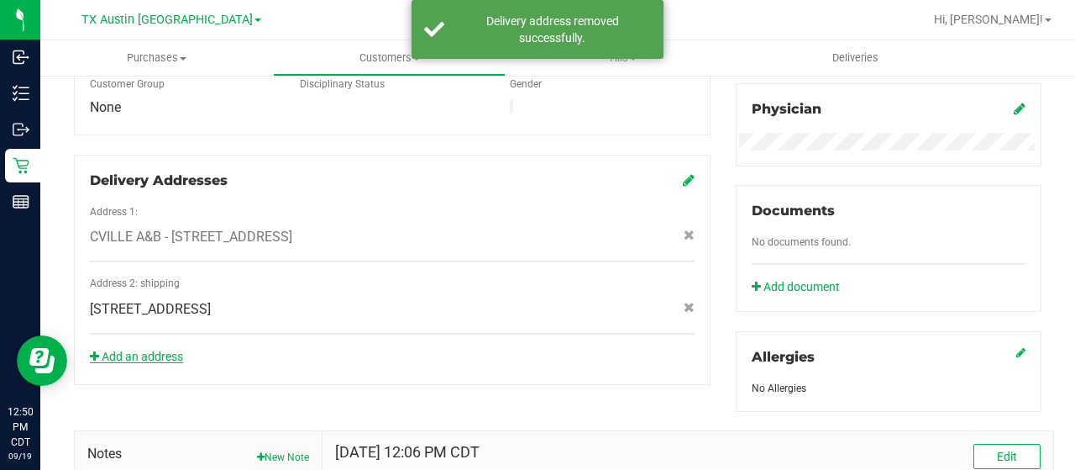
click at [183, 349] on link "Add an address" at bounding box center [136, 355] width 93 height 13
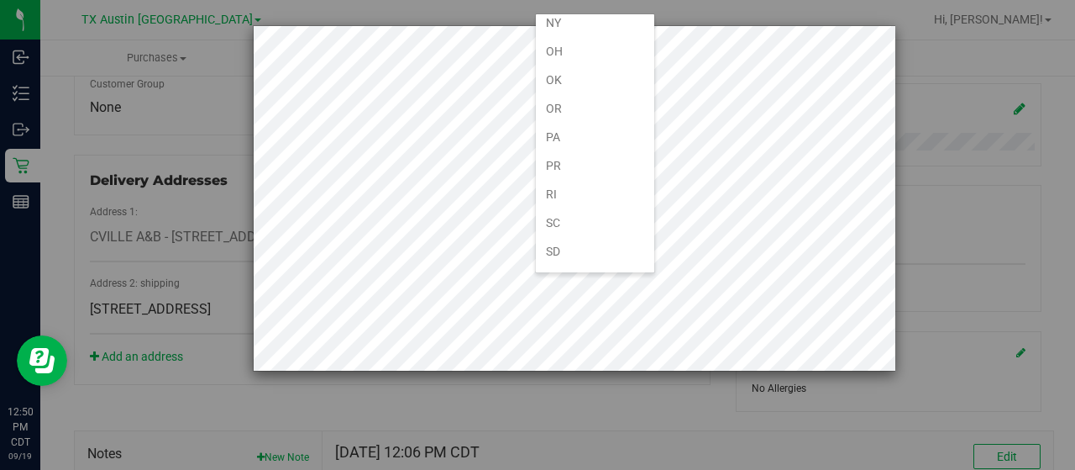
scroll to position [1008, 0]
click at [581, 265] on li "TX" at bounding box center [595, 279] width 118 height 29
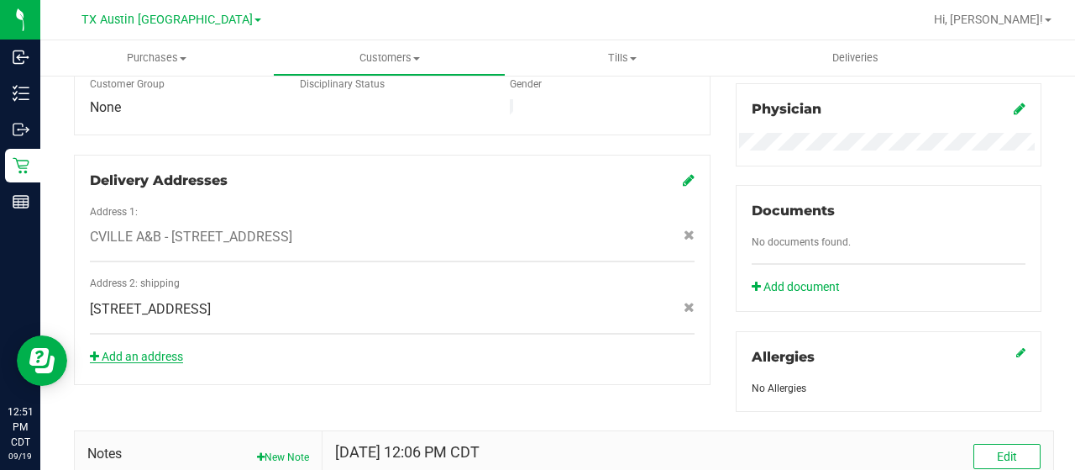
click at [173, 349] on link "Add an address" at bounding box center [136, 355] width 93 height 13
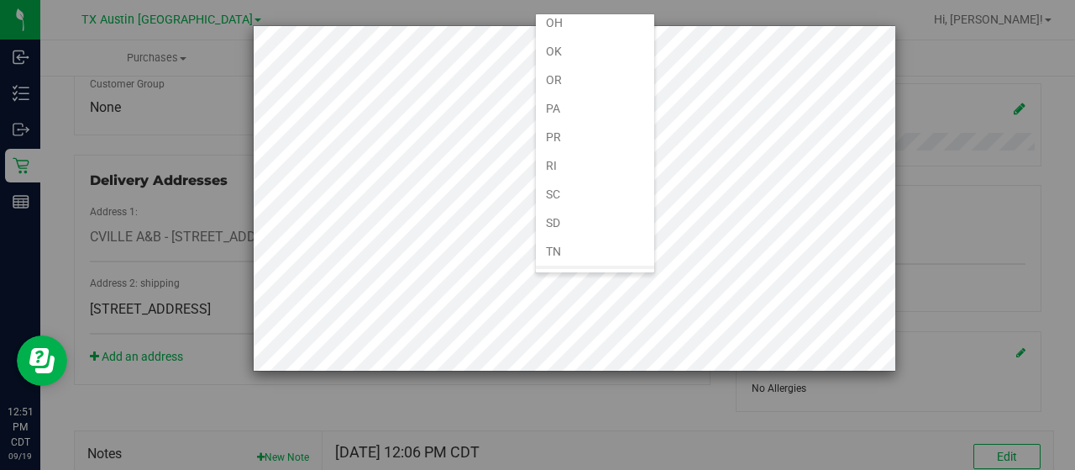
click at [600, 265] on li "TX" at bounding box center [595, 279] width 118 height 29
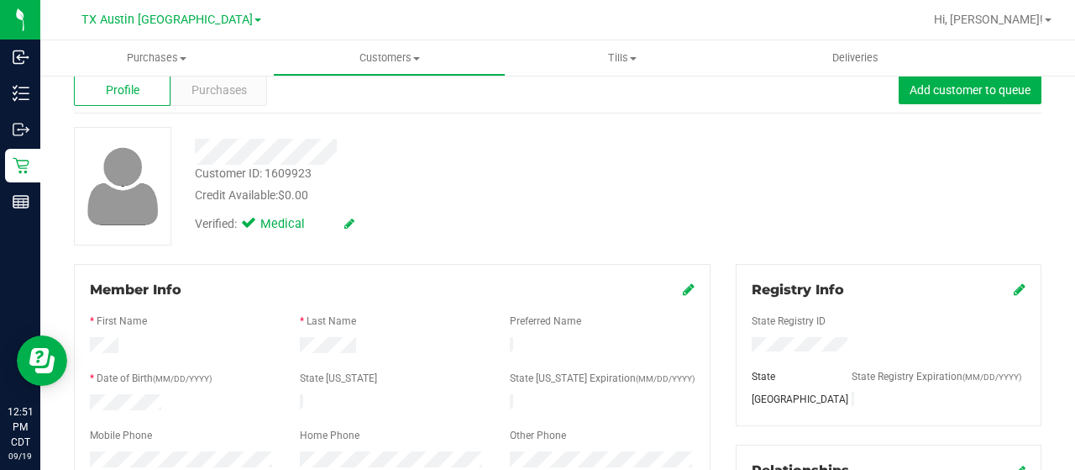
scroll to position [0, 0]
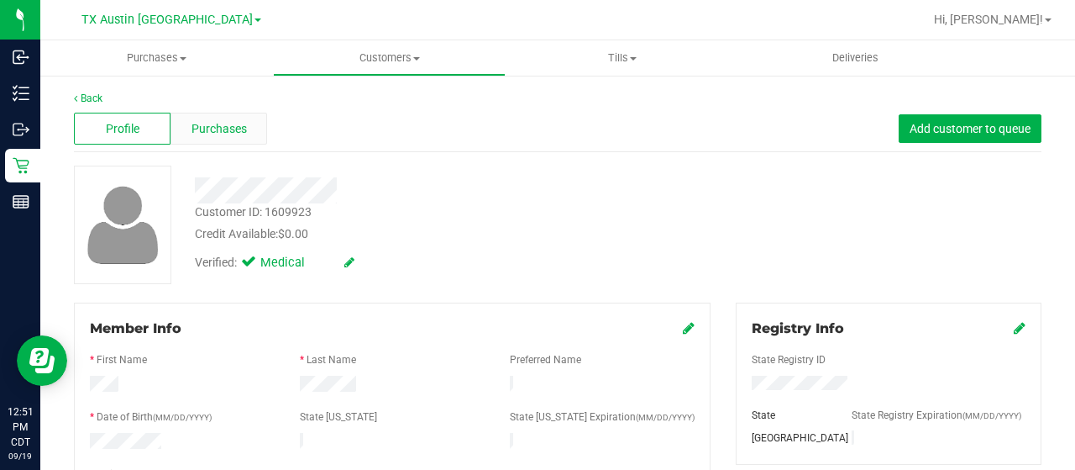
click at [222, 127] on span "Purchases" at bounding box center [219, 129] width 55 height 18
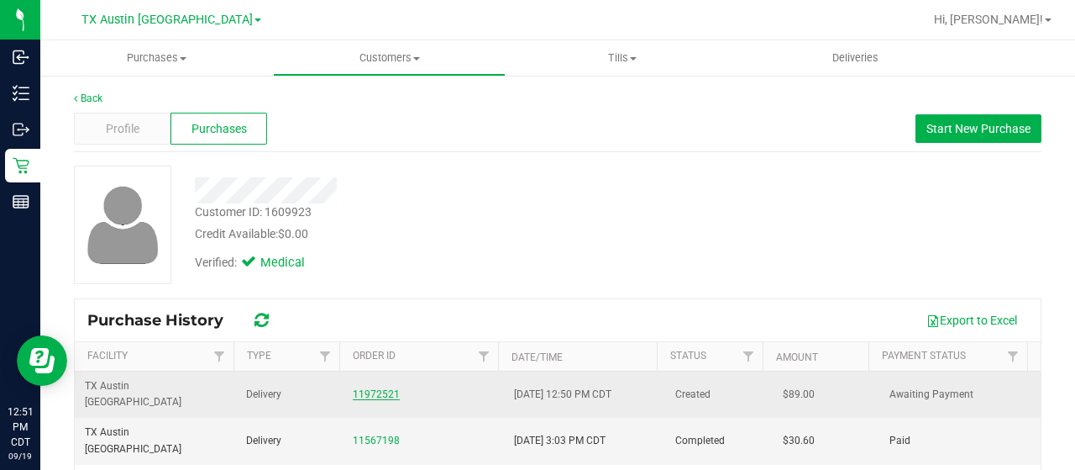
click at [380, 388] on link "11972521" at bounding box center [376, 394] width 47 height 12
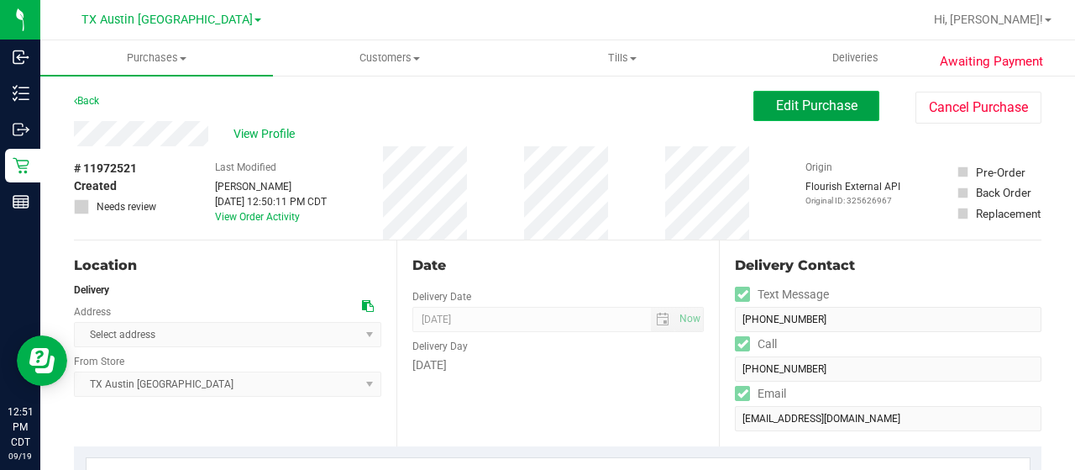
click at [812, 92] on button "Edit Purchase" at bounding box center [817, 106] width 126 height 30
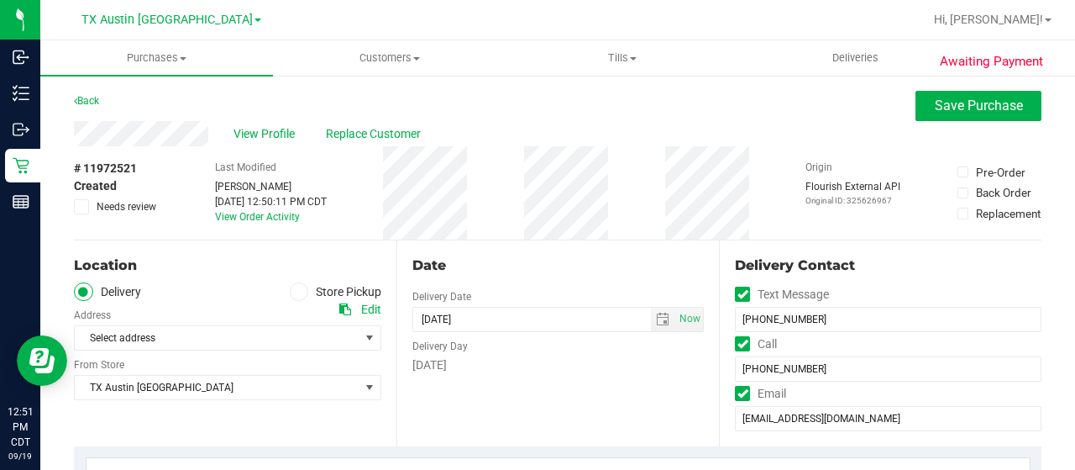
scroll to position [84, 0]
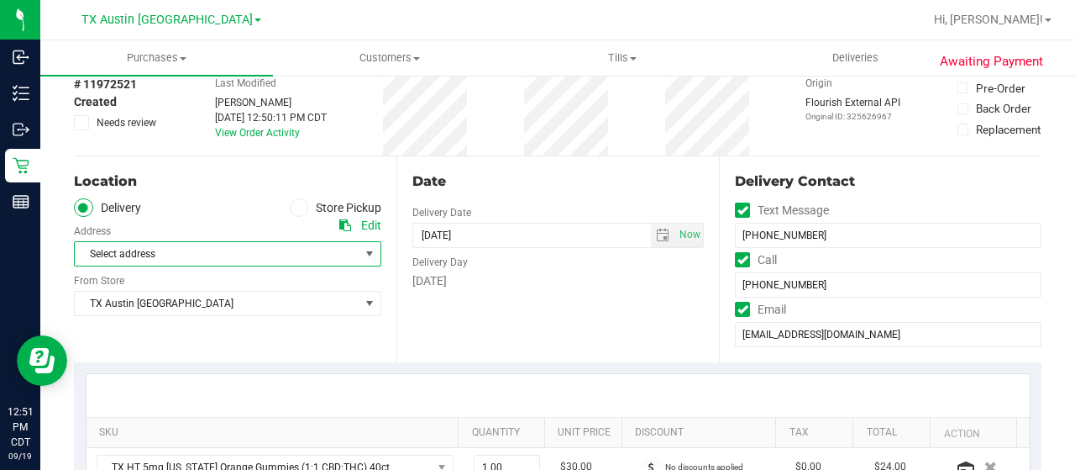
click at [272, 260] on span "Select address" at bounding box center [210, 254] width 271 height 24
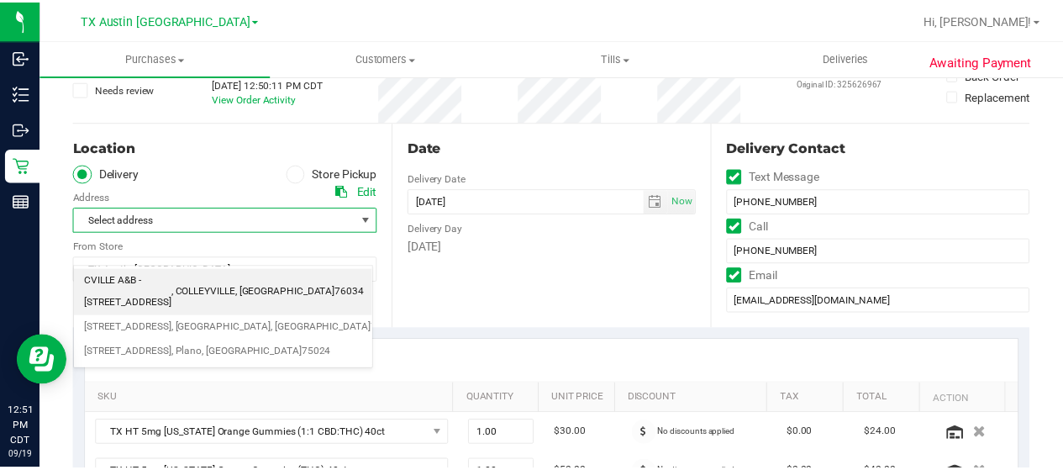
scroll to position [168, 0]
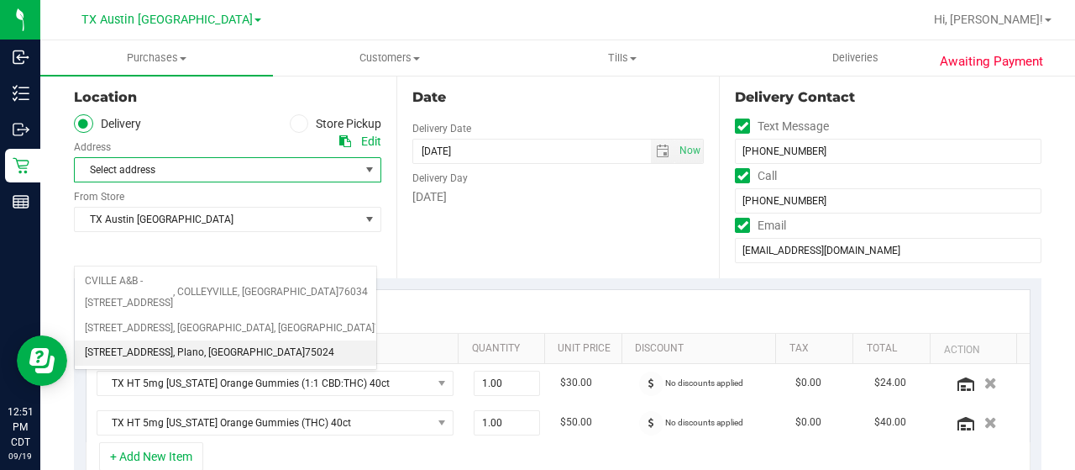
click at [305, 344] on span "75024" at bounding box center [319, 353] width 29 height 22
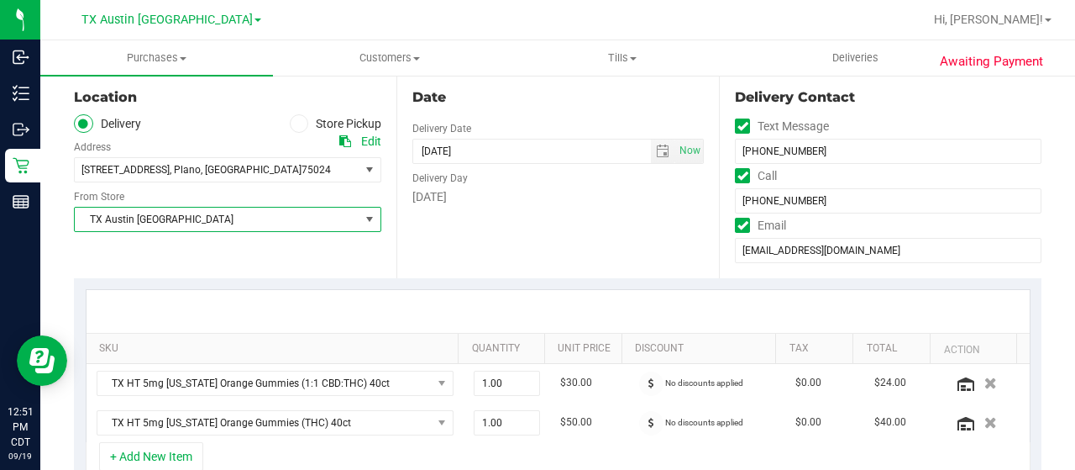
click at [237, 218] on span "TX Austin [GEOGRAPHIC_DATA]" at bounding box center [217, 219] width 285 height 24
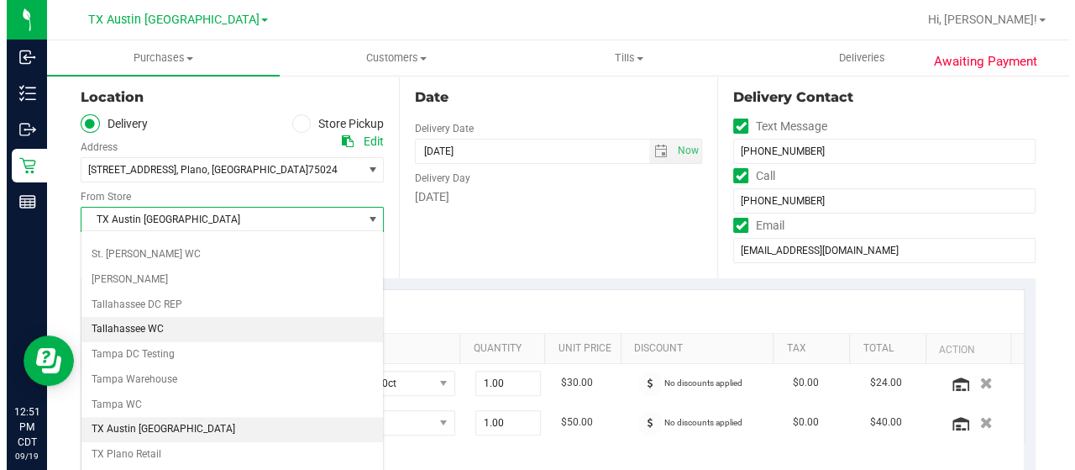
scroll to position [1185, 0]
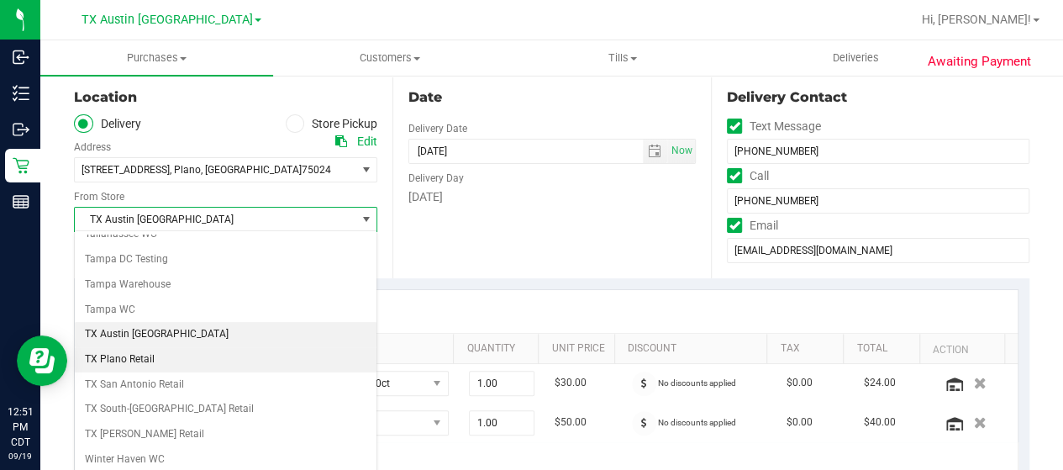
click at [171, 347] on li "TX Plano Retail" at bounding box center [226, 359] width 302 height 25
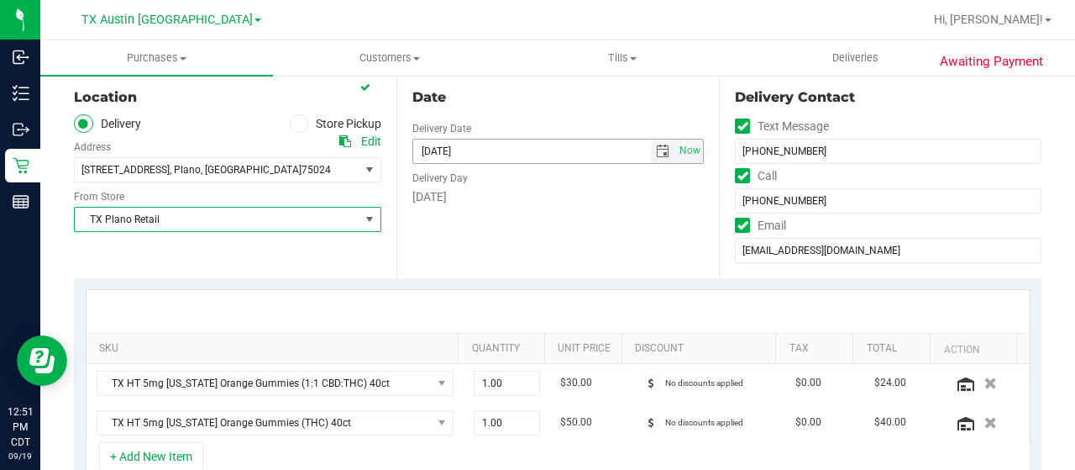
click at [656, 152] on span "select" at bounding box center [662, 150] width 13 height 13
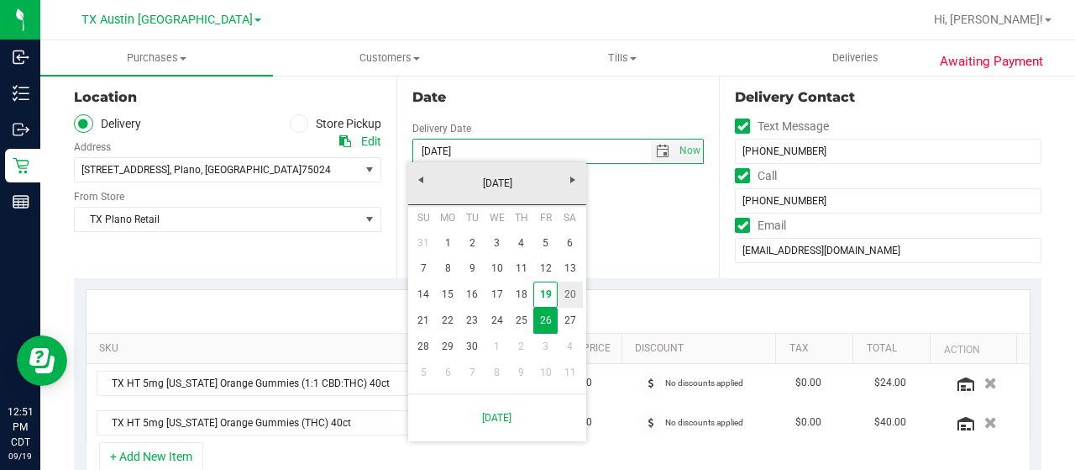
click at [566, 293] on link "20" at bounding box center [570, 294] width 24 height 26
type input "09/20/2025"
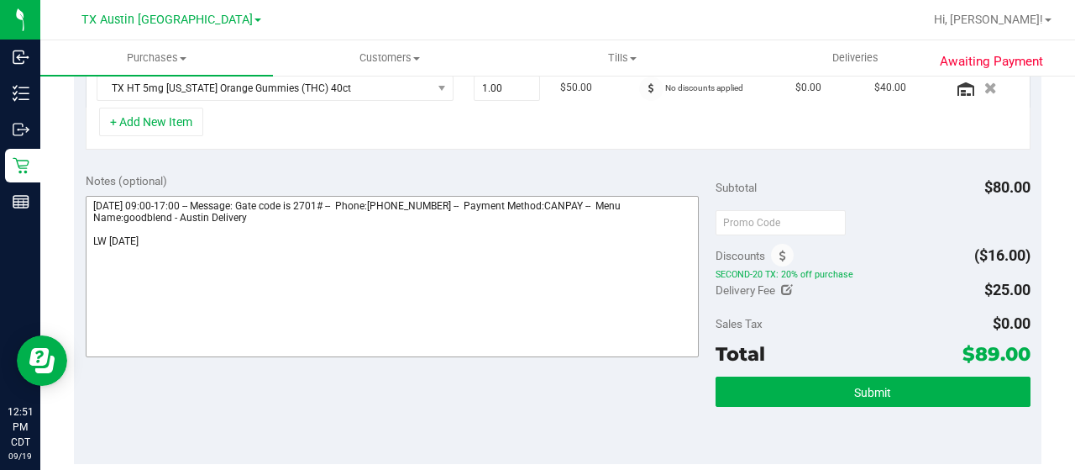
scroll to position [504, 0]
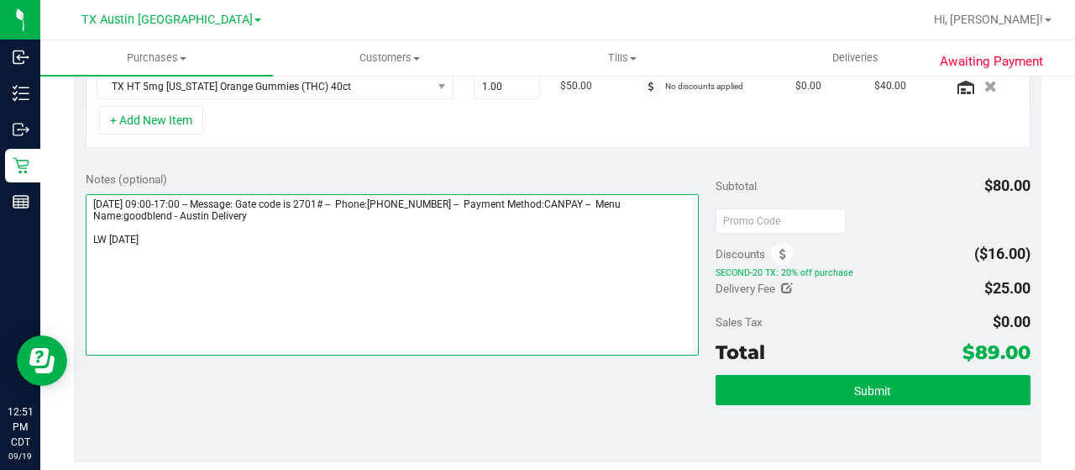
click at [187, 238] on textarea at bounding box center [392, 274] width 613 height 161
click at [90, 238] on textarea at bounding box center [392, 274] width 613 height 161
drag, startPoint x: 93, startPoint y: 197, endPoint x: 187, endPoint y: 197, distance: 94.1
click at [187, 197] on textarea at bounding box center [392, 274] width 613 height 161
click at [269, 235] on textarea at bounding box center [392, 274] width 613 height 161
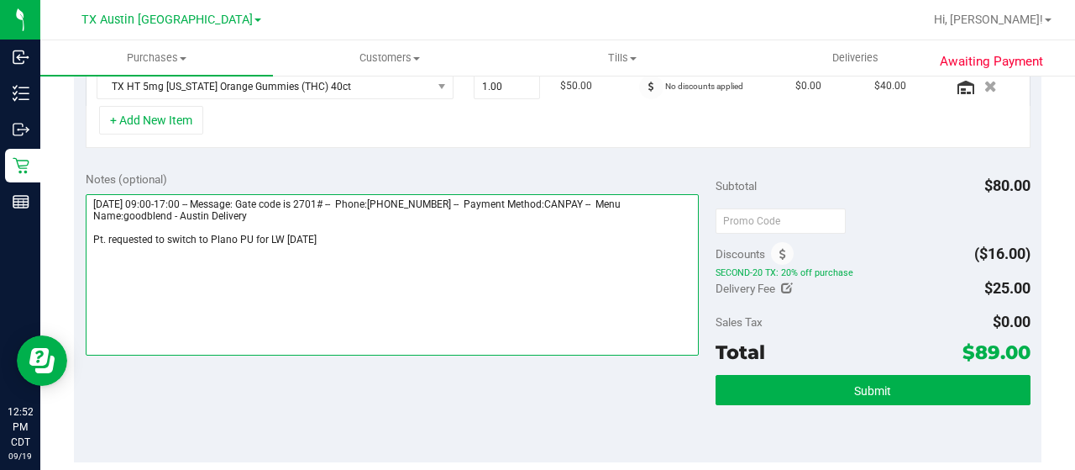
paste textarea "Saturday 09/20/2025"
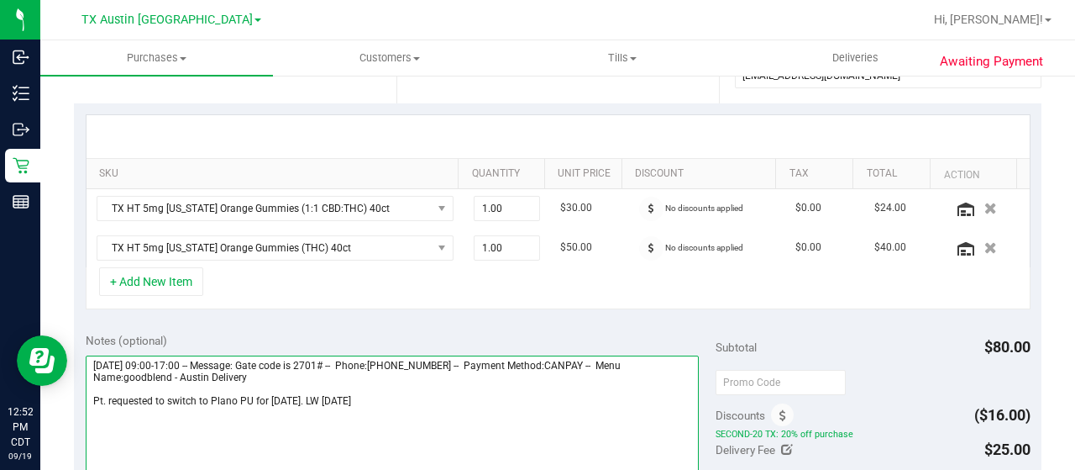
scroll to position [0, 0]
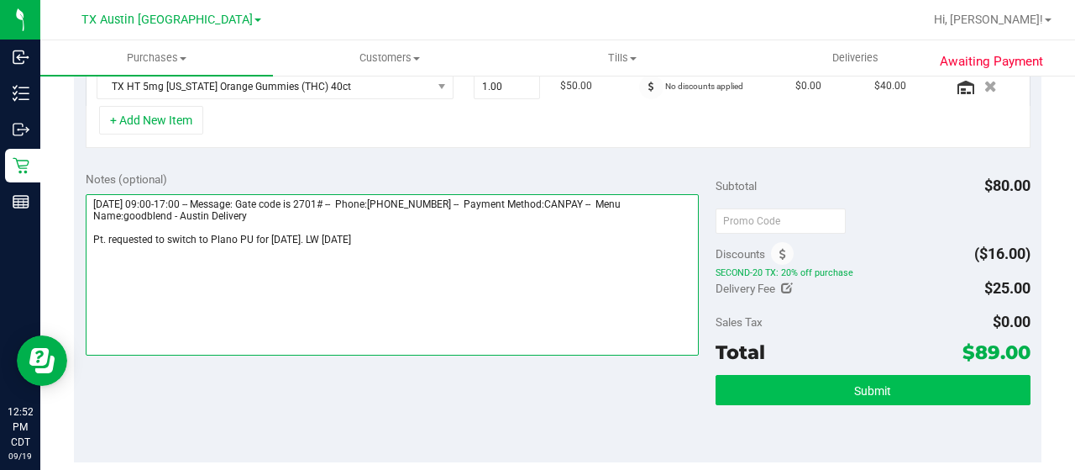
type textarea "Saturday 09/20/2025 09:00-17:00 -- Message: Gate code is 2701# -- Phone:8175011…"
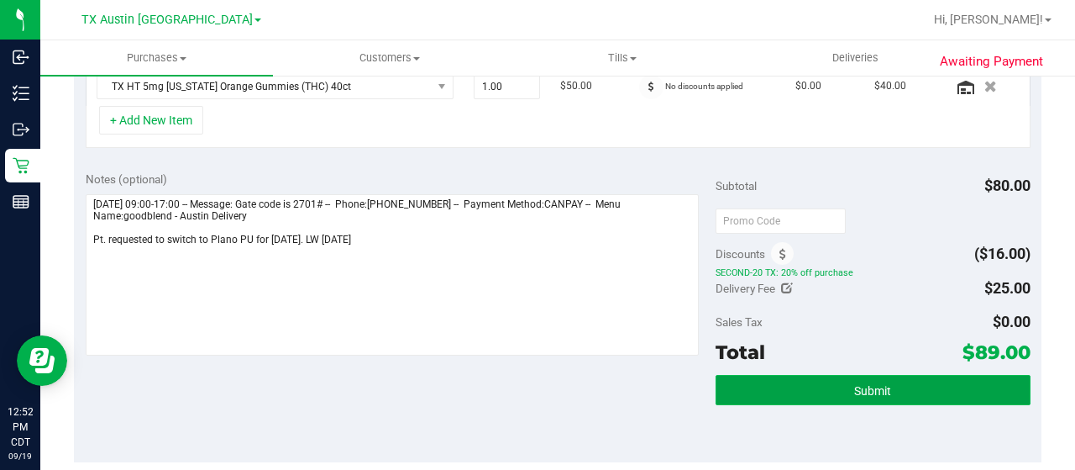
click at [792, 384] on button "Submit" at bounding box center [873, 390] width 315 height 30
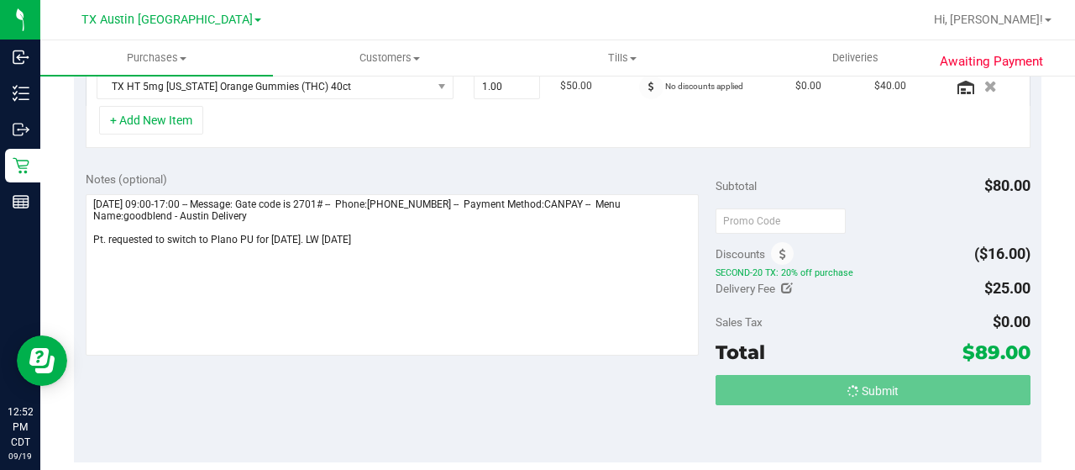
scroll to position [477, 0]
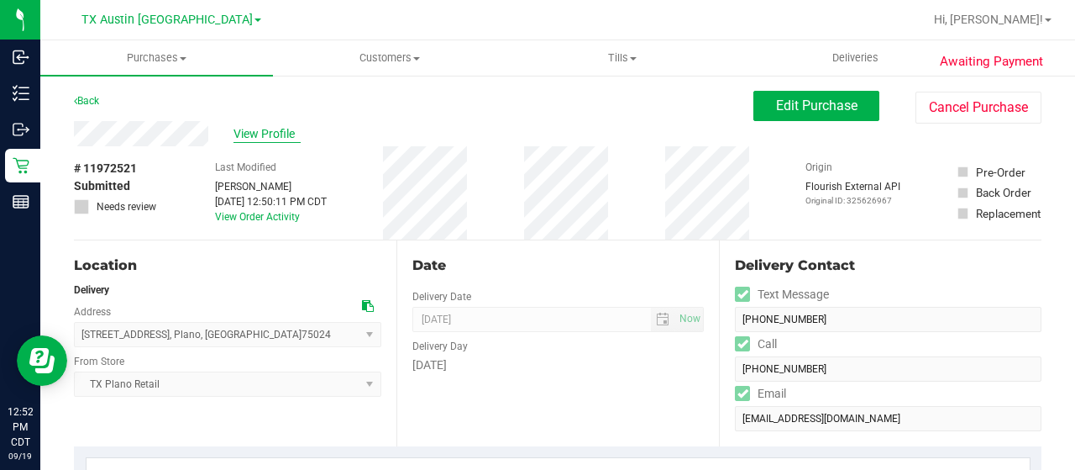
click at [265, 132] on span "View Profile" at bounding box center [267, 134] width 67 height 18
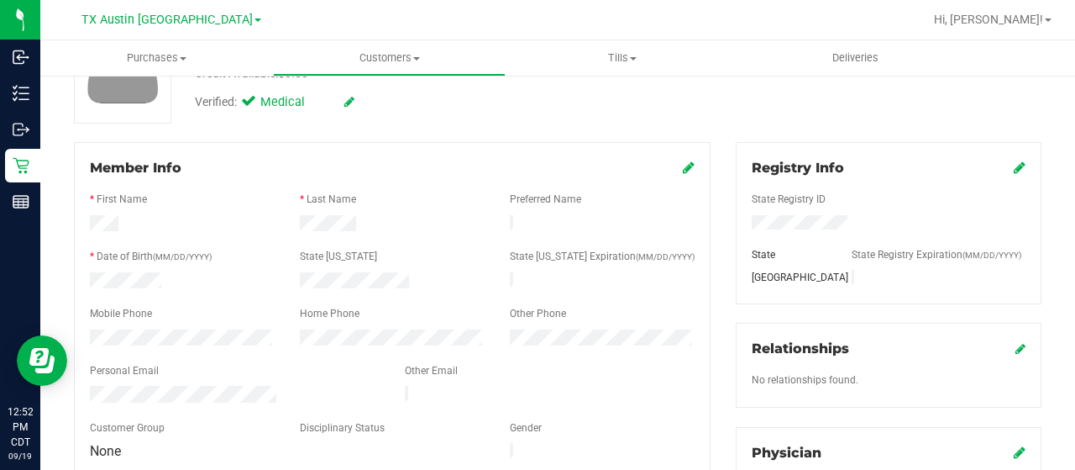
scroll to position [168, 0]
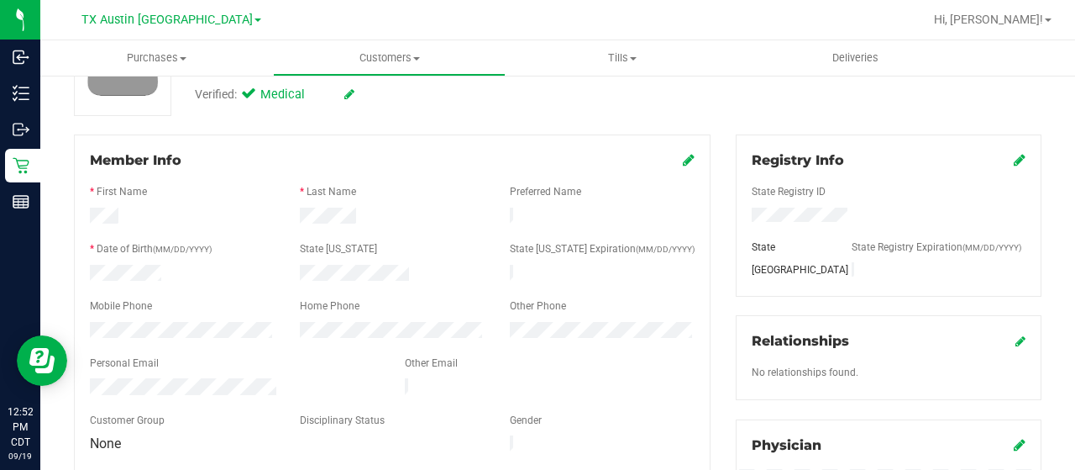
click at [89, 378] on div at bounding box center [234, 388] width 315 height 20
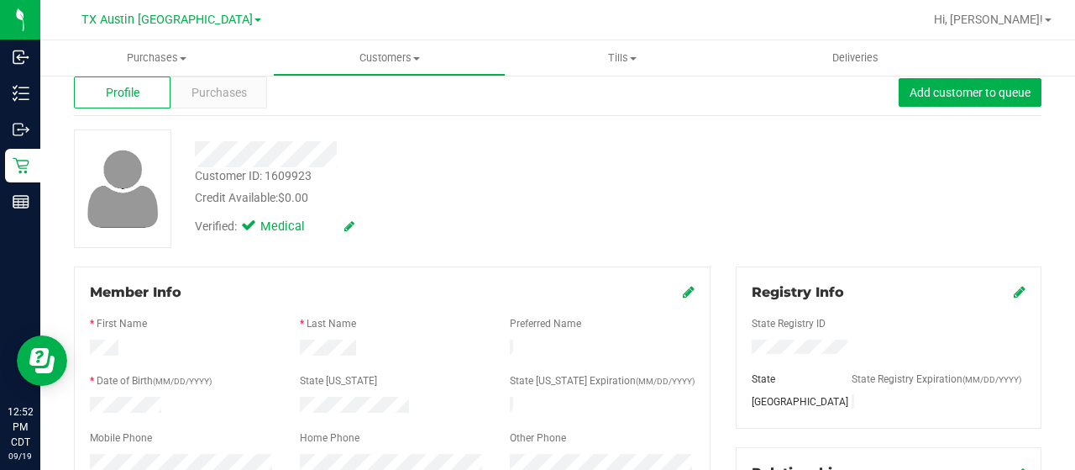
scroll to position [0, 0]
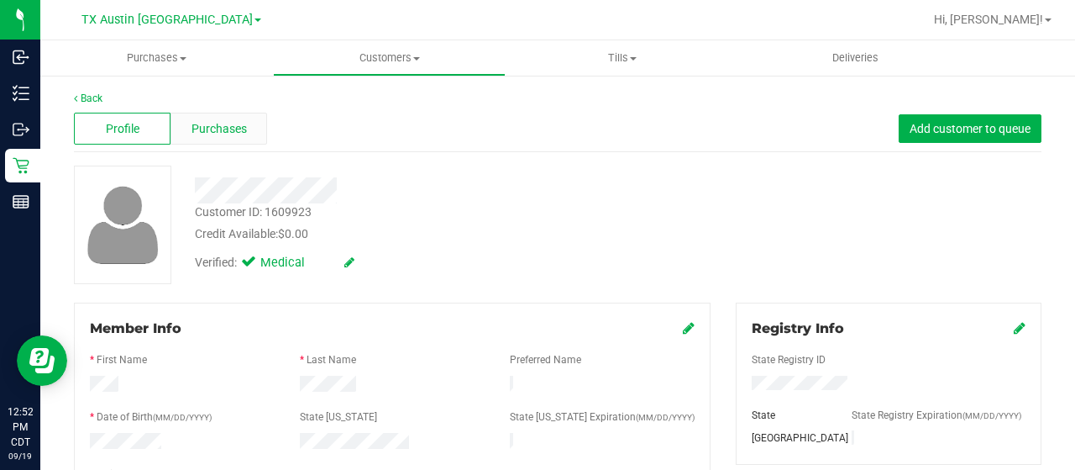
click at [207, 127] on span "Purchases" at bounding box center [219, 129] width 55 height 18
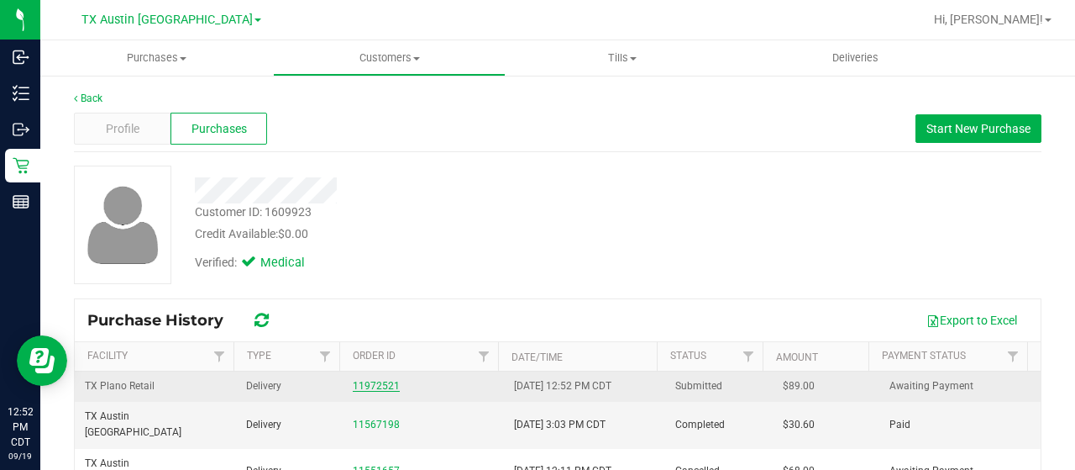
click at [378, 387] on link "11972521" at bounding box center [376, 386] width 47 height 12
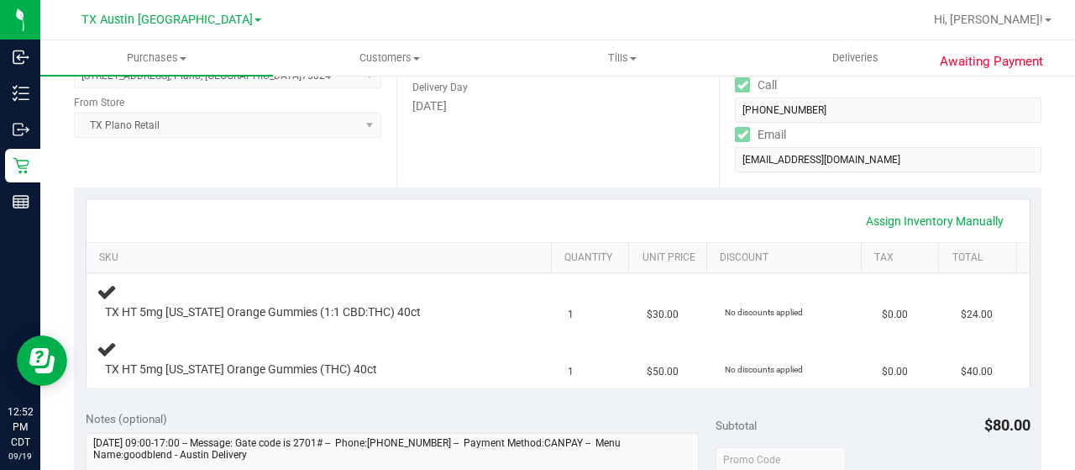
scroll to position [420, 0]
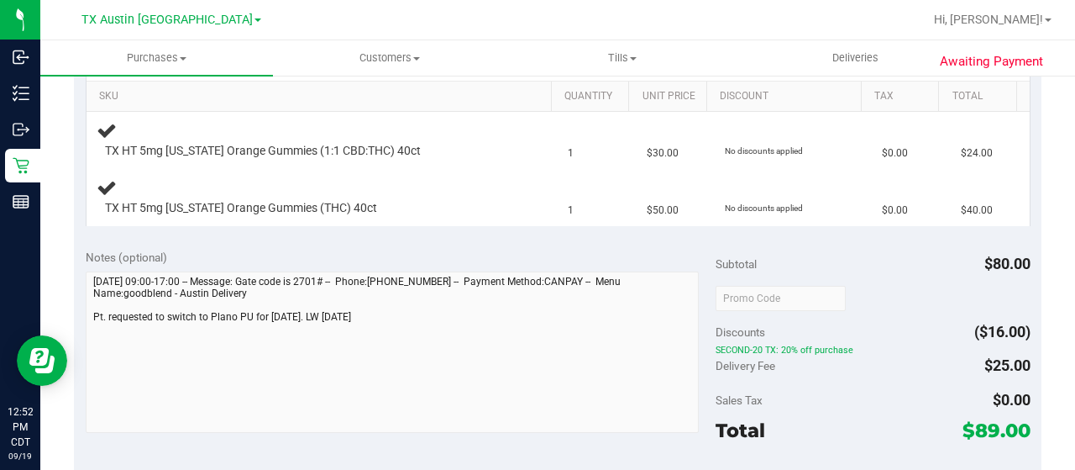
click at [81, 323] on div "Notes (optional) Subtotal $80.00 Discounts ($16.00) SECOND-20 TX: 20% off purch…" at bounding box center [558, 388] width 968 height 302
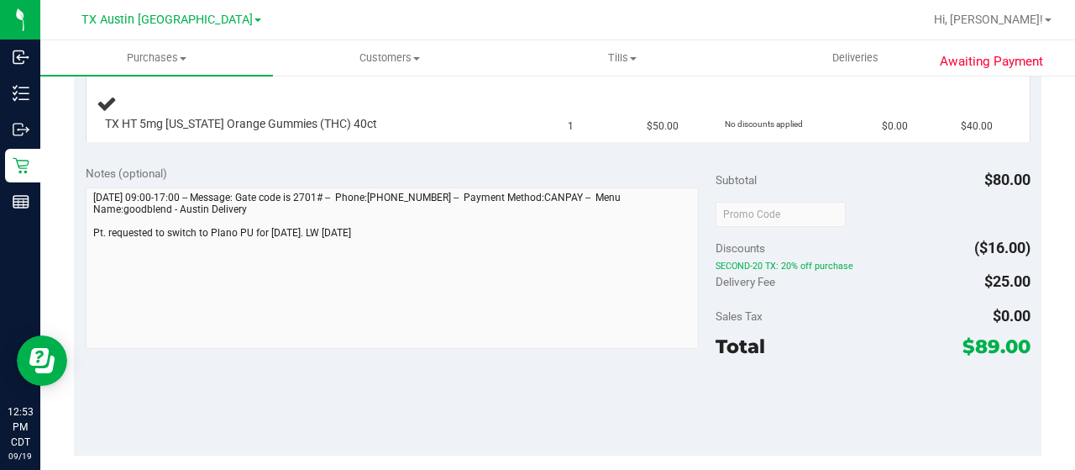
scroll to position [588, 0]
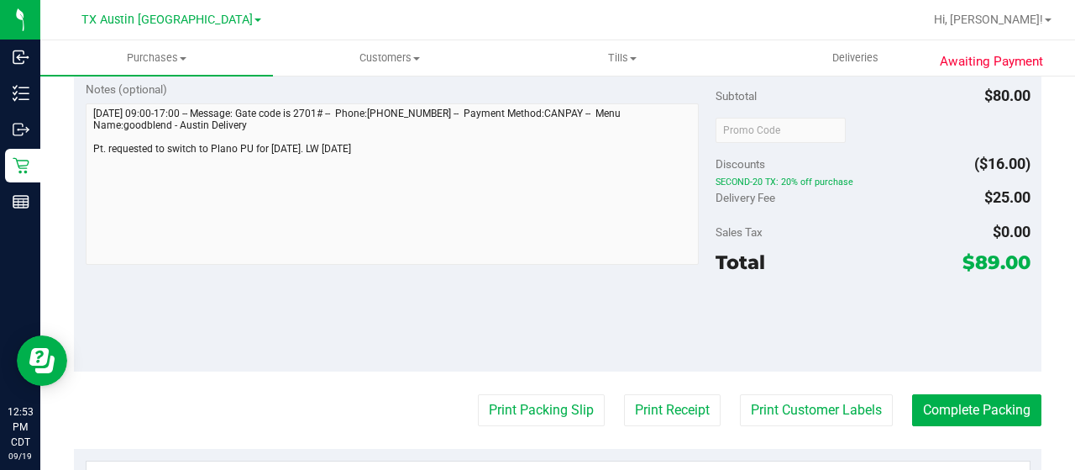
drag, startPoint x: 964, startPoint y: 259, endPoint x: 982, endPoint y: 262, distance: 18.8
click at [982, 262] on span "$89.00" at bounding box center [997, 262] width 68 height 24
copy span "89"
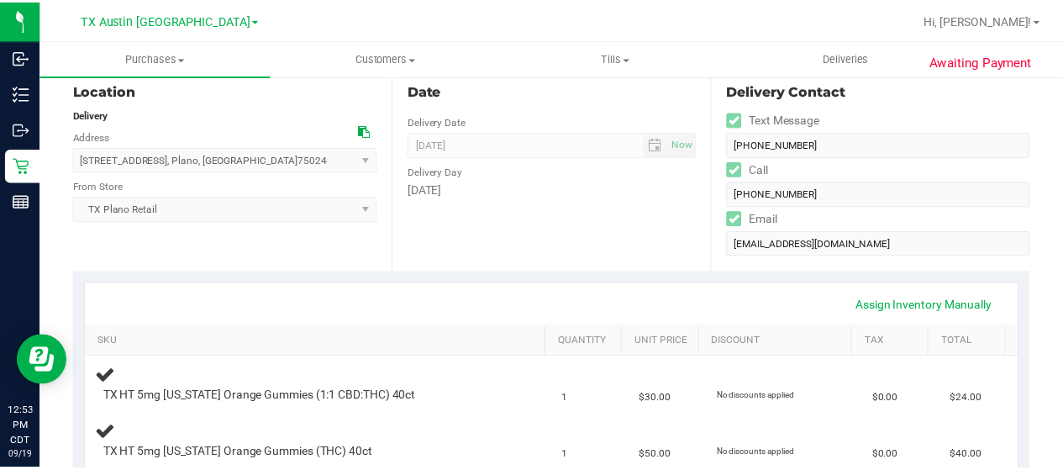
scroll to position [0, 0]
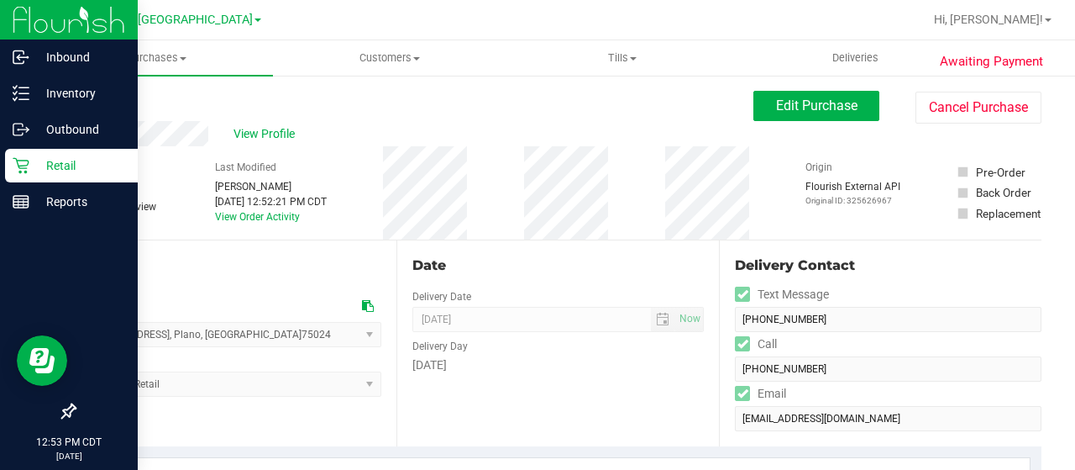
click at [20, 157] on icon at bounding box center [21, 165] width 17 height 17
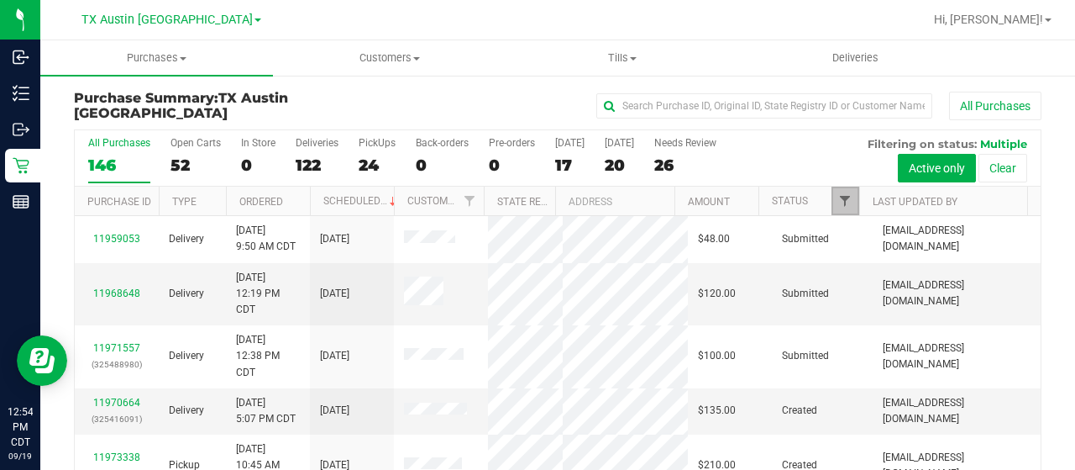
click at [838, 202] on span "Filter" at bounding box center [844, 200] width 13 height 13
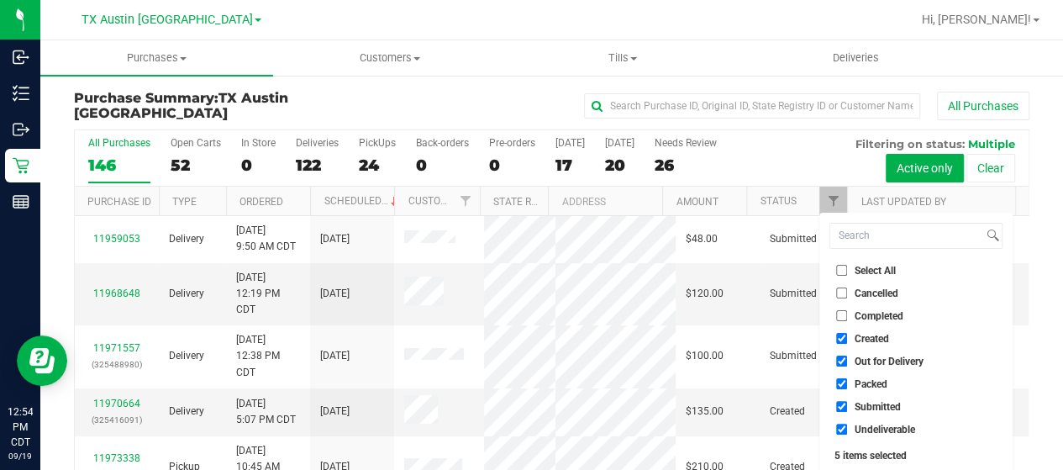
click at [879, 360] on span "Out for Delivery" at bounding box center [888, 361] width 69 height 10
click at [847, 360] on input "Out for Delivery" at bounding box center [841, 360] width 11 height 11
checkbox input "false"
click at [874, 381] on span "Packed" at bounding box center [870, 384] width 33 height 10
click at [847, 381] on input "Packed" at bounding box center [841, 383] width 11 height 11
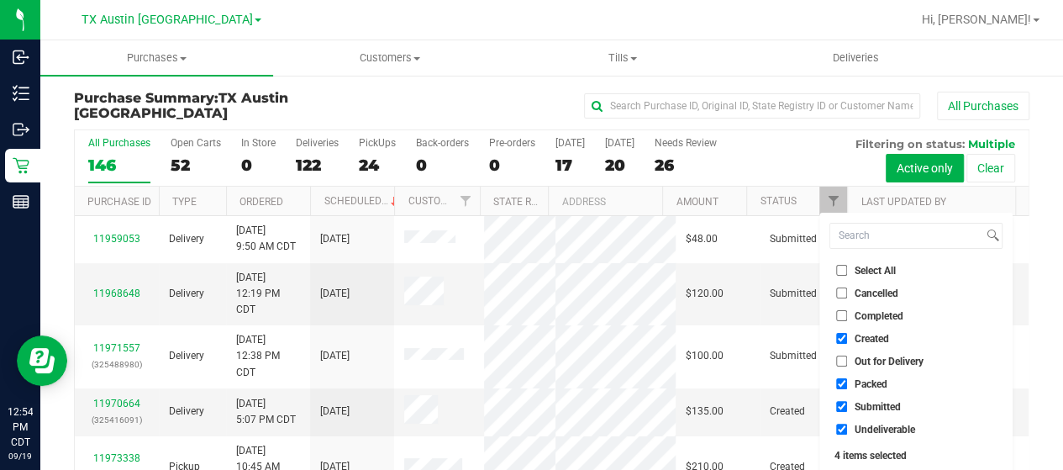
checkbox input "false"
click at [875, 406] on span "Submitted" at bounding box center [877, 407] width 46 height 10
click at [847, 406] on input "Submitted" at bounding box center [841, 406] width 11 height 11
checkbox input "false"
click at [874, 433] on span "Undeliverable" at bounding box center [884, 429] width 60 height 10
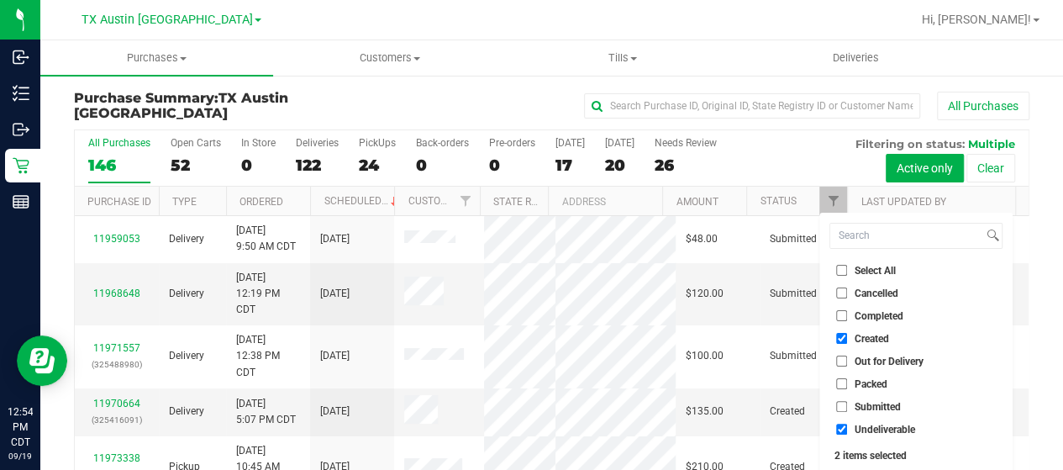
click at [847, 433] on input "Undeliverable" at bounding box center [841, 428] width 11 height 11
checkbox input "false"
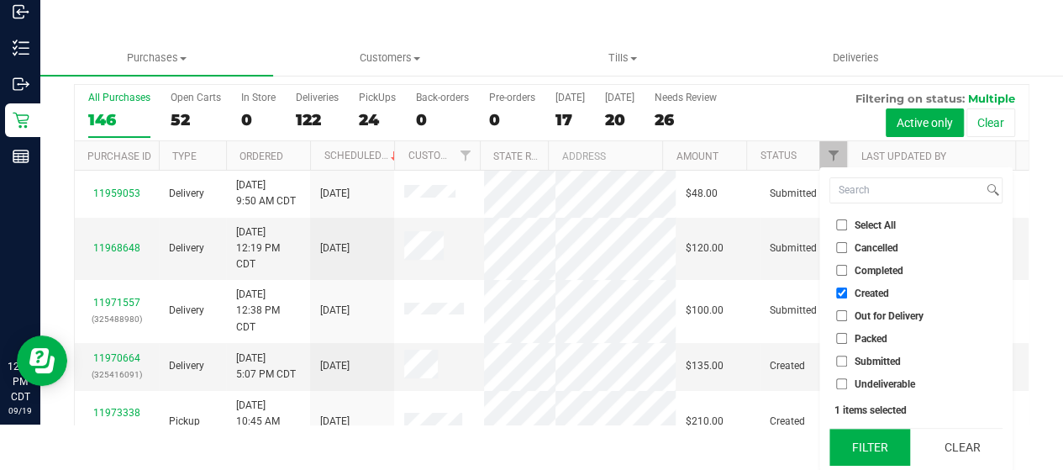
click at [880, 448] on button "Filter" at bounding box center [869, 446] width 81 height 37
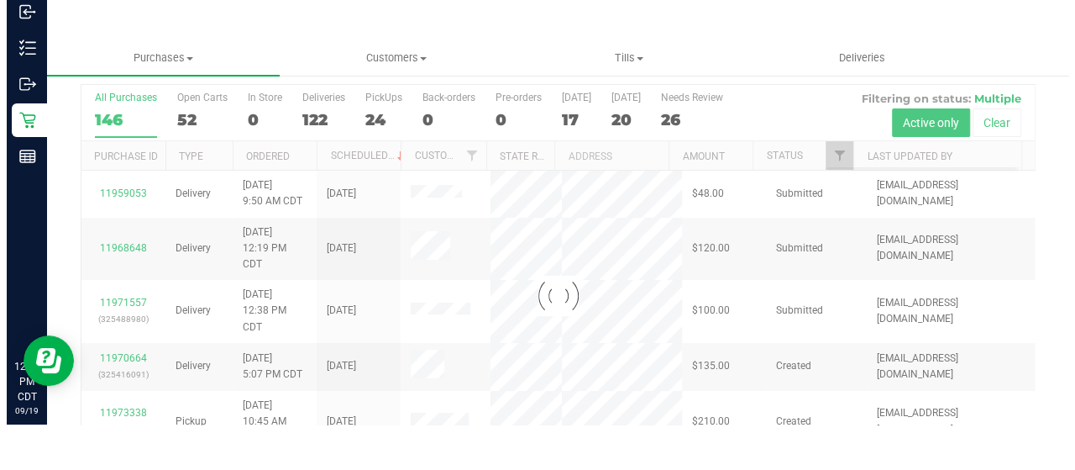
scroll to position [0, 0]
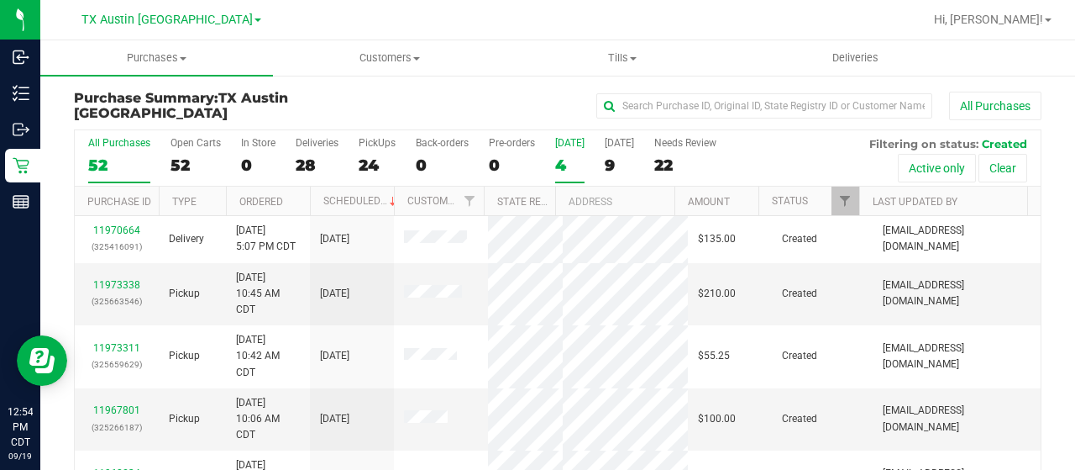
click at [559, 155] on div "4" at bounding box center [569, 164] width 29 height 19
click at [0, 0] on input "Today 4" at bounding box center [0, 0] width 0 height 0
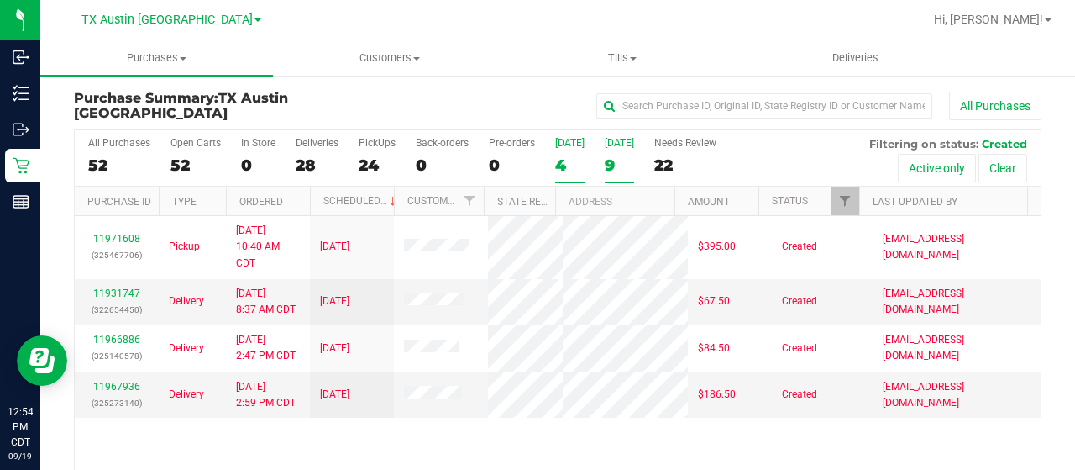
click at [614, 159] on div "9" at bounding box center [619, 164] width 29 height 19
click at [0, 0] on input "Tomorrow 9" at bounding box center [0, 0] width 0 height 0
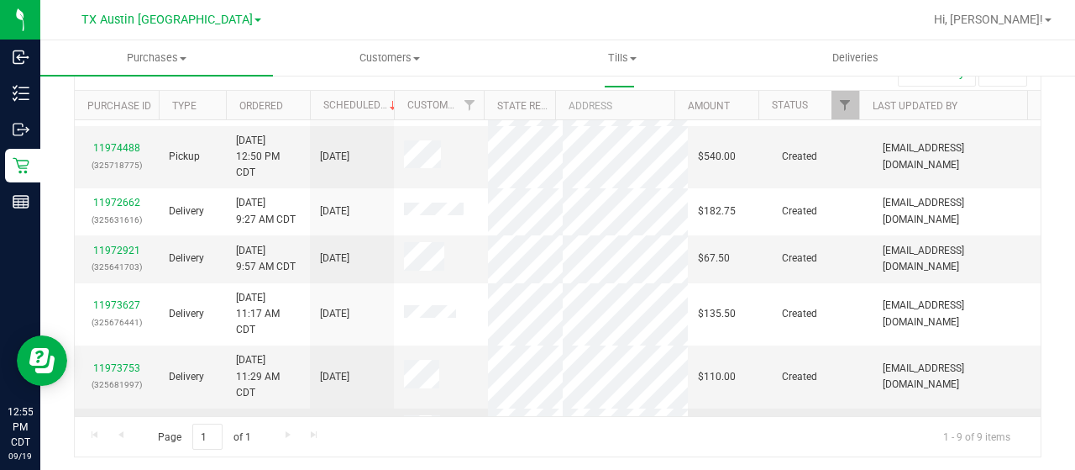
scroll to position [84, 0]
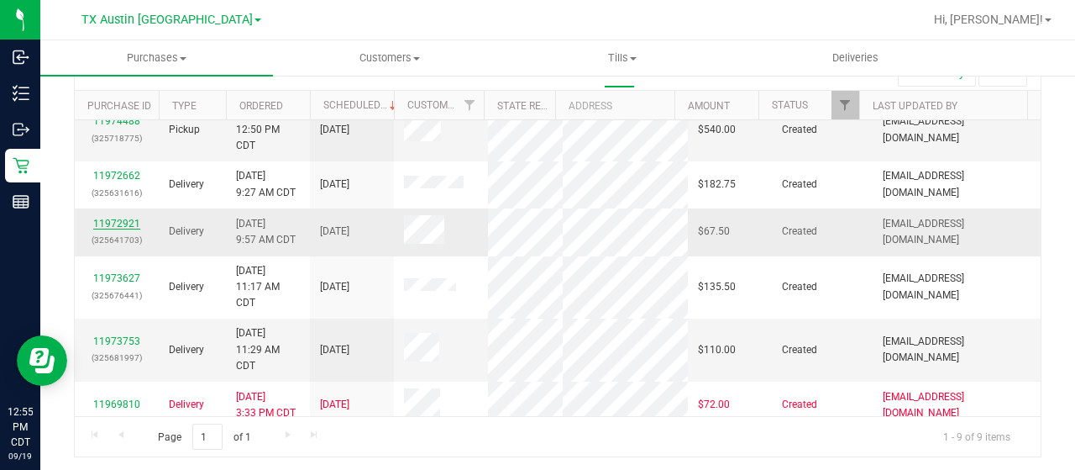
click at [105, 218] on link "11972921" at bounding box center [116, 224] width 47 height 12
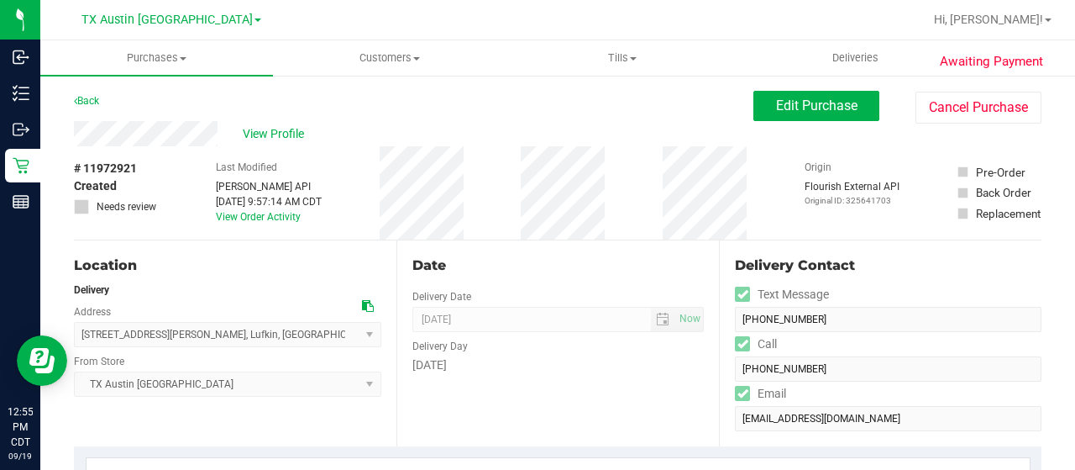
click at [220, 133] on div "View Profile" at bounding box center [414, 133] width 680 height 25
click at [136, 91] on div "Back Edit Purchase Cancel Purchase" at bounding box center [558, 106] width 968 height 30
drag, startPoint x: 218, startPoint y: 132, endPoint x: 69, endPoint y: 139, distance: 149.7
click at [363, 310] on icon at bounding box center [368, 306] width 12 height 12
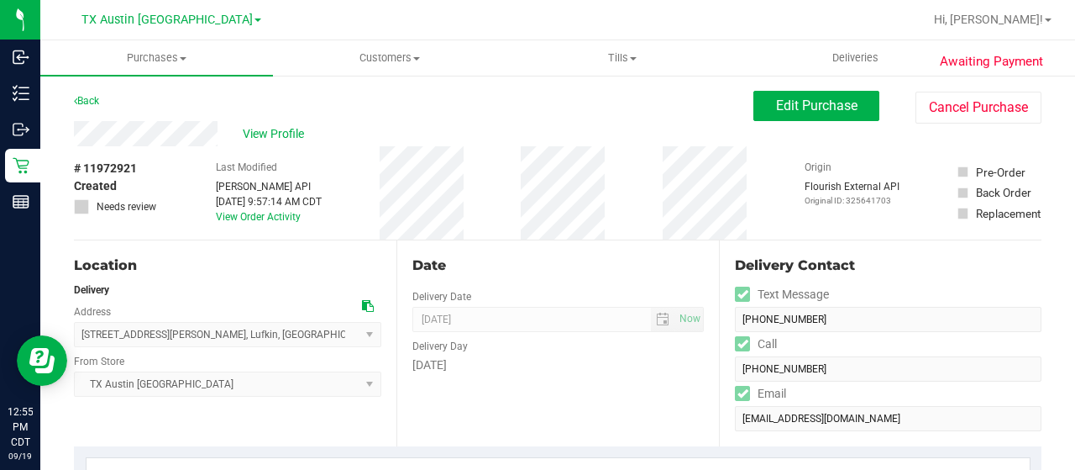
click at [277, 143] on div "View Profile" at bounding box center [414, 133] width 680 height 25
click at [276, 129] on span "View Profile" at bounding box center [276, 134] width 67 height 18
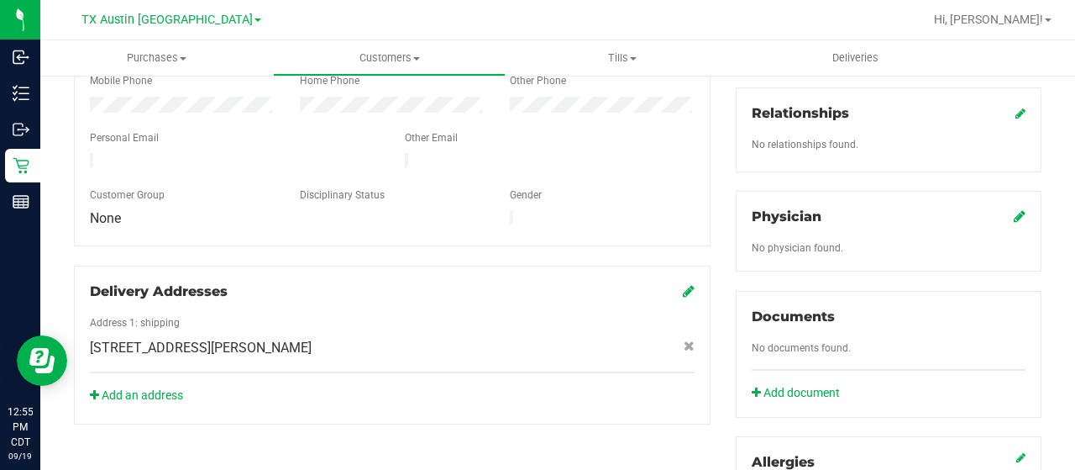
scroll to position [420, 0]
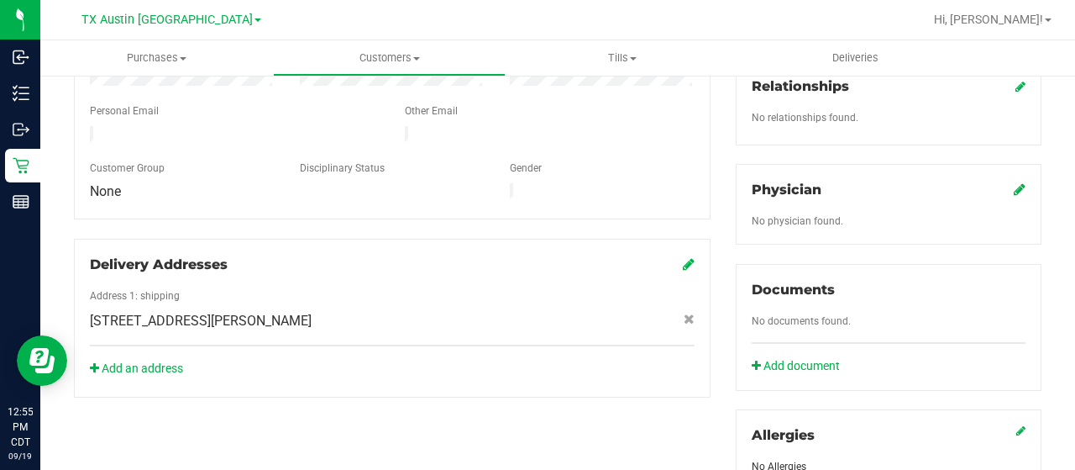
click at [1014, 182] on icon at bounding box center [1020, 188] width 12 height 13
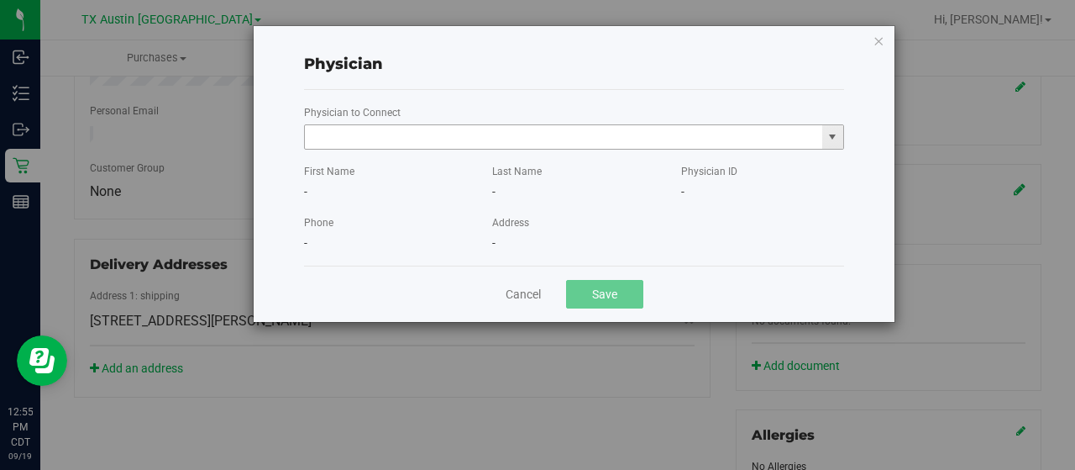
click at [653, 137] on input "text" at bounding box center [563, 137] width 517 height 24
paste input "Allen"
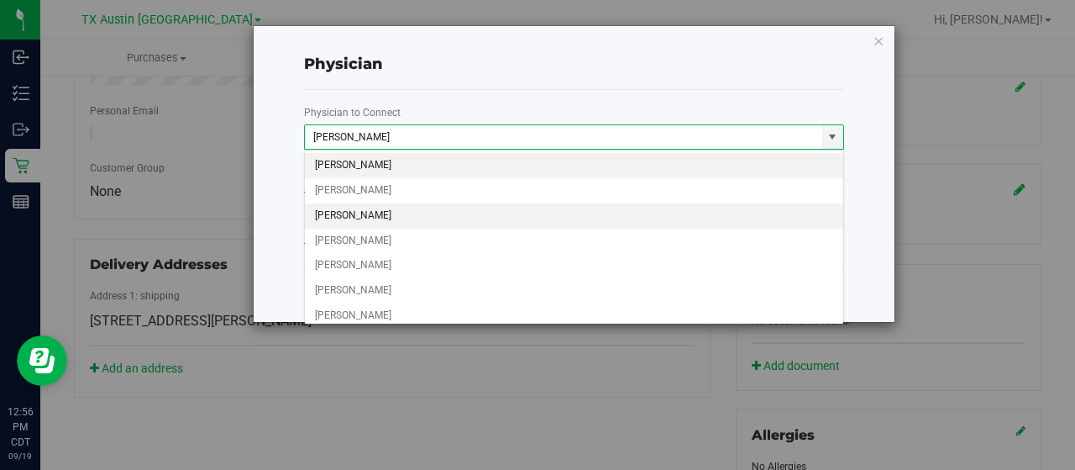
scroll to position [51, 0]
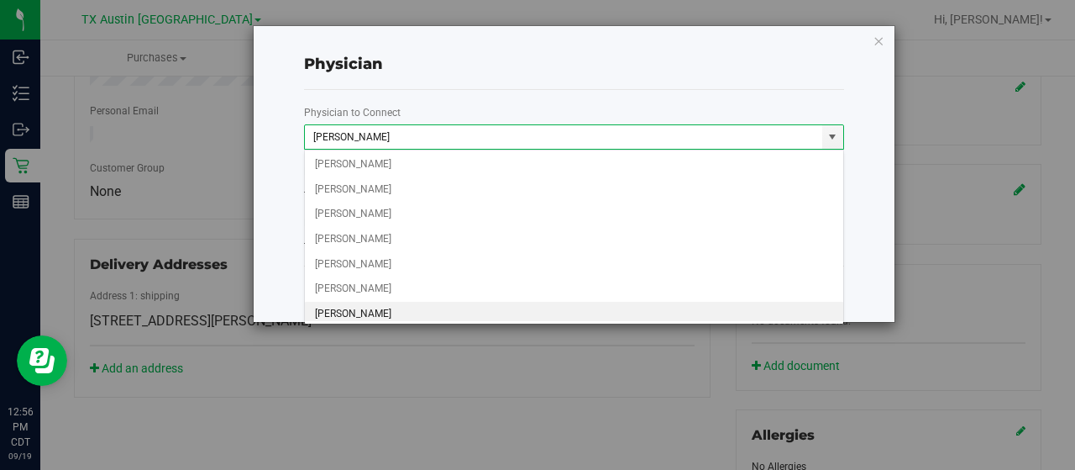
click at [457, 313] on li "Joshua Dewayne Allen" at bounding box center [574, 314] width 539 height 25
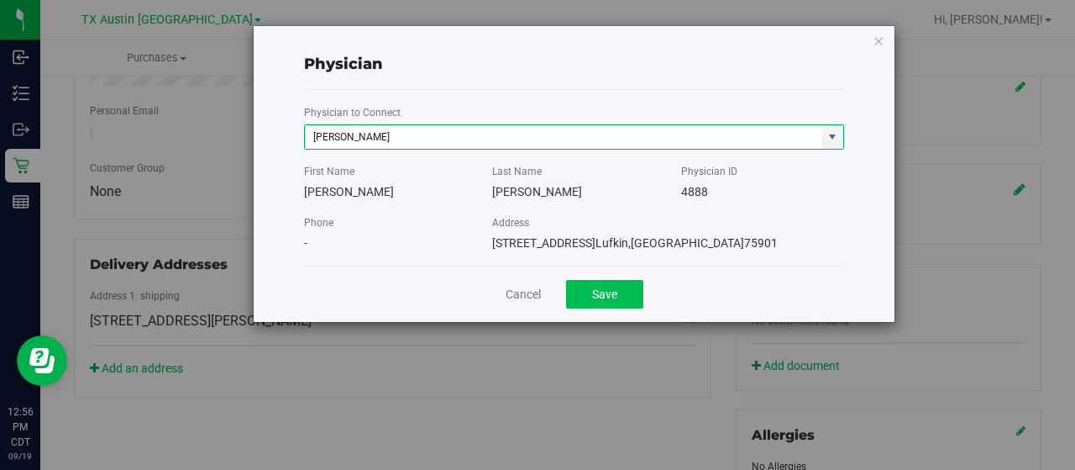
type input "Joshua Dewayne Allen"
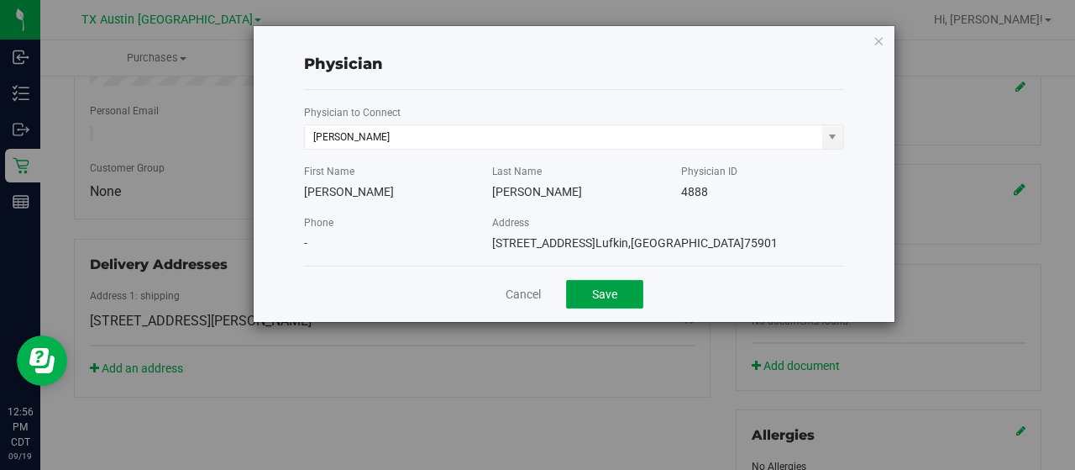
click at [608, 293] on button "Save" at bounding box center [604, 294] width 77 height 29
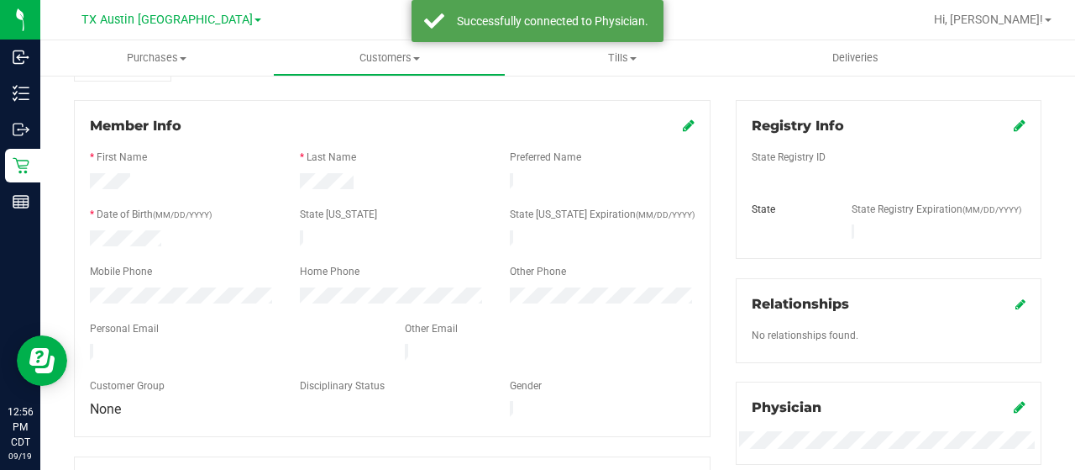
scroll to position [168, 0]
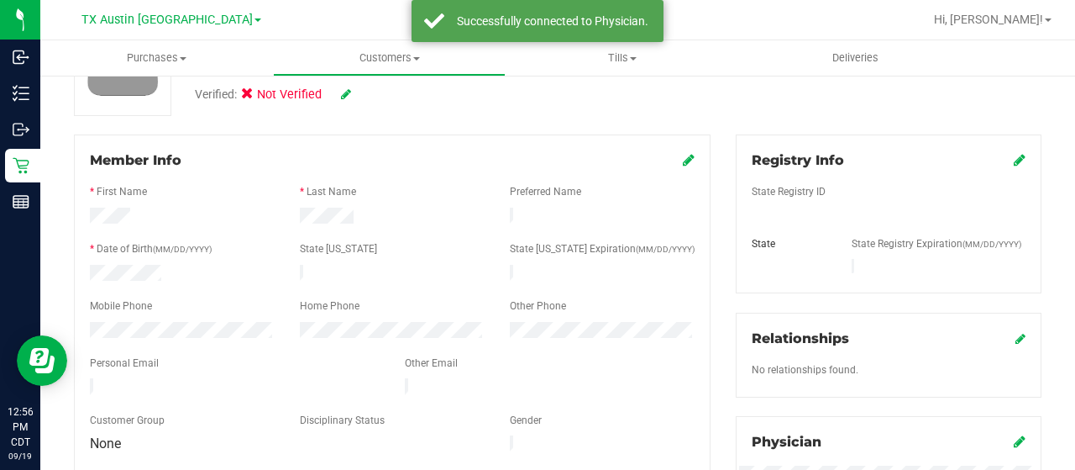
click at [1014, 157] on icon at bounding box center [1020, 159] width 12 height 13
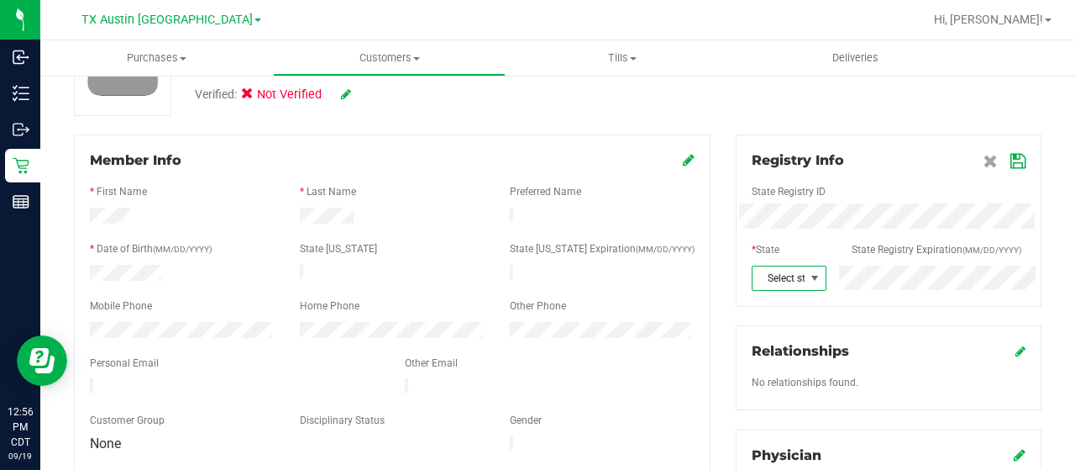
click at [788, 271] on span "Select state" at bounding box center [779, 278] width 52 height 24
click at [779, 260] on li "TX" at bounding box center [778, 273] width 70 height 29
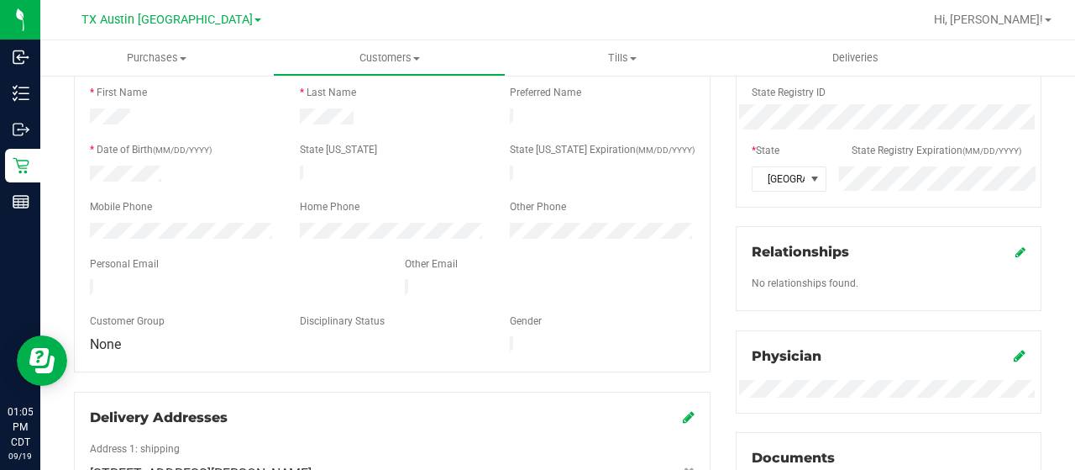
scroll to position [168, 0]
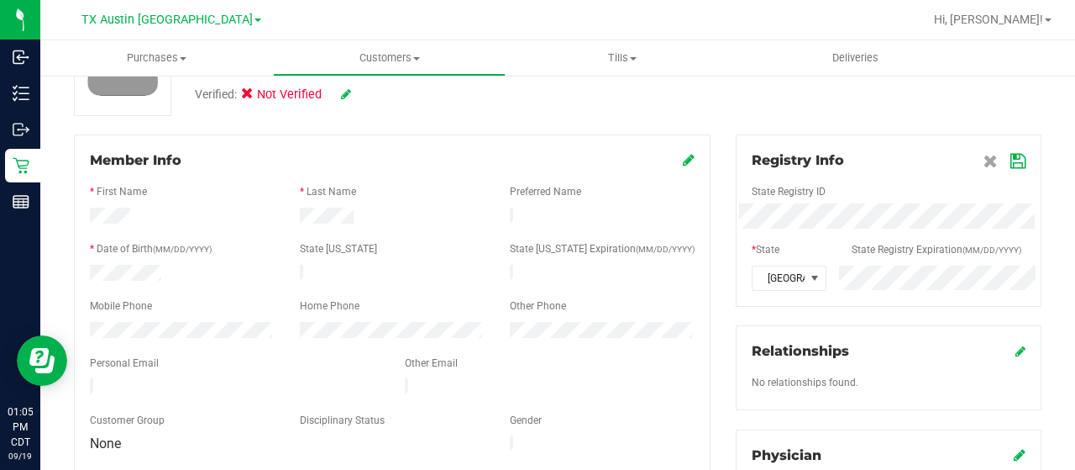
click at [1011, 162] on icon at bounding box center [1018, 161] width 15 height 13
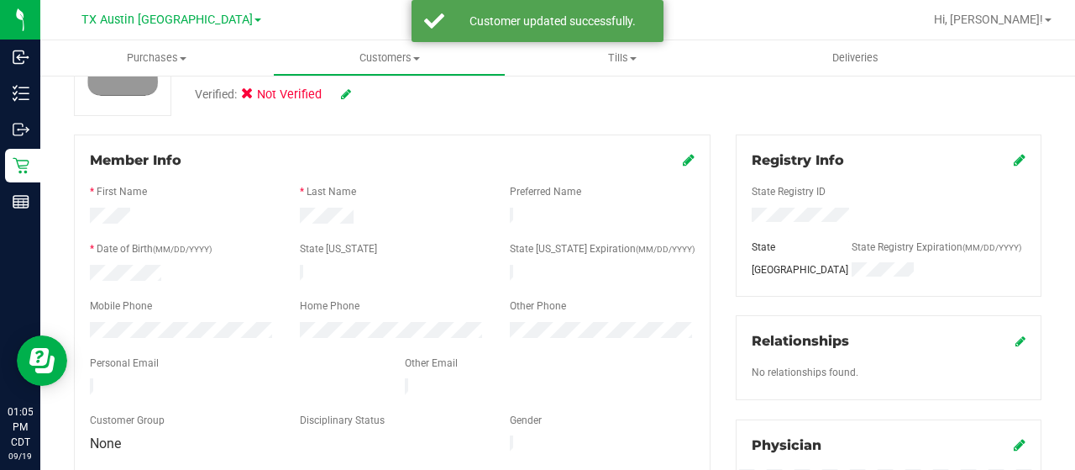
click at [344, 92] on icon at bounding box center [346, 94] width 10 height 12
click at [248, 97] on icon at bounding box center [252, 97] width 11 height 0
click at [0, 0] on input "Medical" at bounding box center [0, 0] width 0 height 0
click at [374, 97] on icon at bounding box center [368, 95] width 13 height 12
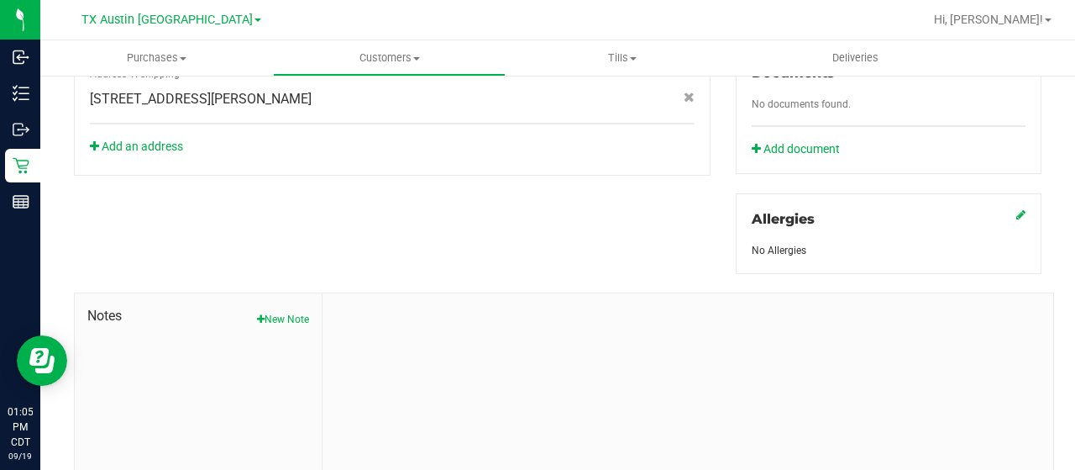
scroll to position [741, 0]
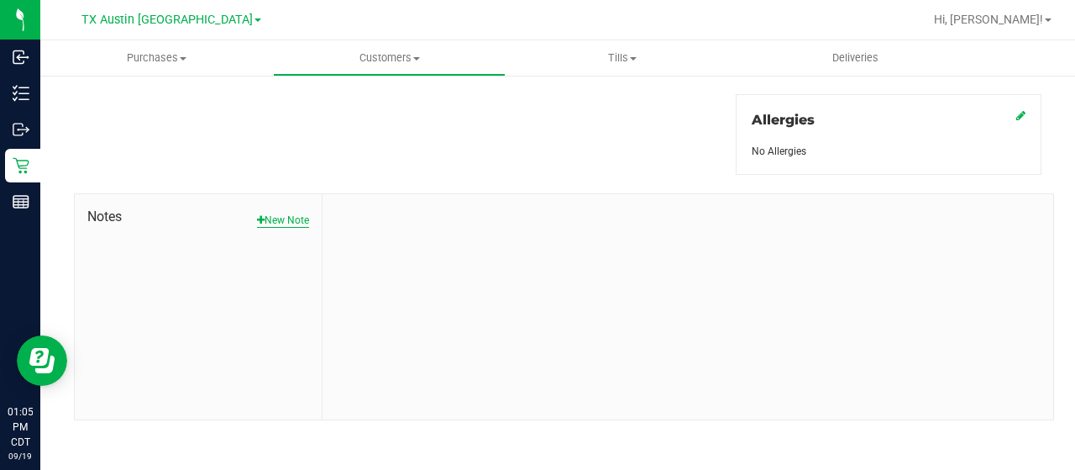
click at [292, 213] on button "New Note" at bounding box center [283, 220] width 52 height 15
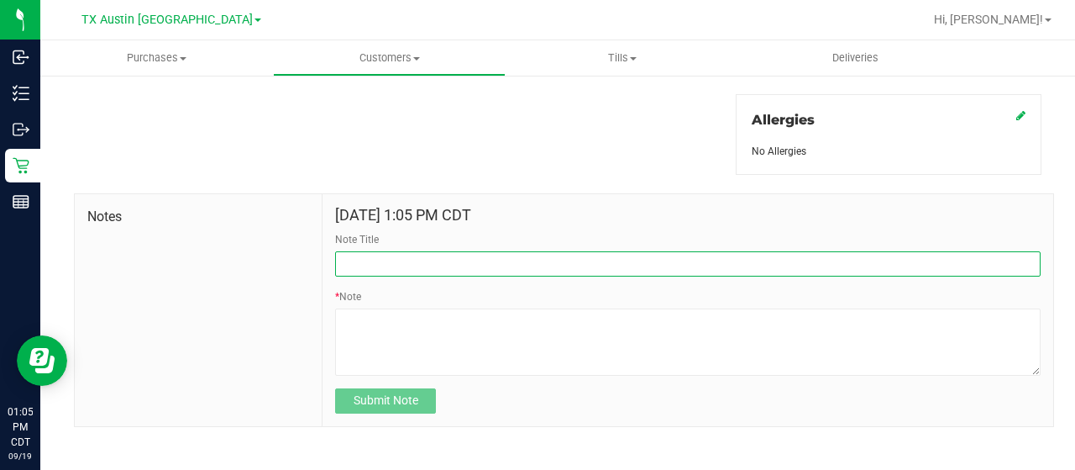
click at [418, 254] on input "Note Title" at bounding box center [688, 263] width 706 height 25
type input "curt"
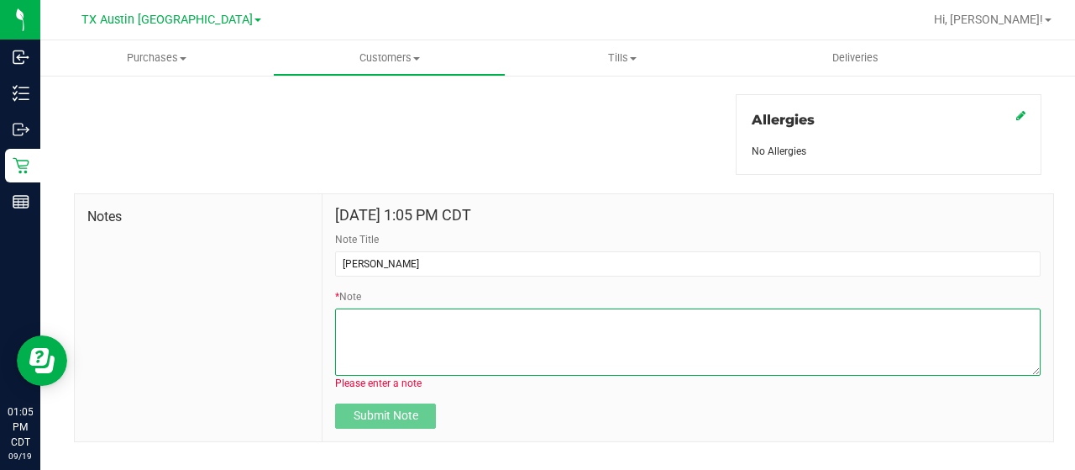
click at [452, 323] on textarea "* Note" at bounding box center [688, 341] width 706 height 67
paste textarea "Patient Name: James Chandler Address: 306 Wheeler Rd Lufkin, TX, 75901 Phone Nu…"
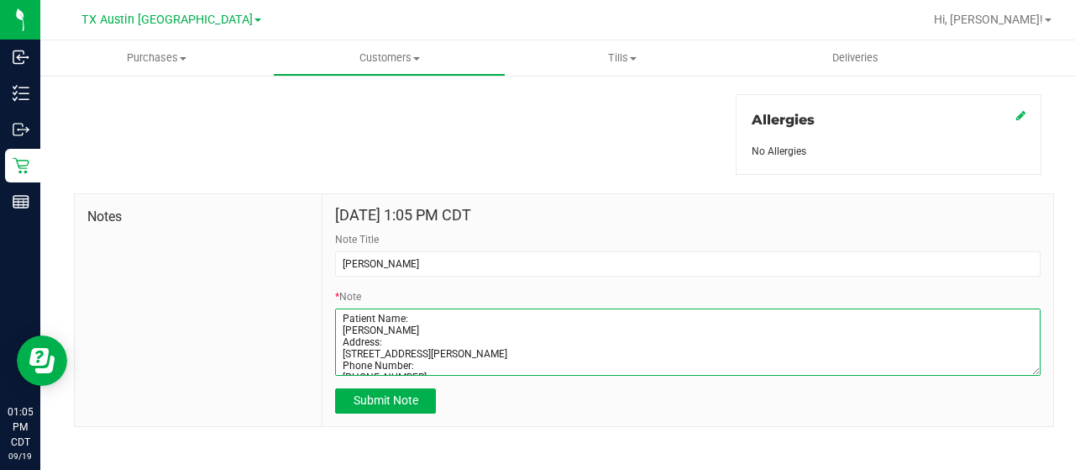
scroll to position [71, 0]
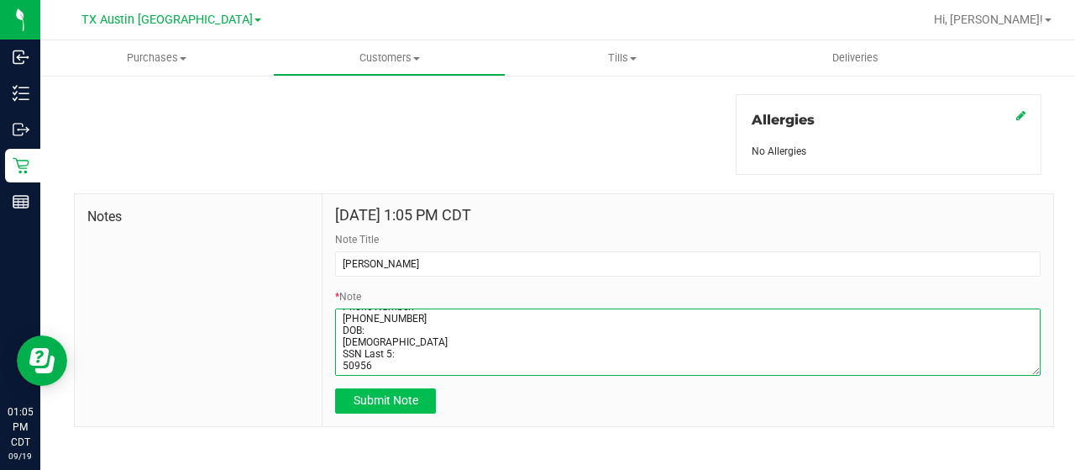
type textarea "Patient Name: James Chandler Address: 306 Wheeler Rd Lufkin, TX, 75901 Phone Nu…"
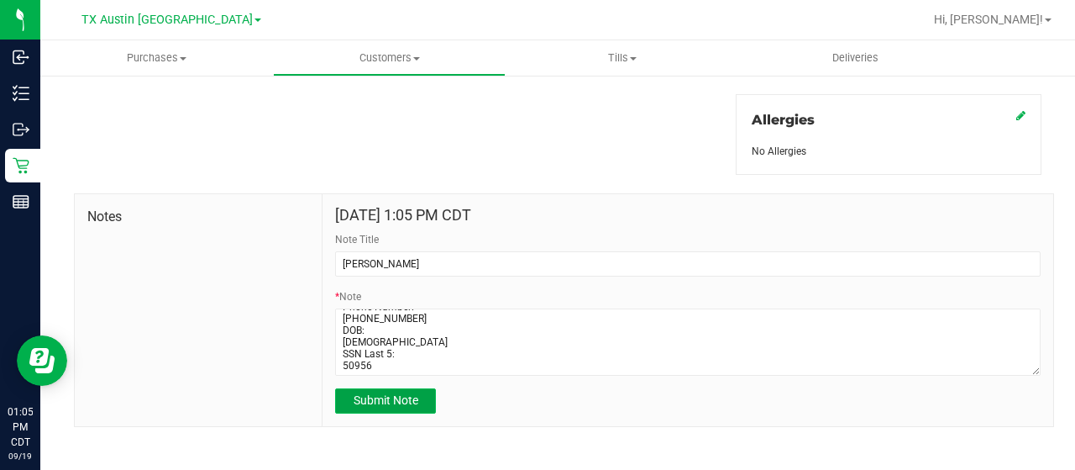
click at [420, 399] on button "Submit Note" at bounding box center [385, 400] width 101 height 25
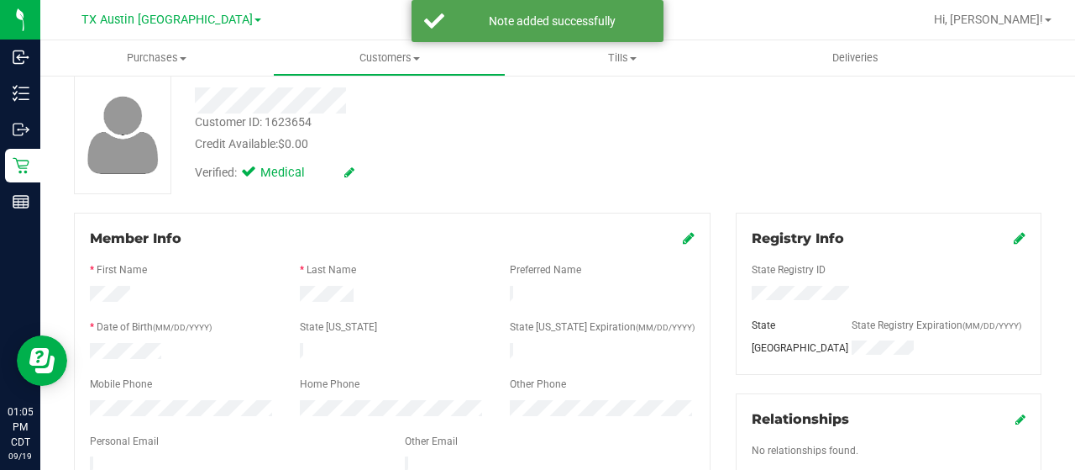
scroll to position [0, 0]
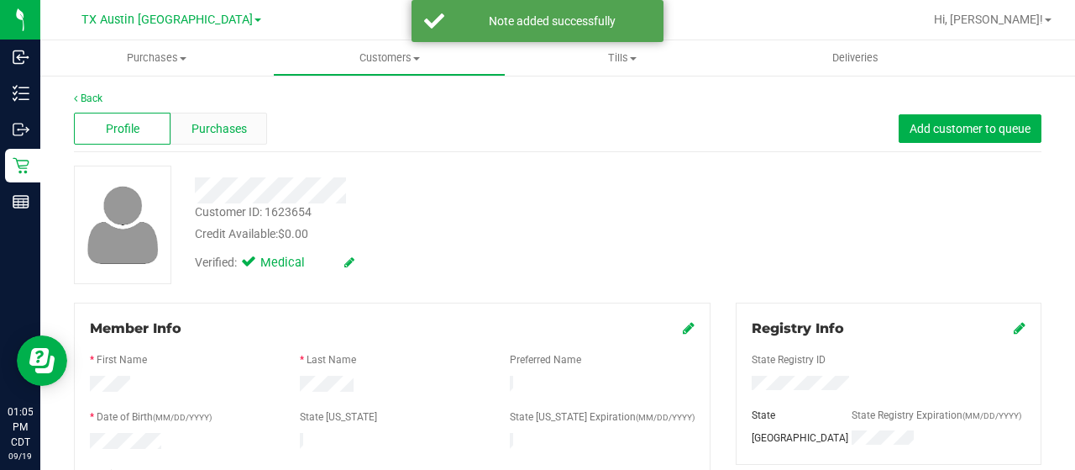
click at [223, 140] on div "Purchases" at bounding box center [219, 129] width 97 height 32
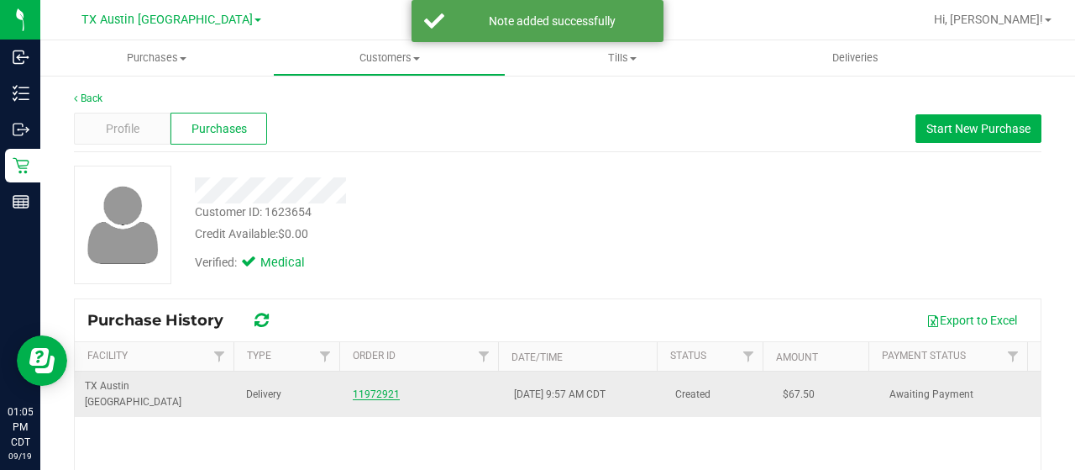
click at [378, 388] on link "11972921" at bounding box center [376, 394] width 47 height 12
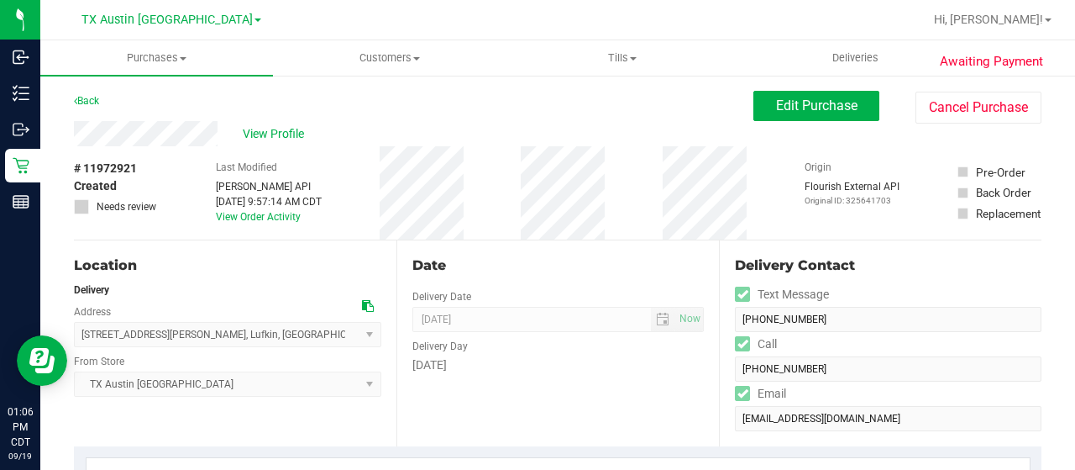
click at [370, 307] on div at bounding box center [371, 306] width 19 height 18
click at [365, 305] on icon at bounding box center [368, 306] width 12 height 12
click at [794, 113] on span "Edit Purchase" at bounding box center [816, 105] width 81 height 16
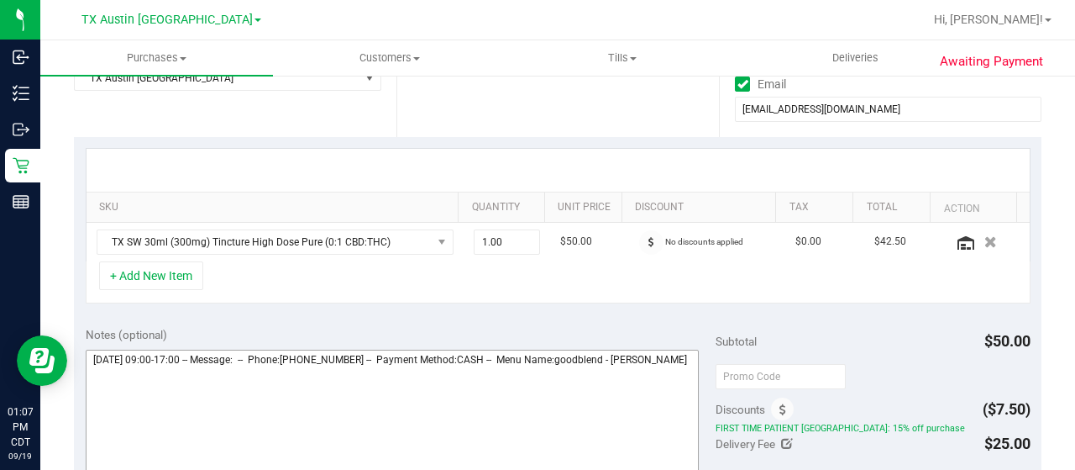
scroll to position [336, 0]
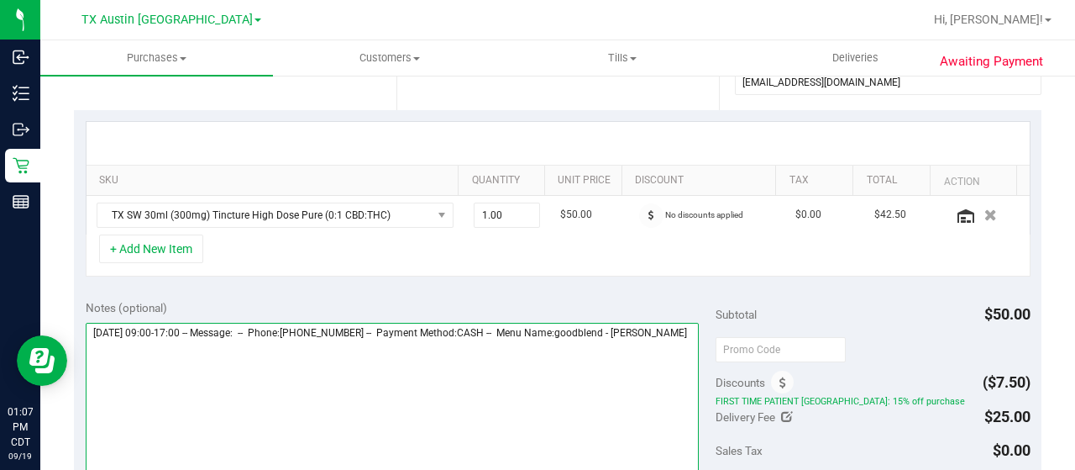
click at [179, 365] on textarea at bounding box center [392, 403] width 613 height 161
paste textarea "East Texas South-"
click at [310, 367] on textarea at bounding box center [392, 403] width 613 height 161
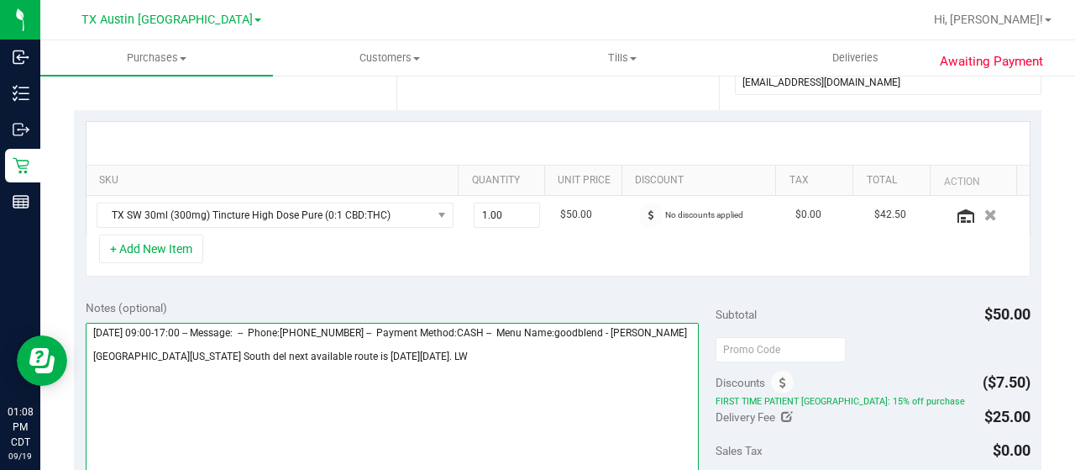
click at [381, 368] on textarea at bounding box center [392, 403] width 613 height 161
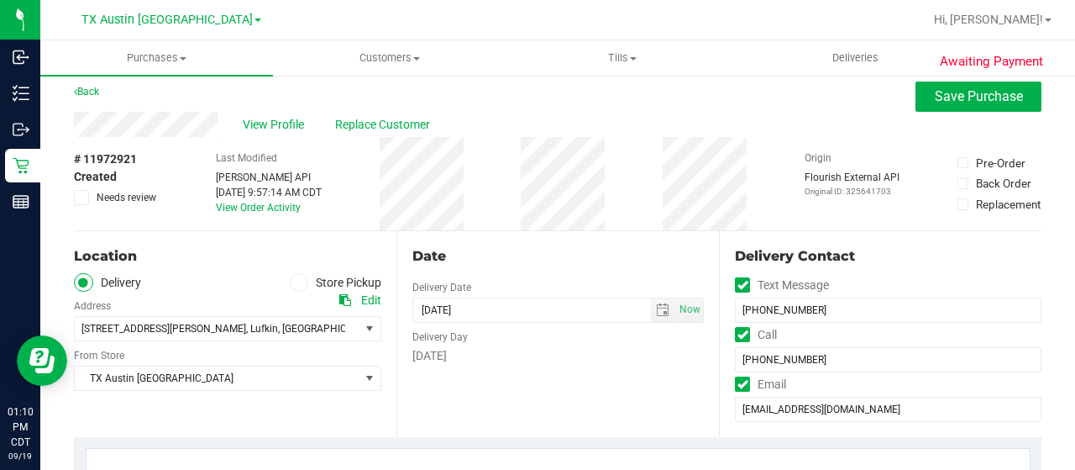
scroll to position [0, 0]
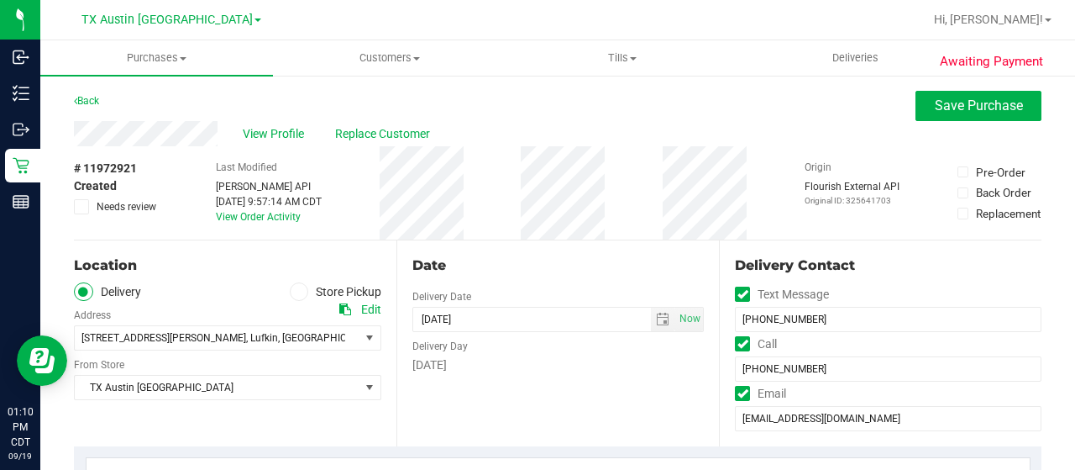
type textarea "Saturday 09/20/2025 09:00-17:00 -- Message: -- Phone:9364043997 -- Payment Meth…"
click at [931, 116] on button "Save Purchase" at bounding box center [979, 106] width 126 height 30
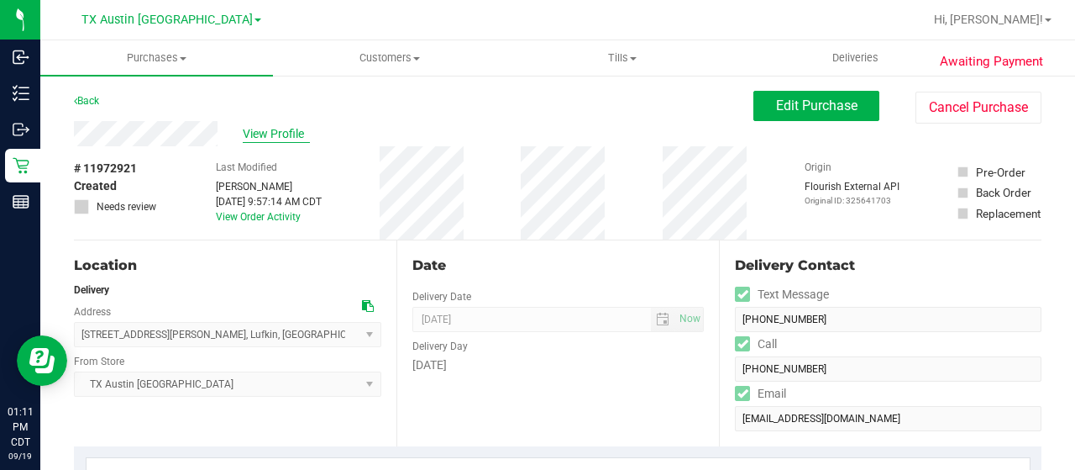
click at [292, 139] on span "View Profile" at bounding box center [276, 134] width 67 height 18
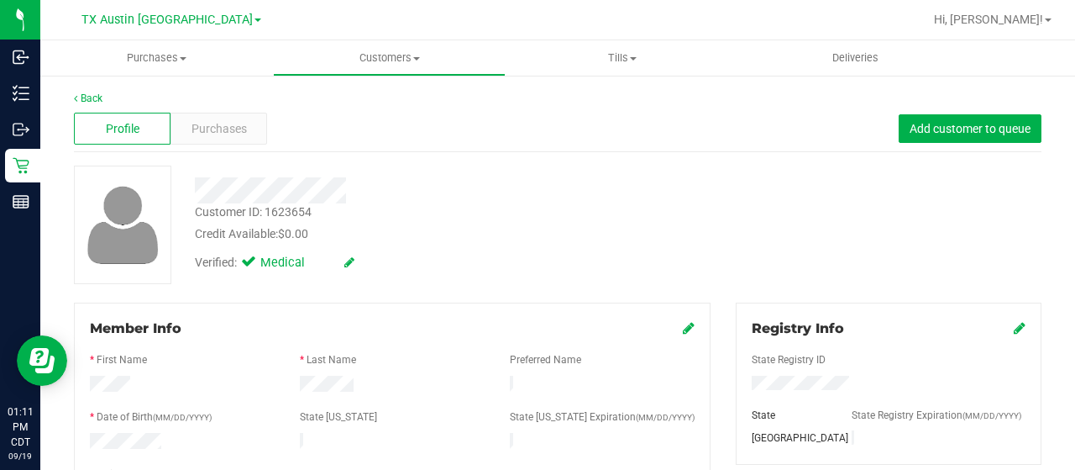
click at [683, 328] on icon at bounding box center [689, 327] width 12 height 13
click at [680, 328] on icon at bounding box center [687, 329] width 15 height 13
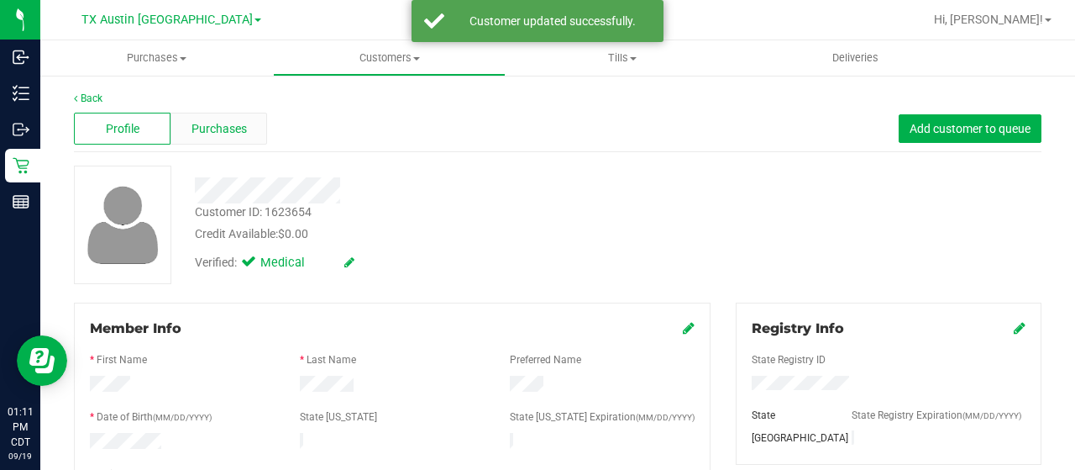
click at [233, 122] on span "Purchases" at bounding box center [219, 129] width 55 height 18
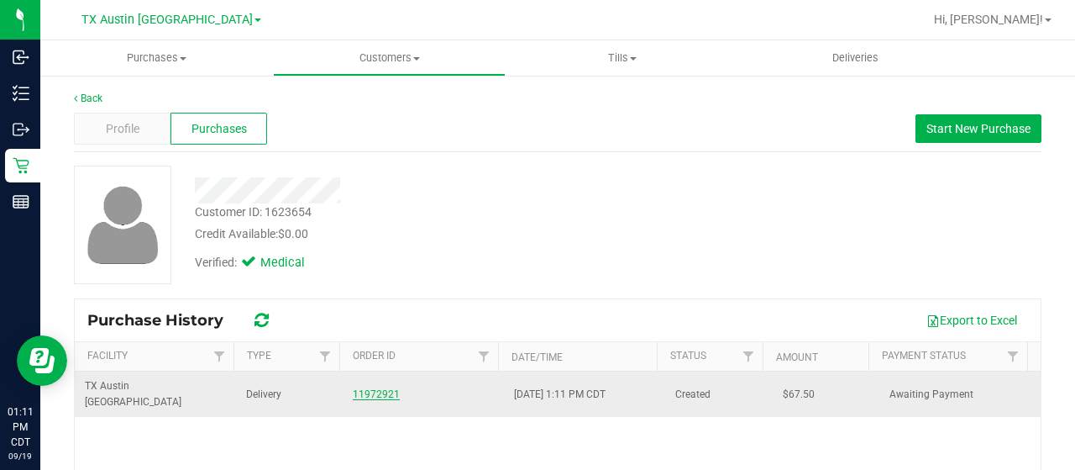
click at [373, 388] on link "11972921" at bounding box center [376, 394] width 47 height 12
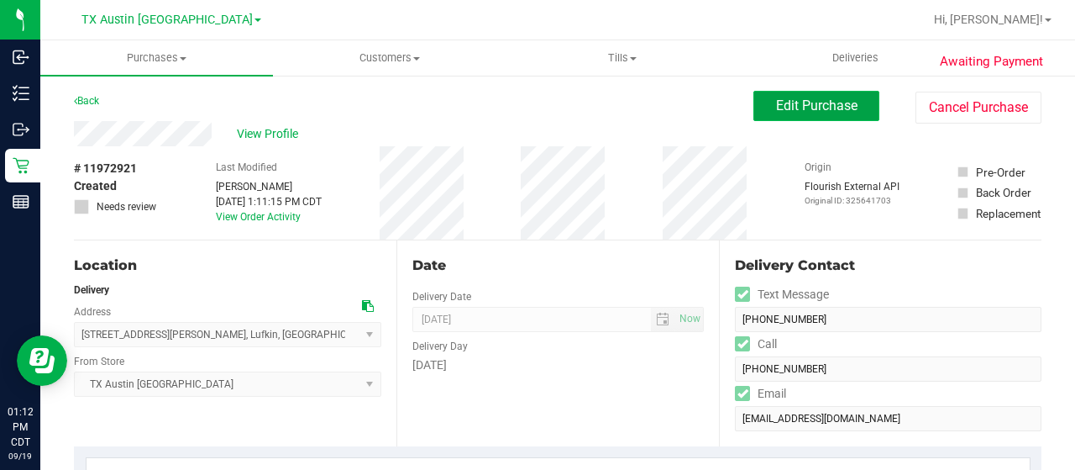
click at [776, 100] on span "Edit Purchase" at bounding box center [816, 105] width 81 height 16
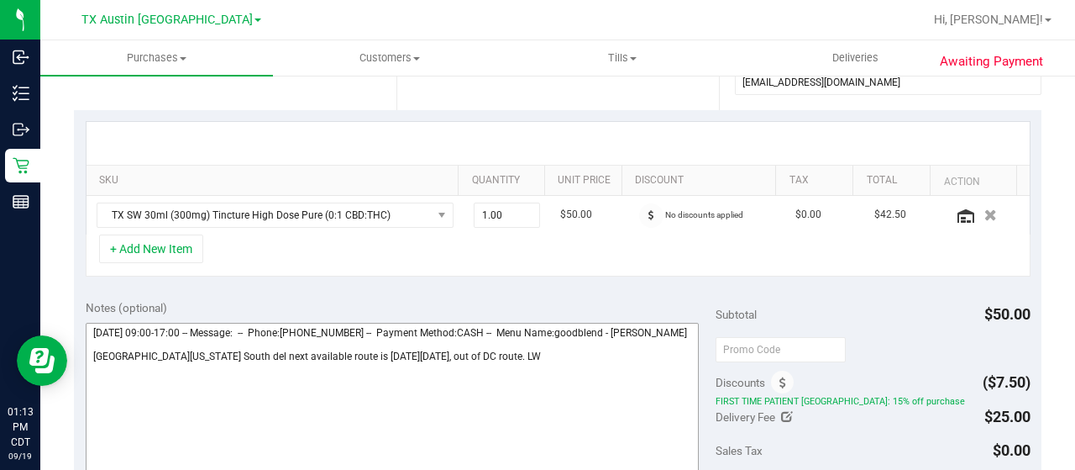
scroll to position [420, 0]
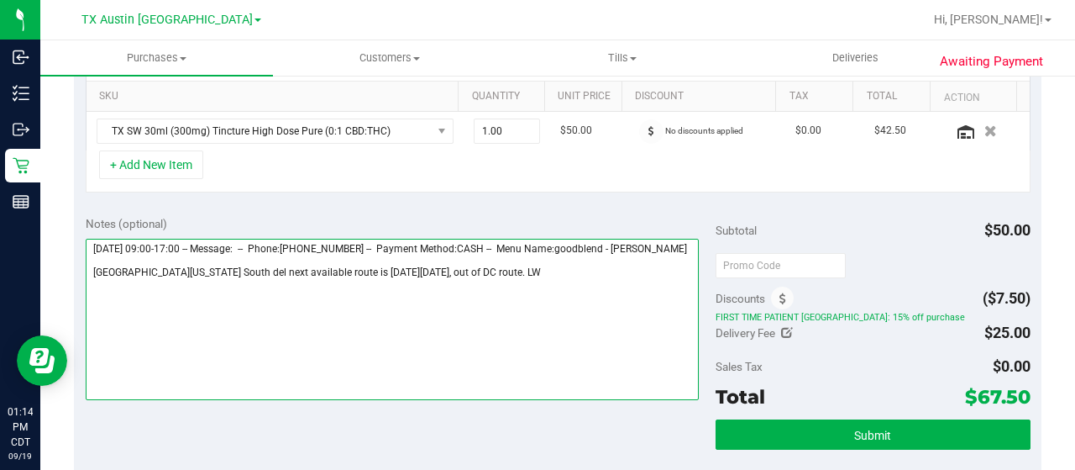
click at [508, 293] on textarea at bounding box center [392, 319] width 613 height 161
drag, startPoint x: 188, startPoint y: 281, endPoint x: 297, endPoint y: 282, distance: 109.2
click at [297, 282] on textarea at bounding box center [392, 319] width 613 height 161
click at [495, 280] on textarea at bounding box center [392, 319] width 613 height 161
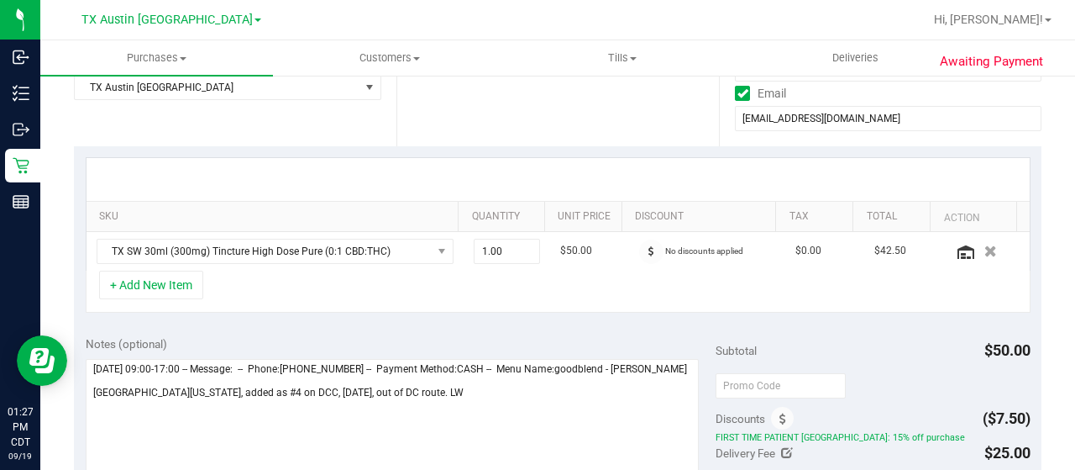
scroll to position [336, 0]
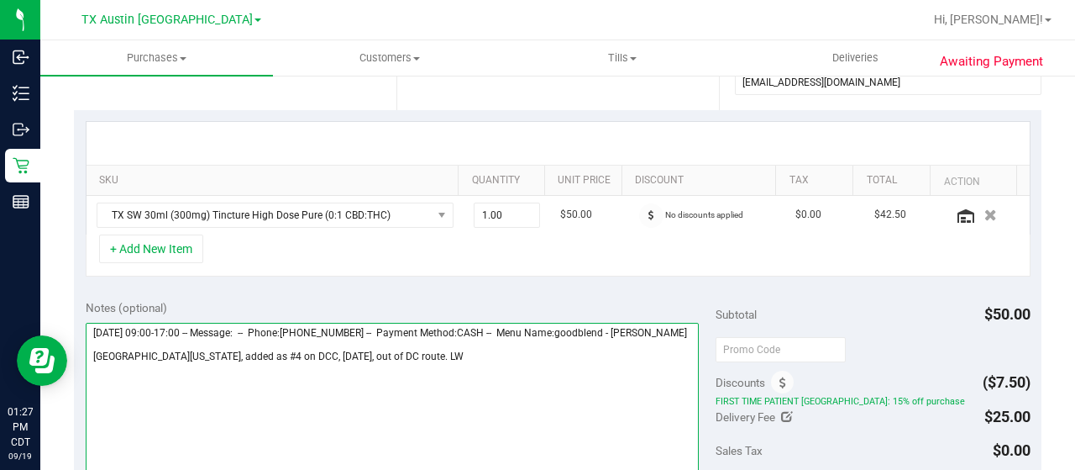
click at [185, 363] on textarea at bounding box center [392, 403] width 613 height 161
drag, startPoint x: 440, startPoint y: 364, endPoint x: 507, endPoint y: 365, distance: 66.4
click at [507, 365] on textarea at bounding box center [392, 403] width 613 height 161
click at [193, 364] on textarea at bounding box center [392, 403] width 613 height 161
click at [477, 365] on textarea at bounding box center [392, 403] width 613 height 161
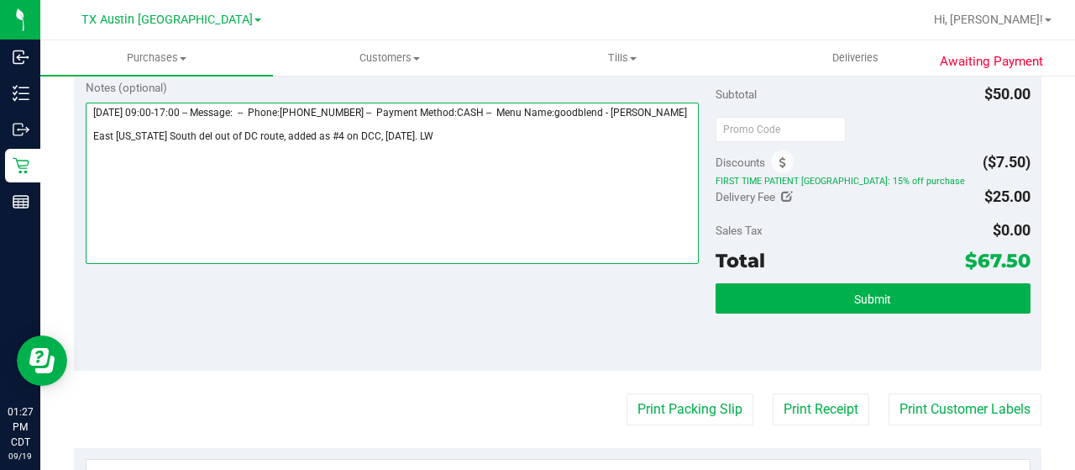
scroll to position [756, 0]
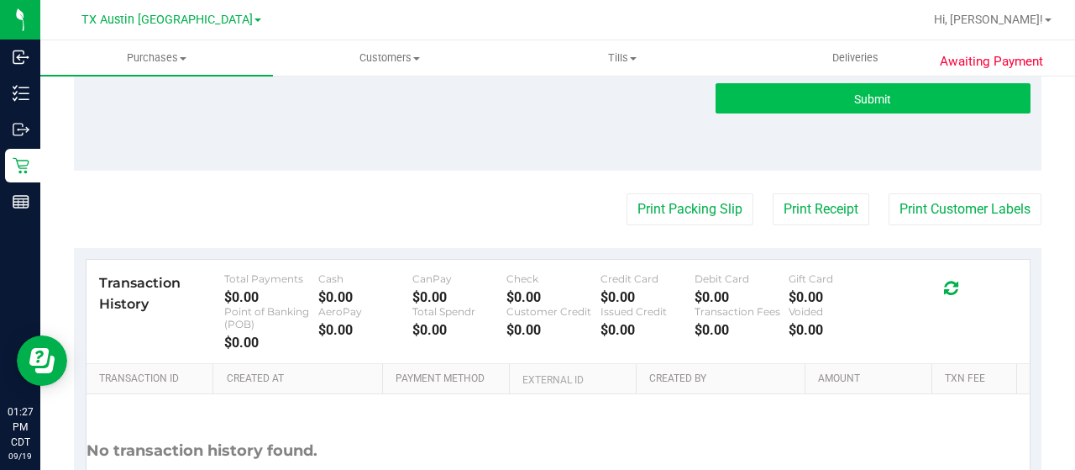
type textarea "Saturday 09/20/2025 09:00-17:00 -- Message: -- Phone:9364043997 -- Payment Meth…"
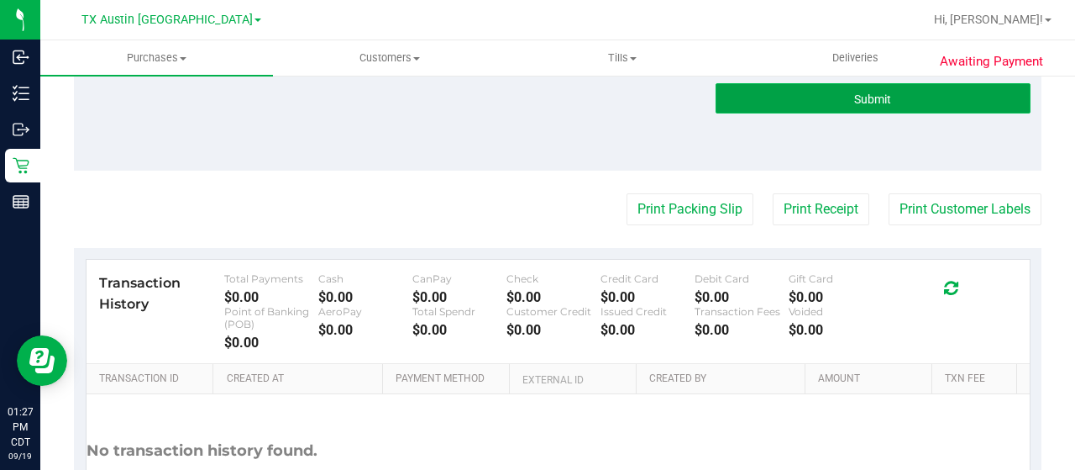
click at [811, 93] on button "Submit" at bounding box center [873, 98] width 315 height 30
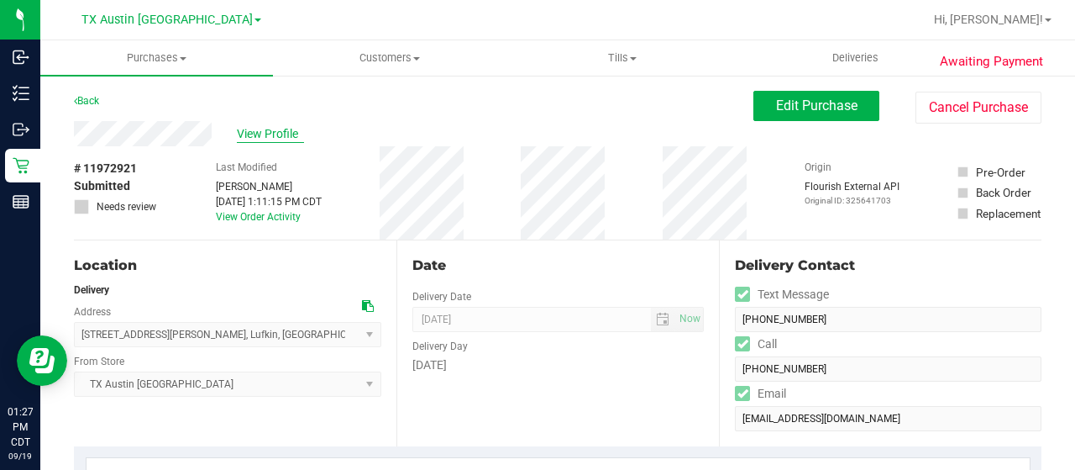
click at [279, 129] on span "View Profile" at bounding box center [270, 134] width 67 height 18
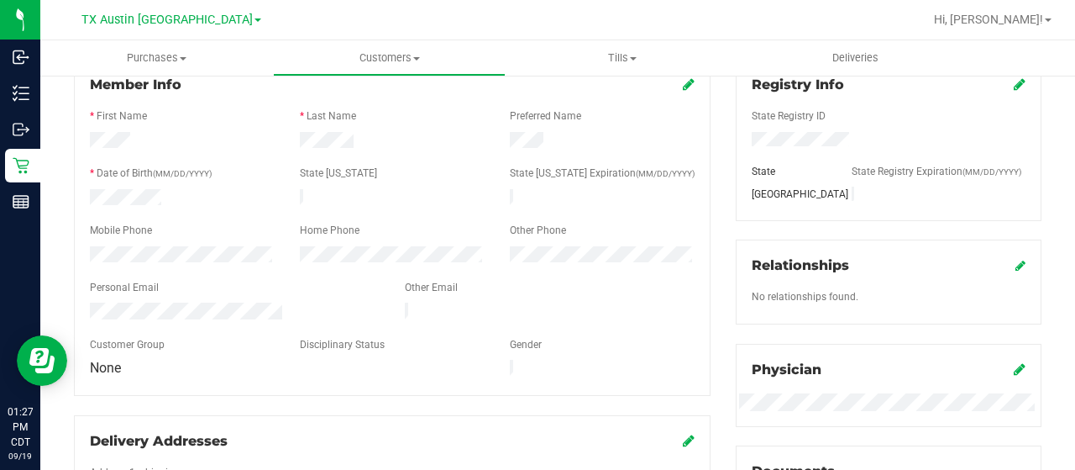
scroll to position [252, 0]
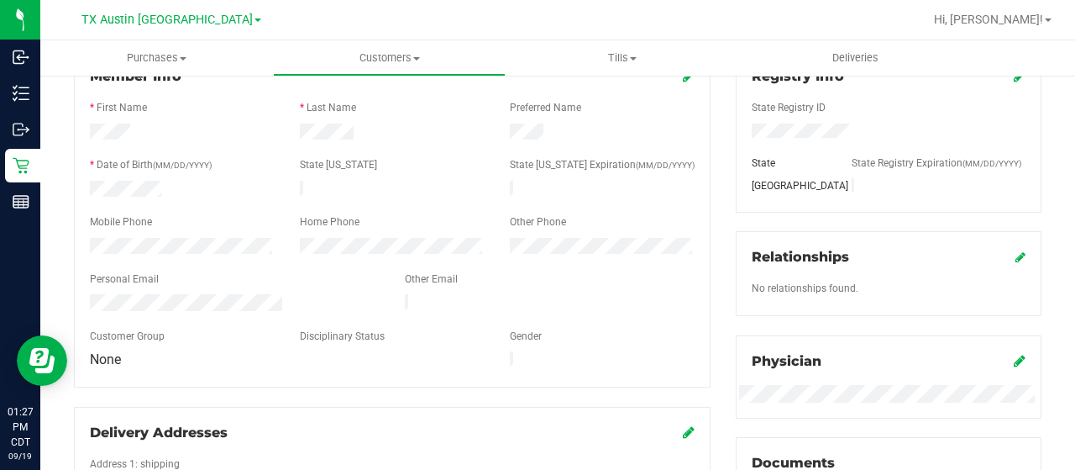
drag, startPoint x: 289, startPoint y: 293, endPoint x: 83, endPoint y: 296, distance: 205.8
click at [83, 296] on div at bounding box center [234, 304] width 315 height 20
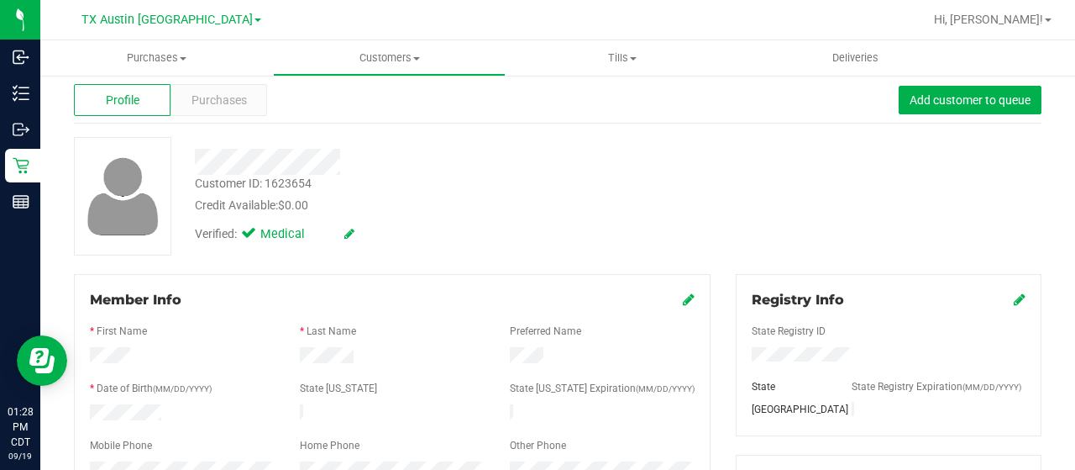
scroll to position [0, 0]
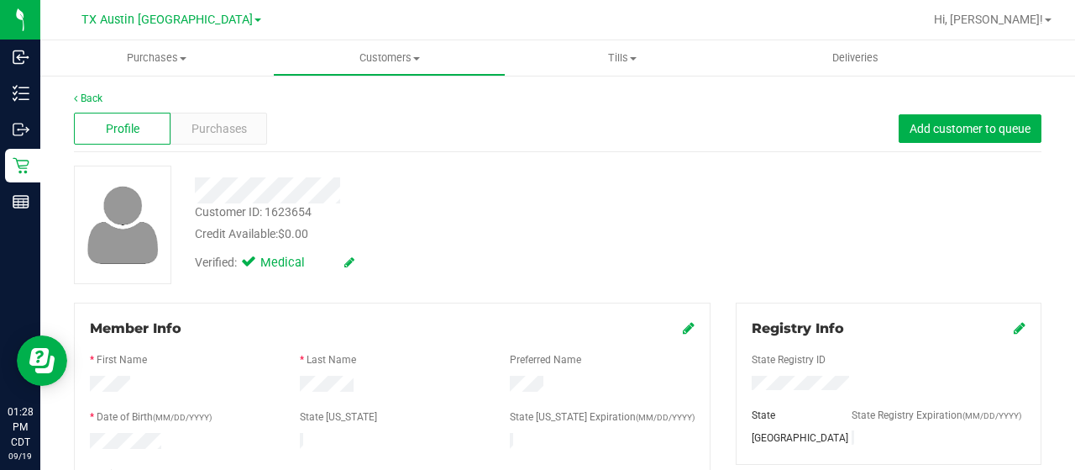
drag, startPoint x: 344, startPoint y: 187, endPoint x: 192, endPoint y: 191, distance: 152.9
click at [192, 191] on div at bounding box center [430, 190] width 496 height 26
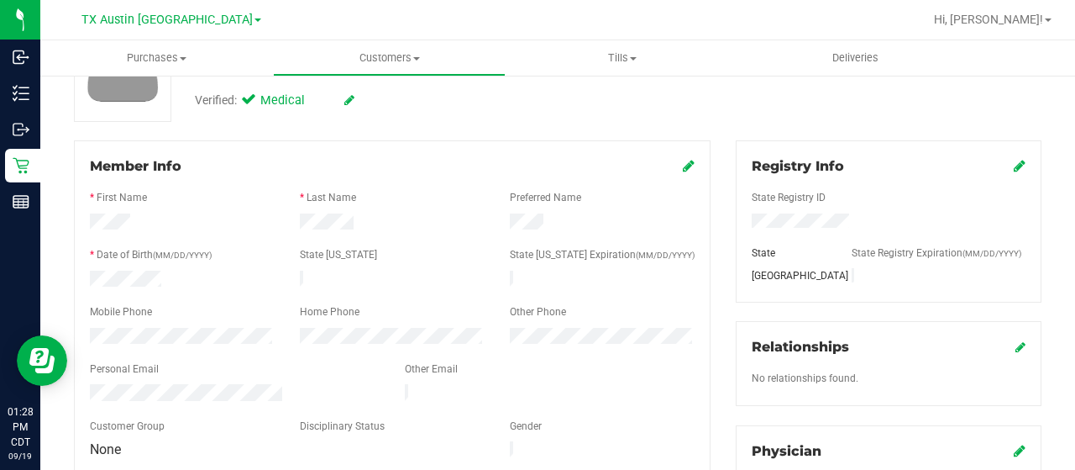
scroll to position [168, 0]
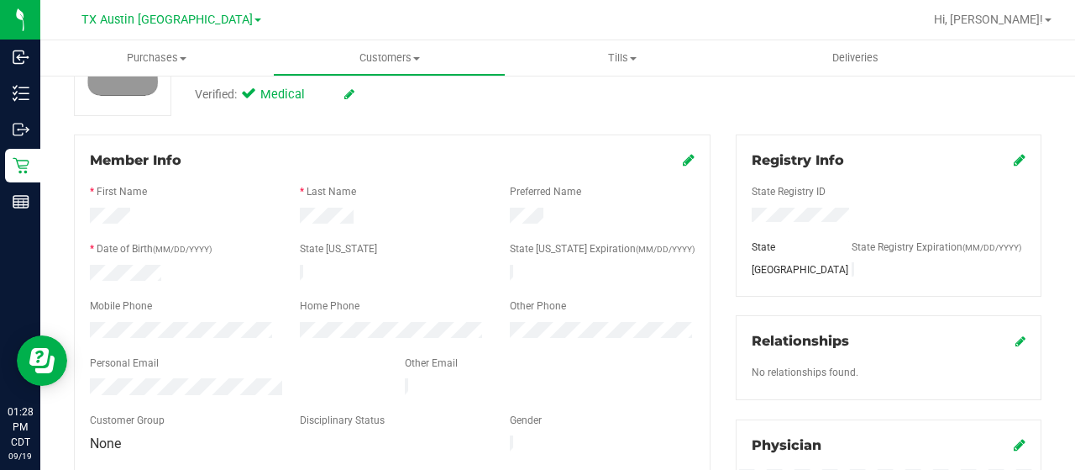
click at [86, 324] on div at bounding box center [182, 332] width 210 height 20
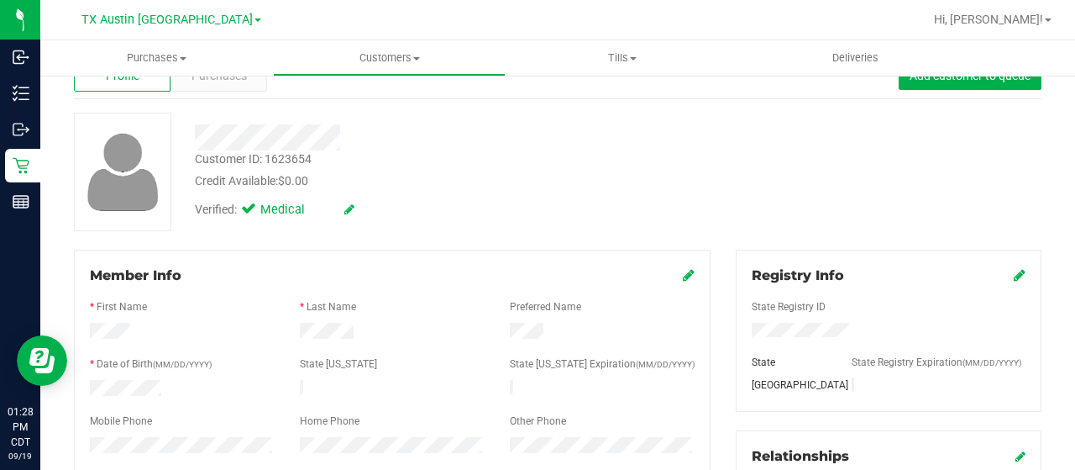
scroll to position [0, 0]
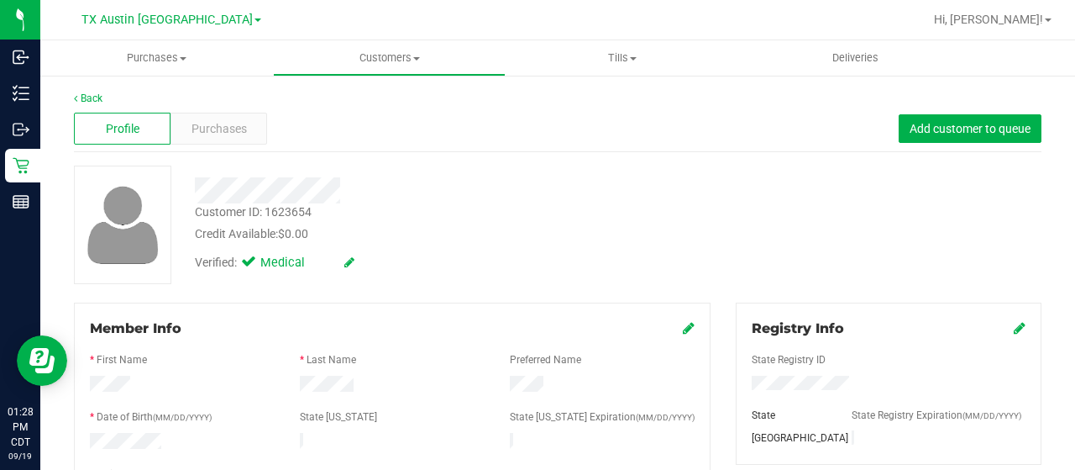
click at [196, 191] on div at bounding box center [430, 190] width 496 height 26
click at [227, 129] on span "Purchases" at bounding box center [219, 129] width 55 height 18
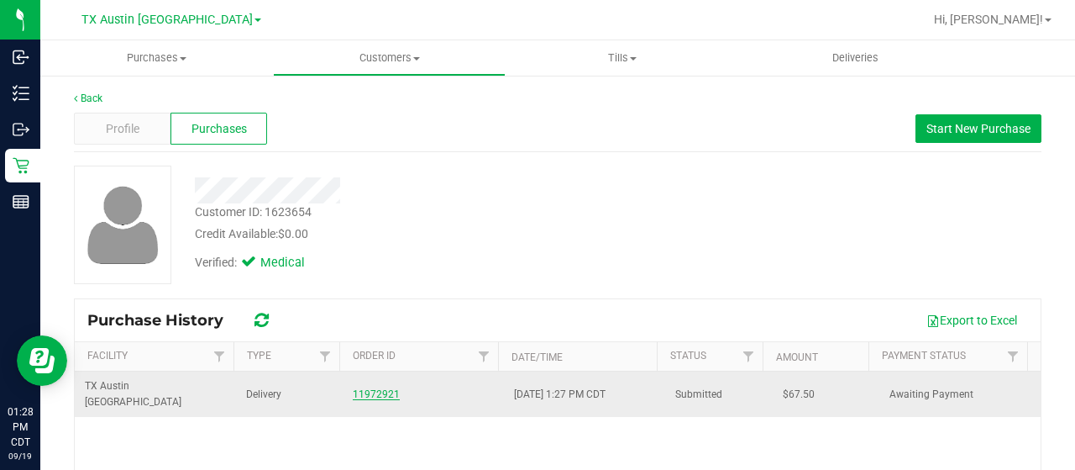
click at [364, 388] on link "11972921" at bounding box center [376, 394] width 47 height 12
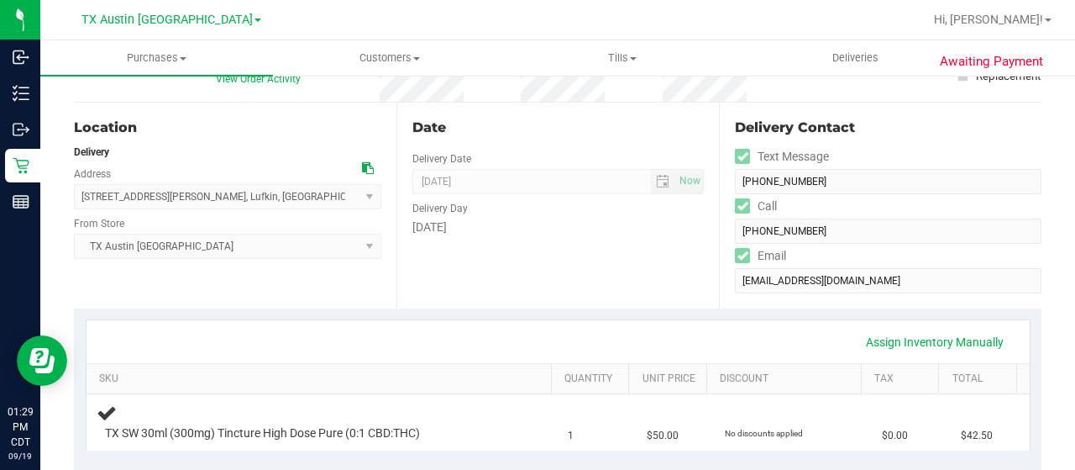
scroll to position [420, 0]
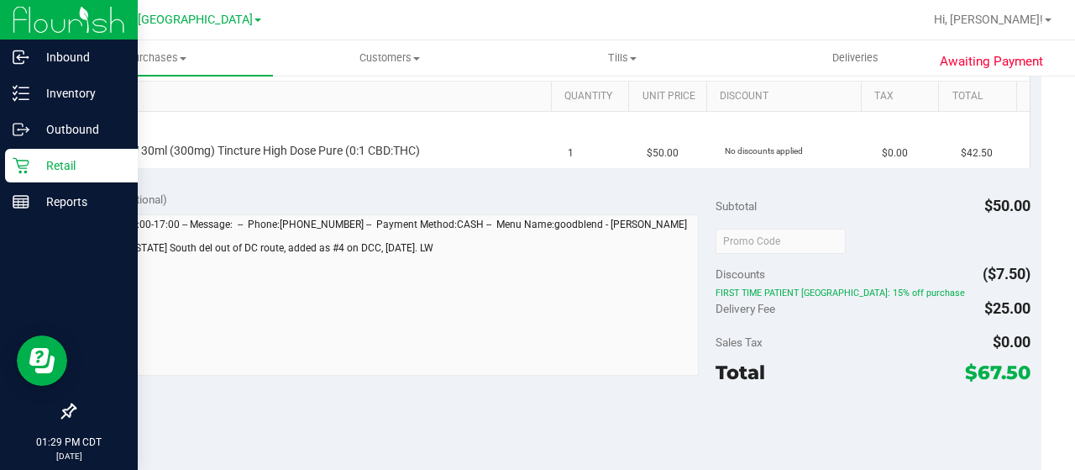
click at [71, 166] on p "Retail" at bounding box center [79, 165] width 101 height 20
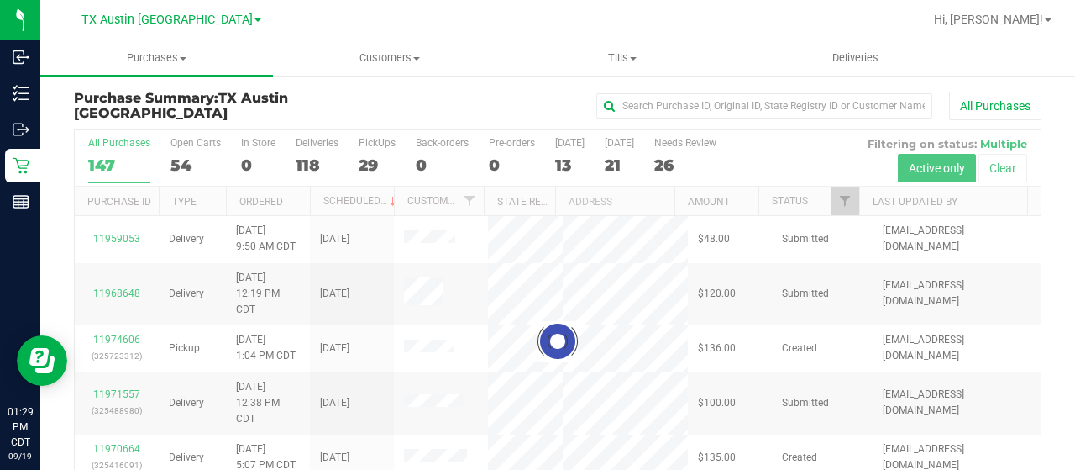
click at [828, 198] on div at bounding box center [558, 341] width 966 height 422
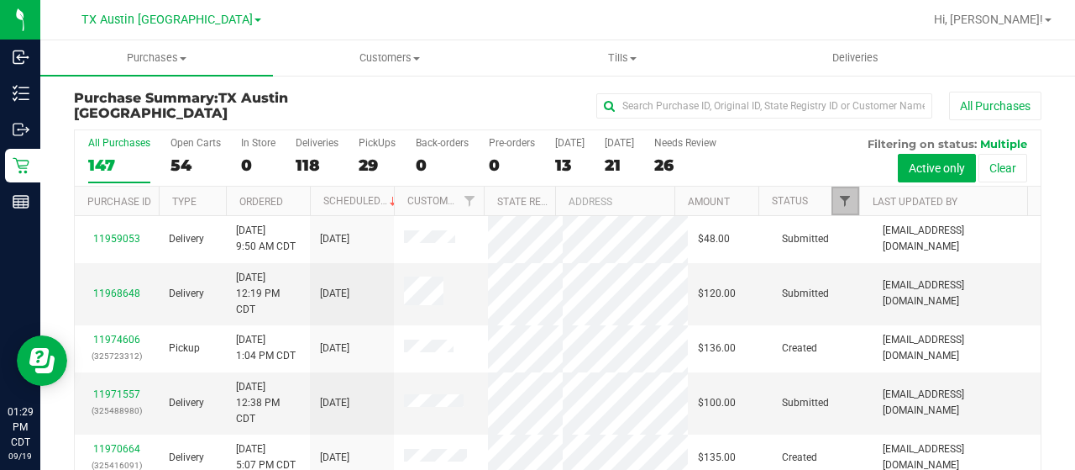
click at [838, 204] on span "Filter" at bounding box center [844, 200] width 13 height 13
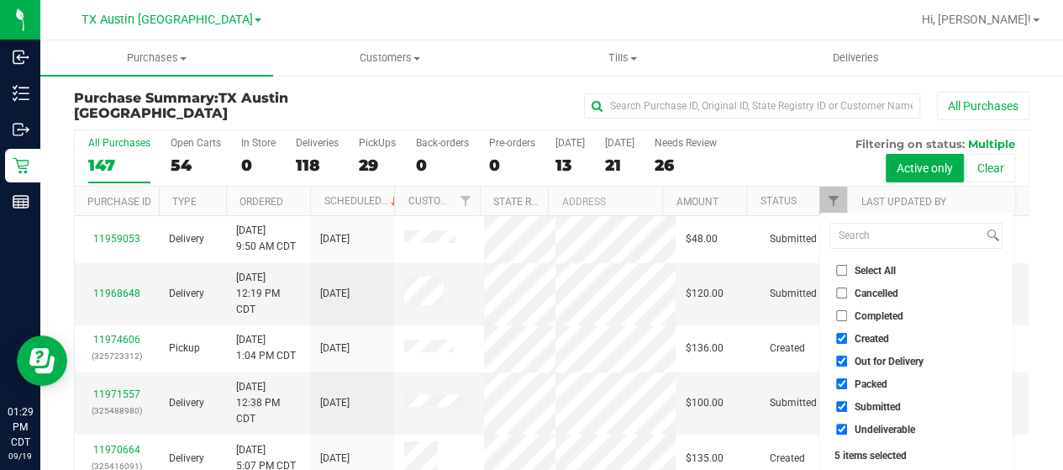
click at [897, 358] on span "Out for Delivery" at bounding box center [888, 361] width 69 height 10
click at [847, 358] on input "Out for Delivery" at bounding box center [841, 360] width 11 height 11
checkbox input "false"
click at [882, 383] on span "Packed" at bounding box center [870, 384] width 33 height 10
click at [847, 383] on input "Packed" at bounding box center [841, 383] width 11 height 11
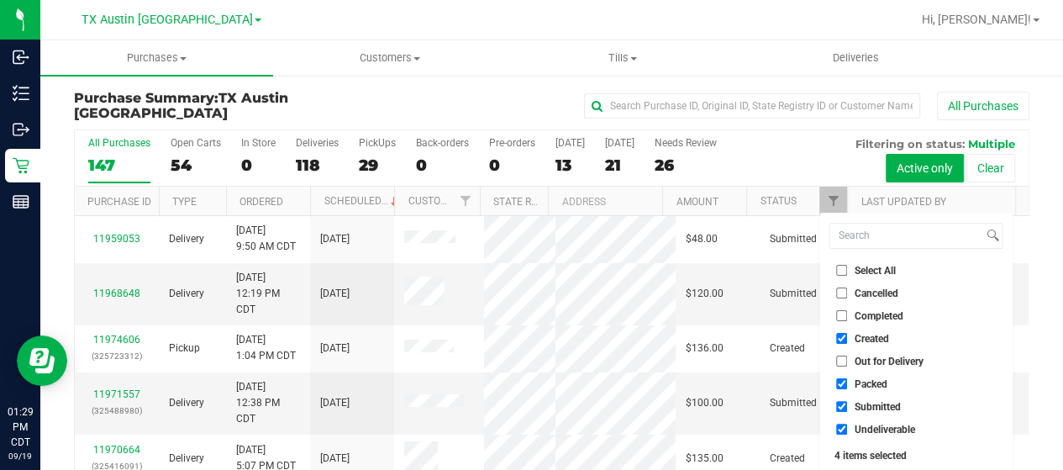
checkbox input "false"
click at [878, 411] on span "Submitted" at bounding box center [877, 407] width 46 height 10
click at [847, 411] on input "Submitted" at bounding box center [841, 406] width 11 height 11
checkbox input "false"
click at [875, 428] on span "Undeliverable" at bounding box center [884, 429] width 60 height 10
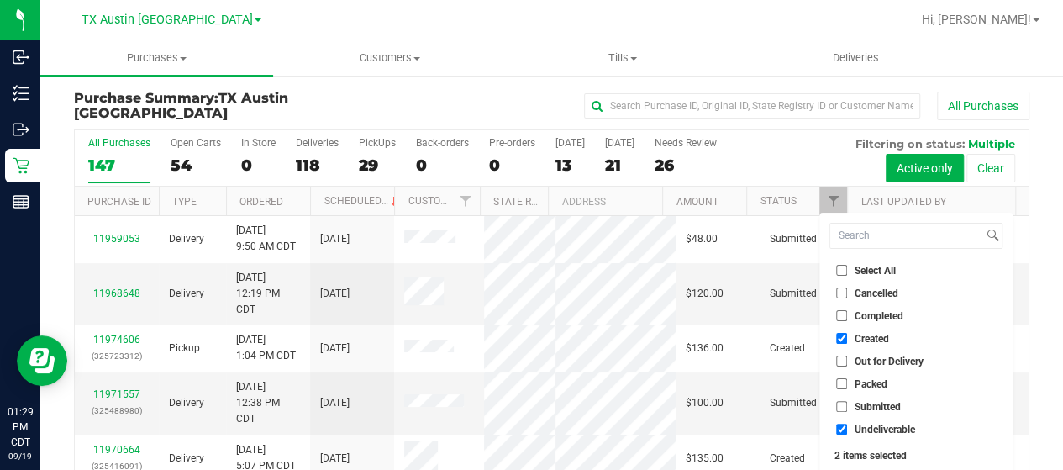
click at [847, 428] on input "Undeliverable" at bounding box center [841, 428] width 11 height 11
checkbox input "false"
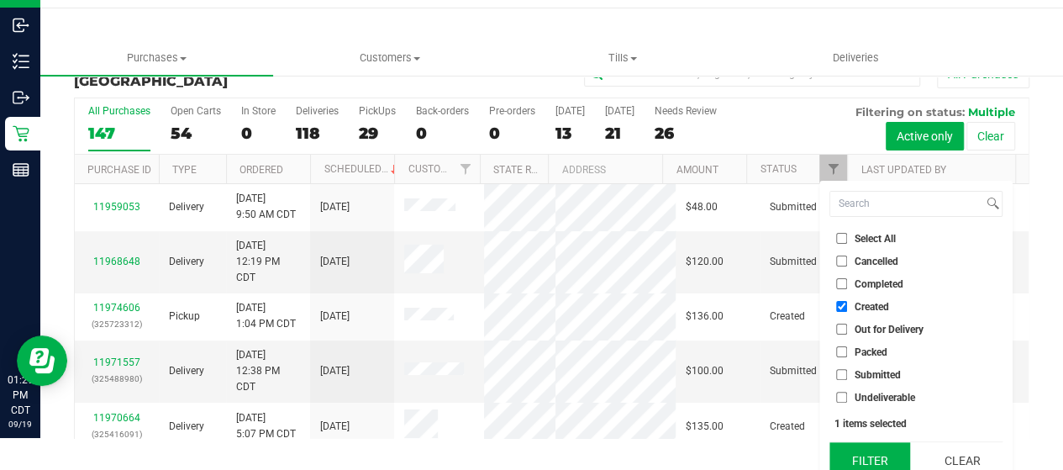
scroll to position [45, 0]
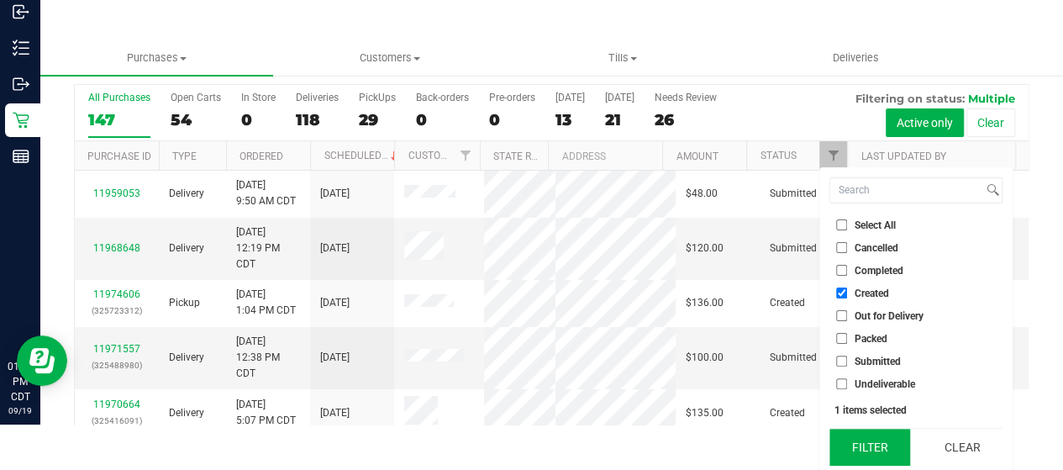
click at [862, 458] on button "Filter" at bounding box center [869, 446] width 81 height 37
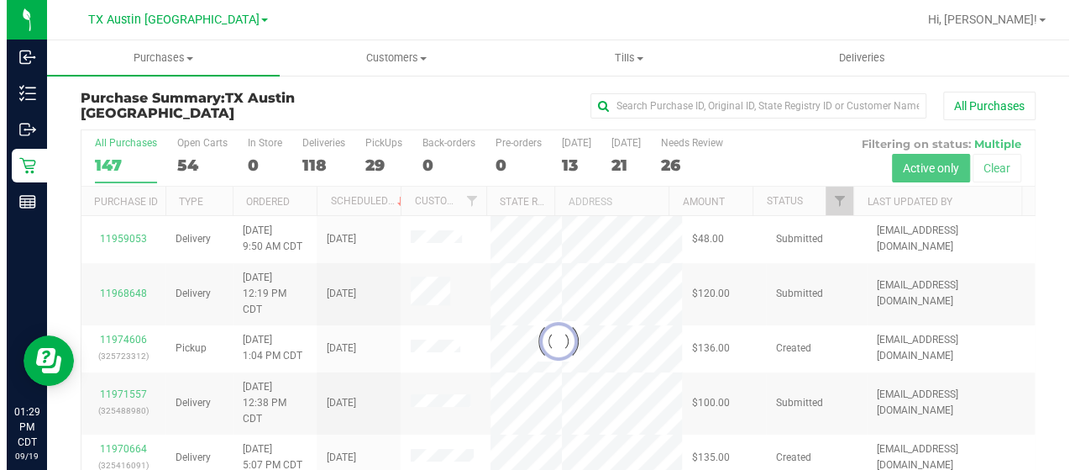
scroll to position [0, 0]
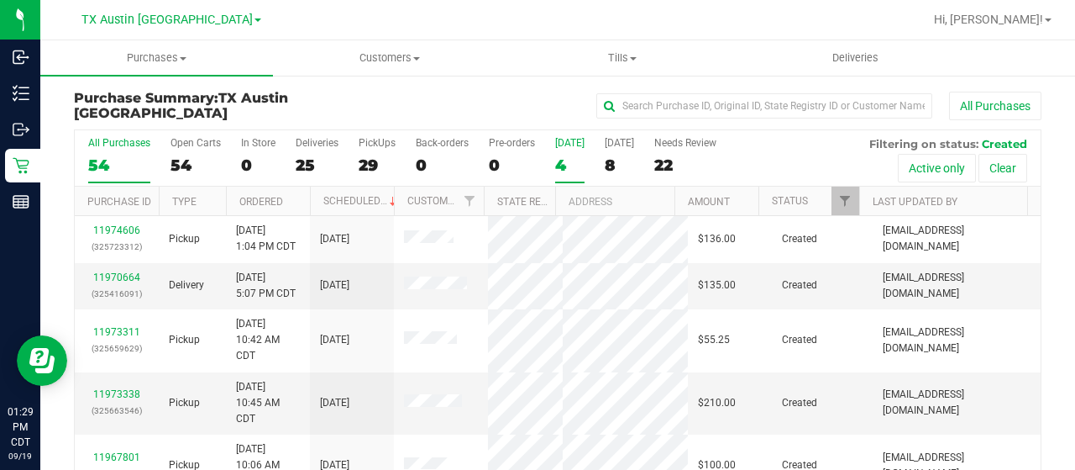
click at [567, 164] on div "4" at bounding box center [569, 164] width 29 height 19
click at [0, 0] on input "Today 4" at bounding box center [0, 0] width 0 height 0
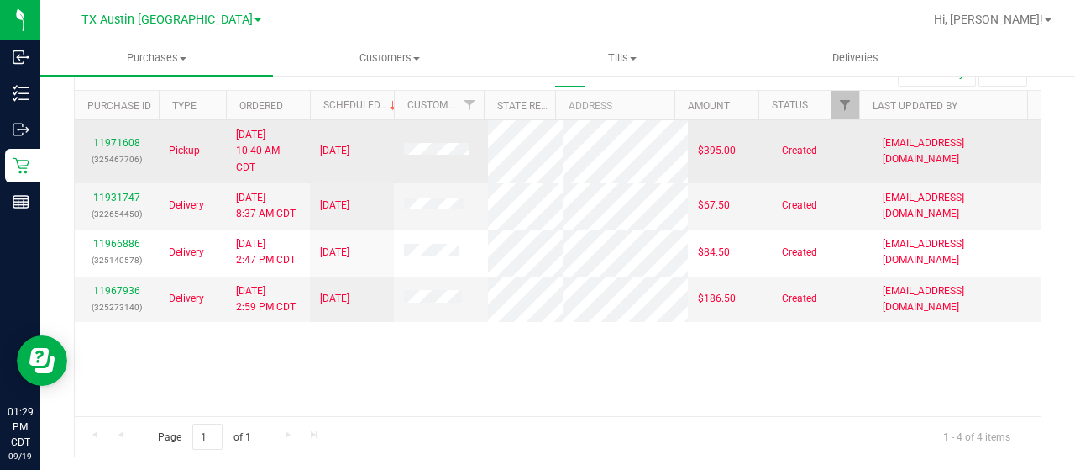
scroll to position [12, 0]
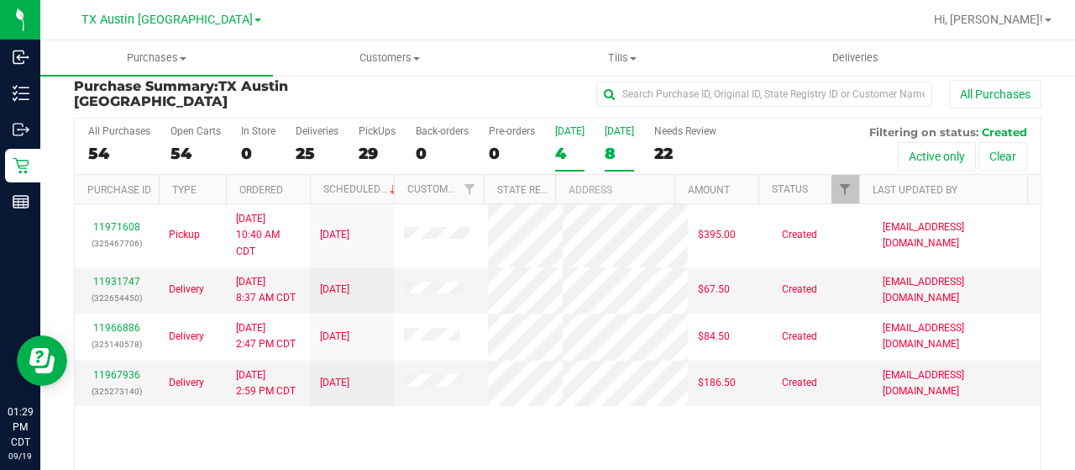
click at [616, 160] on div "8" at bounding box center [619, 153] width 29 height 19
click at [0, 0] on input "Tomorrow 8" at bounding box center [0, 0] width 0 height 0
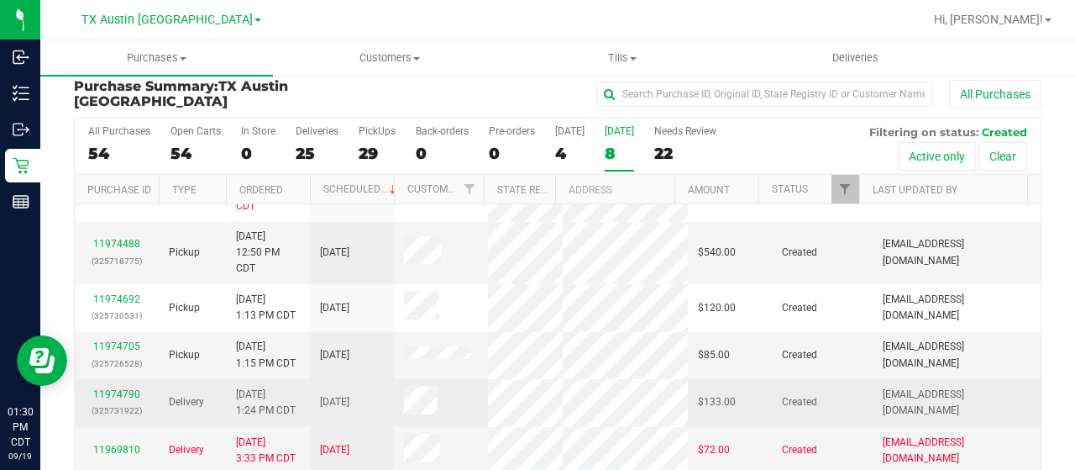
scroll to position [84, 0]
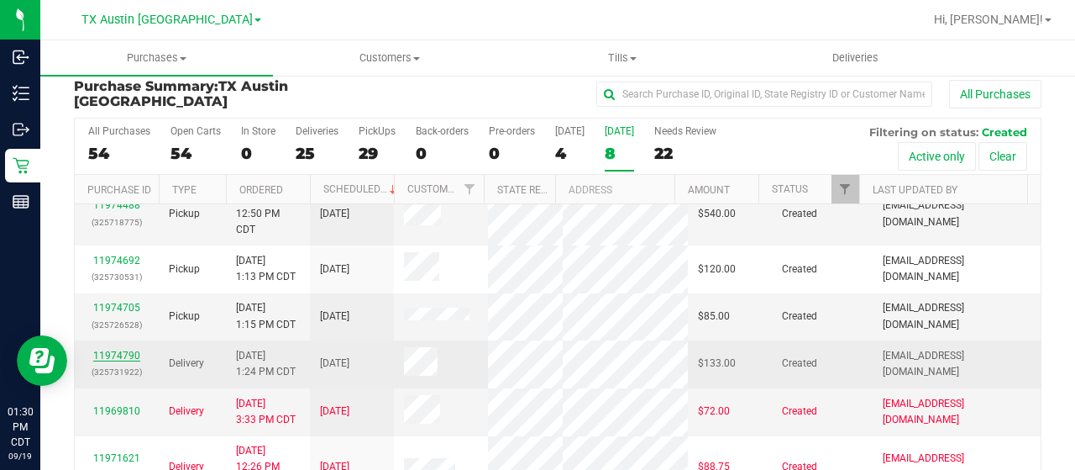
click at [119, 349] on link "11974790" at bounding box center [116, 355] width 47 height 12
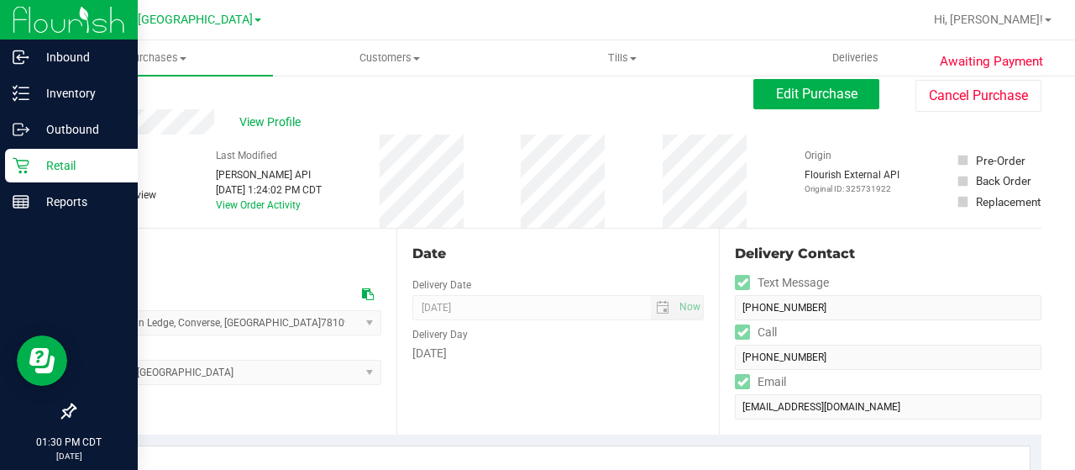
click at [23, 165] on icon at bounding box center [21, 165] width 17 height 17
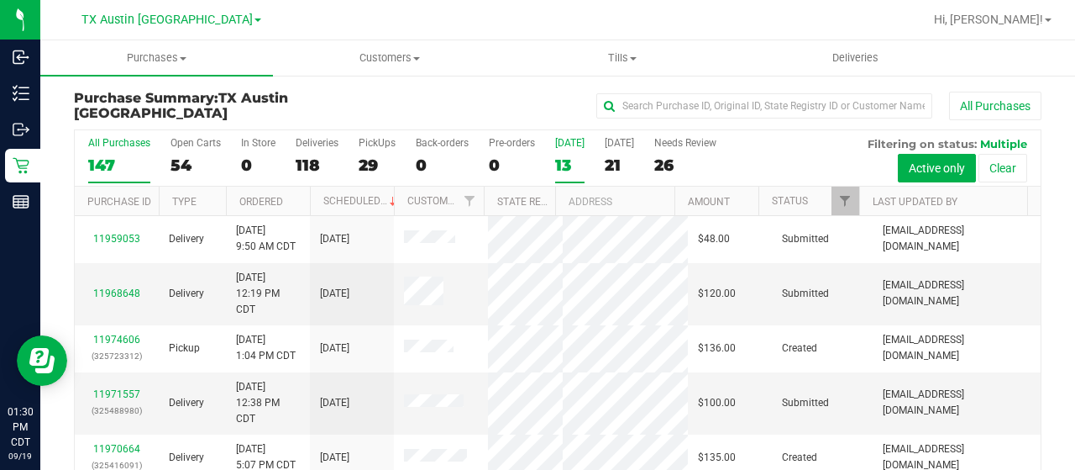
click at [564, 166] on div "13" at bounding box center [569, 164] width 29 height 19
click at [0, 0] on input "Today 13" at bounding box center [0, 0] width 0 height 0
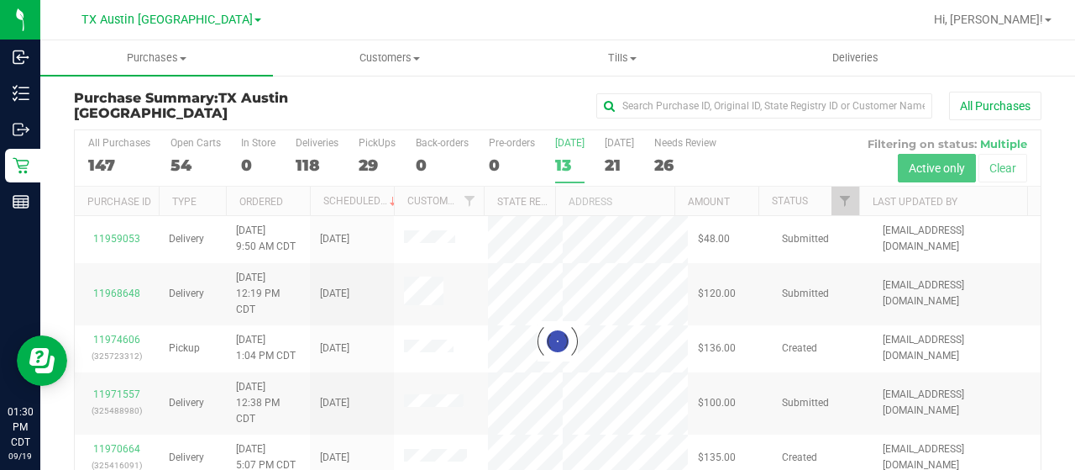
click at [517, 101] on div "All Purchases" at bounding box center [719, 106] width 645 height 29
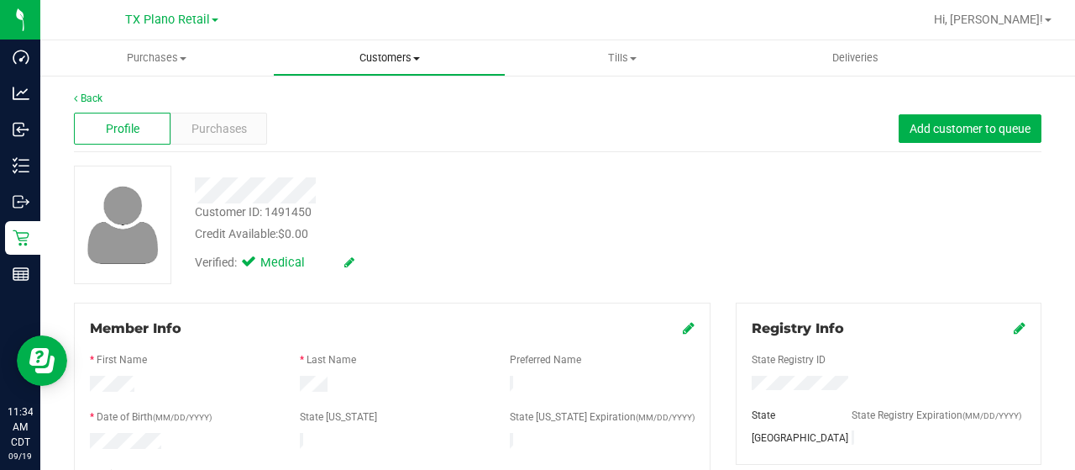
click at [413, 58] on span at bounding box center [416, 58] width 7 height 3
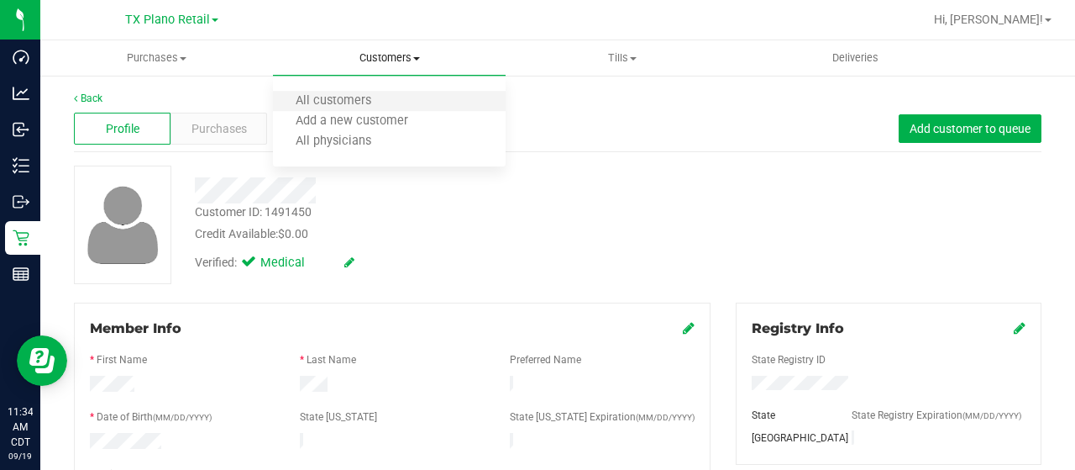
click at [408, 101] on li "All customers" at bounding box center [389, 102] width 233 height 20
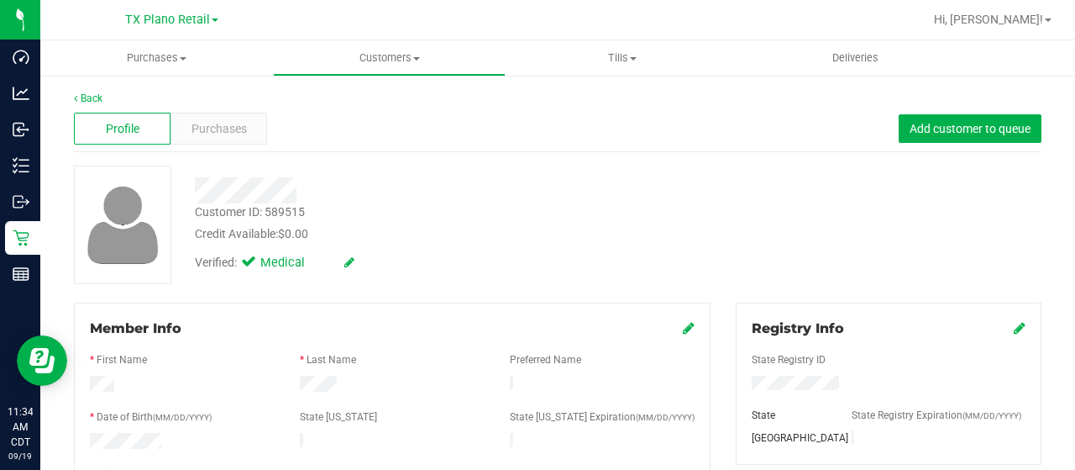
click at [307, 191] on div at bounding box center [430, 190] width 496 height 26
click at [388, 65] on span "Customers" at bounding box center [389, 57] width 231 height 15
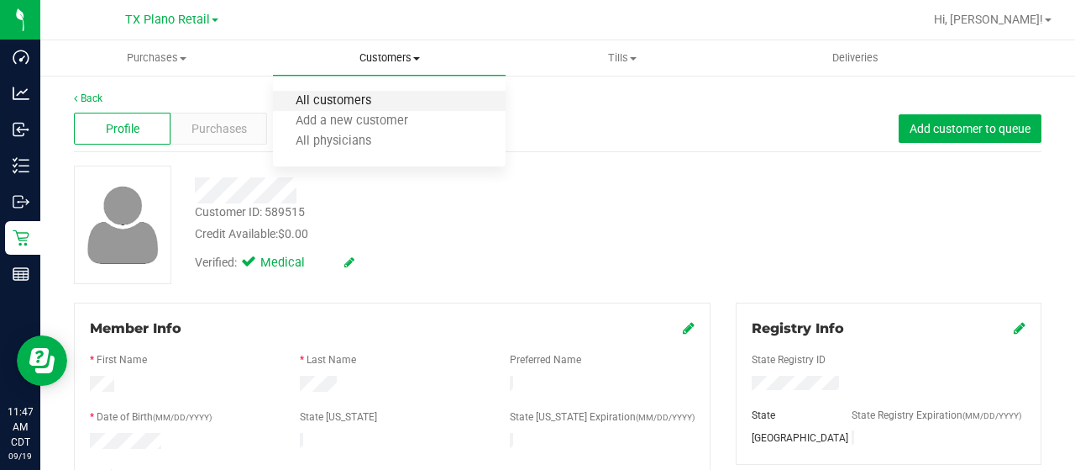
click at [373, 96] on span "All customers" at bounding box center [333, 101] width 121 height 14
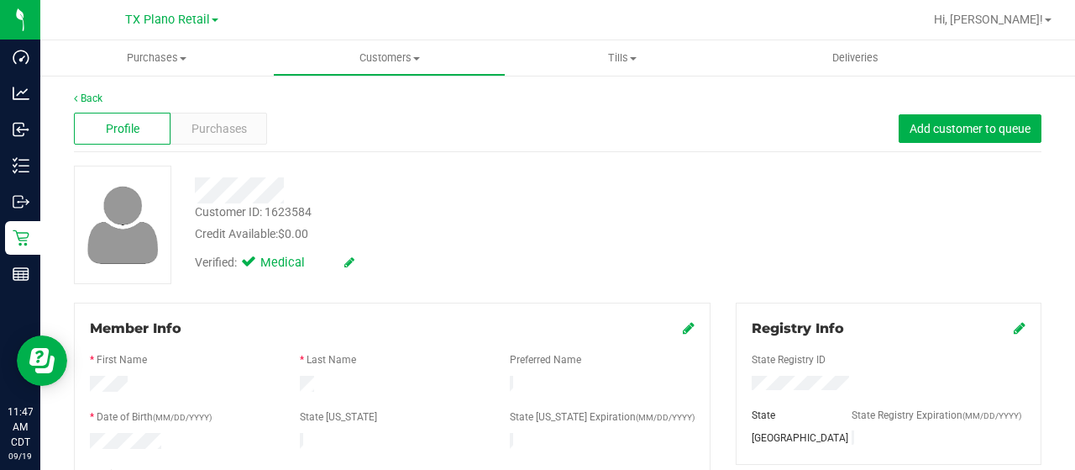
click at [284, 189] on div at bounding box center [430, 190] width 496 height 26
click at [218, 135] on span "Purchases" at bounding box center [219, 129] width 55 height 18
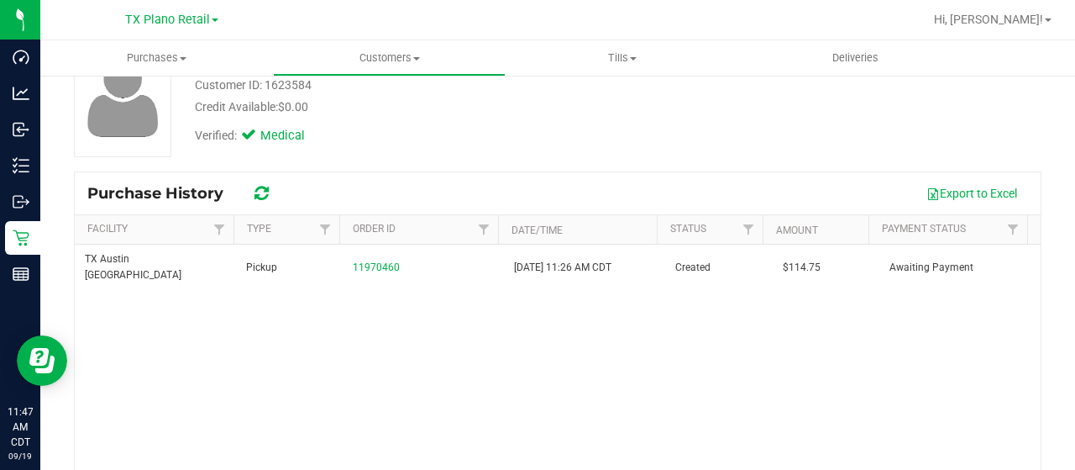
scroll to position [168, 0]
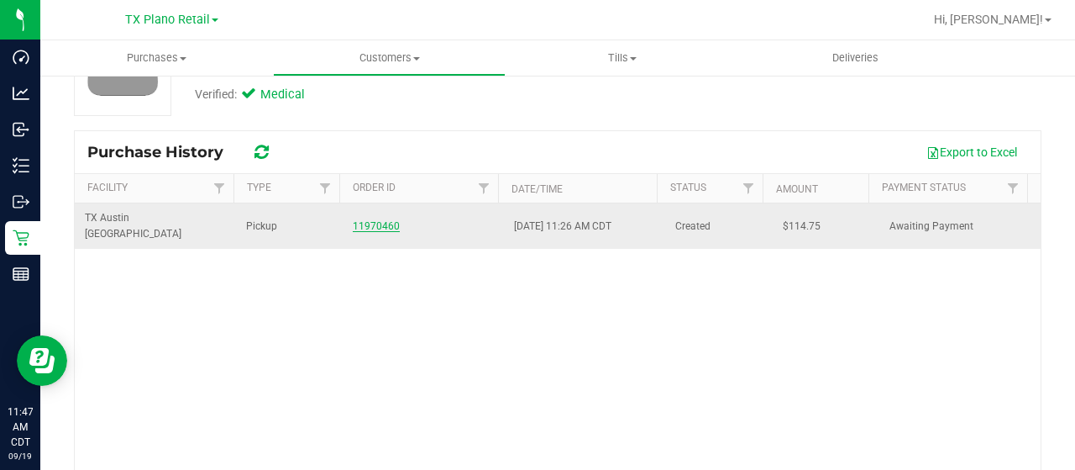
click at [370, 220] on link "11970460" at bounding box center [376, 226] width 47 height 12
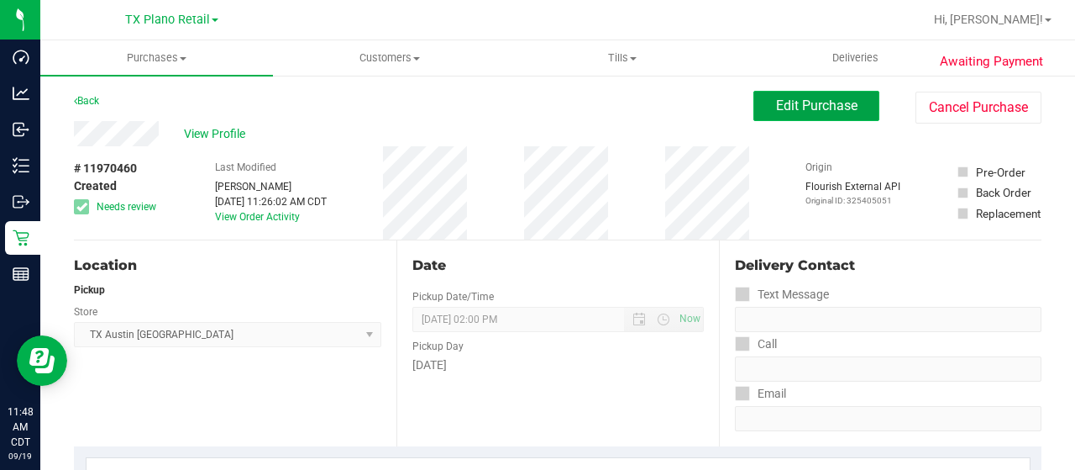
click at [786, 113] on span "Edit Purchase" at bounding box center [816, 105] width 81 height 16
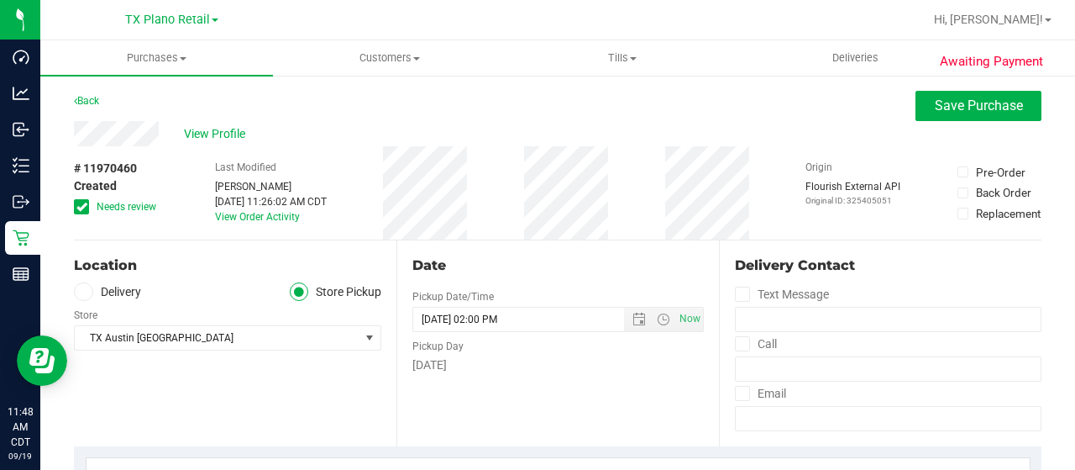
click at [144, 204] on span "Needs review" at bounding box center [127, 206] width 60 height 15
click at [0, 0] on input "Needs review" at bounding box center [0, 0] width 0 height 0
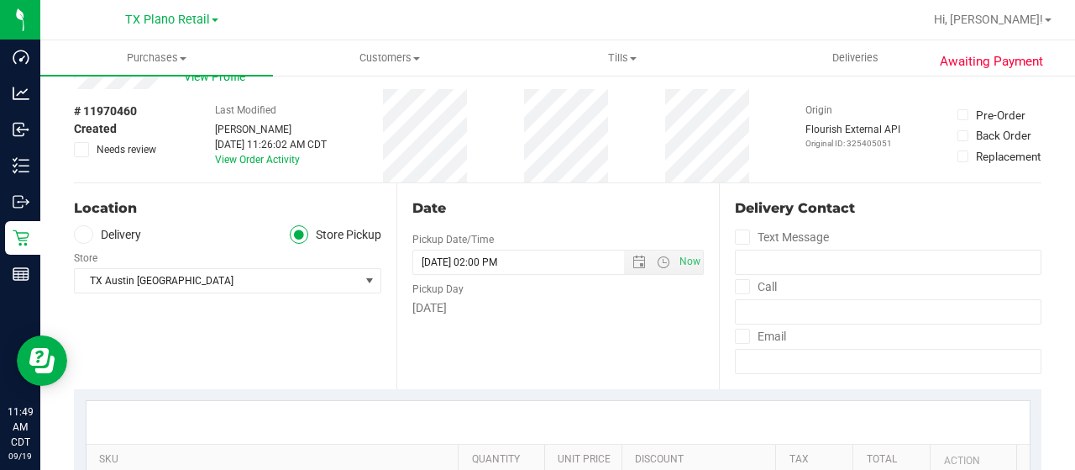
scroll to position [84, 0]
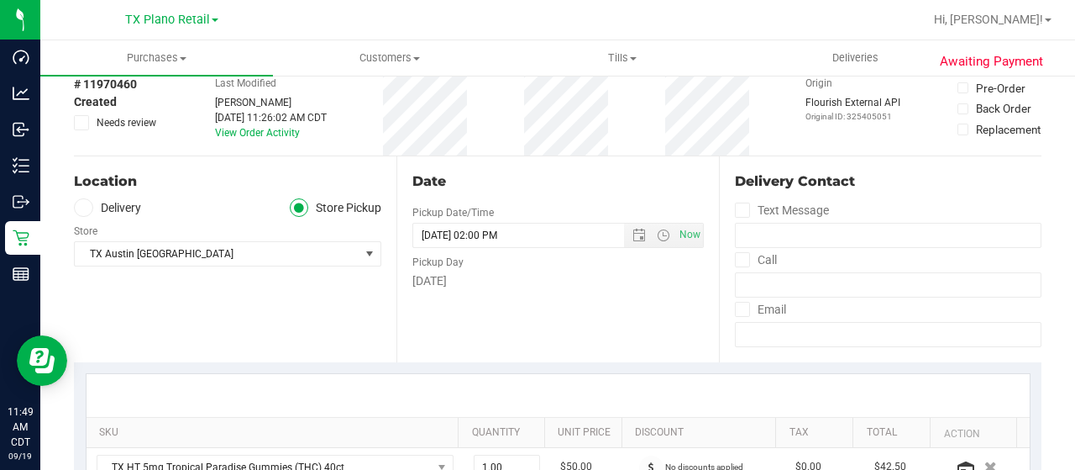
click at [130, 206] on label "Delivery" at bounding box center [107, 207] width 67 height 19
click at [0, 0] on input "Delivery" at bounding box center [0, 0] width 0 height 0
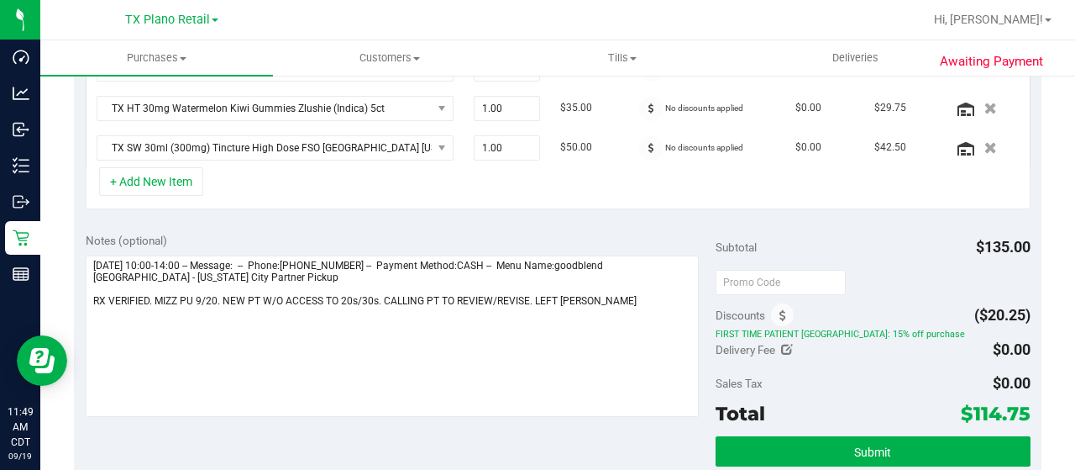
scroll to position [420, 0]
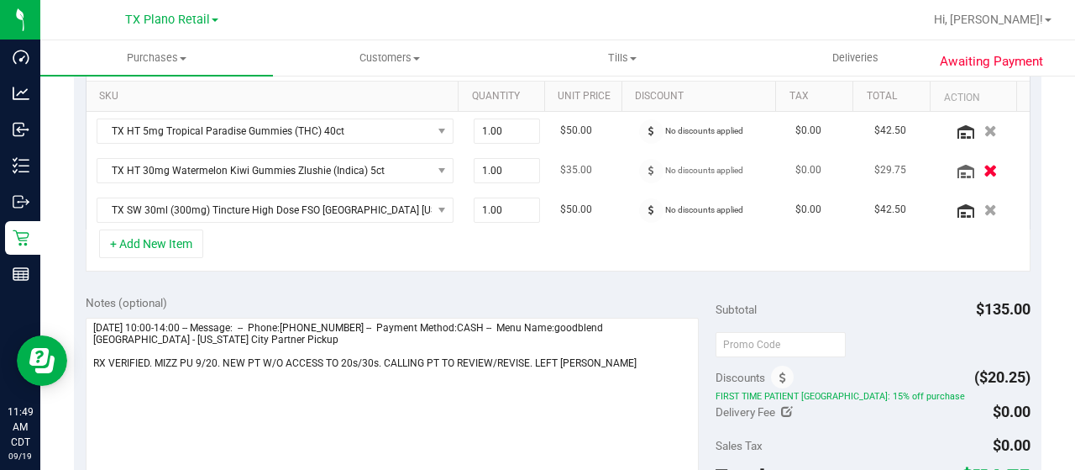
click at [984, 165] on icon "button" at bounding box center [991, 170] width 14 height 13
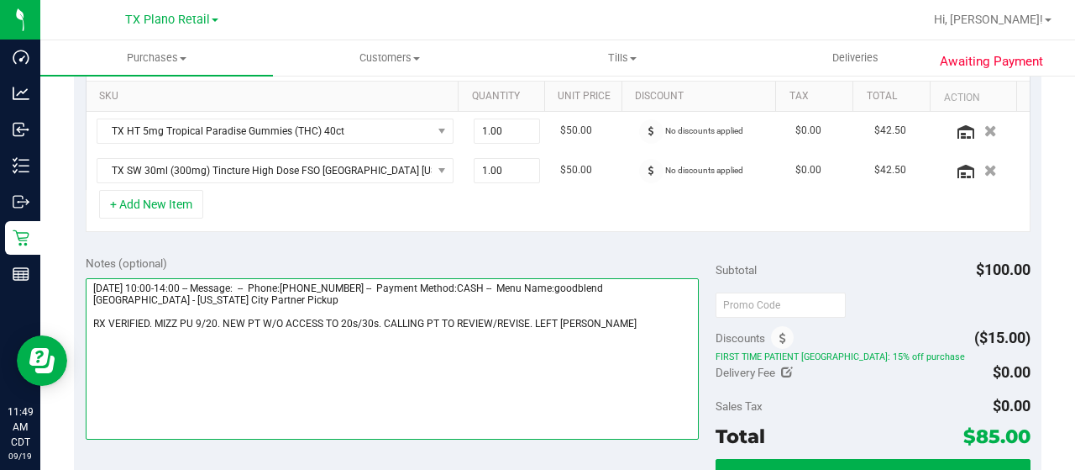
click at [635, 316] on textarea at bounding box center [392, 358] width 613 height 161
drag, startPoint x: 91, startPoint y: 297, endPoint x: 237, endPoint y: 302, distance: 146.2
click at [237, 302] on textarea at bounding box center [392, 358] width 613 height 161
click at [624, 325] on textarea at bounding box center [392, 358] width 613 height 161
paste textarea "[US_STATE] City Partner Pickup"
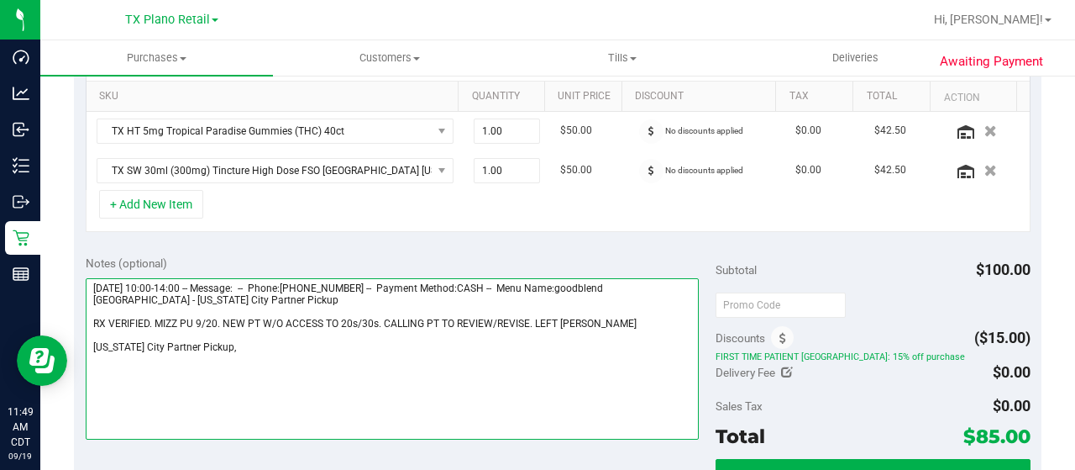
drag, startPoint x: 224, startPoint y: 297, endPoint x: 91, endPoint y: 295, distance: 133.6
click at [91, 295] on textarea at bounding box center [392, 358] width 613 height 161
click at [284, 352] on textarea at bounding box center [392, 358] width 613 height 161
click at [279, 345] on textarea at bounding box center [392, 358] width 613 height 161
paste textarea "[US_STATE] City Partner Pickup"
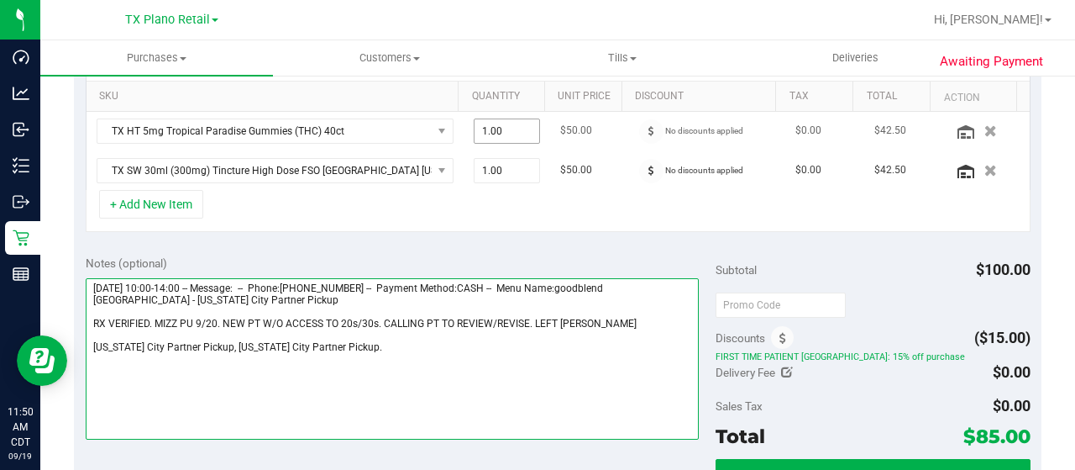
type textarea "[DATE] 10:00-14:00 -- Message: -- Phone:[PHONE_NUMBER] -- Payment Method:CASH -…"
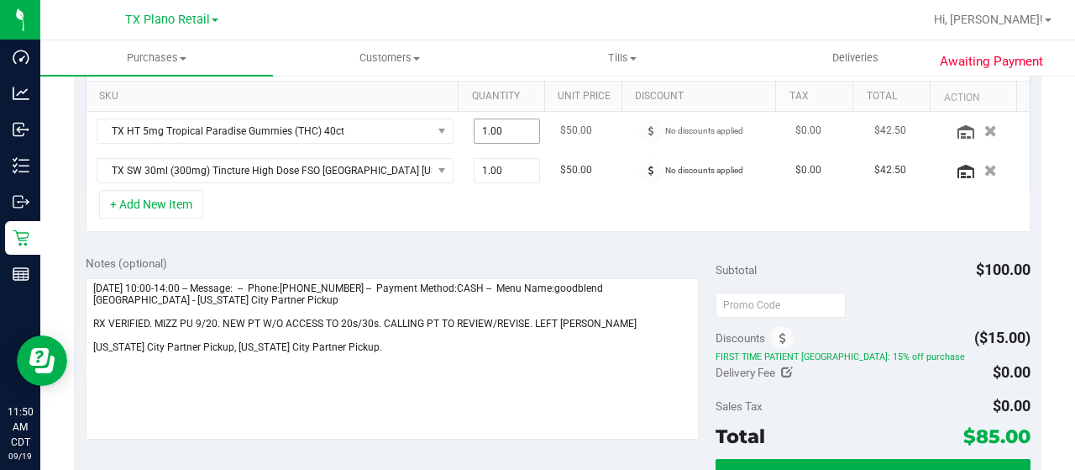
click at [482, 125] on span "1.00 1" at bounding box center [507, 130] width 67 height 25
type input "2"
type input "2.00"
click at [548, 231] on div "SKU Quantity Unit Price Discount Tax Total Action TX HT 5mg Tropical Paradise G…" at bounding box center [558, 135] width 968 height 218
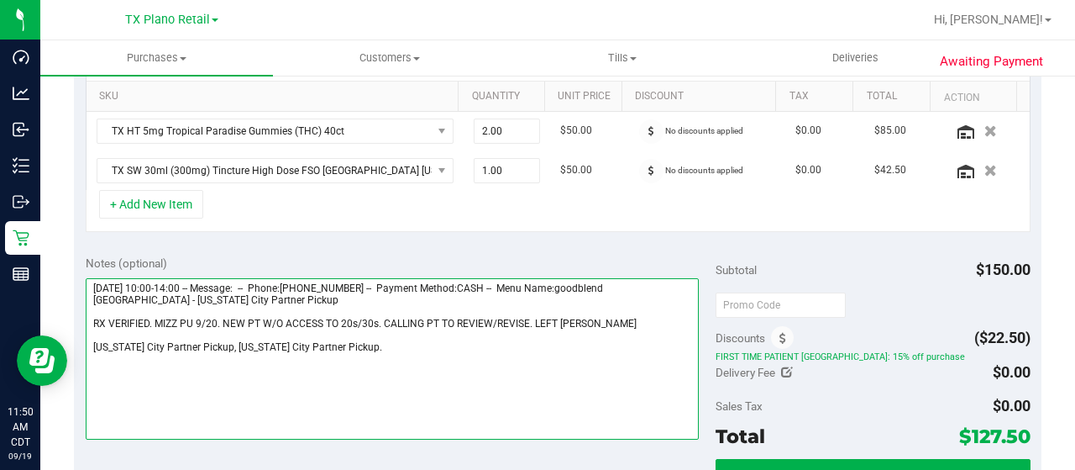
click at [423, 350] on textarea at bounding box center [392, 358] width 613 height 161
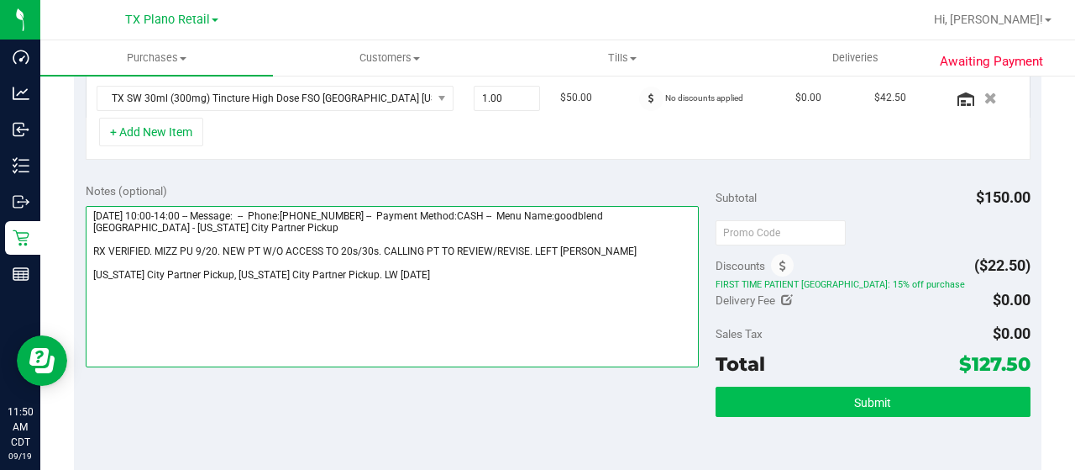
scroll to position [588, 0]
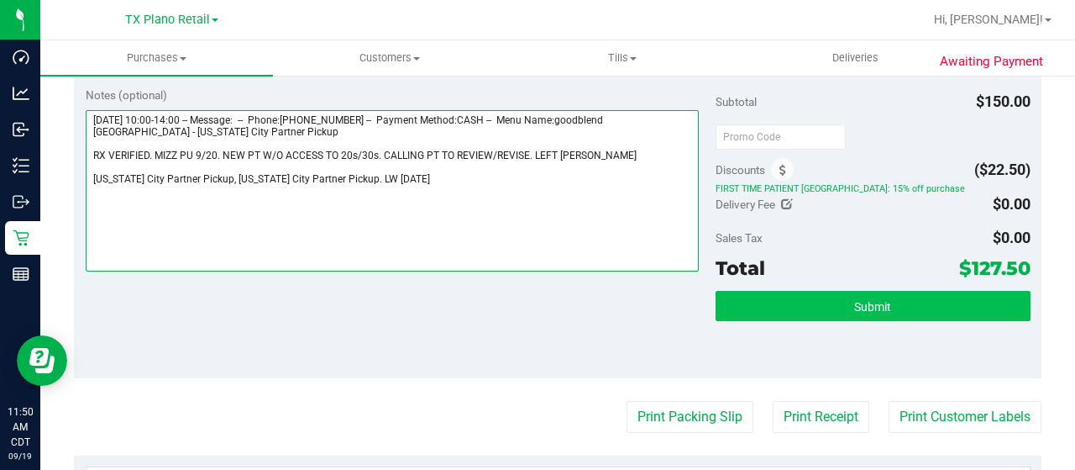
type textarea "[DATE] 10:00-14:00 -- Message: -- Phone:[PHONE_NUMBER] -- Payment Method:CASH -…"
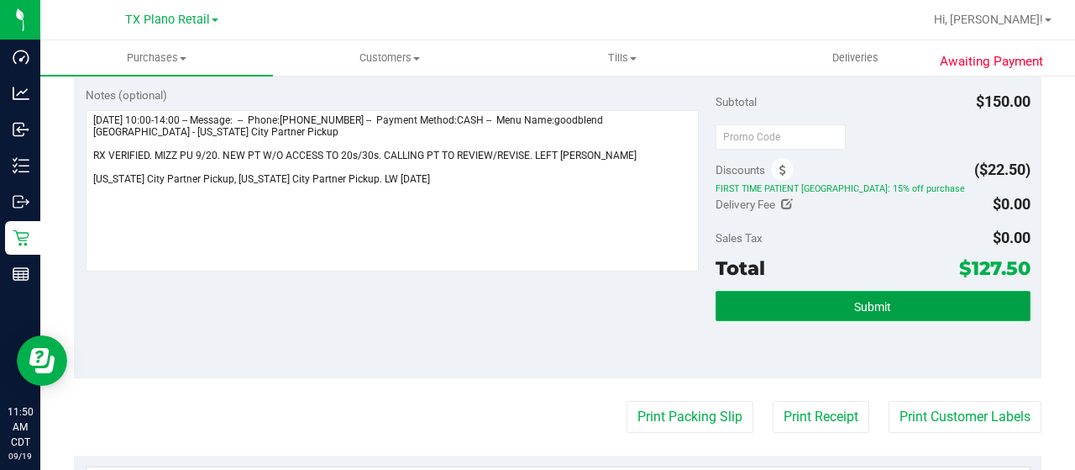
click at [867, 303] on span "Submit" at bounding box center [872, 306] width 37 height 13
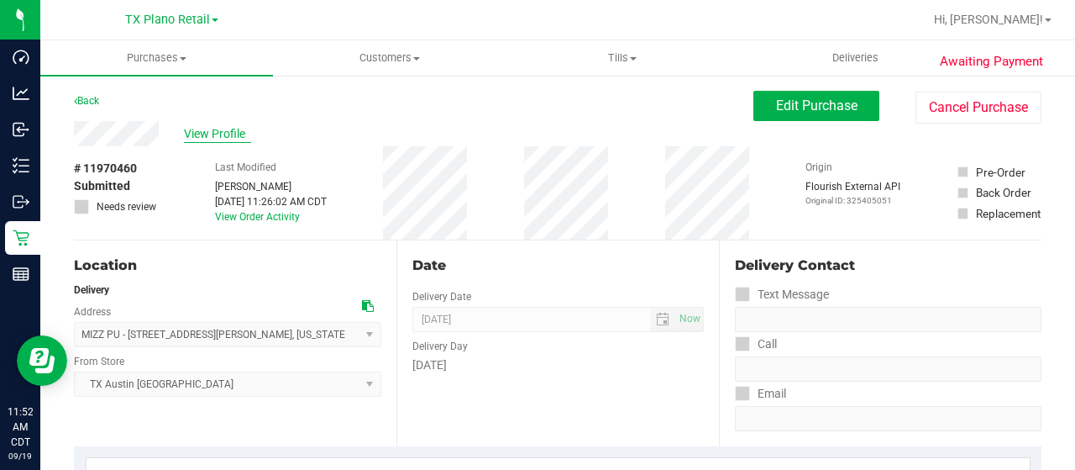
click at [220, 126] on span "View Profile" at bounding box center [217, 134] width 67 height 18
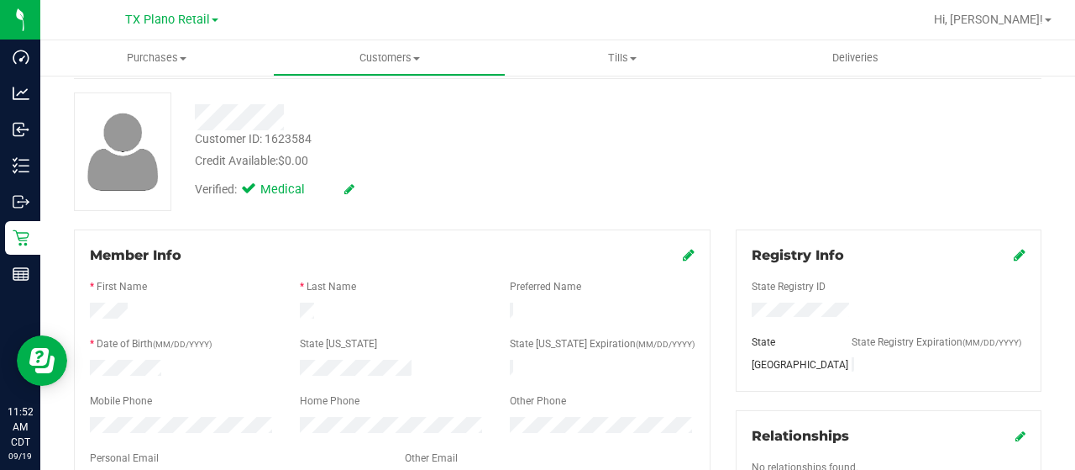
scroll to position [168, 0]
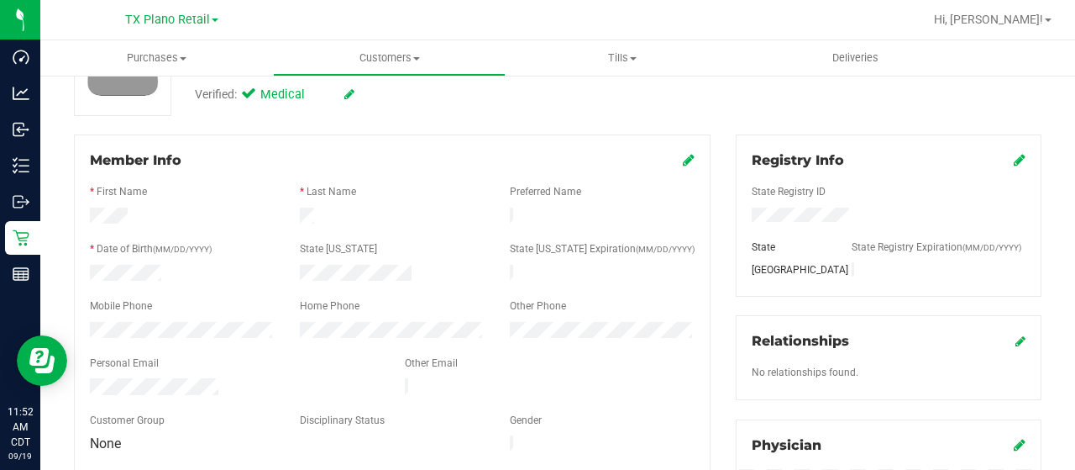
drag, startPoint x: 224, startPoint y: 377, endPoint x: 86, endPoint y: 373, distance: 138.7
click at [71, 377] on div "Member Info * First Name * Last Name Preferred Name * Date of Birth (MM/DD/YYYY…" at bounding box center [392, 391] width 662 height 514
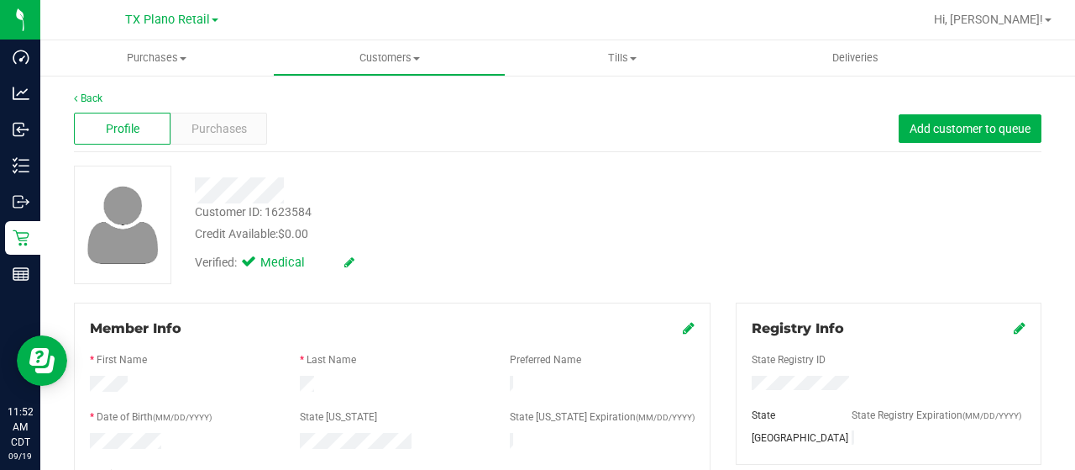
click at [195, 184] on div at bounding box center [430, 190] width 496 height 26
click at [197, 191] on div at bounding box center [430, 190] width 496 height 26
click at [213, 128] on span "Purchases" at bounding box center [219, 129] width 55 height 18
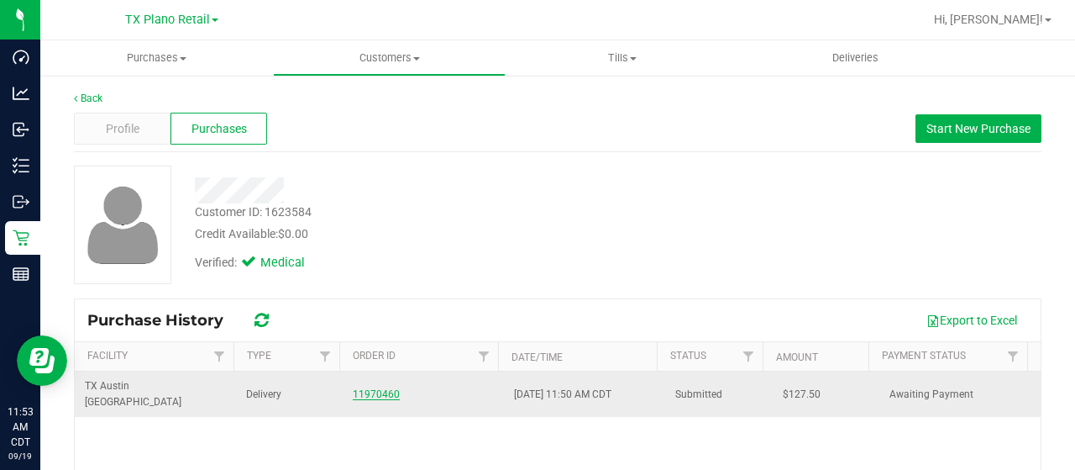
click at [378, 388] on link "11970460" at bounding box center [376, 394] width 47 height 12
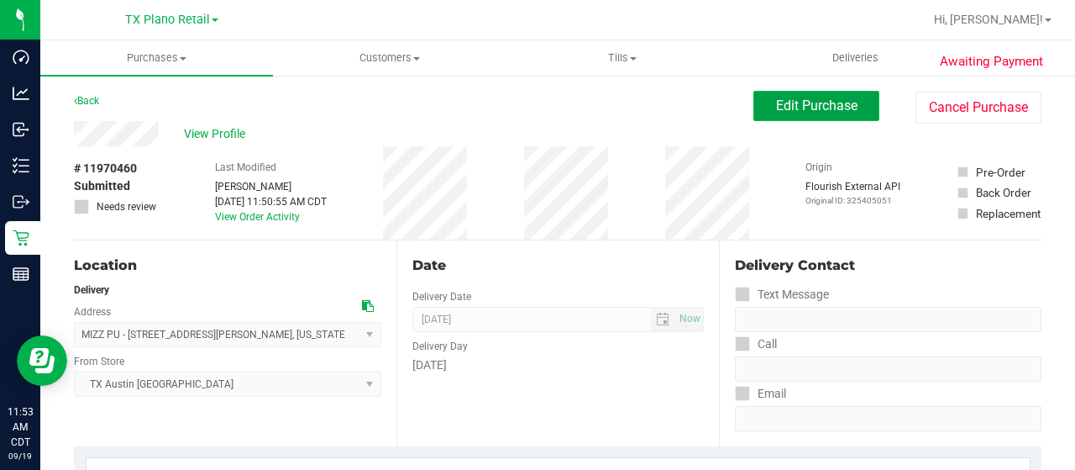
click at [765, 119] on button "Edit Purchase" at bounding box center [817, 106] width 126 height 30
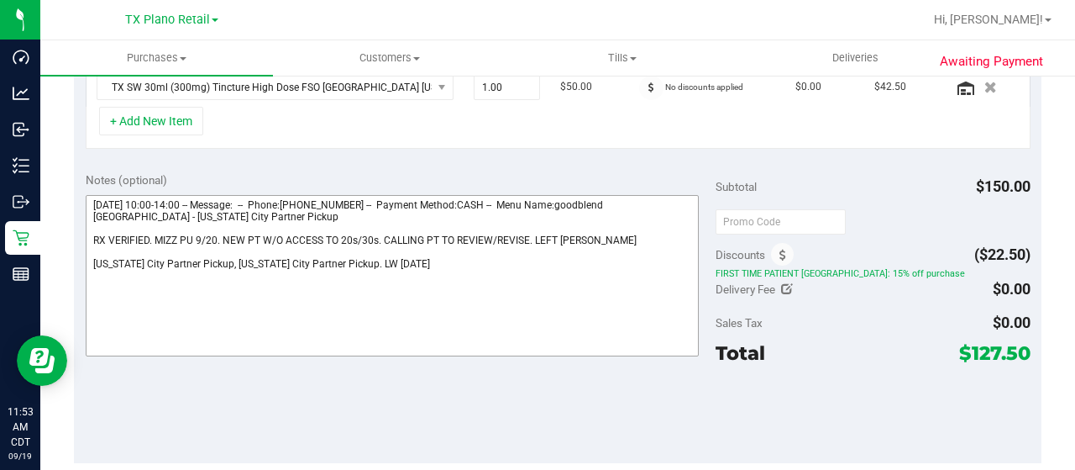
scroll to position [504, 0]
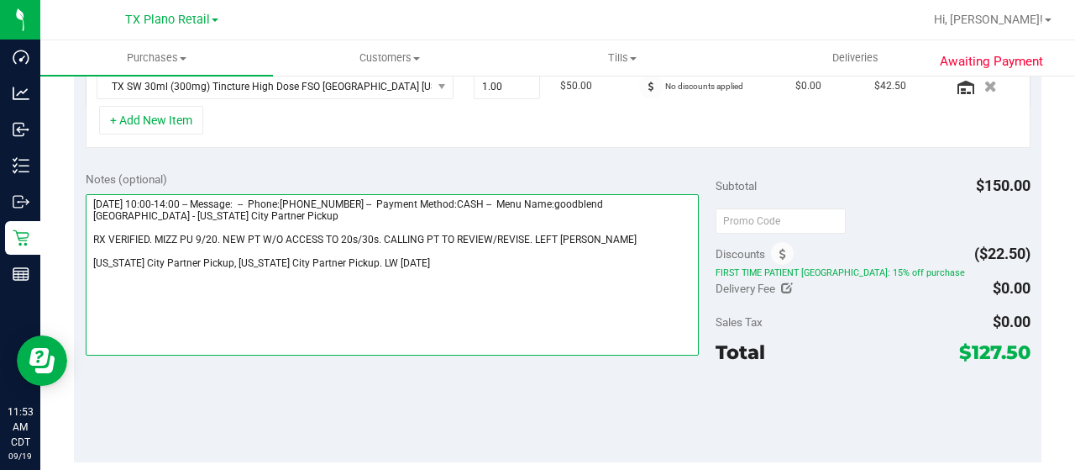
drag, startPoint x: 226, startPoint y: 265, endPoint x: 349, endPoint y: 265, distance: 123.5
click at [349, 265] on textarea at bounding box center [392, 274] width 613 height 161
drag, startPoint x: 89, startPoint y: 198, endPoint x: 186, endPoint y: 199, distance: 97.5
click at [186, 199] on textarea at bounding box center [392, 274] width 613 height 161
click at [226, 257] on textarea at bounding box center [392, 274] width 613 height 161
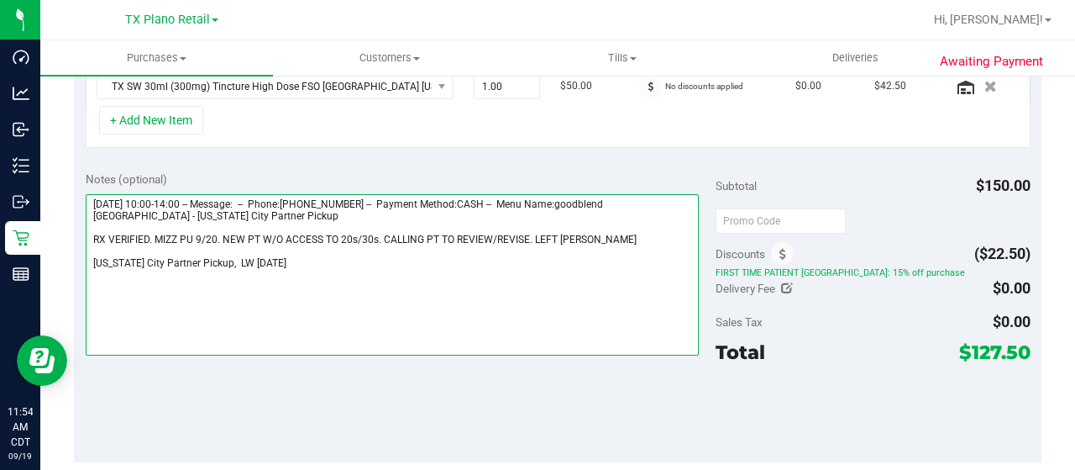
paste textarea "[DATE]"
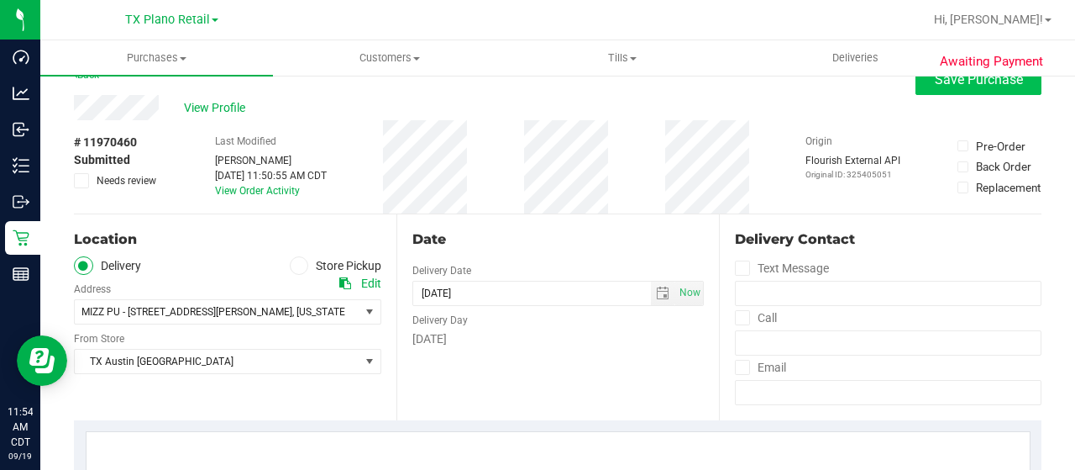
scroll to position [0, 0]
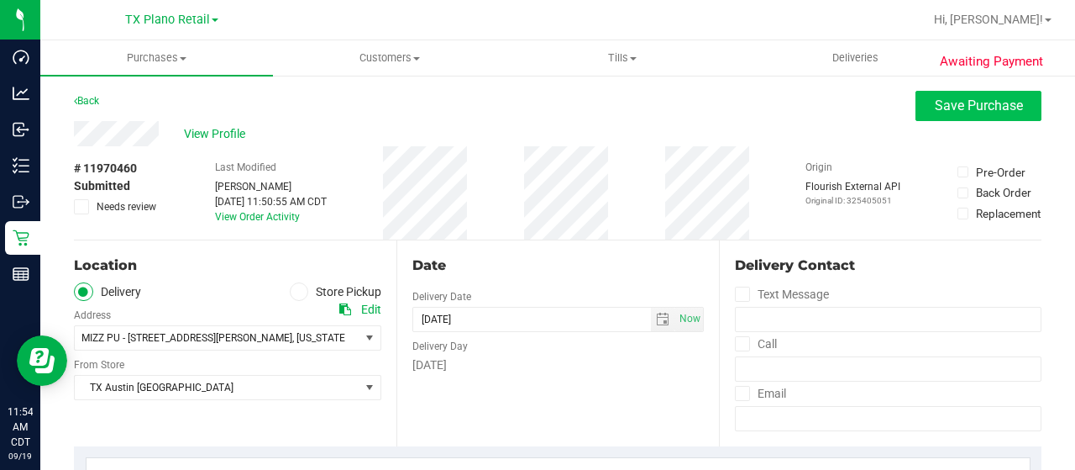
type textarea "[DATE] 10:00-14:00 -- Message: -- Phone:[PHONE_NUMBER] -- Payment Method:CASH -…"
click at [935, 104] on span "Save Purchase" at bounding box center [979, 105] width 88 height 16
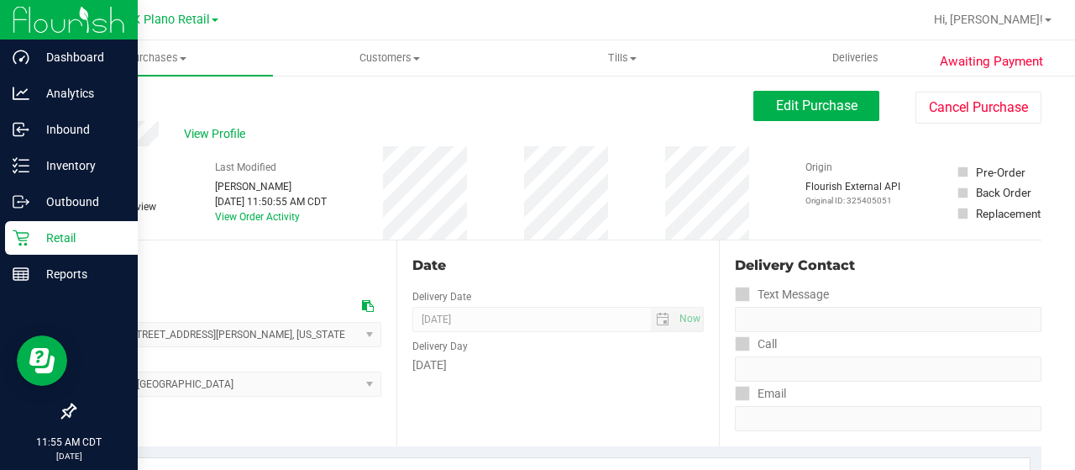
click at [35, 226] on div "Retail" at bounding box center [71, 238] width 133 height 34
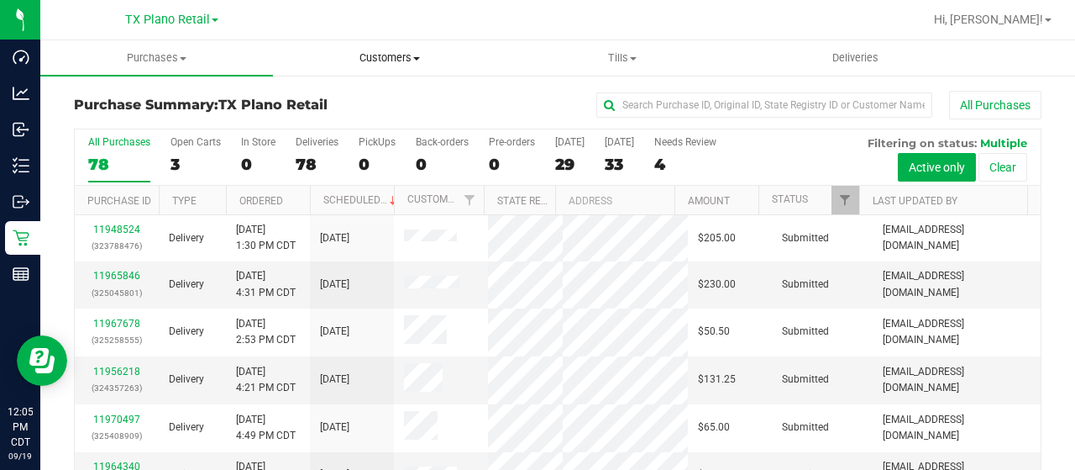
click at [381, 61] on span "Customers" at bounding box center [389, 57] width 231 height 15
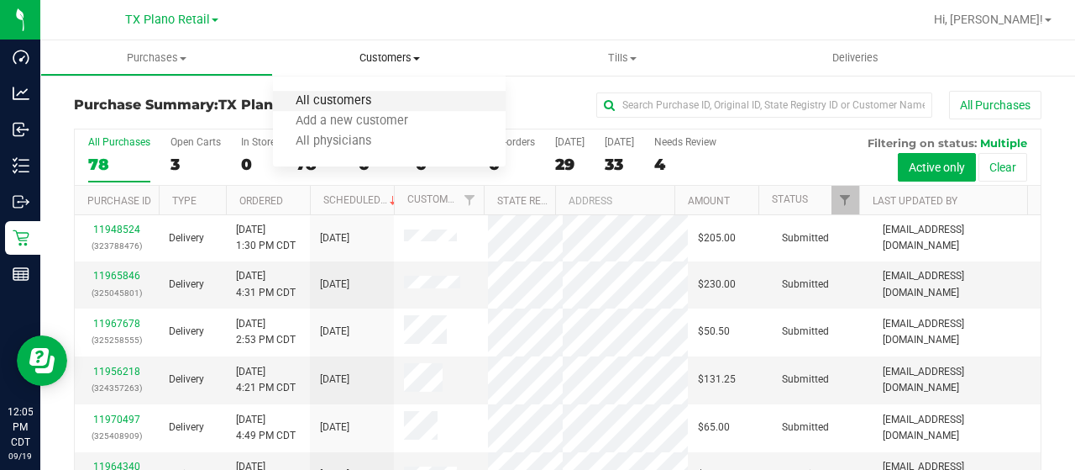
click at [390, 96] on span "All customers" at bounding box center [333, 101] width 121 height 14
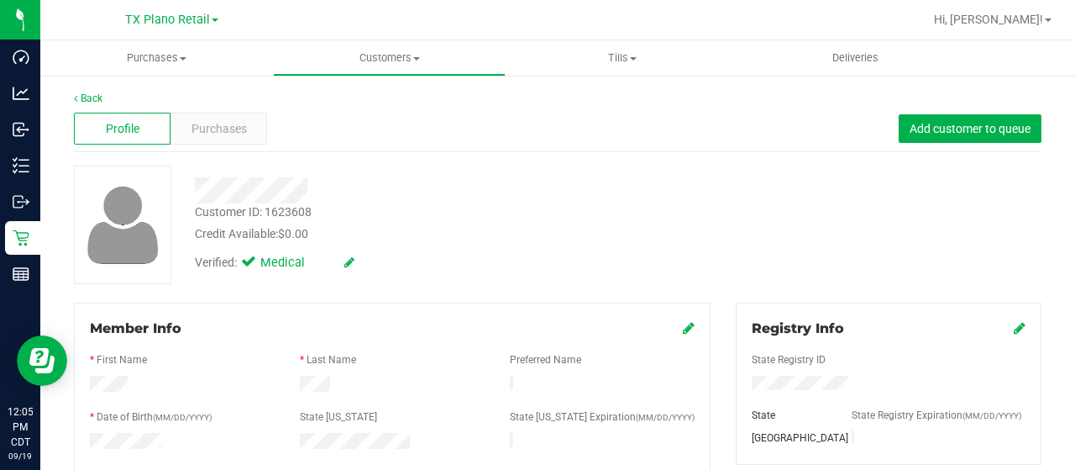
click at [315, 192] on div at bounding box center [430, 190] width 496 height 26
click at [234, 140] on div "Purchases" at bounding box center [219, 129] width 97 height 32
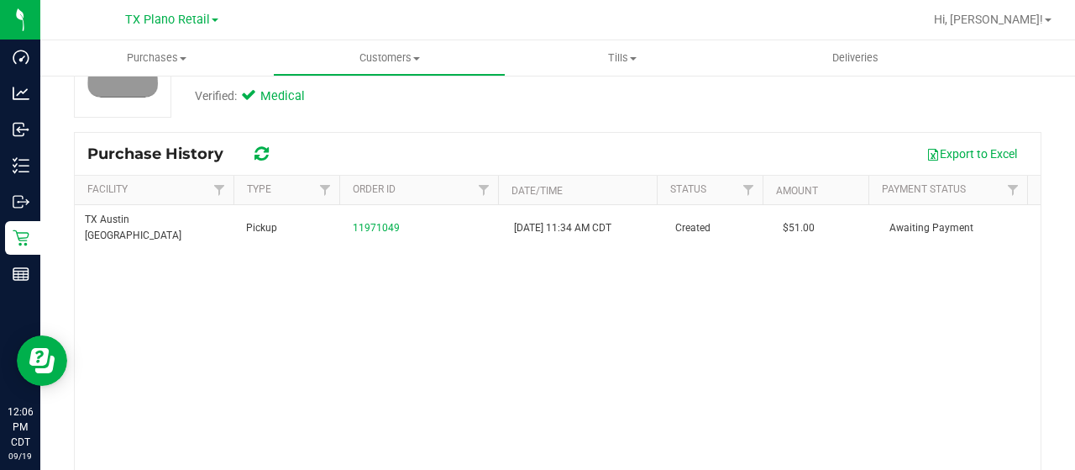
scroll to position [168, 0]
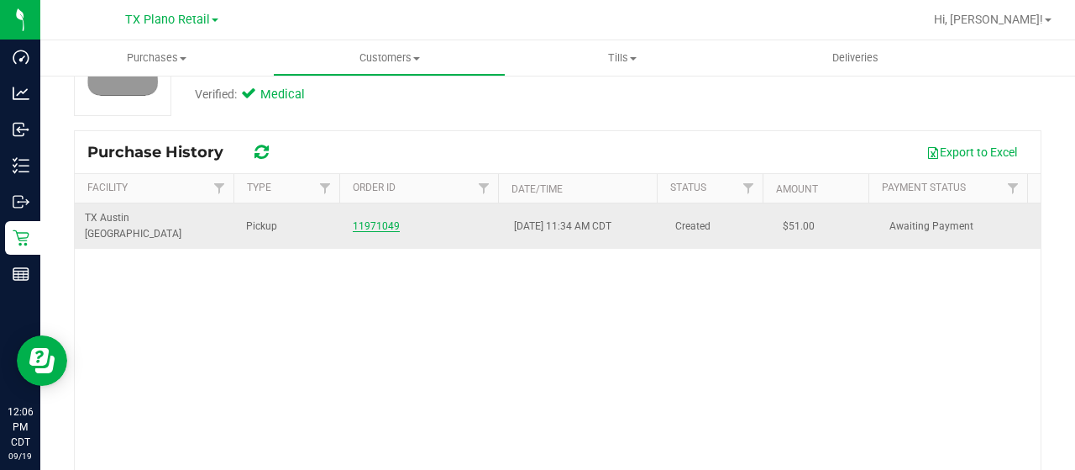
click at [372, 220] on link "11971049" at bounding box center [376, 226] width 47 height 12
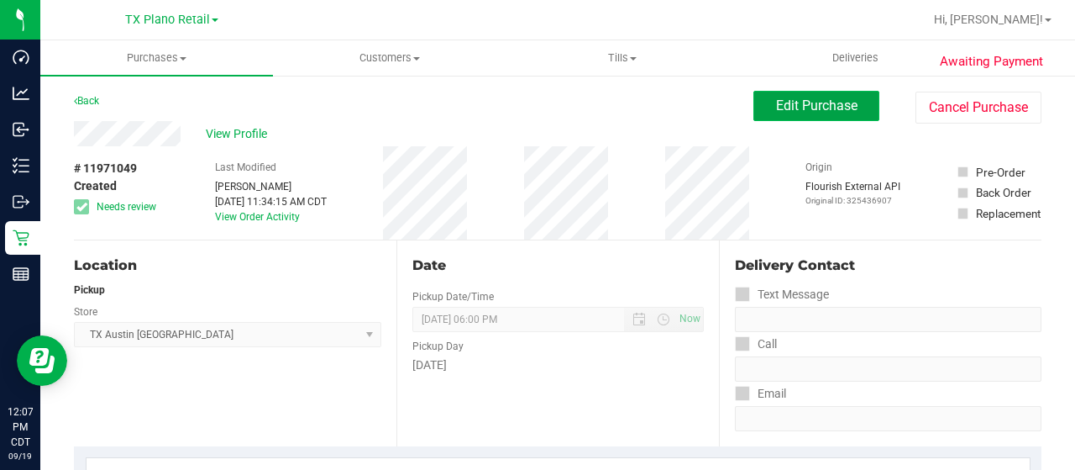
click at [776, 108] on span "Edit Purchase" at bounding box center [816, 105] width 81 height 16
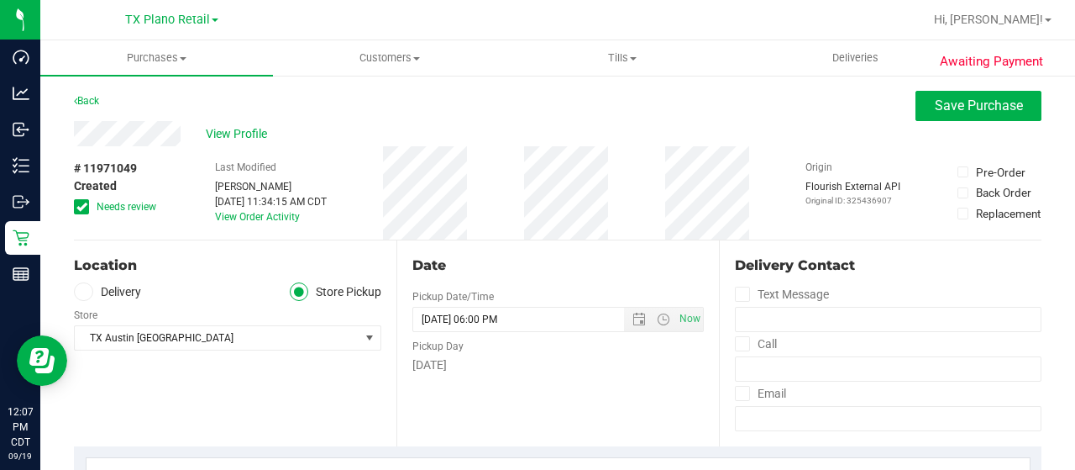
click at [113, 209] on span "Needs review" at bounding box center [127, 206] width 60 height 15
click at [0, 0] on input "Needs review" at bounding box center [0, 0] width 0 height 0
click at [132, 292] on label "Delivery" at bounding box center [107, 291] width 67 height 19
click at [0, 0] on input "Delivery" at bounding box center [0, 0] width 0 height 0
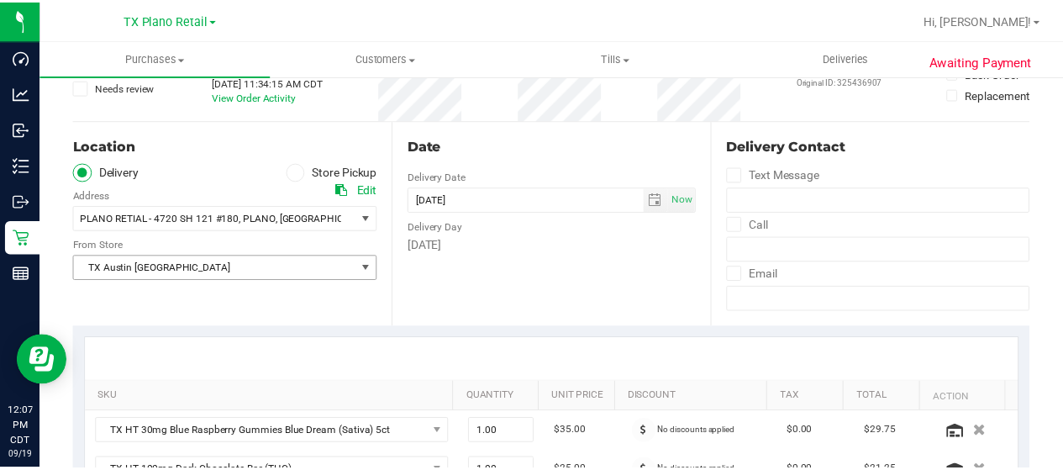
scroll to position [168, 0]
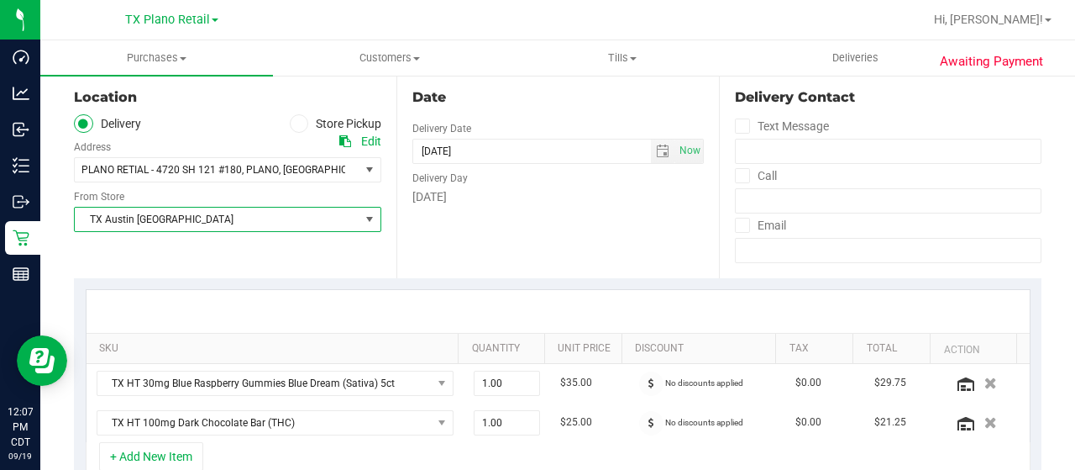
click at [210, 217] on span "TX Austin [GEOGRAPHIC_DATA]" at bounding box center [217, 219] width 285 height 24
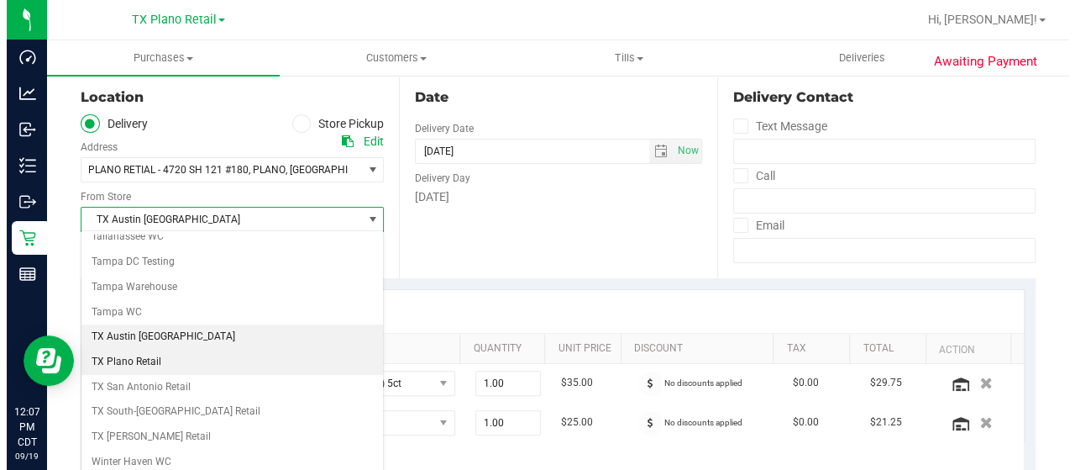
scroll to position [1185, 0]
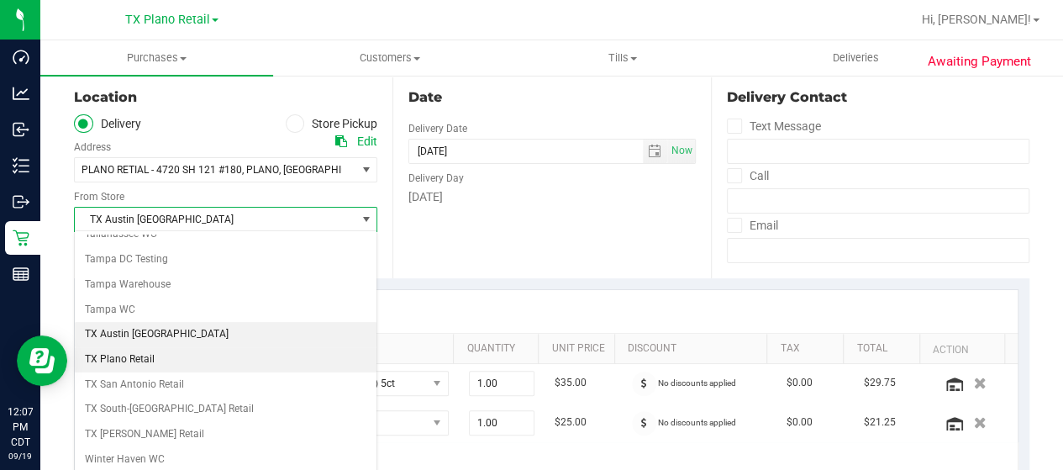
click at [155, 347] on li "TX Plano Retail" at bounding box center [226, 359] width 302 height 25
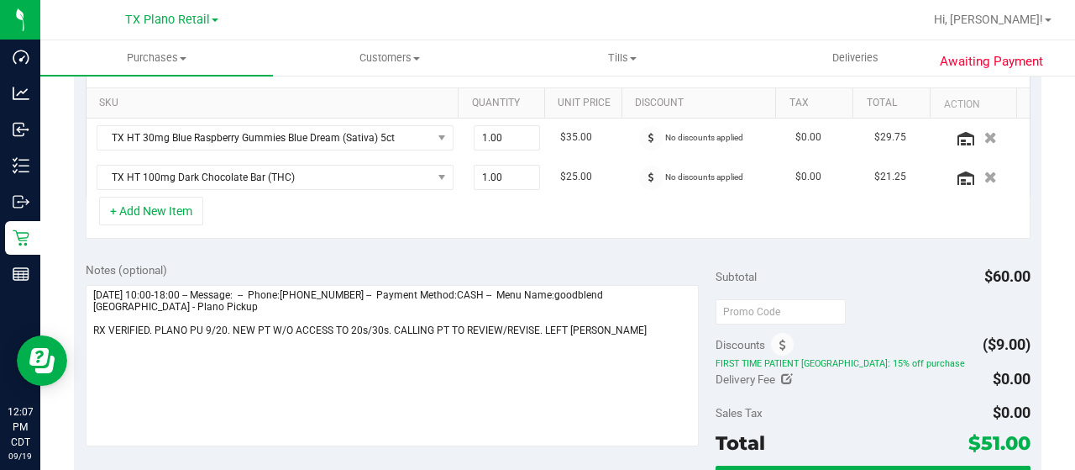
scroll to position [420, 0]
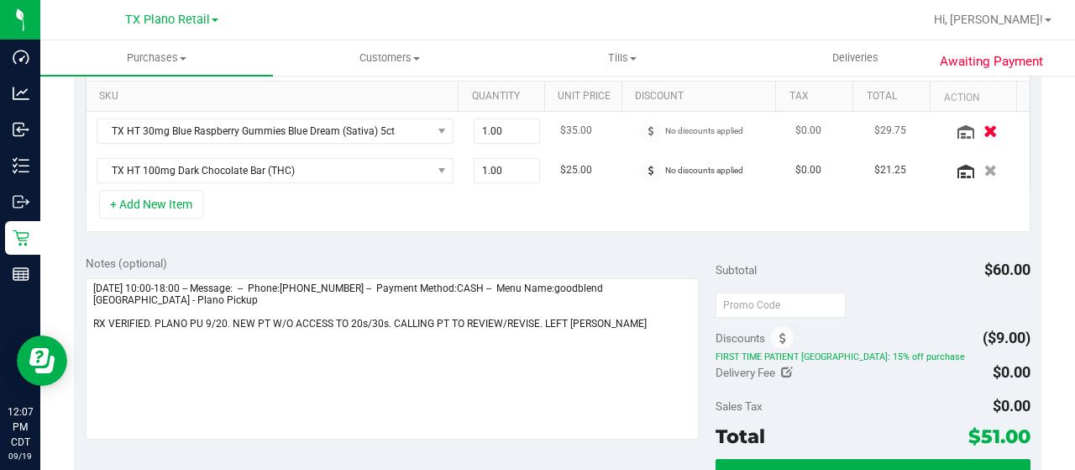
click at [984, 129] on icon "button" at bounding box center [991, 130] width 14 height 13
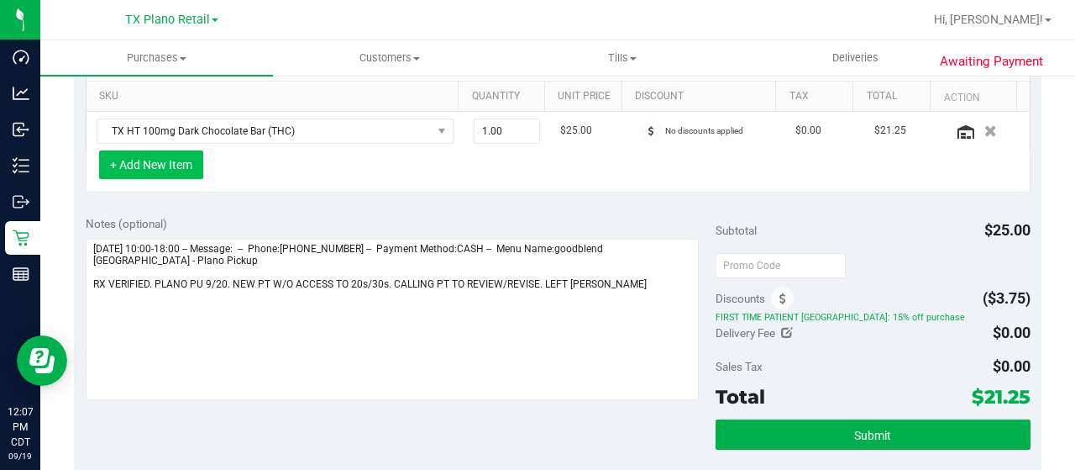
click at [156, 164] on button "+ Add New Item" at bounding box center [151, 164] width 104 height 29
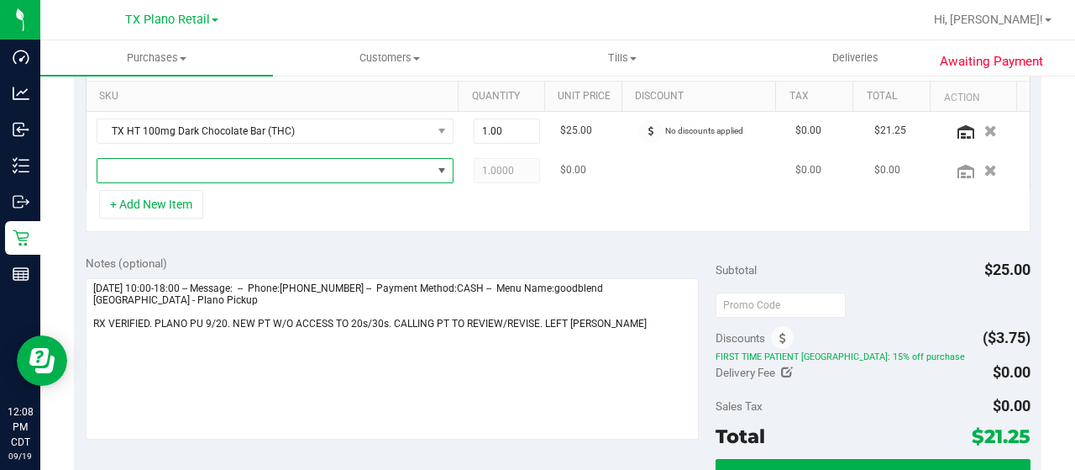
click at [373, 169] on span "NO DATA FOUND" at bounding box center [264, 171] width 334 height 24
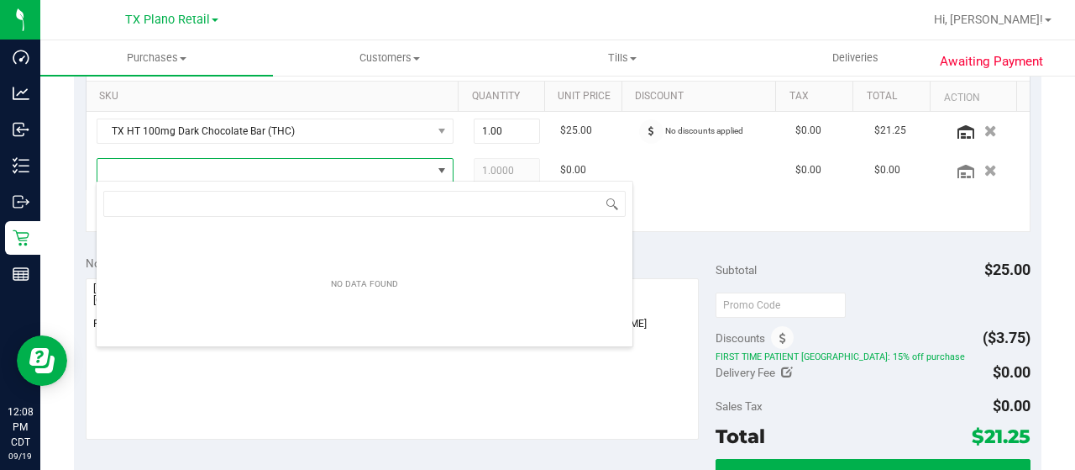
scroll to position [24, 339]
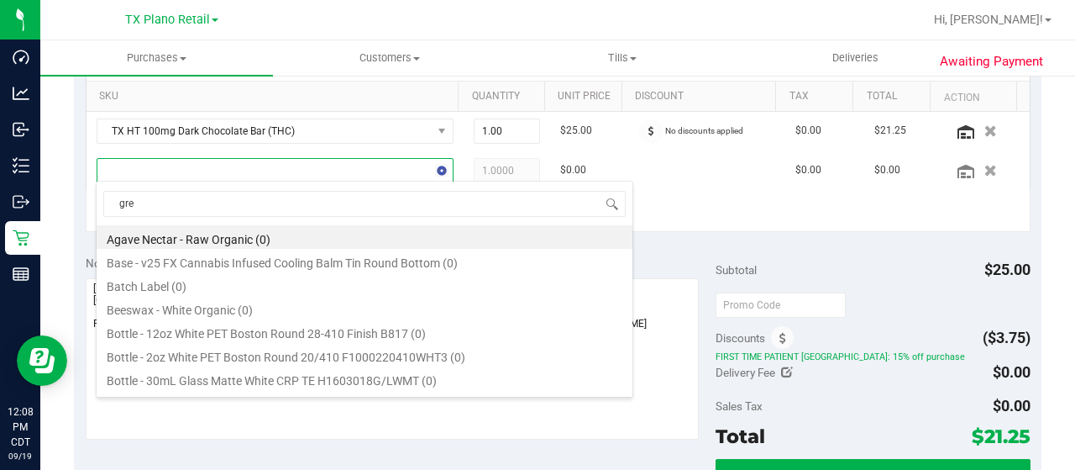
type input "gree"
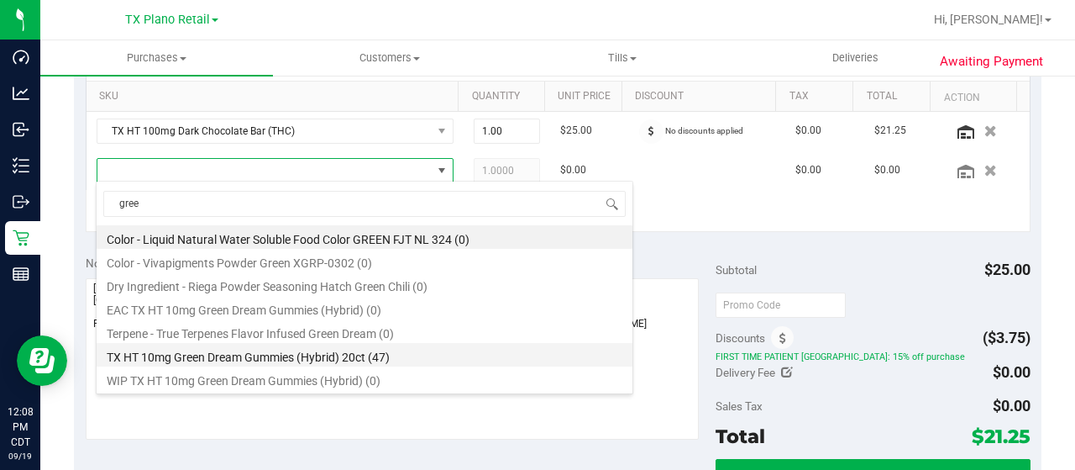
click at [388, 364] on li "TX HT 10mg Green Dream Gummies (Hybrid) 20ct (47)" at bounding box center [365, 355] width 536 height 24
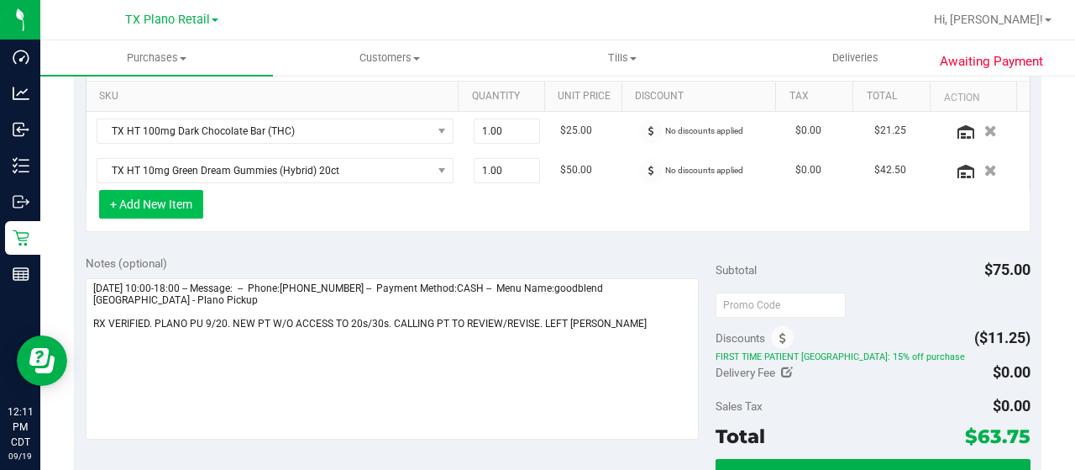
click at [201, 197] on button "+ Add New Item" at bounding box center [151, 204] width 104 height 29
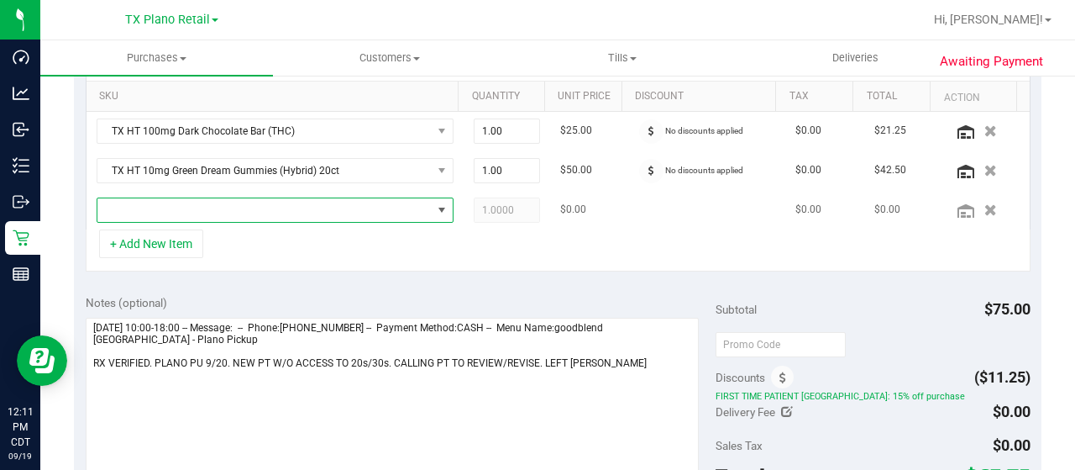
click at [213, 204] on span "NO DATA FOUND" at bounding box center [264, 210] width 334 height 24
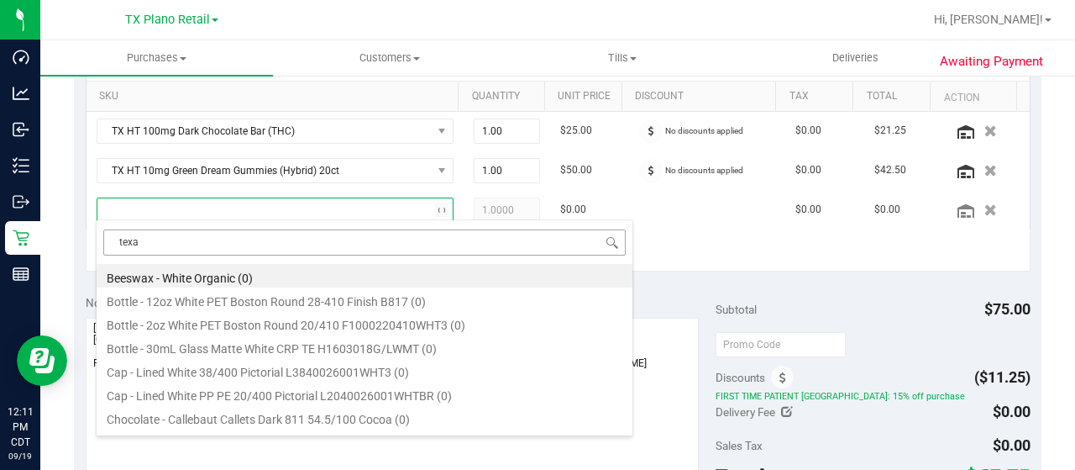
type input "texas"
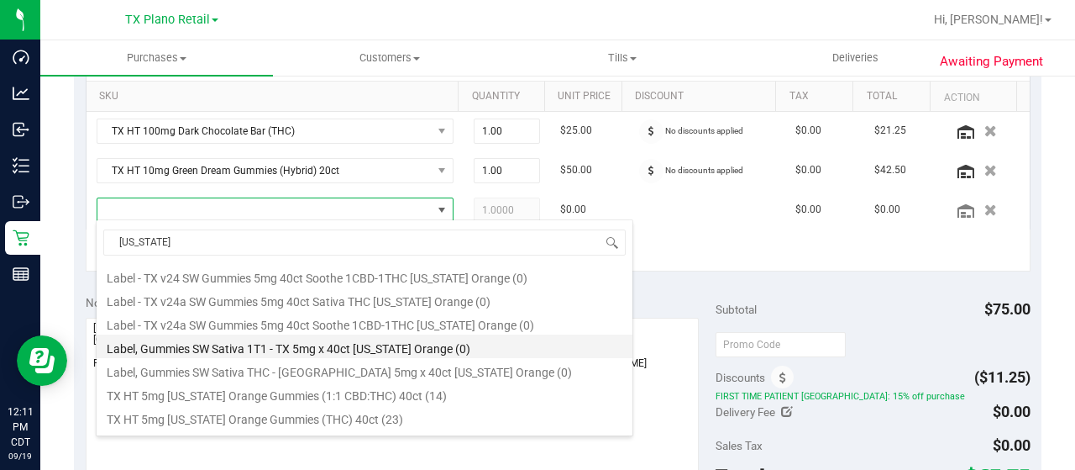
scroll to position [168, 0]
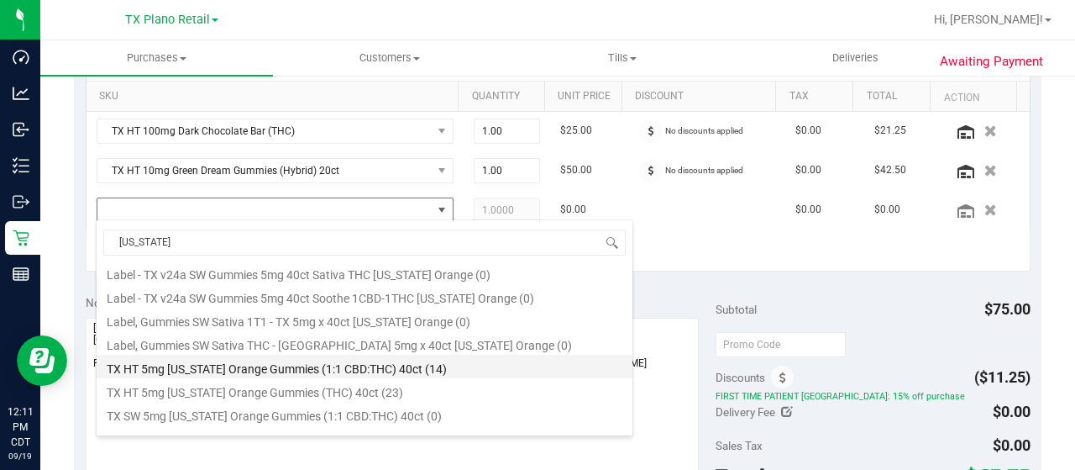
click at [463, 366] on li "TX HT 5mg Texas Orange Gummies (1:1 CBD:THC) 40ct (14)" at bounding box center [365, 367] width 536 height 24
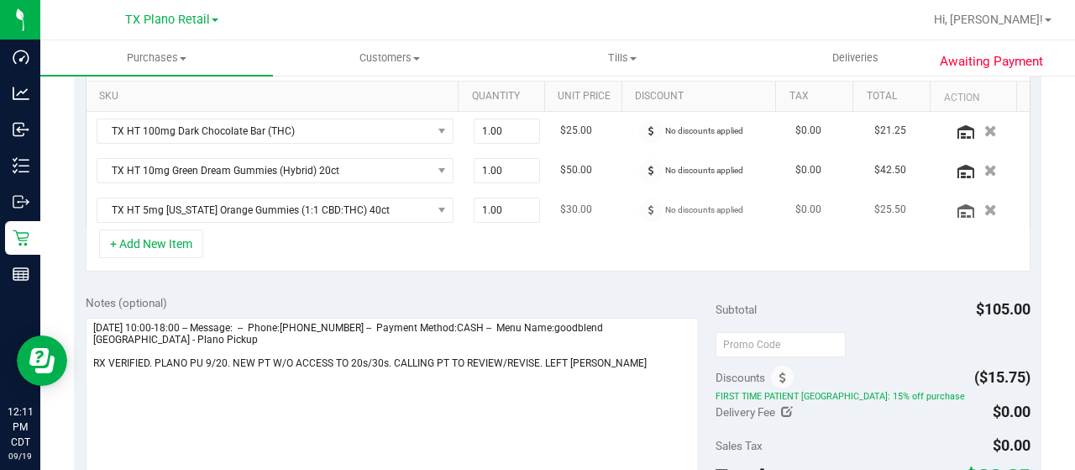
drag, startPoint x: 580, startPoint y: 204, endPoint x: 552, endPoint y: 207, distance: 28.8
click at [552, 207] on td "$30.00" at bounding box center [589, 210] width 78 height 39
drag, startPoint x: 856, startPoint y: 205, endPoint x: 887, endPoint y: 207, distance: 31.2
click at [887, 207] on td "$25.50" at bounding box center [903, 210] width 78 height 39
click at [865, 219] on td "$25.50" at bounding box center [903, 210] width 78 height 39
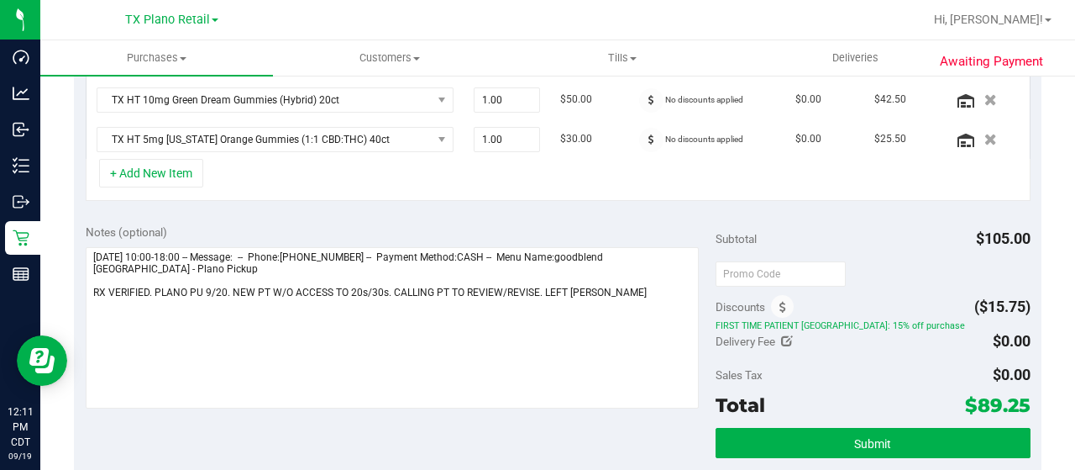
scroll to position [504, 0]
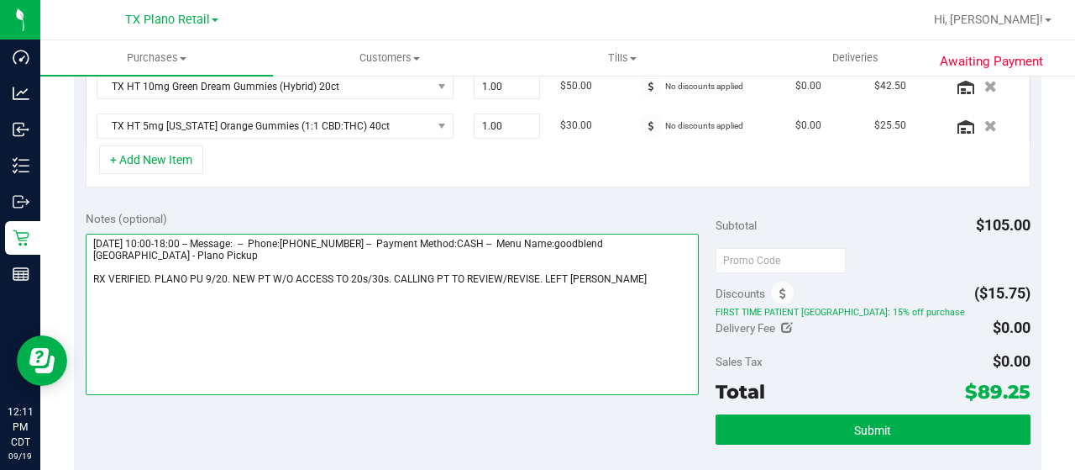
click at [632, 281] on textarea at bounding box center [392, 314] width 613 height 161
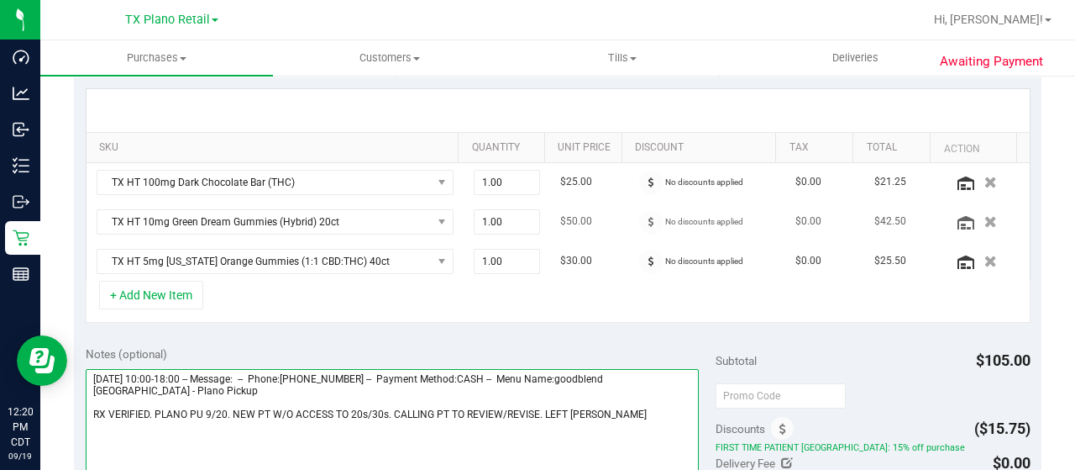
scroll to position [420, 0]
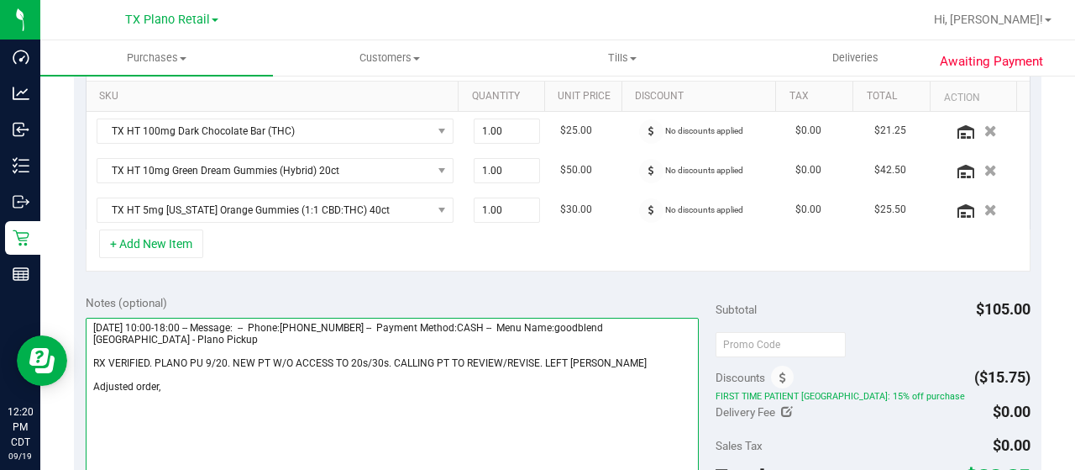
drag, startPoint x: 153, startPoint y: 339, endPoint x: 91, endPoint y: 335, distance: 62.3
click at [91, 335] on textarea at bounding box center [392, 398] width 613 height 161
click at [203, 386] on textarea at bounding box center [392, 398] width 613 height 161
paste textarea "Plano Pickup"
drag, startPoint x: 90, startPoint y: 321, endPoint x: 187, endPoint y: 326, distance: 97.6
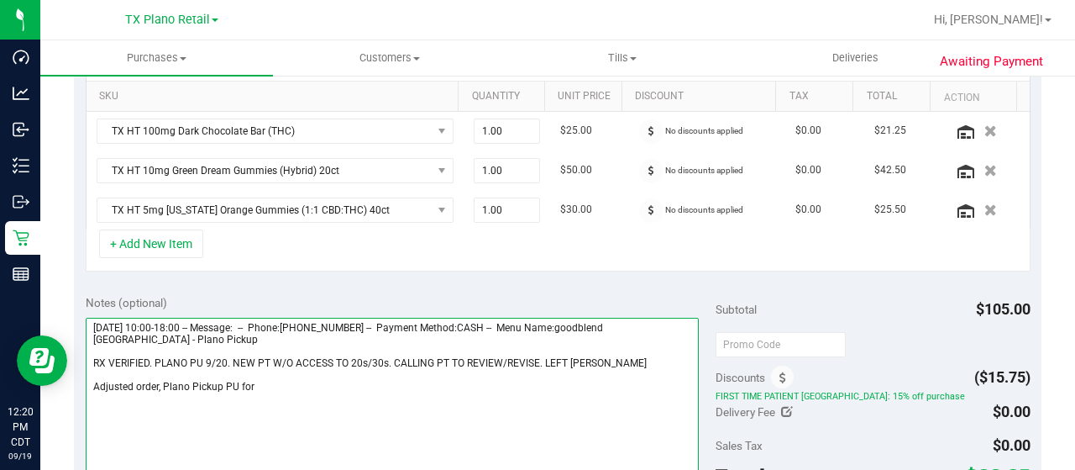
click at [187, 326] on textarea at bounding box center [392, 398] width 613 height 161
click at [291, 386] on textarea at bounding box center [392, 398] width 613 height 161
paste textarea "Saturday 09/20/2025"
click at [223, 381] on textarea at bounding box center [392, 398] width 613 height 161
click at [450, 381] on textarea at bounding box center [392, 398] width 613 height 161
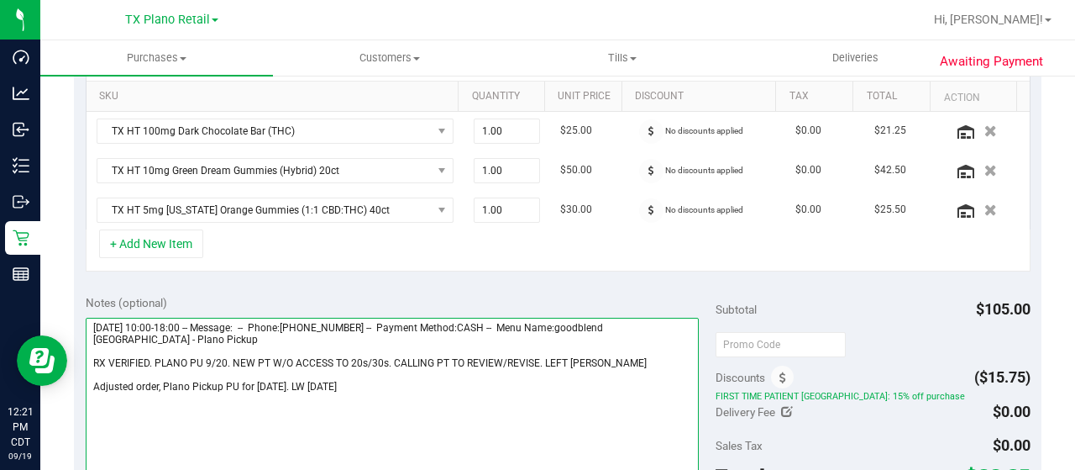
type textarea "Saturday 09/20/2025 10:00-18:00 -- Message: -- Phone:4696774767 -- Payment Meth…"
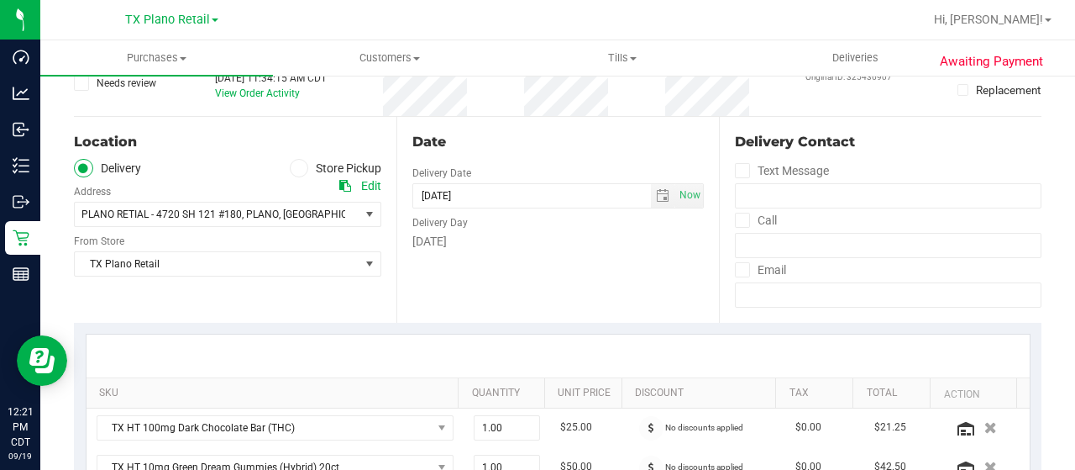
scroll to position [0, 0]
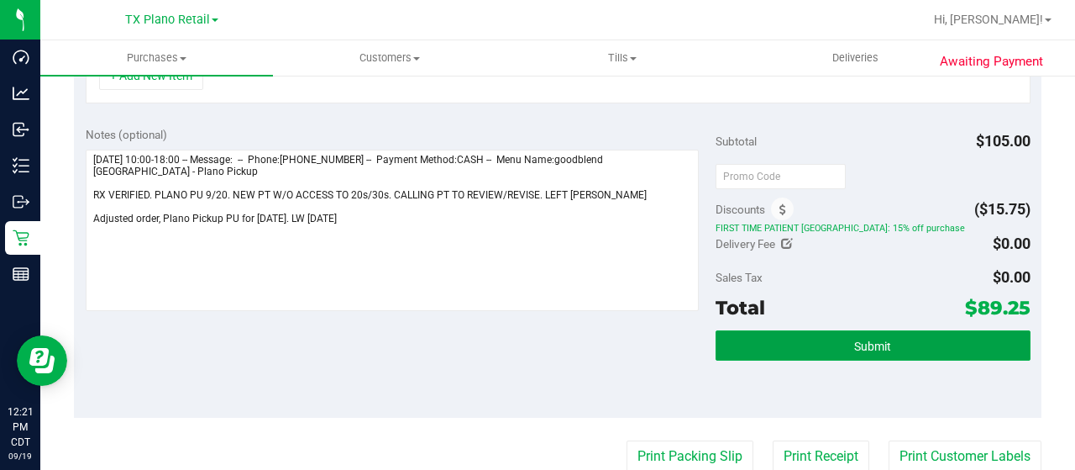
click at [832, 332] on button "Submit" at bounding box center [873, 345] width 315 height 30
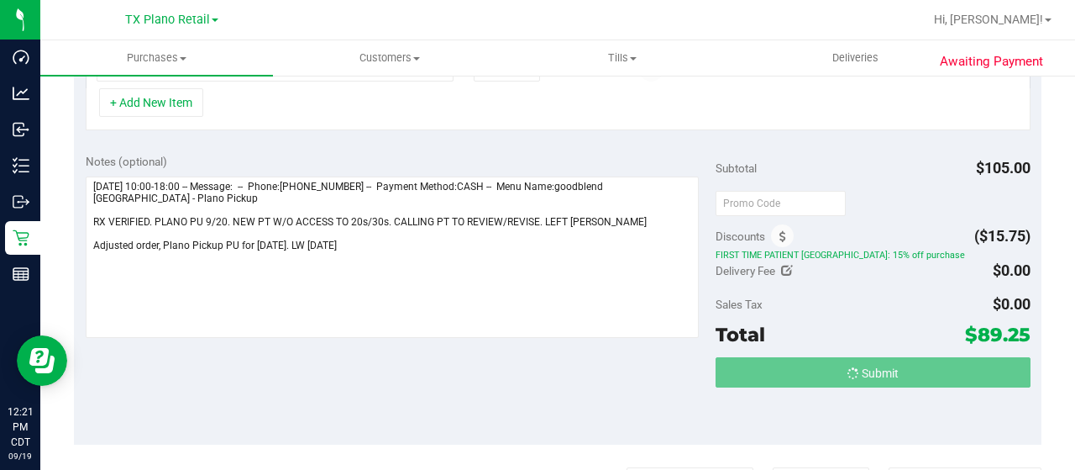
scroll to position [535, 0]
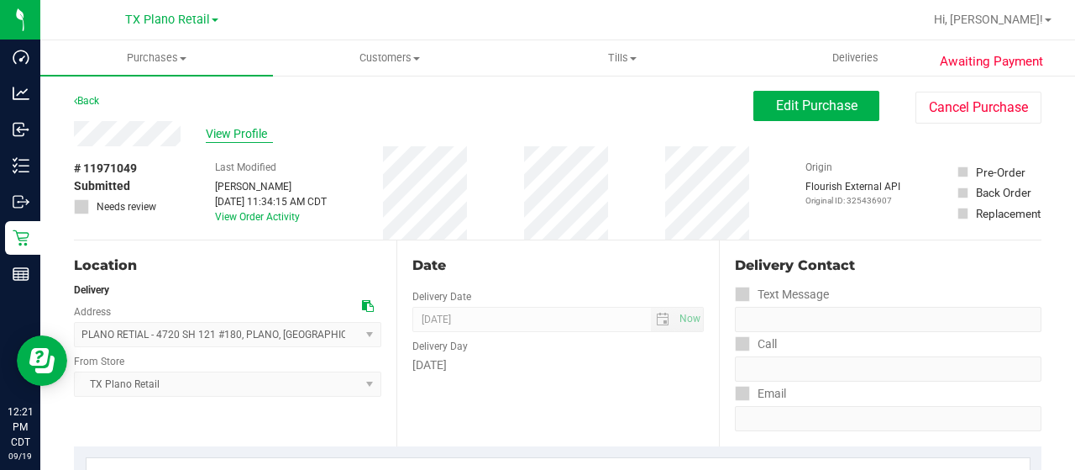
click at [255, 136] on span "View Profile" at bounding box center [239, 134] width 67 height 18
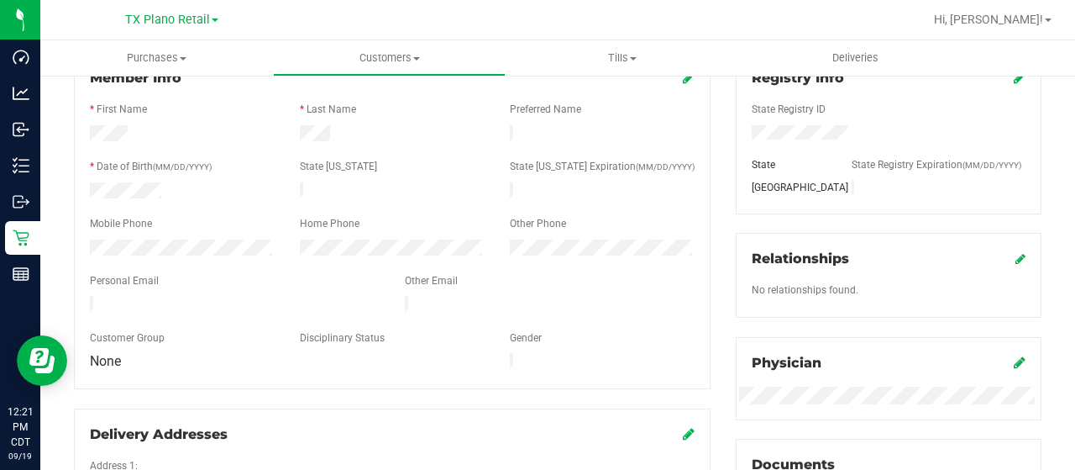
scroll to position [252, 0]
click at [90, 294] on div at bounding box center [234, 304] width 315 height 20
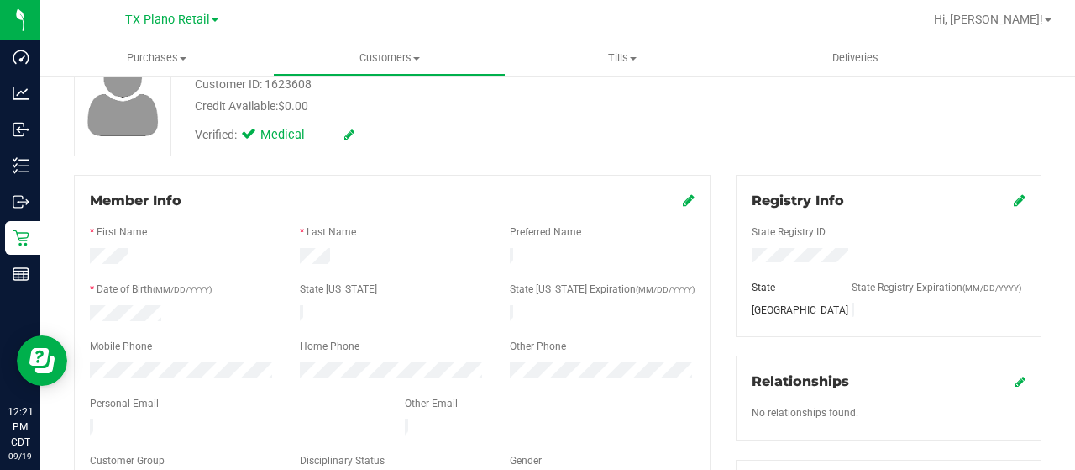
scroll to position [0, 0]
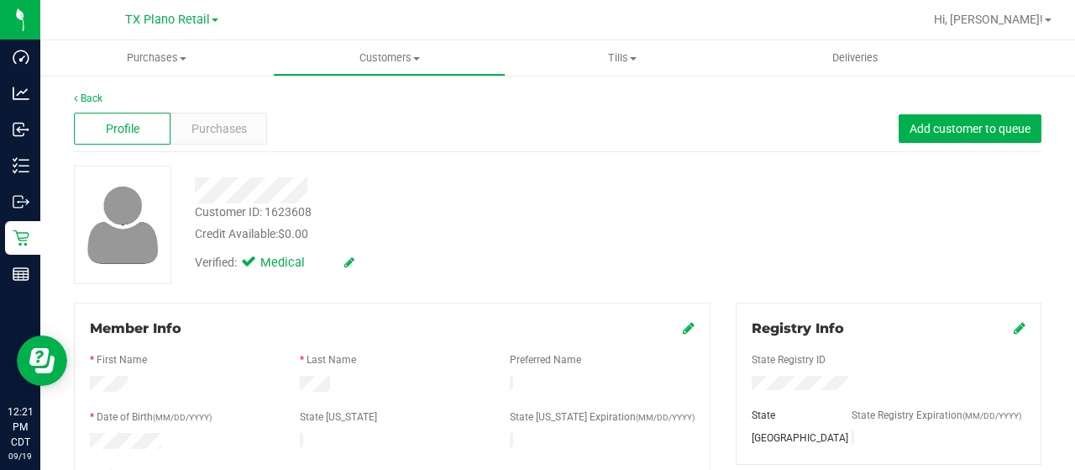
drag, startPoint x: 315, startPoint y: 188, endPoint x: 192, endPoint y: 189, distance: 123.5
click at [192, 189] on div at bounding box center [430, 190] width 496 height 26
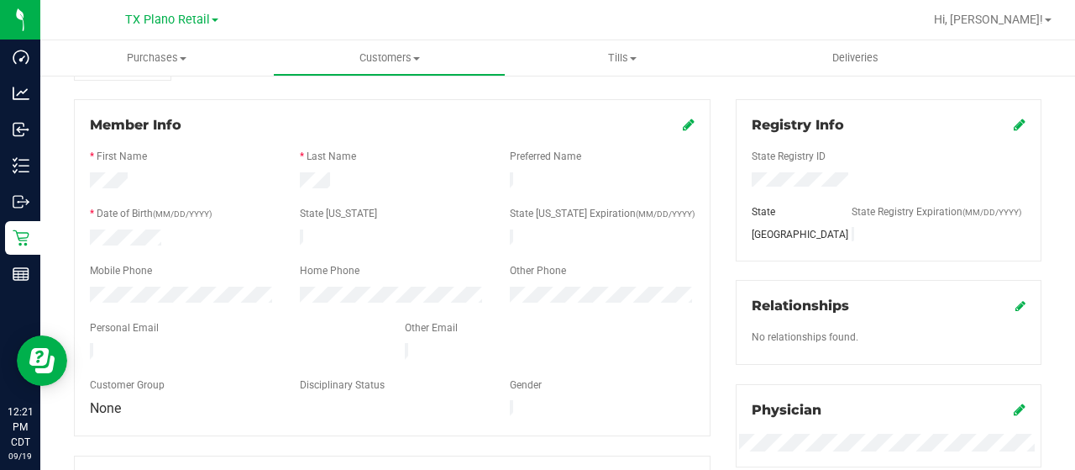
scroll to position [252, 0]
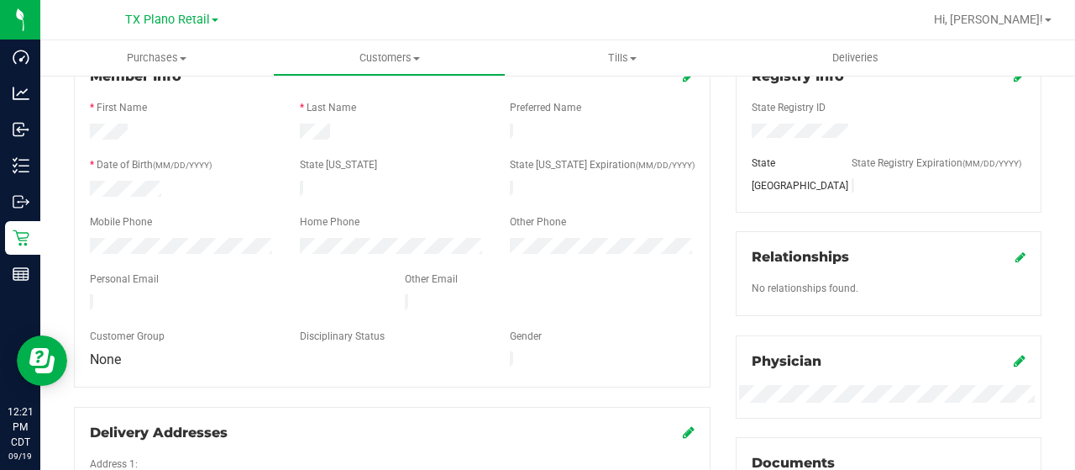
click at [84, 240] on div at bounding box center [182, 248] width 210 height 20
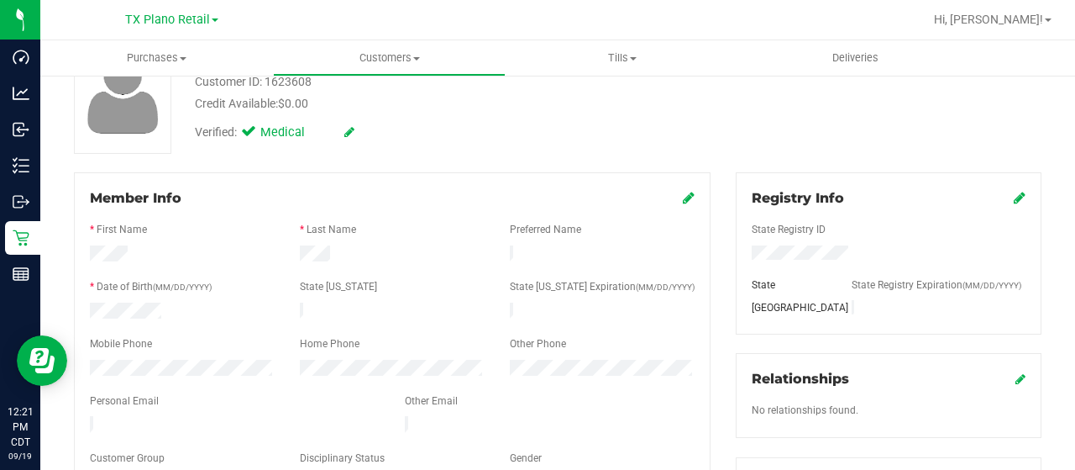
scroll to position [0, 0]
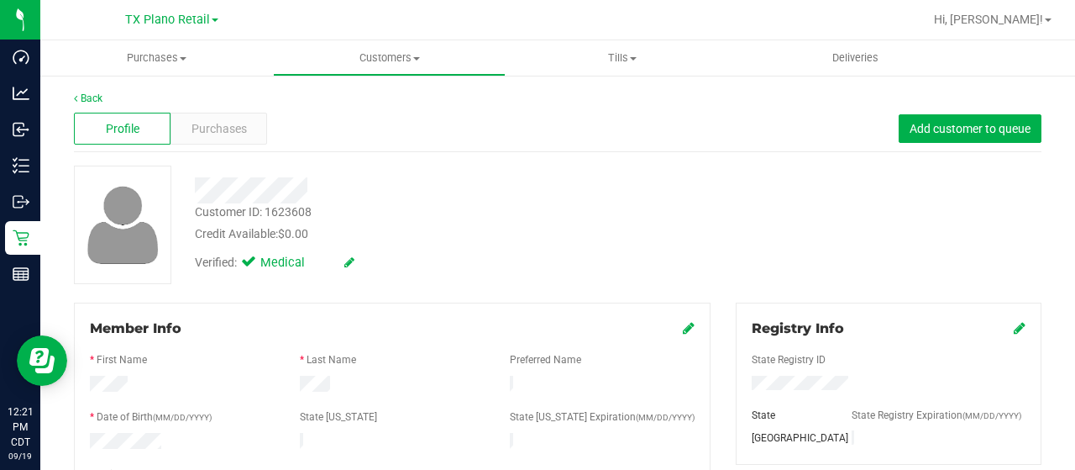
drag, startPoint x: 309, startPoint y: 187, endPoint x: 190, endPoint y: 193, distance: 119.4
click at [190, 193] on div at bounding box center [430, 190] width 496 height 26
click at [230, 125] on span "Purchases" at bounding box center [219, 129] width 55 height 18
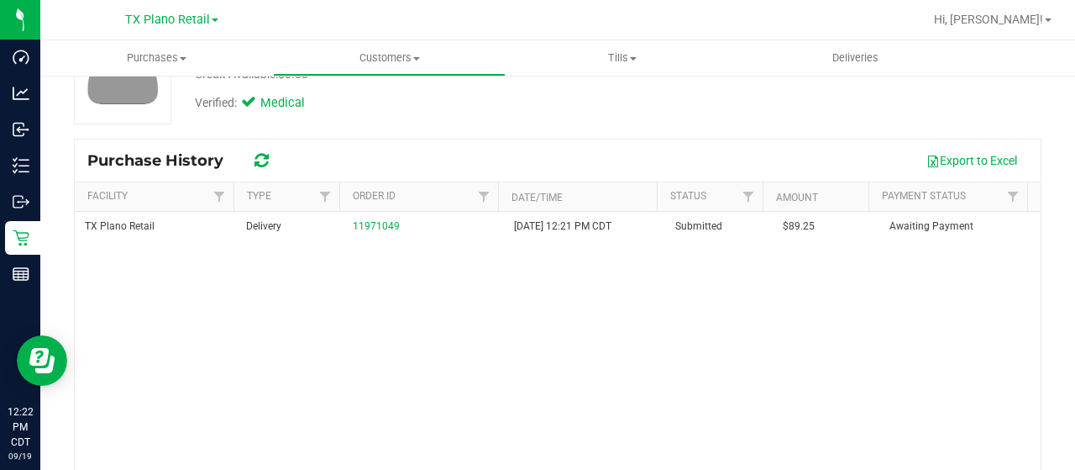
scroll to position [168, 0]
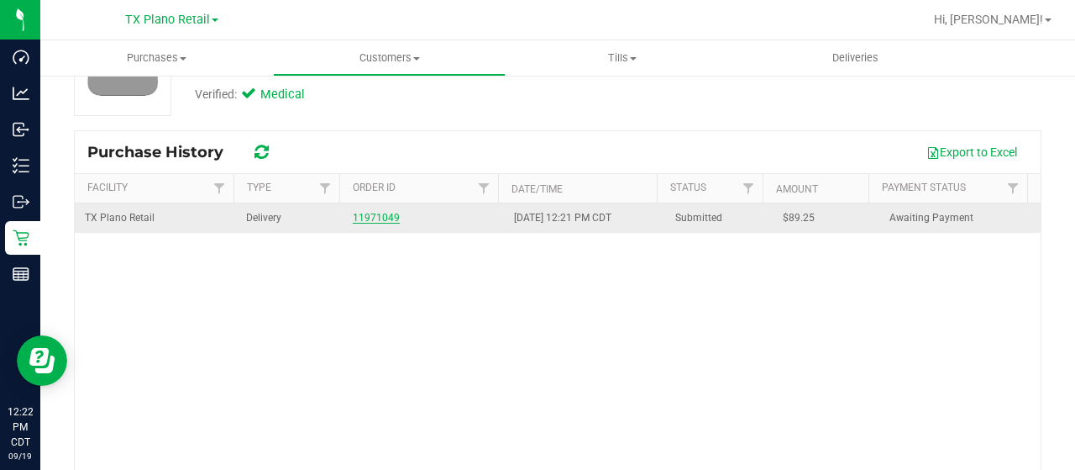
click at [376, 219] on link "11971049" at bounding box center [376, 218] width 47 height 12
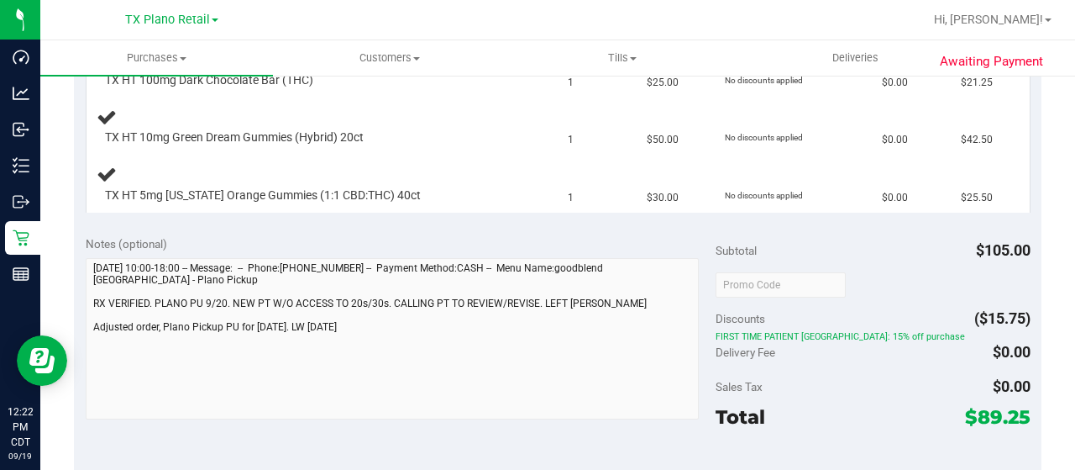
scroll to position [588, 0]
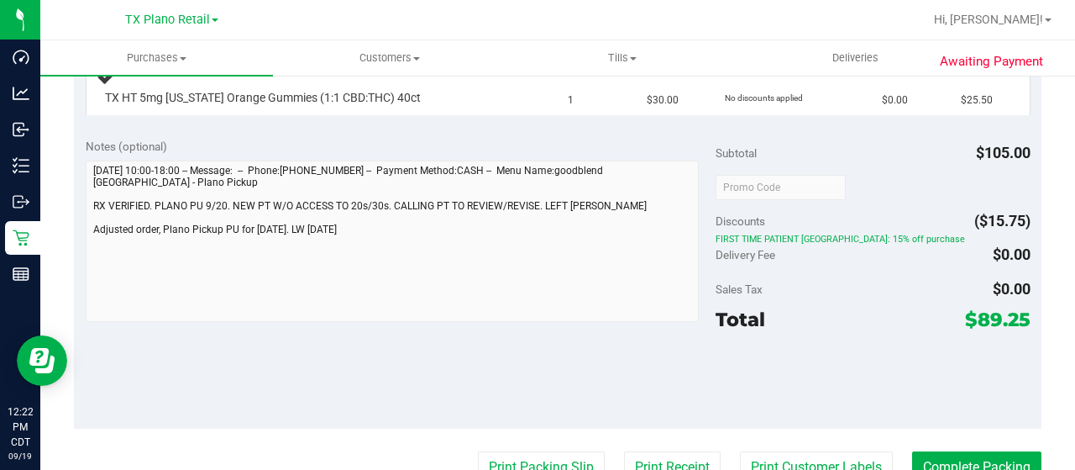
drag, startPoint x: 965, startPoint y: 314, endPoint x: 1016, endPoint y: 319, distance: 51.5
click at [1016, 319] on span "$89.25" at bounding box center [998, 319] width 66 height 24
copy span "89.25"
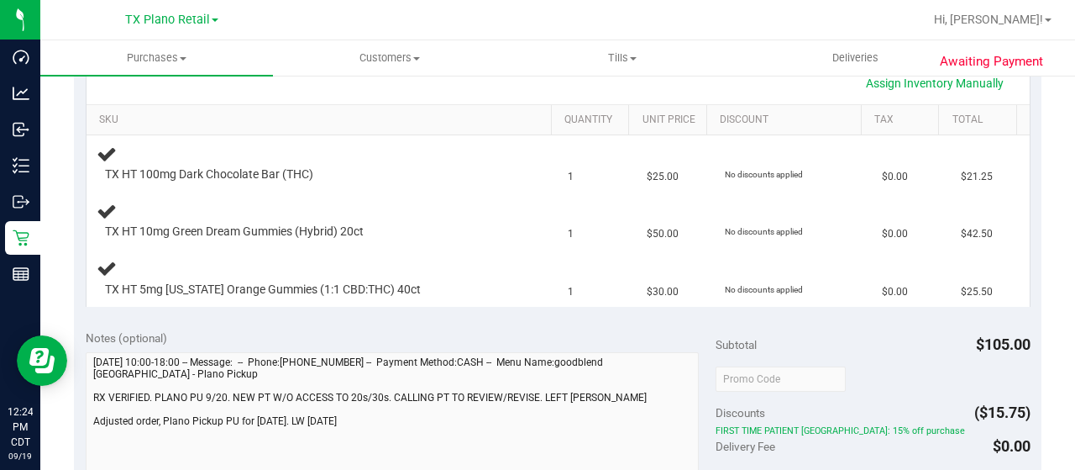
scroll to position [0, 0]
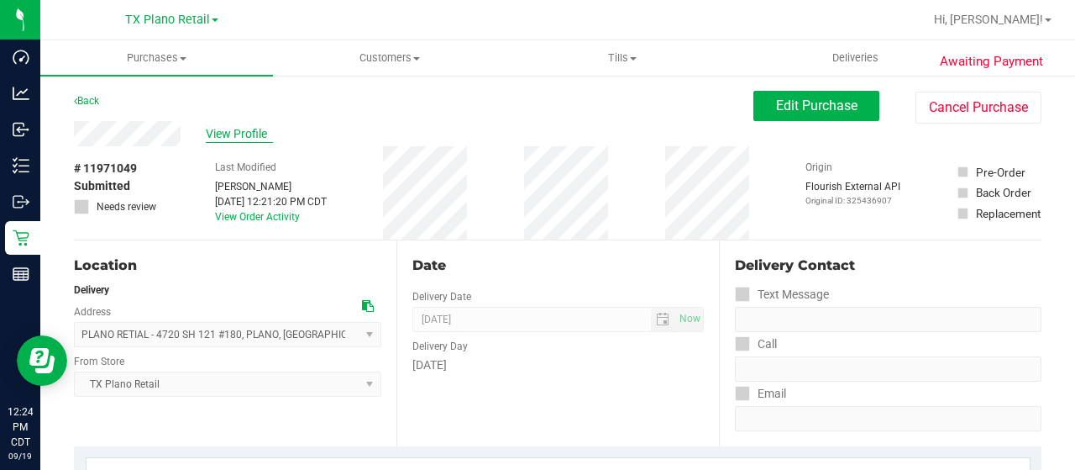
click at [252, 135] on span "View Profile" at bounding box center [239, 134] width 67 height 18
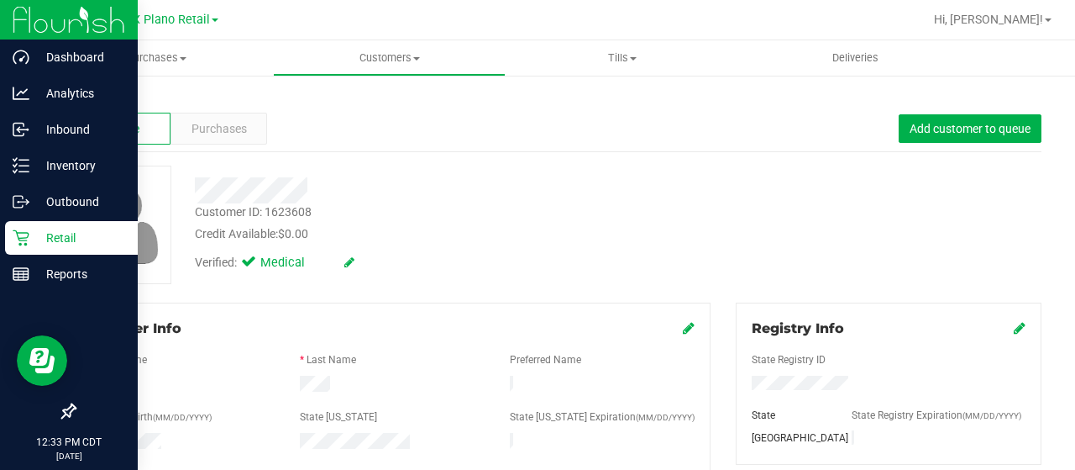
click at [37, 239] on p "Retail" at bounding box center [79, 238] width 101 height 20
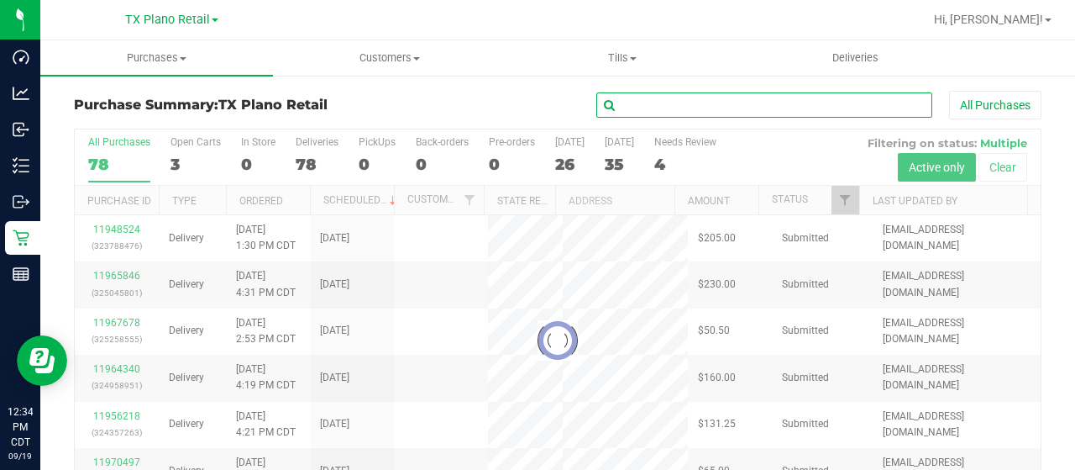
click at [667, 104] on input "text" at bounding box center [764, 104] width 336 height 25
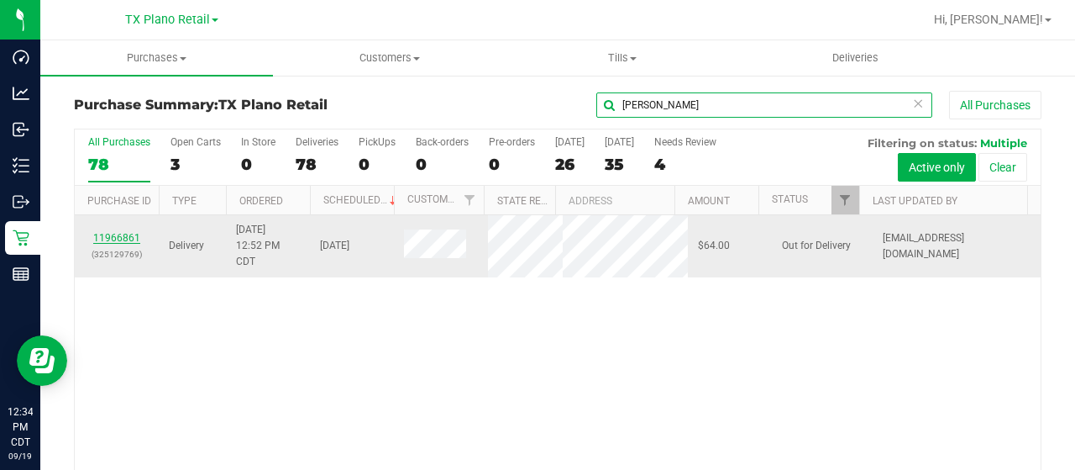
type input "soto"
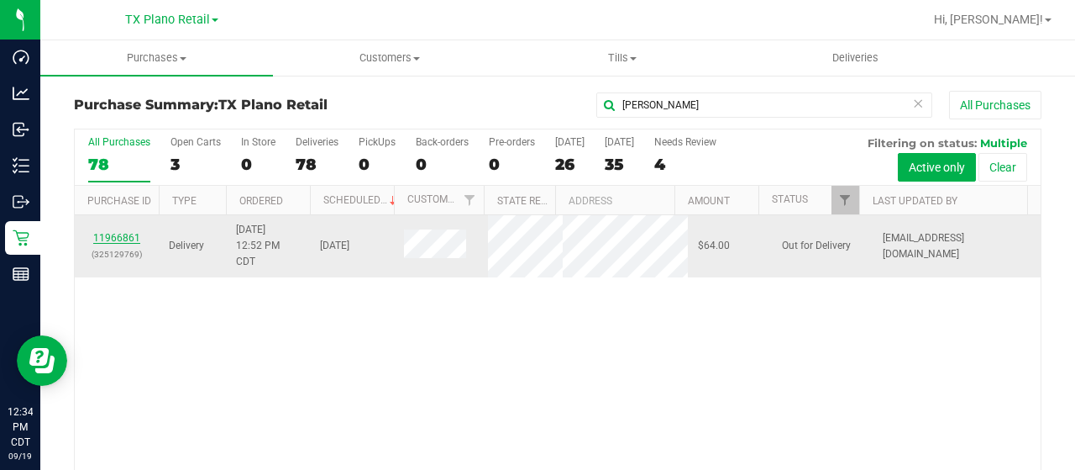
click at [118, 233] on link "11966861" at bounding box center [116, 238] width 47 height 12
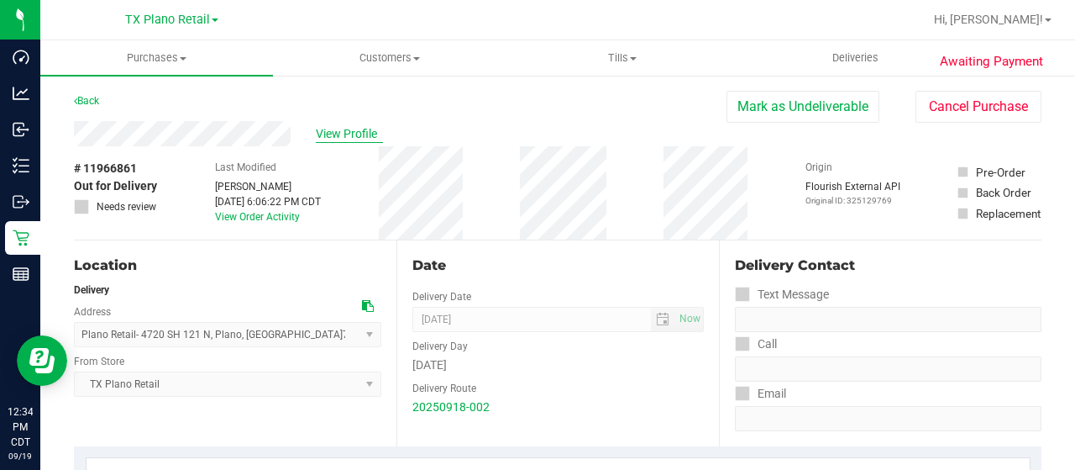
click at [336, 132] on span "View Profile" at bounding box center [349, 134] width 67 height 18
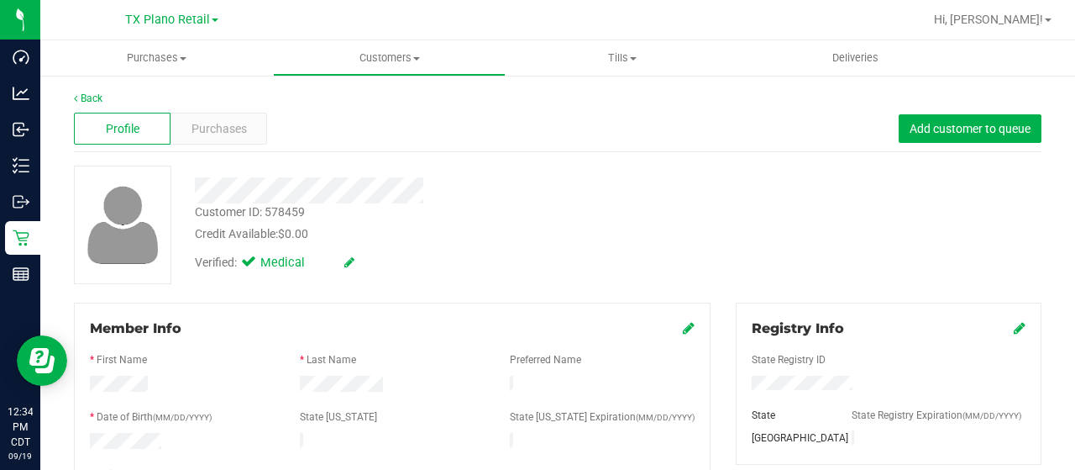
scroll to position [168, 0]
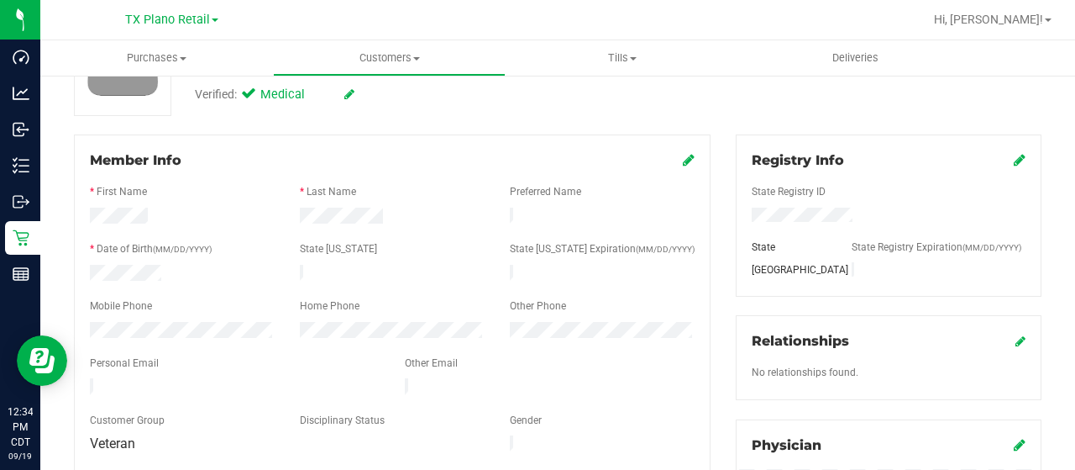
click at [84, 379] on div at bounding box center [234, 388] width 315 height 20
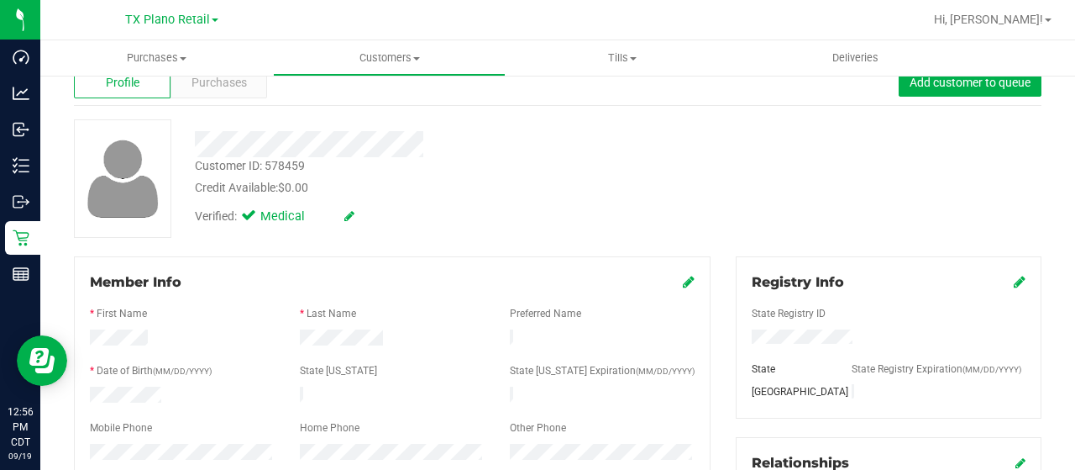
scroll to position [0, 0]
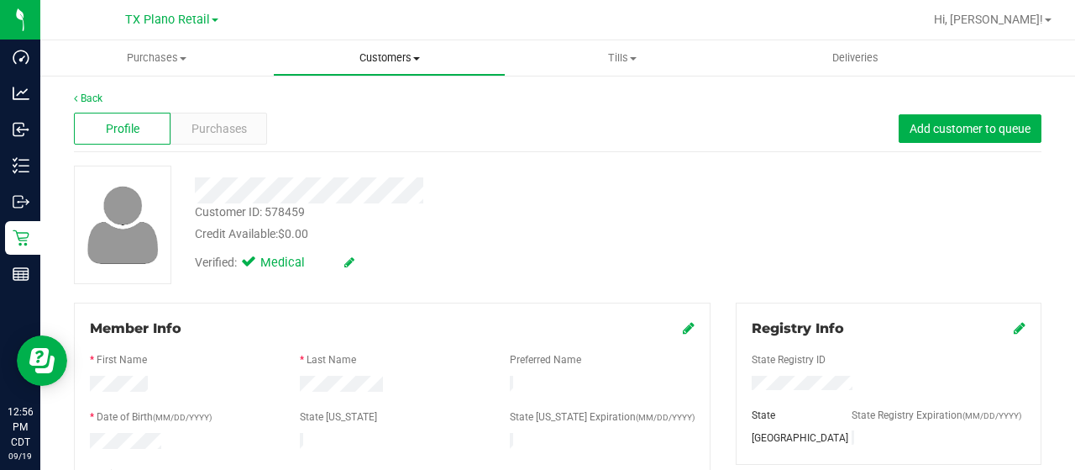
click at [378, 61] on span "Customers" at bounding box center [389, 57] width 231 height 15
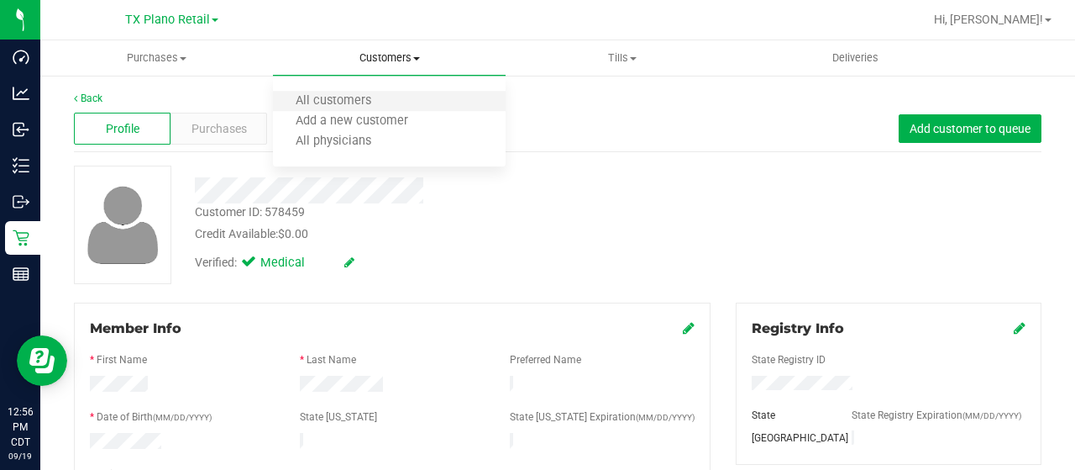
click at [375, 93] on li "All customers" at bounding box center [389, 102] width 233 height 20
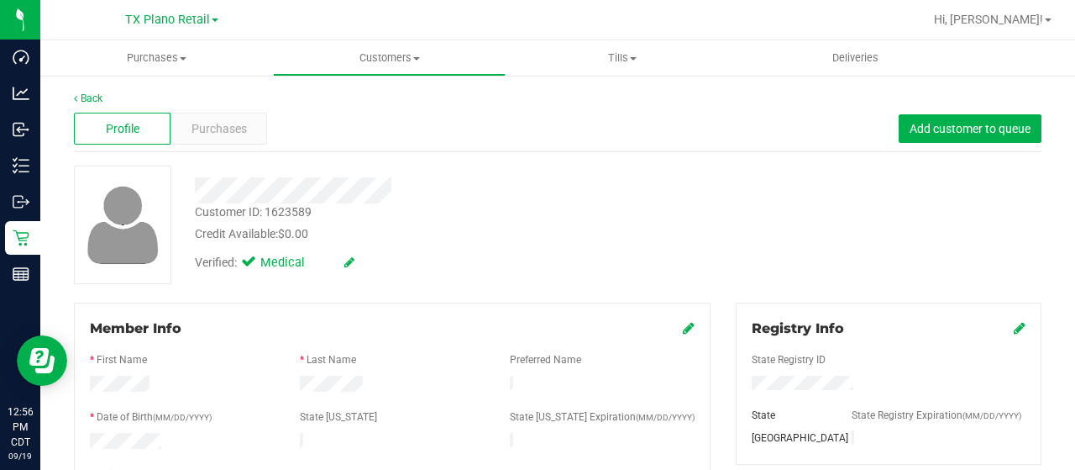
click at [398, 192] on div at bounding box center [430, 190] width 496 height 26
click at [239, 135] on span "Purchases" at bounding box center [219, 129] width 55 height 18
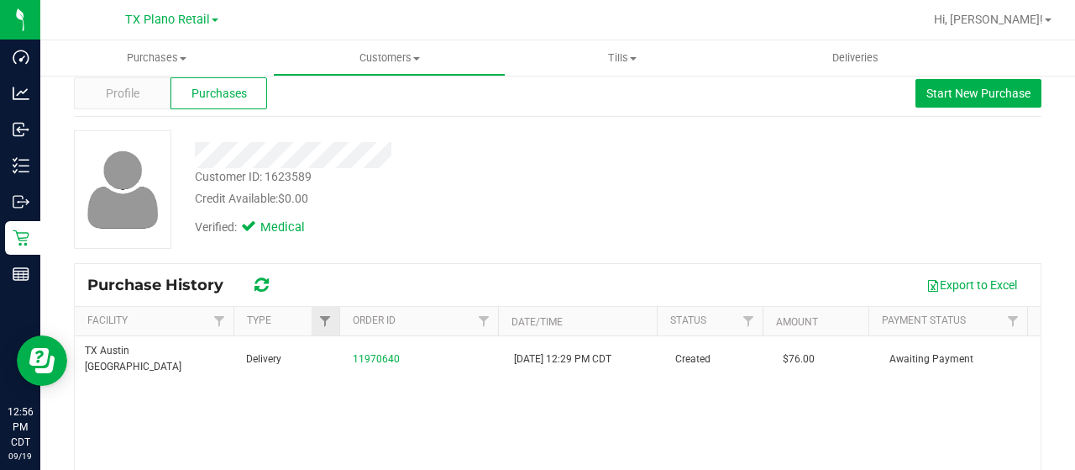
scroll to position [84, 0]
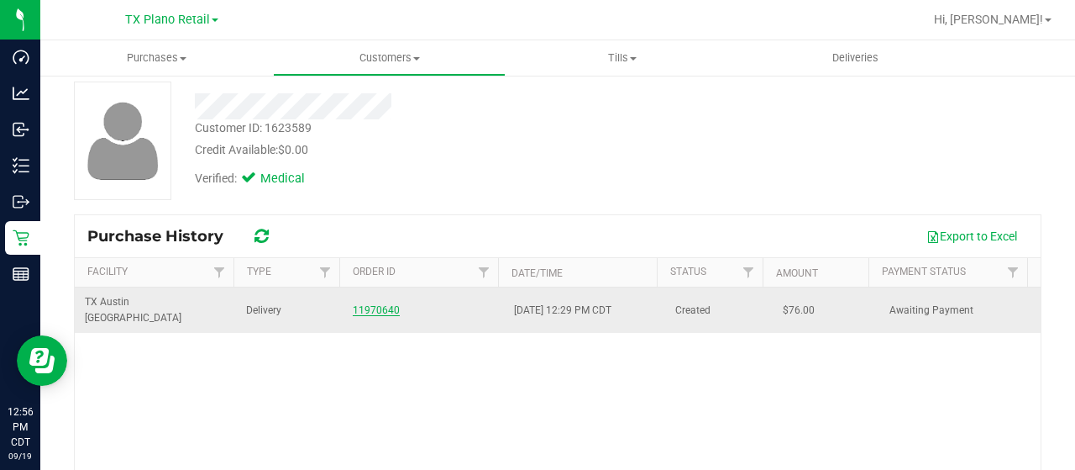
click at [370, 304] on link "11970640" at bounding box center [376, 310] width 47 height 12
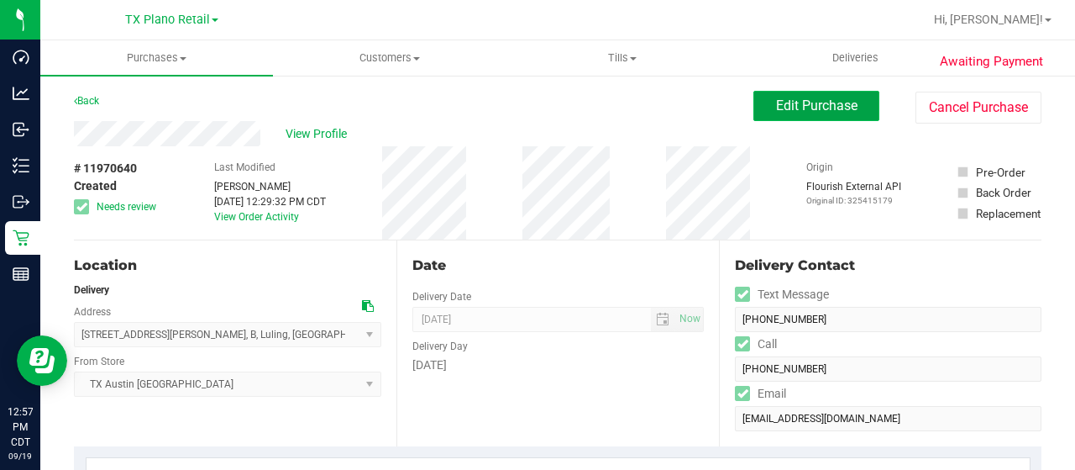
click at [822, 105] on span "Edit Purchase" at bounding box center [816, 105] width 81 height 16
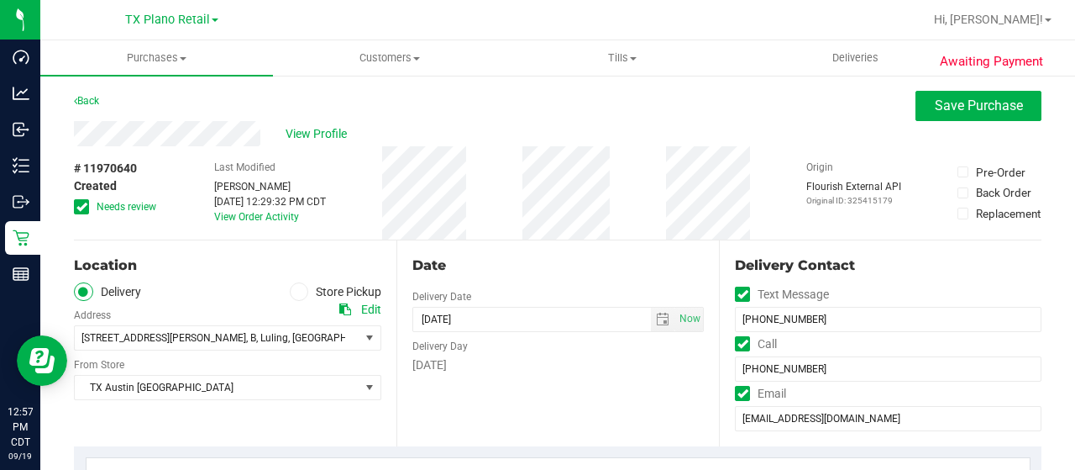
click at [135, 211] on span "Needs review" at bounding box center [127, 206] width 60 height 15
click at [0, 0] on input "Needs review" at bounding box center [0, 0] width 0 height 0
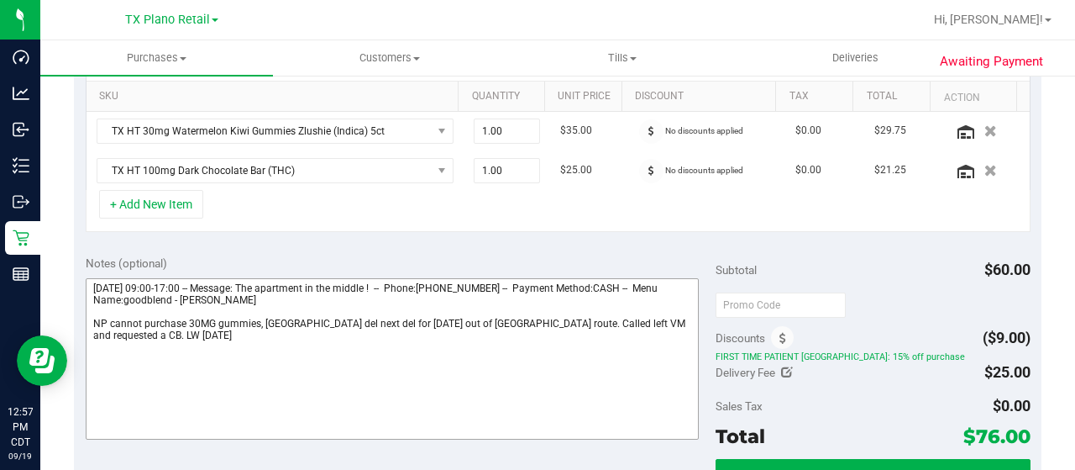
scroll to position [336, 0]
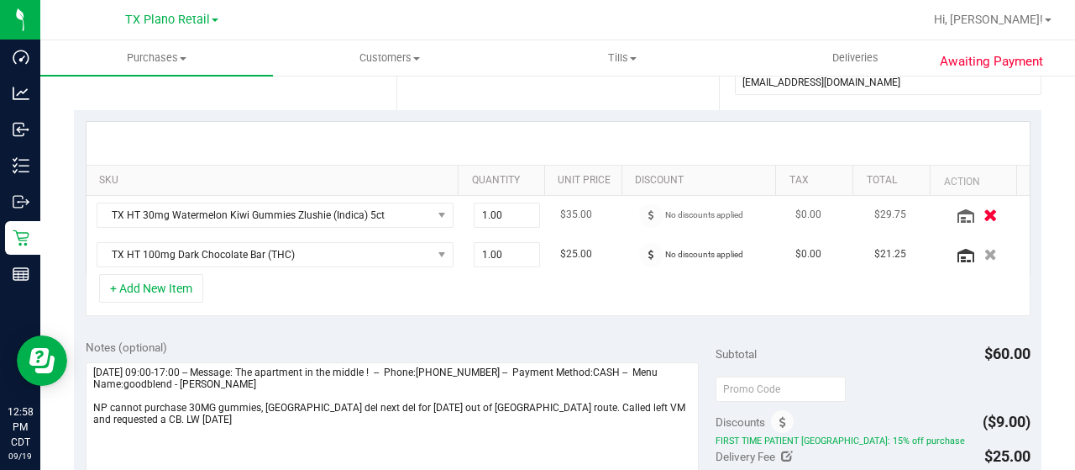
click at [984, 216] on icon "button" at bounding box center [991, 214] width 14 height 13
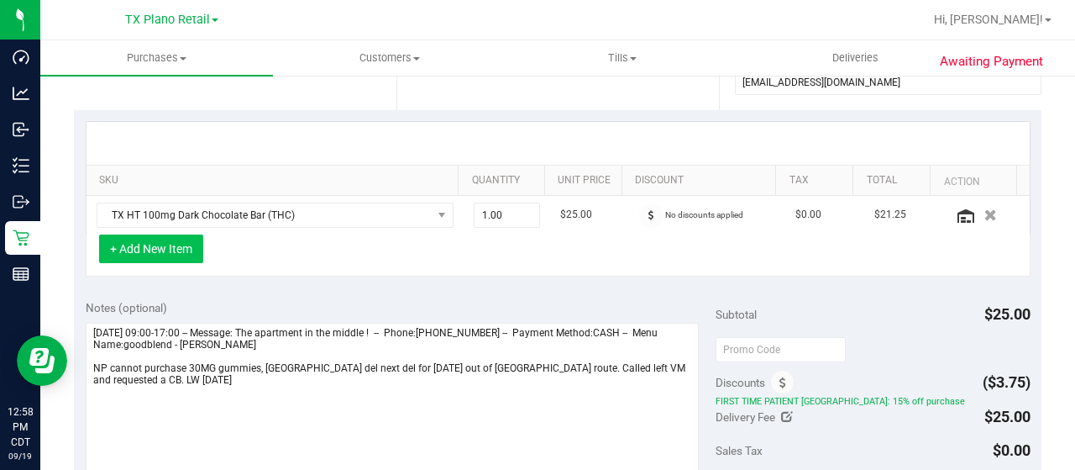
click at [170, 238] on button "+ Add New Item" at bounding box center [151, 248] width 104 height 29
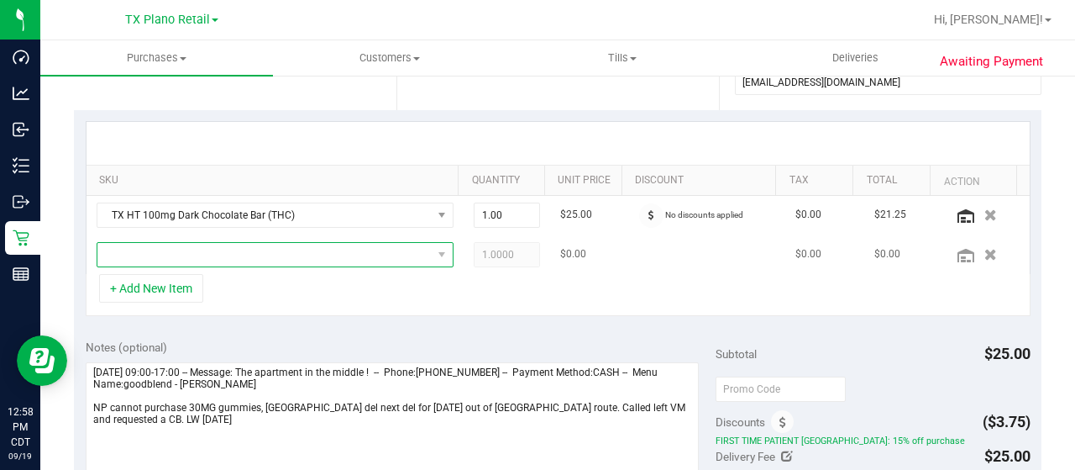
click at [226, 248] on span "NO DATA FOUND" at bounding box center [264, 255] width 334 height 24
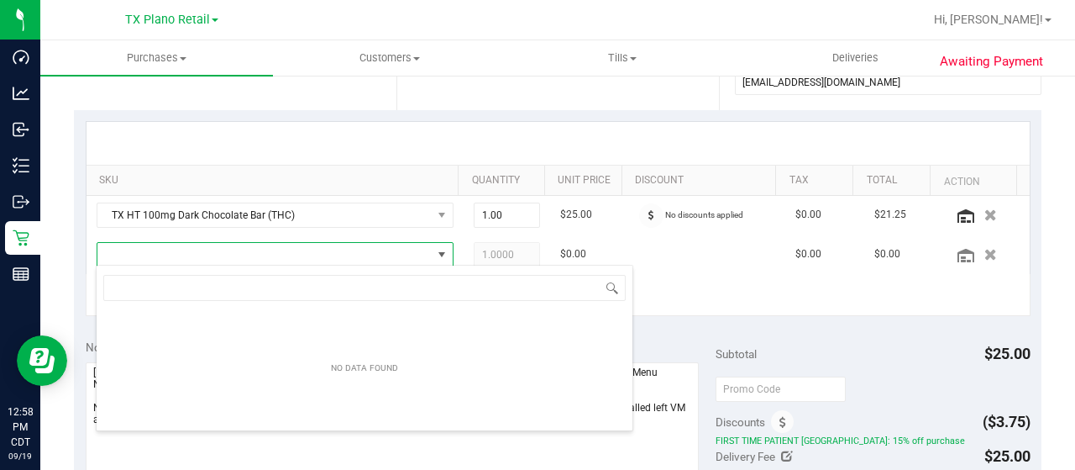
scroll to position [24, 339]
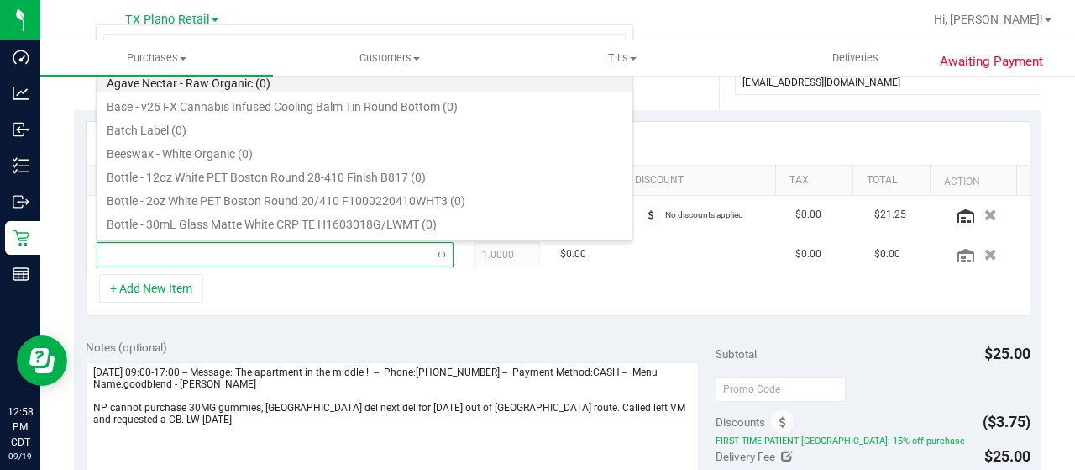
type input "gree"
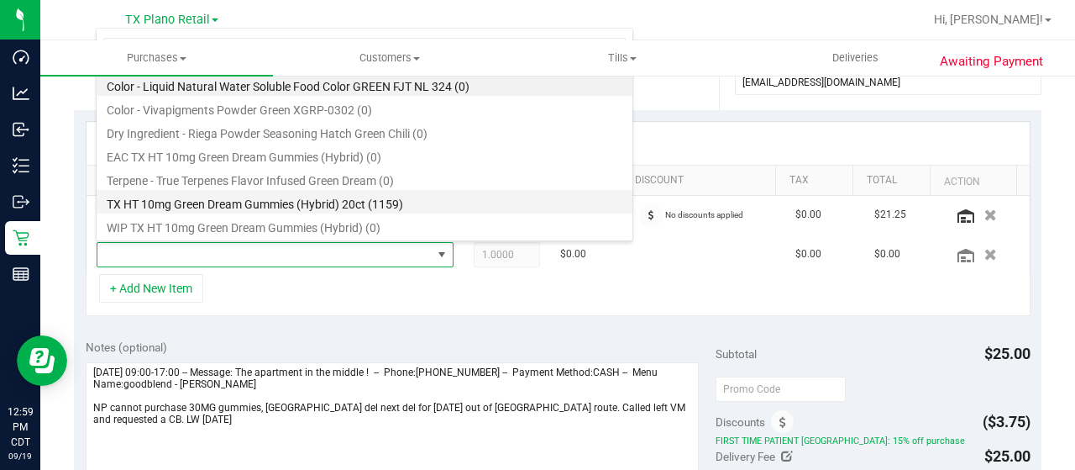
click at [404, 202] on li "TX HT 10mg Green Dream Gummies (Hybrid) 20ct (1159)" at bounding box center [365, 202] width 536 height 24
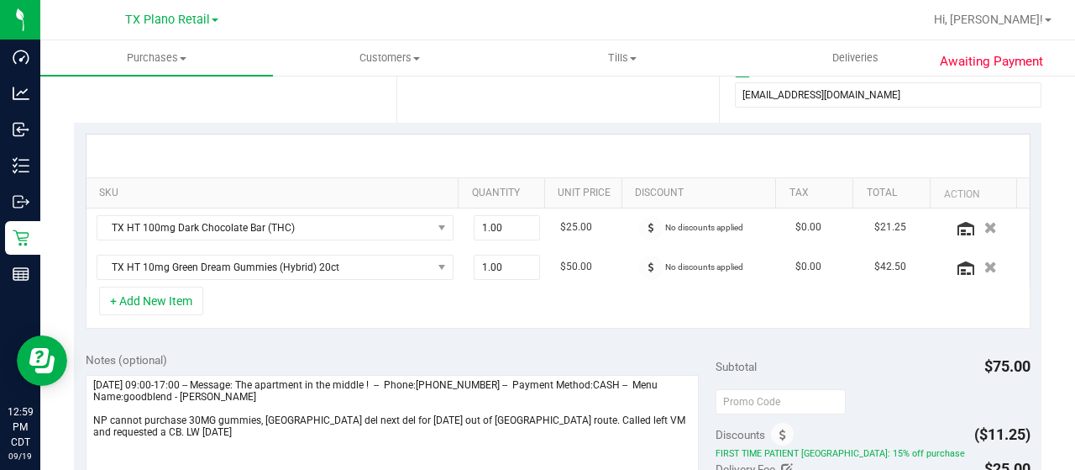
scroll to position [0, 0]
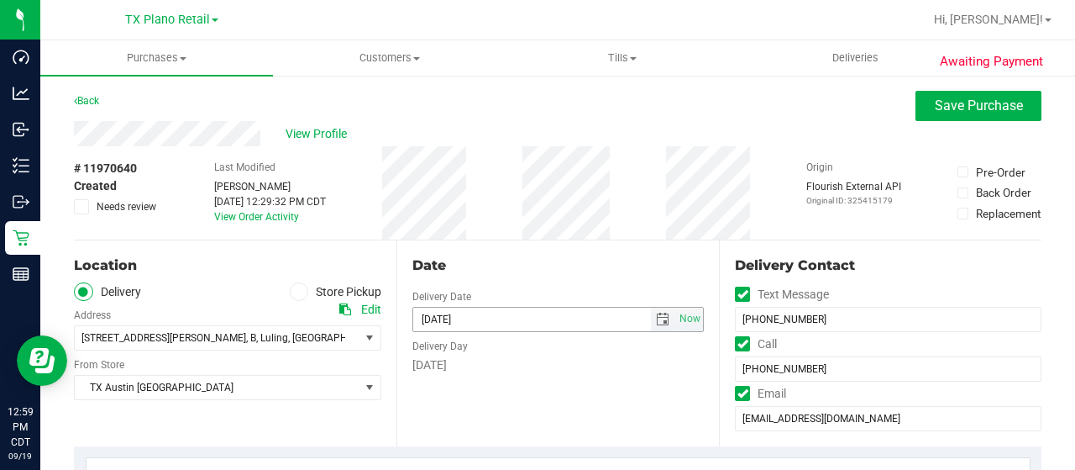
click at [656, 321] on span "select" at bounding box center [662, 319] width 13 height 13
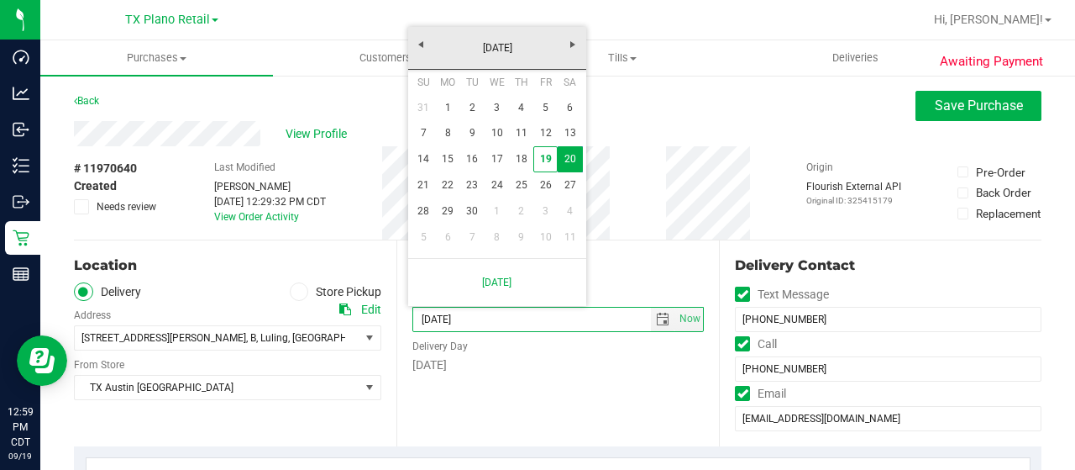
click at [619, 261] on div "Date" at bounding box center [558, 265] width 292 height 20
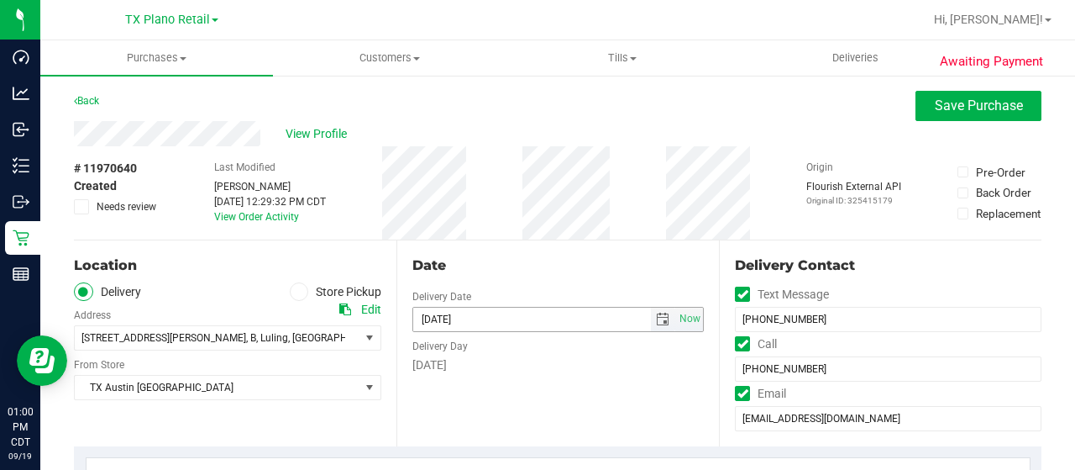
click at [656, 317] on span "select" at bounding box center [662, 319] width 13 height 13
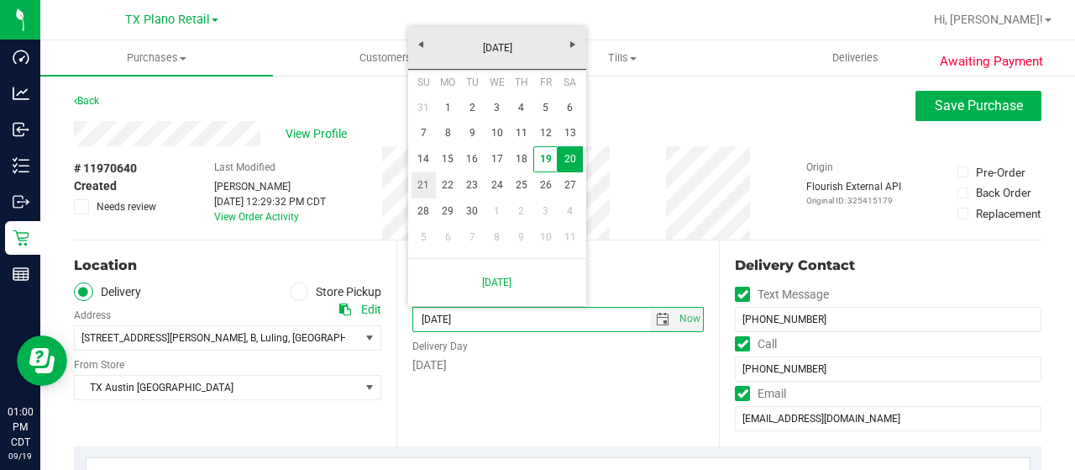
click at [428, 185] on link "21" at bounding box center [424, 185] width 24 height 26
type input "09/21/2025"
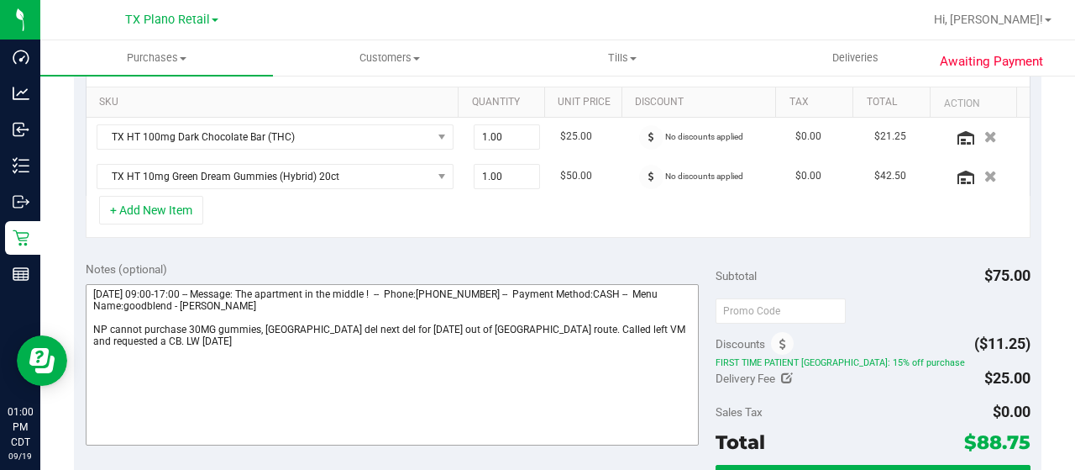
scroll to position [420, 0]
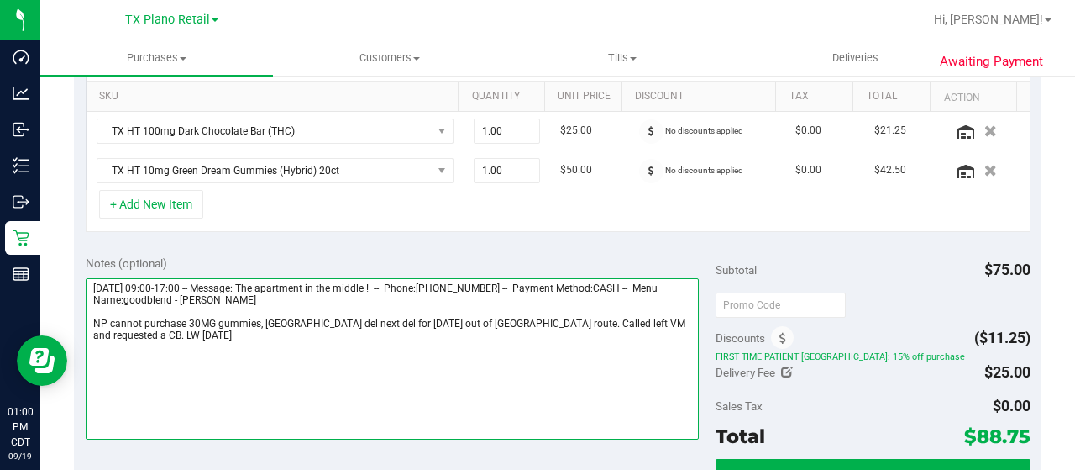
click at [262, 339] on textarea at bounding box center [392, 358] width 613 height 161
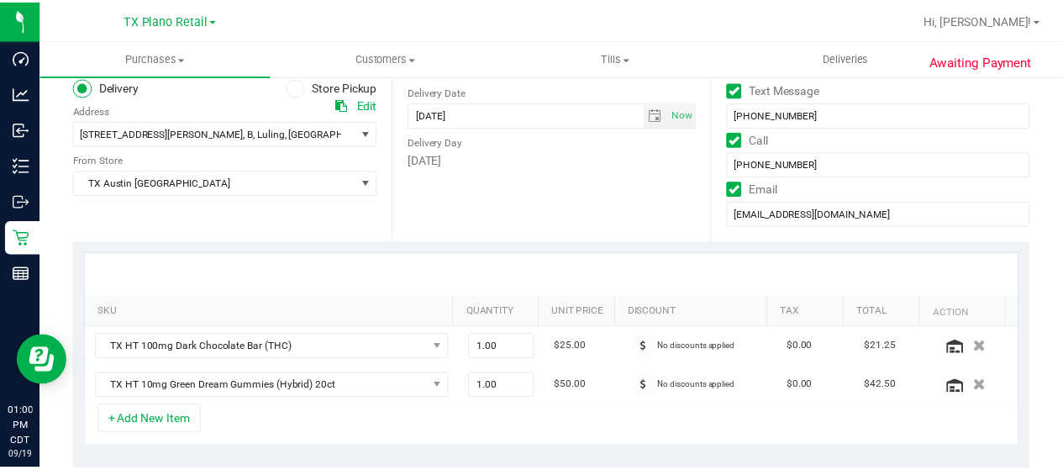
scroll to position [168, 0]
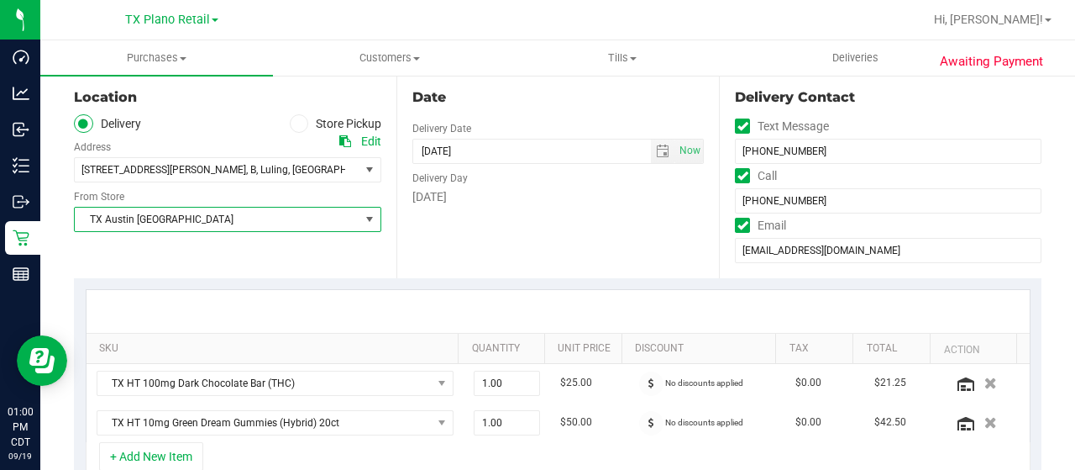
click at [260, 226] on span "TX Austin [GEOGRAPHIC_DATA]" at bounding box center [217, 219] width 285 height 24
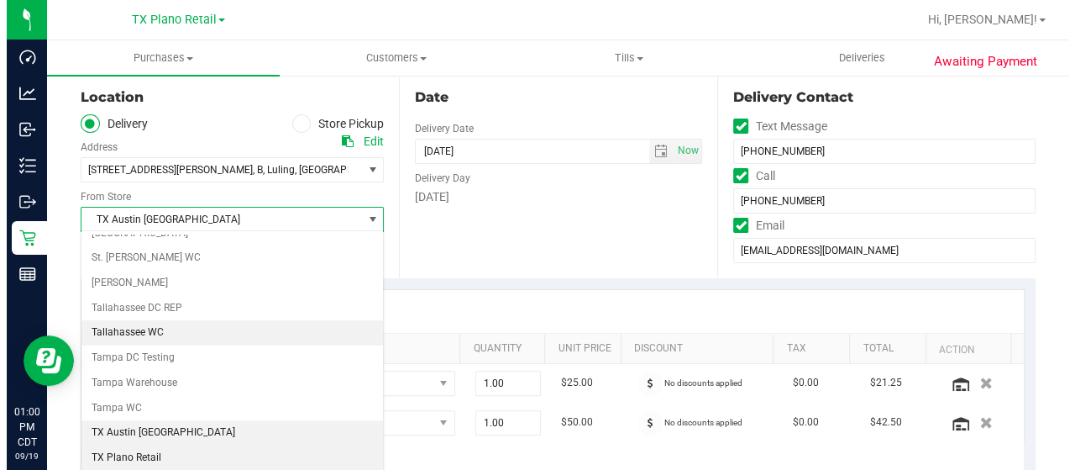
scroll to position [1185, 0]
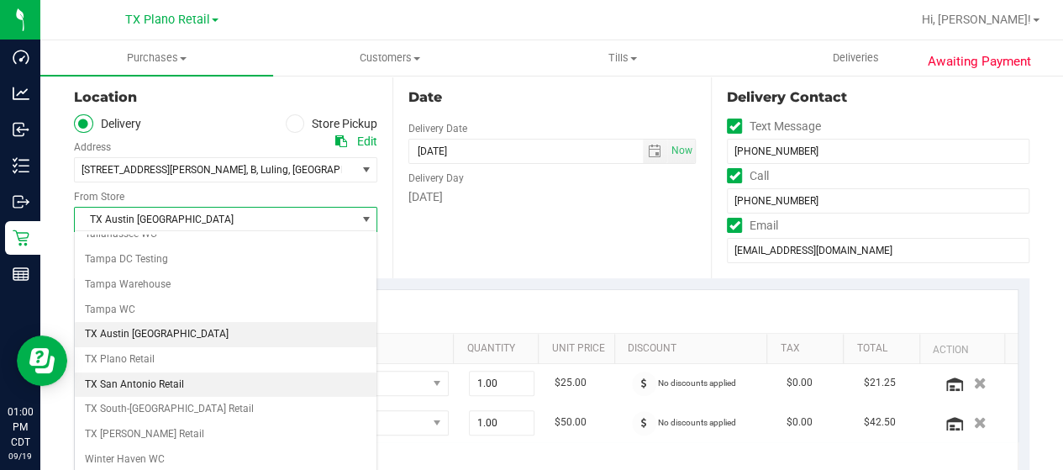
click at [194, 372] on li "TX San Antonio Retail" at bounding box center [226, 384] width 302 height 25
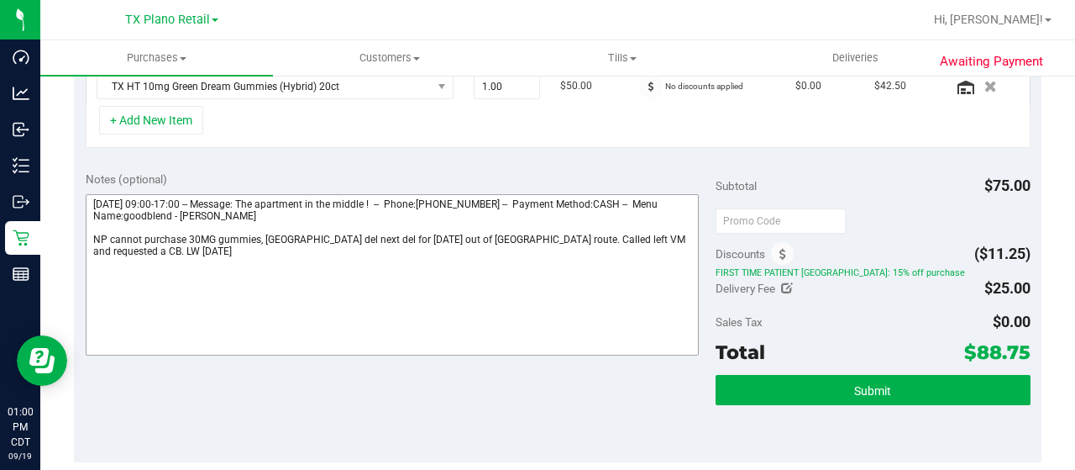
scroll to position [477, 0]
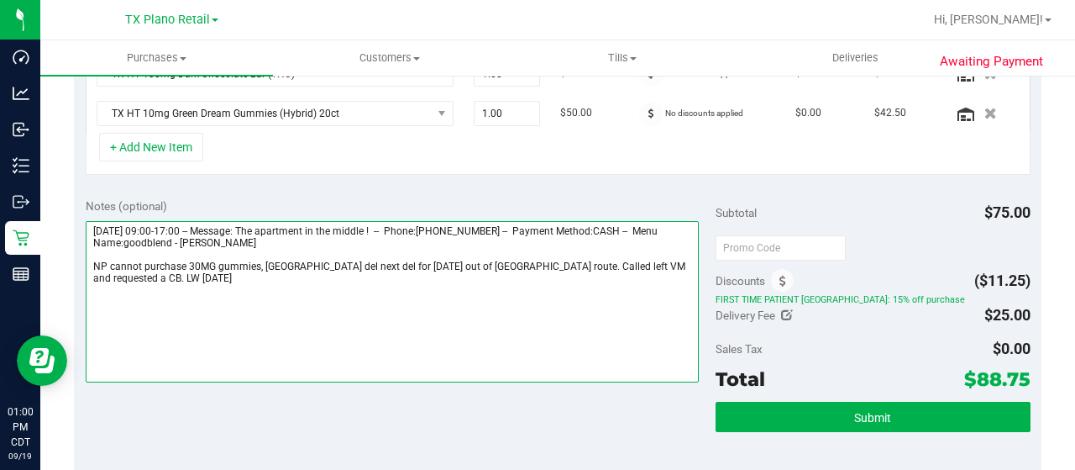
drag, startPoint x: 91, startPoint y: 223, endPoint x: 187, endPoint y: 227, distance: 96.7
click at [187, 227] on textarea at bounding box center [392, 301] width 613 height 161
click at [235, 285] on textarea at bounding box center [392, 301] width 613 height 161
paste textarea "Saturday 09/20/2025"
click at [92, 303] on textarea at bounding box center [392, 301] width 613 height 161
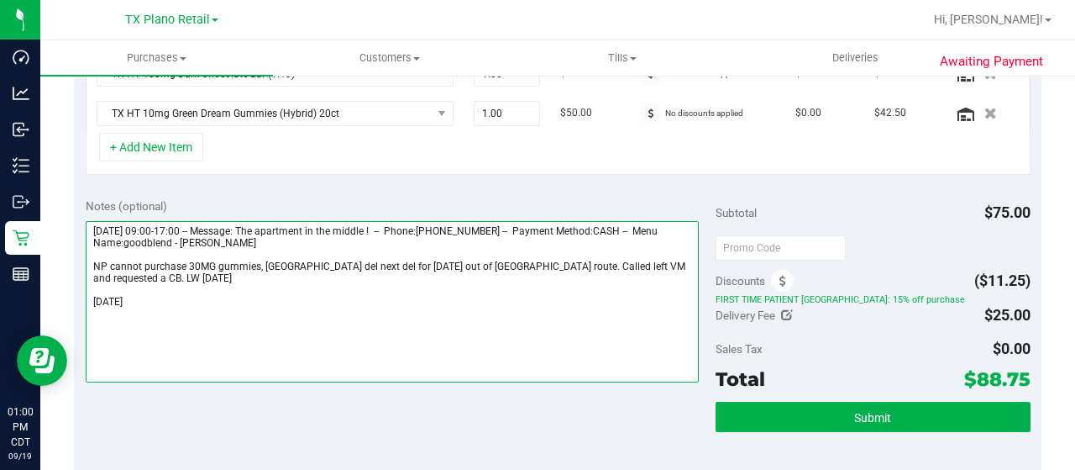
drag, startPoint x: 130, startPoint y: 299, endPoint x: 99, endPoint y: 299, distance: 31.1
click at [99, 299] on textarea at bounding box center [392, 301] width 613 height 161
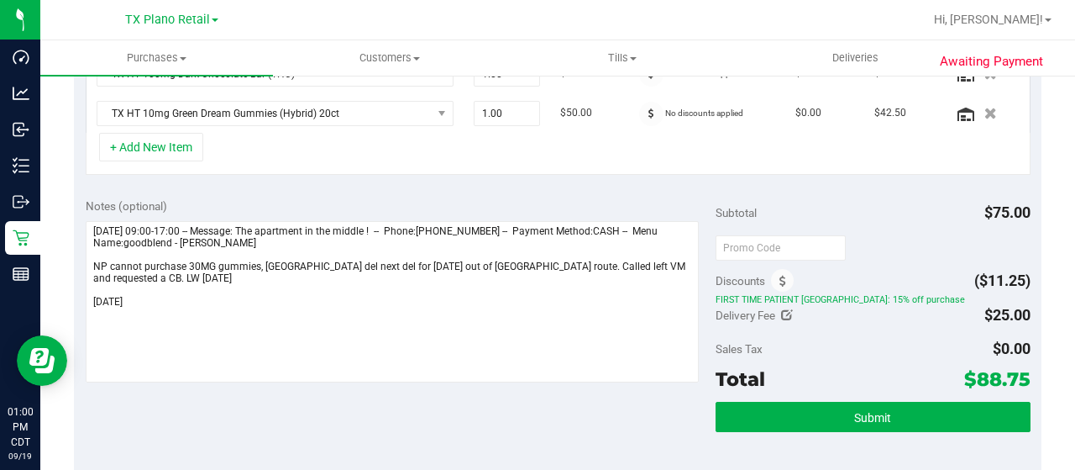
click at [482, 427] on div "Notes (optional) Subtotal $75.00 Discounts ($11.25) FIRST TIME PATIENT TX: 15% …" at bounding box center [558, 337] width 968 height 302
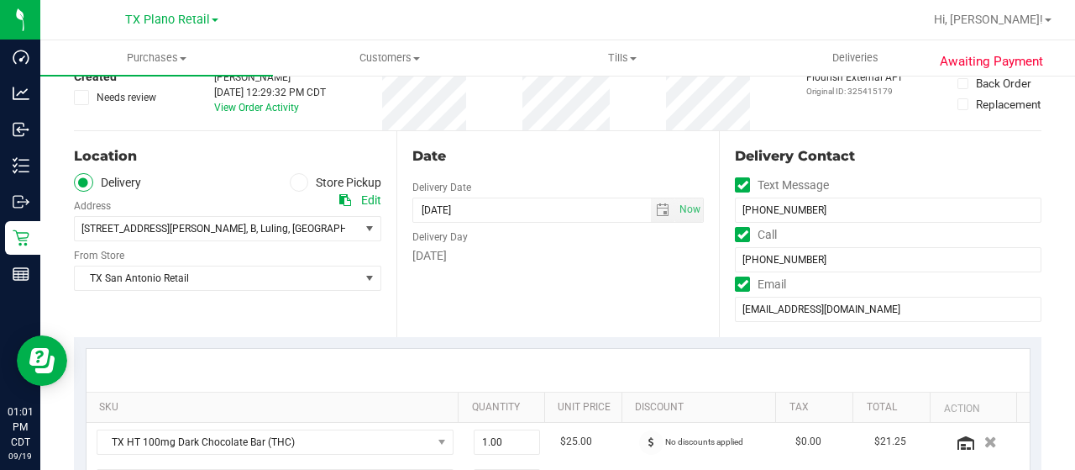
scroll to position [57, 0]
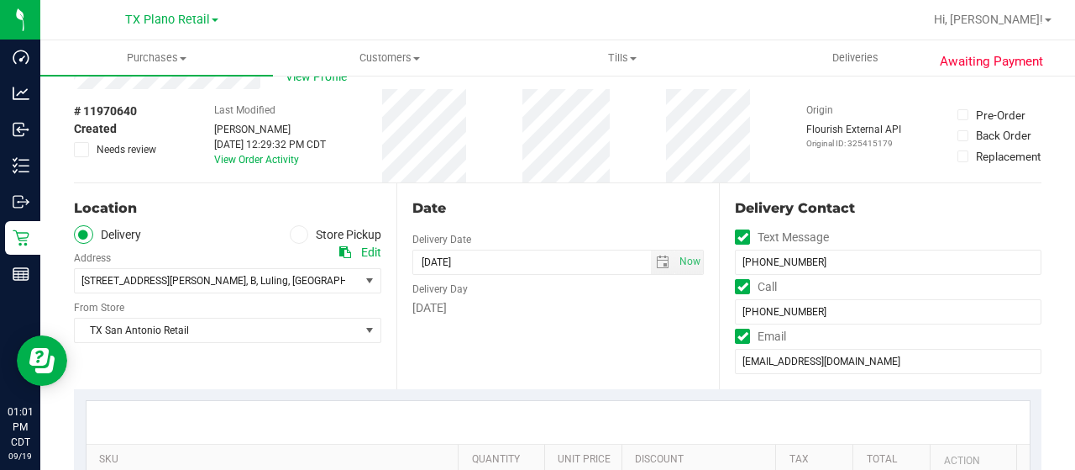
click at [339, 250] on icon at bounding box center [345, 252] width 12 height 12
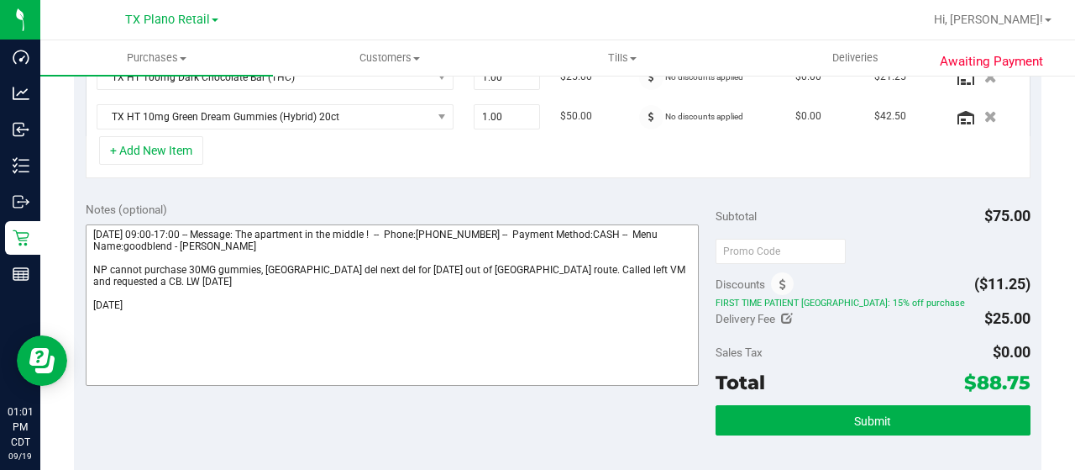
scroll to position [477, 0]
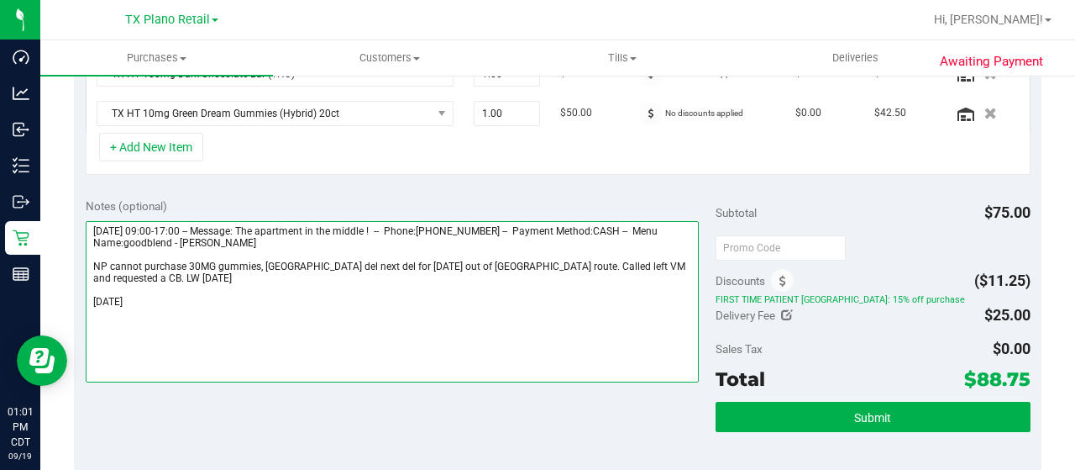
click at [91, 300] on textarea at bounding box center [392, 301] width 613 height 161
paste textarea "an Antonio CoreS"
click at [360, 313] on textarea at bounding box center [392, 301] width 613 height 161
click at [337, 295] on textarea at bounding box center [392, 301] width 613 height 161
click at [422, 308] on textarea at bounding box center [392, 301] width 613 height 161
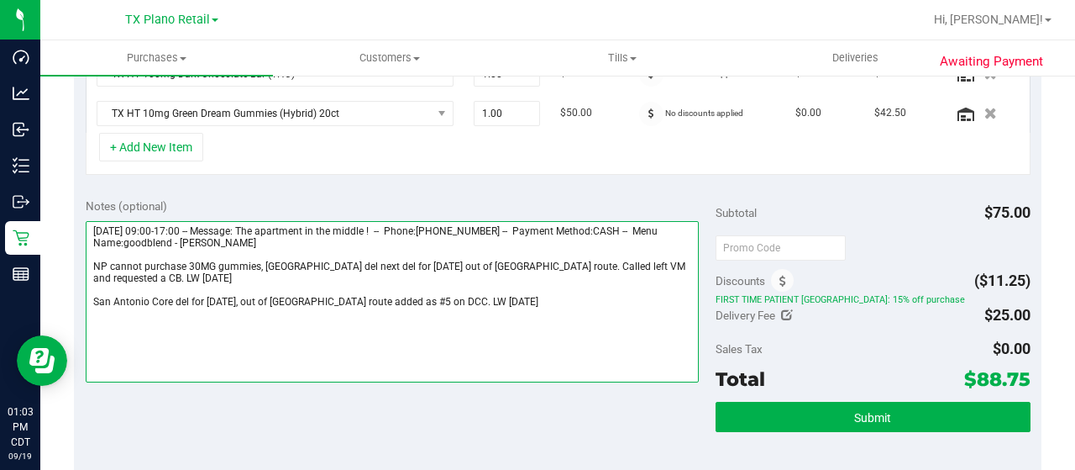
type textarea "Saturday 09/20/2025 09:00-17:00 -- Message: The apartment in the middle ! -- Ph…"
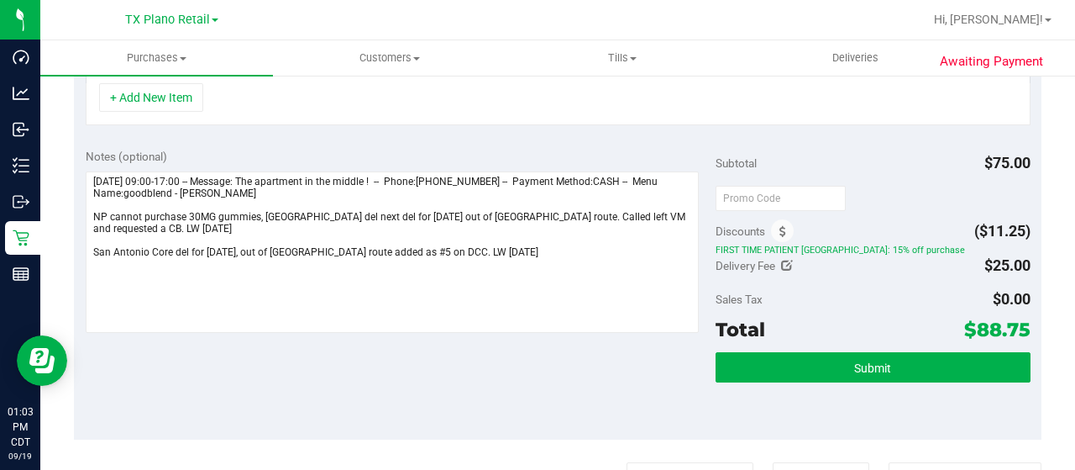
scroll to position [588, 0]
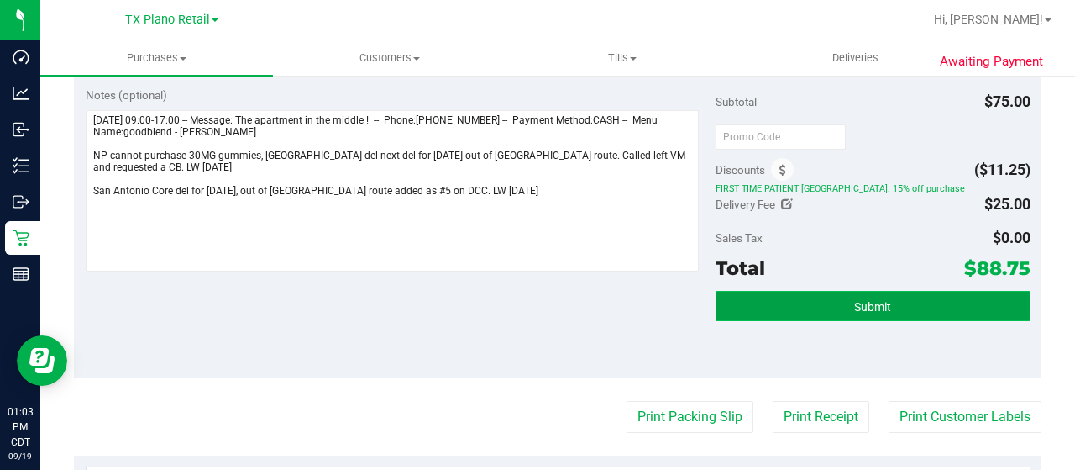
drag, startPoint x: 831, startPoint y: 298, endPoint x: 837, endPoint y: 292, distance: 8.9
click at [831, 298] on button "Submit" at bounding box center [873, 306] width 315 height 30
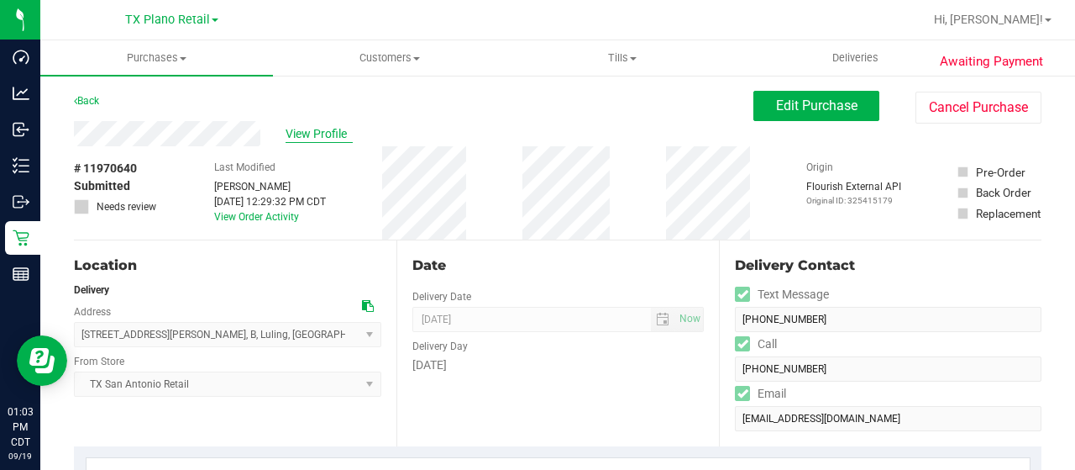
click at [299, 125] on span "View Profile" at bounding box center [319, 134] width 67 height 18
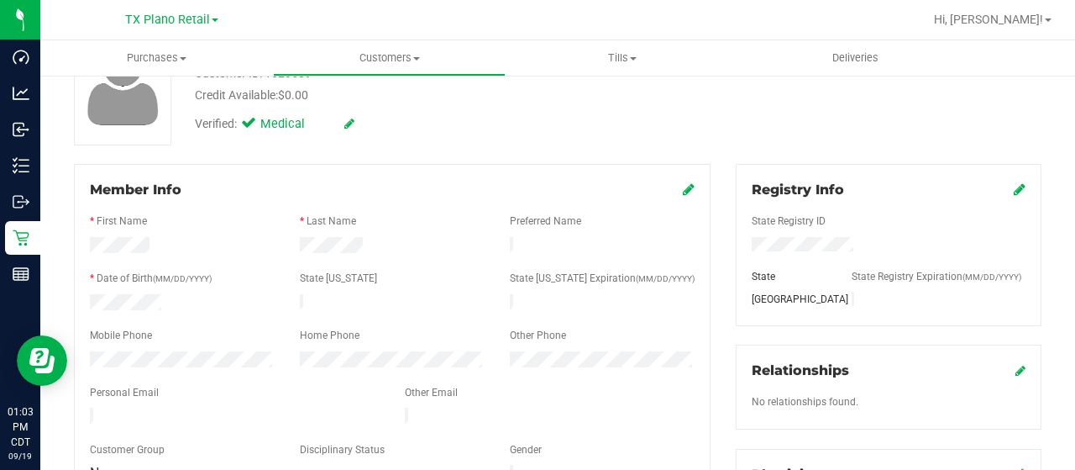
scroll to position [168, 0]
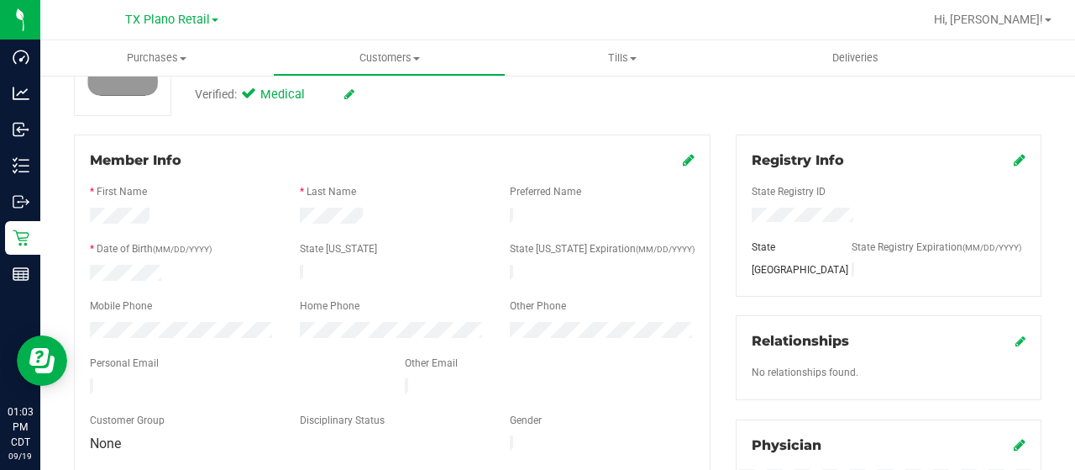
drag, startPoint x: 314, startPoint y: 376, endPoint x: 89, endPoint y: 370, distance: 225.2
click at [89, 378] on div at bounding box center [234, 388] width 315 height 20
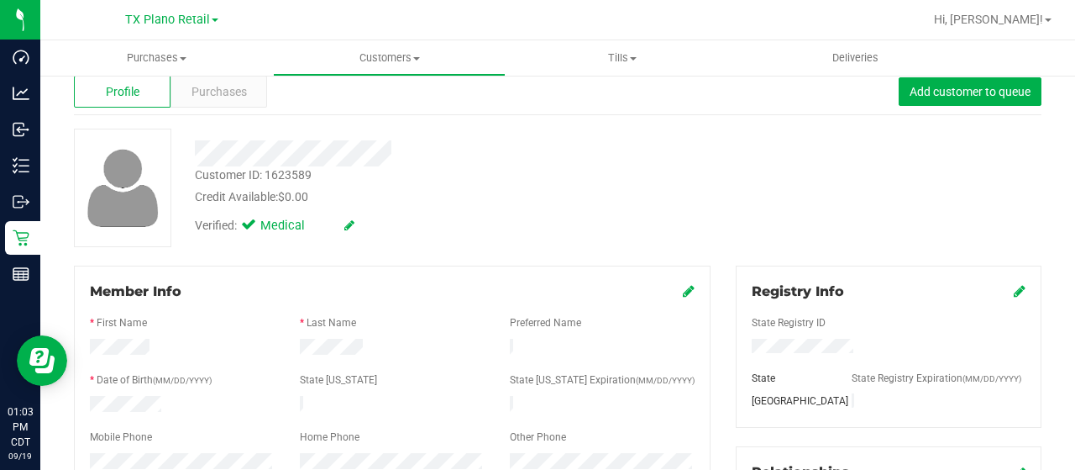
scroll to position [0, 0]
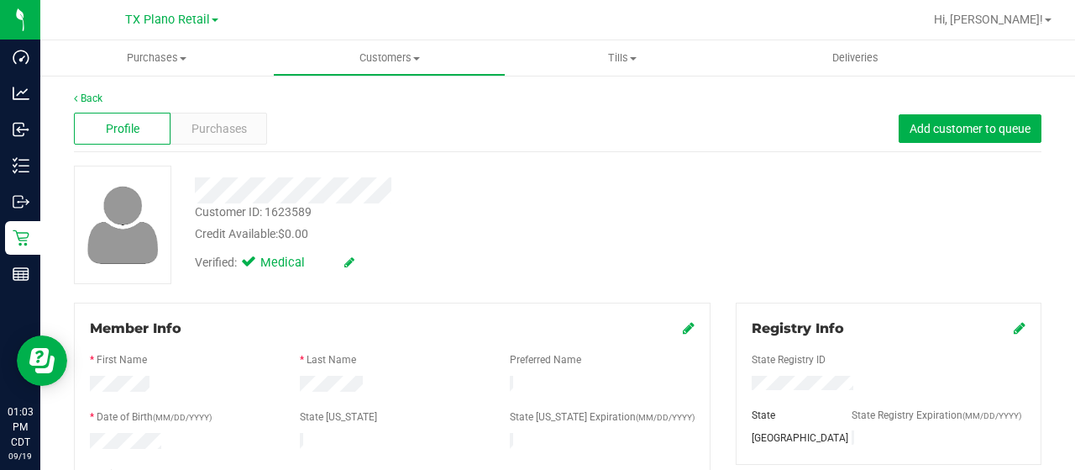
click at [198, 194] on div at bounding box center [430, 190] width 496 height 26
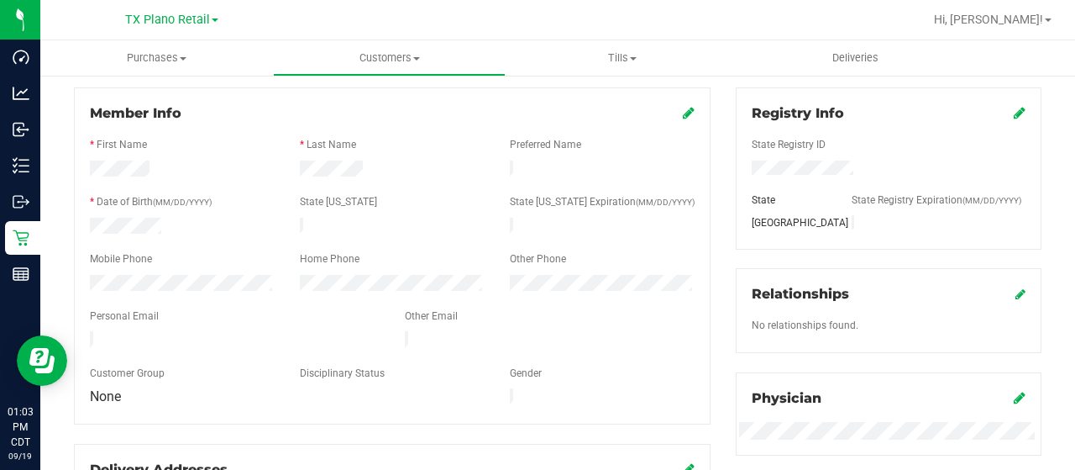
scroll to position [252, 0]
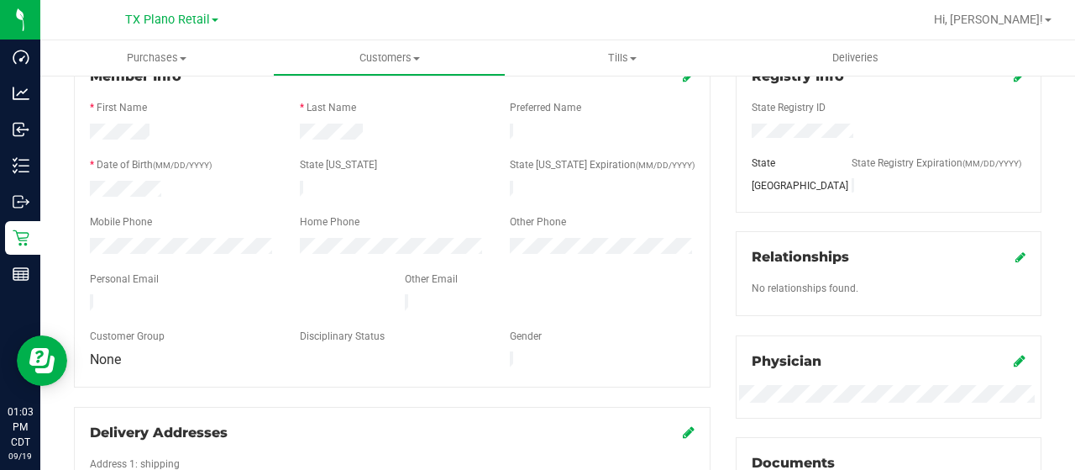
drag, startPoint x: 397, startPoint y: 189, endPoint x: 85, endPoint y: 241, distance: 316.0
click at [85, 241] on div at bounding box center [182, 248] width 210 height 20
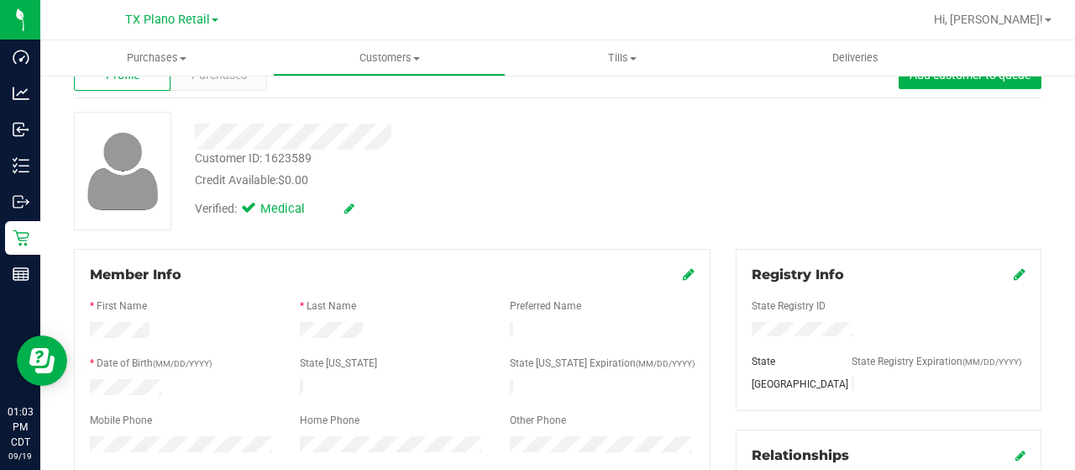
scroll to position [0, 0]
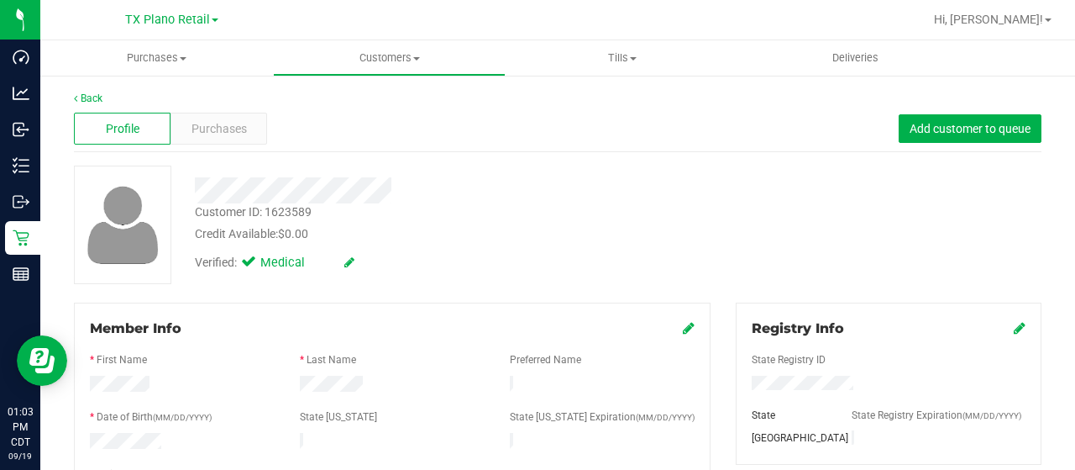
drag, startPoint x: 395, startPoint y: 186, endPoint x: 188, endPoint y: 191, distance: 206.7
click at [188, 191] on div at bounding box center [430, 190] width 496 height 26
click at [223, 123] on span "Purchases" at bounding box center [219, 129] width 55 height 18
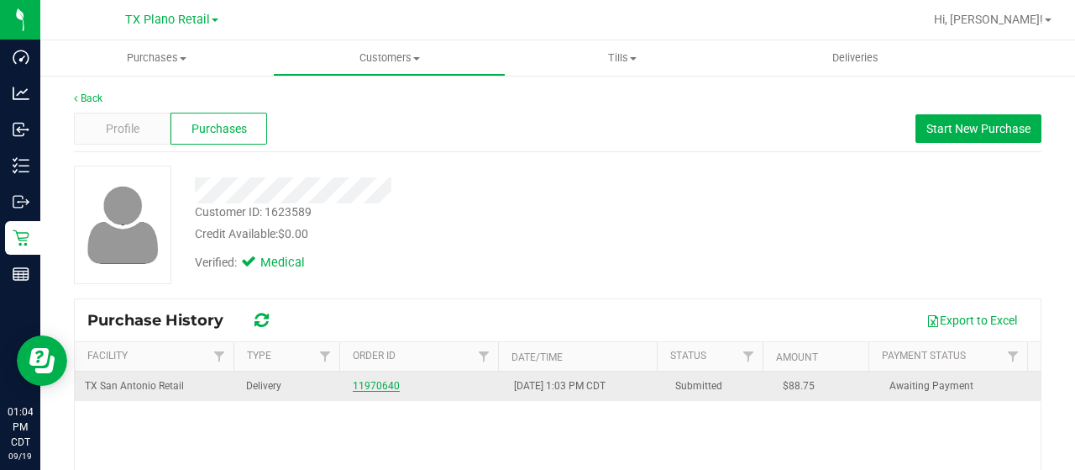
click at [363, 381] on link "11970640" at bounding box center [376, 386] width 47 height 12
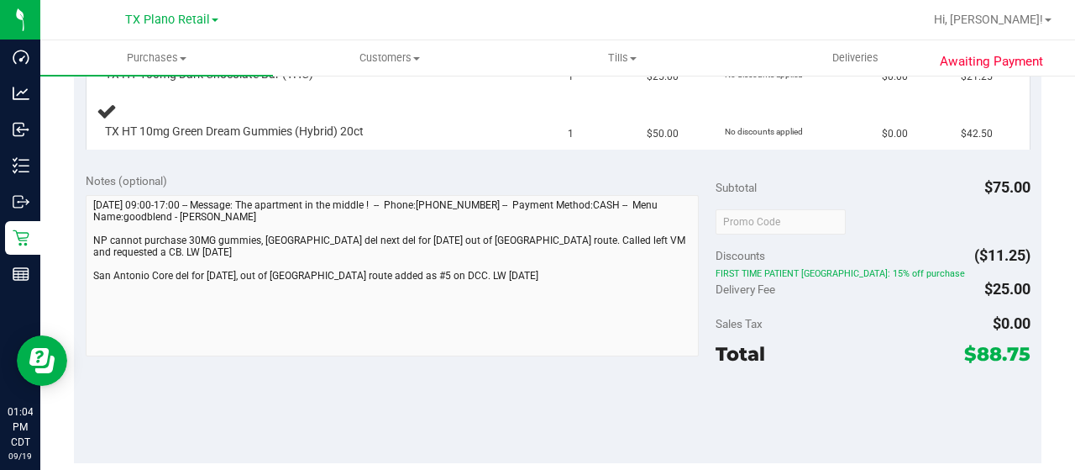
scroll to position [504, 0]
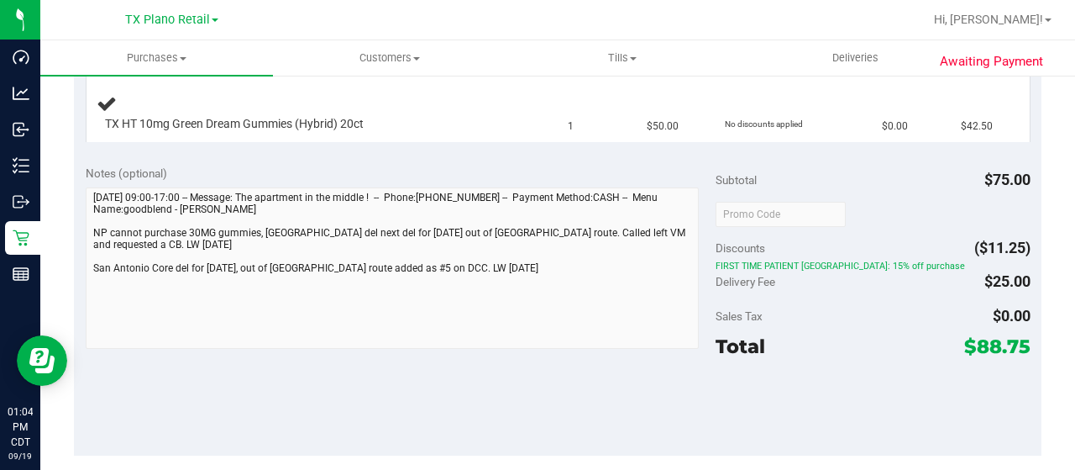
drag, startPoint x: 962, startPoint y: 343, endPoint x: 1014, endPoint y: 345, distance: 52.1
click at [1014, 345] on span "$88.75" at bounding box center [997, 346] width 66 height 24
copy span "88.75"
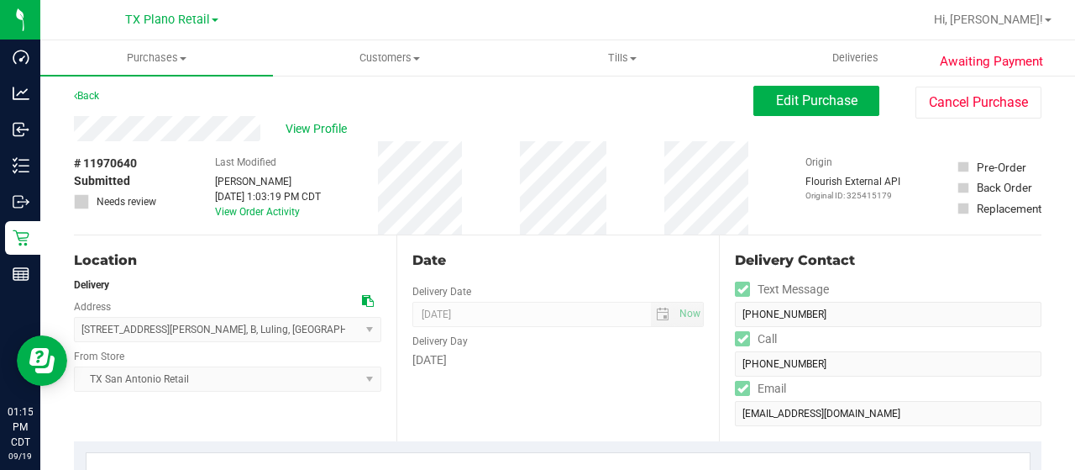
scroll to position [0, 0]
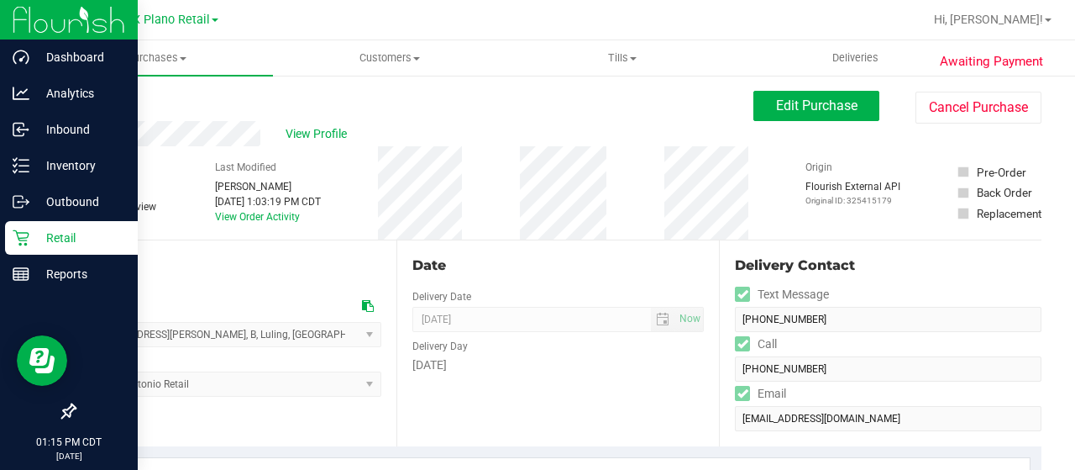
click at [32, 240] on p "Retail" at bounding box center [79, 238] width 101 height 20
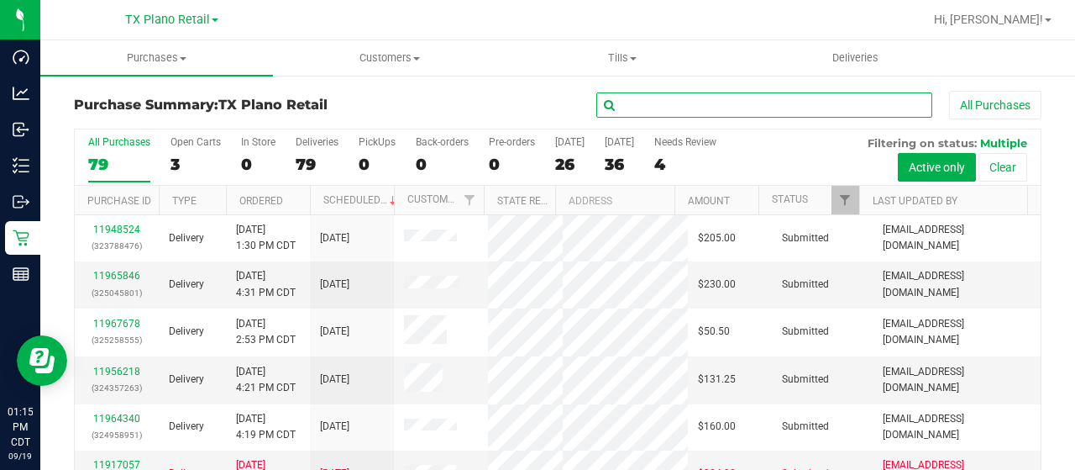
click at [665, 107] on input "text" at bounding box center [764, 104] width 336 height 25
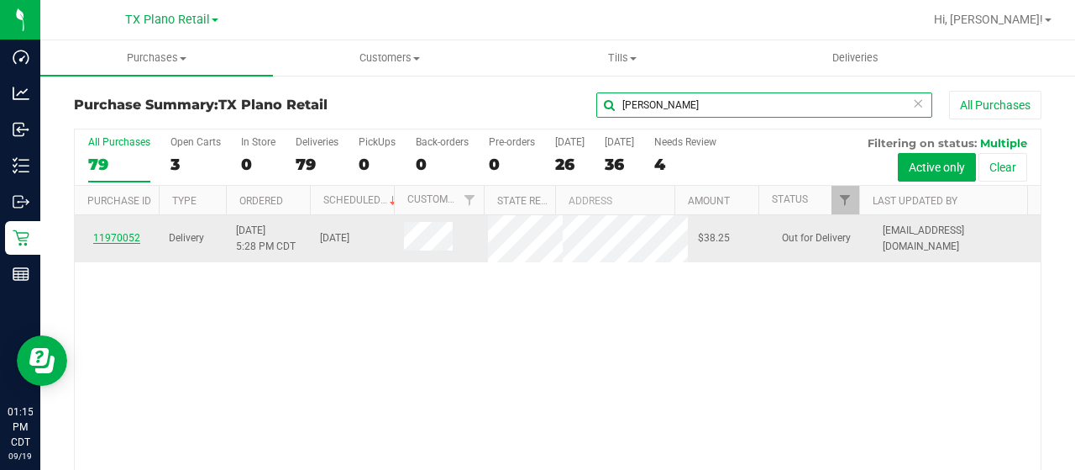
type input "linda"
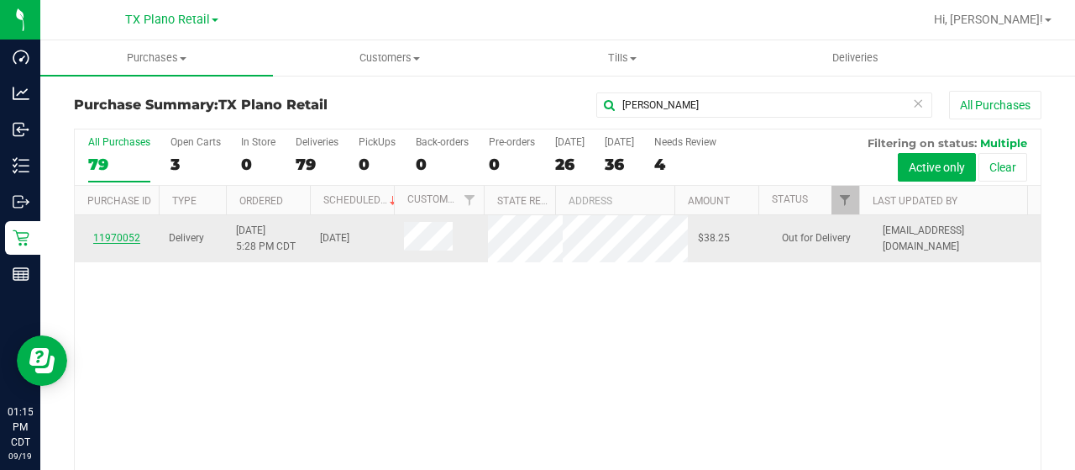
click at [129, 244] on link "11970052" at bounding box center [116, 238] width 47 height 12
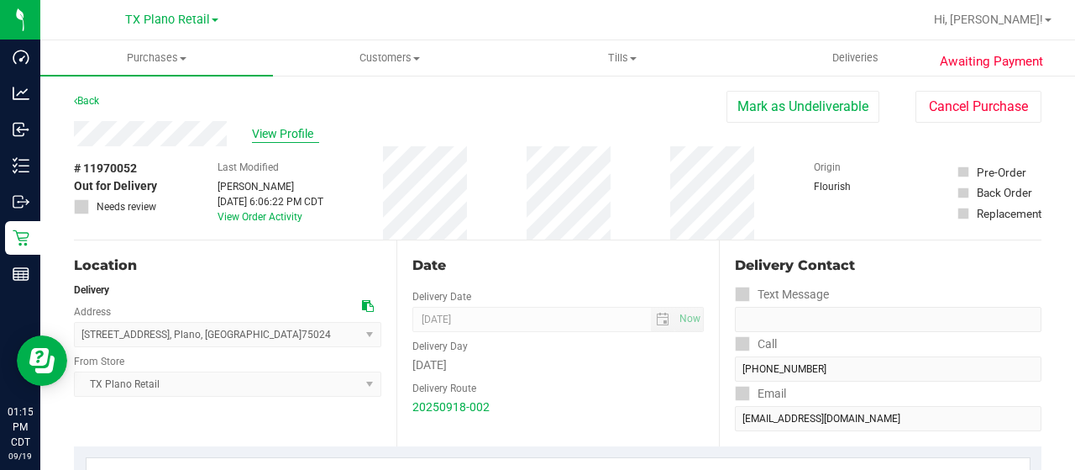
click at [289, 134] on span "View Profile" at bounding box center [285, 134] width 67 height 18
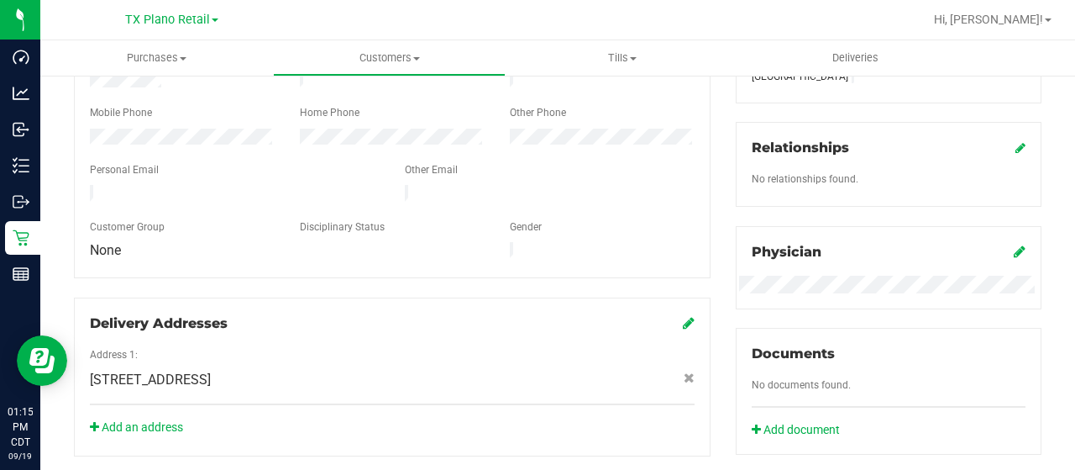
scroll to position [336, 0]
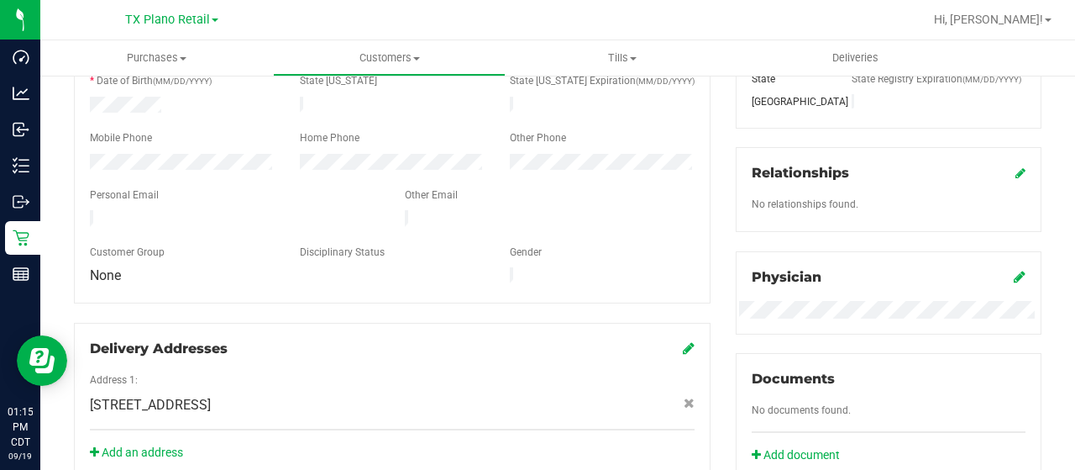
click at [91, 213] on div at bounding box center [234, 220] width 315 height 20
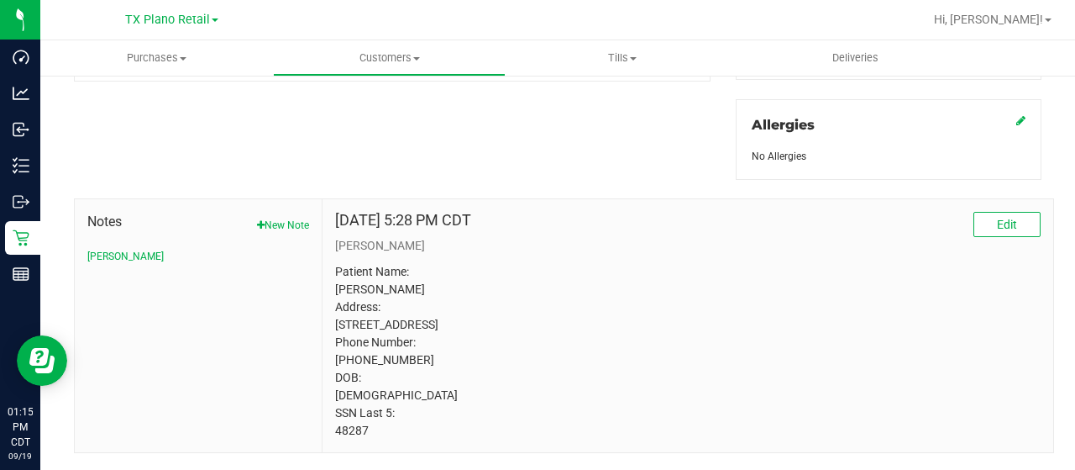
scroll to position [785, 0]
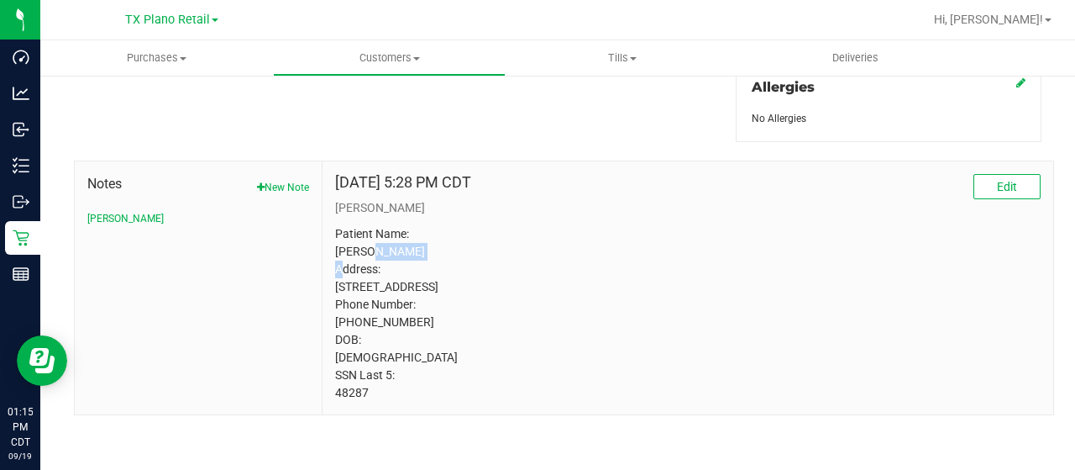
drag, startPoint x: 366, startPoint y: 233, endPoint x: 418, endPoint y: 234, distance: 52.1
click at [418, 234] on p "Patient Name: Linda Vanbebber Address: 9151 Meadow Lane Frisco, TX, 75033 Phone…" at bounding box center [688, 313] width 706 height 176
copy p "Vanbebber"
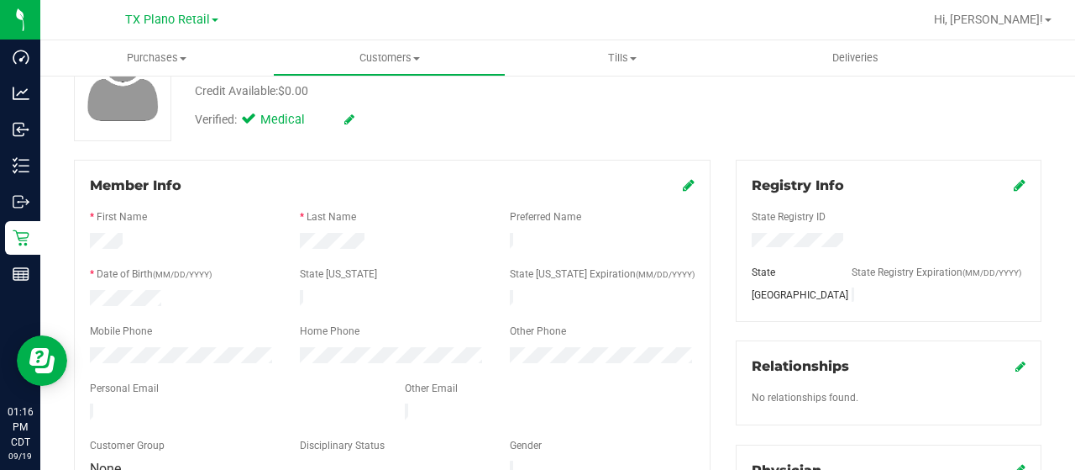
scroll to position [84, 0]
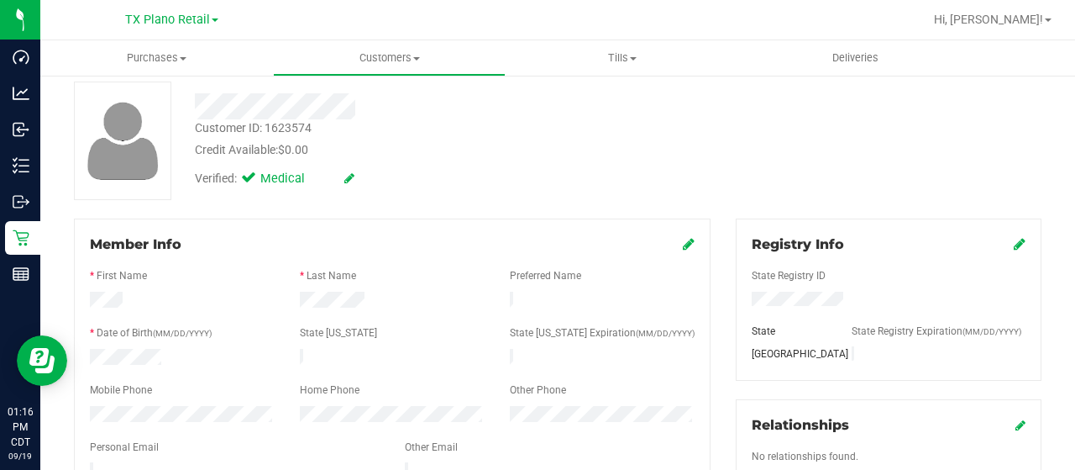
drag, startPoint x: 123, startPoint y: 302, endPoint x: 82, endPoint y: 301, distance: 41.2
click at [82, 301] on div at bounding box center [182, 302] width 210 height 20
drag, startPoint x: 296, startPoint y: 301, endPoint x: 370, endPoint y: 301, distance: 73.9
click at [370, 301] on div at bounding box center [392, 302] width 210 height 20
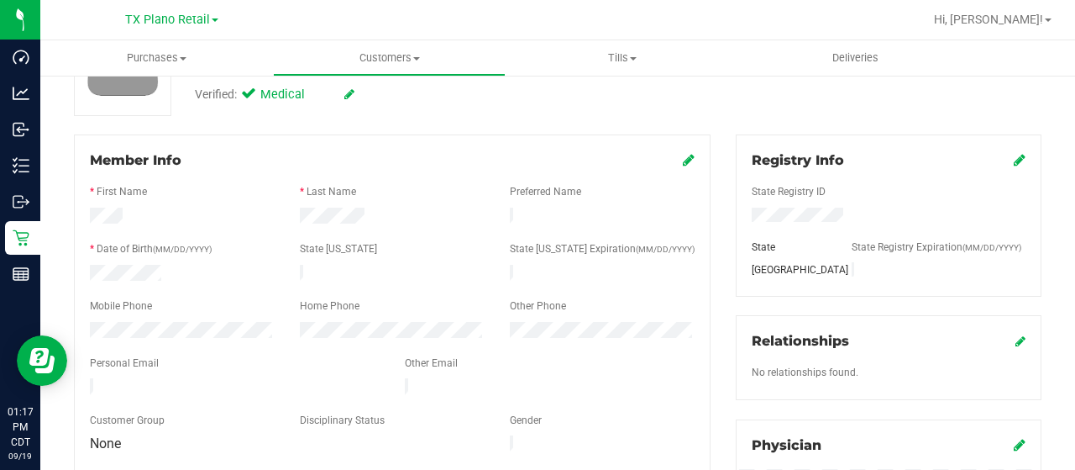
click at [86, 379] on div at bounding box center [234, 388] width 315 height 20
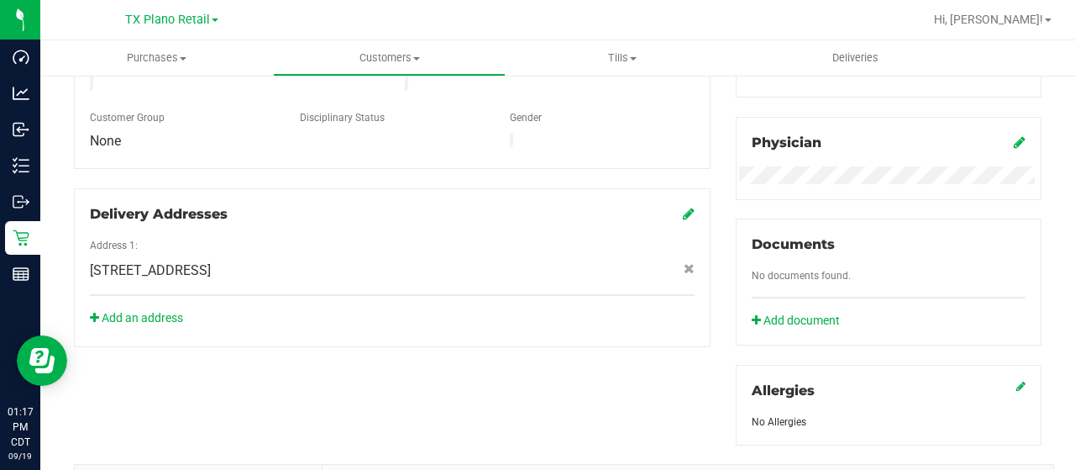
scroll to position [504, 0]
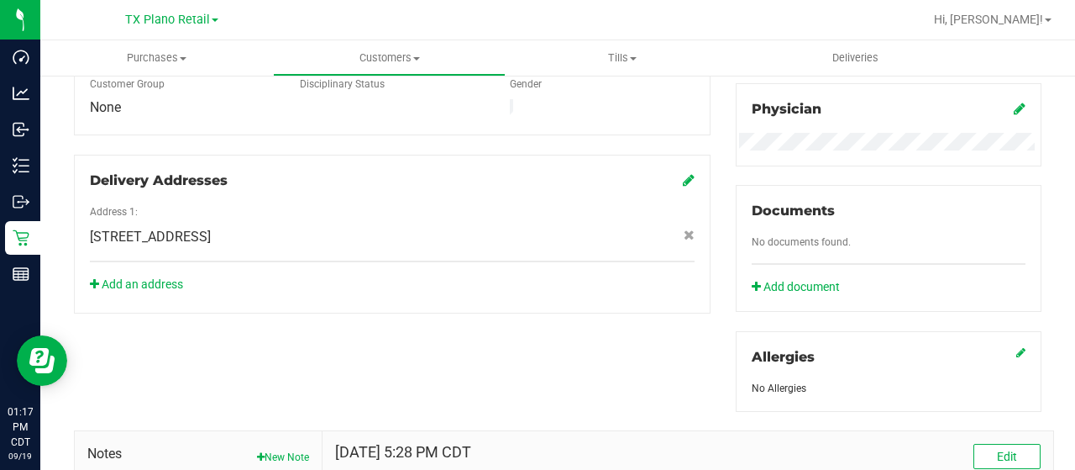
drag, startPoint x: 322, startPoint y: 221, endPoint x: 356, endPoint y: 223, distance: 34.5
click at [211, 227] on span "4720 SH-121 N,Suite #180 , Plano , TX 75024" at bounding box center [150, 237] width 121 height 20
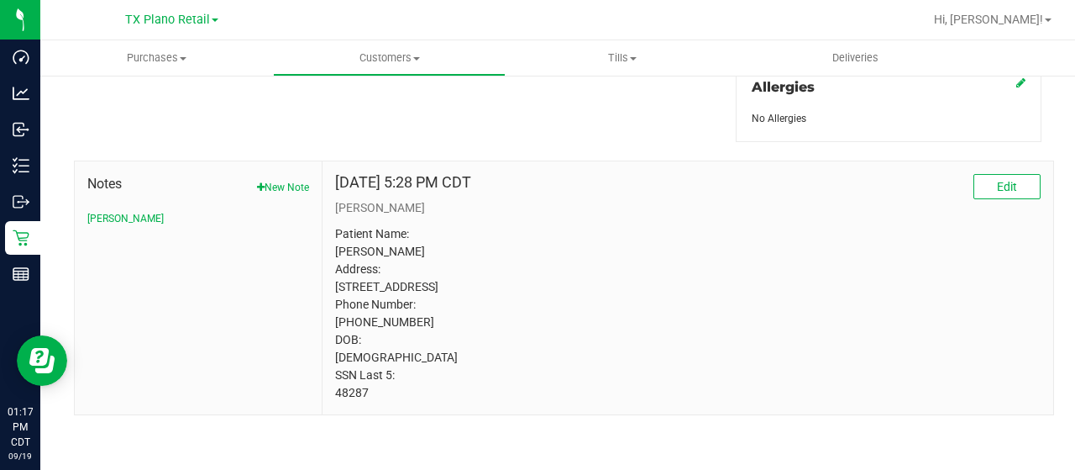
scroll to position [785, 0]
drag, startPoint x: 390, startPoint y: 285, endPoint x: 422, endPoint y: 286, distance: 31.9
click at [422, 286] on p "Patient Name: Linda Vanbebber Address: 9151 Meadow Lane Frisco, TX, 75033 Phone…" at bounding box center [688, 313] width 706 height 176
copy p "75033"
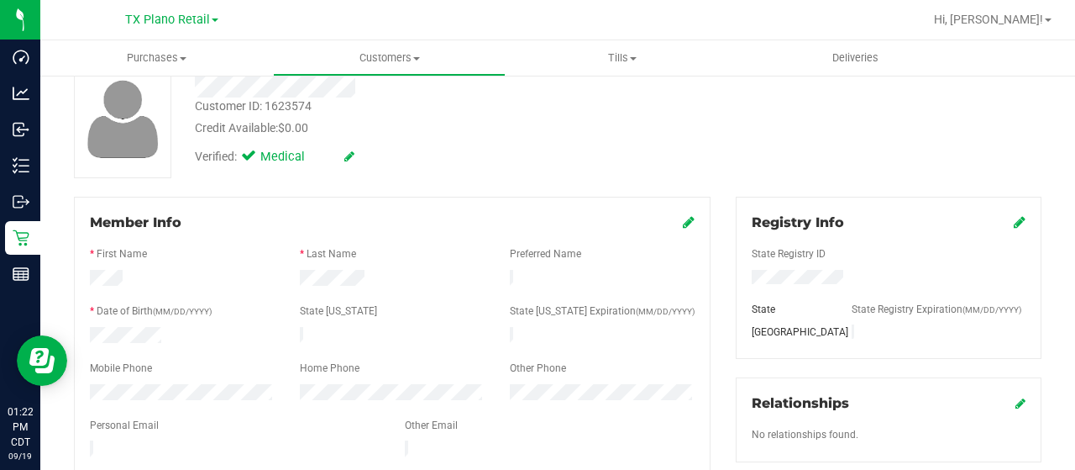
scroll to position [197, 0]
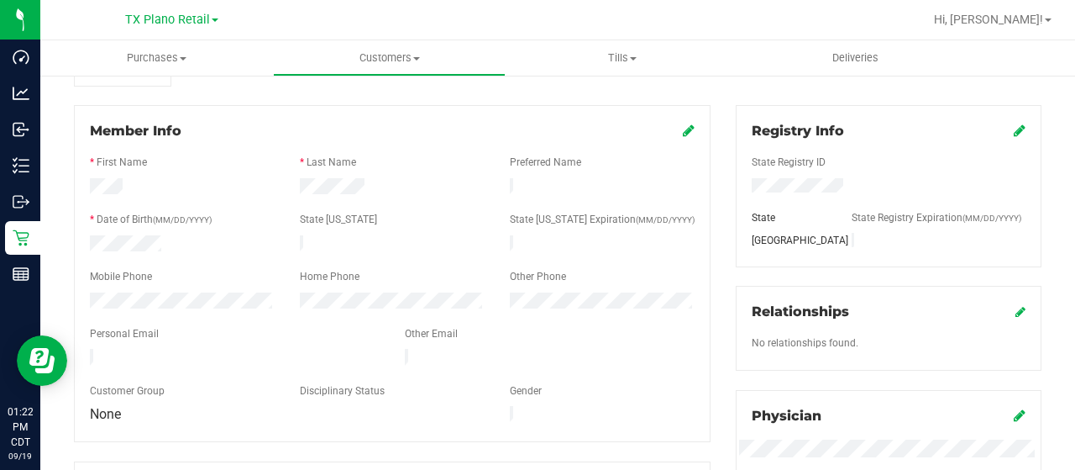
click at [684, 131] on icon at bounding box center [689, 129] width 12 height 13
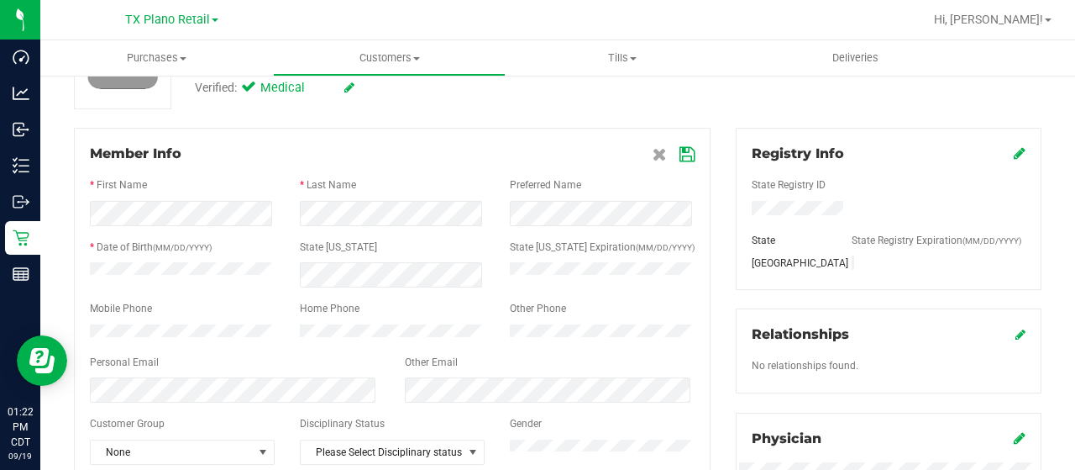
scroll to position [113, 0]
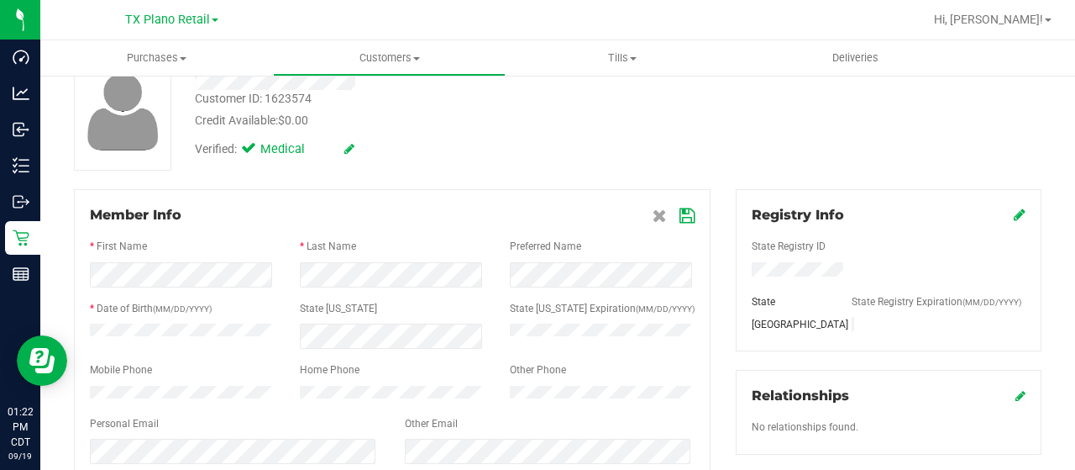
click at [680, 212] on icon at bounding box center [687, 215] width 15 height 13
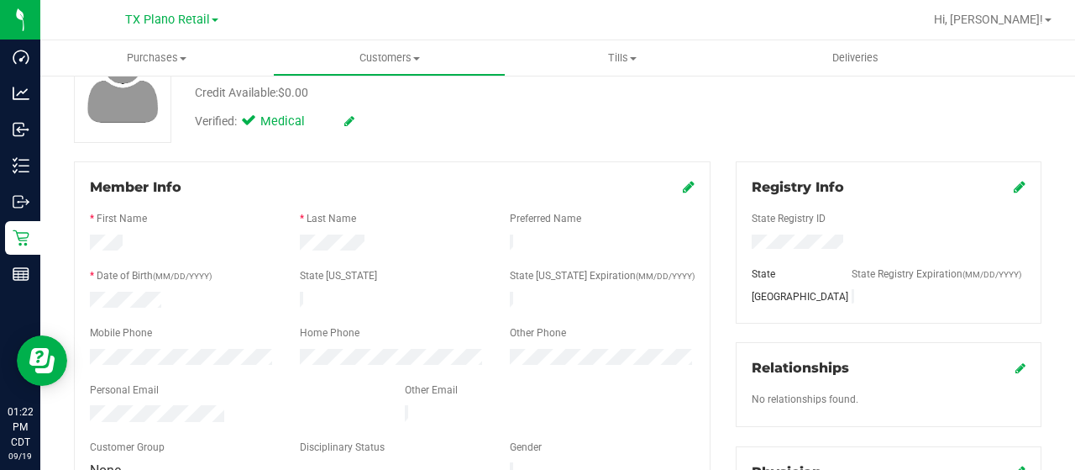
scroll to position [168, 0]
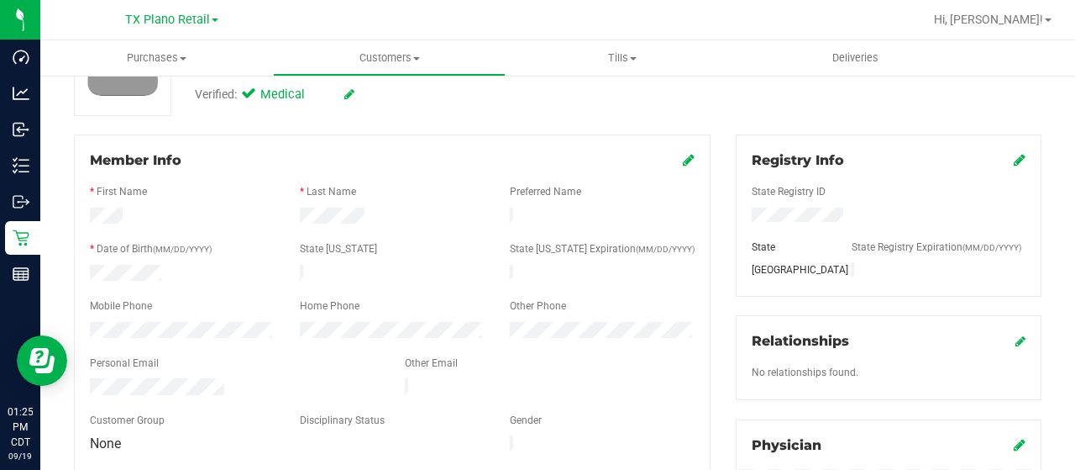
click at [223, 378] on div at bounding box center [234, 388] width 315 height 20
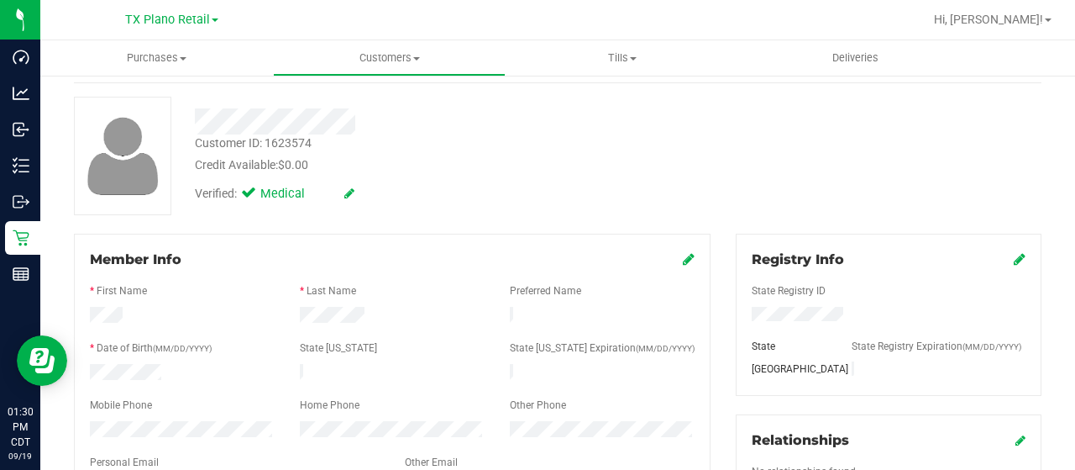
scroll to position [0, 0]
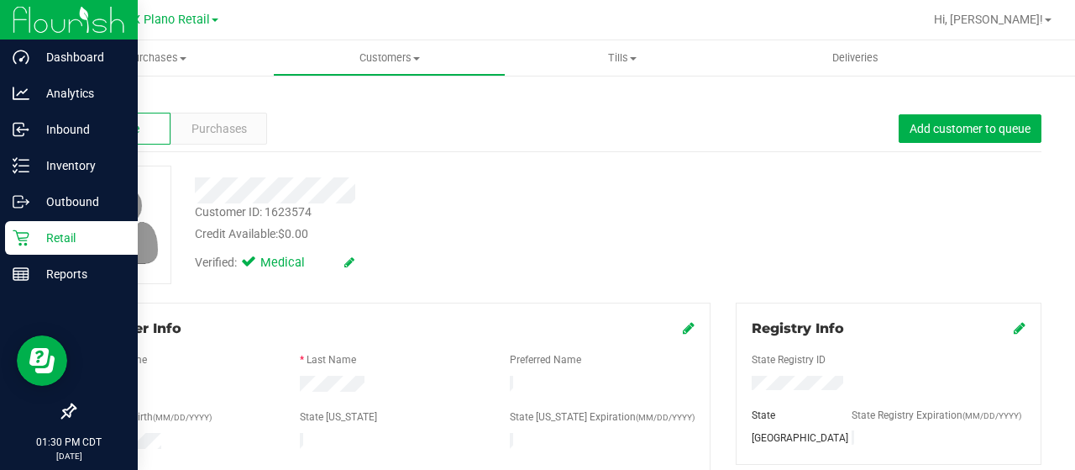
click at [38, 236] on p "Retail" at bounding box center [79, 238] width 101 height 20
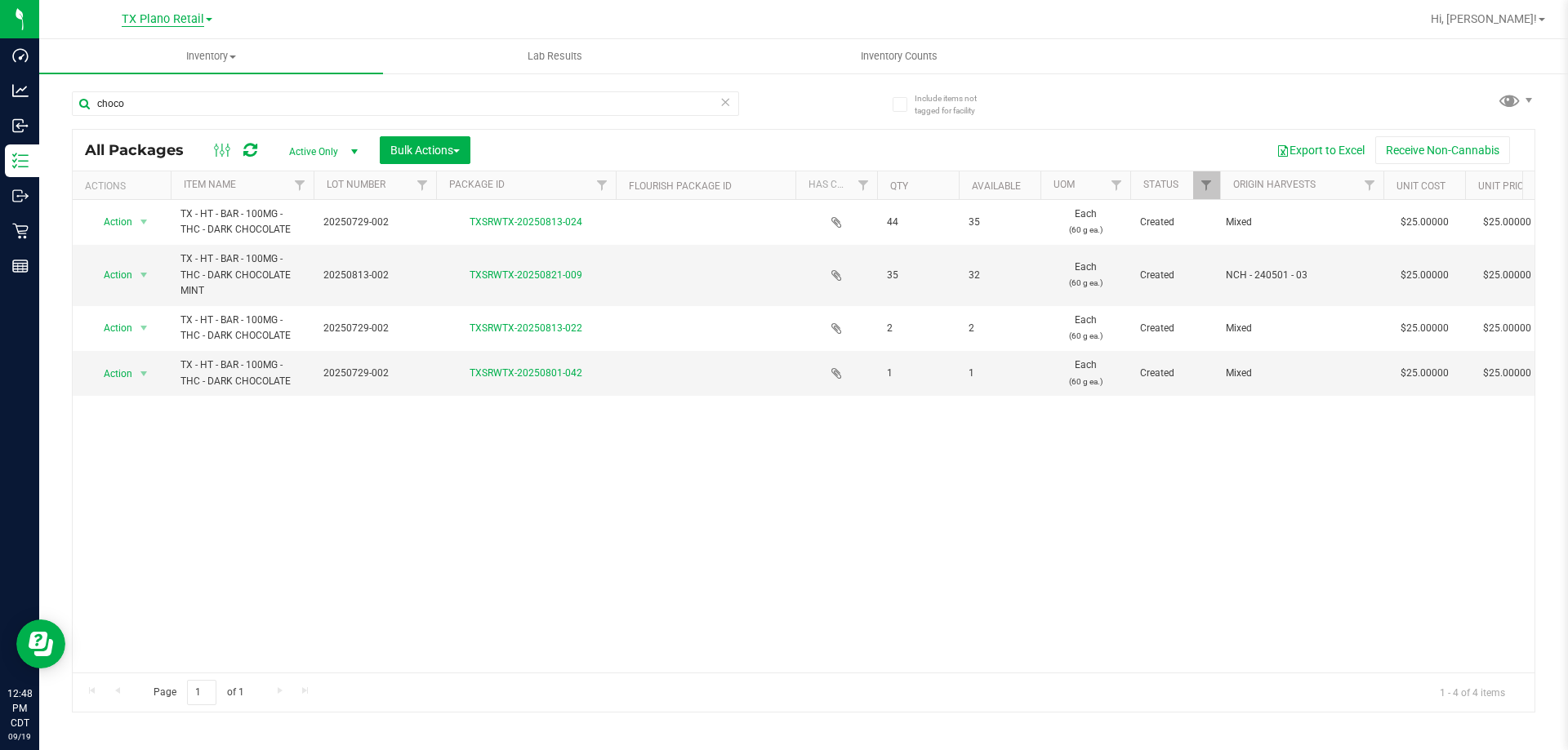
click at [182, 19] on span "TX Plano Retail" at bounding box center [162, 19] width 83 height 15
click at [166, 52] on link "TX Austin [GEOGRAPHIC_DATA]" at bounding box center [166, 57] width 238 height 22
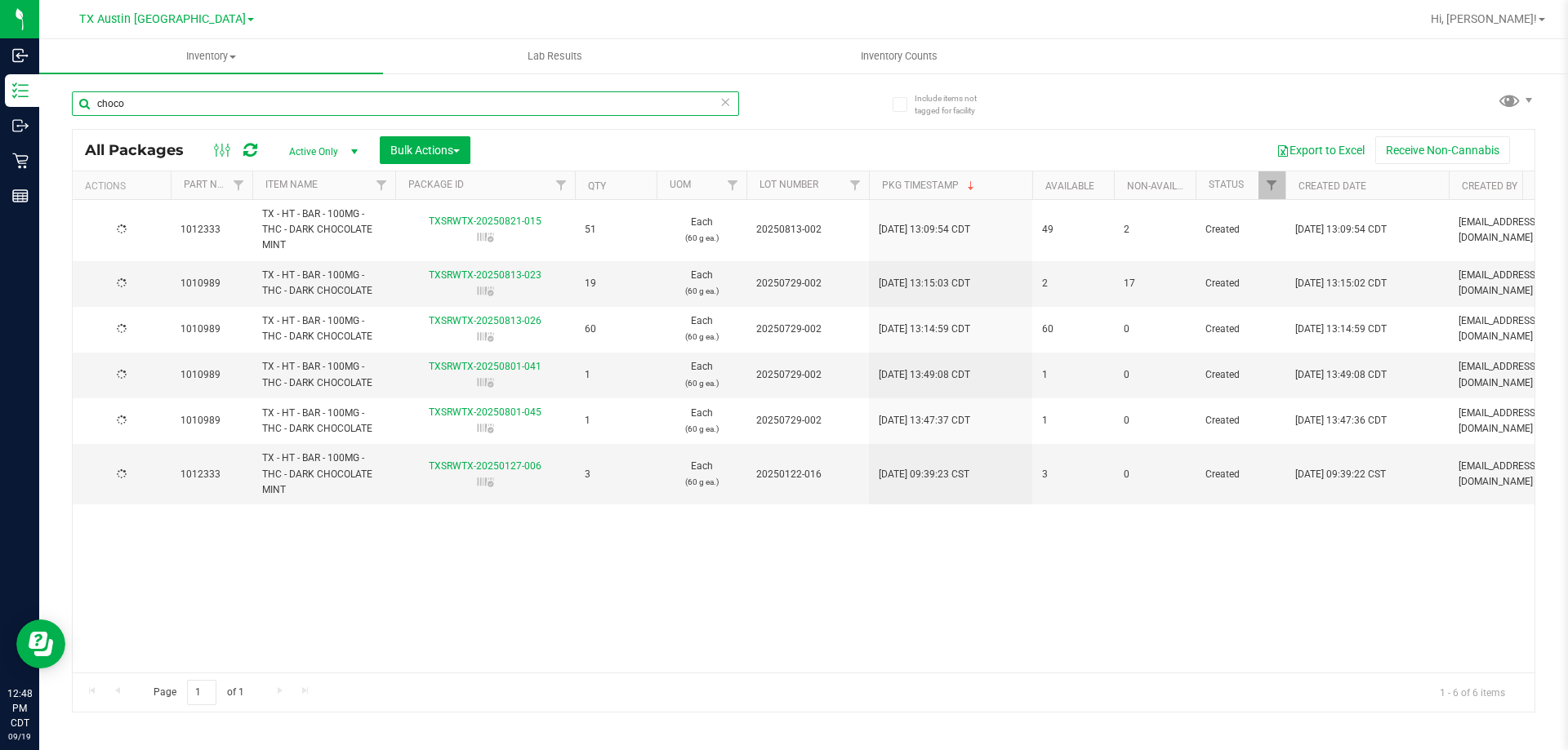
click at [257, 109] on input "choco" at bounding box center [405, 103] width 667 height 24
type input "c"
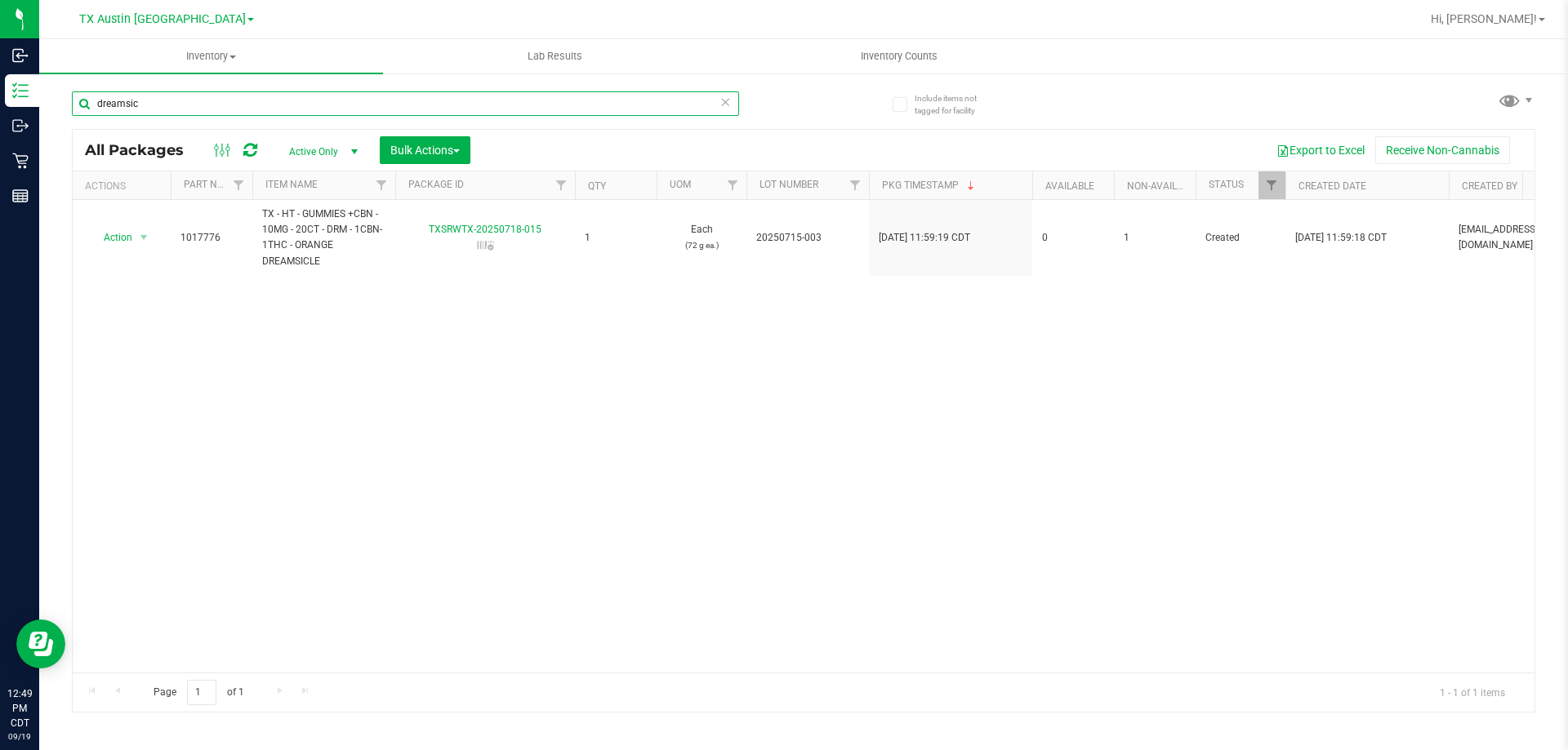
type input "dreamsic"
